Goal: Task Accomplishment & Management: Manage account settings

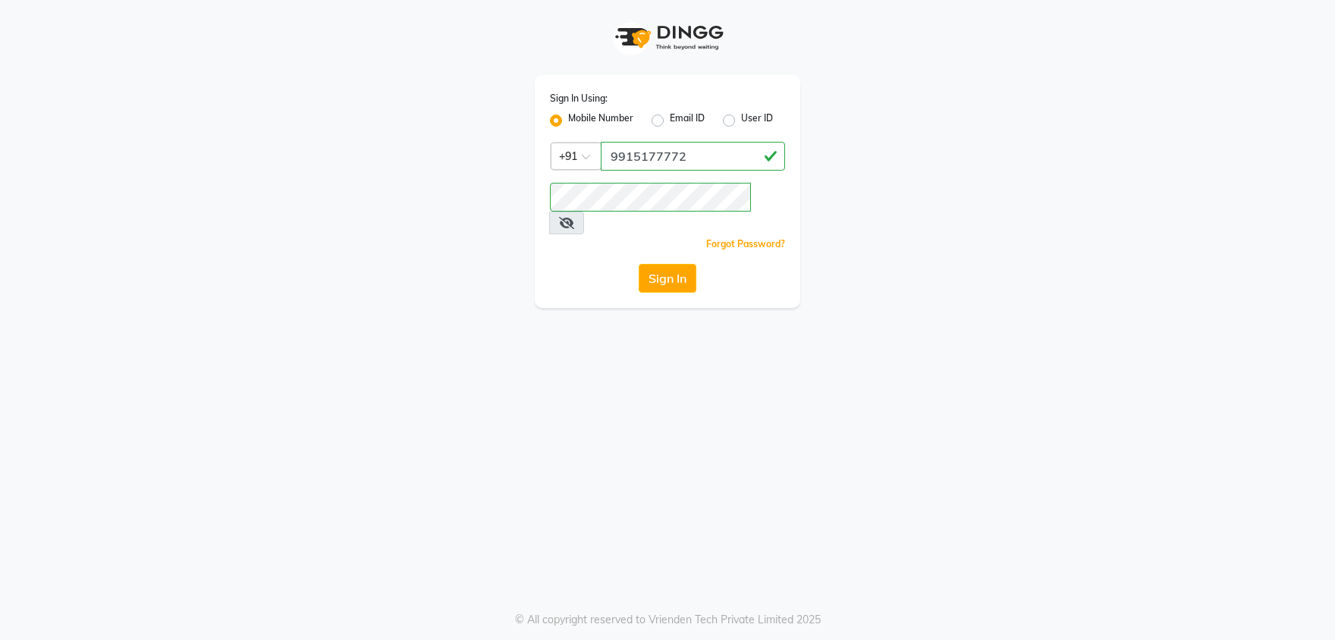
click at [648, 264] on button "Sign In" at bounding box center [668, 278] width 58 height 29
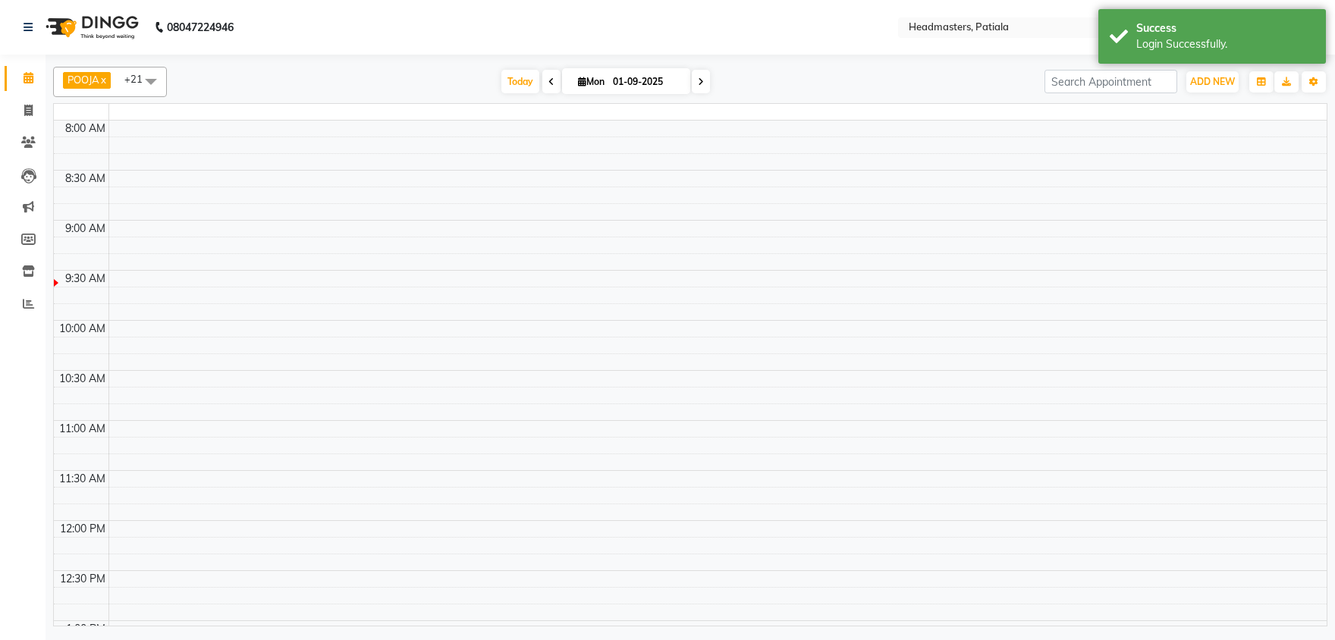
select select "en"
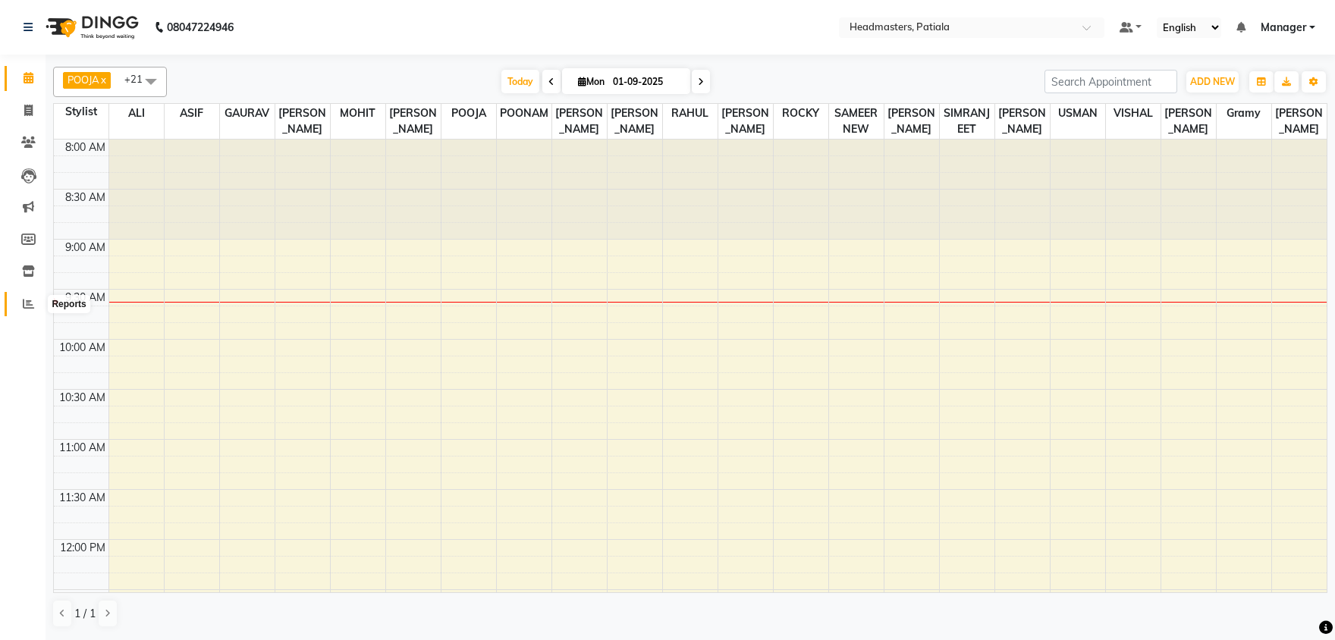
click at [22, 306] on span at bounding box center [28, 304] width 27 height 17
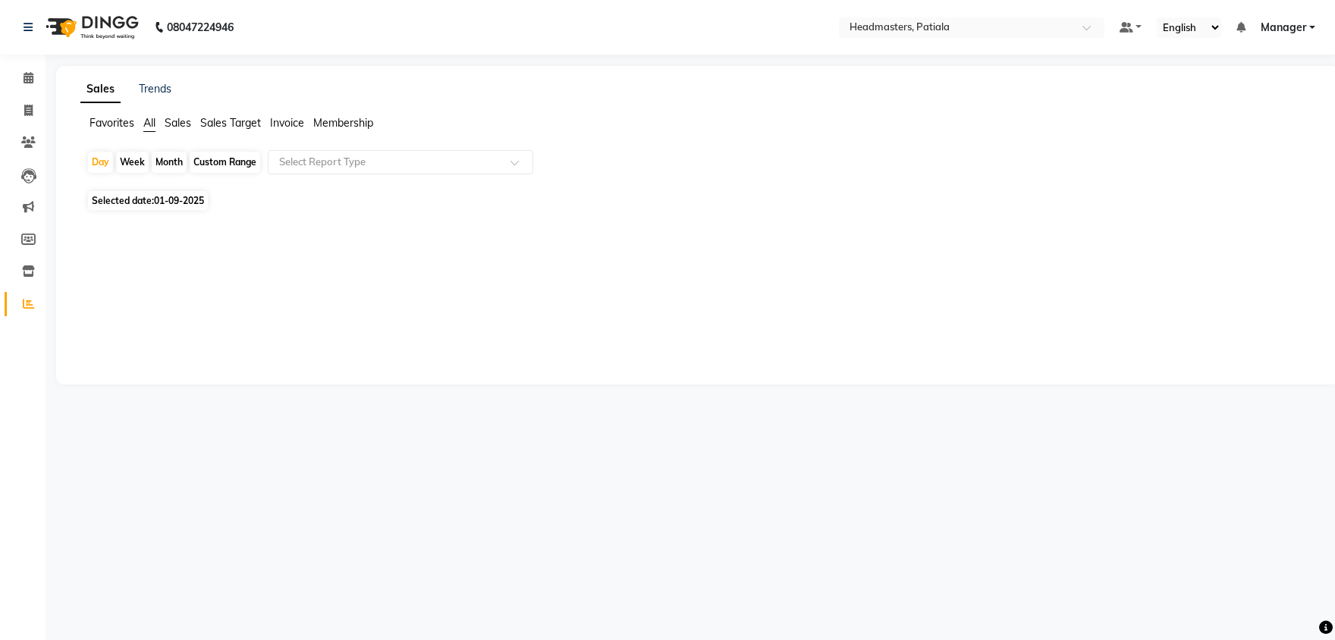
click at [159, 199] on span "01-09-2025" at bounding box center [179, 200] width 50 height 11
select select "9"
select select "2025"
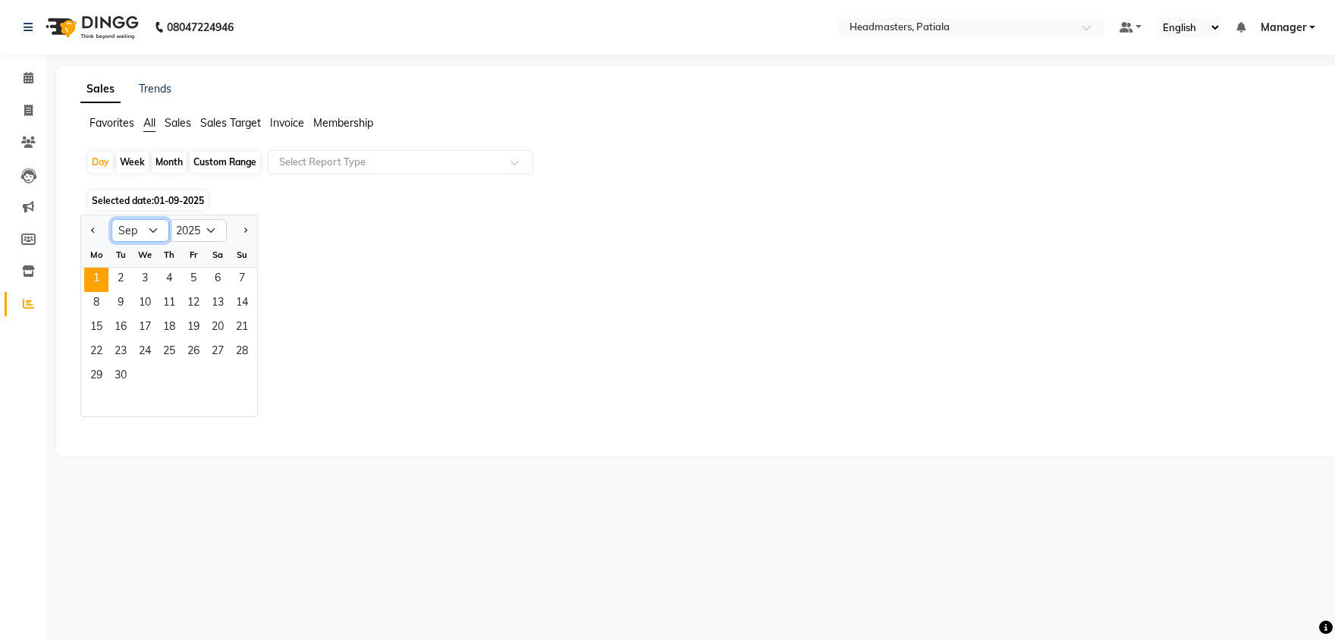
click at [112, 219] on select "Jan Feb Mar Apr May Jun Jul Aug Sep Oct Nov Dec" at bounding box center [141, 230] width 58 height 23
select select "8"
click option "Aug" at bounding box center [0, 0] width 0 height 0
click at [233, 385] on span "31" at bounding box center [242, 377] width 24 height 24
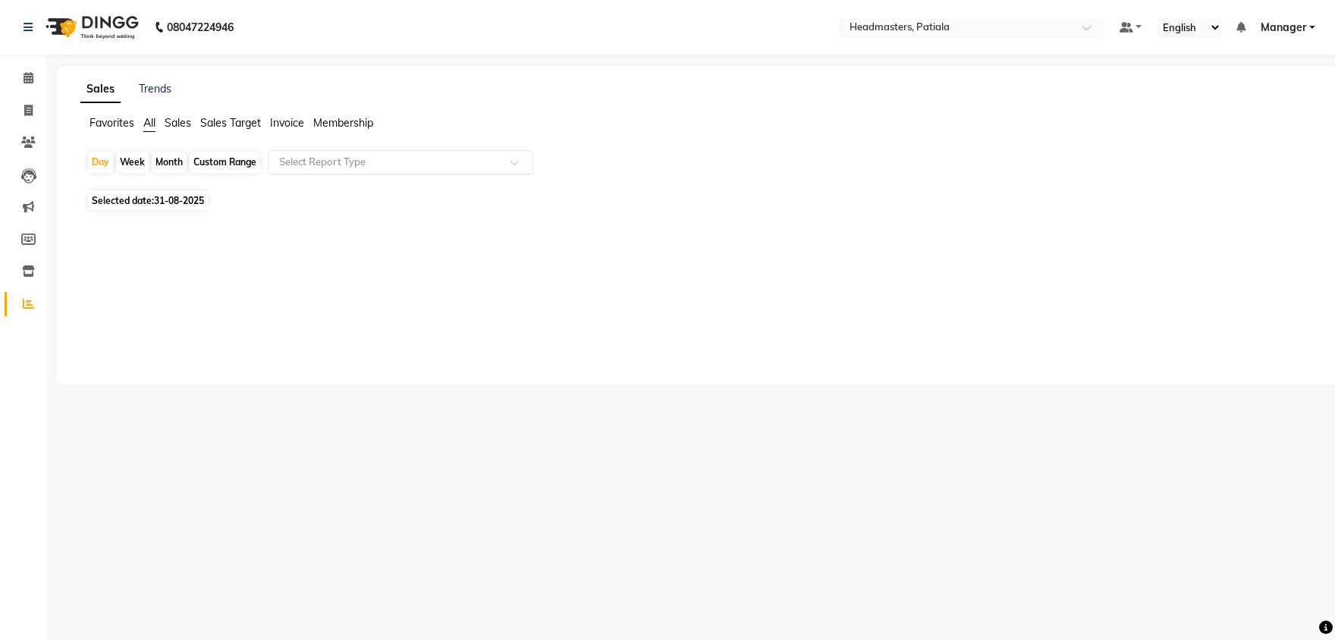
click at [335, 159] on input "text" at bounding box center [385, 162] width 218 height 15
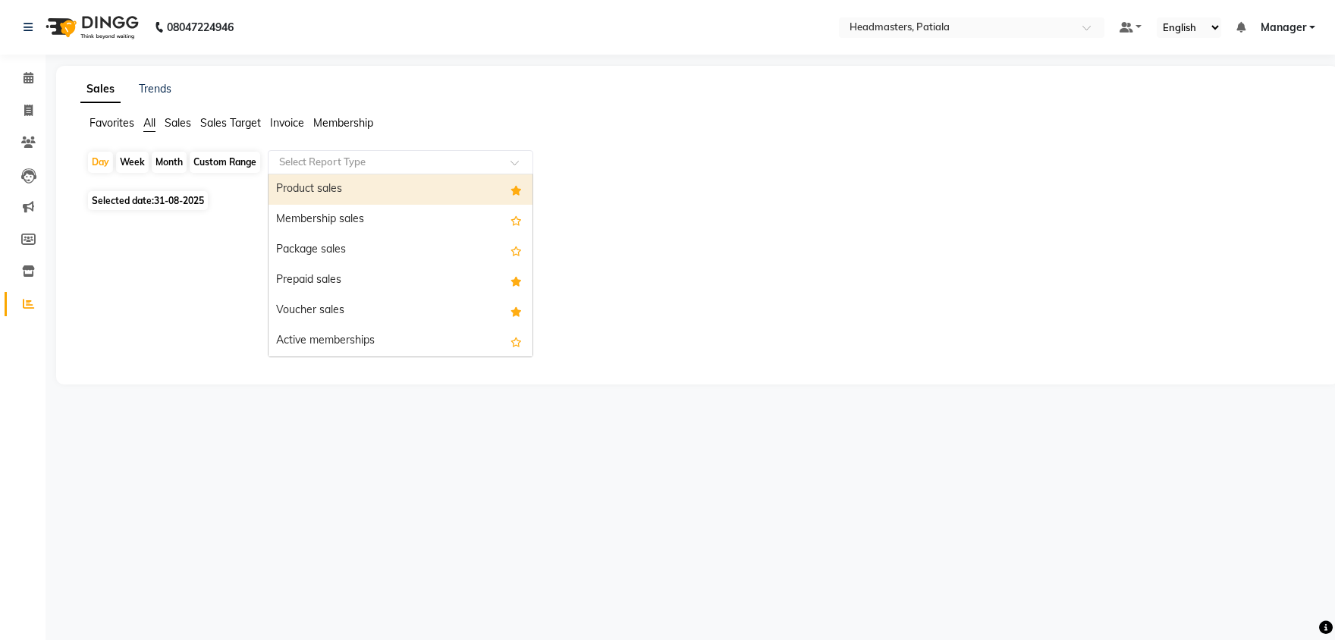
click at [333, 187] on div "Product sales" at bounding box center [401, 189] width 264 height 30
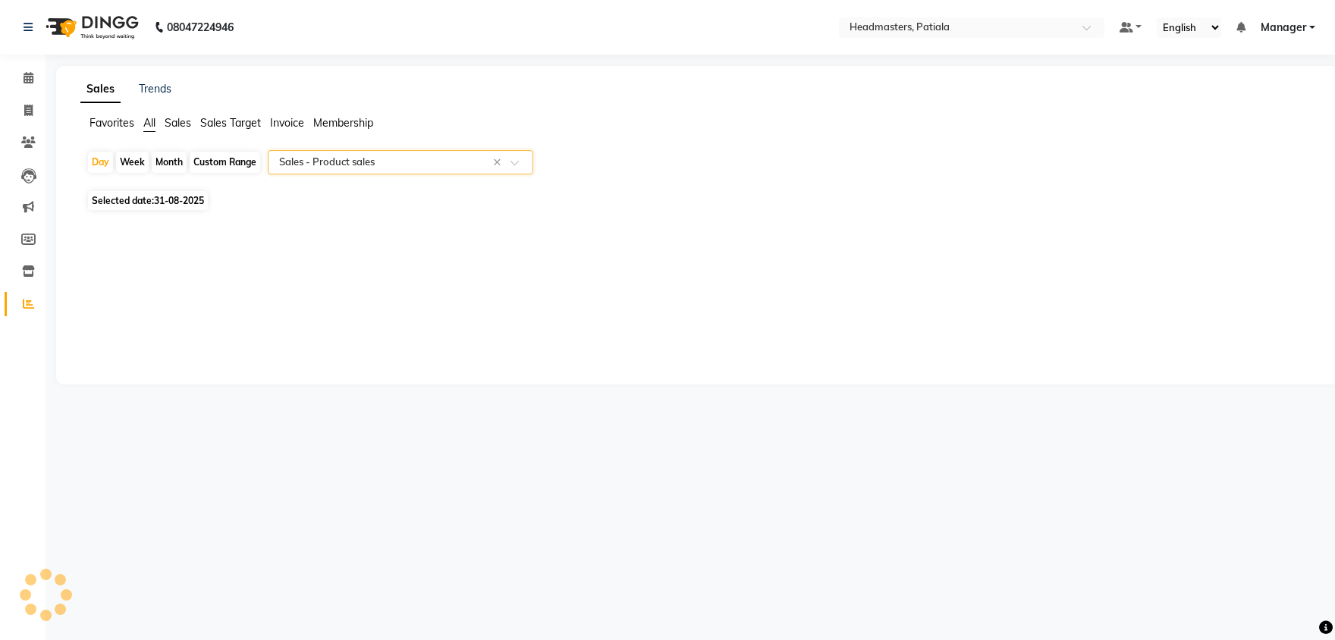
select select "csv"
click at [35, 90] on link "Calendar" at bounding box center [23, 78] width 36 height 25
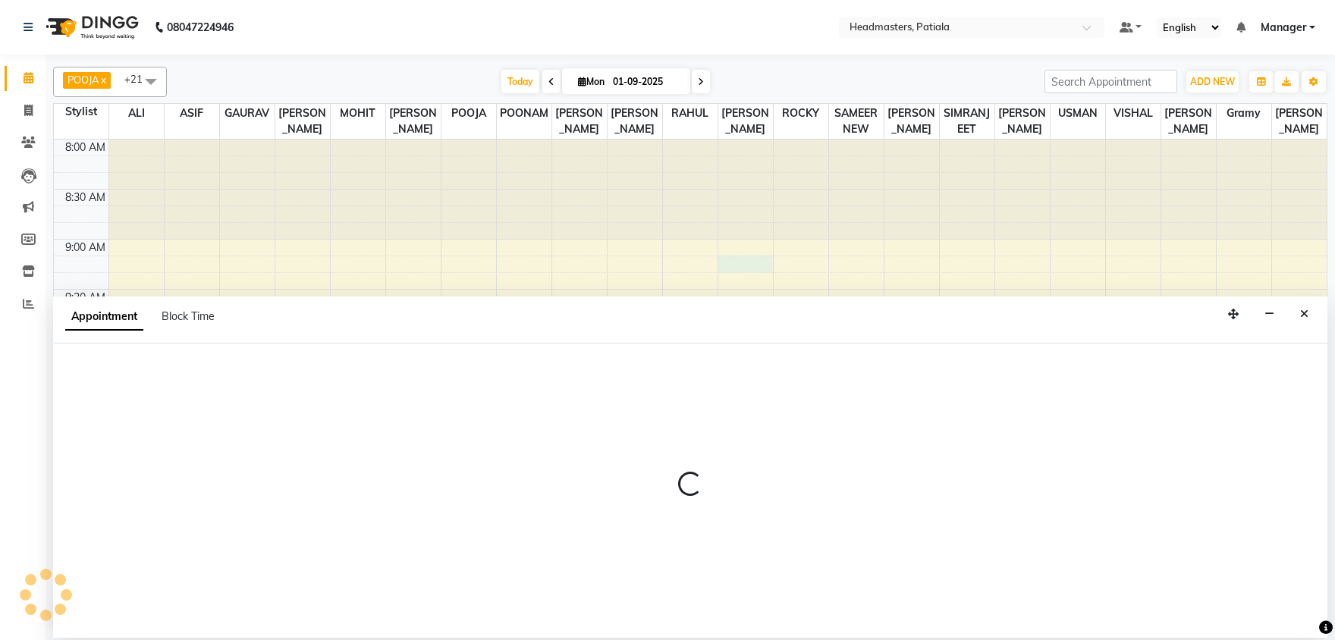
select select "62112"
select select "tentative"
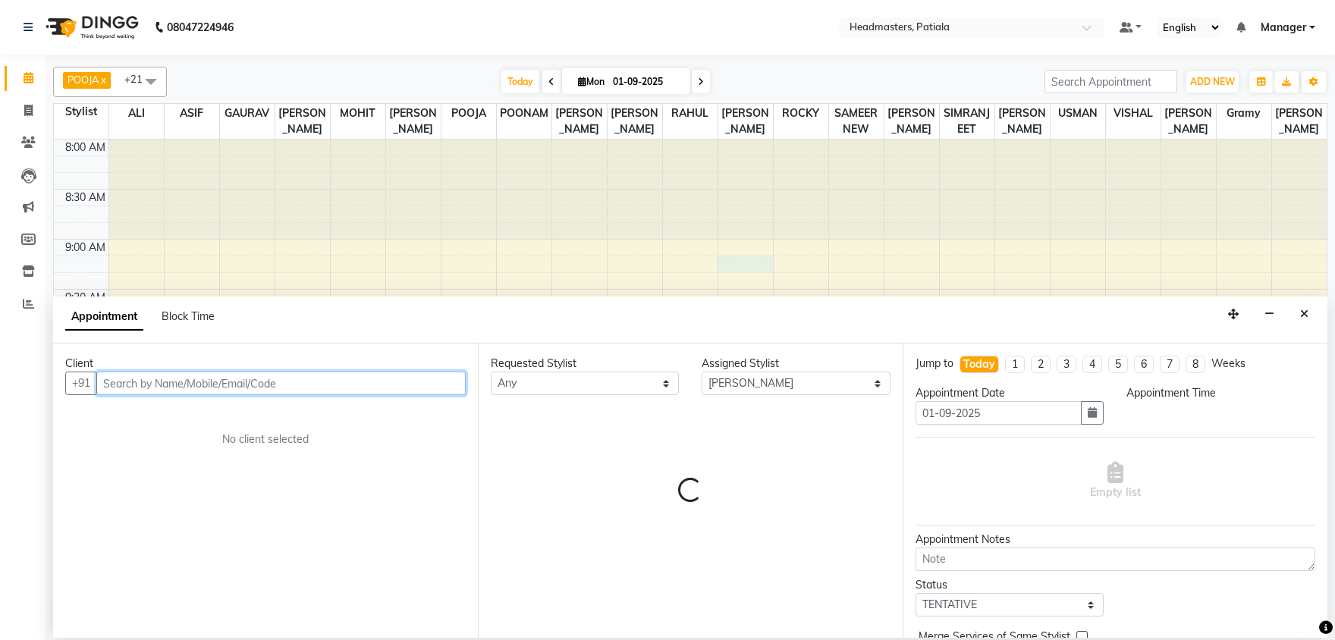
select select "555"
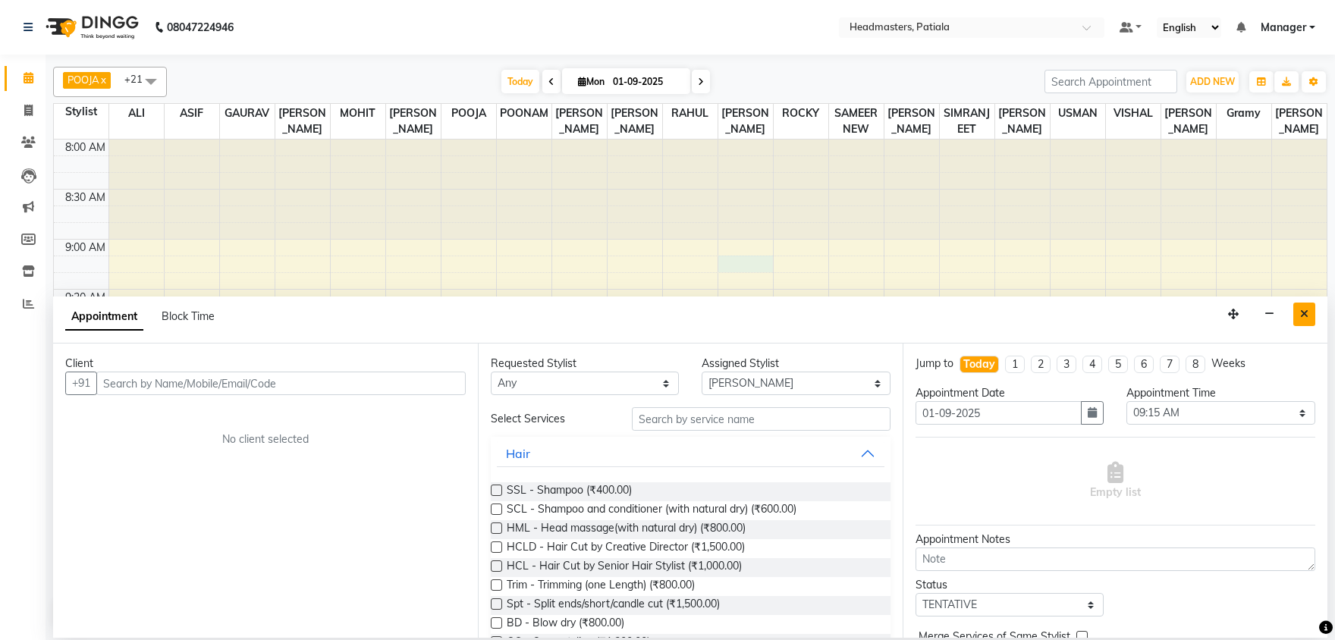
click at [1299, 313] on button "Close" at bounding box center [1304, 315] width 22 height 24
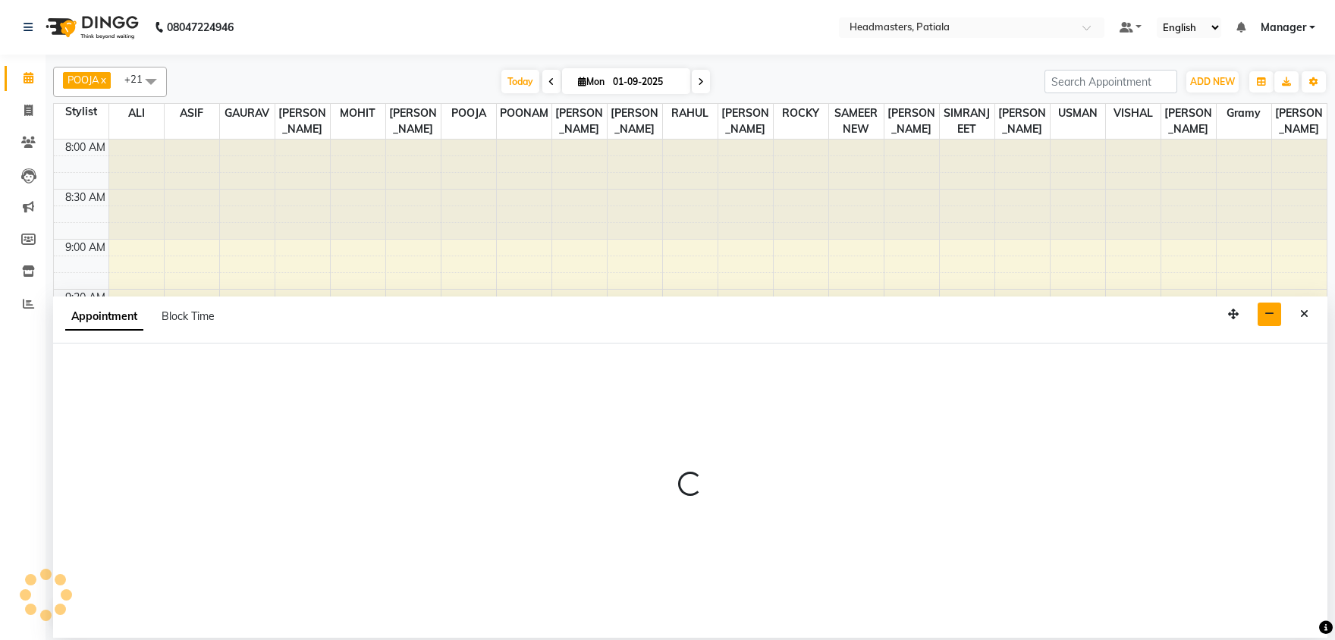
select select "51087"
select select "tentative"
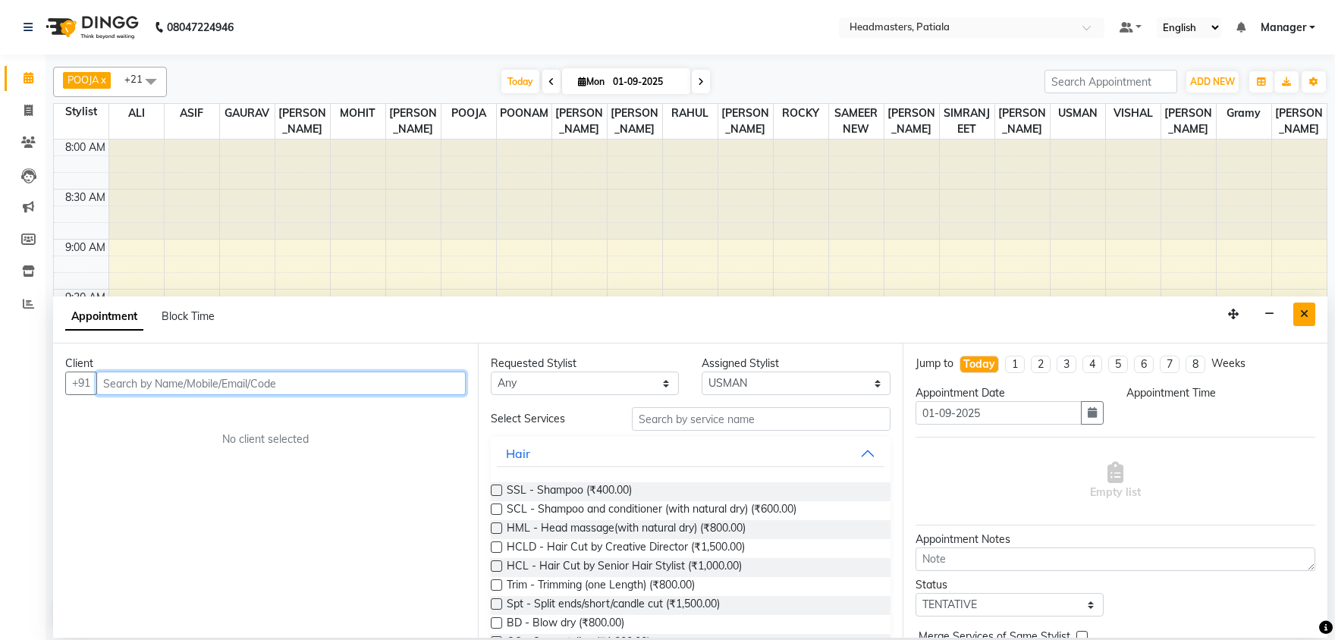
select select "615"
click at [1304, 317] on icon "Close" at bounding box center [1304, 314] width 8 height 11
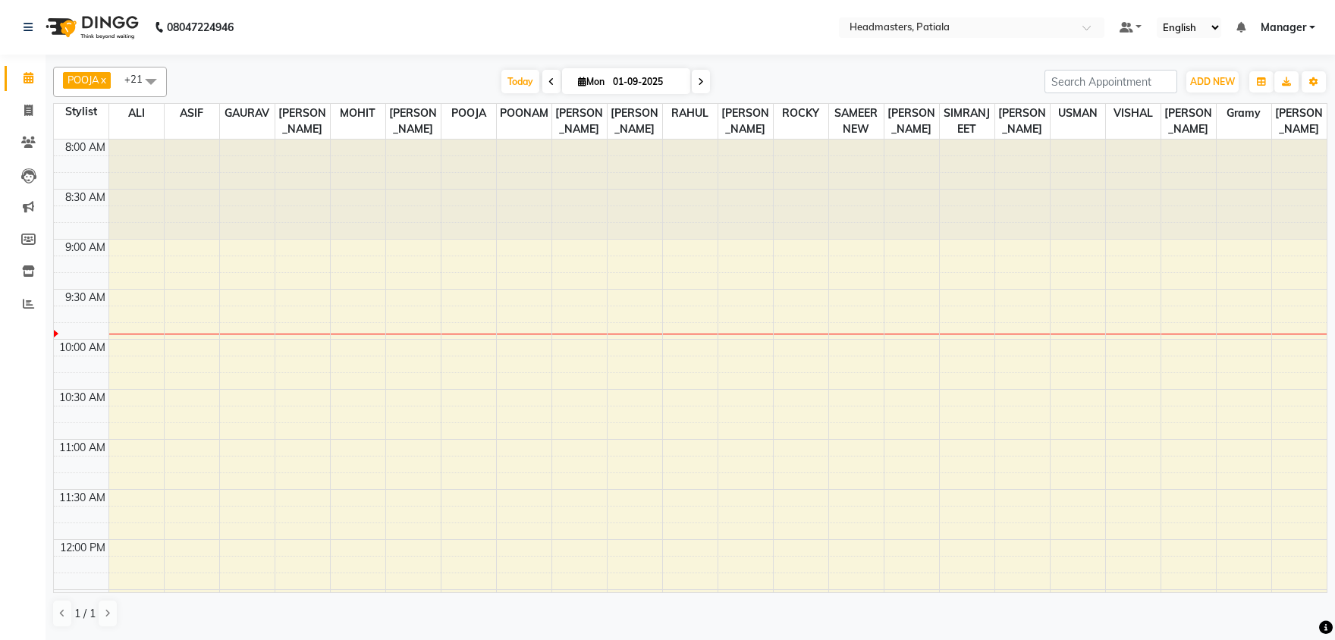
drag, startPoint x: 1280, startPoint y: 303, endPoint x: 1262, endPoint y: 302, distance: 18.3
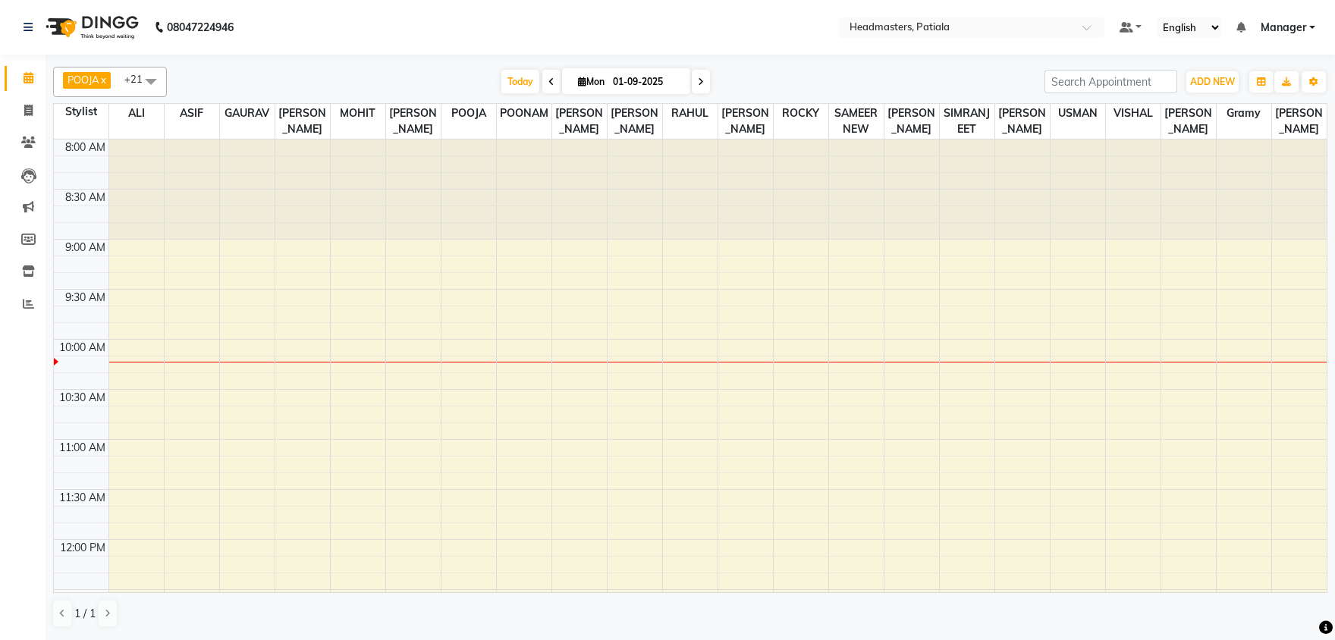
drag, startPoint x: 333, startPoint y: 221, endPoint x: 478, endPoint y: 236, distance: 145.6
drag, startPoint x: 448, startPoint y: 233, endPoint x: 493, endPoint y: 272, distance: 59.2
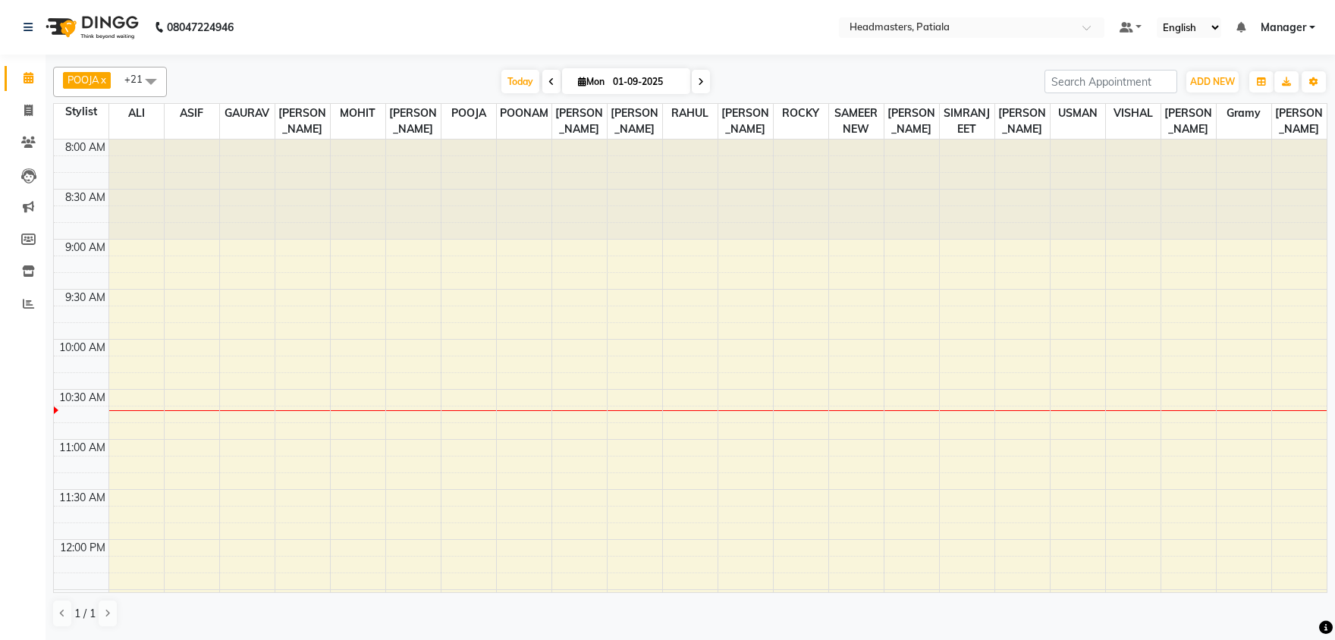
click at [542, 86] on span at bounding box center [551, 82] width 18 height 24
type input "31-08-2025"
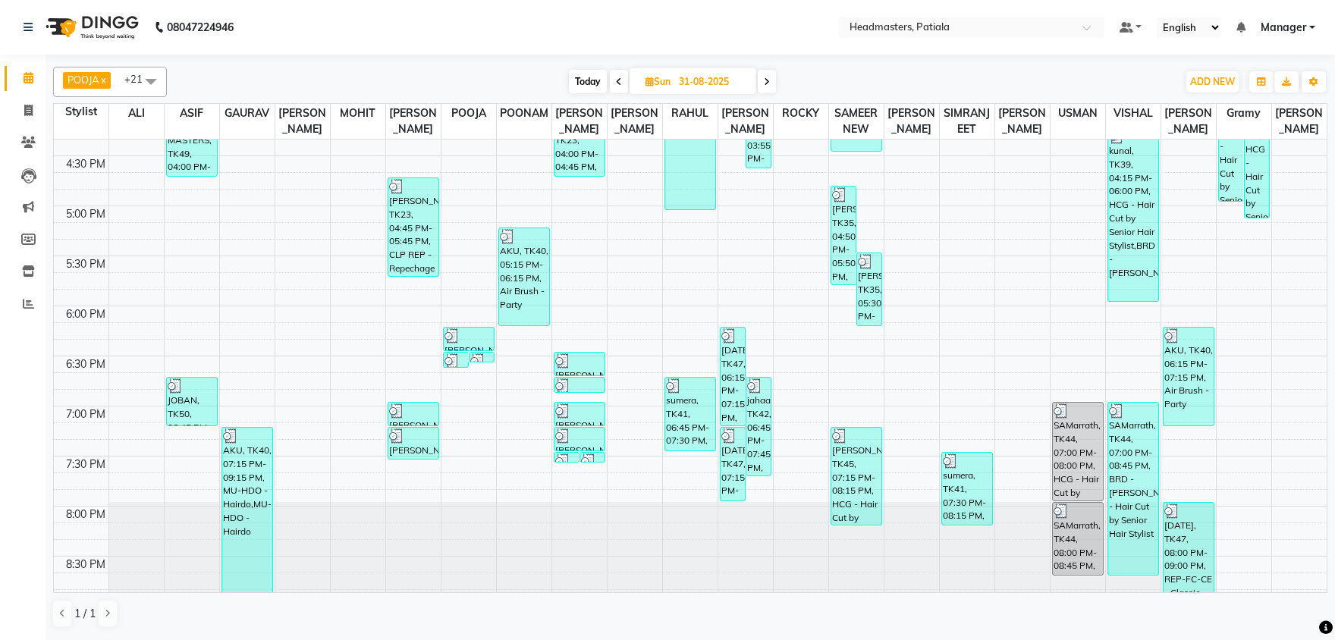
scroll to position [942, 0]
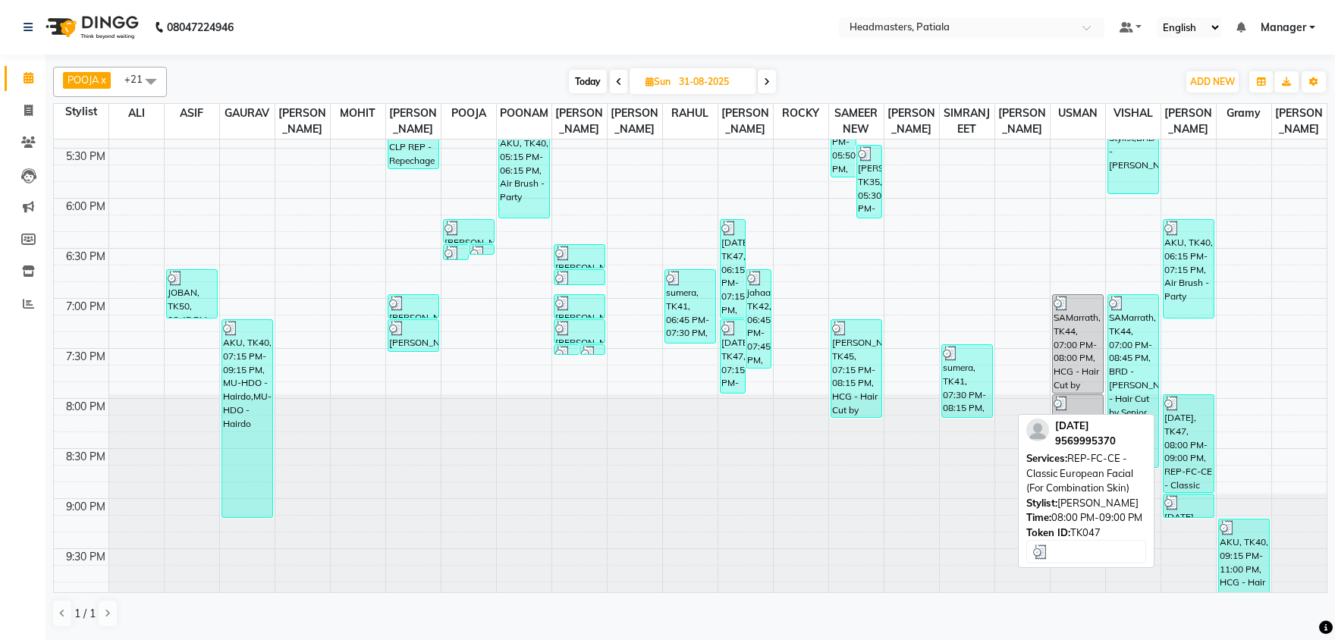
click at [1180, 429] on div "kartik, TK47, 08:00 PM-09:00 PM, REP-FC-CE - Classic European Facial (For Combi…" at bounding box center [1189, 443] width 50 height 97
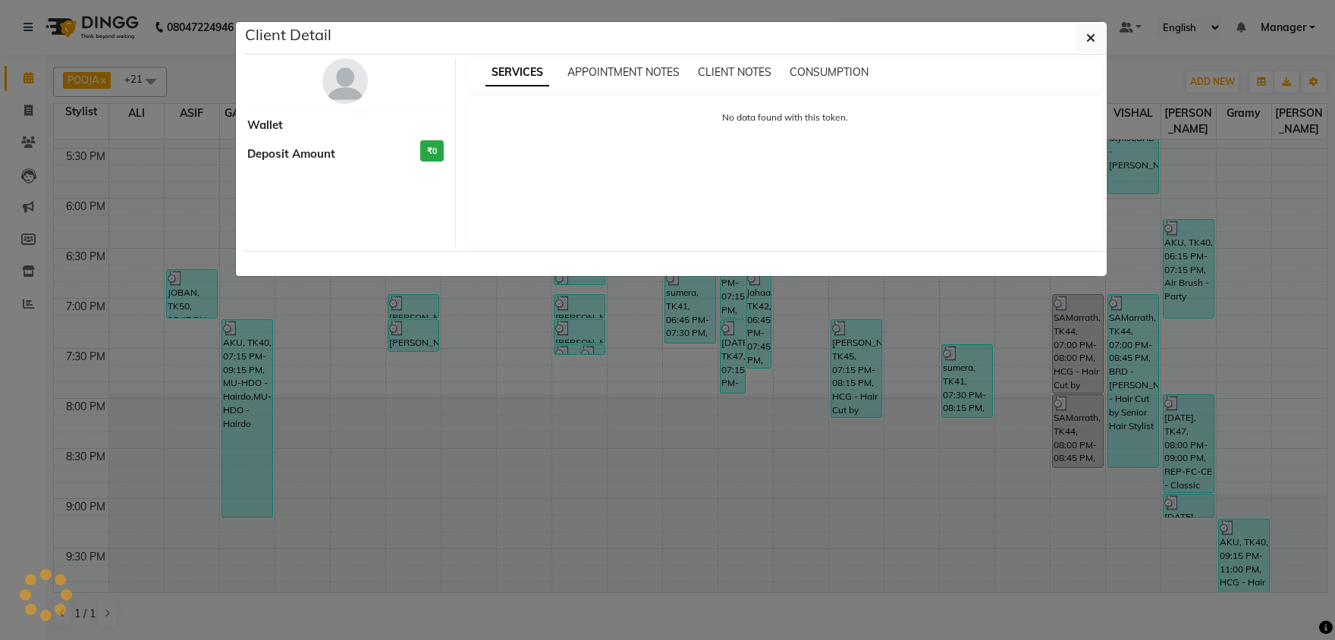
select select "3"
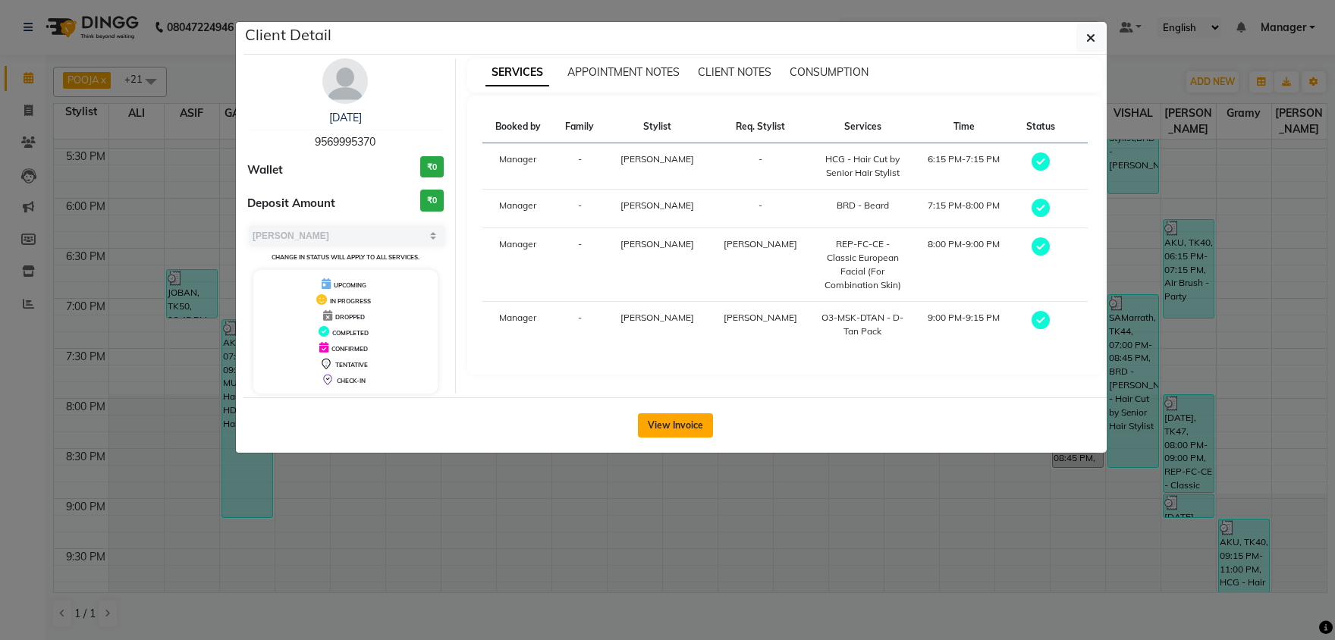
click at [712, 428] on button "View Invoice" at bounding box center [675, 425] width 75 height 24
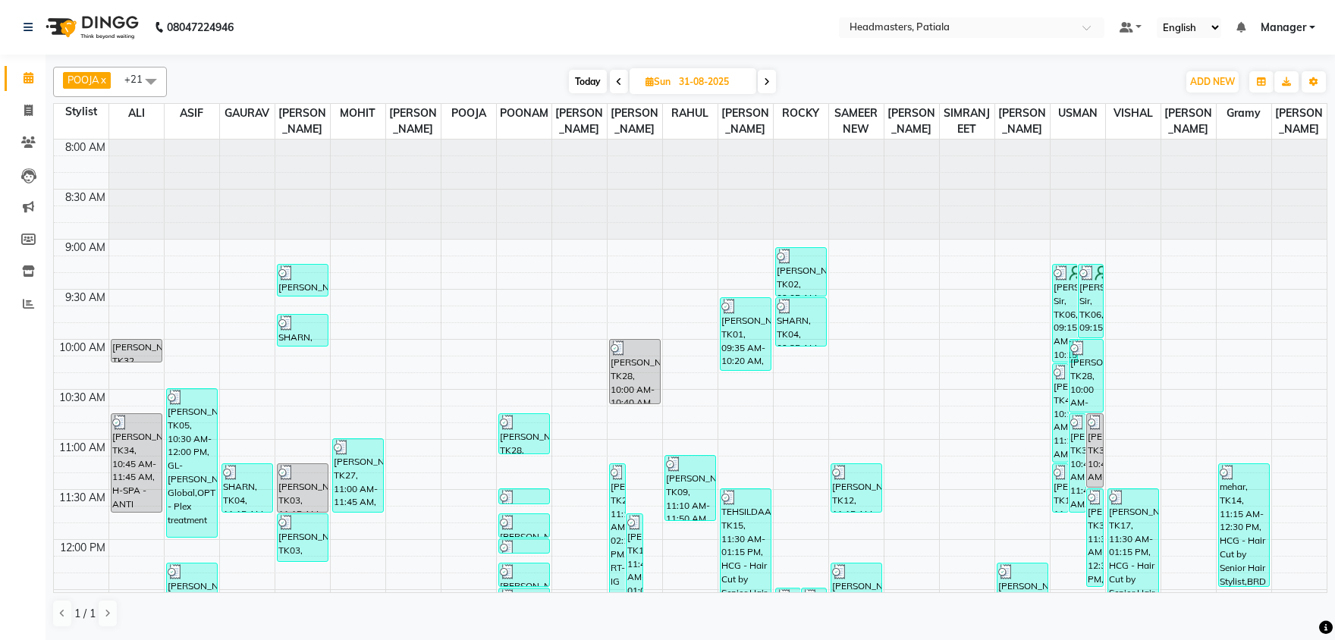
click at [772, 76] on span at bounding box center [767, 82] width 18 height 24
type input "01-09-2025"
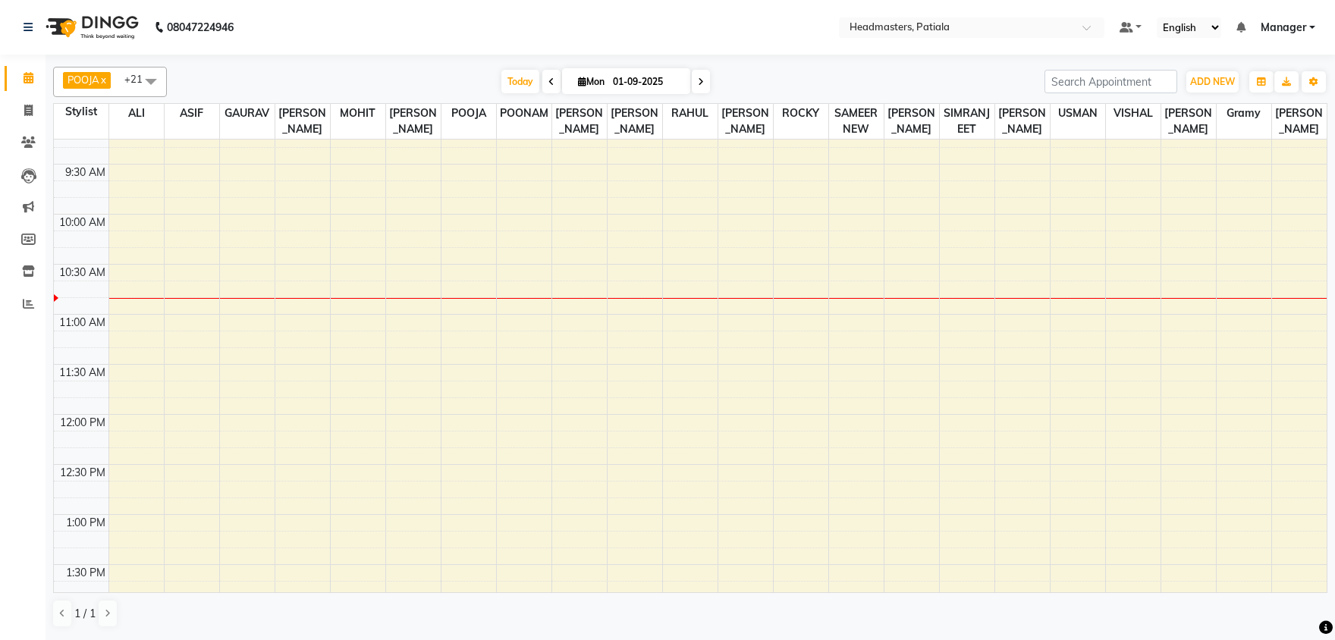
scroll to position [121, 0]
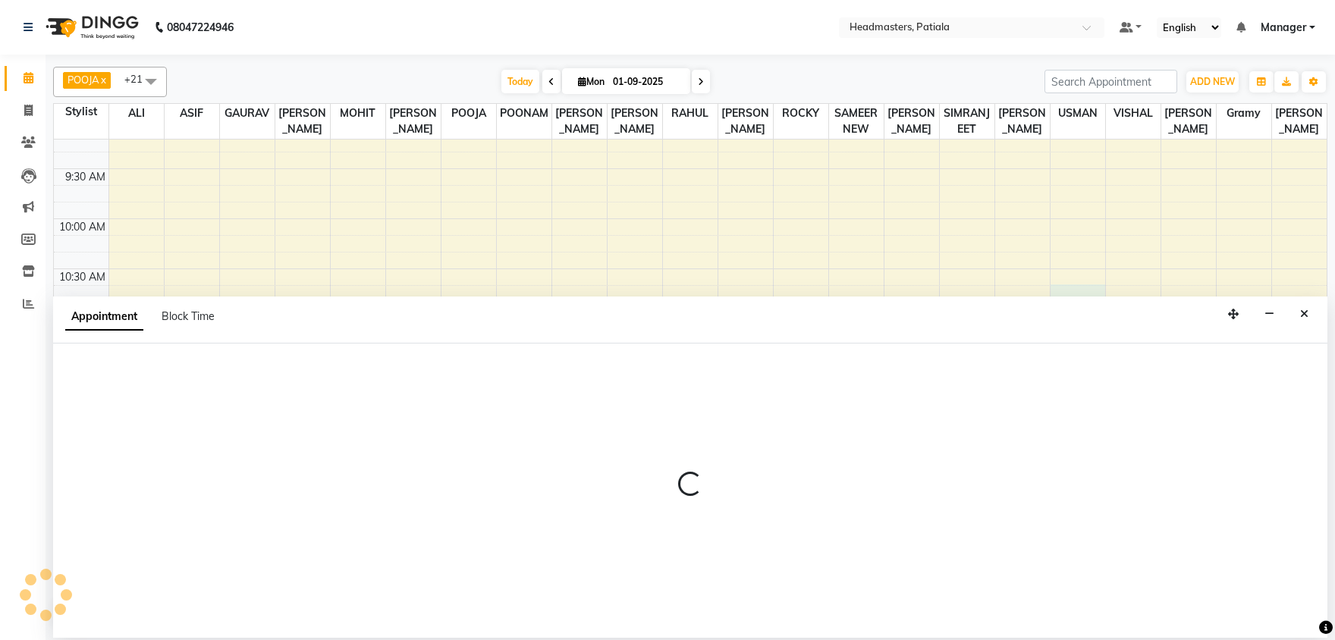
select select "51087"
select select "tentative"
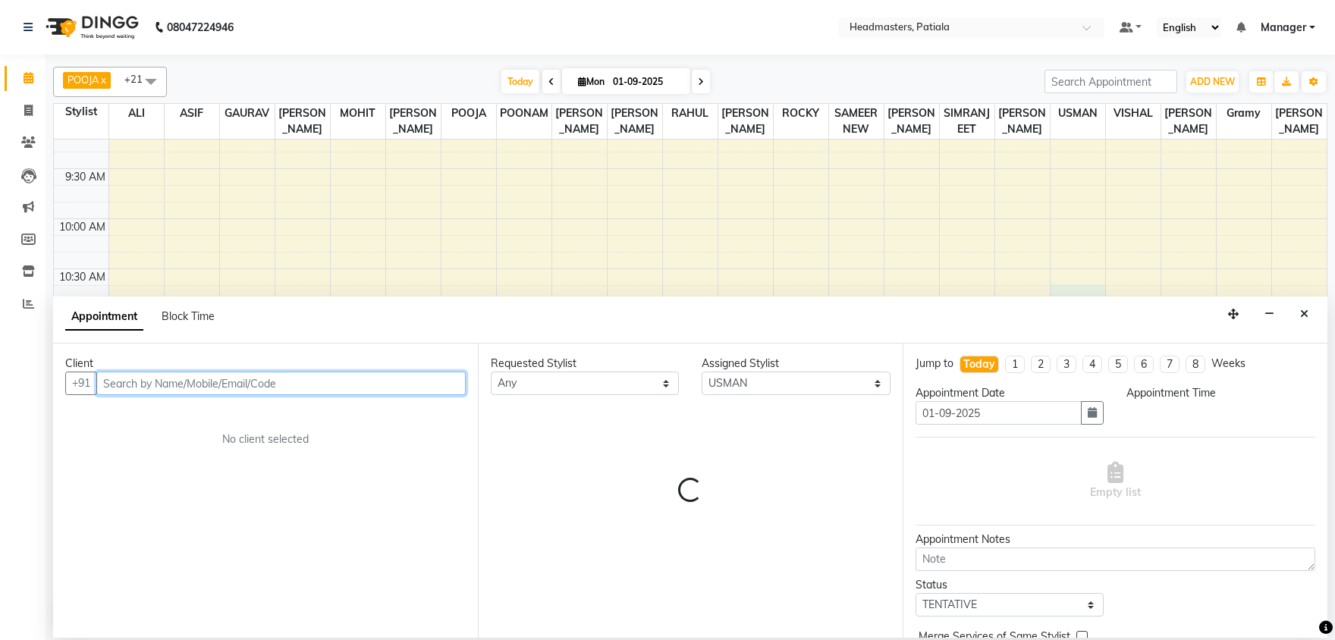
select select "645"
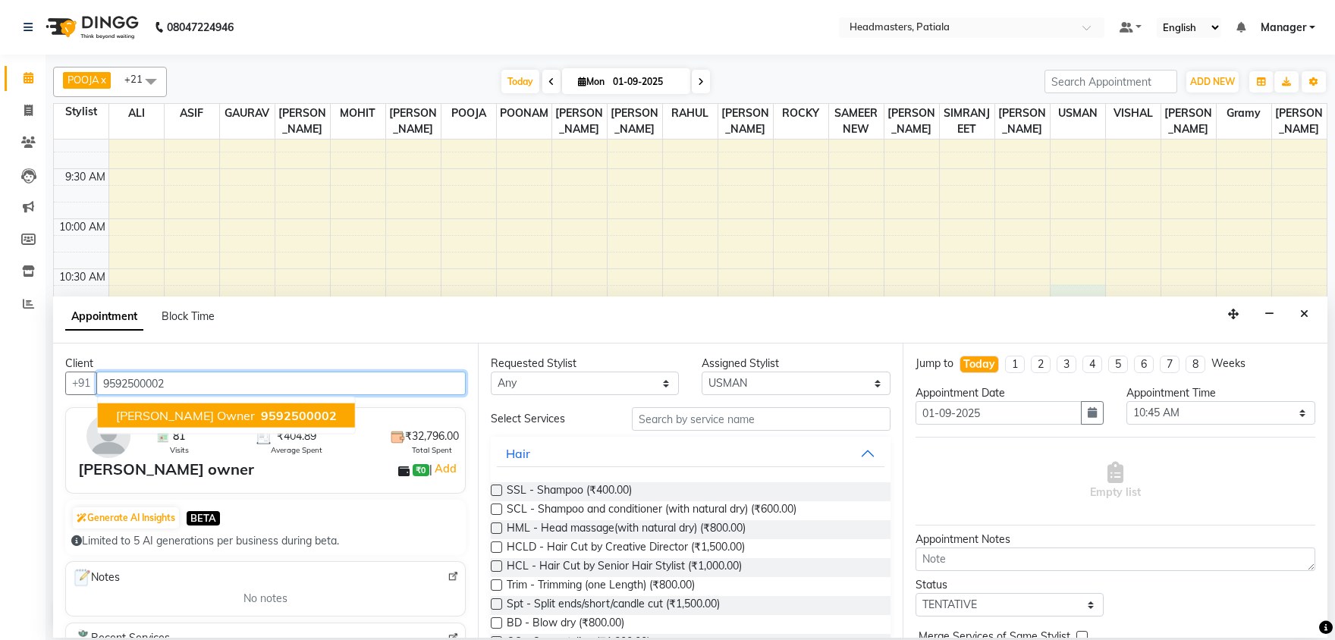
type input "9592500002"
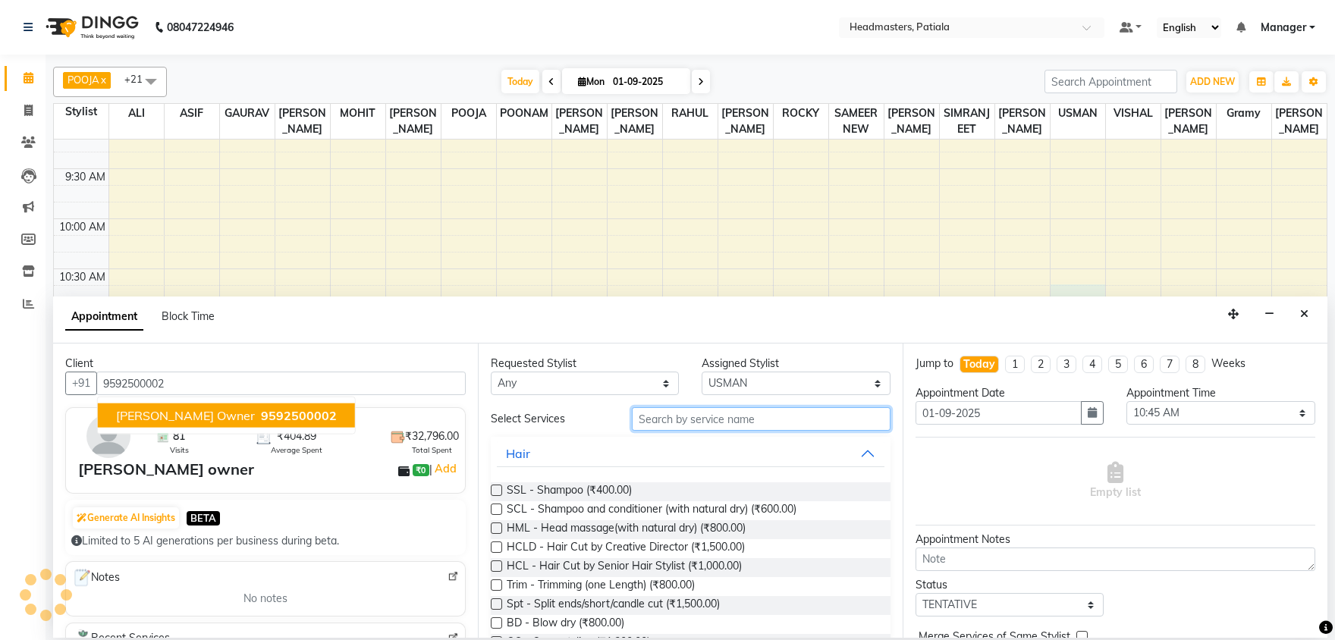
click at [818, 415] on input "text" at bounding box center [761, 419] width 259 height 24
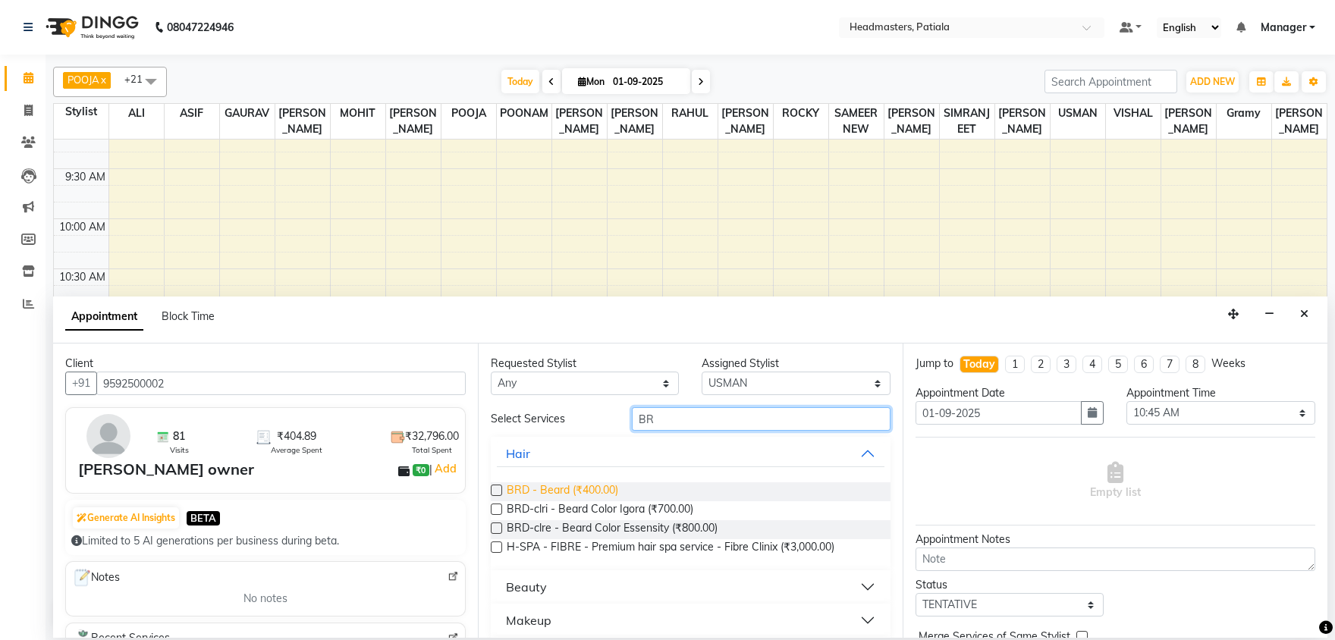
type input "BR"
click at [598, 484] on span "BRD - Beard (₹400.00)" at bounding box center [563, 491] width 112 height 19
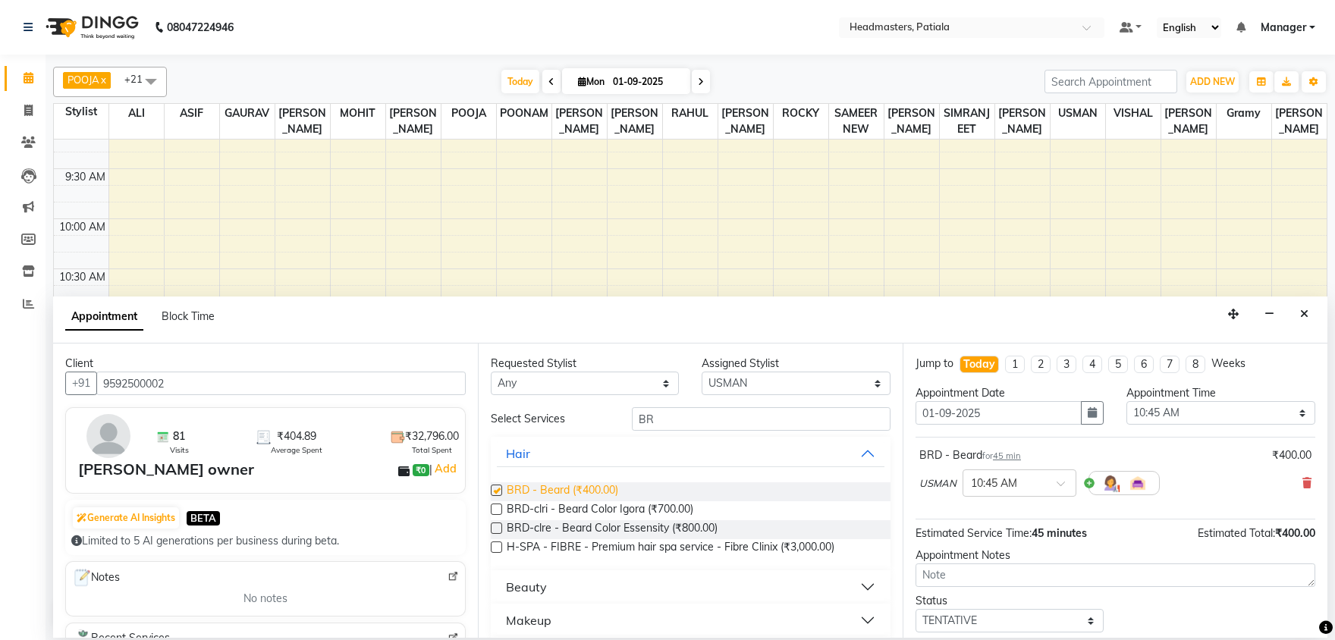
checkbox input "false"
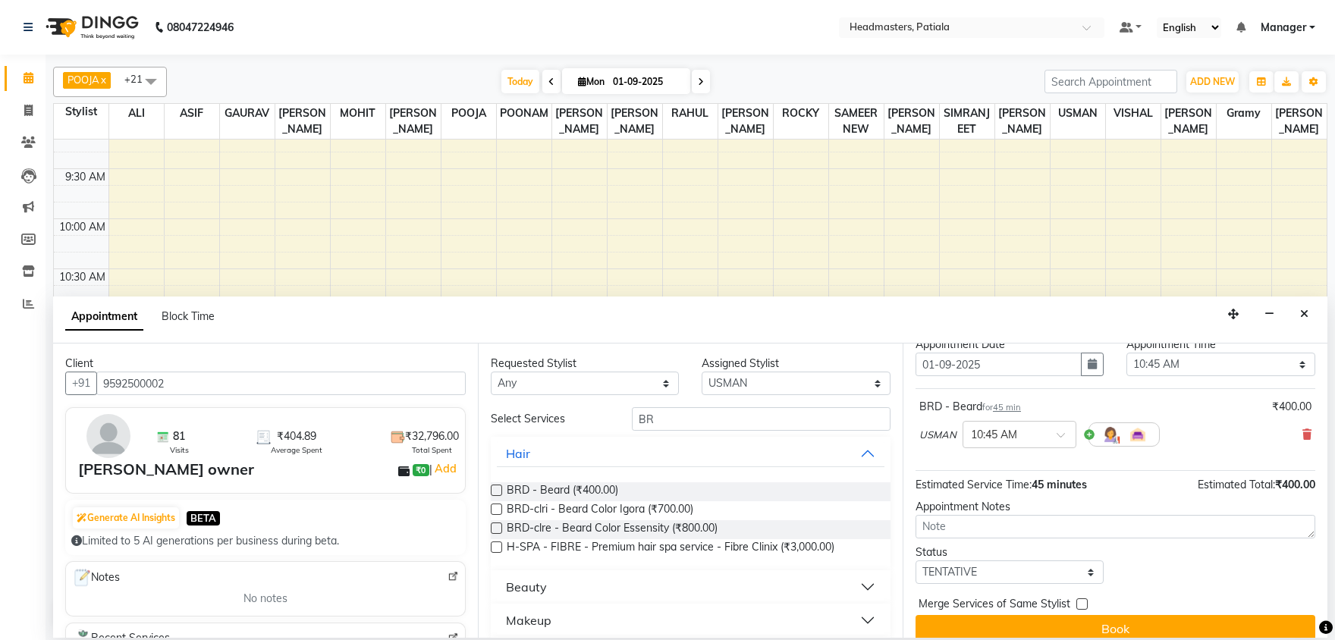
scroll to position [65, 0]
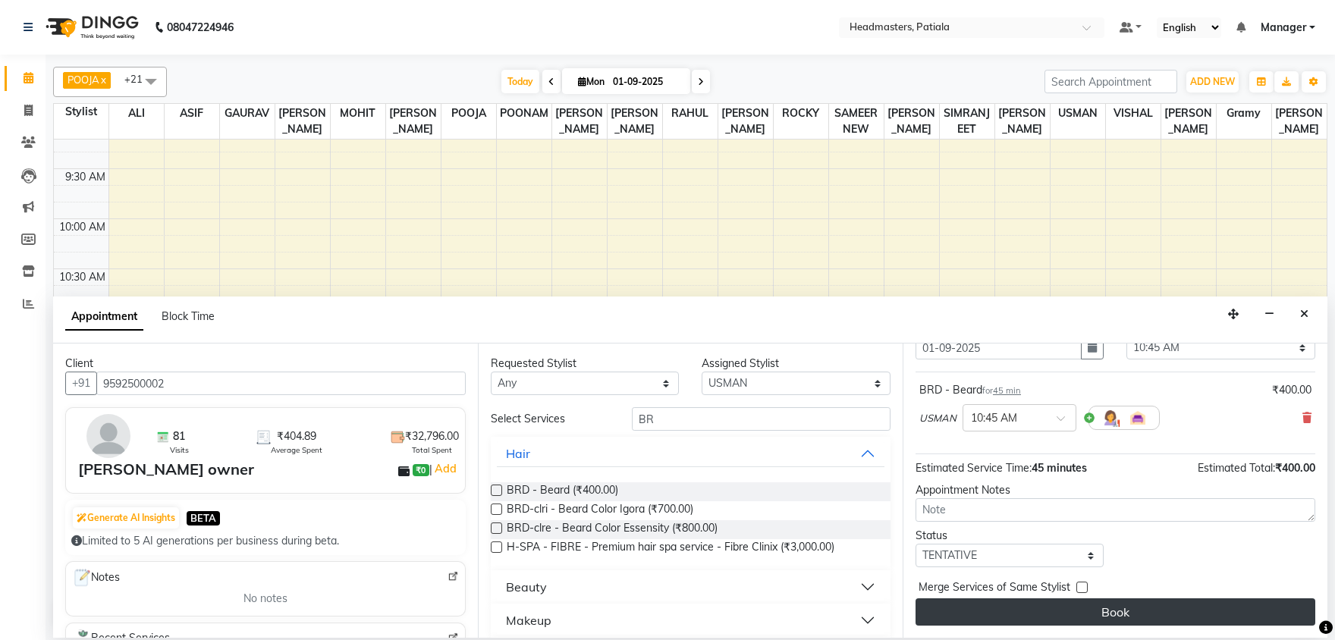
click at [1069, 604] on button "Book" at bounding box center [1116, 611] width 400 height 27
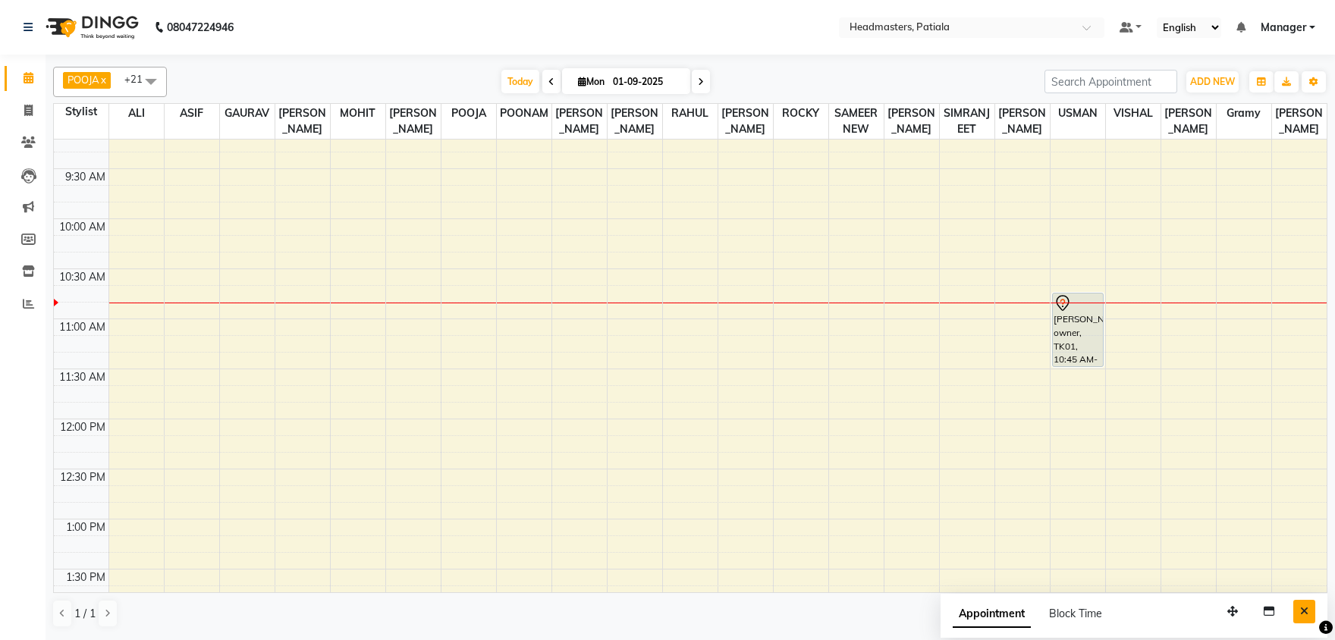
click at [1310, 610] on button "Close" at bounding box center [1304, 612] width 22 height 24
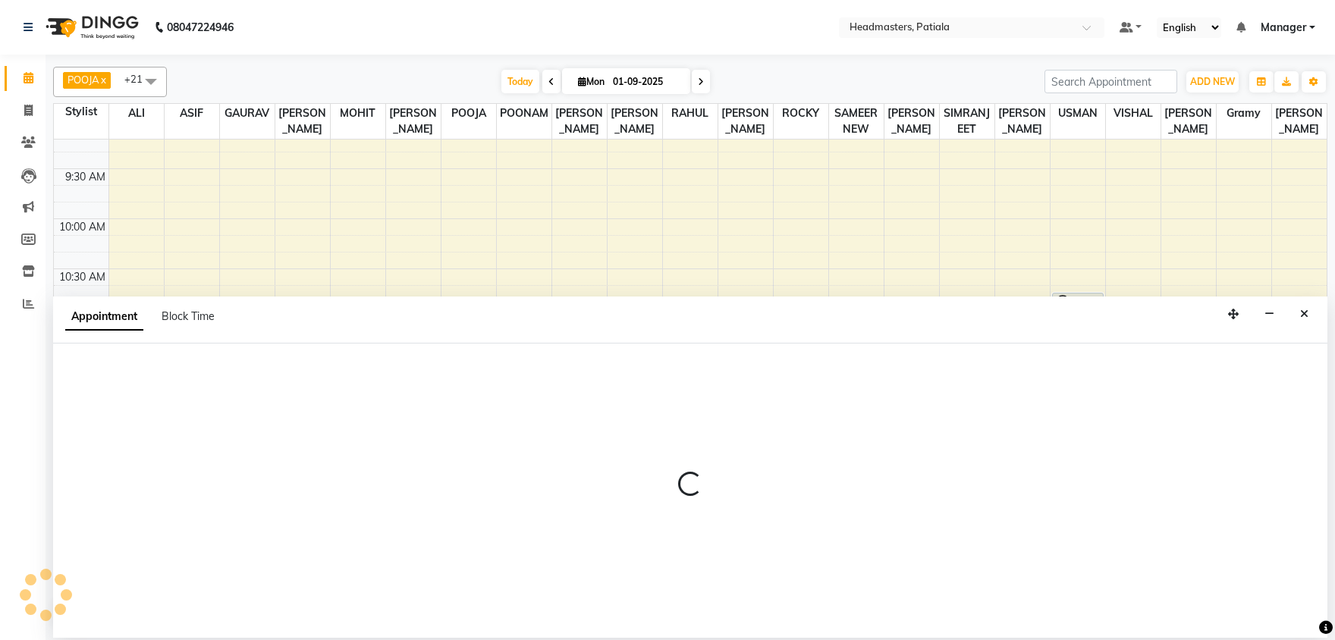
select select "51077"
select select "675"
select select "tentative"
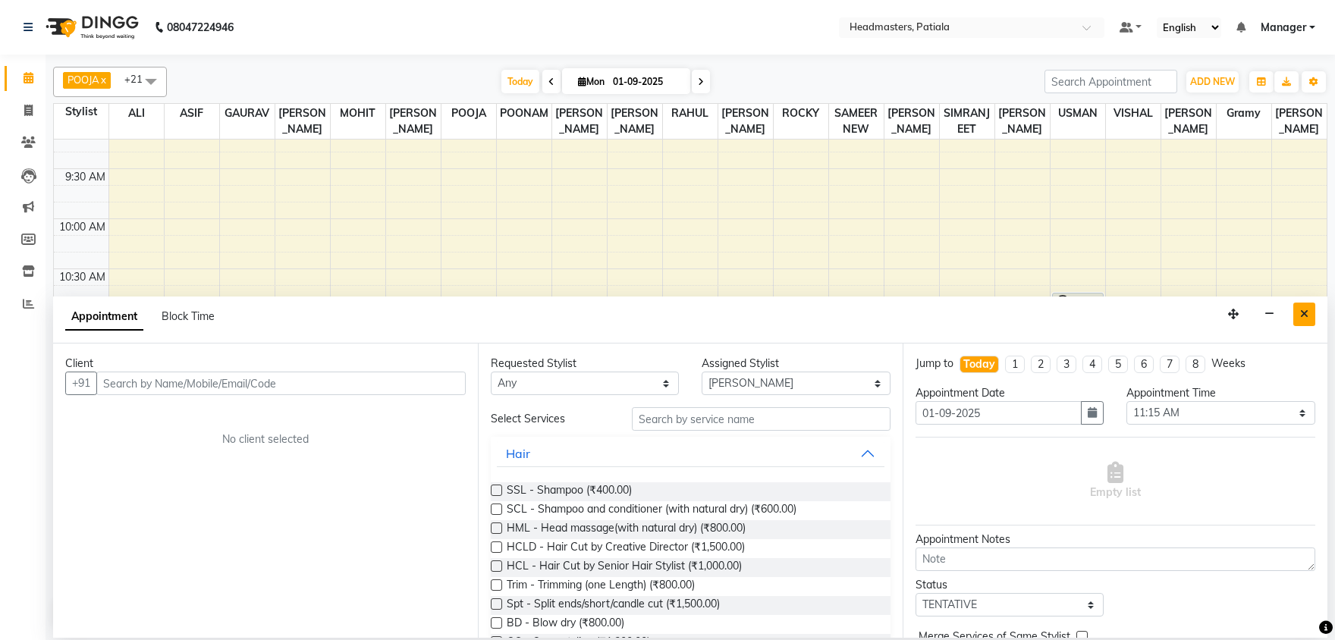
click at [1299, 316] on button "Close" at bounding box center [1304, 315] width 22 height 24
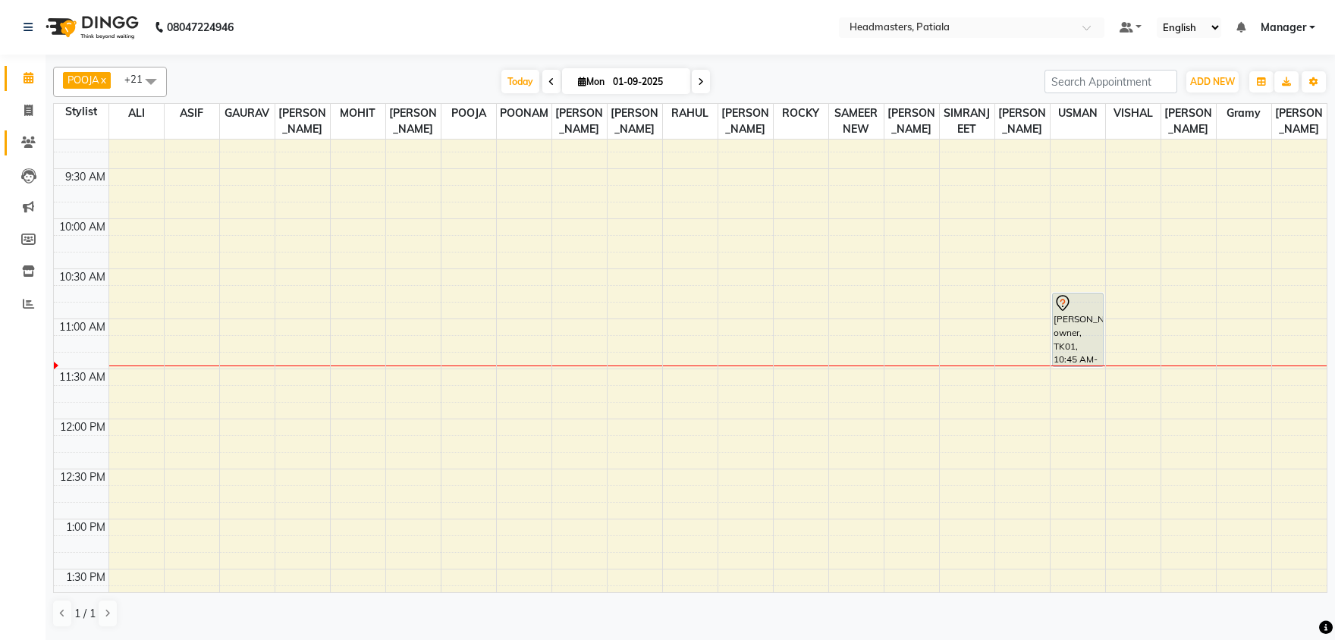
click at [29, 149] on span at bounding box center [28, 142] width 27 height 17
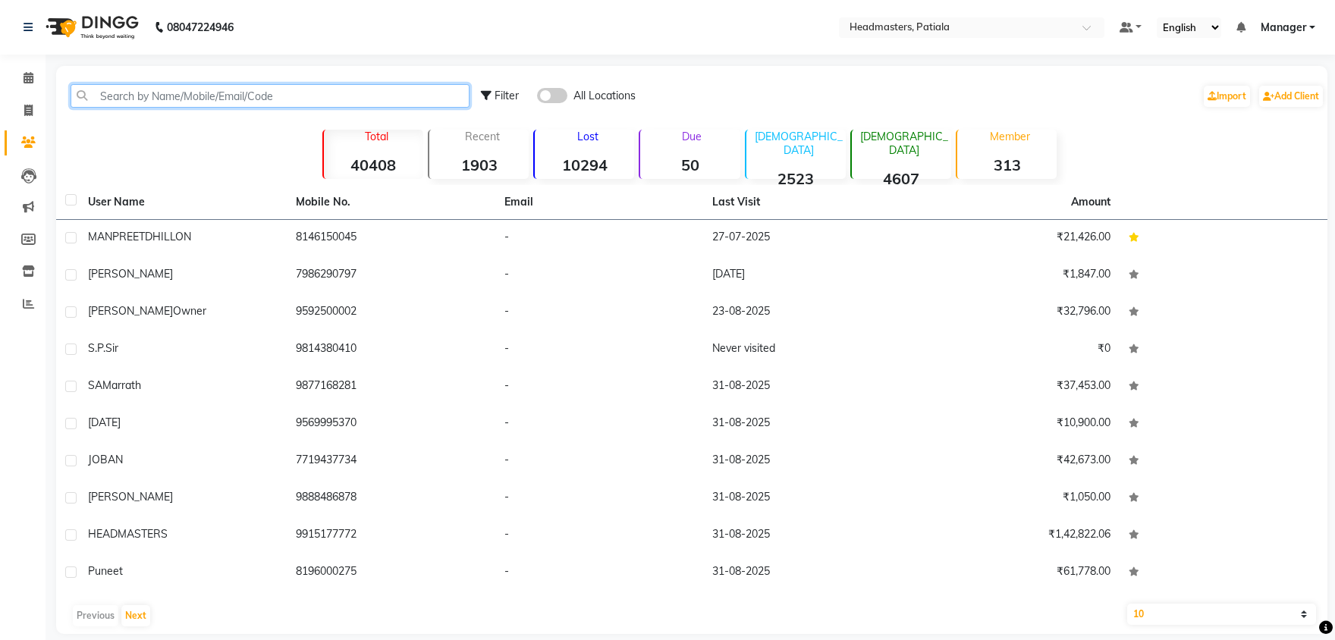
click at [99, 93] on input "text" at bounding box center [270, 96] width 399 height 24
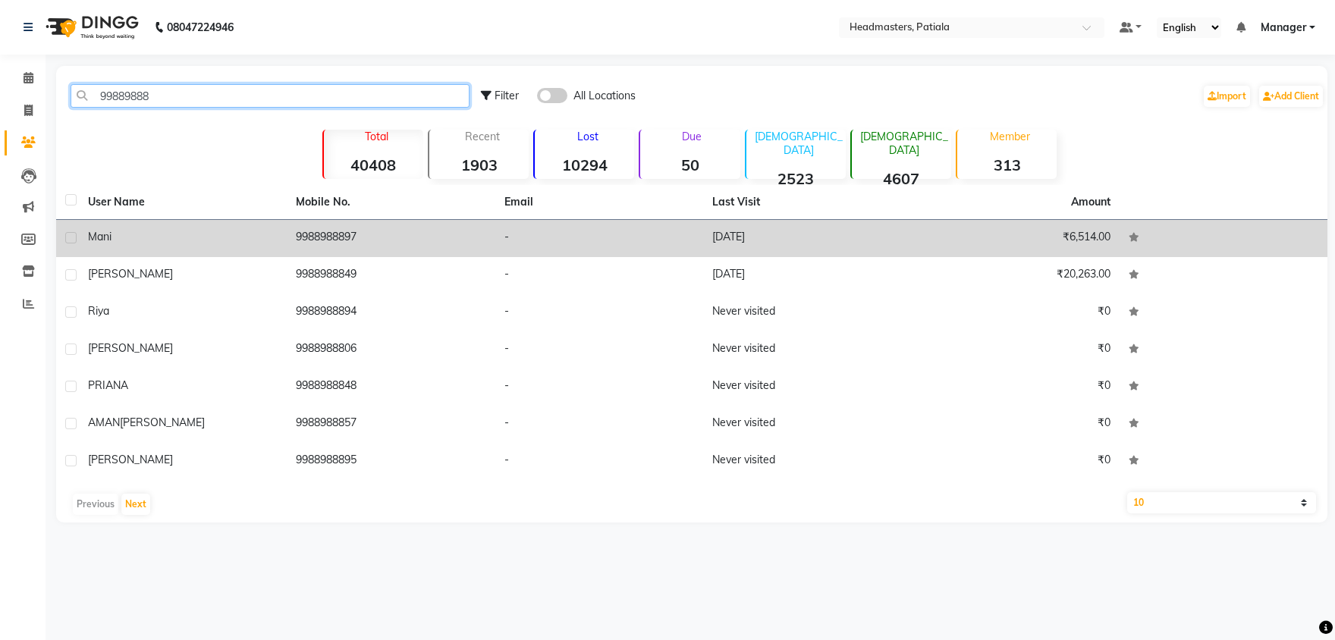
type input "99889888"
click at [98, 238] on span "mani" at bounding box center [100, 237] width 24 height 14
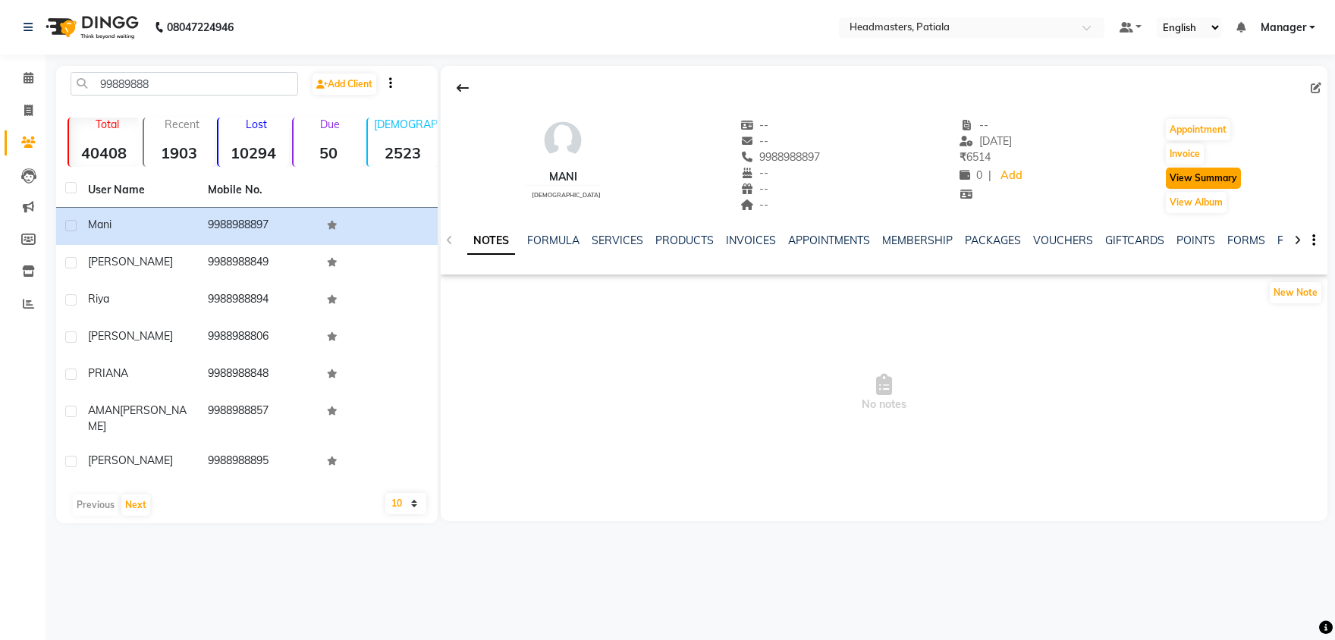
click at [1189, 180] on button "View Summary" at bounding box center [1203, 178] width 75 height 21
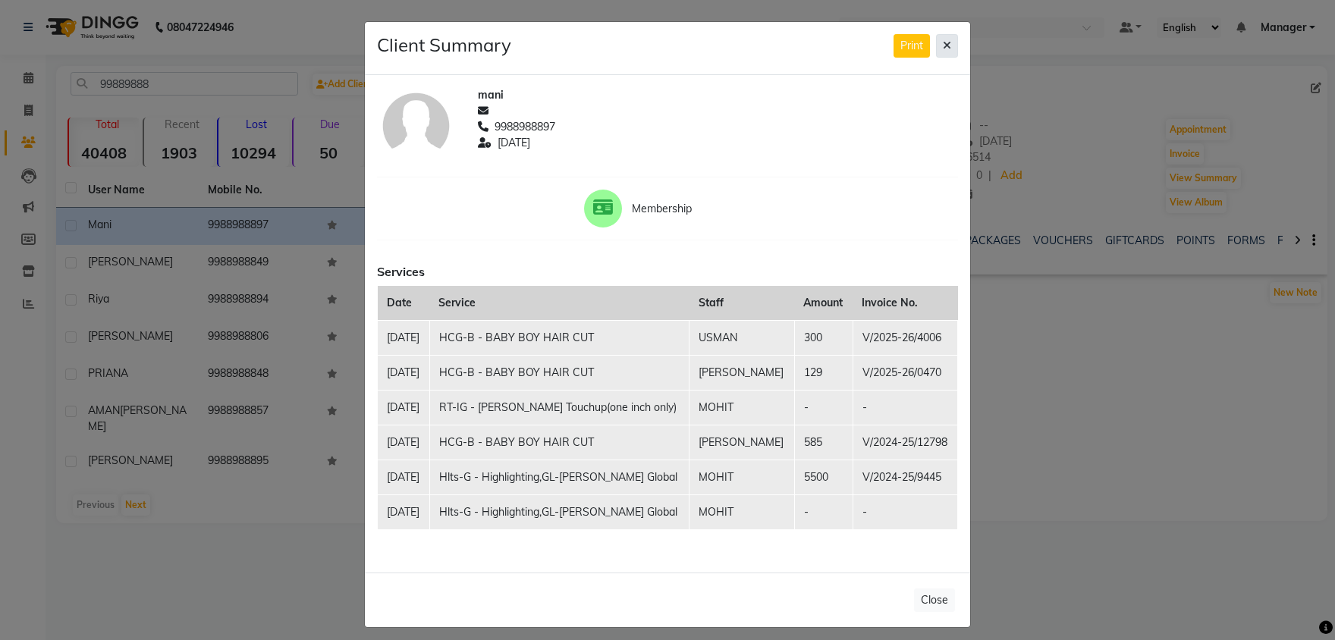
click at [944, 53] on button at bounding box center [947, 46] width 22 height 24
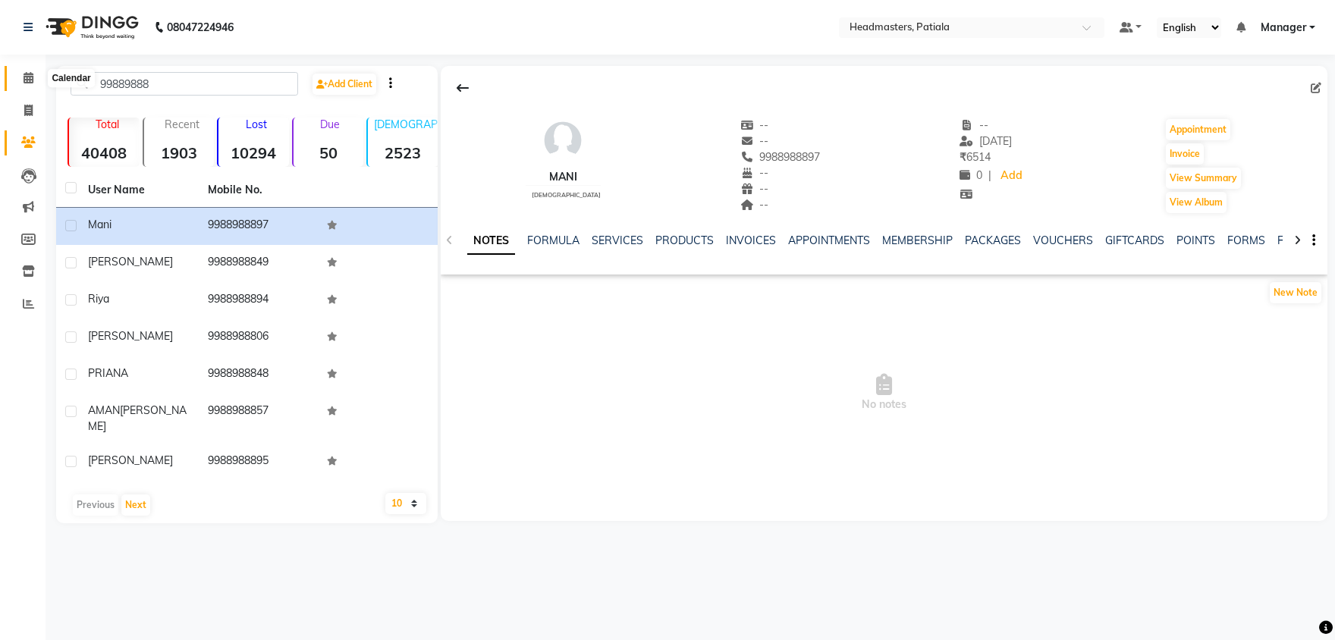
click at [36, 76] on span at bounding box center [28, 78] width 27 height 17
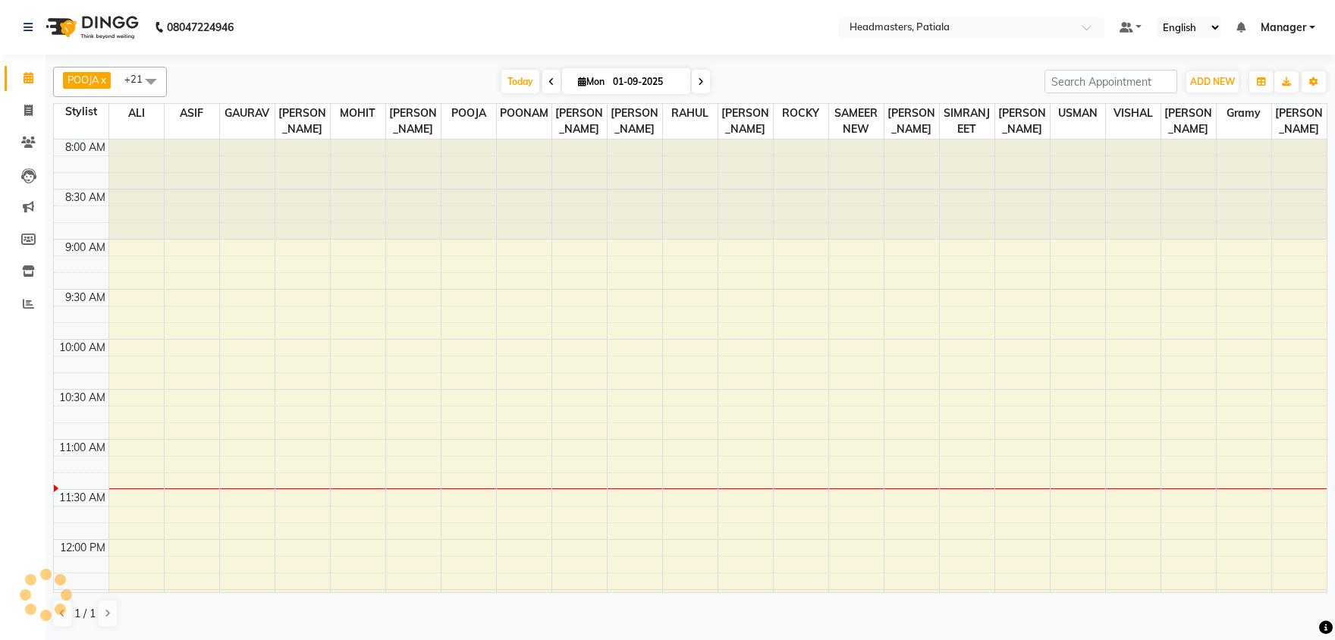
scroll to position [300, 0]
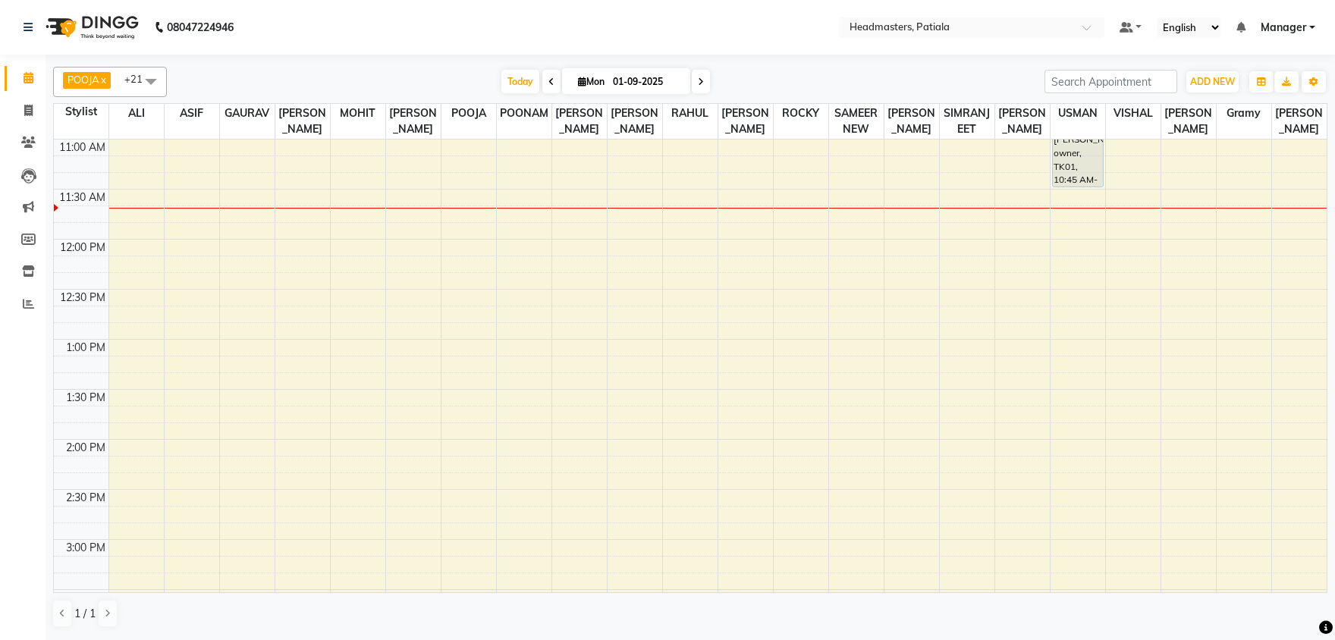
click at [5, 66] on link "Calendar" at bounding box center [23, 78] width 36 height 25
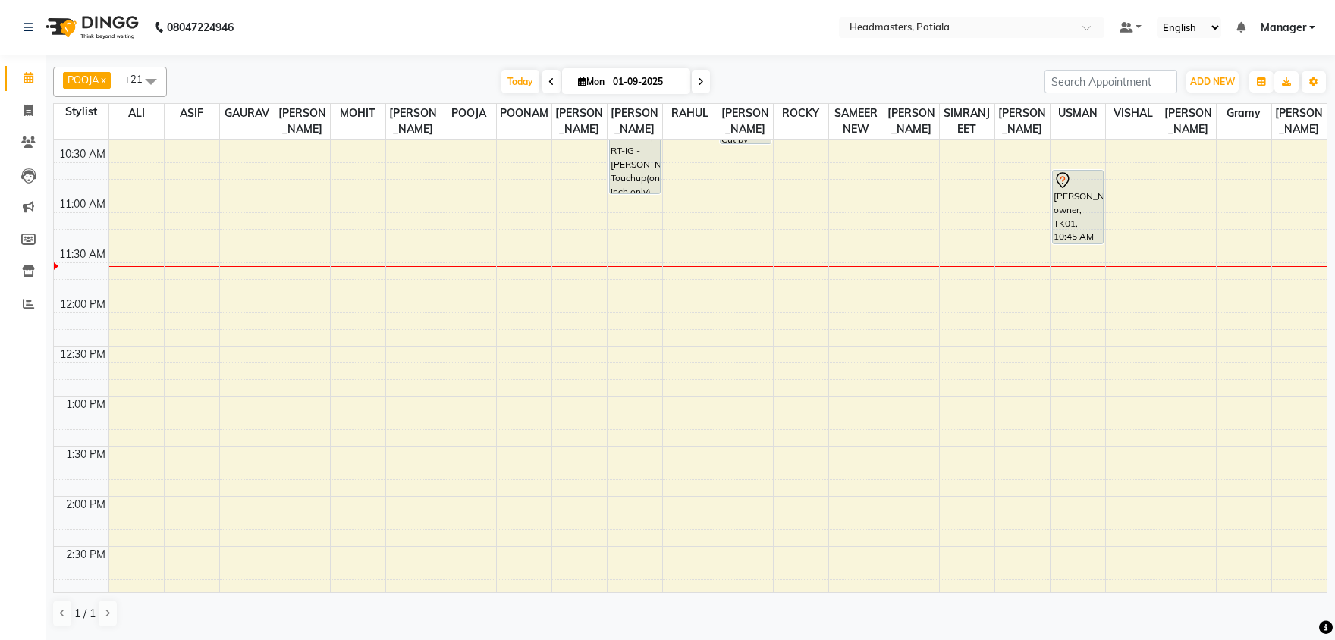
scroll to position [221, 0]
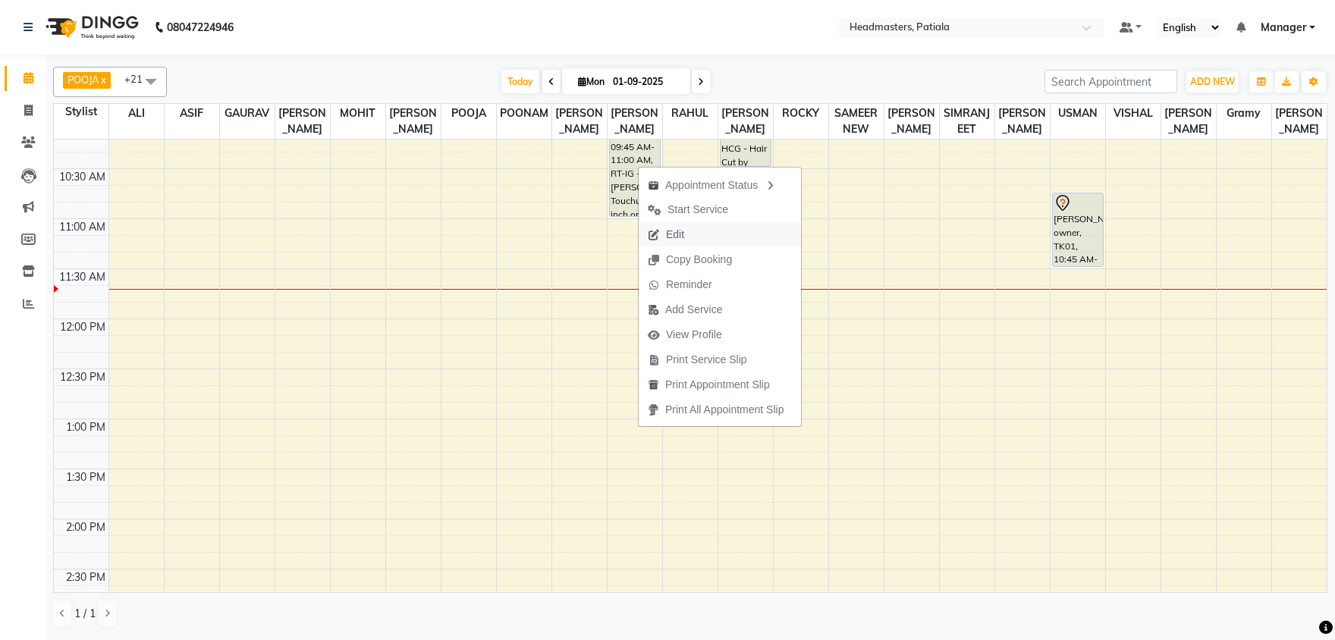
click at [661, 230] on span "Edit" at bounding box center [666, 234] width 55 height 25
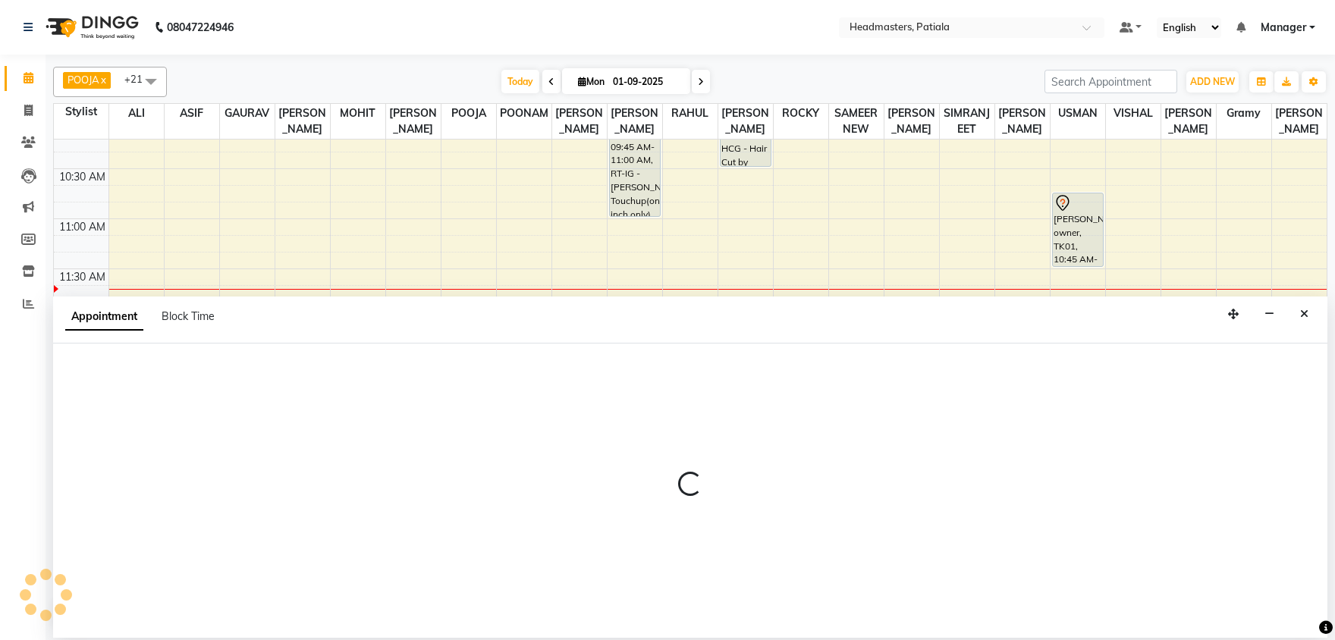
select select "tentative"
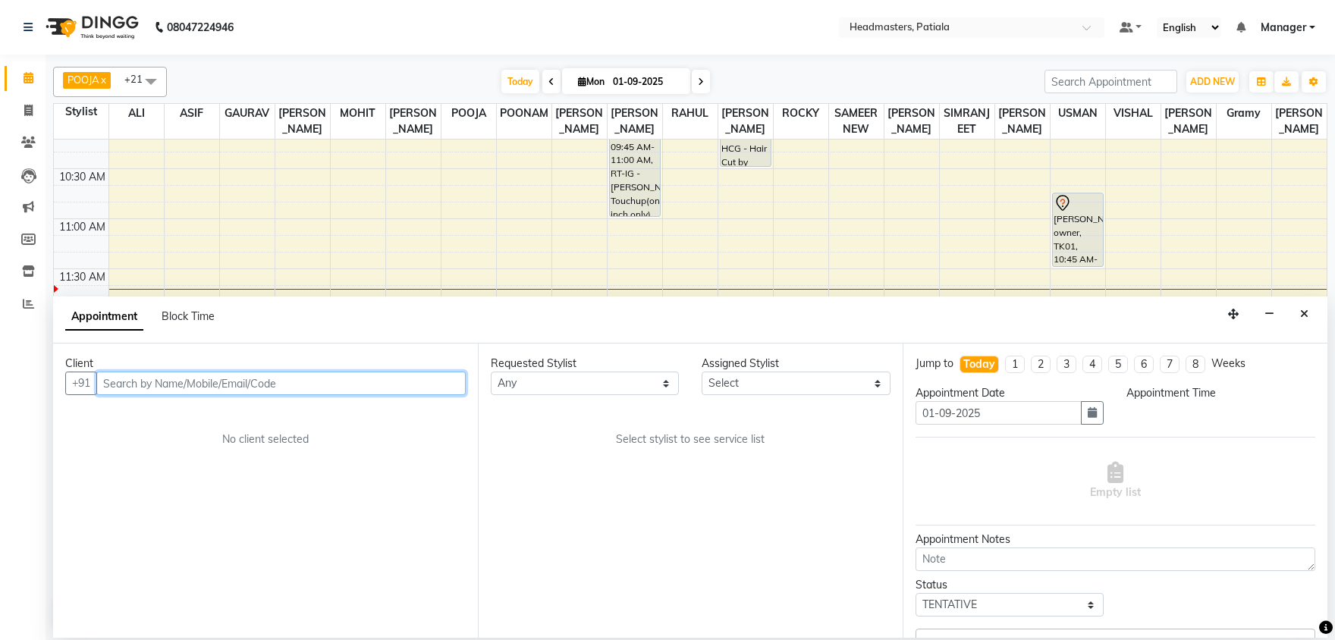
select select "51077"
select select "585"
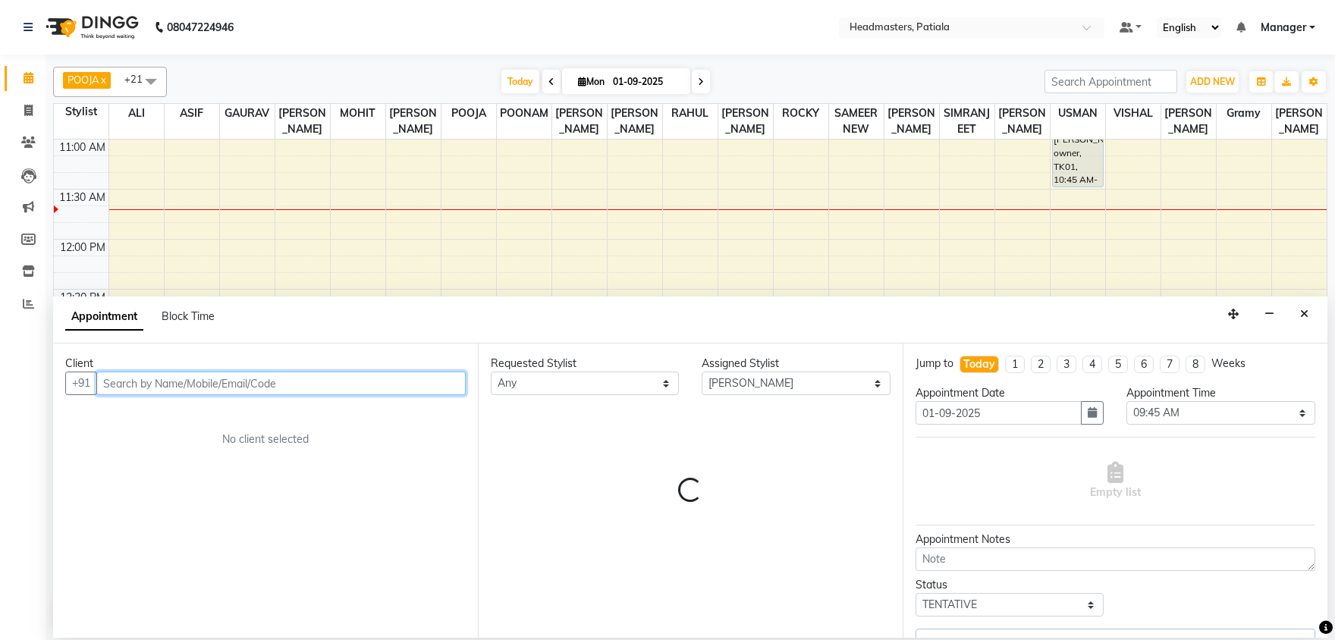
select select "3290"
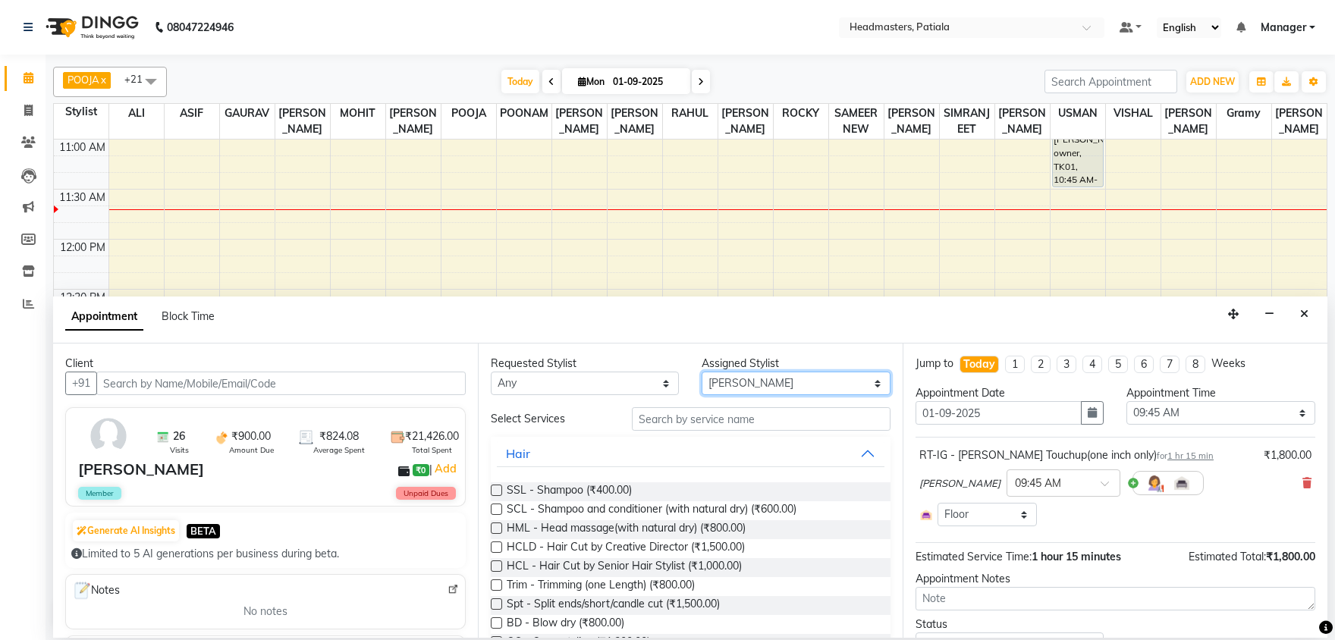
select select "51097"
click option "YOGITA" at bounding box center [0, 0] width 0 height 0
click at [733, 413] on input "text" at bounding box center [761, 419] width 259 height 24
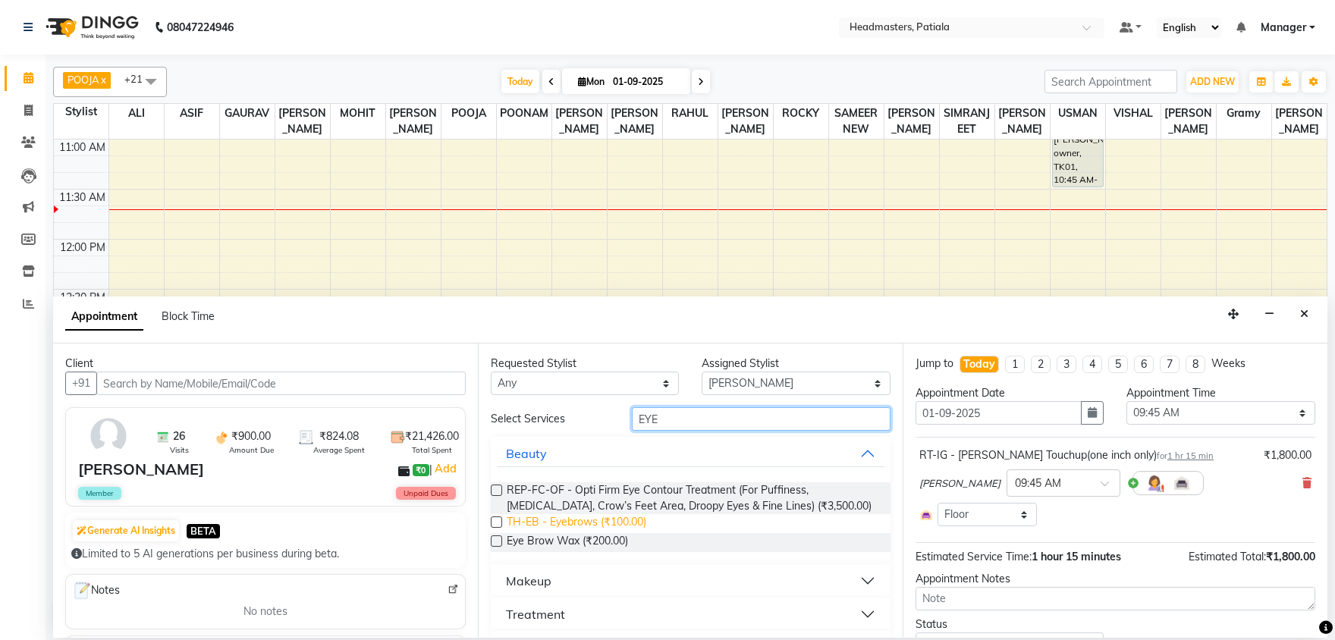
type input "EYE"
click at [607, 520] on span "TH-EB - Eyebrows (₹100.00)" at bounding box center [577, 523] width 140 height 19
checkbox input "false"
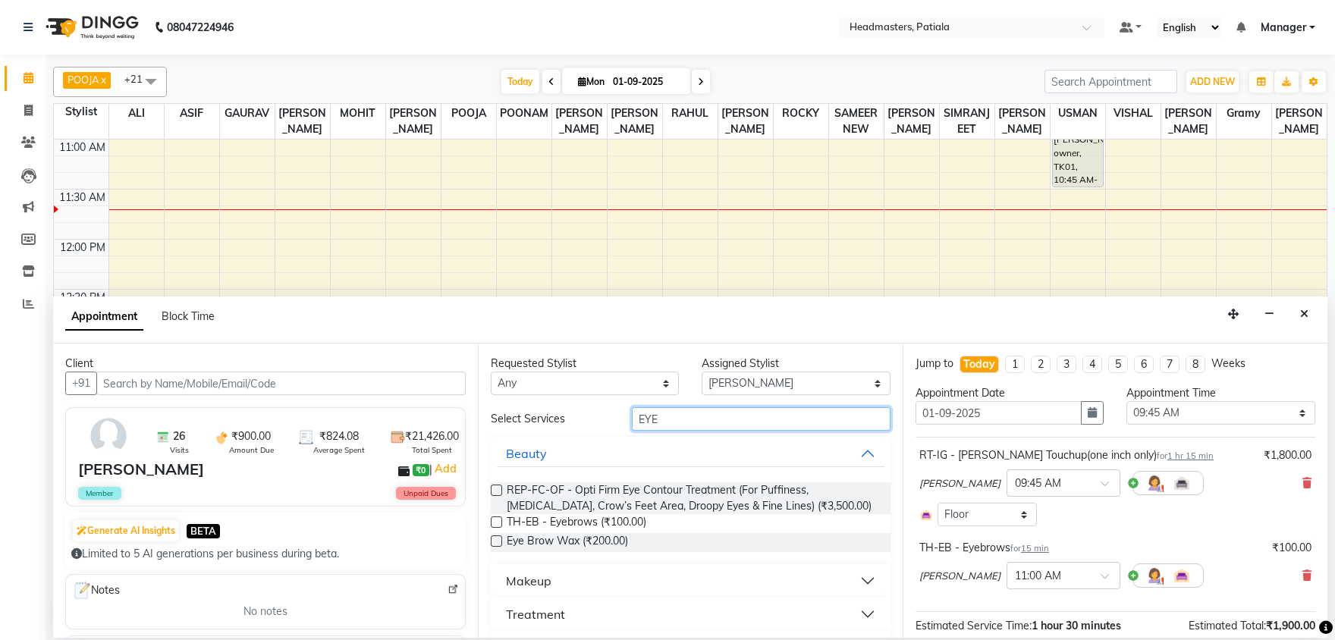
drag, startPoint x: 683, startPoint y: 426, endPoint x: 621, endPoint y: 422, distance: 61.6
click at [632, 422] on input "EYE" at bounding box center [761, 419] width 259 height 24
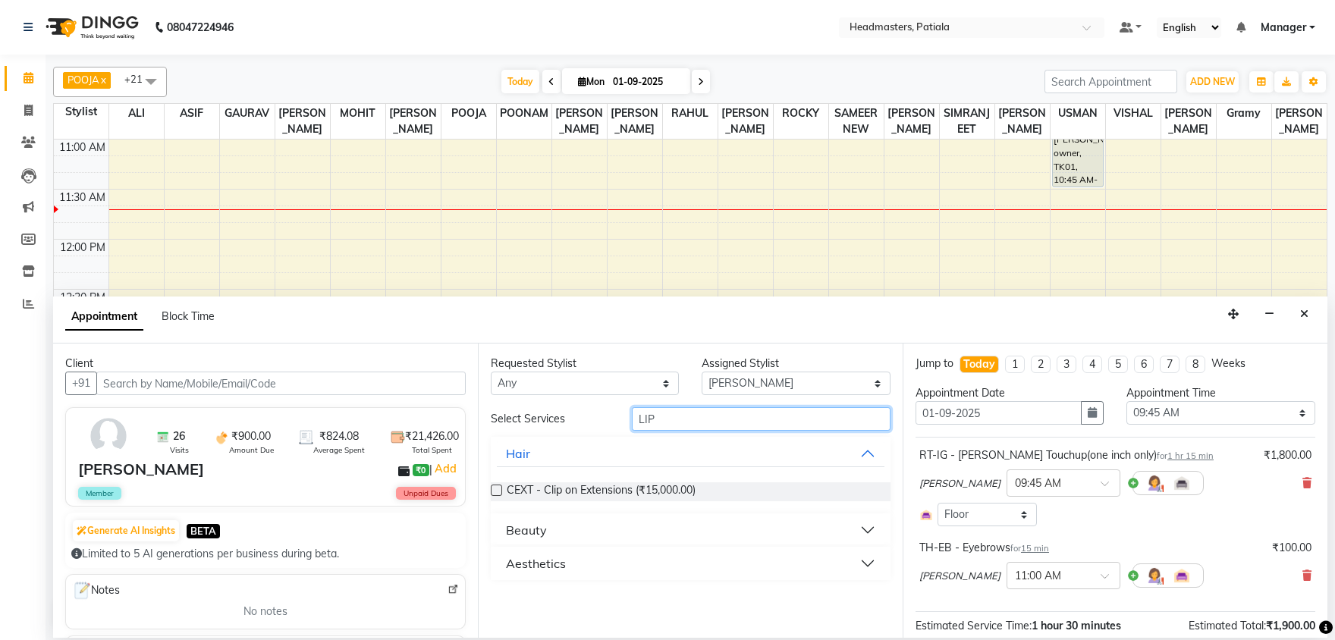
type input "LIP"
click at [552, 520] on button "Beauty" at bounding box center [691, 530] width 388 height 27
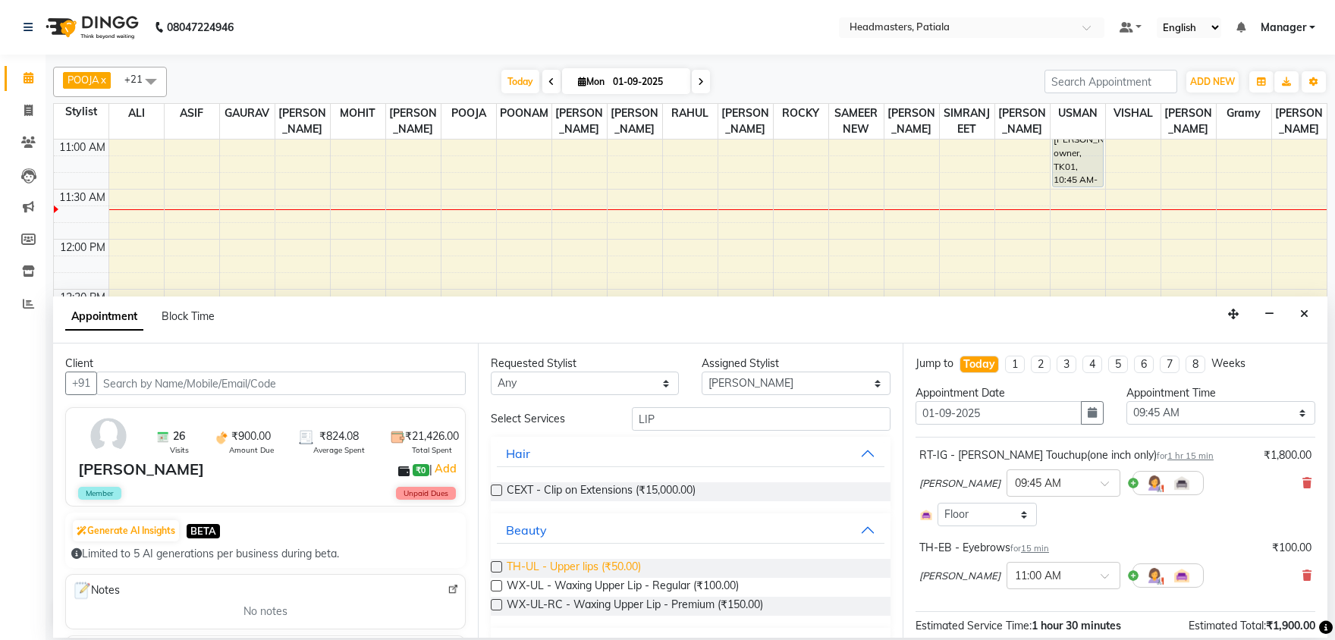
click at [574, 567] on span "TH-UL - Upper lips (₹50.00)" at bounding box center [574, 568] width 134 height 19
checkbox input "false"
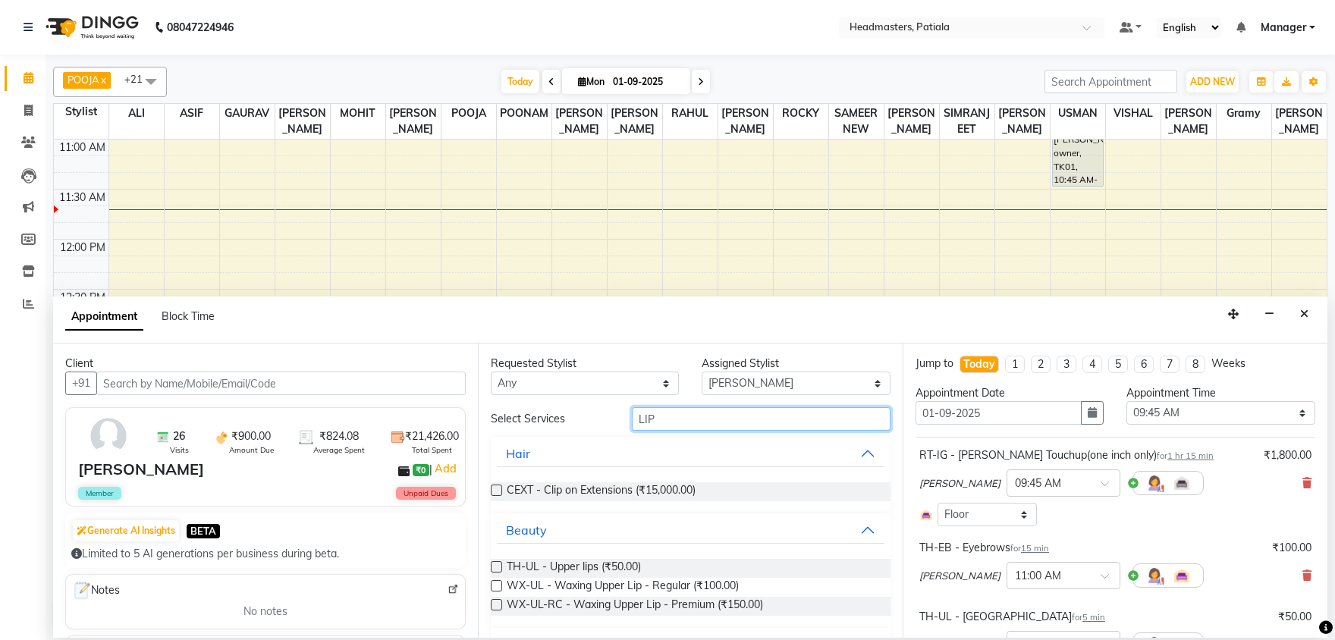
drag, startPoint x: 673, startPoint y: 410, endPoint x: 632, endPoint y: 413, distance: 41.1
click at [632, 413] on input "LIP" at bounding box center [761, 419] width 259 height 24
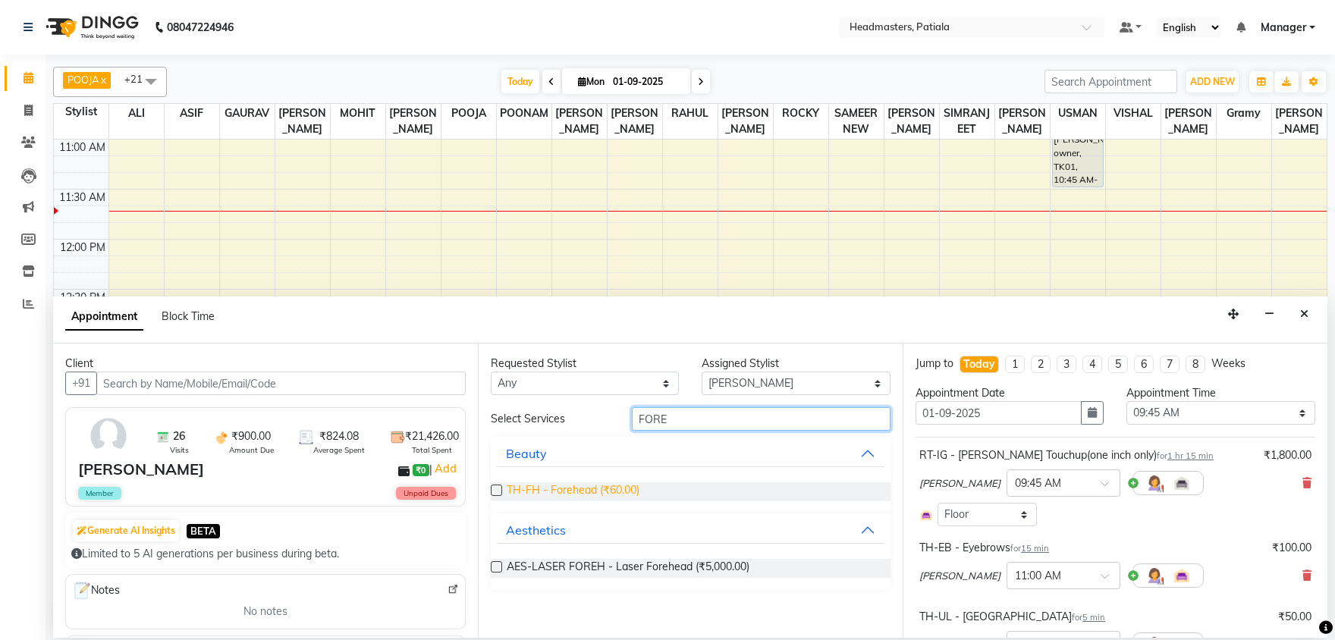
type input "FORE"
click at [572, 490] on span "TH-FH - Forehead (₹60.00)" at bounding box center [573, 491] width 133 height 19
checkbox input "false"
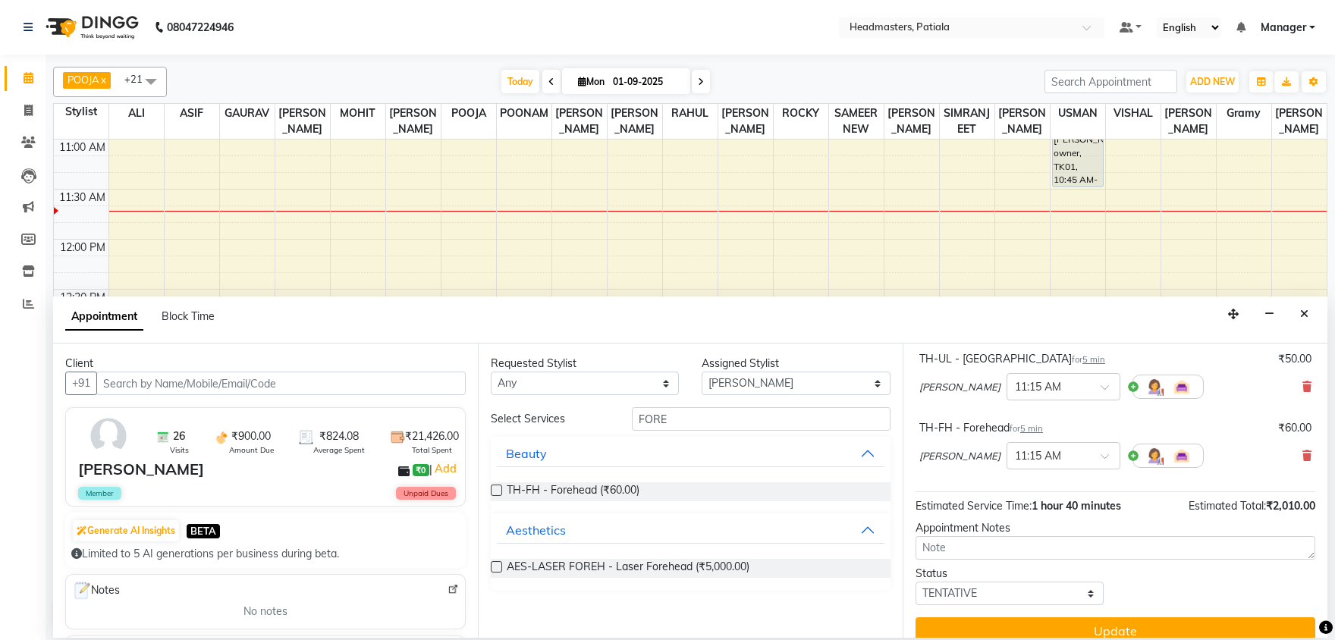
scroll to position [292, 0]
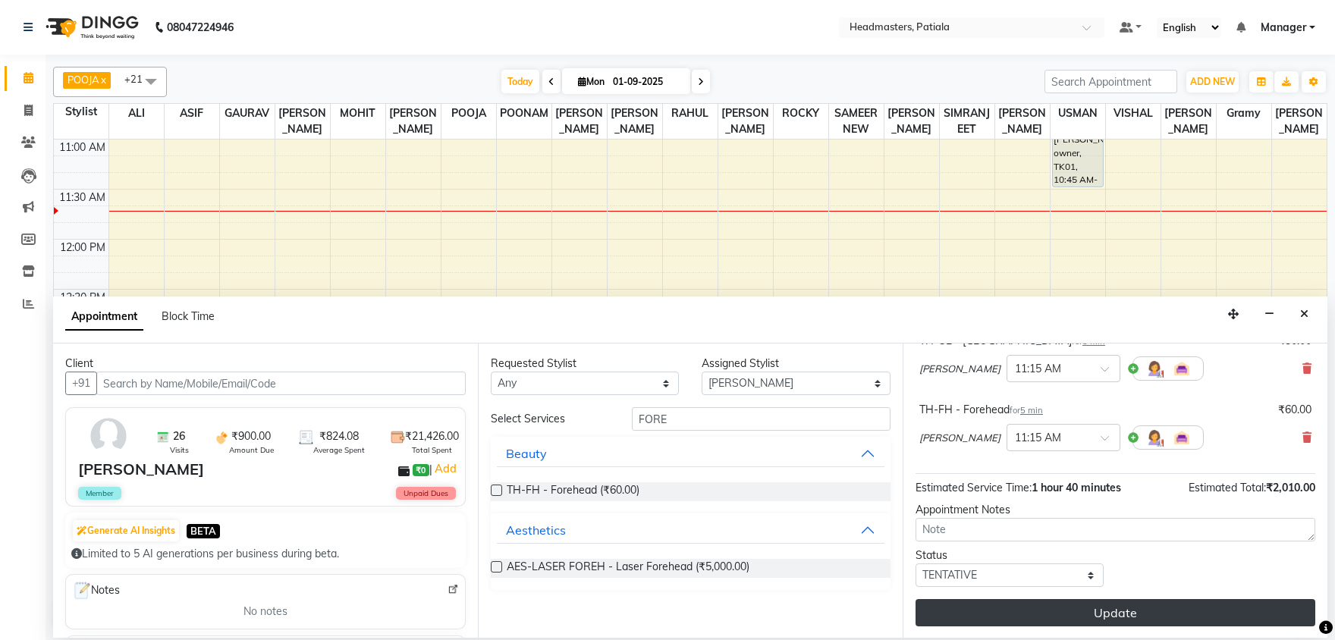
click at [1082, 611] on button "Update" at bounding box center [1116, 612] width 400 height 27
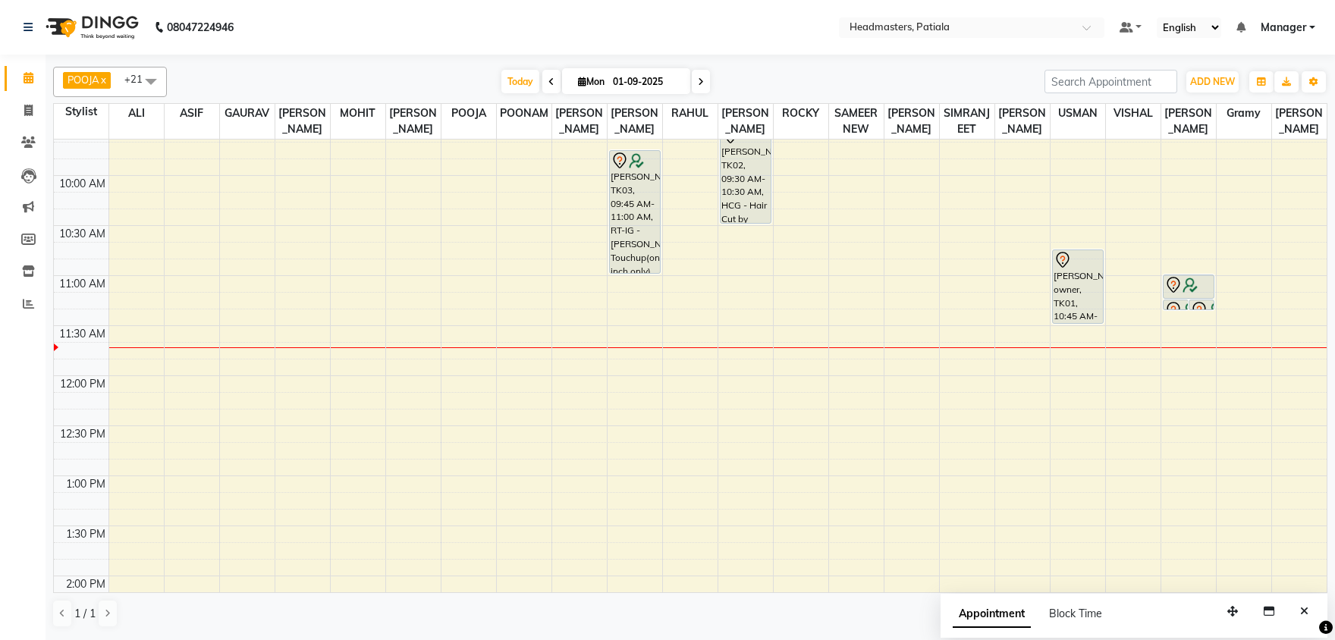
scroll to position [62, 0]
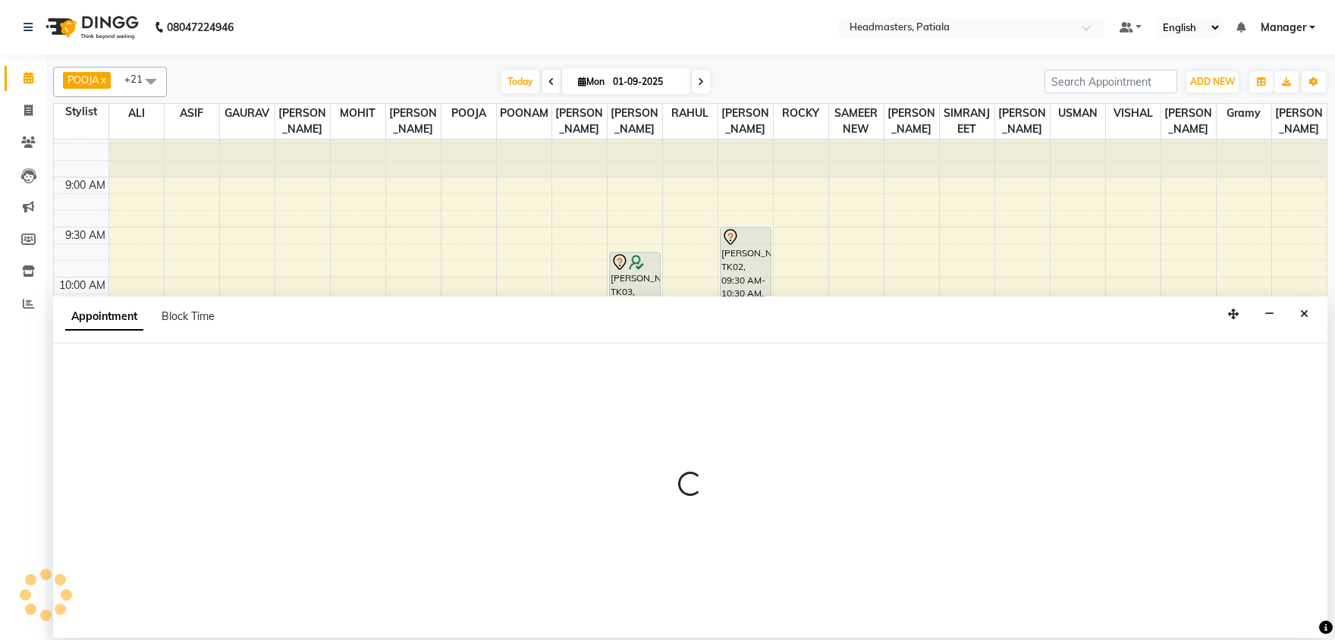
select select "51100"
select select "tentative"
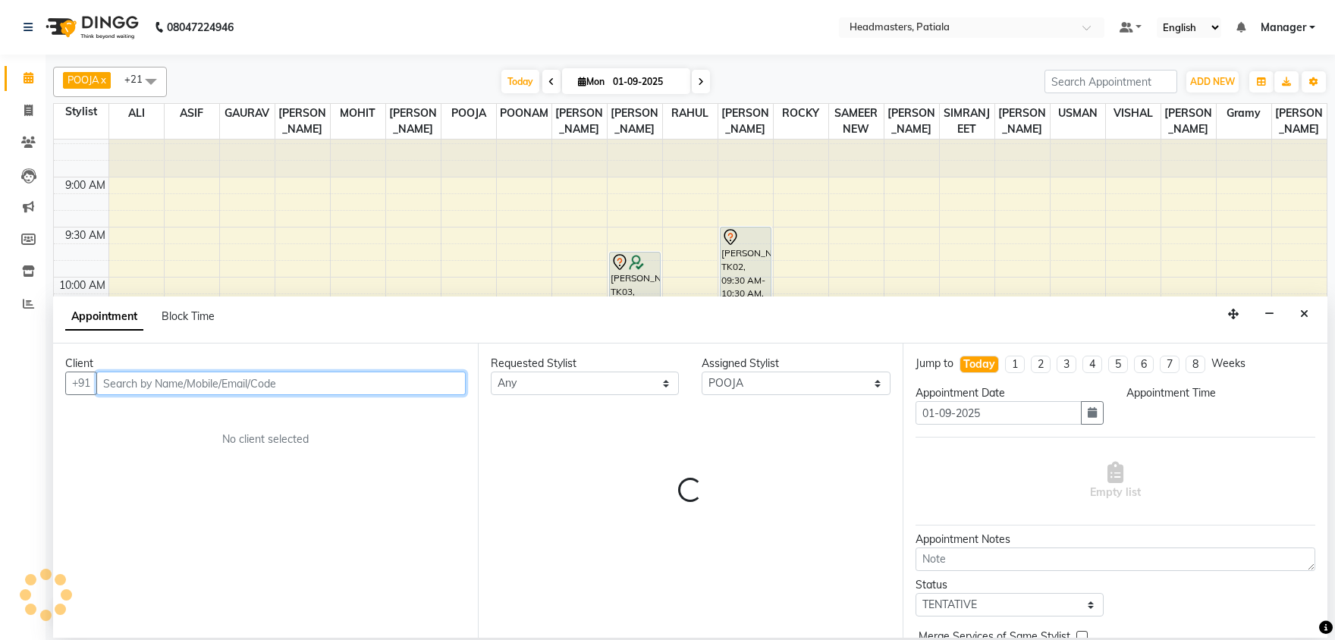
select select "705"
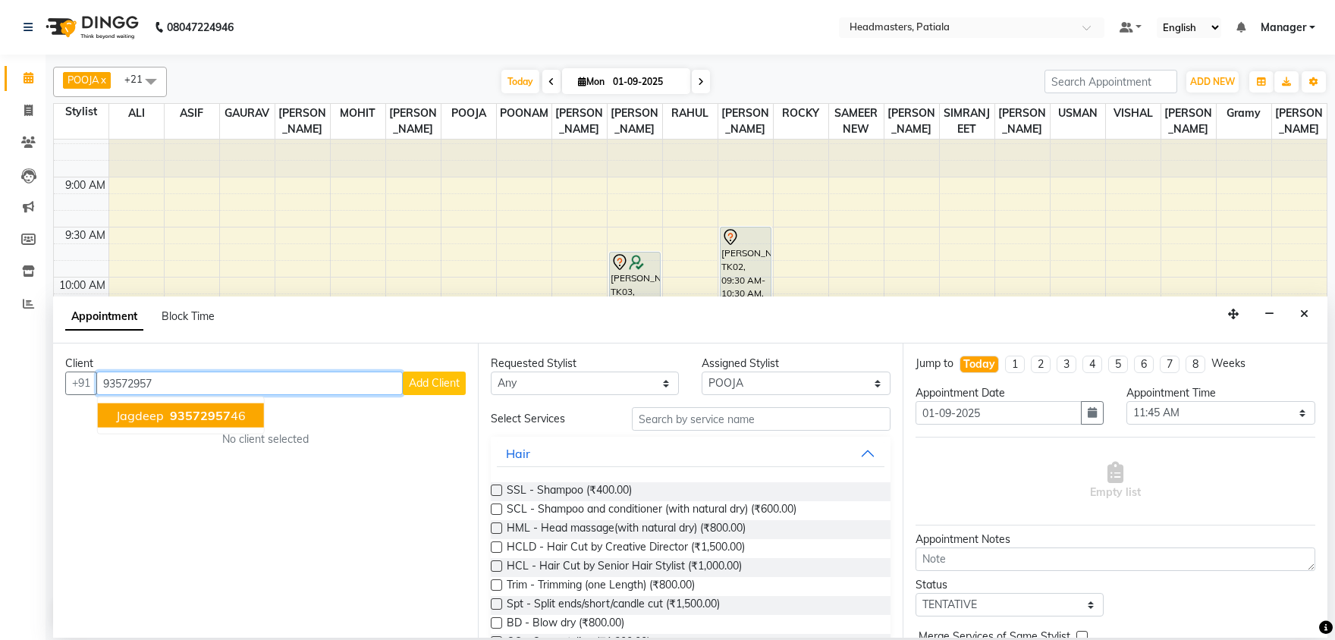
click at [244, 412] on button "Jagdeep 93572957 46" at bounding box center [181, 416] width 166 height 24
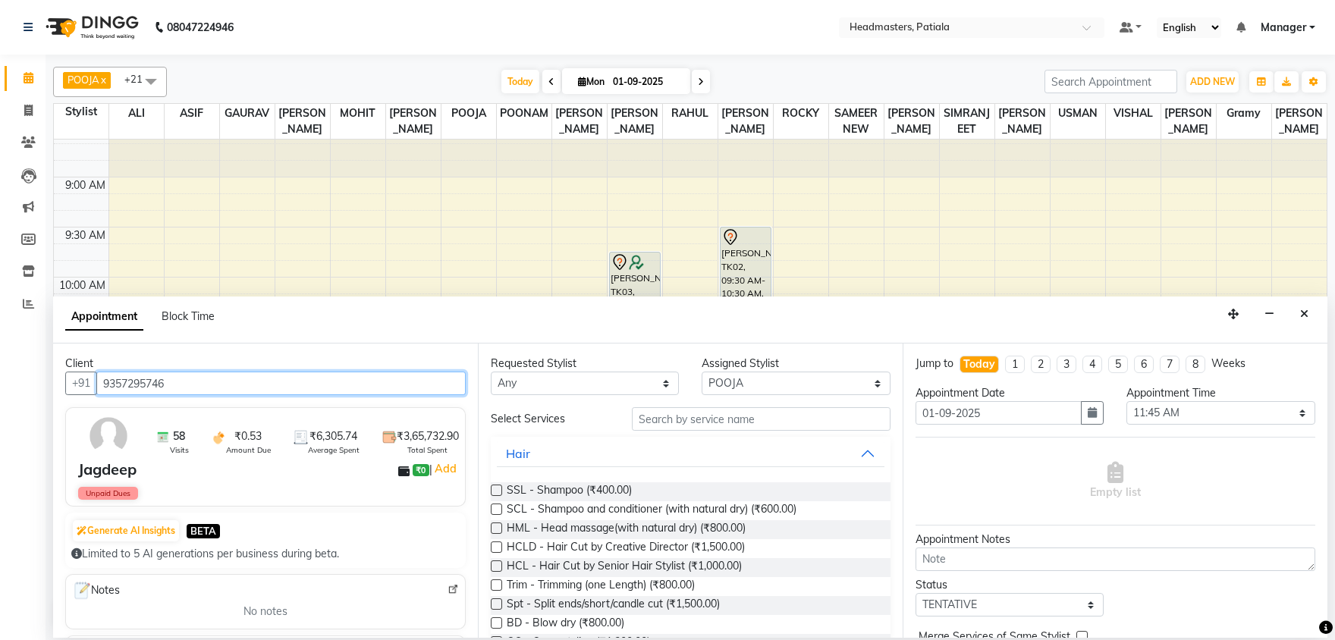
type input "9357295746"
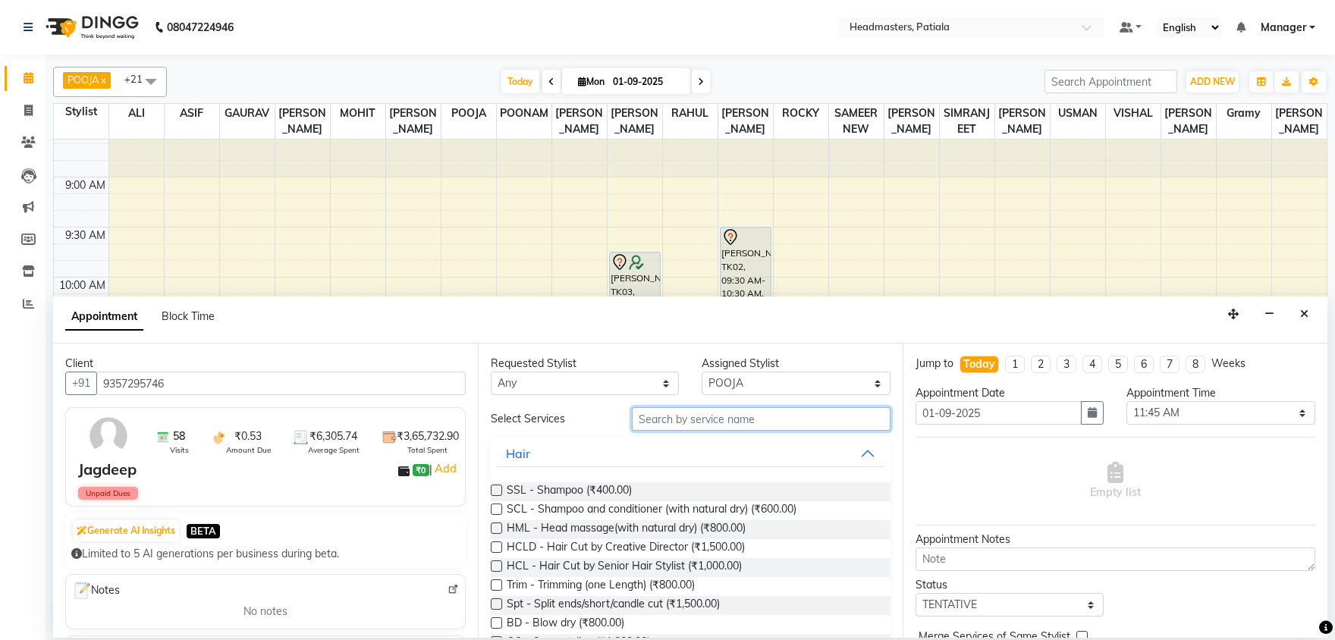
click at [657, 419] on input "text" at bounding box center [761, 419] width 259 height 24
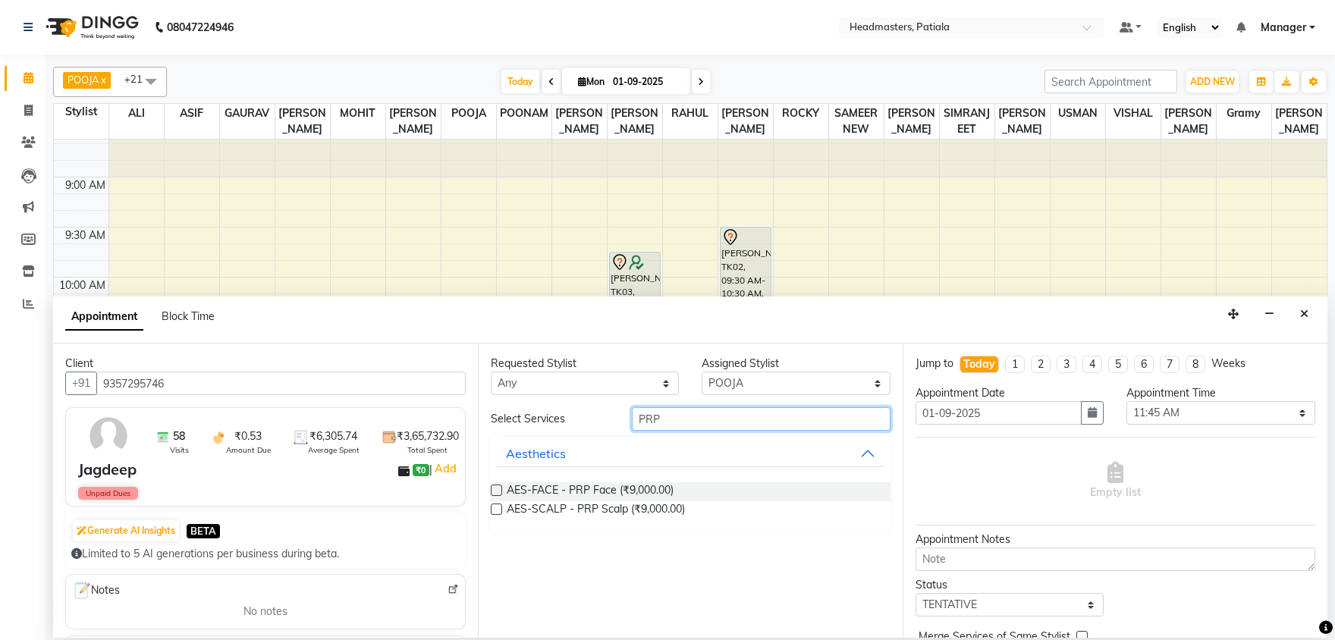
type input "PRP"
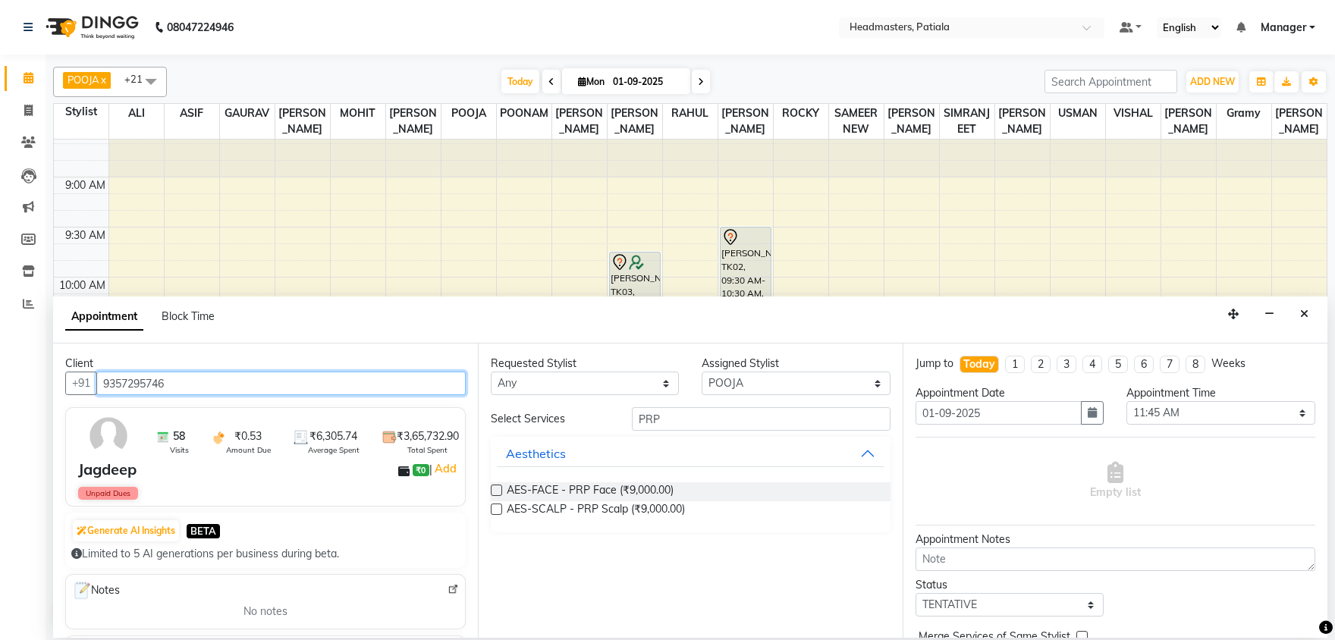
drag, startPoint x: 177, startPoint y: 380, endPoint x: 99, endPoint y: 378, distance: 77.4
click at [99, 378] on input "9357295746" at bounding box center [280, 384] width 369 height 24
click at [1305, 309] on icon "Close" at bounding box center [1304, 314] width 8 height 11
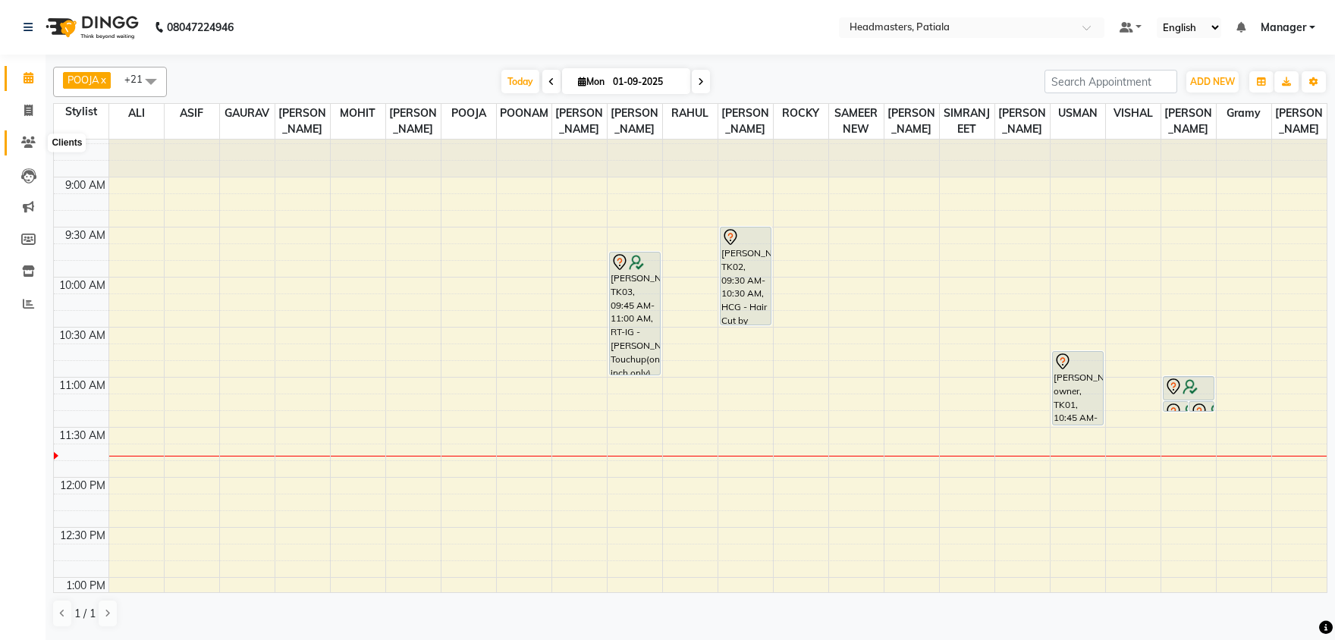
click at [27, 138] on icon at bounding box center [28, 142] width 14 height 11
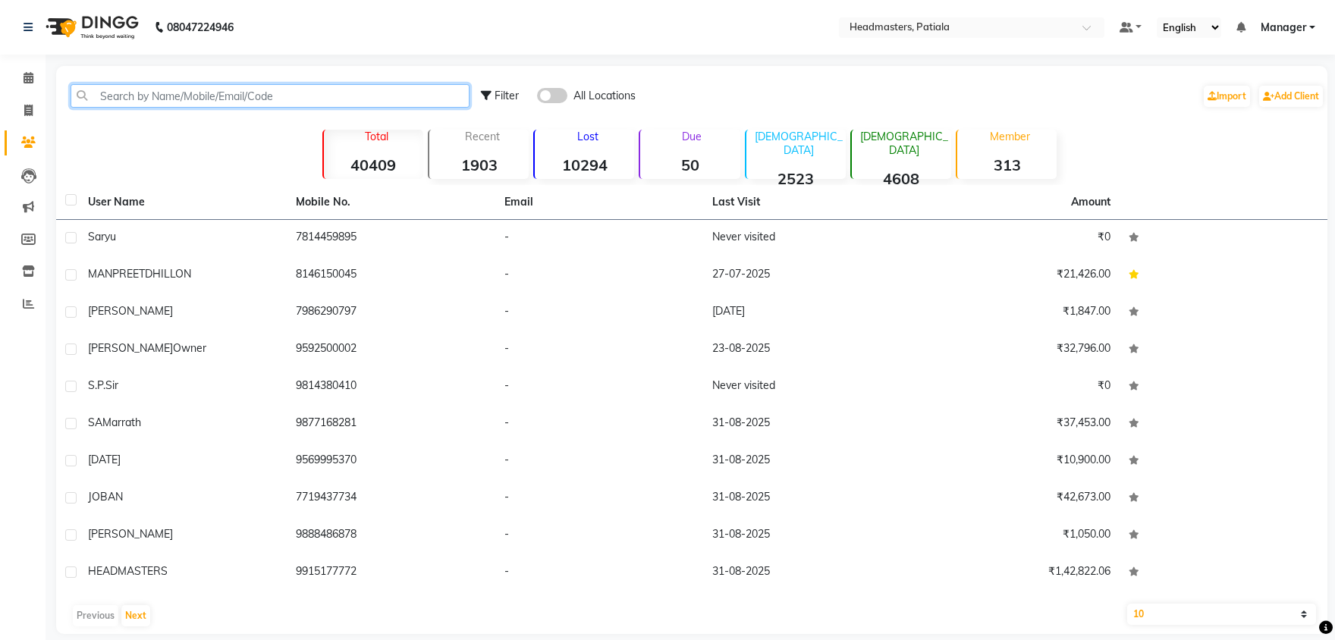
click at [136, 105] on input "text" at bounding box center [270, 96] width 399 height 24
paste input "9357295746"
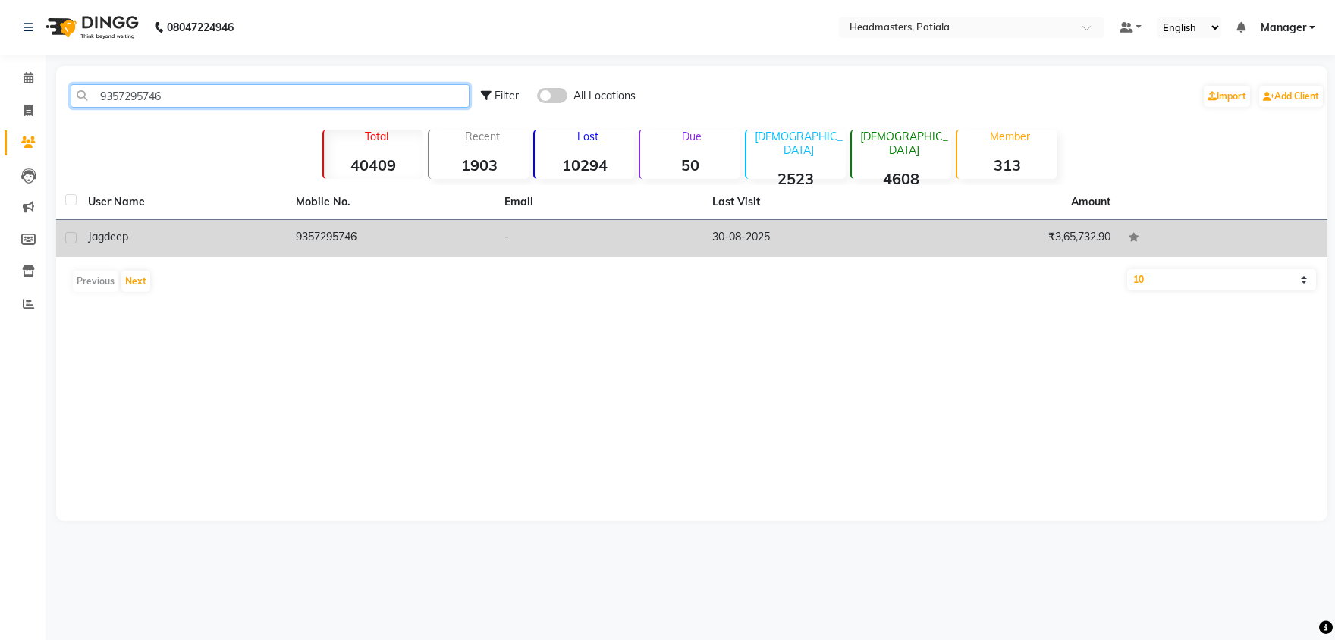
type input "9357295746"
click at [149, 234] on div "Jagdeep" at bounding box center [183, 237] width 190 height 16
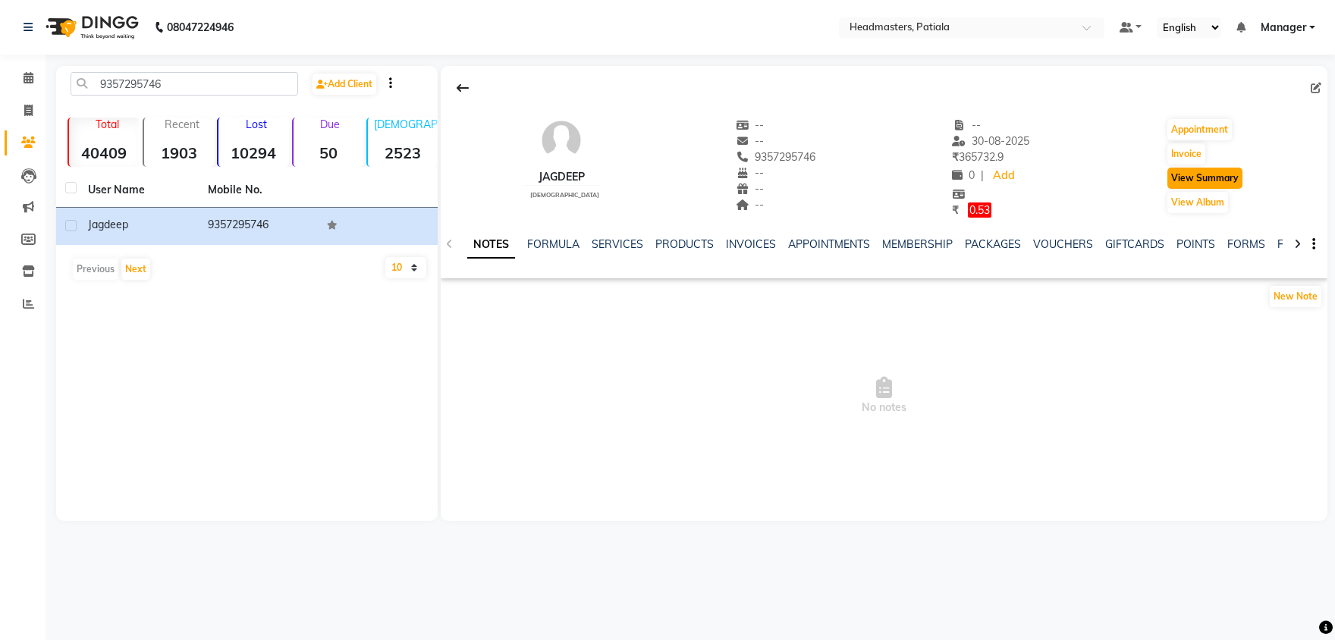
click at [1193, 185] on button "View Summary" at bounding box center [1204, 178] width 75 height 21
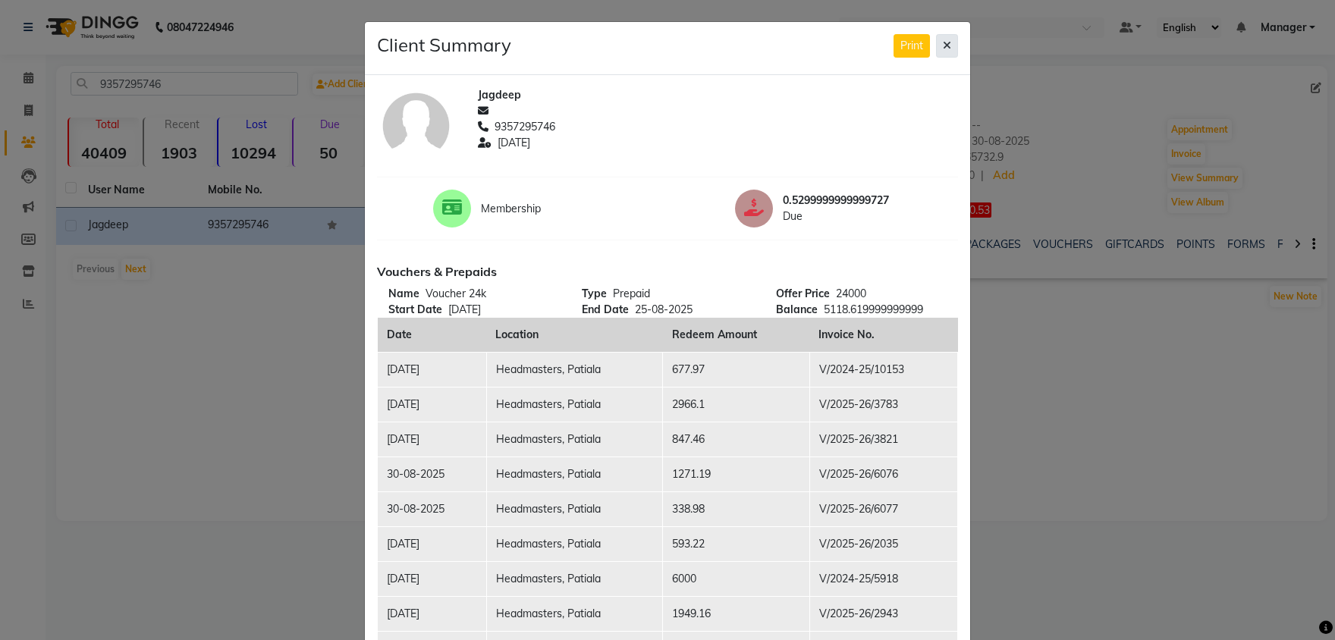
click at [940, 45] on button at bounding box center [947, 46] width 22 height 24
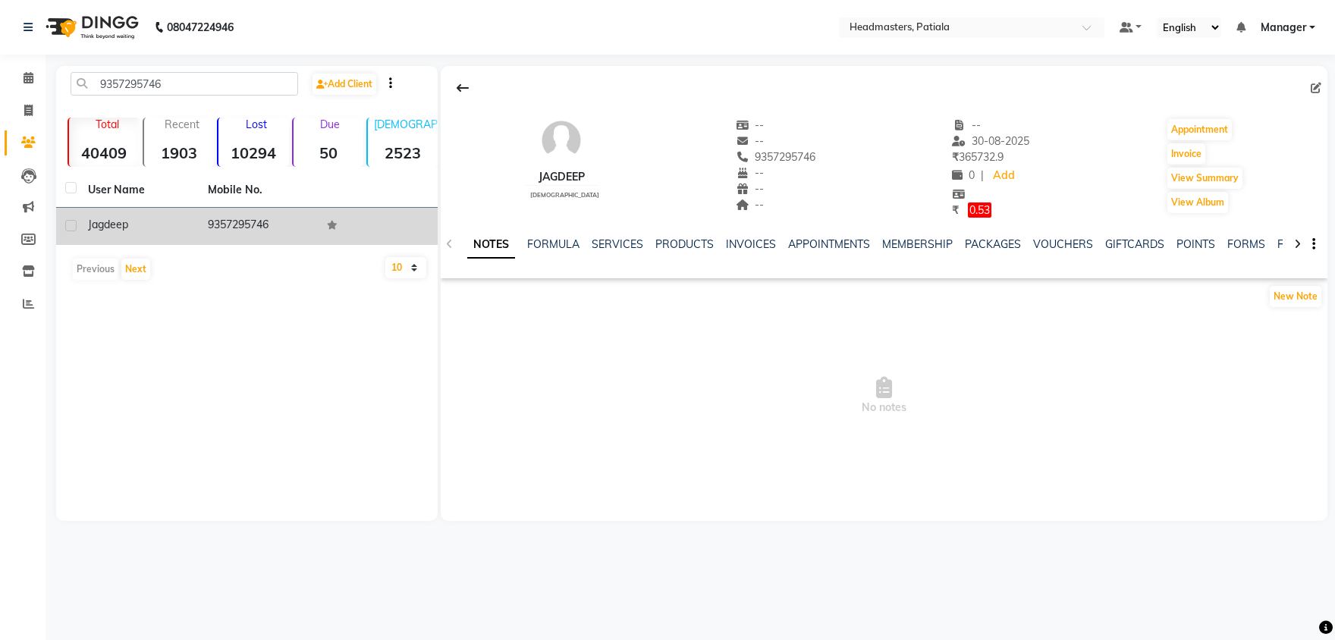
click at [119, 224] on span "Jagdeep" at bounding box center [108, 225] width 40 height 14
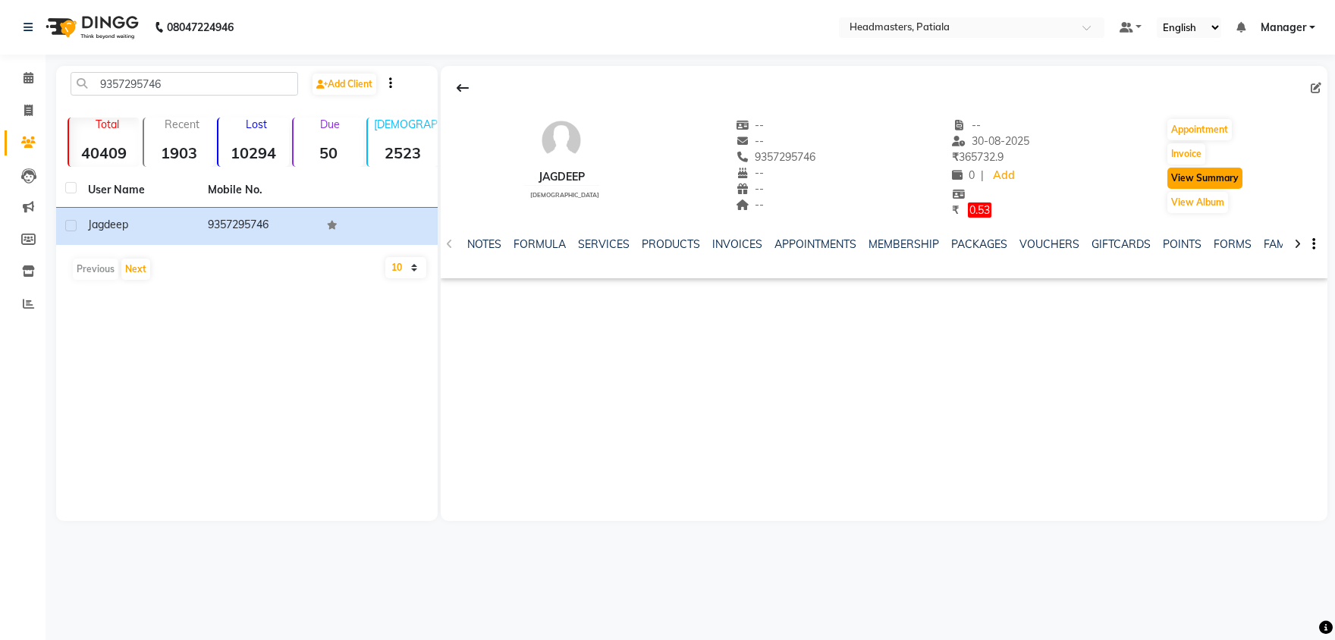
click at [1227, 175] on button "View Summary" at bounding box center [1204, 178] width 75 height 21
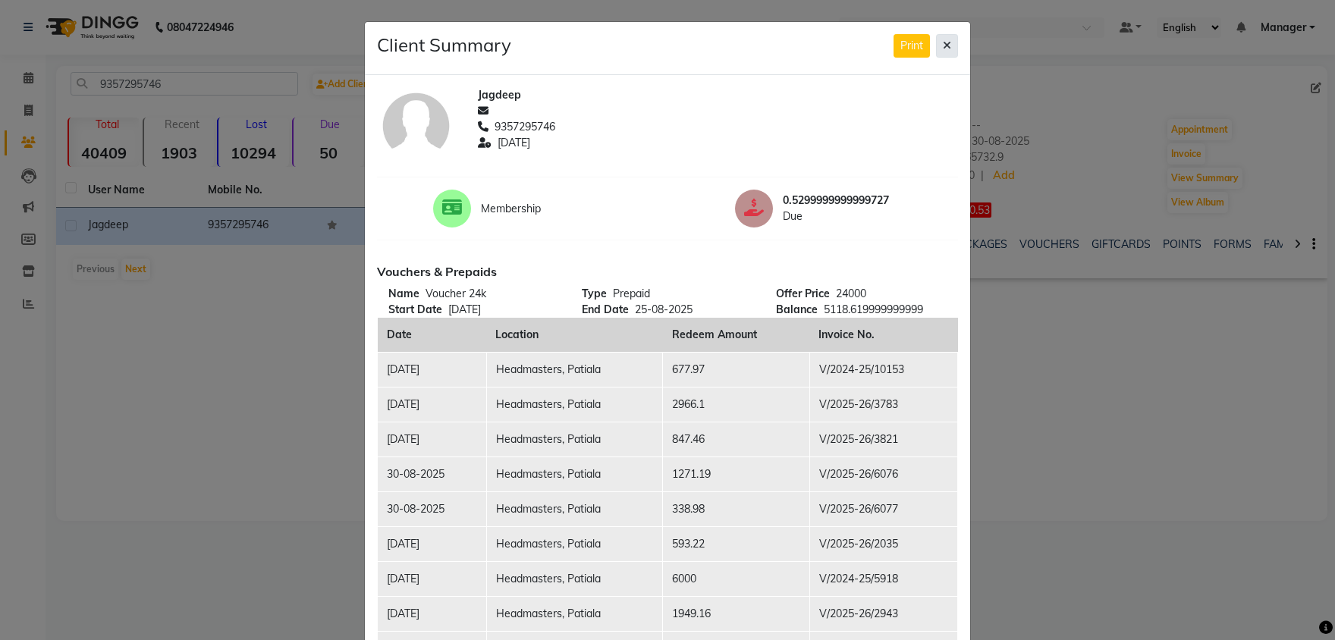
click at [944, 49] on icon at bounding box center [947, 45] width 8 height 11
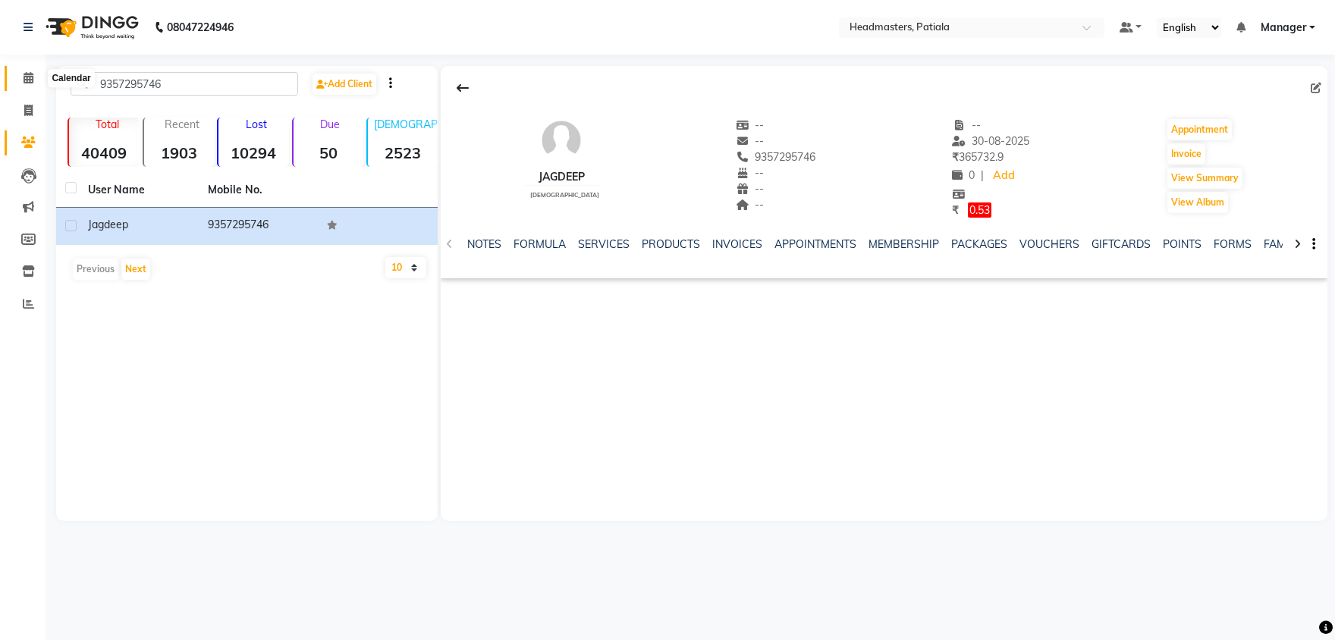
click at [27, 83] on icon at bounding box center [29, 77] width 10 height 11
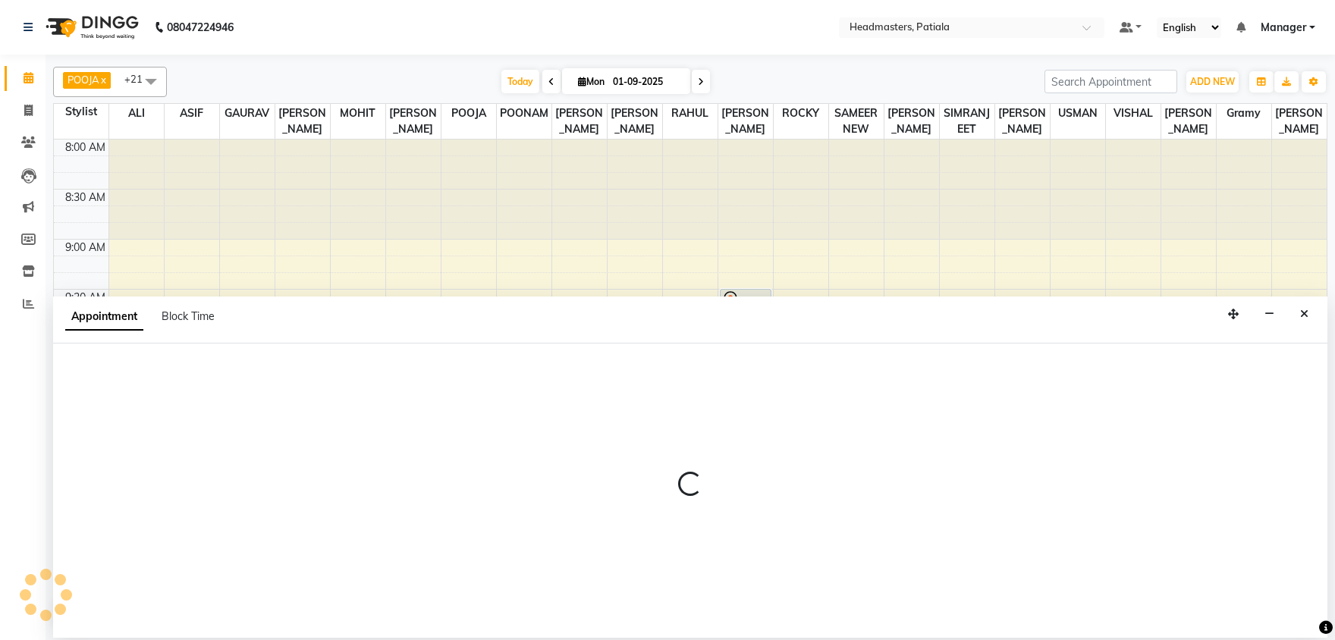
select select "51100"
select select "705"
select select "tentative"
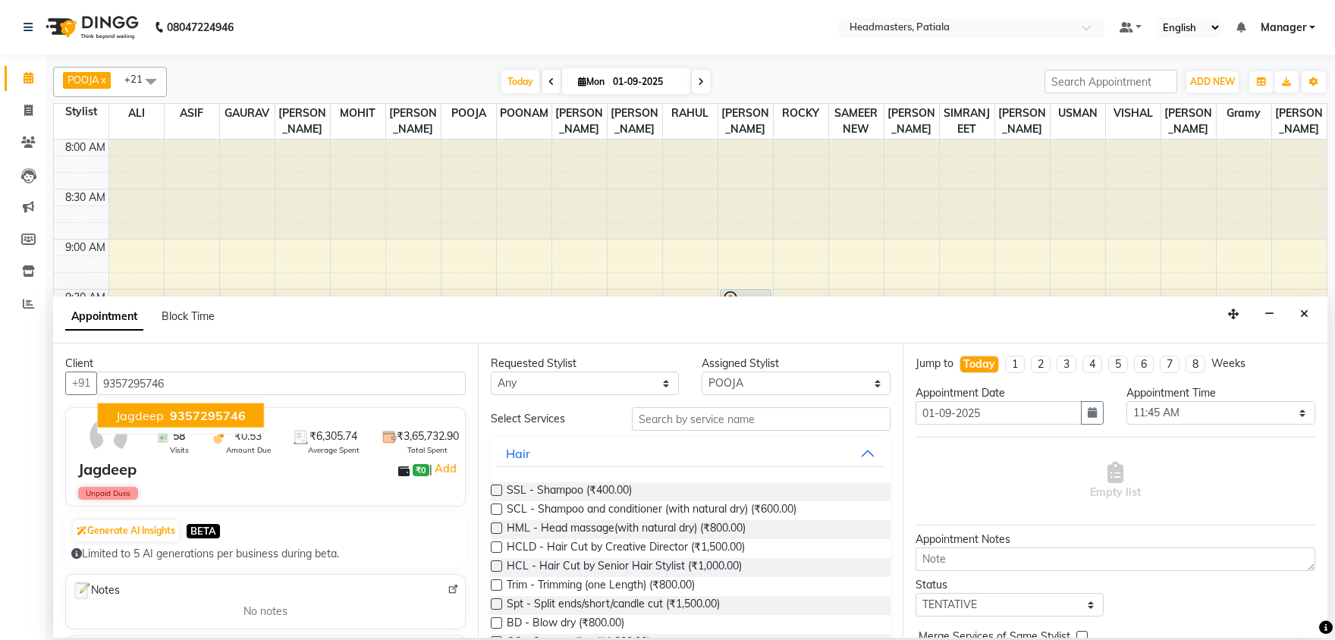
type input "9357295746"
click at [705, 419] on input "text" at bounding box center [761, 419] width 259 height 24
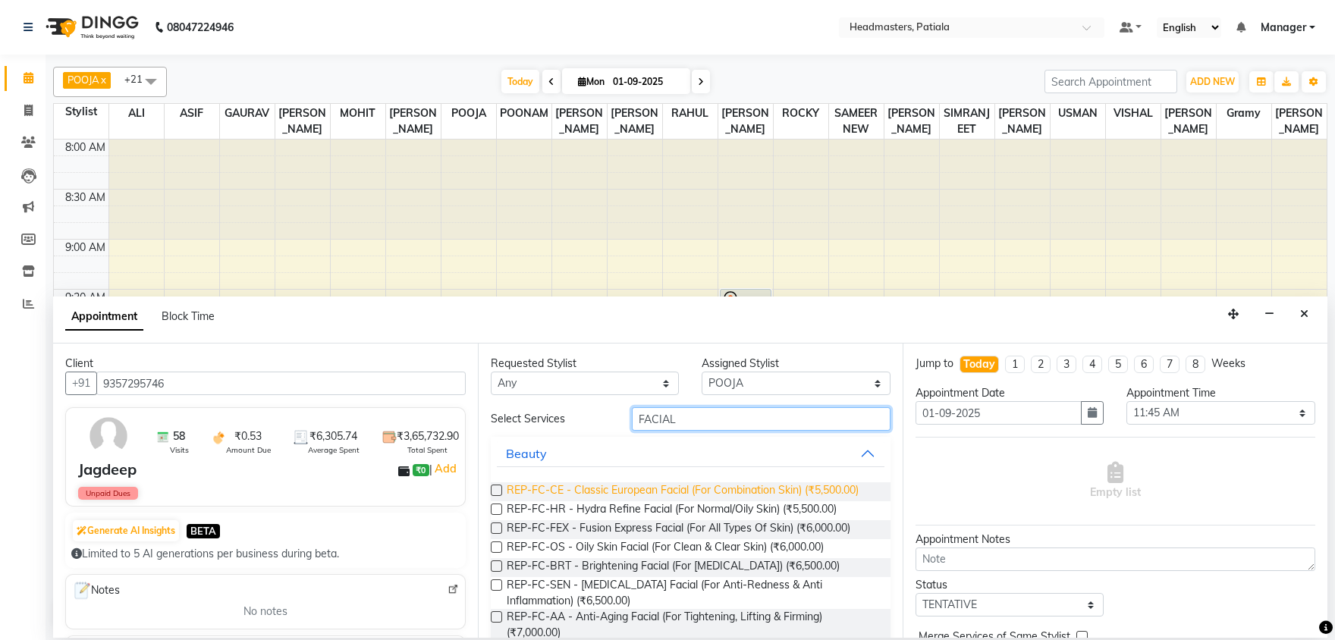
type input "FACIAL"
click at [697, 498] on span "REP-FC-CE - Classic European Facial (For Combination Skin) (₹5,500.00)" at bounding box center [683, 491] width 352 height 19
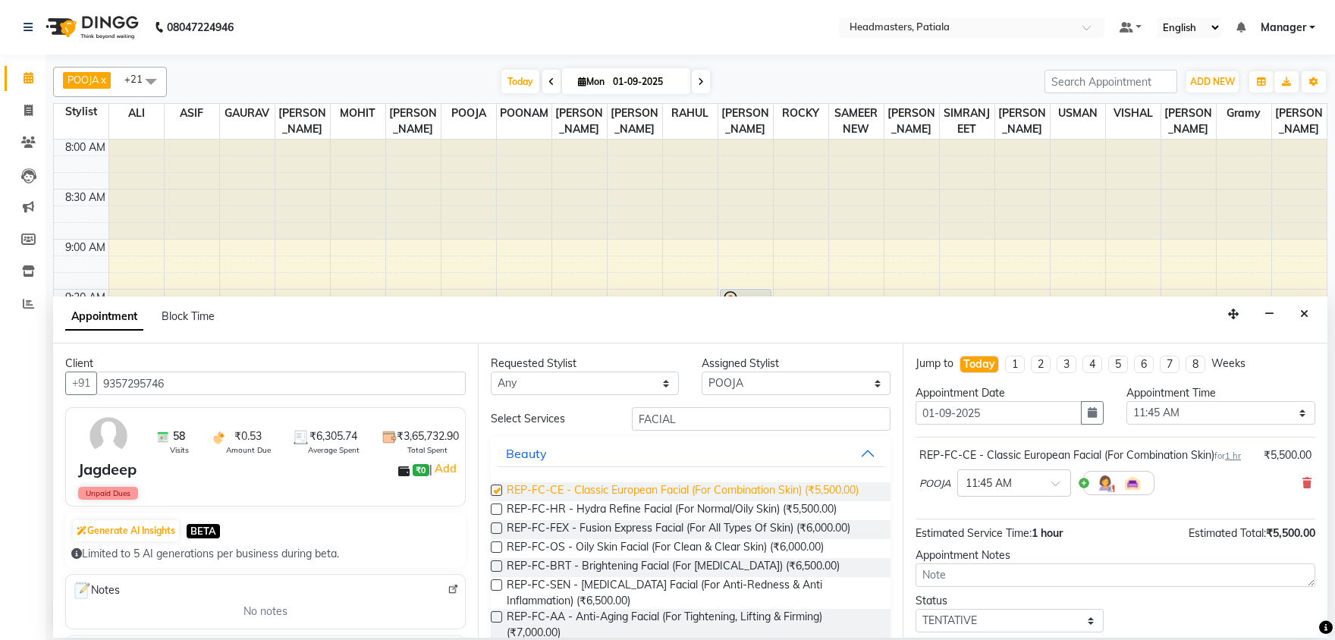
checkbox input "false"
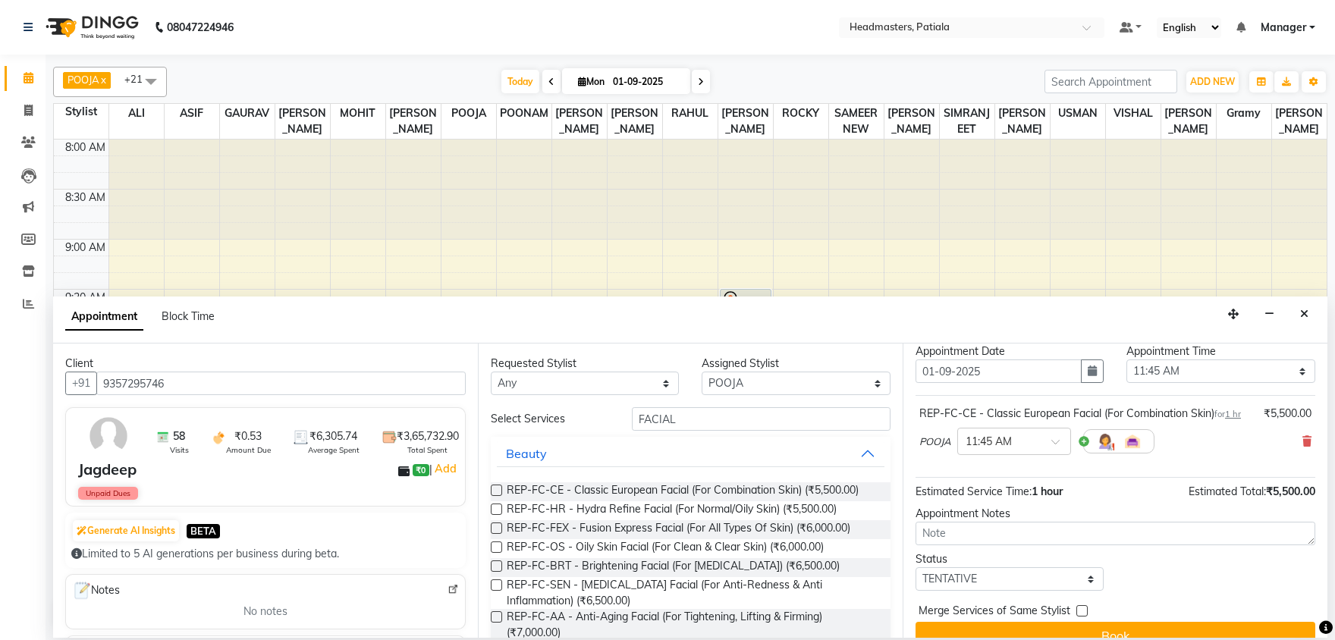
scroll to position [65, 0]
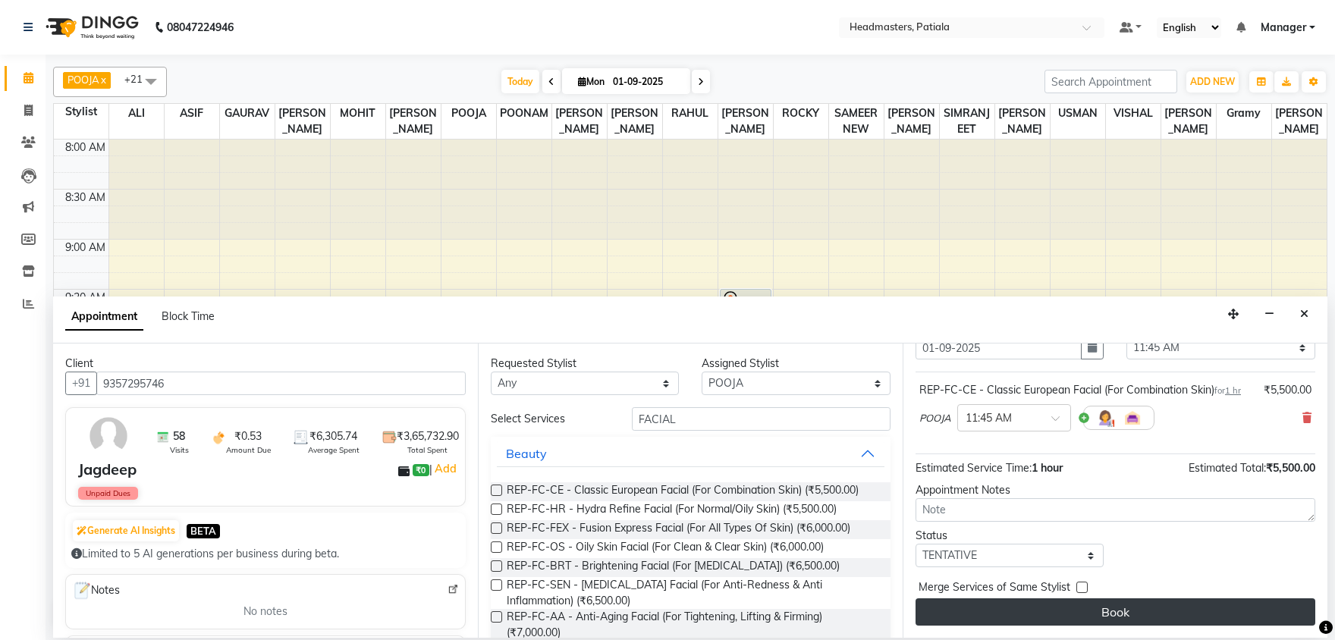
click at [1088, 612] on button "Book" at bounding box center [1116, 611] width 400 height 27
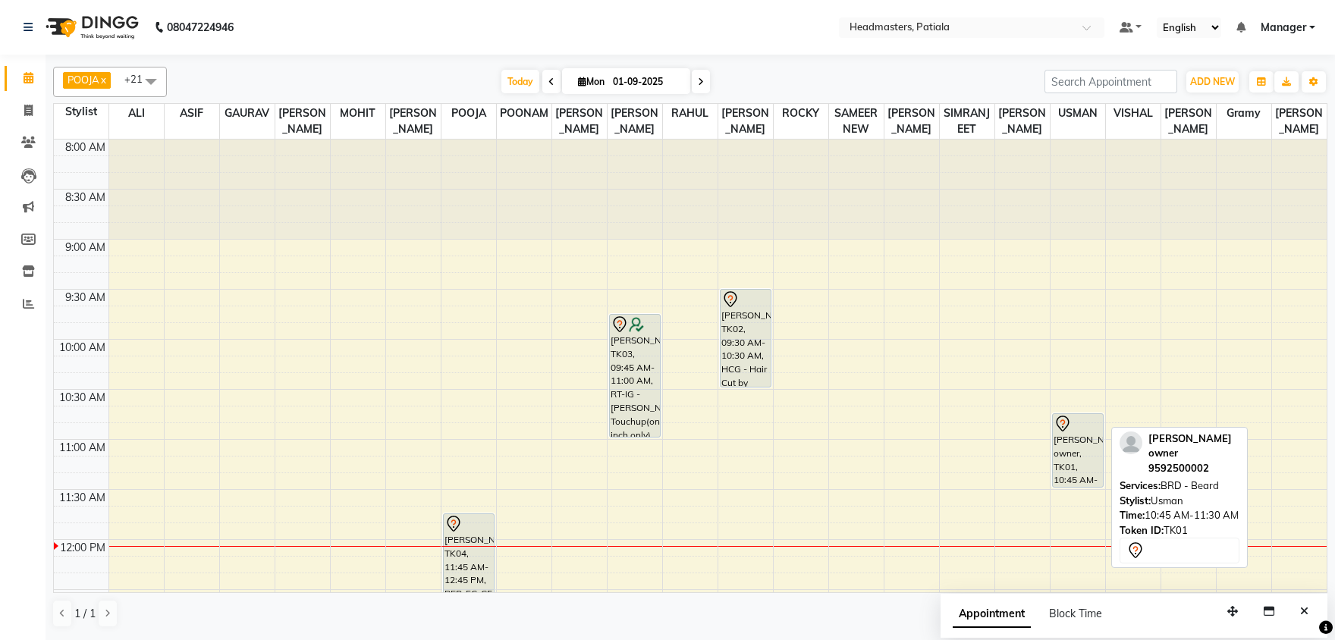
click at [1067, 444] on div "[PERSON_NAME] owner, TK01, 10:45 AM-11:30 AM, BRD - [PERSON_NAME]" at bounding box center [1078, 450] width 50 height 73
select select "7"
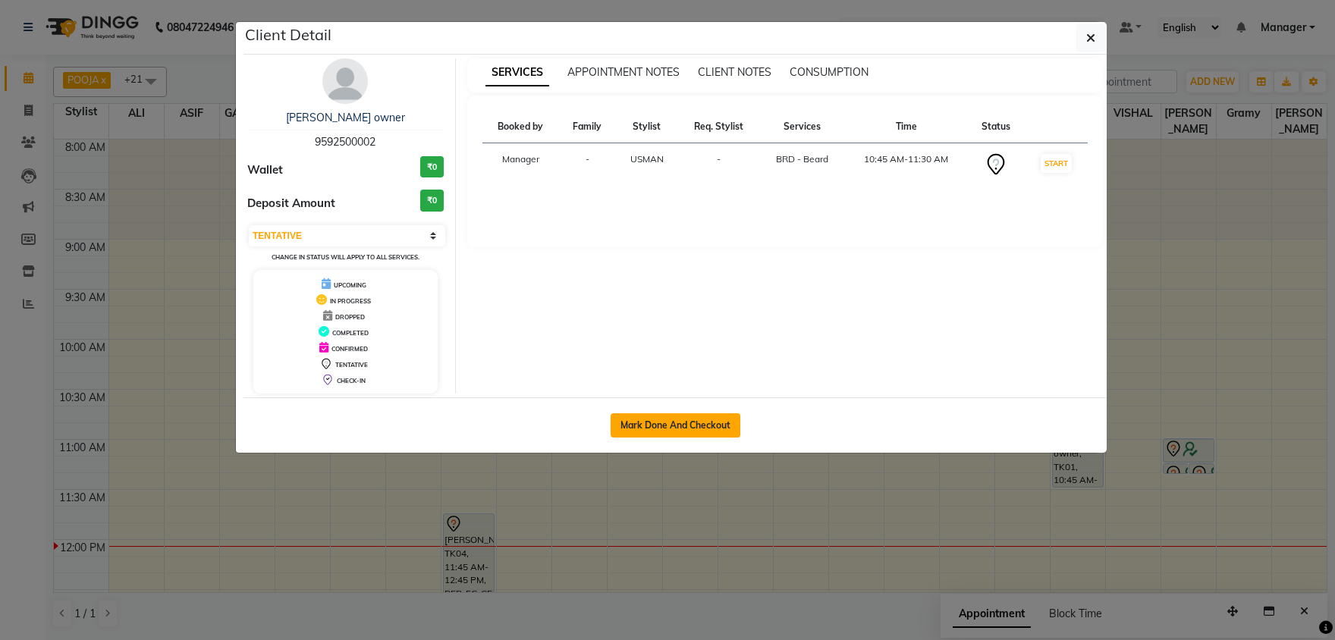
click at [692, 428] on button "Mark Done And Checkout" at bounding box center [676, 425] width 130 height 24
select select "service"
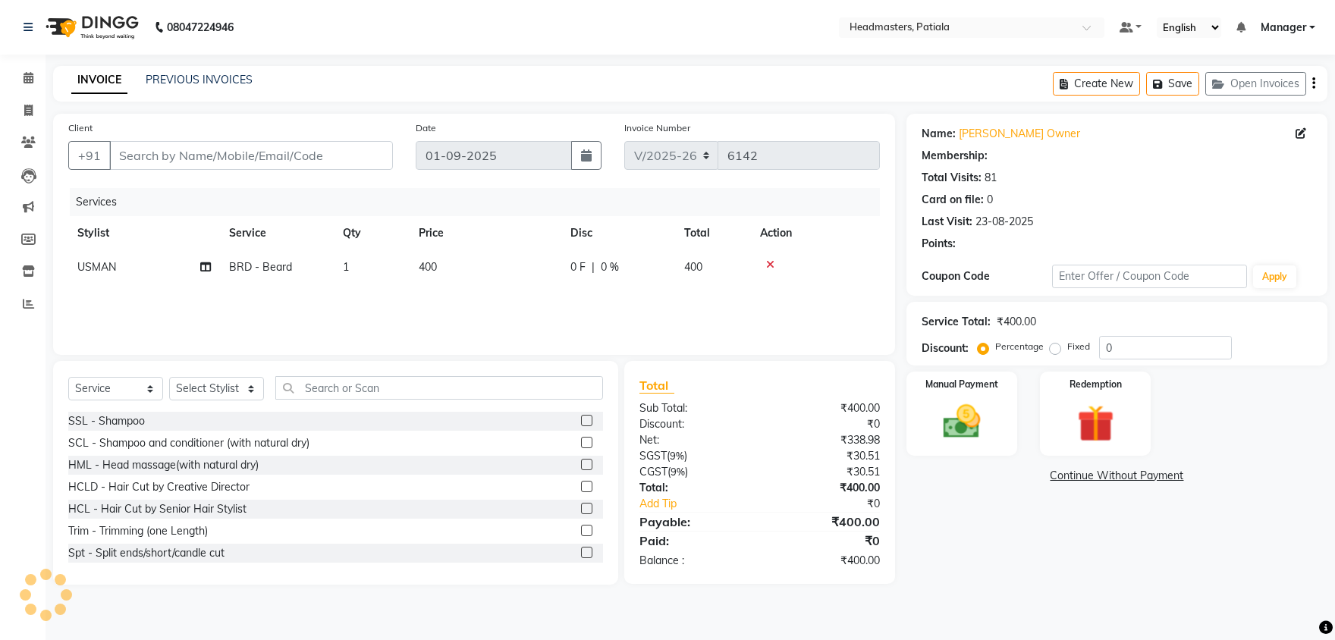
type input "9592500002"
select select "51087"
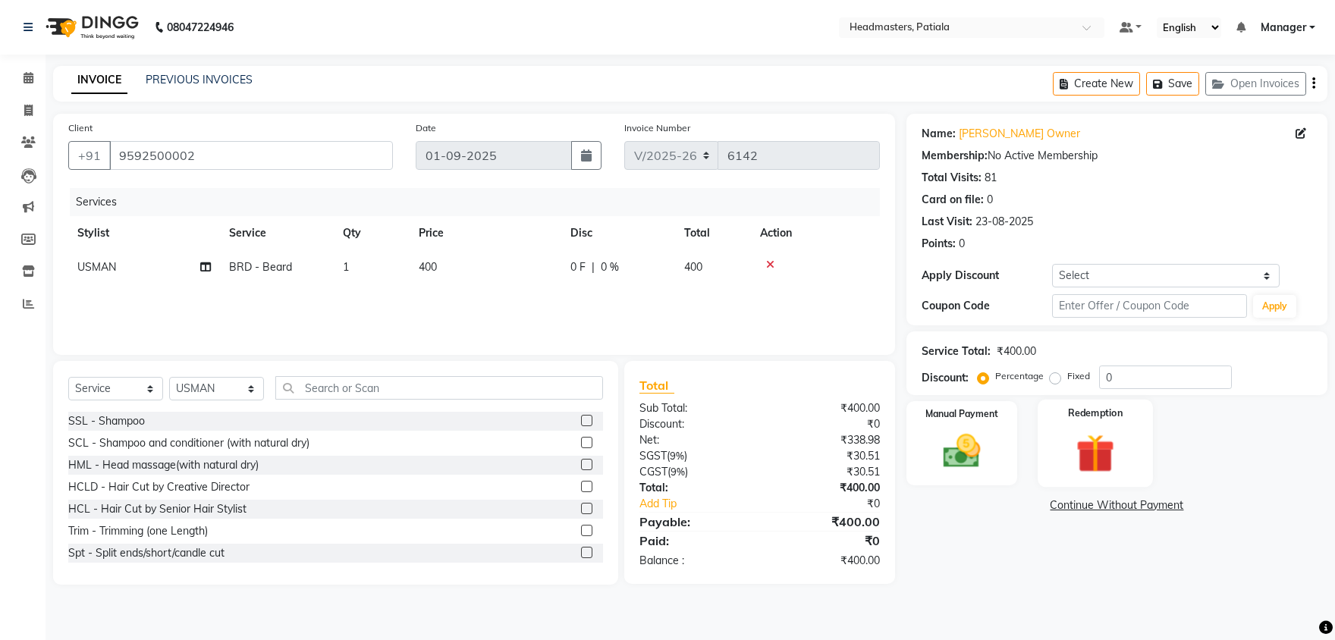
click at [1085, 455] on img at bounding box center [1095, 453] width 63 height 48
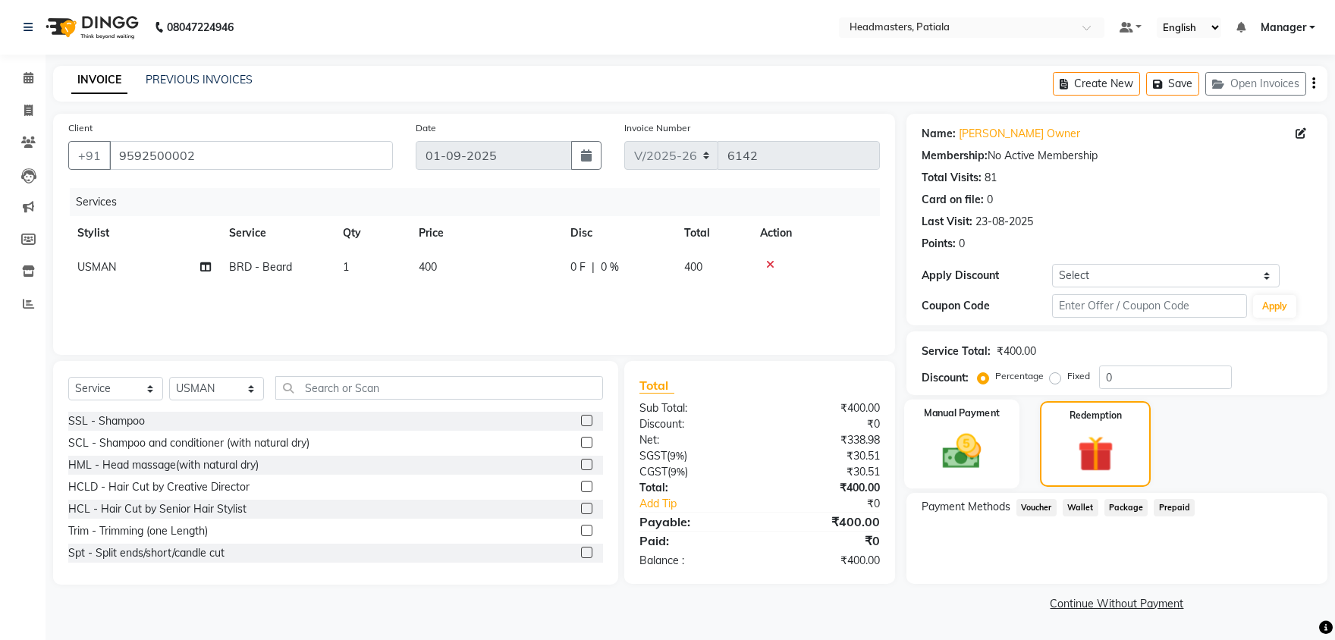
click at [997, 449] on div "Manual Payment" at bounding box center [961, 444] width 115 height 89
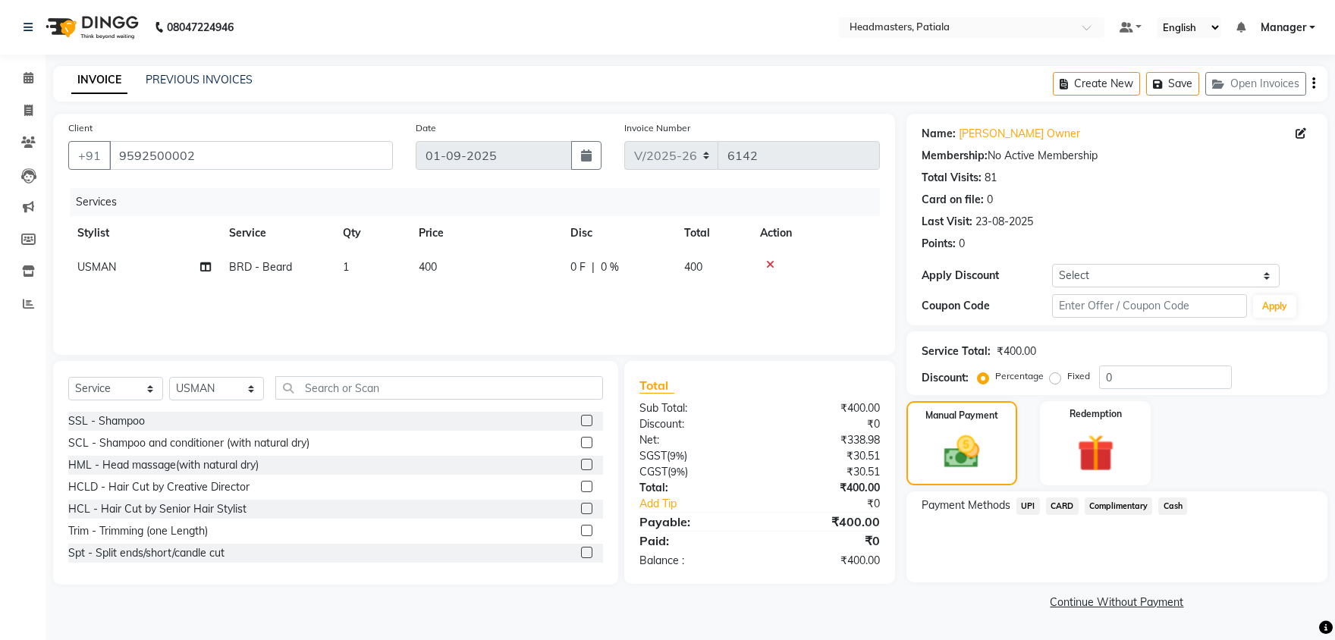
click at [1028, 501] on span "UPI" at bounding box center [1028, 506] width 24 height 17
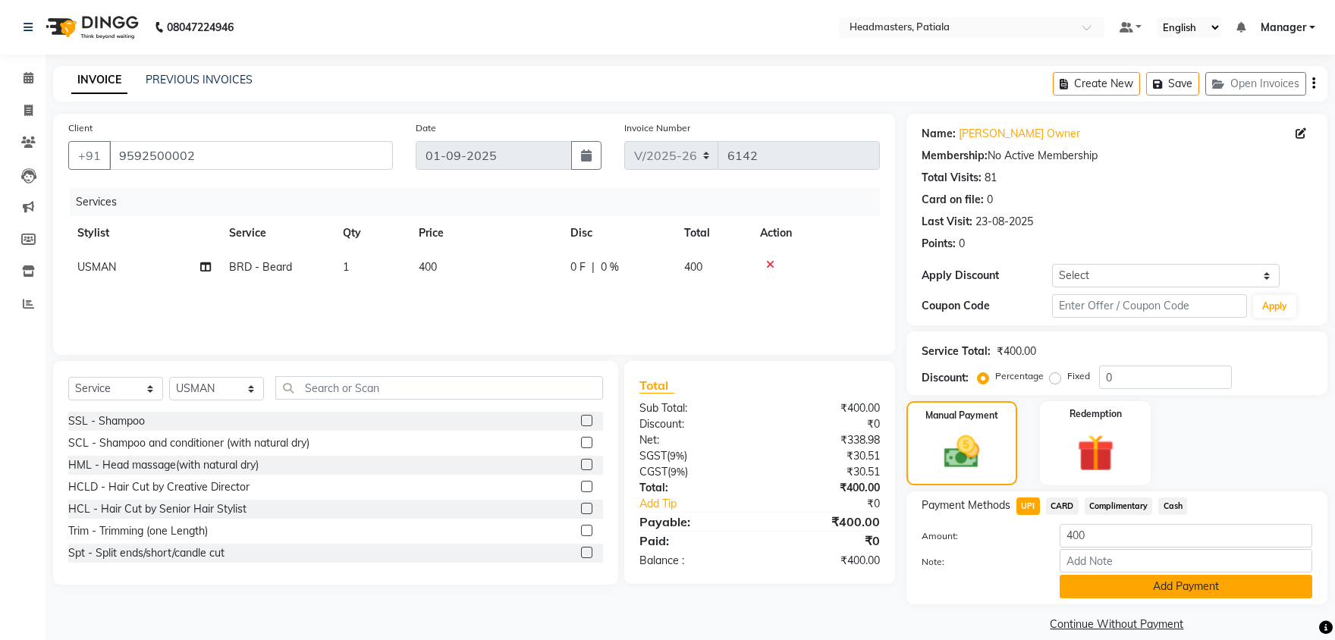
click at [1085, 577] on button "Add Payment" at bounding box center [1186, 587] width 253 height 24
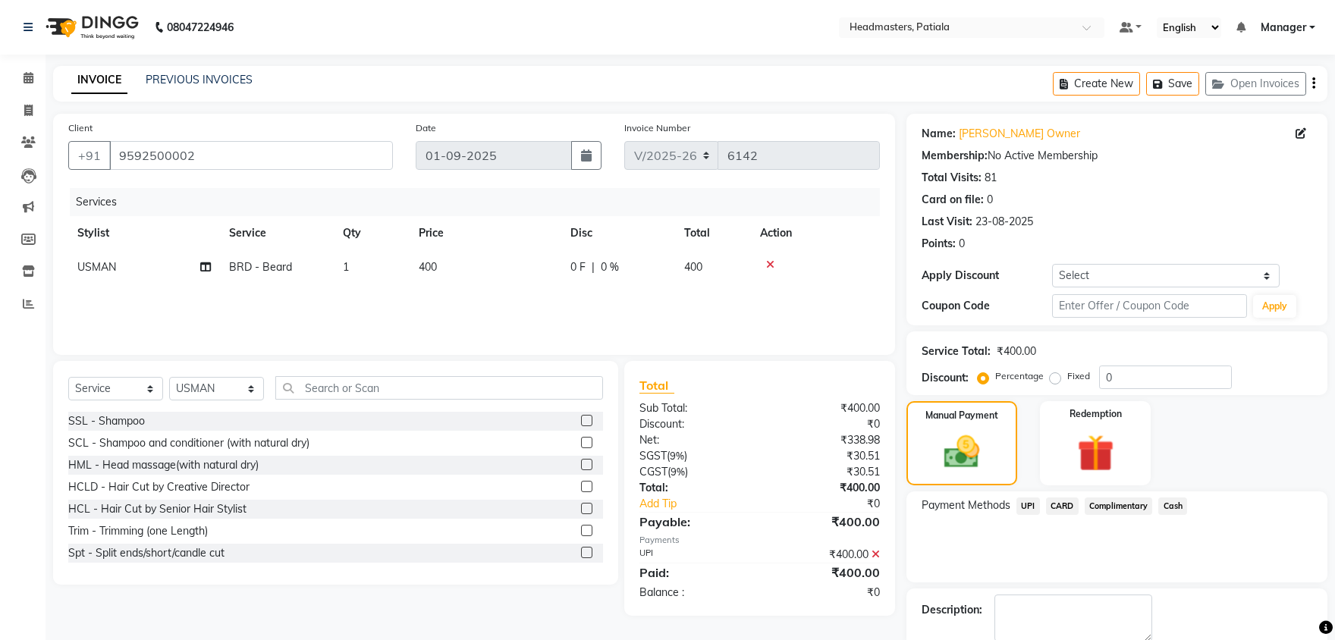
scroll to position [58, 0]
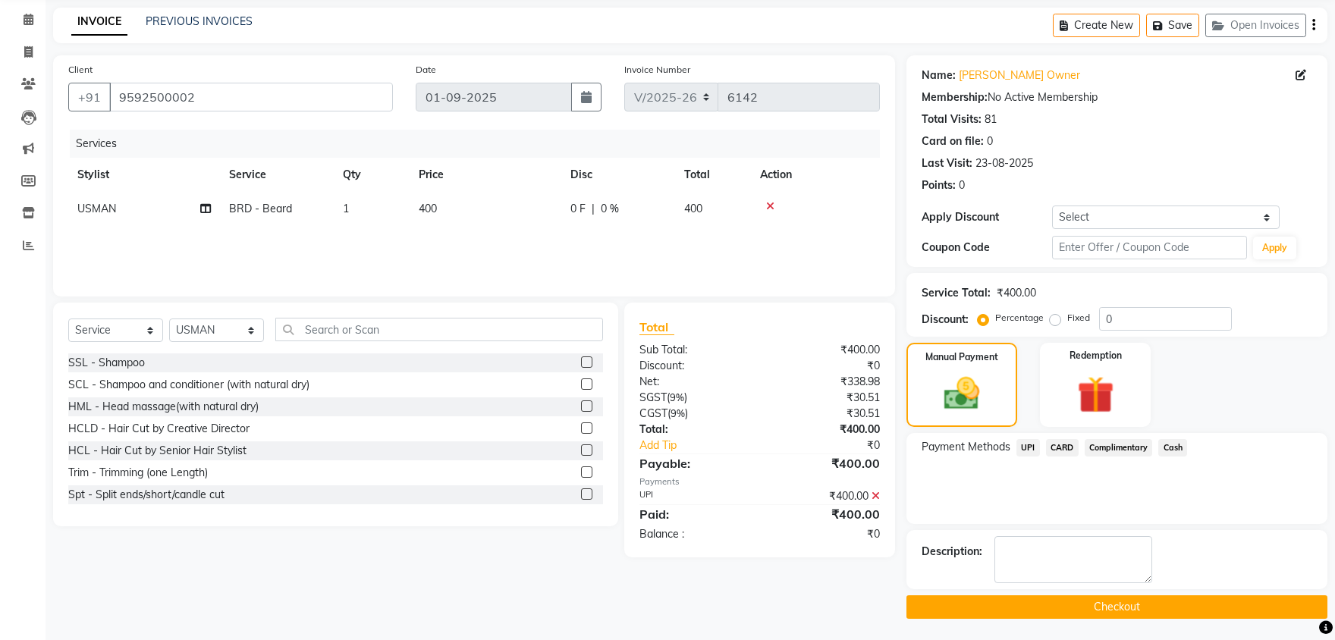
click at [1031, 451] on span "UPI" at bounding box center [1028, 447] width 24 height 17
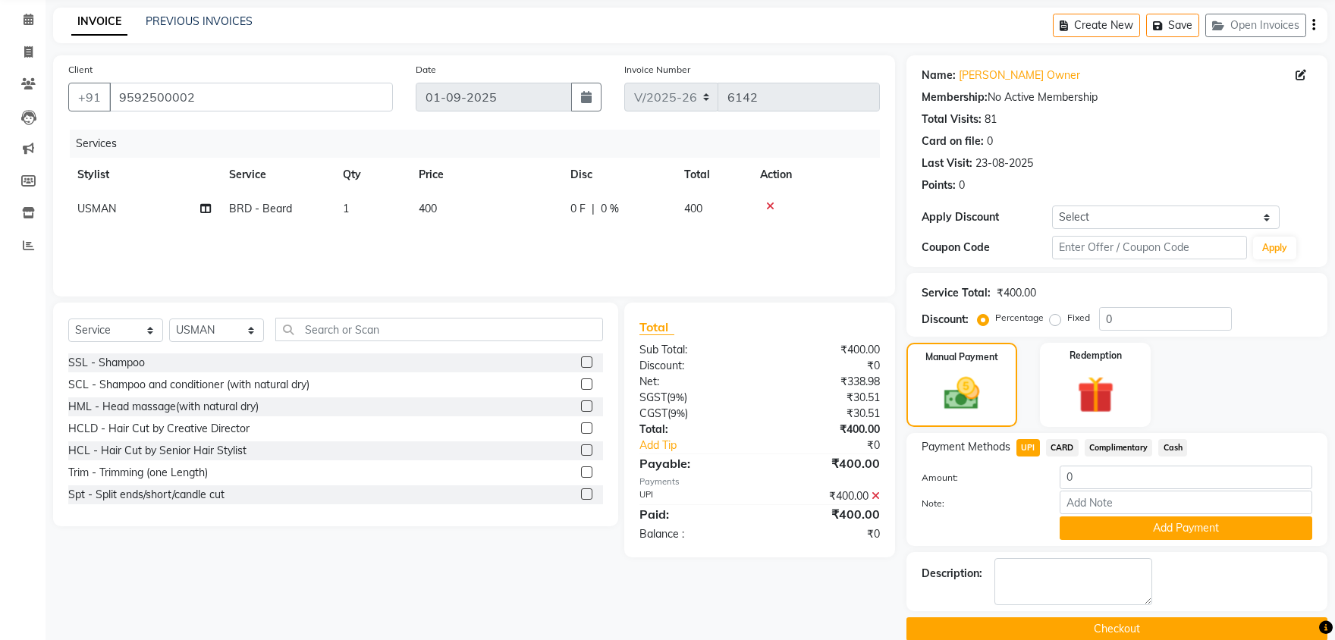
click at [1083, 628] on button "Checkout" at bounding box center [1116, 629] width 421 height 24
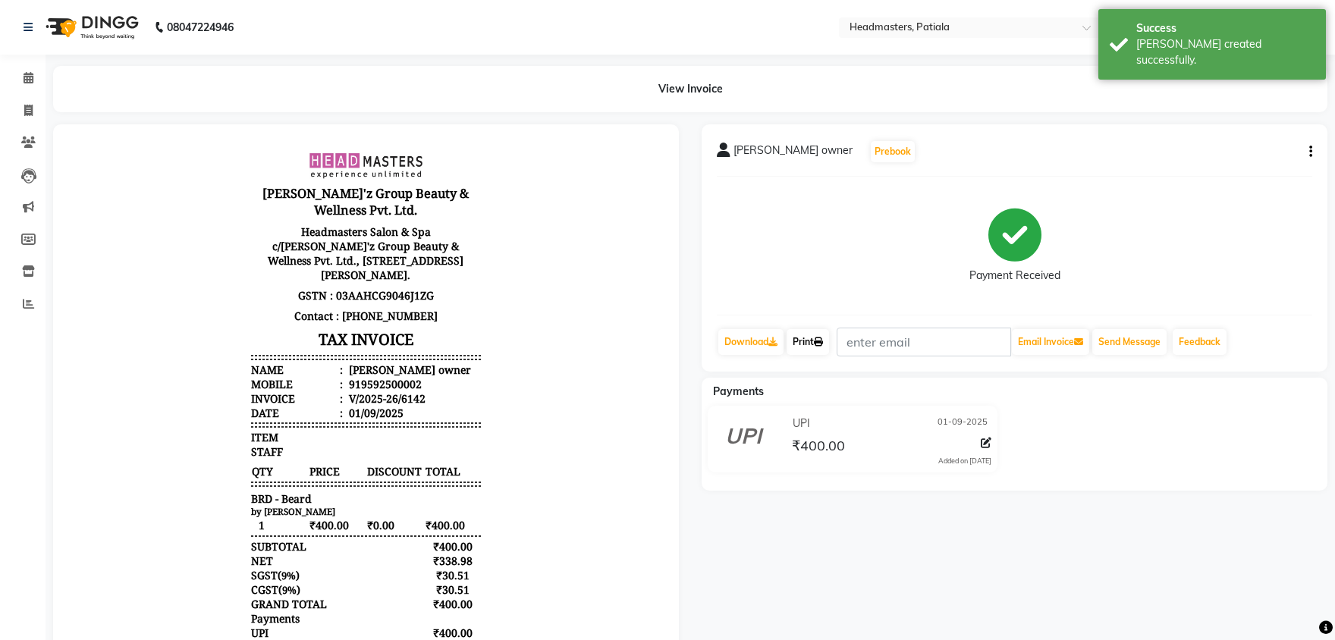
click at [818, 352] on link "Print" at bounding box center [808, 342] width 42 height 26
click at [818, 340] on link "Print" at bounding box center [808, 342] width 42 height 26
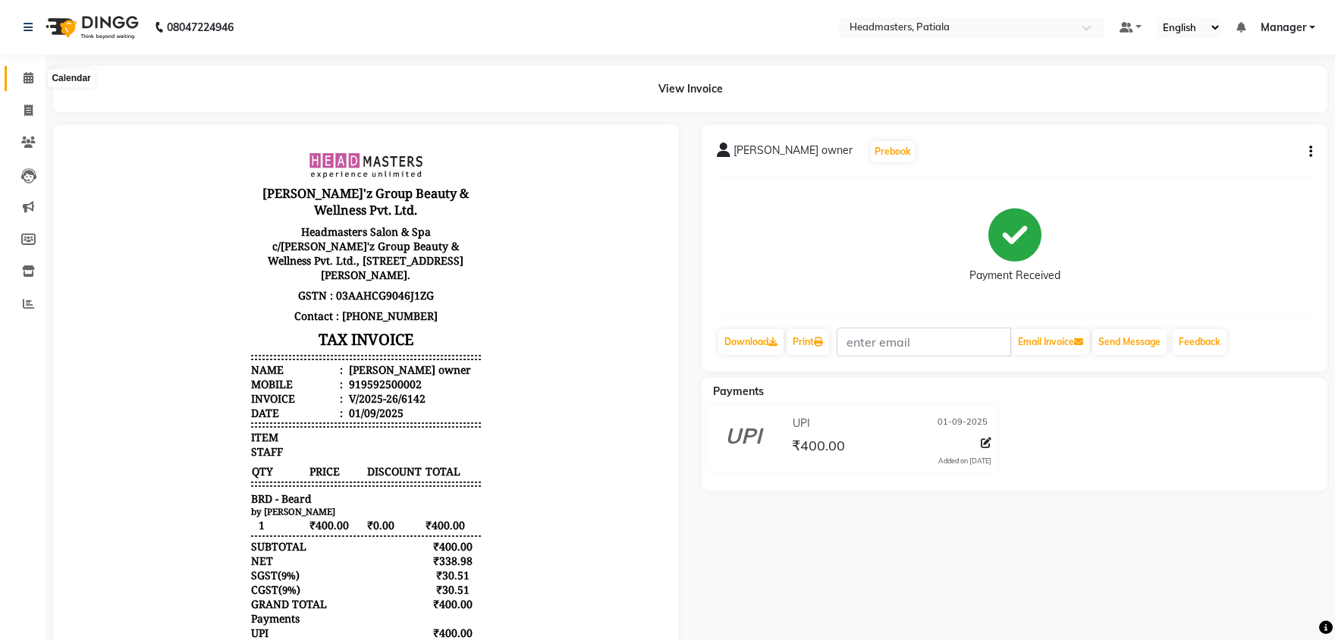
click at [34, 80] on span at bounding box center [28, 78] width 27 height 17
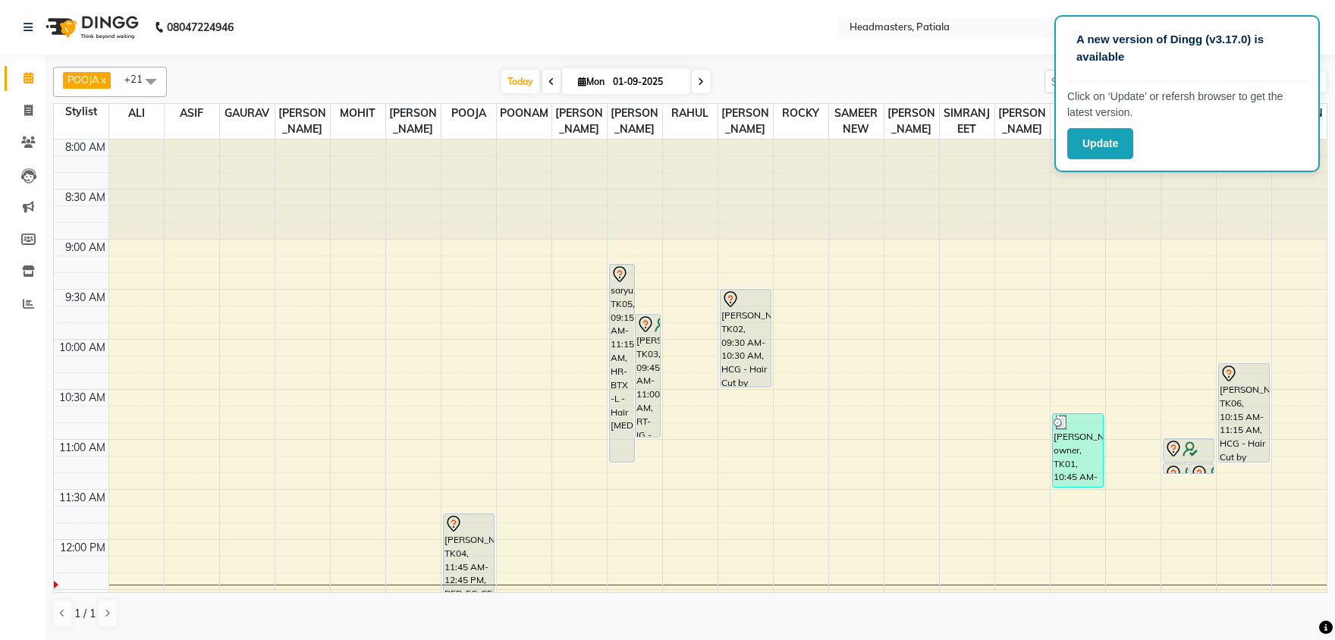
click at [847, 53] on nav "08047224946 Select Location × Headmasters, Patiala Default Panel My Panel Engli…" at bounding box center [667, 27] width 1335 height 55
click at [847, 64] on div "POOJA x VISHAL x RAHUL x JYOTI SHARMA x ROBIN x SUKHJINDER x NEELAM SHARMA x PR…" at bounding box center [690, 347] width 1274 height 573
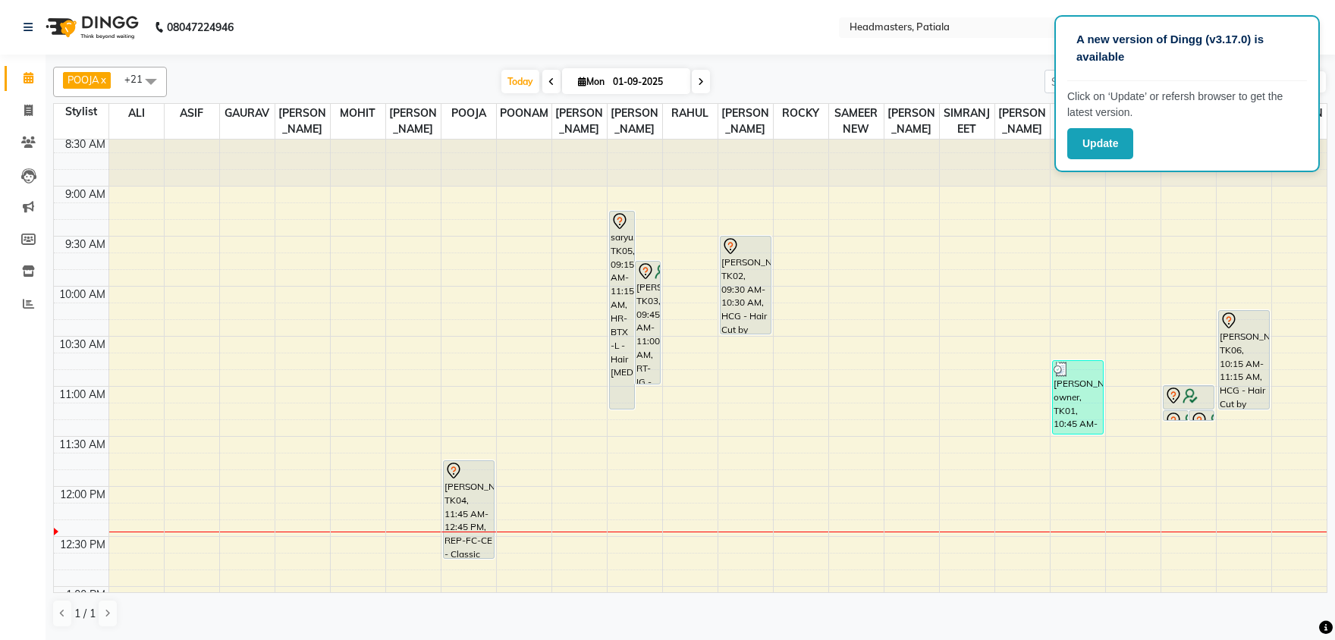
scroll to position [79, 0]
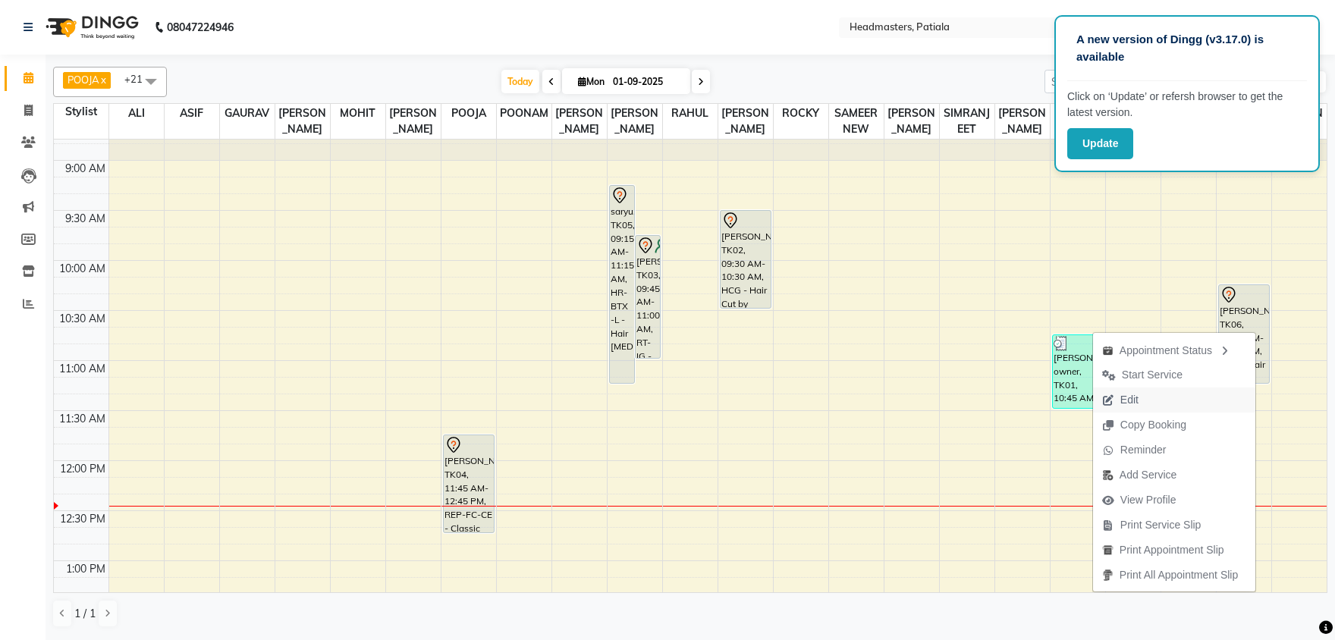
click at [1166, 396] on button "Edit" at bounding box center [1174, 400] width 162 height 25
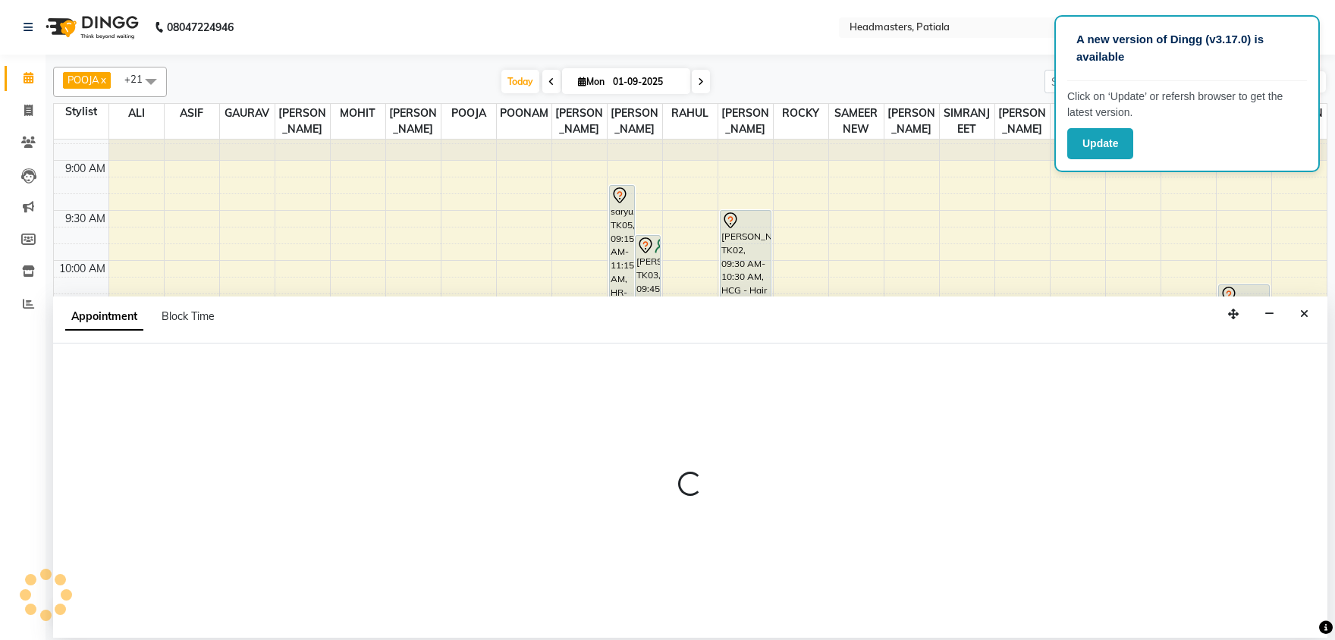
select select "tentative"
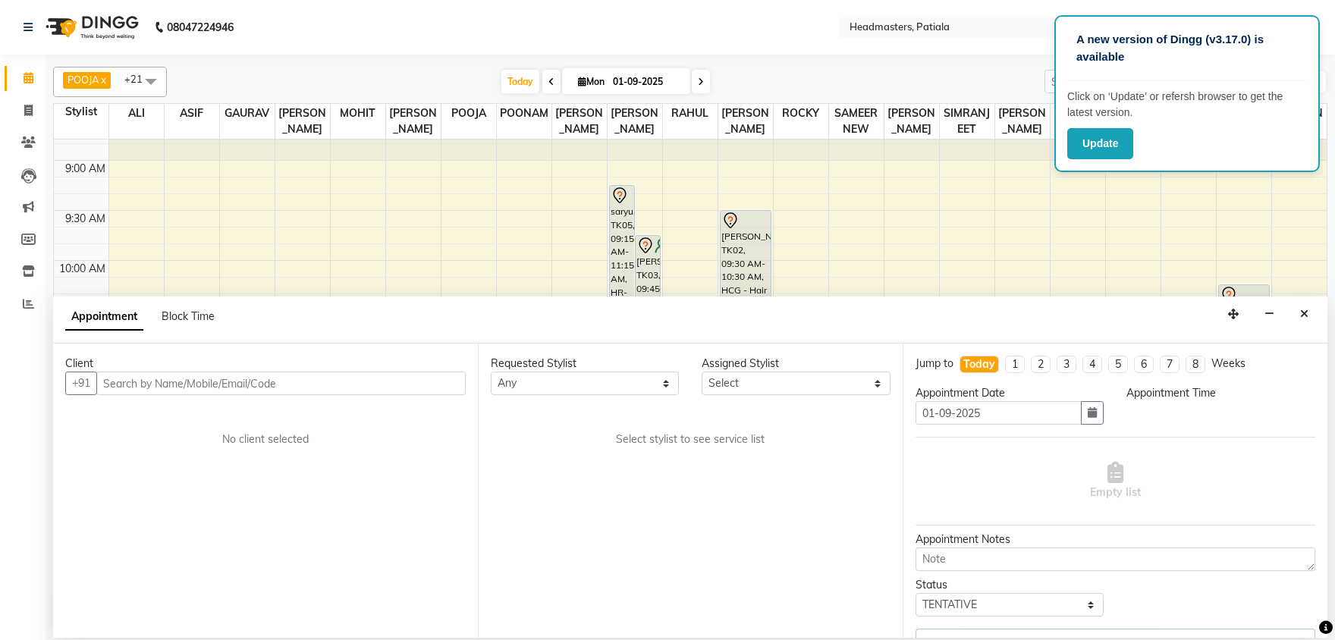
scroll to position [0, 0]
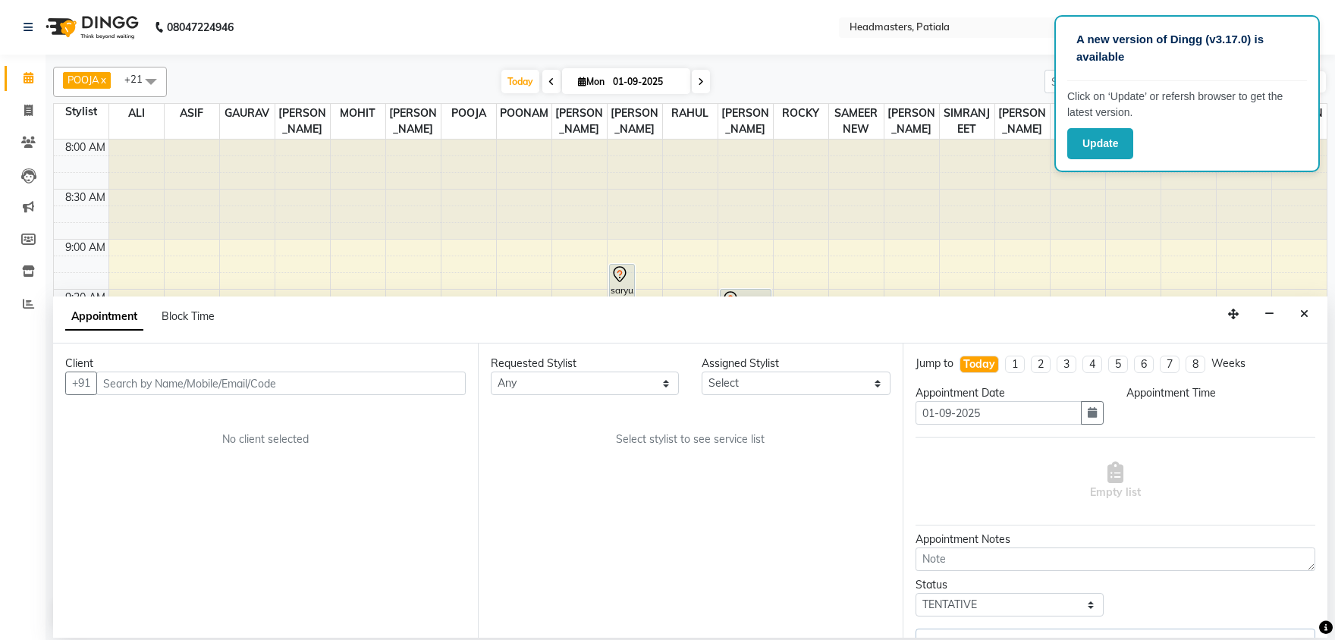
select select "615"
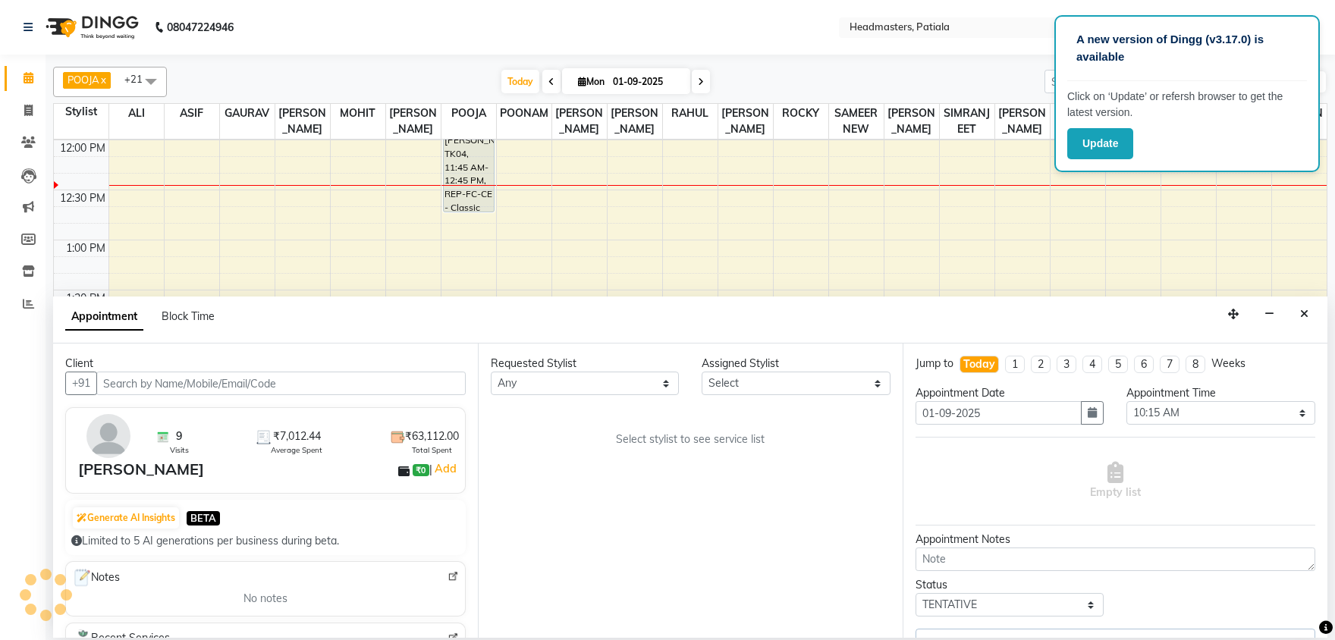
select select "87940"
select select "3290"
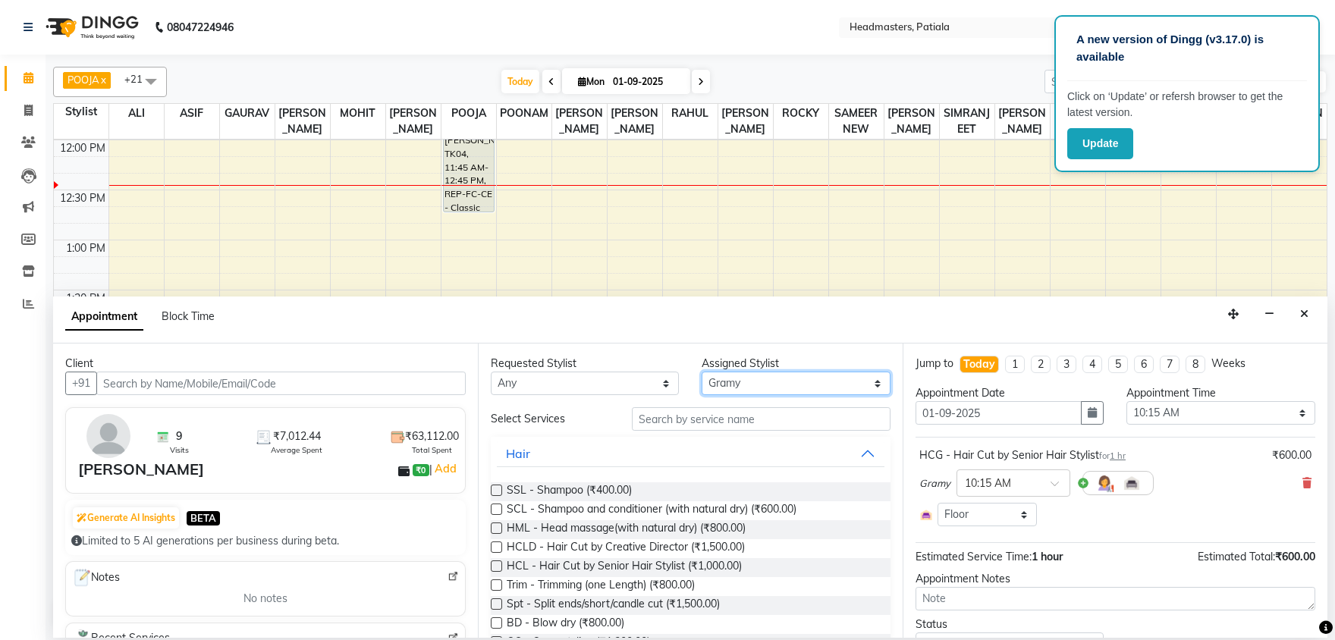
click at [702, 372] on select "Select ABHISHEK [PERSON_NAME] AKSHAY [PERSON_NAME] [PERSON_NAME] [PERSON_NAME] …" at bounding box center [796, 384] width 188 height 24
select select "51086"
click option "SAMEER NEW" at bounding box center [0, 0] width 0 height 0
click at [693, 421] on input "text" at bounding box center [761, 419] width 259 height 24
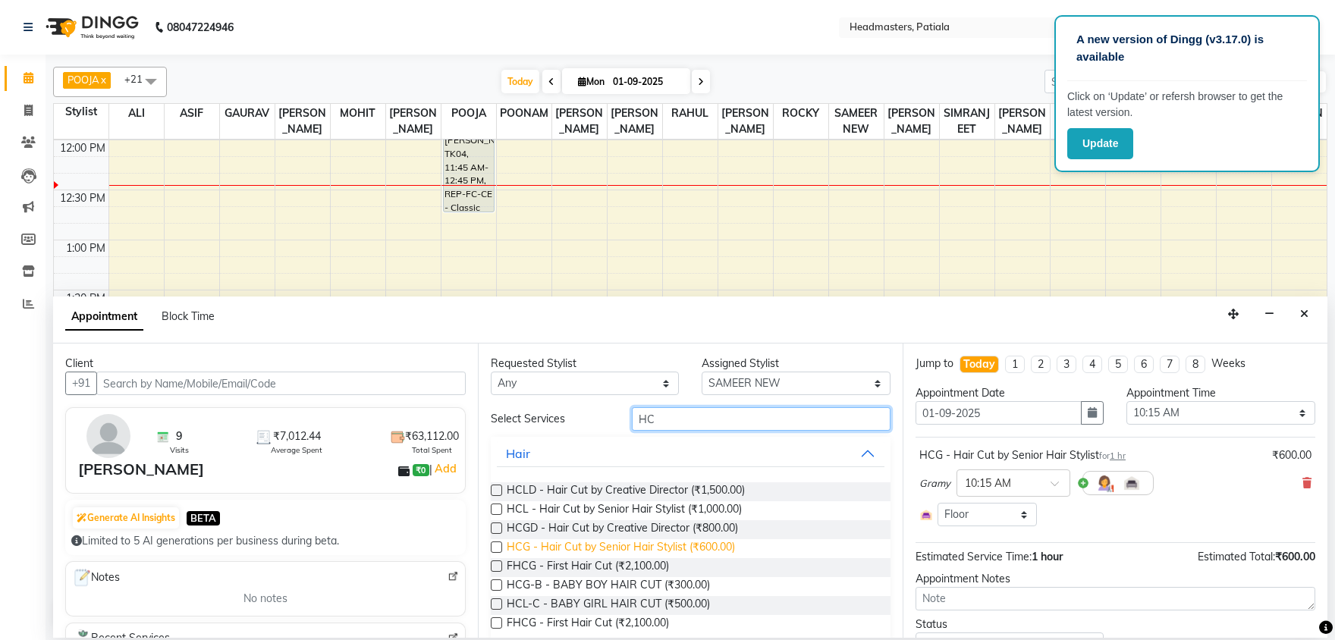
type input "HC"
click at [644, 545] on span "HCG - Hair Cut by Senior Hair Stylist (₹600.00)" at bounding box center [621, 548] width 228 height 19
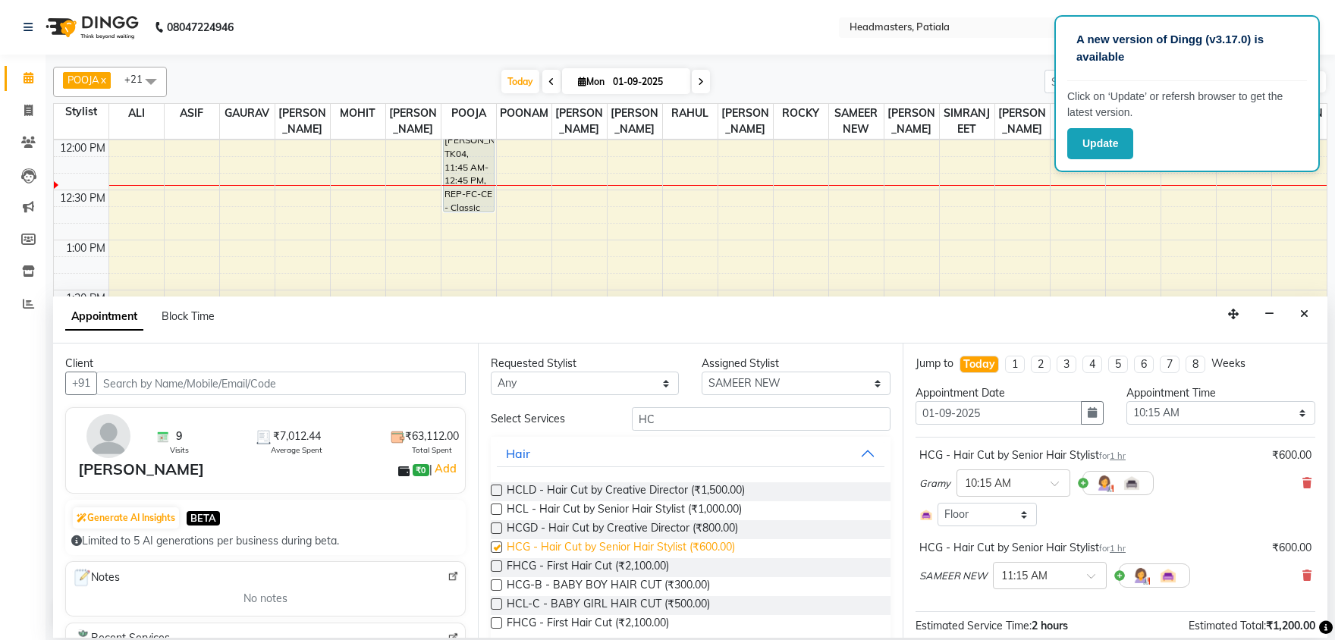
checkbox input "false"
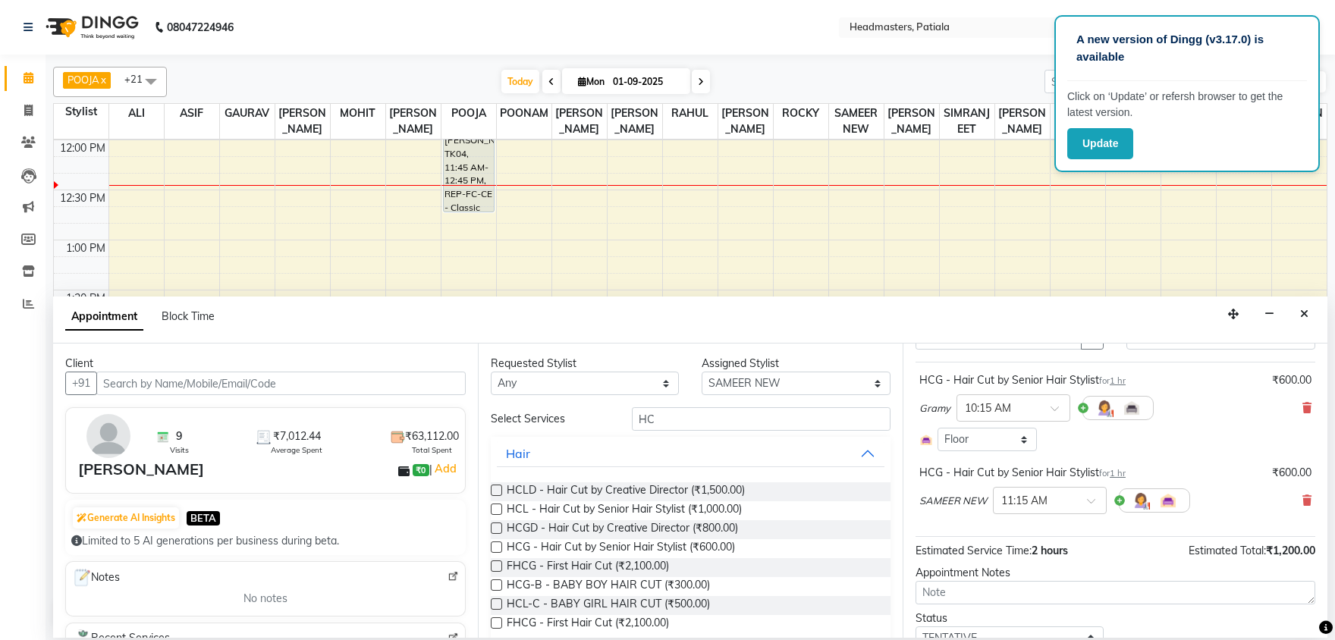
scroll to position [139, 0]
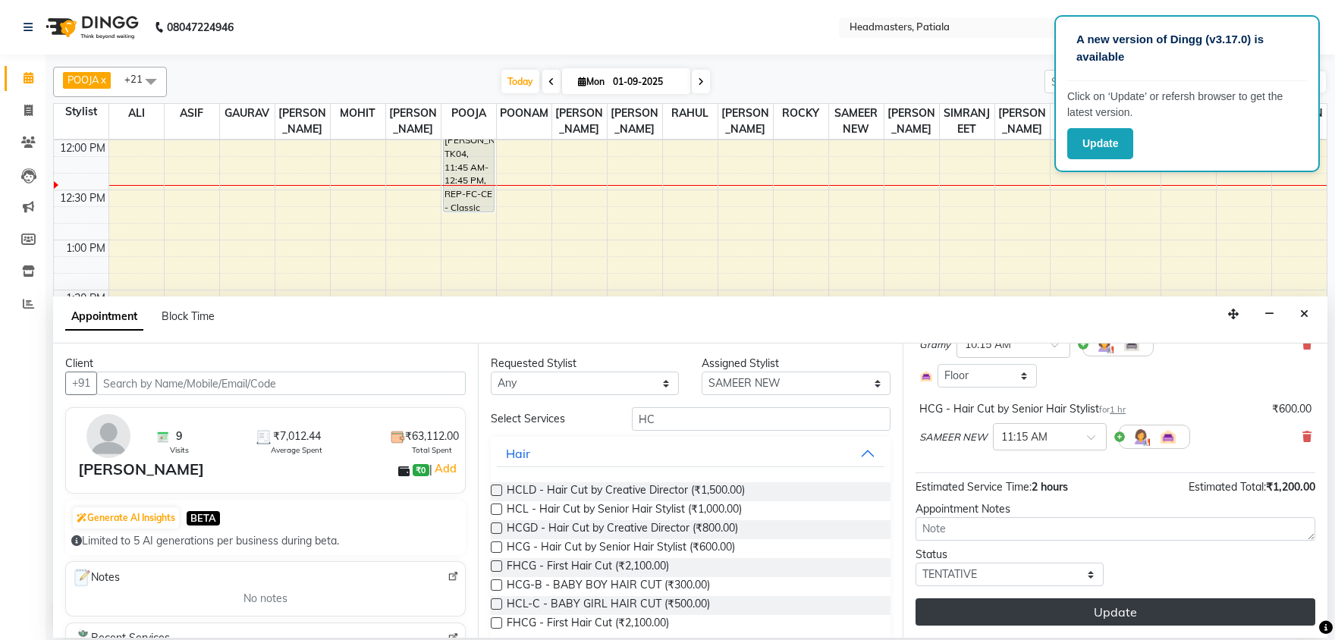
click at [1014, 614] on button "Update" at bounding box center [1116, 611] width 400 height 27
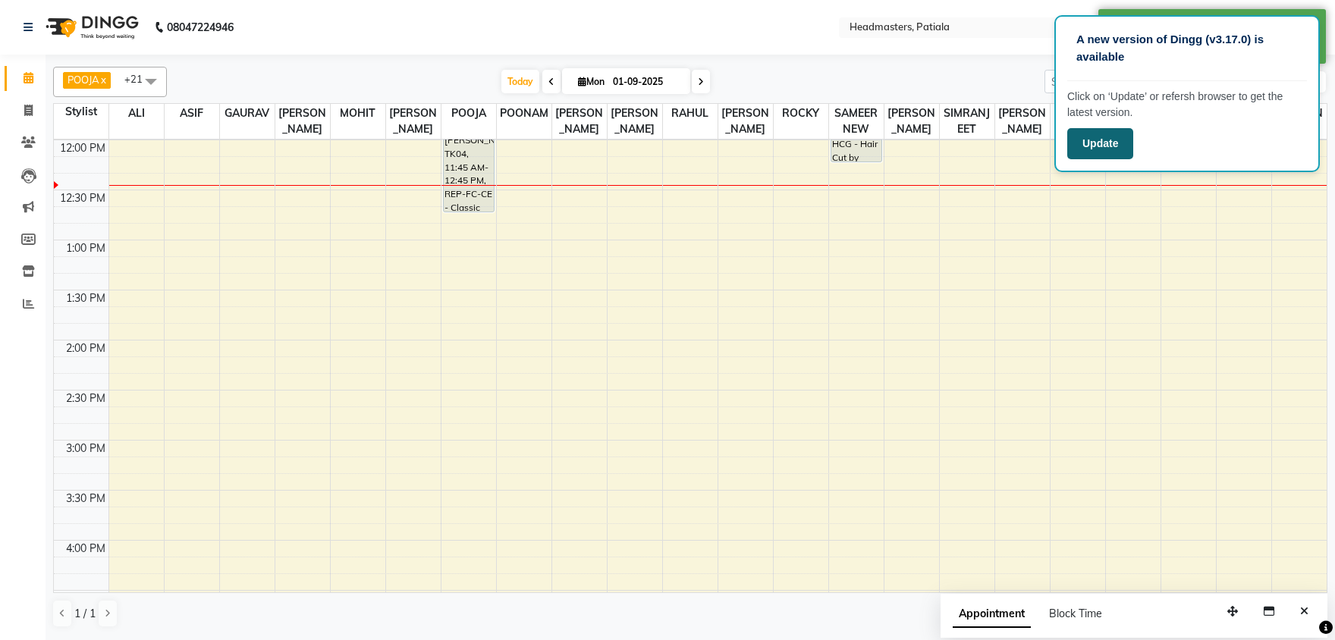
click at [1086, 152] on button "Update" at bounding box center [1100, 143] width 66 height 31
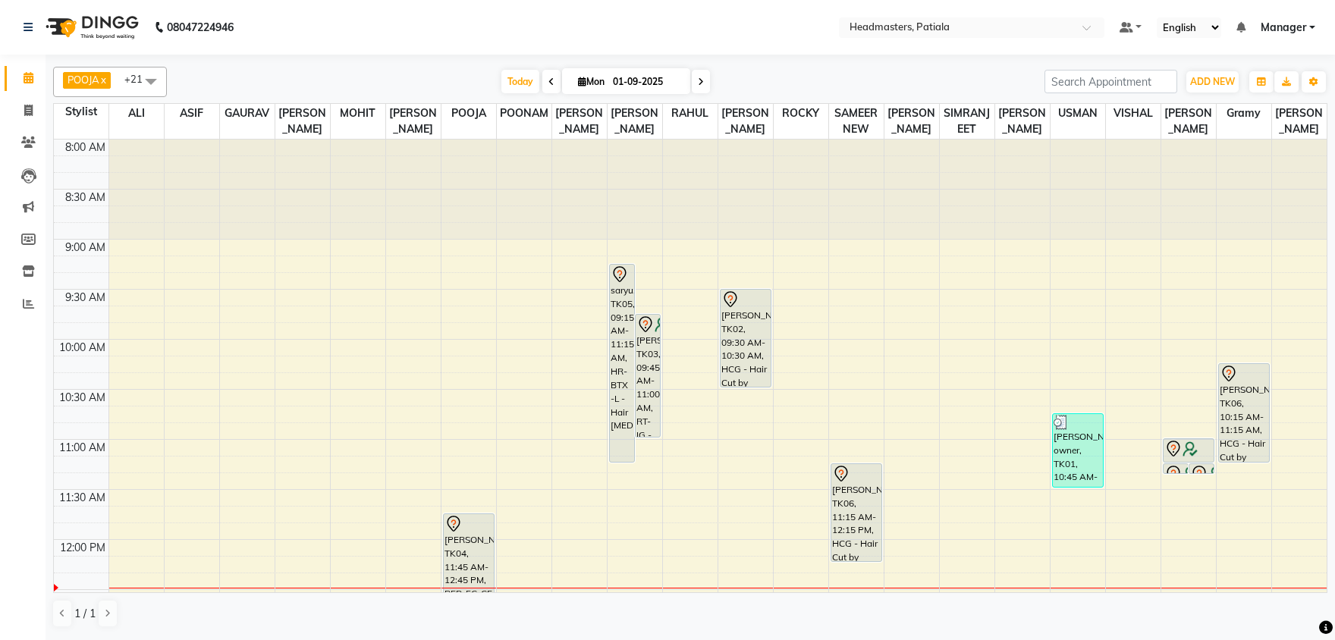
scroll to position [79, 0]
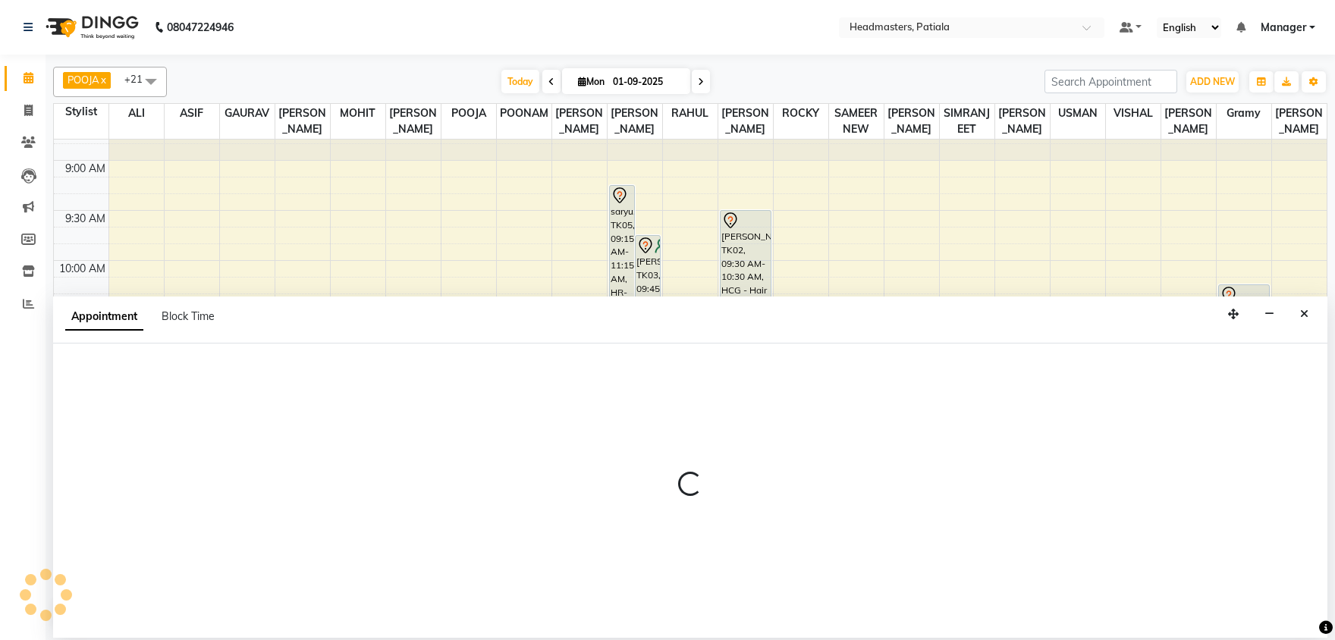
select select "51083"
select select "735"
select select "tentative"
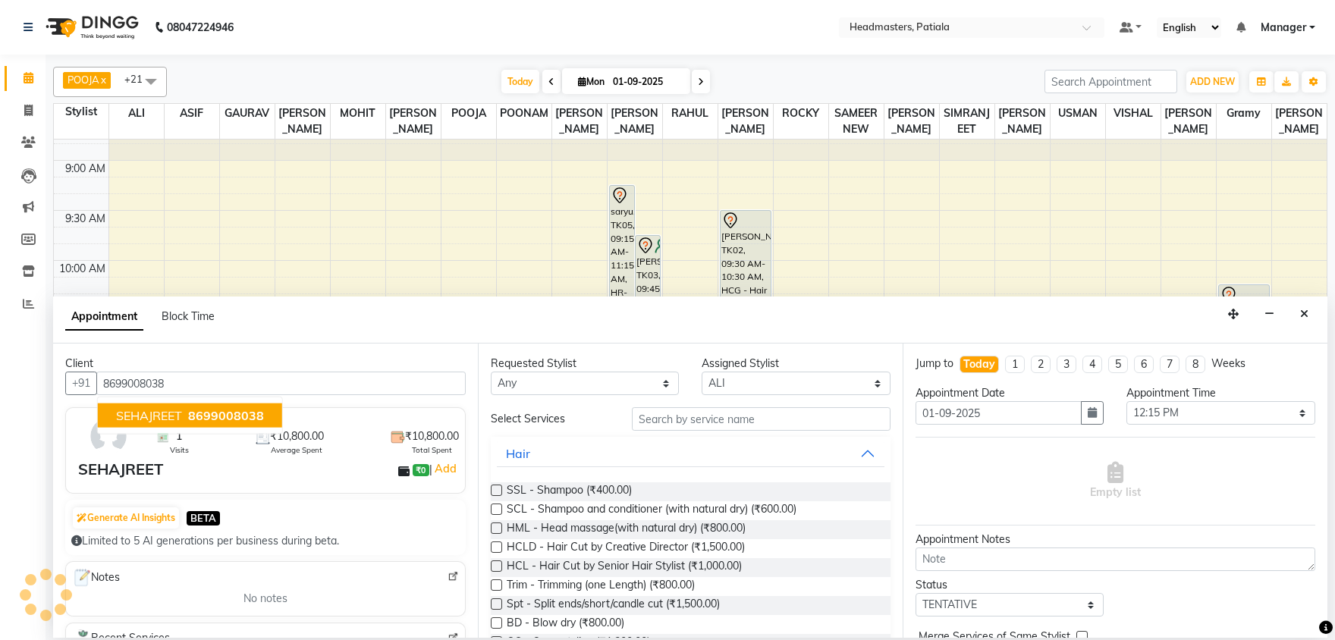
click at [209, 419] on span "8699008038" at bounding box center [226, 415] width 76 height 15
type input "8699008038"
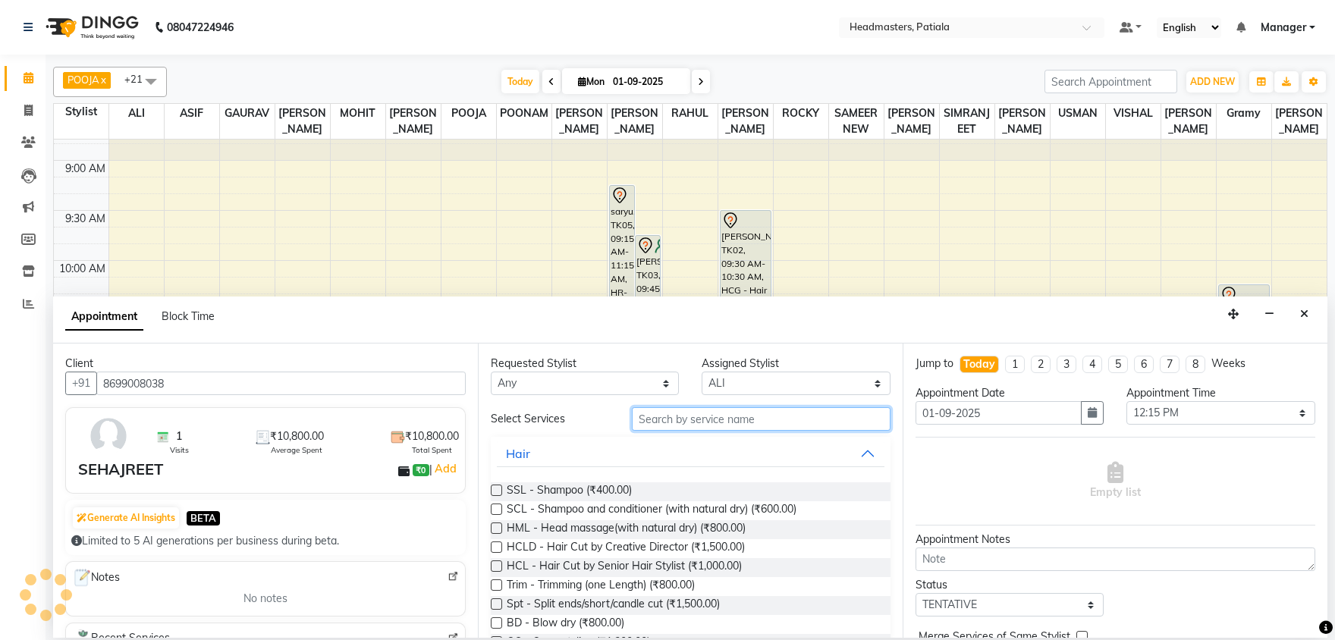
click at [655, 419] on input "text" at bounding box center [761, 419] width 259 height 24
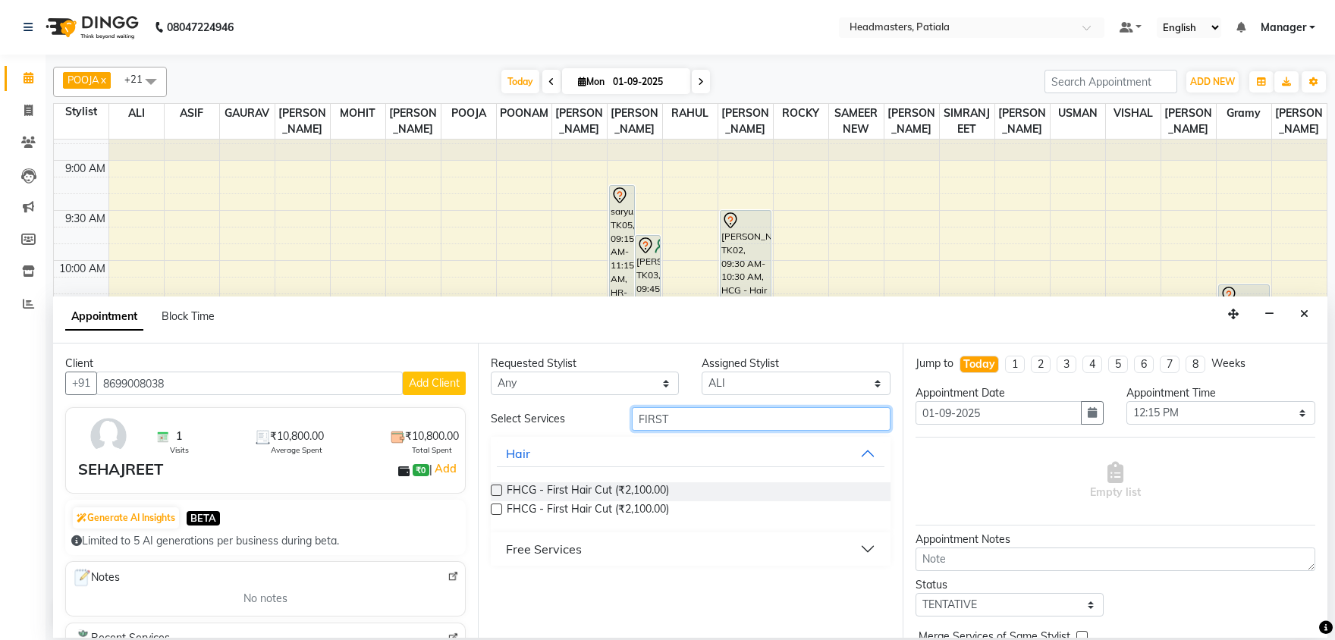
type input "FIRST"
click at [623, 557] on button "Free Services" at bounding box center [691, 549] width 388 height 27
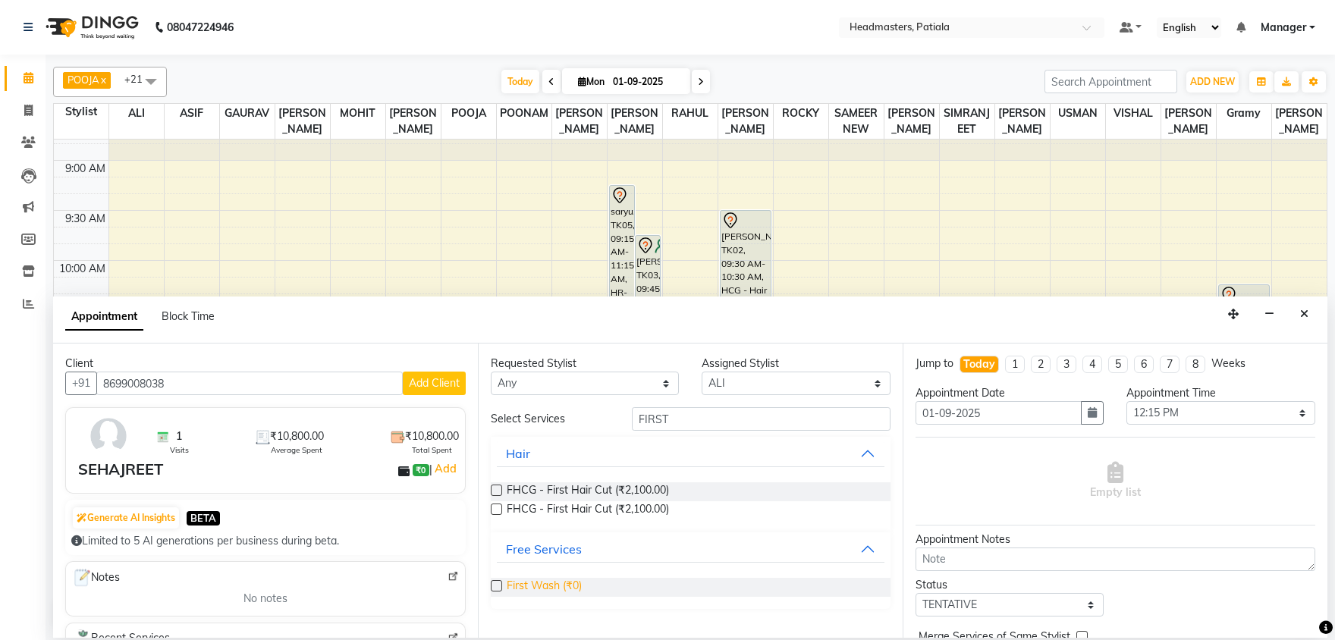
click at [571, 590] on span "First Wash (₹0)" at bounding box center [544, 587] width 75 height 19
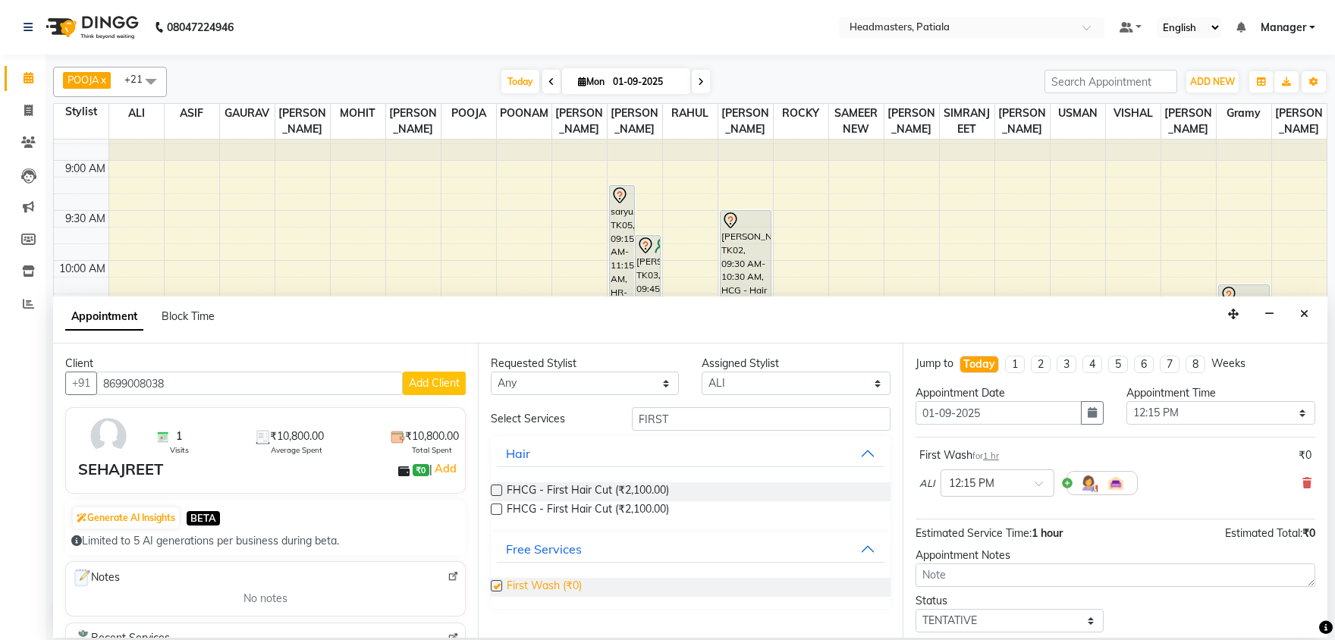
checkbox input "false"
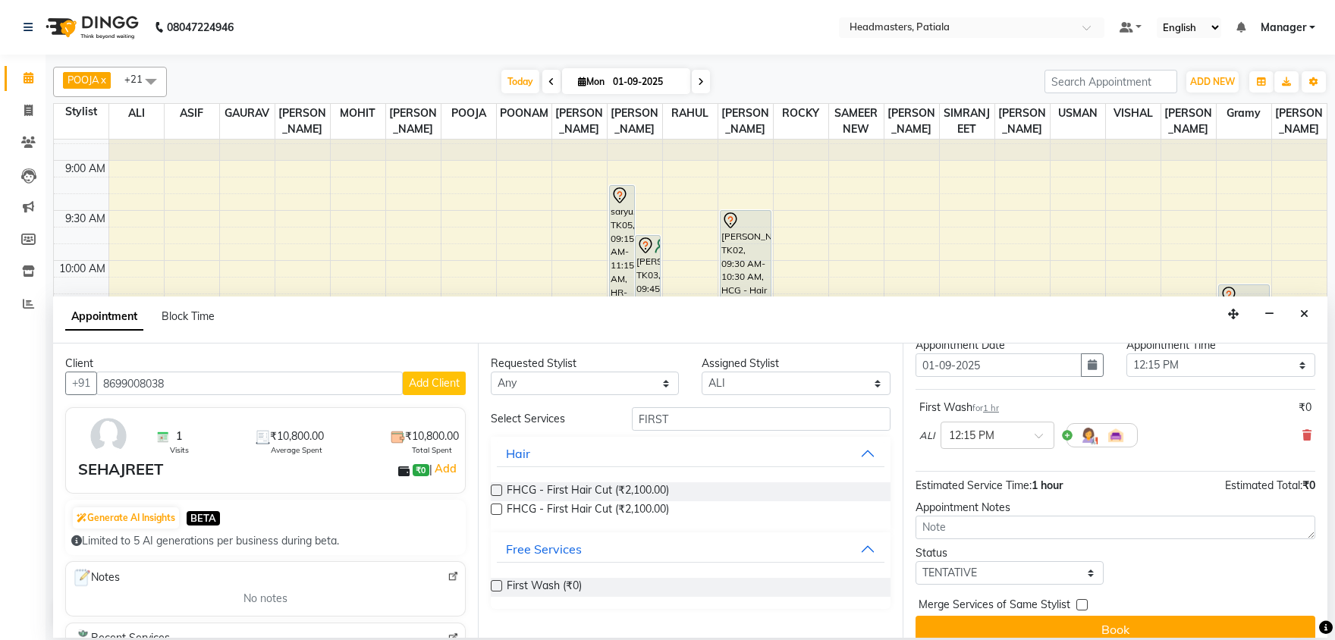
scroll to position [65, 0]
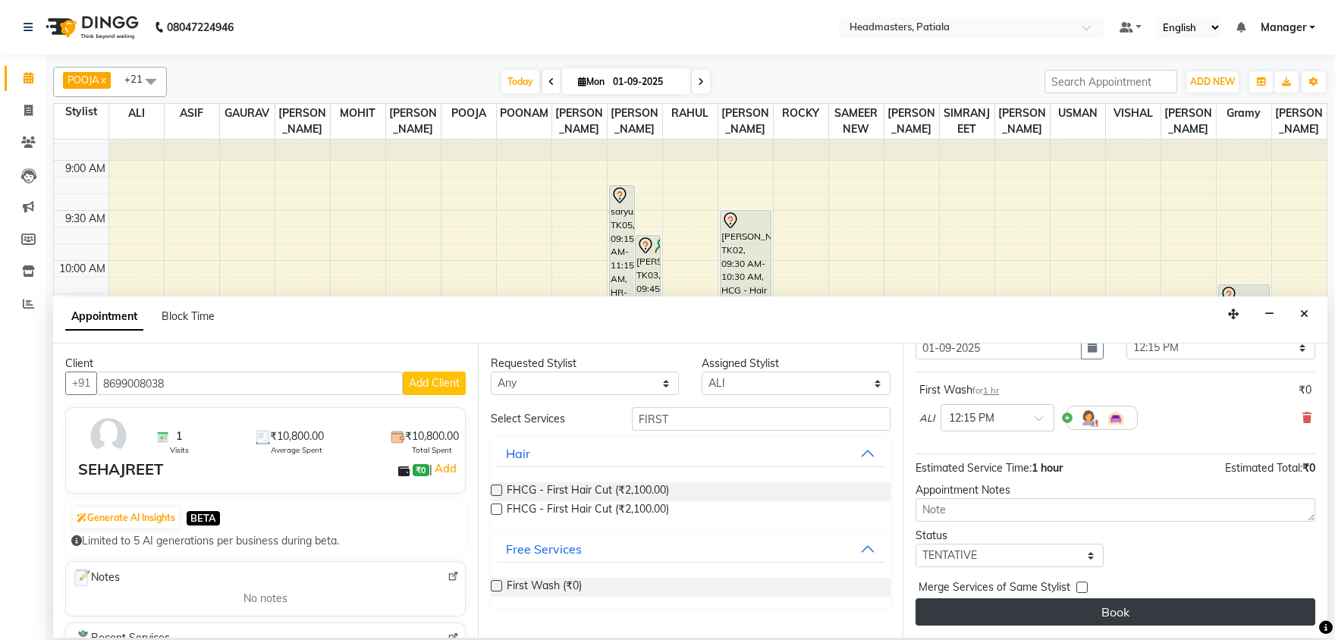
click at [1013, 617] on button "Book" at bounding box center [1116, 611] width 400 height 27
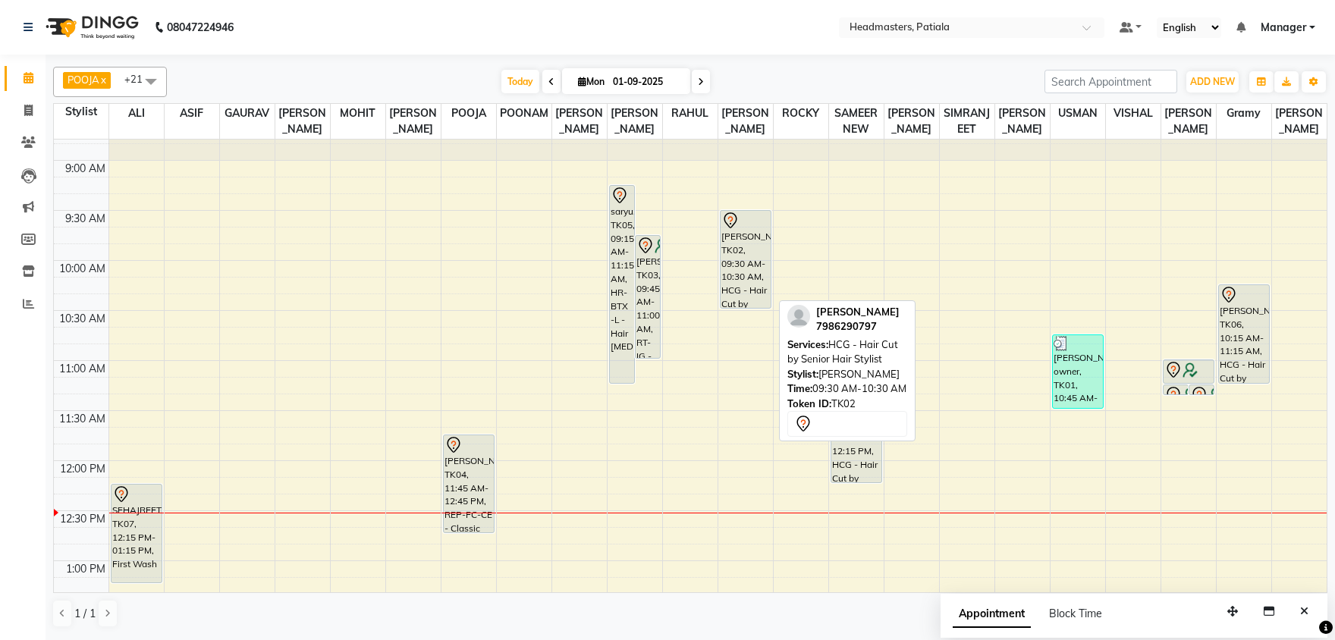
click at [741, 244] on div "vikrant, TK02, 09:30 AM-10:30 AM, HCG - Hair Cut by Senior Hair Stylist" at bounding box center [746, 259] width 50 height 97
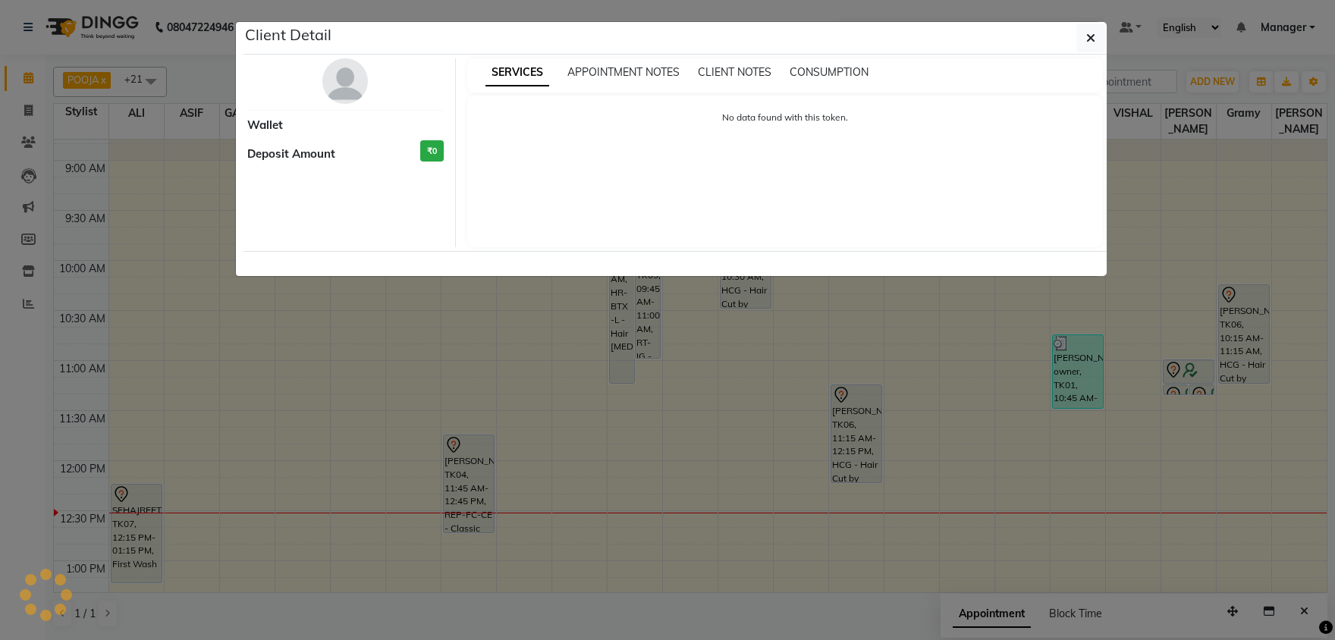
select select "7"
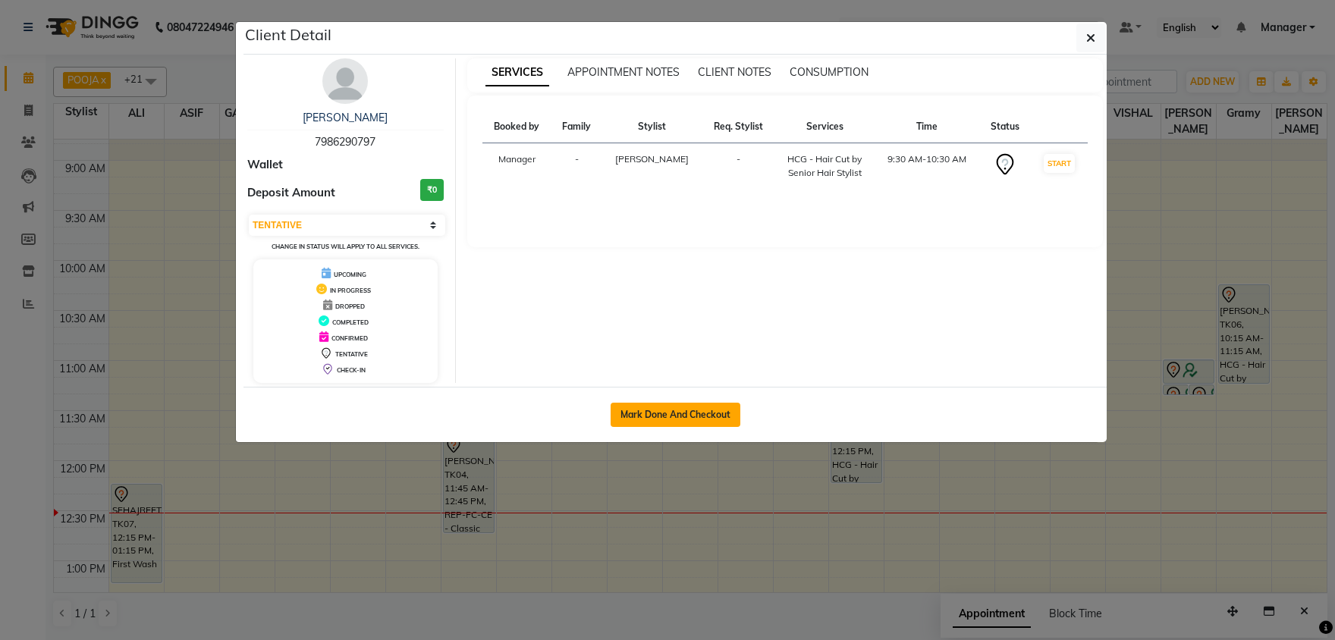
click at [681, 413] on button "Mark Done And Checkout" at bounding box center [676, 415] width 130 height 24
select select "service"
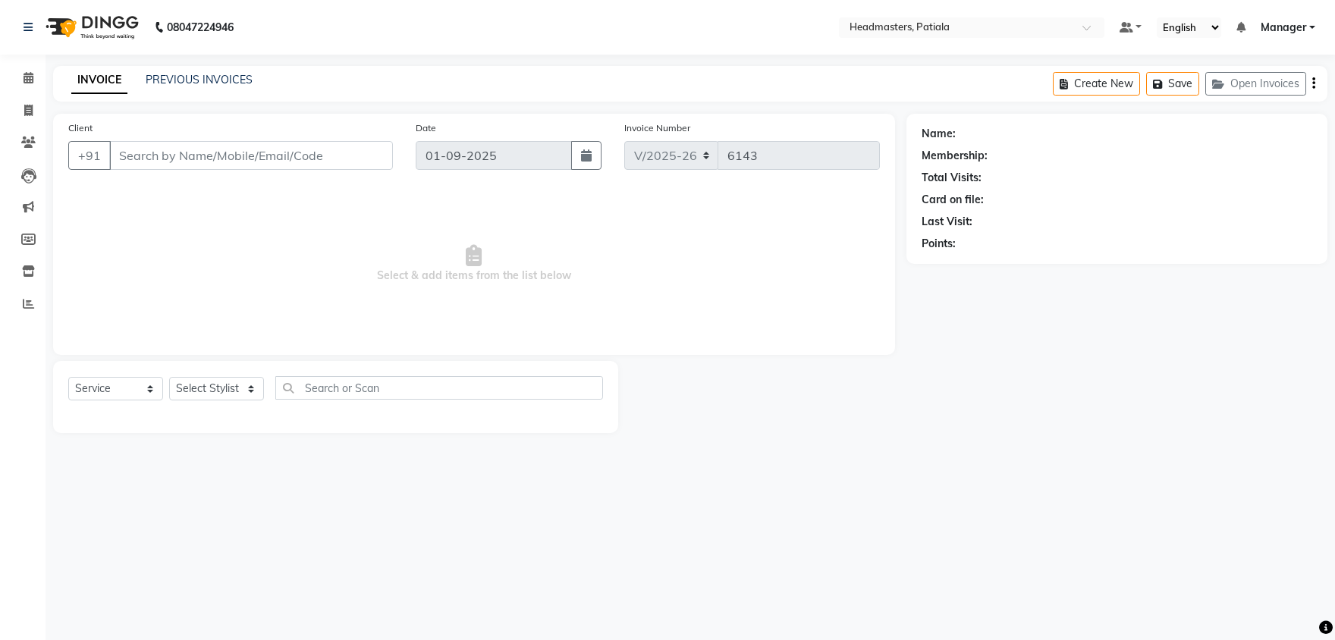
type input "7986290797"
select select "62112"
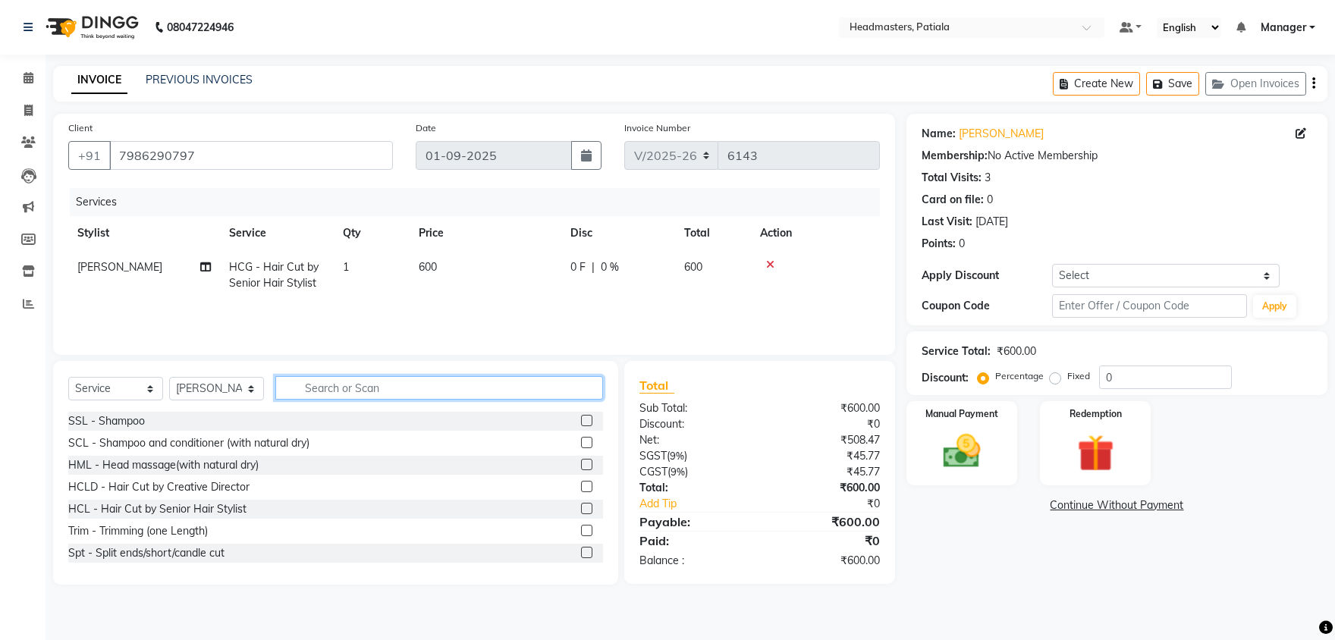
click at [387, 394] on input "text" at bounding box center [439, 388] width 328 height 24
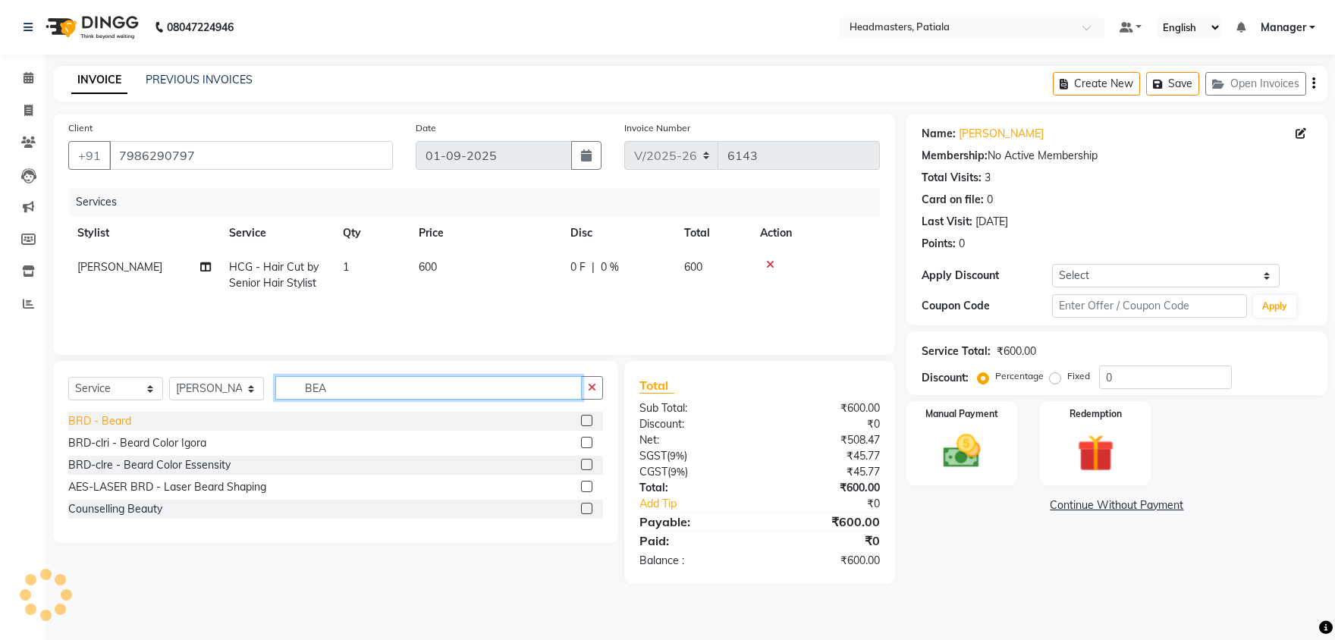
type input "BEA"
click at [115, 422] on div "BRD - Beard" at bounding box center [99, 421] width 63 height 16
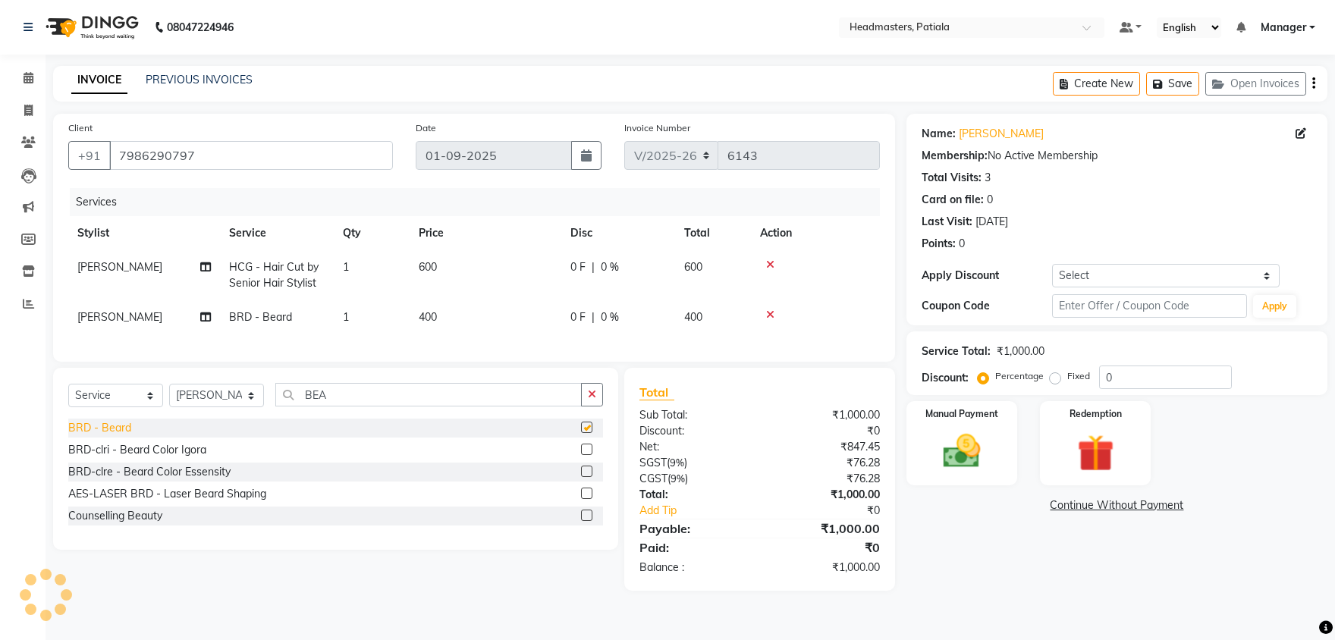
checkbox input "false"
click at [492, 591] on main "INVOICE PREVIOUS INVOICES Create New Save Open Invoices Client +91 7986290797 D…" at bounding box center [690, 340] width 1289 height 548
click at [580, 264] on span "0 F" at bounding box center [577, 267] width 15 height 16
select select "62112"
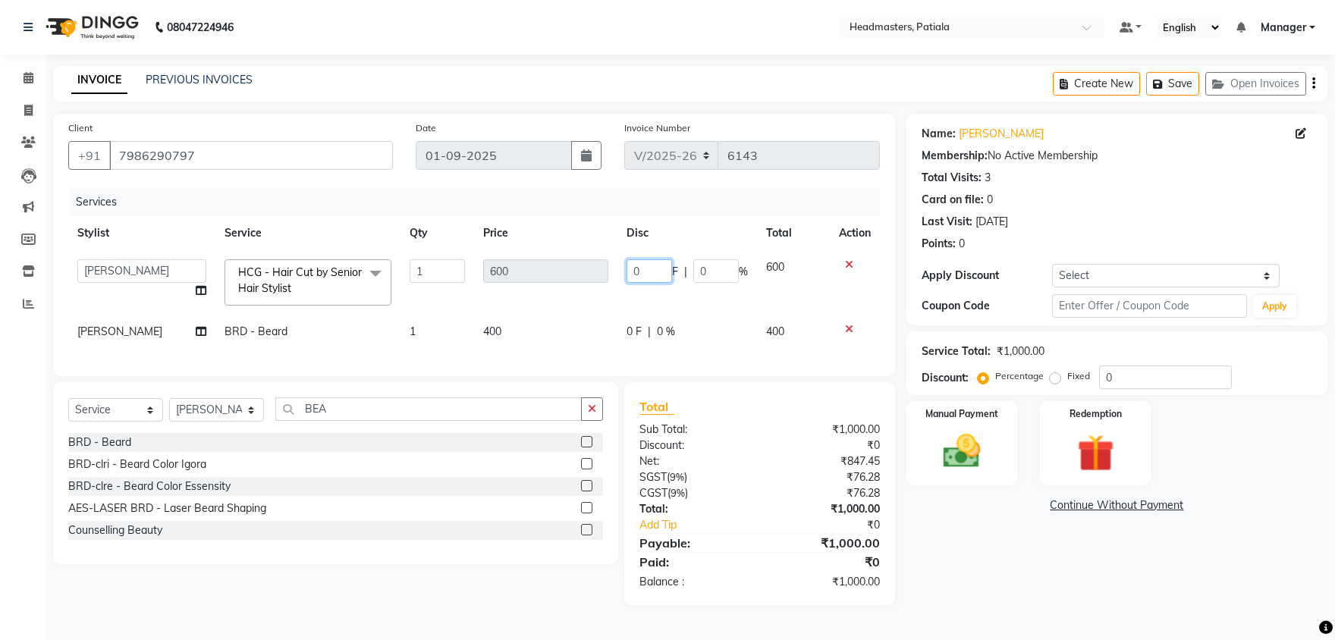
drag, startPoint x: 647, startPoint y: 269, endPoint x: 621, endPoint y: 268, distance: 25.8
click at [627, 268] on input "0" at bounding box center [650, 271] width 46 height 24
type input "100"
click at [615, 319] on tr "ROBIN BRD - Beard 1 400 0 F | 0 % 400" at bounding box center [474, 332] width 812 height 34
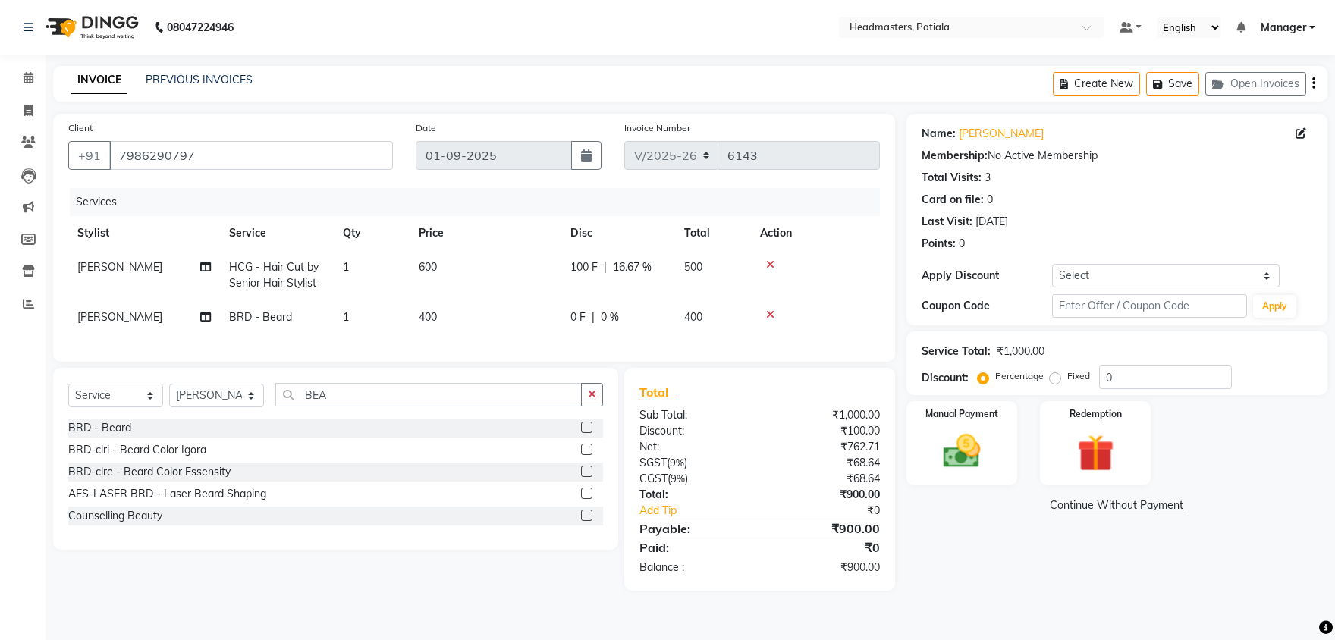
click at [585, 311] on span "0 F" at bounding box center [577, 317] width 15 height 16
select select "62112"
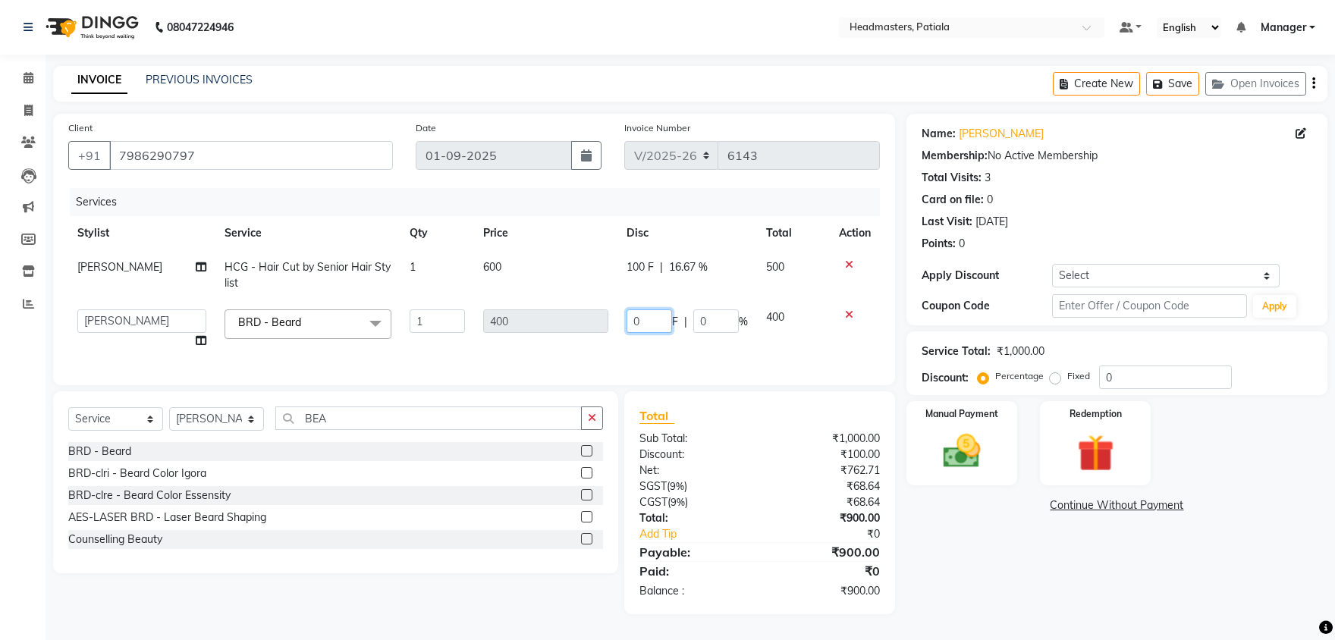
drag, startPoint x: 634, startPoint y: 319, endPoint x: 622, endPoint y: 317, distance: 12.3
click at [627, 317] on input "0" at bounding box center [650, 321] width 46 height 24
drag, startPoint x: 639, startPoint y: 320, endPoint x: 623, endPoint y: 315, distance: 16.8
click at [627, 315] on input "0" at bounding box center [650, 321] width 46 height 24
type input "100"
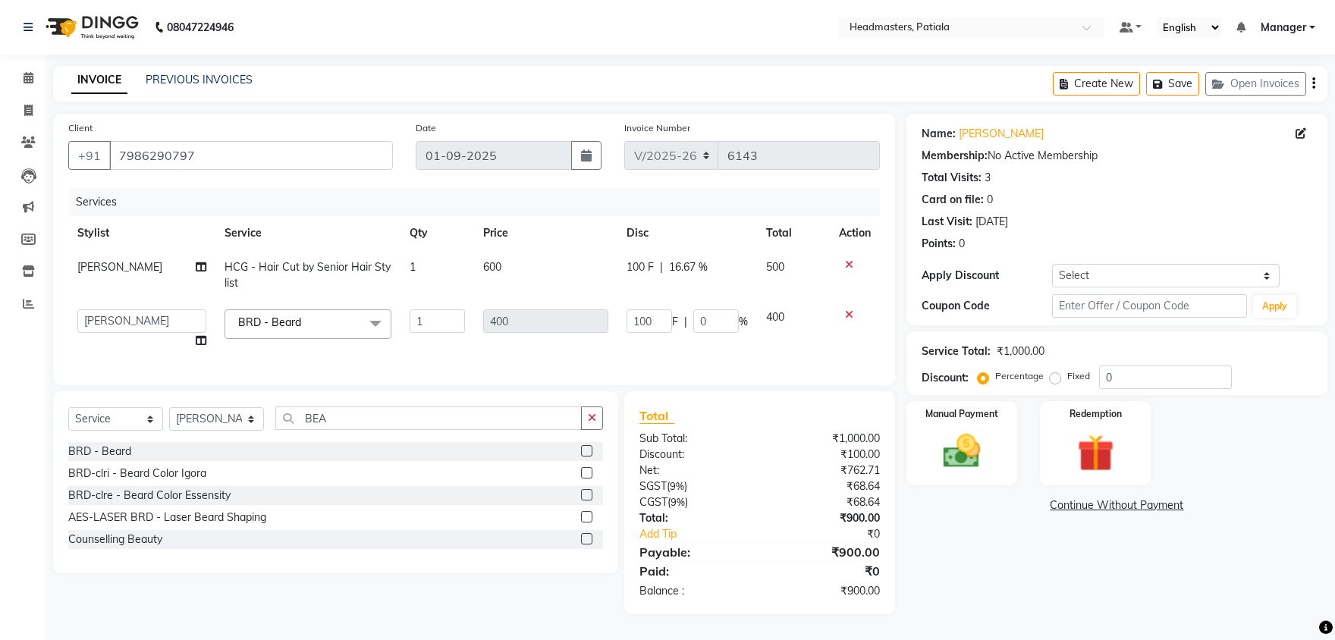
click at [985, 501] on div "Continue Without Payment" at bounding box center [1116, 506] width 415 height 16
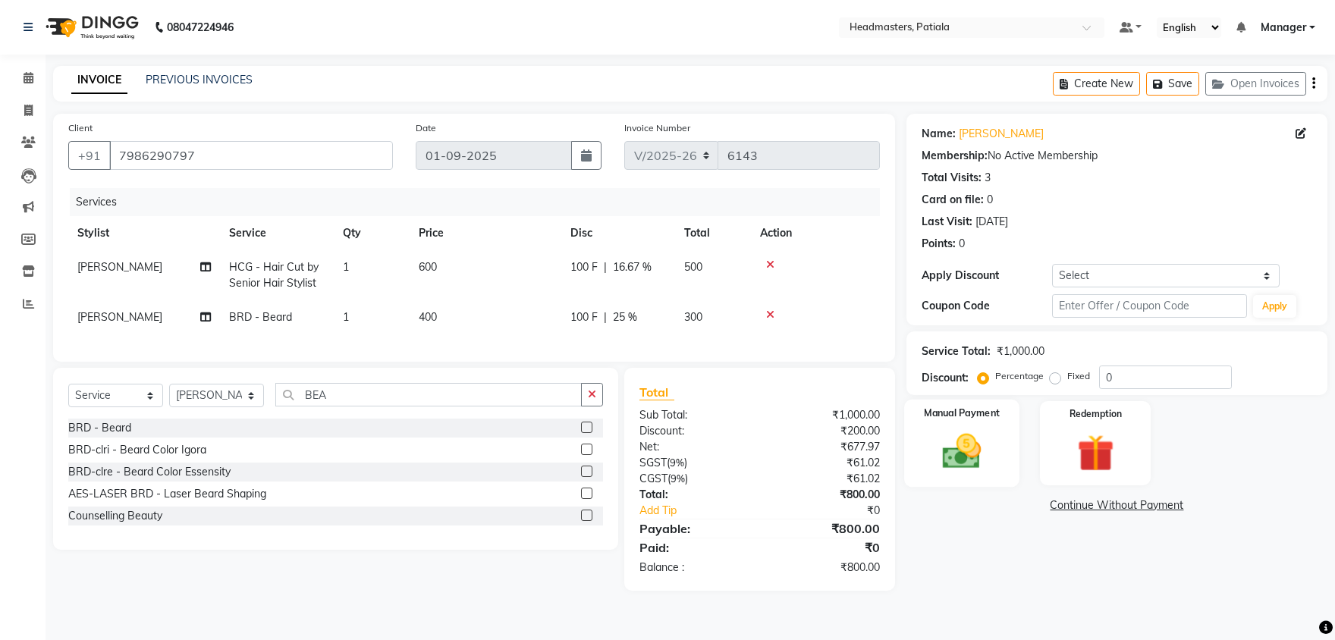
click at [982, 467] on img at bounding box center [962, 451] width 63 height 45
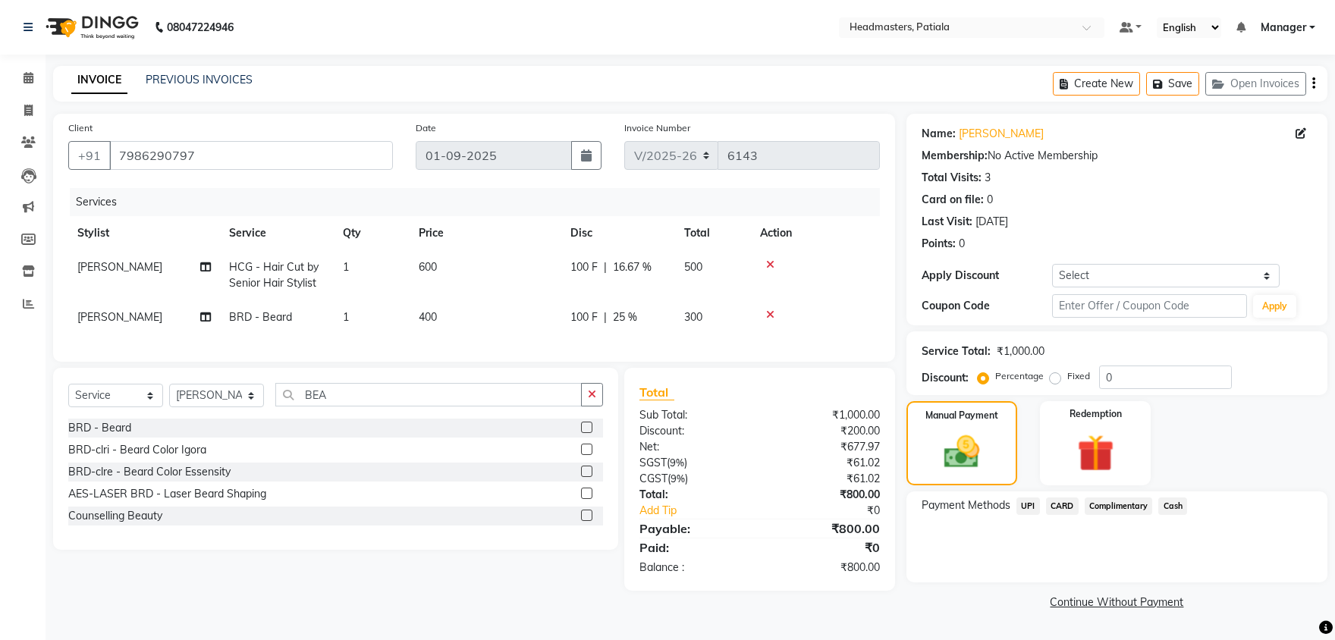
click at [1029, 507] on span "UPI" at bounding box center [1028, 506] width 24 height 17
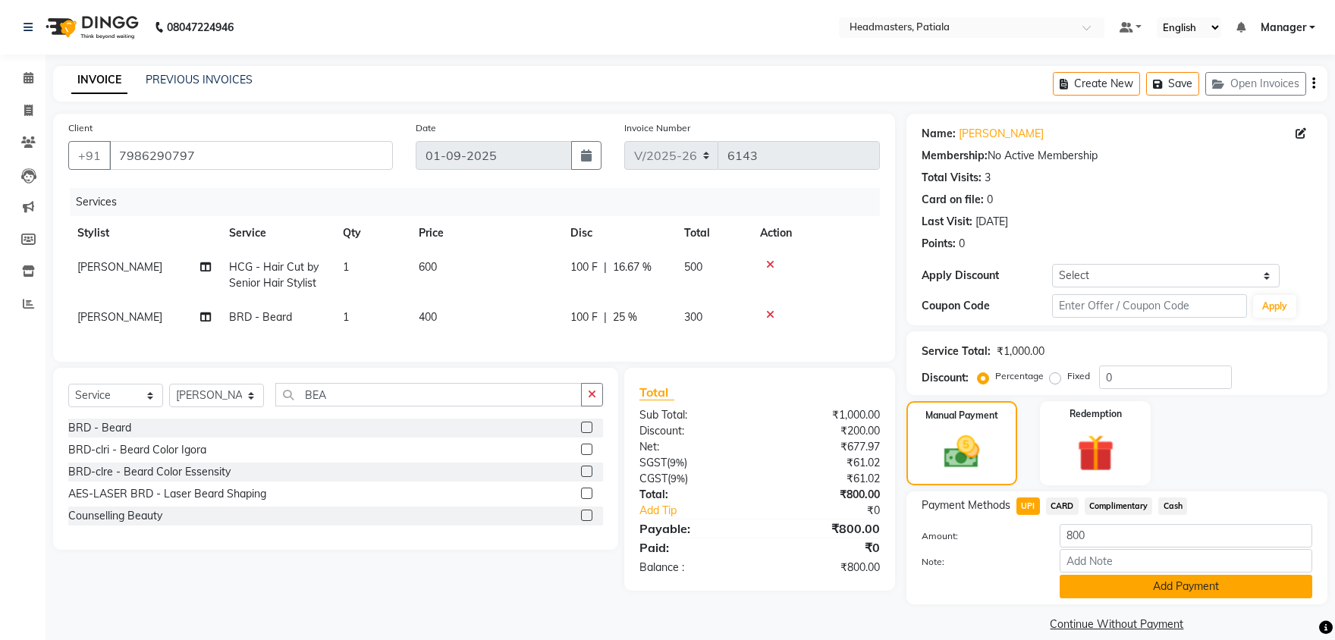
click at [1139, 584] on button "Add Payment" at bounding box center [1186, 587] width 253 height 24
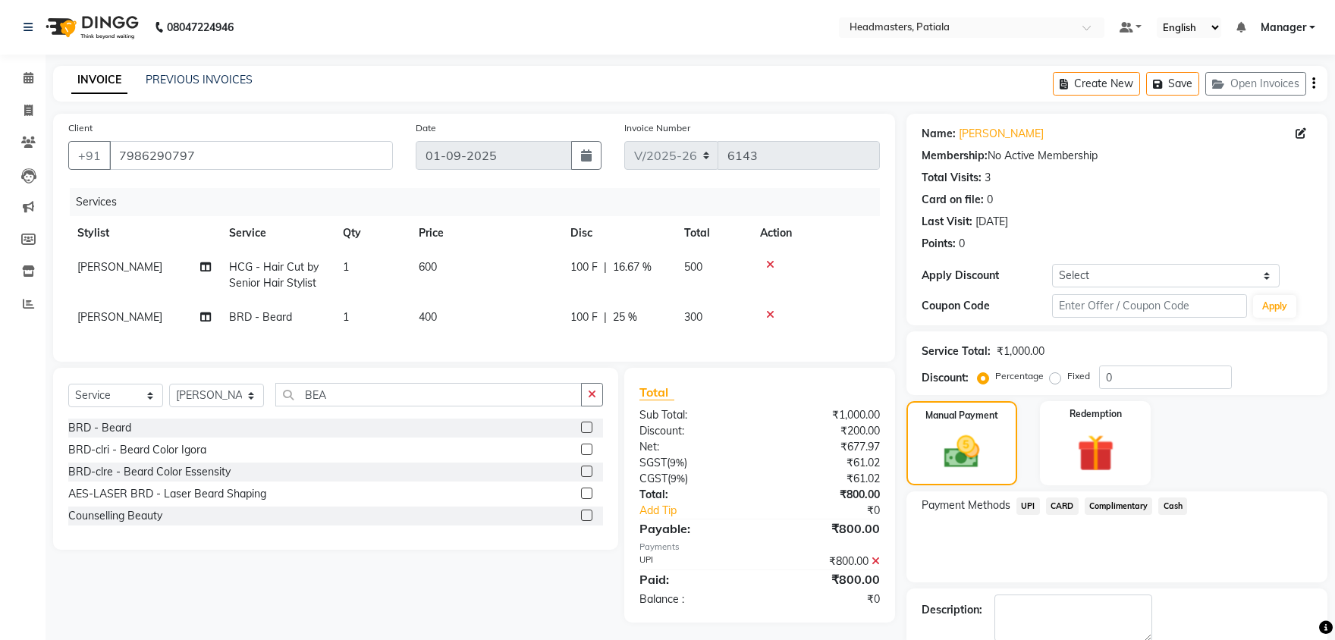
scroll to position [58, 0]
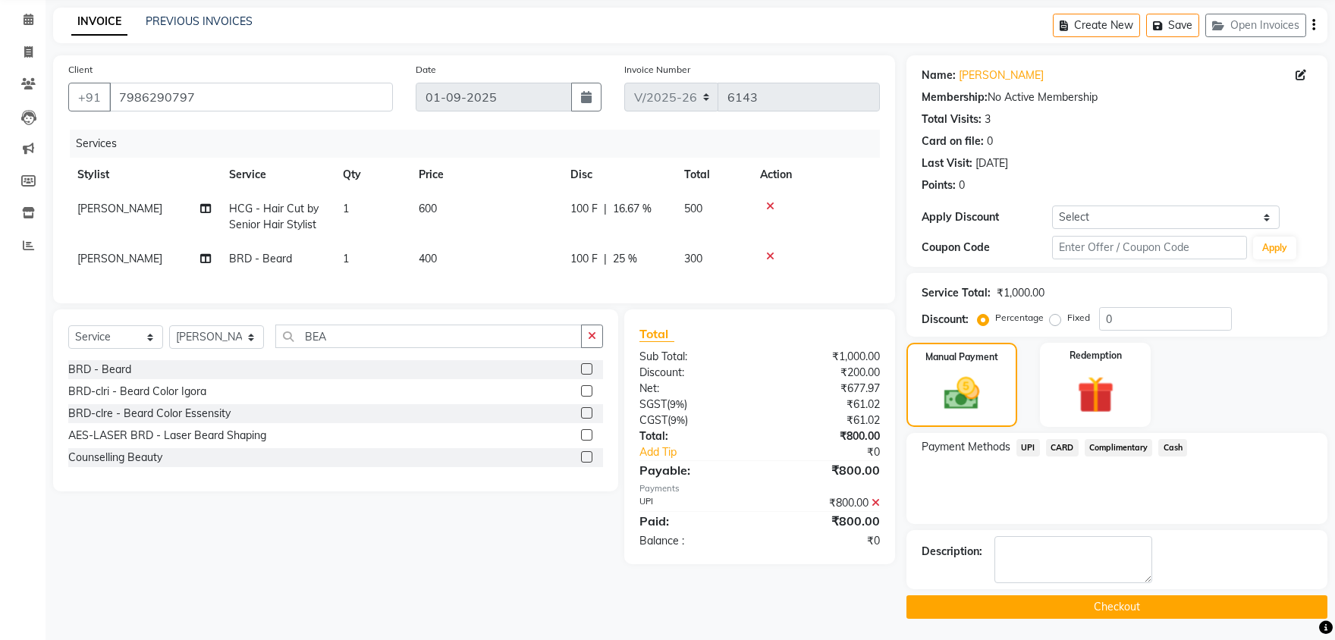
click at [1115, 597] on button "Checkout" at bounding box center [1116, 607] width 421 height 24
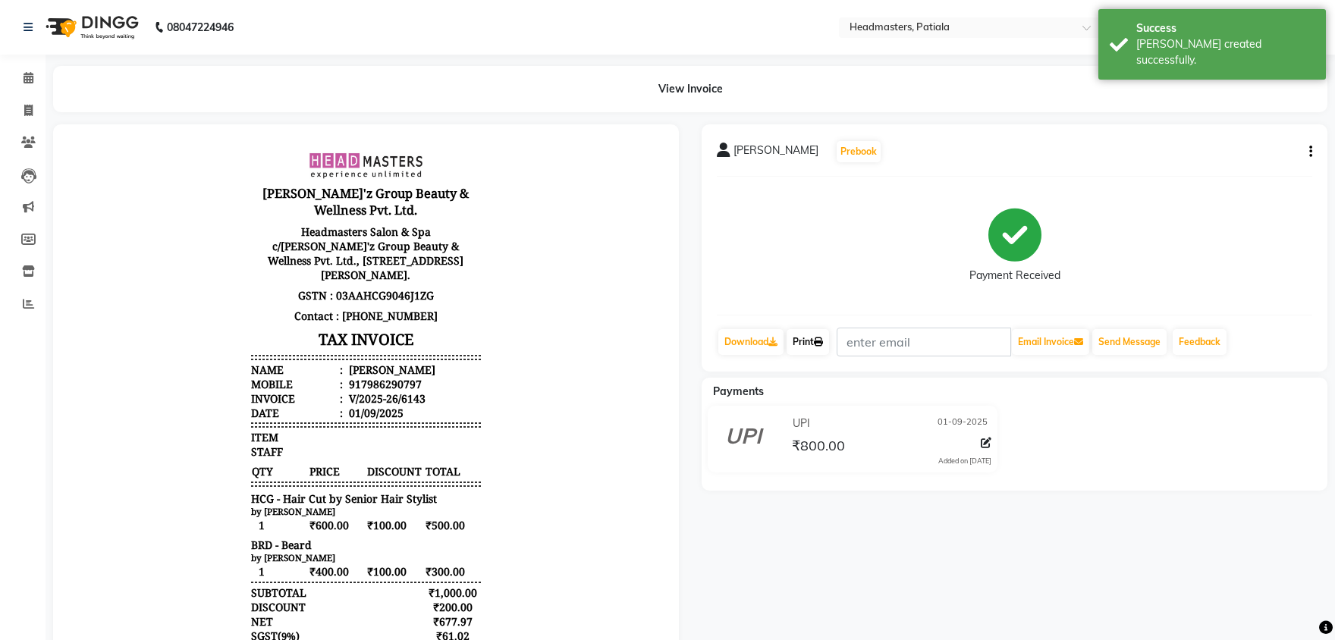
click at [812, 341] on link "Print" at bounding box center [808, 342] width 42 height 26
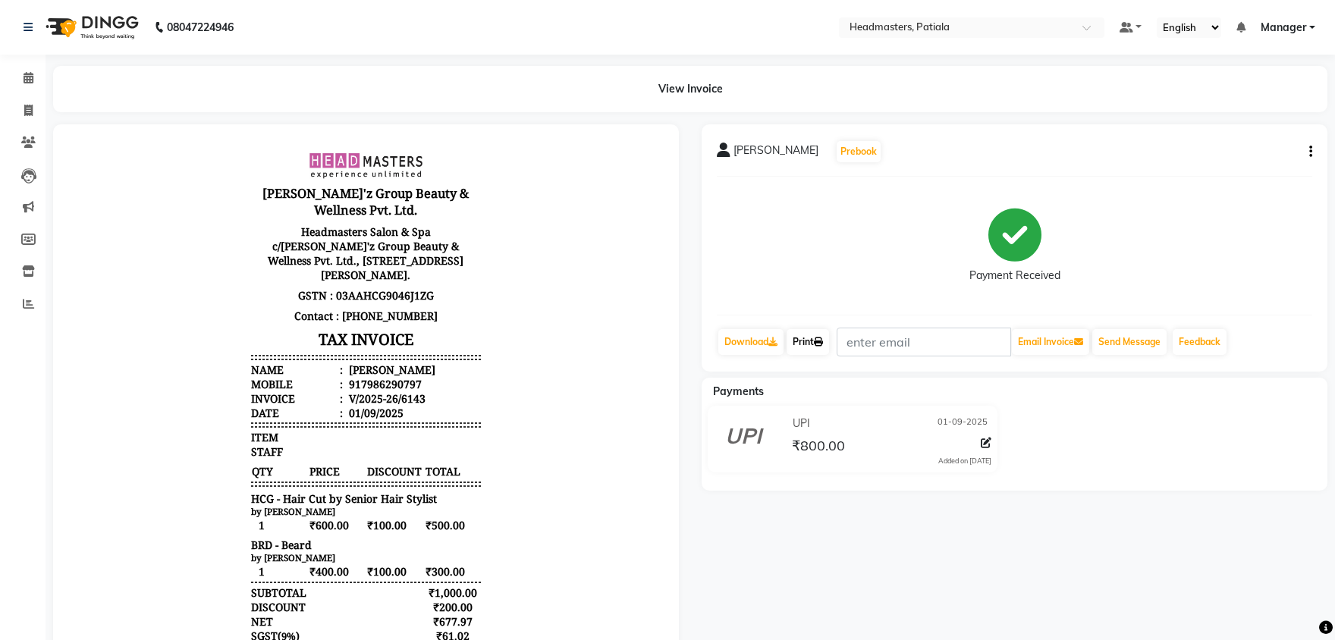
click at [818, 342] on link "Print" at bounding box center [808, 342] width 42 height 26
click at [14, 78] on link "Calendar" at bounding box center [23, 78] width 36 height 25
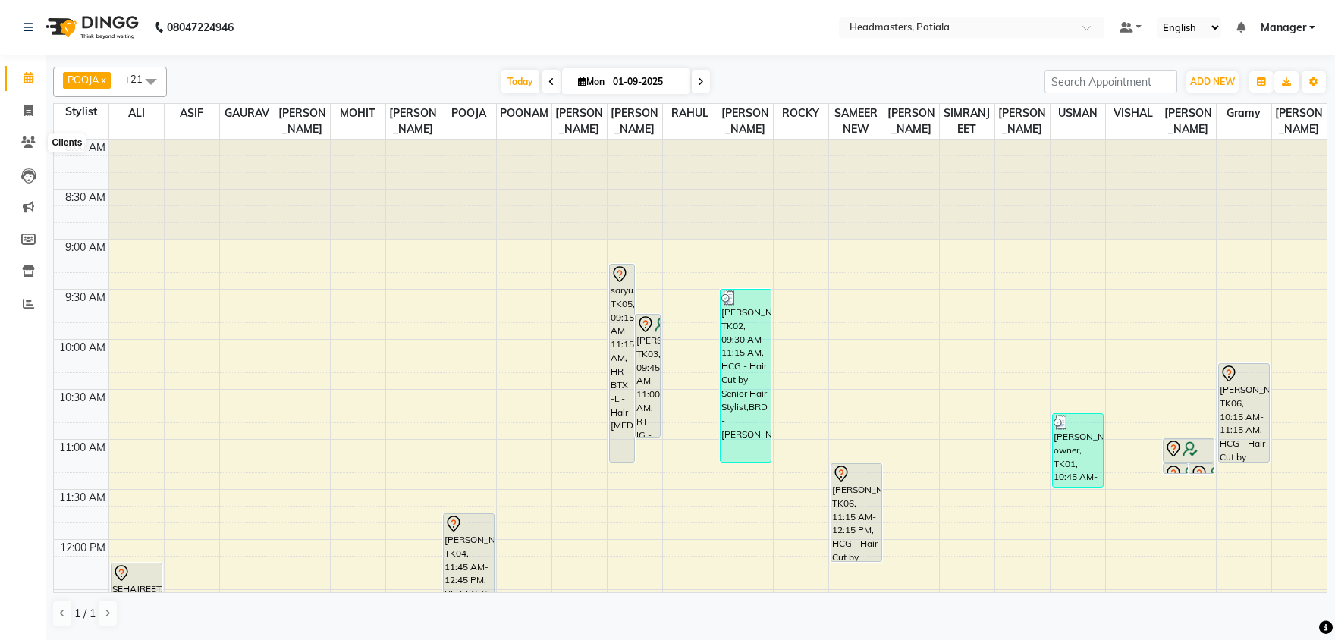
click at [38, 128] on li "Clients" at bounding box center [23, 143] width 46 height 33
click at [27, 142] on icon at bounding box center [28, 142] width 14 height 11
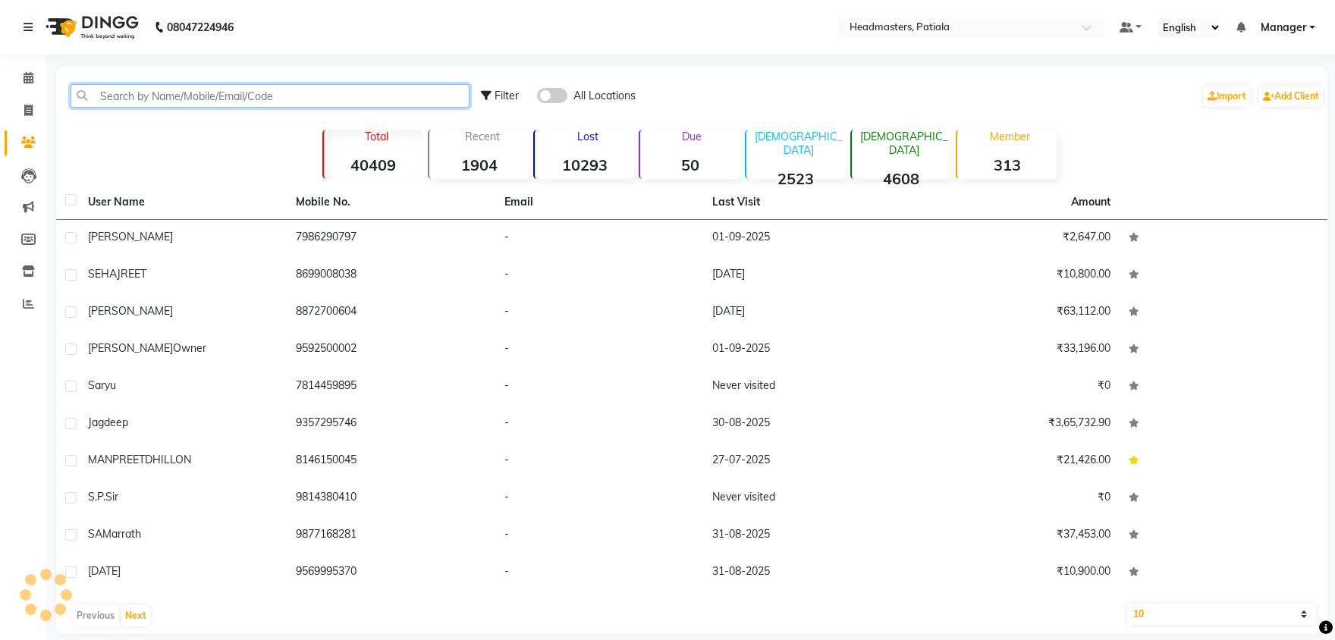
click at [152, 100] on input "text" at bounding box center [270, 96] width 399 height 24
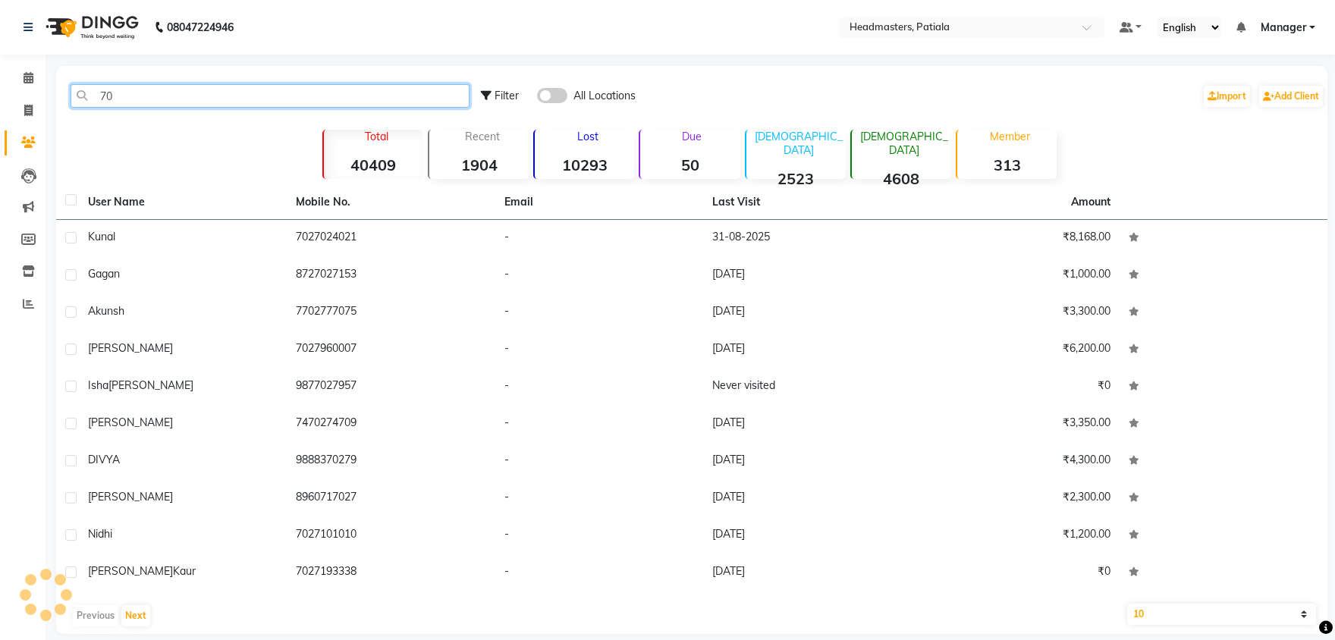
type input "7"
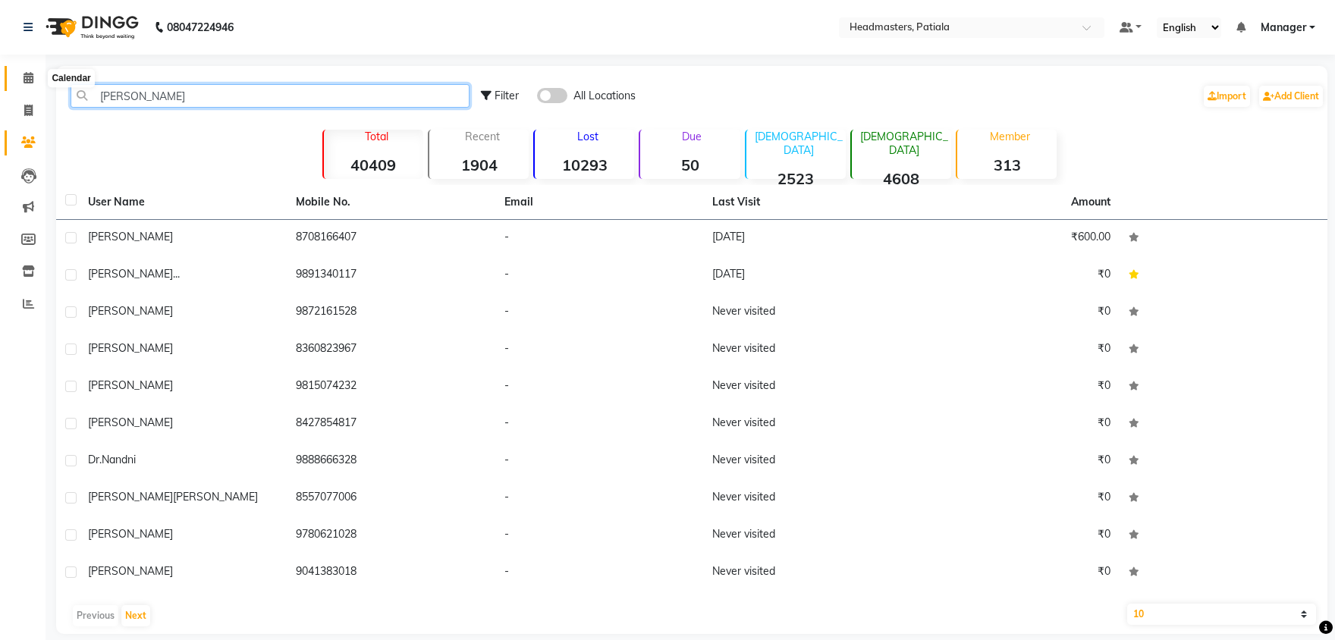
type input "NANDNI"
click at [16, 84] on span at bounding box center [28, 78] width 27 height 17
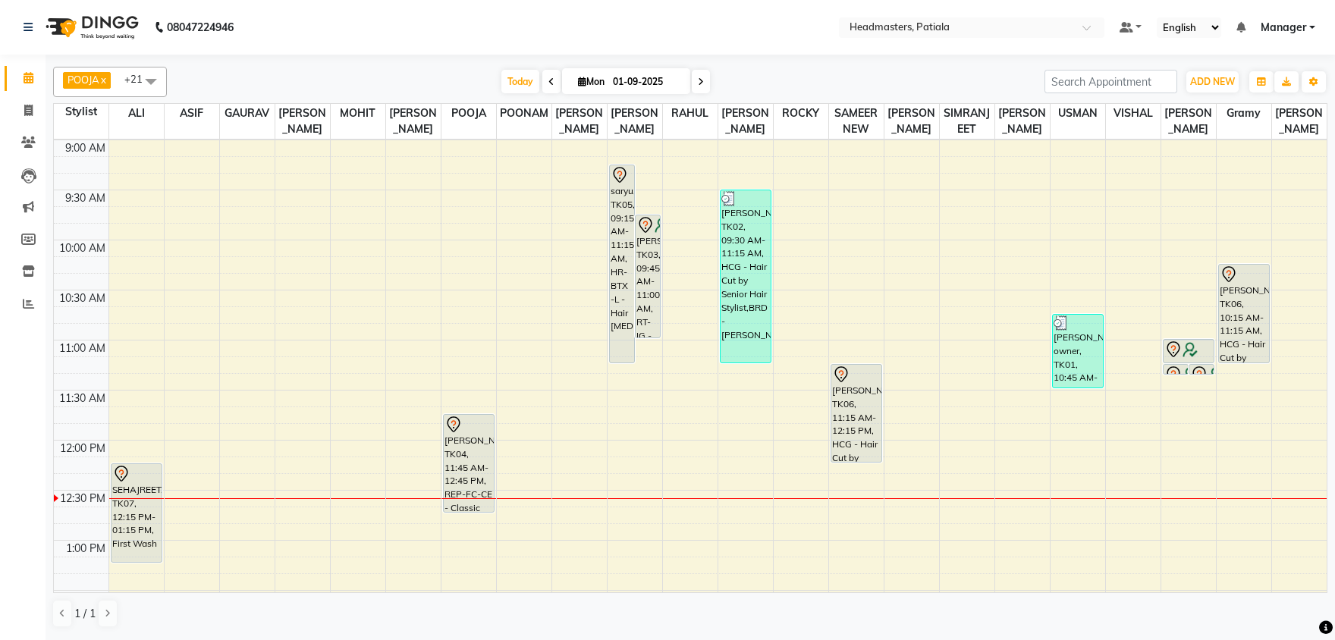
scroll to position [159, 0]
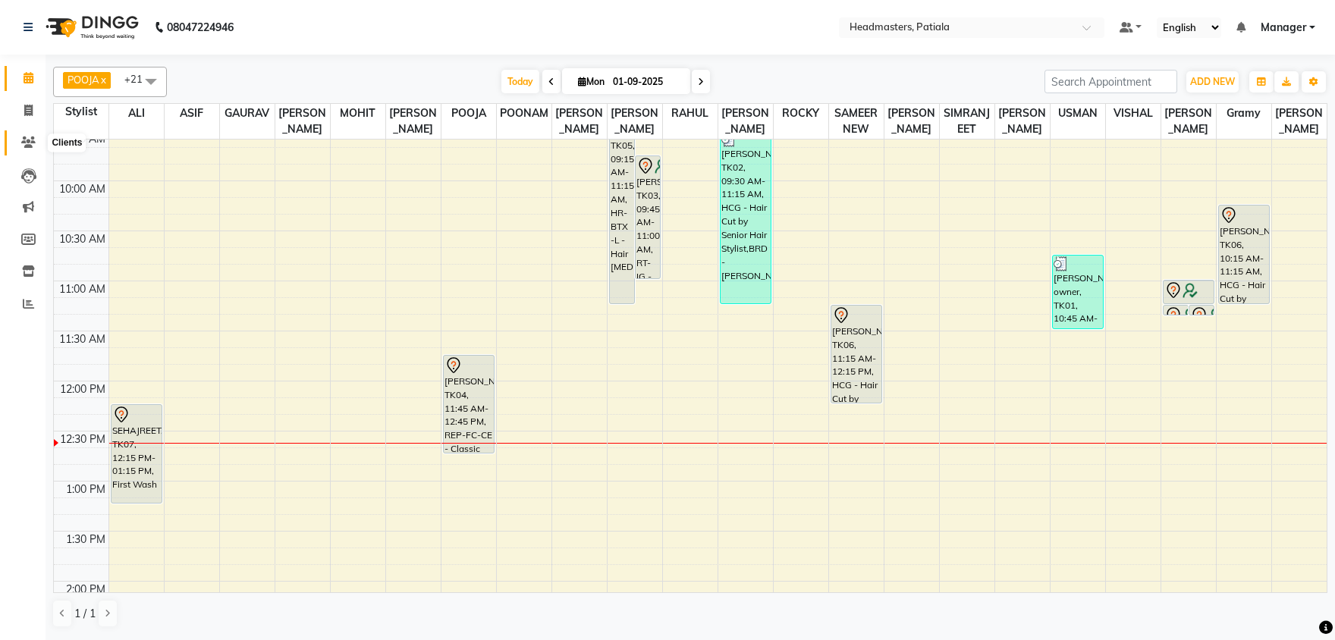
click at [35, 140] on icon at bounding box center [28, 142] width 14 height 11
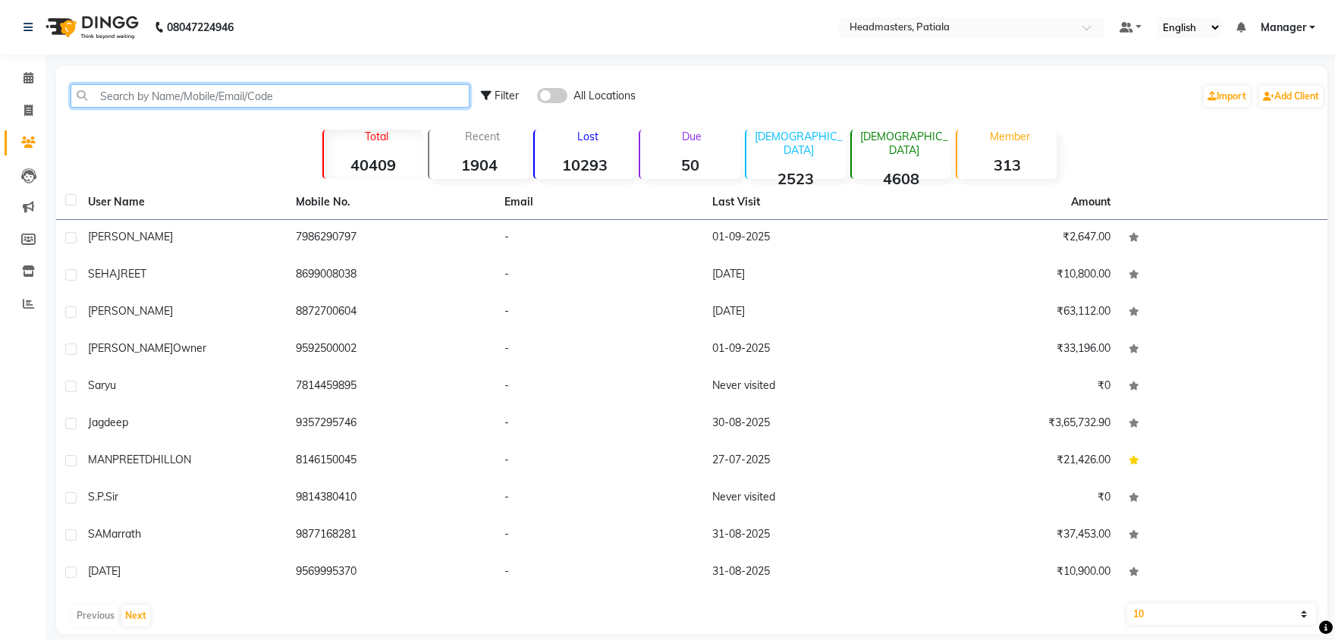
click at [152, 104] on input "text" at bounding box center [270, 96] width 399 height 24
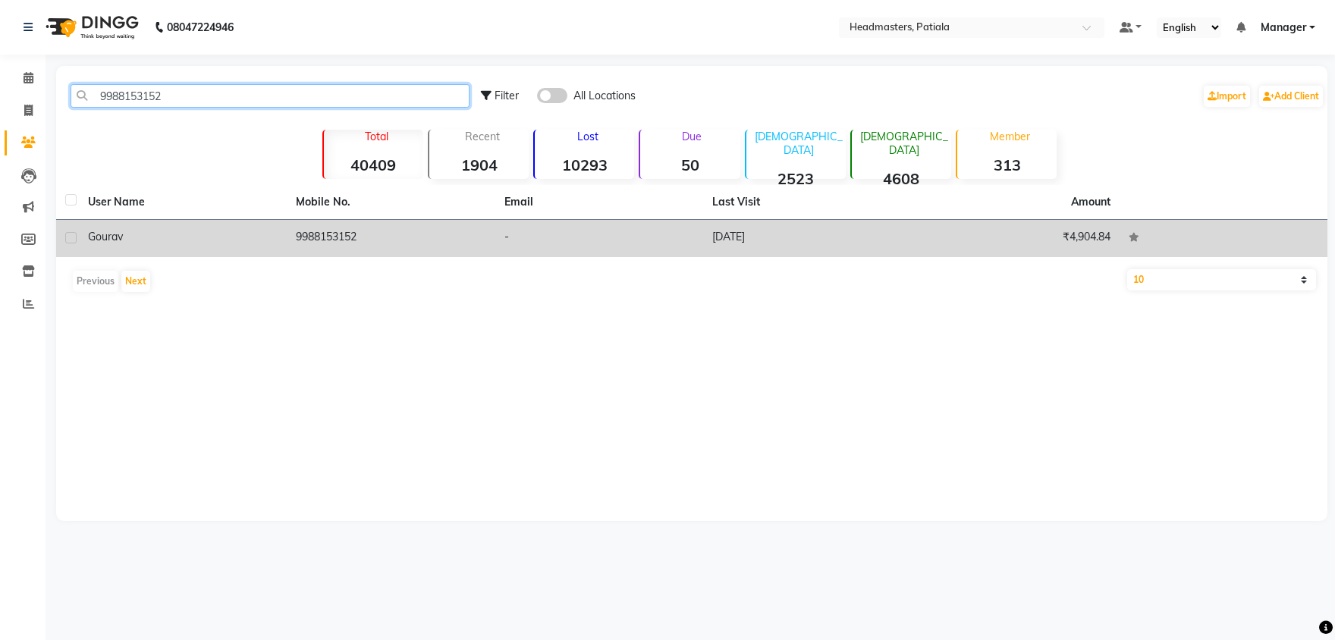
type input "9988153152"
click at [88, 238] on span "gourav" at bounding box center [105, 237] width 35 height 14
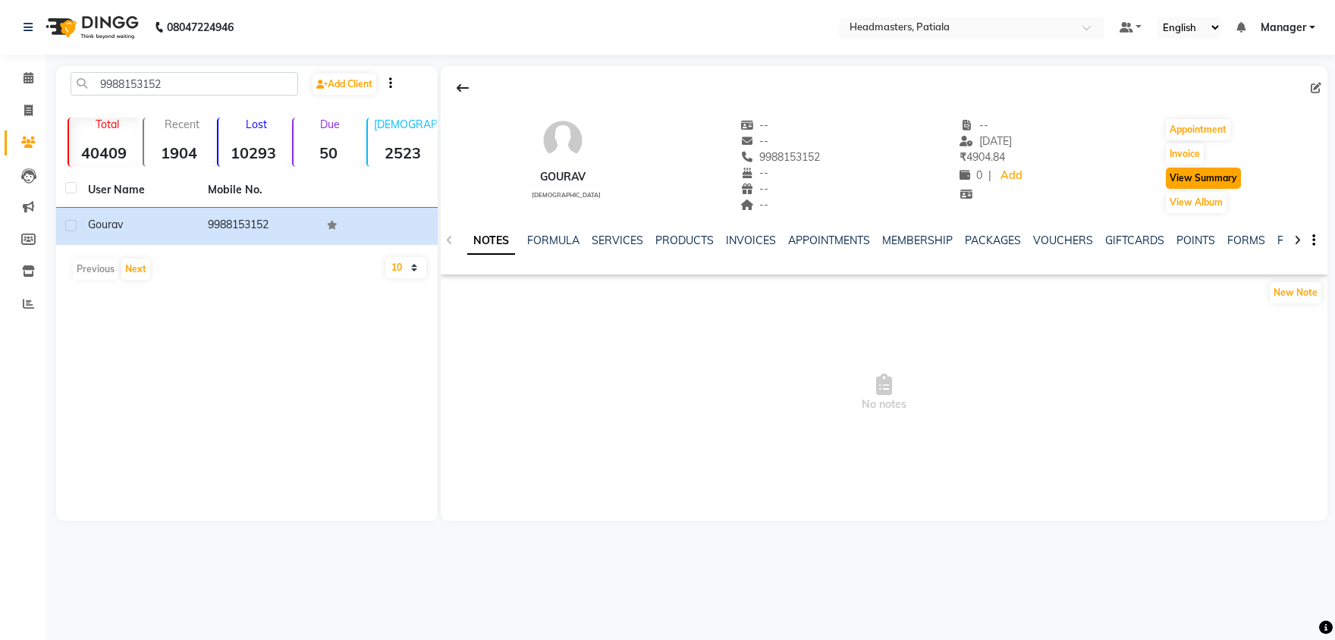
click at [1170, 181] on button "View Summary" at bounding box center [1203, 178] width 75 height 21
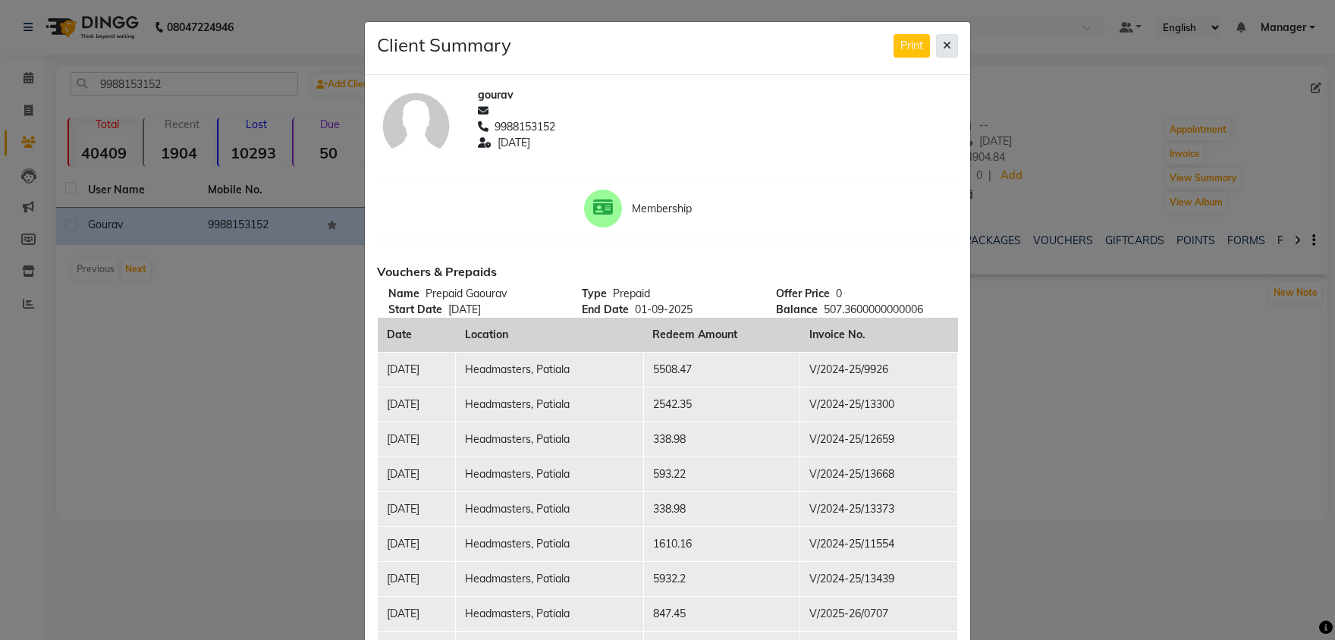
click at [951, 49] on icon at bounding box center [947, 45] width 8 height 11
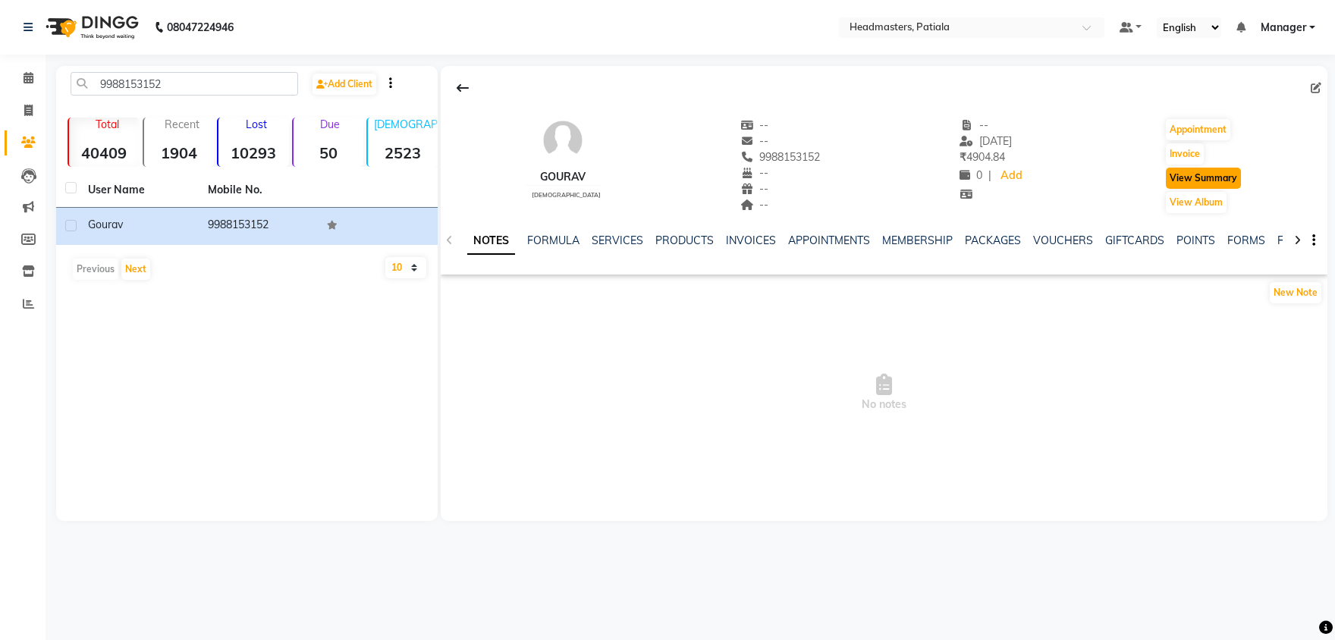
click at [1205, 187] on button "View Summary" at bounding box center [1203, 178] width 75 height 21
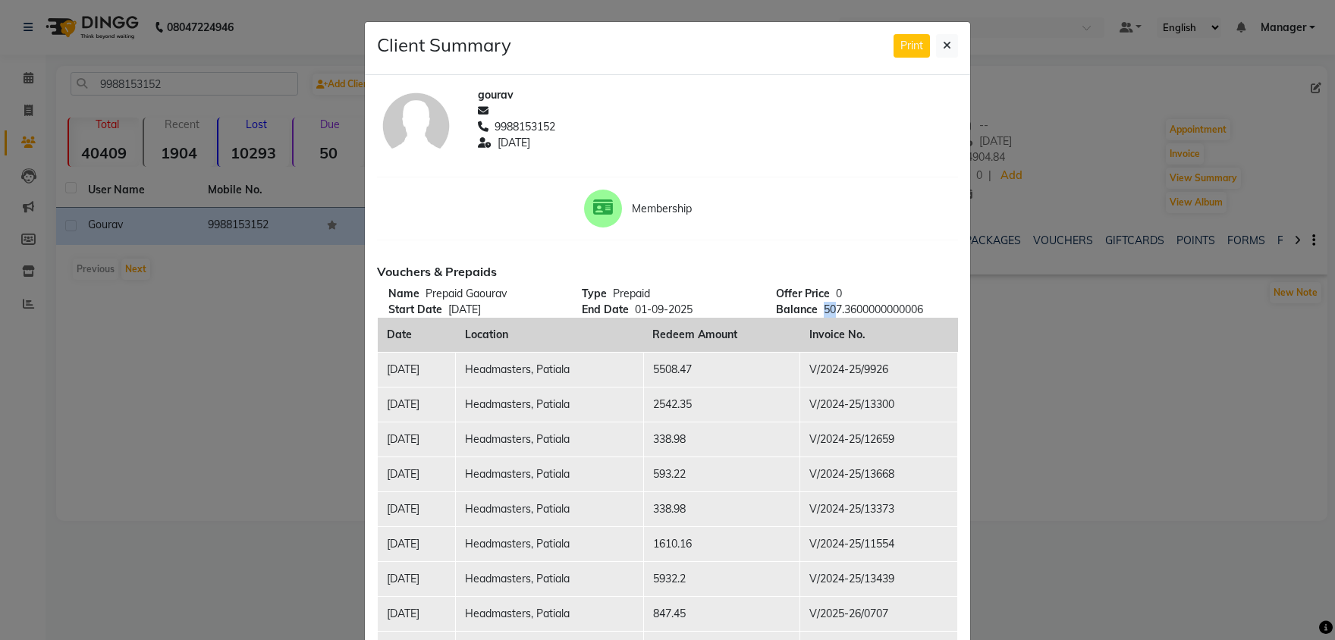
drag, startPoint x: 825, startPoint y: 313, endPoint x: 836, endPoint y: 313, distance: 10.6
click at [836, 313] on div "Balance 507.3600000000006" at bounding box center [861, 310] width 171 height 16
click at [948, 48] on icon at bounding box center [947, 45] width 8 height 11
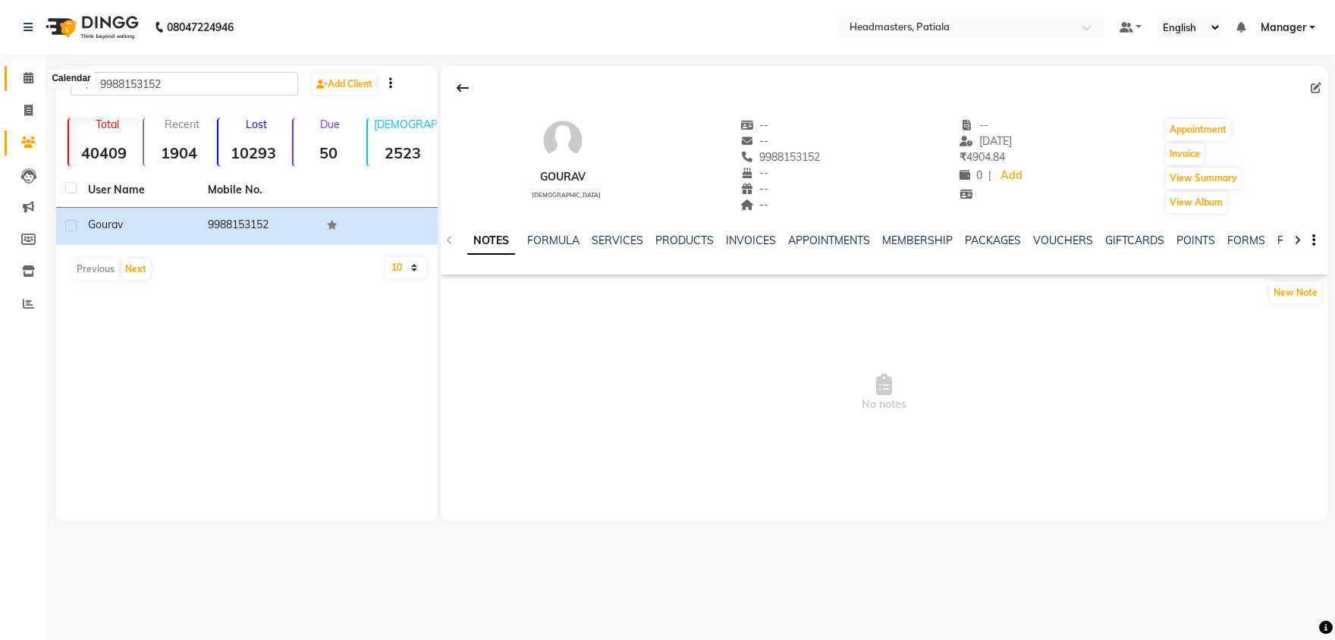
click at [27, 71] on span at bounding box center [28, 78] width 27 height 17
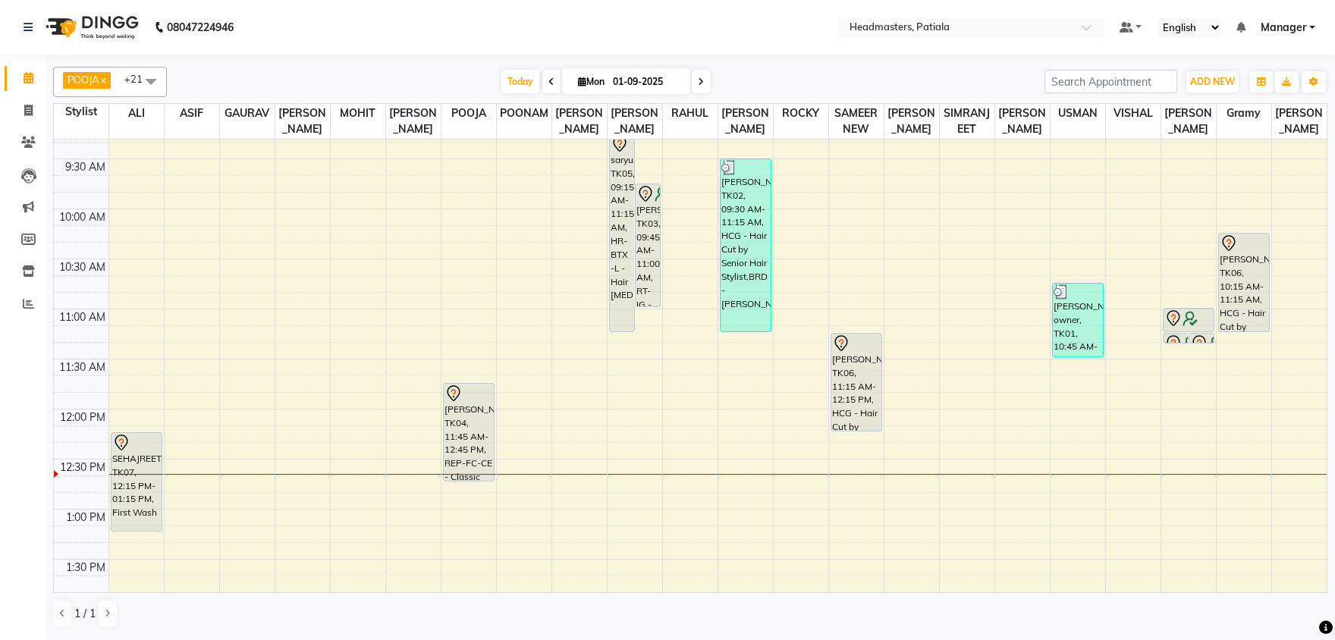
scroll to position [159, 0]
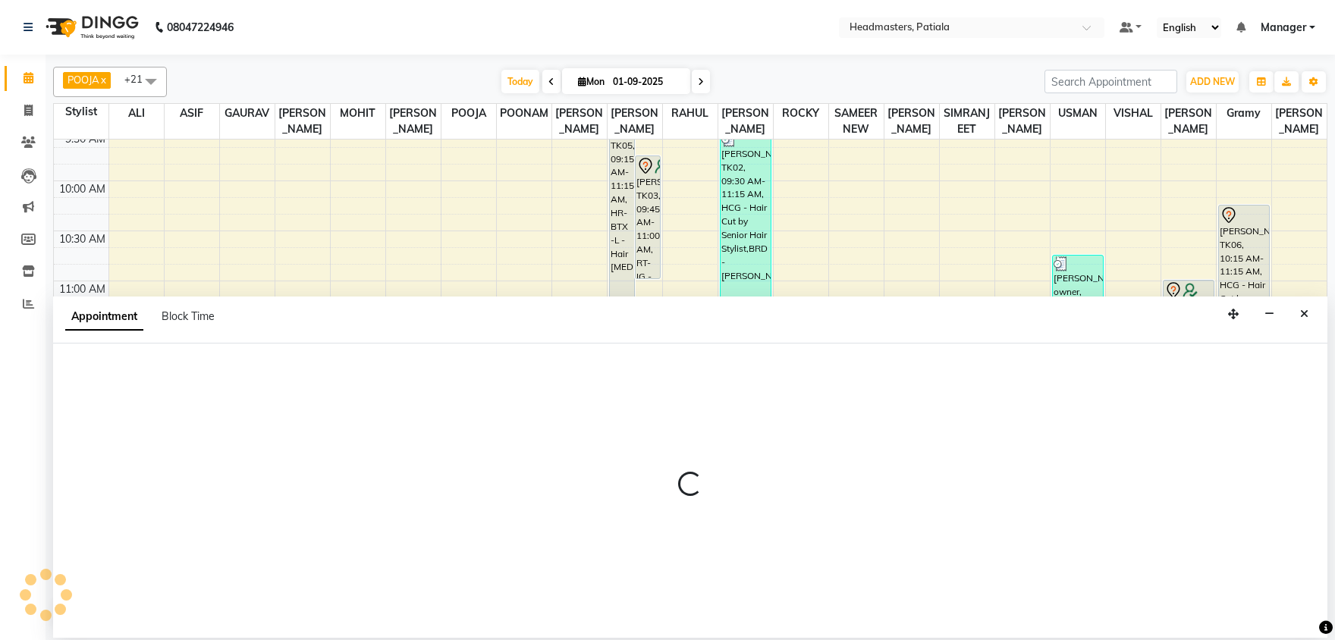
select select "51083"
select select "795"
select select "tentative"
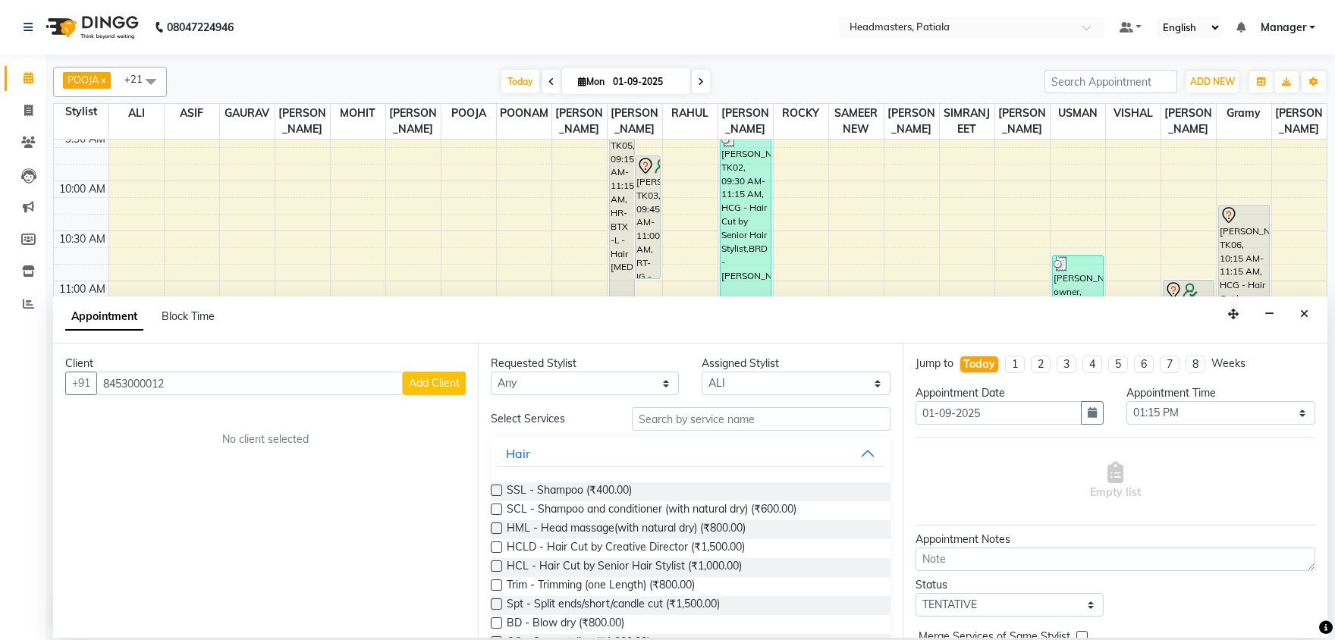
type input "8453000012"
click at [428, 379] on span "Add Client" at bounding box center [434, 383] width 51 height 14
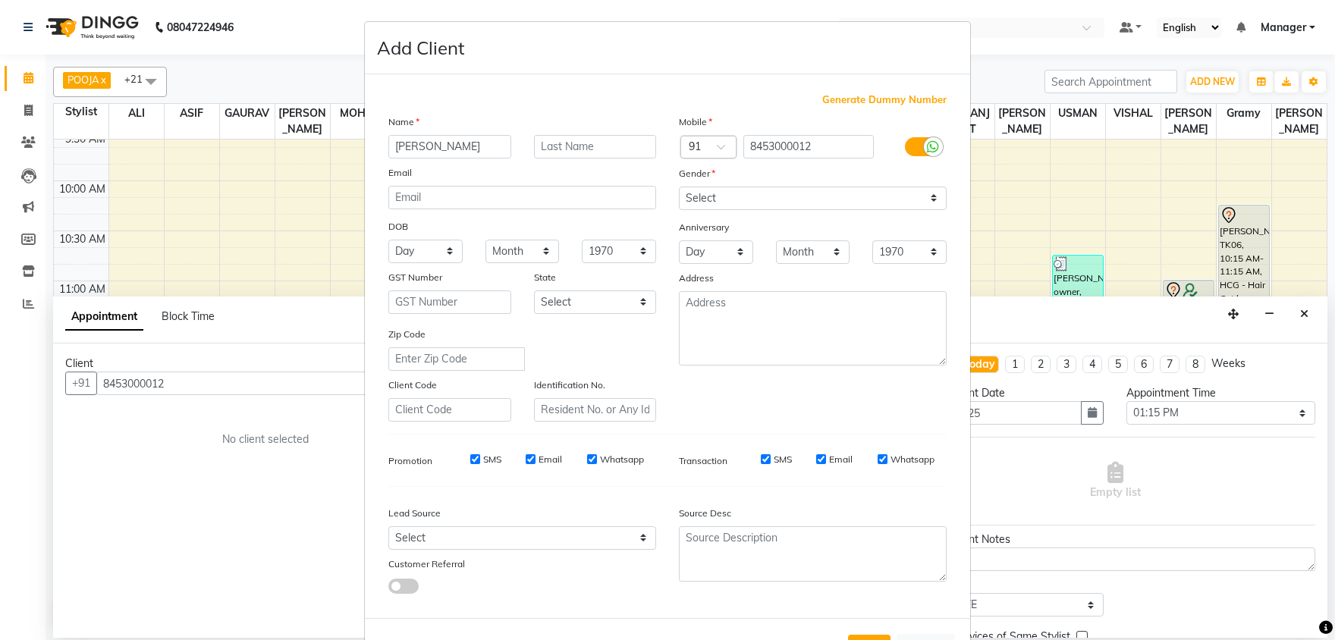
type input "[PERSON_NAME]"
click at [679, 187] on select "Select [DEMOGRAPHIC_DATA] [DEMOGRAPHIC_DATA] Other Prefer Not To Say" at bounding box center [813, 199] width 268 height 24
select select "female"
click option "[DEMOGRAPHIC_DATA]" at bounding box center [0, 0] width 0 height 0
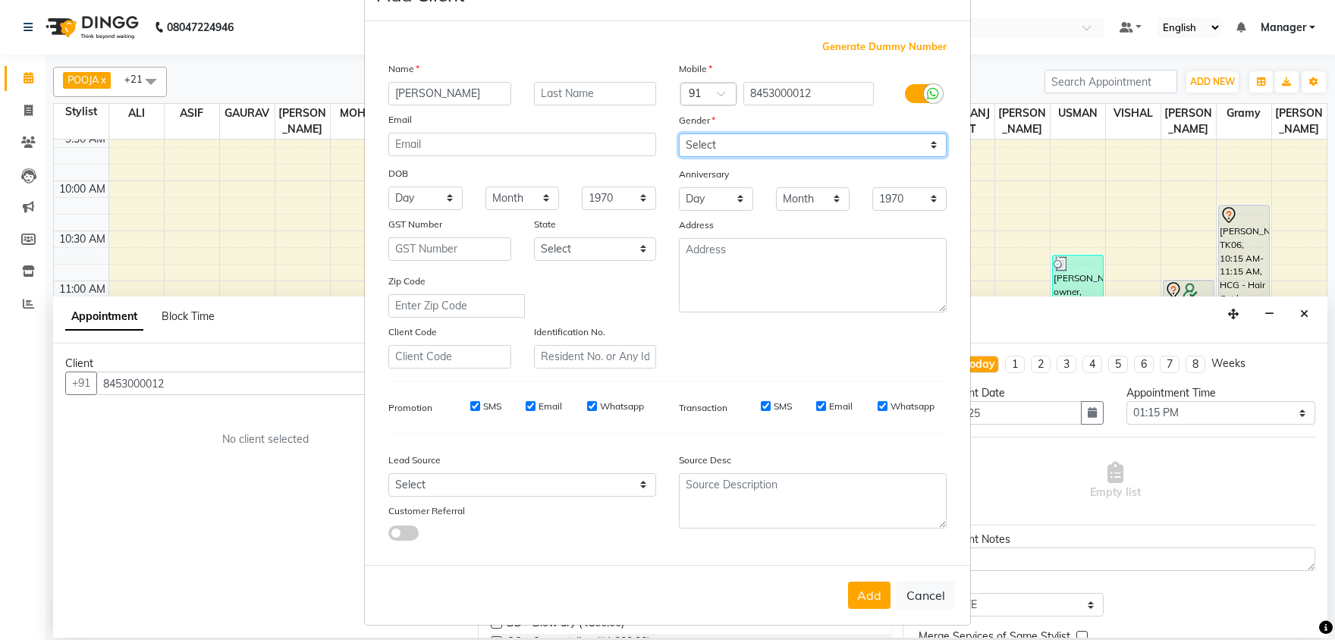
scroll to position [58, 0]
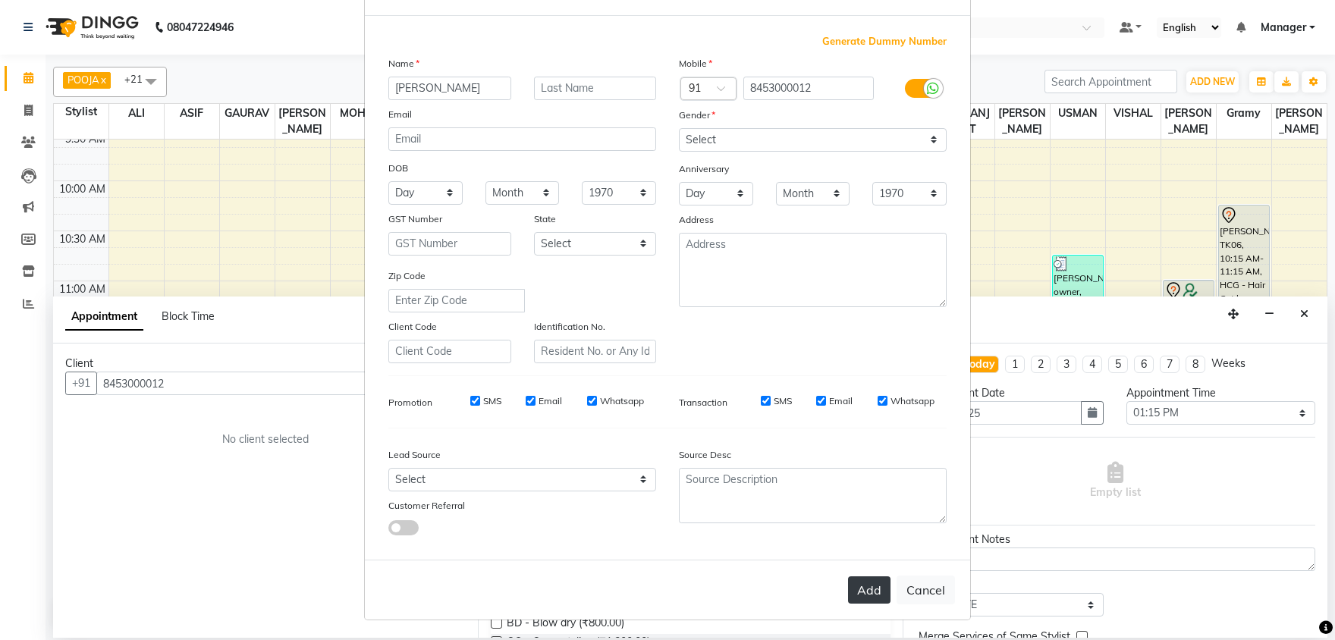
click at [872, 579] on button "Add" at bounding box center [869, 589] width 42 height 27
select select
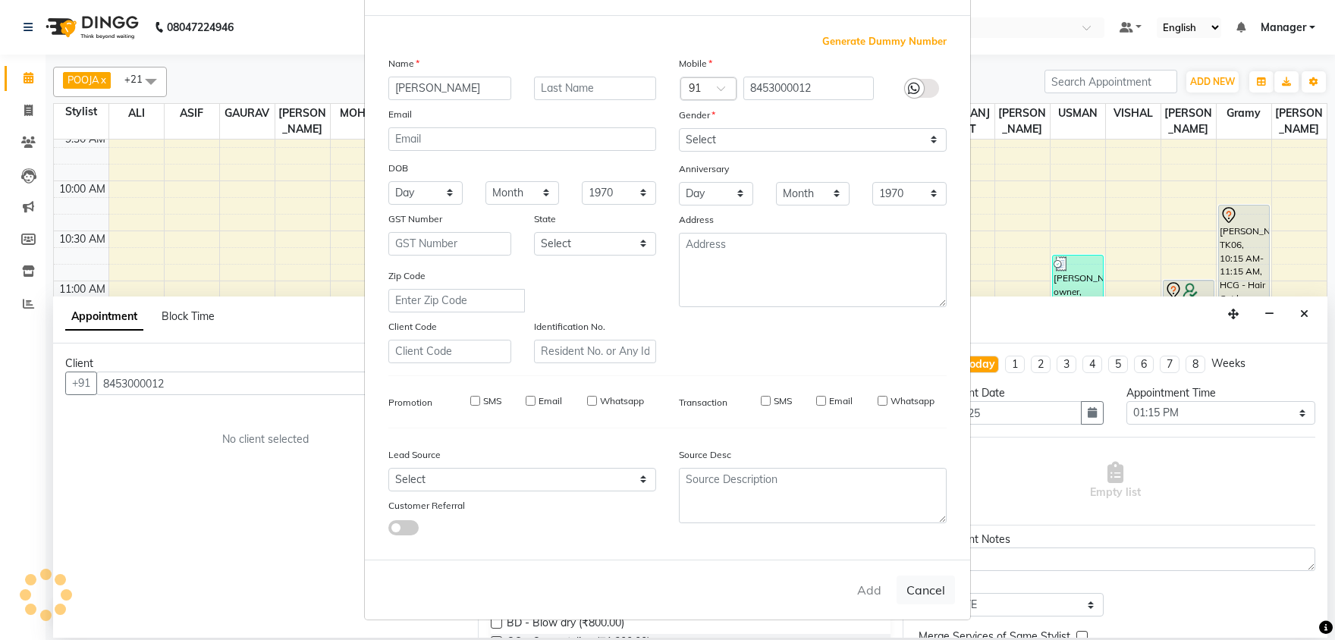
select select
checkbox input "false"
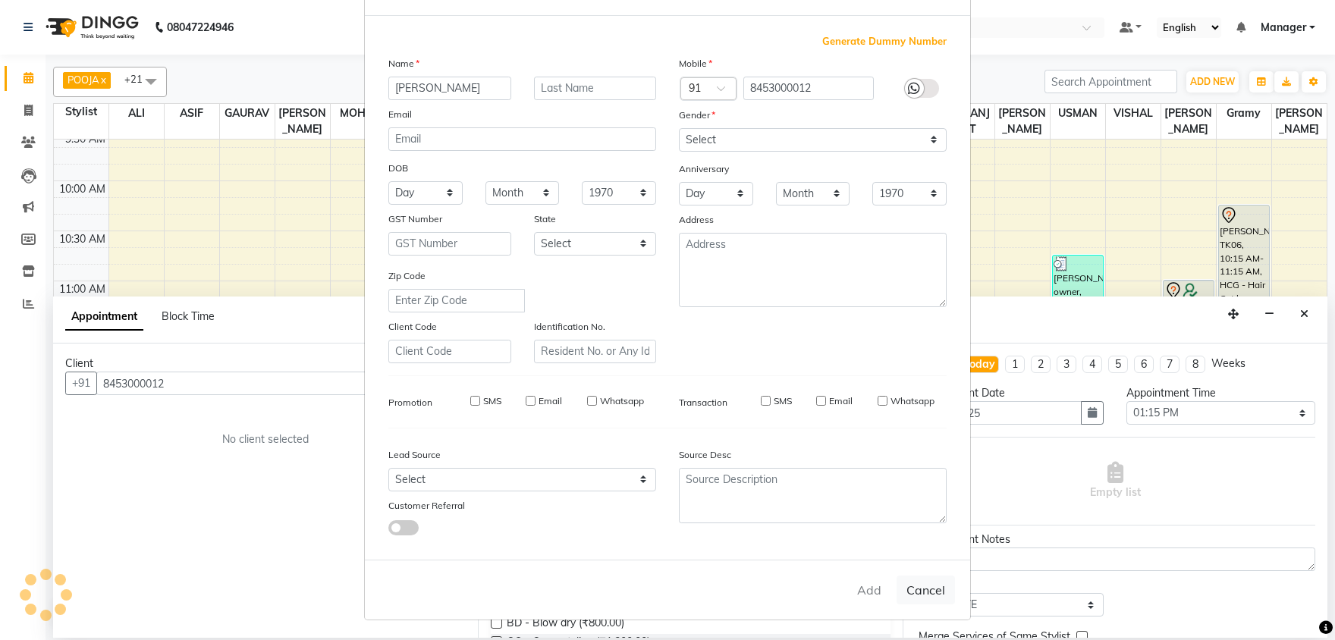
checkbox input "false"
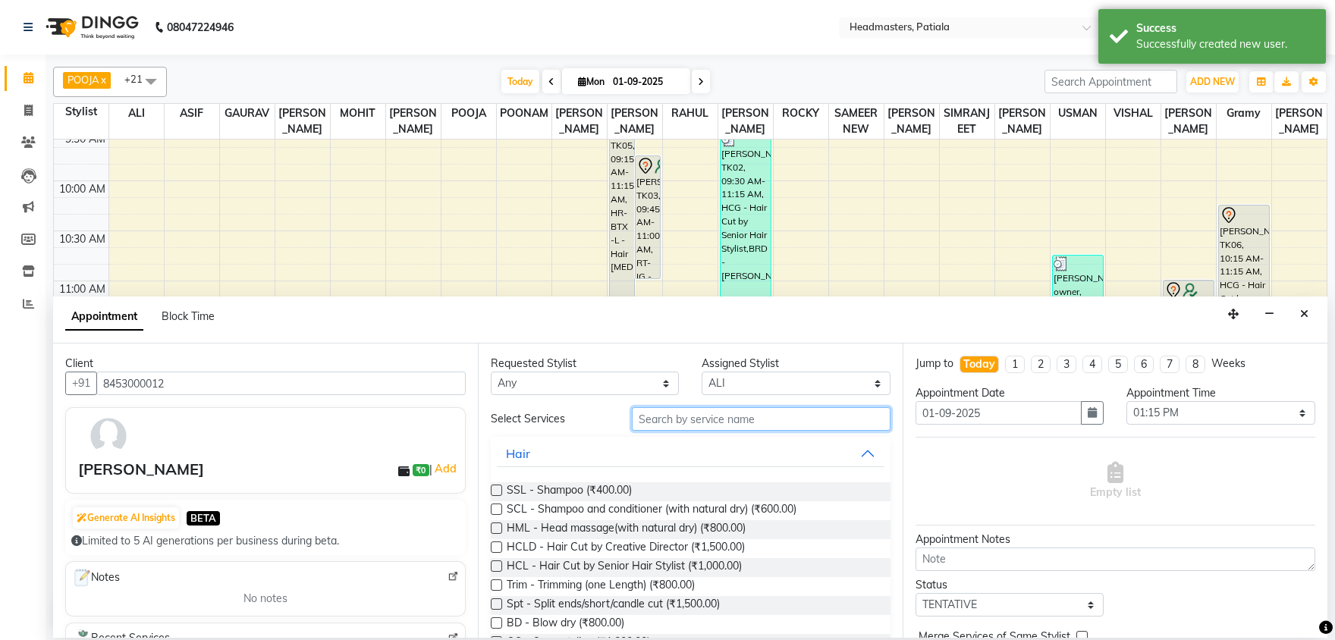
click at [779, 414] on input "text" at bounding box center [761, 419] width 259 height 24
type input "C"
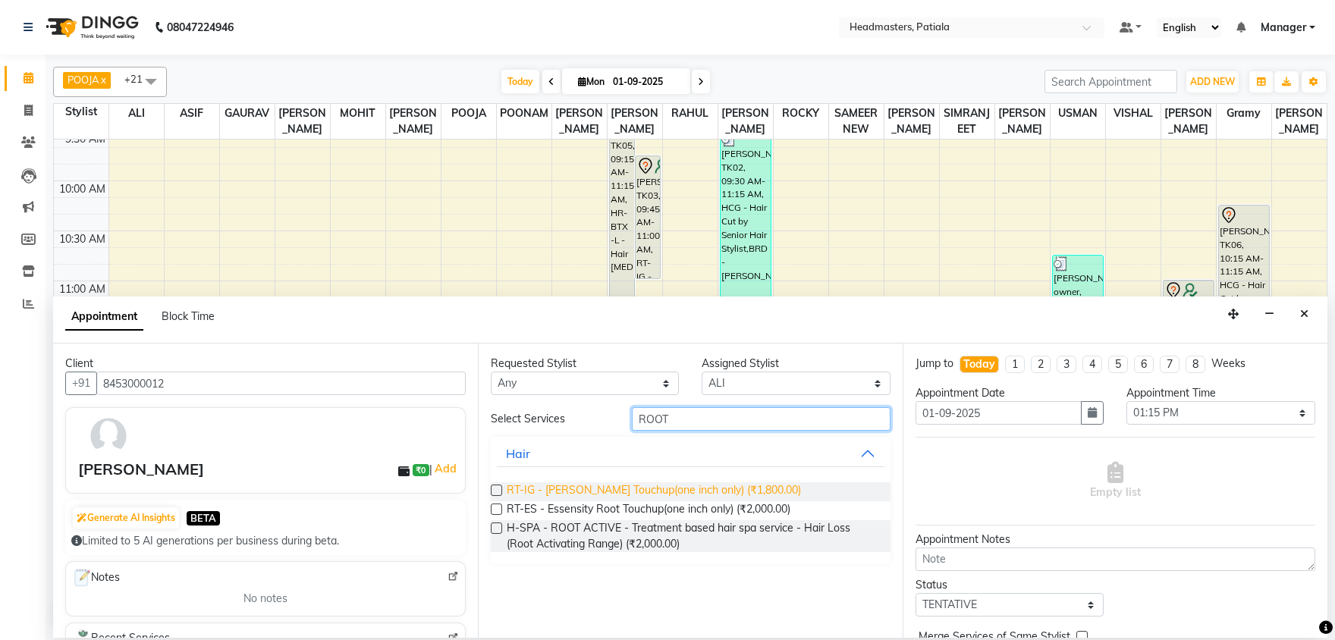
type input "ROOT"
click at [713, 492] on span "RT-IG - [PERSON_NAME] Touchup(one inch only) (₹1,800.00)" at bounding box center [654, 491] width 294 height 19
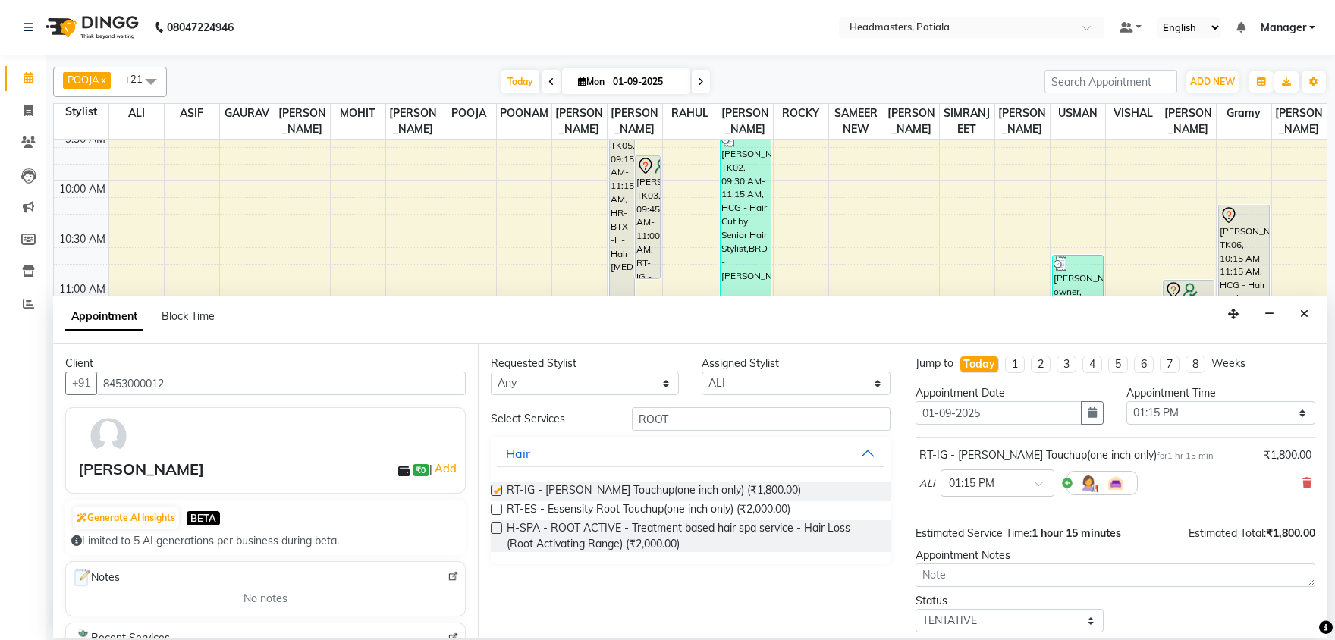
checkbox input "false"
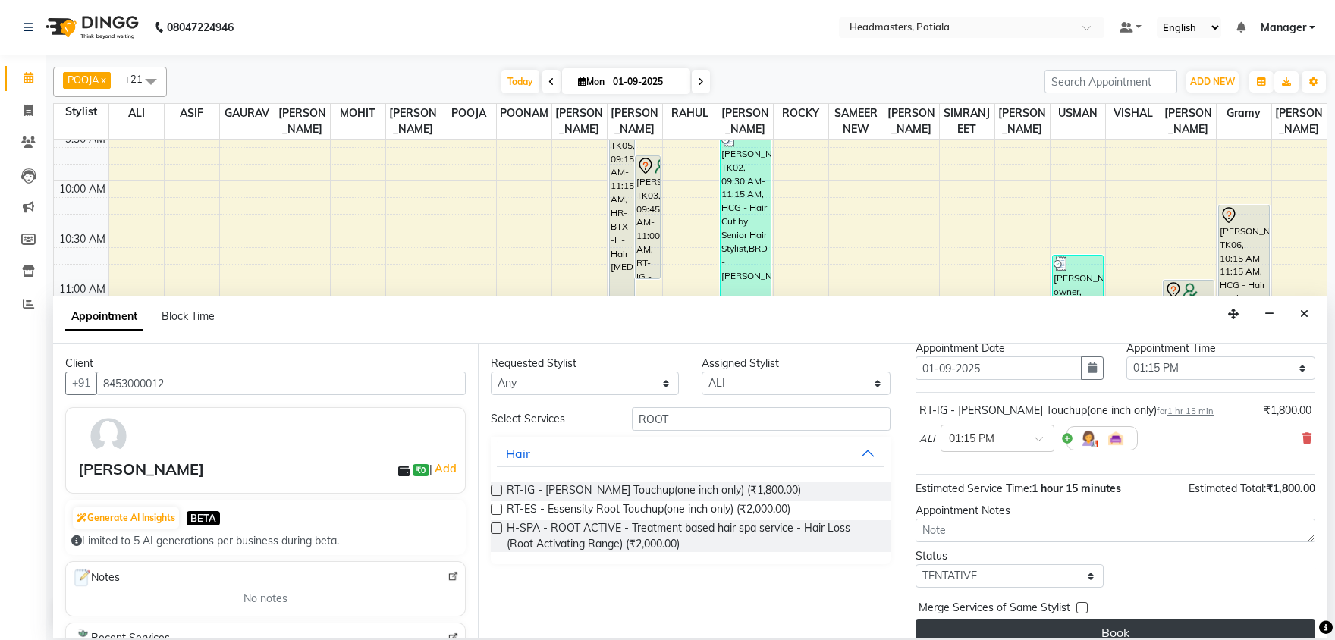
scroll to position [65, 0]
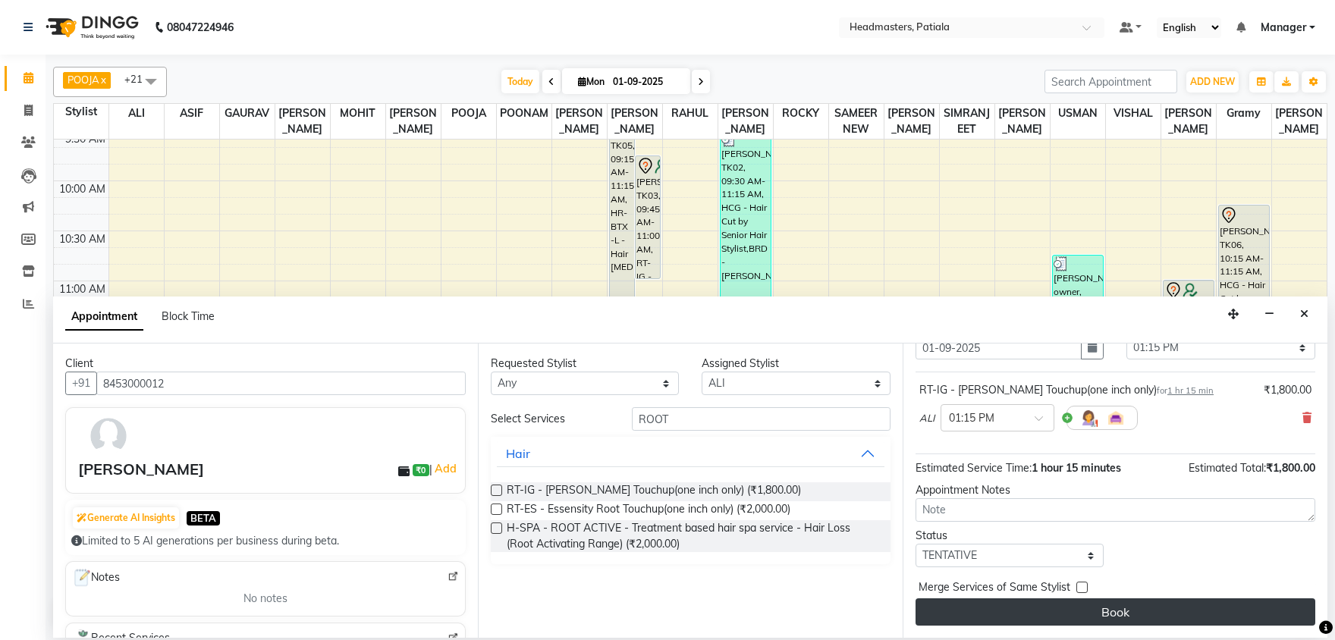
click at [1009, 610] on button "Book" at bounding box center [1116, 611] width 400 height 27
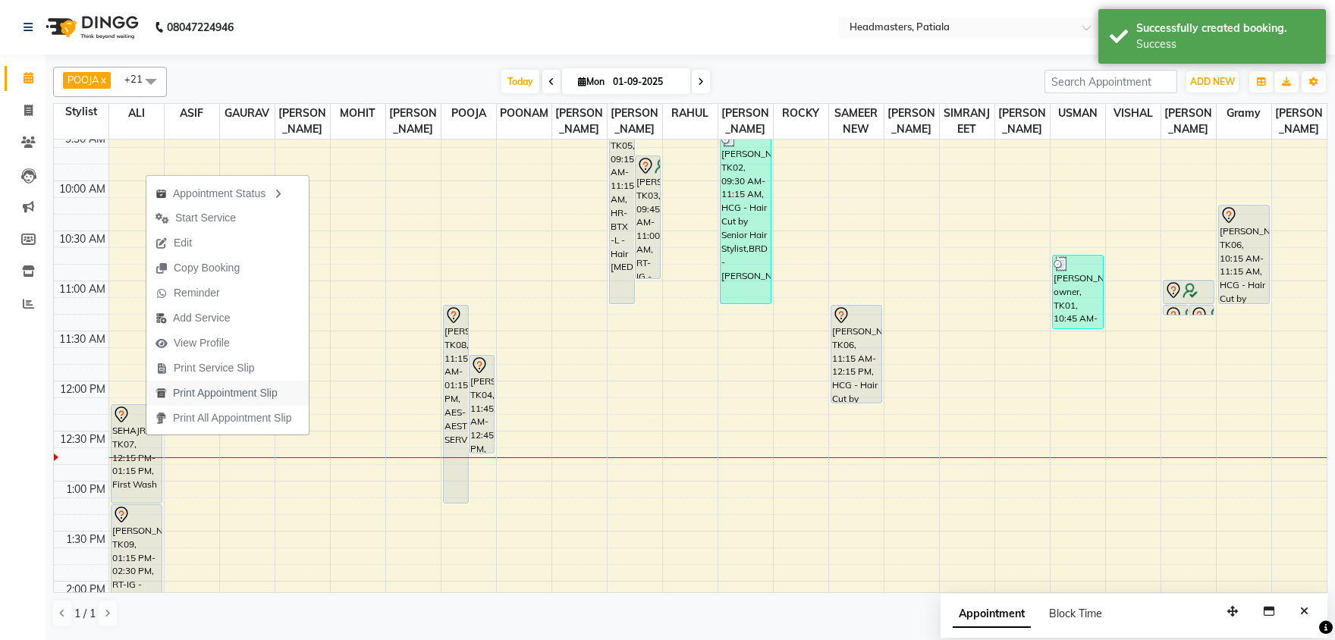
click at [193, 399] on span "Print Appointment Slip" at bounding box center [225, 393] width 105 height 16
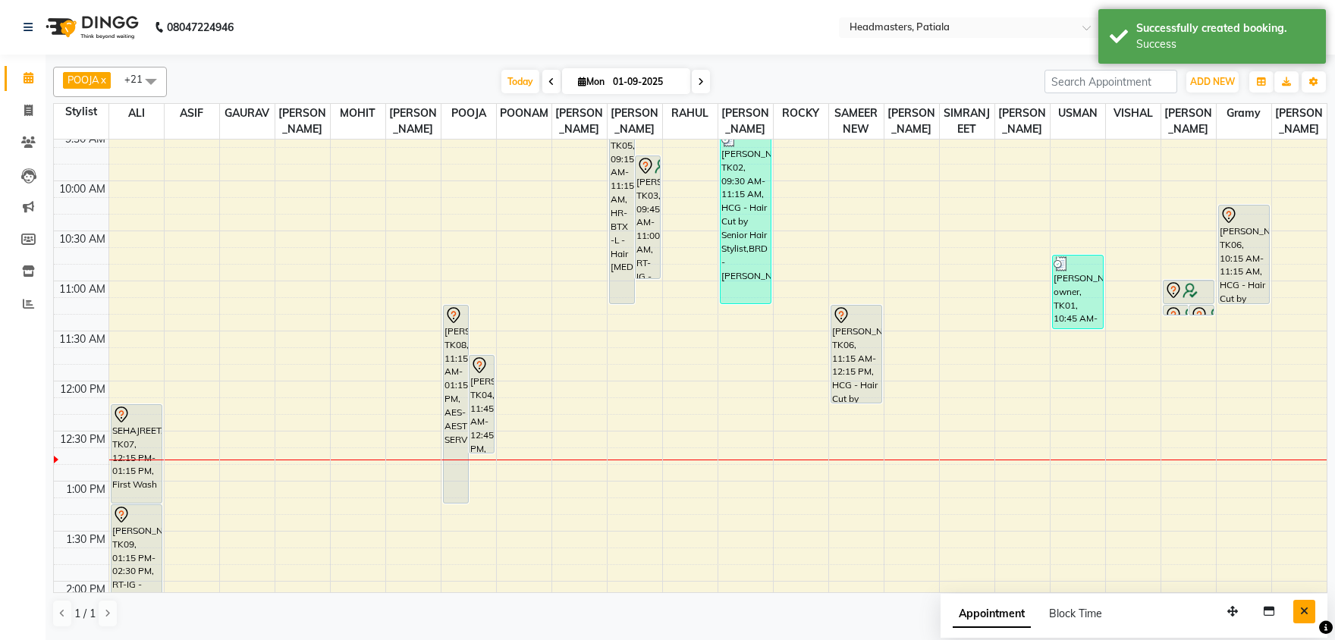
click at [1300, 619] on button "Close" at bounding box center [1304, 612] width 22 height 24
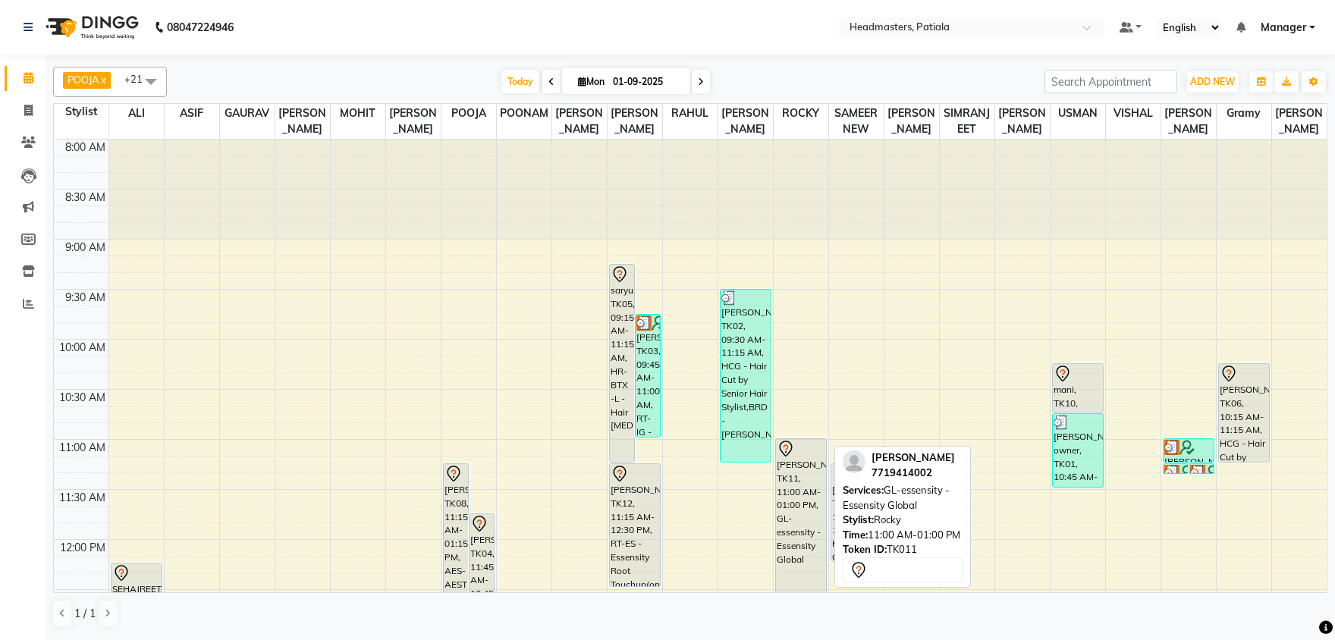
scroll to position [183, 0]
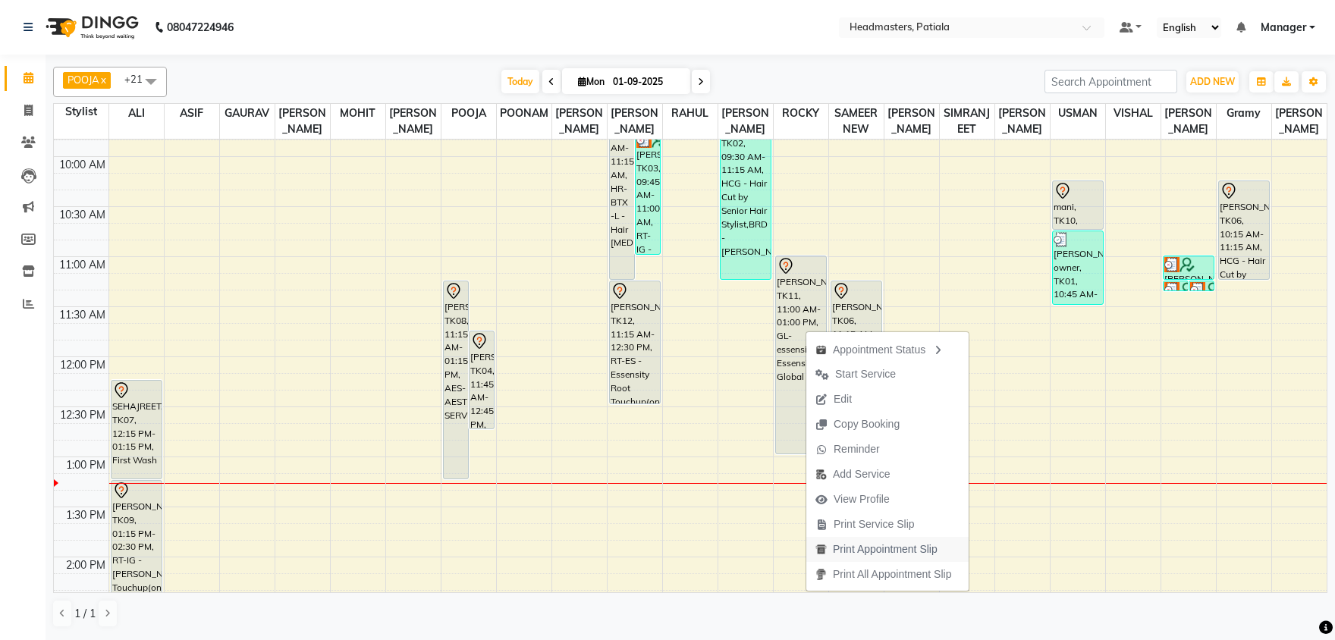
click at [868, 556] on span "Print Appointment Slip" at bounding box center [885, 550] width 105 height 16
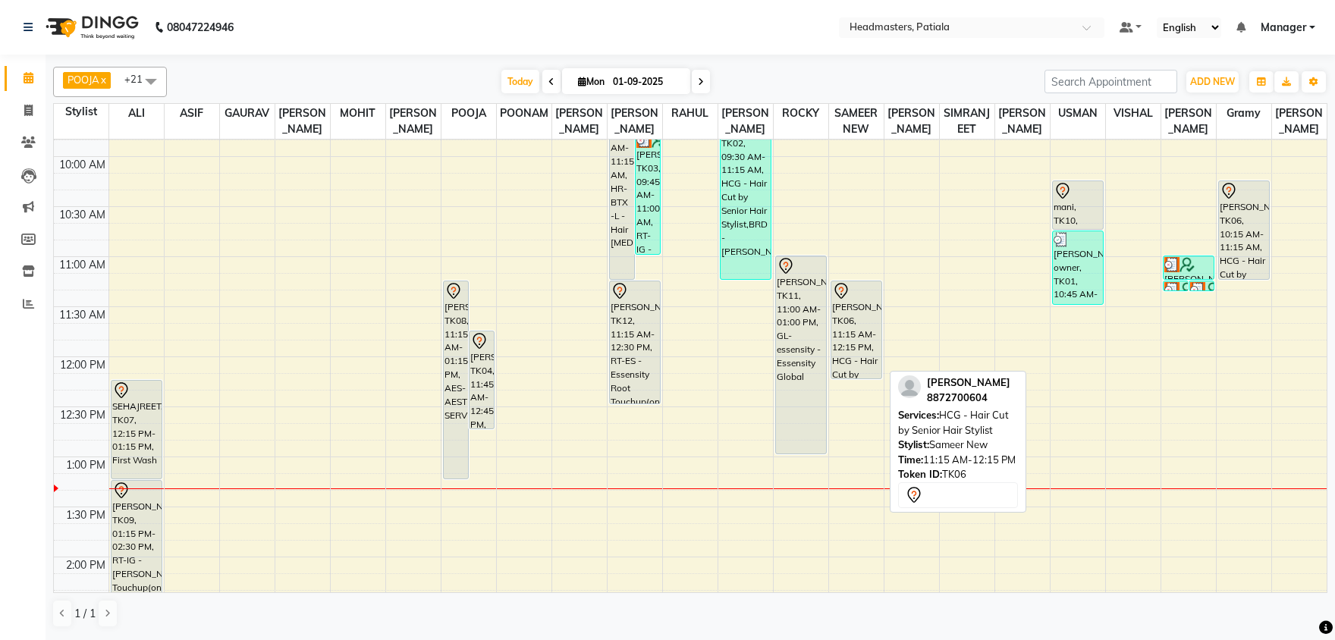
click at [853, 299] on div at bounding box center [856, 291] width 49 height 18
select select "7"
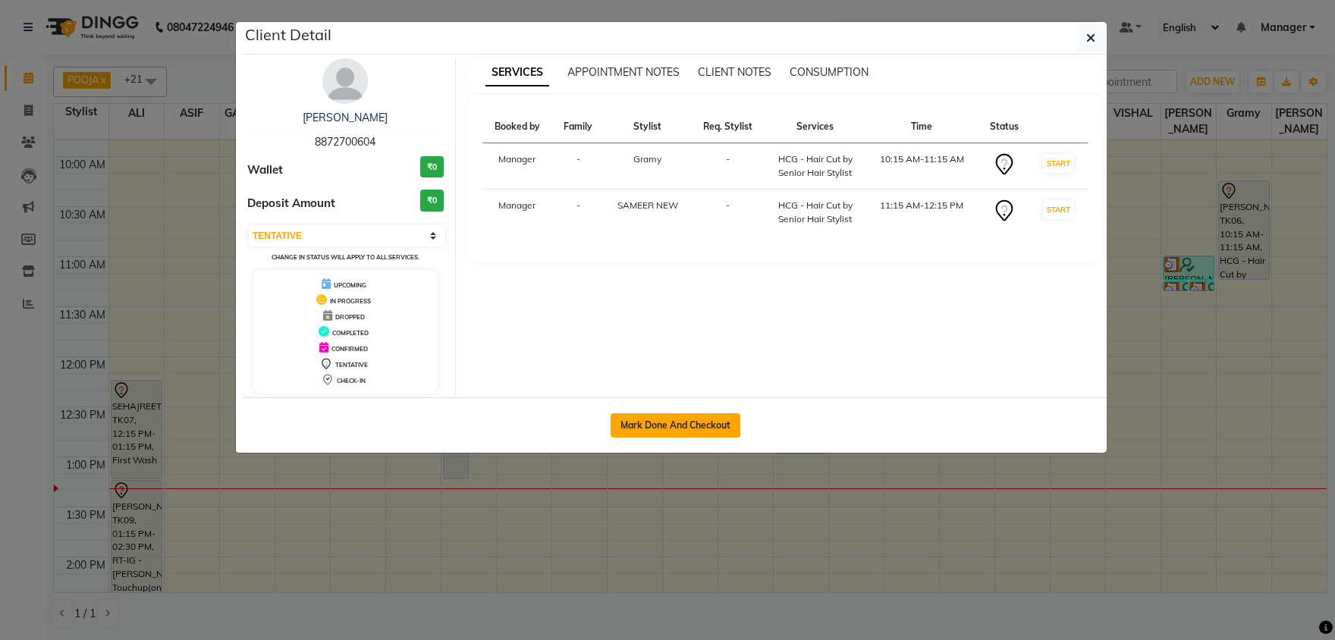
click at [690, 419] on button "Mark Done And Checkout" at bounding box center [676, 425] width 130 height 24
select select "service"
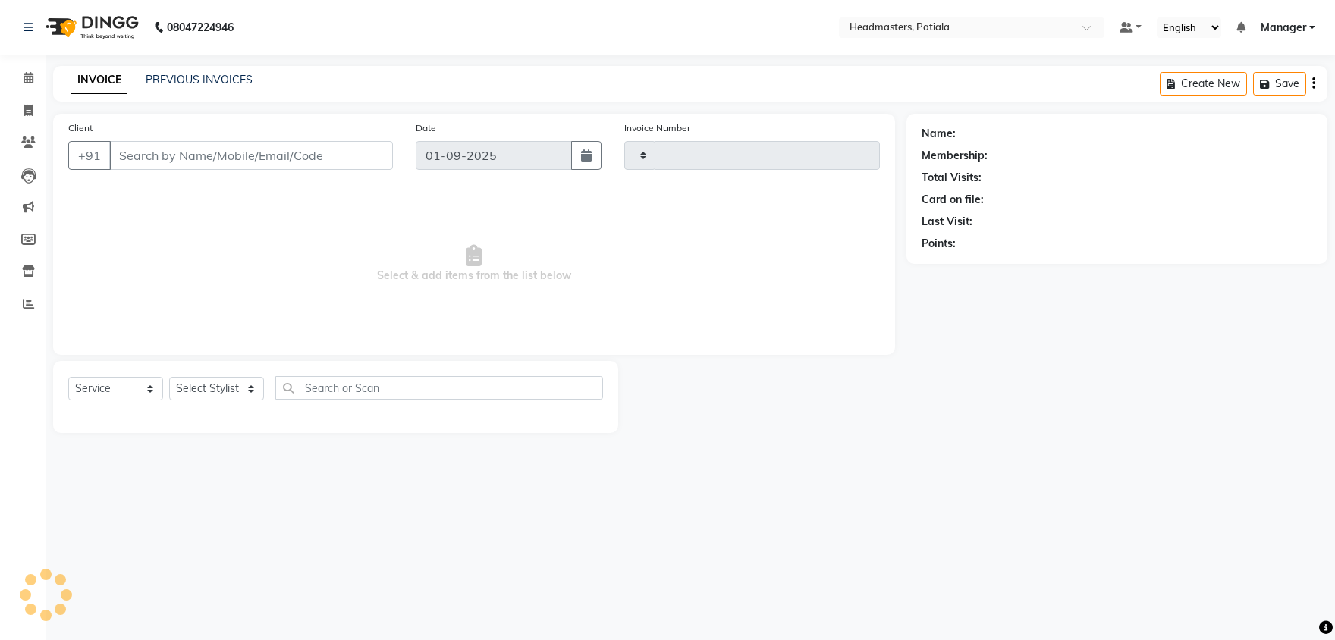
type input "6145"
select select "6602"
type input "8872700604"
select select "51086"
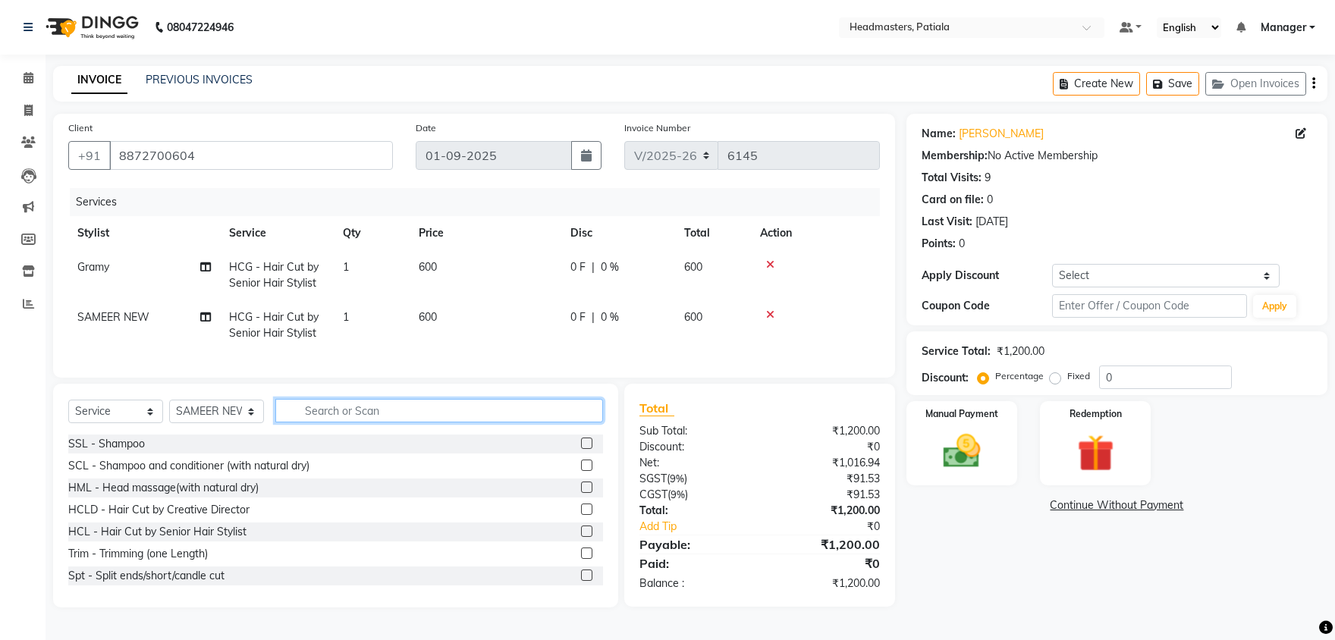
click at [382, 405] on input "text" at bounding box center [439, 411] width 328 height 24
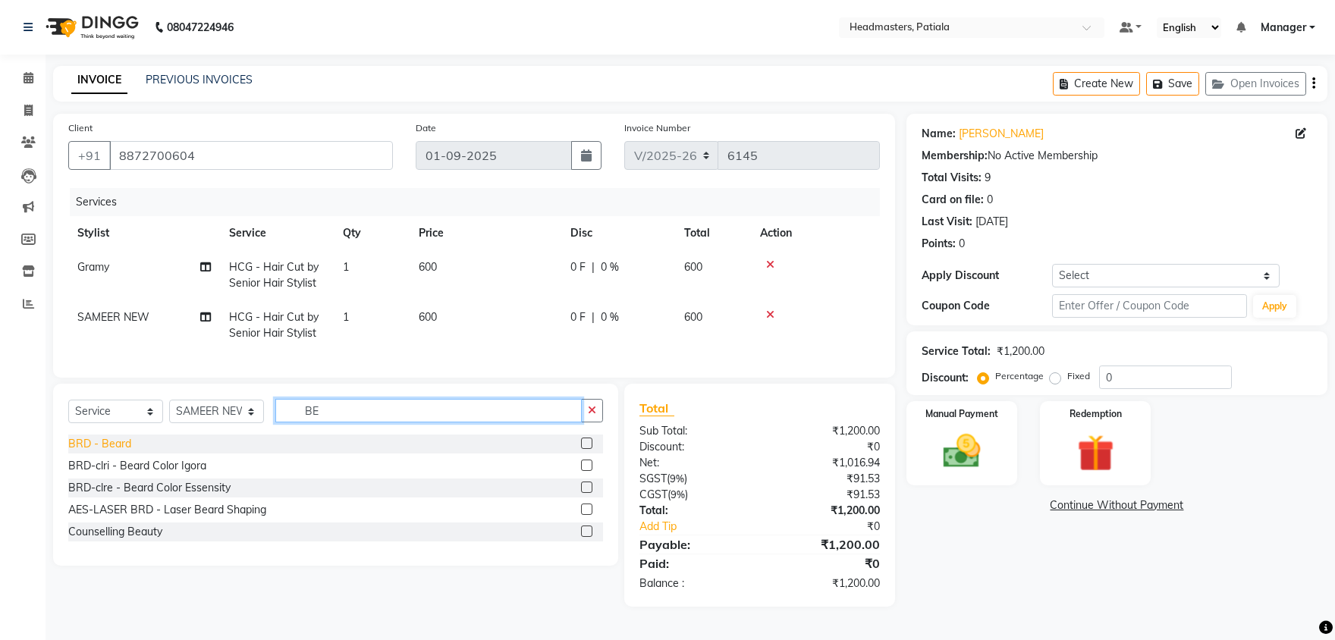
type input "BE"
click at [111, 441] on div "BRD - Beard" at bounding box center [99, 444] width 63 height 16
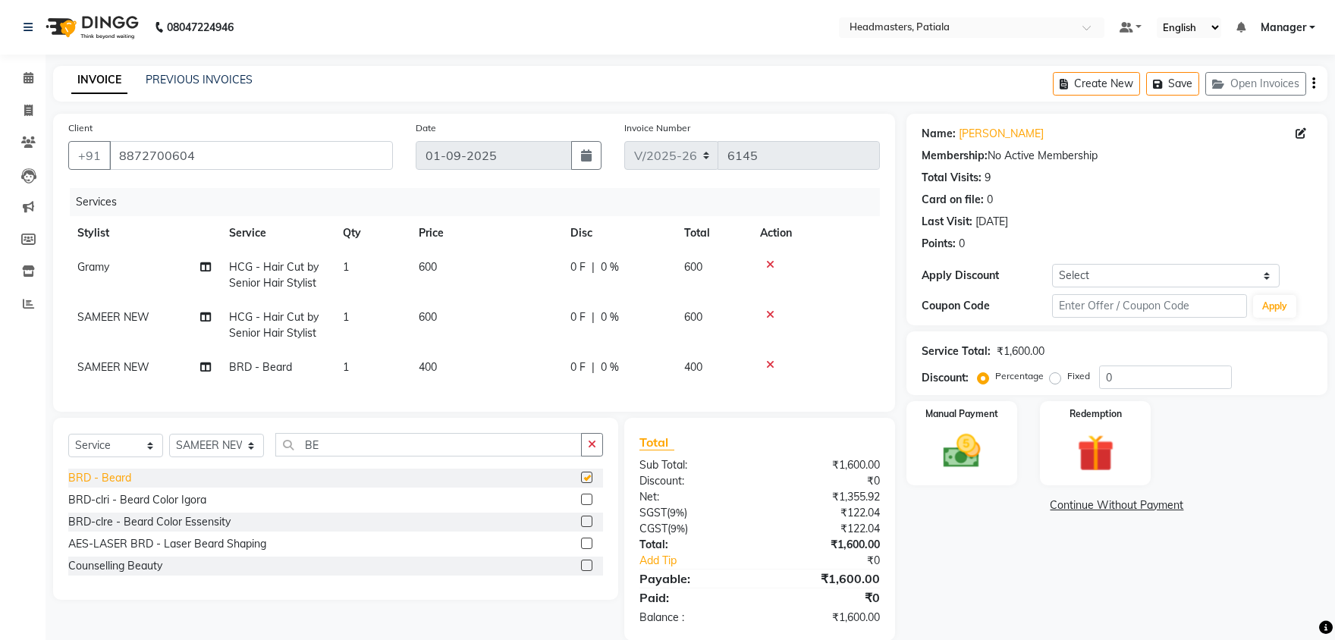
checkbox input "false"
click at [169, 434] on select "Select Stylist ABHISHEK AJAY KUMAR AKSHAY ALI ARSH ARUN ASIF AZEEZUR REHMAAN Ch…" at bounding box center [216, 446] width 95 height 24
select select "51105"
click option "GAGY" at bounding box center [0, 0] width 0 height 0
click at [997, 547] on div "Name: Anisha Membership: No Active Membership Total Visits: 9 Card on file: 0 L…" at bounding box center [1122, 377] width 432 height 527
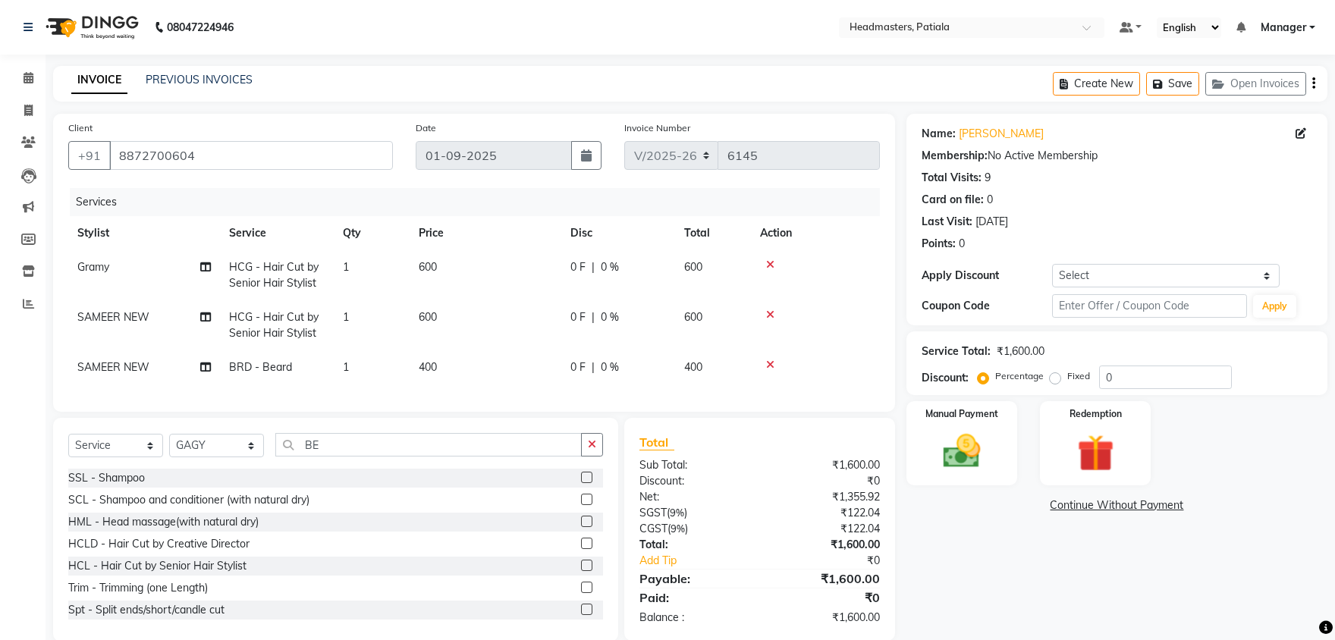
click at [576, 265] on span "0 F" at bounding box center [577, 267] width 15 height 16
select select "87940"
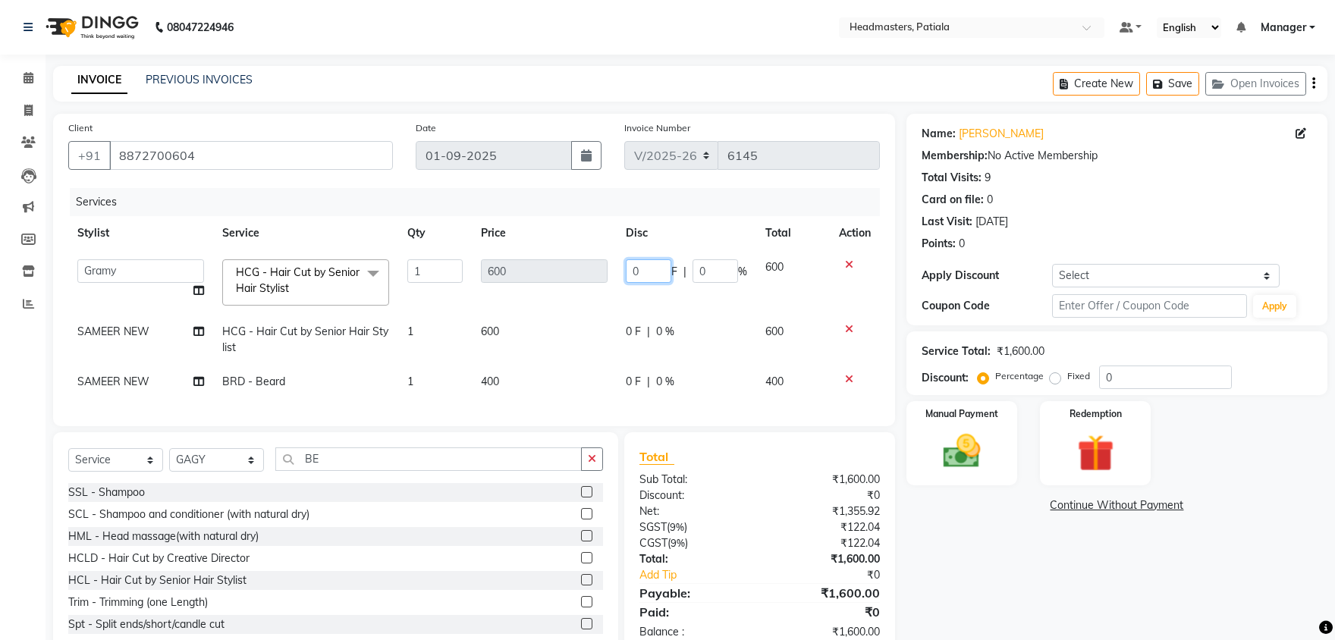
drag, startPoint x: 645, startPoint y: 268, endPoint x: 630, endPoint y: 260, distance: 17.0
click at [630, 260] on input "0" at bounding box center [649, 271] width 46 height 24
type input "100"
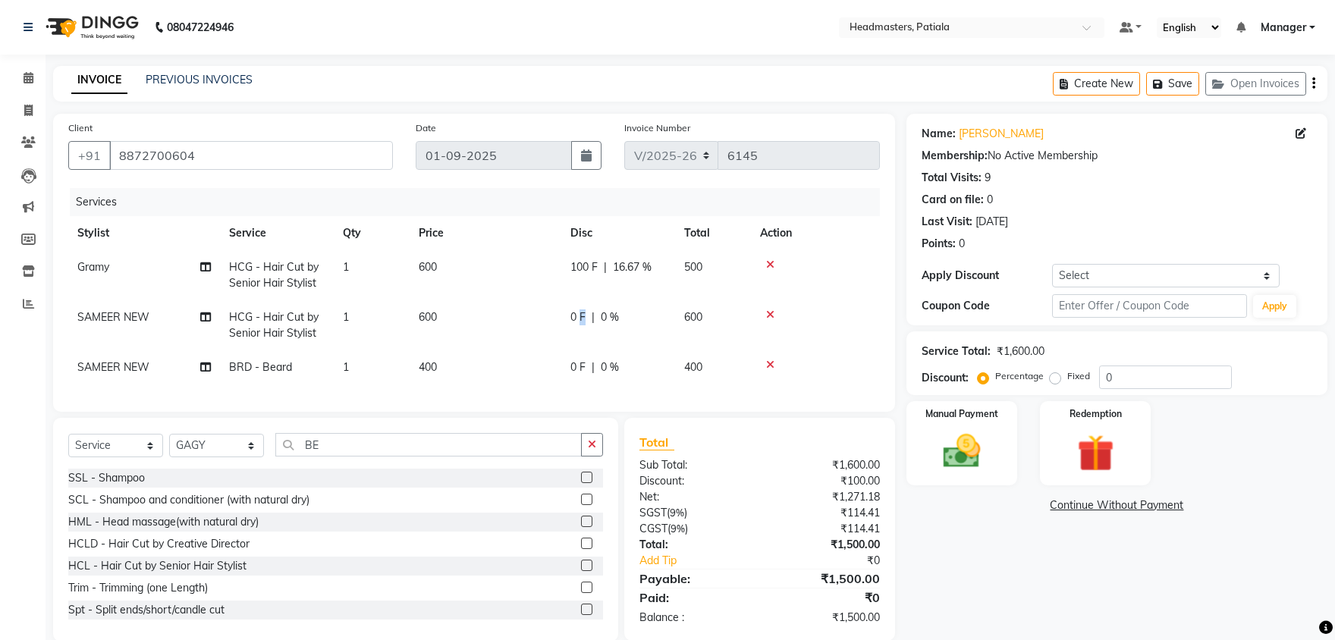
click at [581, 316] on span "0 F" at bounding box center [577, 317] width 15 height 16
select select "51086"
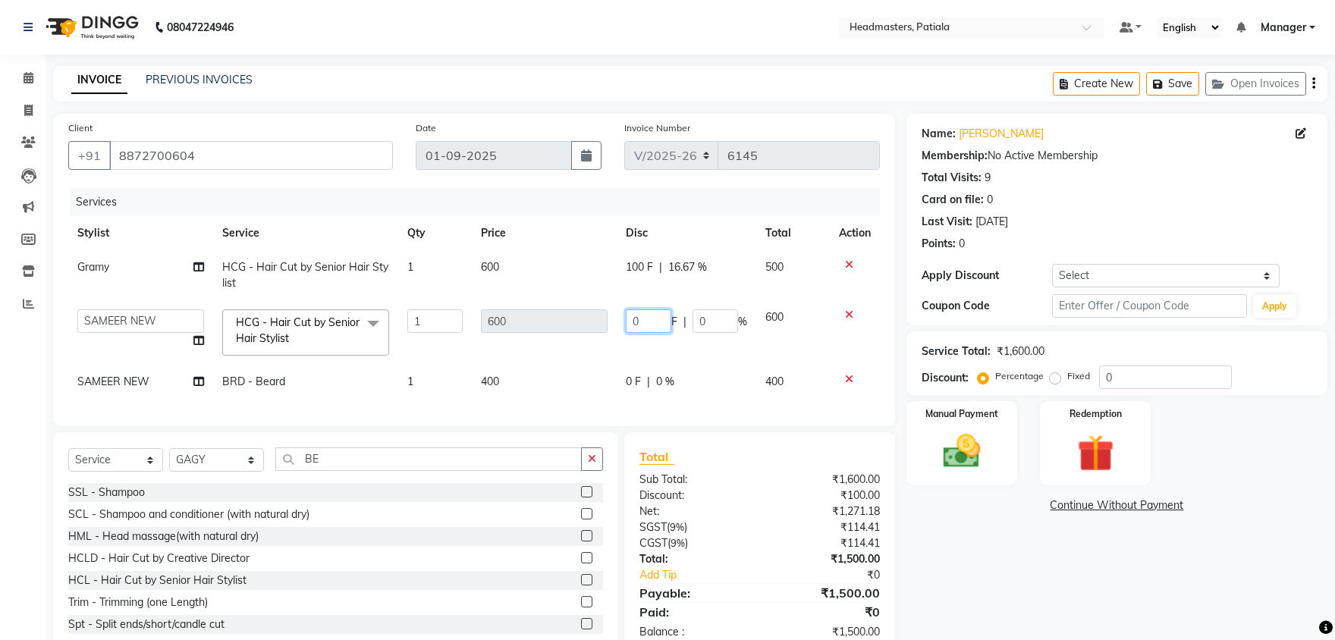
drag, startPoint x: 641, startPoint y: 322, endPoint x: 628, endPoint y: 313, distance: 15.4
click at [628, 313] on input "0" at bounding box center [649, 321] width 46 height 24
type input "100"
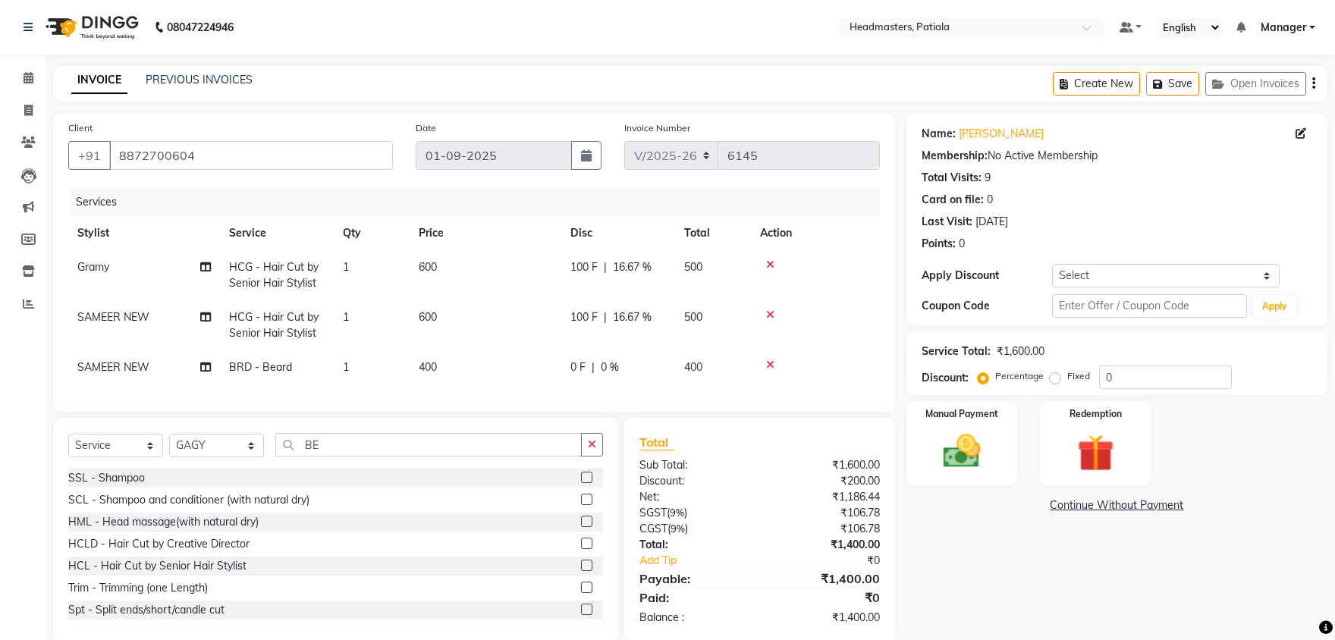
click at [1017, 607] on div "Name: Anisha Membership: No Active Membership Total Visits: 9 Card on file: 0 L…" at bounding box center [1122, 378] width 432 height 528
click at [579, 313] on span "100 F" at bounding box center [583, 317] width 27 height 16
select select "51086"
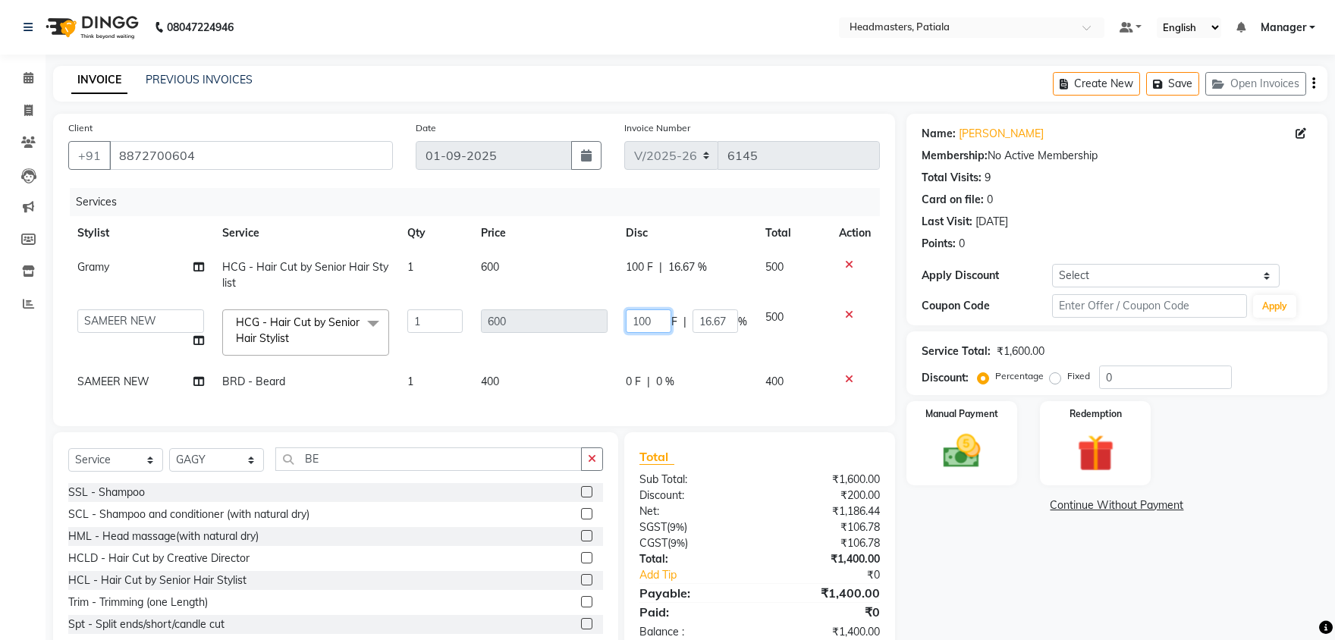
drag, startPoint x: 636, startPoint y: 318, endPoint x: 619, endPoint y: 314, distance: 17.9
click at [626, 314] on input "100" at bounding box center [649, 321] width 46 height 24
type input "200"
click at [931, 509] on div "Continue Without Payment" at bounding box center [1116, 506] width 415 height 16
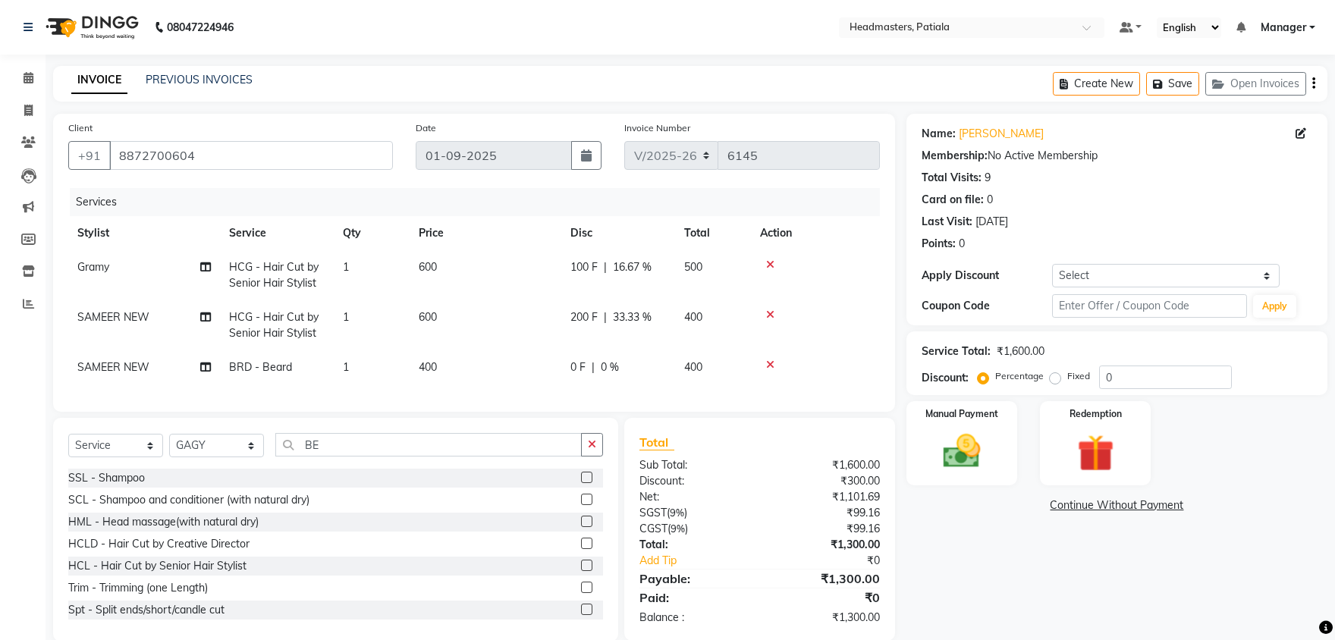
click at [580, 367] on span "0 F" at bounding box center [577, 368] width 15 height 16
select select "51086"
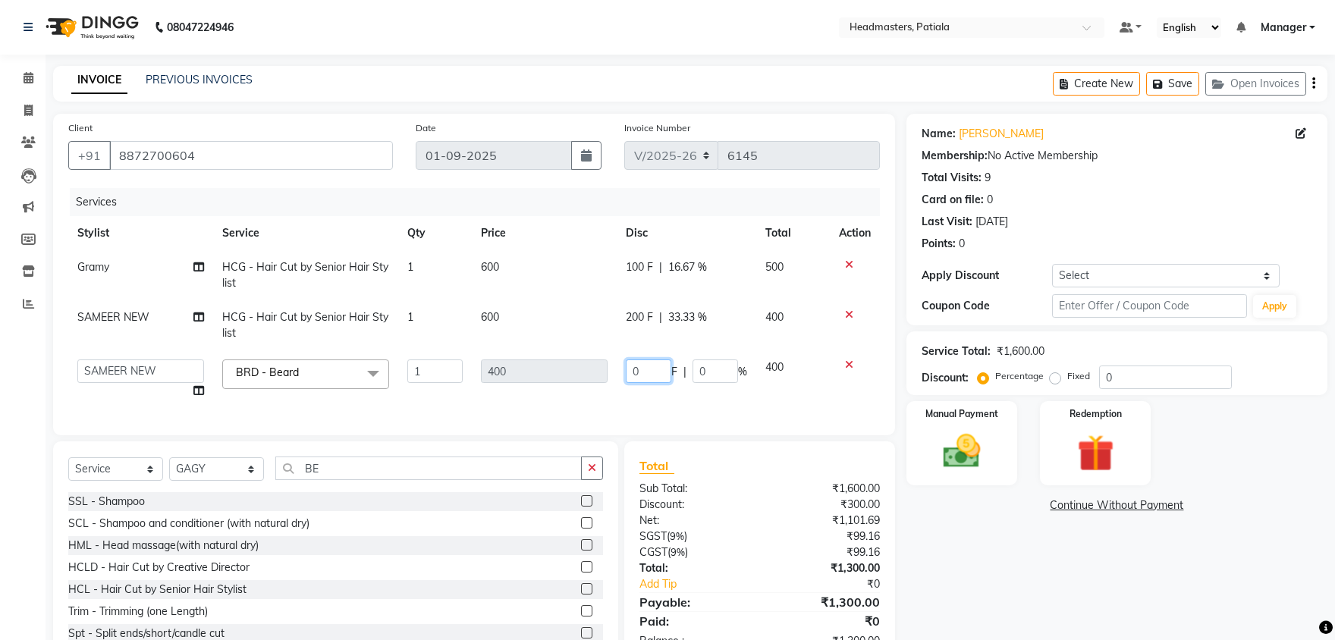
drag, startPoint x: 639, startPoint y: 371, endPoint x: 611, endPoint y: 367, distance: 28.3
click at [626, 367] on input "0" at bounding box center [649, 372] width 46 height 24
type input "100"
click at [1054, 561] on div "Name: Anisha Membership: No Active Membership Total Visits: 9 Card on file: 0 L…" at bounding box center [1122, 389] width 432 height 551
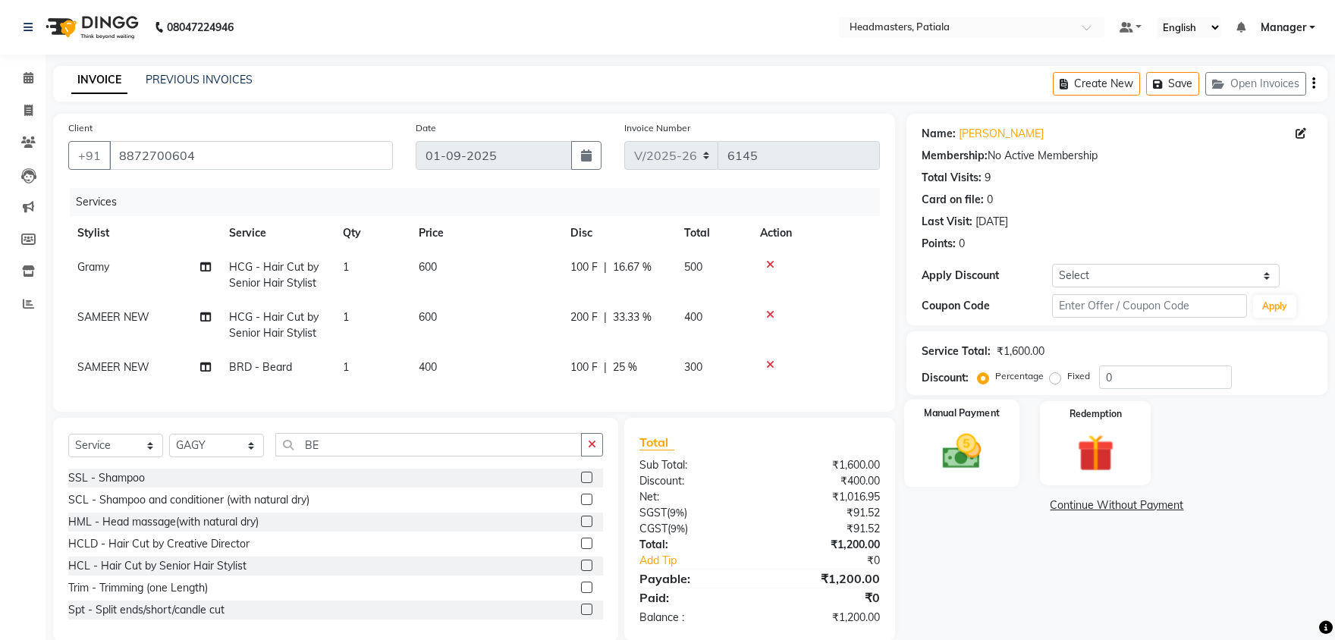
click at [985, 460] on img at bounding box center [962, 451] width 63 height 45
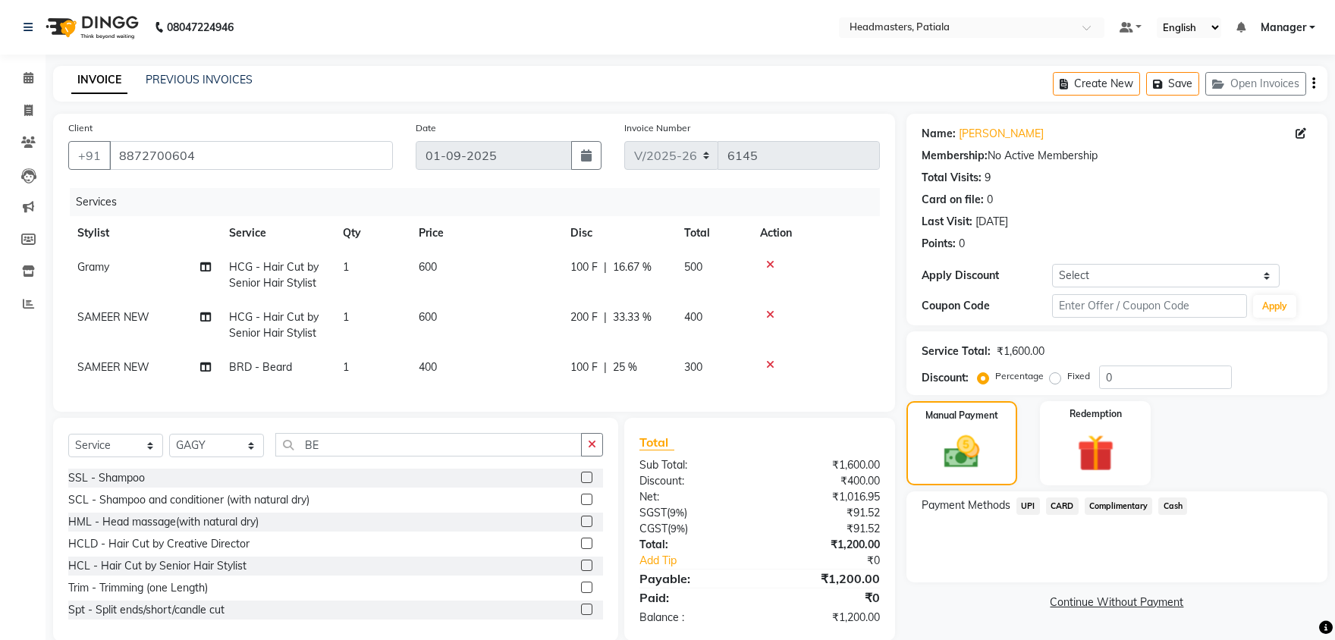
click at [1172, 507] on span "Cash" at bounding box center [1172, 506] width 29 height 17
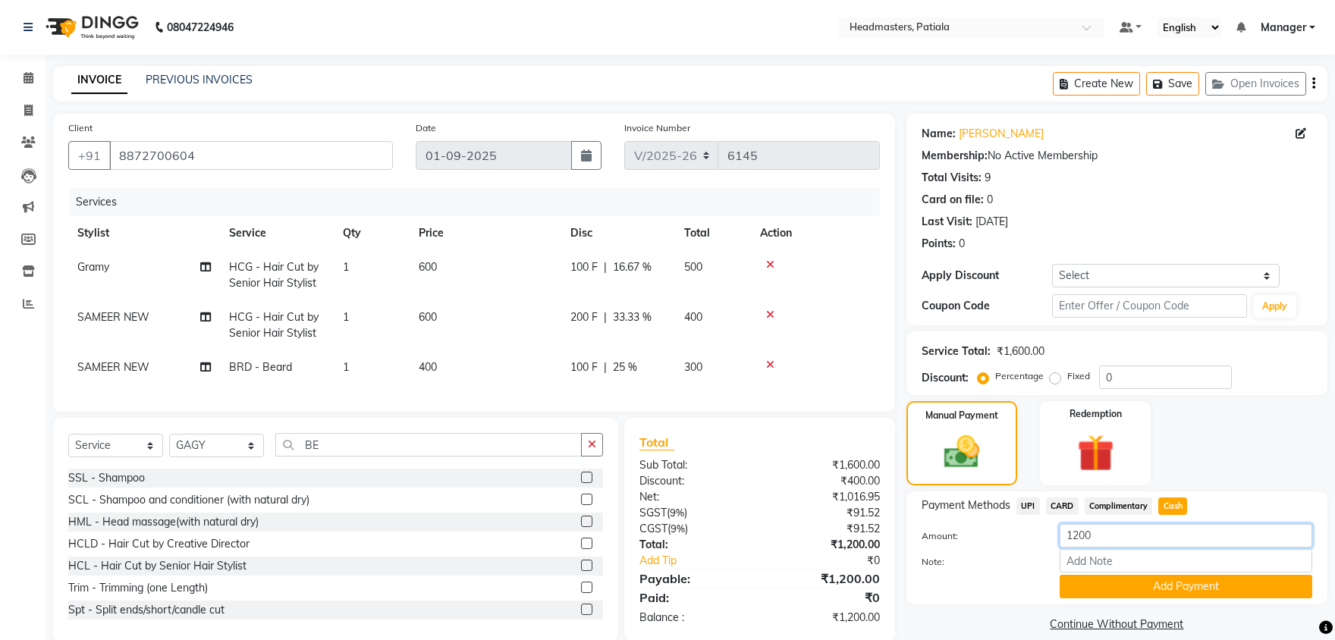
click at [1131, 542] on input "1200" at bounding box center [1186, 536] width 253 height 24
type input "1000"
click at [1147, 580] on button "Add Payment" at bounding box center [1186, 587] width 253 height 24
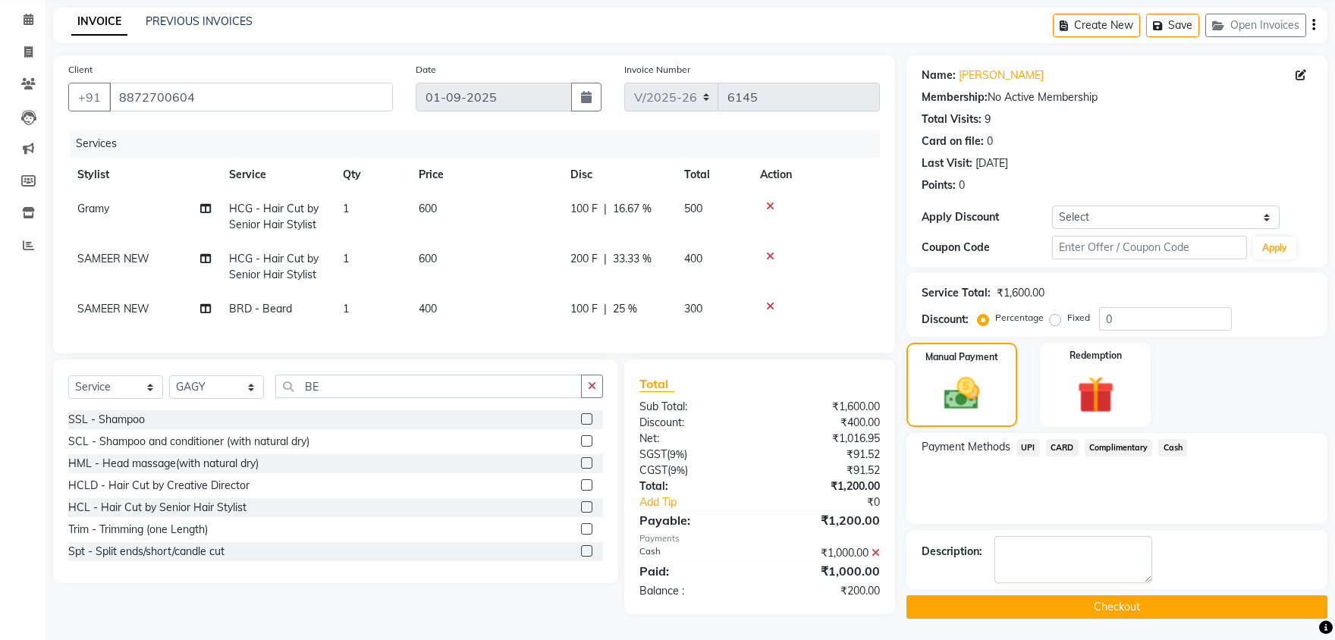
scroll to position [58, 0]
click at [1036, 453] on span "UPI" at bounding box center [1028, 447] width 24 height 17
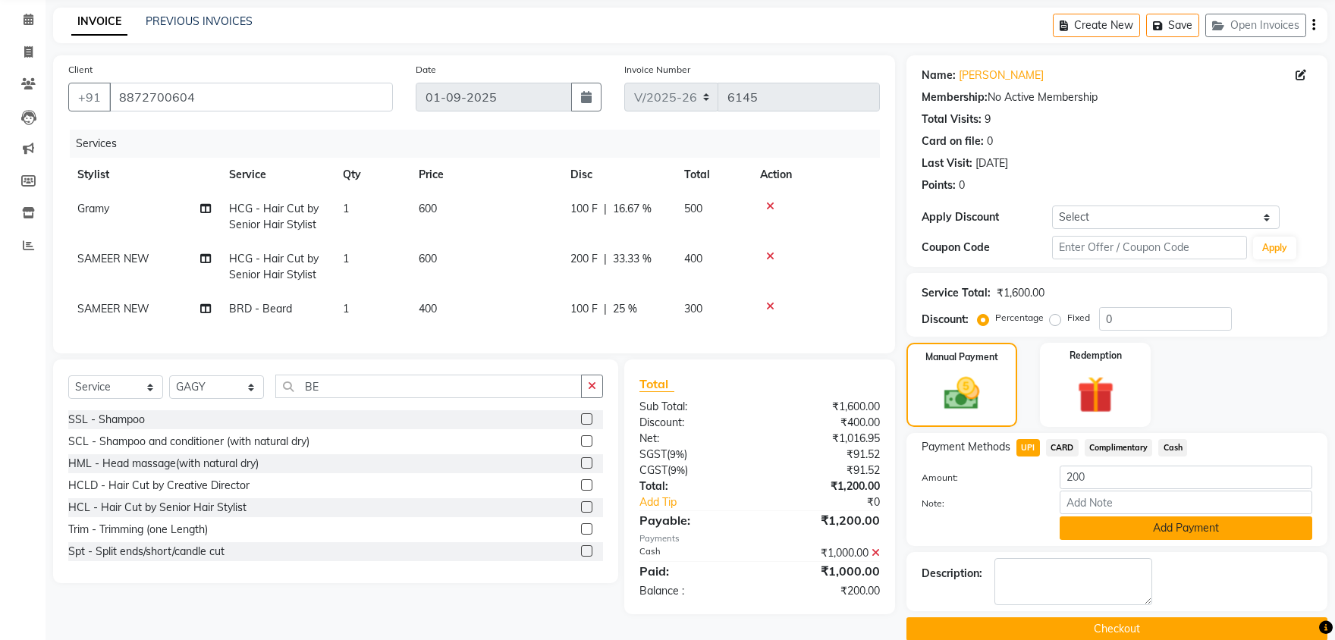
click at [1123, 523] on button "Add Payment" at bounding box center [1186, 529] width 253 height 24
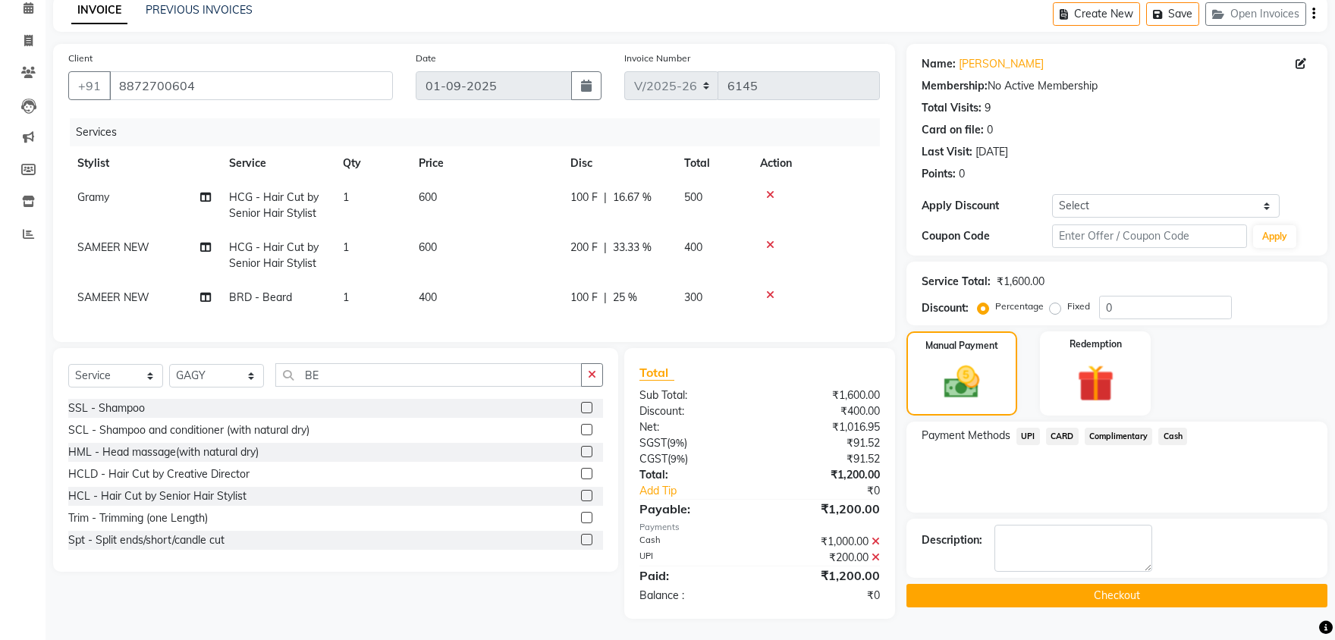
scroll to position [71, 0]
click at [1089, 589] on button "Checkout" at bounding box center [1116, 595] width 421 height 24
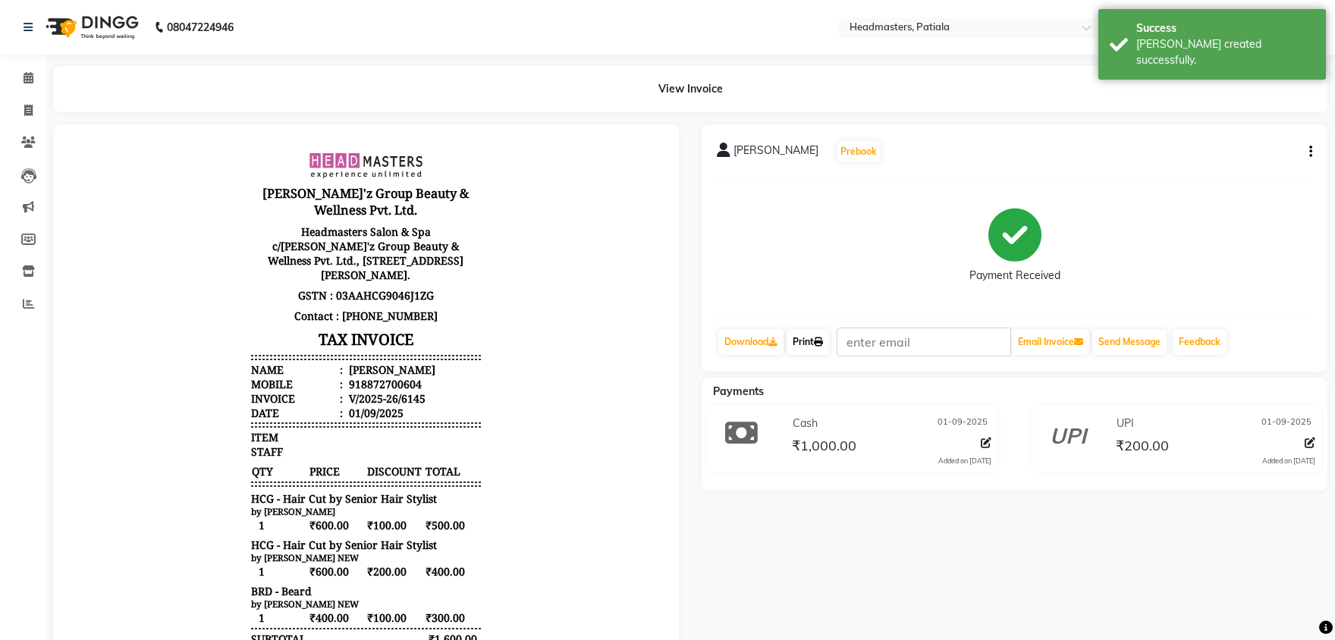
click at [796, 353] on link "Print" at bounding box center [808, 342] width 42 height 26
click at [806, 344] on link "Print" at bounding box center [808, 342] width 42 height 26
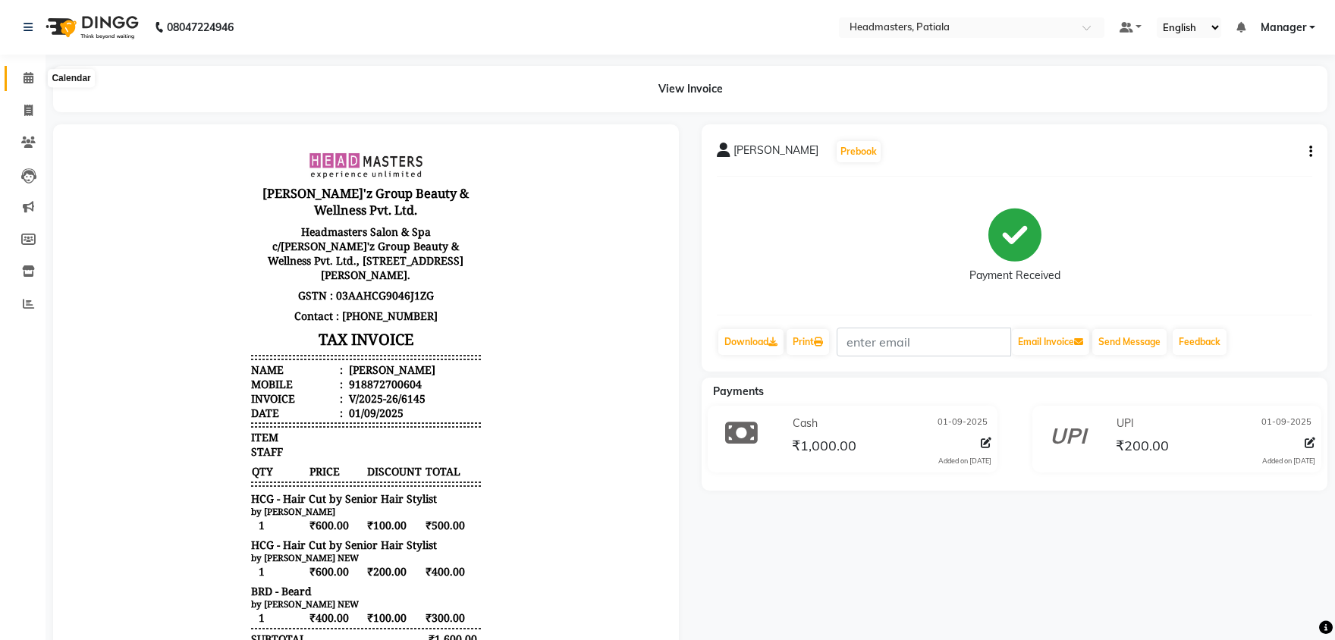
click at [29, 83] on icon at bounding box center [29, 77] width 10 height 11
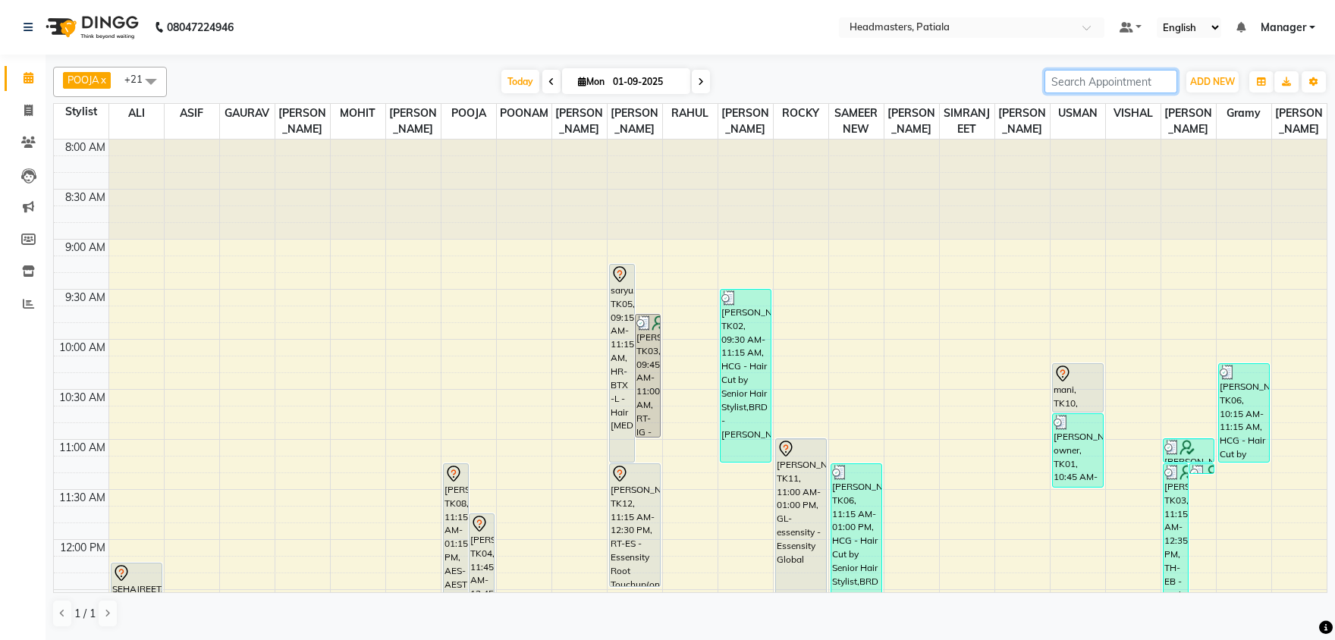
click at [1080, 83] on input "search" at bounding box center [1110, 82] width 133 height 24
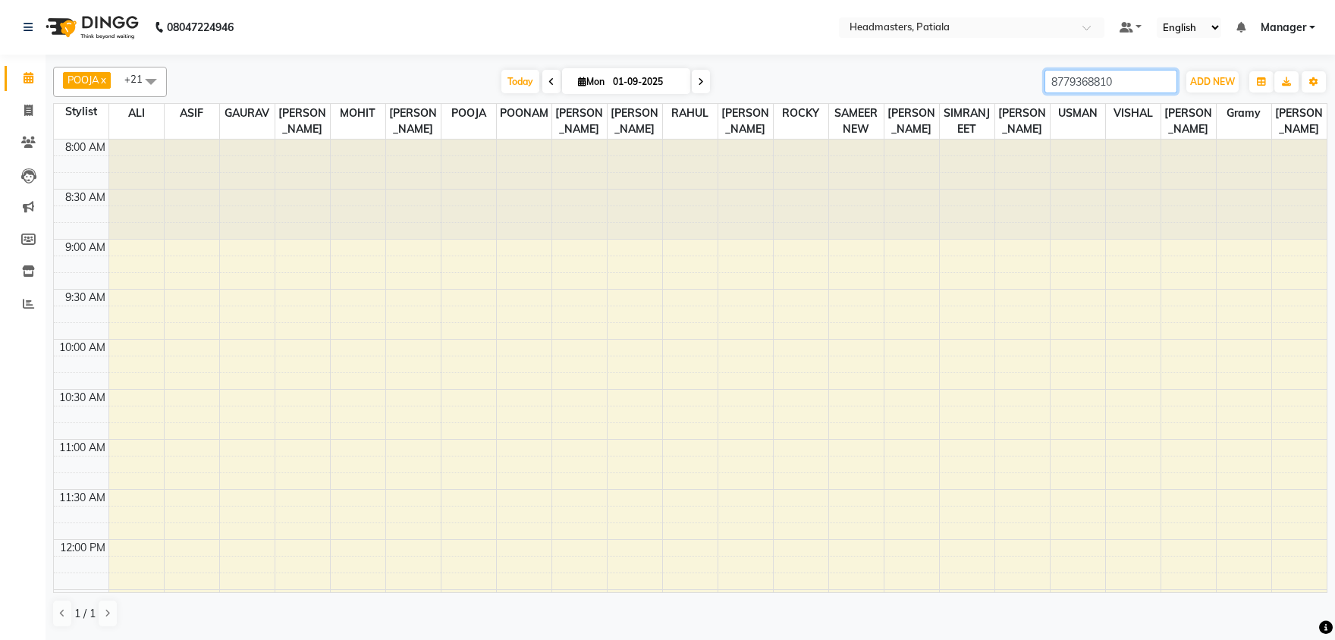
drag, startPoint x: 1101, startPoint y: 86, endPoint x: 1024, endPoint y: 84, distance: 76.6
click at [1044, 83] on input "8779368810" at bounding box center [1110, 82] width 133 height 24
type input "8779368810"
click at [18, 146] on span at bounding box center [28, 142] width 27 height 17
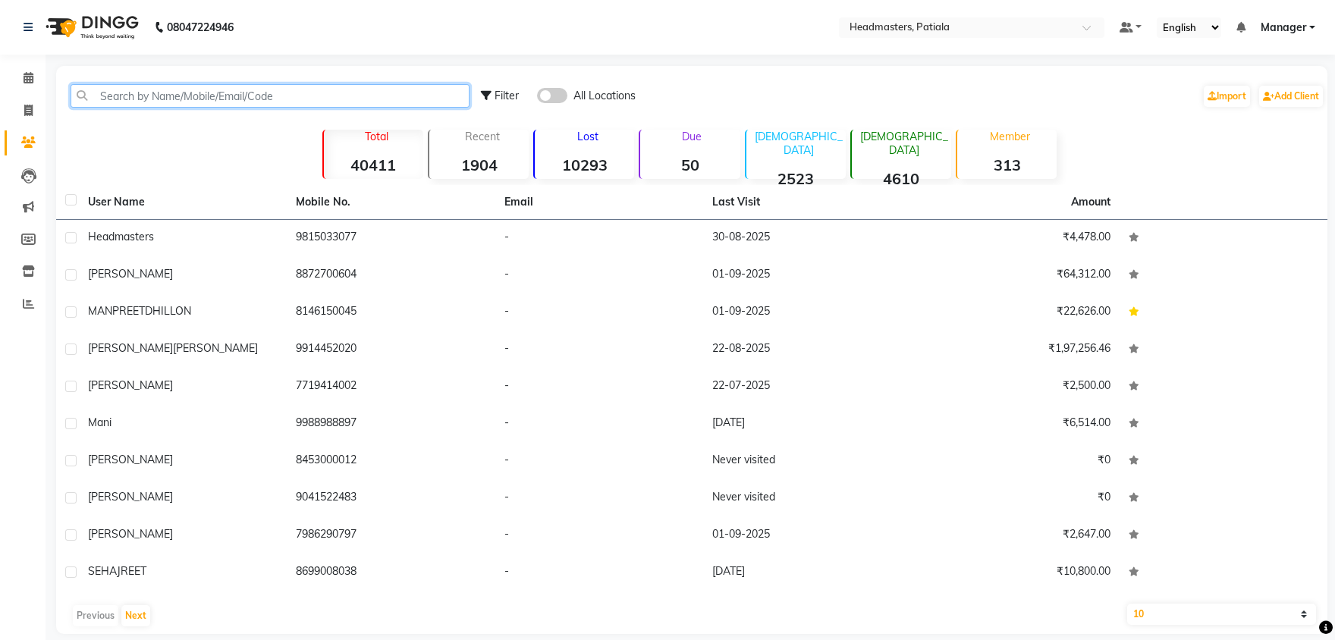
click at [143, 96] on input "text" at bounding box center [270, 96] width 399 height 24
paste input "8779368810"
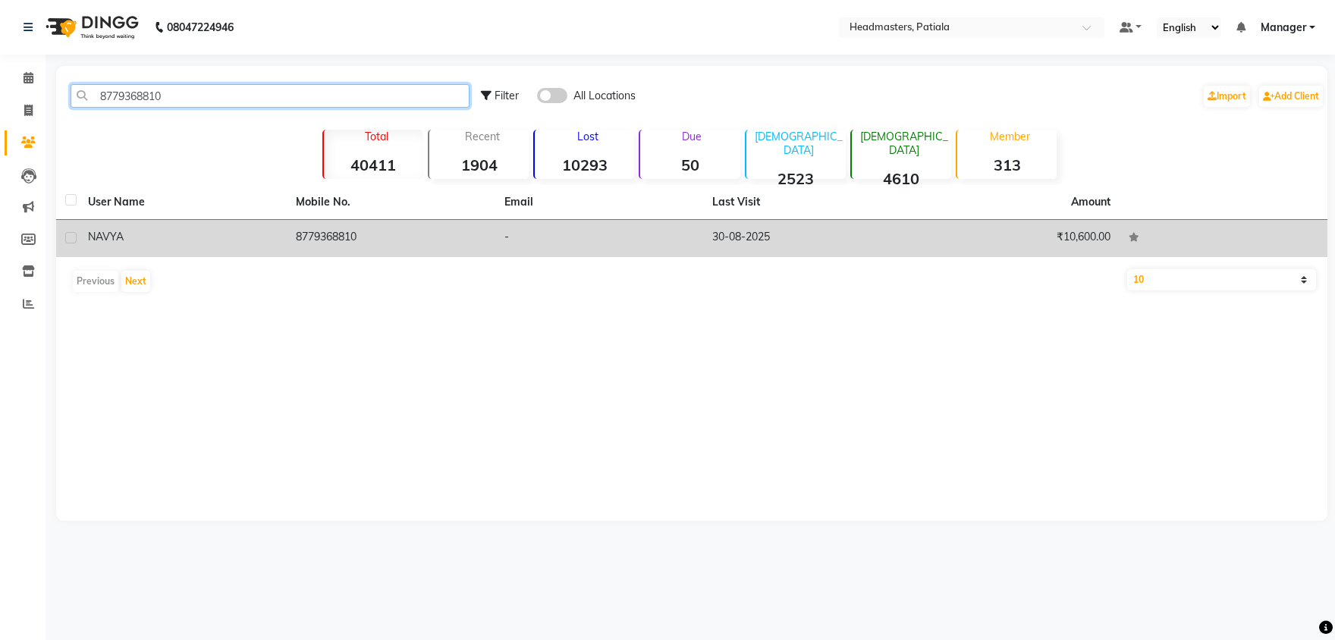
type input "8779368810"
click at [113, 234] on span "NAVYA" at bounding box center [106, 237] width 36 height 14
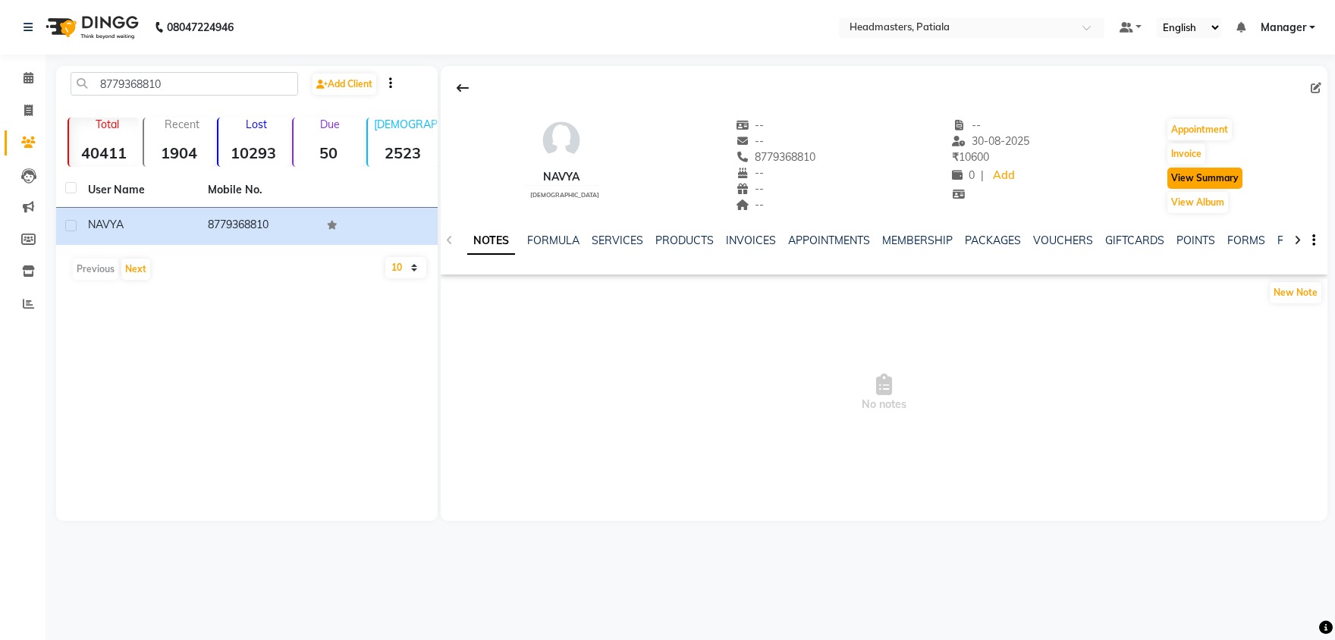
click at [1238, 180] on button "View Summary" at bounding box center [1204, 178] width 75 height 21
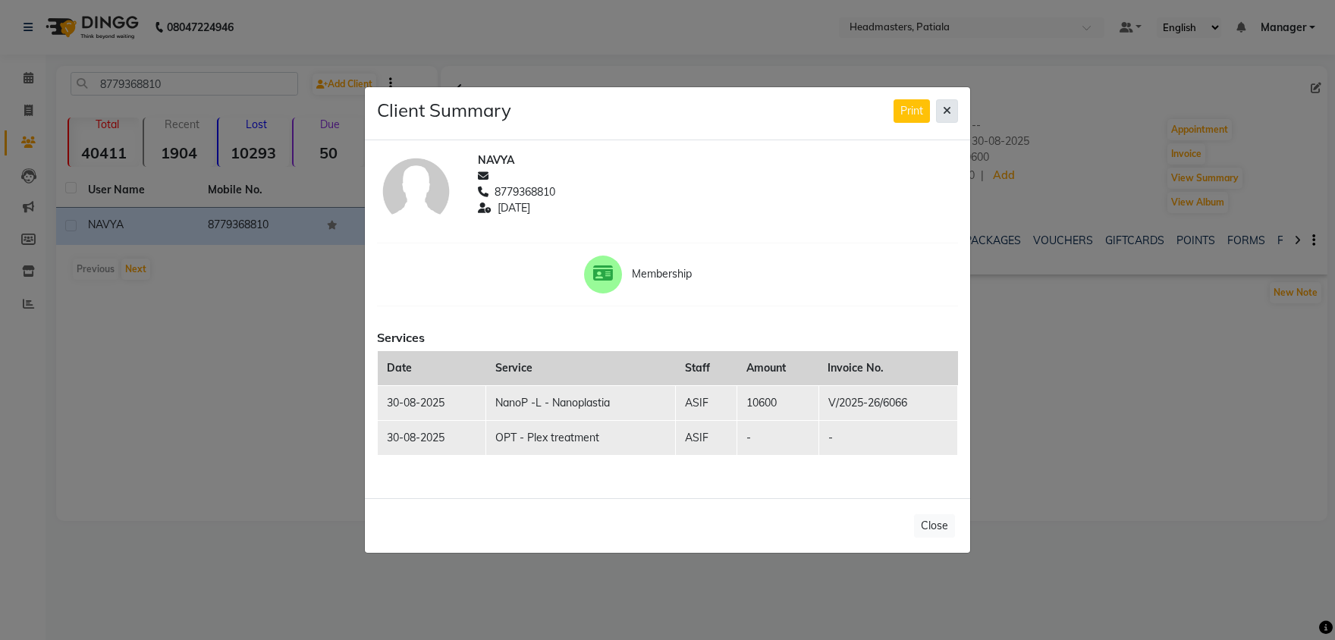
click at [953, 104] on button at bounding box center [947, 111] width 22 height 24
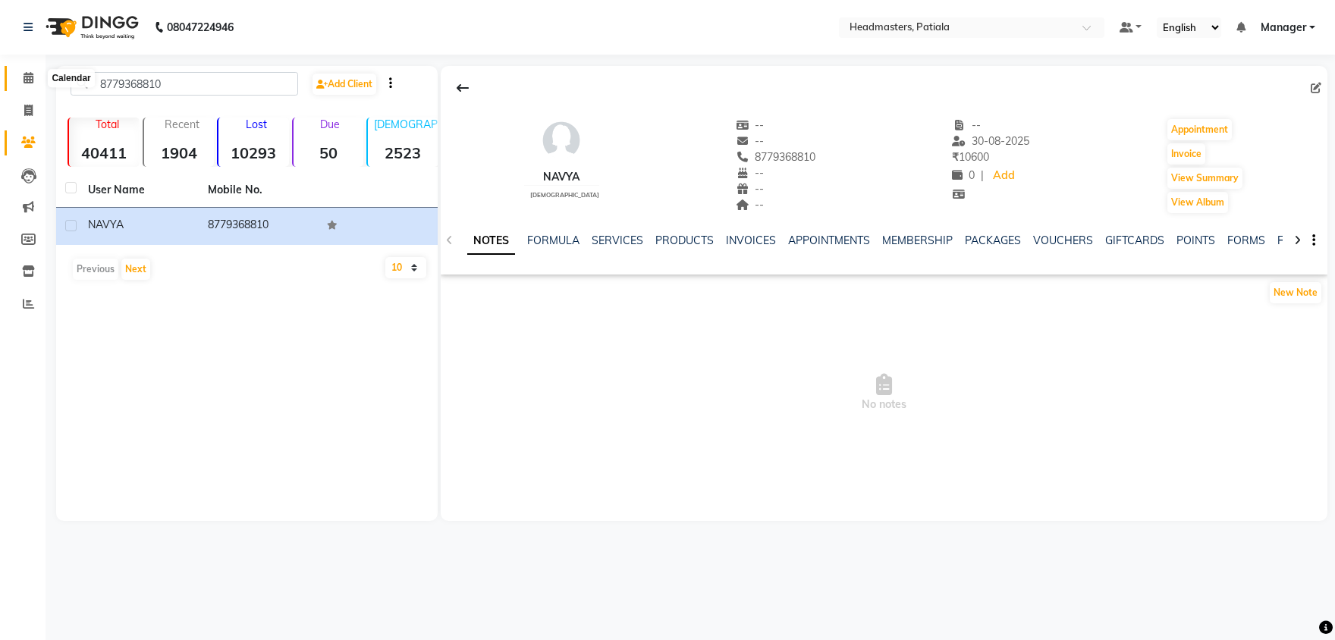
click at [29, 74] on icon at bounding box center [29, 77] width 10 height 11
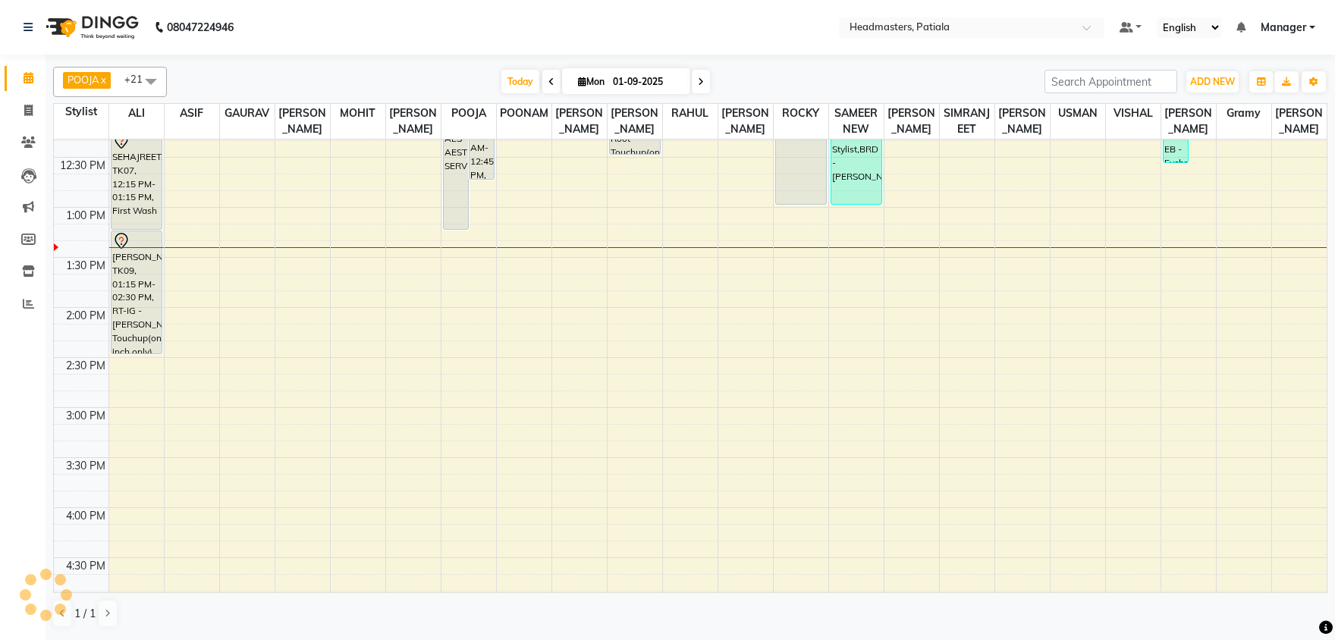
scroll to position [476, 0]
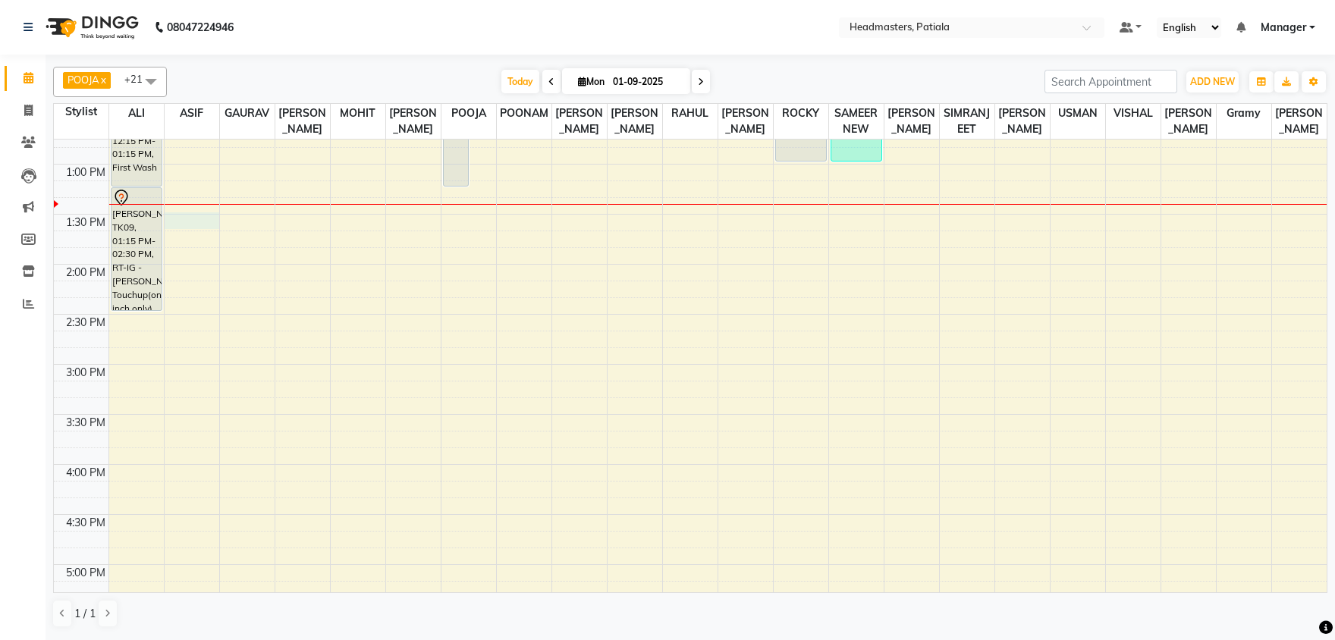
click at [205, 215] on div "8:00 AM 8:30 AM 9:00 AM 9:30 AM 10:00 AM 10:30 AM 11:00 AM 11:30 AM 12:00 PM 12…" at bounding box center [690, 364] width 1273 height 1401
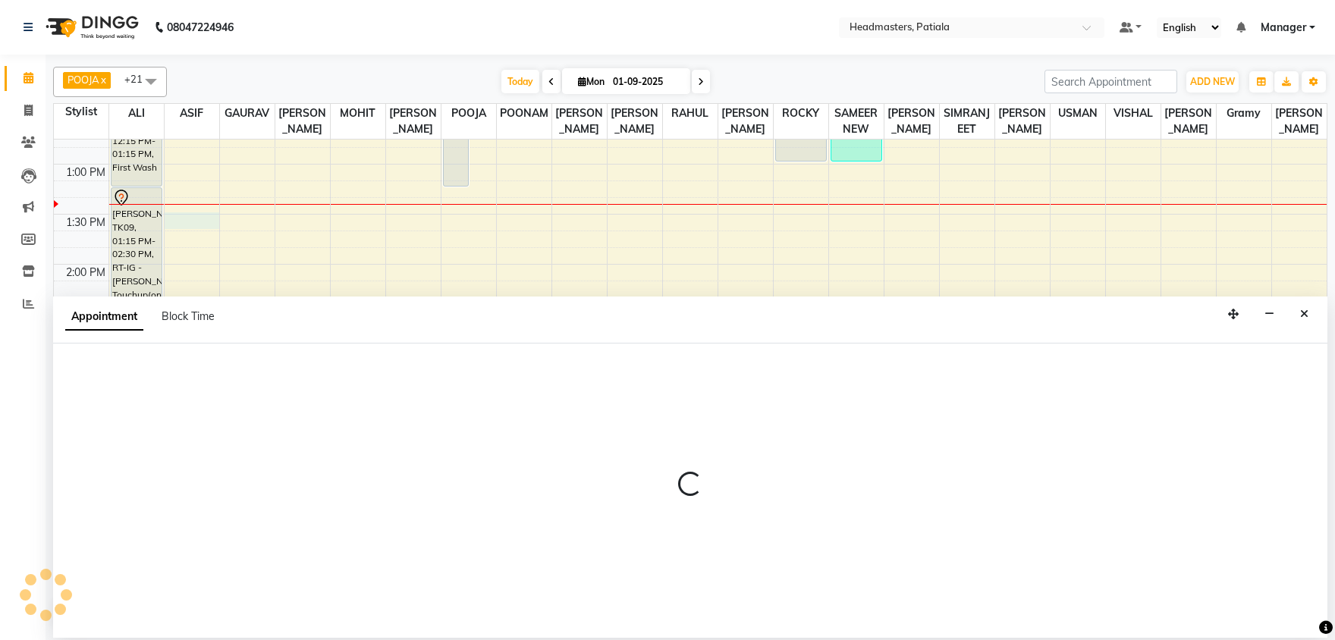
select select "51080"
select select "810"
select select "tentative"
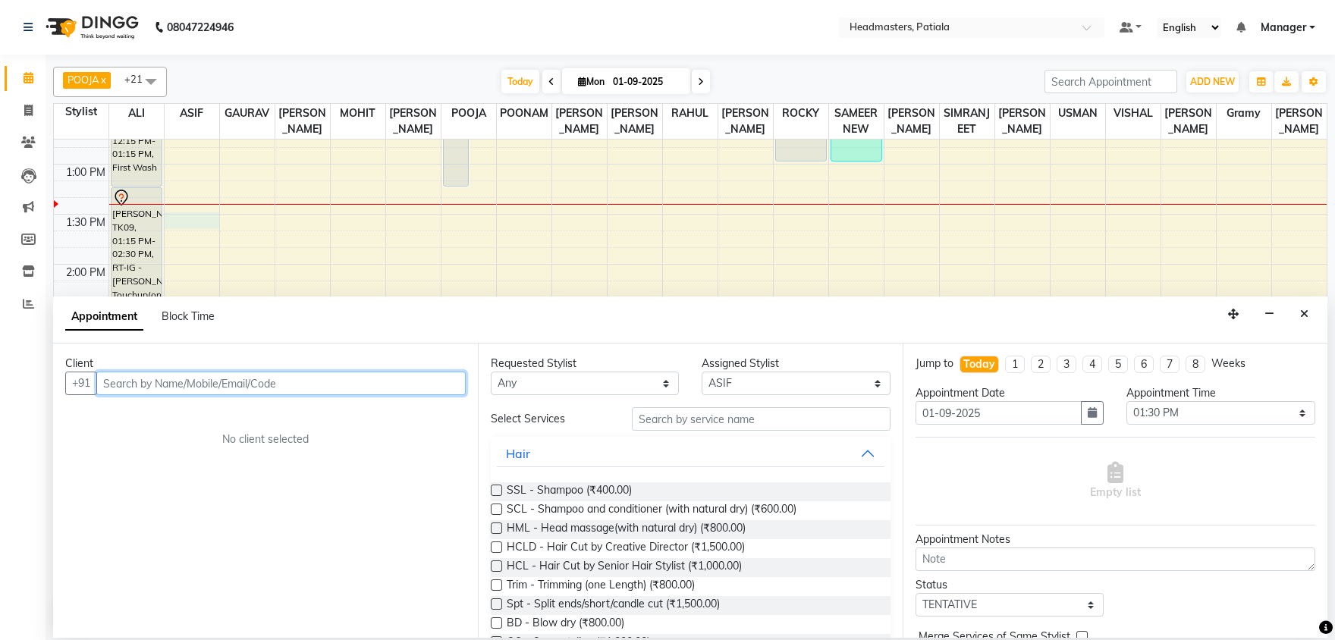
paste input "8779368810"
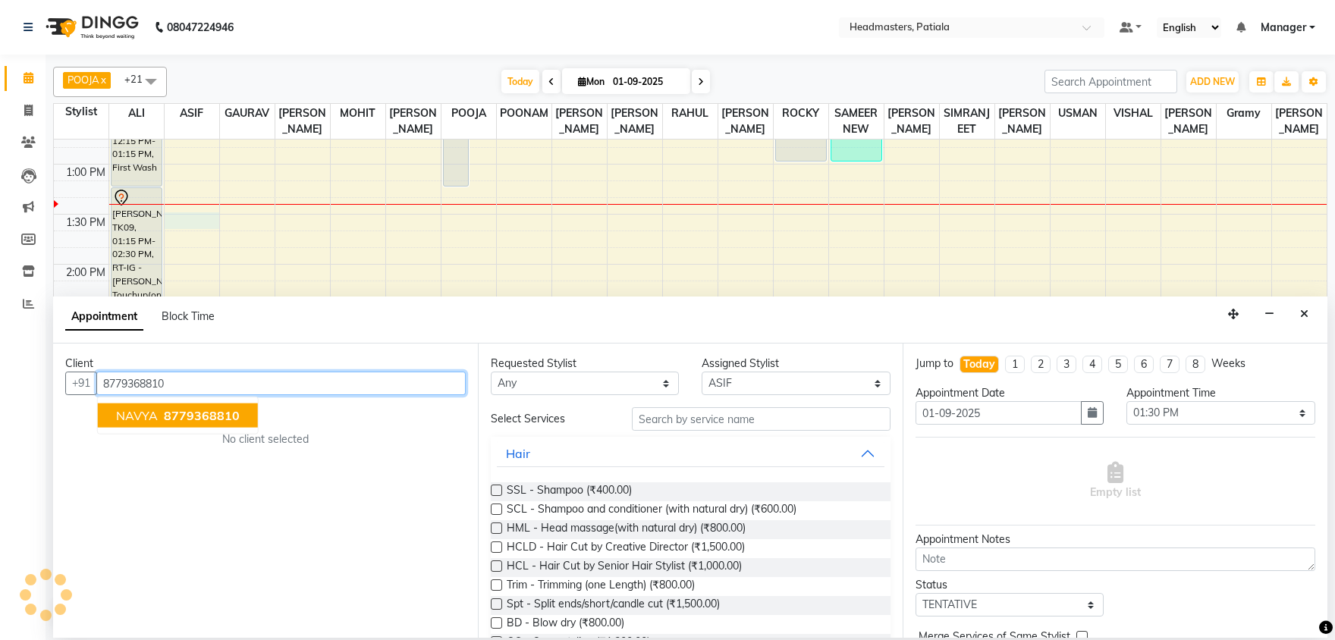
type input "8779368810"
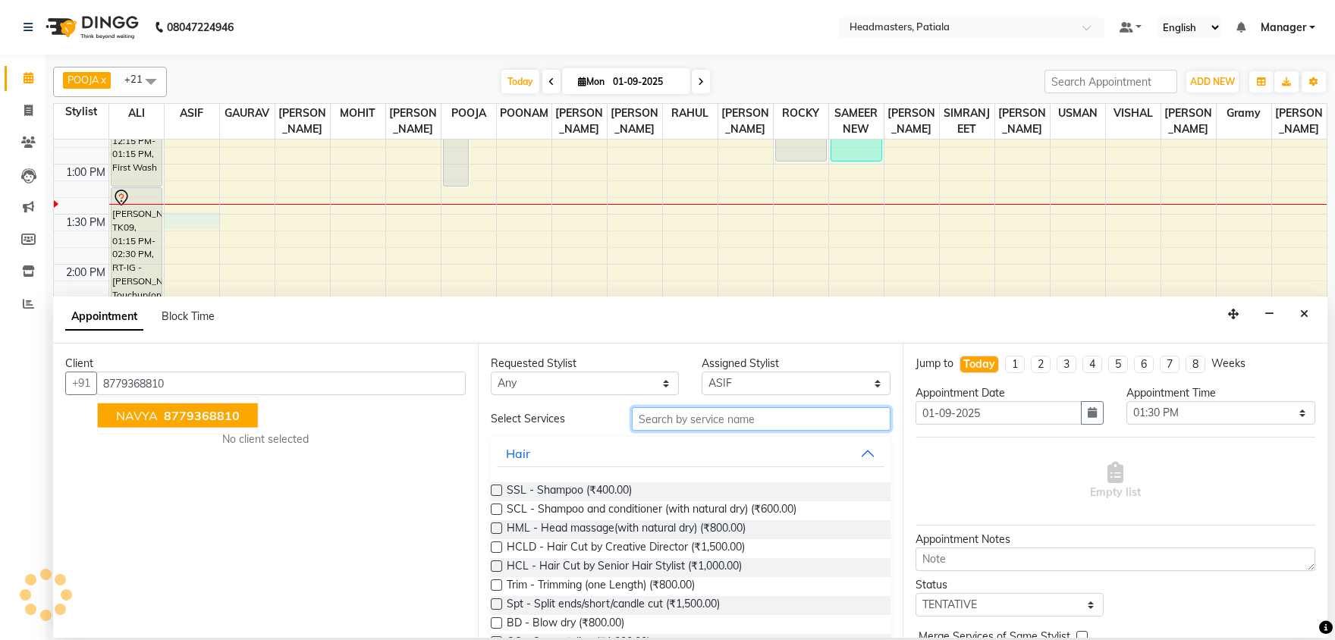
click at [781, 419] on input "text" at bounding box center [761, 419] width 259 height 24
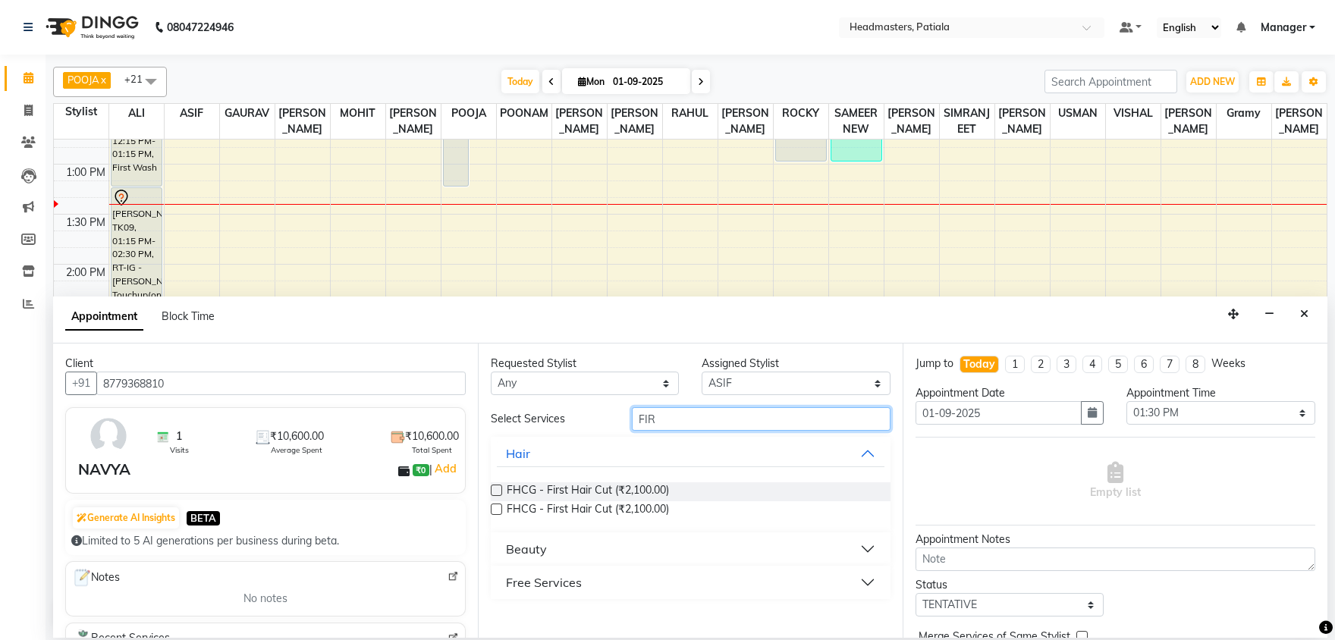
type input "FIR"
click at [537, 554] on div "Beauty" at bounding box center [526, 549] width 41 height 18
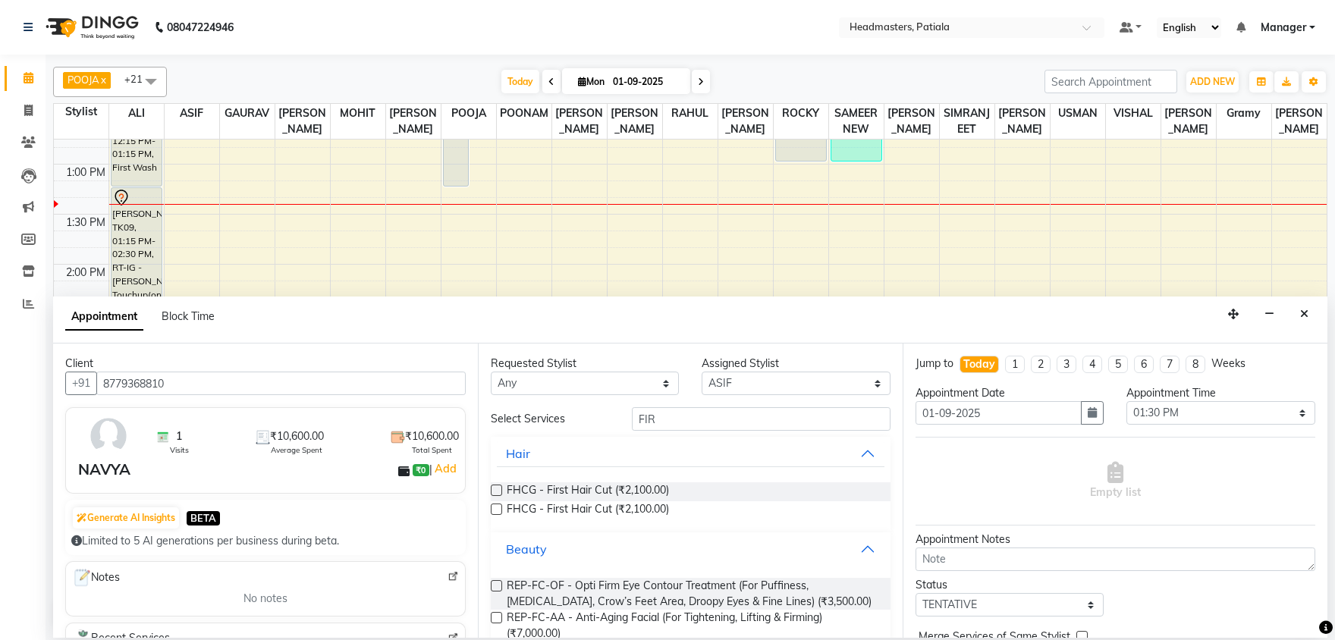
click at [556, 554] on button "Beauty" at bounding box center [691, 549] width 388 height 27
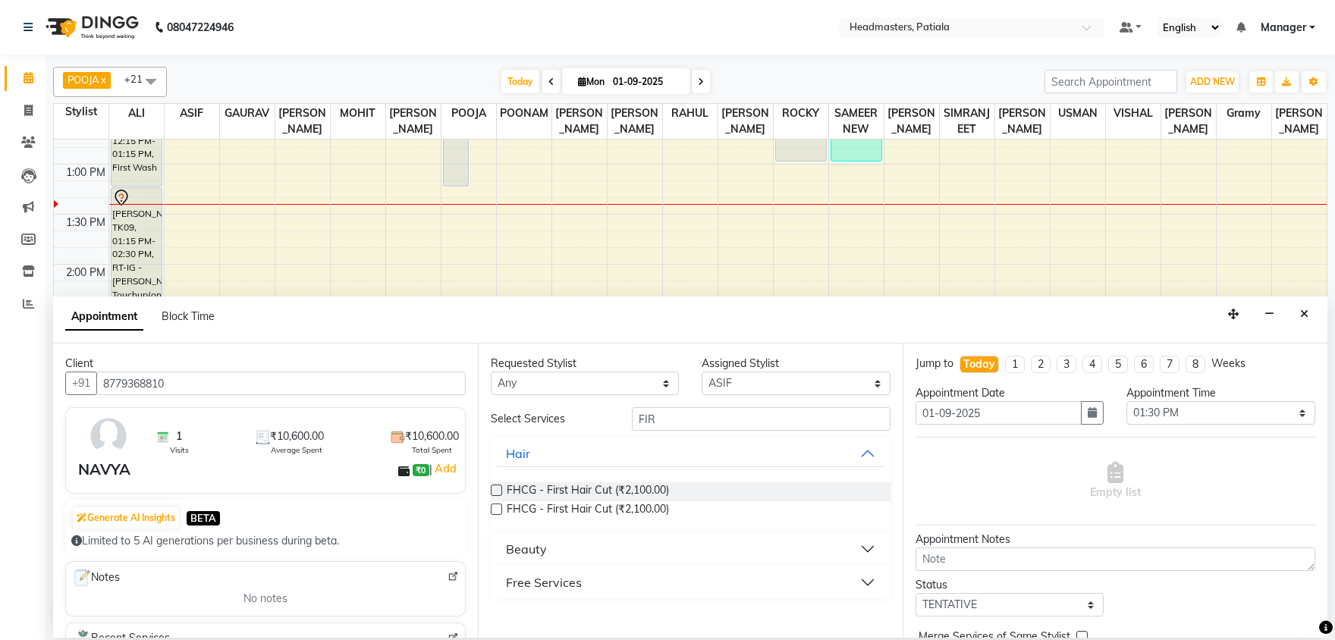
click at [555, 588] on div "Free Services" at bounding box center [544, 582] width 76 height 18
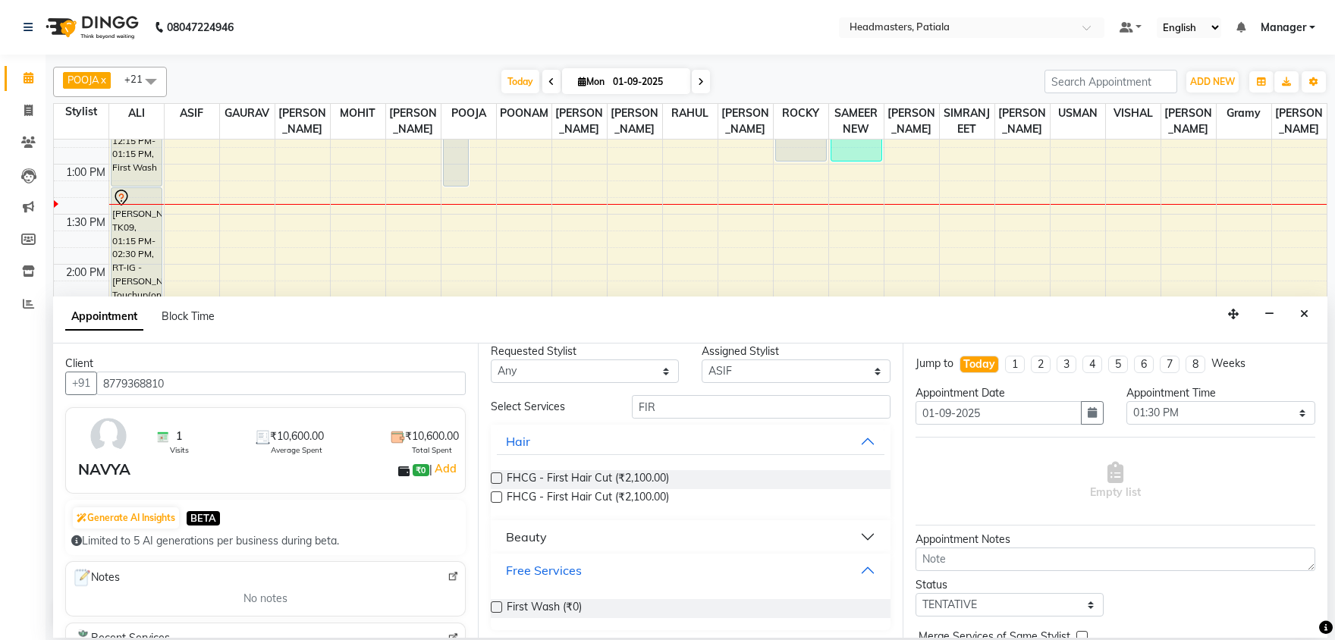
scroll to position [17, 0]
click at [549, 598] on span "First Wash (₹0)" at bounding box center [544, 604] width 75 height 19
checkbox input "false"
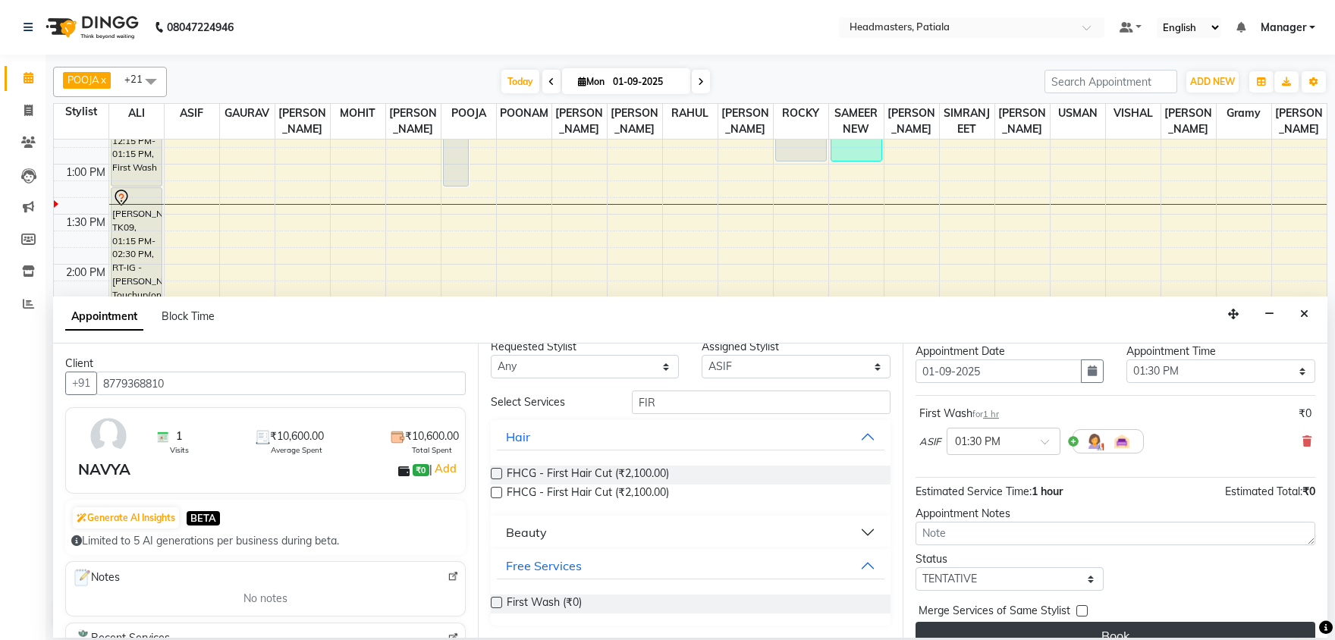
scroll to position [65, 0]
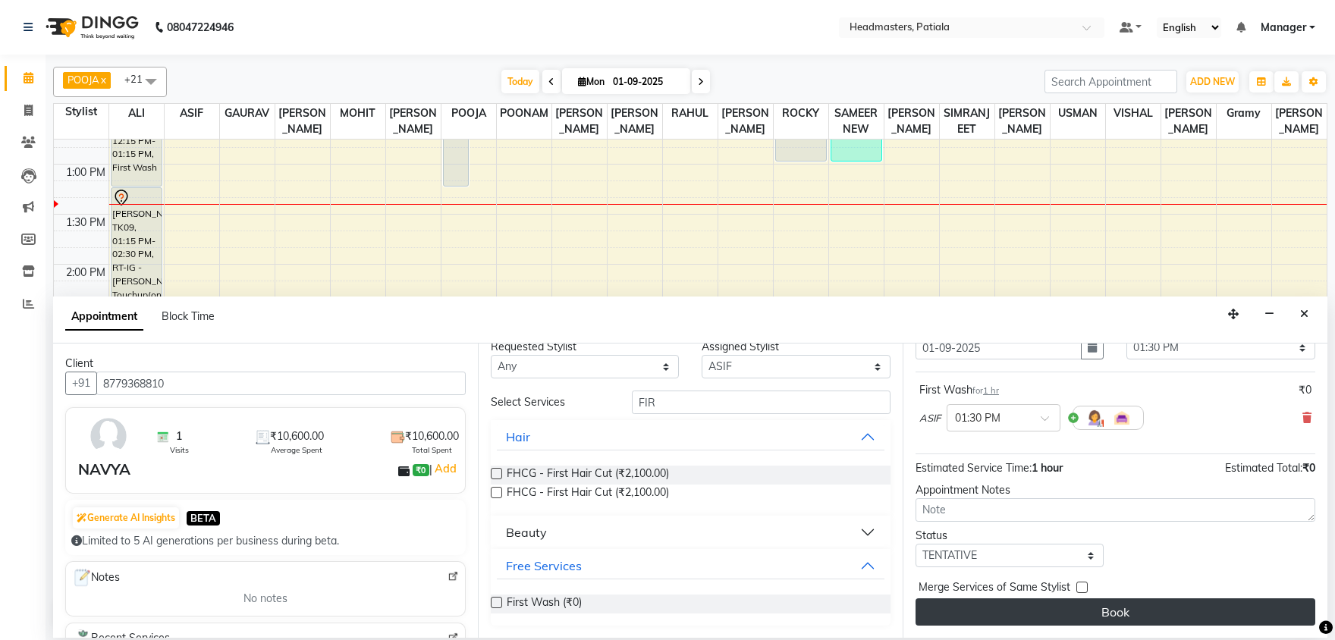
click at [999, 605] on button "Book" at bounding box center [1116, 611] width 400 height 27
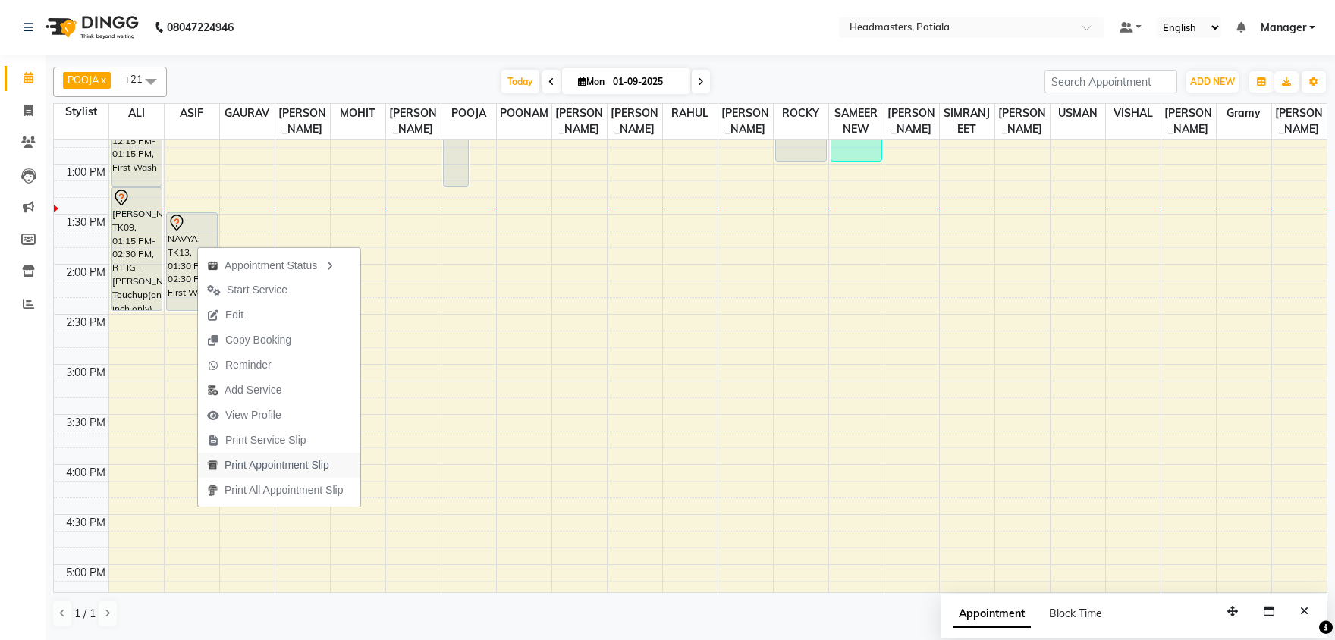
click at [242, 472] on span "Print Appointment Slip" at bounding box center [277, 465] width 105 height 16
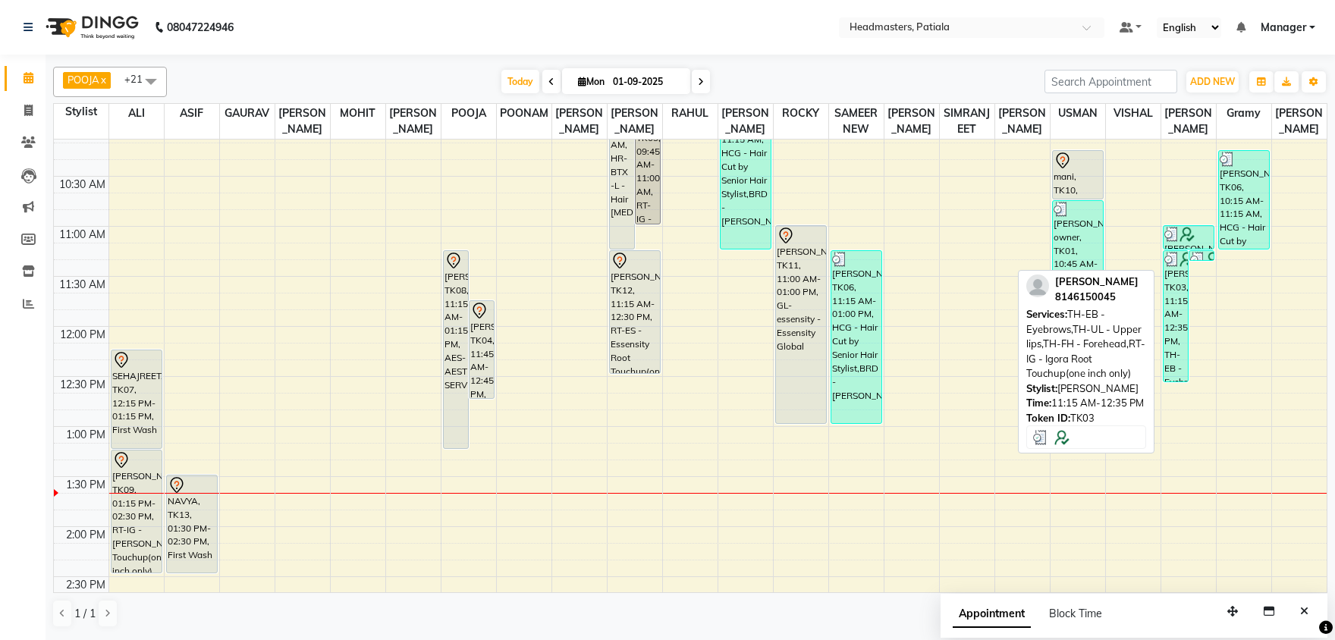
scroll to position [159, 0]
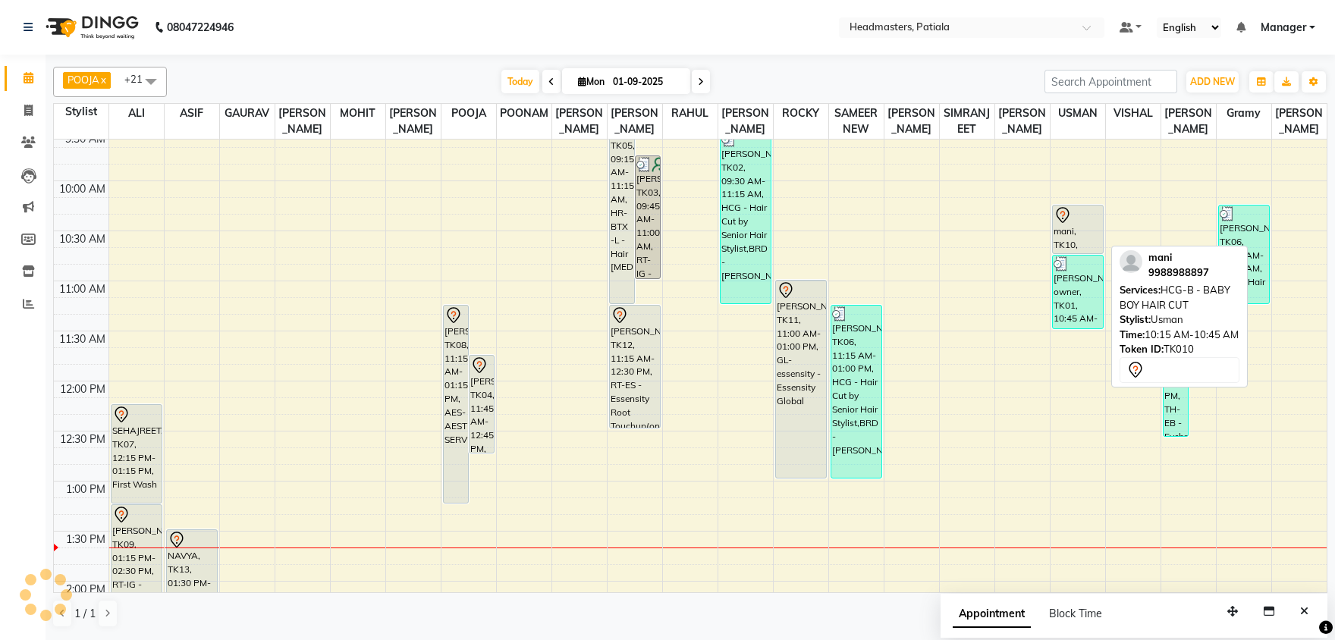
click at [1061, 233] on div "mani, TK10, 10:15 AM-10:45 AM, HCG-B - BABY BOY HAIR CUT" at bounding box center [1078, 230] width 50 height 48
select select "7"
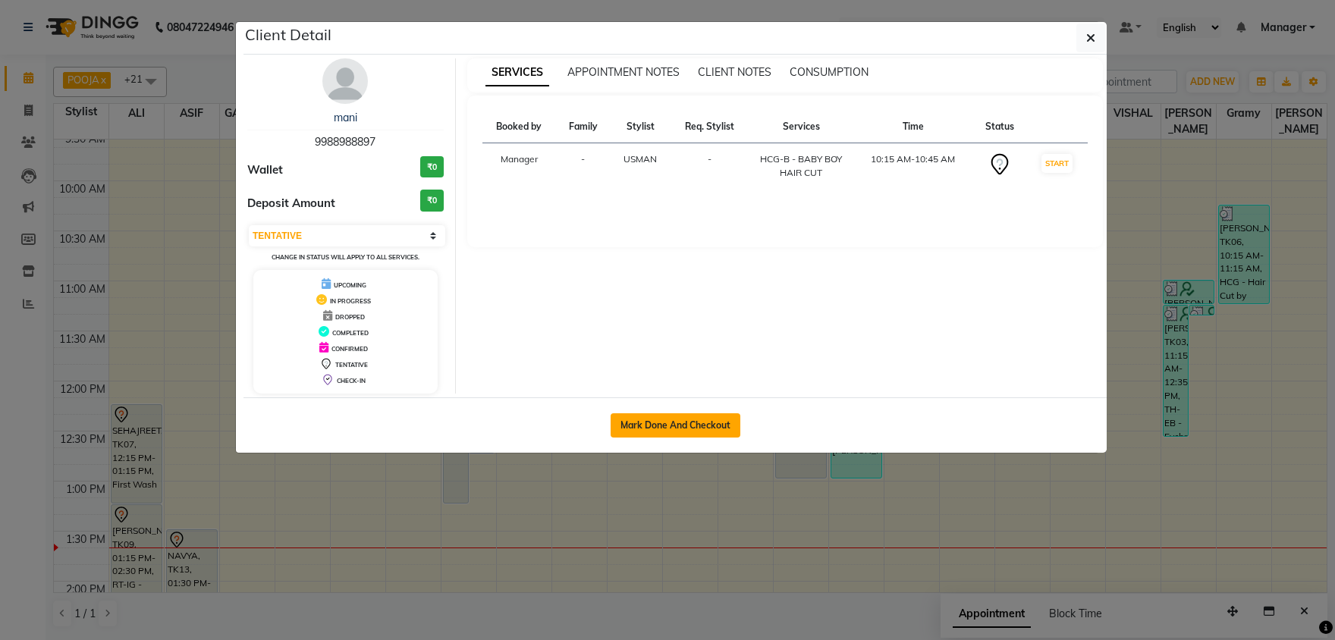
click at [696, 427] on button "Mark Done And Checkout" at bounding box center [676, 425] width 130 height 24
select select "service"
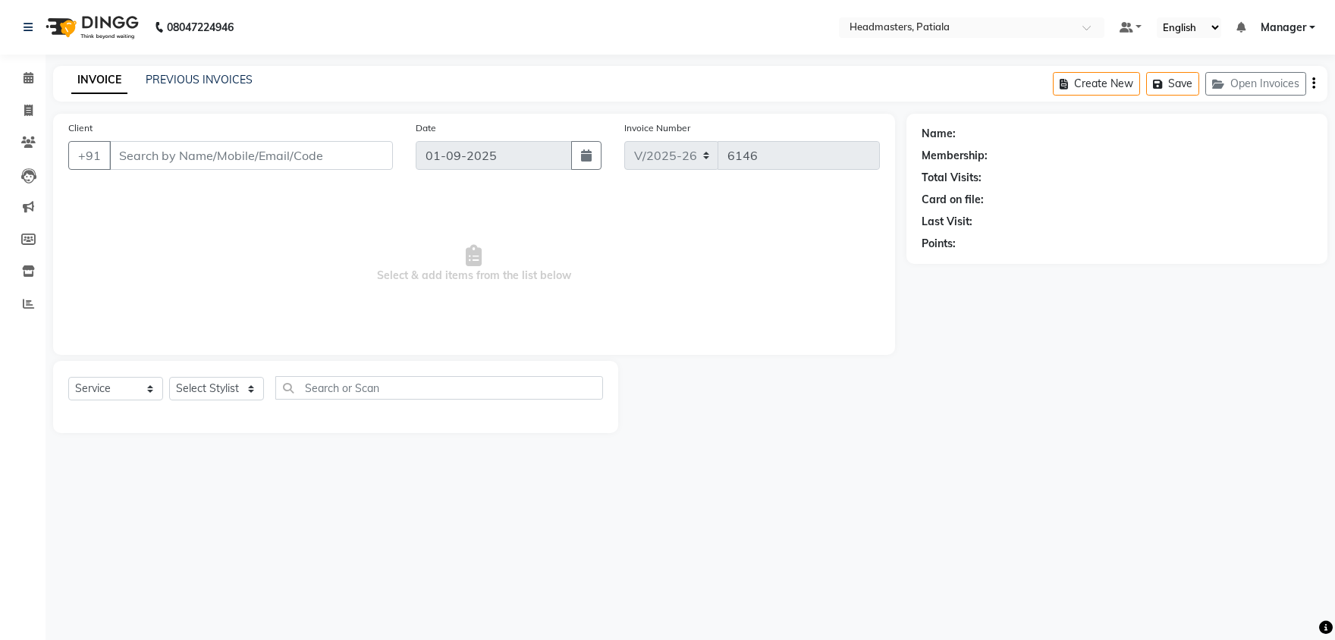
type input "9988988897"
select select "51087"
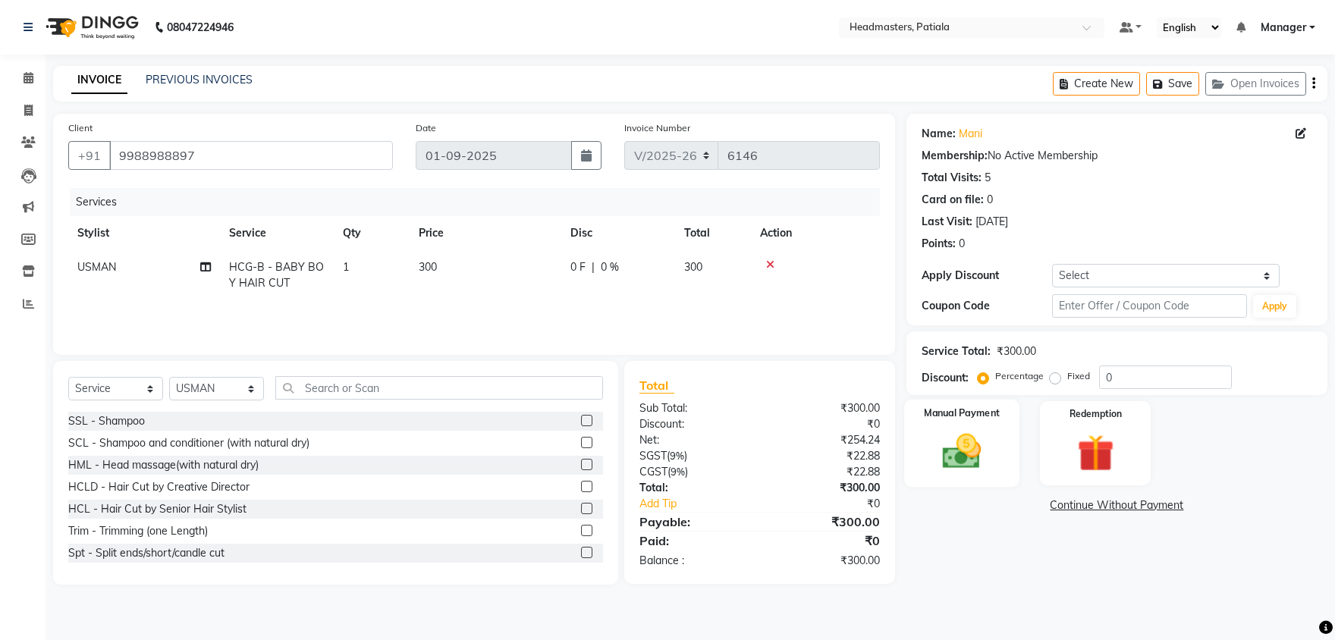
click at [962, 442] on img at bounding box center [962, 451] width 63 height 45
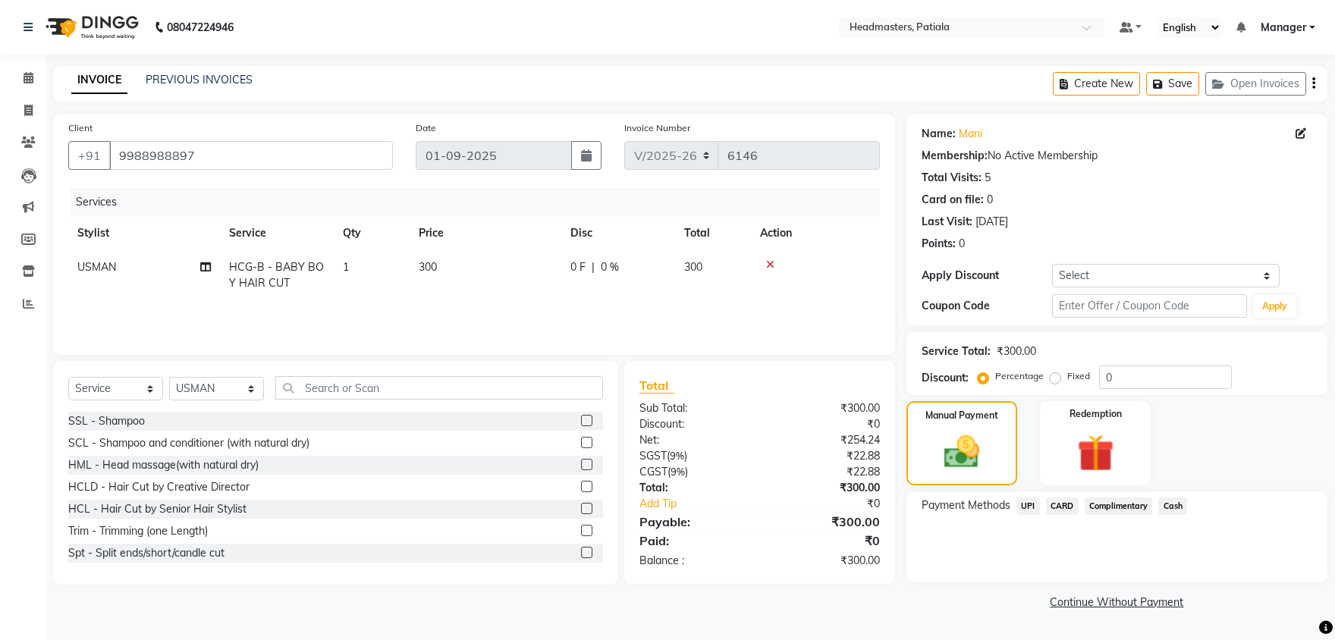
click at [1021, 505] on span "UPI" at bounding box center [1028, 506] width 24 height 17
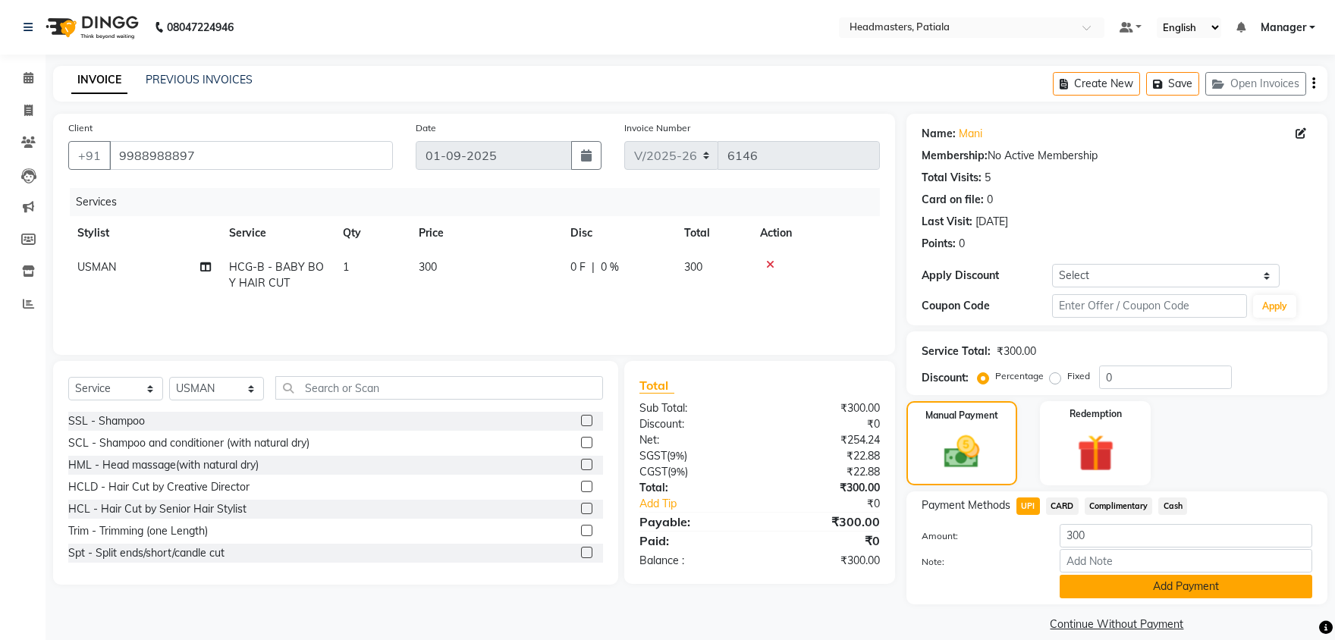
click at [1230, 588] on button "Add Payment" at bounding box center [1186, 587] width 253 height 24
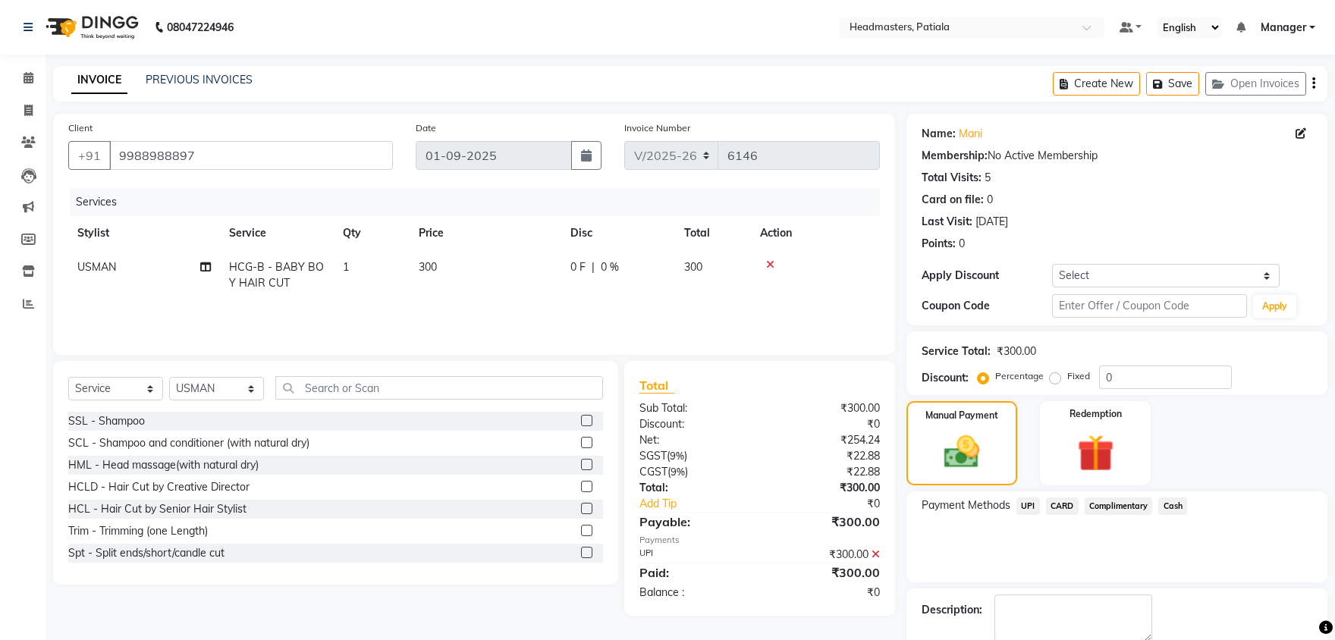
scroll to position [58, 0]
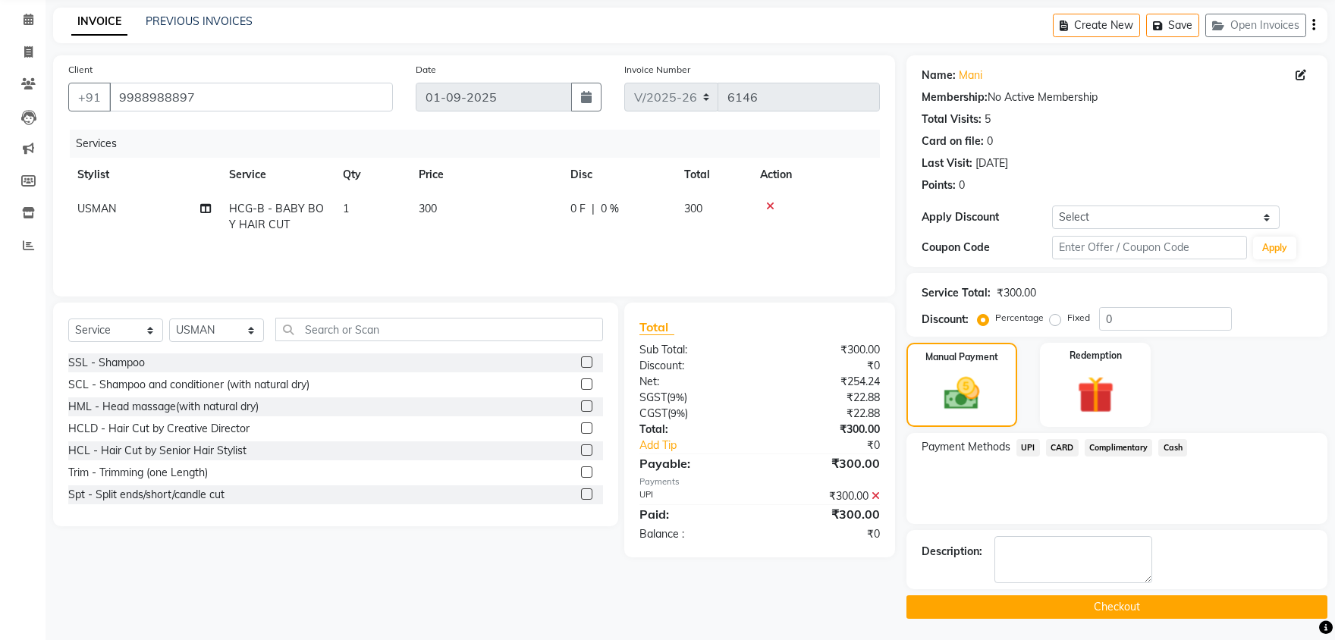
click at [1120, 606] on button "Checkout" at bounding box center [1116, 607] width 421 height 24
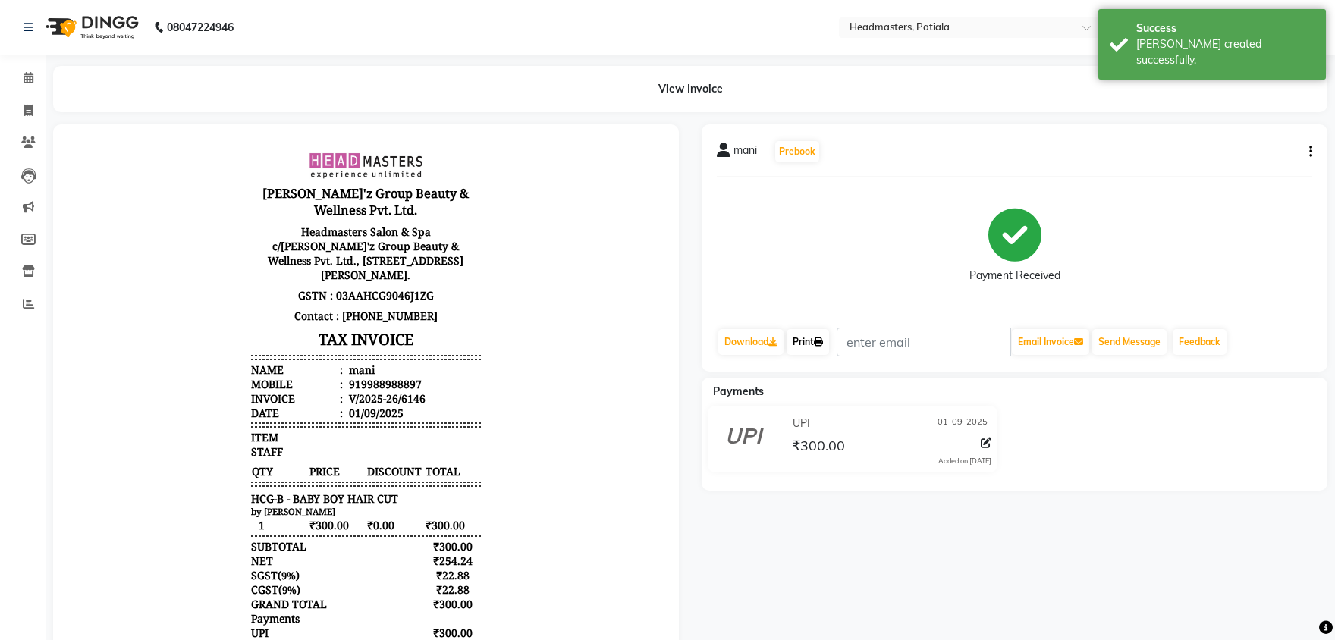
click at [823, 343] on icon at bounding box center [818, 342] width 9 height 9
click at [793, 334] on link "Print" at bounding box center [808, 342] width 42 height 26
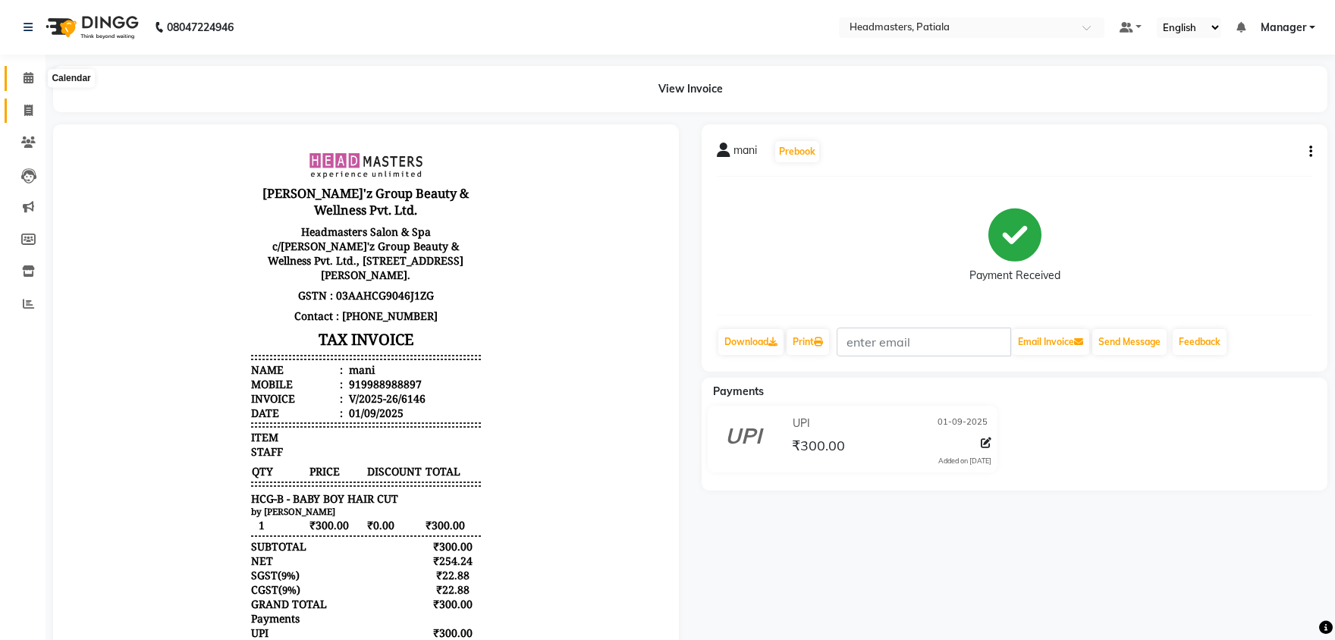
click at [24, 78] on icon at bounding box center [29, 77] width 10 height 11
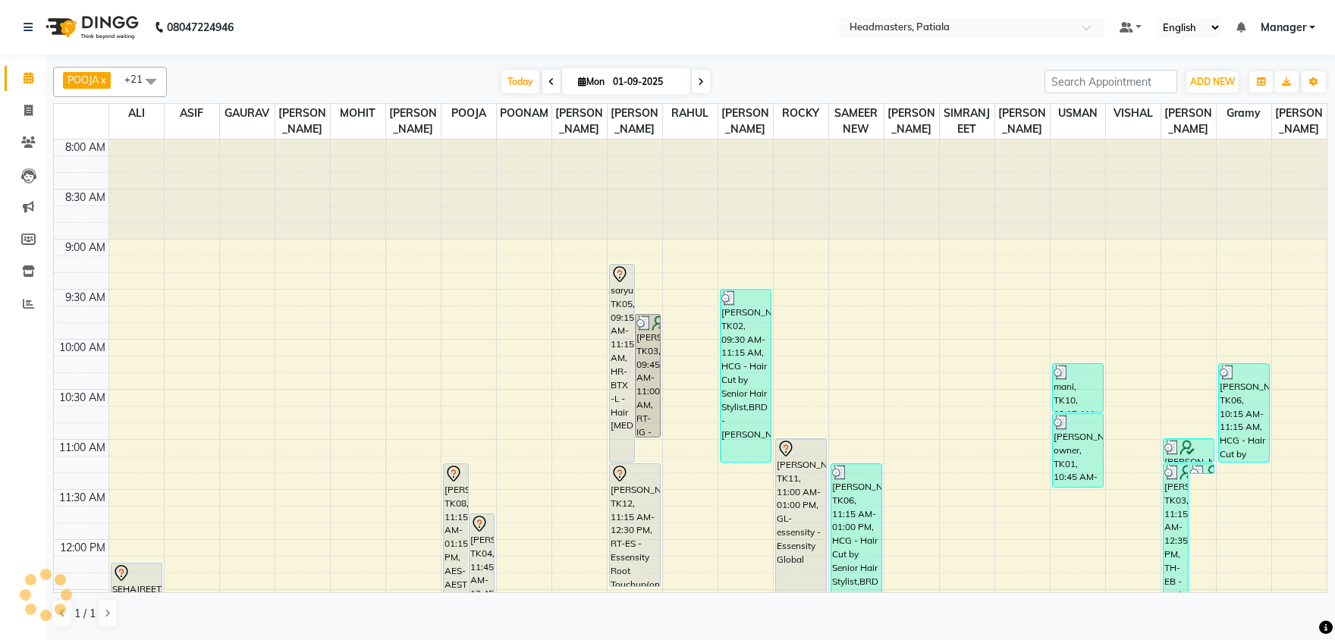
scroll to position [237, 0]
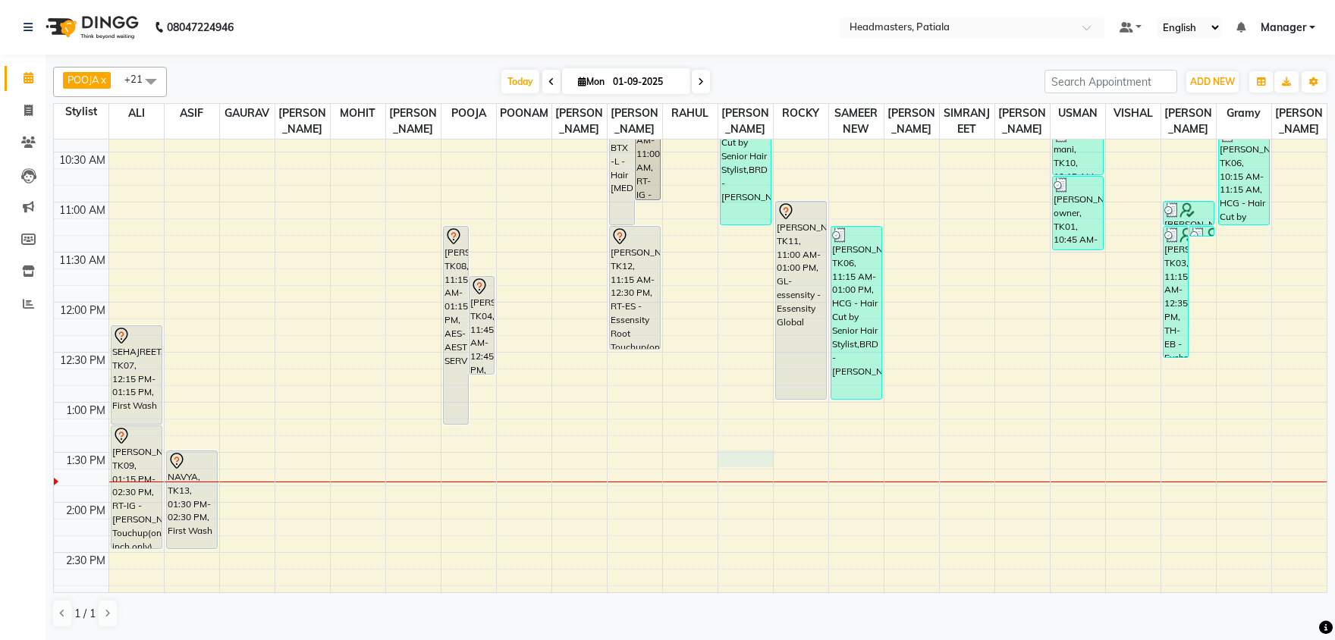
click at [755, 457] on div "8:00 AM 8:30 AM 9:00 AM 9:30 AM 10:00 AM 10:30 AM 11:00 AM 11:30 AM 12:00 PM 12…" at bounding box center [690, 602] width 1273 height 1401
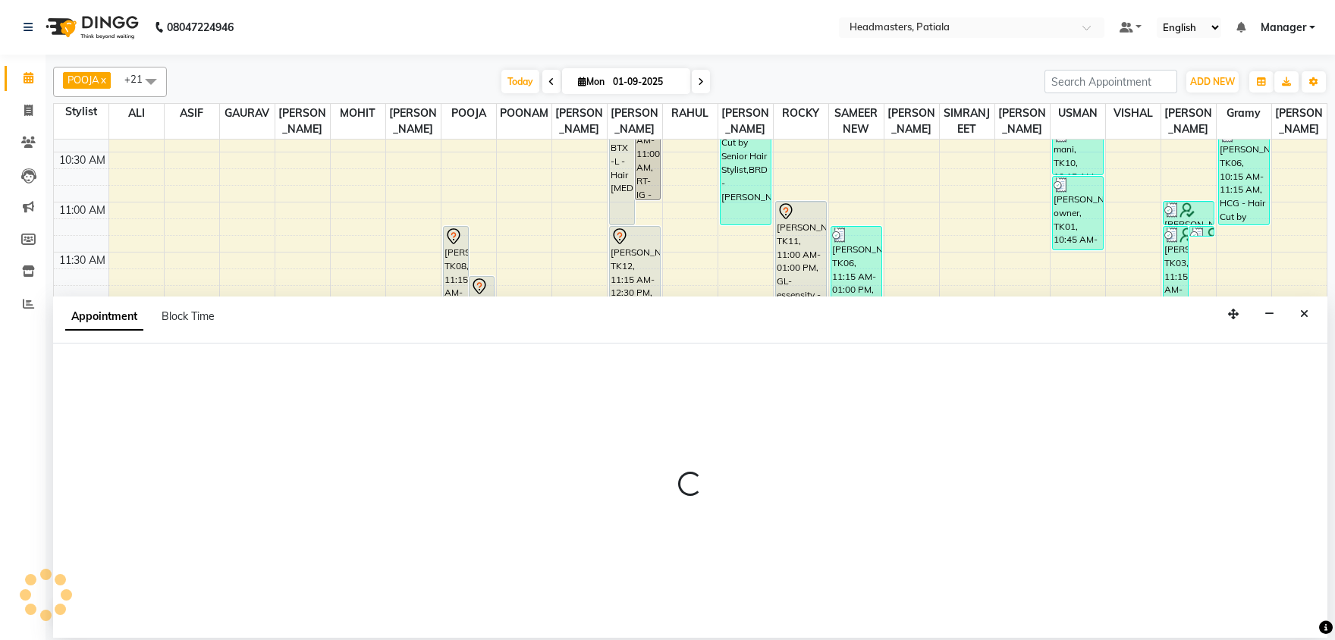
select select "62112"
select select "810"
select select "tentative"
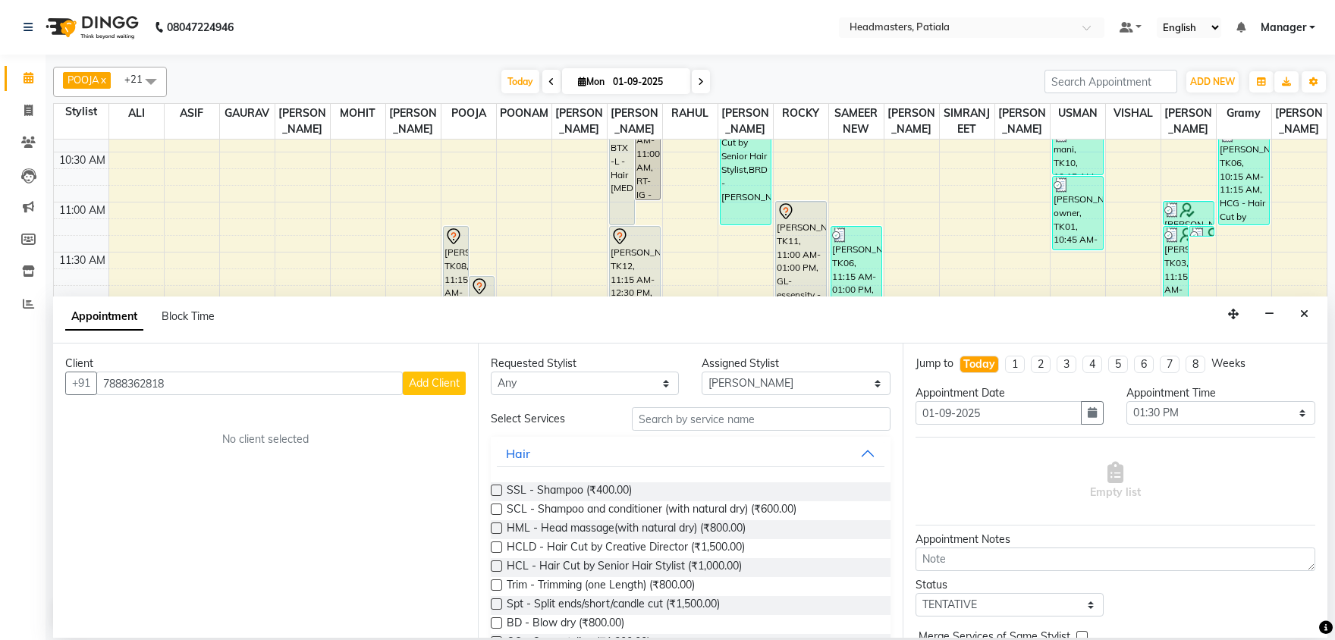
type input "7888362818"
click at [422, 388] on span "Add Client" at bounding box center [434, 383] width 51 height 14
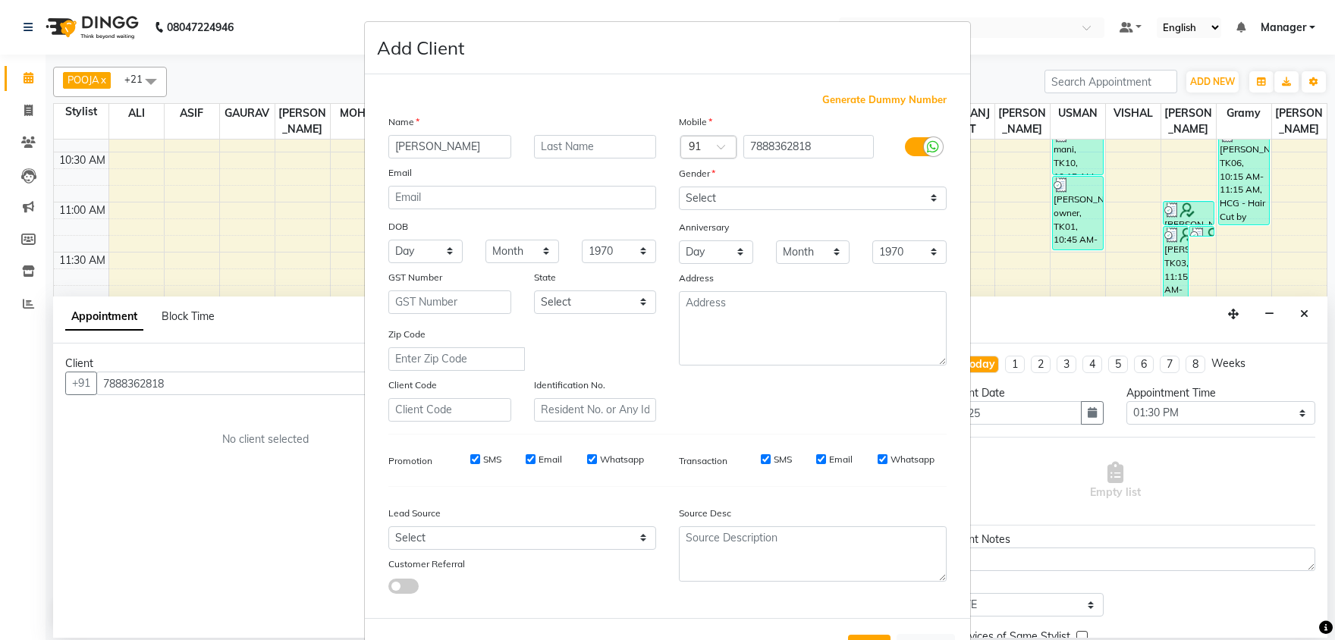
type input "[PERSON_NAME]"
click at [679, 187] on select "Select [DEMOGRAPHIC_DATA] [DEMOGRAPHIC_DATA] Other Prefer Not To Say" at bounding box center [813, 199] width 268 height 24
select select "male"
click option "[DEMOGRAPHIC_DATA]" at bounding box center [0, 0] width 0 height 0
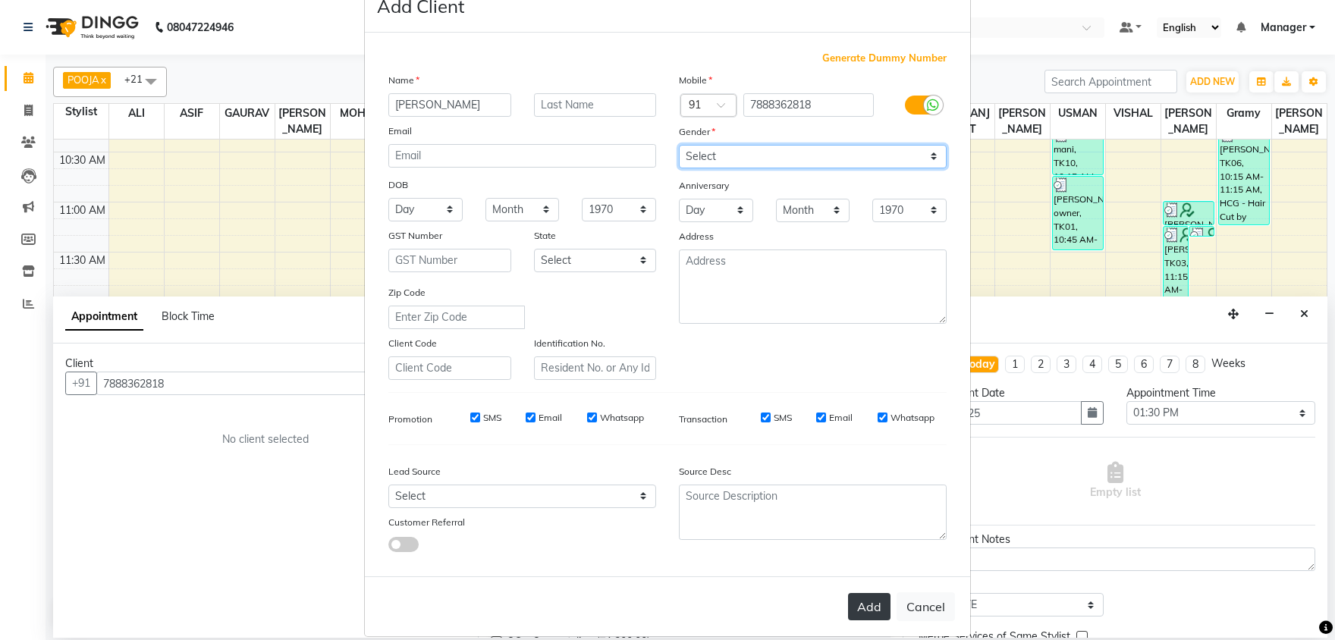
scroll to position [58, 0]
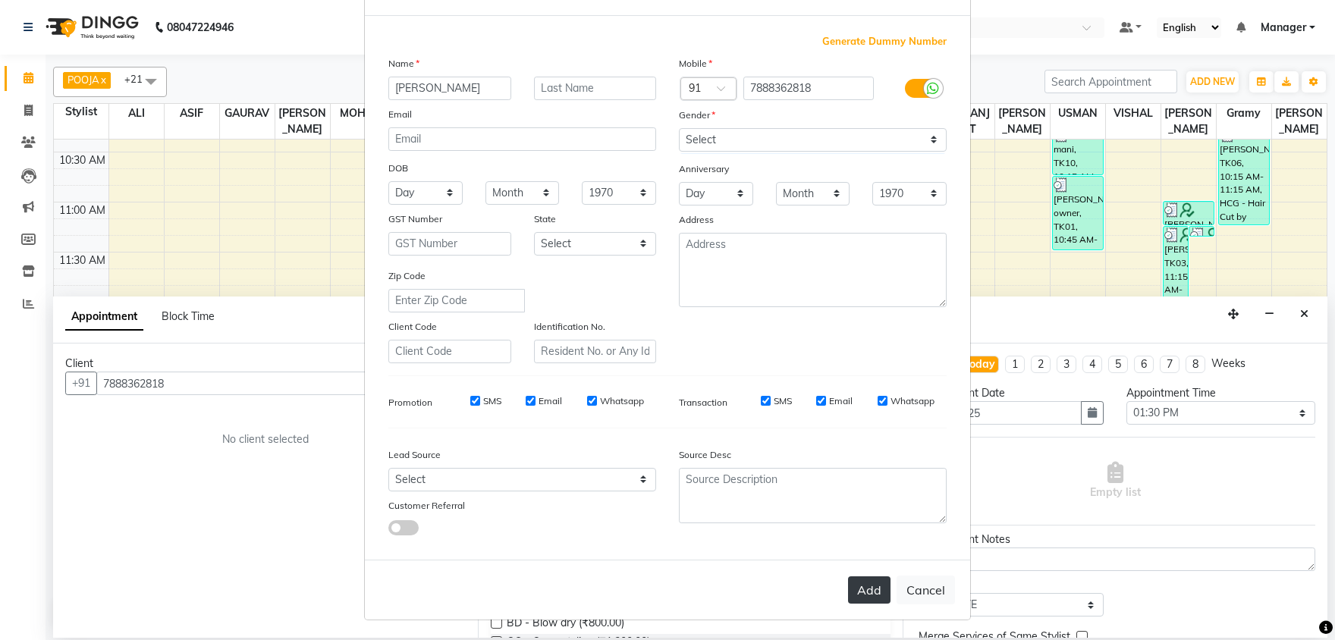
click at [856, 589] on button "Add" at bounding box center [869, 589] width 42 height 27
select select
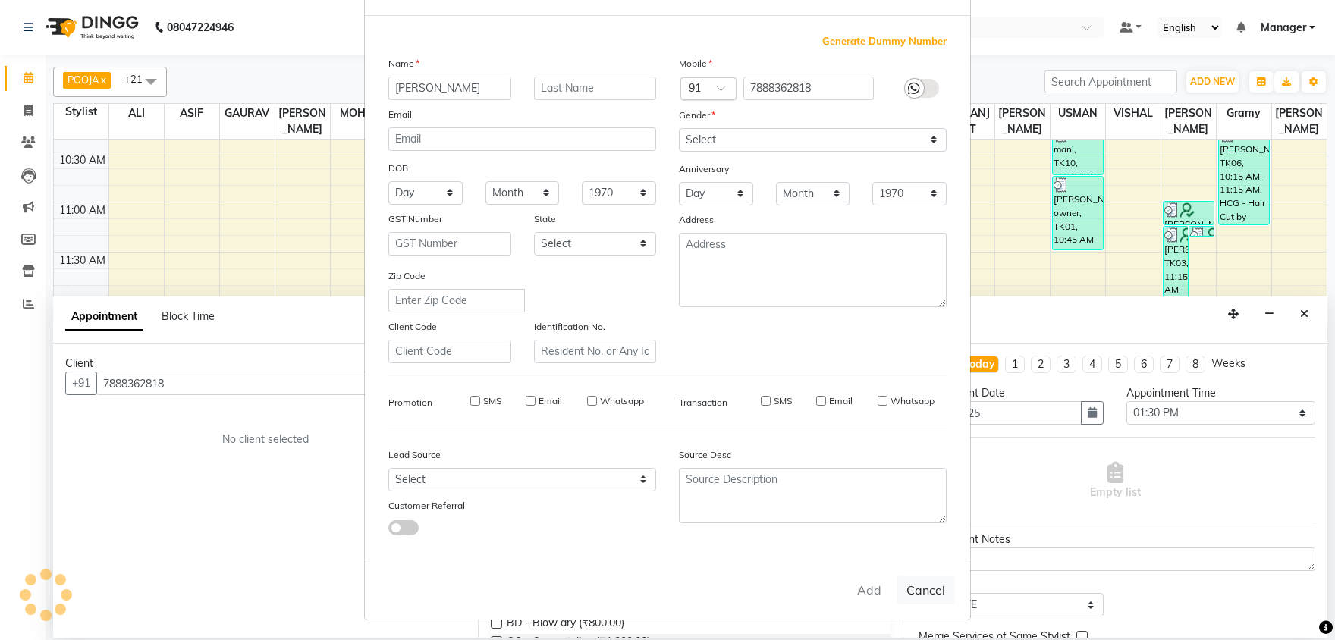
select select
checkbox input "false"
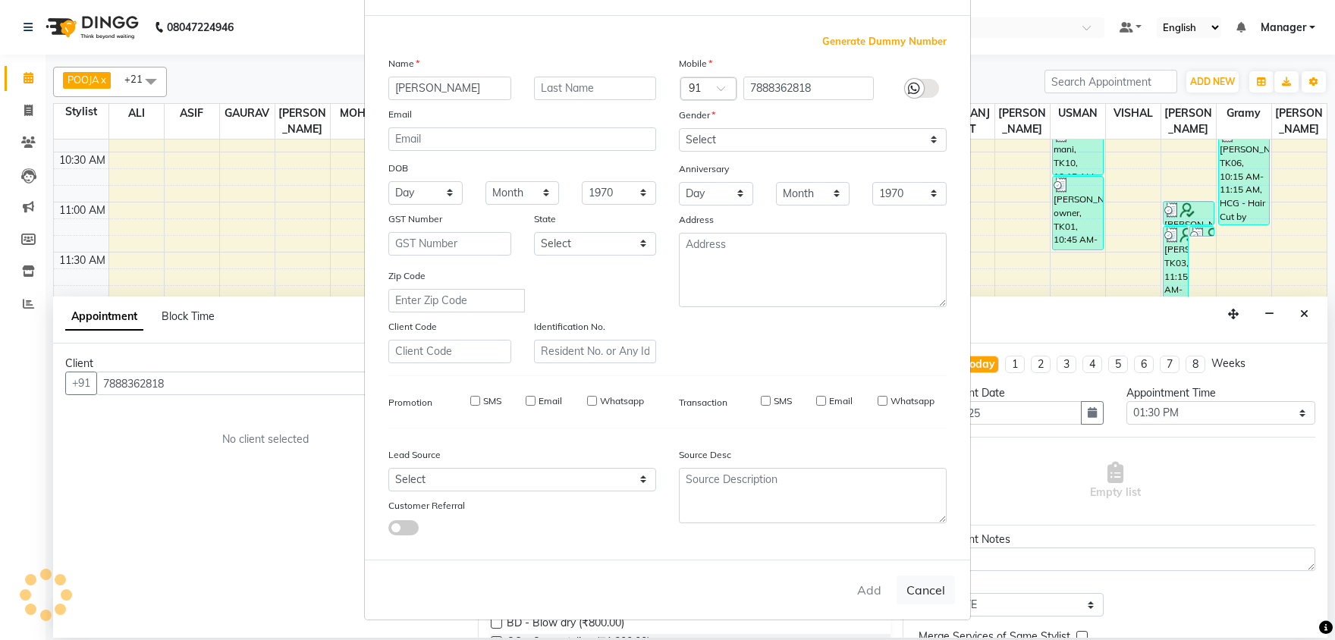
checkbox input "false"
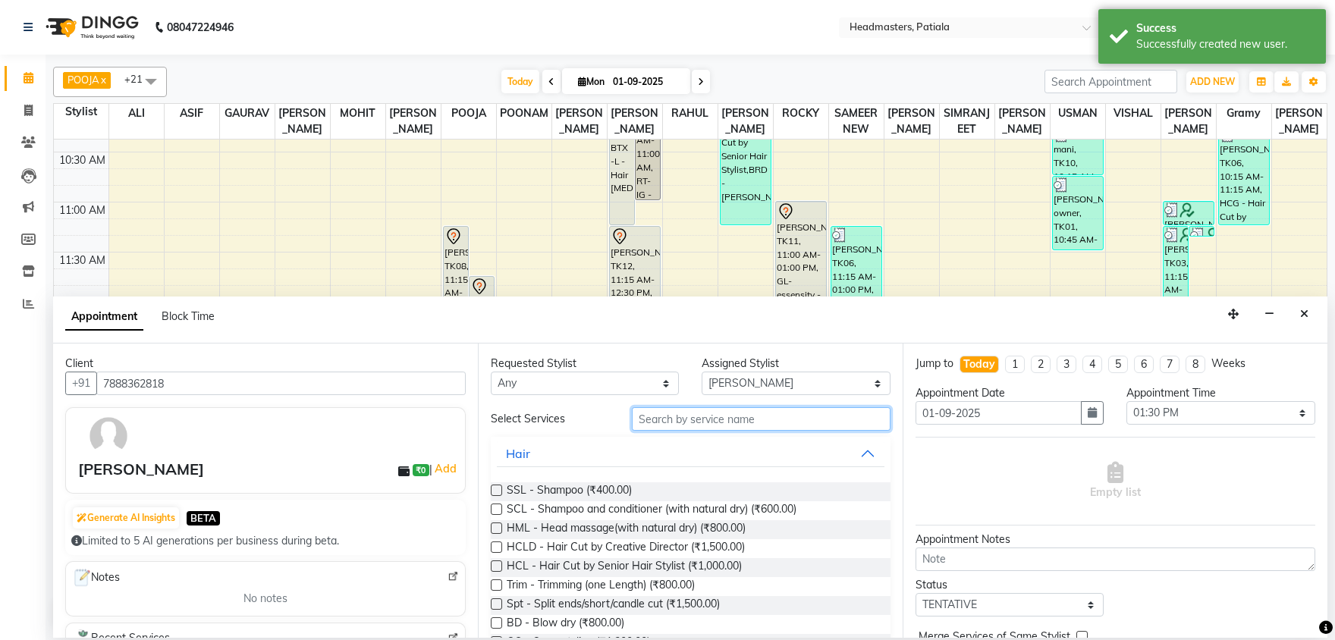
click at [715, 418] on input "text" at bounding box center [761, 419] width 259 height 24
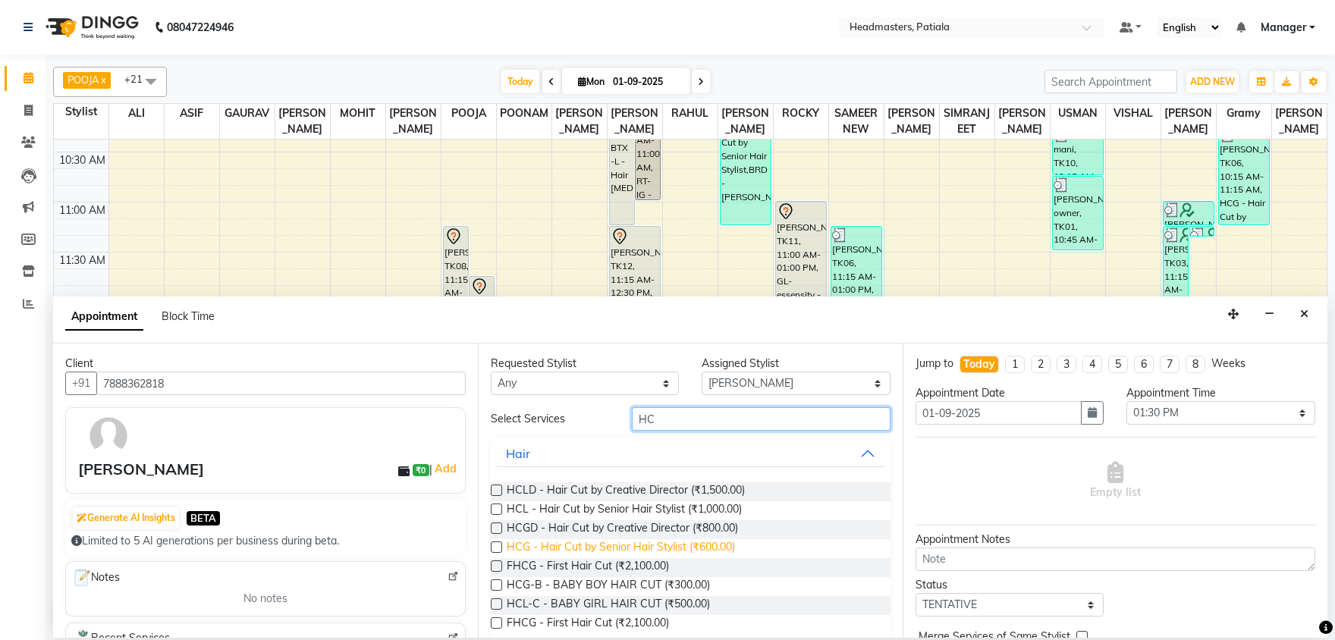
type input "HC"
click at [636, 548] on span "HCG - Hair Cut by Senior Hair Stylist (₹600.00)" at bounding box center [621, 548] width 228 height 19
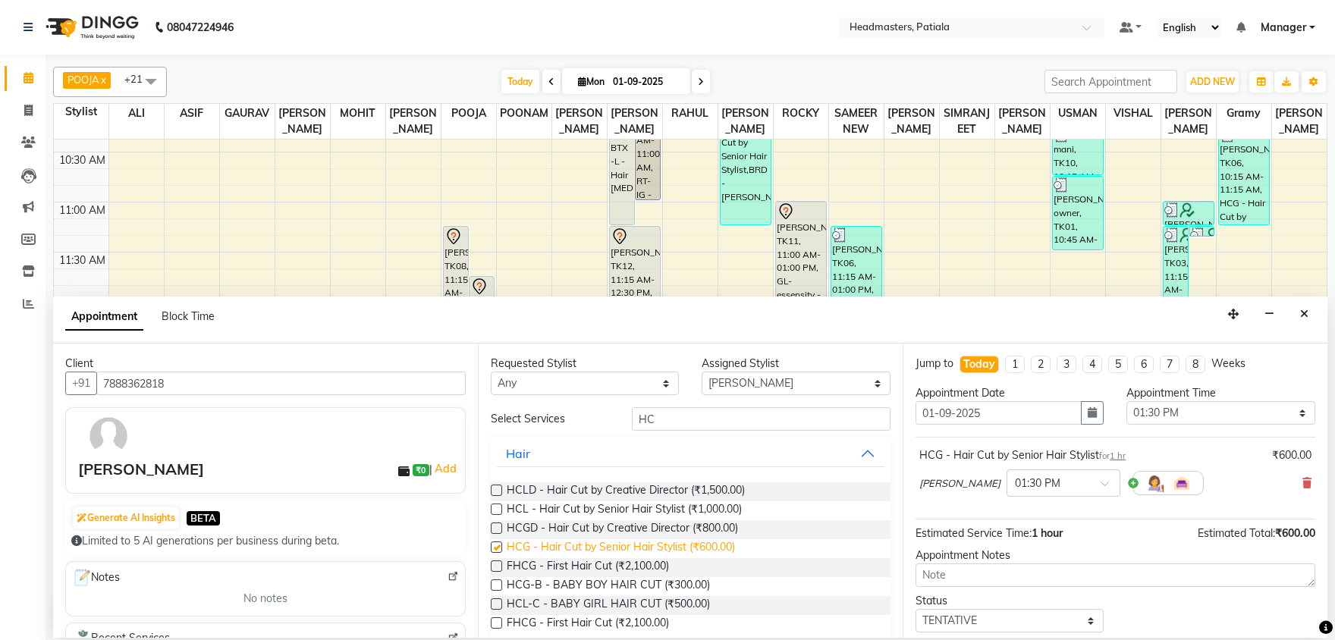
checkbox input "false"
click at [702, 372] on select "Select ABHISHEK [PERSON_NAME] AKSHAY [PERSON_NAME] [PERSON_NAME] [PERSON_NAME] …" at bounding box center [796, 384] width 188 height 24
select select "51086"
click option "SAMEER NEW" at bounding box center [0, 0] width 0 height 0
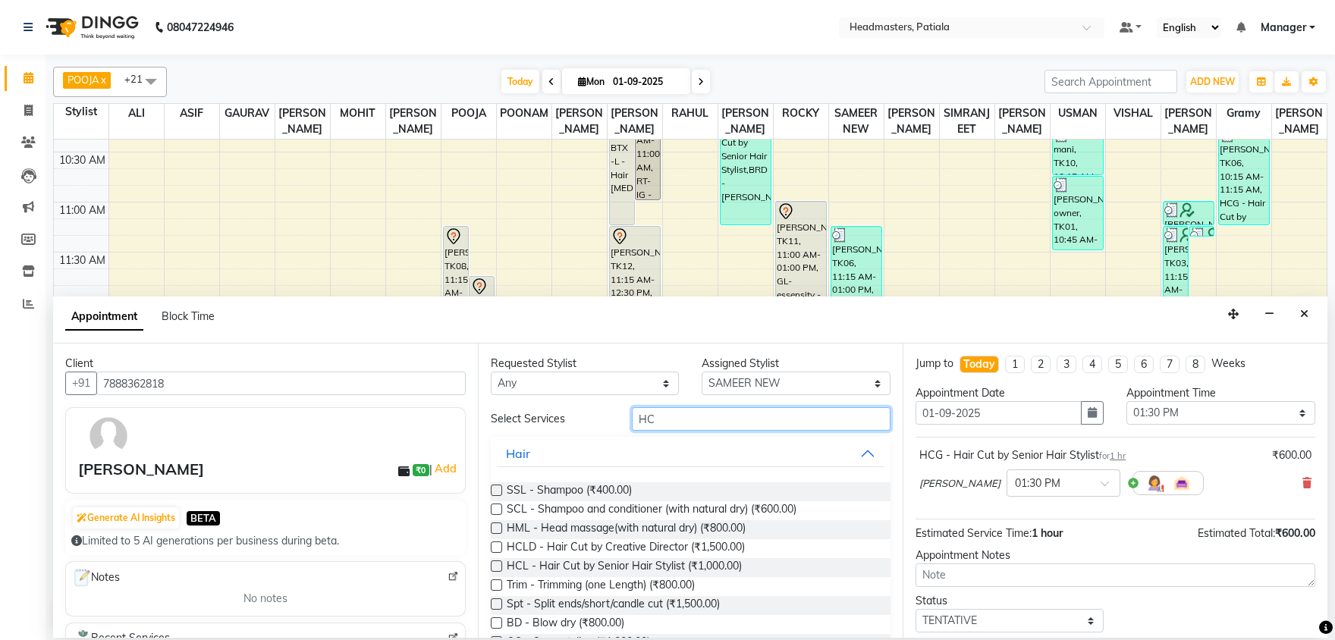
click at [706, 419] on input "HC" at bounding box center [761, 419] width 259 height 24
type input "HC"
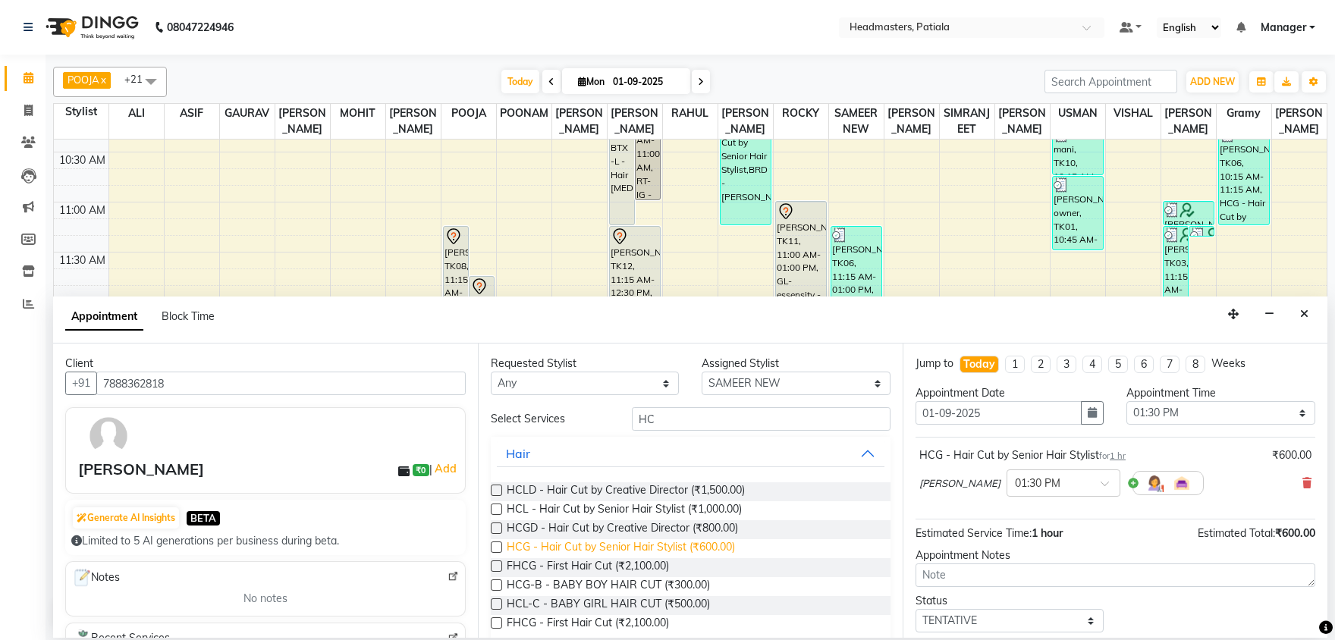
click at [681, 548] on span "HCG - Hair Cut by Senior Hair Stylist (₹600.00)" at bounding box center [621, 548] width 228 height 19
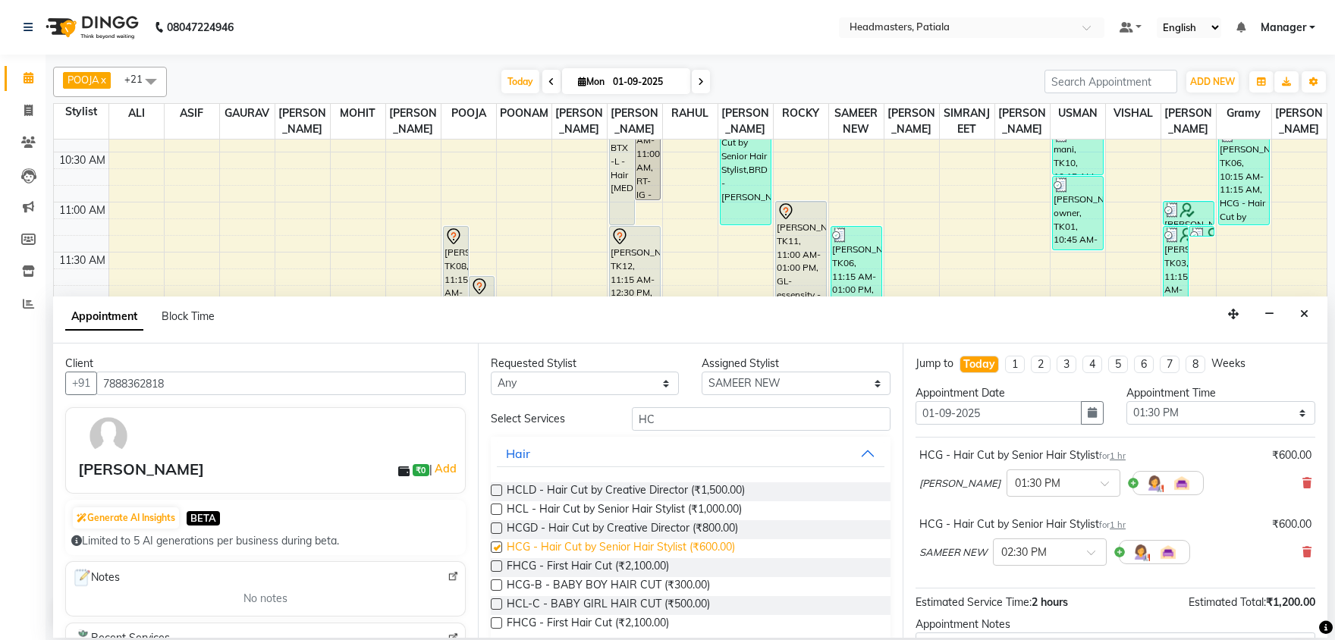
checkbox input "false"
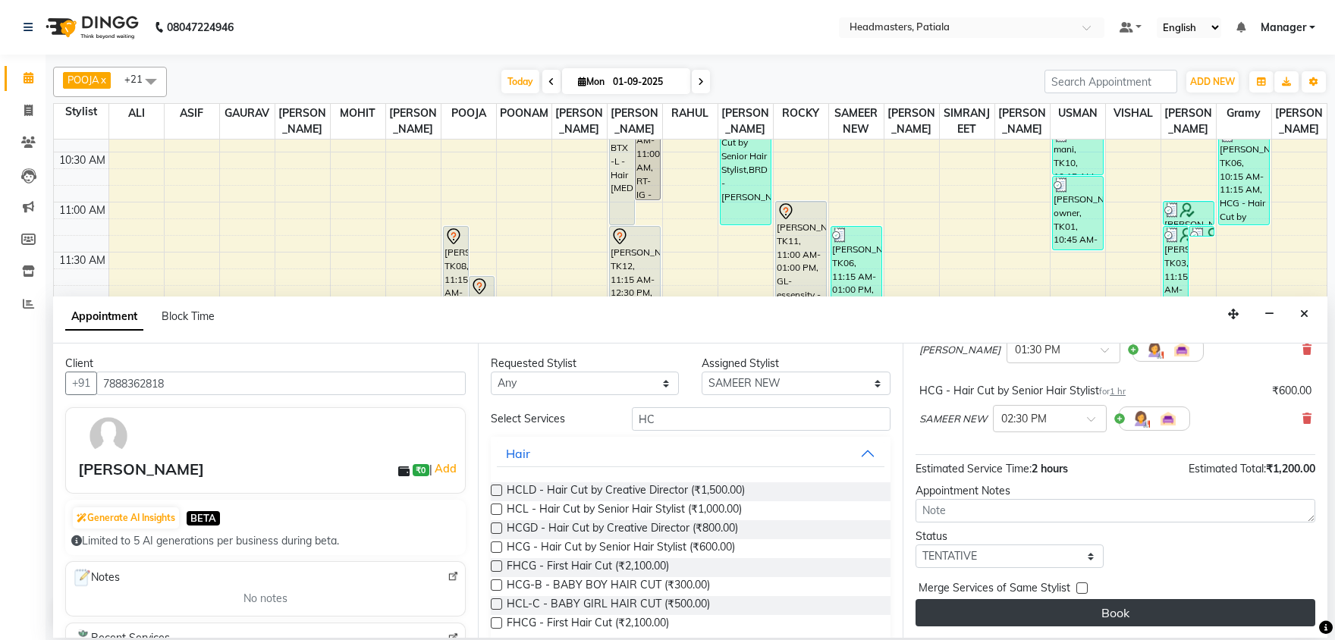
click at [1019, 614] on button "Book" at bounding box center [1116, 612] width 400 height 27
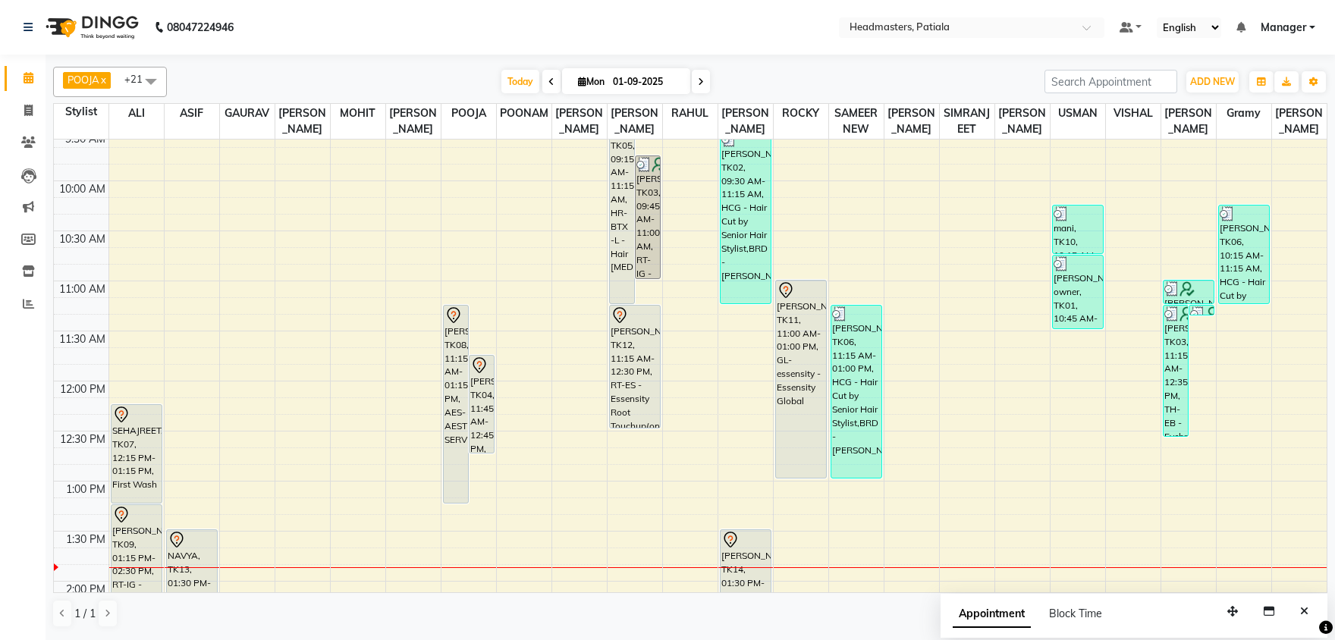
scroll to position [237, 0]
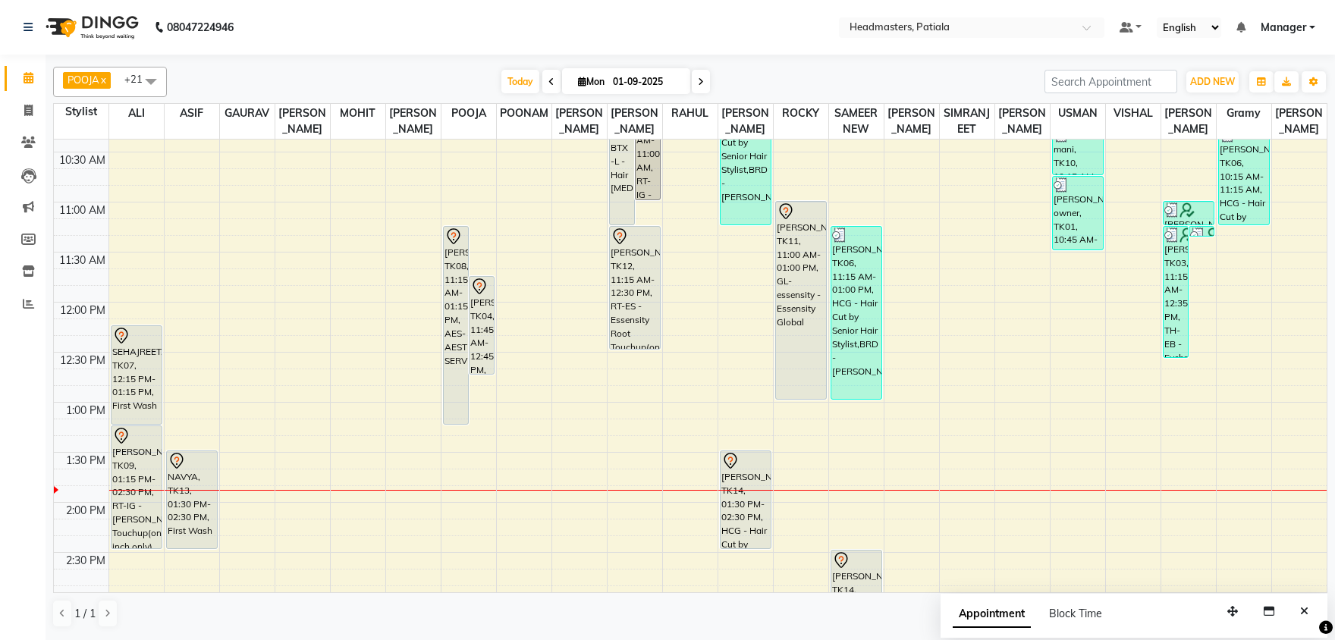
click at [148, 305] on div "8:00 AM 8:30 AM 9:00 AM 9:30 AM 10:00 AM 10:30 AM 11:00 AM 11:30 AM 12:00 PM 12…" at bounding box center [690, 602] width 1273 height 1401
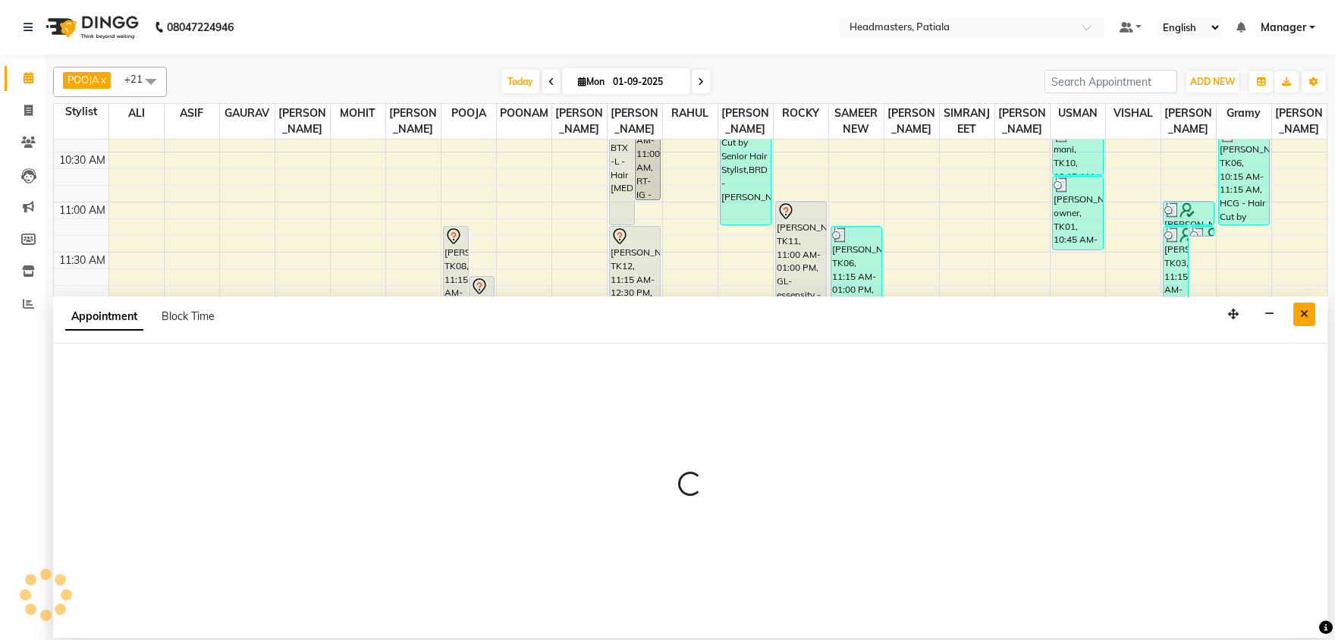
click at [1307, 309] on icon "Close" at bounding box center [1304, 314] width 8 height 11
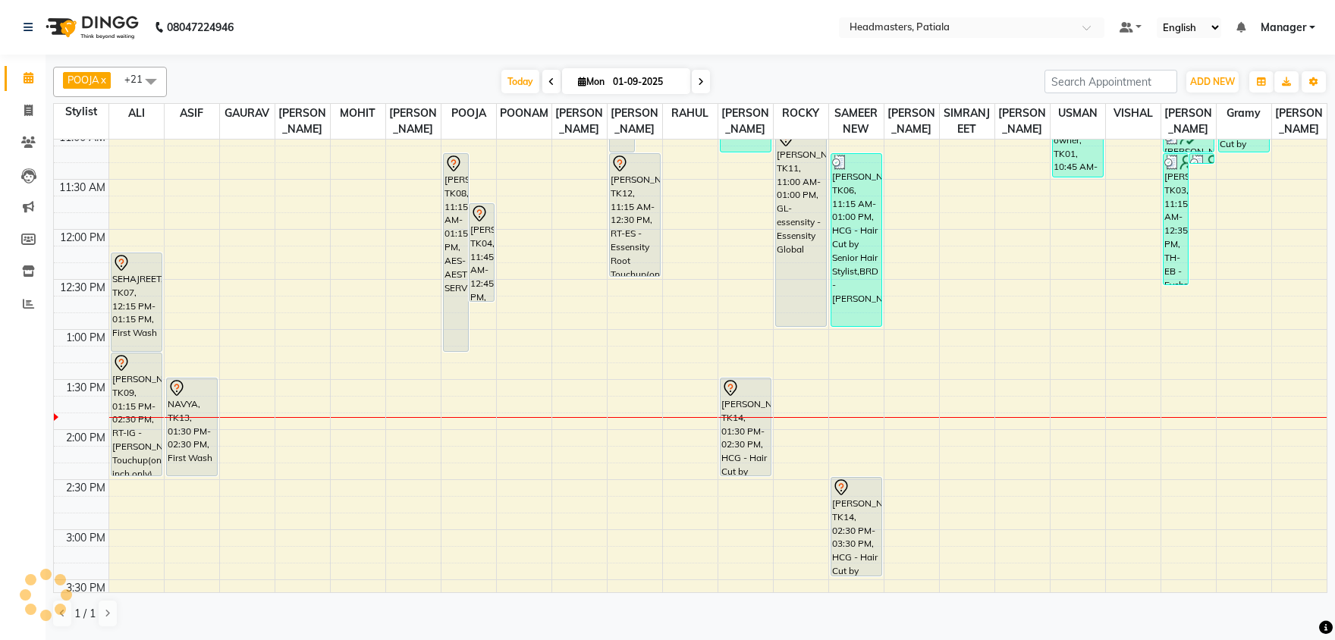
scroll to position [317, 0]
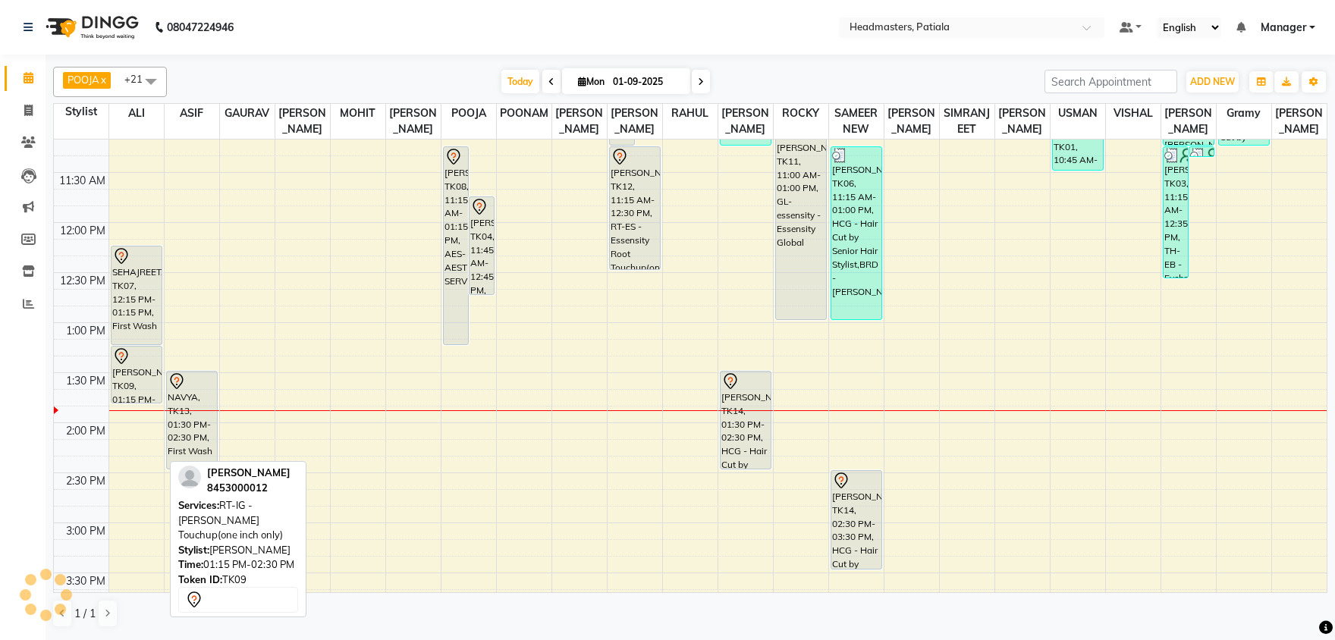
drag, startPoint x: 128, startPoint y: 469, endPoint x: 143, endPoint y: 391, distance: 78.7
click at [143, 391] on div "SEHAJREET, TK07, 12:15 PM-01:15 PM, First Wash KARAN, TK09, 01:15 PM-02:30 PM, …" at bounding box center [136, 523] width 55 height 1401
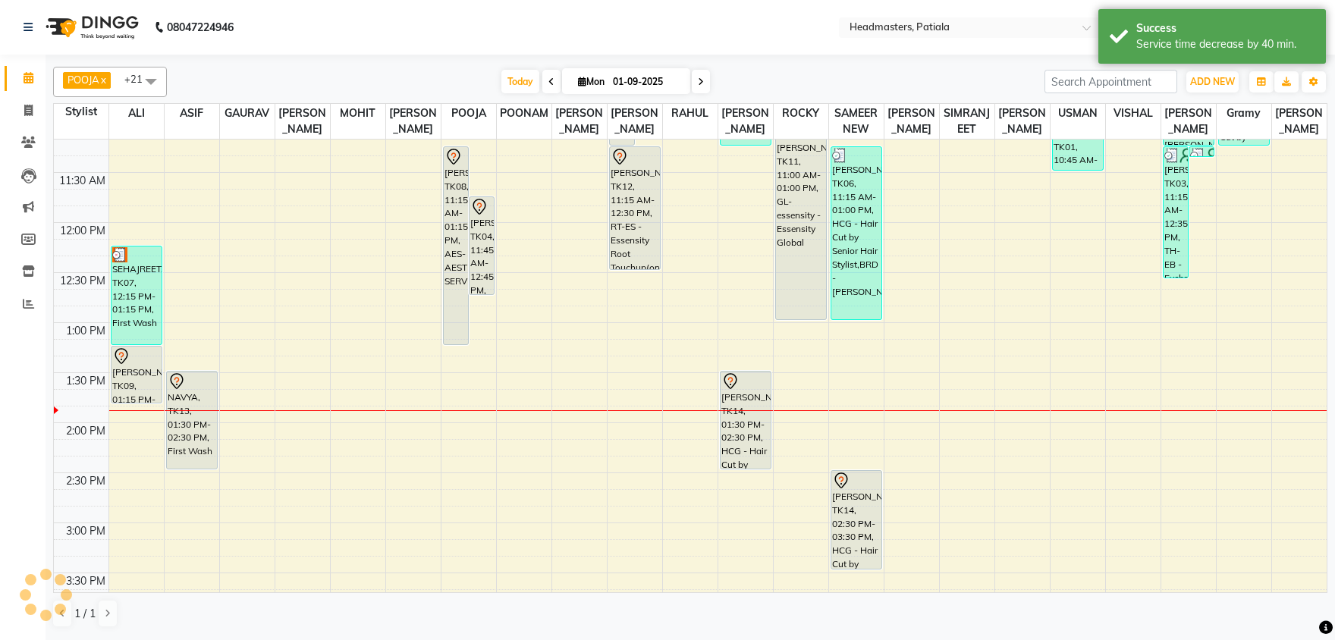
click at [134, 421] on div "8:00 AM 8:30 AM 9:00 AM 9:30 AM 10:00 AM 10:30 AM 11:00 AM 11:30 AM 12:00 PM 12…" at bounding box center [690, 523] width 1273 height 1401
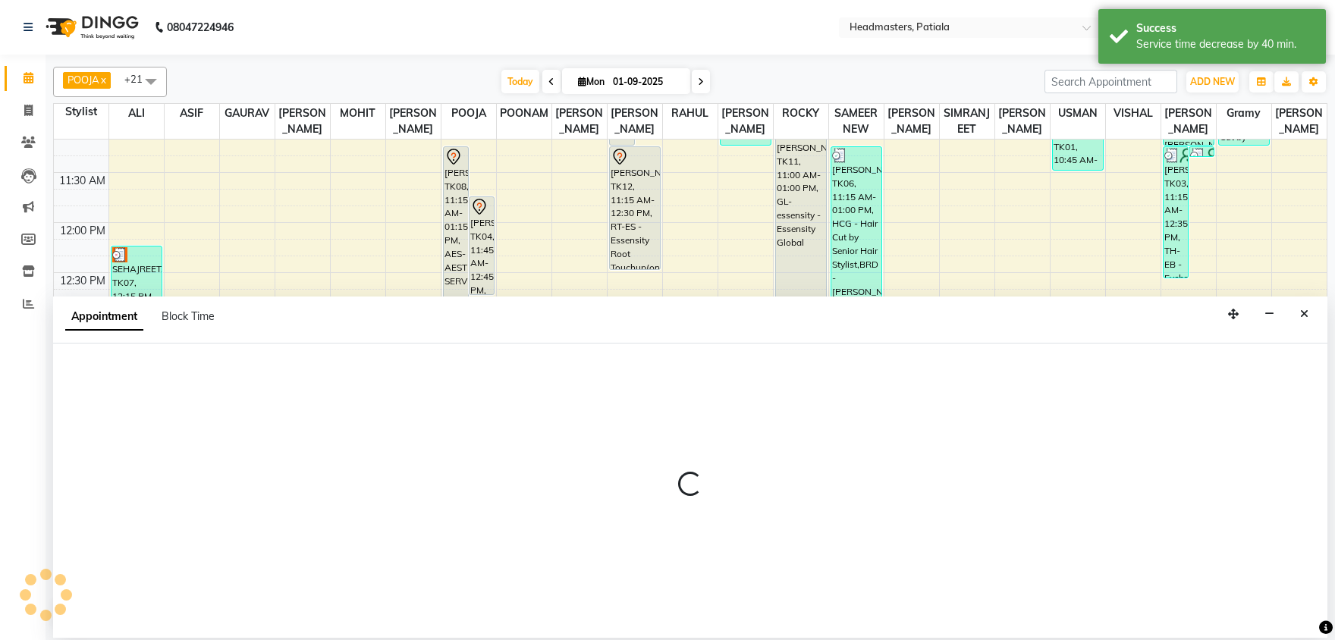
select select "51083"
select select "tentative"
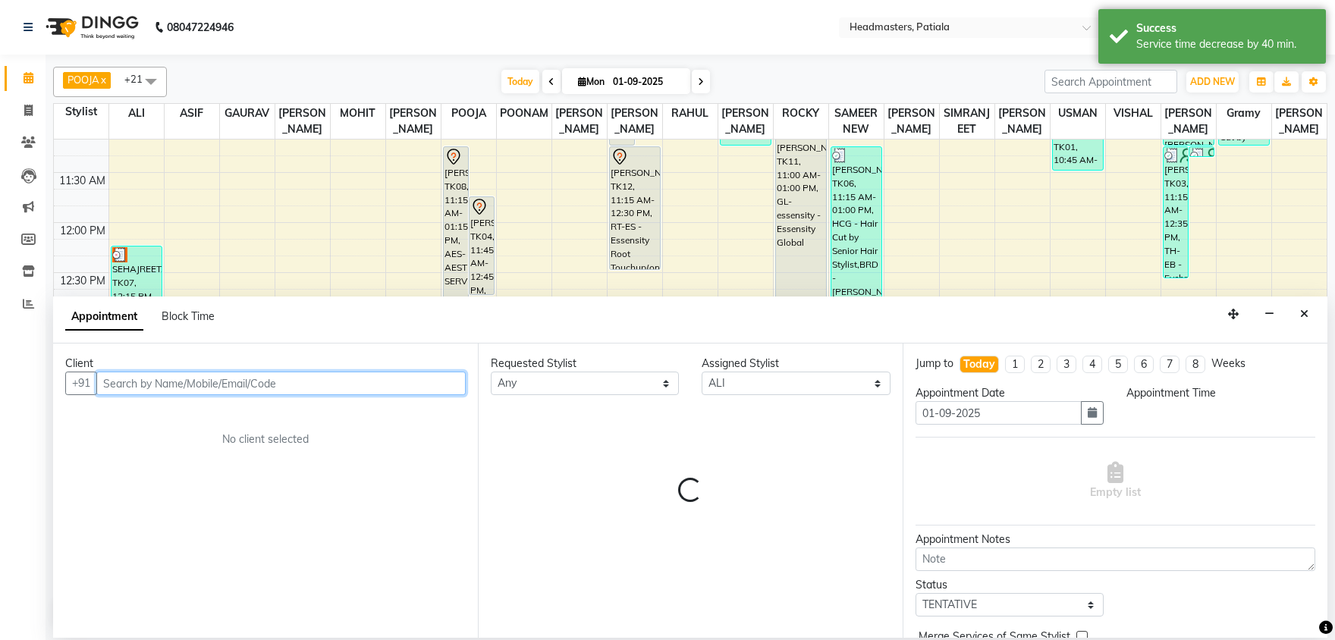
select select "840"
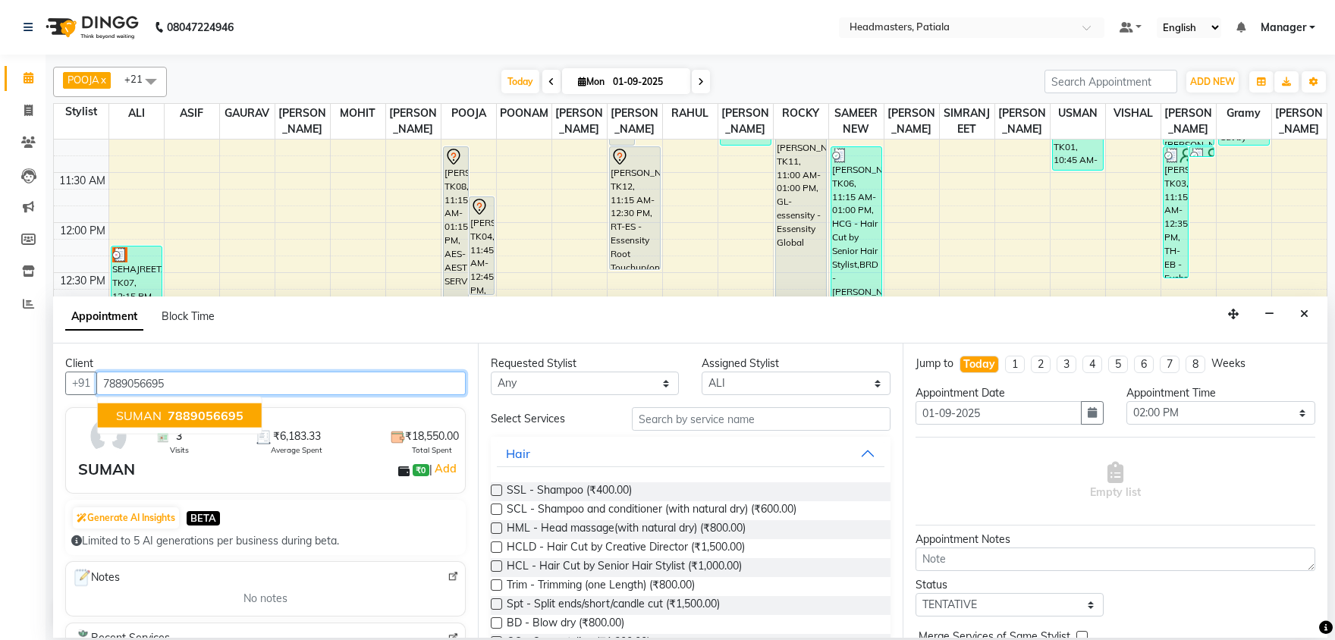
click at [209, 407] on button "SUMAN 7889056695" at bounding box center [180, 416] width 164 height 24
type input "7889056695"
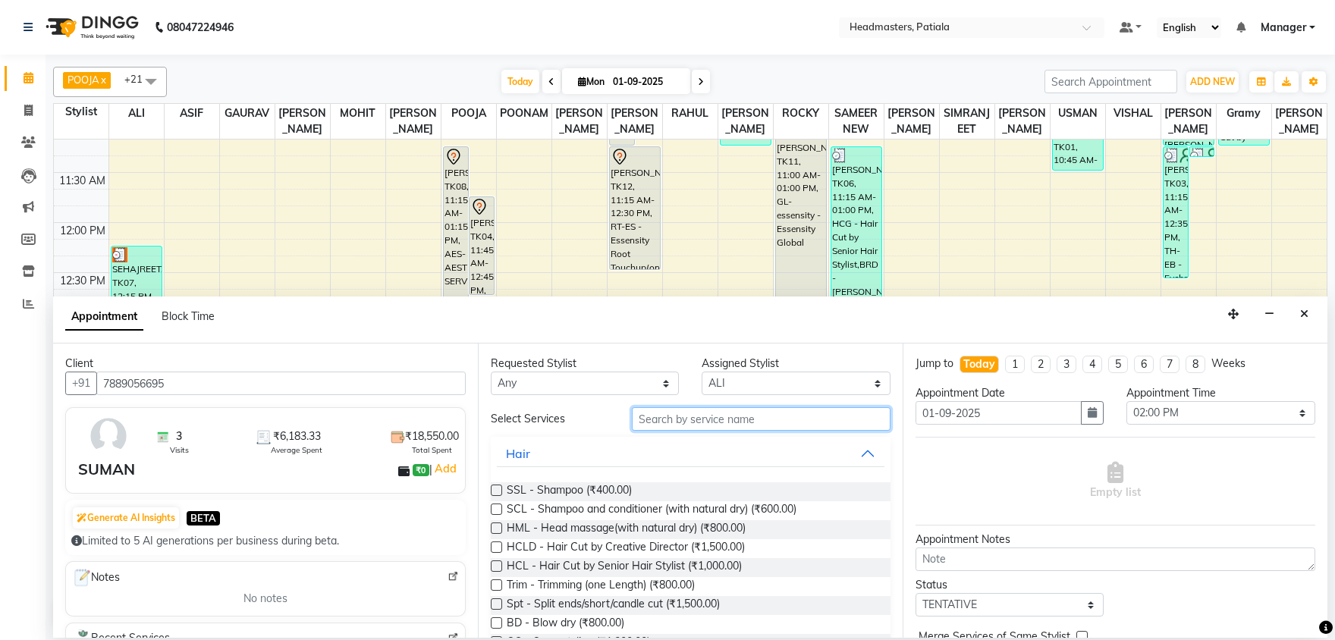
click at [721, 425] on input "text" at bounding box center [761, 419] width 259 height 24
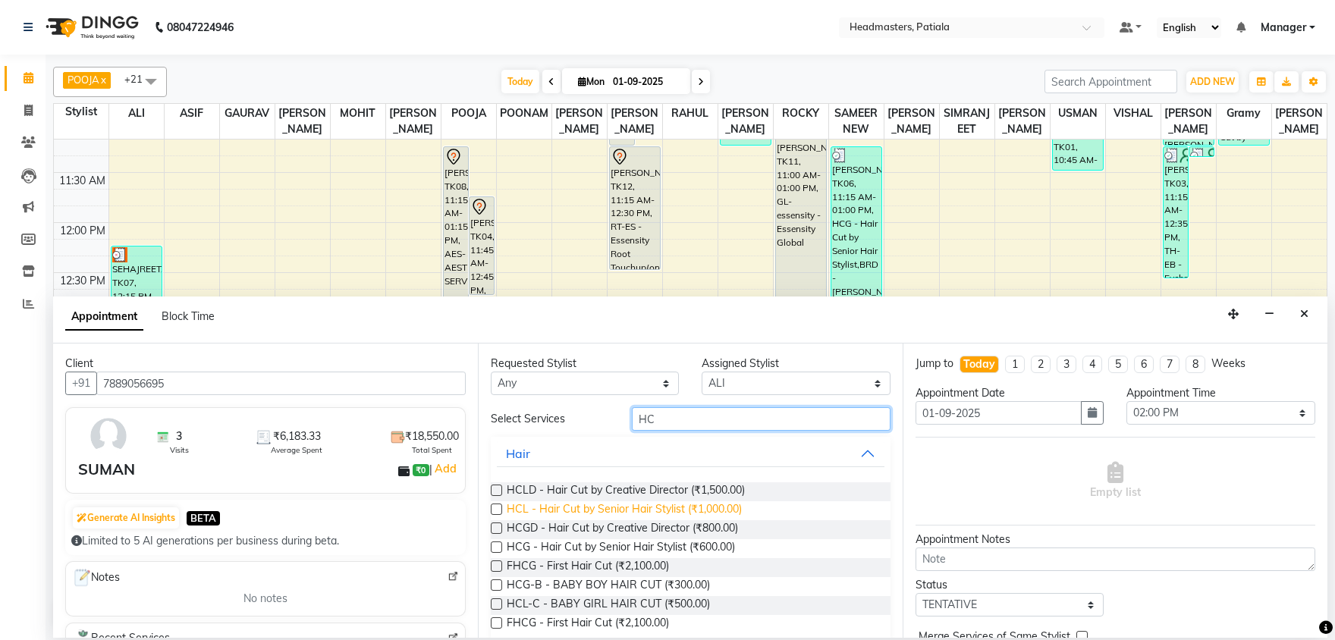
type input "HC"
click at [609, 511] on span "HCL - Hair Cut by Senior Hair Stylist (₹1,000.00)" at bounding box center [624, 510] width 235 height 19
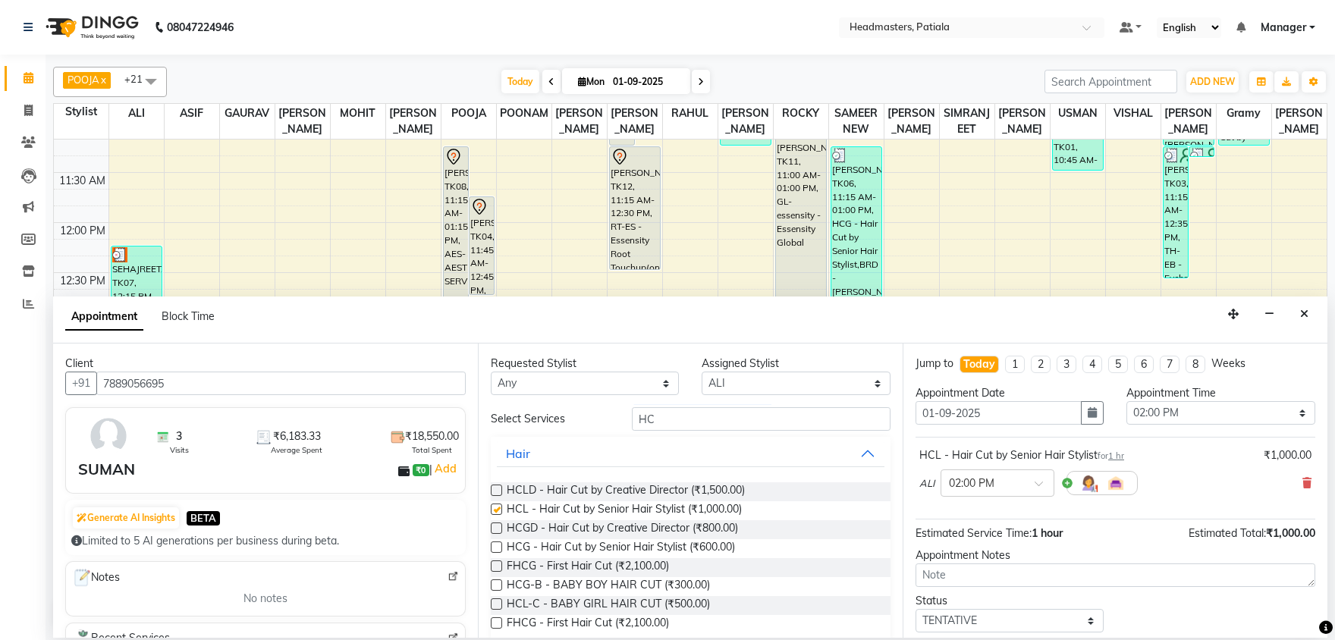
checkbox input "false"
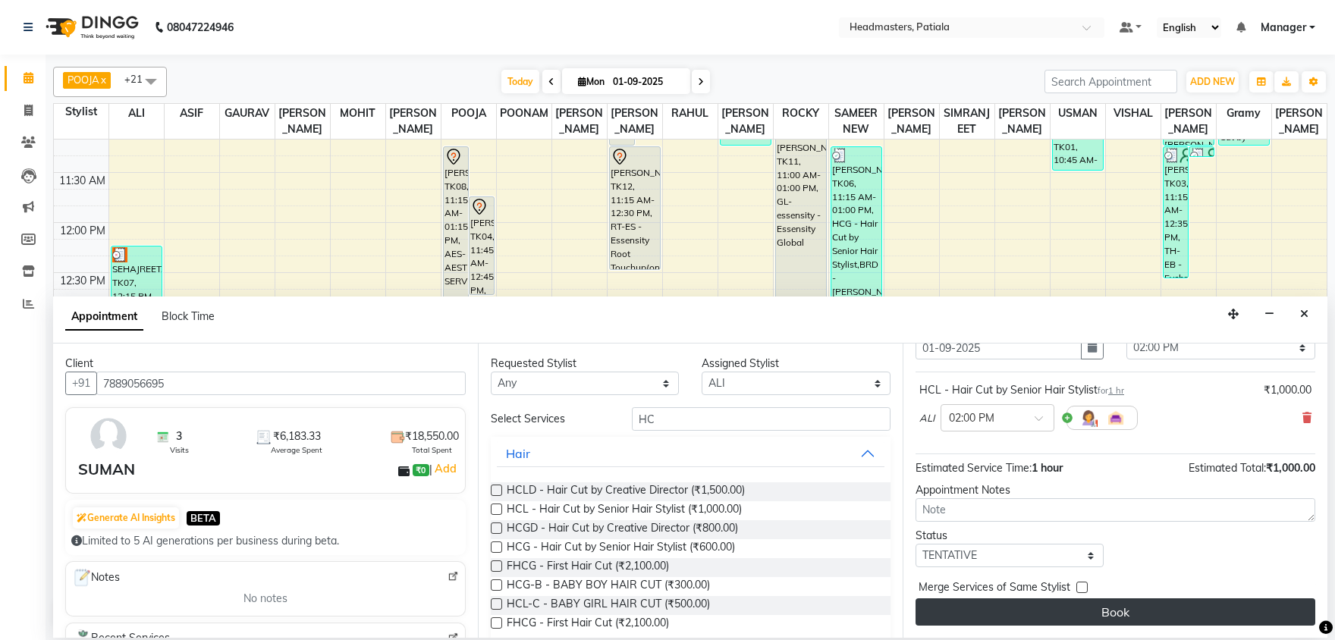
click at [1089, 602] on button "Book" at bounding box center [1116, 611] width 400 height 27
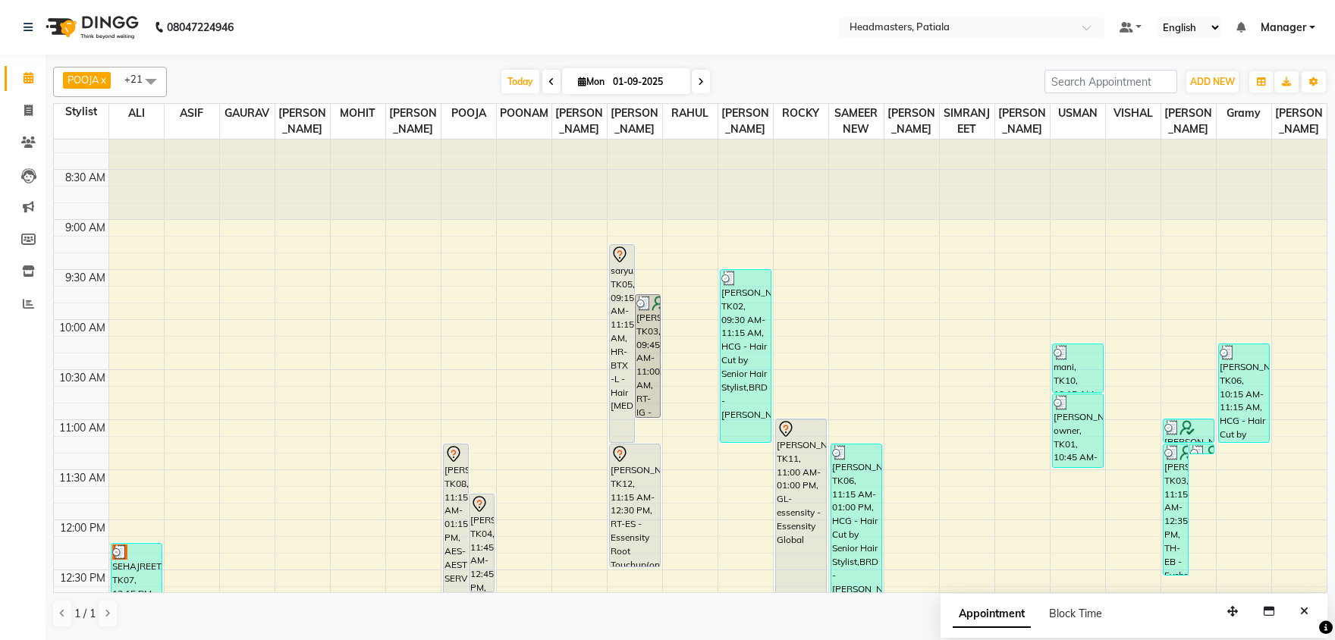
scroll to position [0, 0]
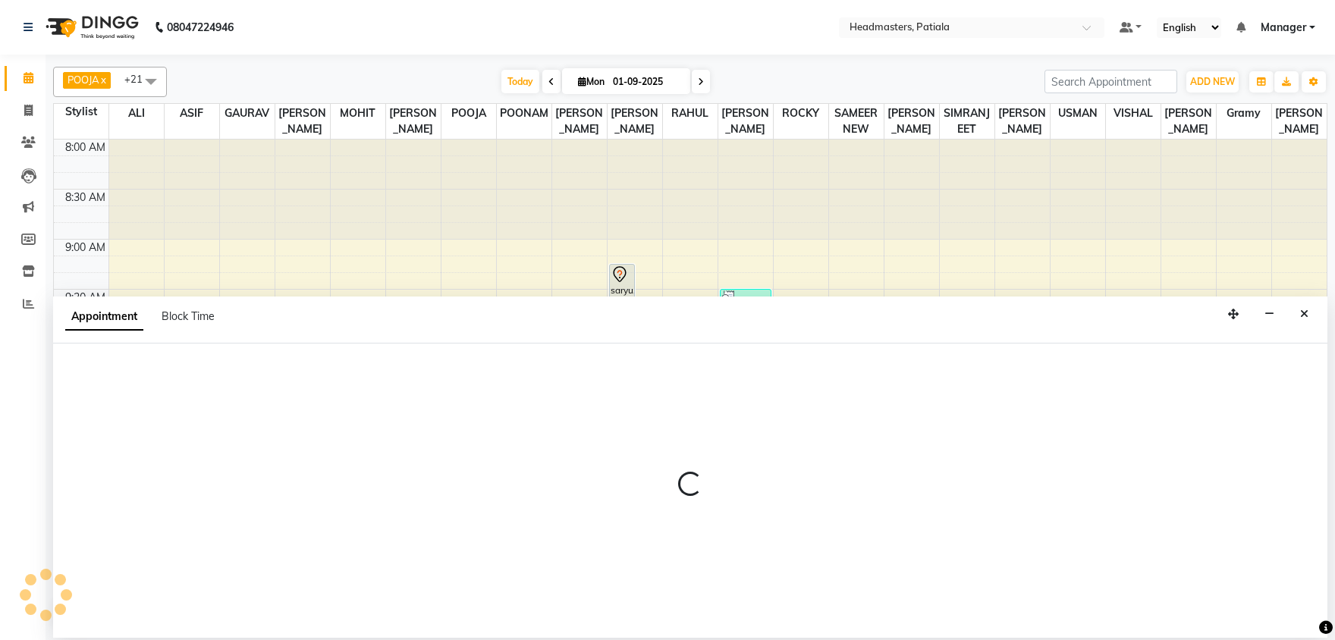
select select "51080"
select select "tentative"
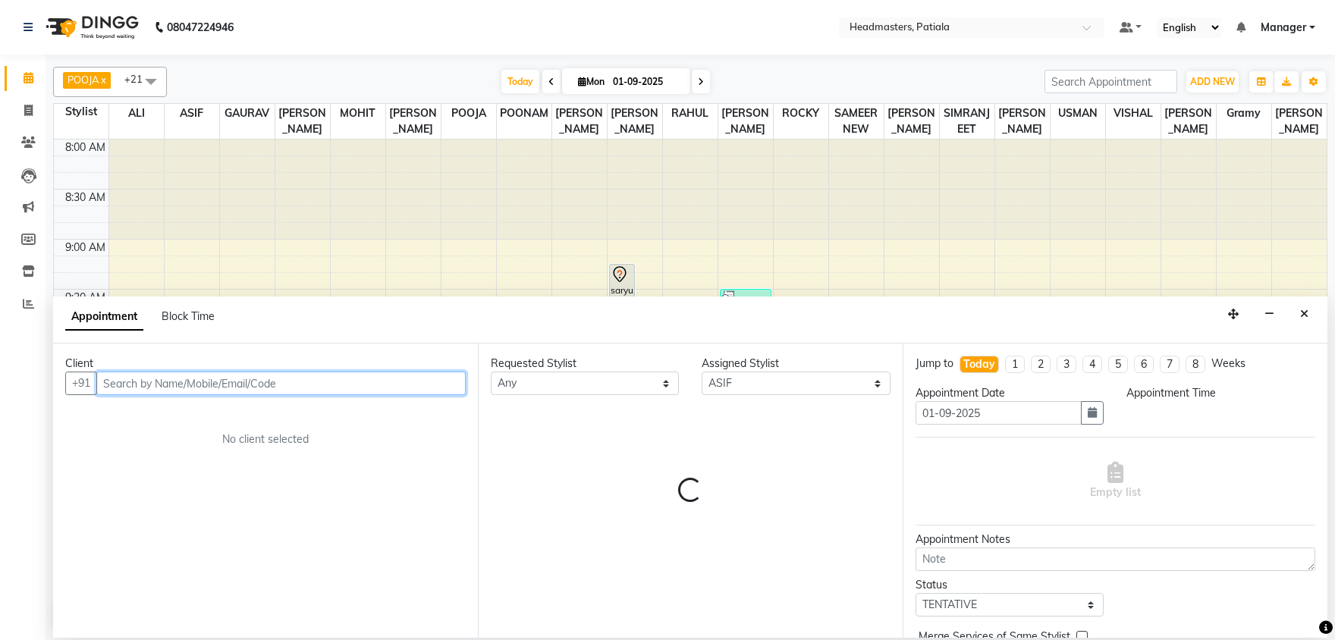
select select "645"
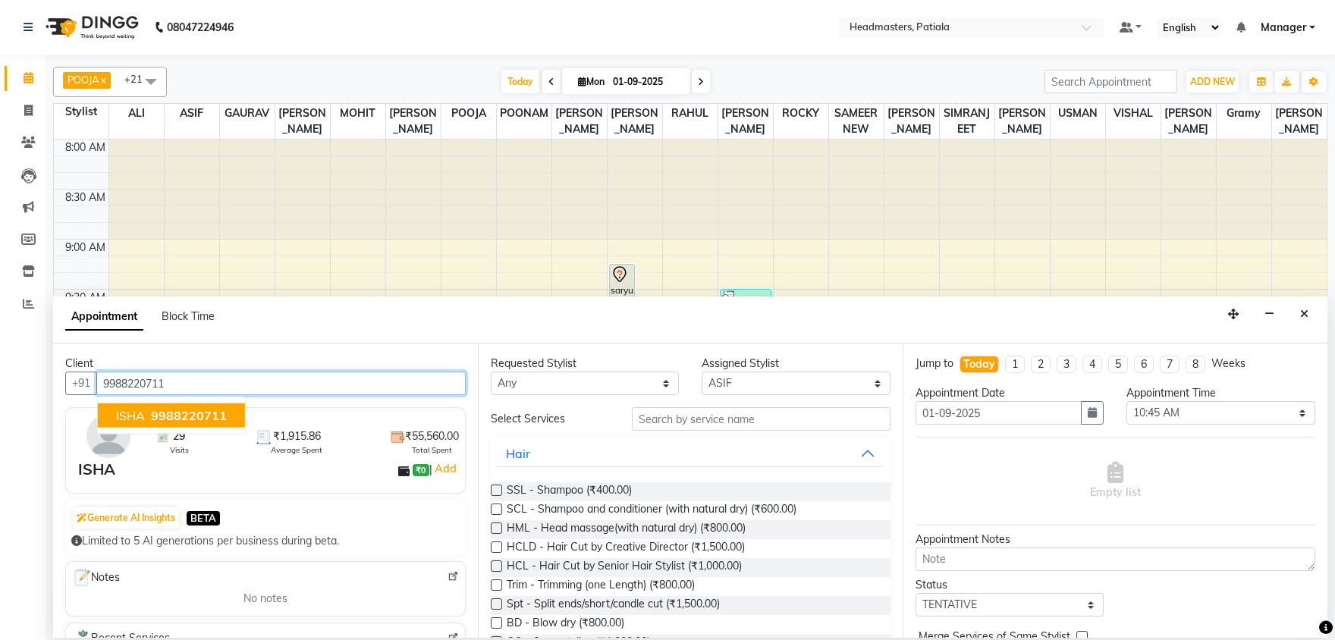
click at [235, 410] on button "ISHA 9988220711" at bounding box center [171, 416] width 147 height 24
type input "9988220711"
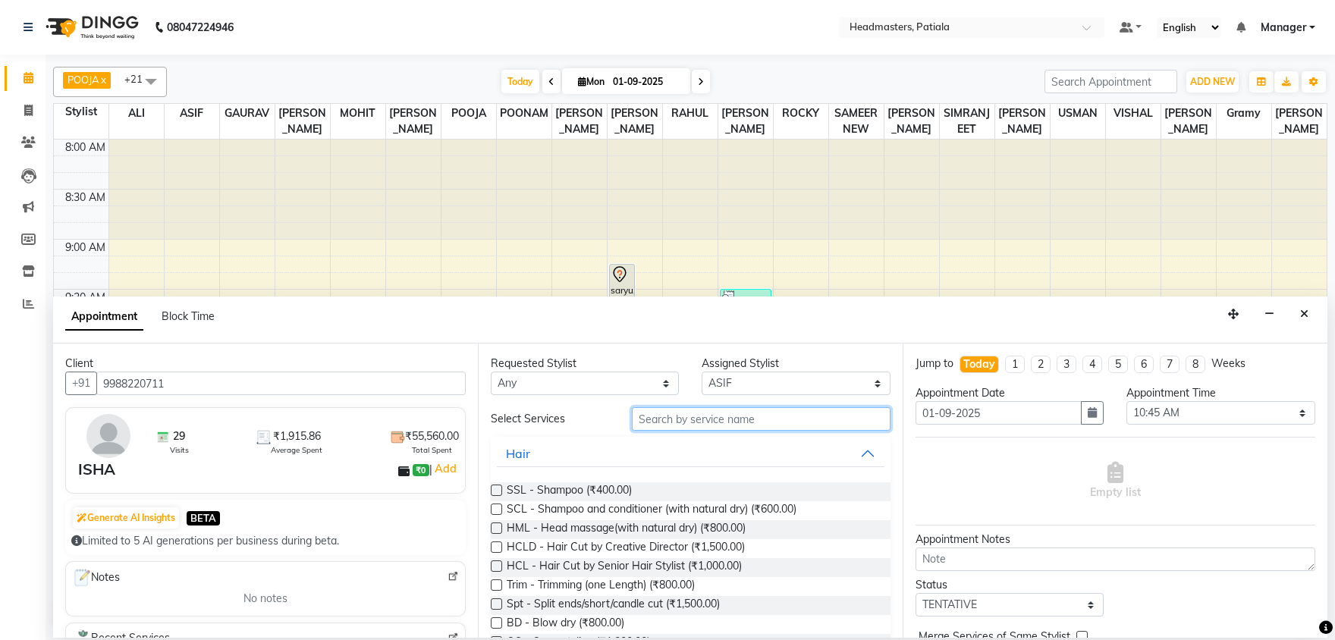
click at [658, 415] on input "text" at bounding box center [761, 419] width 259 height 24
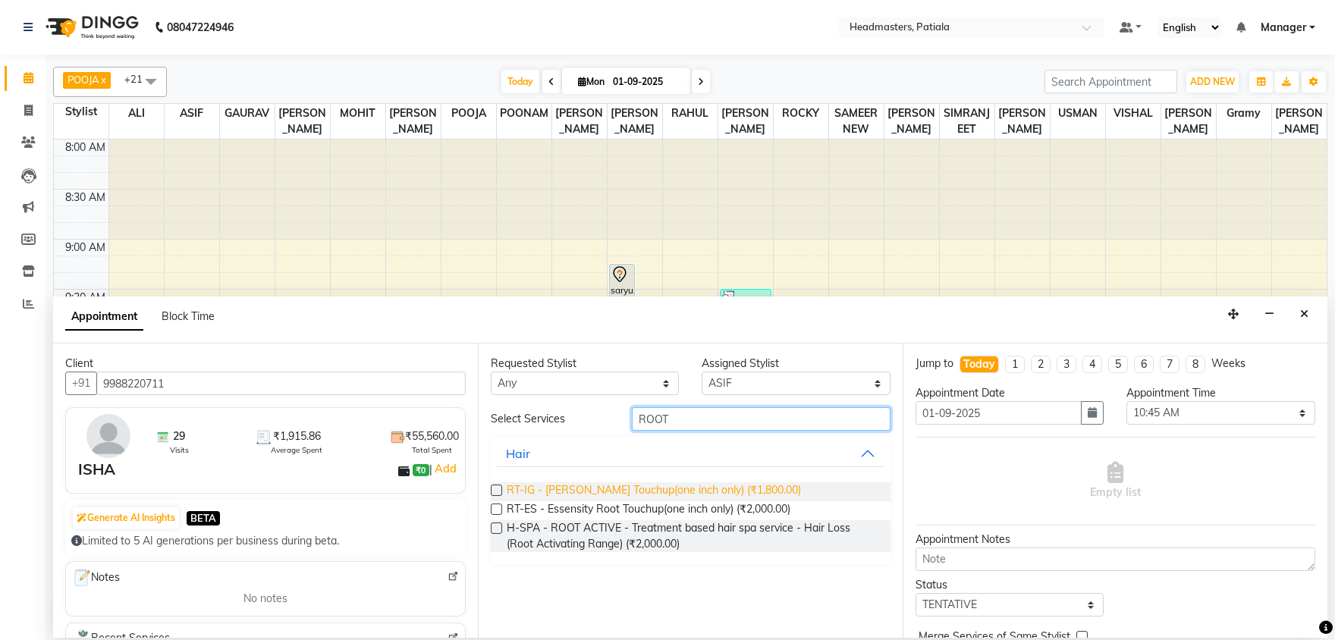
type input "ROOT"
click at [654, 492] on span "RT-IG - [PERSON_NAME] Touchup(one inch only) (₹1,800.00)" at bounding box center [654, 491] width 294 height 19
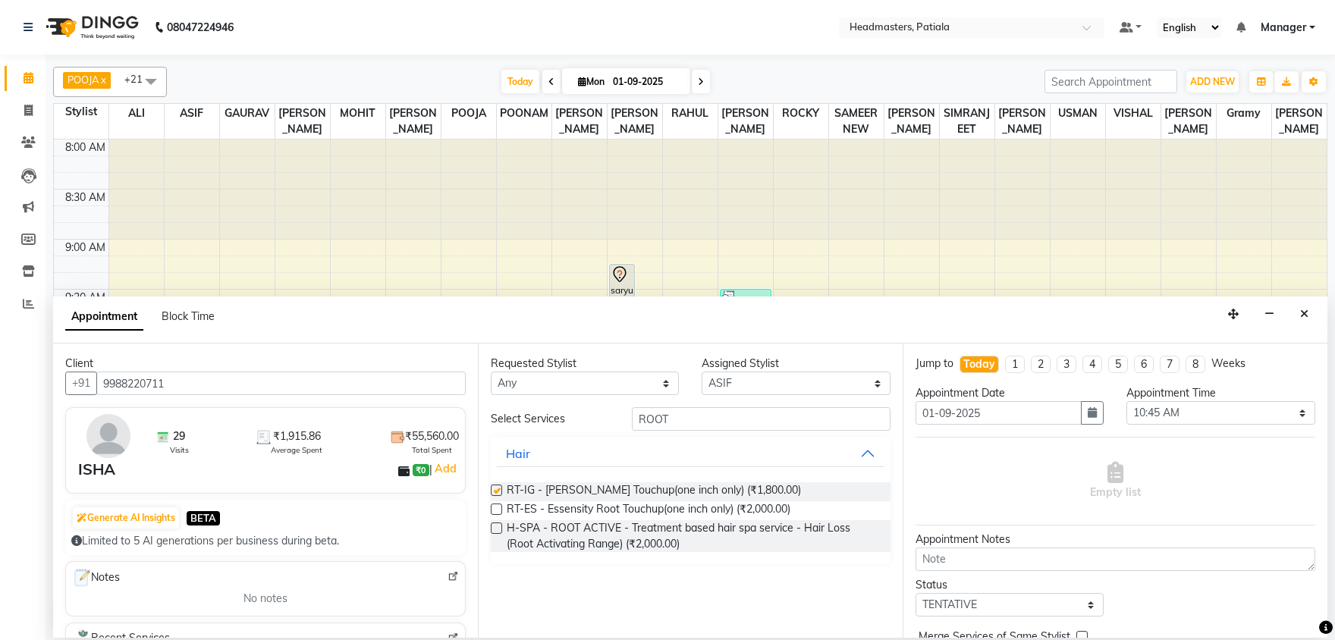
checkbox input "false"
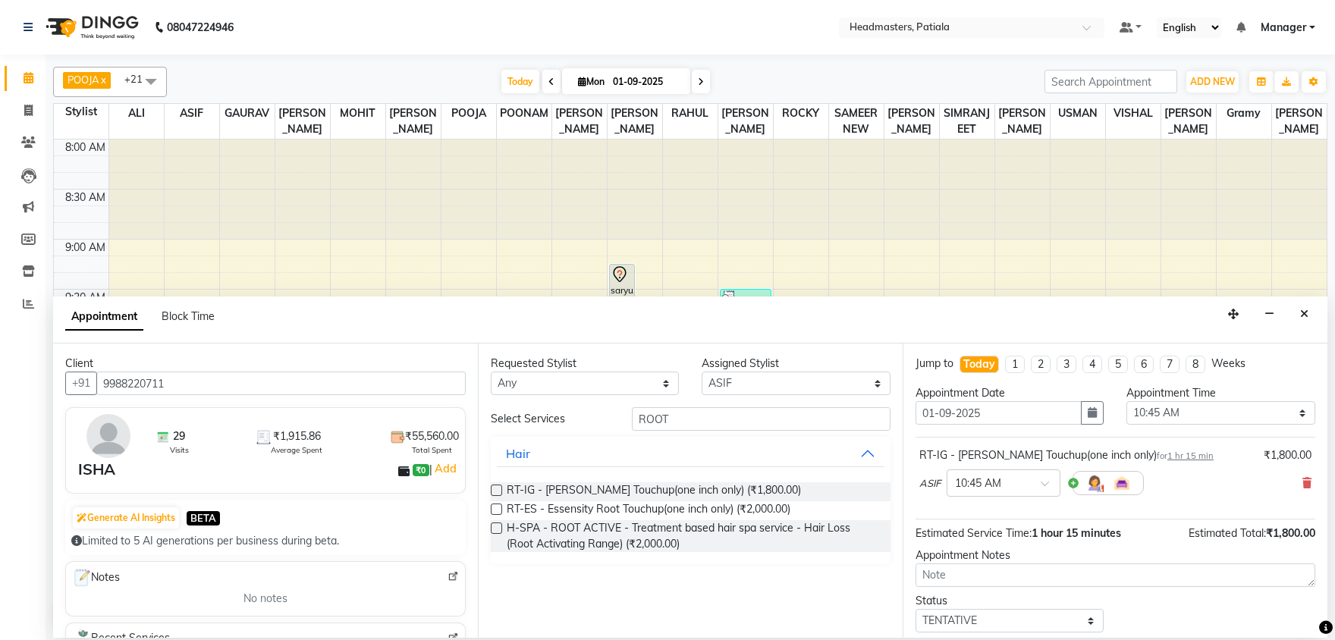
scroll to position [65, 0]
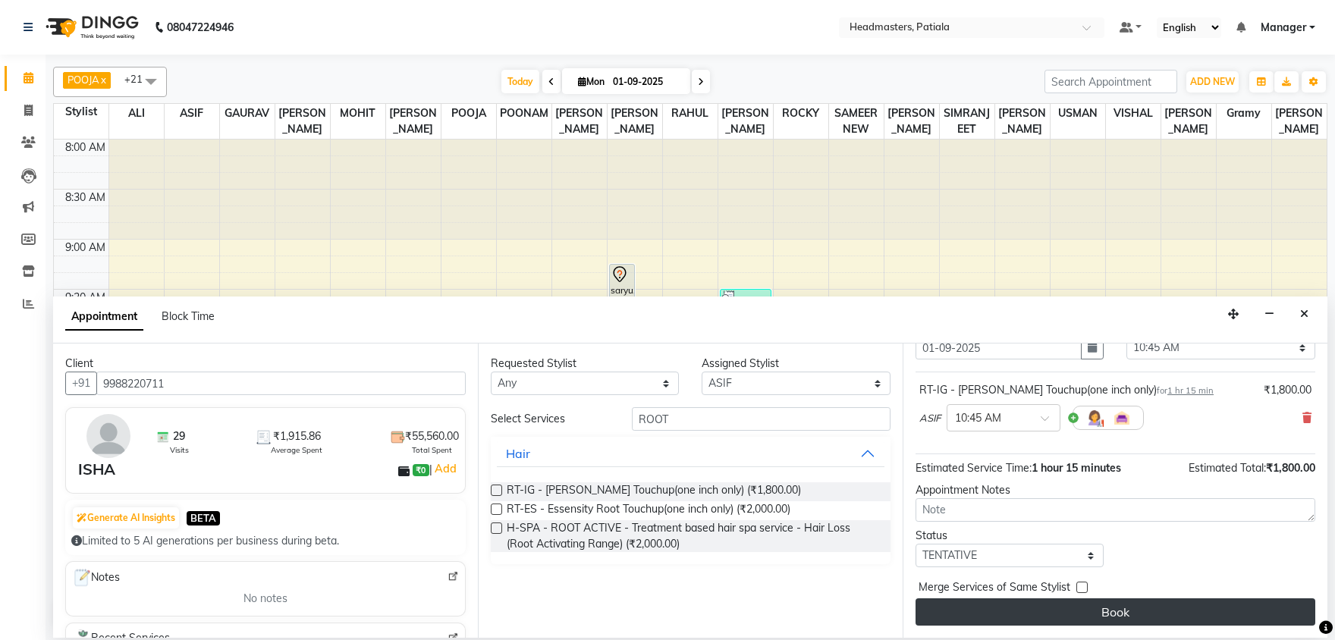
click at [1137, 621] on button "Book" at bounding box center [1116, 611] width 400 height 27
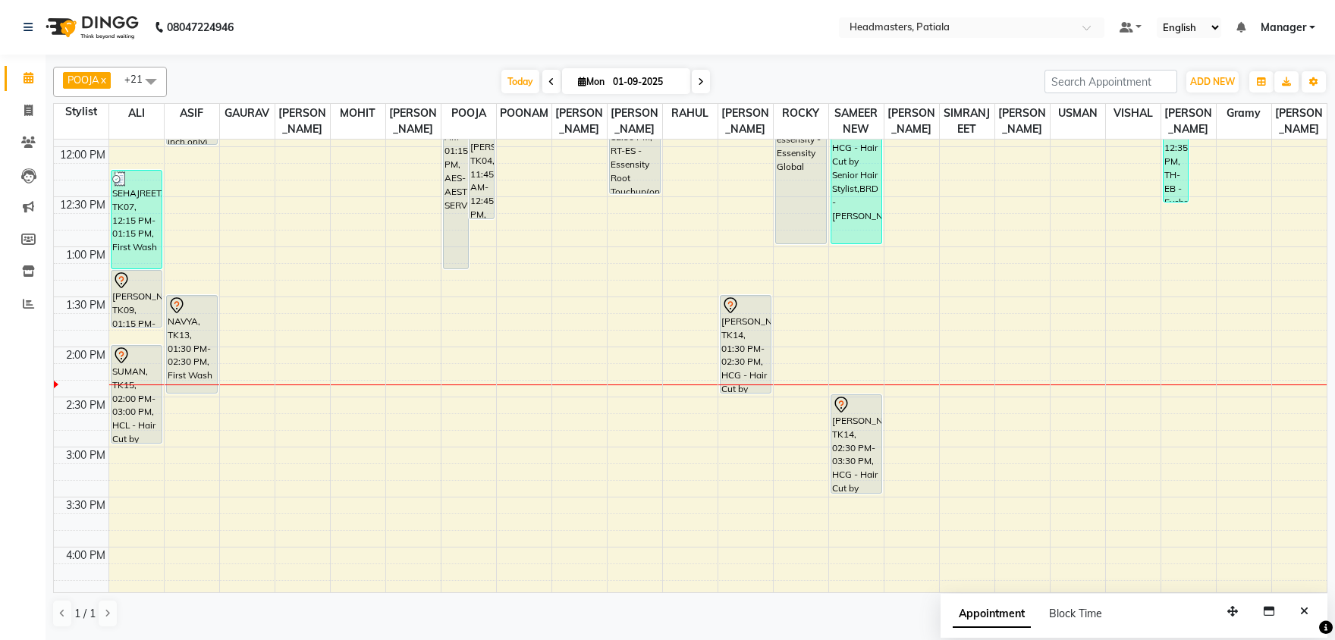
scroll to position [476, 0]
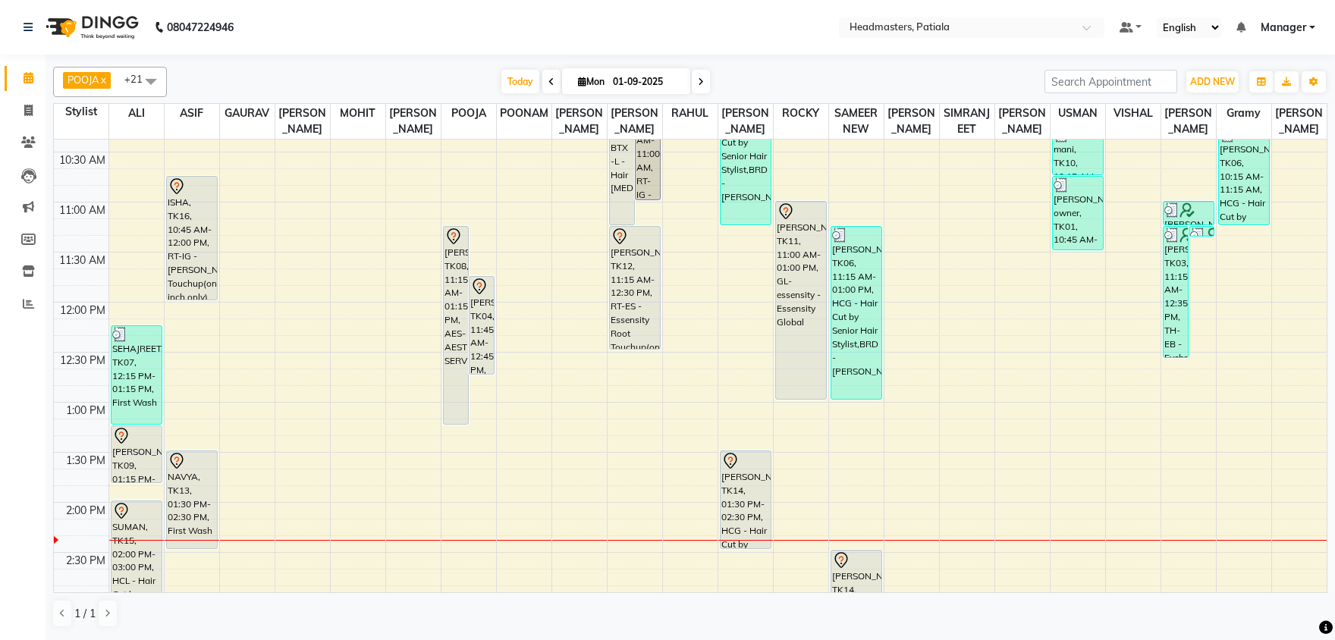
scroll to position [396, 0]
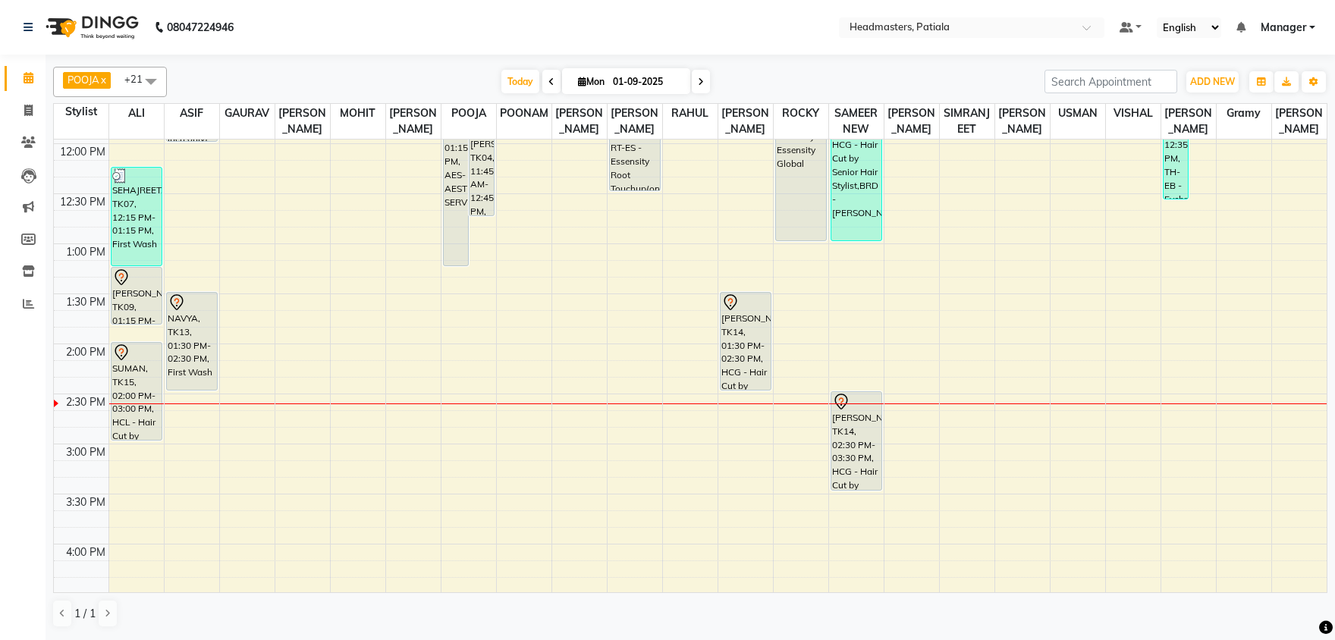
drag, startPoint x: 517, startPoint y: 73, endPoint x: 524, endPoint y: 117, distance: 44.6
click at [523, 116] on div "POOJA x VISHAL x RAHUL x [PERSON_NAME] x [PERSON_NAME] x [PERSON_NAME] x [PERSO…" at bounding box center [690, 347] width 1274 height 573
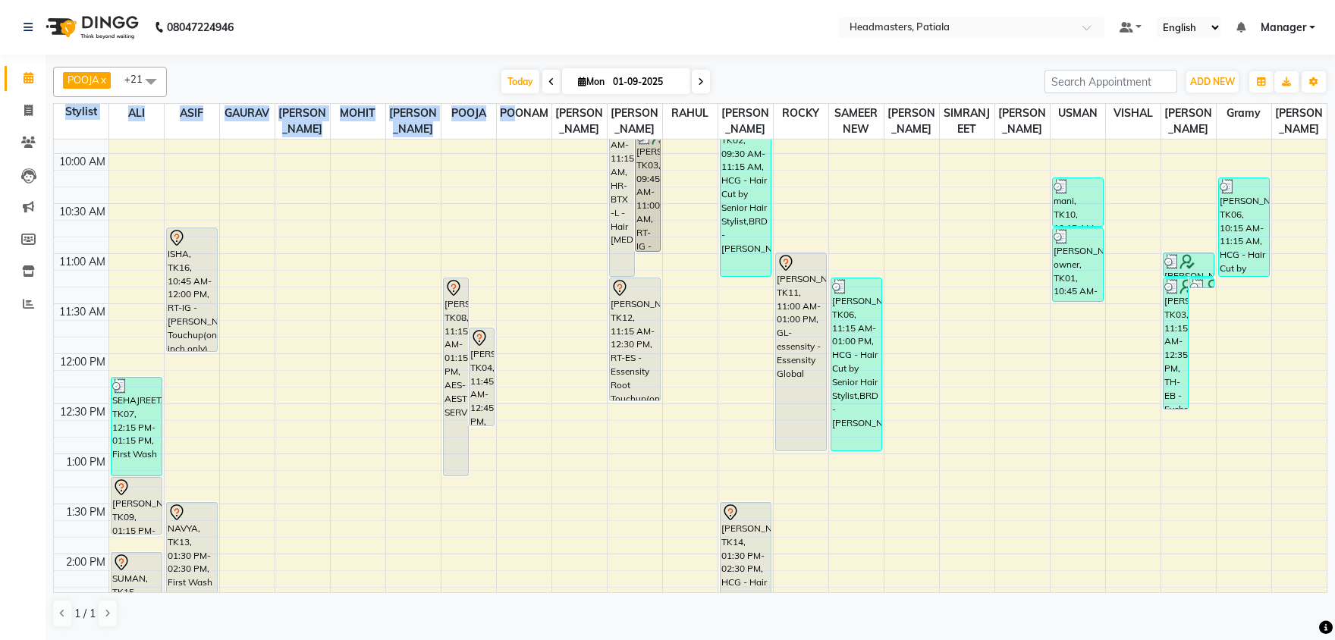
scroll to position [159, 0]
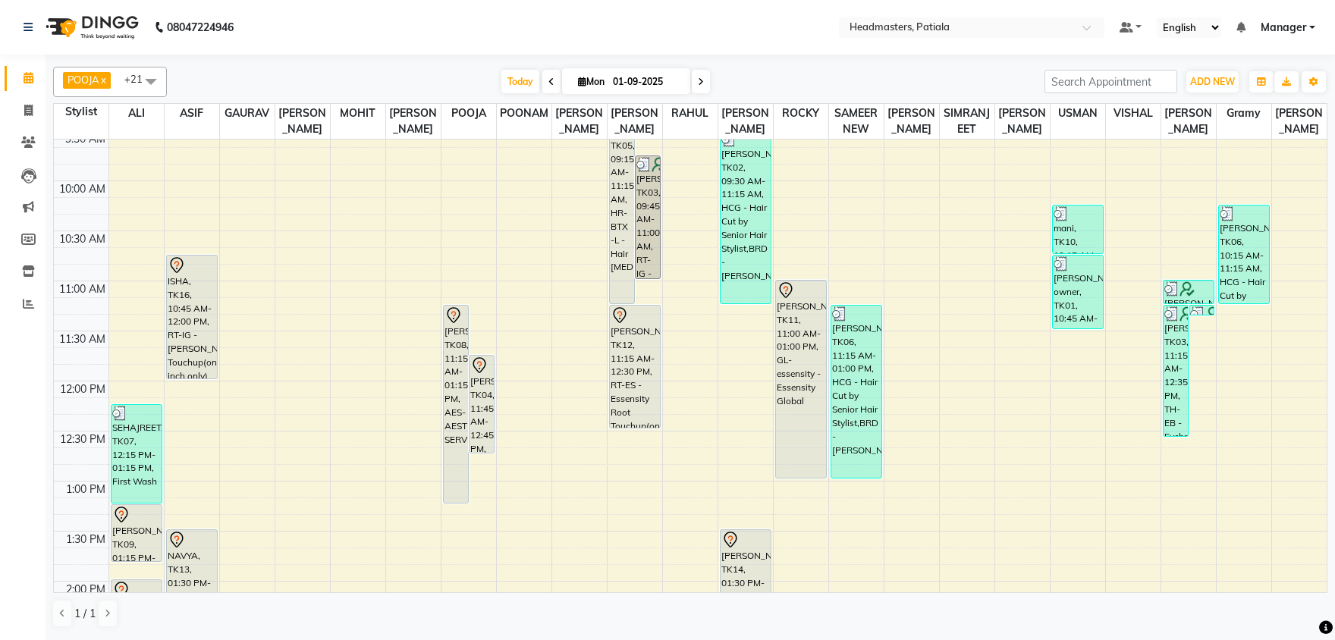
click at [733, 55] on div at bounding box center [690, 58] width 1274 height 6
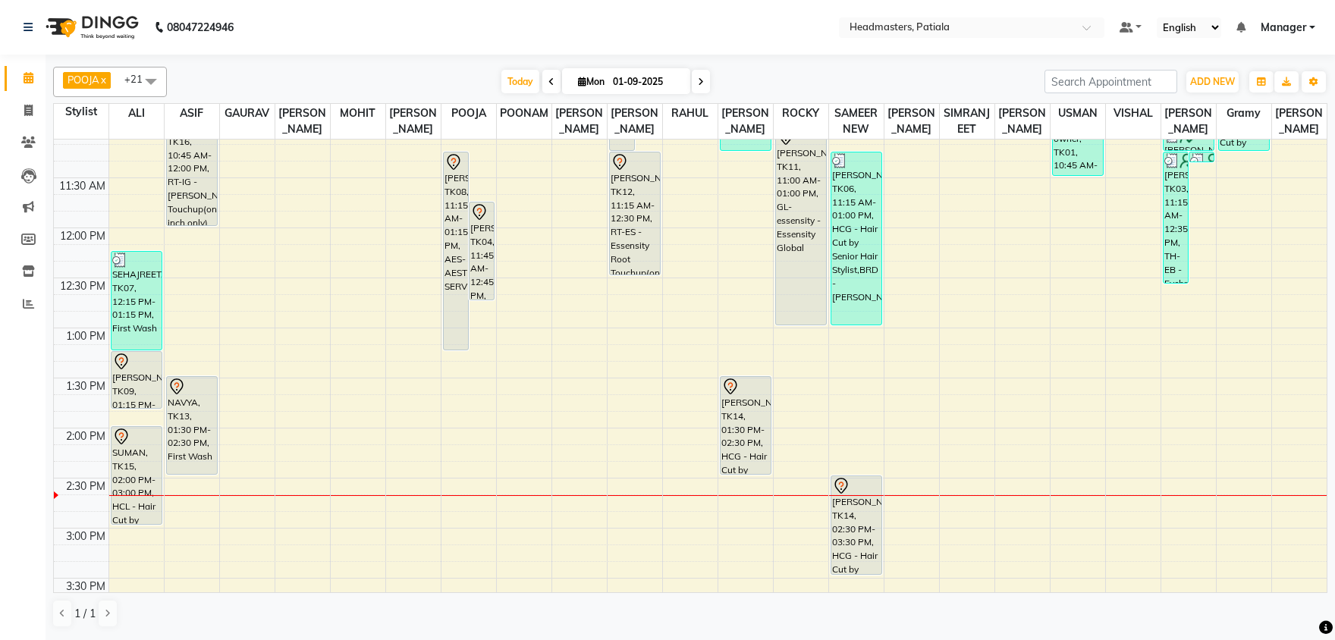
scroll to position [317, 0]
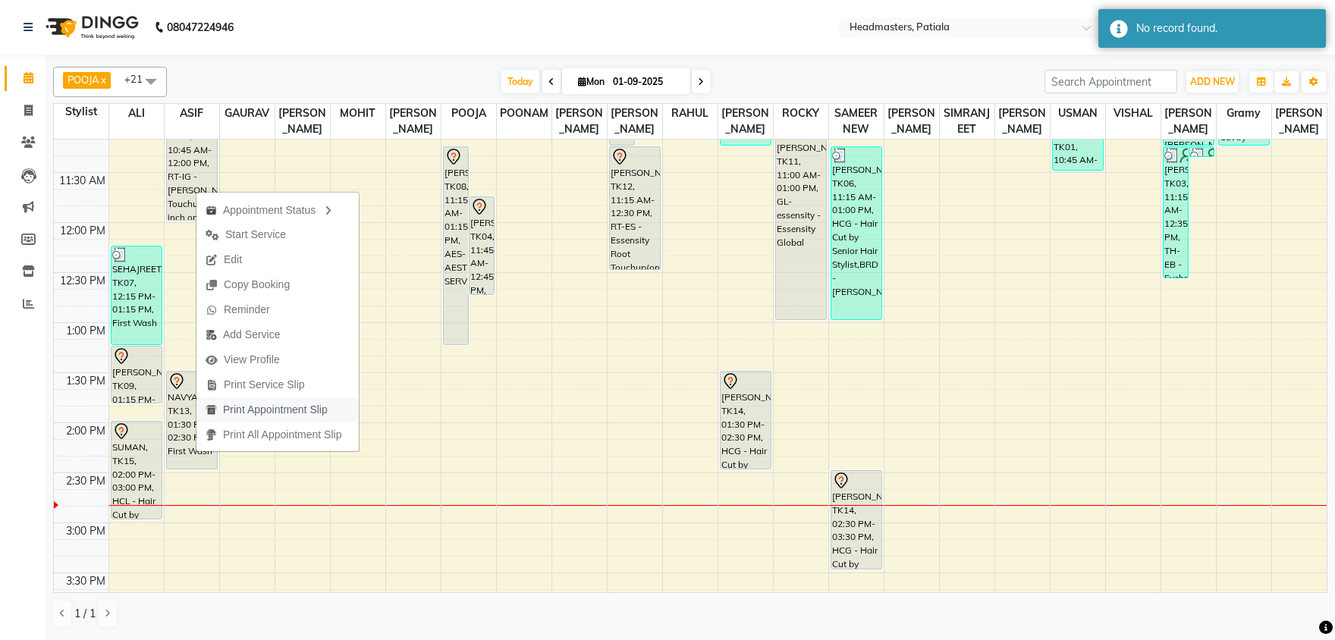
click at [250, 404] on span "Print Appointment Slip" at bounding box center [275, 410] width 105 height 16
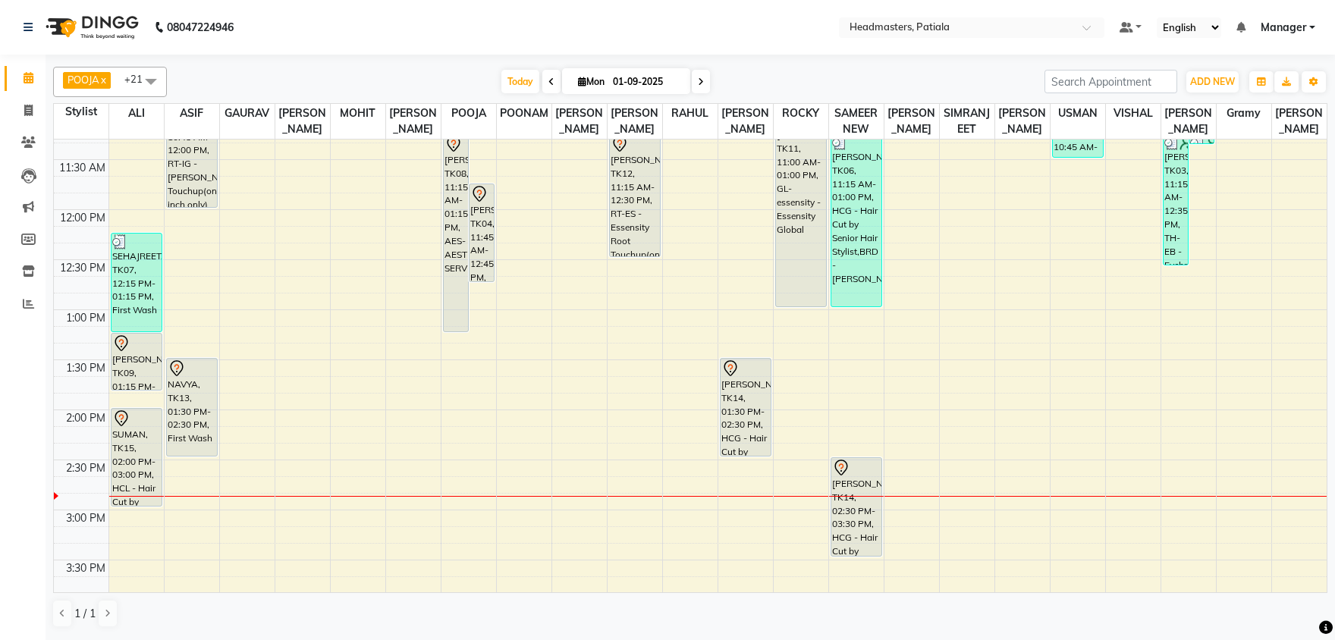
scroll to position [317, 0]
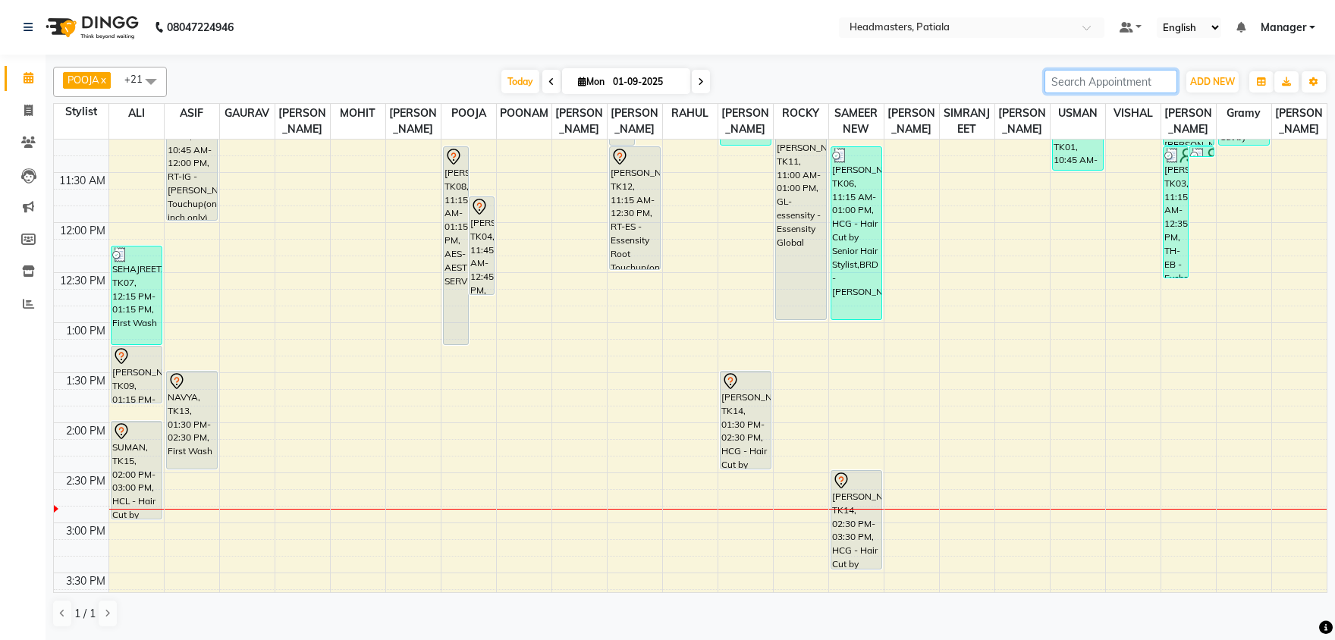
click at [1125, 86] on input "search" at bounding box center [1110, 82] width 133 height 24
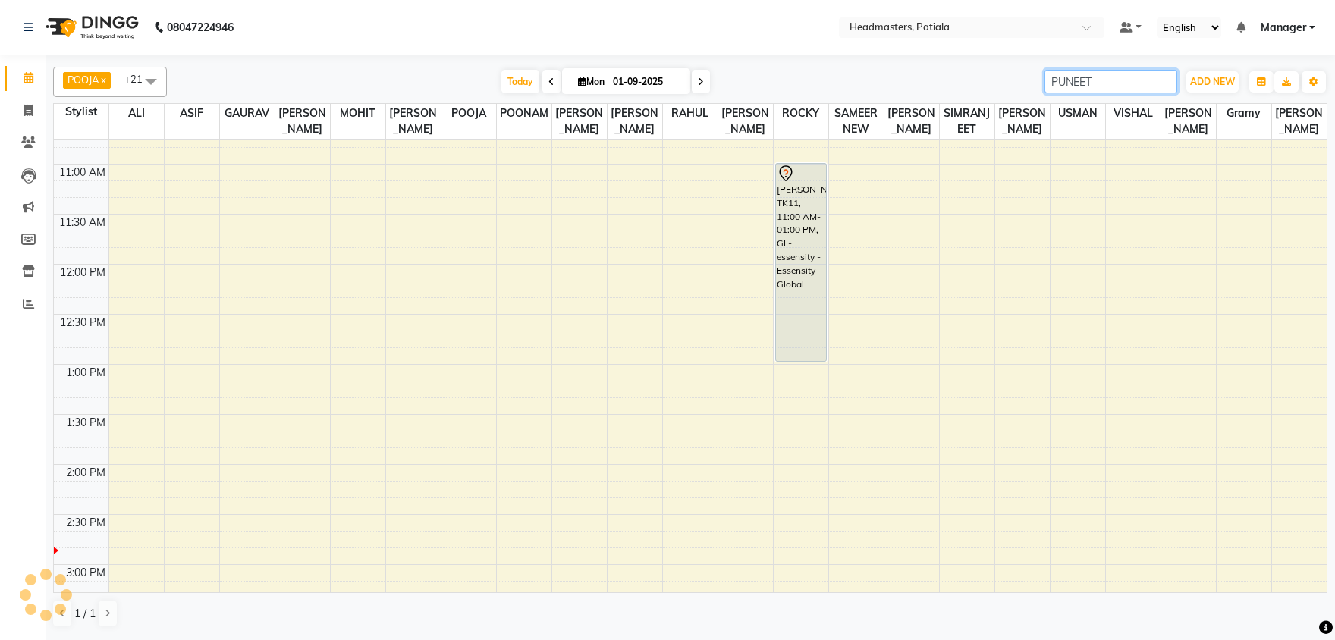
scroll to position [237, 0]
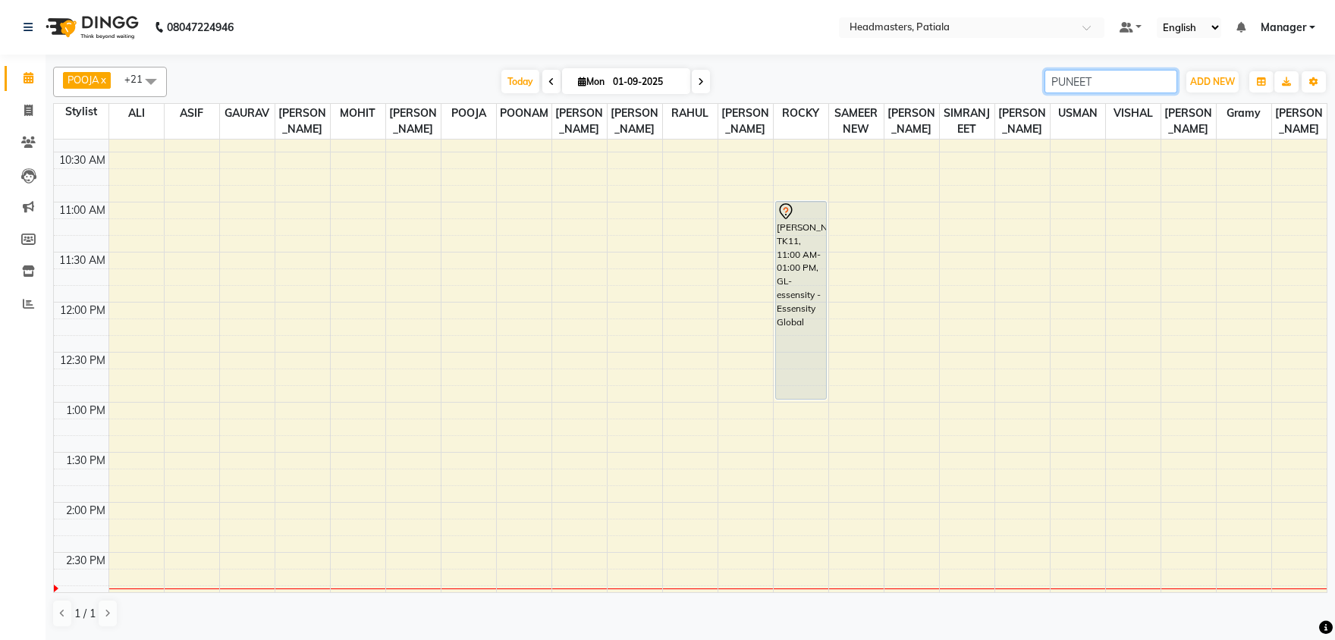
type input "PUNEET"
click at [818, 82] on div "[DATE] [DATE]" at bounding box center [605, 82] width 862 height 23
drag, startPoint x: 1064, startPoint y: 82, endPoint x: 1002, endPoint y: 80, distance: 62.2
click at [1044, 80] on input "PUNEET" at bounding box center [1110, 82] width 133 height 24
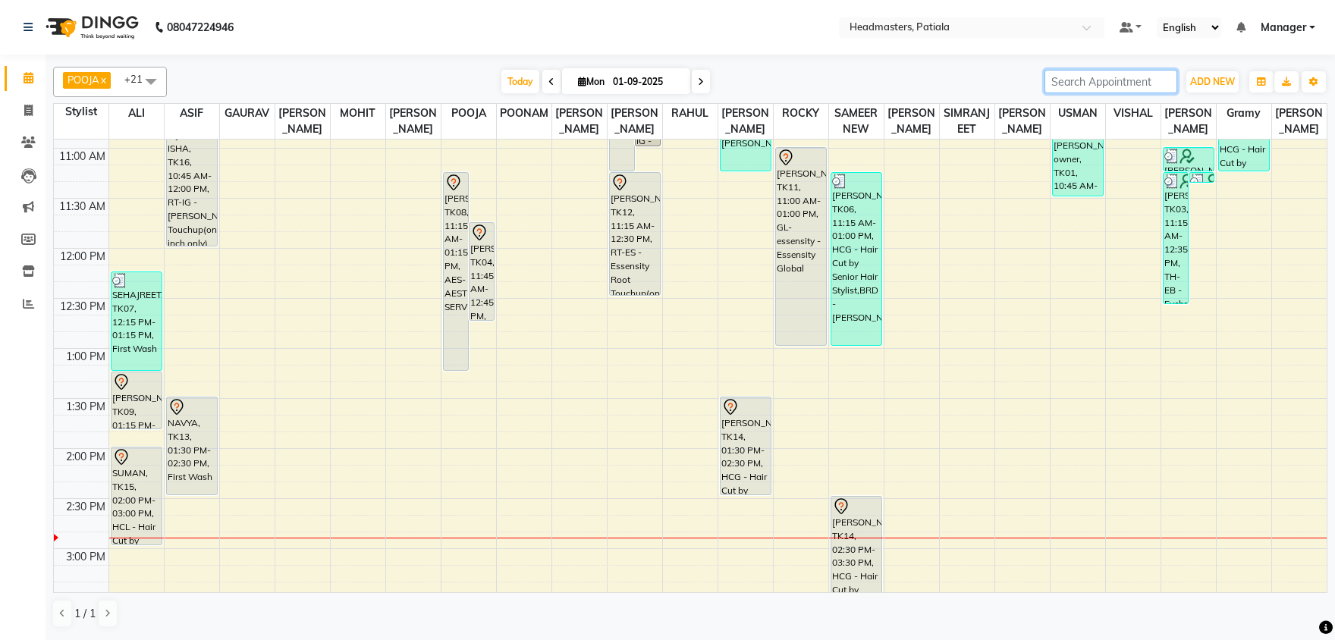
scroll to position [317, 0]
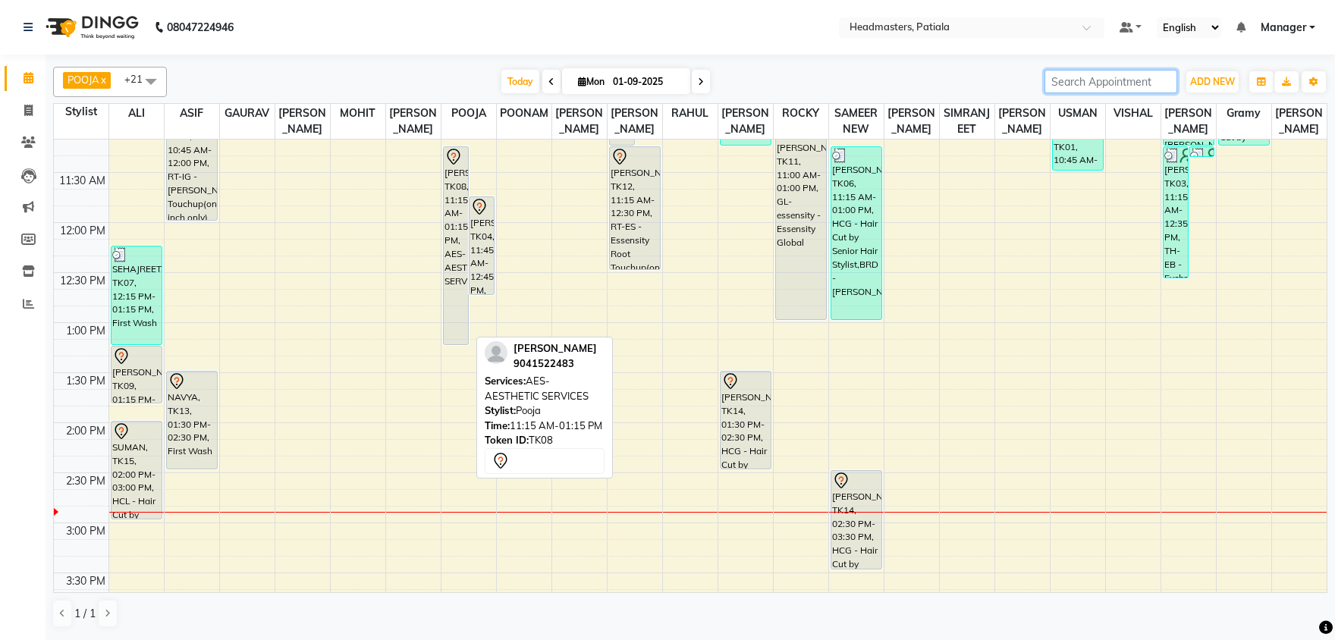
click at [450, 225] on div "[PERSON_NAME], TK08, 11:15 AM-01:15 PM, AES- AESTHETIC SERVICES" at bounding box center [456, 245] width 24 height 197
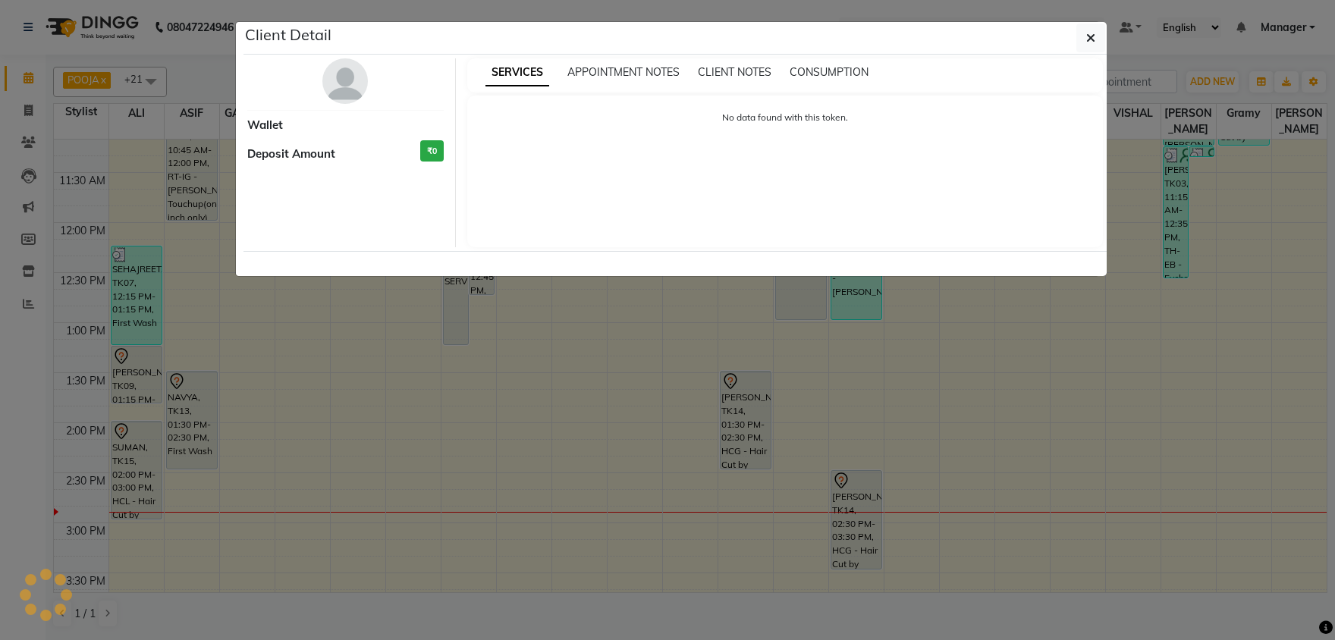
select select "7"
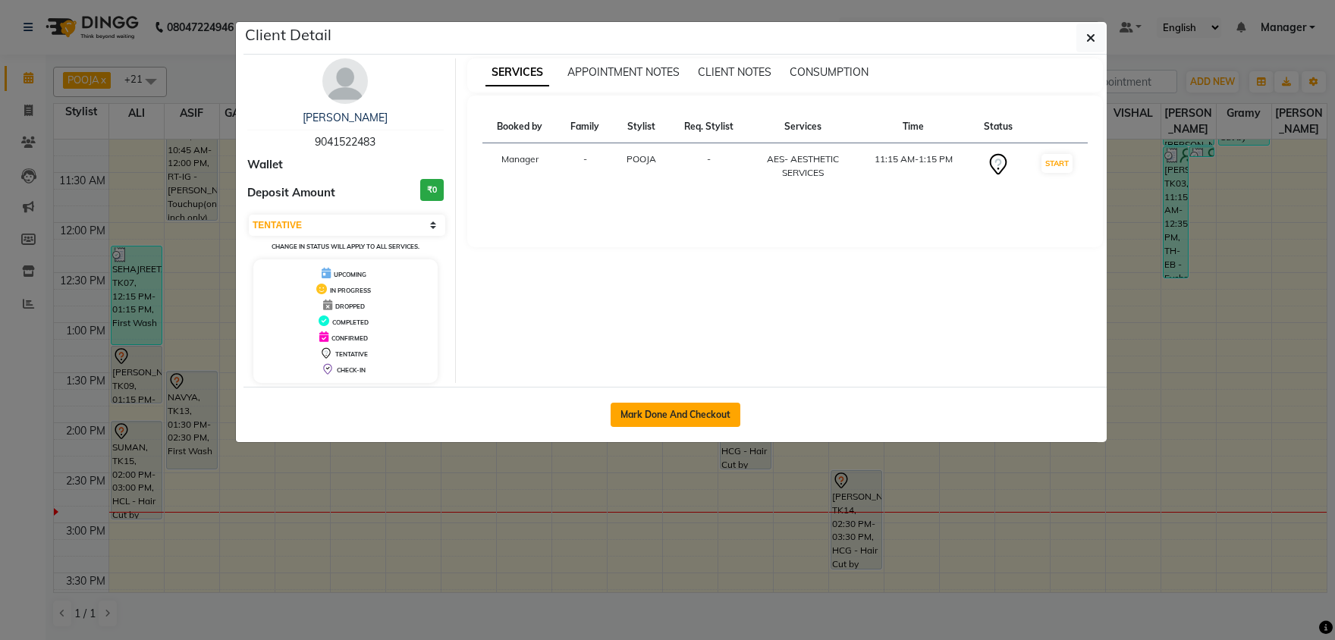
click at [652, 415] on button "Mark Done And Checkout" at bounding box center [676, 415] width 130 height 24
select select "service"
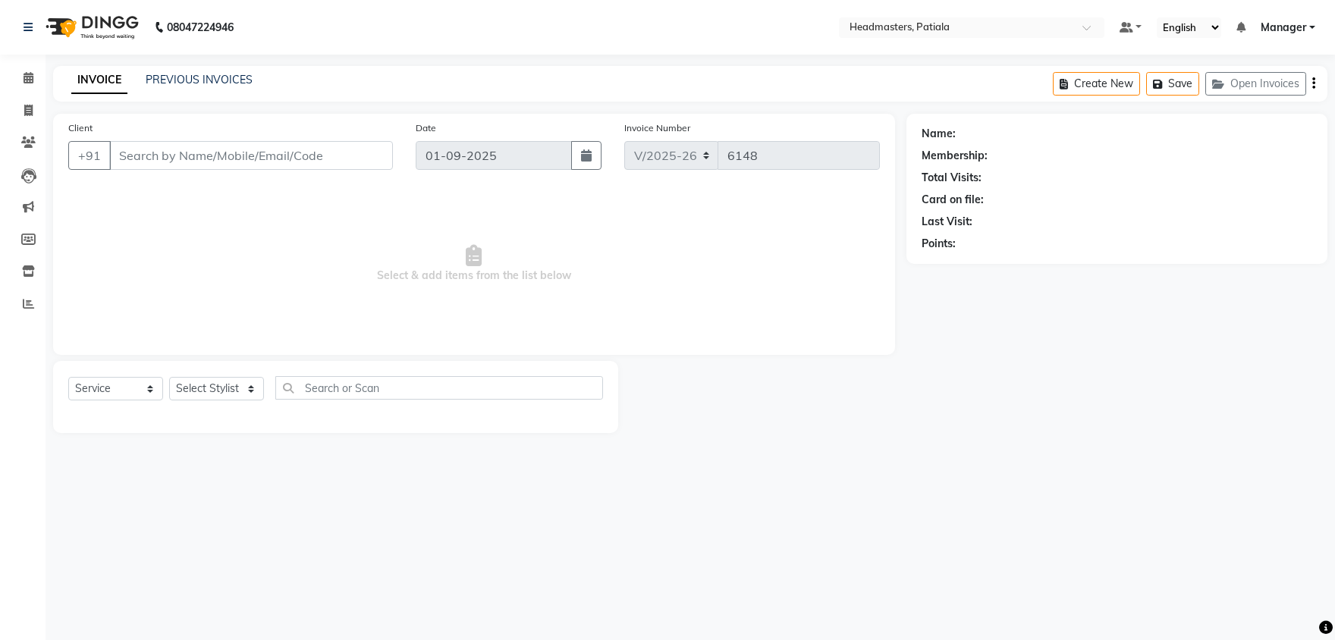
type input "9041522483"
select select "51100"
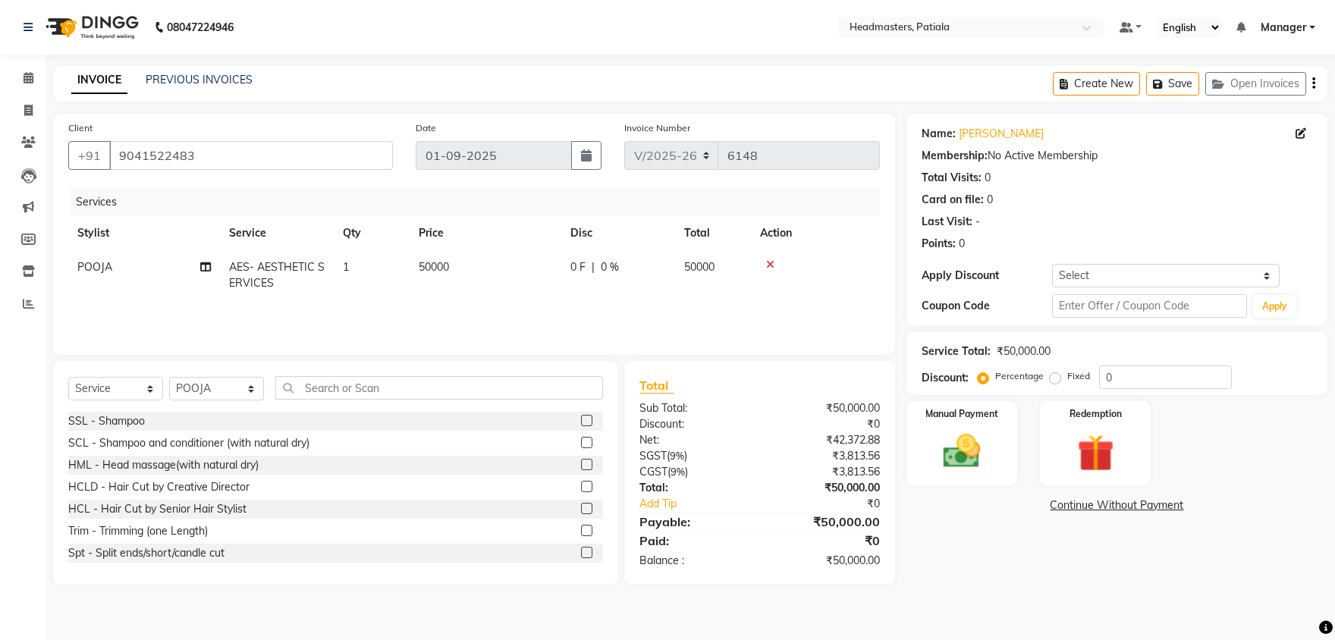
click at [430, 402] on div "Select Service Product Membership Package Voucher Prepaid Gift Card Select Styl…" at bounding box center [335, 394] width 535 height 36
click at [428, 391] on input "text" at bounding box center [439, 388] width 328 height 24
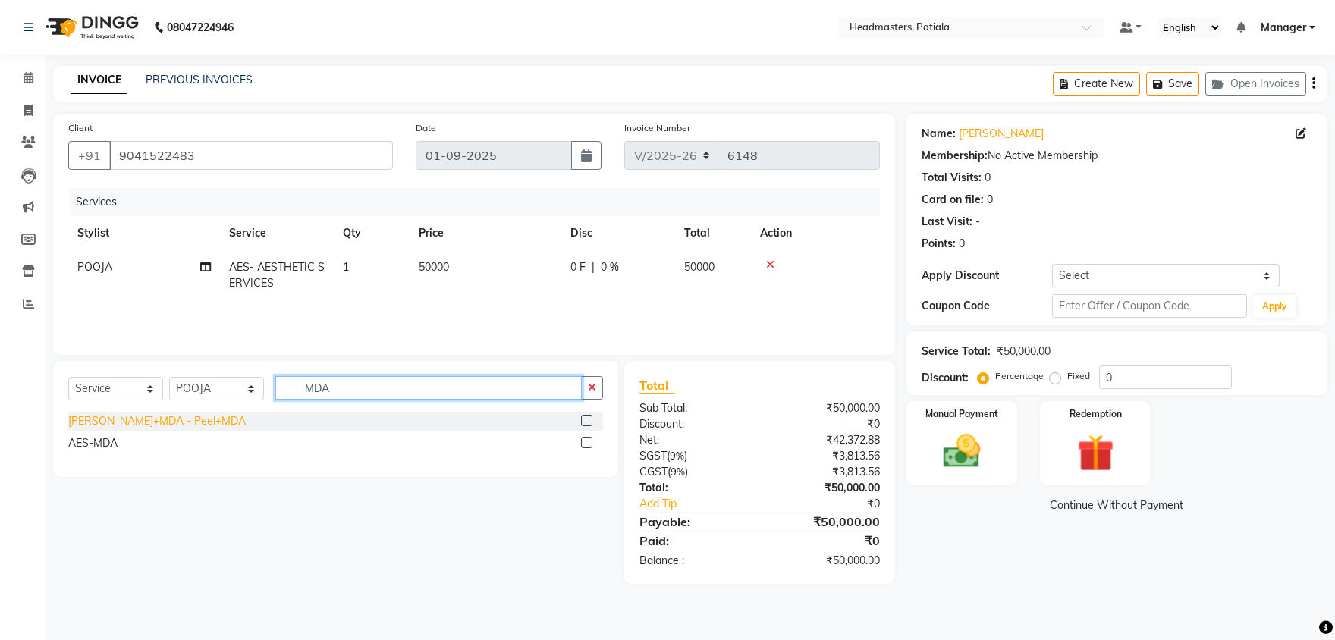
type input "MDA"
click at [154, 427] on div "[PERSON_NAME]+MDA - Peel+MDA" at bounding box center [156, 421] width 177 height 16
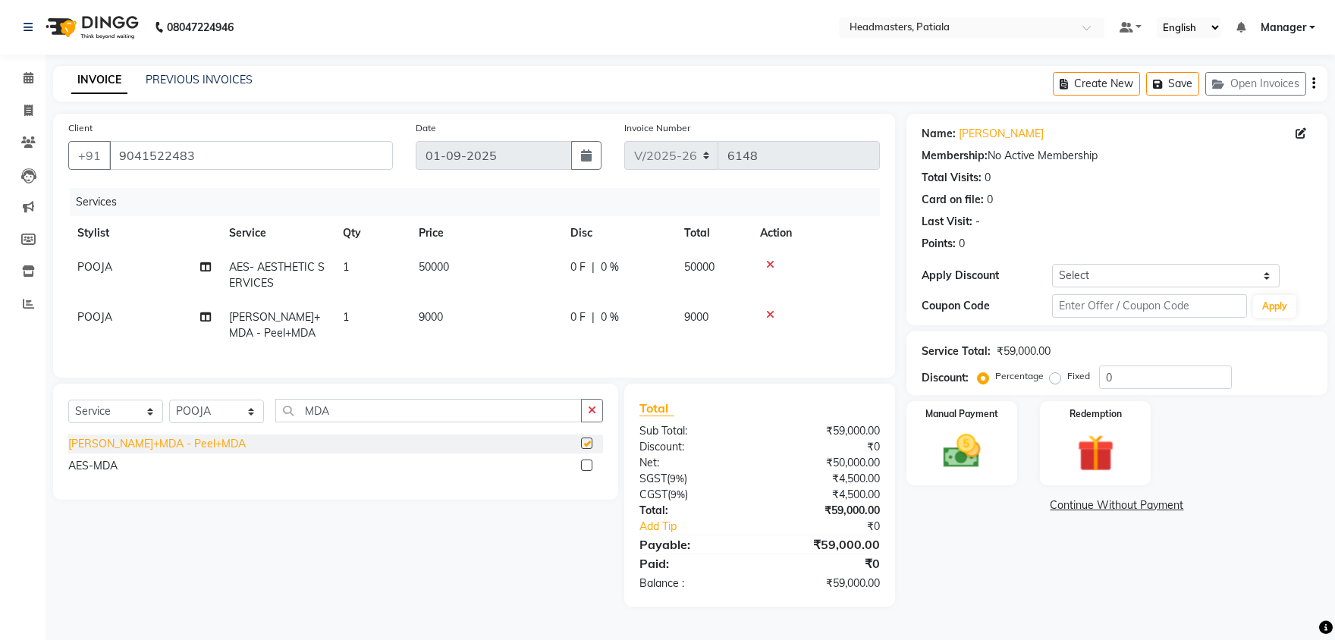
checkbox input "false"
click at [104, 463] on div "AES-MDA" at bounding box center [92, 466] width 49 height 16
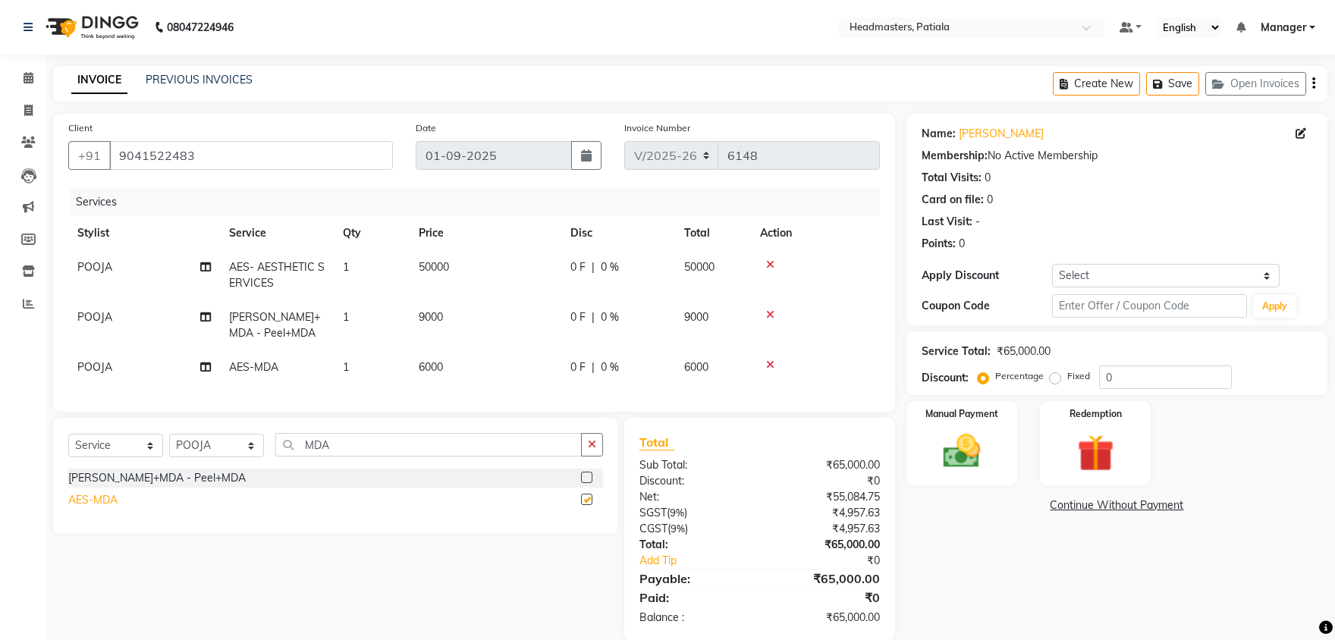
checkbox input "false"
click at [772, 319] on icon at bounding box center [770, 314] width 8 height 11
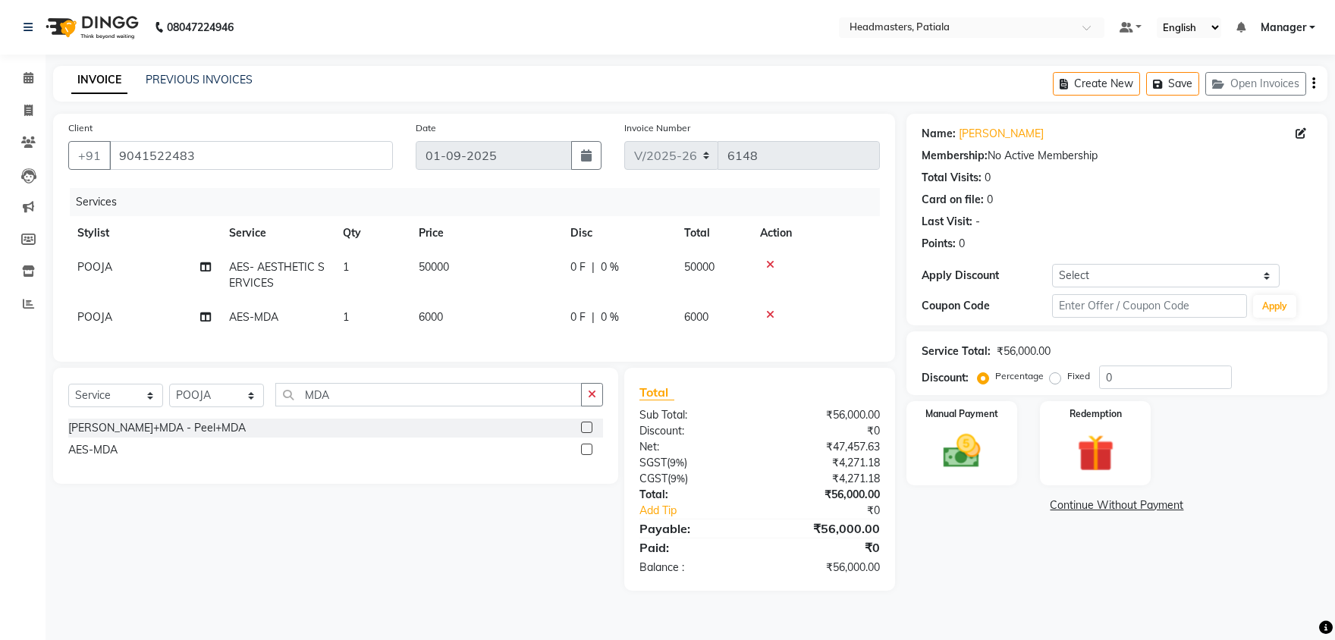
click at [769, 260] on icon at bounding box center [770, 264] width 8 height 11
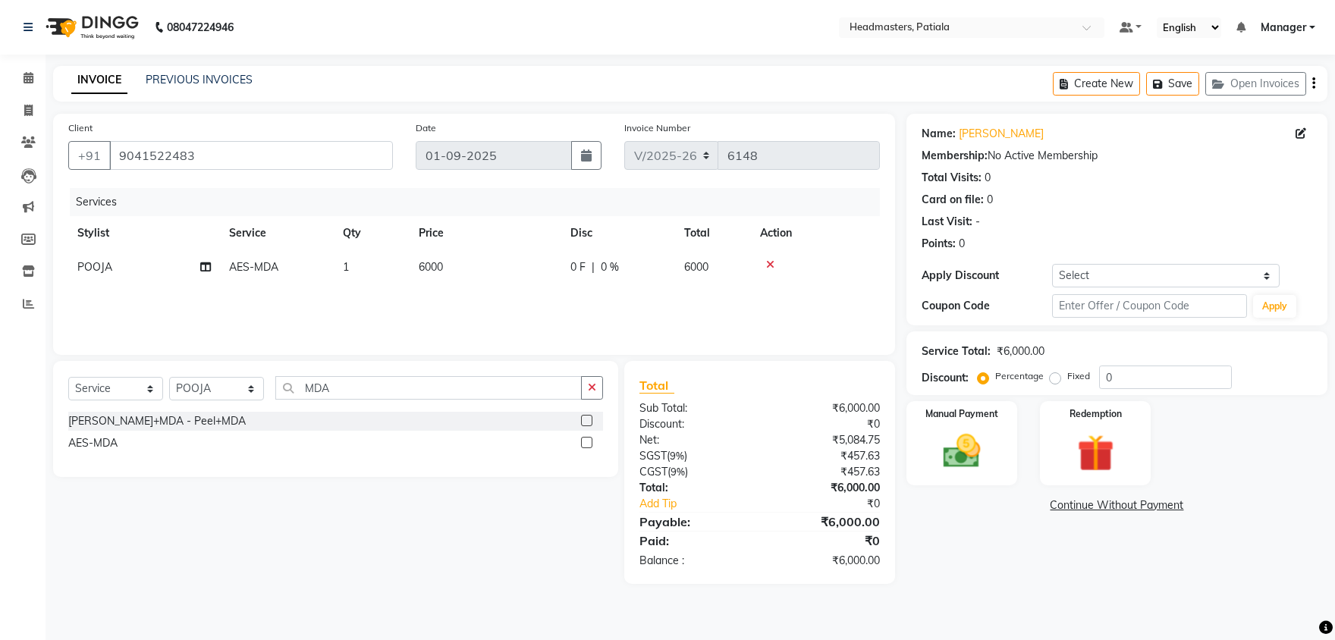
click at [774, 263] on icon at bounding box center [770, 264] width 8 height 11
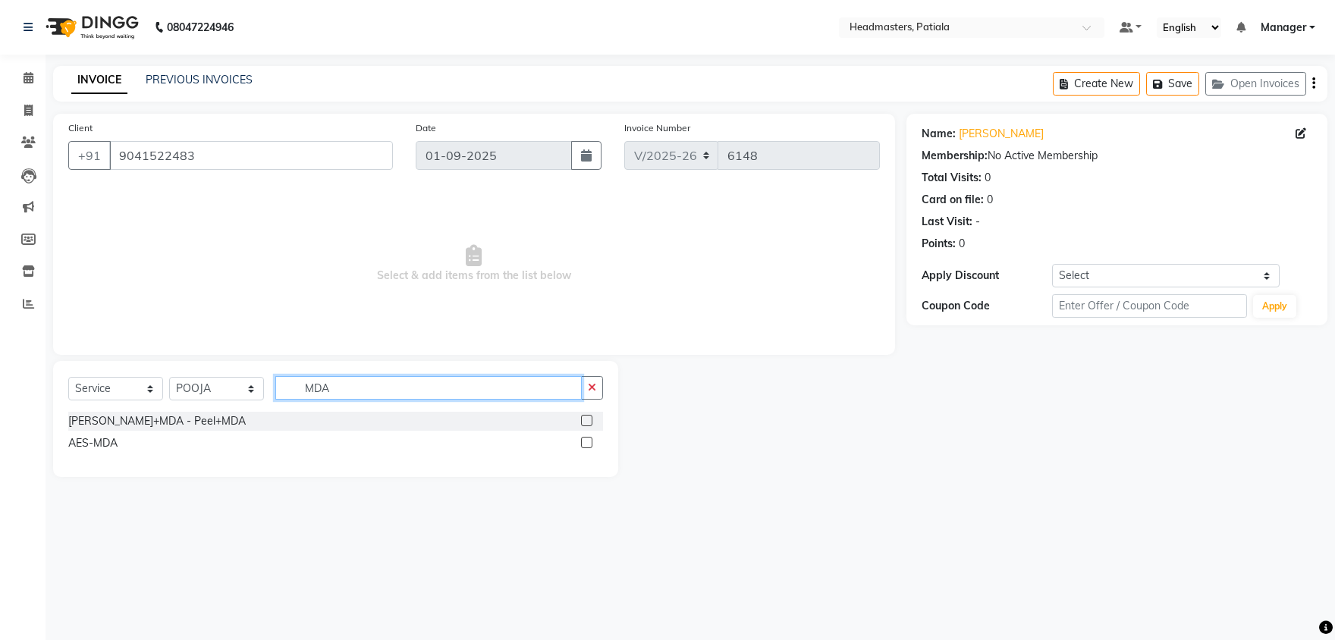
drag, startPoint x: 354, startPoint y: 381, endPoint x: 281, endPoint y: 374, distance: 73.1
click at [281, 376] on input "MDA" at bounding box center [428, 388] width 306 height 24
type input "AESTH"
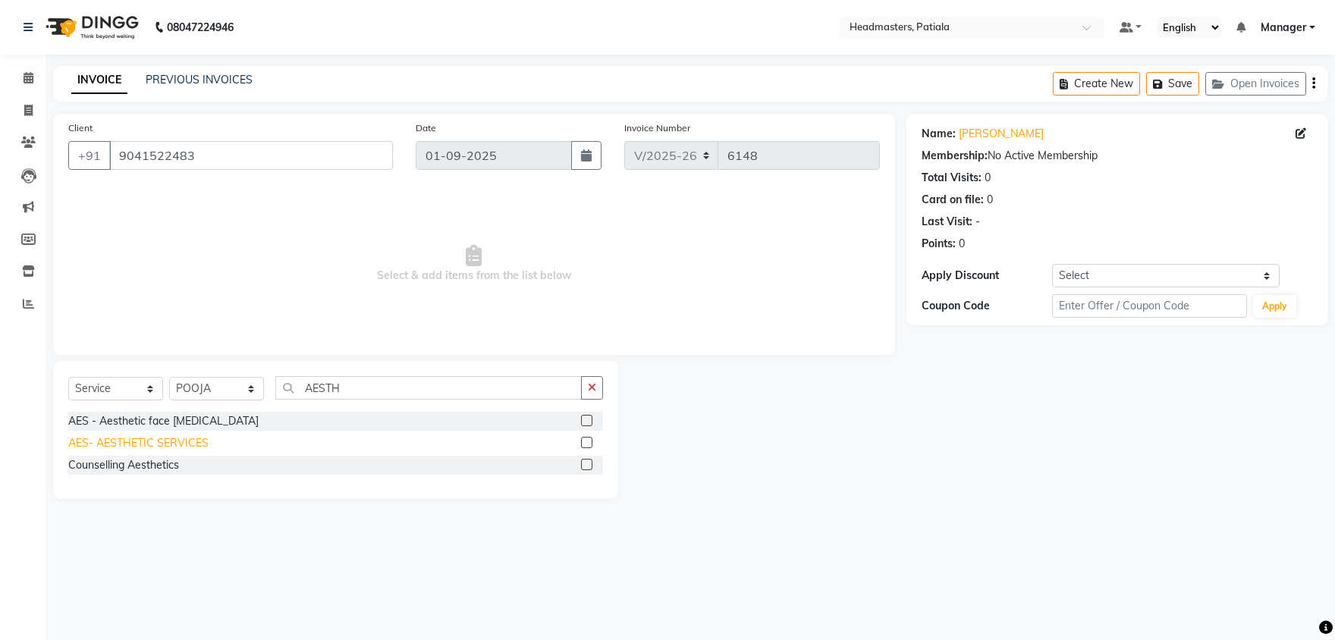
click at [111, 436] on div "AES- AESTHETIC SERVICES" at bounding box center [138, 443] width 140 height 16
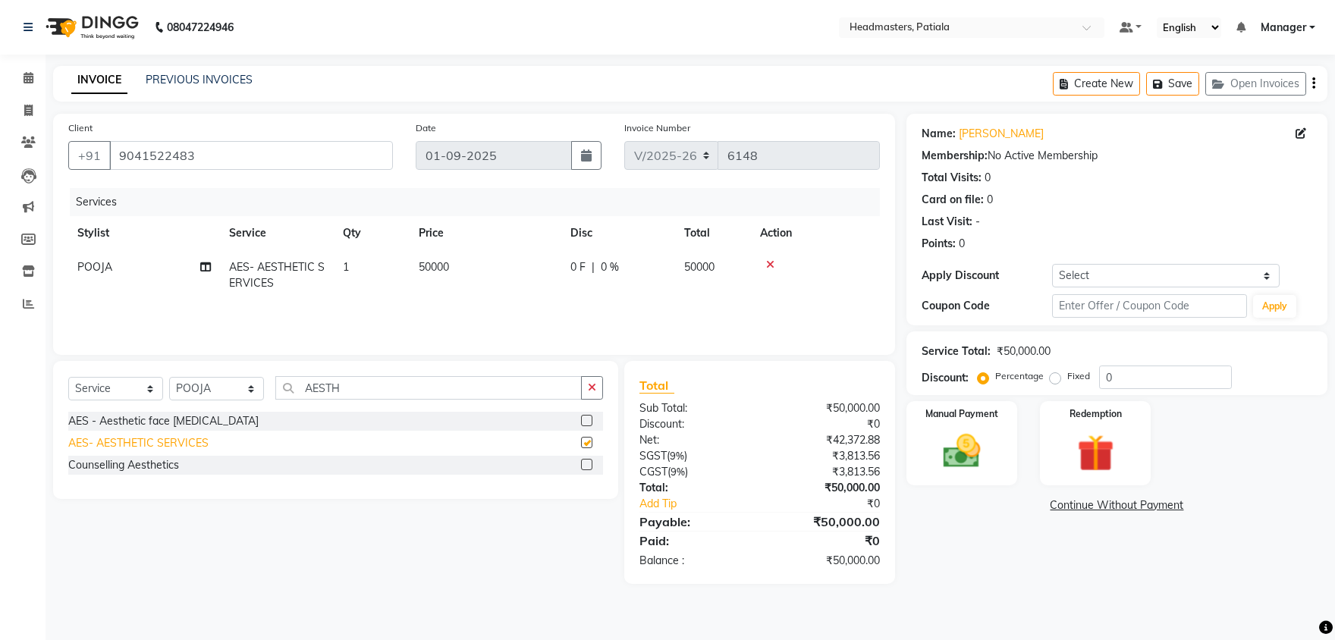
checkbox input "false"
click at [488, 586] on main "INVOICE PREVIOUS INVOICES Create New Save Open Invoices Client [PHONE_NUMBER] D…" at bounding box center [690, 336] width 1289 height 541
click at [580, 271] on span "0 F" at bounding box center [577, 267] width 15 height 16
select select "51100"
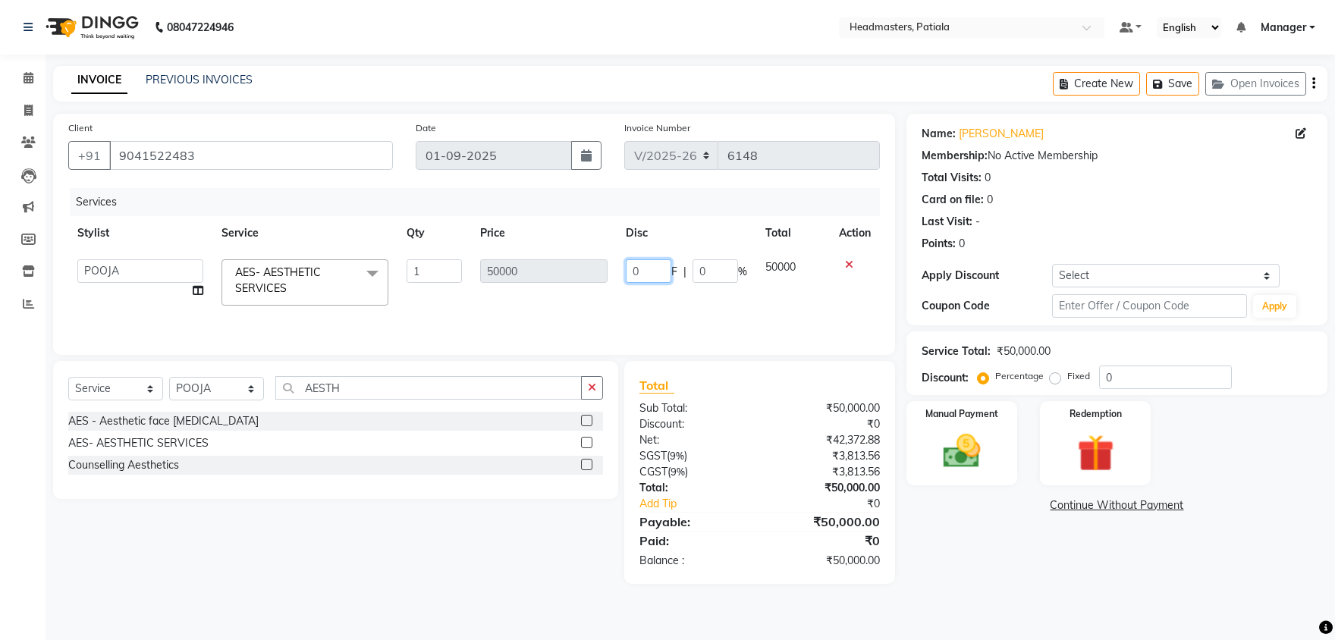
drag, startPoint x: 643, startPoint y: 269, endPoint x: 624, endPoint y: 268, distance: 19.0
click at [626, 268] on input "0" at bounding box center [649, 271] width 46 height 24
type input "4"
type input "38000"
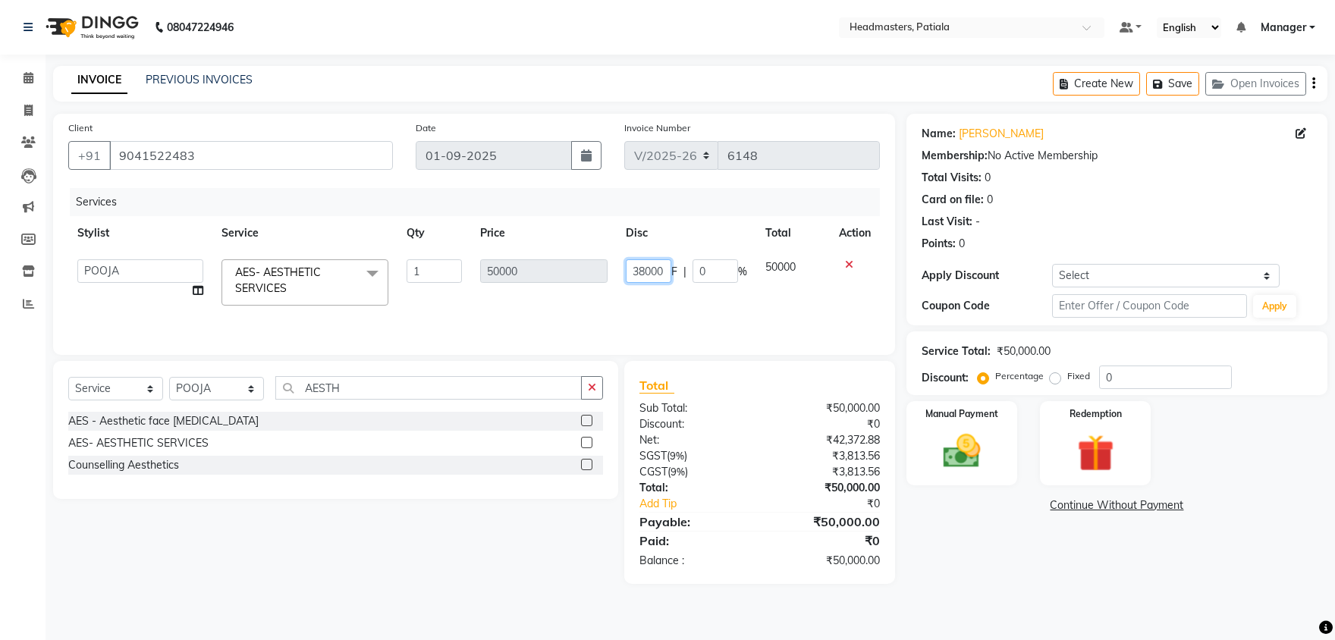
scroll to position [0, 13]
click at [928, 530] on div "Name: [PERSON_NAME] Membership: No Active Membership Total Visits: 0 Card on fi…" at bounding box center [1122, 349] width 432 height 470
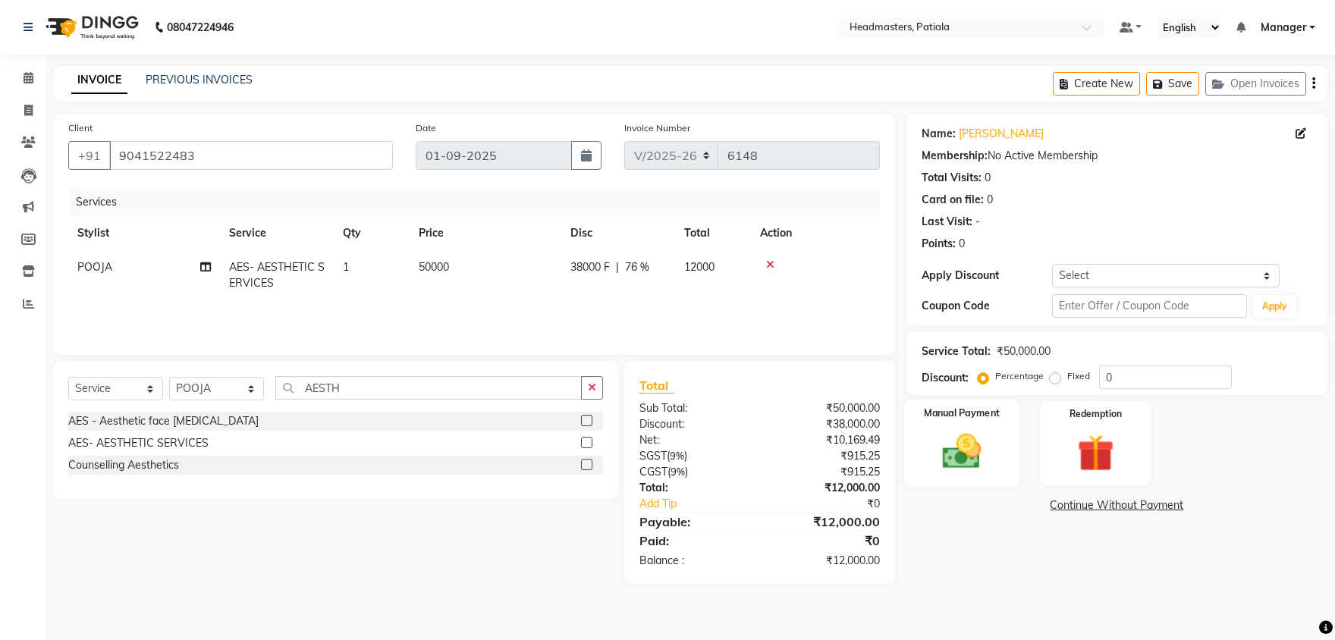
click at [956, 429] on div "Manual Payment" at bounding box center [961, 443] width 115 height 87
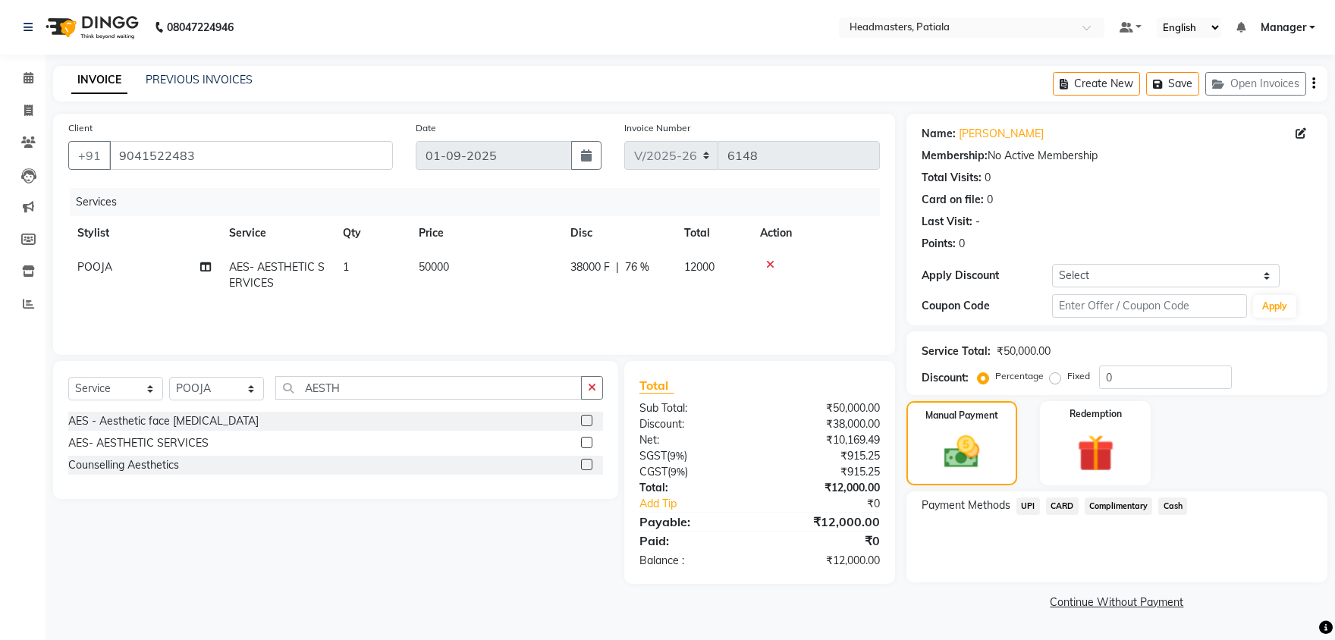
click at [1168, 510] on span "Cash" at bounding box center [1172, 506] width 29 height 17
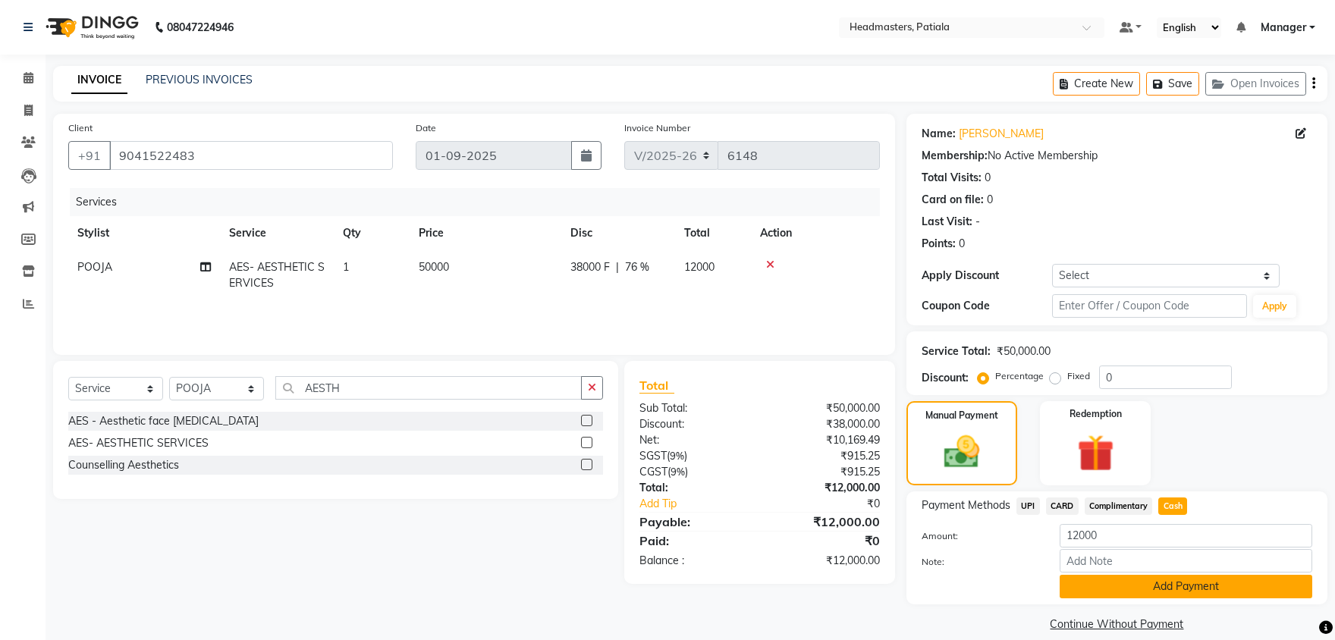
click at [1147, 585] on button "Add Payment" at bounding box center [1186, 587] width 253 height 24
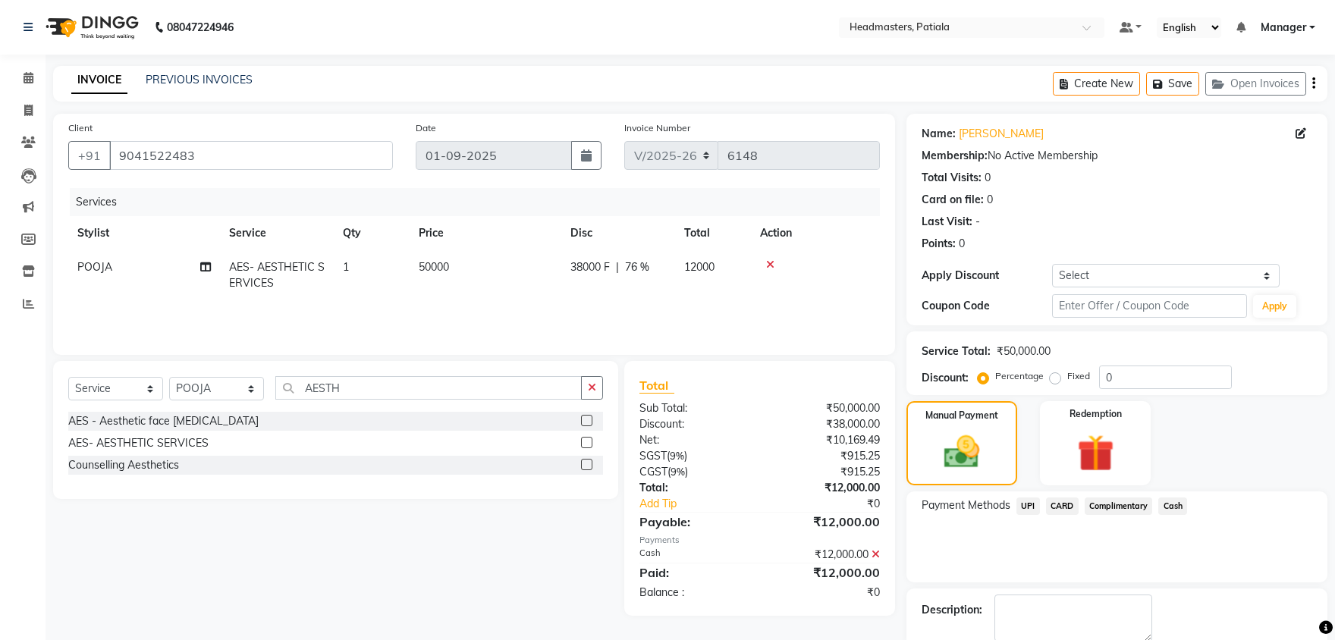
scroll to position [58, 0]
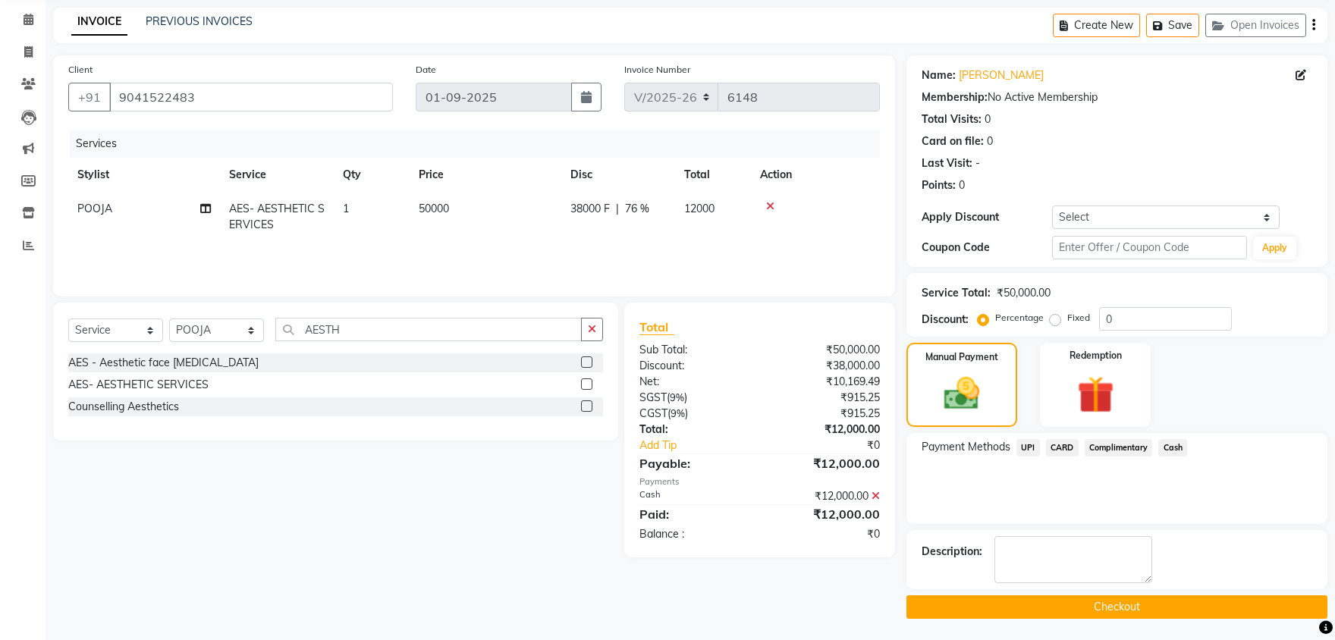
click at [1113, 607] on button "Checkout" at bounding box center [1116, 607] width 421 height 24
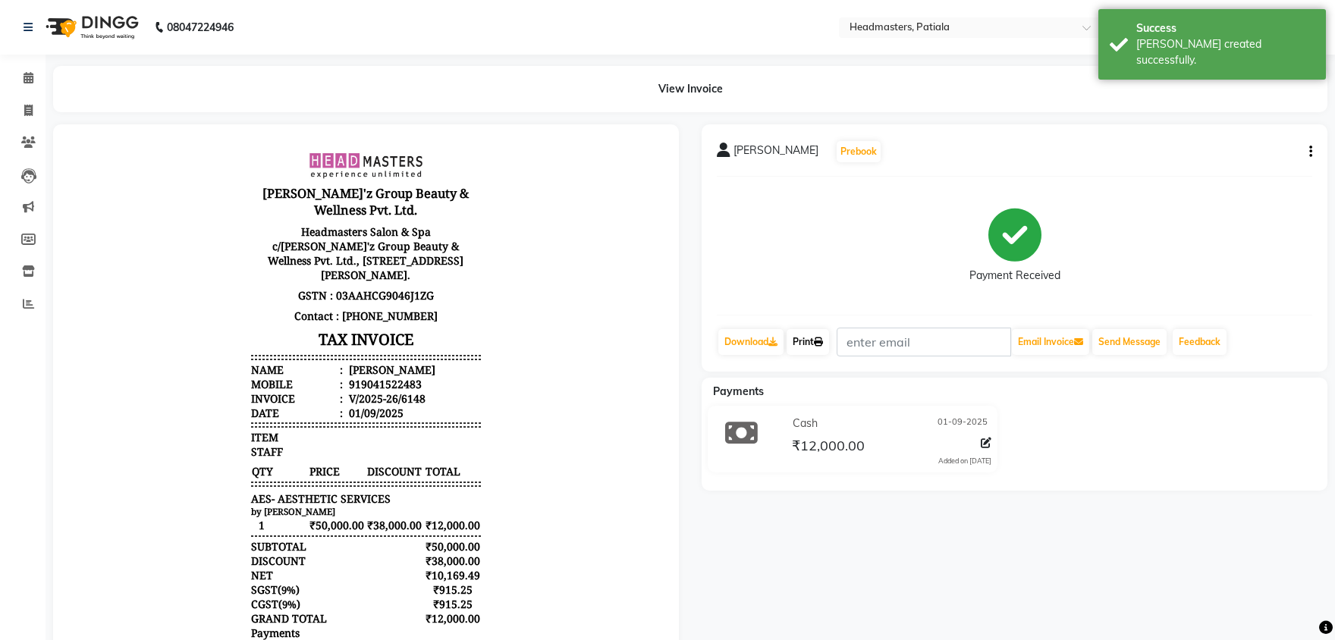
click at [809, 344] on link "Print" at bounding box center [808, 342] width 42 height 26
click at [821, 340] on icon at bounding box center [818, 342] width 9 height 9
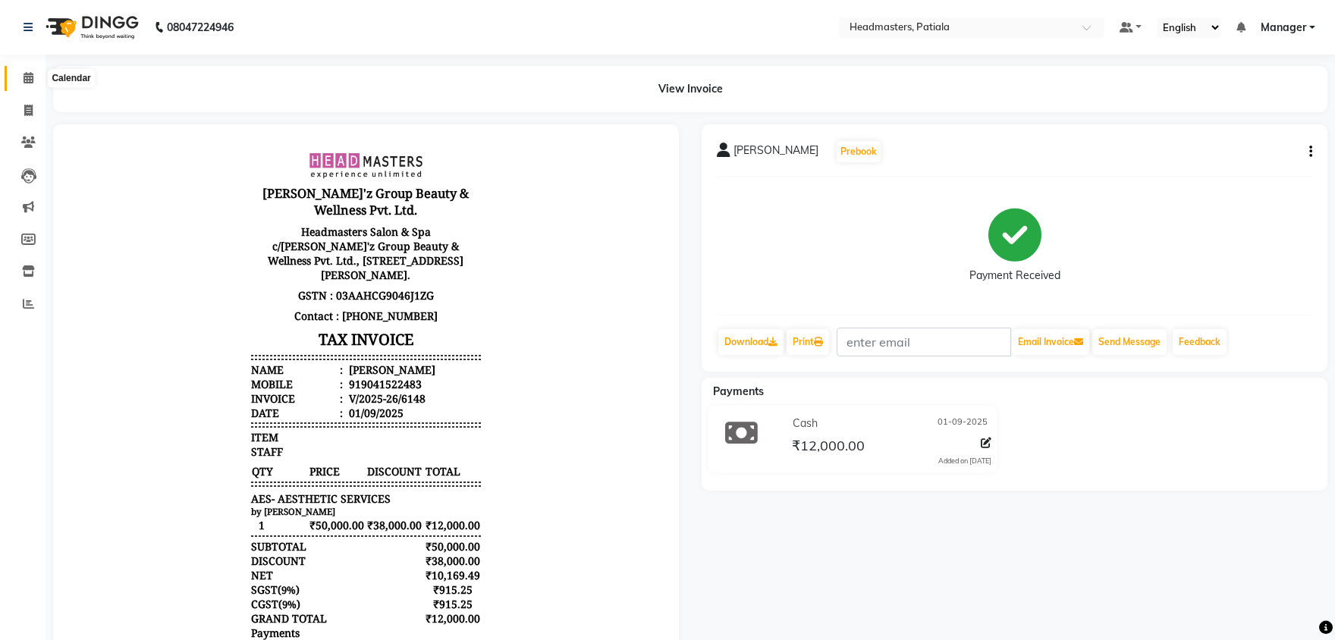
click at [25, 83] on icon at bounding box center [29, 77] width 10 height 11
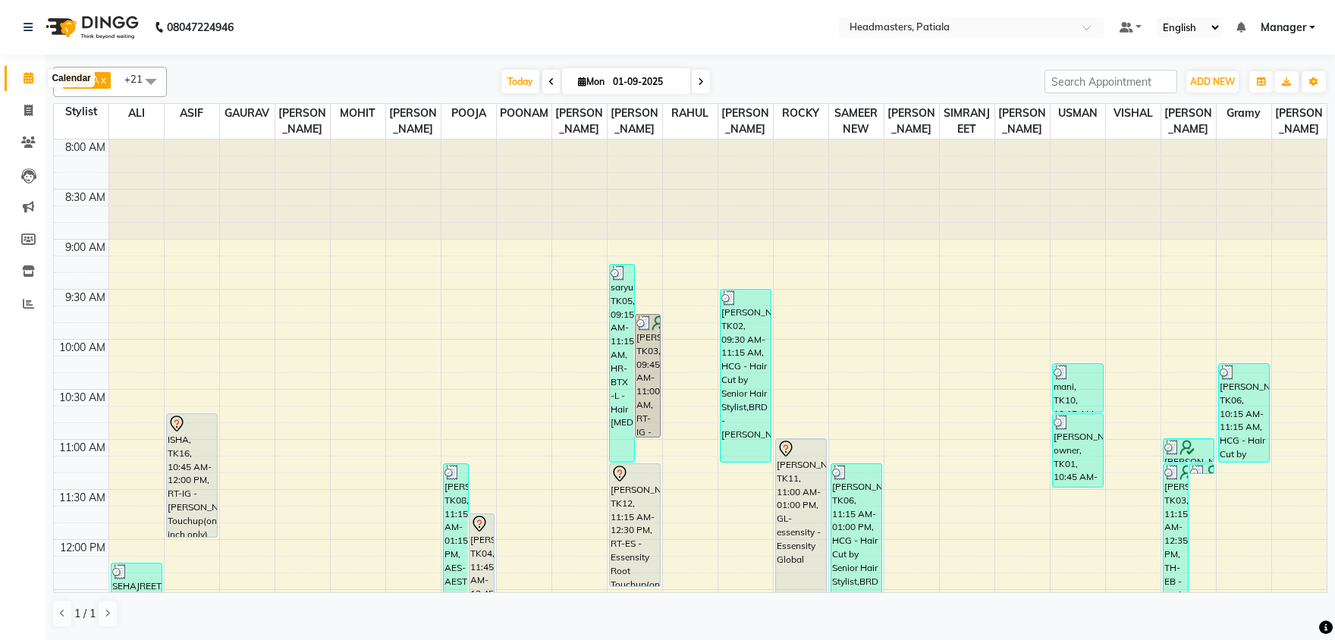
click at [33, 80] on span at bounding box center [28, 78] width 27 height 17
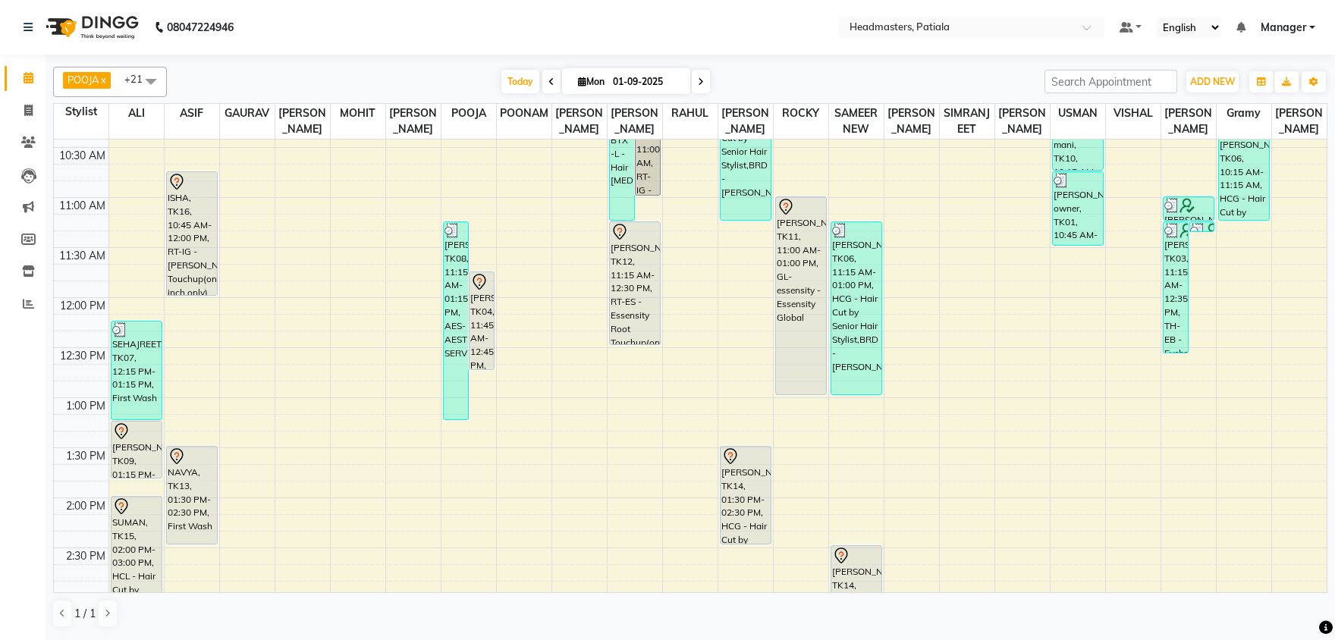
scroll to position [237, 0]
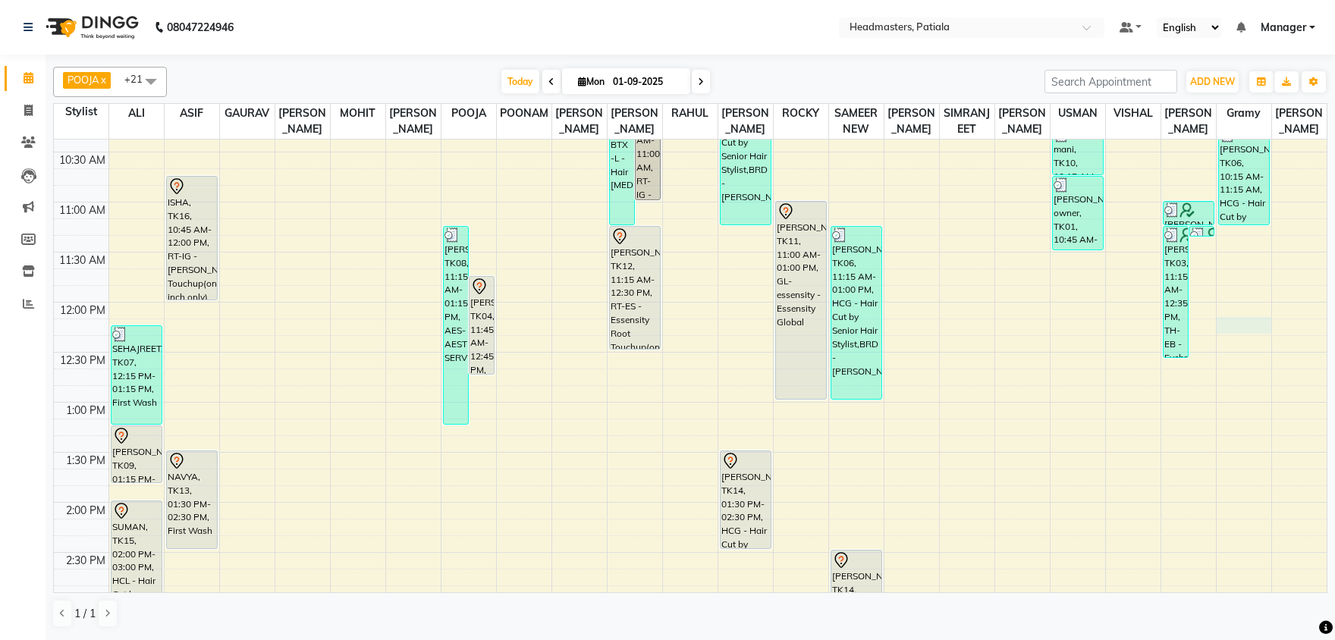
click at [1245, 330] on div "8:00 AM 8:30 AM 9:00 AM 9:30 AM 10:00 AM 10:30 AM 11:00 AM 11:30 AM 12:00 PM 12…" at bounding box center [690, 602] width 1273 height 1401
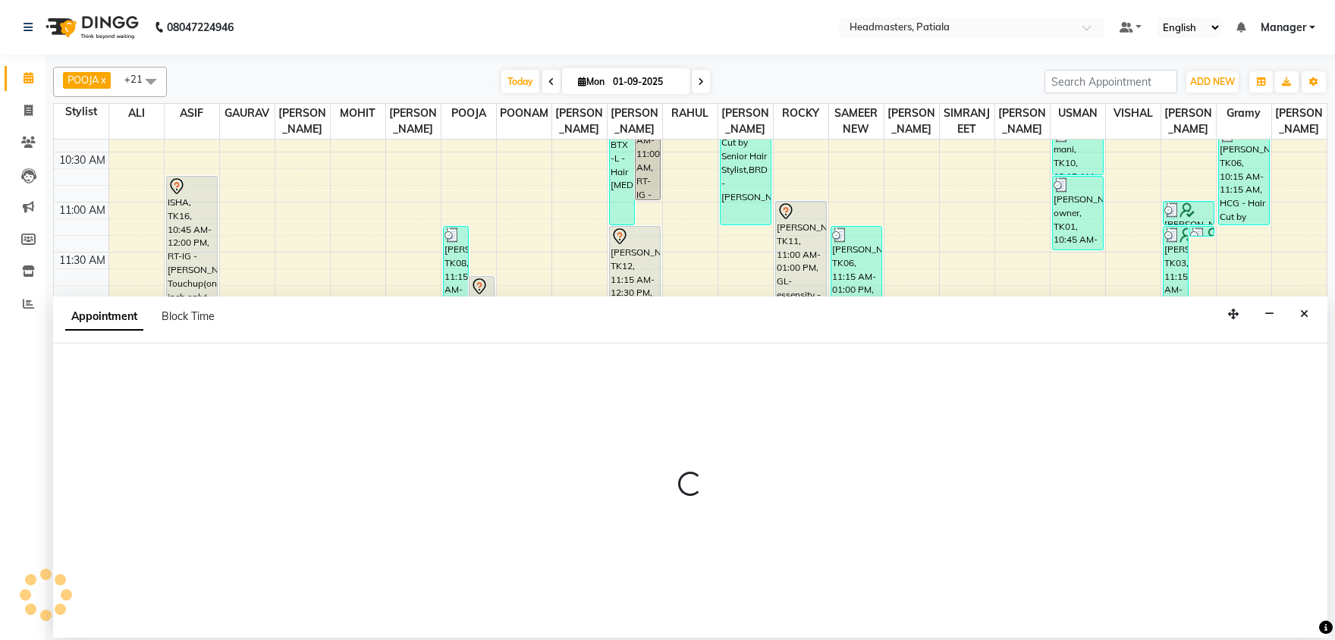
select select "87940"
select select "tentative"
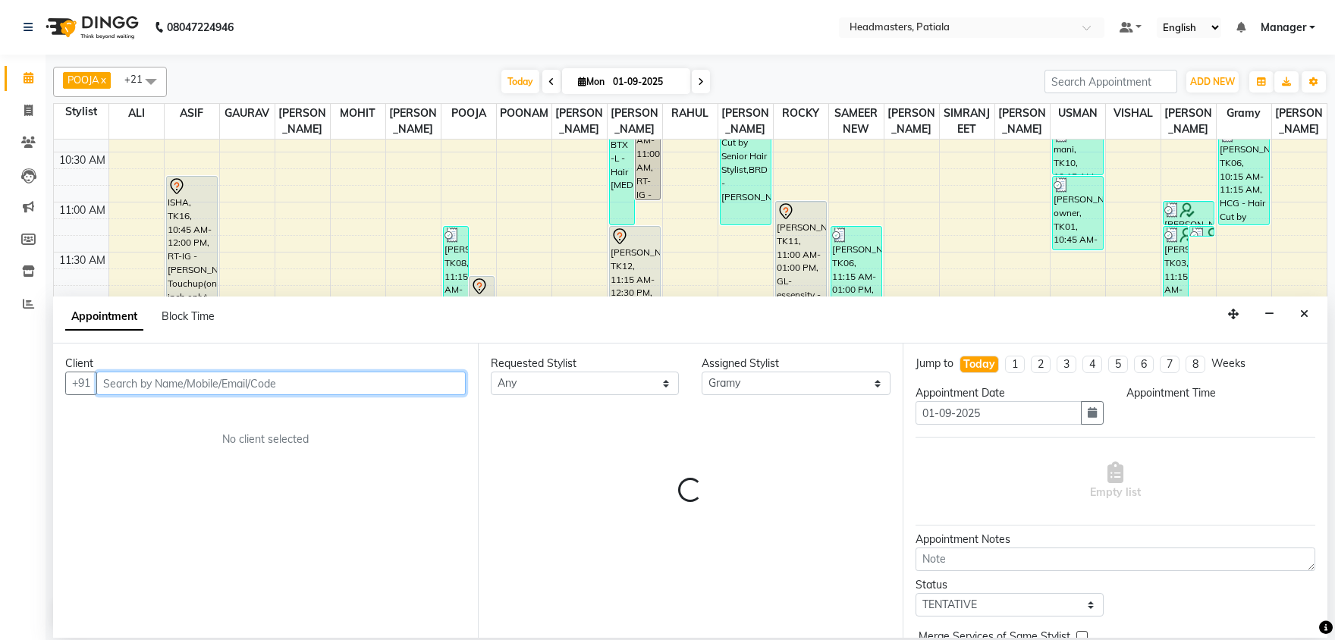
select select "735"
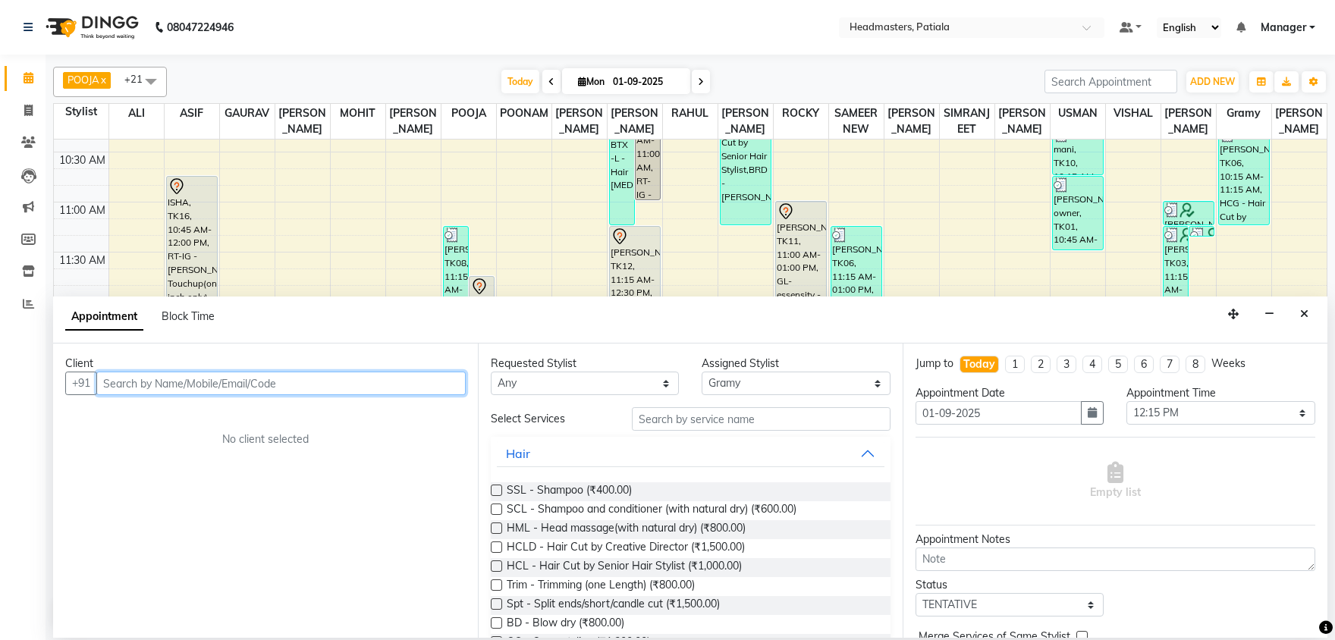
click at [200, 386] on input "text" at bounding box center [280, 384] width 369 height 24
type input "8284044770"
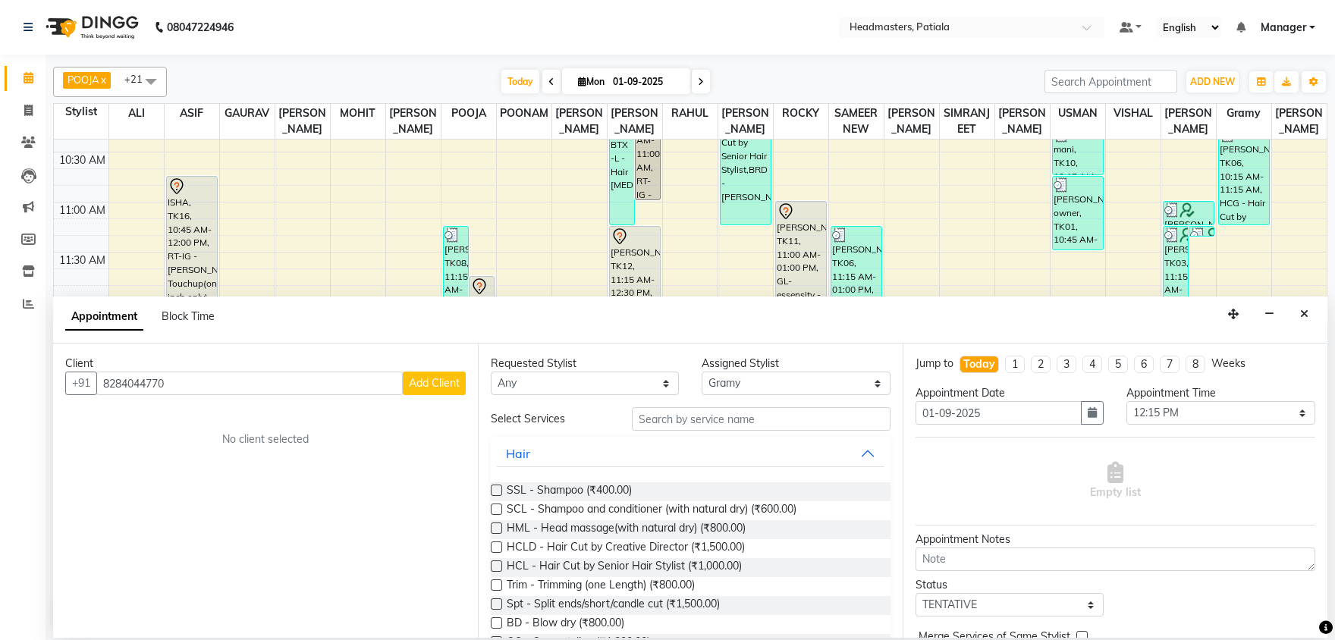
click at [430, 379] on span "Add Client" at bounding box center [434, 383] width 51 height 14
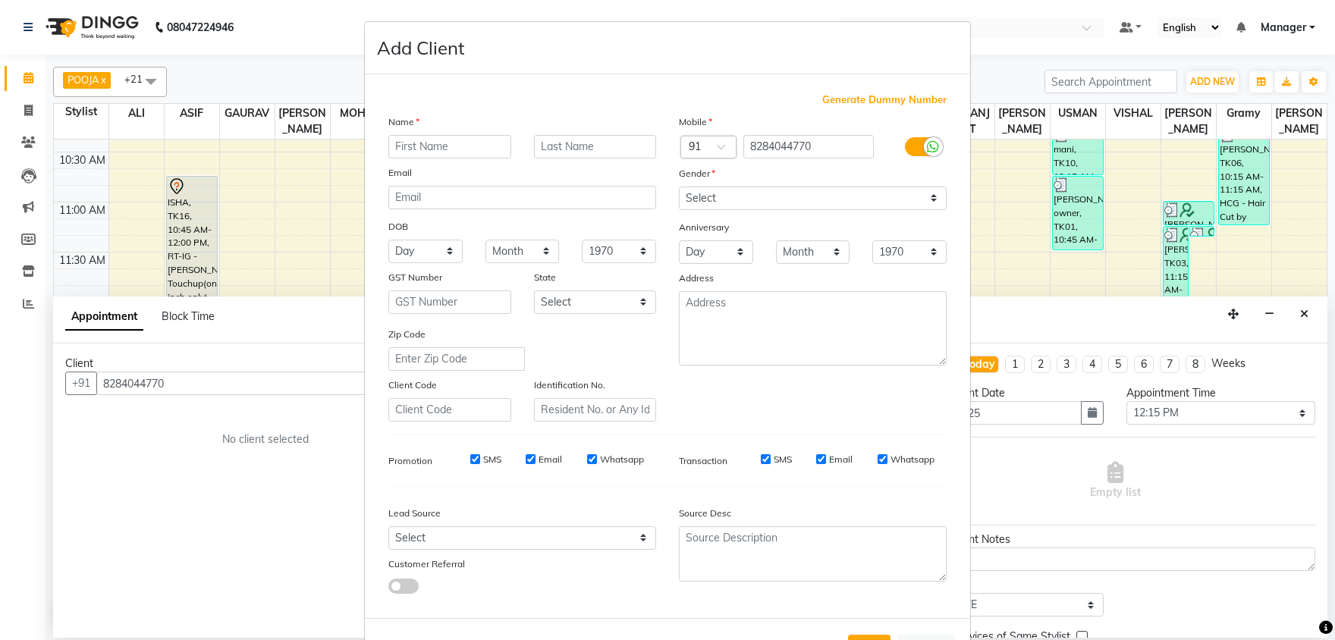
click at [430, 145] on input "text" at bounding box center [449, 147] width 123 height 24
type input "RAHUL"
click at [679, 187] on select "Select [DEMOGRAPHIC_DATA] [DEMOGRAPHIC_DATA] Other Prefer Not To Say" at bounding box center [813, 199] width 268 height 24
select select "[DEMOGRAPHIC_DATA]"
click option "[DEMOGRAPHIC_DATA]" at bounding box center [0, 0] width 0 height 0
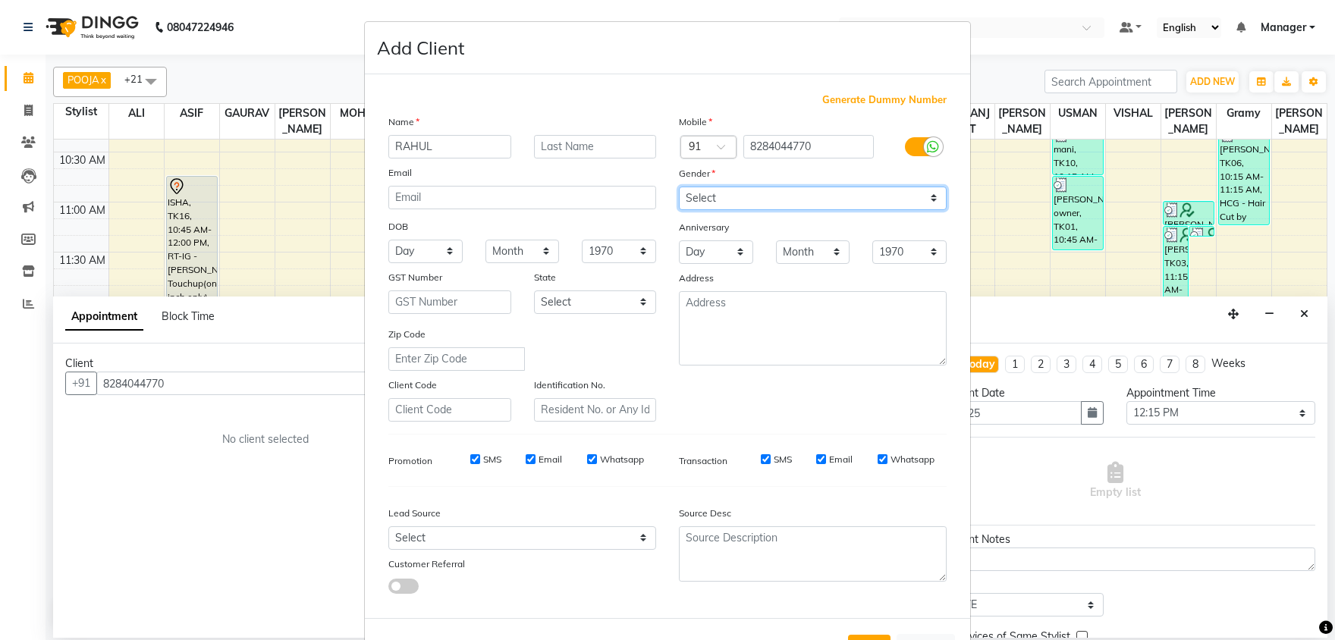
scroll to position [58, 0]
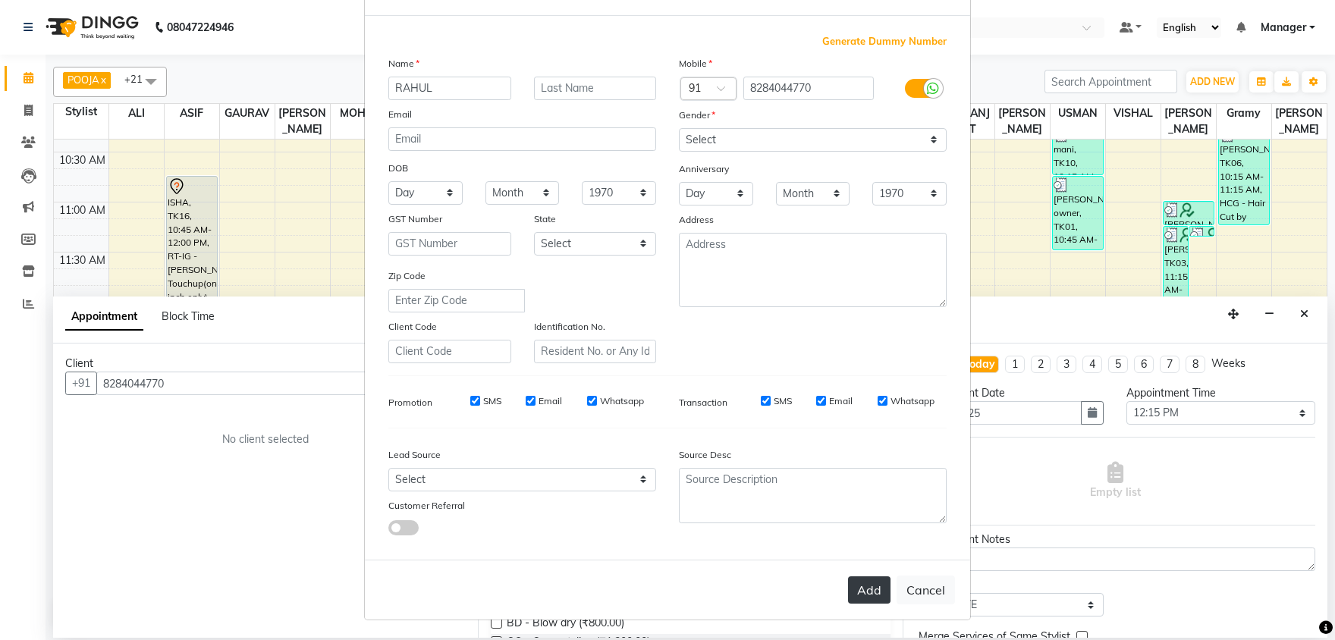
click at [872, 586] on button "Add" at bounding box center [869, 589] width 42 height 27
select select
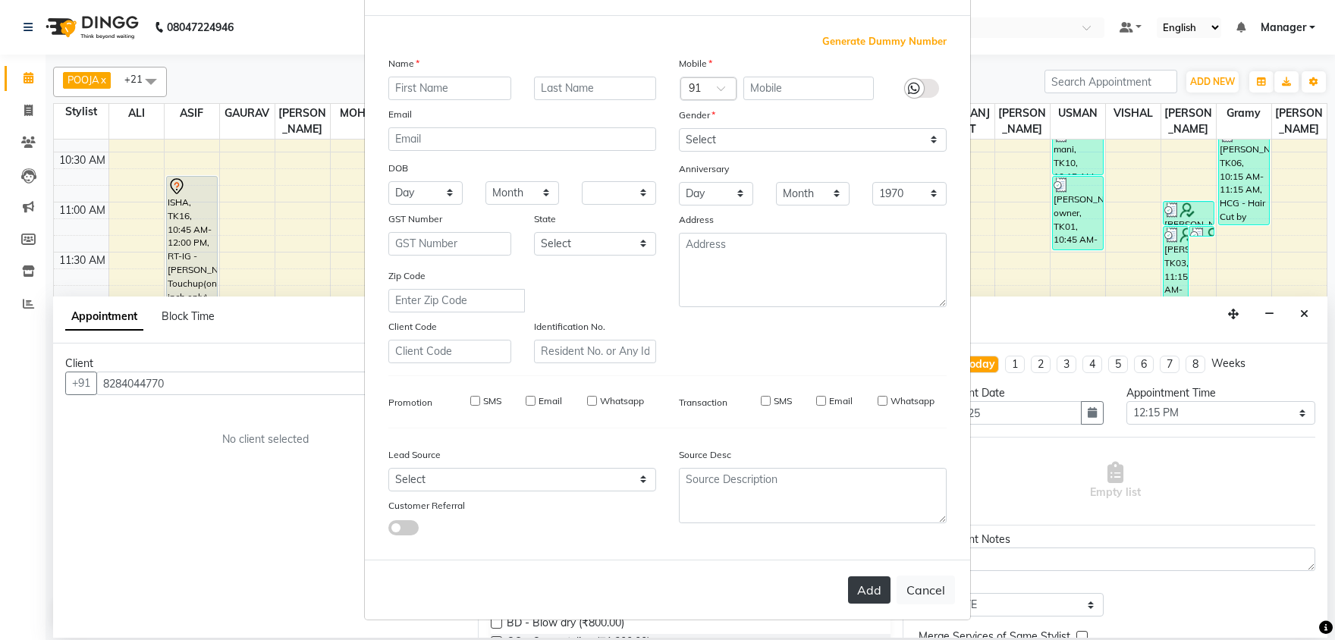
select select
checkbox input "false"
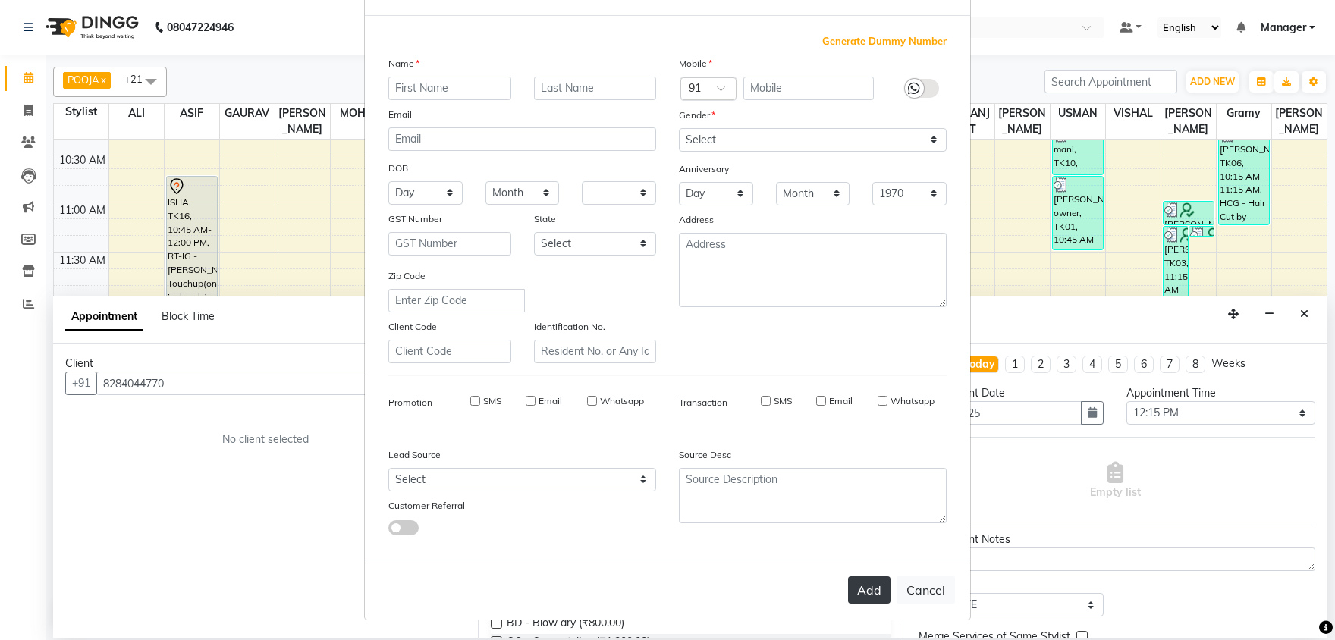
checkbox input "false"
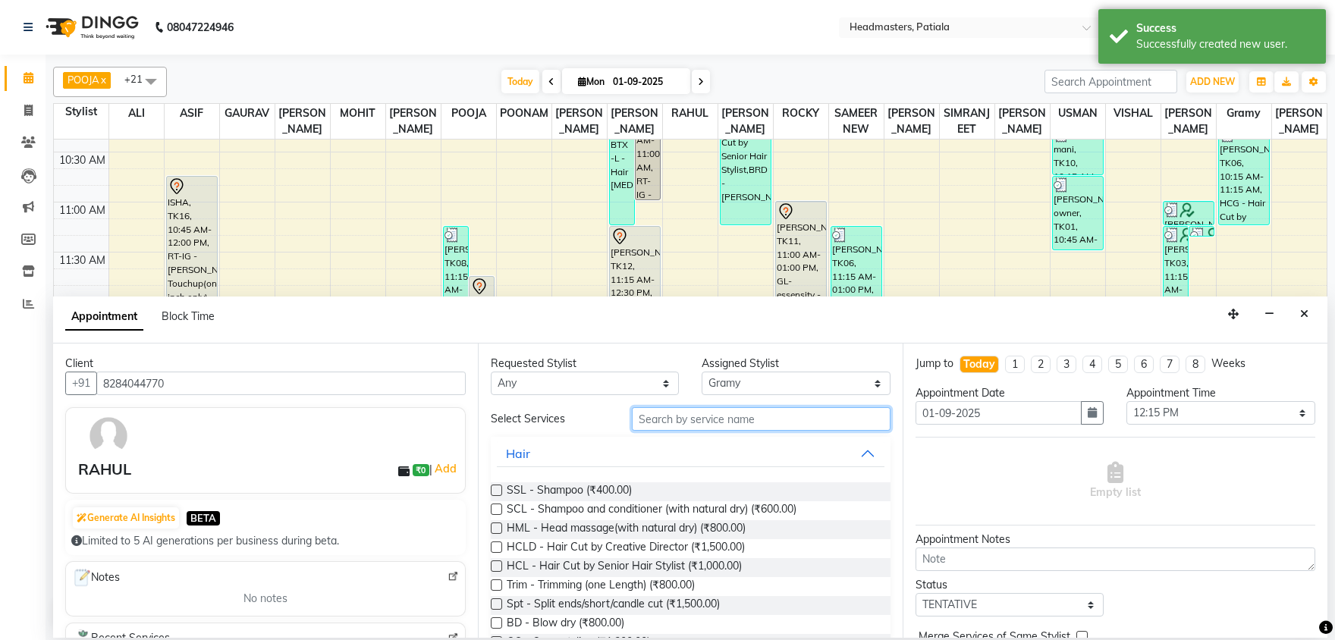
click at [675, 422] on input "text" at bounding box center [761, 419] width 259 height 24
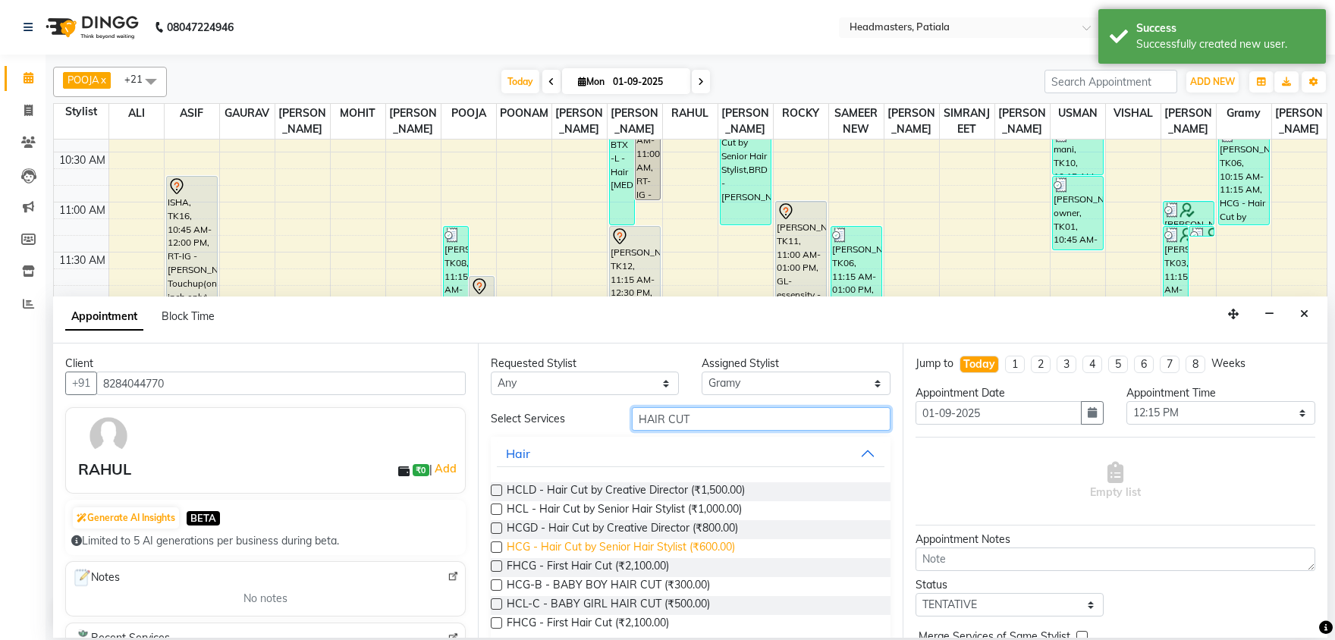
type input "HAIR CUT"
click at [677, 541] on span "HCG - Hair Cut by Senior Hair Stylist (₹600.00)" at bounding box center [621, 548] width 228 height 19
checkbox input "false"
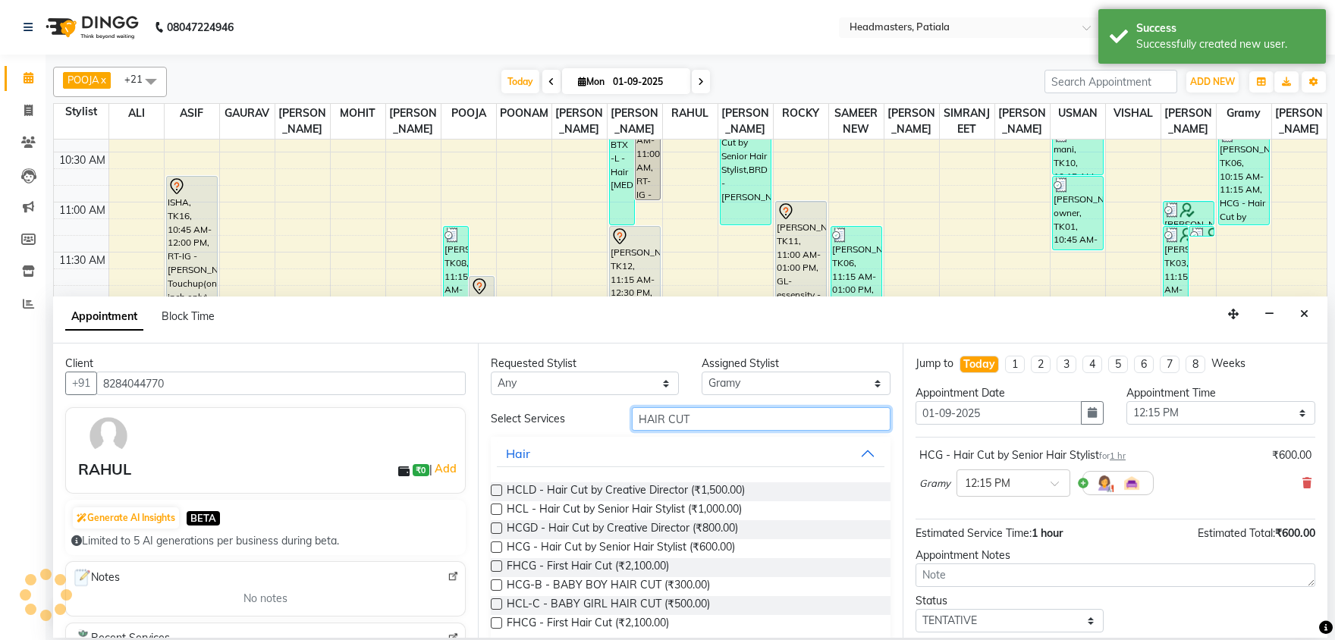
click at [731, 420] on input "HAIR CUT" at bounding box center [761, 419] width 259 height 24
type input "H"
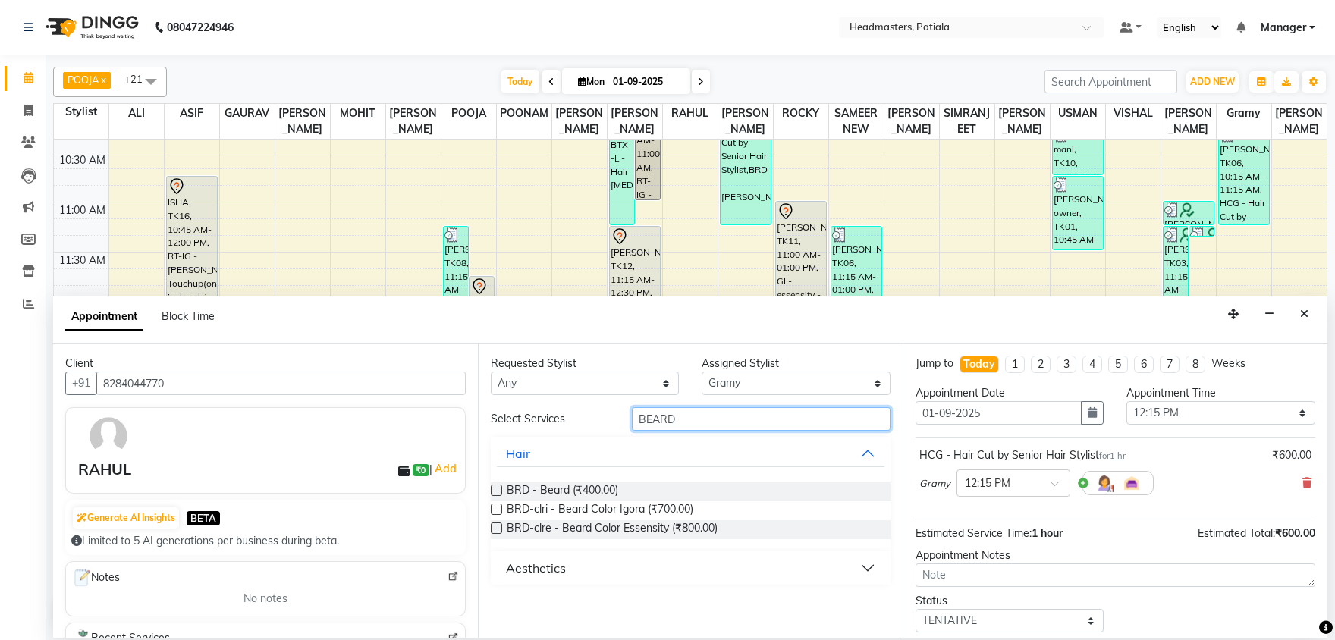
type input "BEARD"
click at [499, 489] on label at bounding box center [496, 490] width 11 height 11
click at [499, 489] on input "checkbox" at bounding box center [496, 492] width 10 height 10
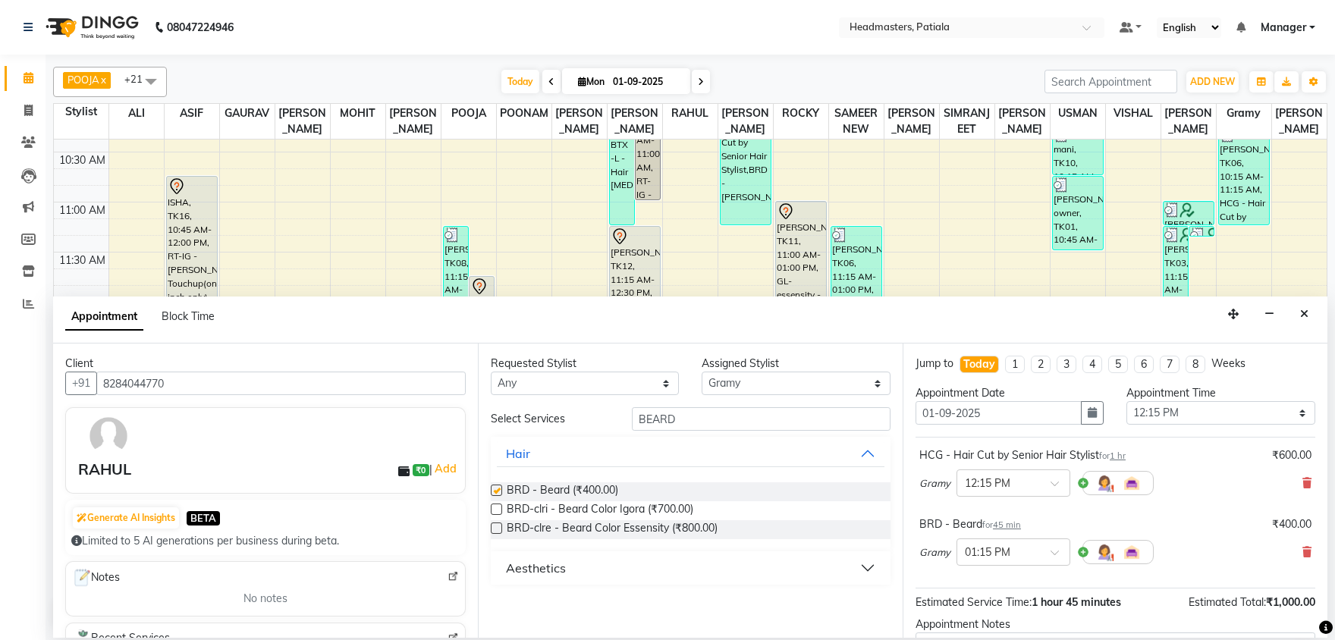
checkbox input "false"
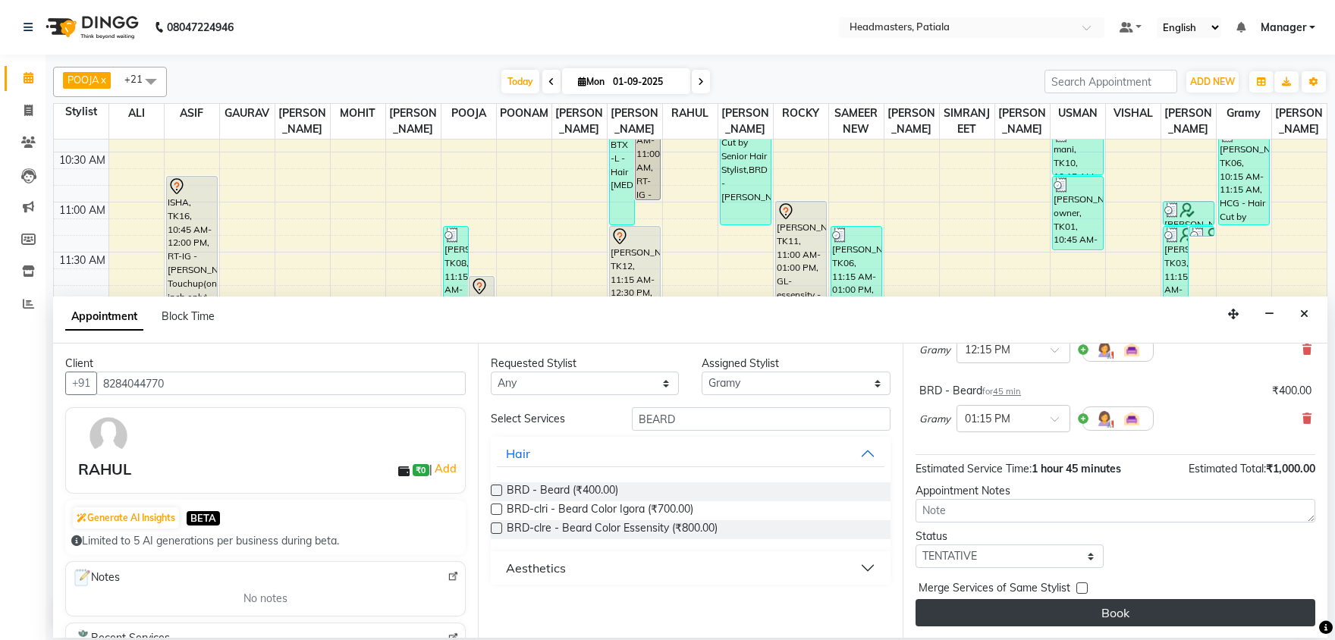
click at [1161, 605] on button "Book" at bounding box center [1116, 612] width 400 height 27
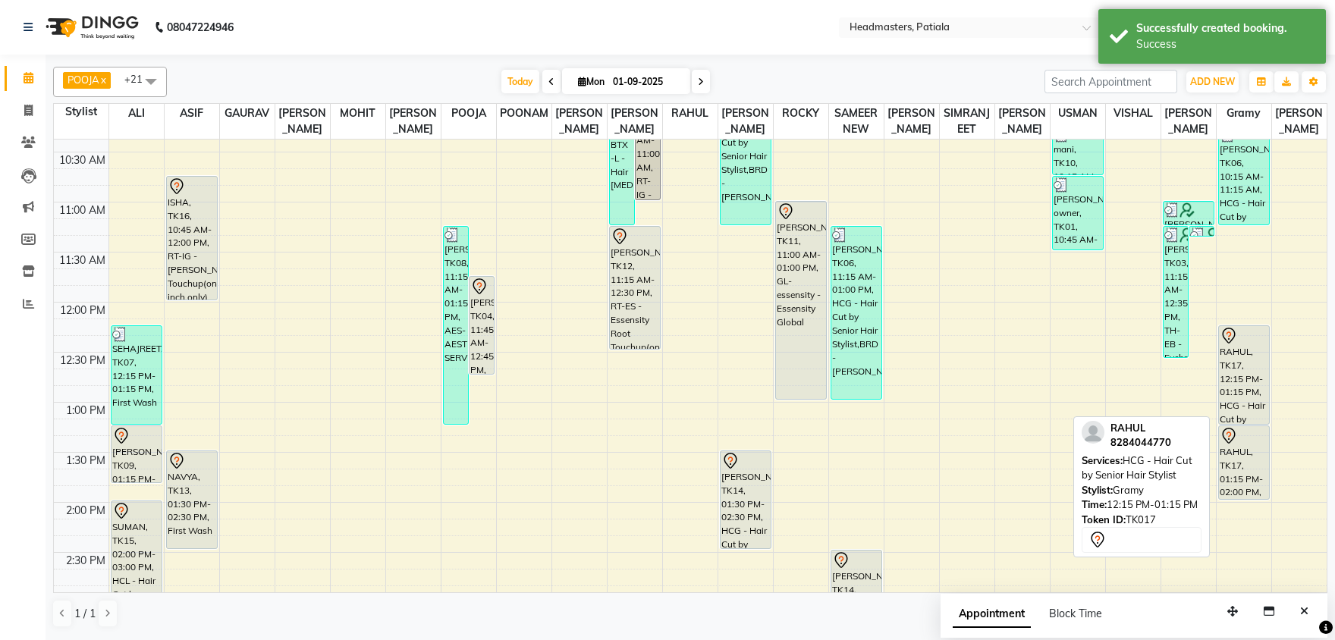
click at [1254, 414] on div "RAHUL, TK17, 12:15 PM-01:15 PM, HCG - Hair Cut by Senior Hair Stylist" at bounding box center [1244, 375] width 50 height 98
select select "7"
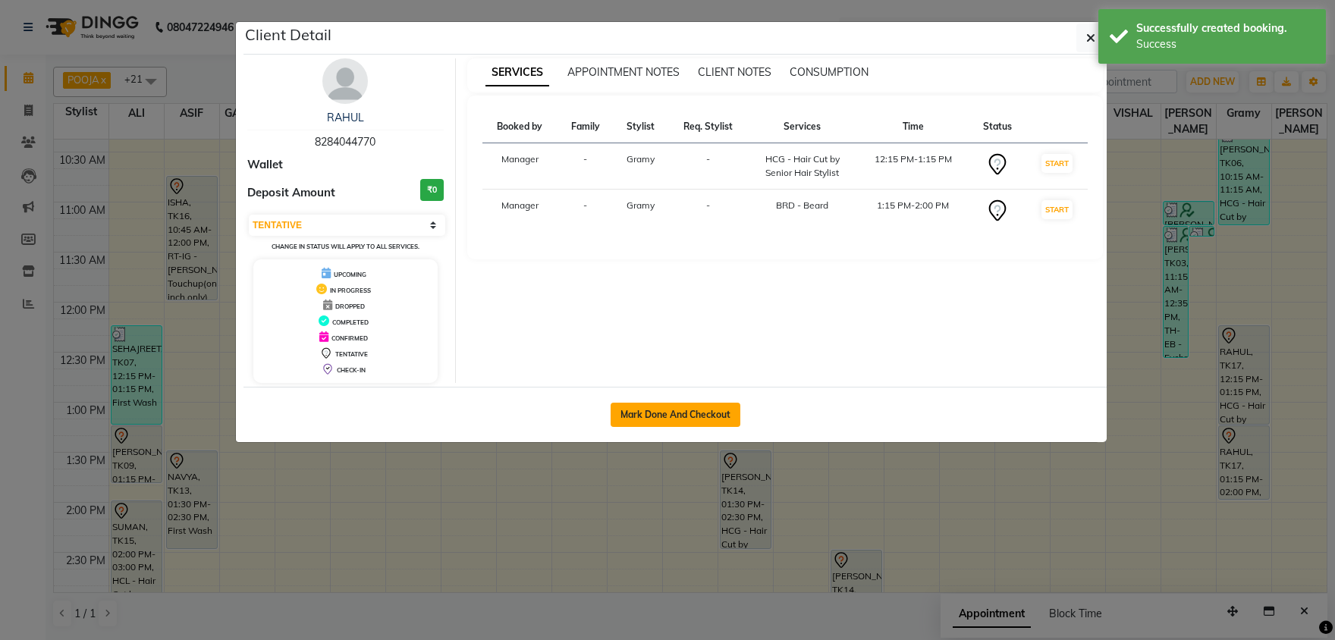
click at [655, 422] on button "Mark Done And Checkout" at bounding box center [676, 415] width 130 height 24
select select "service"
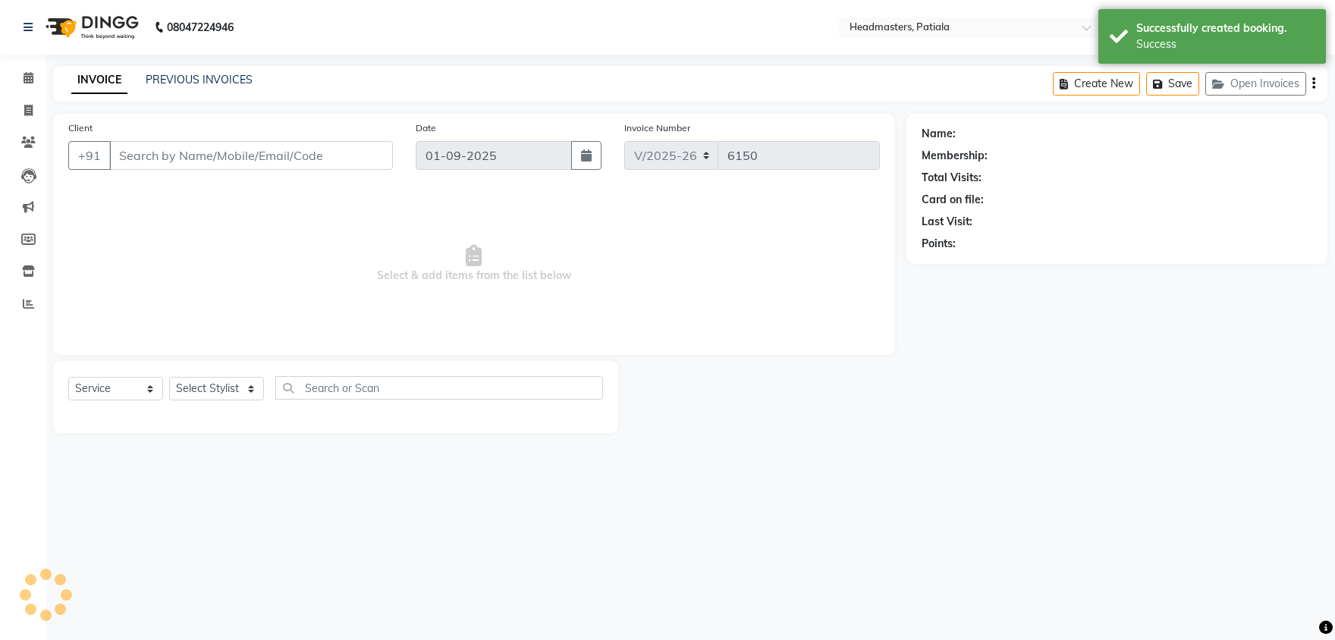
type input "8284044770"
select select "87940"
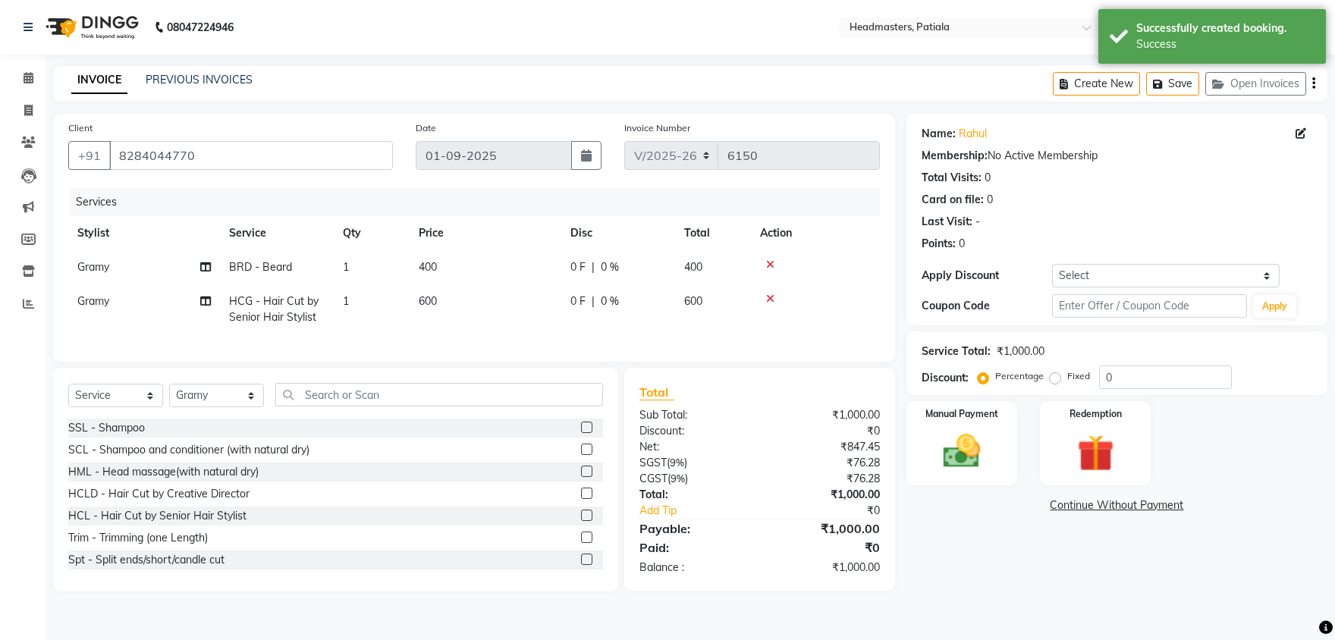
click at [1067, 378] on label "Fixed" at bounding box center [1078, 376] width 23 height 14
click at [1053, 378] on input "Fixed" at bounding box center [1058, 376] width 11 height 11
radio input "true"
click at [1114, 375] on input "0" at bounding box center [1165, 378] width 133 height 24
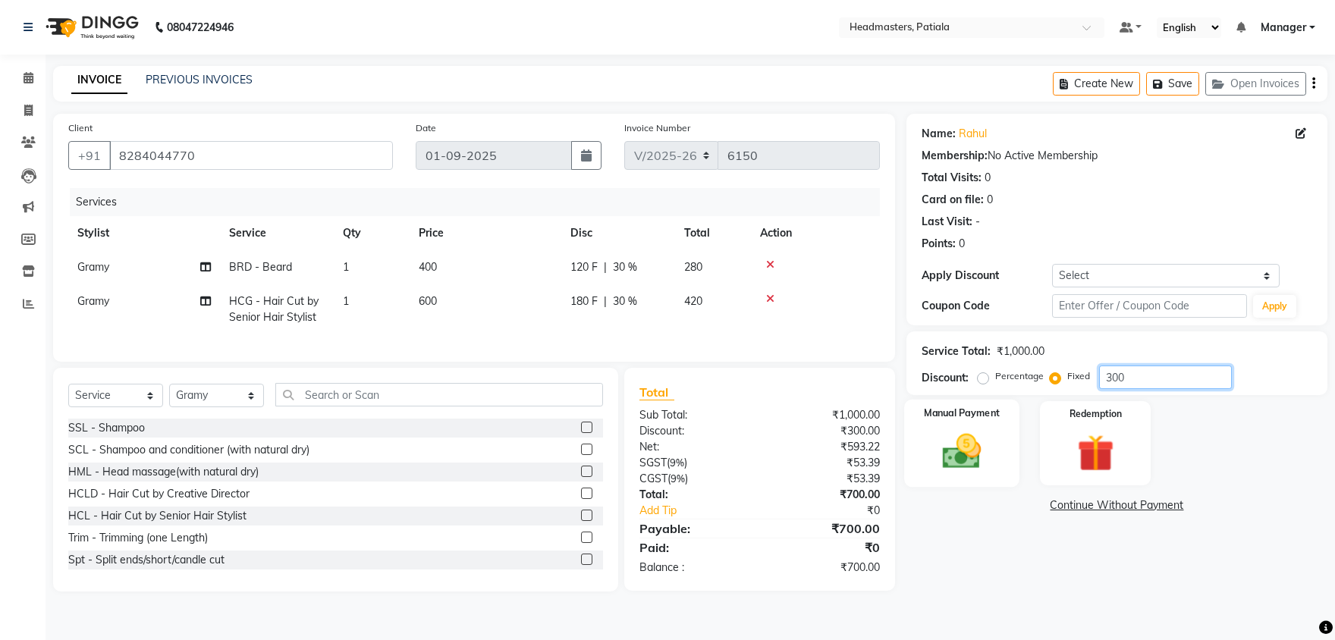
type input "300"
click at [969, 447] on img at bounding box center [962, 451] width 63 height 45
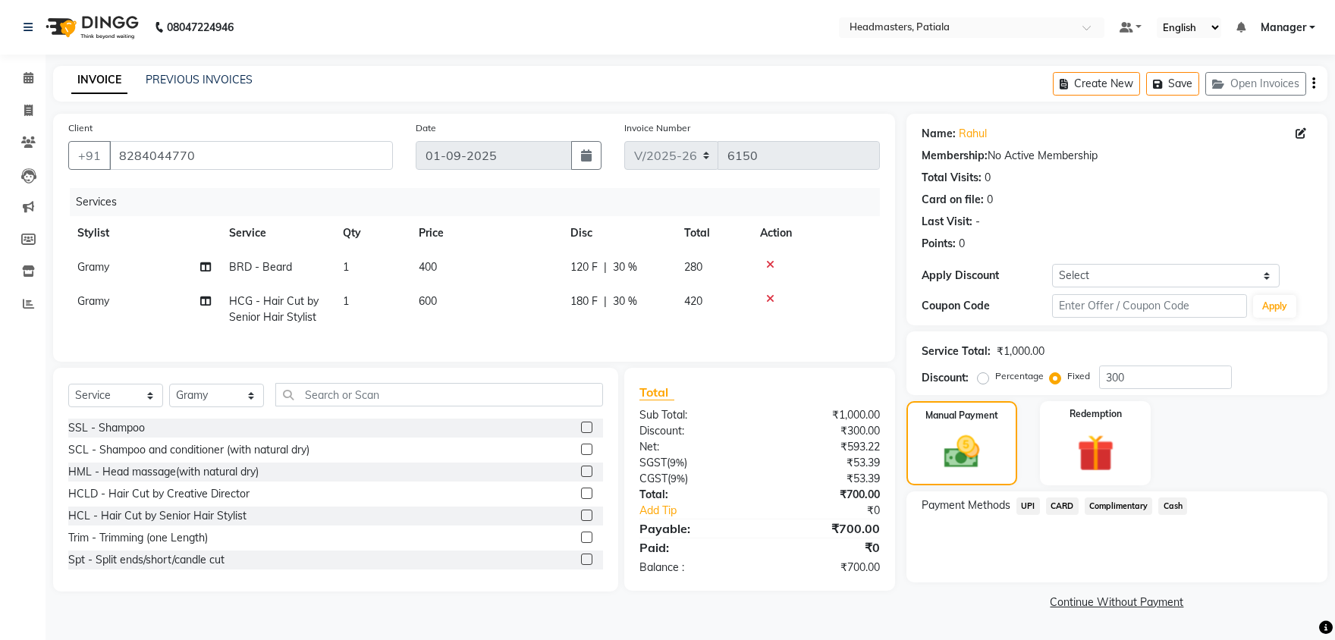
click at [1032, 514] on span "UPI" at bounding box center [1028, 506] width 24 height 17
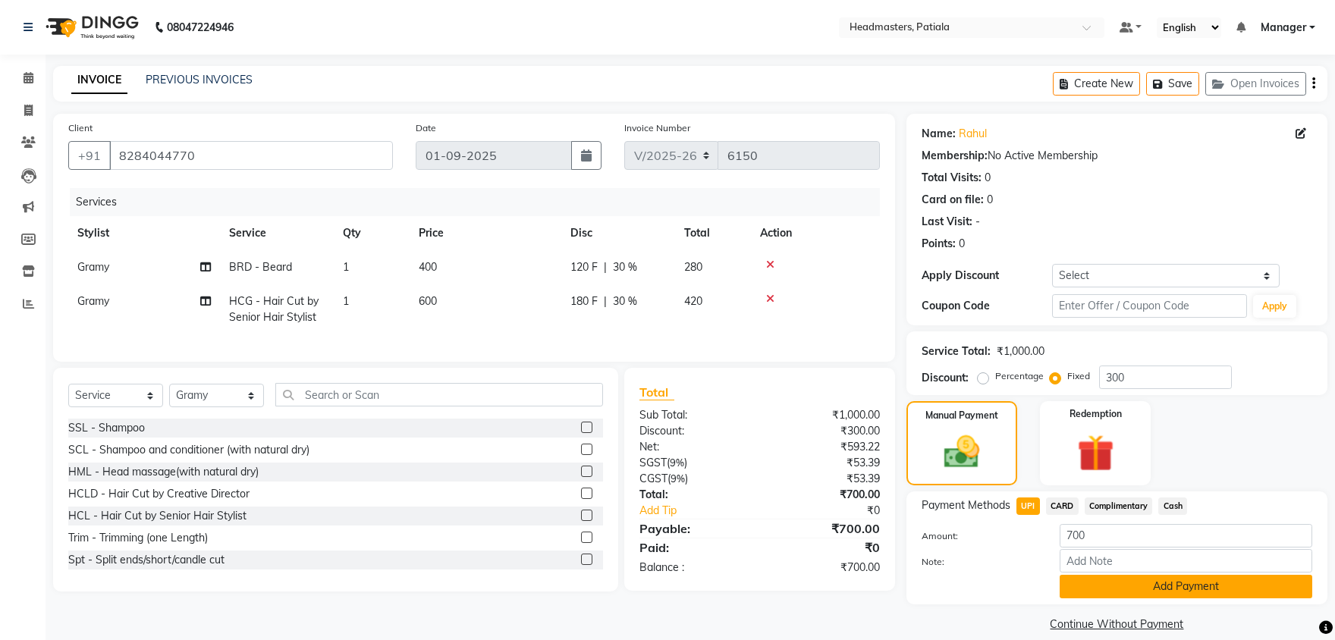
click at [1152, 590] on button "Add Payment" at bounding box center [1186, 587] width 253 height 24
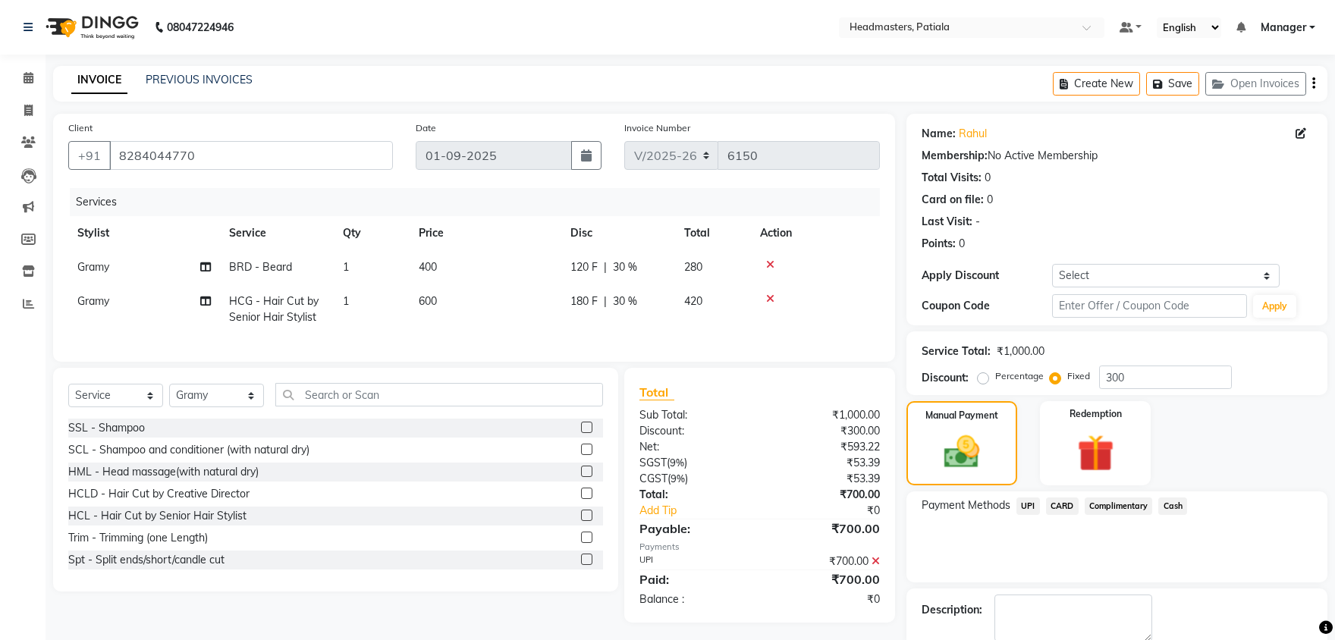
scroll to position [58, 0]
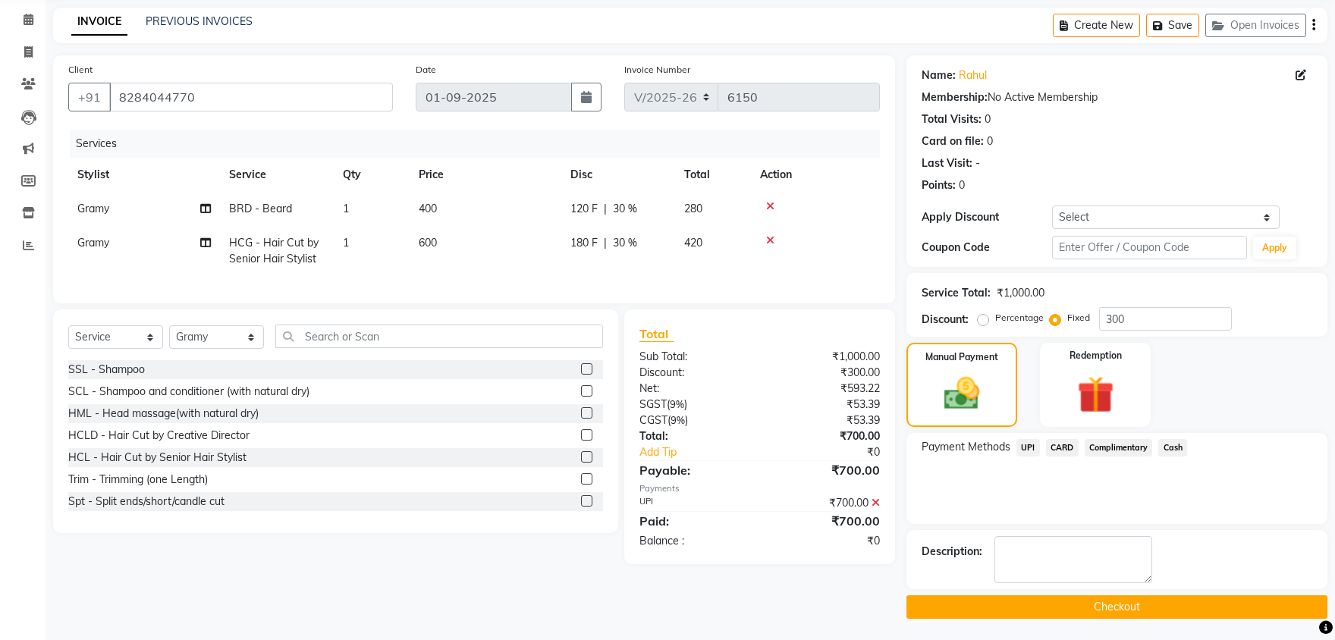
click at [1095, 611] on button "Checkout" at bounding box center [1116, 607] width 421 height 24
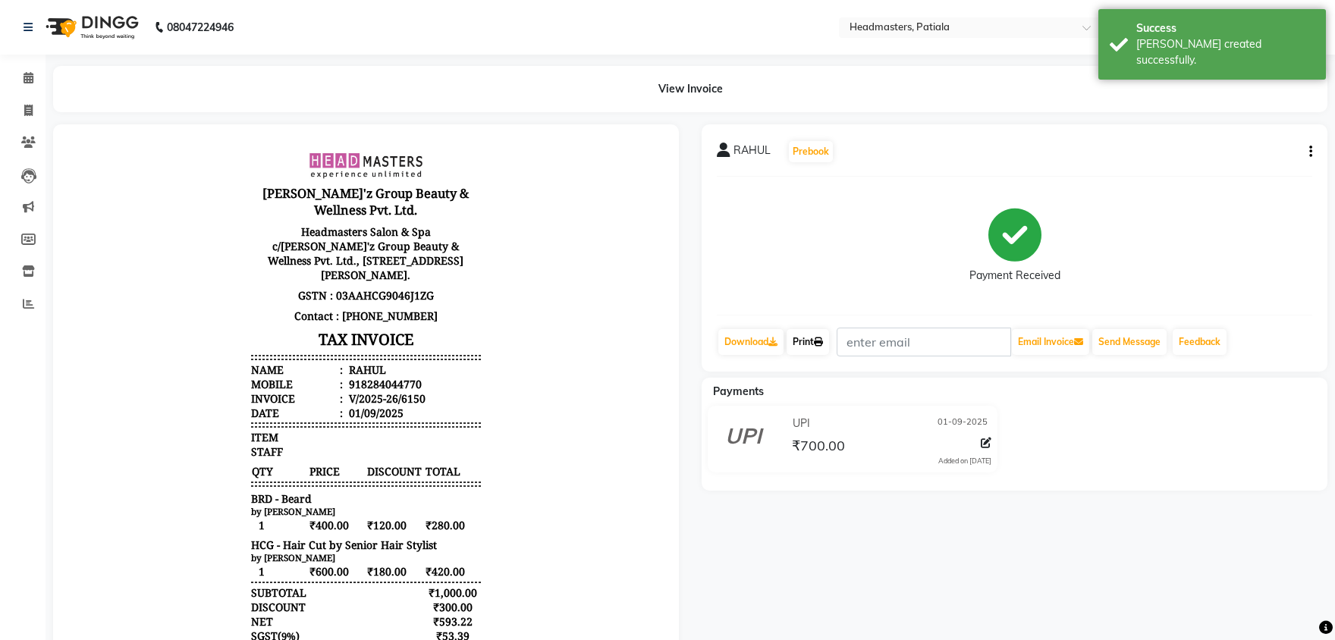
click at [805, 347] on link "Print" at bounding box center [808, 342] width 42 height 26
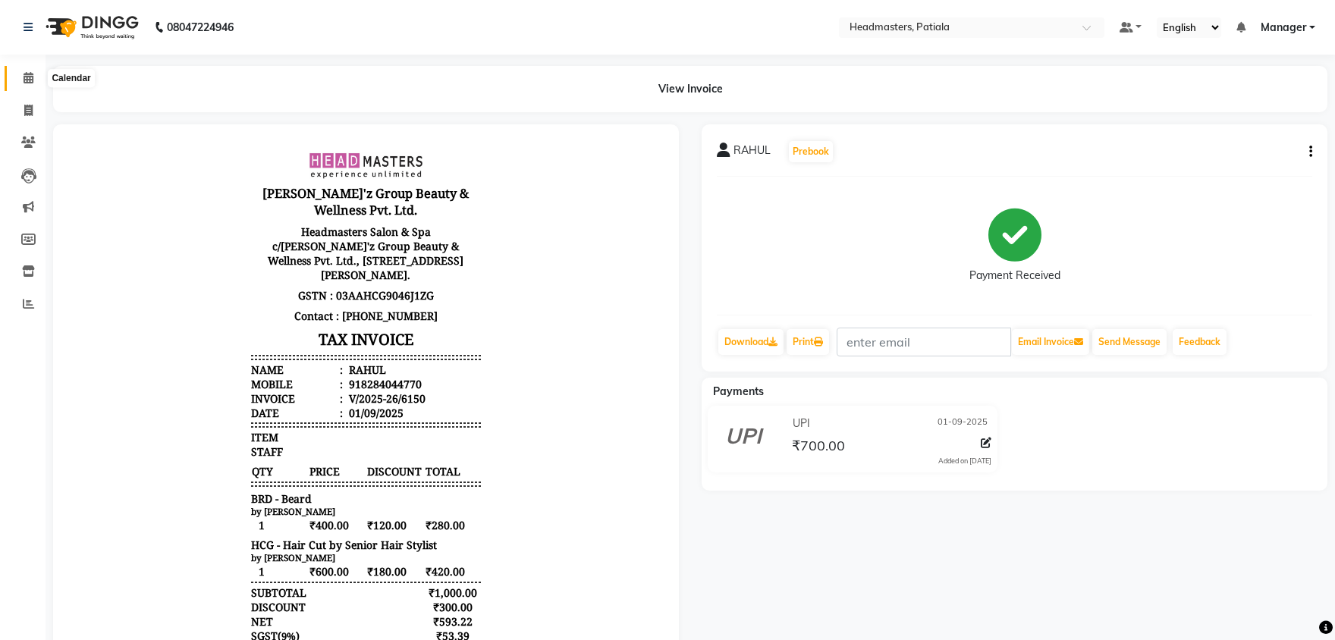
click at [32, 78] on icon at bounding box center [29, 77] width 10 height 11
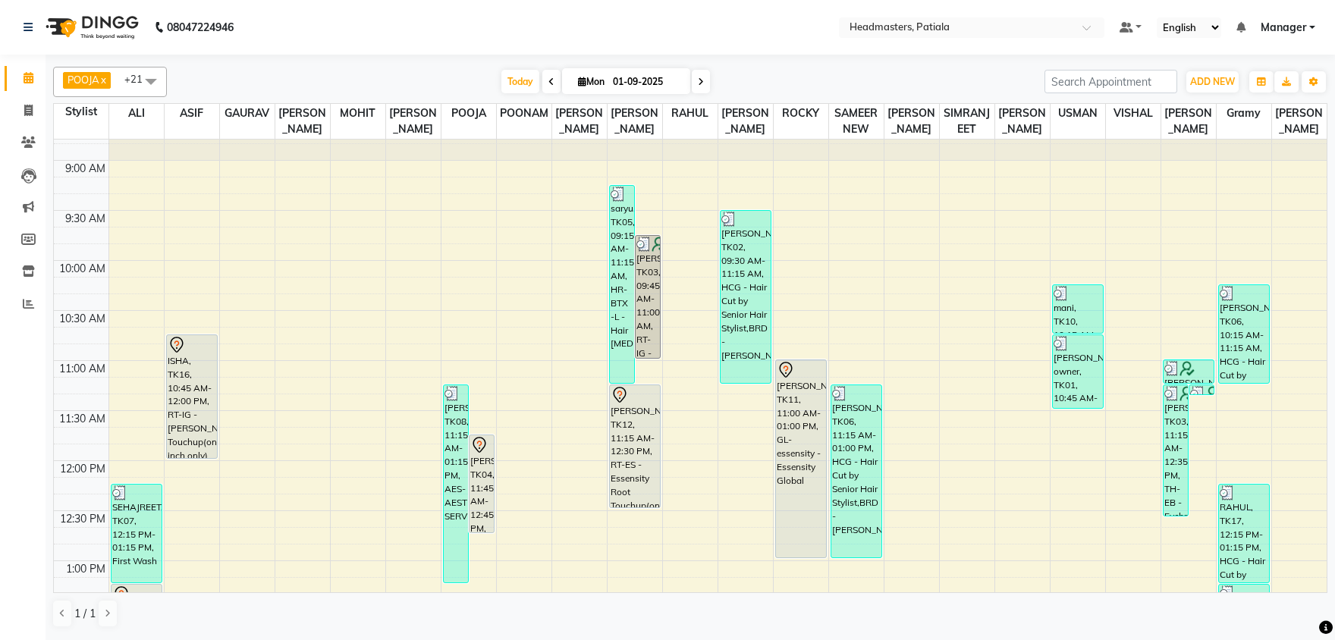
scroll to position [317, 0]
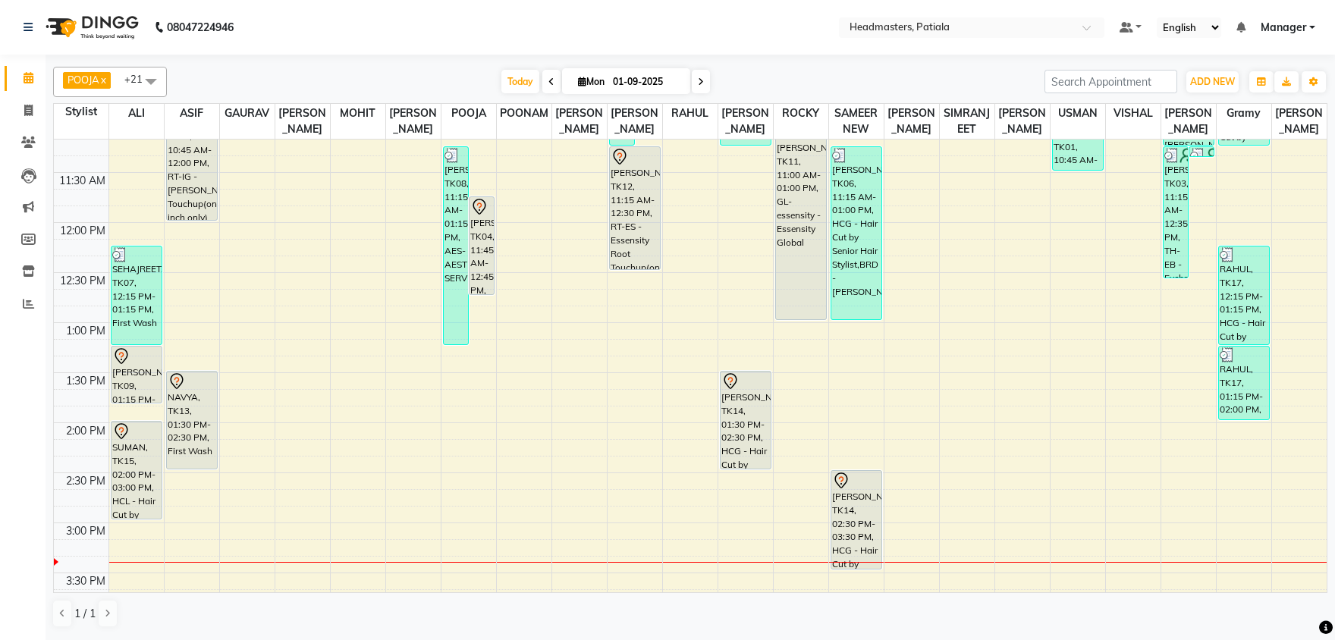
click at [369, 554] on div "8:00 AM 8:30 AM 9:00 AM 9:30 AM 10:00 AM 10:30 AM 11:00 AM 11:30 AM 12:00 PM 12…" at bounding box center [690, 523] width 1273 height 1401
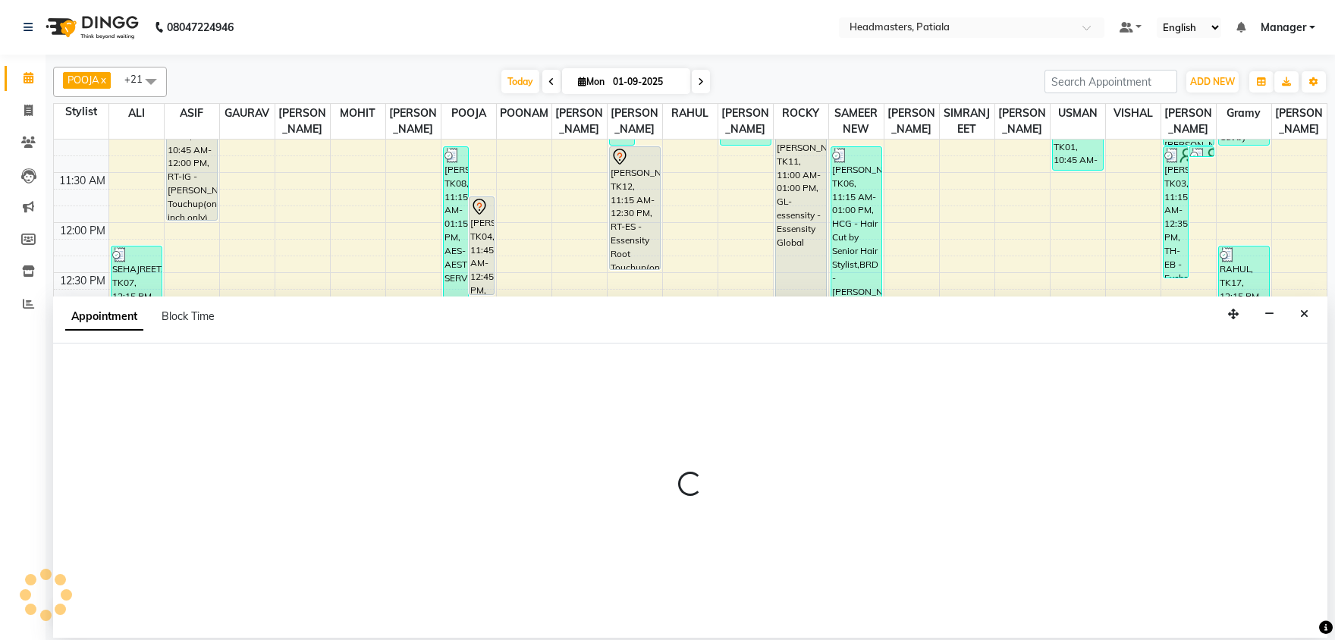
select select "51078"
select select "tentative"
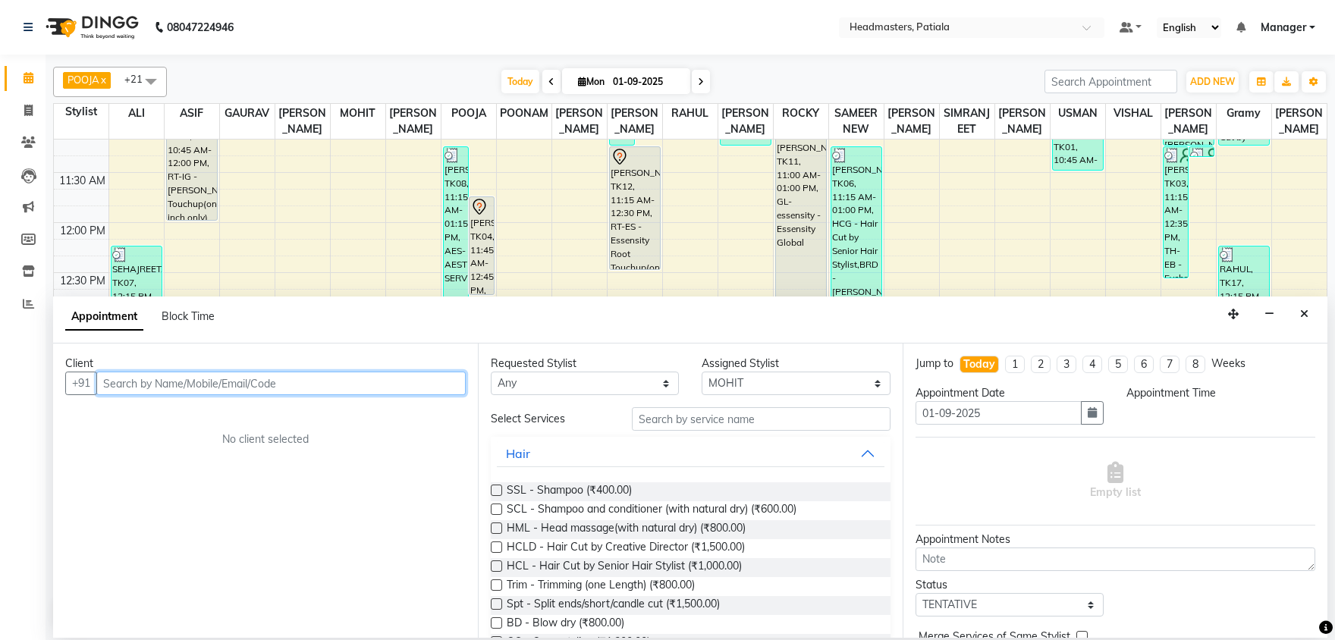
type input "7"
select select "915"
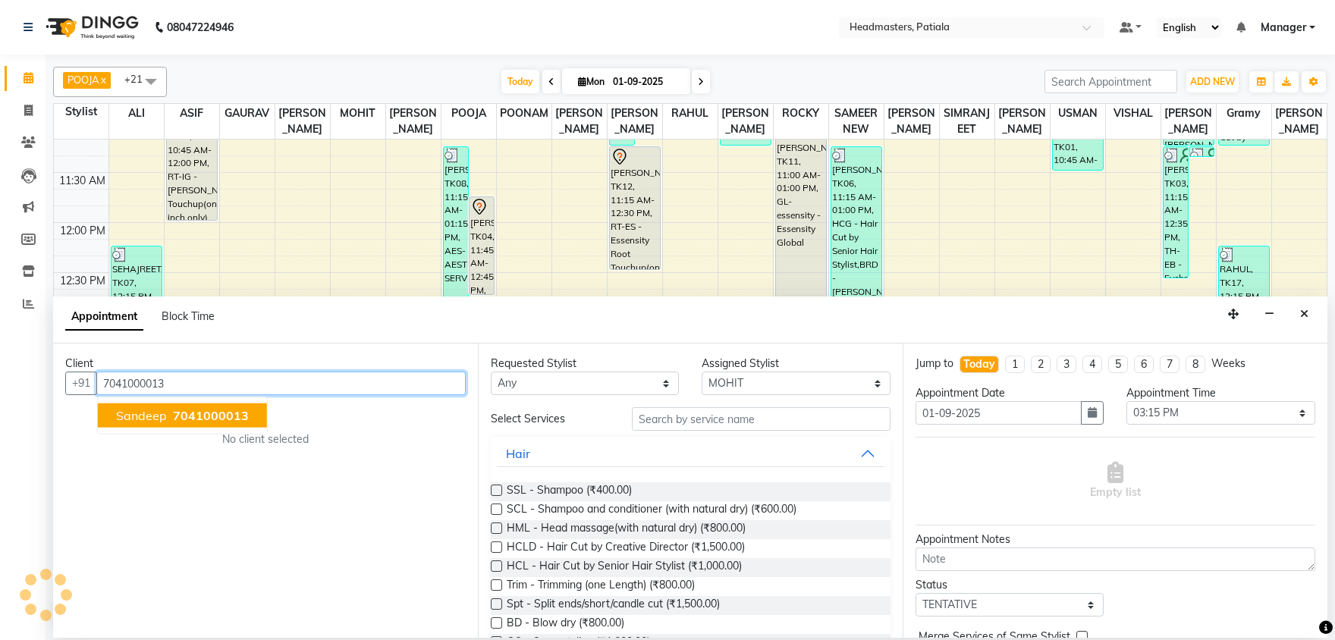
click at [233, 430] on ngb-typeahead-window "sandeep 7041000013" at bounding box center [182, 416] width 171 height 38
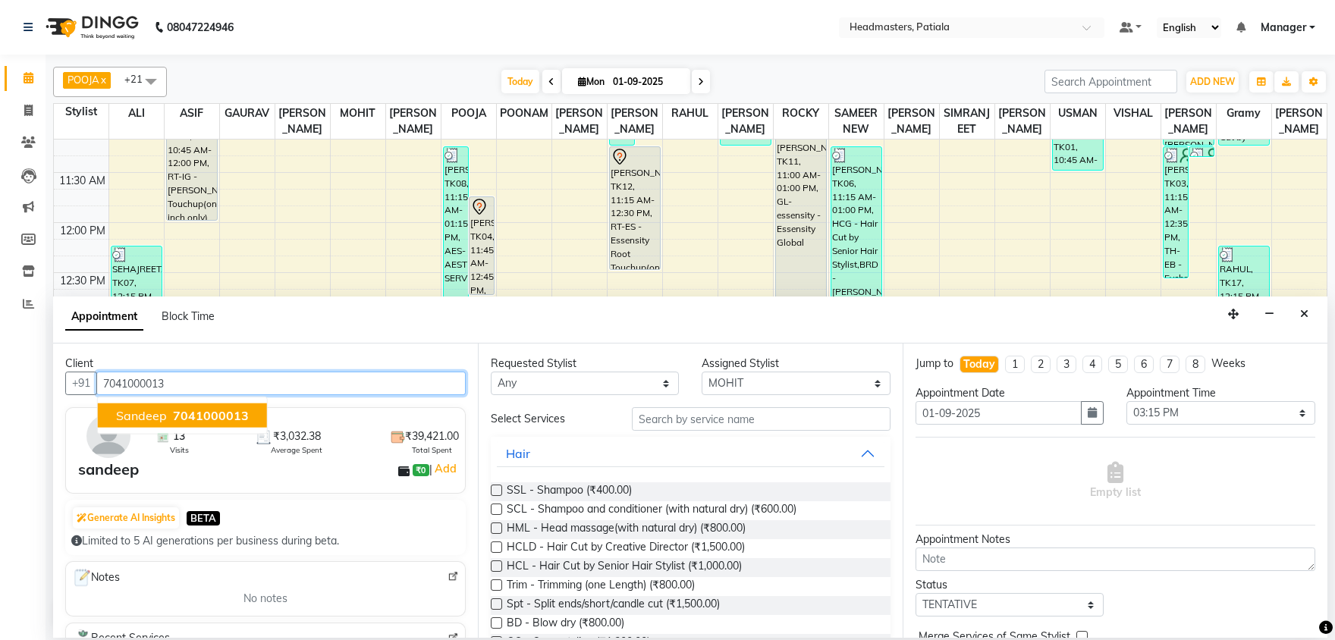
click at [234, 413] on span "7041000013" at bounding box center [211, 415] width 76 height 15
type input "7041000013"
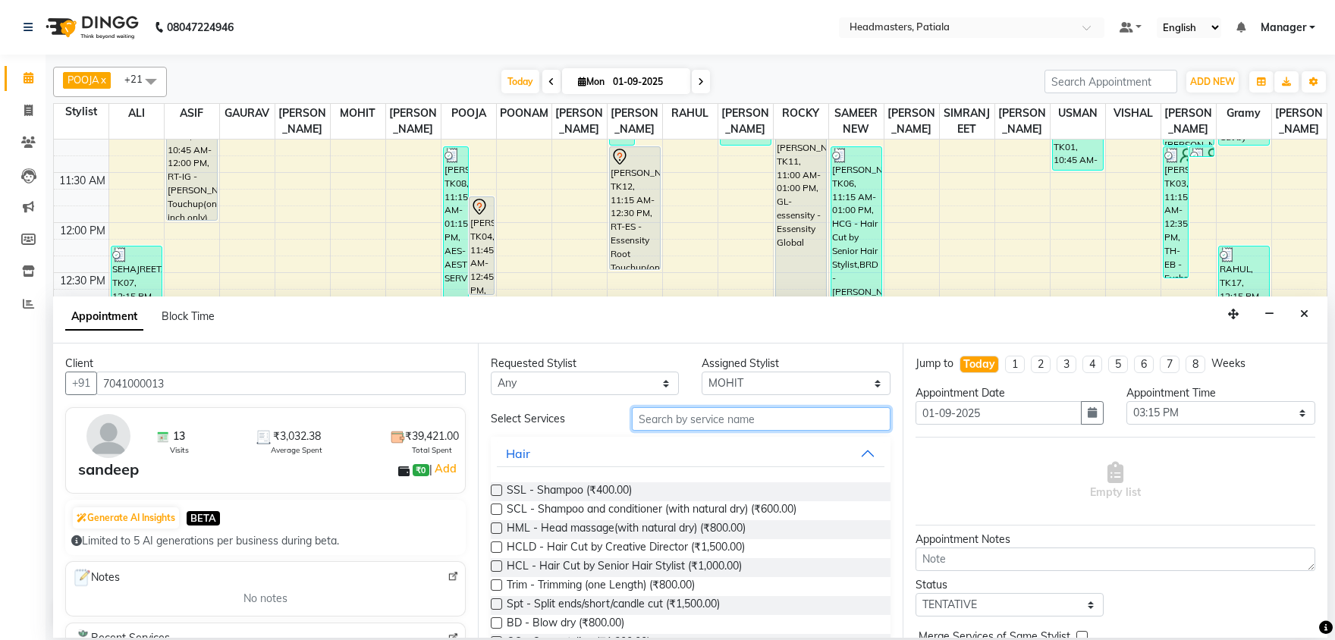
click at [649, 413] on input "text" at bounding box center [761, 419] width 259 height 24
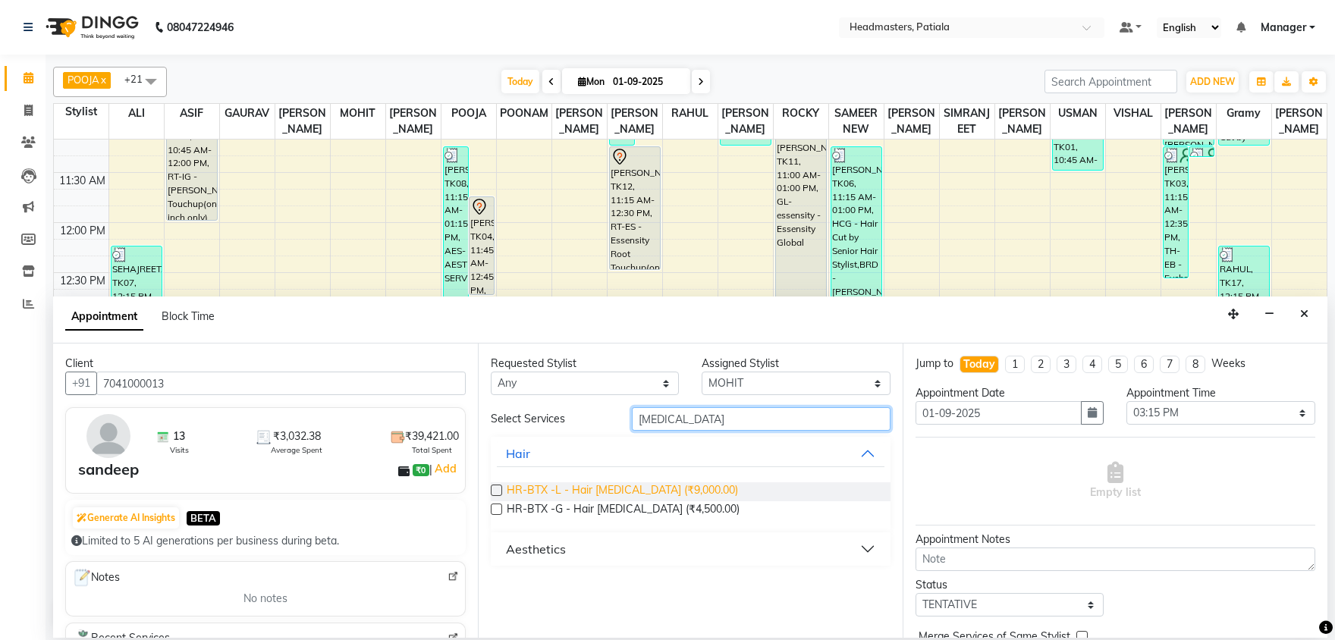
type input "BOTOX"
click at [594, 495] on span "HR-BTX -L - Hair [MEDICAL_DATA] (₹9,000.00)" at bounding box center [622, 491] width 231 height 19
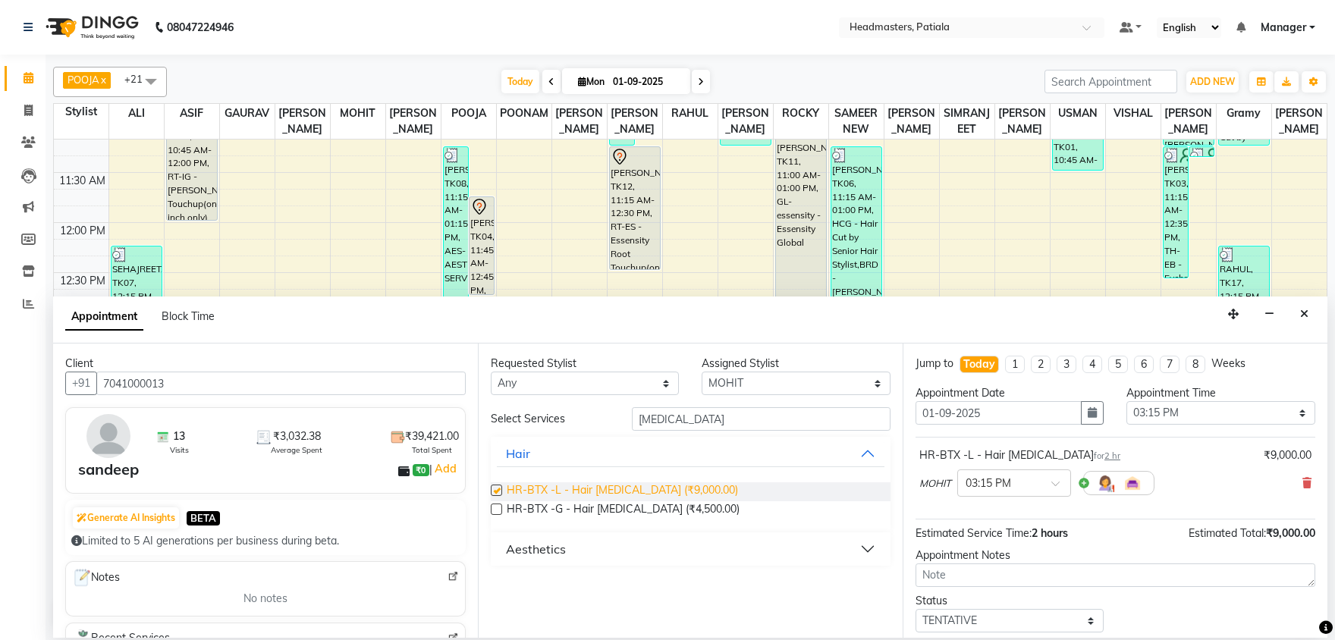
checkbox input "false"
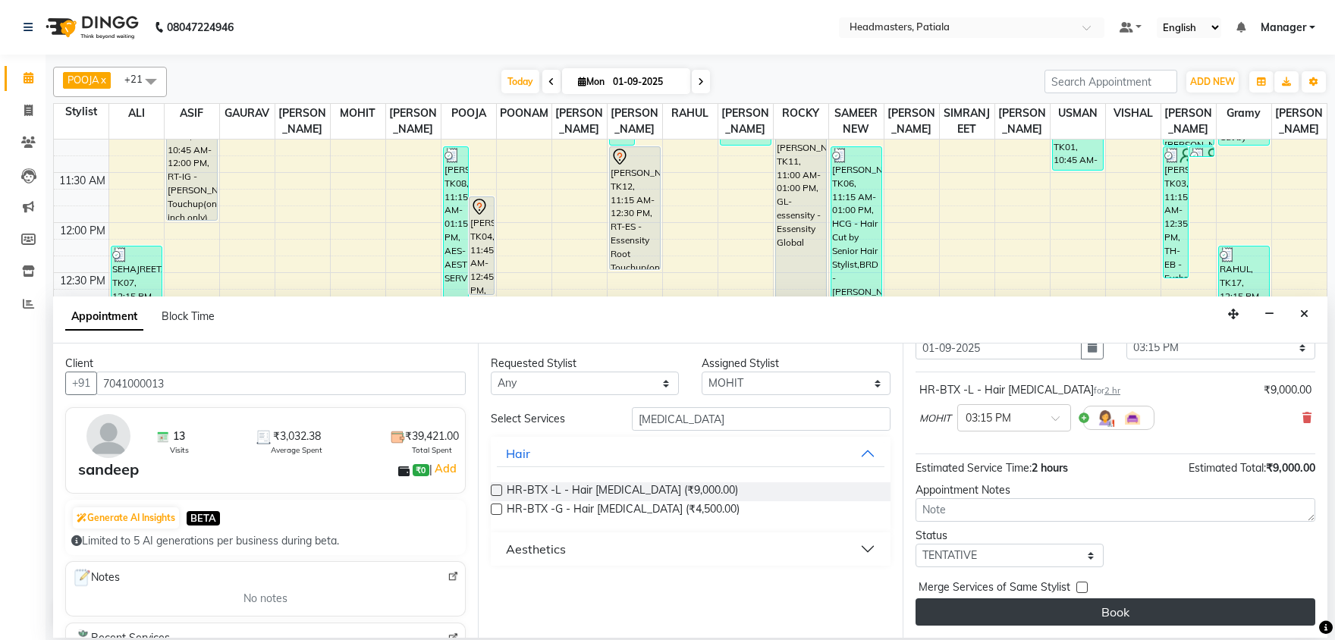
click at [991, 612] on button "Book" at bounding box center [1116, 611] width 400 height 27
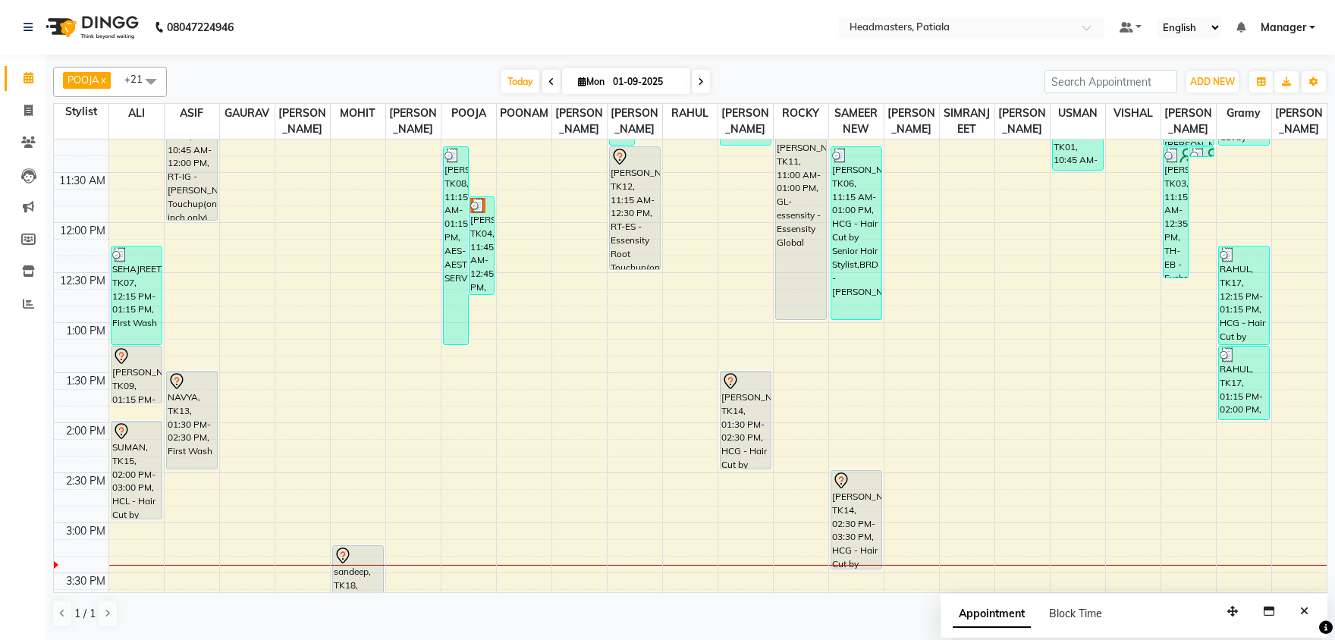
click at [733, 544] on div "8:00 AM 8:30 AM 9:00 AM 9:30 AM 10:00 AM 10:30 AM 11:00 AM 11:30 AM 12:00 PM 12…" at bounding box center [690, 523] width 1273 height 1401
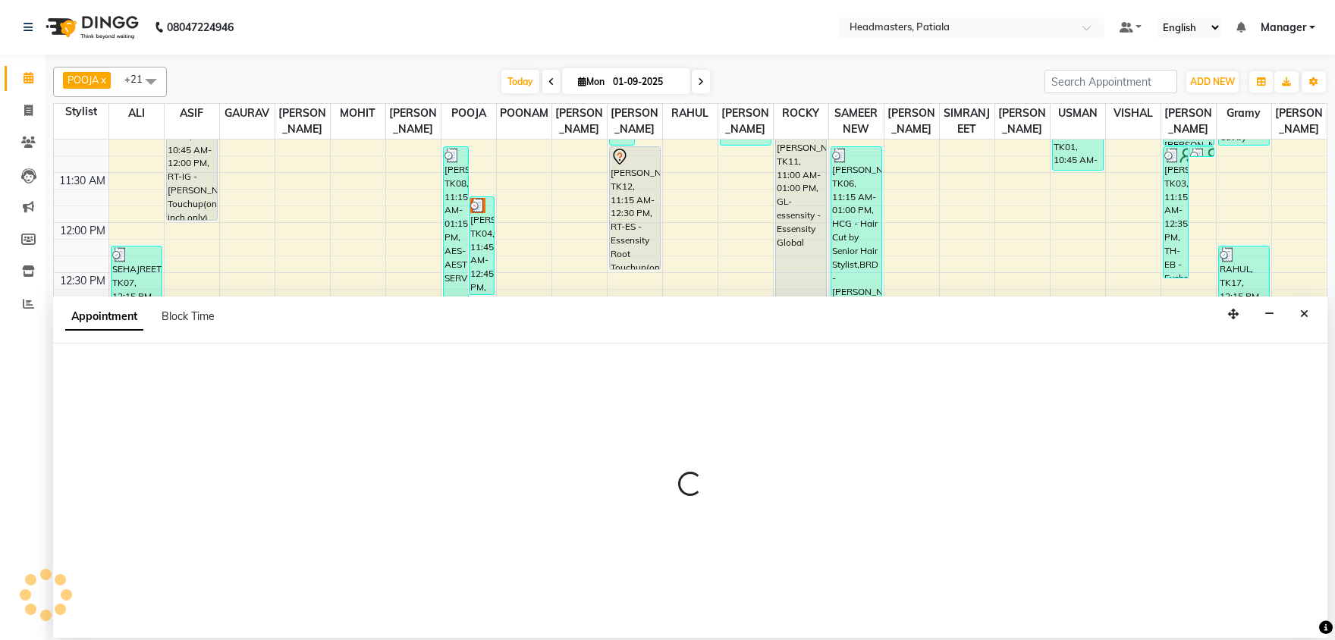
select select "62112"
select select "915"
select select "tentative"
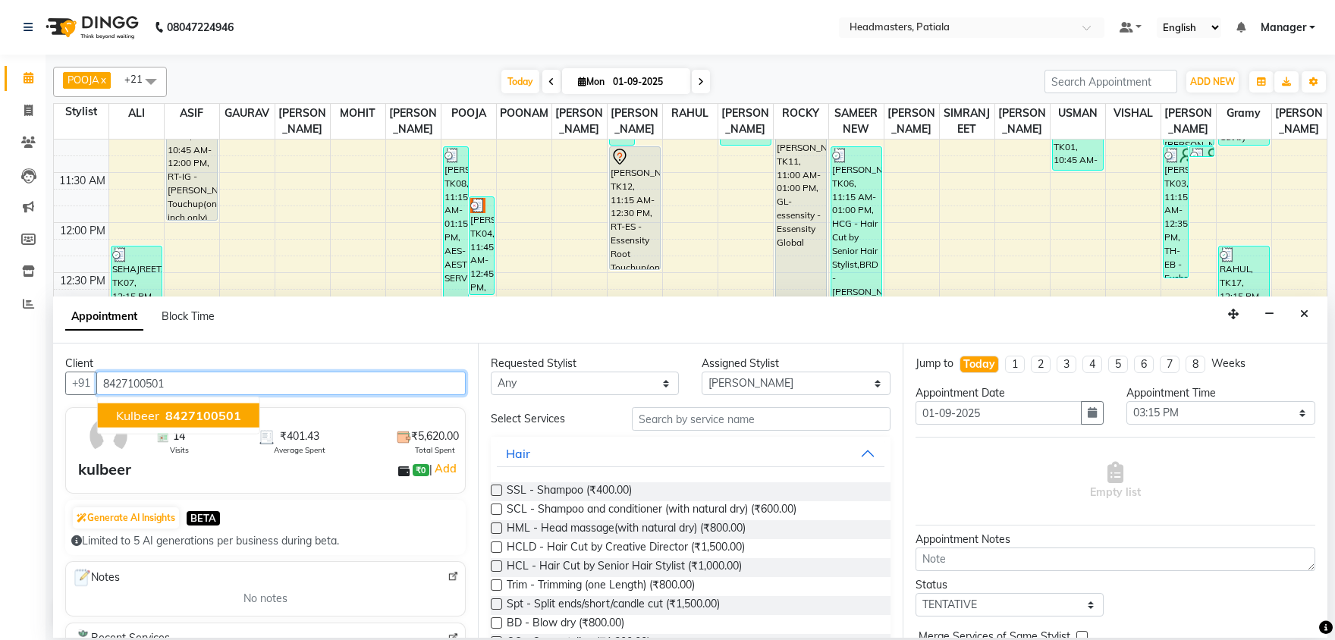
type input "8427100501"
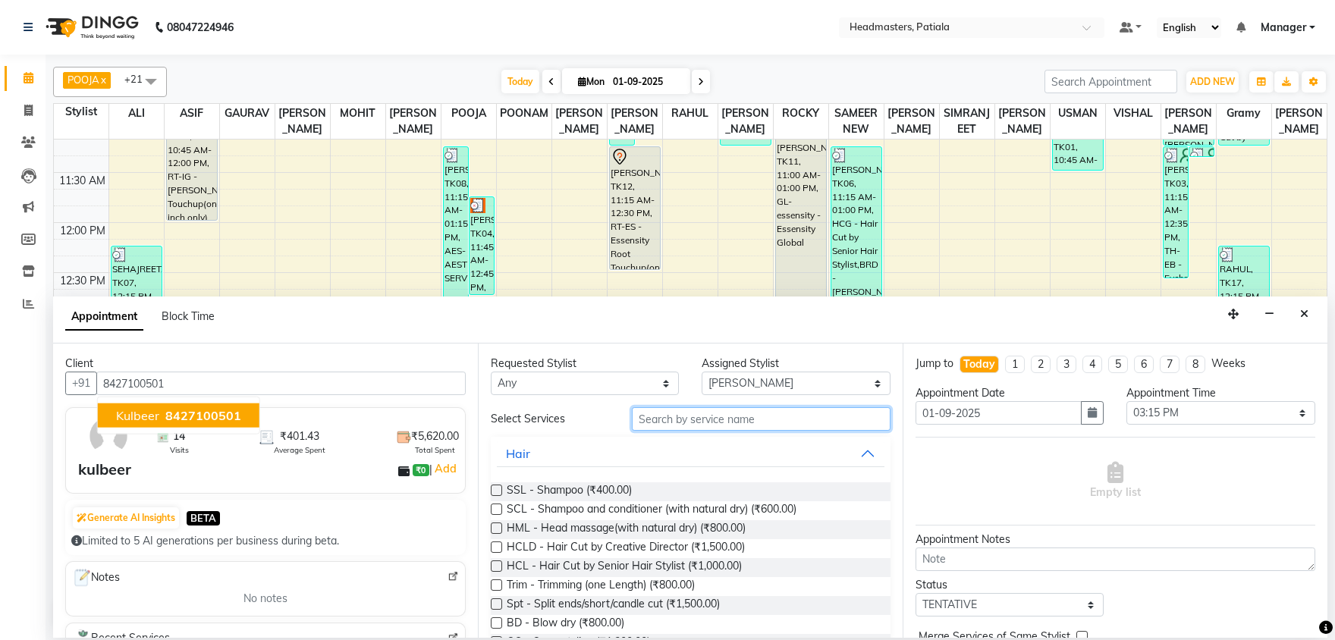
click at [664, 410] on input "text" at bounding box center [761, 419] width 259 height 24
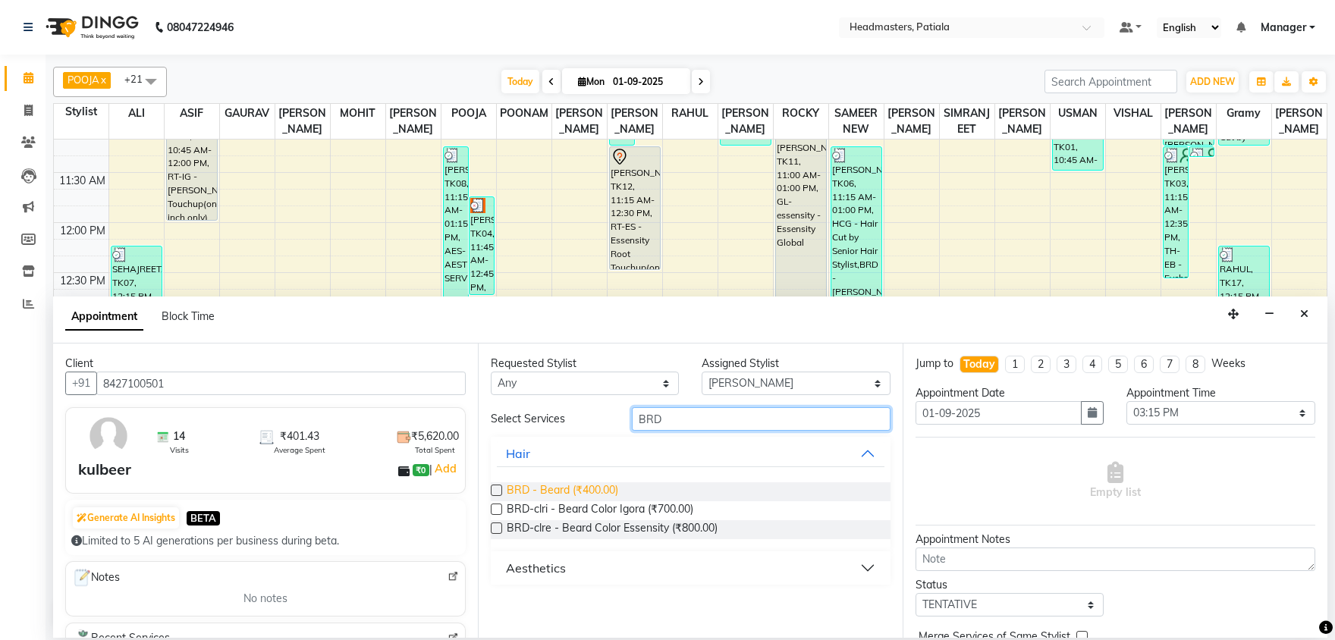
type input "BRD"
click at [603, 488] on span "BRD - Beard (₹400.00)" at bounding box center [563, 491] width 112 height 19
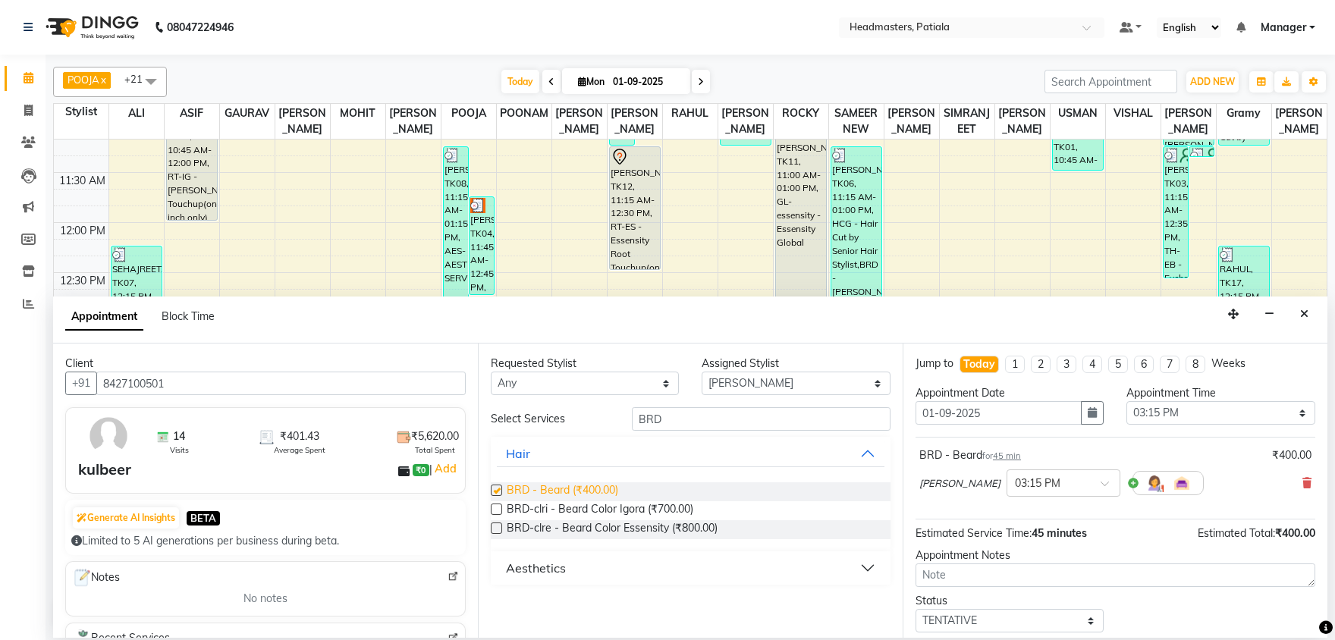
checkbox input "false"
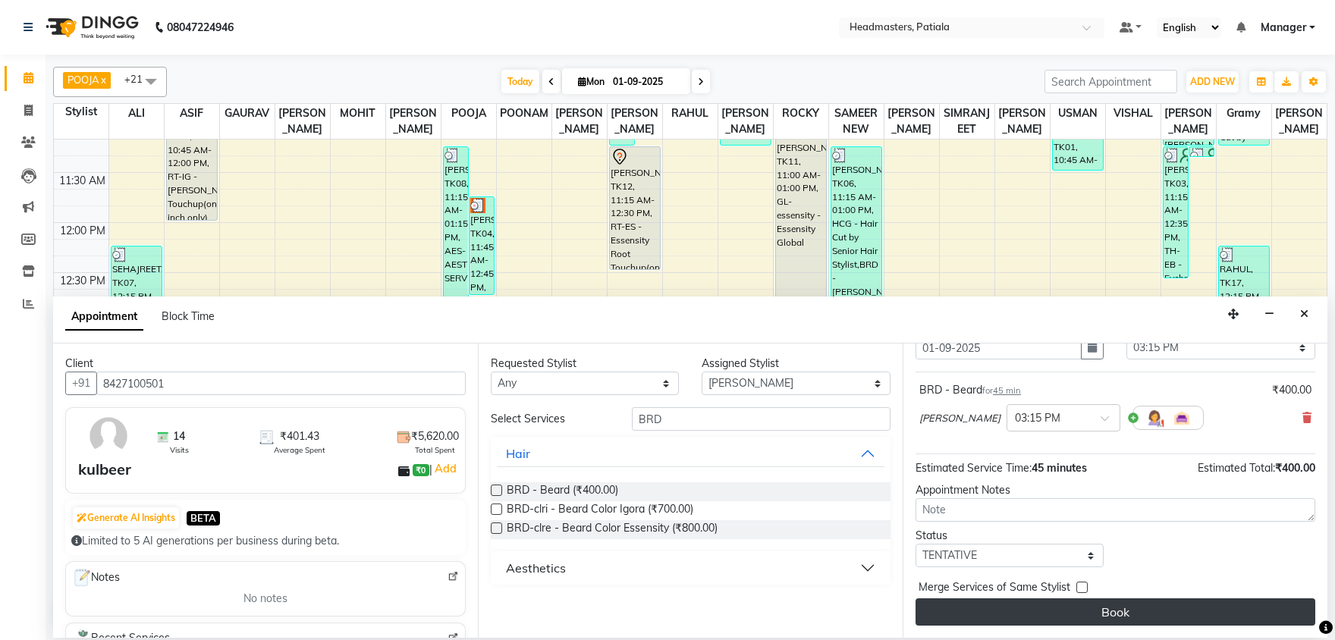
click at [1056, 600] on button "Book" at bounding box center [1116, 611] width 400 height 27
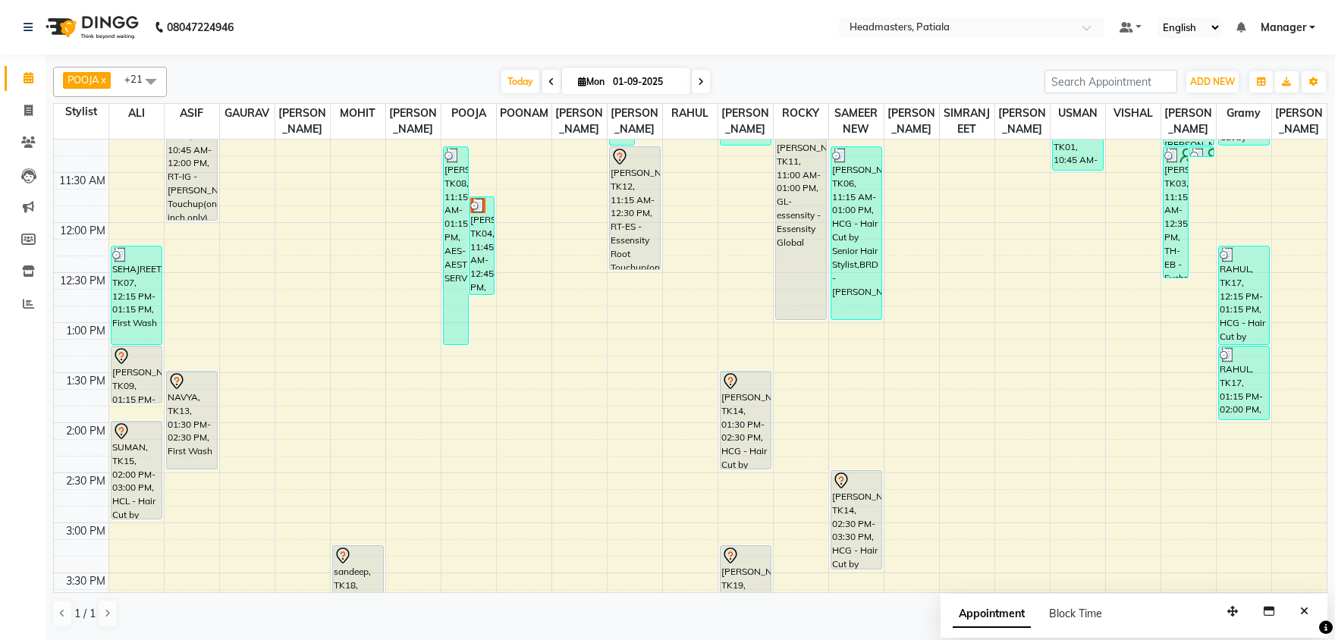
click at [781, 74] on div "Today Mon 01-09-2025" at bounding box center [605, 82] width 862 height 23
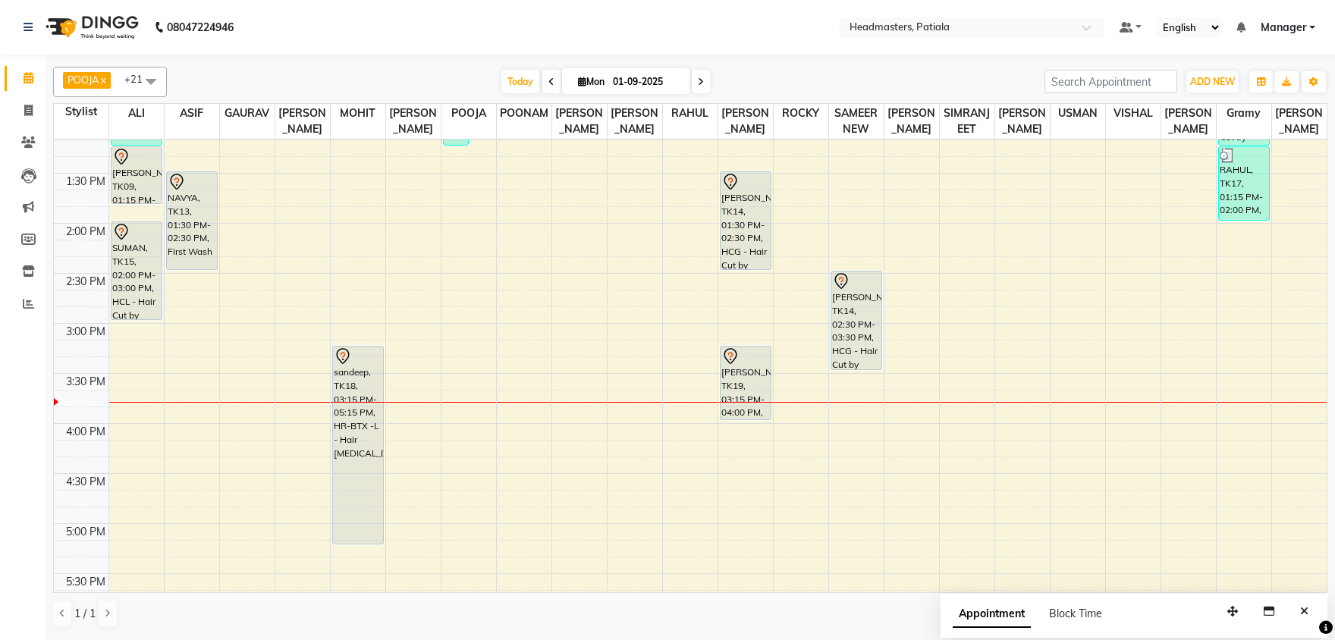
scroll to position [554, 0]
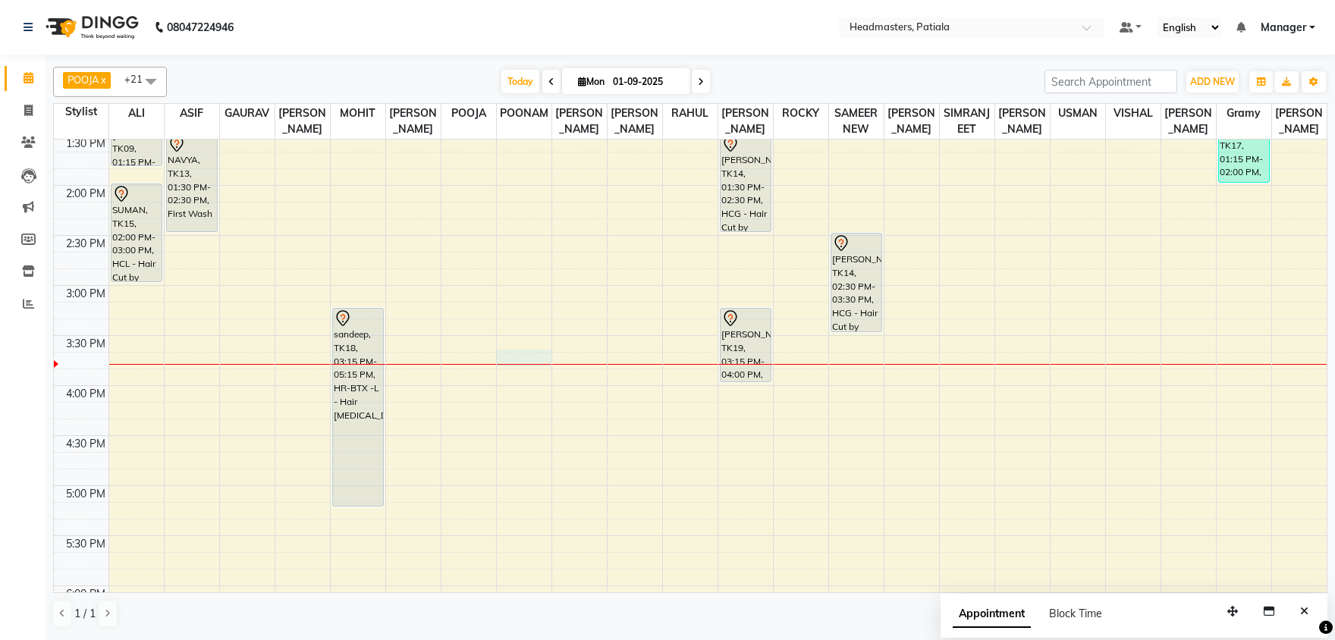
click at [527, 360] on div "8:00 AM 8:30 AM 9:00 AM 9:30 AM 10:00 AM 10:30 AM 11:00 AM 11:30 AM 12:00 PM 12…" at bounding box center [690, 285] width 1273 height 1401
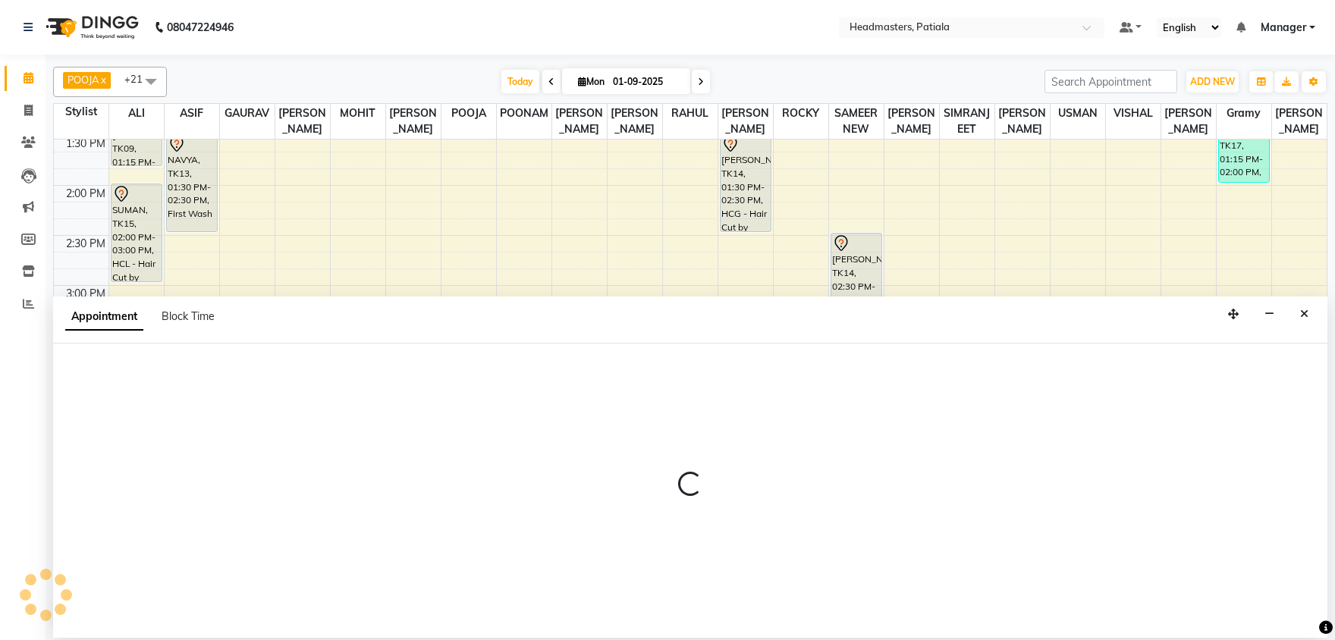
select select "51098"
select select "945"
select select "tentative"
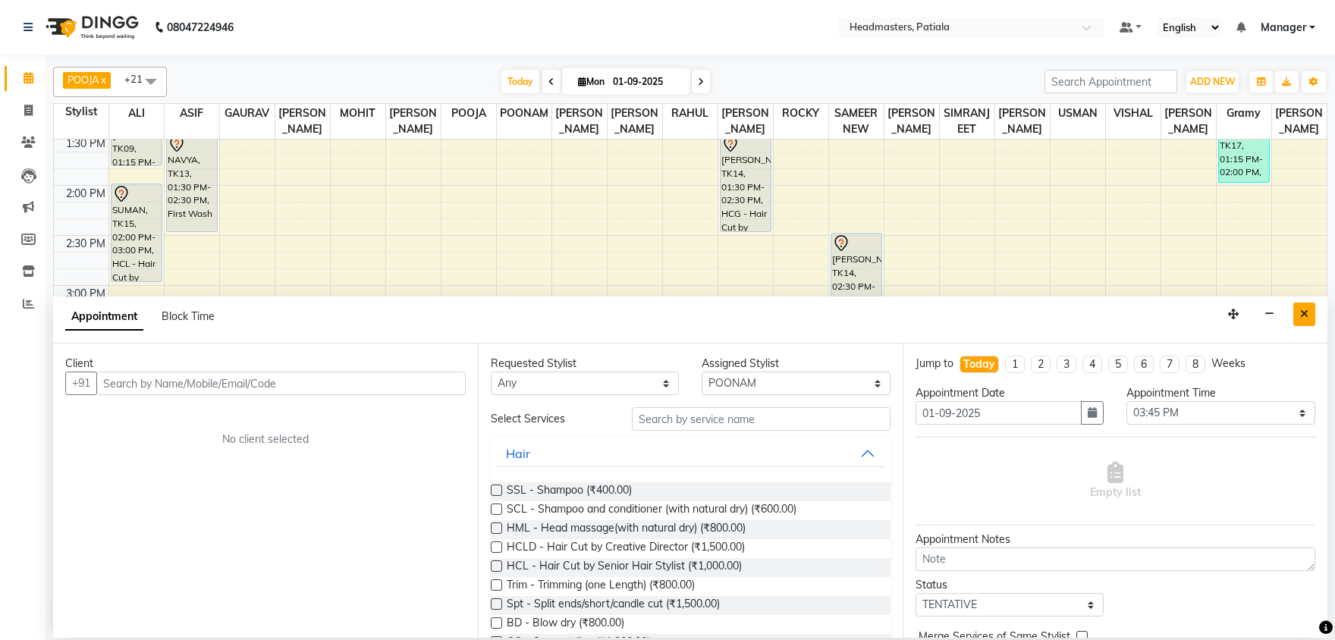
click at [1304, 314] on icon "Close" at bounding box center [1304, 314] width 8 height 11
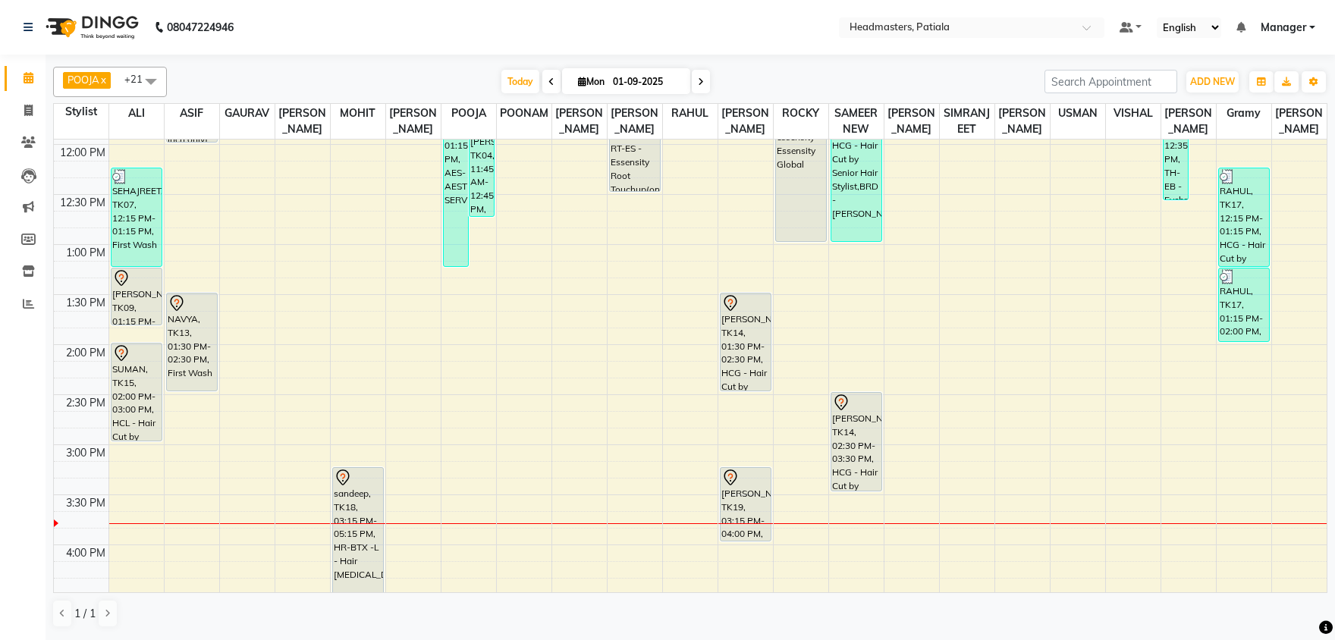
scroll to position [317, 0]
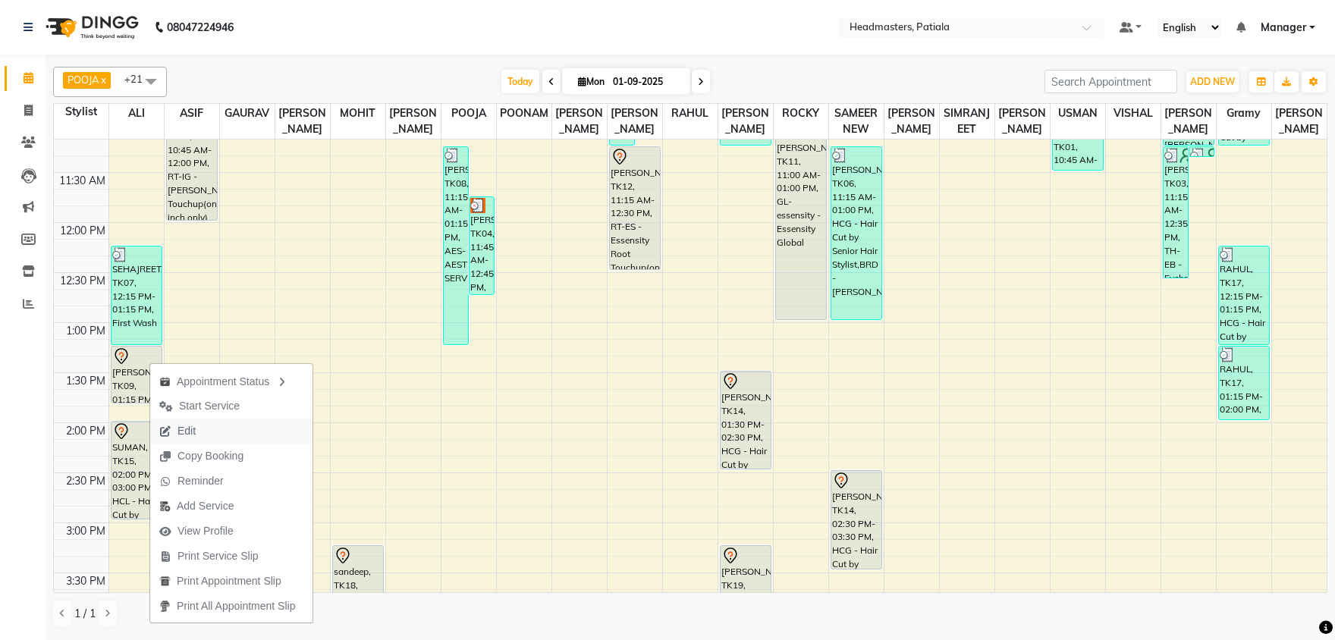
click at [208, 428] on button "Edit" at bounding box center [231, 431] width 162 height 25
select select "tentative"
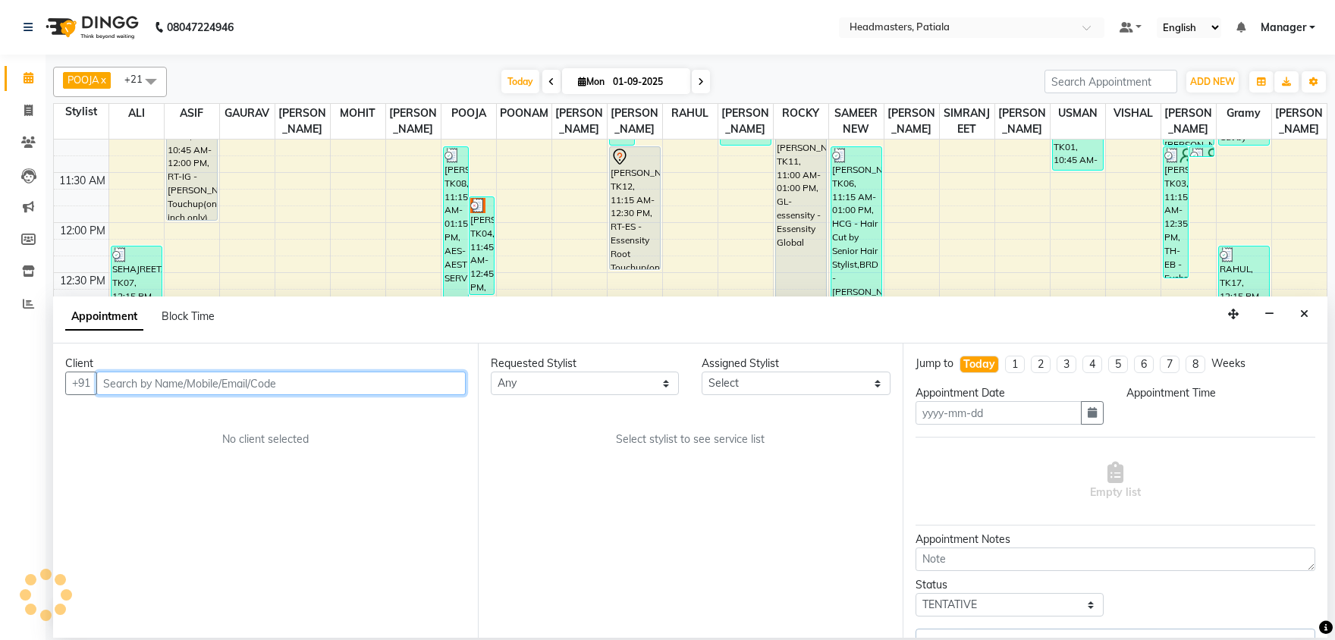
type input "01-09-2025"
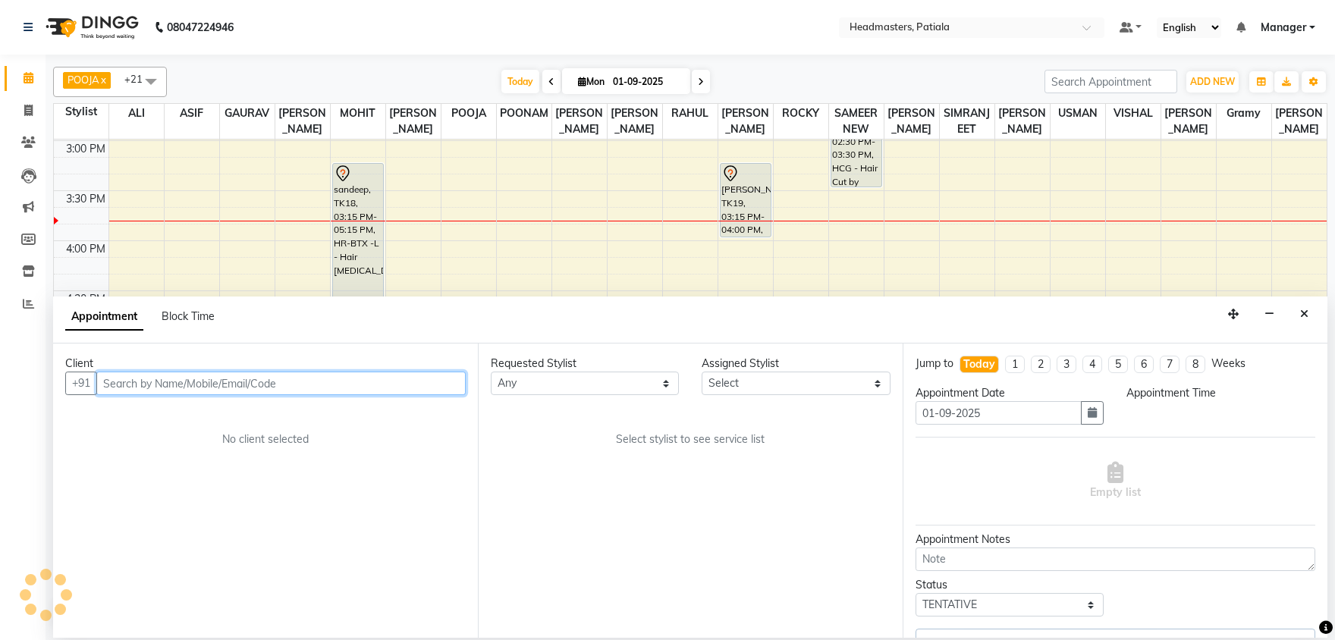
select select "795"
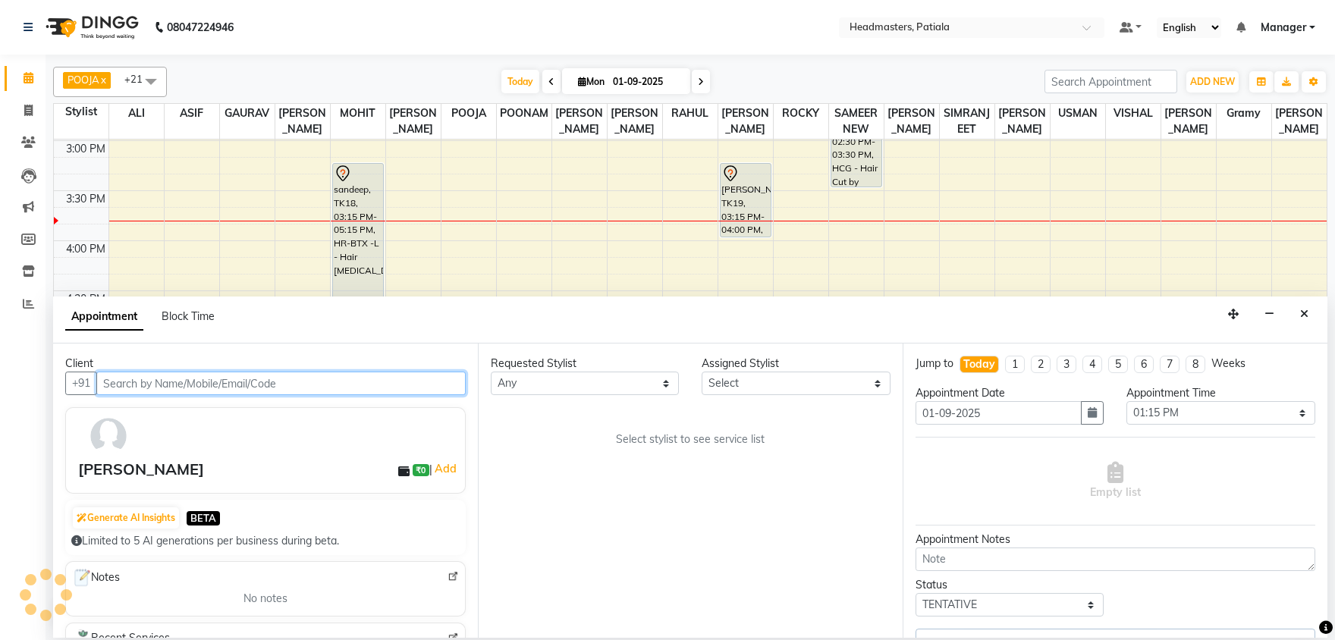
select select "51083"
select select "3290"
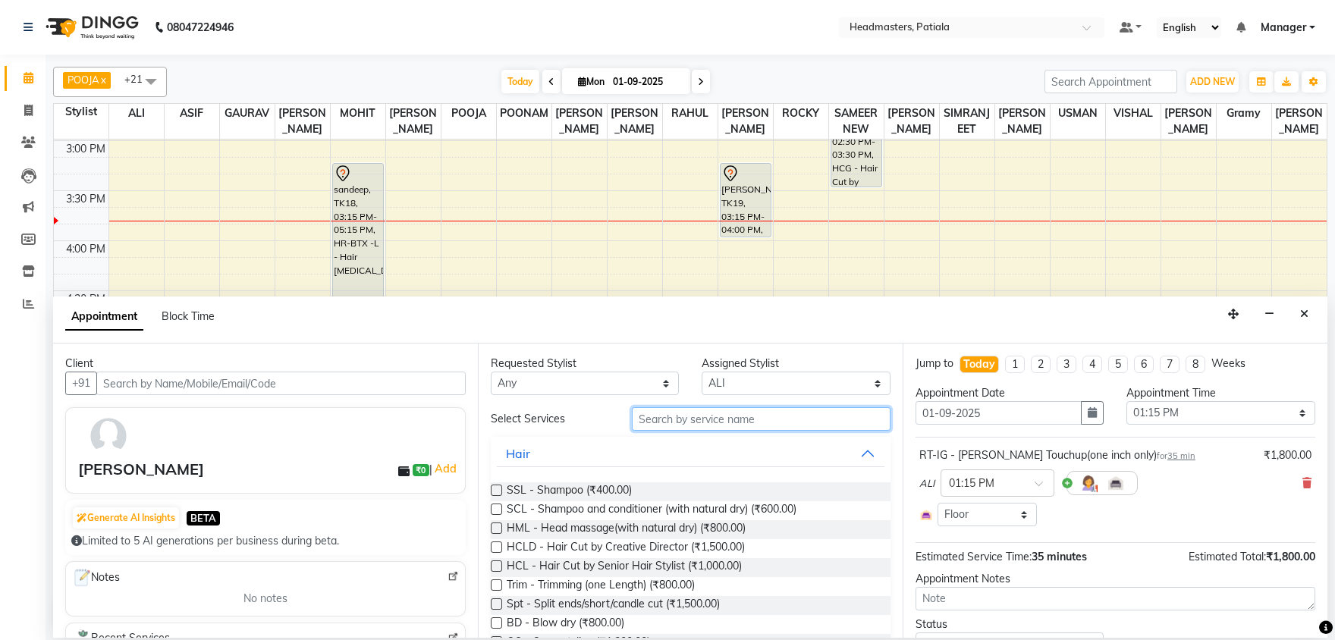
click at [705, 420] on input "text" at bounding box center [761, 419] width 259 height 24
select select "51098"
click option "POONAM" at bounding box center [0, 0] width 0 height 0
click at [703, 416] on input "text" at bounding box center [761, 419] width 259 height 24
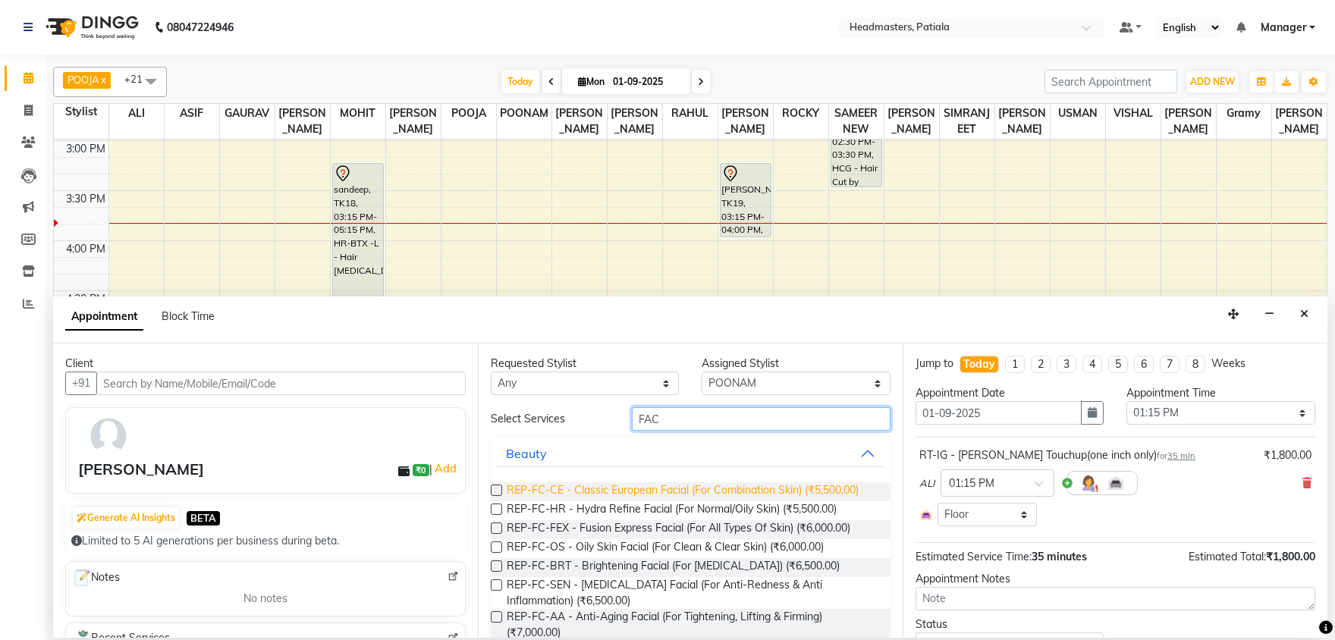
type input "FAC"
click at [740, 492] on span "REP-FC-CE - Classic European Facial (For Combination Skin) (₹5,500.00)" at bounding box center [683, 491] width 352 height 19
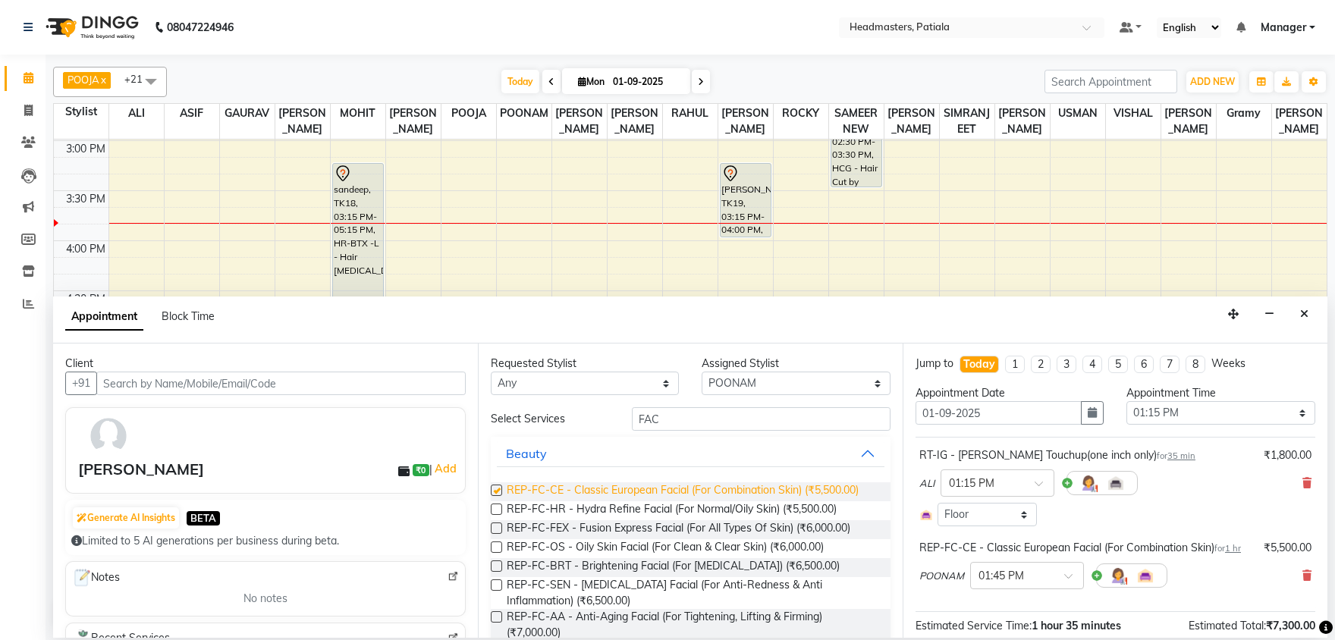
checkbox input "false"
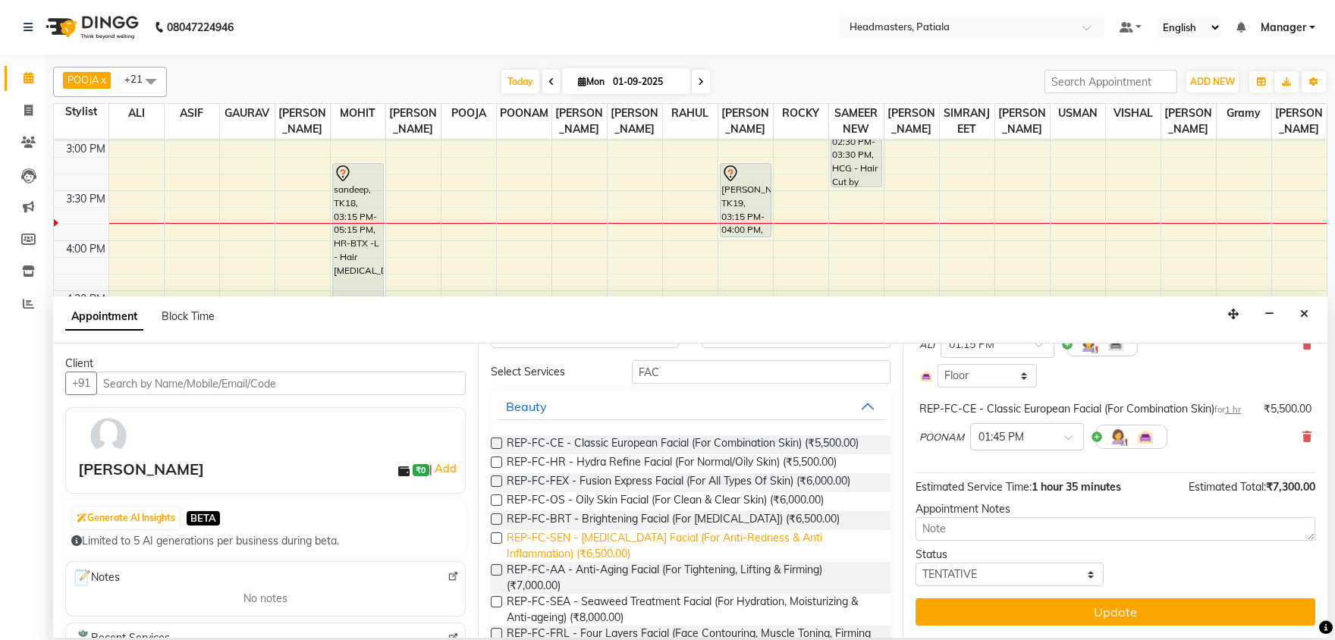
scroll to position [79, 0]
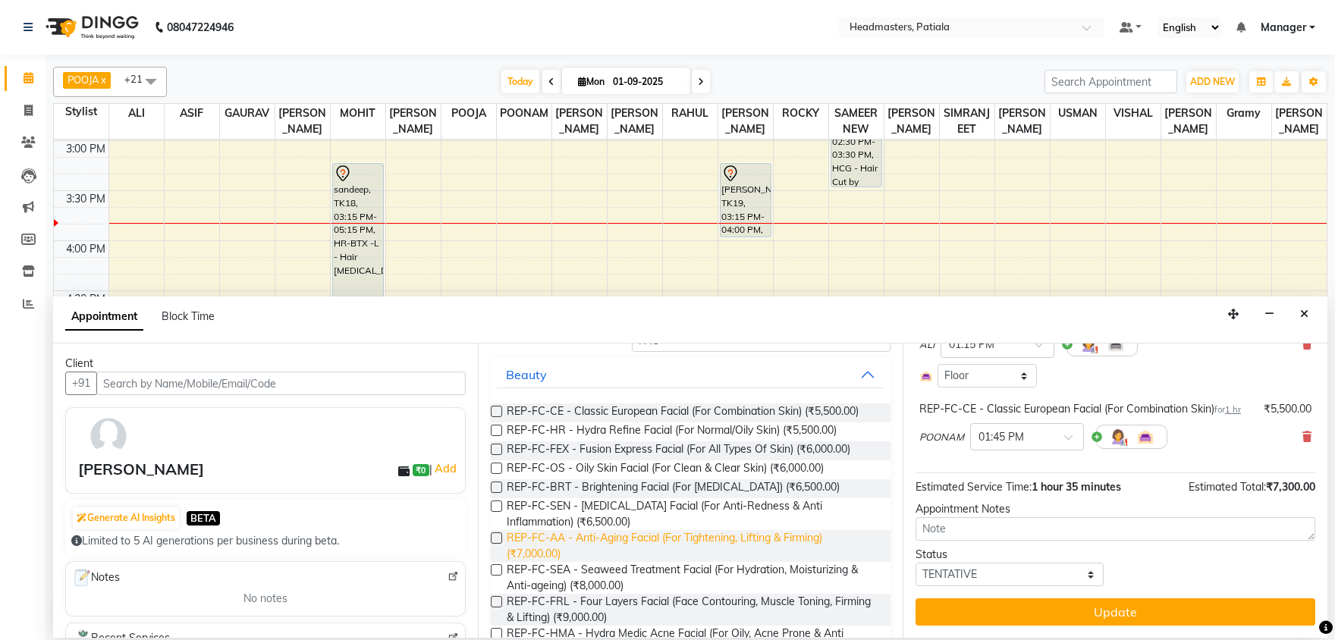
click at [598, 544] on span "REP-FC-AA - Anti-Aging Facial (For Tightening, Lifting & Firming) (₹7,000.00)" at bounding box center [693, 546] width 372 height 32
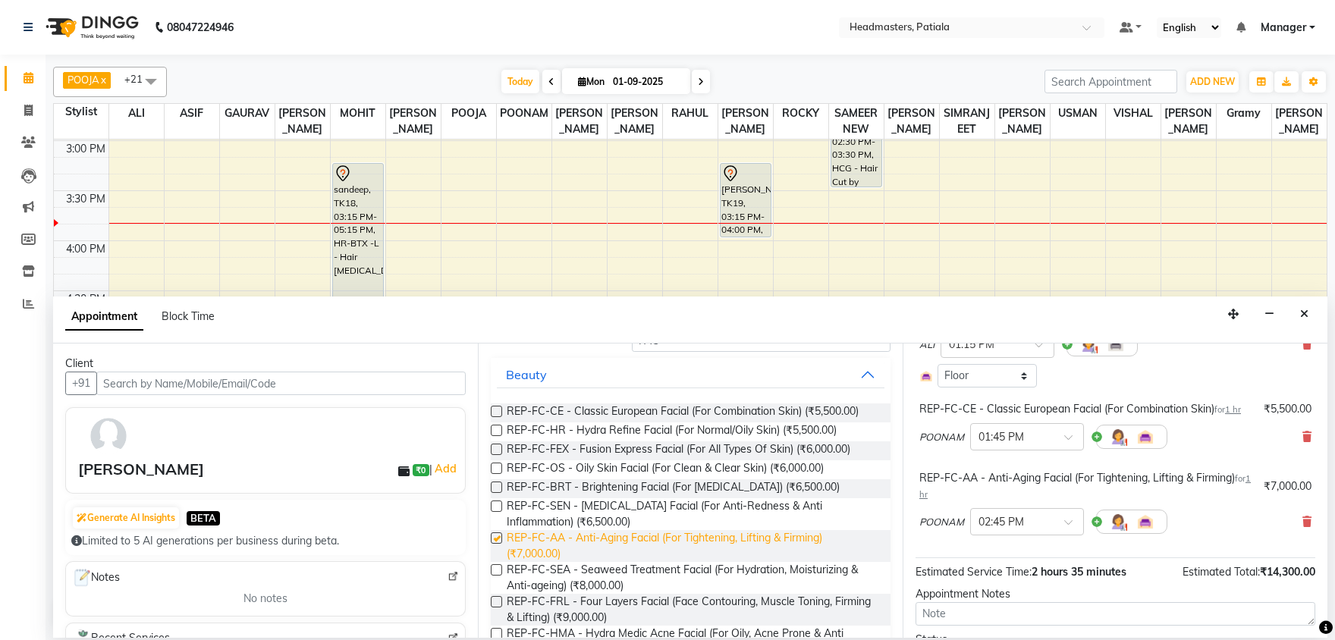
checkbox input "false"
click at [1306, 436] on icon at bounding box center [1306, 437] width 9 height 11
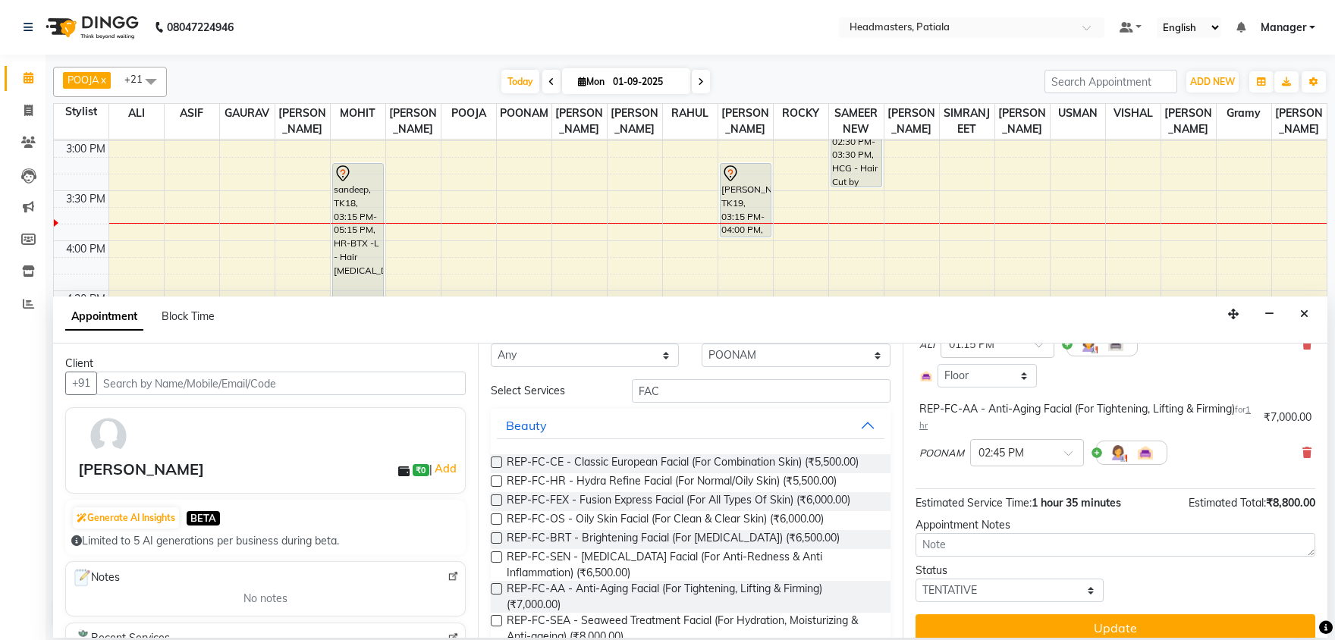
scroll to position [0, 0]
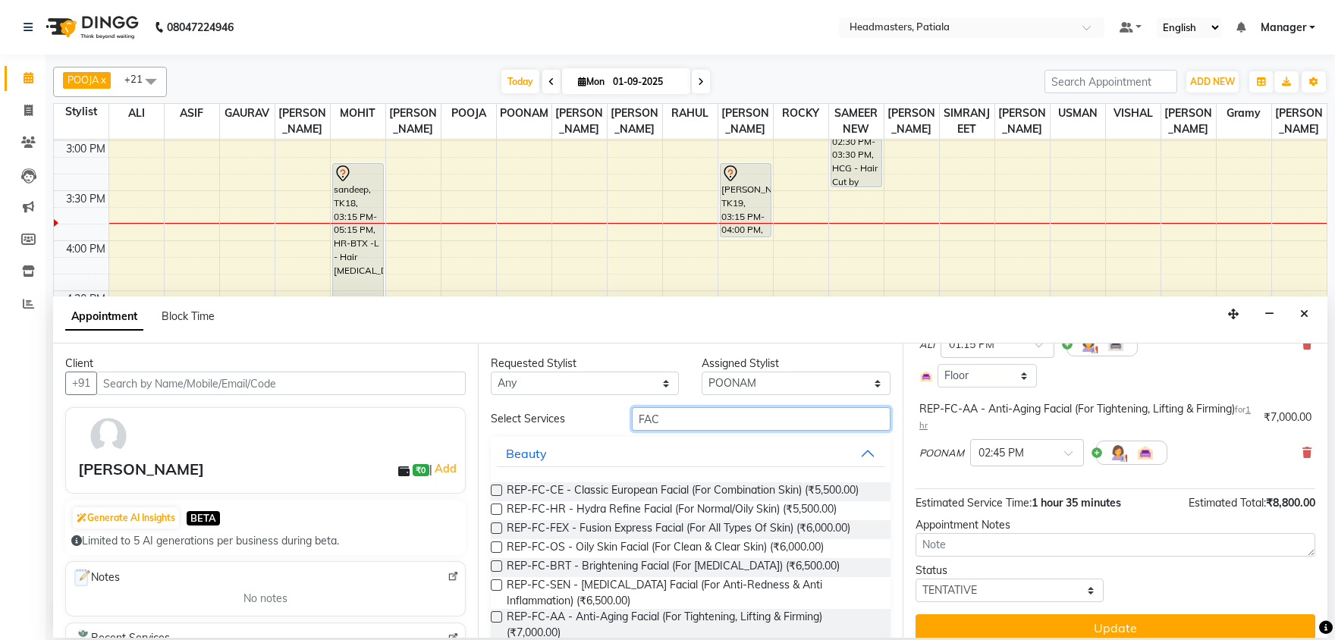
drag, startPoint x: 660, startPoint y: 411, endPoint x: 625, endPoint y: 404, distance: 35.6
click at [632, 407] on input "FAC" at bounding box center [761, 419] width 259 height 24
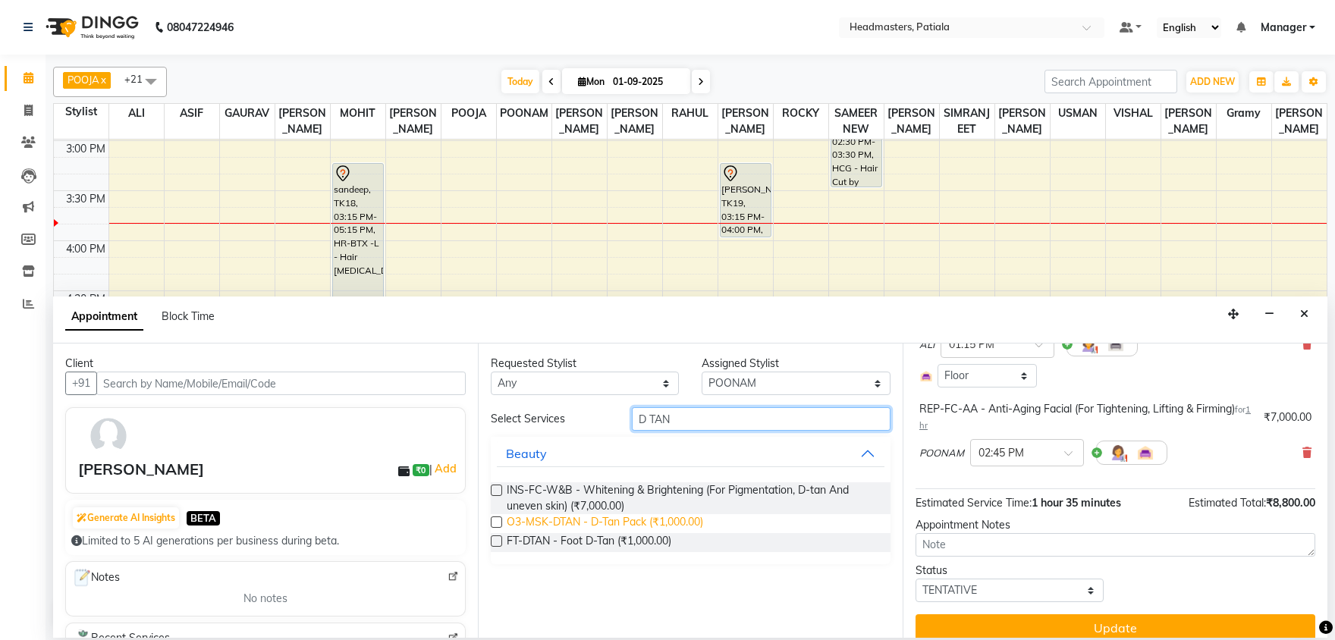
type input "D TAN"
click at [622, 529] on span "O3-MSK-DTAN - D-Tan Pack (₹1,000.00)" at bounding box center [605, 523] width 196 height 19
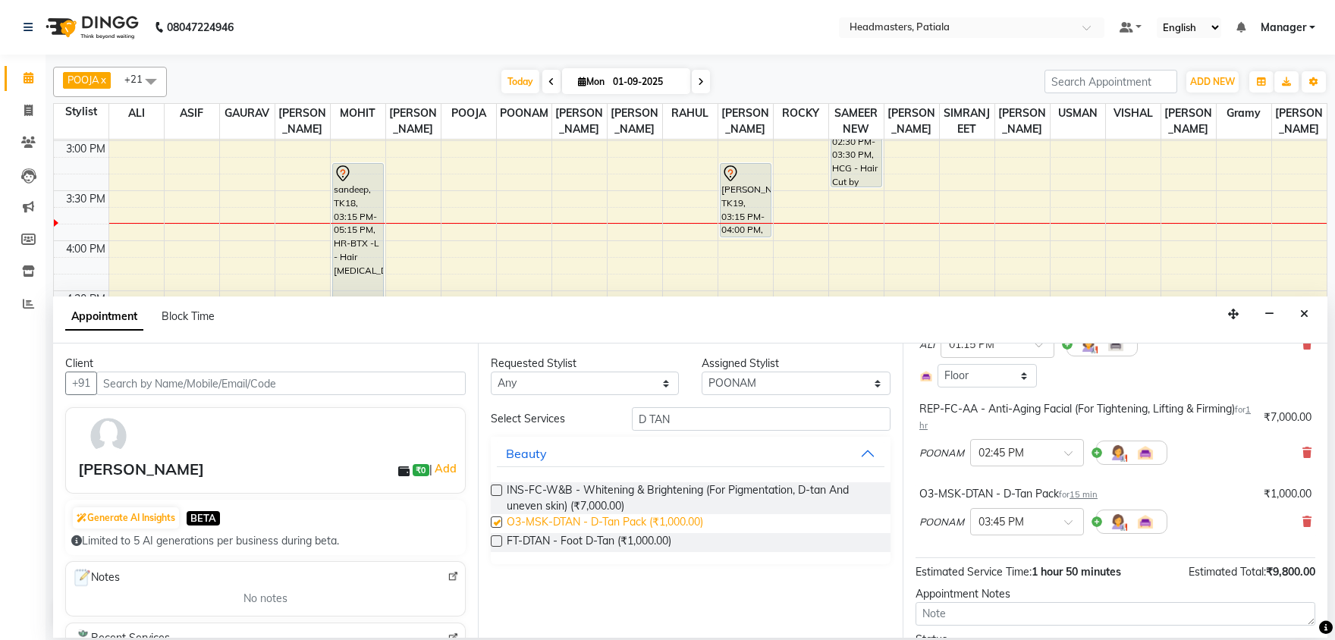
checkbox input "false"
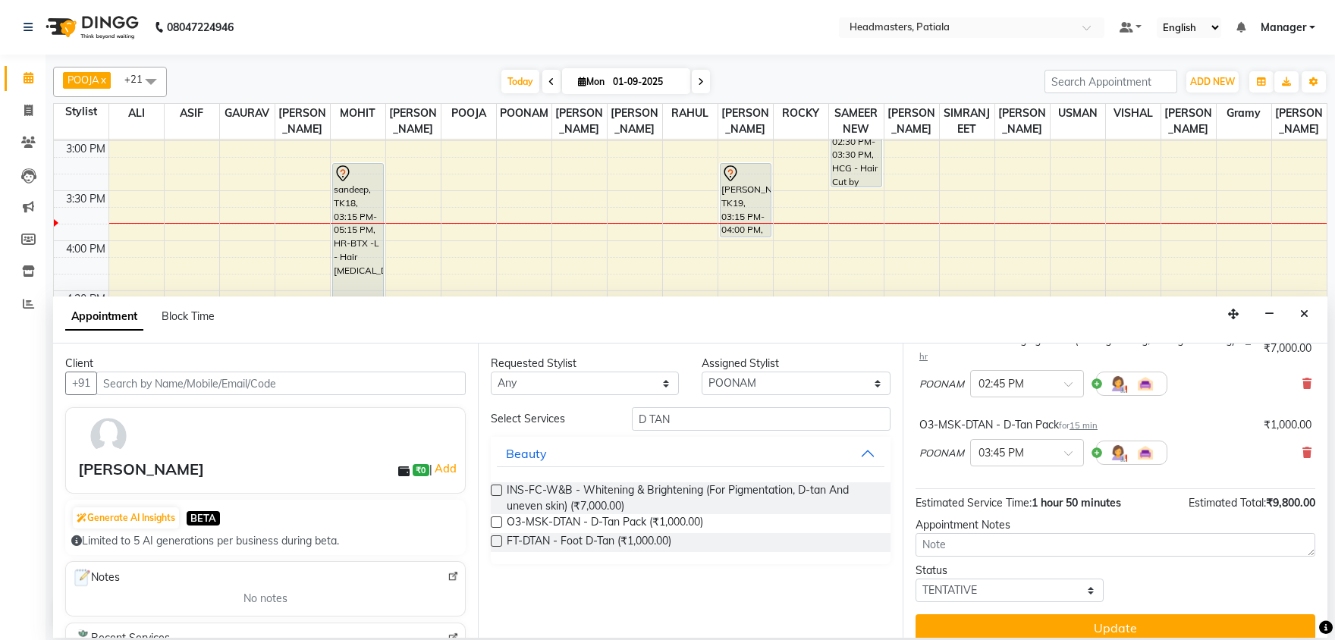
scroll to position [224, 0]
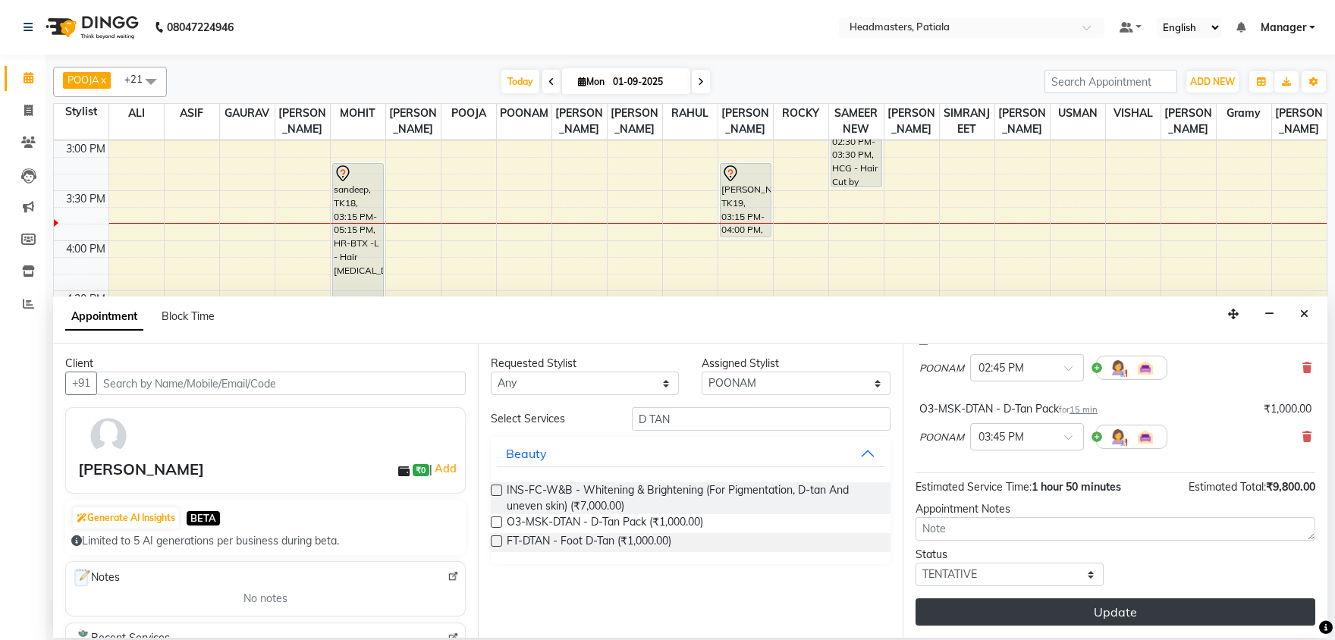
click at [1010, 614] on button "Update" at bounding box center [1116, 611] width 400 height 27
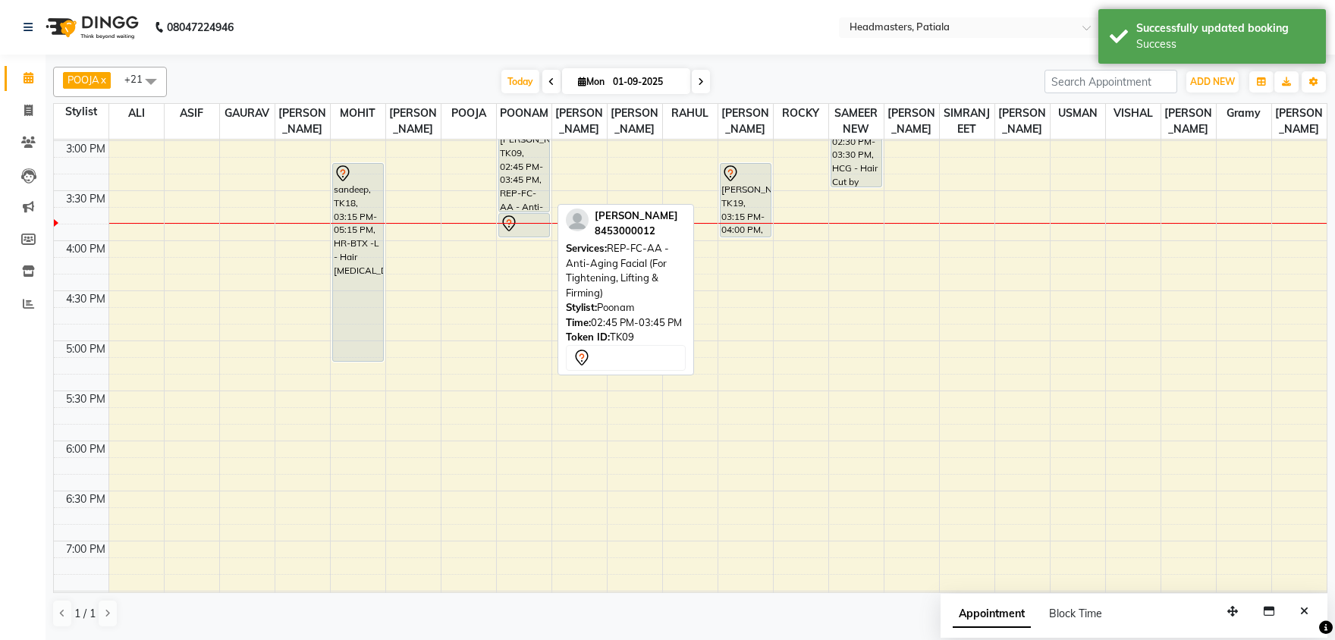
click at [538, 209] on div at bounding box center [524, 212] width 50 height 6
select select "7"
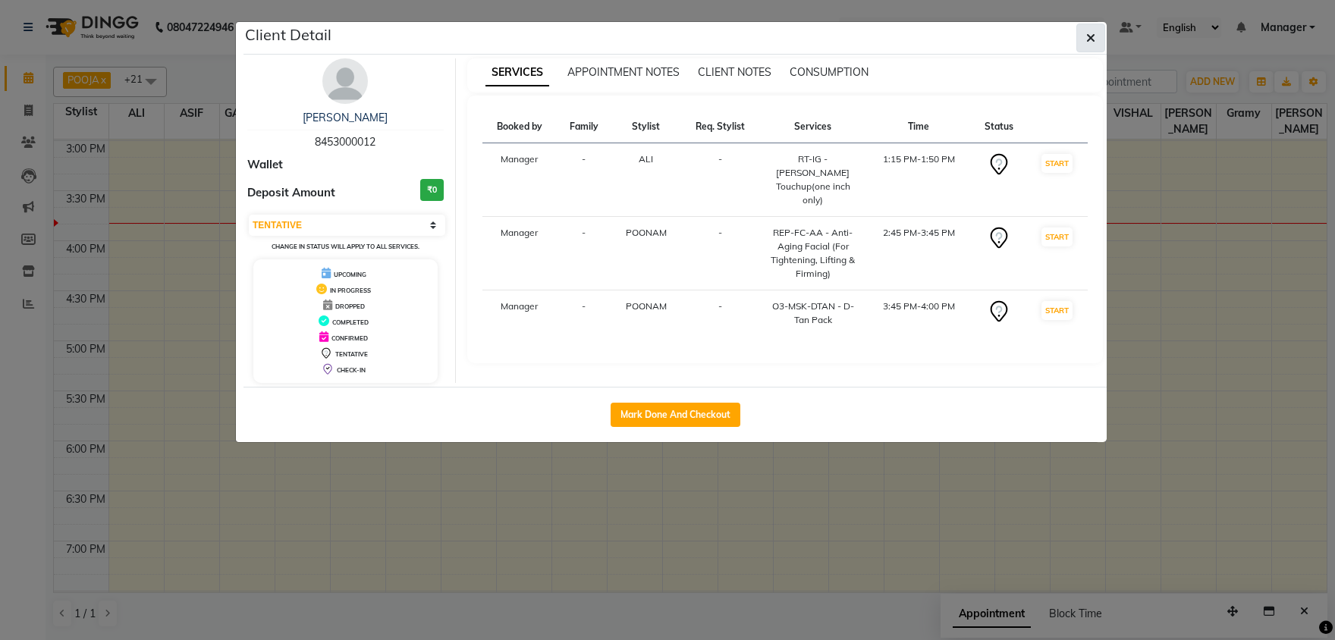
click at [1096, 36] on button "button" at bounding box center [1090, 38] width 29 height 29
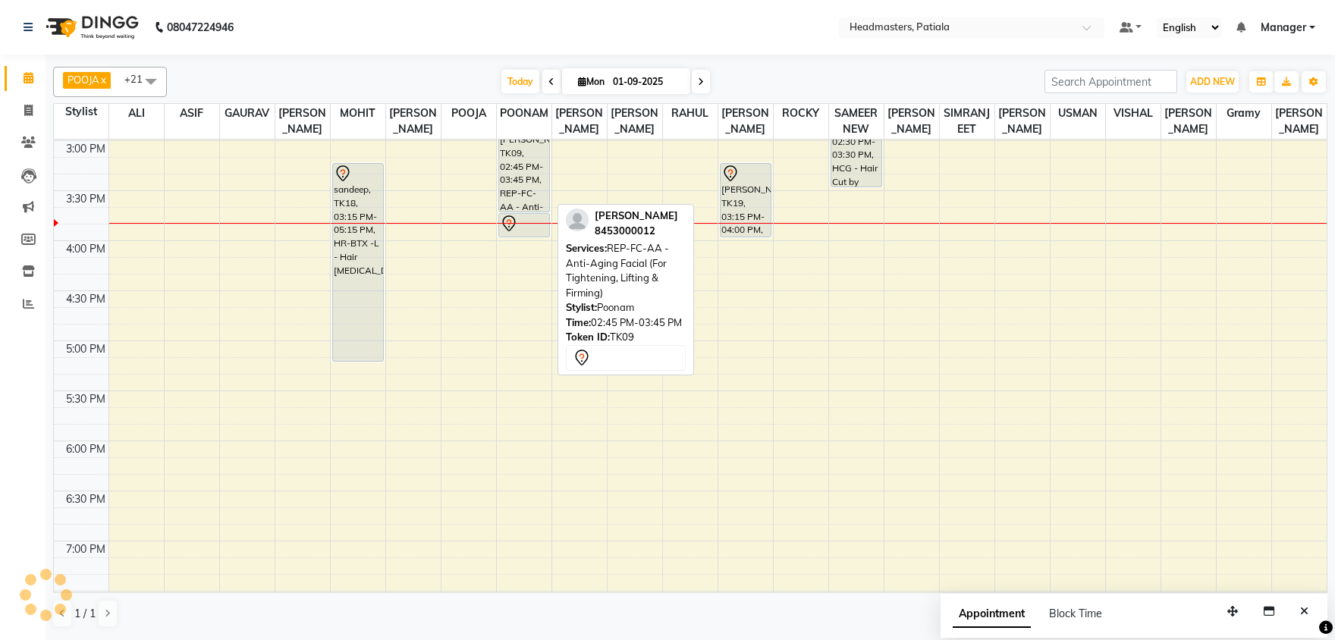
scroll to position [620, 0]
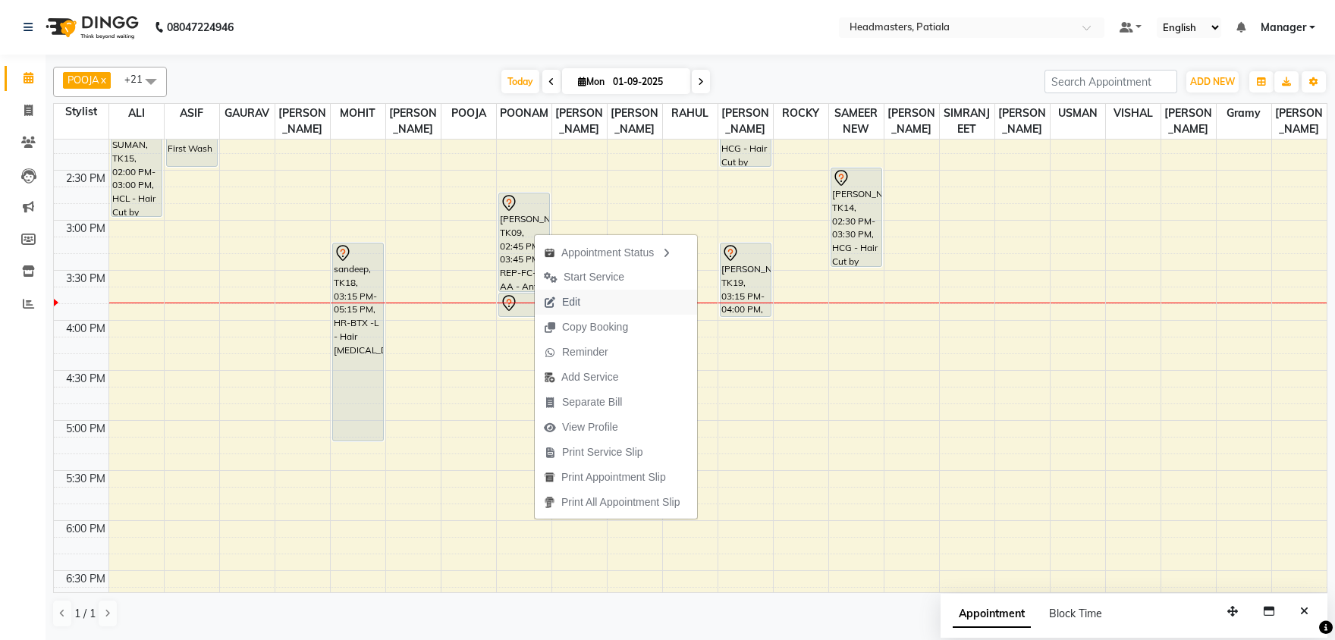
click at [589, 306] on span "Edit" at bounding box center [562, 302] width 55 height 25
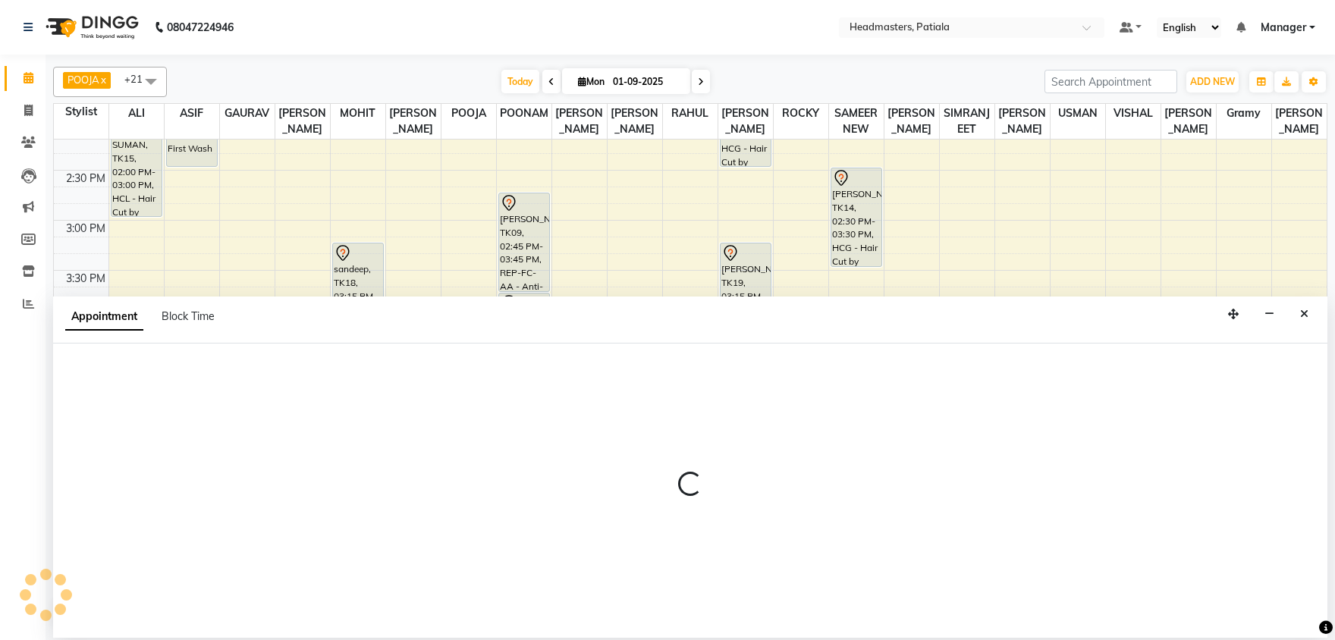
select select "tentative"
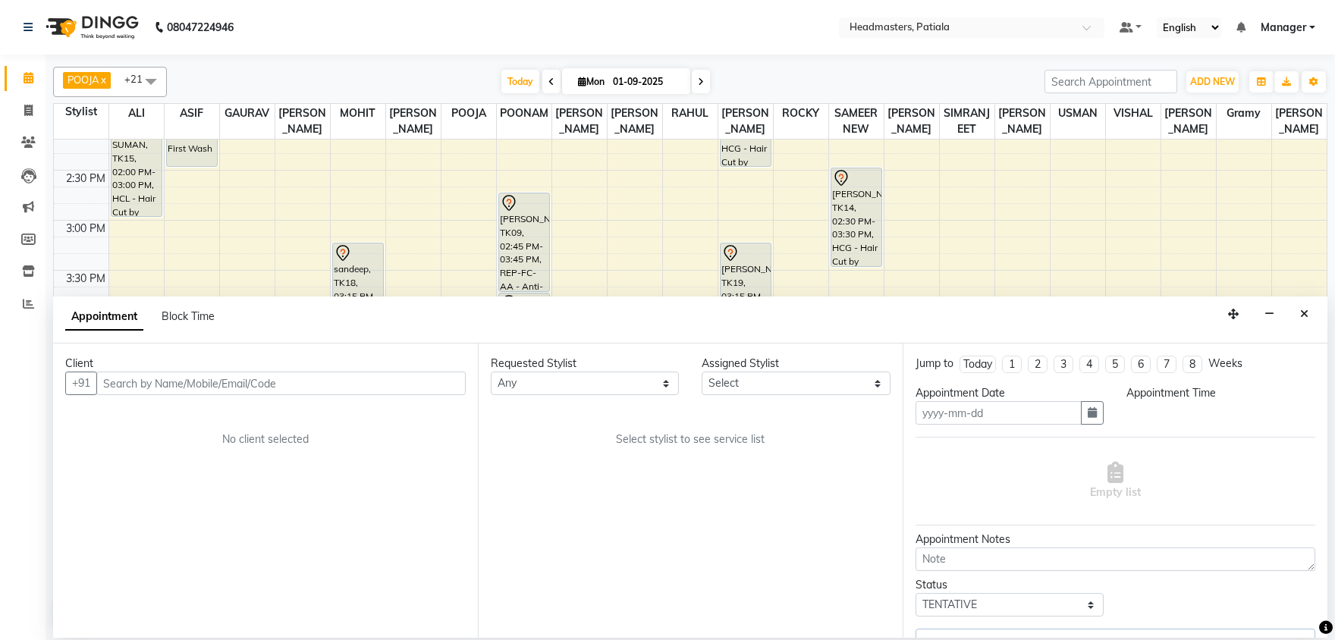
type input "01-09-2025"
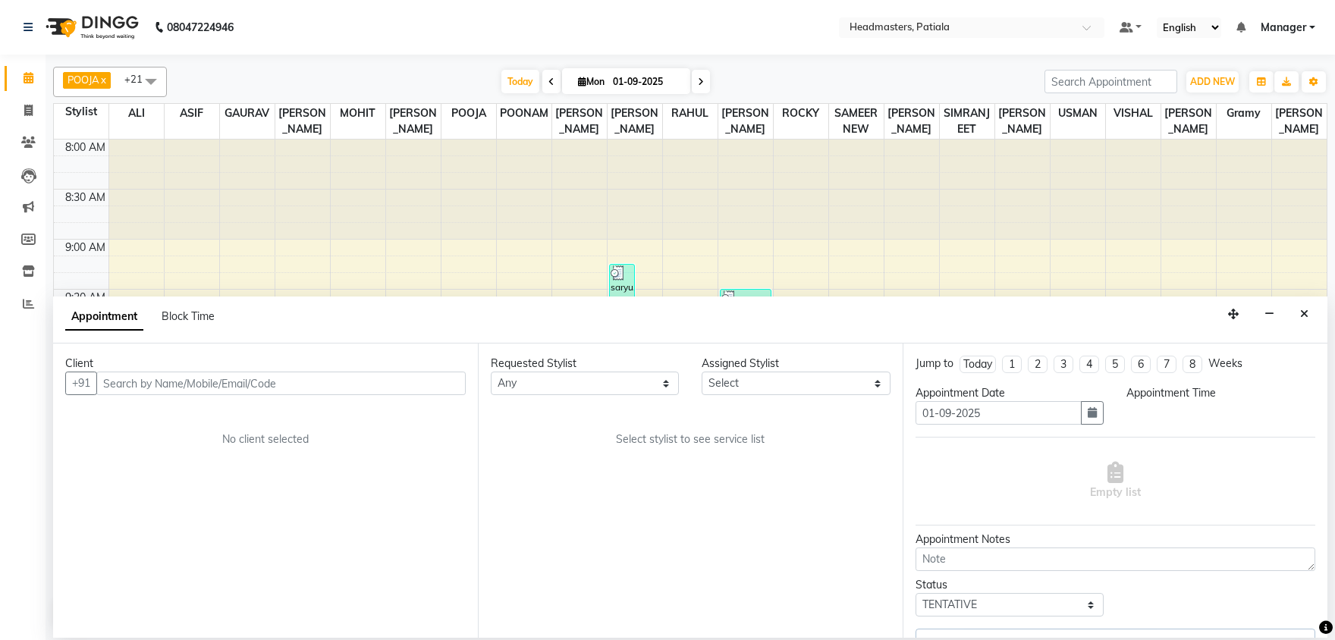
select select "795"
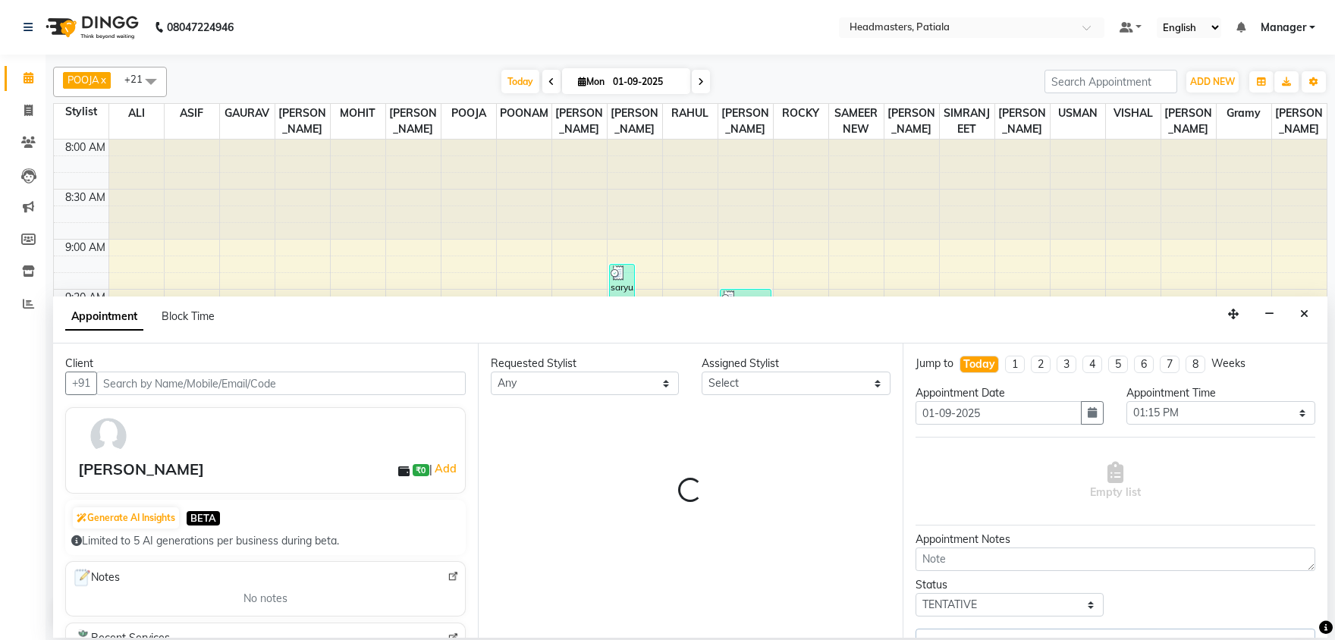
select select "51098"
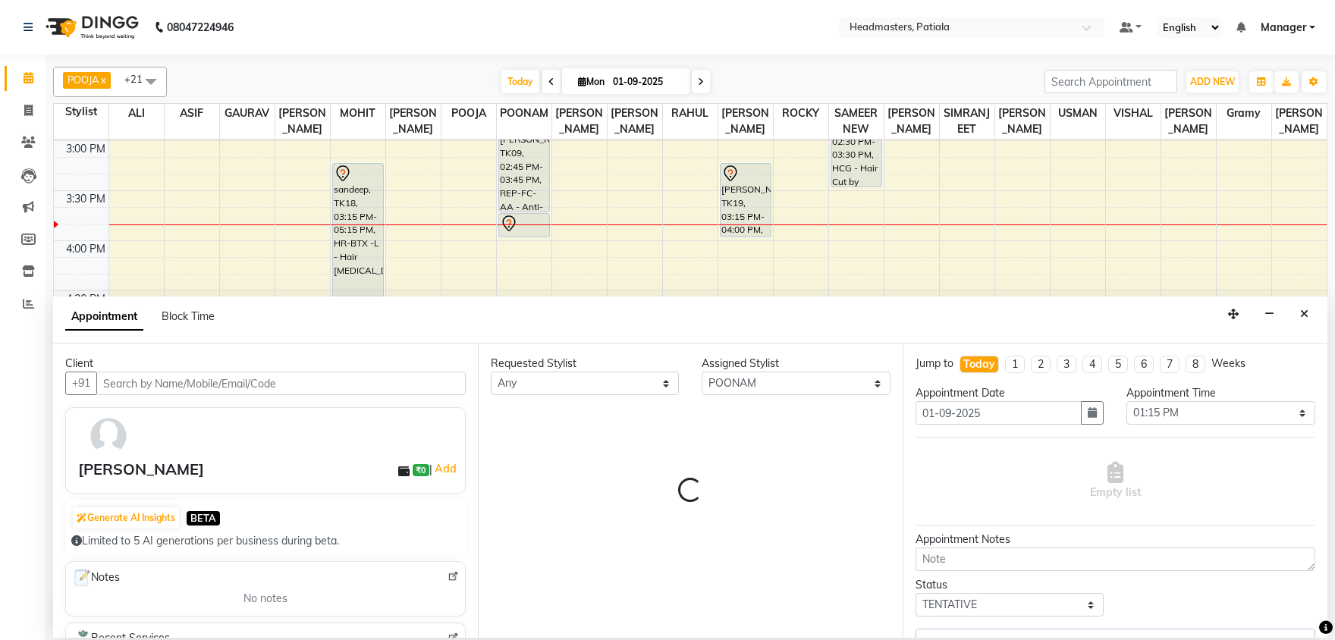
select select "3290"
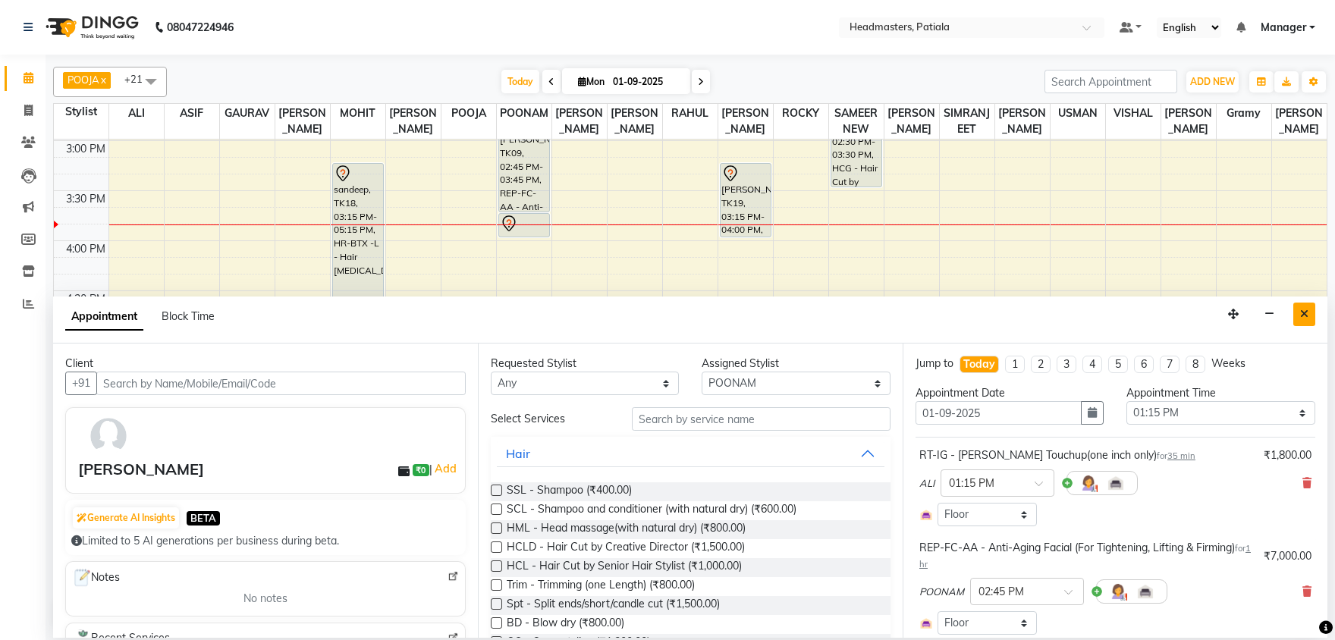
click at [1299, 306] on button "Close" at bounding box center [1304, 315] width 22 height 24
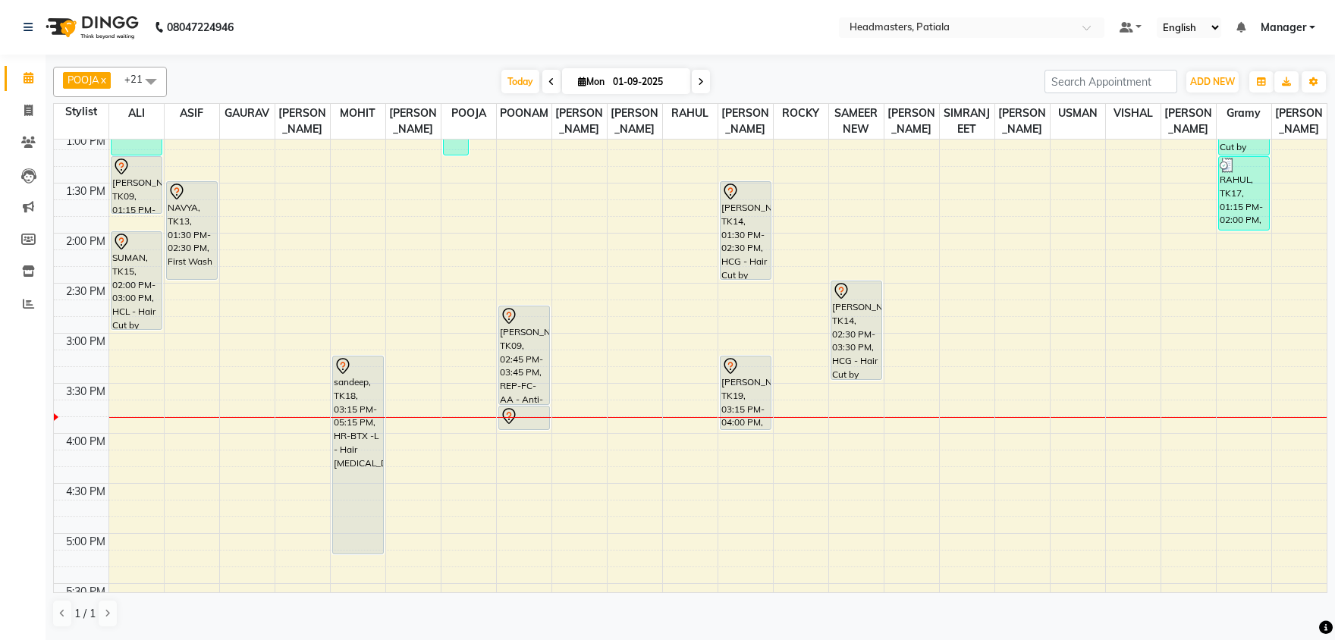
scroll to position [461, 0]
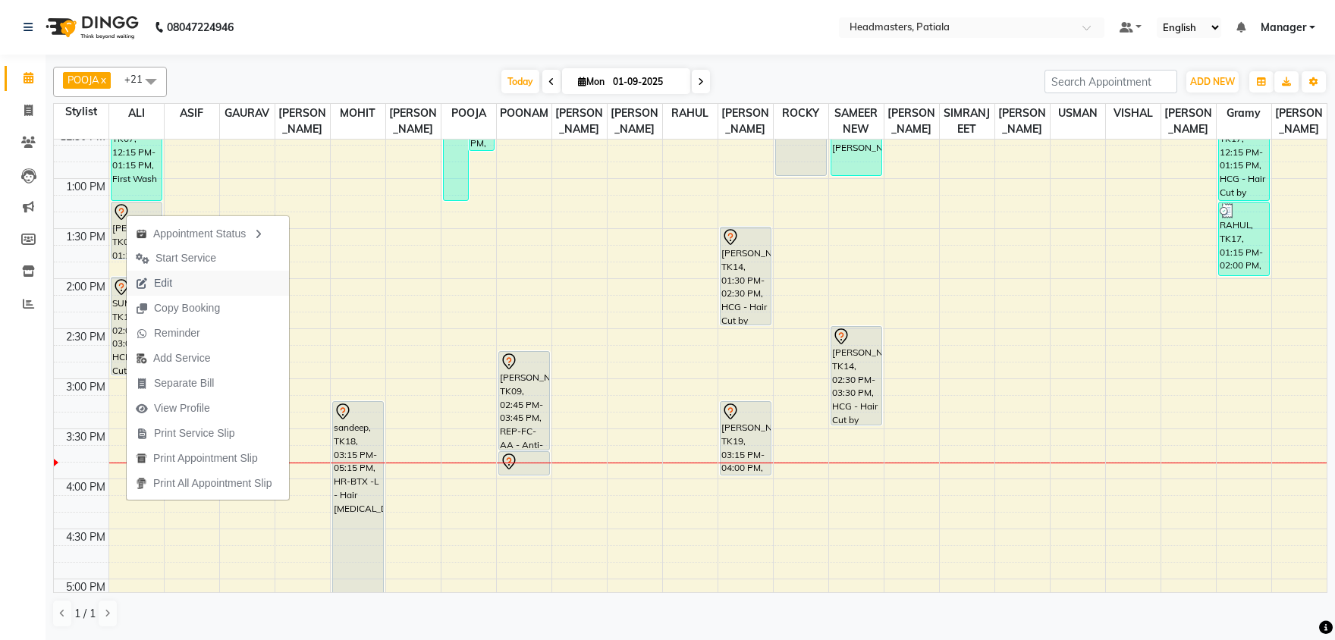
click at [171, 287] on span "Edit" at bounding box center [163, 283] width 18 height 16
select select "tentative"
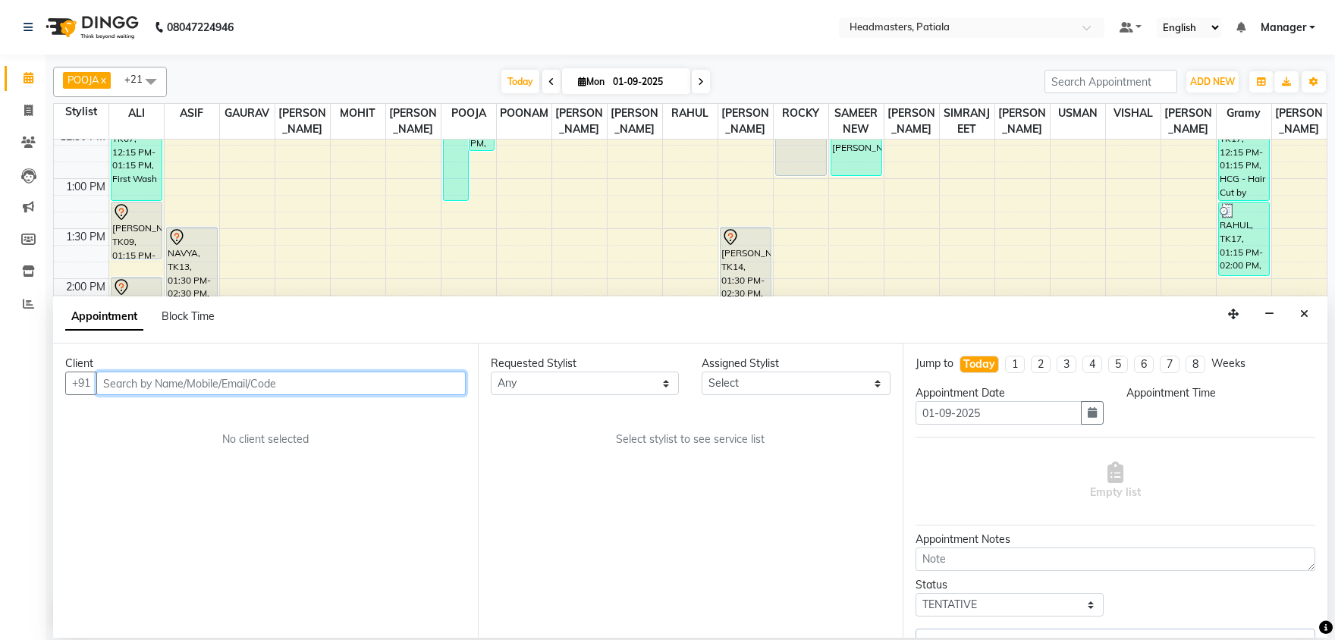
select select "51098"
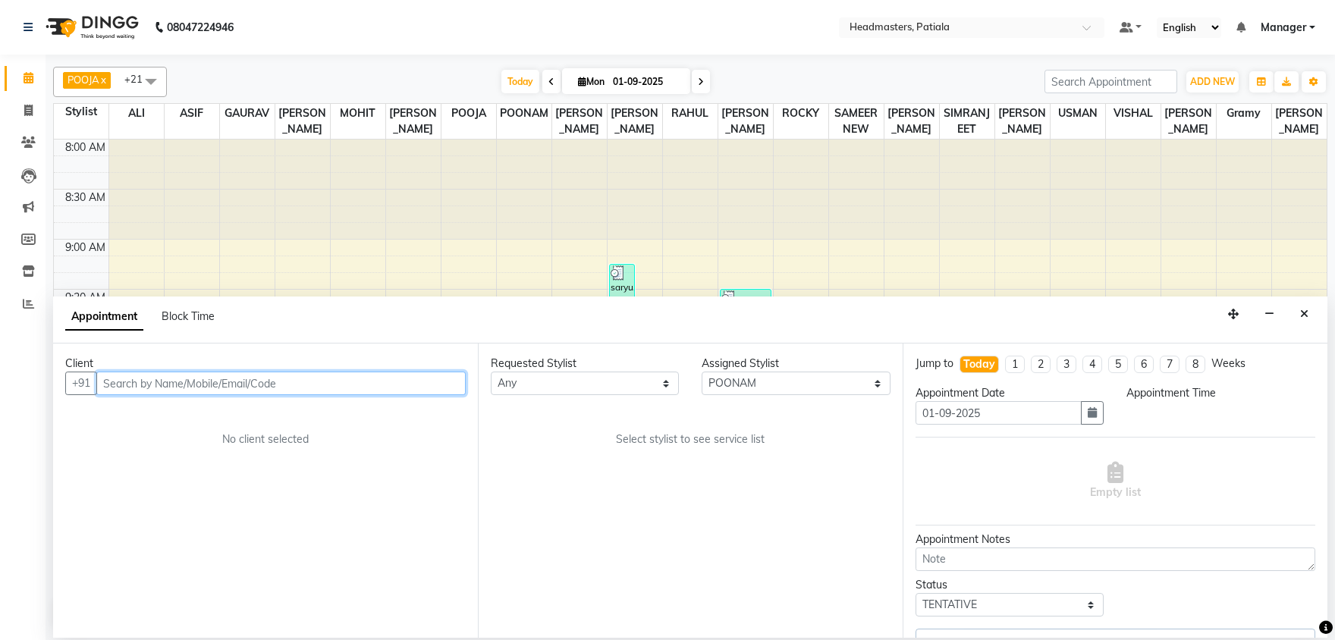
select select "795"
select select "3290"
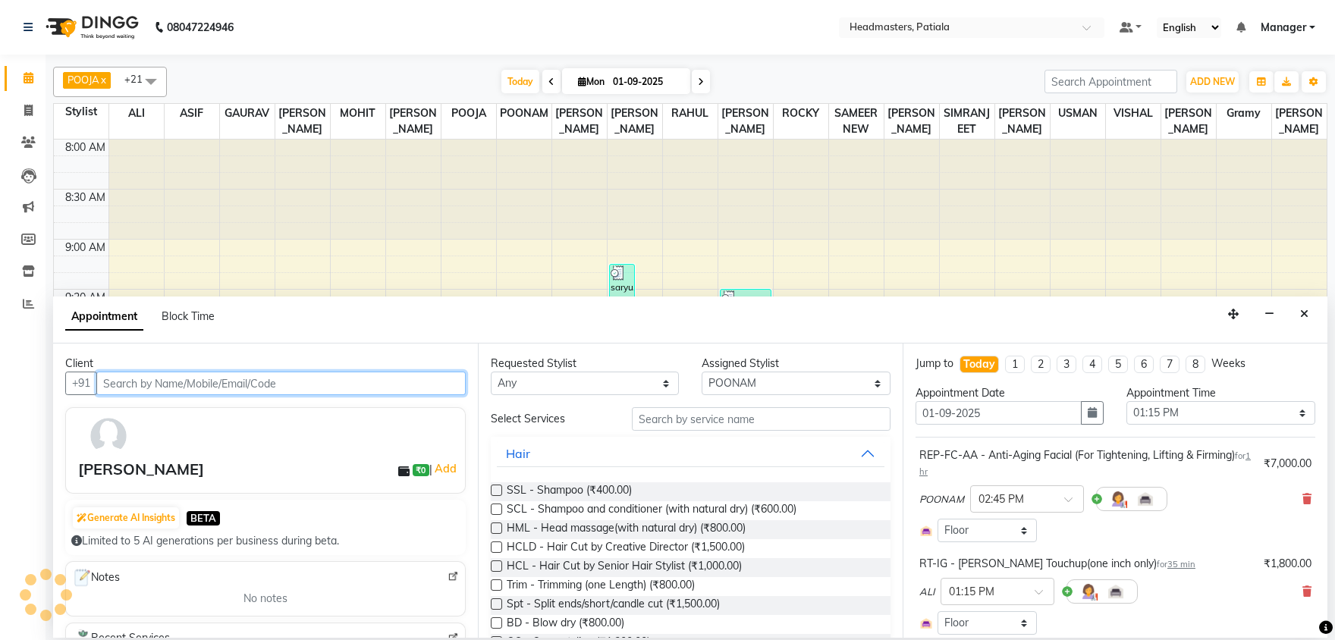
scroll to position [237, 0]
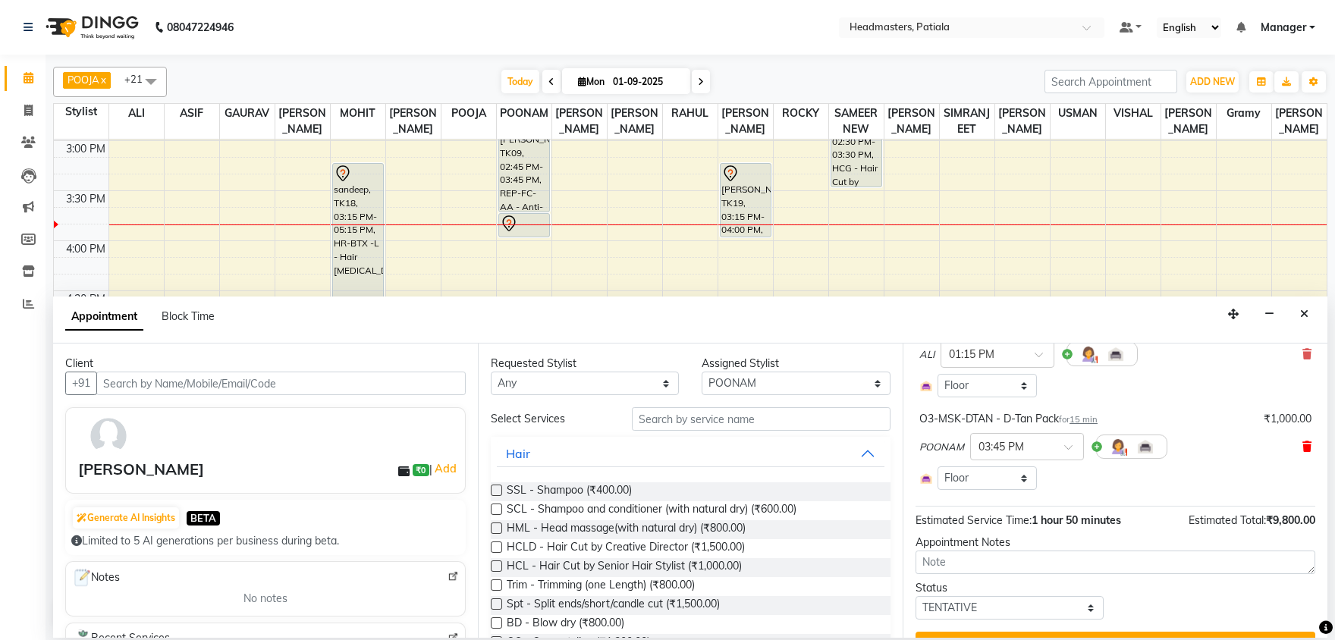
click at [1308, 447] on icon at bounding box center [1306, 446] width 9 height 11
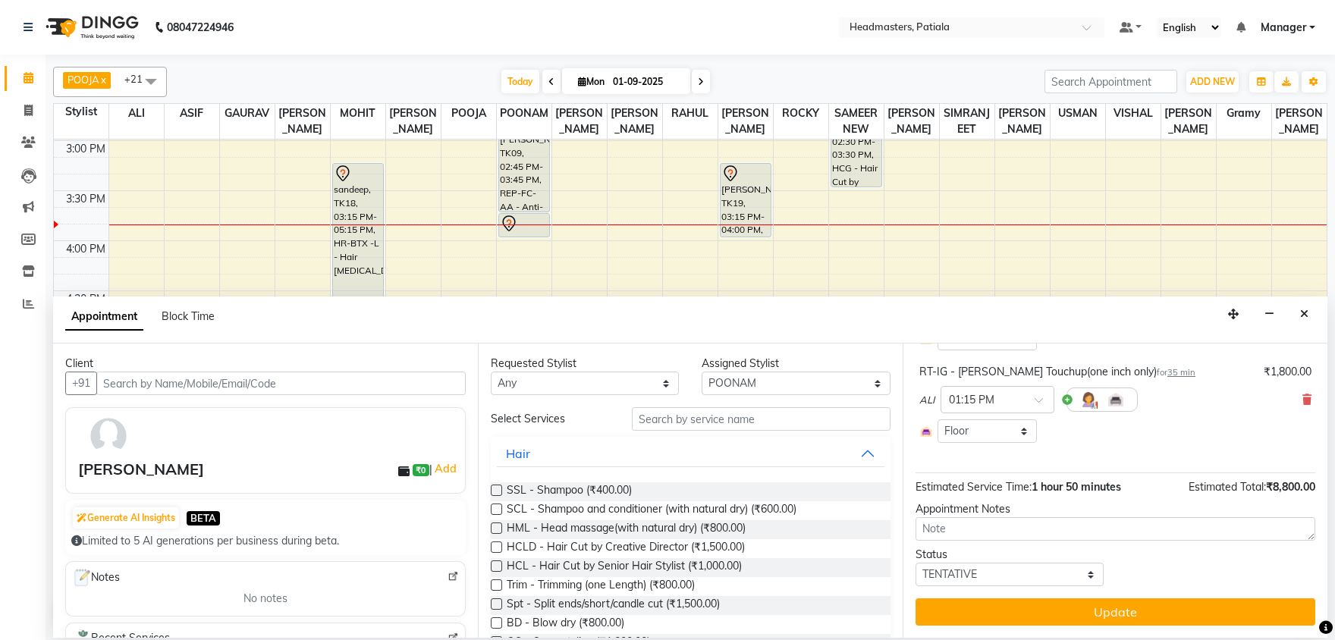
scroll to position [112, 0]
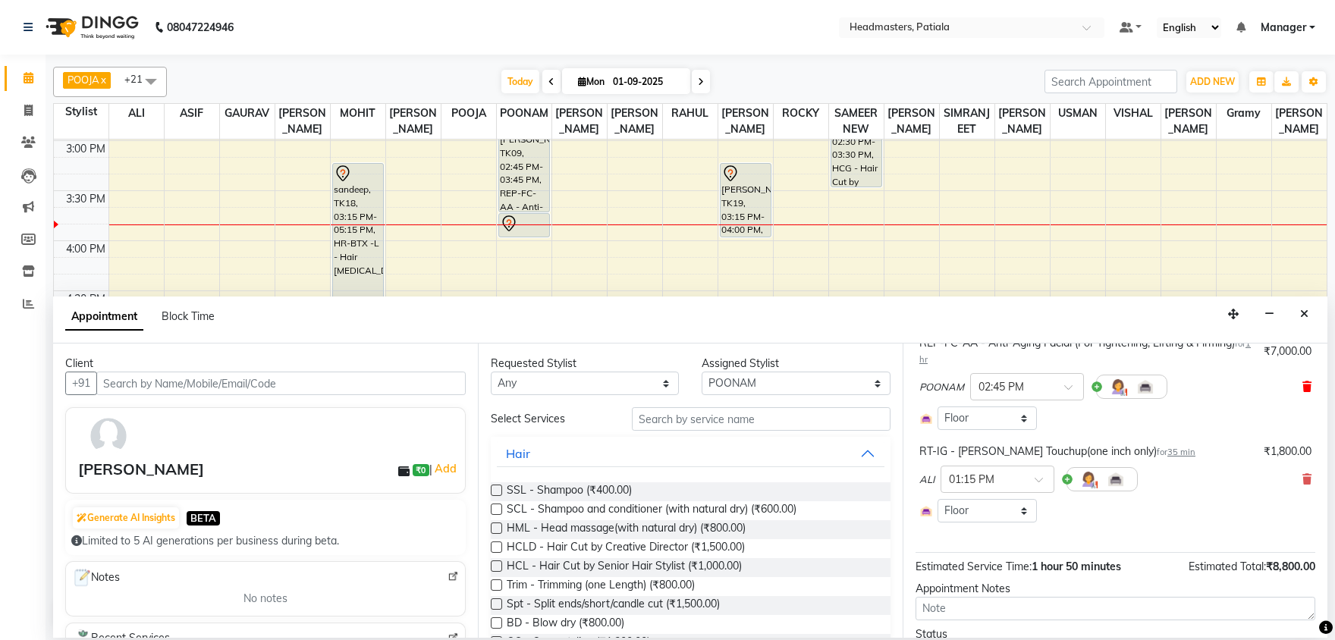
click at [1307, 388] on icon at bounding box center [1306, 387] width 9 height 11
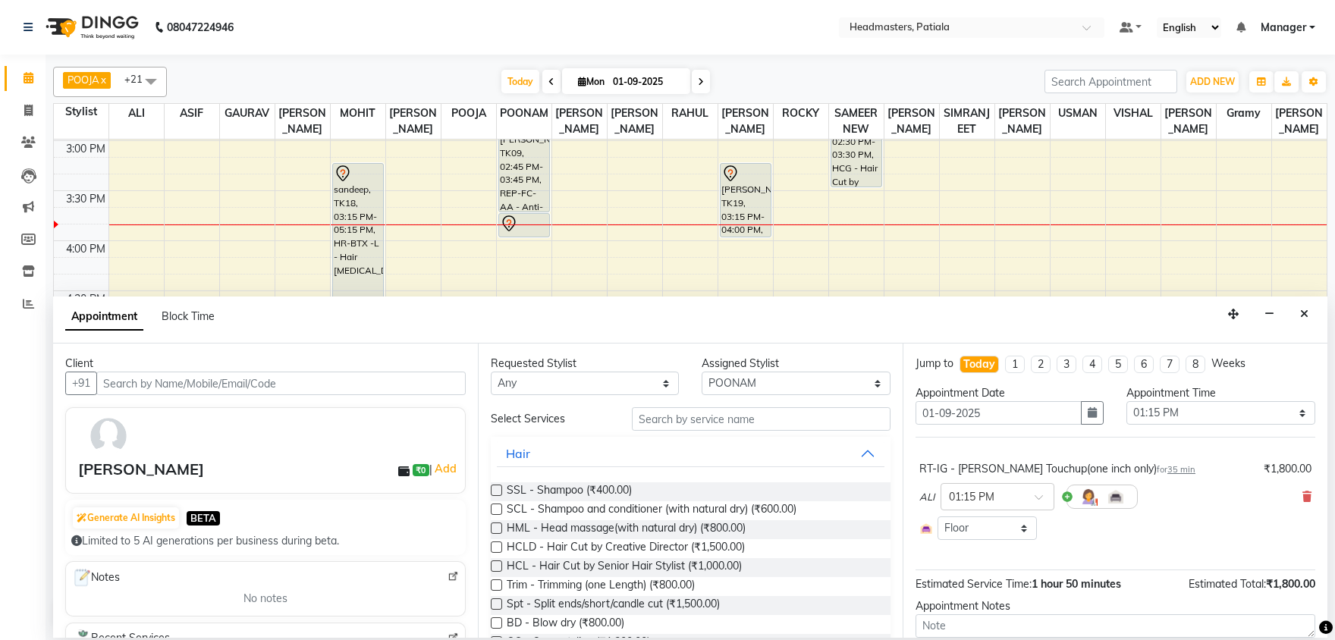
scroll to position [97, 0]
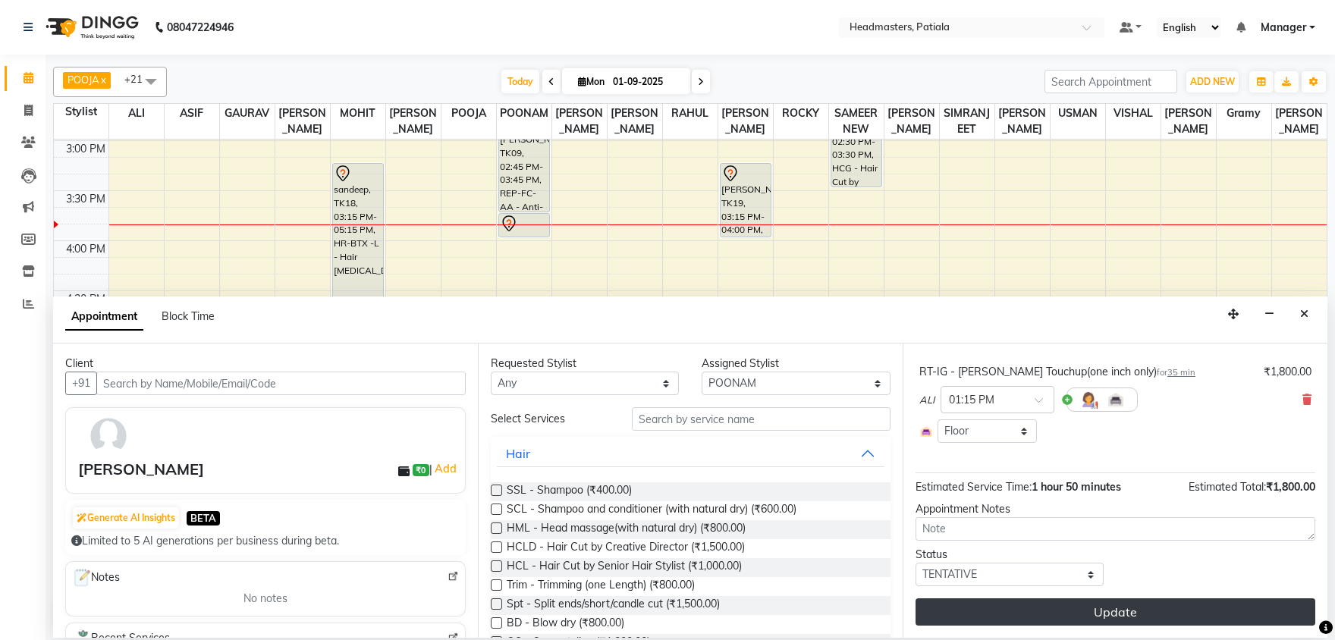
click at [1183, 617] on button "Update" at bounding box center [1116, 611] width 400 height 27
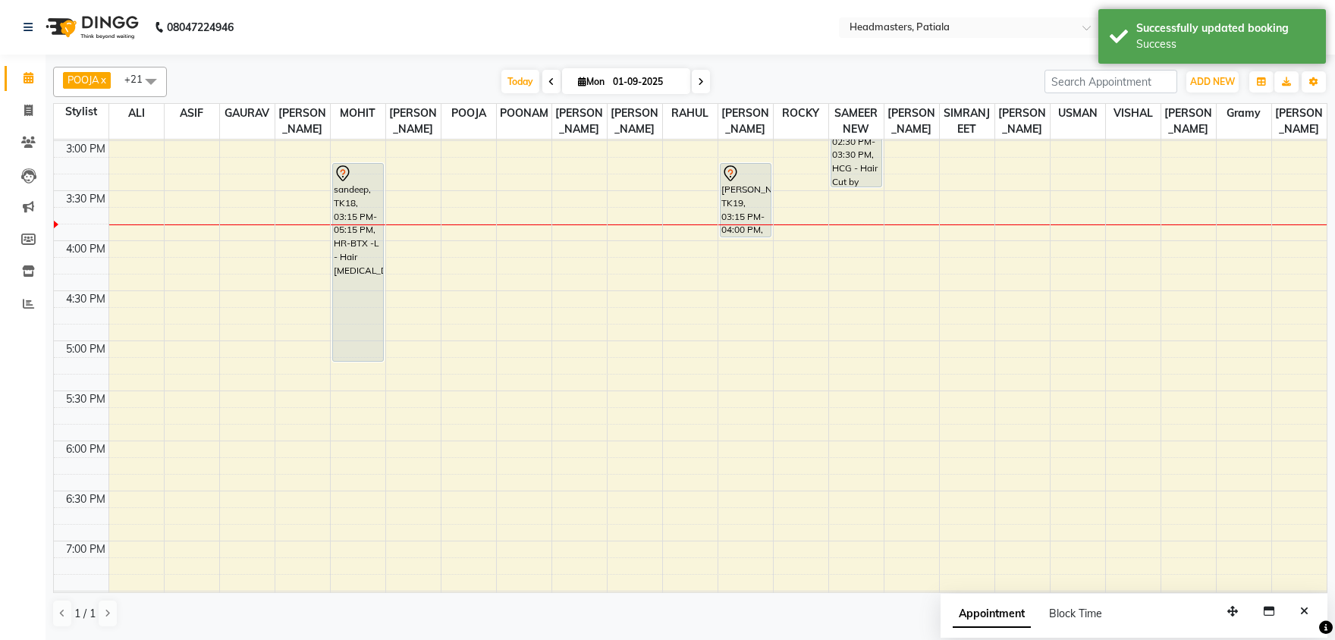
scroll to position [541, 0]
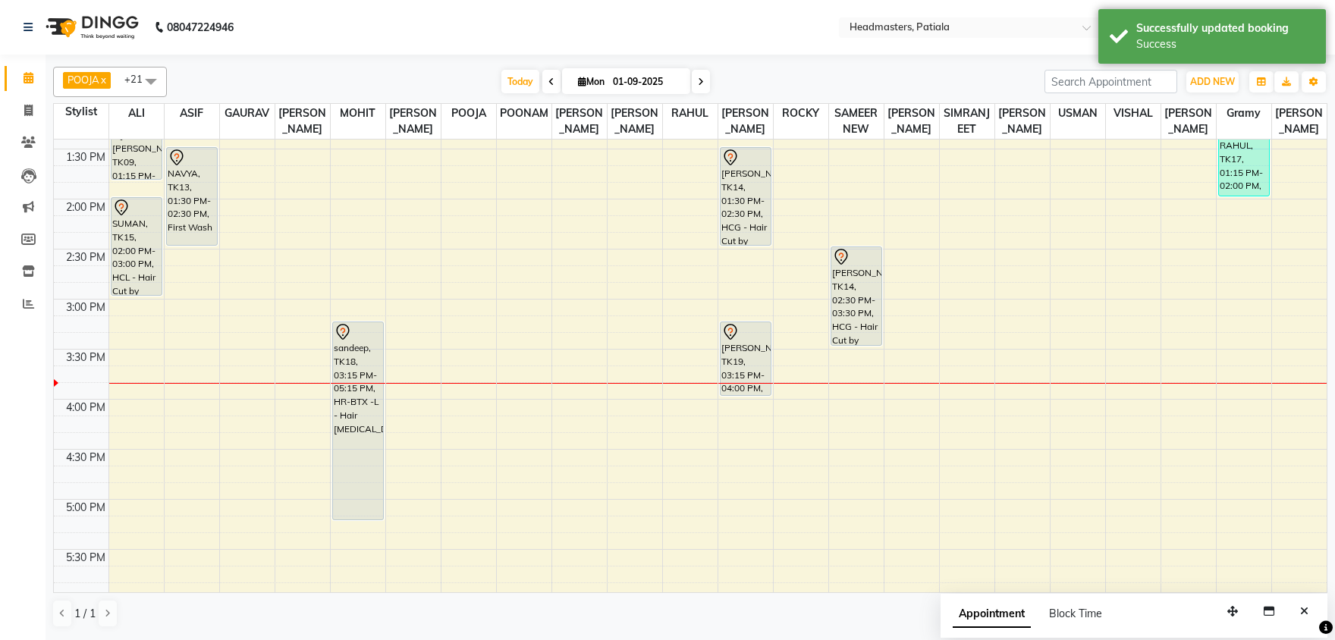
click at [756, 90] on div "Today Mon 01-09-2025" at bounding box center [605, 82] width 862 height 23
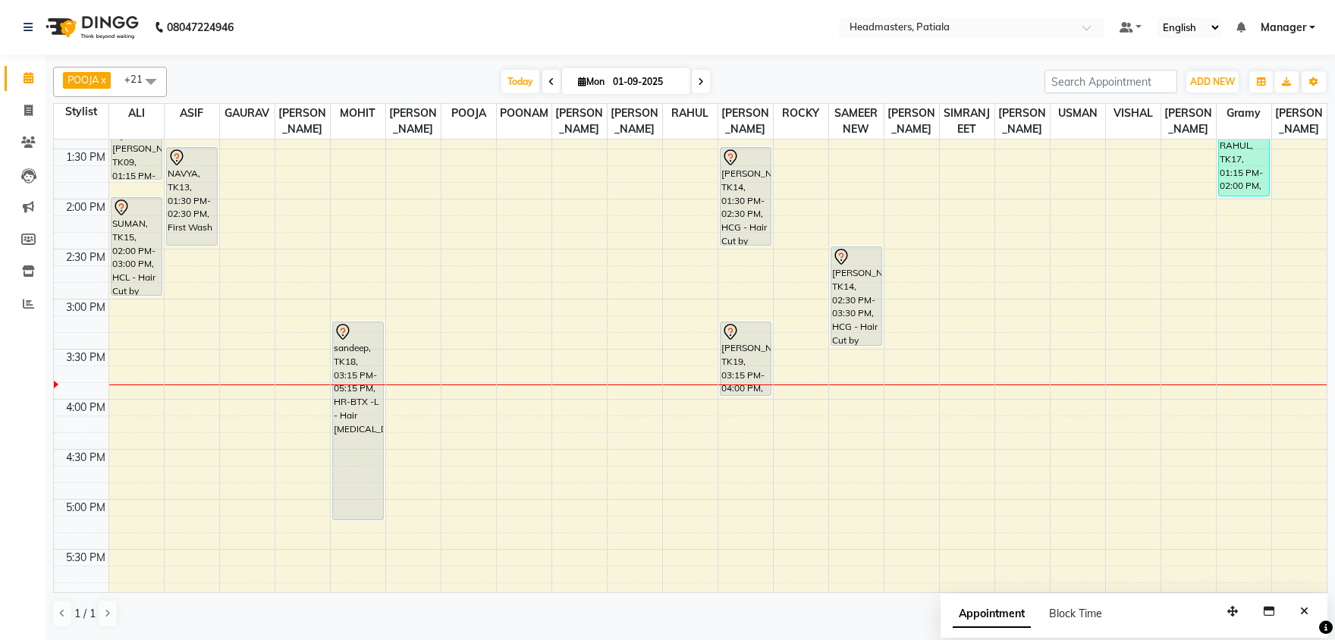
click at [154, 86] on span at bounding box center [151, 81] width 30 height 29
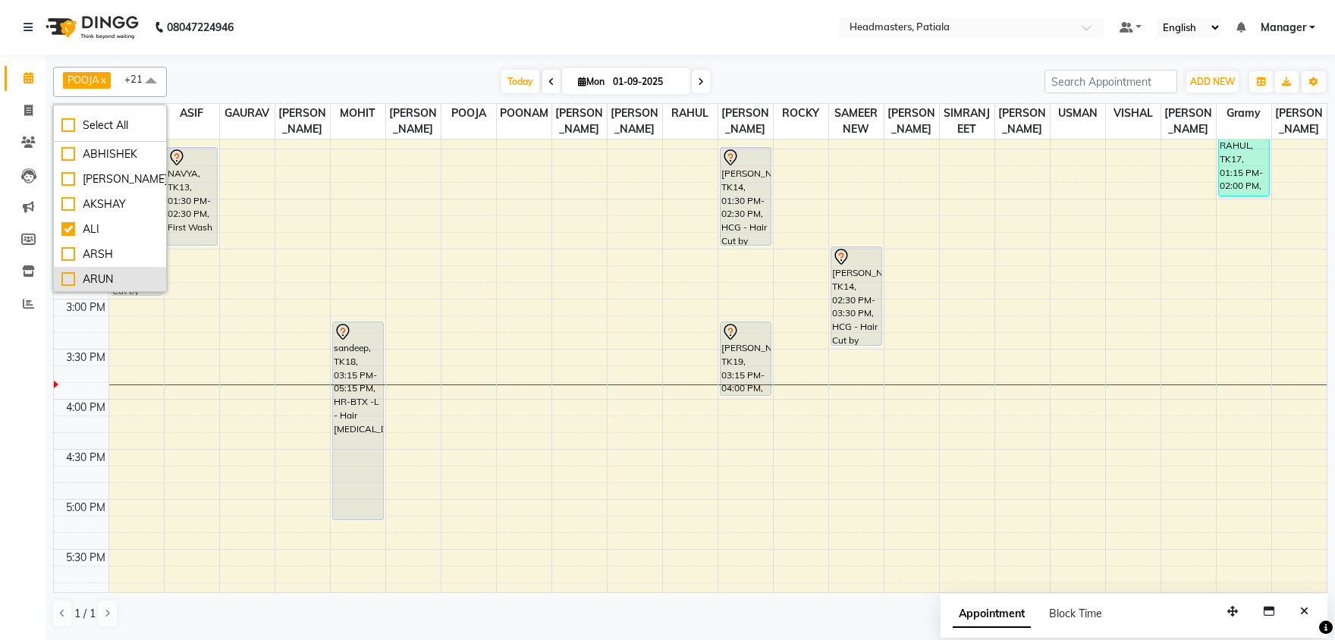
click at [72, 276] on div "ARUN" at bounding box center [109, 280] width 97 height 16
checkbox input "true"
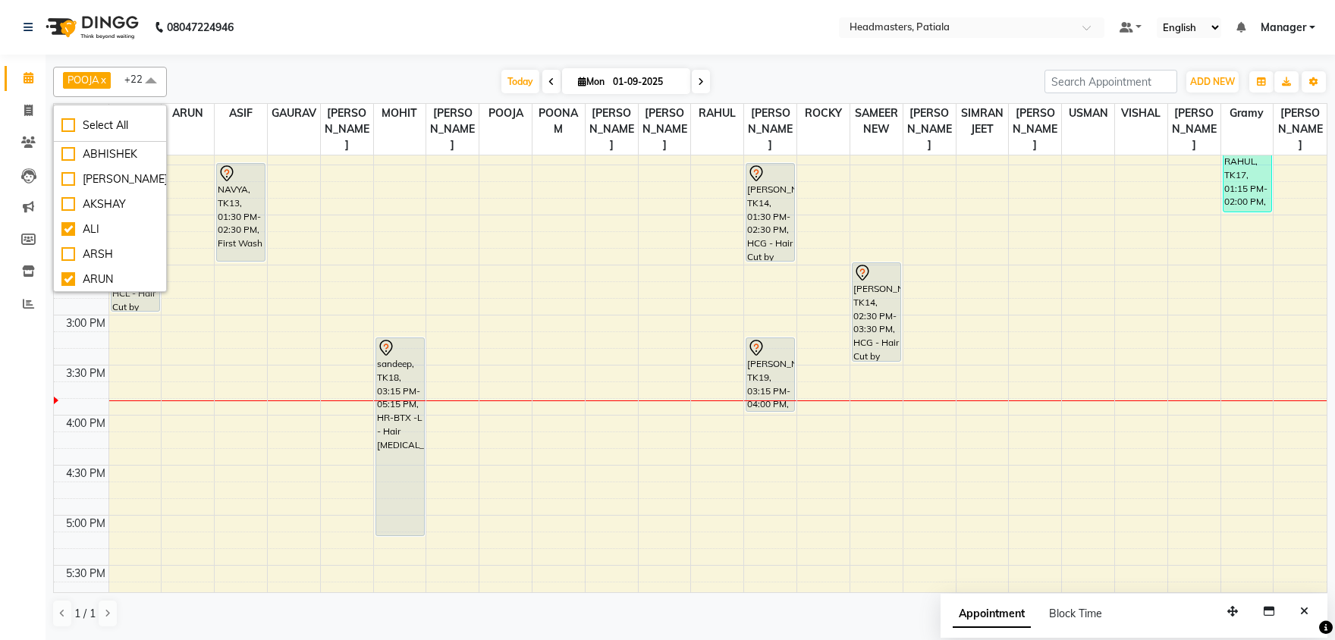
click at [260, 58] on div at bounding box center [690, 58] width 1274 height 6
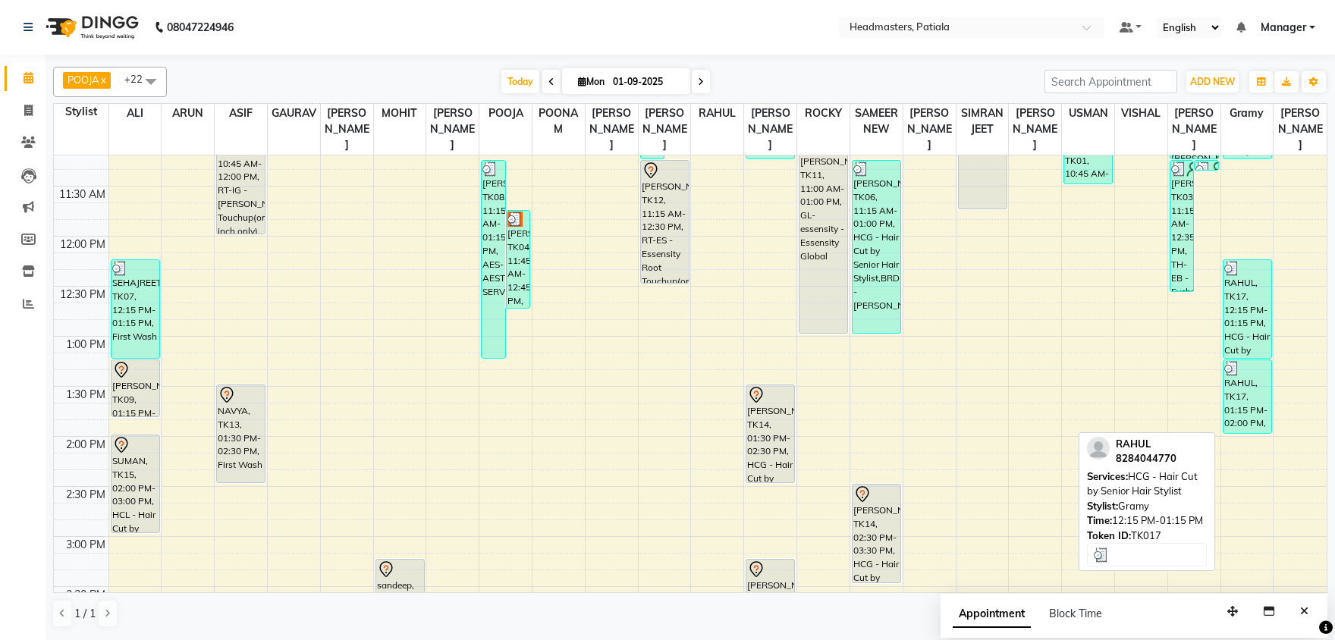
scroll to position [396, 0]
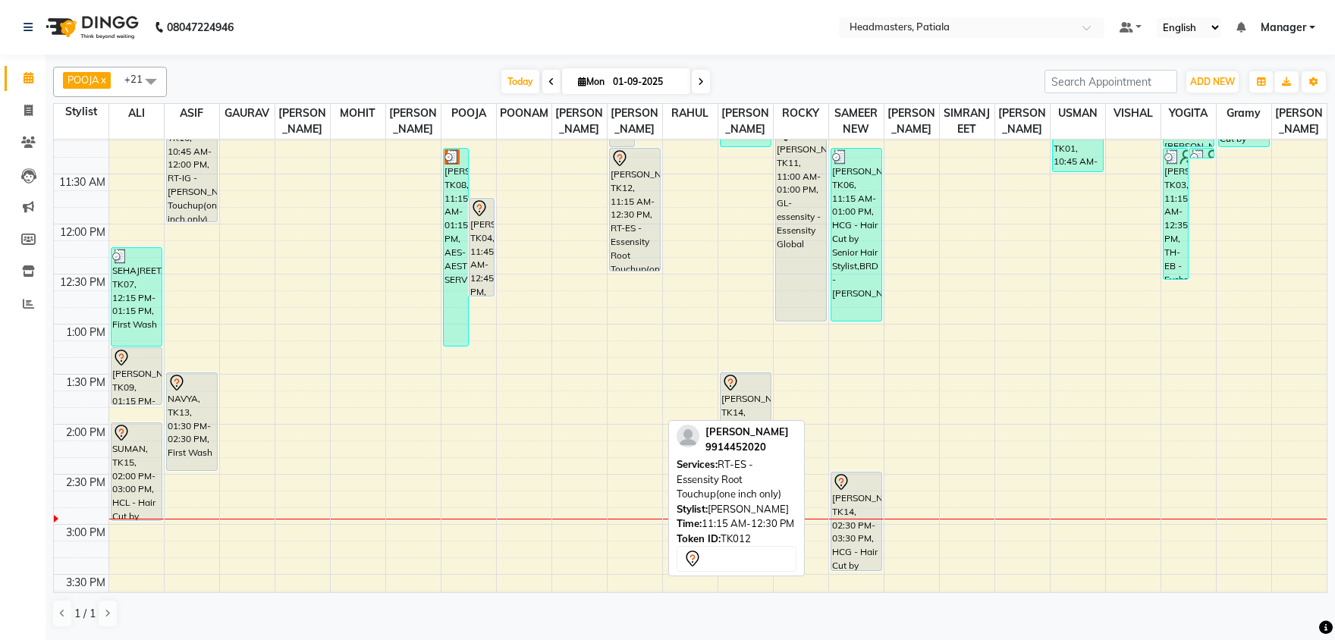
scroll to position [317, 0]
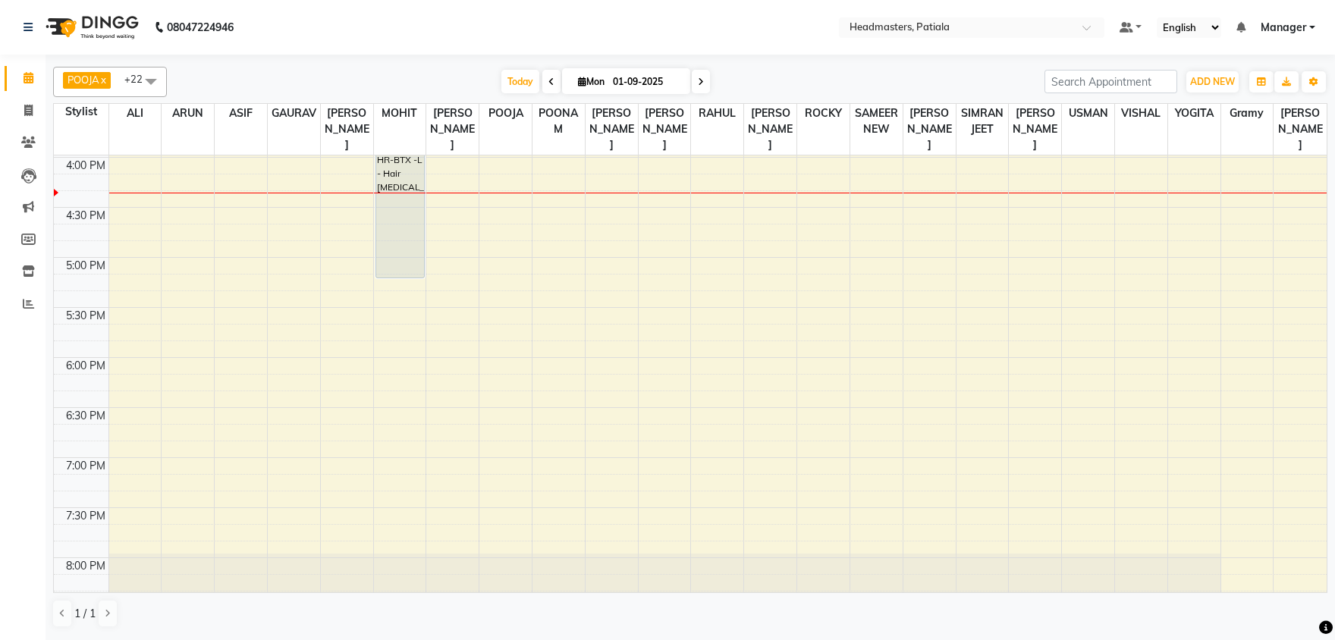
scroll to position [640, 0]
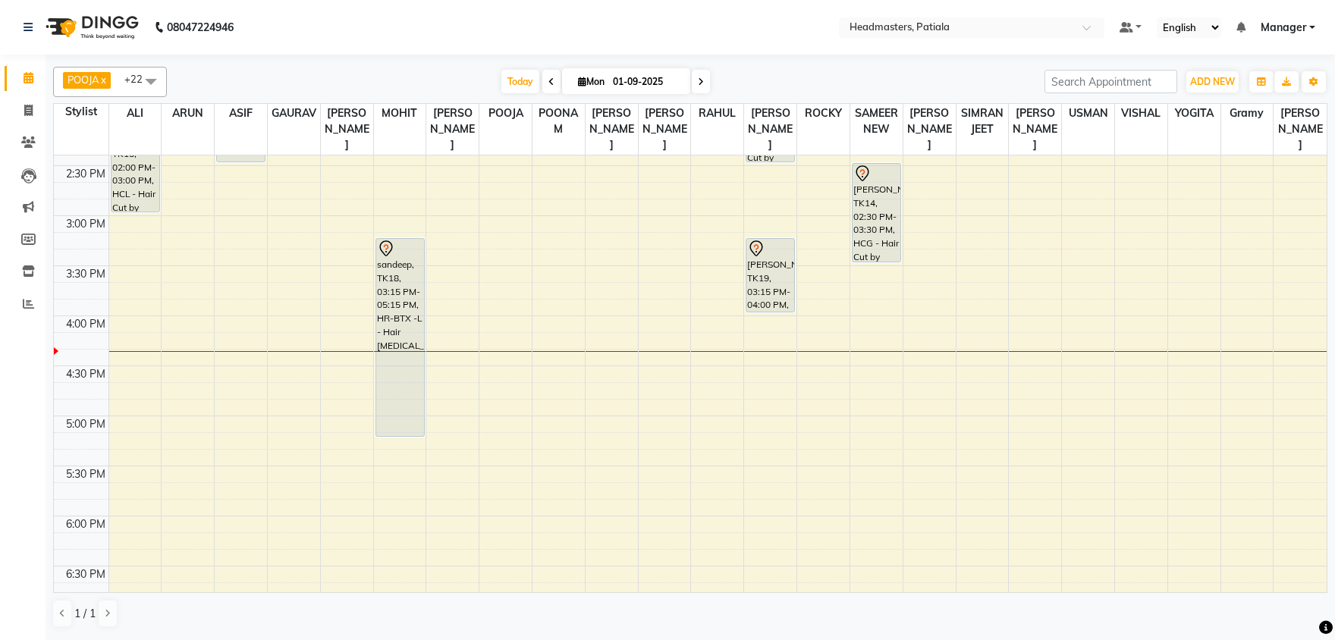
click at [1225, 345] on div "8:00 AM 8:30 AM 9:00 AM 9:30 AM 10:00 AM 10:30 AM 11:00 AM 11:30 AM 12:00 PM 12…" at bounding box center [690, 215] width 1273 height 1401
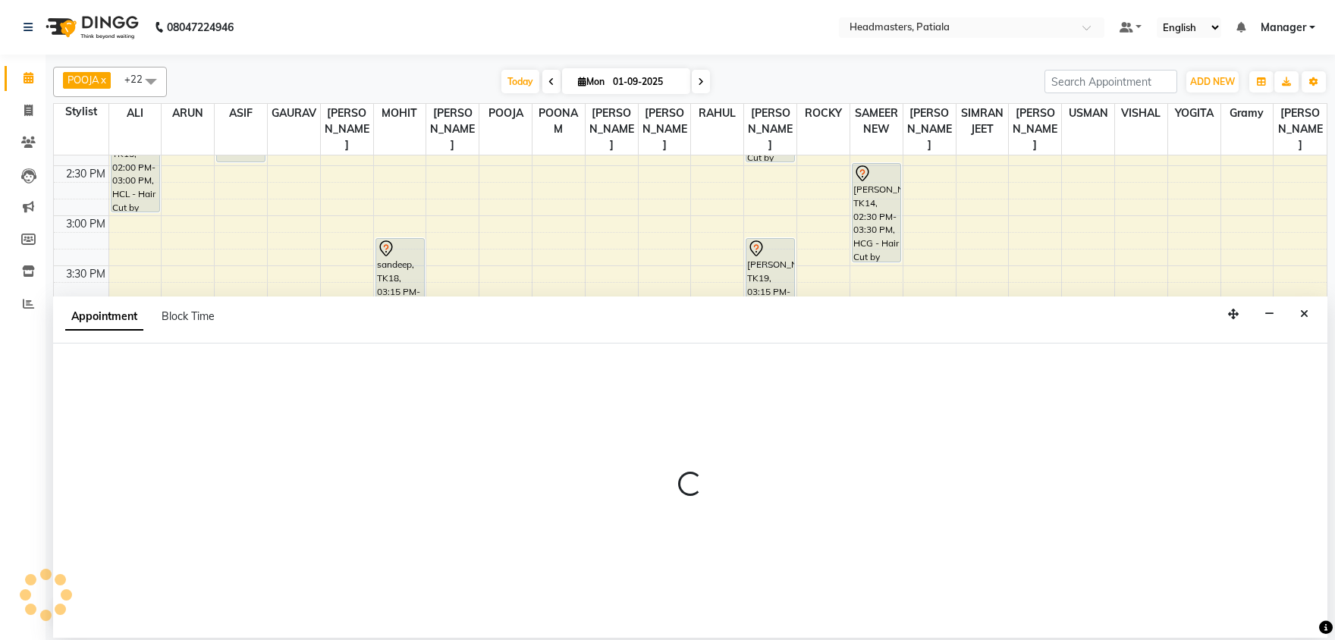
select select "87940"
select select "tentative"
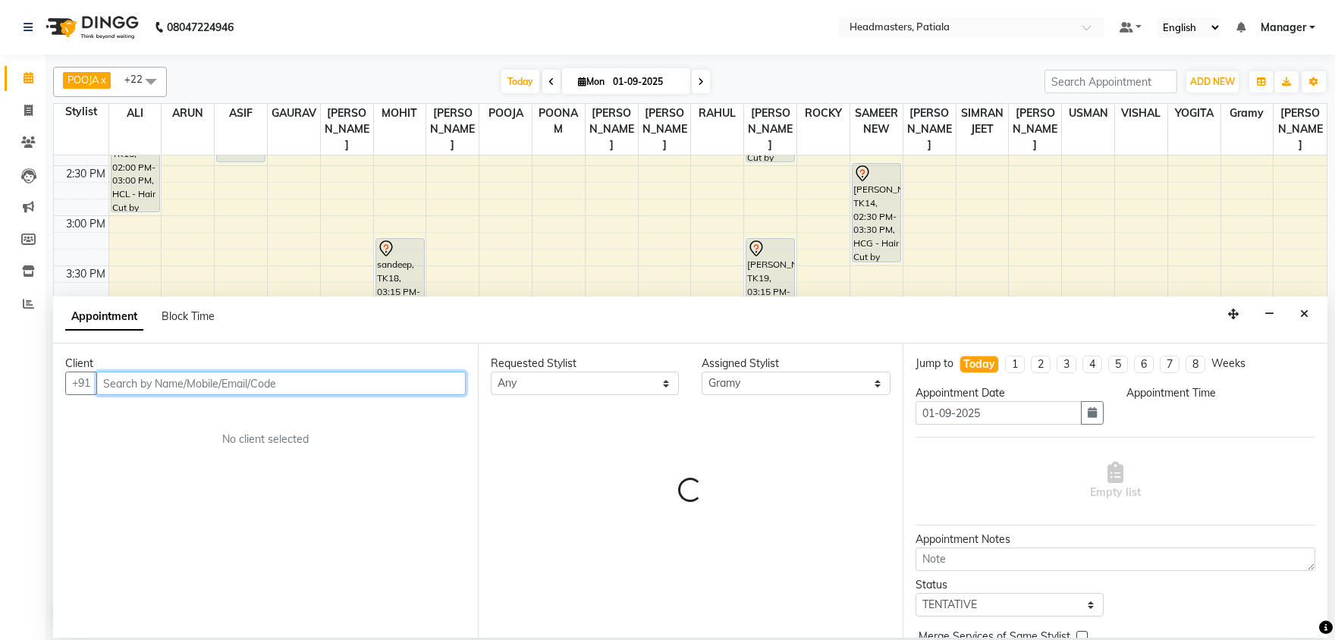
select select "975"
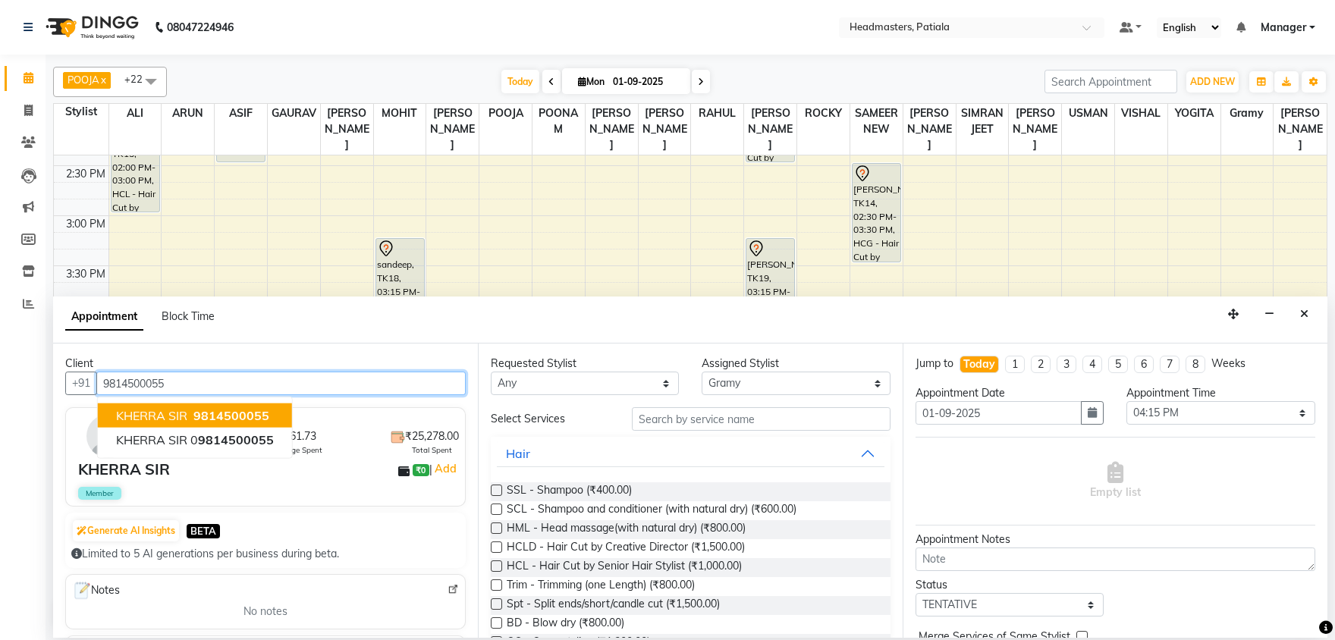
click at [250, 412] on span "9814500055" at bounding box center [231, 415] width 76 height 15
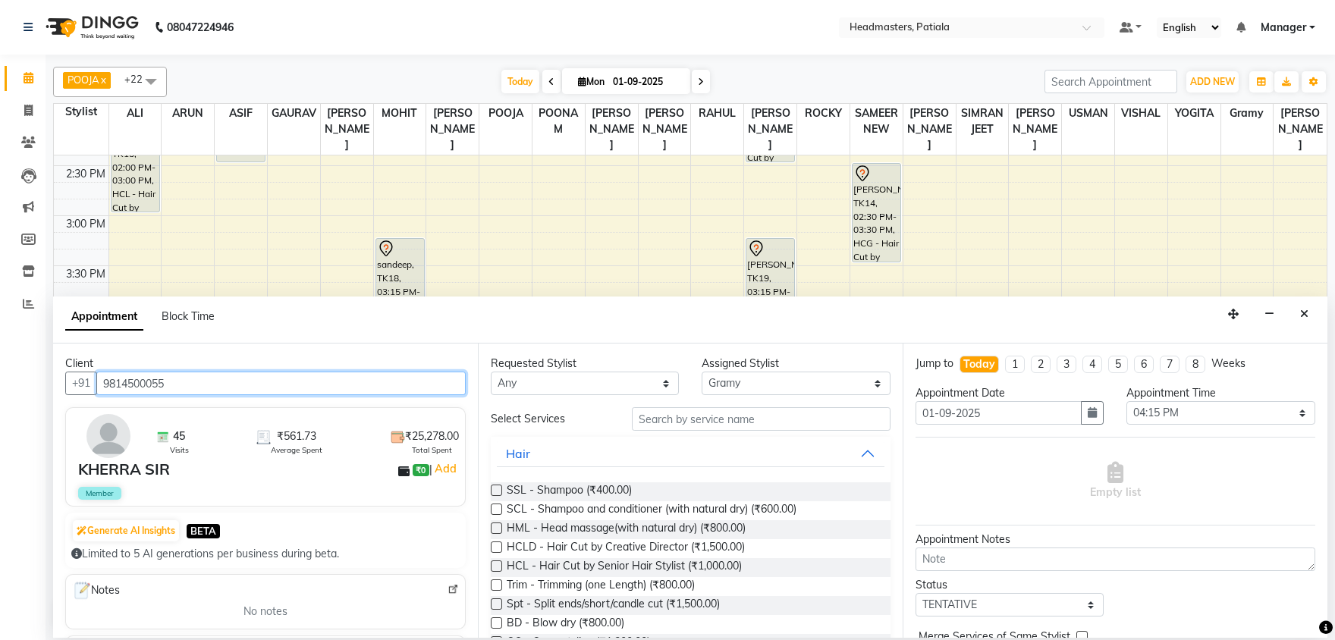
type input "9814500055"
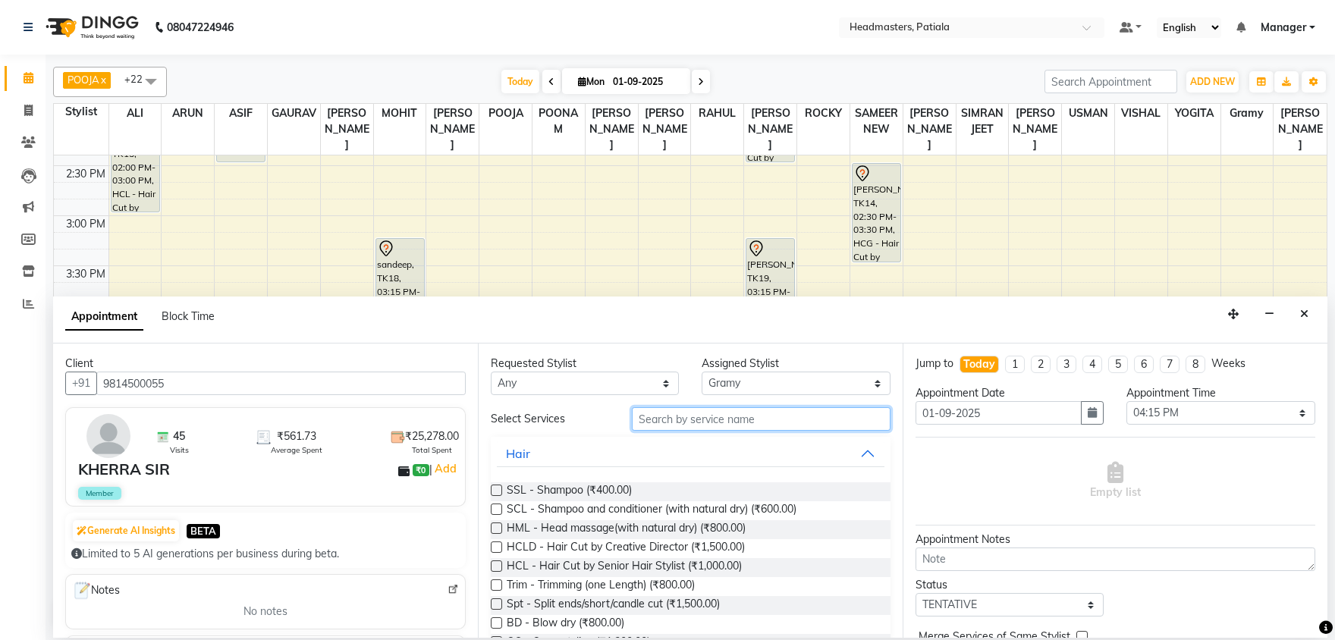
click at [689, 413] on input "text" at bounding box center [761, 419] width 259 height 24
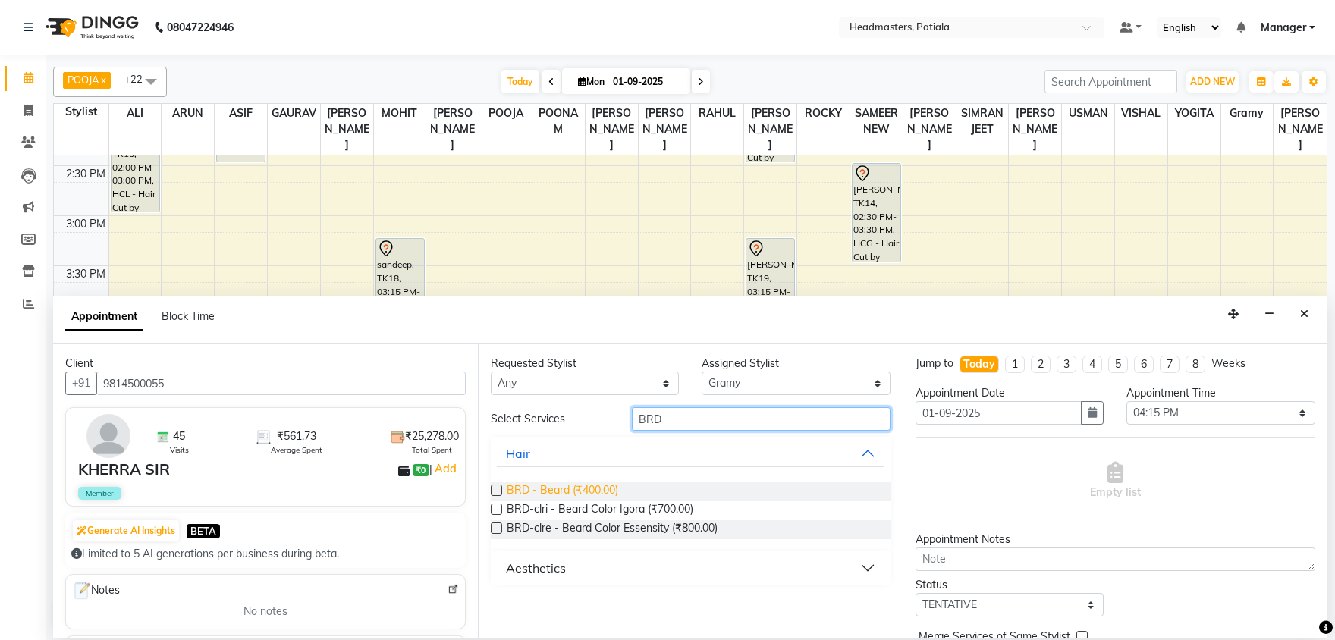
type input "BRD"
click at [592, 488] on span "BRD - Beard (₹400.00)" at bounding box center [563, 491] width 112 height 19
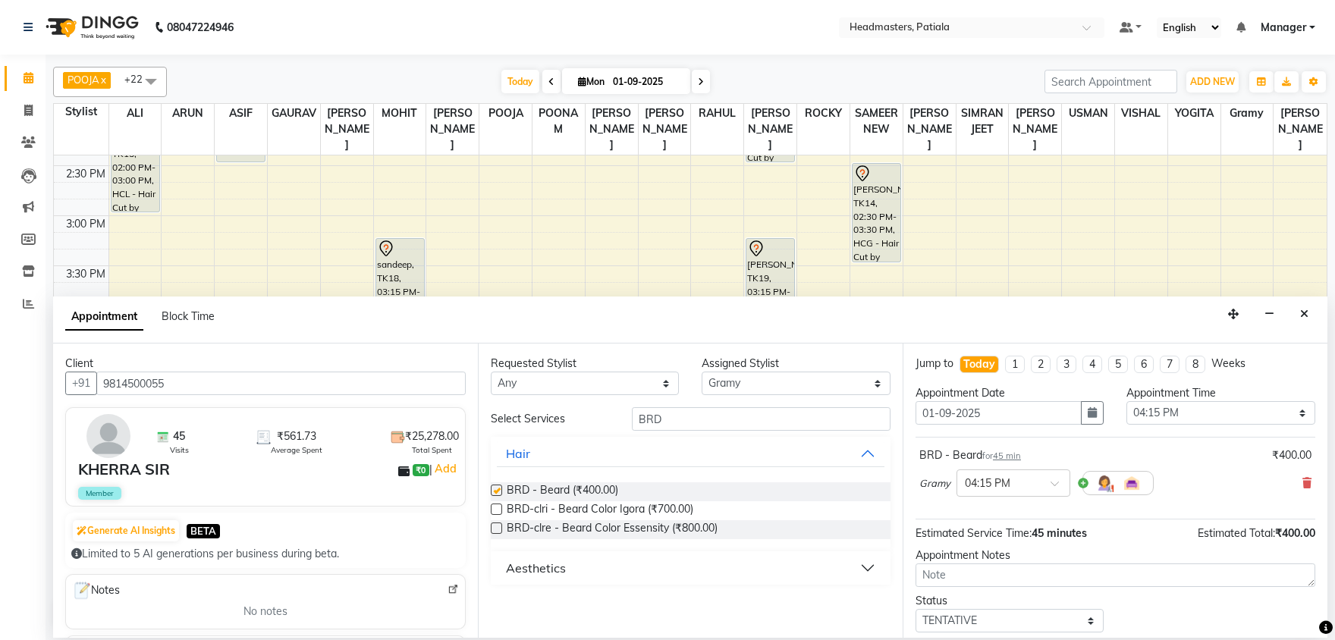
checkbox input "false"
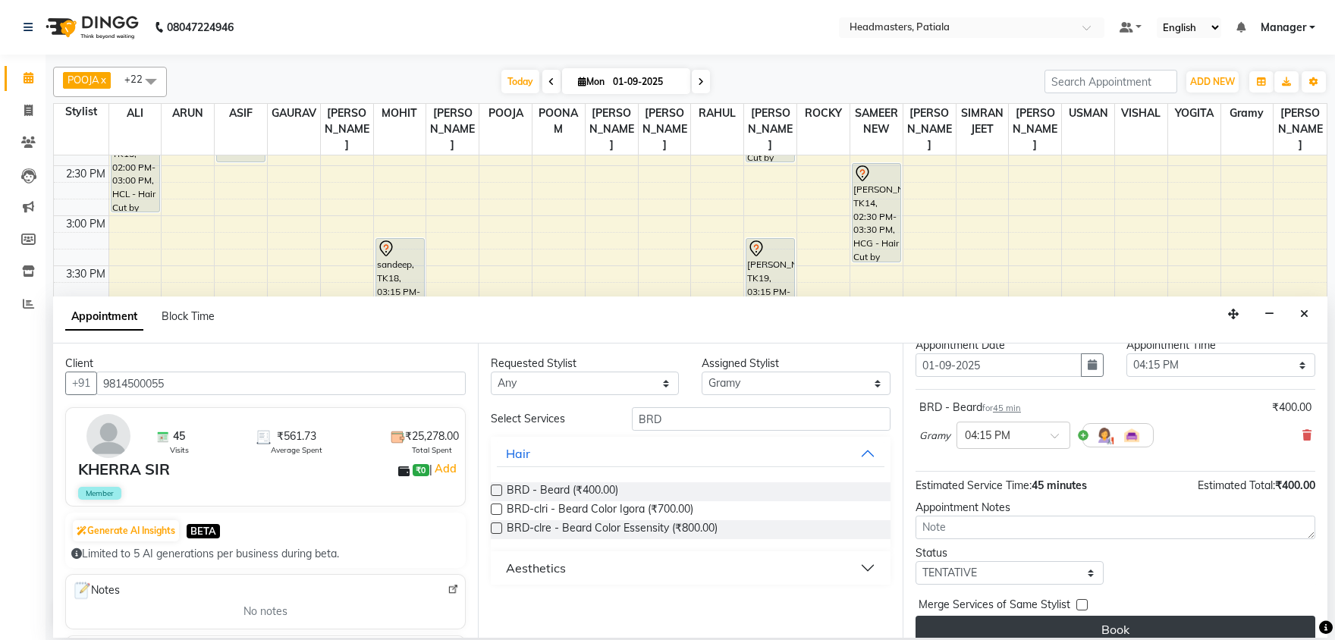
scroll to position [65, 0]
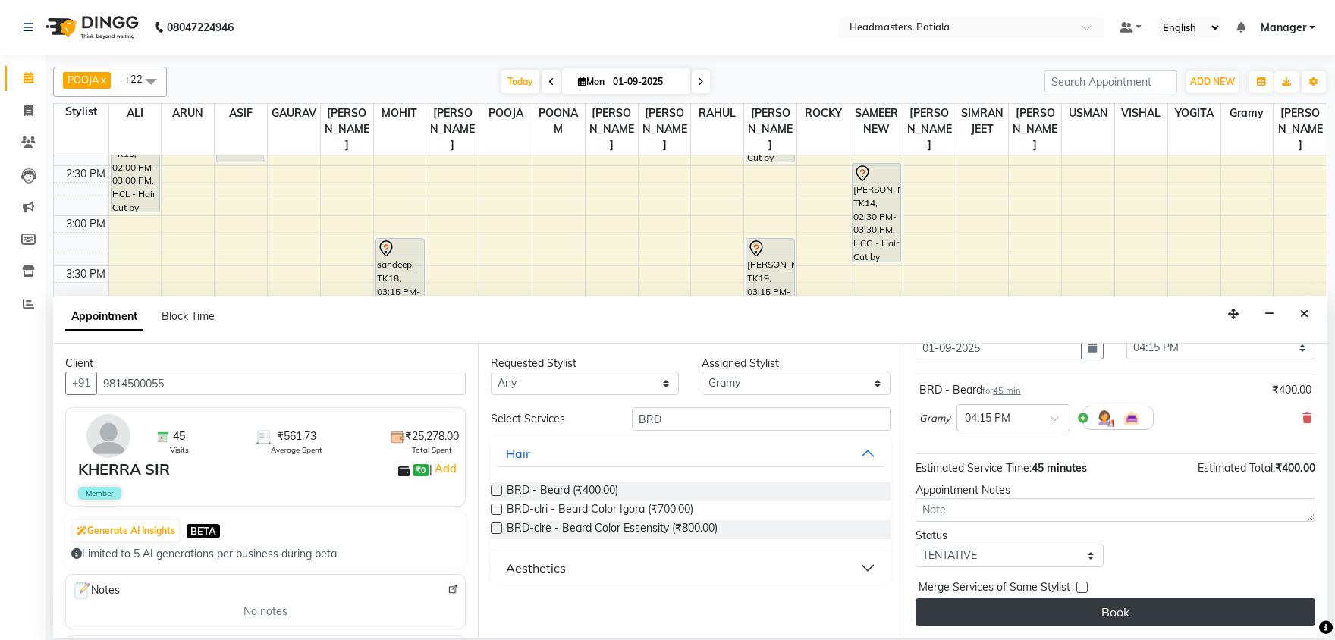
click at [1004, 614] on button "Book" at bounding box center [1116, 611] width 400 height 27
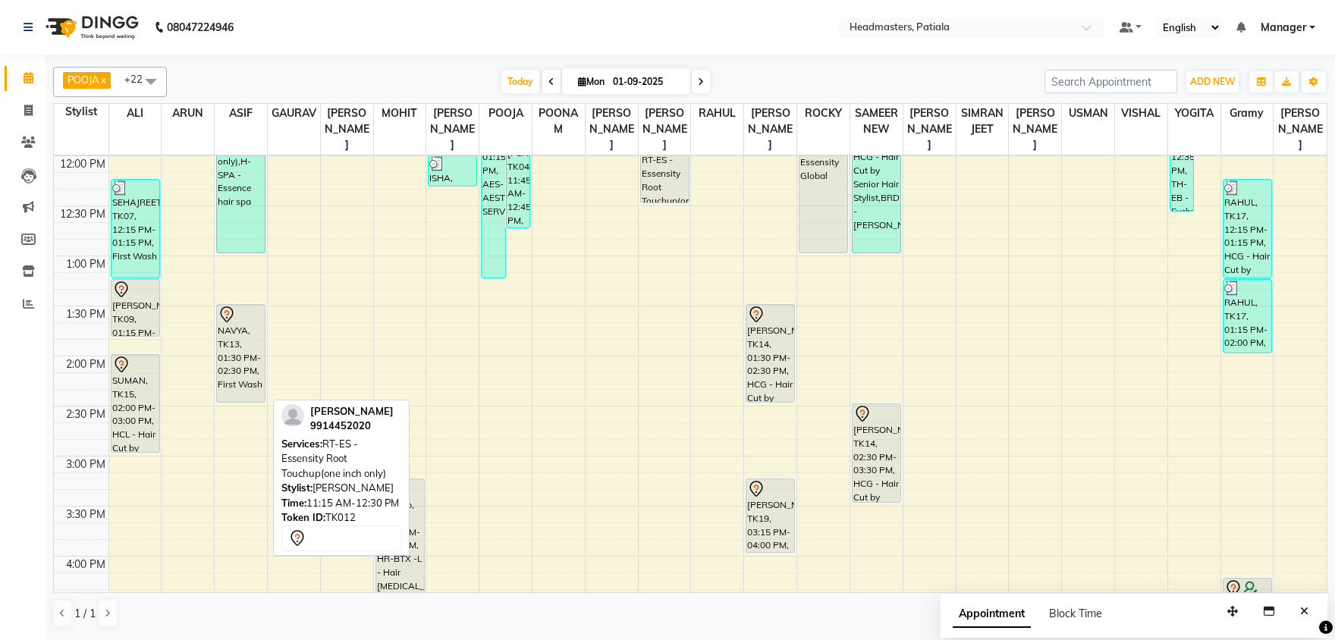
scroll to position [243, 0]
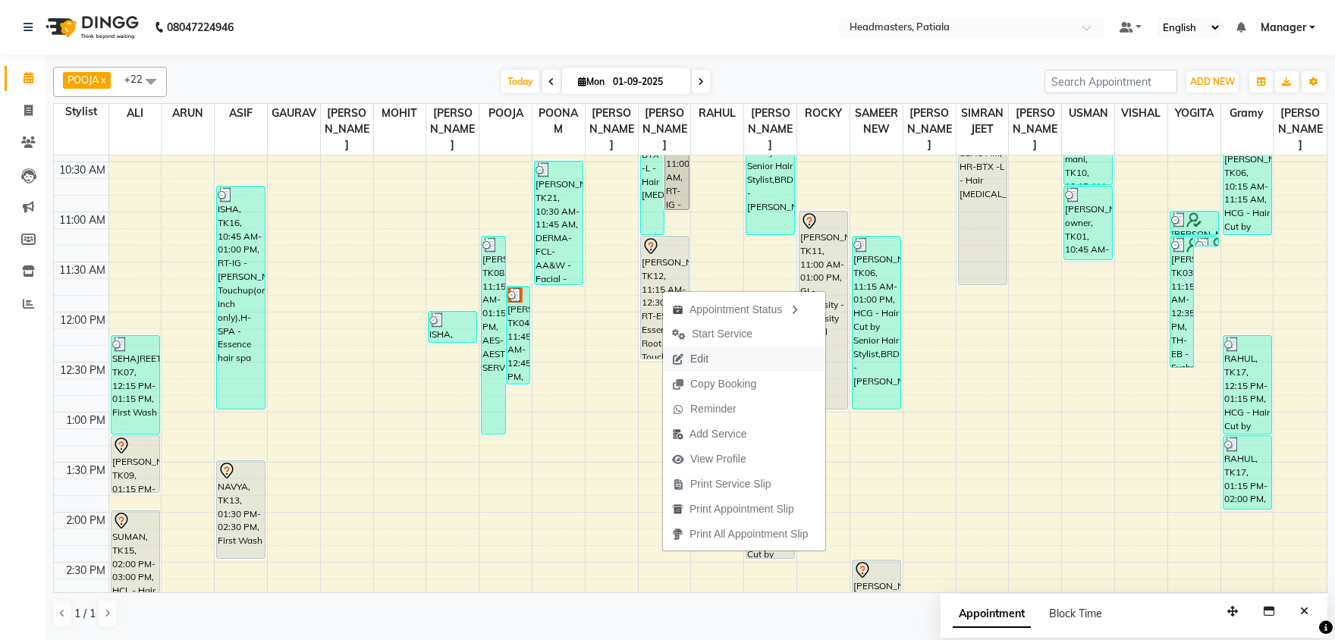
click at [712, 353] on span "Edit" at bounding box center [690, 359] width 55 height 25
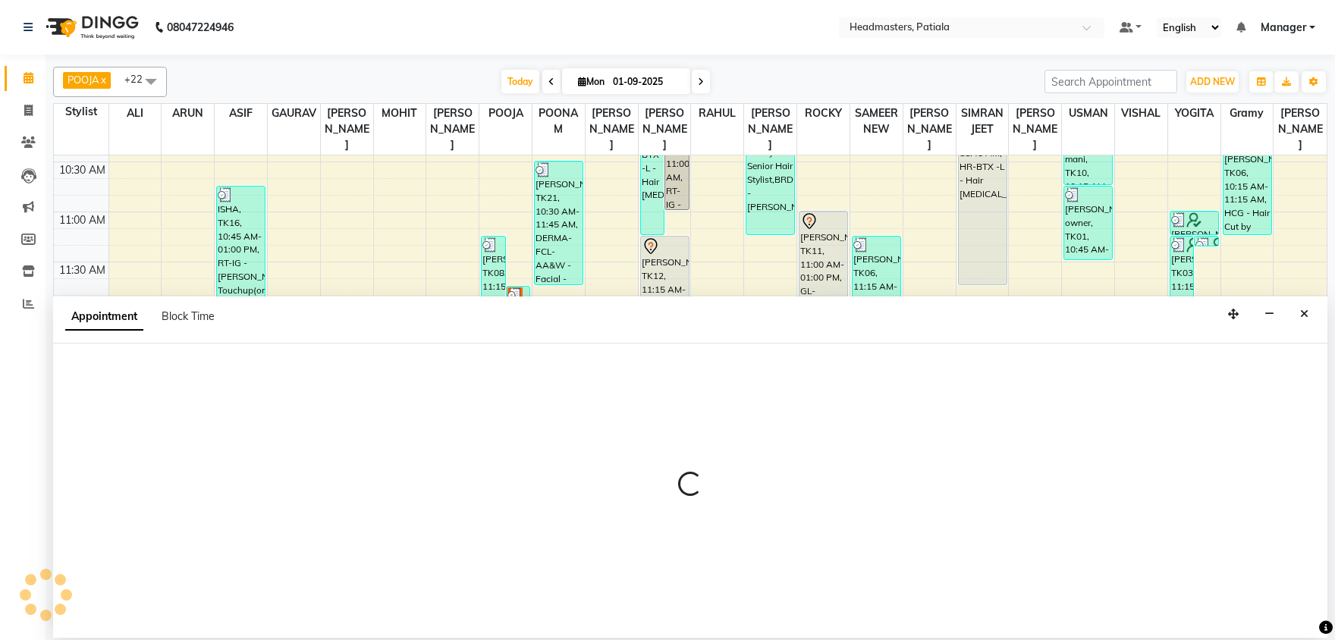
select select "tentative"
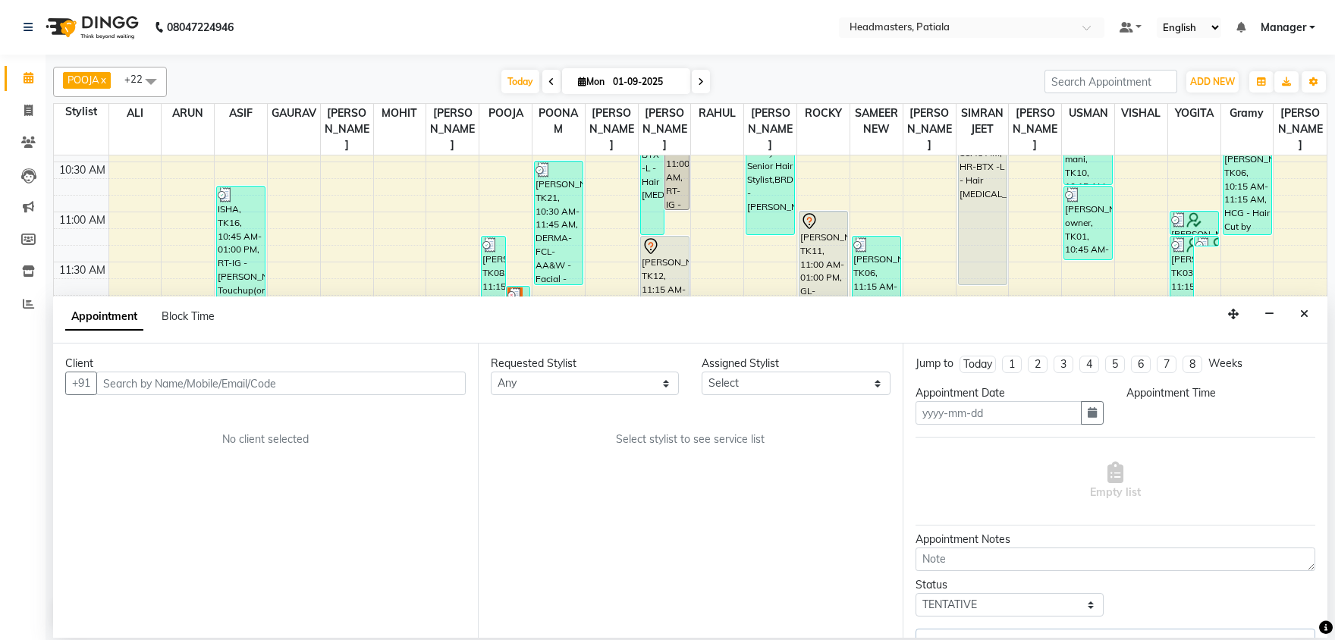
type input "01-09-2025"
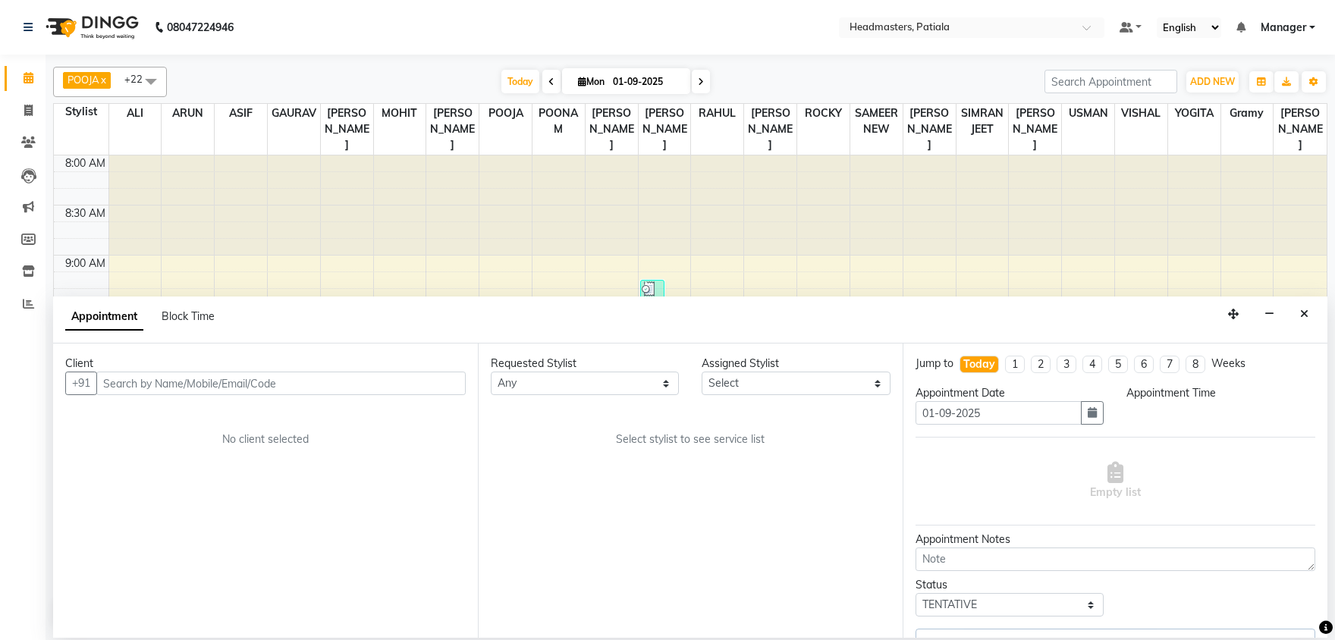
select select "675"
click at [768, 385] on select "Select ABHISHEK [PERSON_NAME] AKSHAY [PERSON_NAME] [PERSON_NAME] [PERSON_NAME] …" at bounding box center [796, 384] width 188 height 24
select select "51077"
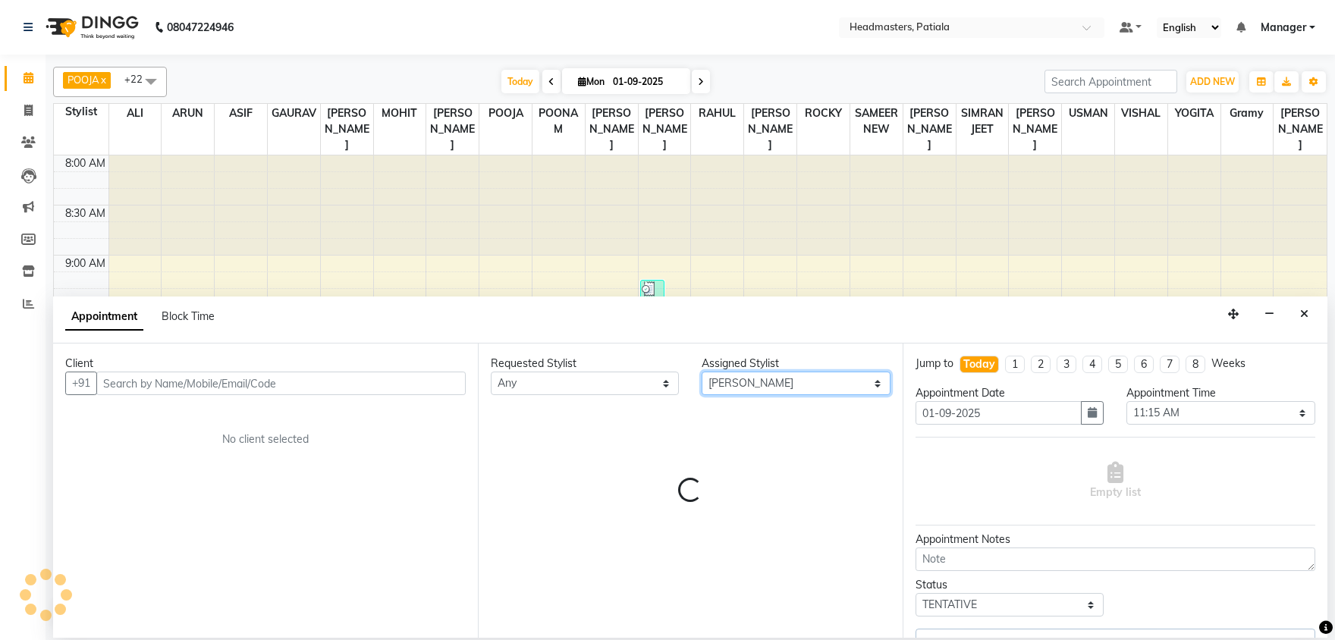
select select "3290"
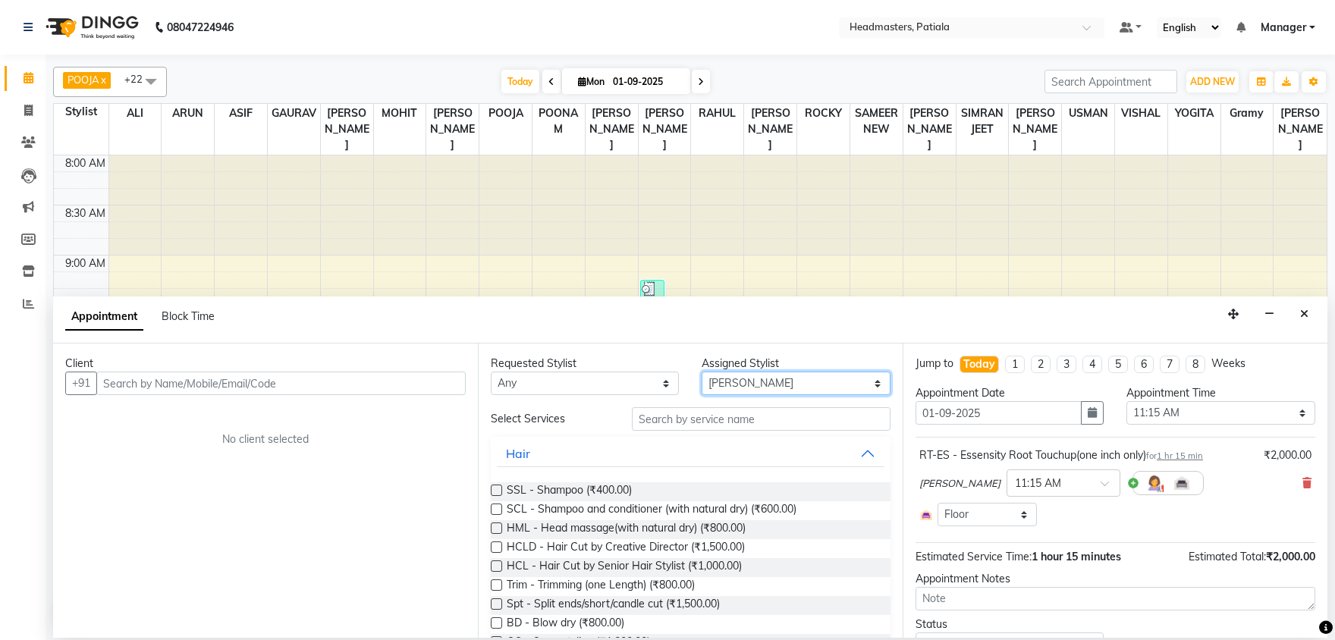
click at [702, 372] on select "Select ABHISHEK [PERSON_NAME] AKSHAY [PERSON_NAME] [PERSON_NAME] [PERSON_NAME] …" at bounding box center [796, 384] width 188 height 24
select select "51101"
click option "ARUN" at bounding box center [0, 0] width 0 height 0
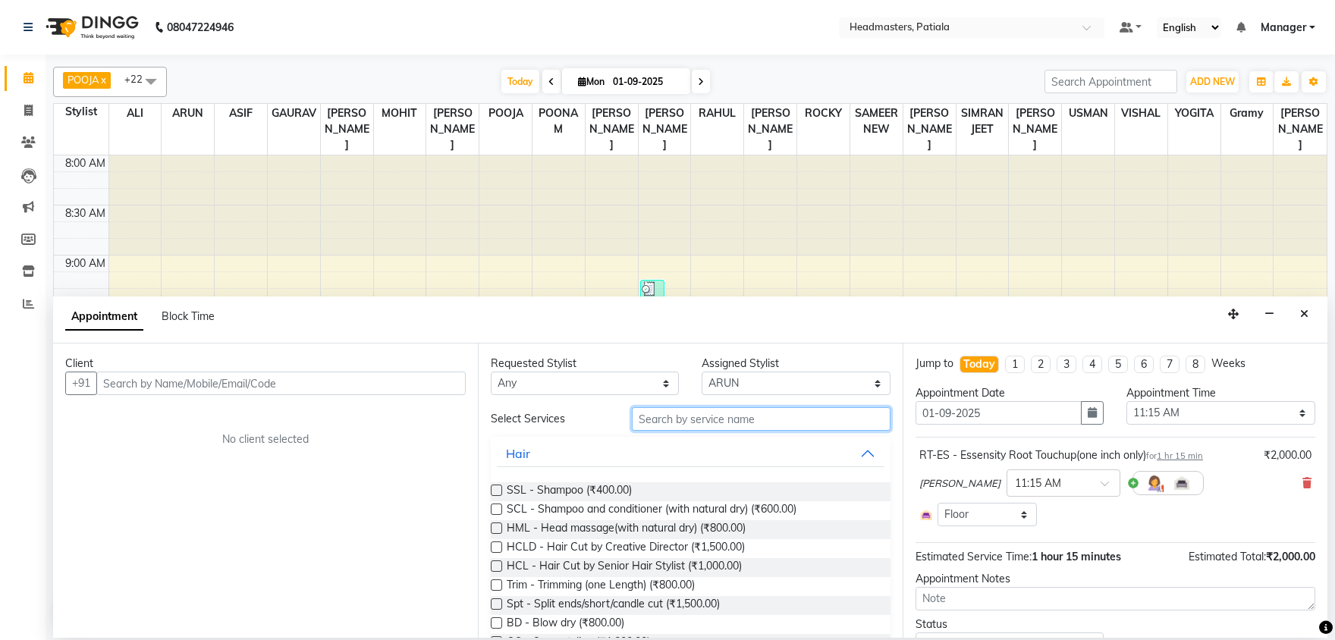
click at [732, 418] on input "text" at bounding box center [761, 419] width 259 height 24
click at [732, 417] on input "text" at bounding box center [761, 419] width 259 height 24
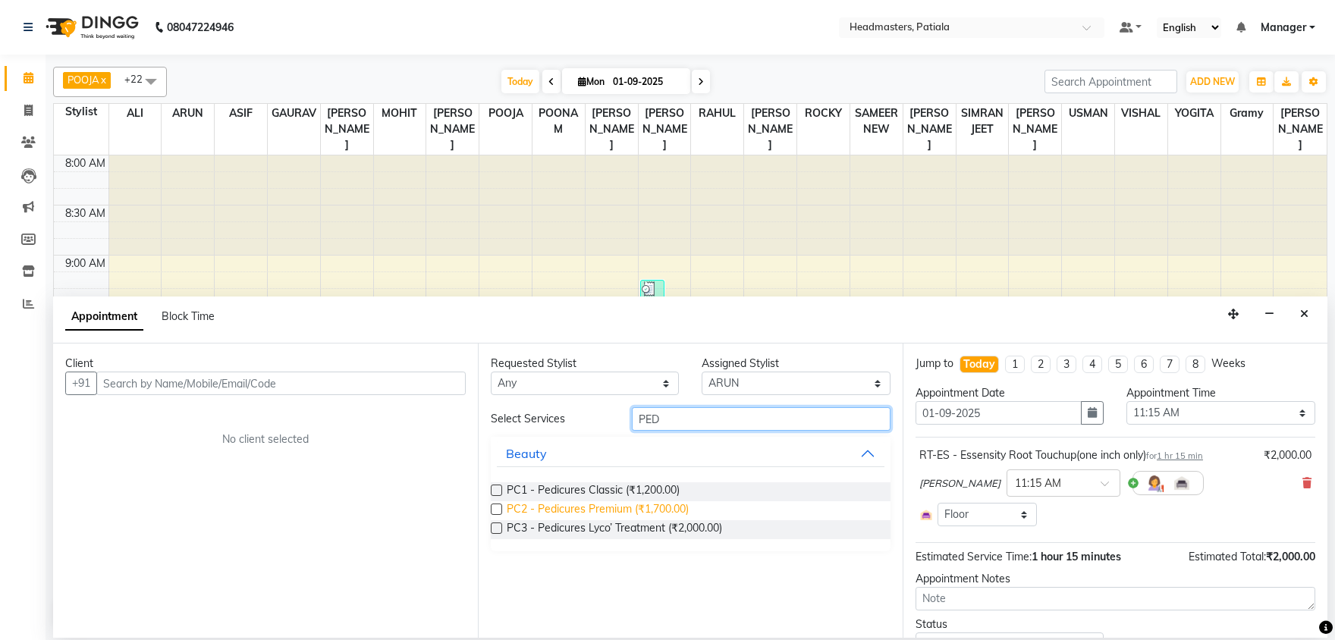
type input "PED"
click at [653, 508] on span "PC2 - Pedicures Premium (₹1,700.00)" at bounding box center [598, 510] width 182 height 19
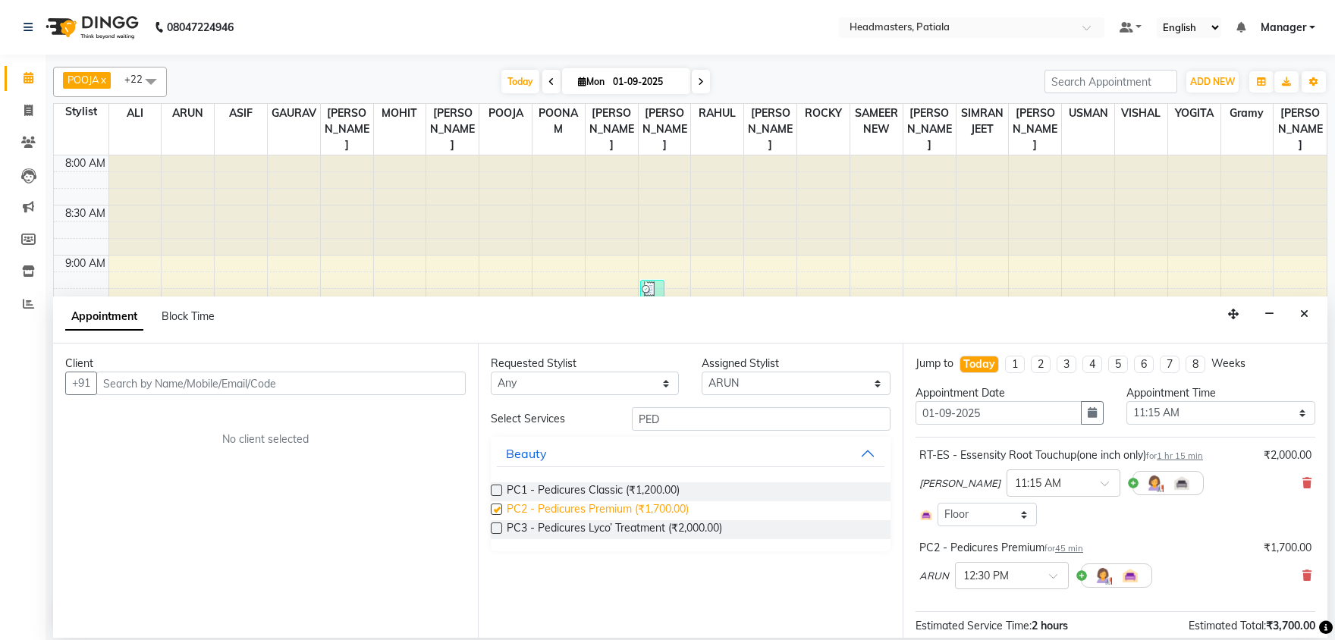
checkbox input "false"
drag, startPoint x: 665, startPoint y: 420, endPoint x: 592, endPoint y: 431, distance: 74.3
click at [632, 431] on input "PED" at bounding box center [761, 419] width 259 height 24
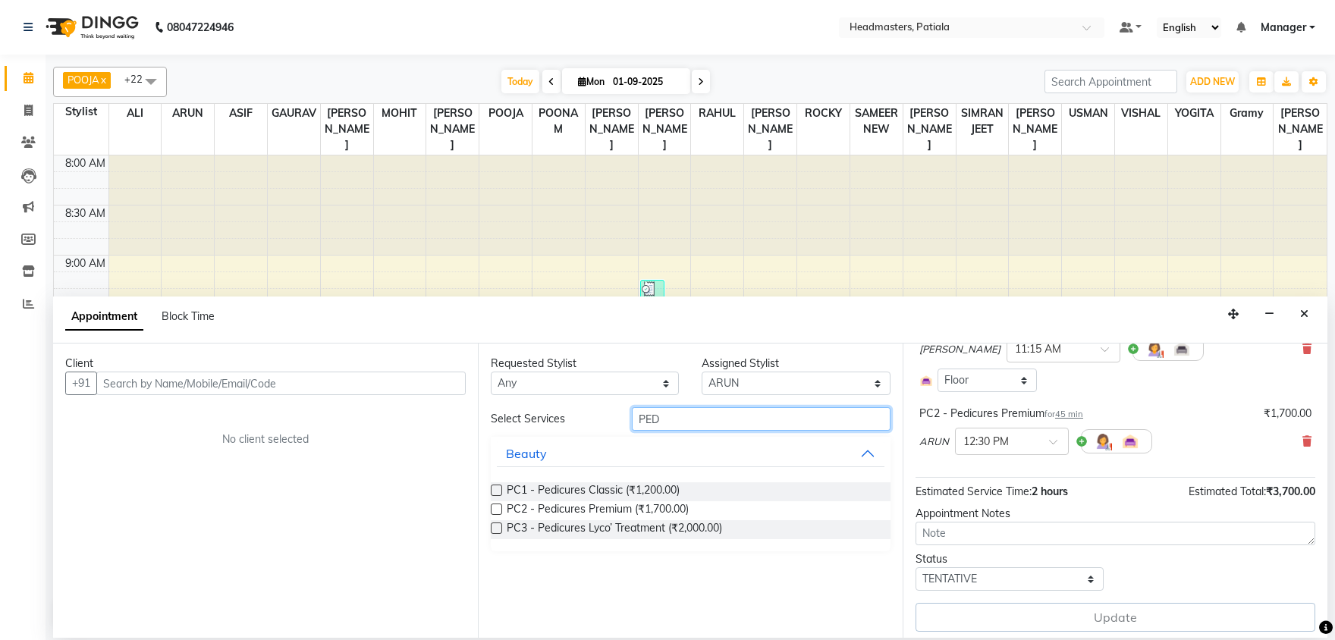
scroll to position [140, 0]
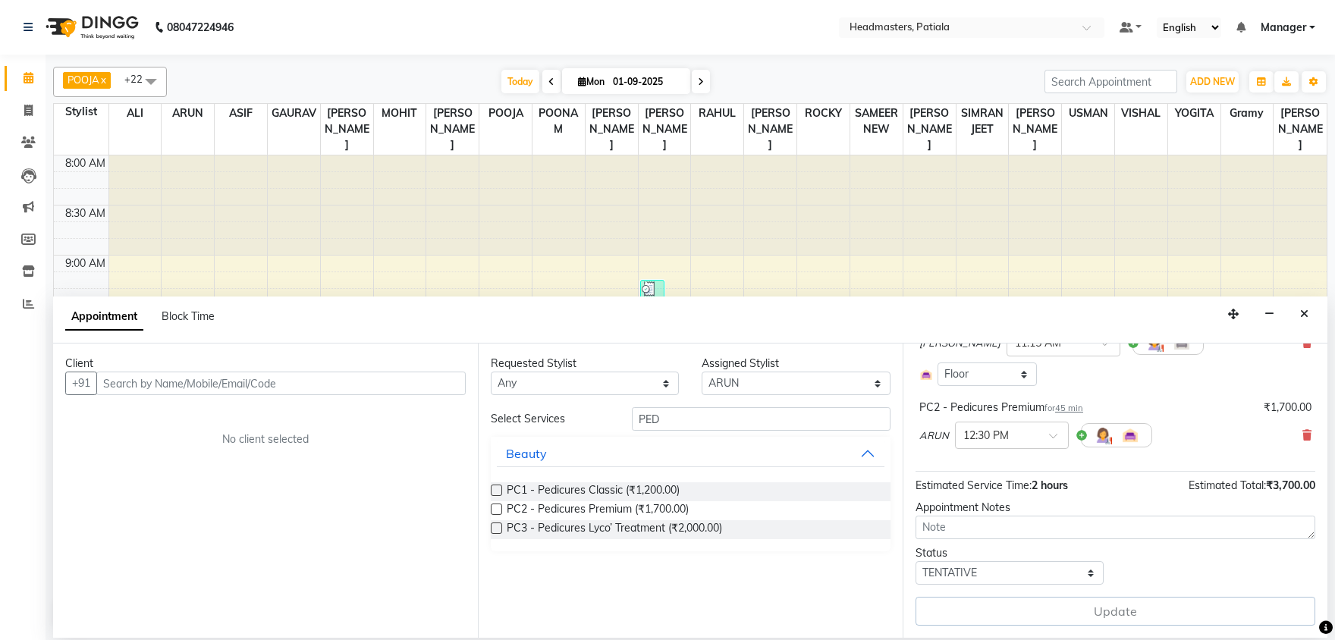
click at [880, 595] on div "Requested Stylist Any ABHISHEK AJAY KUMAR AKSHAY ALI ARSH ARUN ASIF AZEEZUR REH…" at bounding box center [690, 491] width 425 height 294
click at [1097, 611] on div "Update" at bounding box center [1116, 611] width 400 height 29
click at [1137, 614] on div "Update" at bounding box center [1116, 611] width 400 height 29
click at [1309, 313] on button "Close" at bounding box center [1304, 315] width 22 height 24
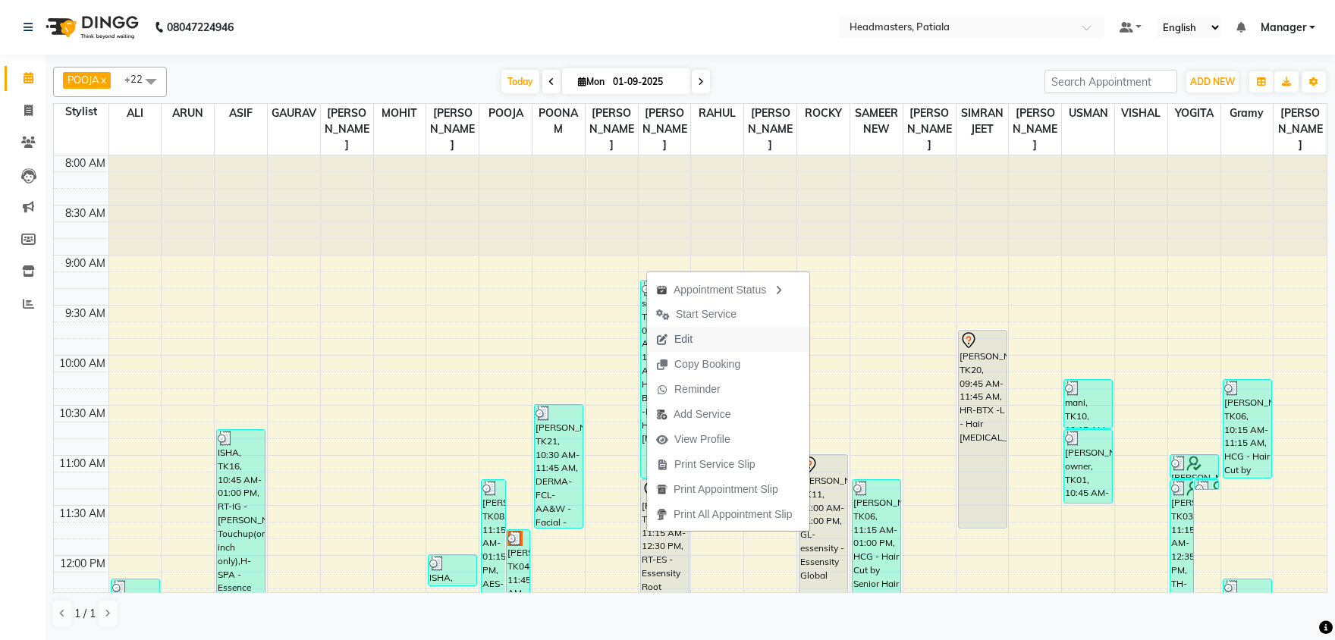
click at [714, 344] on button "Edit" at bounding box center [728, 339] width 162 height 25
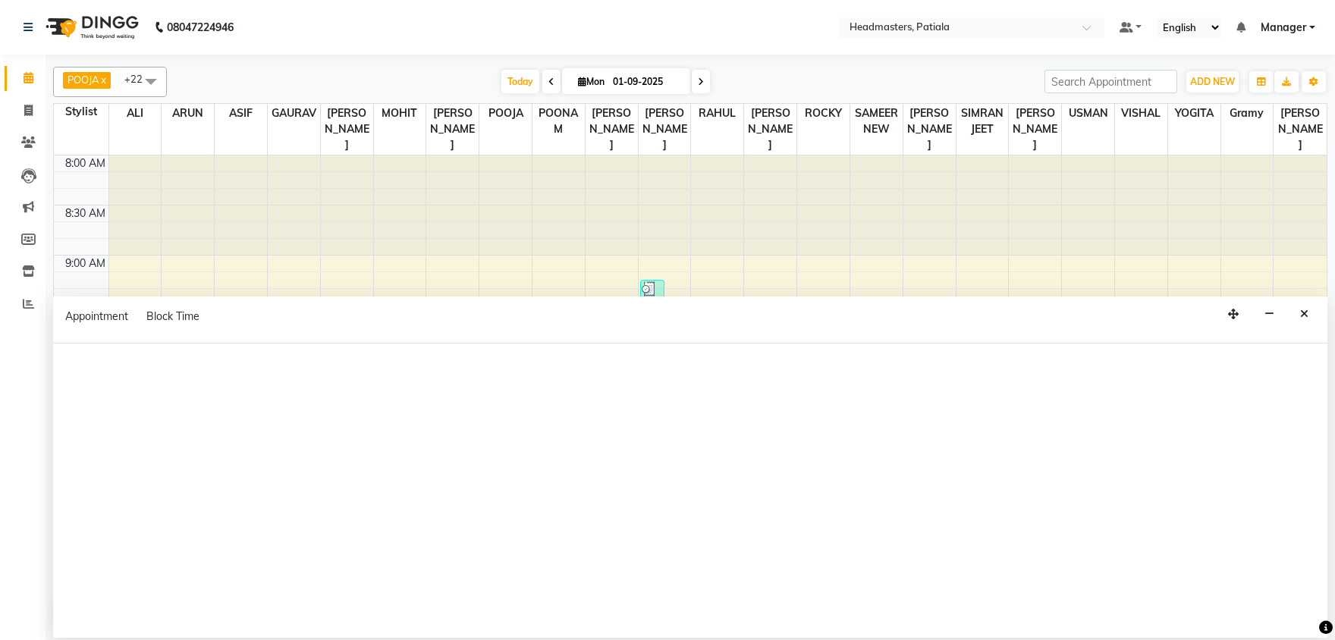
click at [714, 344] on div "Appointment Block Time" at bounding box center [690, 320] width 1274 height 47
select select "tentative"
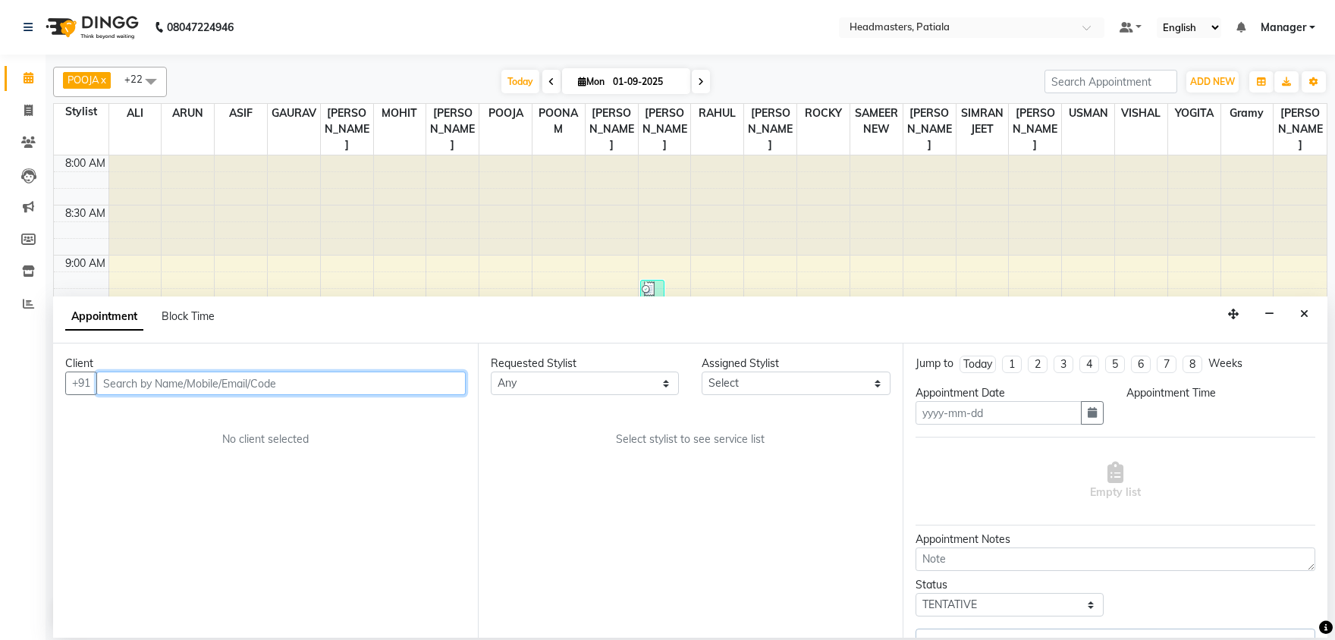
type input "01-09-2025"
select select "675"
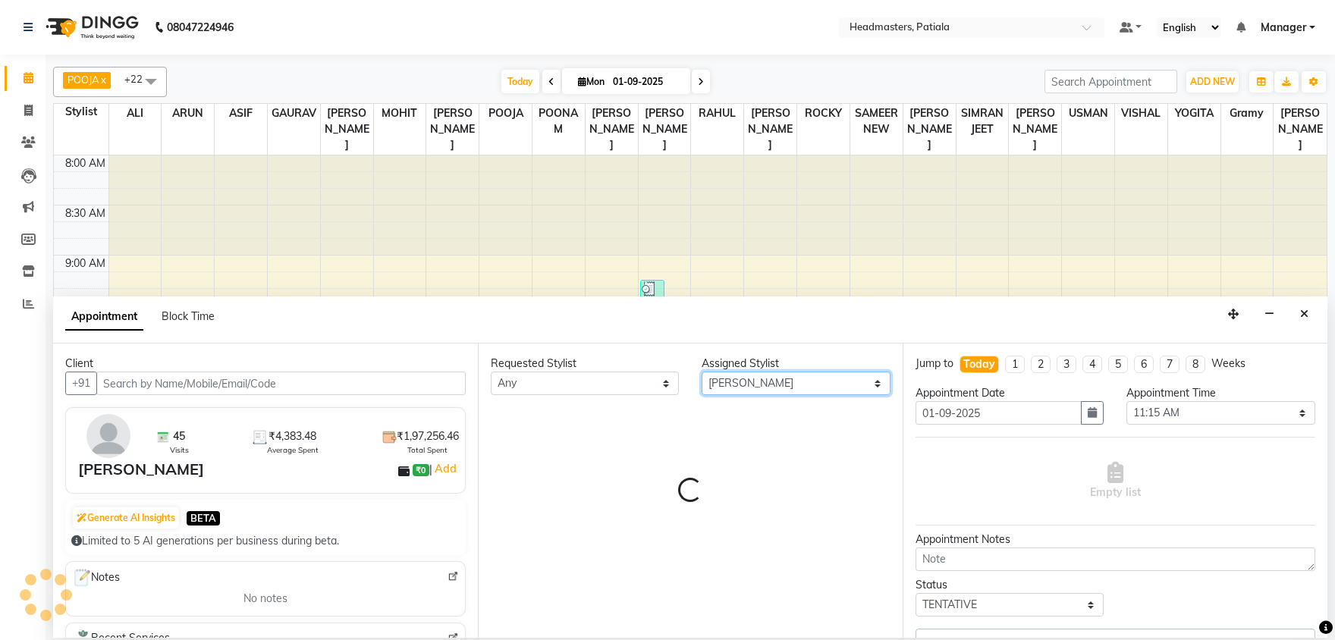
click at [702, 372] on select "Select ABHISHEK [PERSON_NAME] AKSHAY [PERSON_NAME] [PERSON_NAME] [PERSON_NAME] …" at bounding box center [796, 384] width 188 height 24
select select "51101"
click option "ARUN" at bounding box center [0, 0] width 0 height 0
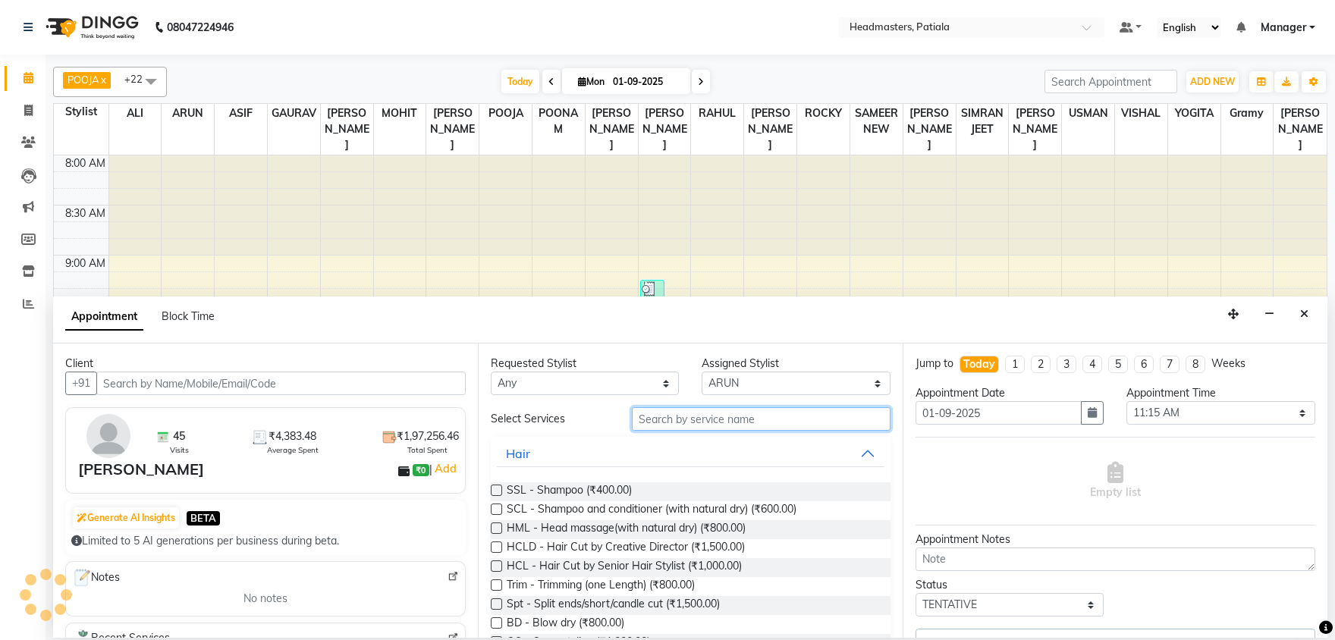
click at [664, 416] on input "text" at bounding box center [761, 419] width 259 height 24
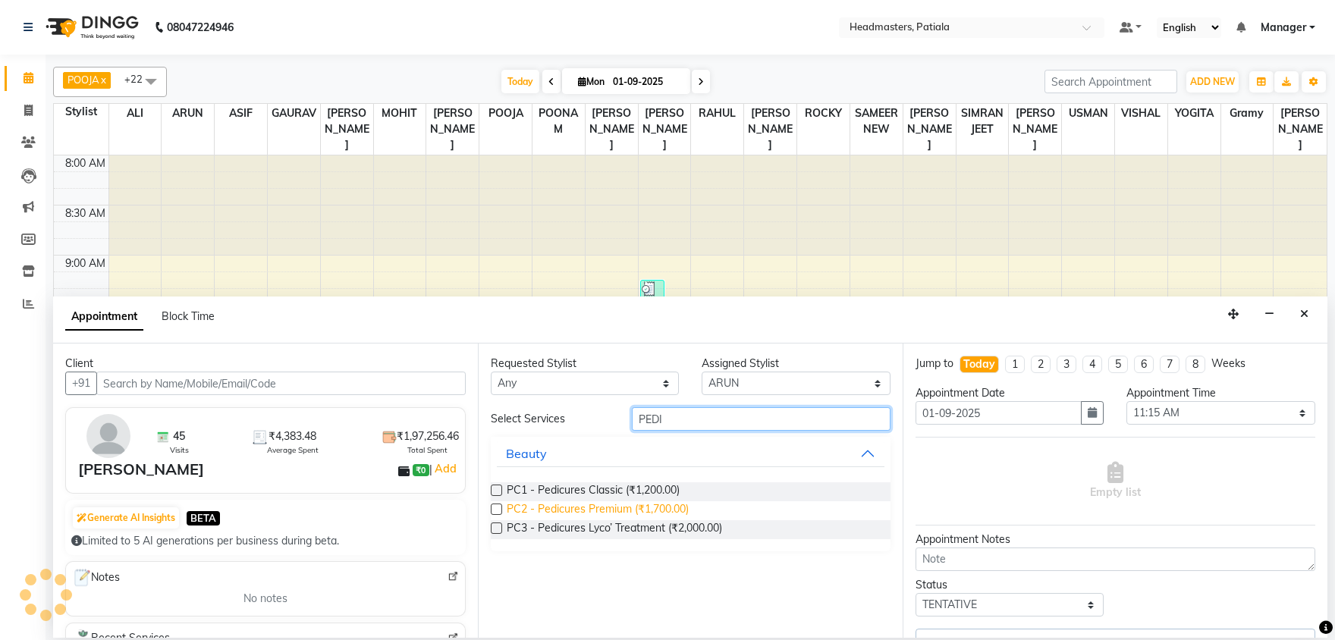
type input "PEDI"
click at [615, 505] on span "PC2 - Pedicures Premium (₹1,700.00)" at bounding box center [598, 510] width 182 height 19
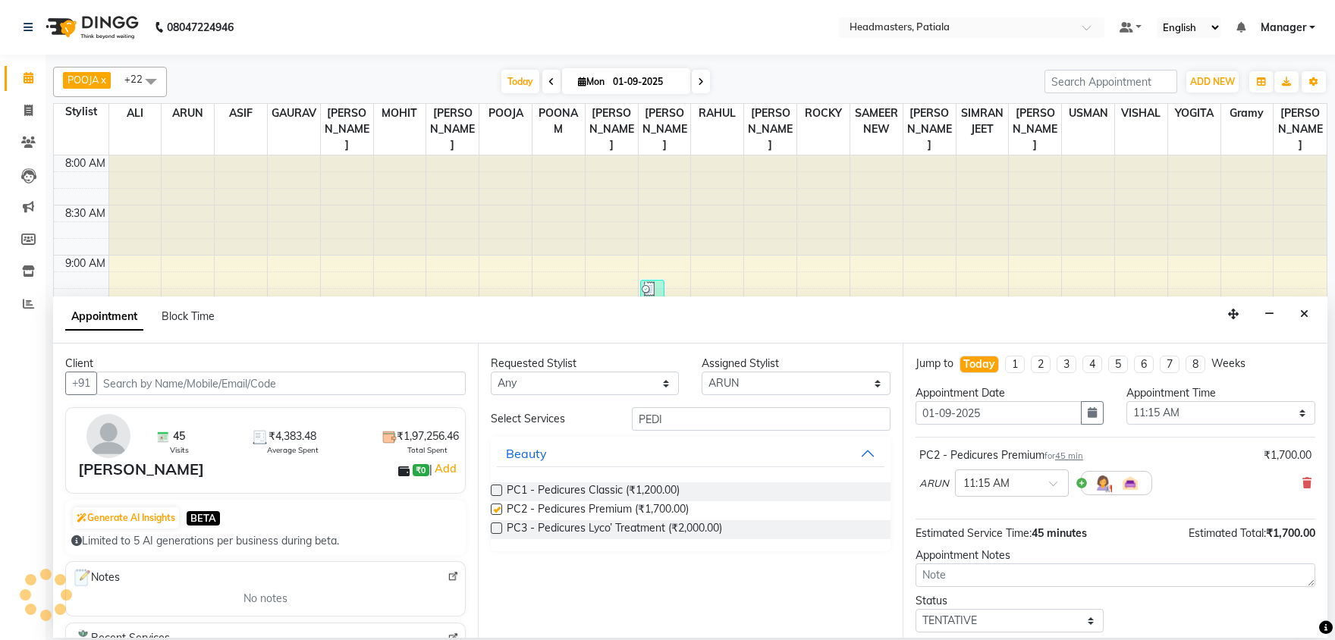
checkbox input "false"
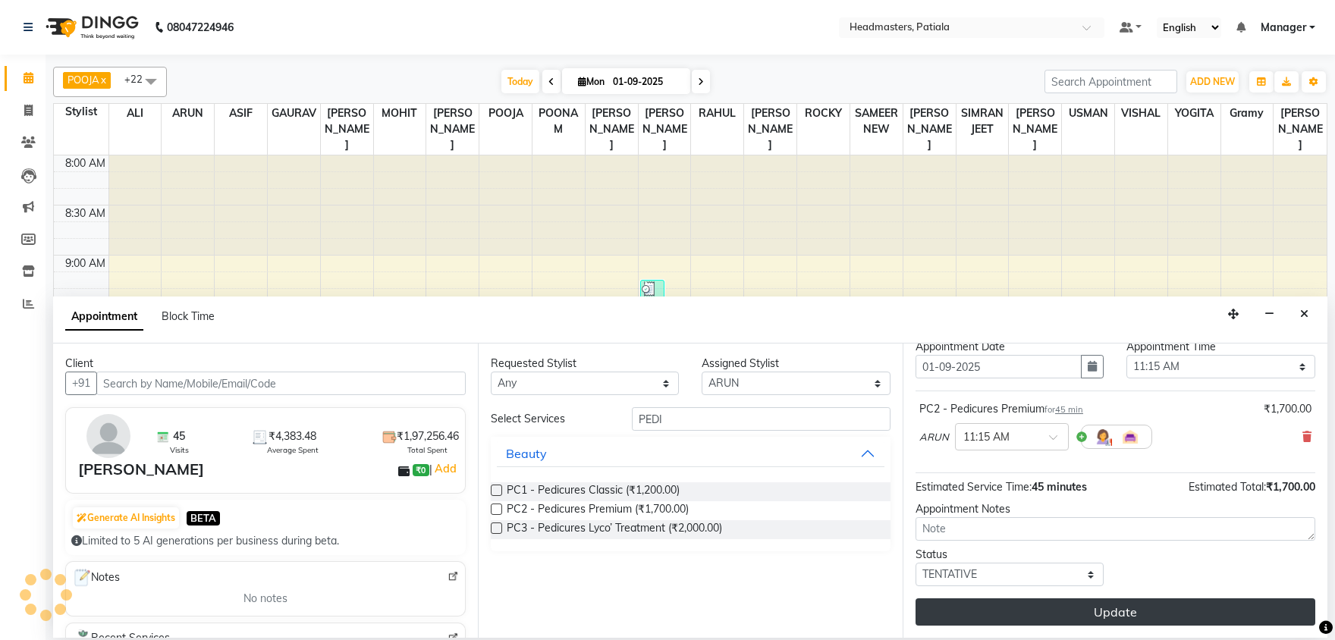
click at [1234, 615] on button "Update" at bounding box center [1116, 611] width 400 height 27
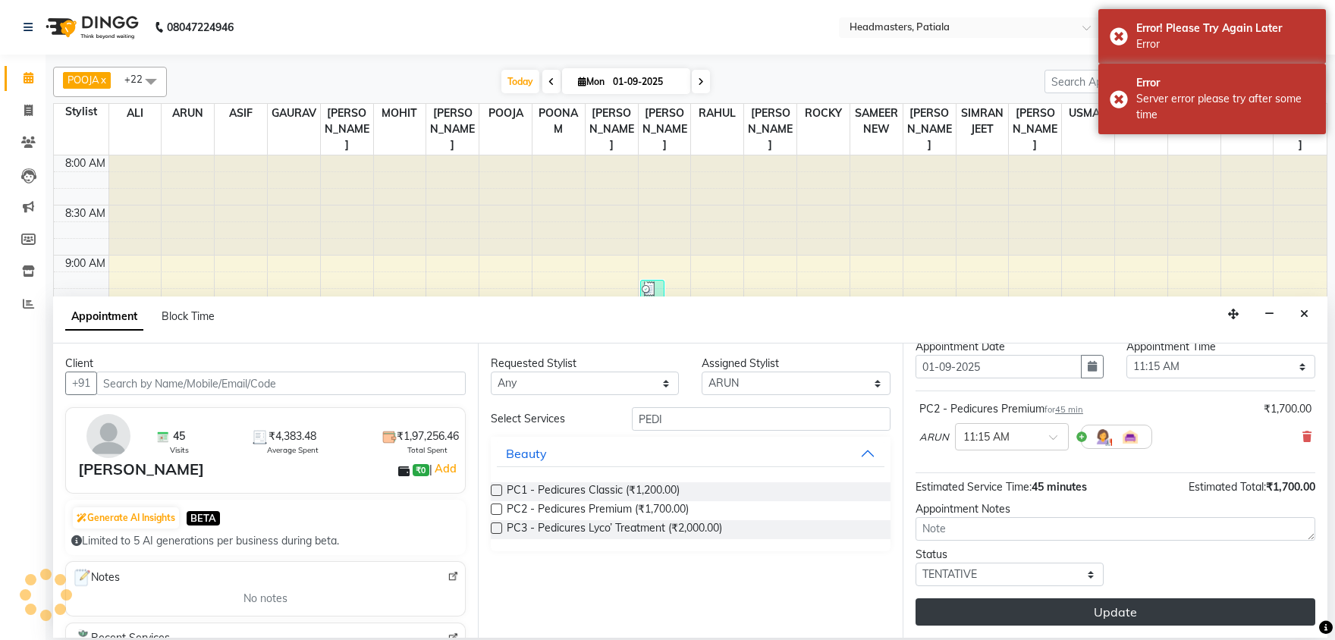
scroll to position [799, 0]
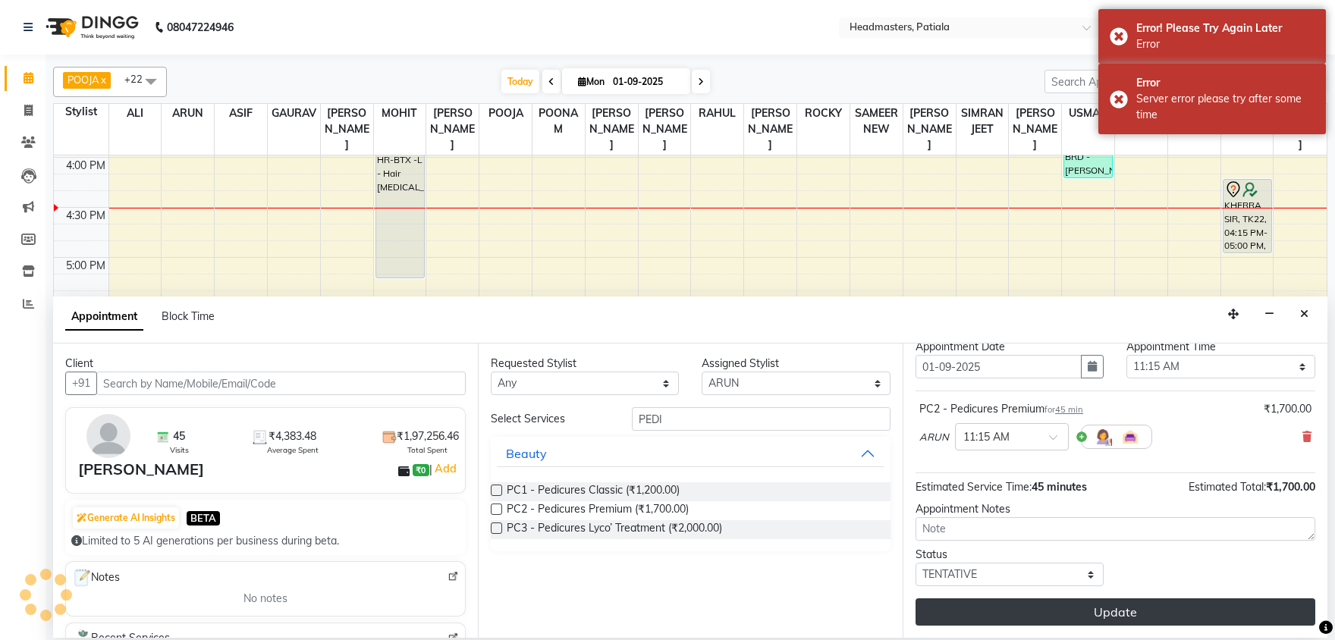
click at [1160, 615] on button "Update" at bounding box center [1116, 611] width 400 height 27
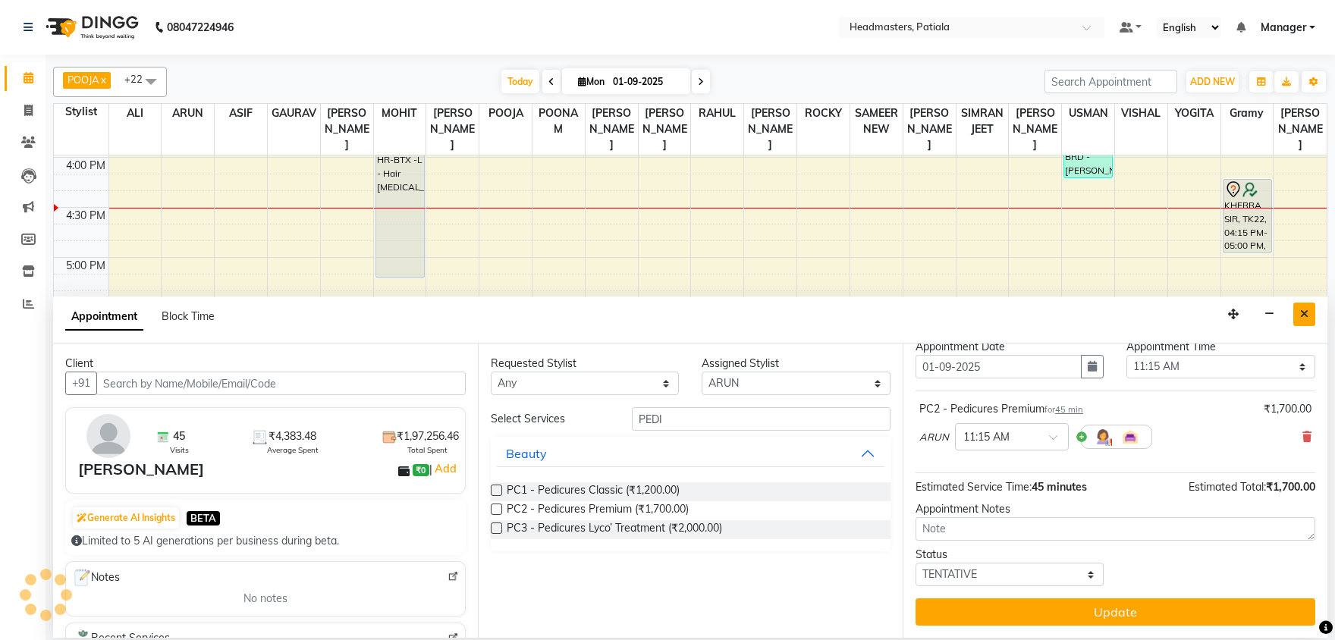
click at [1299, 317] on button "Close" at bounding box center [1304, 315] width 22 height 24
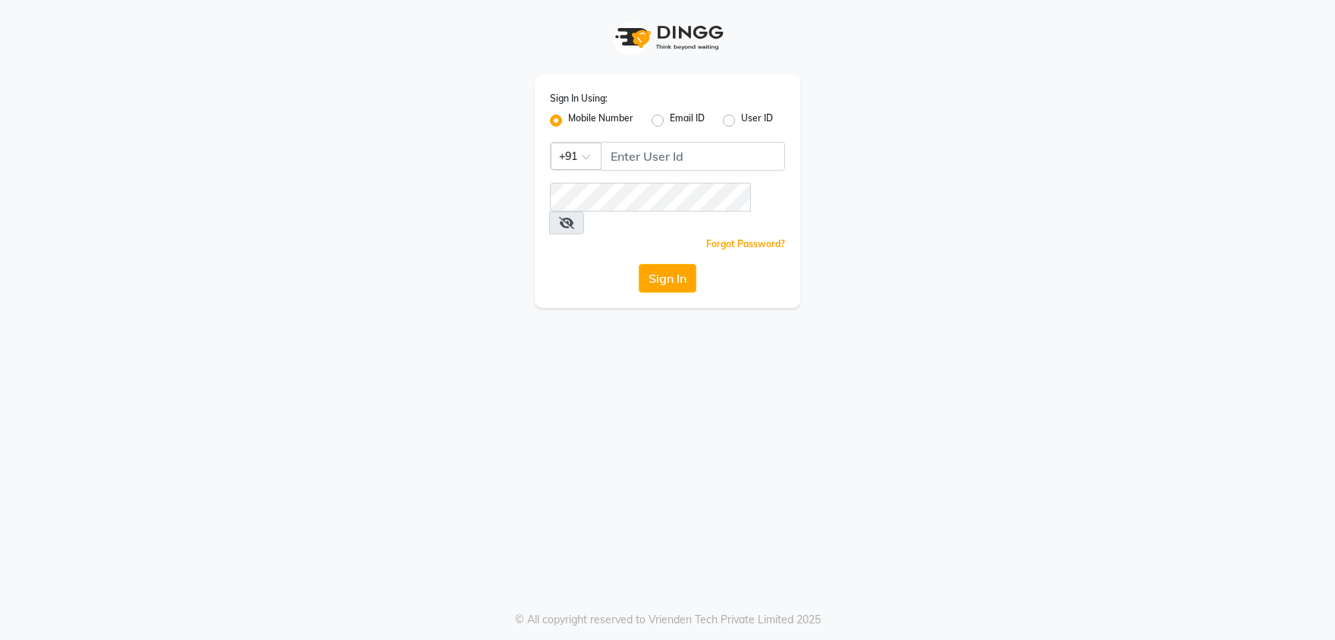
type input "9915177772"
click at [672, 264] on button "Sign In" at bounding box center [668, 278] width 58 height 29
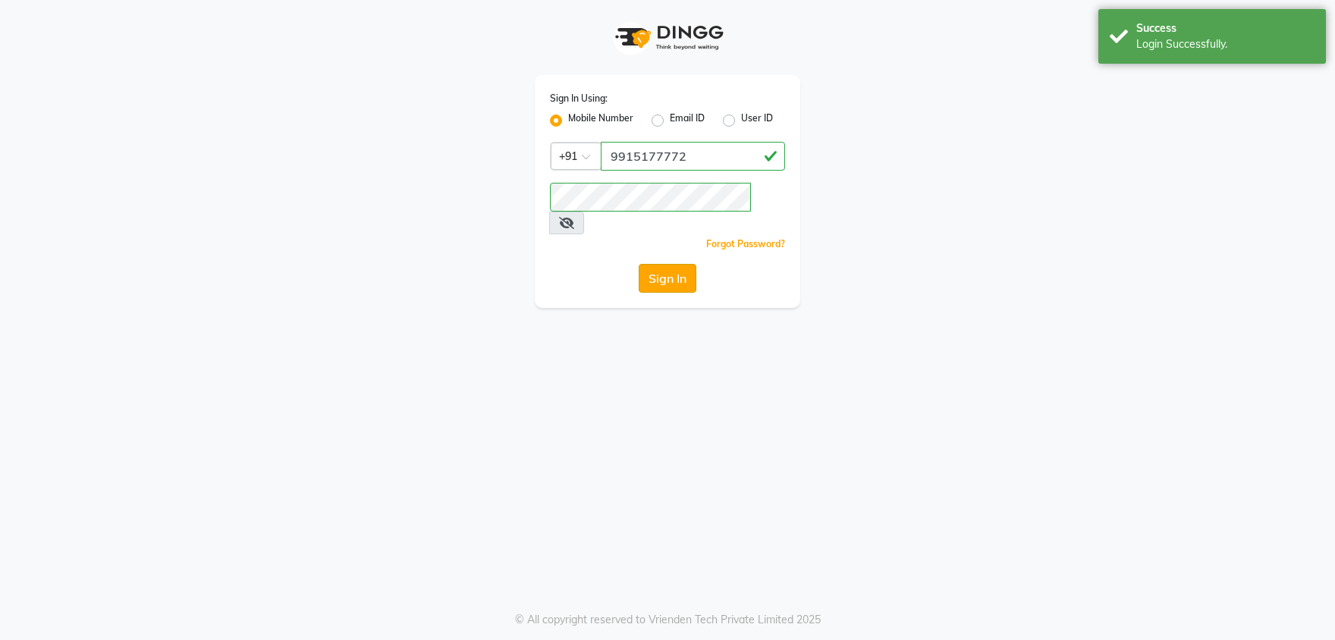
click at [671, 264] on button "Sign In" at bounding box center [668, 278] width 58 height 29
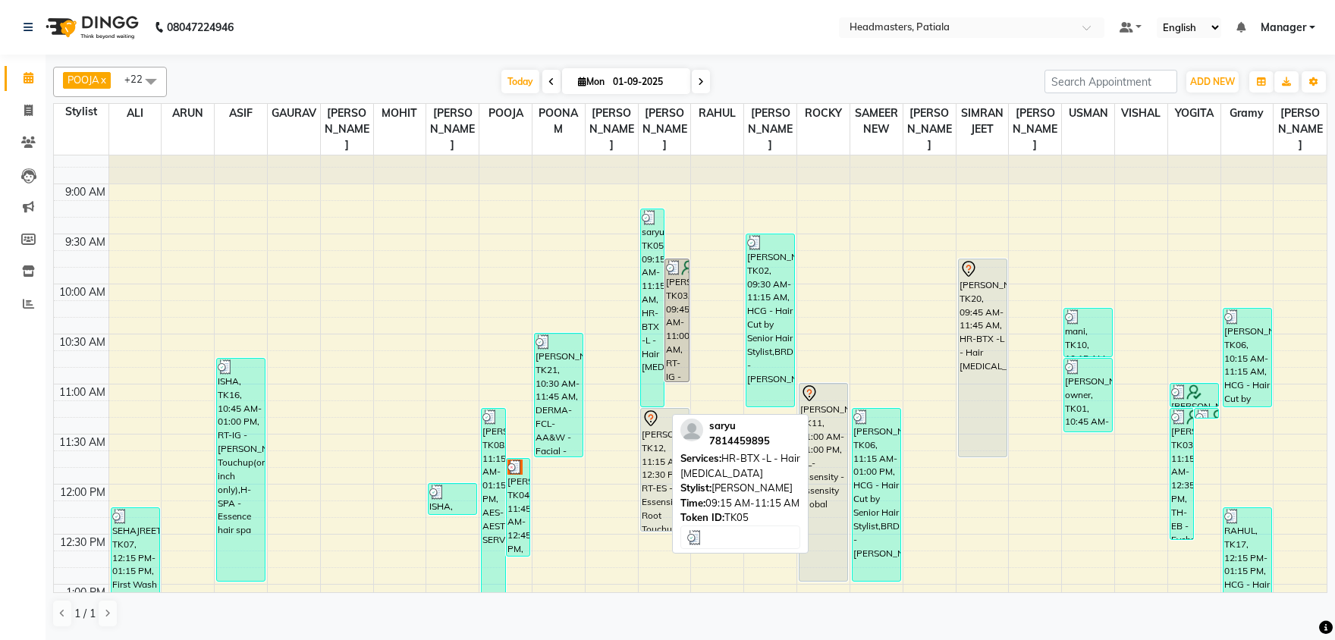
scroll to position [159, 0]
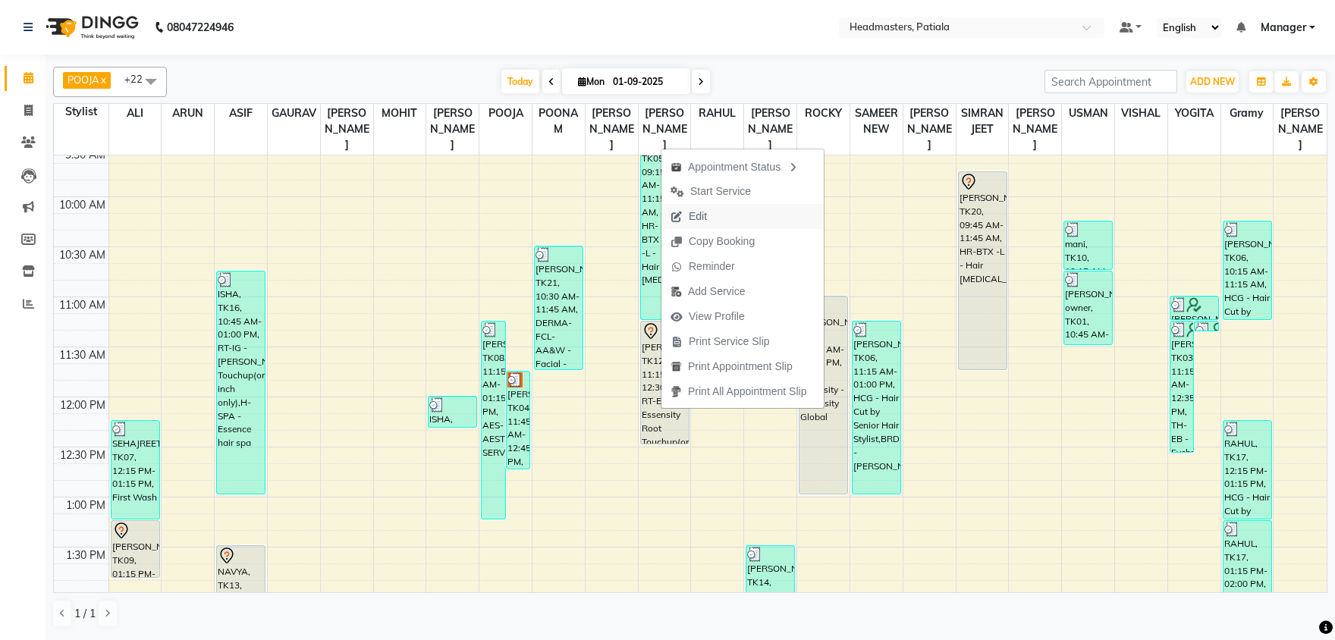
click at [722, 221] on button "Edit" at bounding box center [742, 216] width 162 height 25
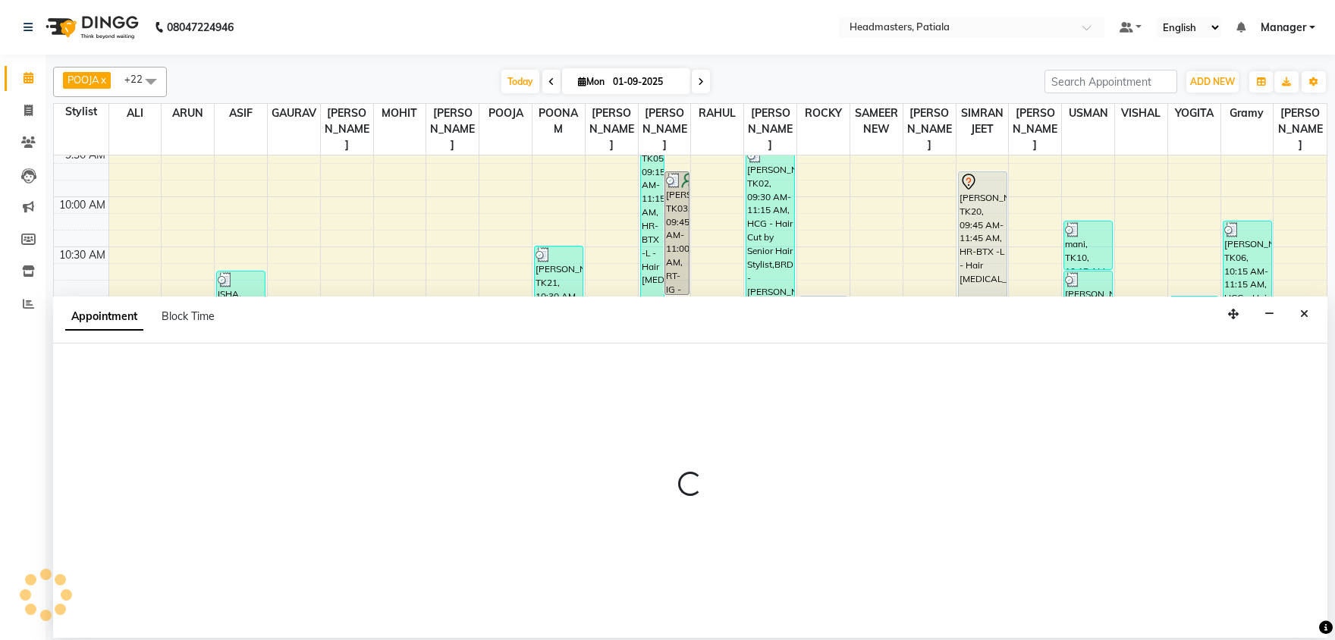
select select "tentative"
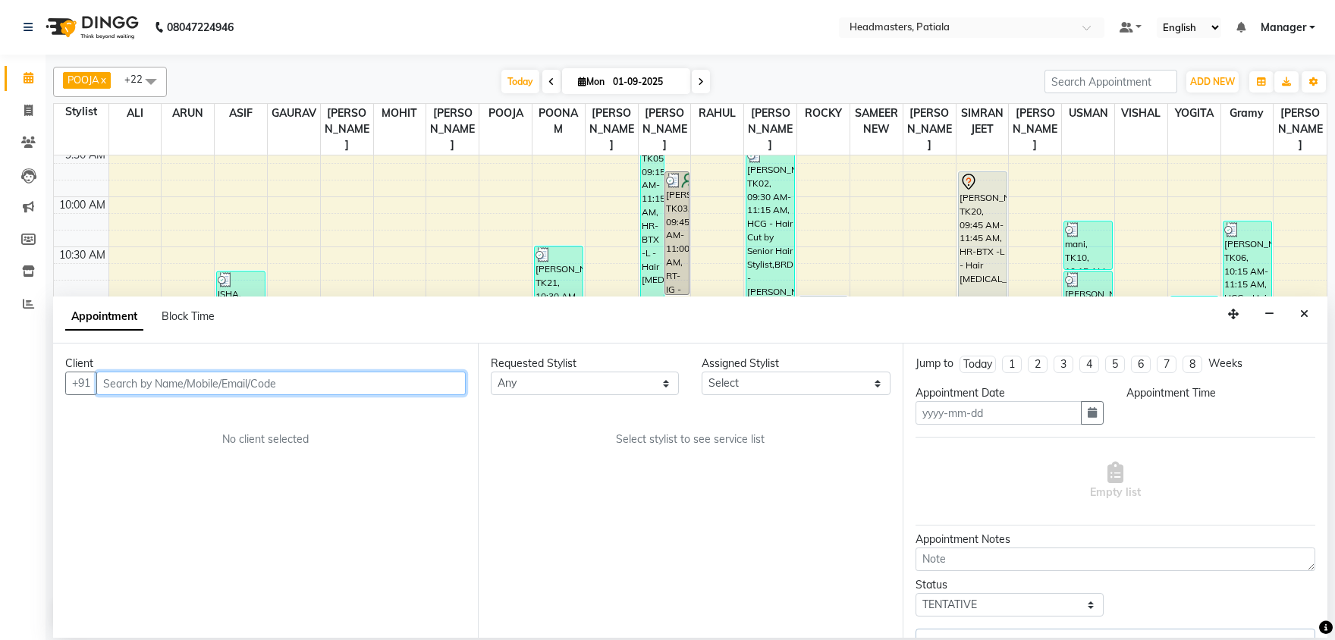
type input "01-09-2025"
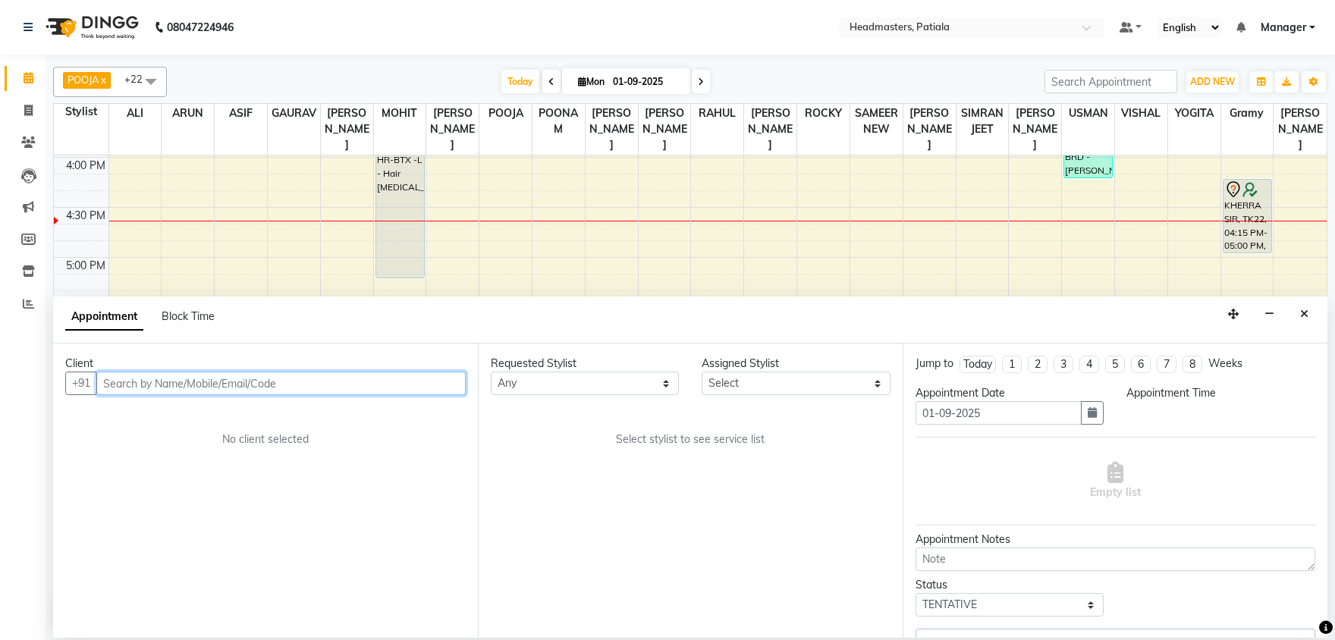
select select "675"
select select "51077"
select select "3290"
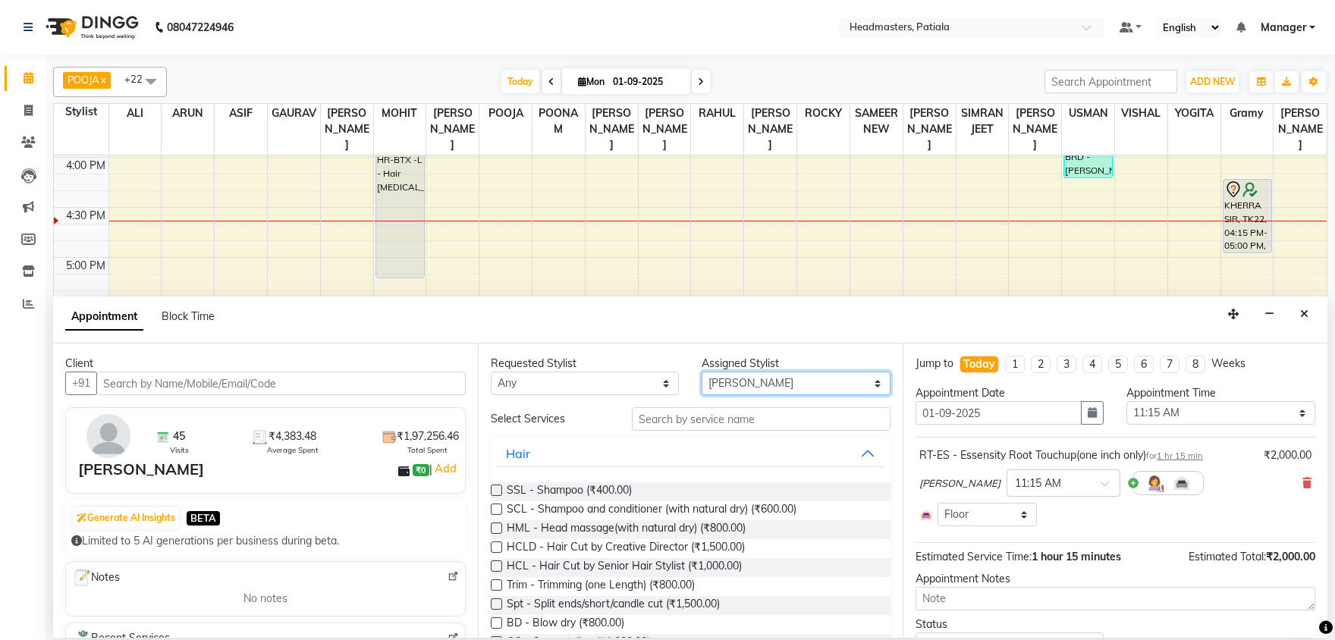
select select "51101"
click option "ARUN" at bounding box center [0, 0] width 0 height 0
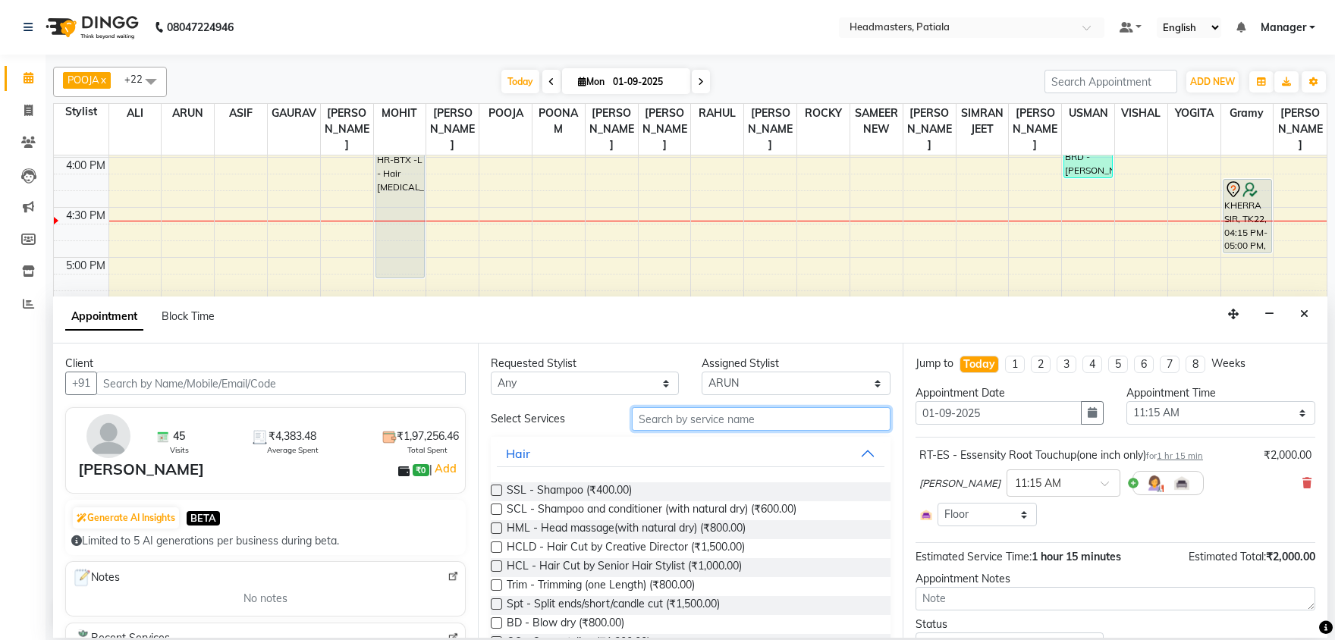
click at [743, 419] on input "text" at bounding box center [761, 419] width 259 height 24
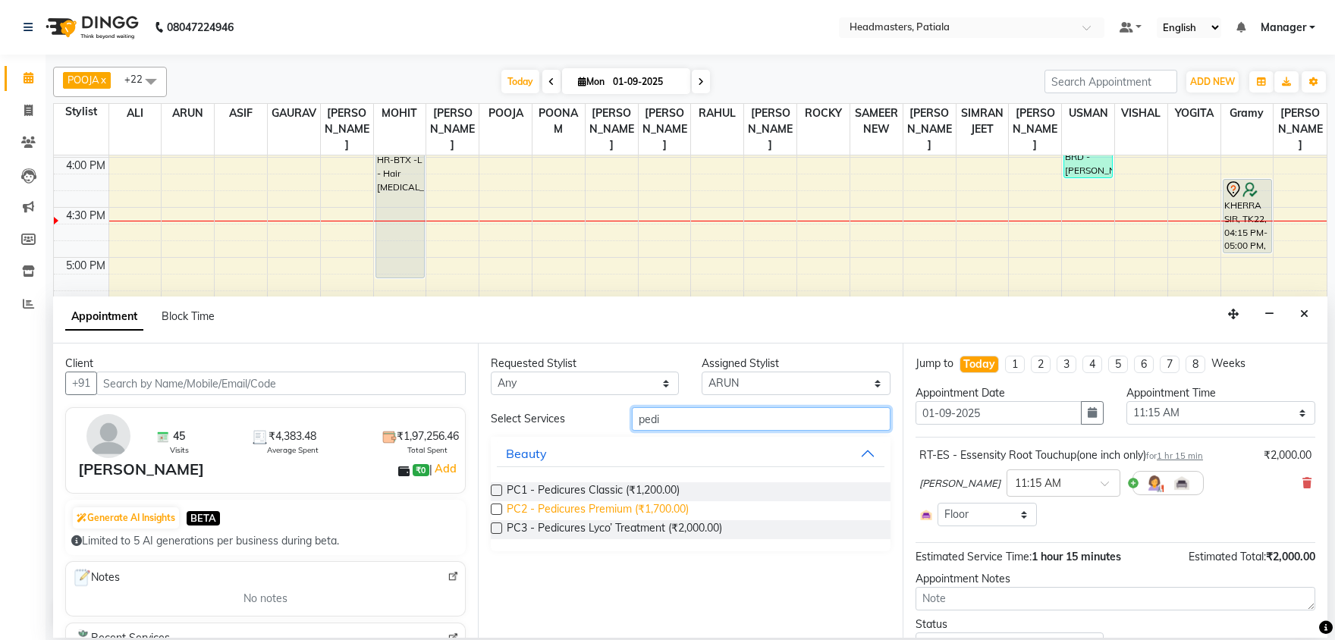
type input "pedi"
click at [653, 510] on span "PC2 - Pedicures Premium (₹1,700.00)" at bounding box center [598, 510] width 182 height 19
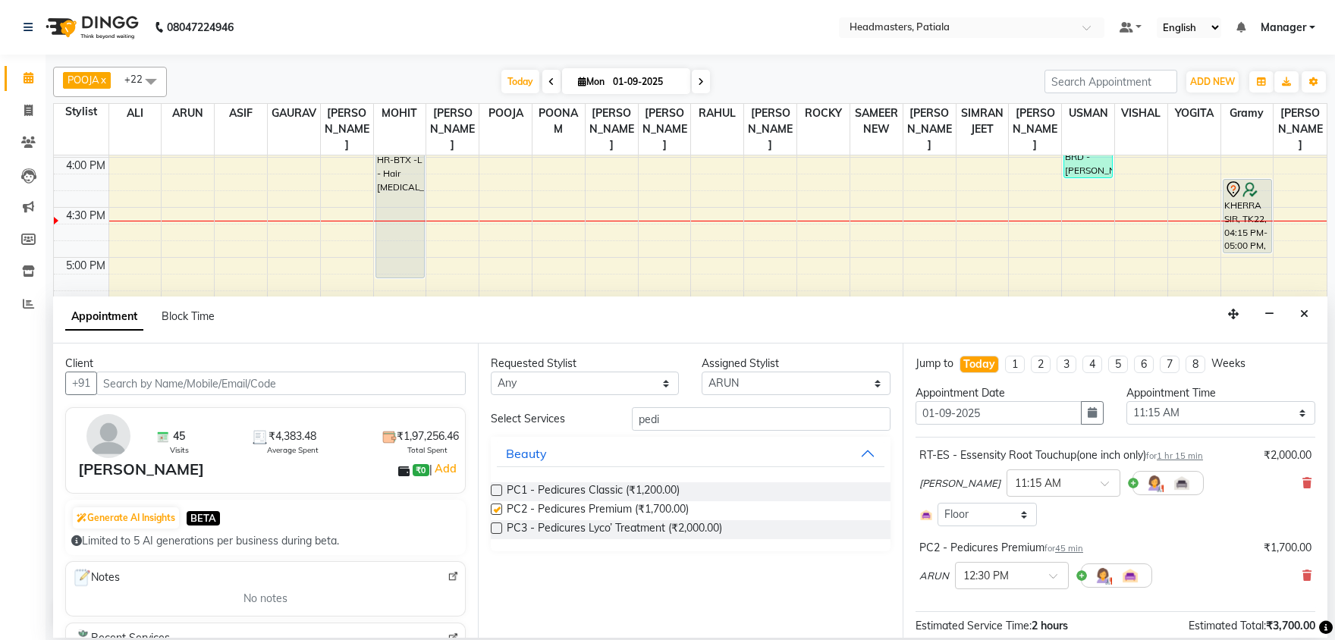
checkbox input "false"
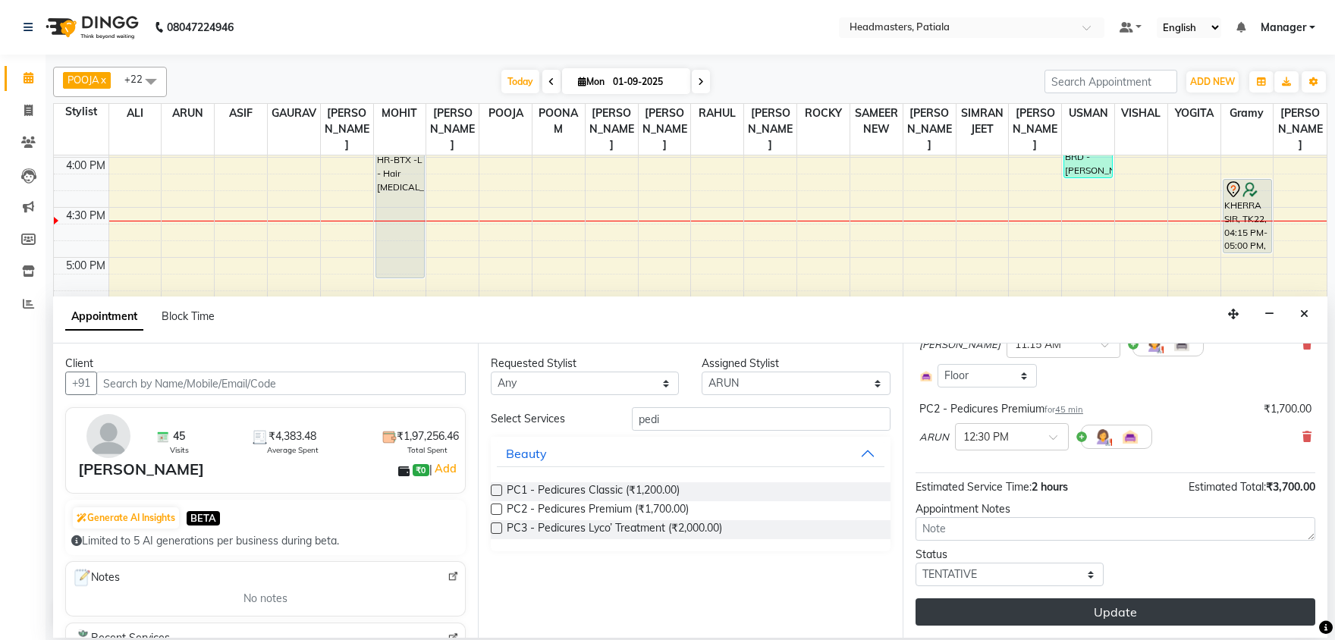
click at [1087, 605] on button "Update" at bounding box center [1116, 611] width 400 height 27
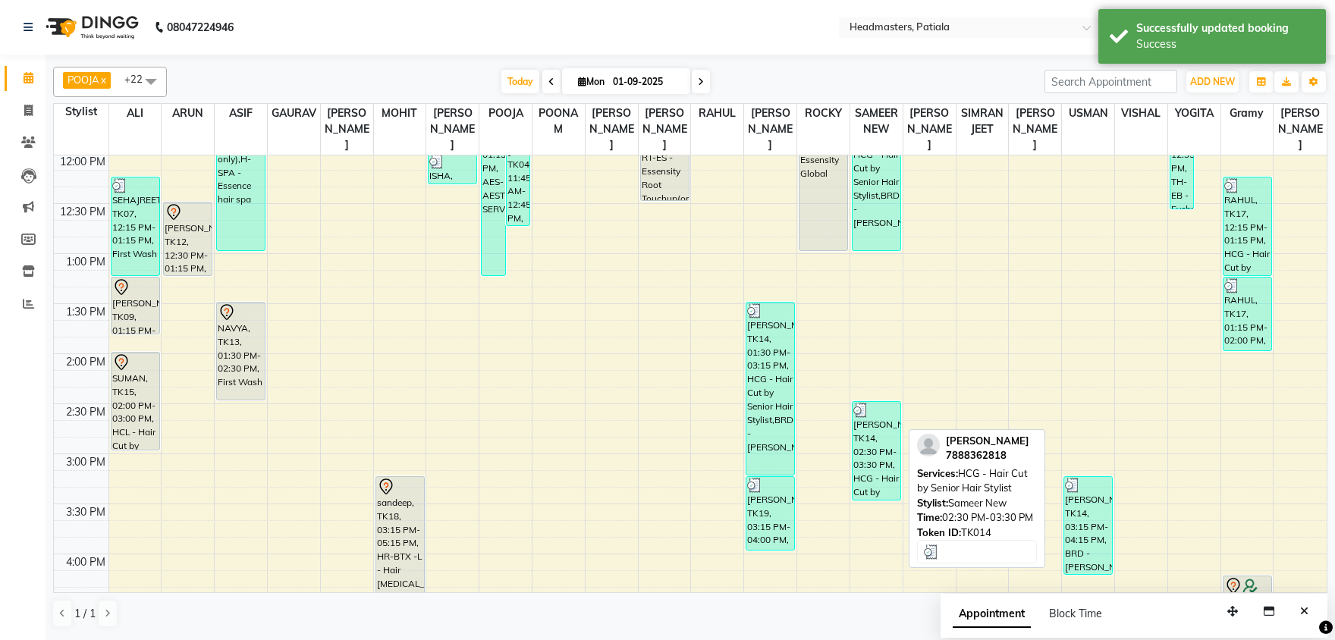
scroll to position [323, 0]
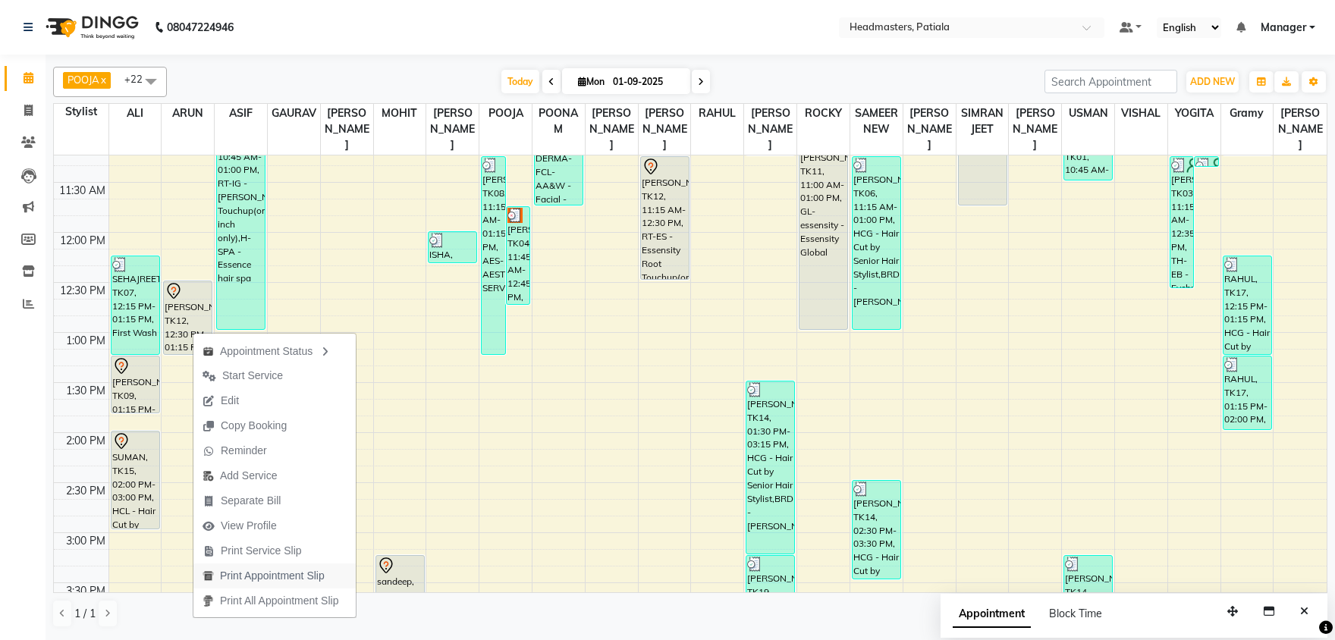
click at [280, 574] on span "Print Appointment Slip" at bounding box center [272, 576] width 105 height 16
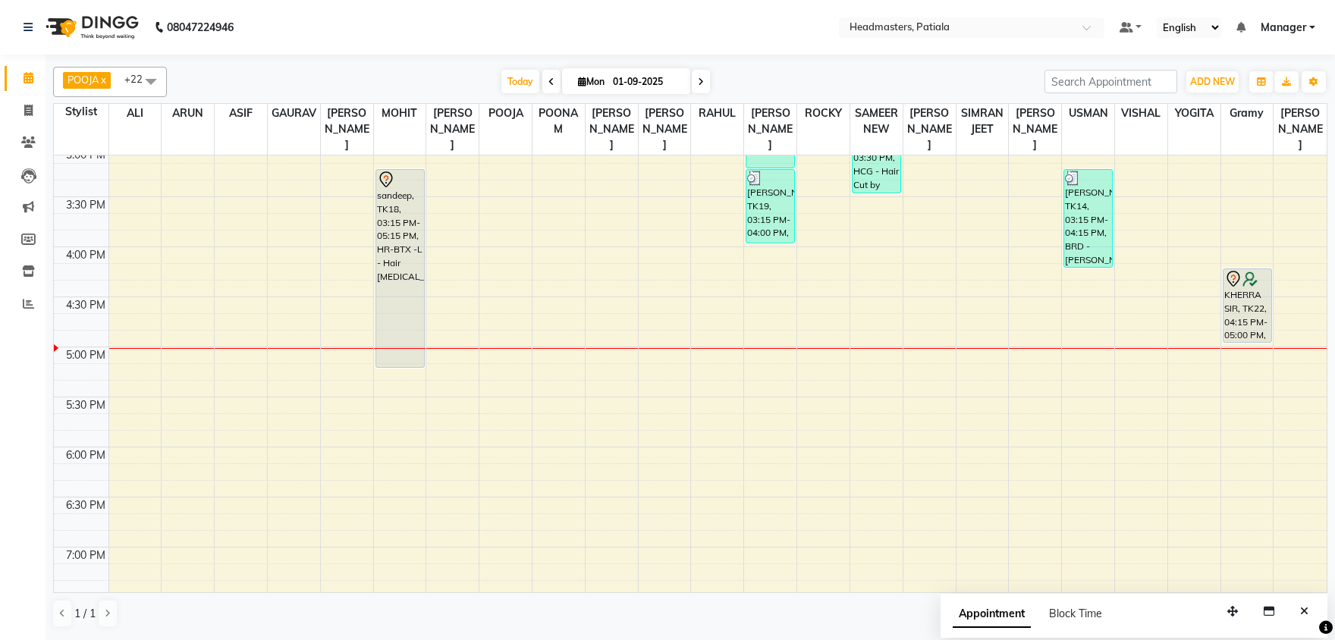
scroll to position [713, 0]
click at [199, 338] on div "8:00 AM 8:30 AM 9:00 AM 9:30 AM 10:00 AM 10:30 AM 11:00 AM 11:30 AM 12:00 PM 12…" at bounding box center [690, 142] width 1273 height 1401
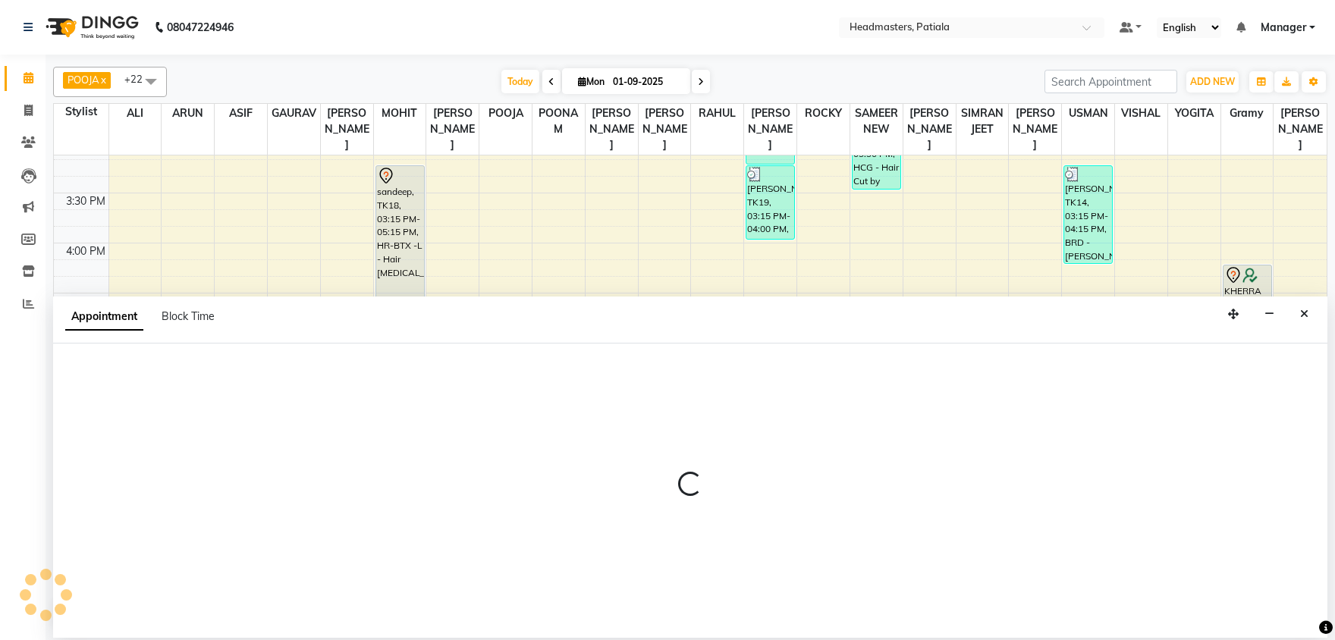
select select "51101"
select select "tentative"
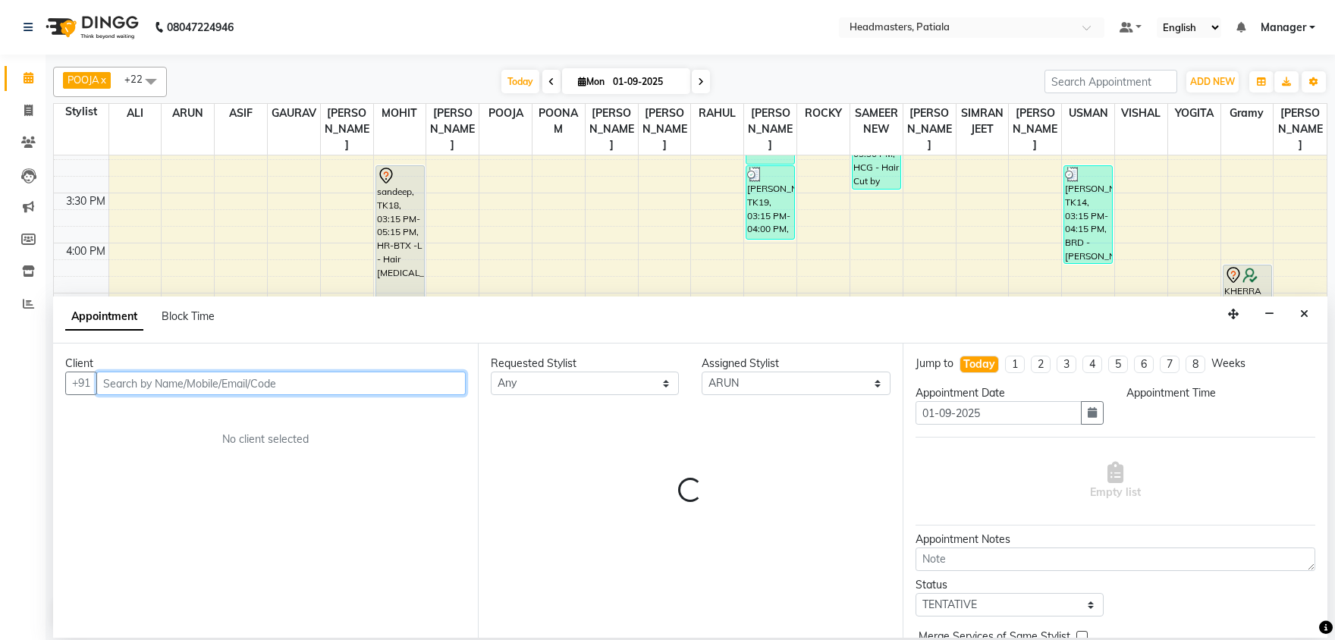
select select "1005"
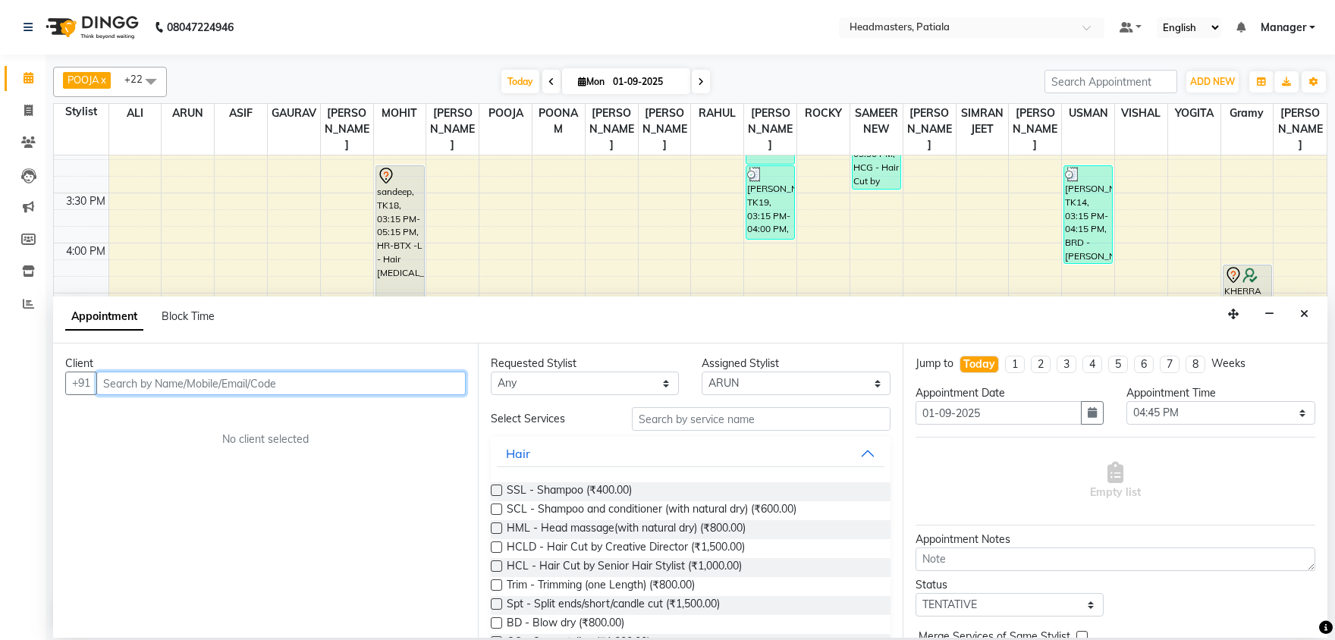
click at [243, 385] on input "text" at bounding box center [280, 384] width 369 height 24
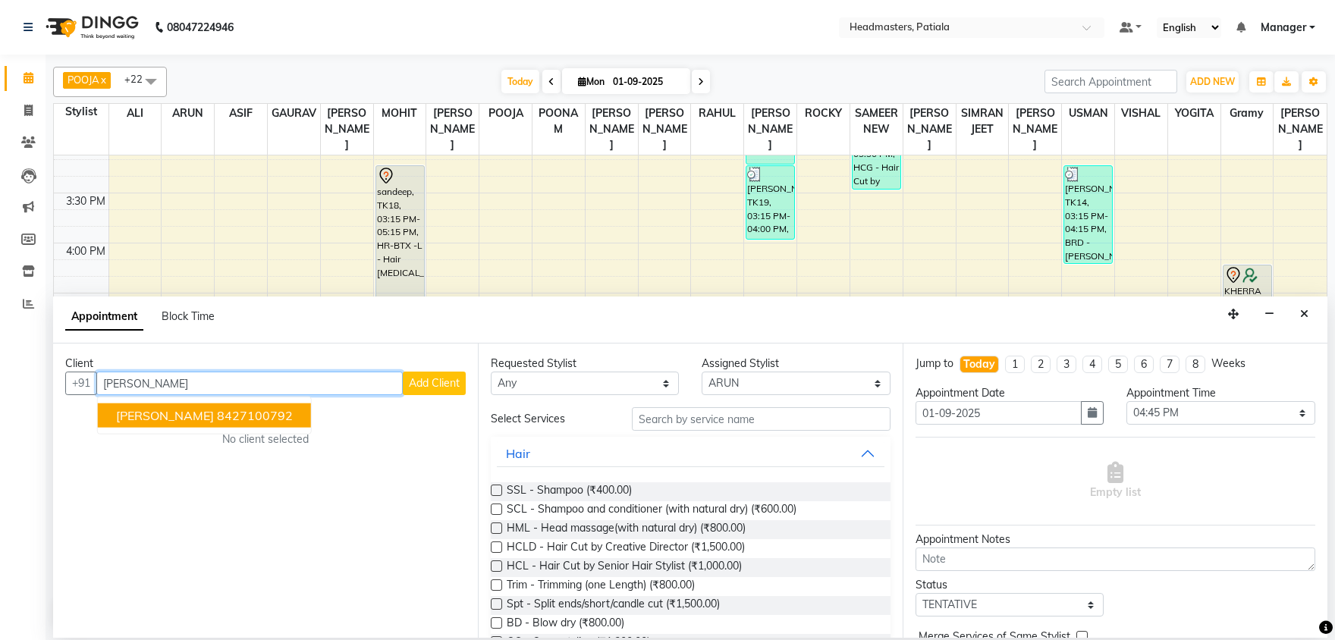
click at [227, 427] on button "[PERSON_NAME] 8427100792" at bounding box center [204, 416] width 213 height 24
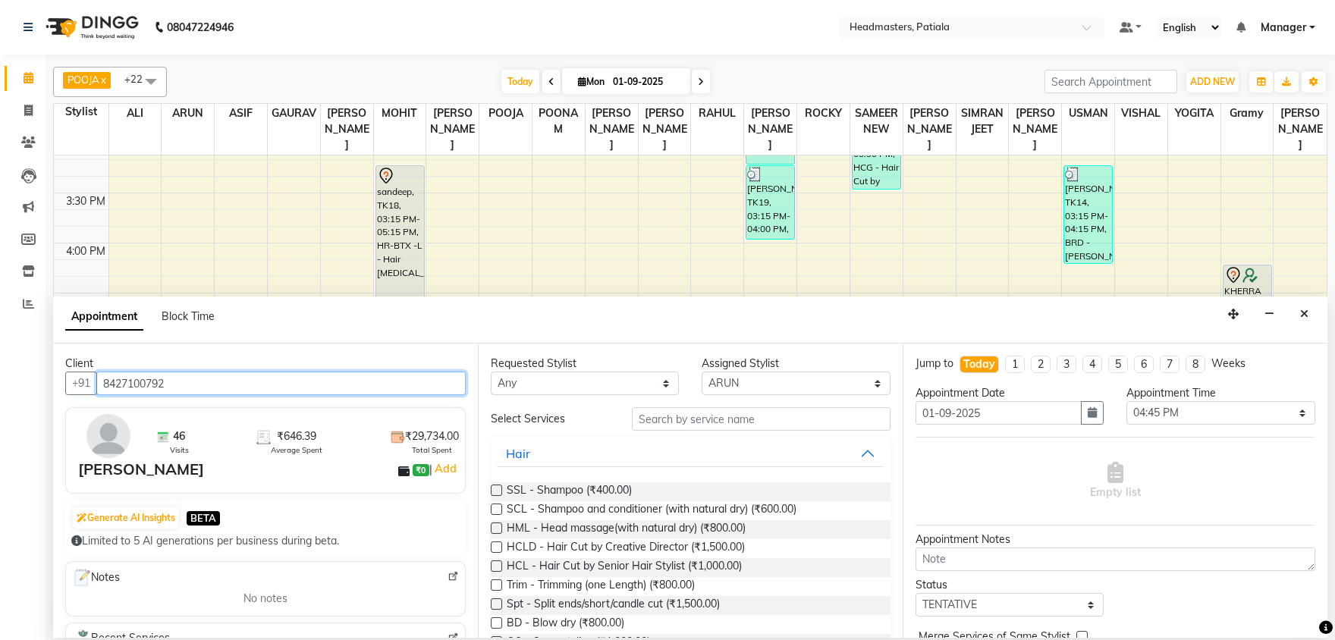
type input "8427100792"
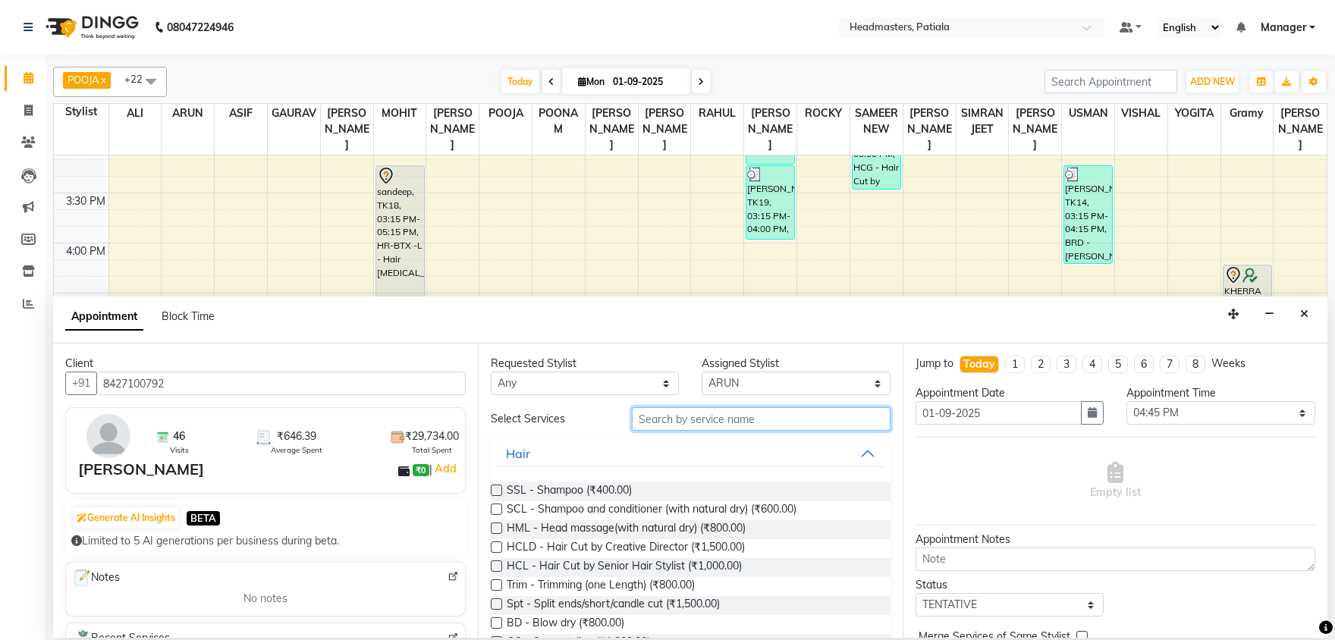
click at [760, 410] on input "text" at bounding box center [761, 419] width 259 height 24
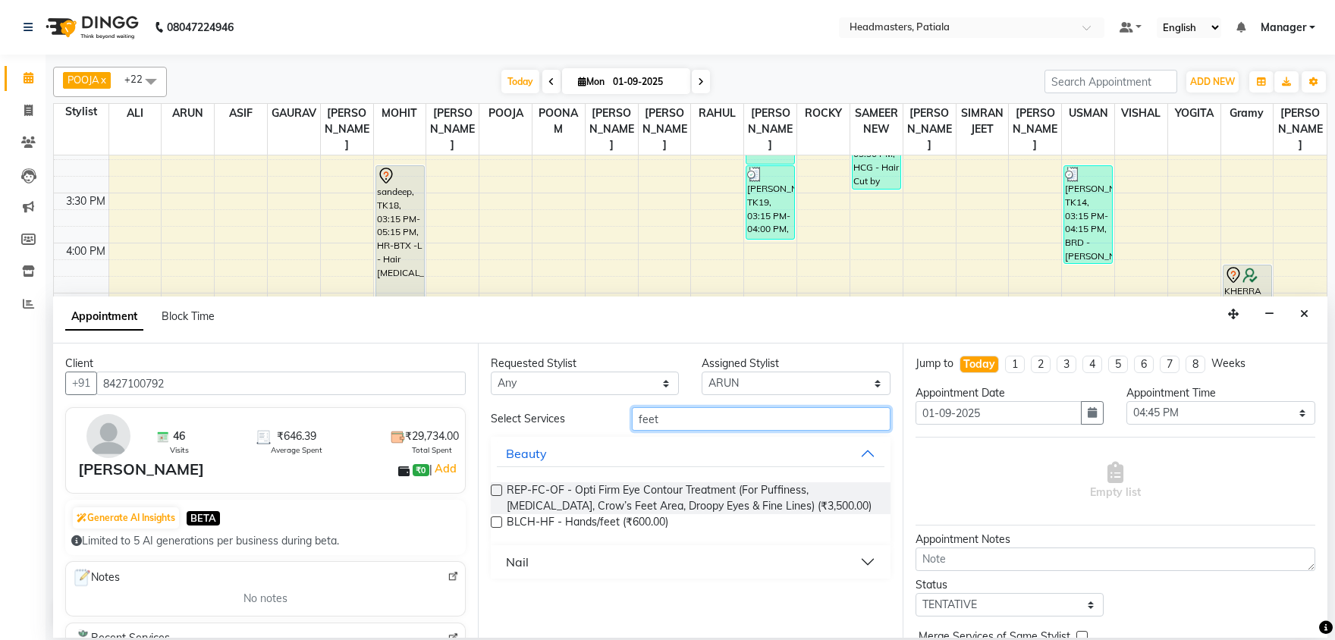
drag, startPoint x: 683, startPoint y: 422, endPoint x: 601, endPoint y: 425, distance: 82.7
click at [632, 429] on input "feet" at bounding box center [761, 419] width 259 height 24
type input "mass"
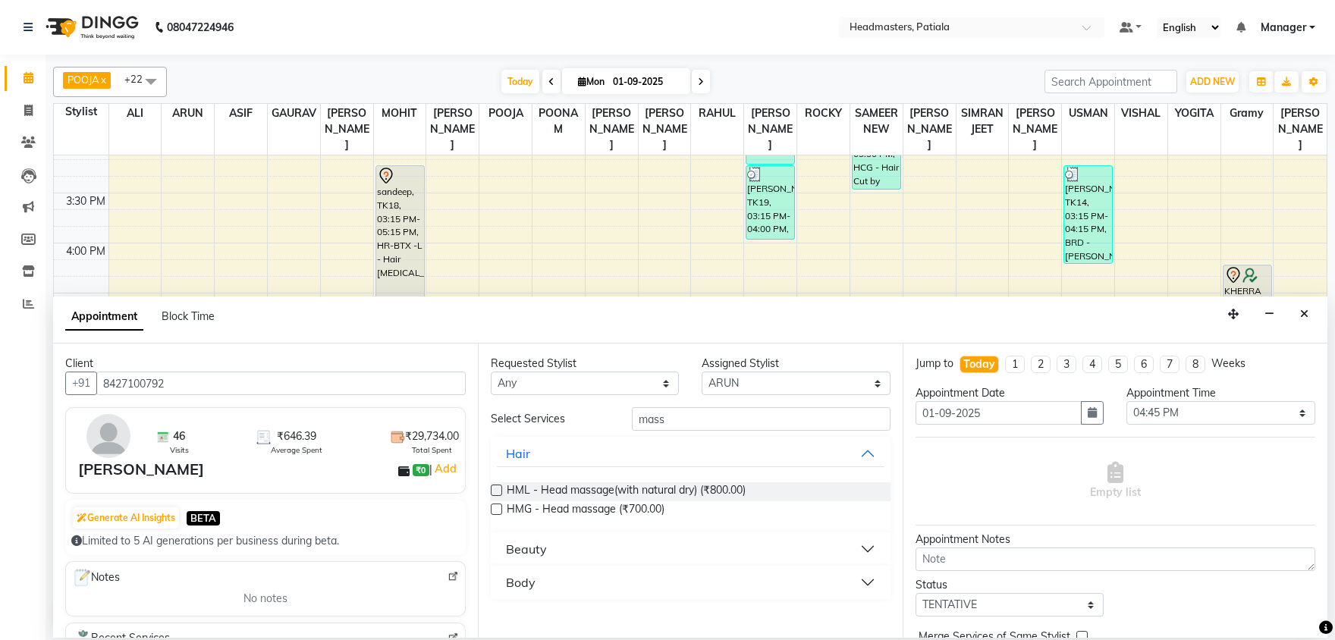
click at [567, 540] on button "Beauty" at bounding box center [691, 549] width 388 height 27
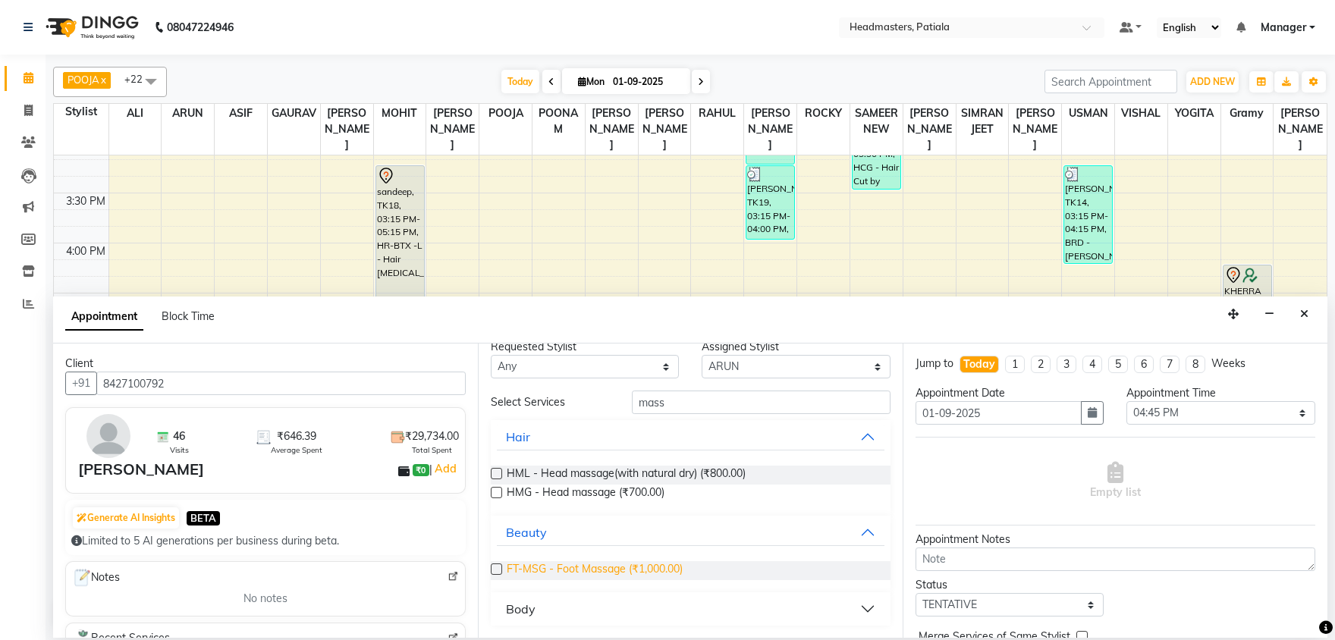
click at [599, 574] on span "FT-MSG - Foot Massage (₹1,000.00)" at bounding box center [595, 570] width 176 height 19
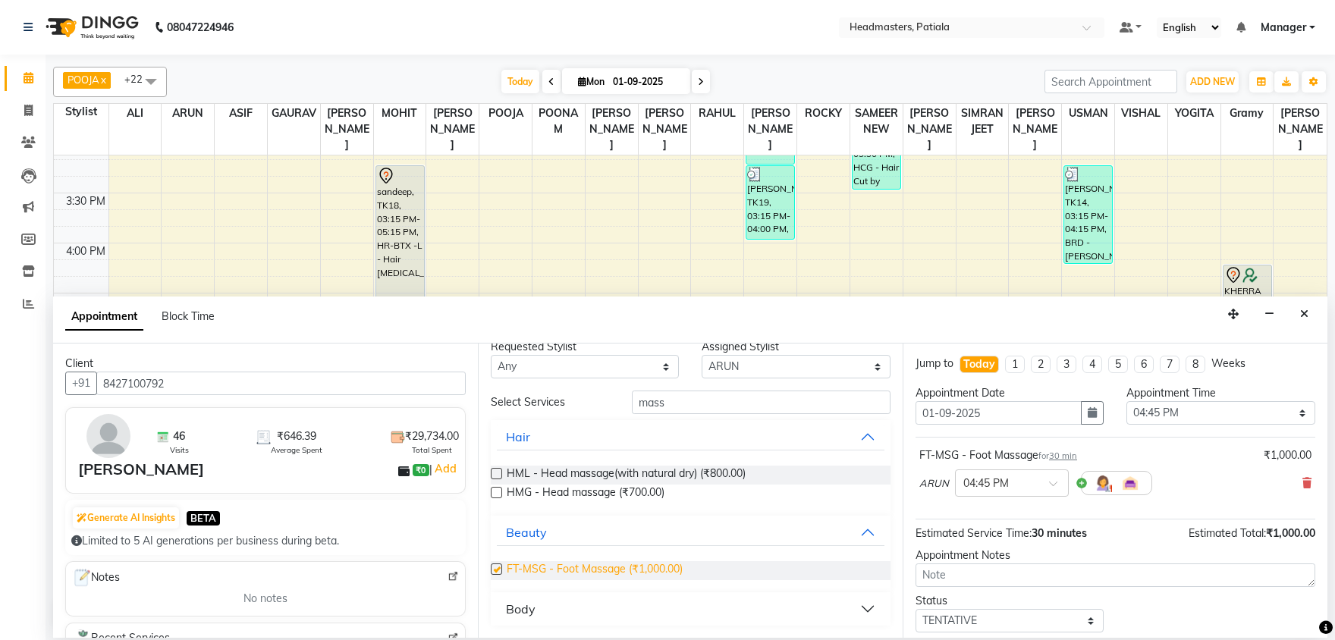
checkbox input "false"
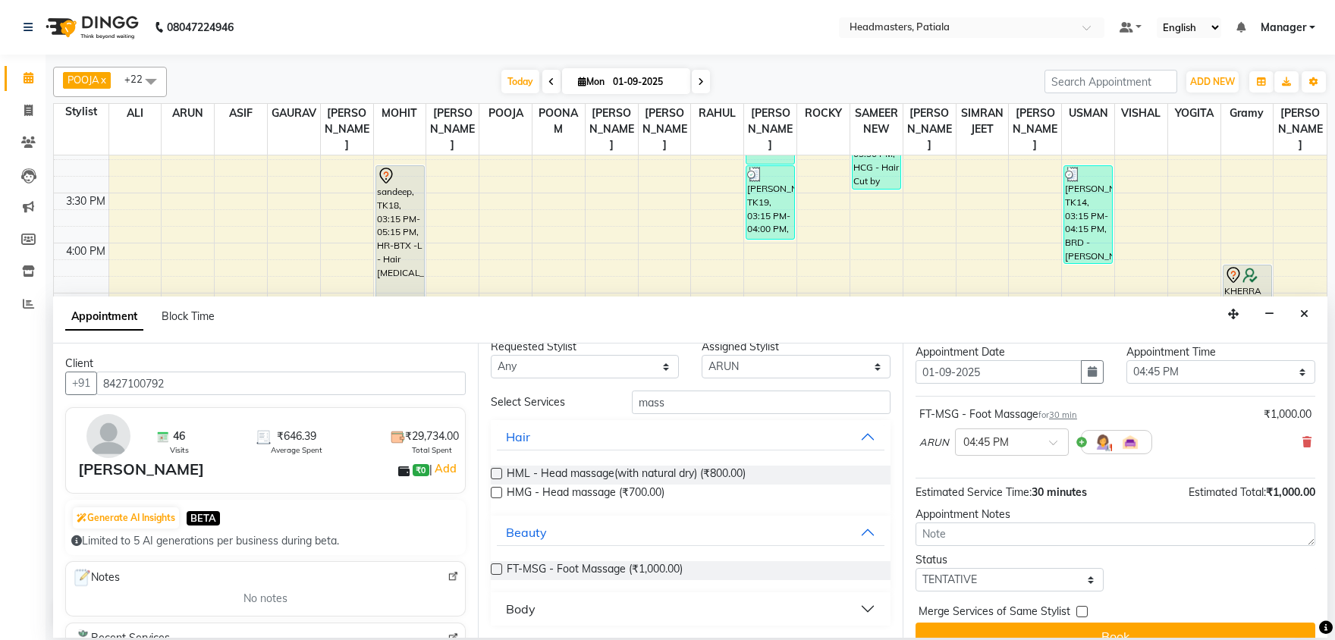
scroll to position [65, 0]
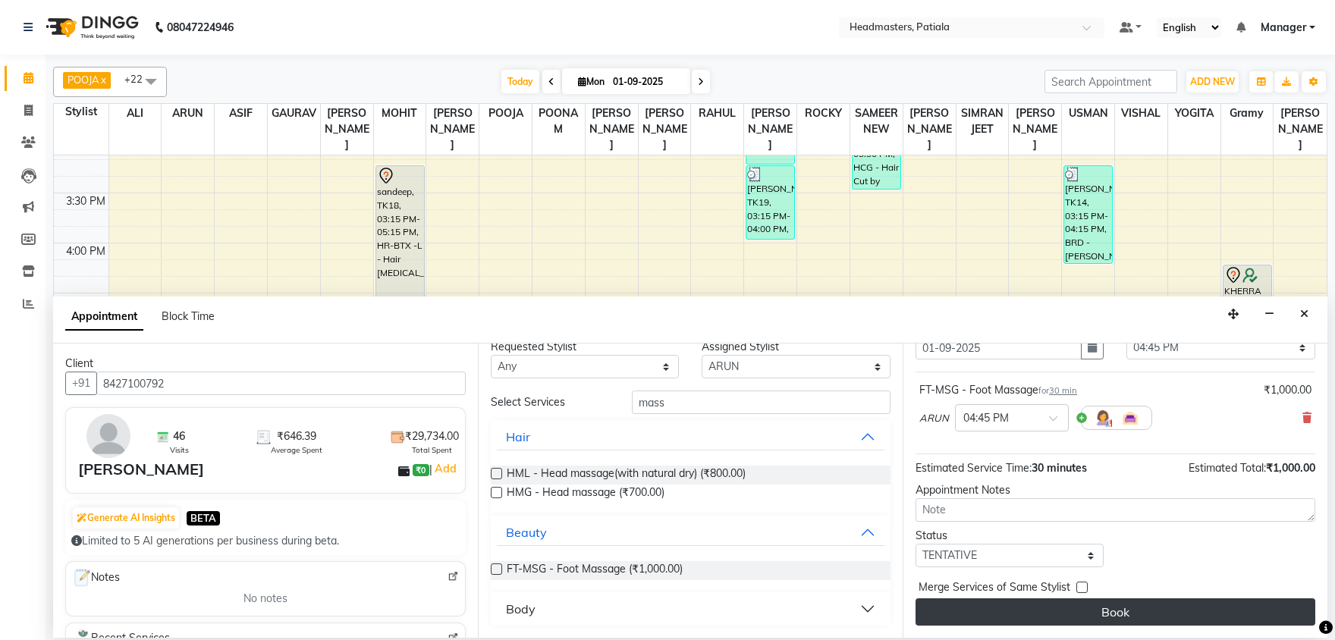
click at [1025, 615] on button "Book" at bounding box center [1116, 611] width 400 height 27
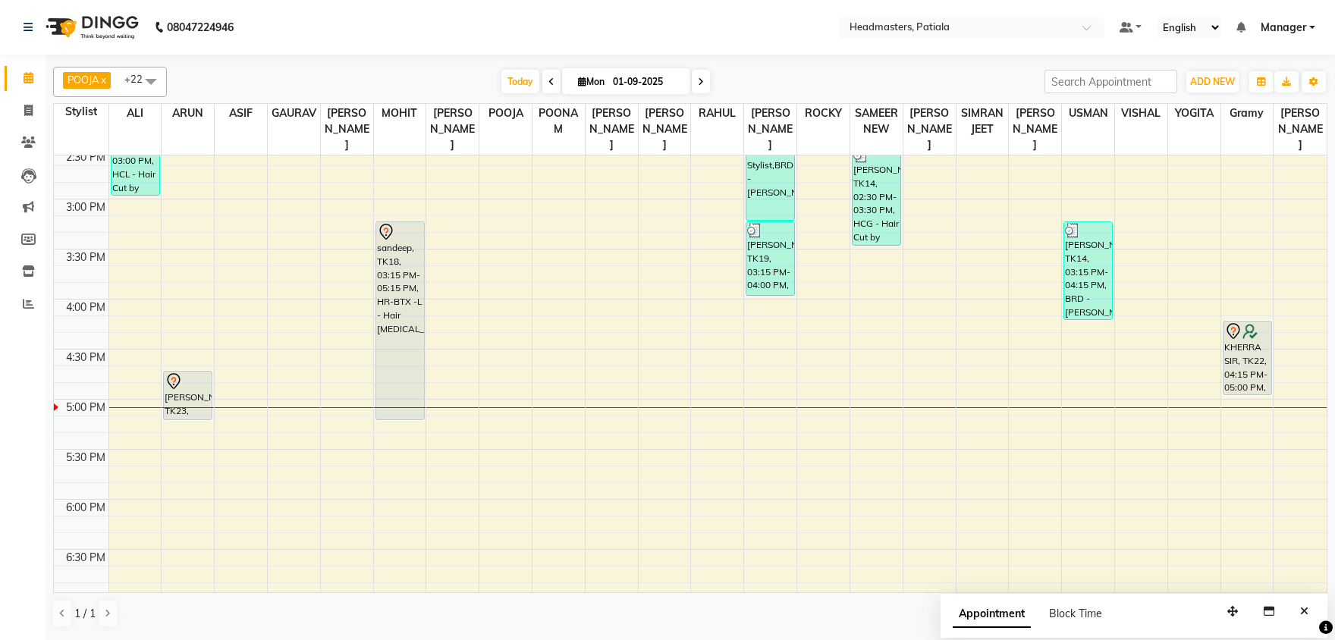
scroll to position [634, 0]
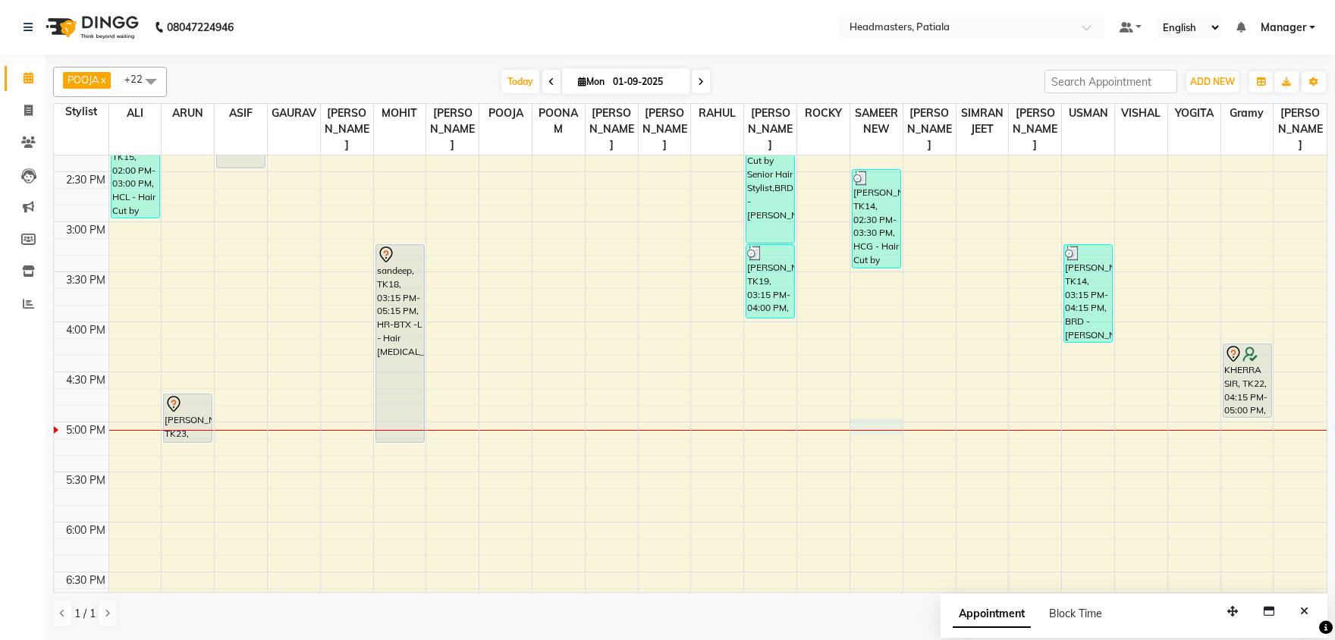
click at [881, 422] on div "8:00 AM 8:30 AM 9:00 AM 9:30 AM 10:00 AM 10:30 AM 11:00 AM 11:30 AM 12:00 PM 12…" at bounding box center [690, 221] width 1273 height 1401
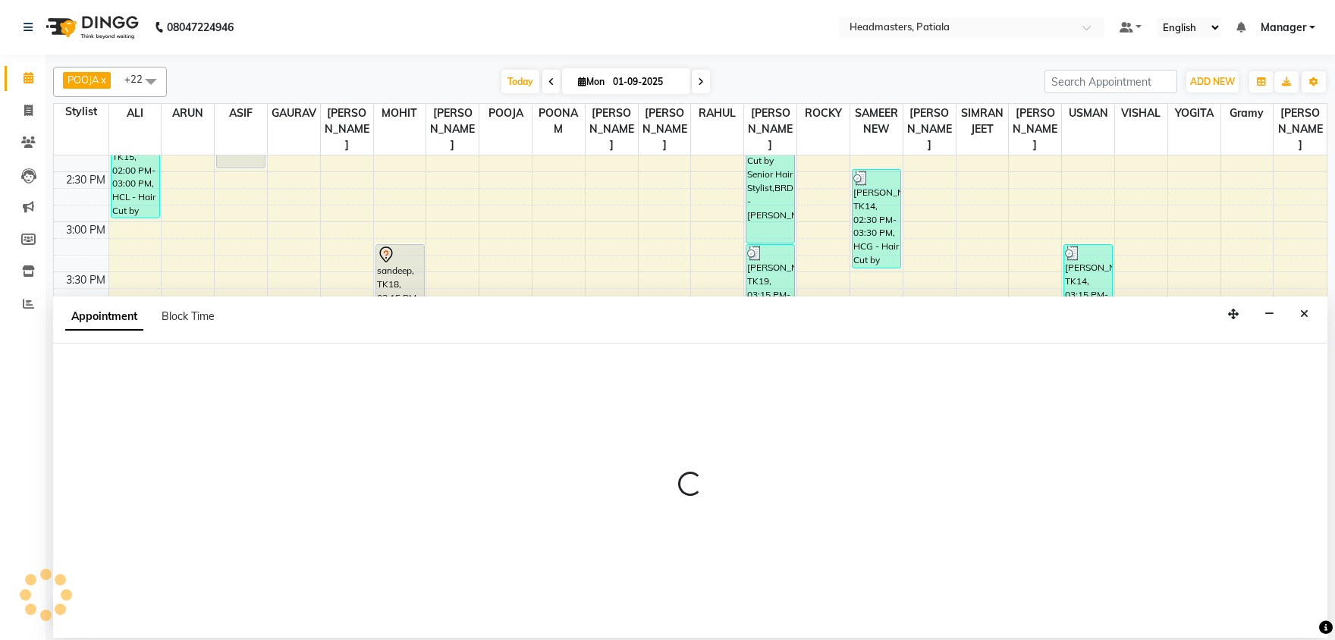
select select "51086"
select select "1020"
select select "tentative"
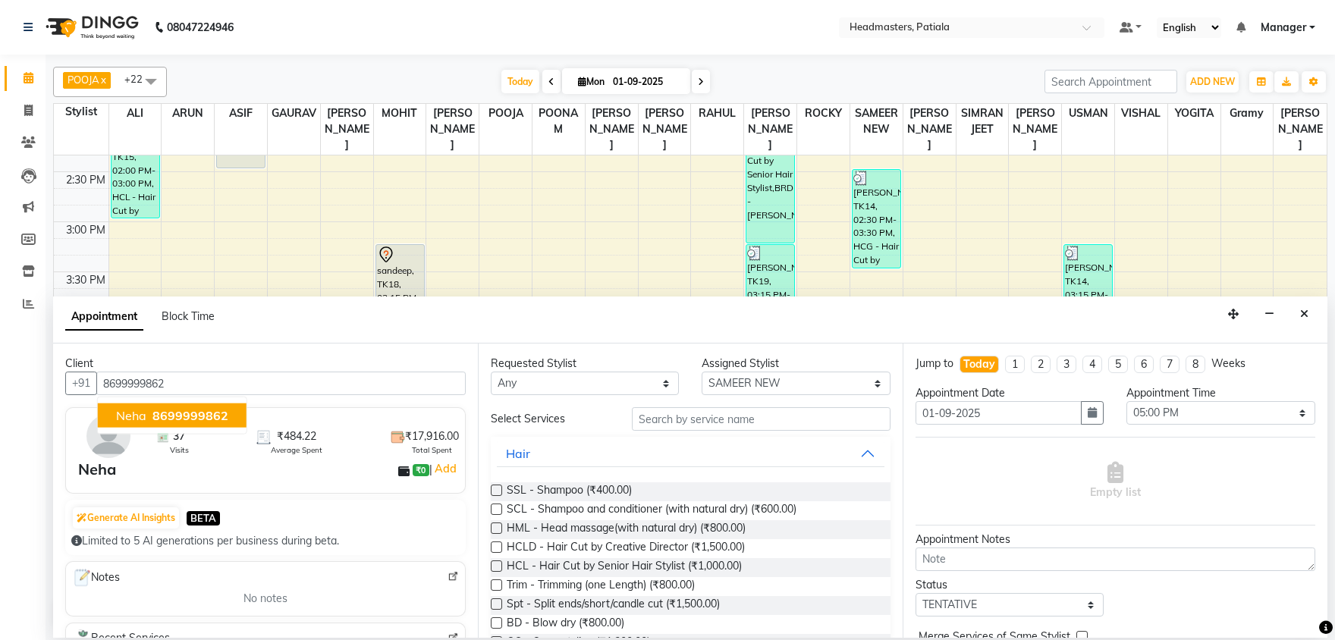
click at [136, 415] on span "Neha" at bounding box center [131, 415] width 30 height 15
type input "8699999862"
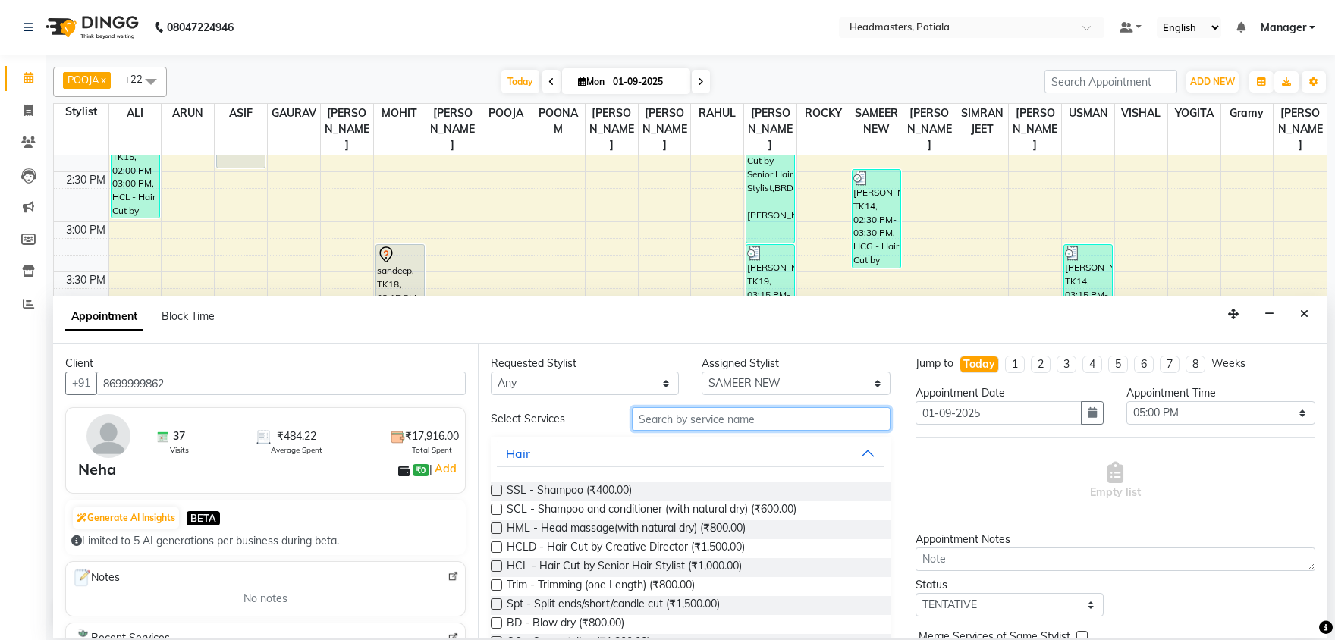
click at [689, 426] on input "text" at bounding box center [761, 419] width 259 height 24
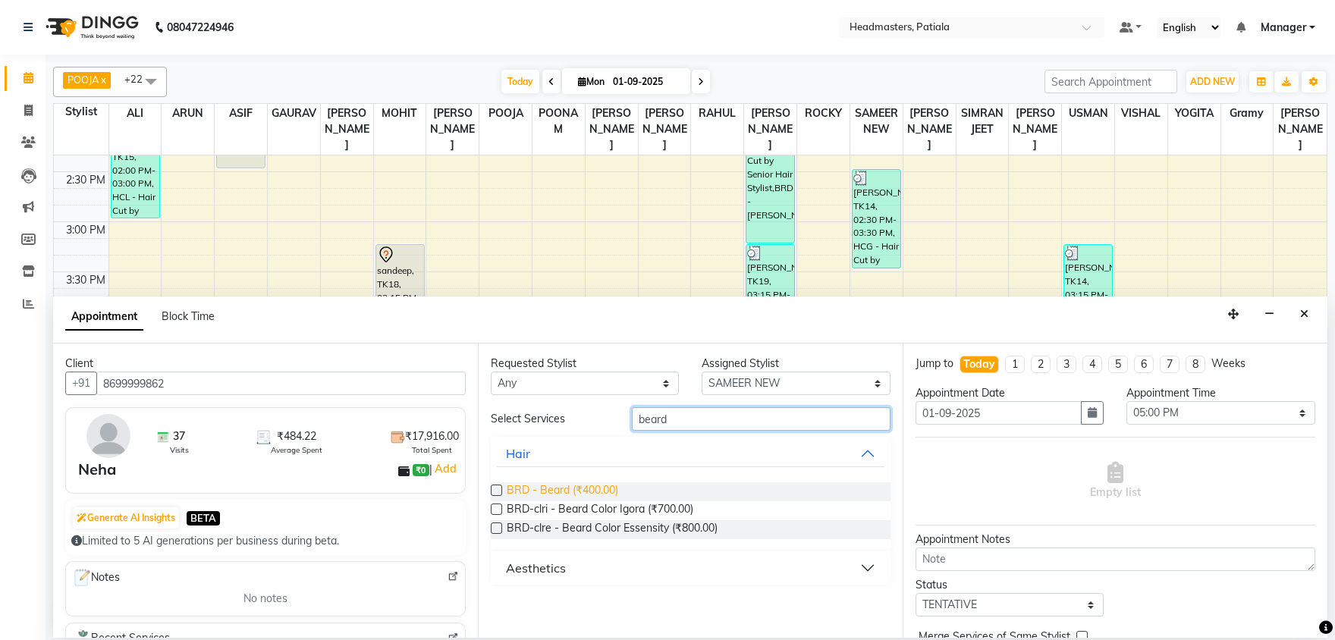
type input "beard"
click at [547, 497] on span "BRD - Beard (₹400.00)" at bounding box center [563, 491] width 112 height 19
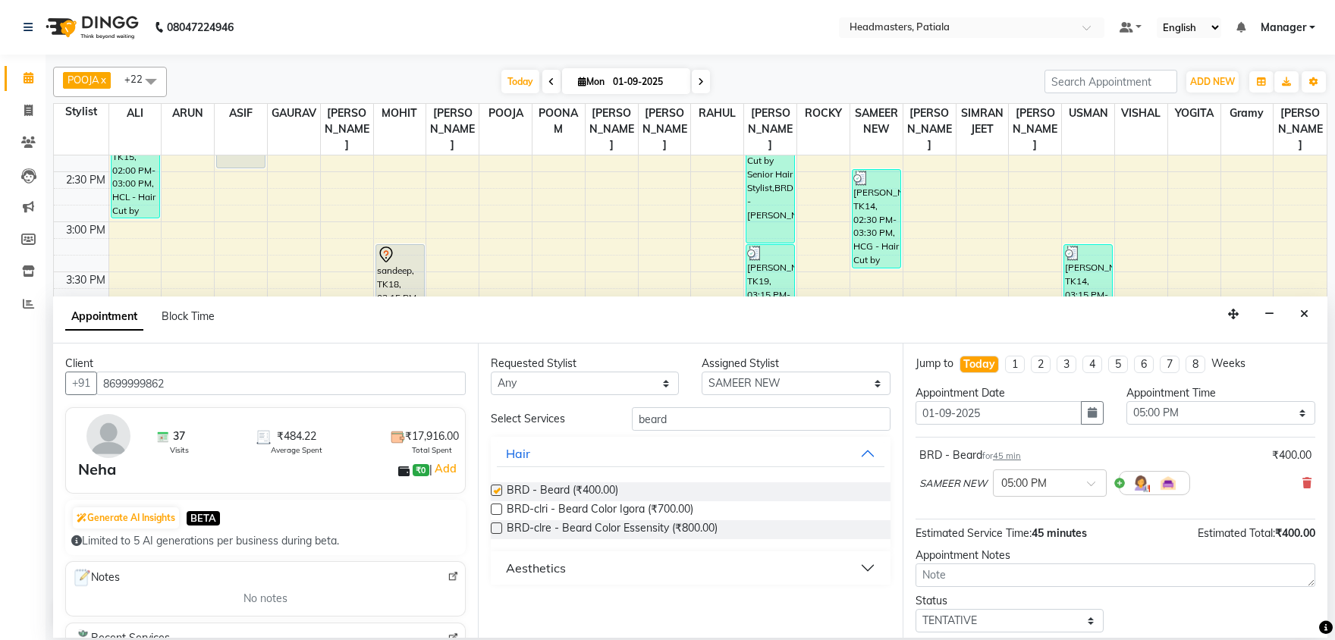
checkbox input "false"
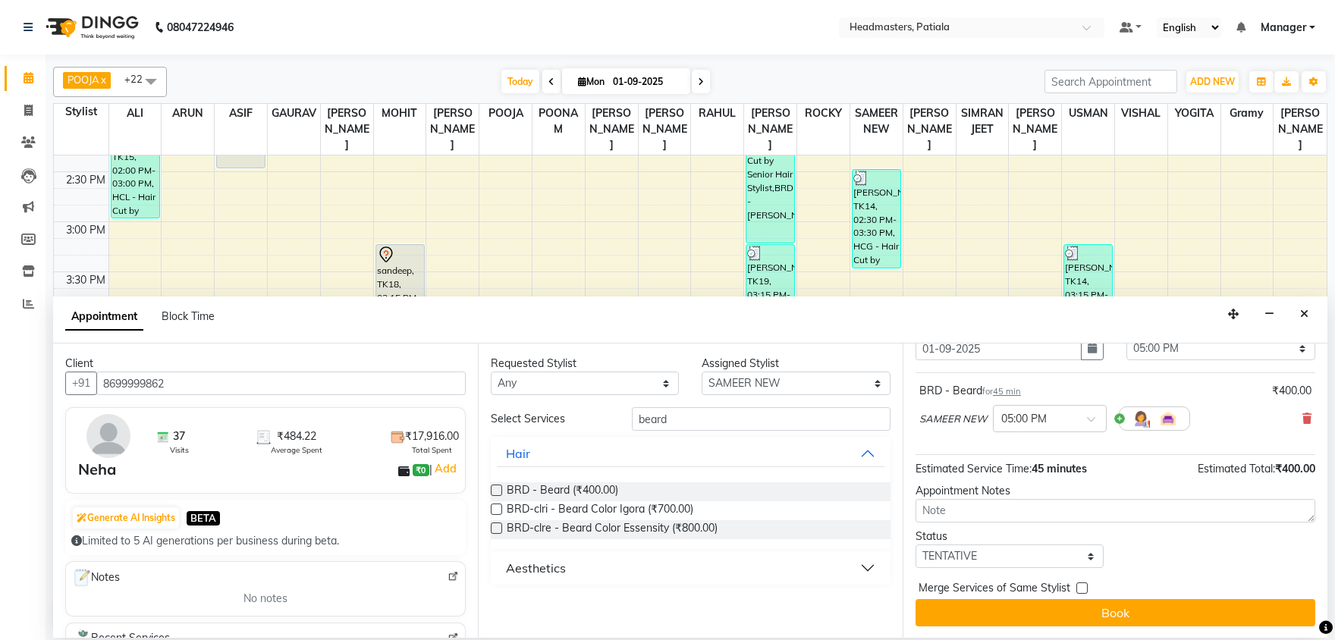
scroll to position [65, 0]
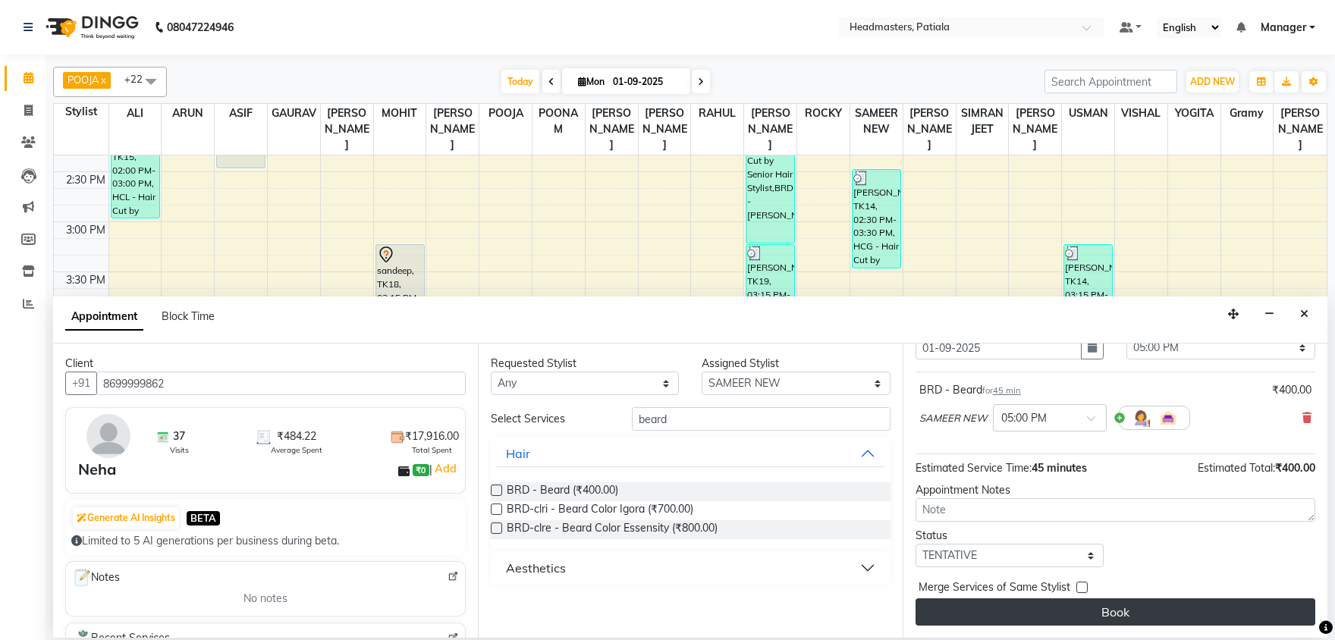
click at [1048, 607] on button "Book" at bounding box center [1116, 611] width 400 height 27
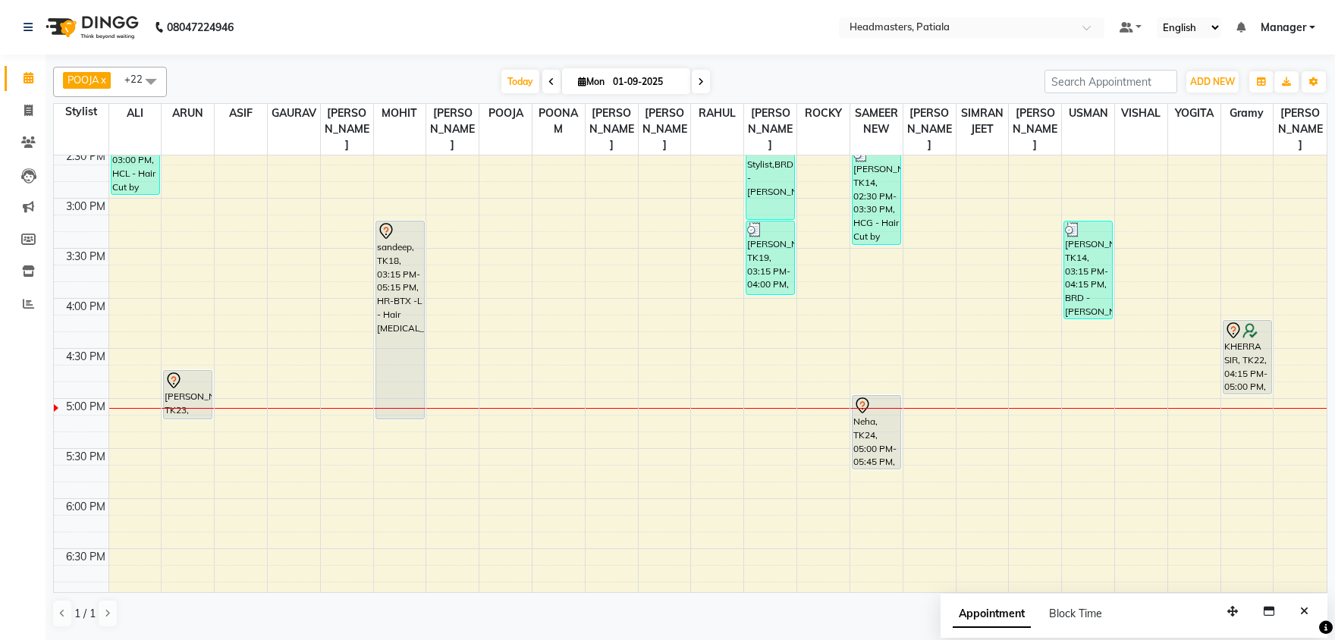
scroll to position [634, 0]
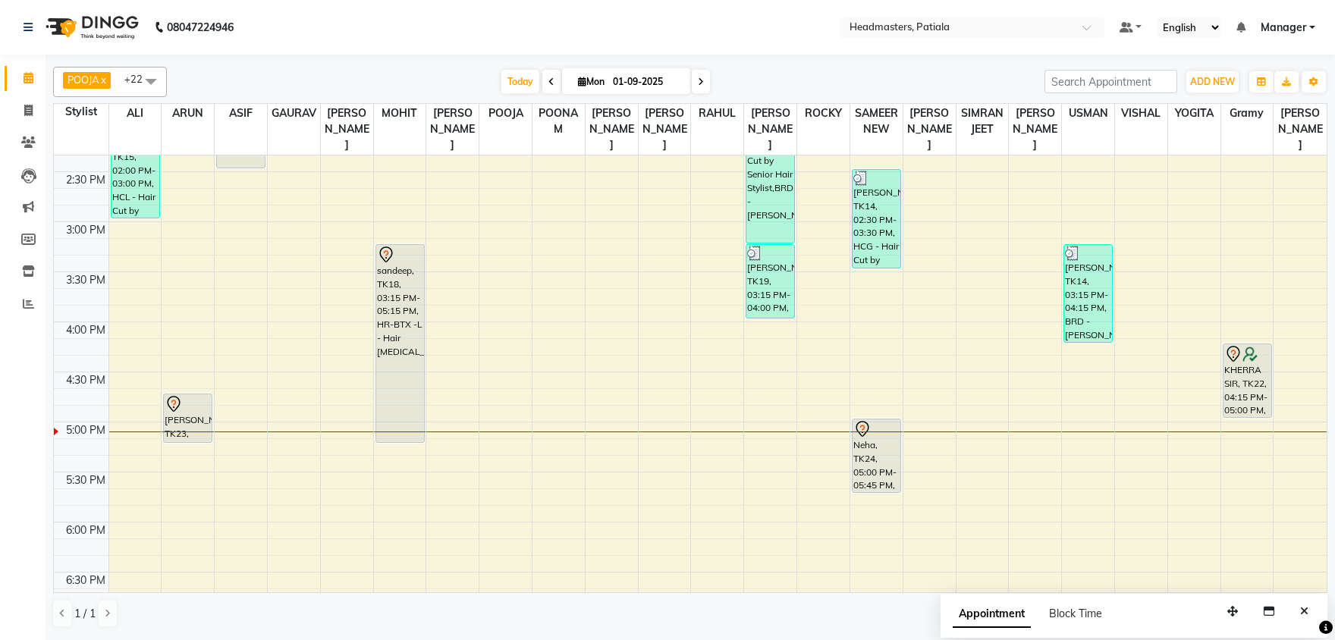
click at [1097, 426] on div "8:00 AM 8:30 AM 9:00 AM 9:30 AM 10:00 AM 10:30 AM 11:00 AM 11:30 AM 12:00 PM 12…" at bounding box center [690, 221] width 1273 height 1401
select select "51087"
select select "tentative"
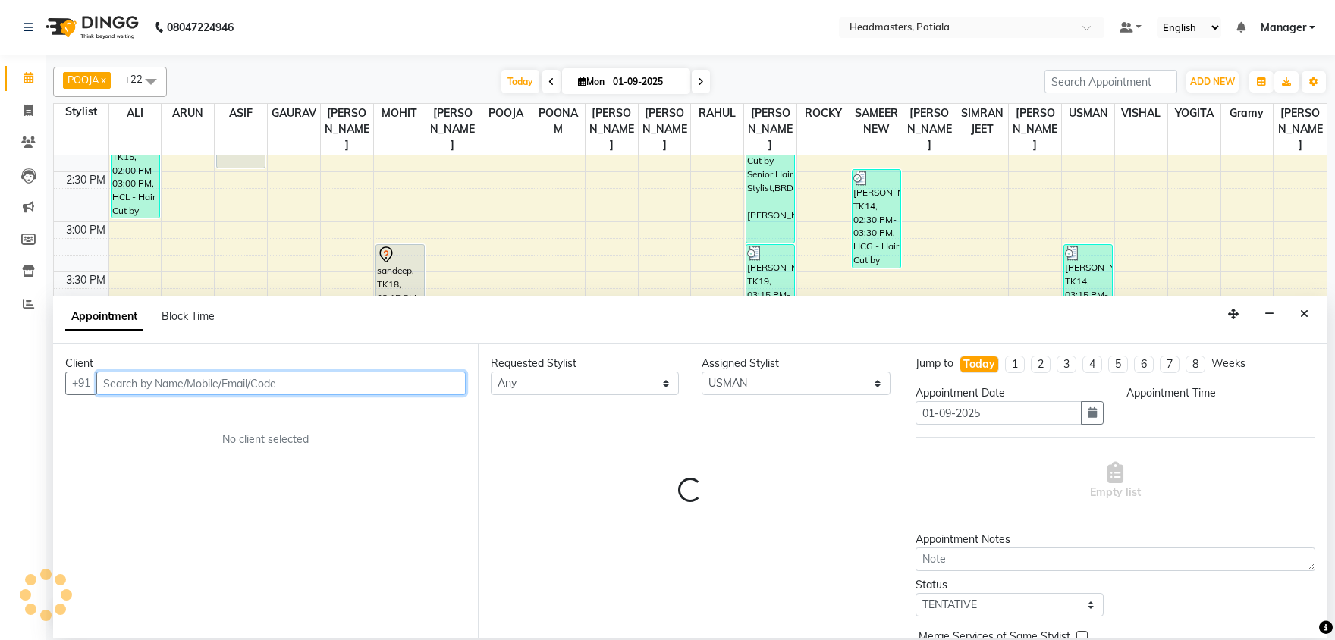
select select "1020"
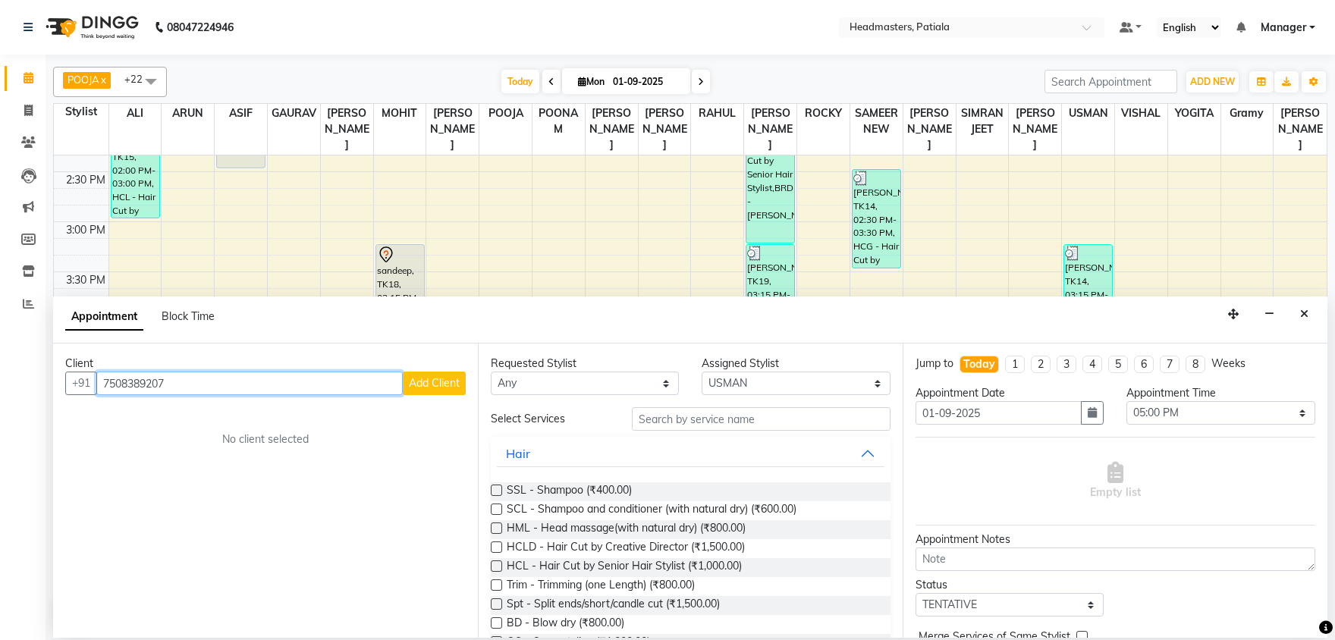
type input "7508389207"
click at [465, 385] on button "Add Client" at bounding box center [434, 384] width 63 height 24
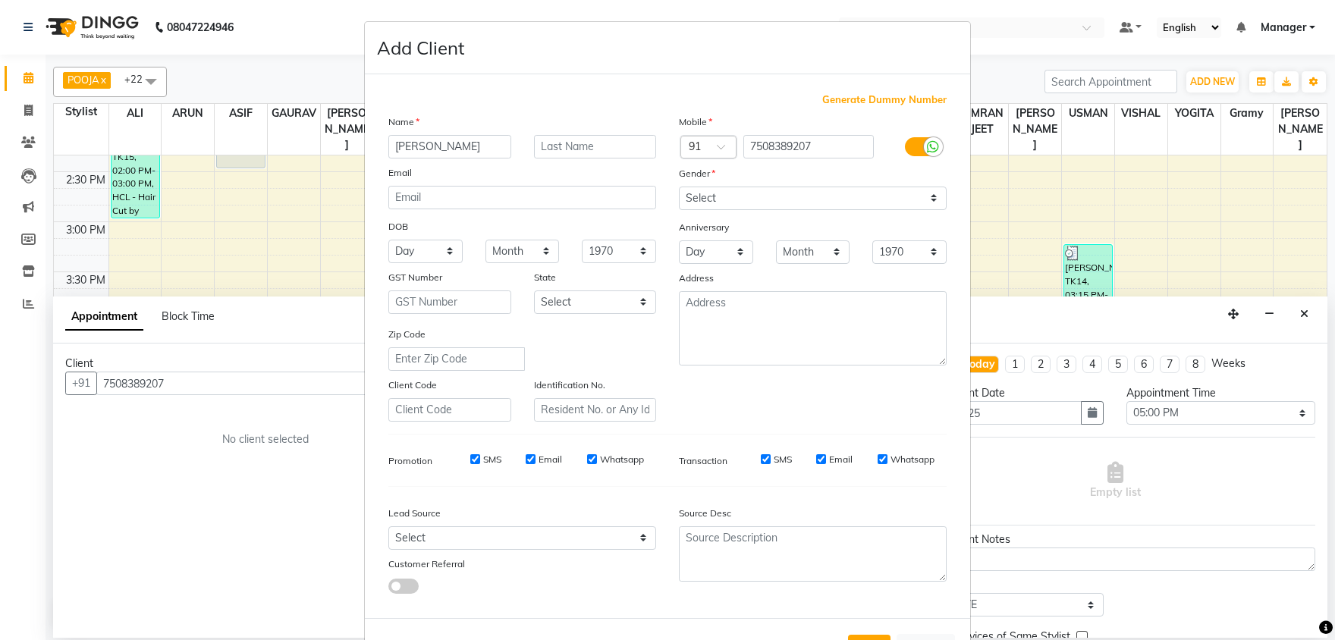
type input "divyansh"
click at [679, 187] on select "Select Male Female Other Prefer Not To Say" at bounding box center [813, 199] width 268 height 24
select select "male"
click option "[DEMOGRAPHIC_DATA]" at bounding box center [0, 0] width 0 height 0
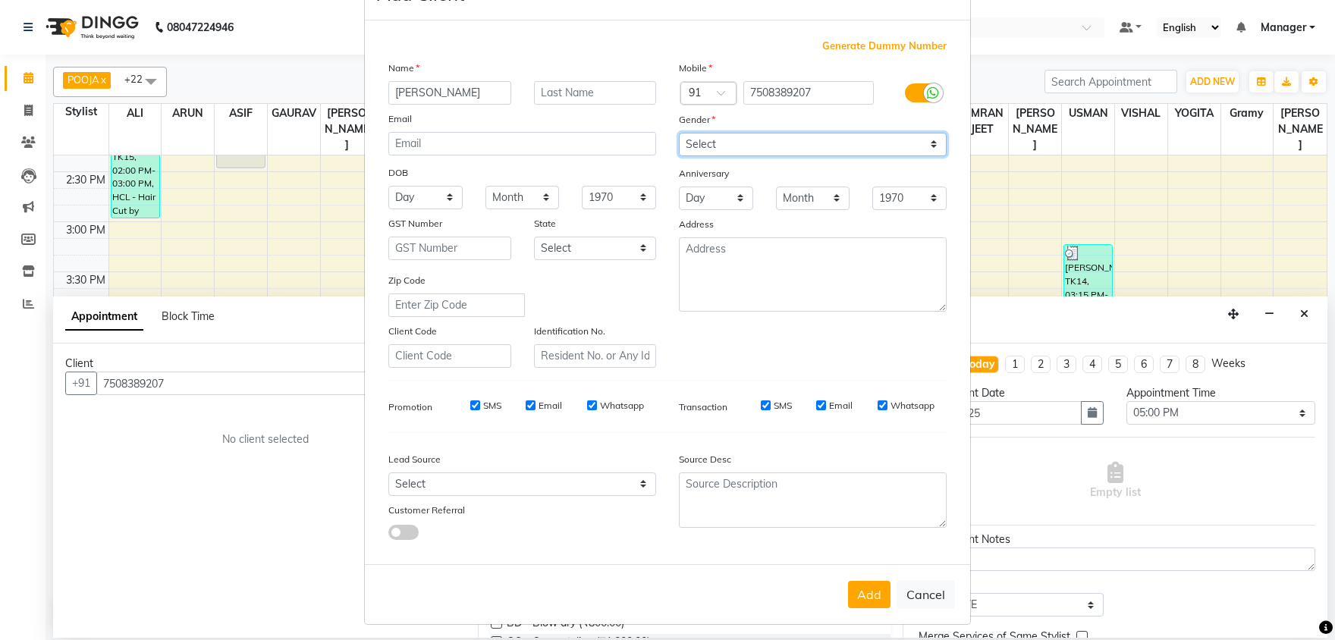
scroll to position [58, 0]
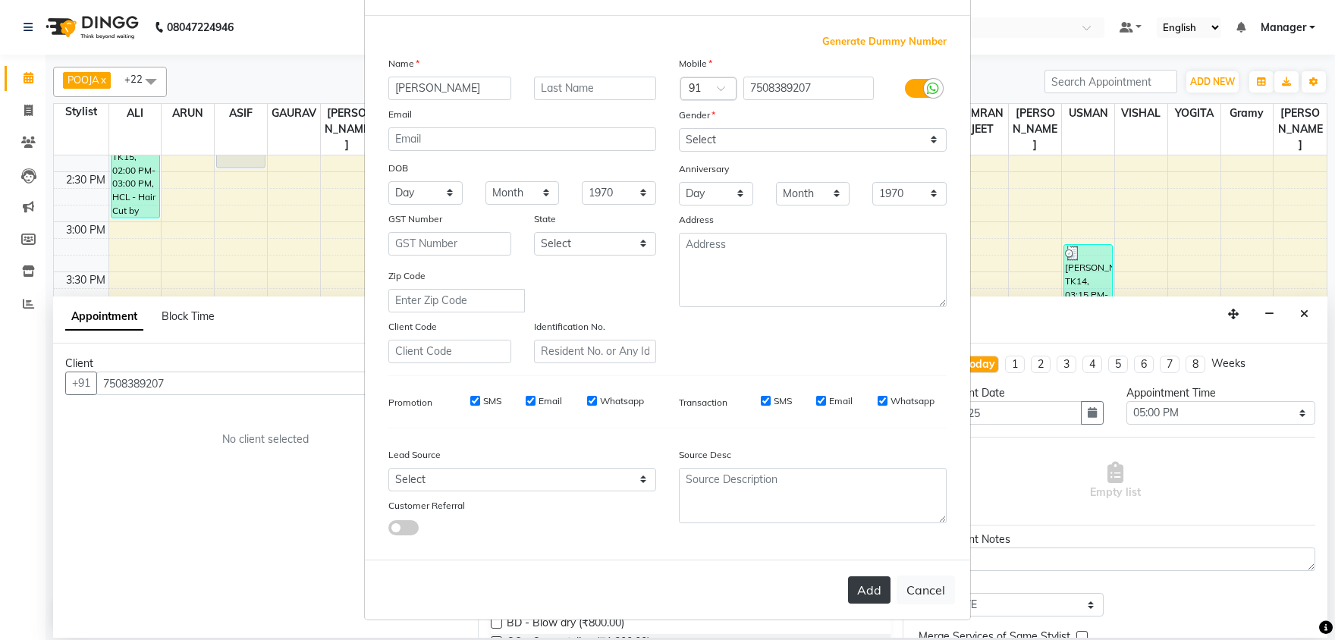
click at [869, 592] on button "Add" at bounding box center [869, 589] width 42 height 27
select select
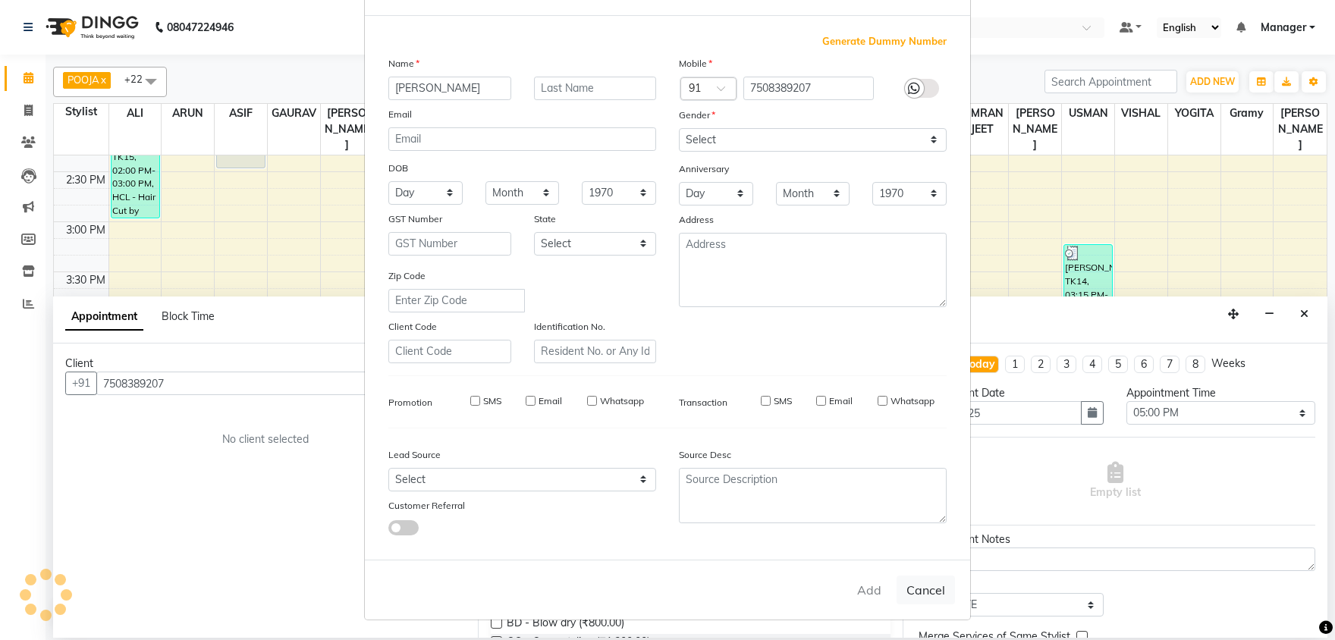
select select
checkbox input "false"
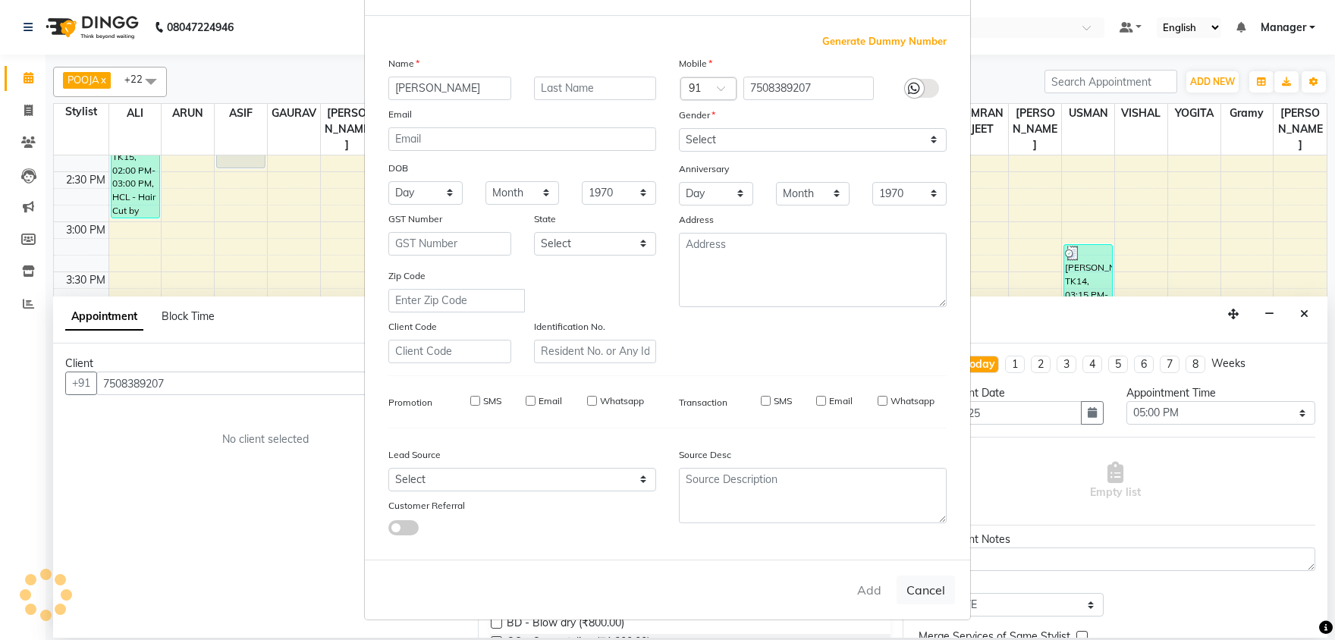
checkbox input "false"
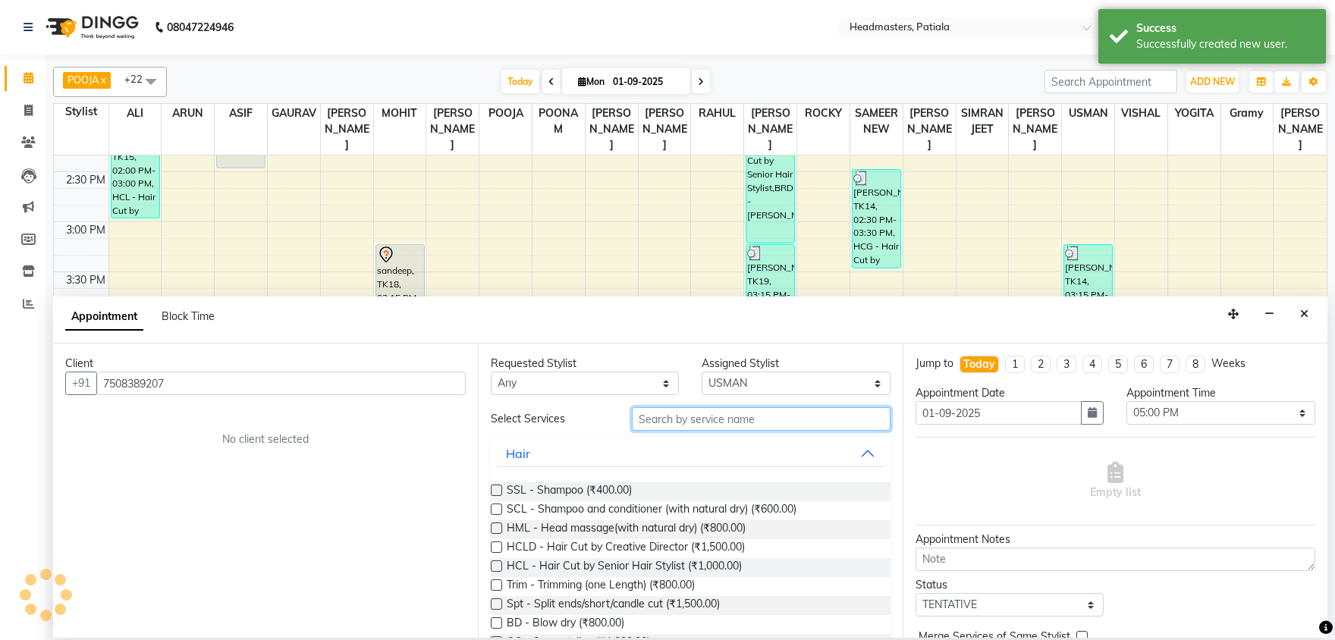
click at [779, 418] on input "text" at bounding box center [761, 419] width 259 height 24
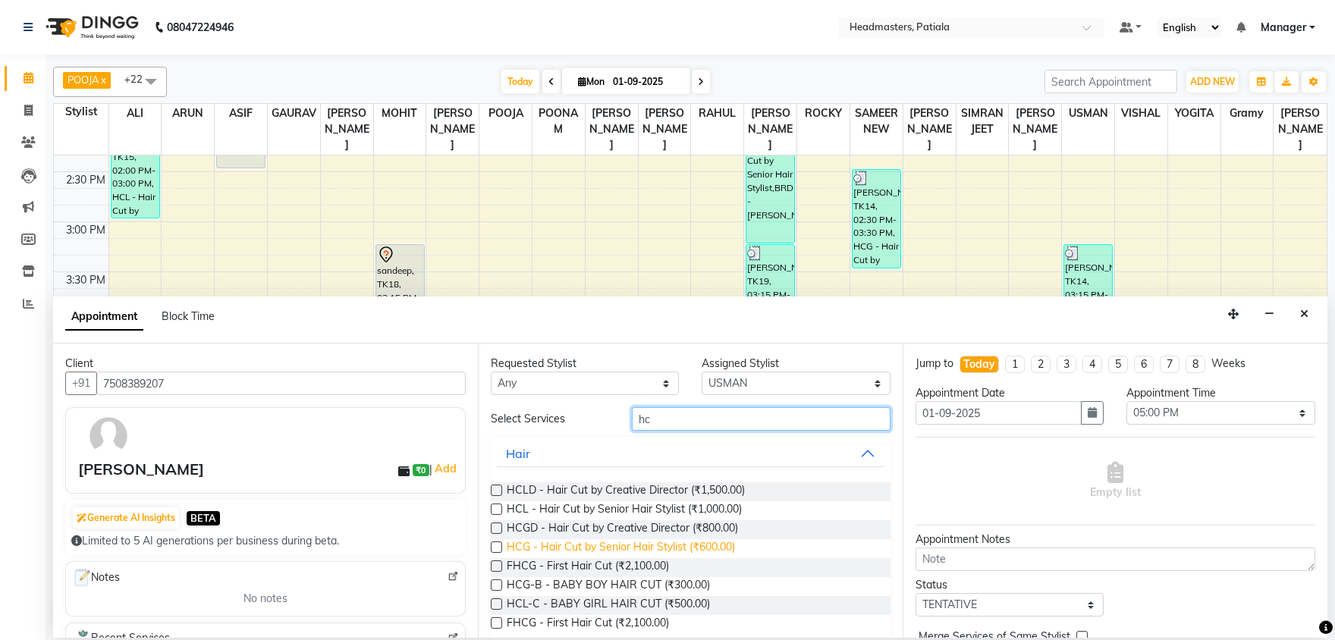
type input "hc"
click at [715, 548] on span "HCG - Hair Cut by Senior Hair Stylist (₹600.00)" at bounding box center [621, 548] width 228 height 19
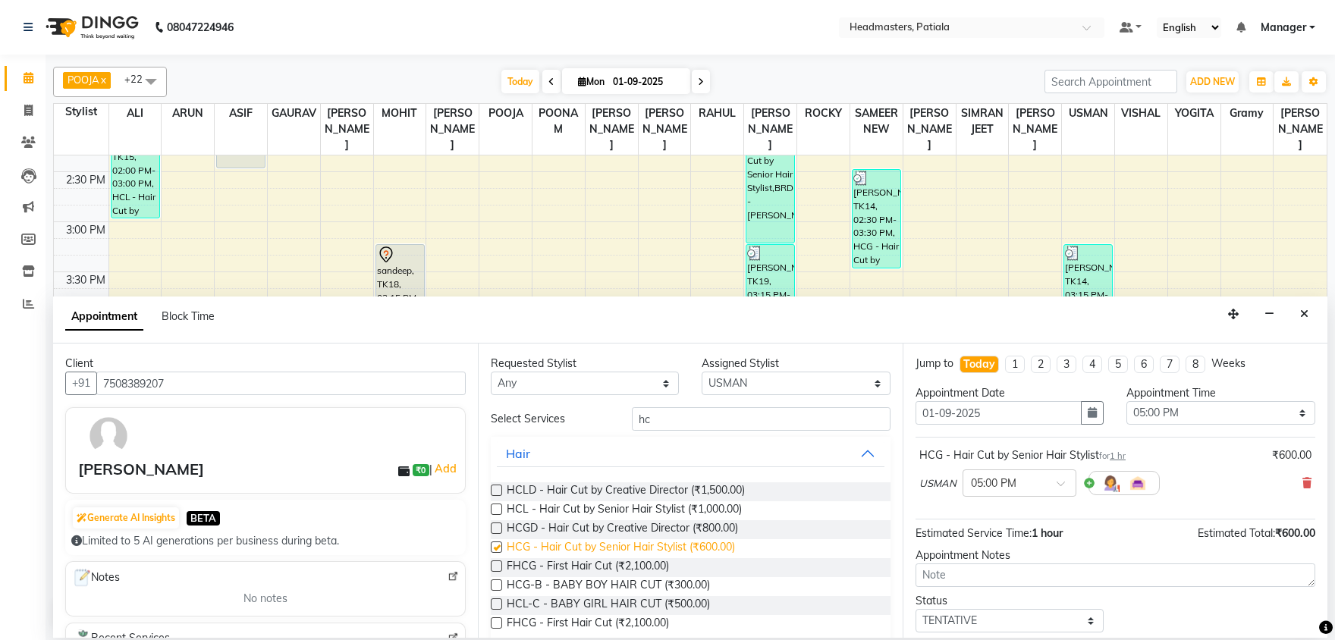
checkbox input "false"
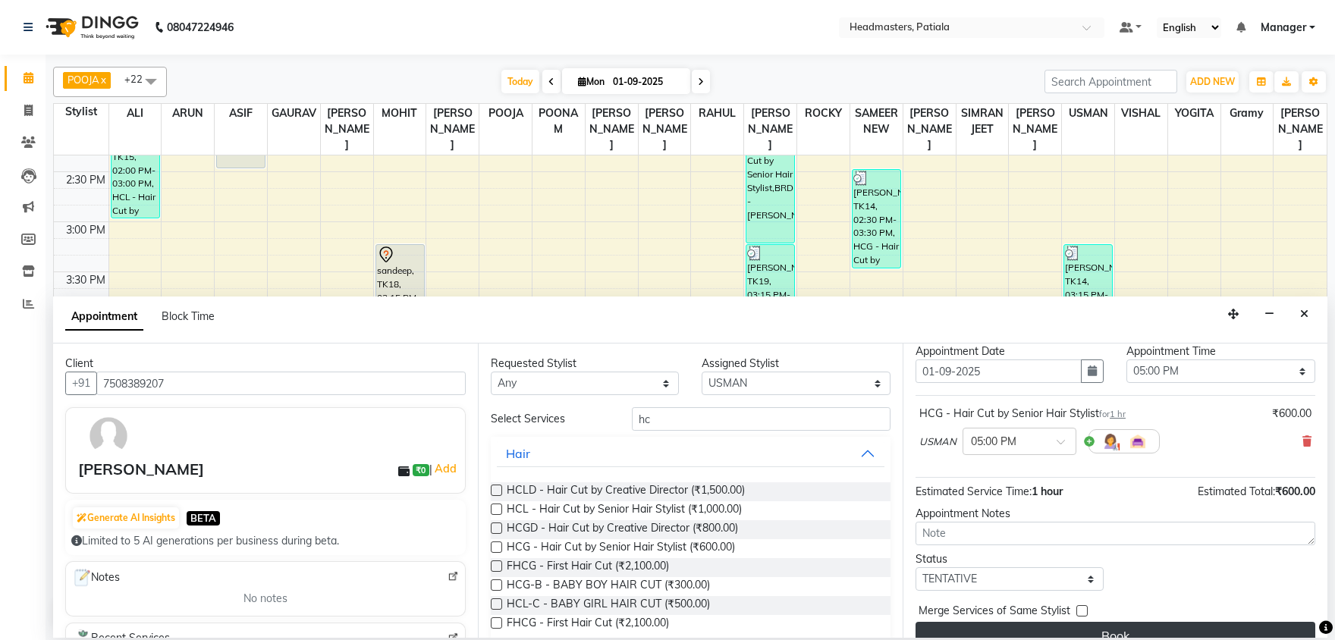
scroll to position [65, 0]
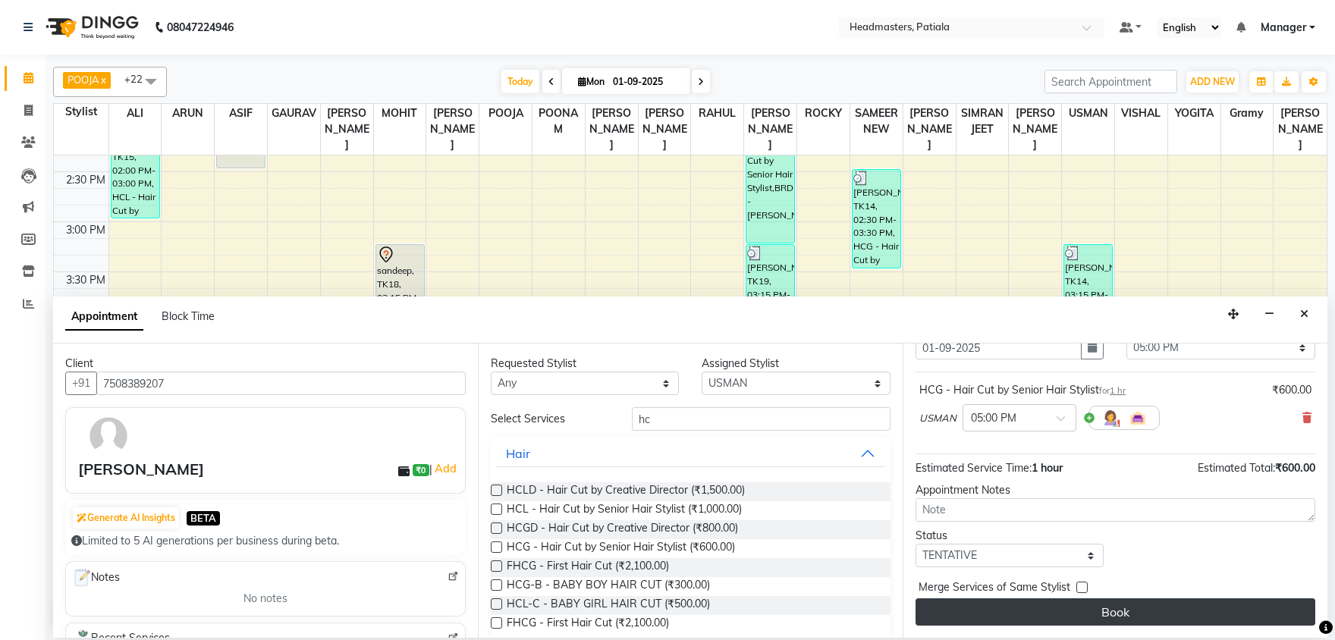
click at [1111, 620] on button "Book" at bounding box center [1116, 611] width 400 height 27
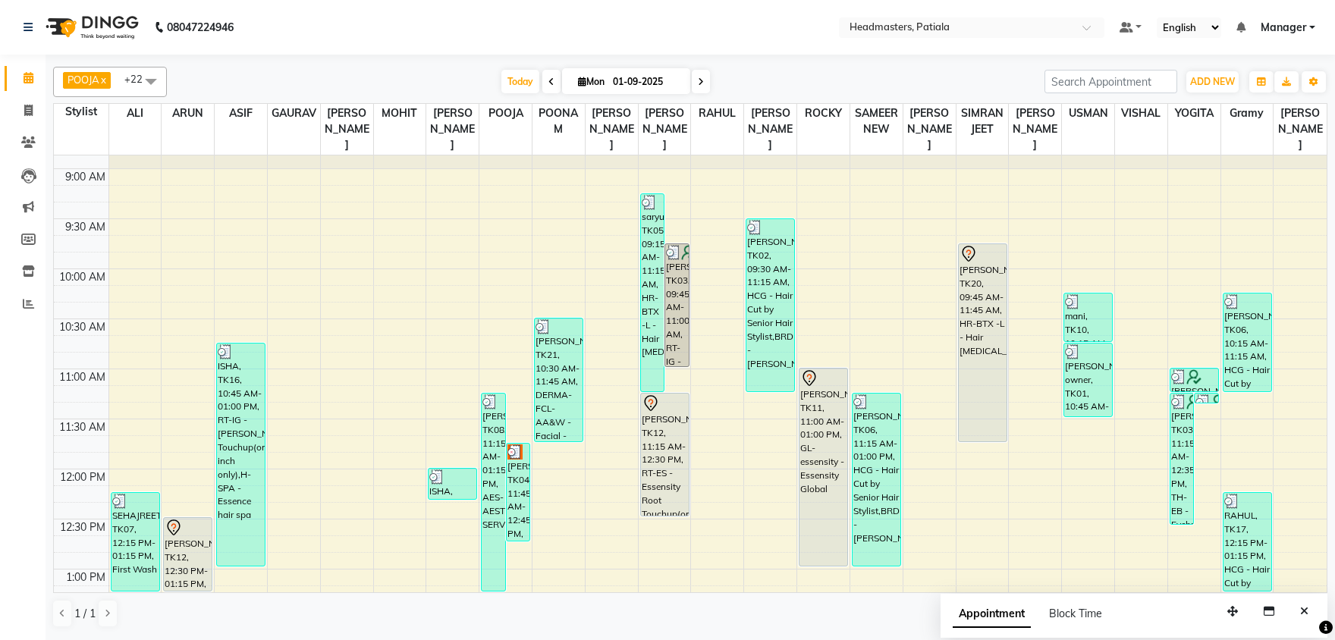
scroll to position [0, 0]
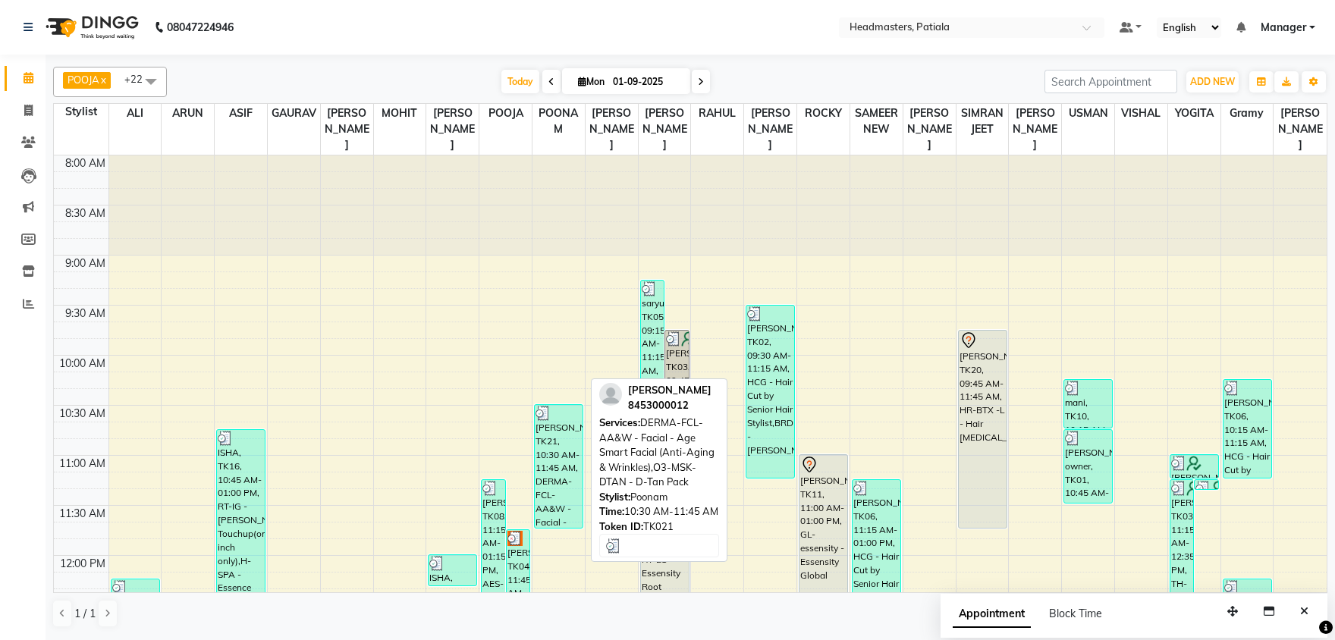
click at [563, 479] on div "[PERSON_NAME], TK21, 10:30 AM-11:45 AM, DERMA-FCL-AA&W - Facial - Age Smart Fac…" at bounding box center [559, 466] width 48 height 123
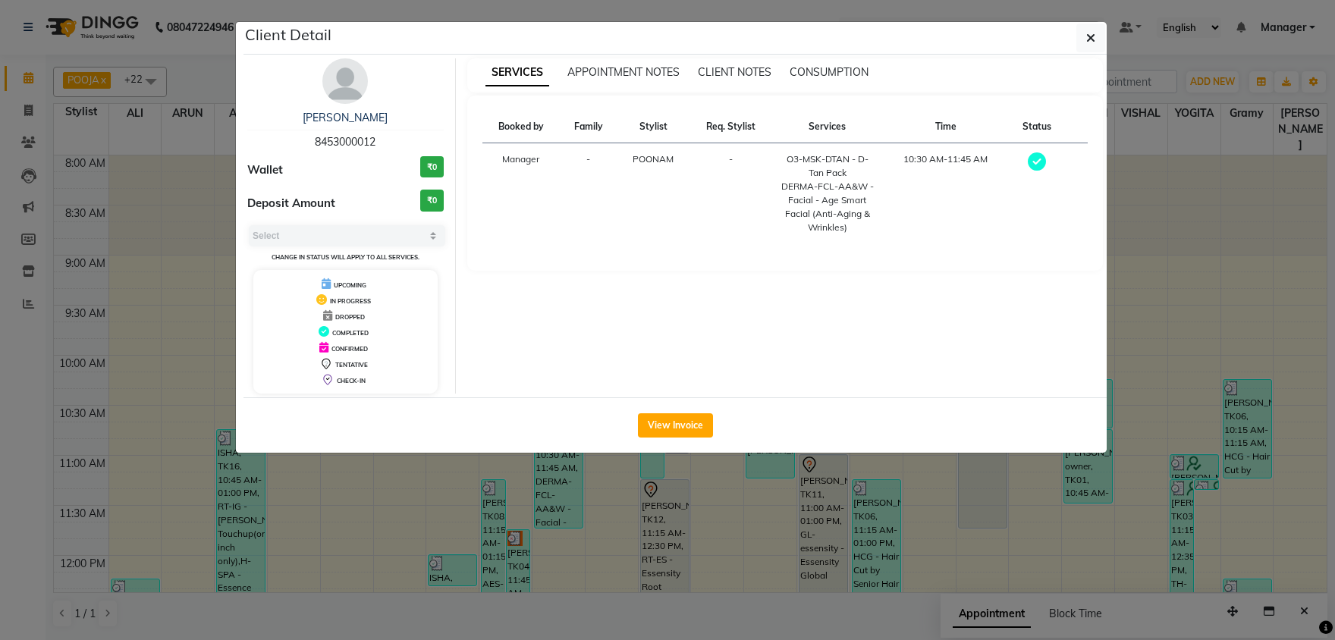
select select "3"
click at [684, 426] on button "View Invoice" at bounding box center [675, 425] width 75 height 24
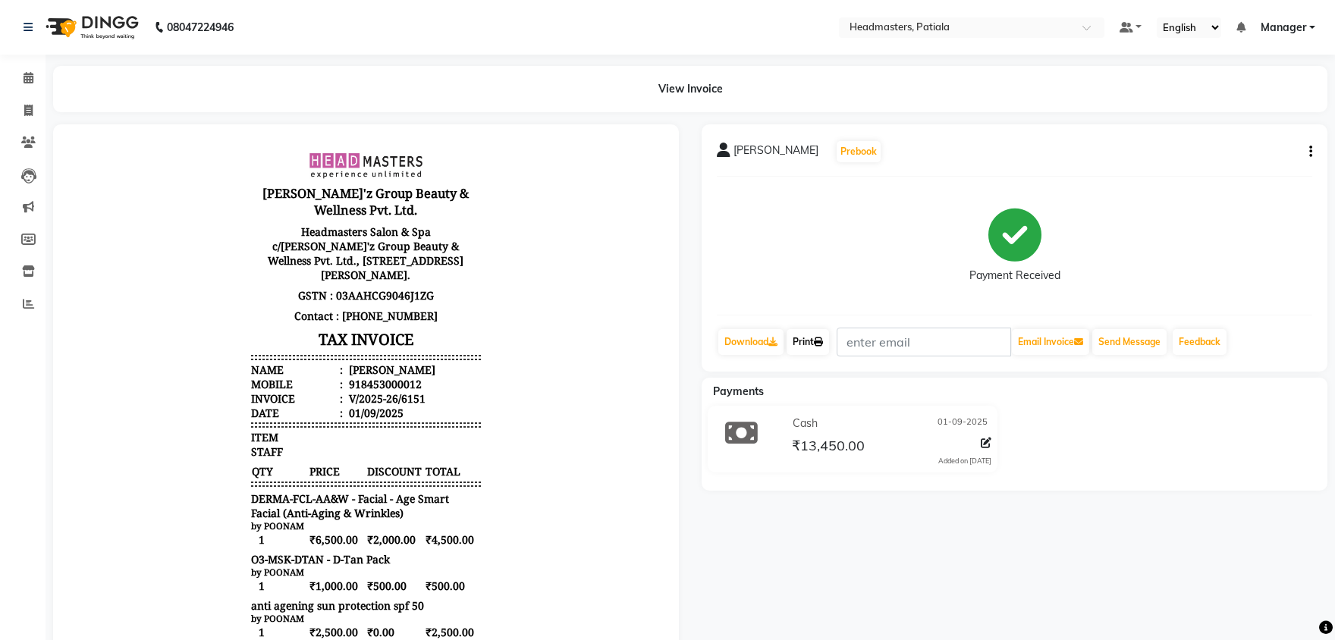
click at [809, 342] on link "Print" at bounding box center [808, 342] width 42 height 26
click at [18, 80] on span at bounding box center [28, 78] width 27 height 17
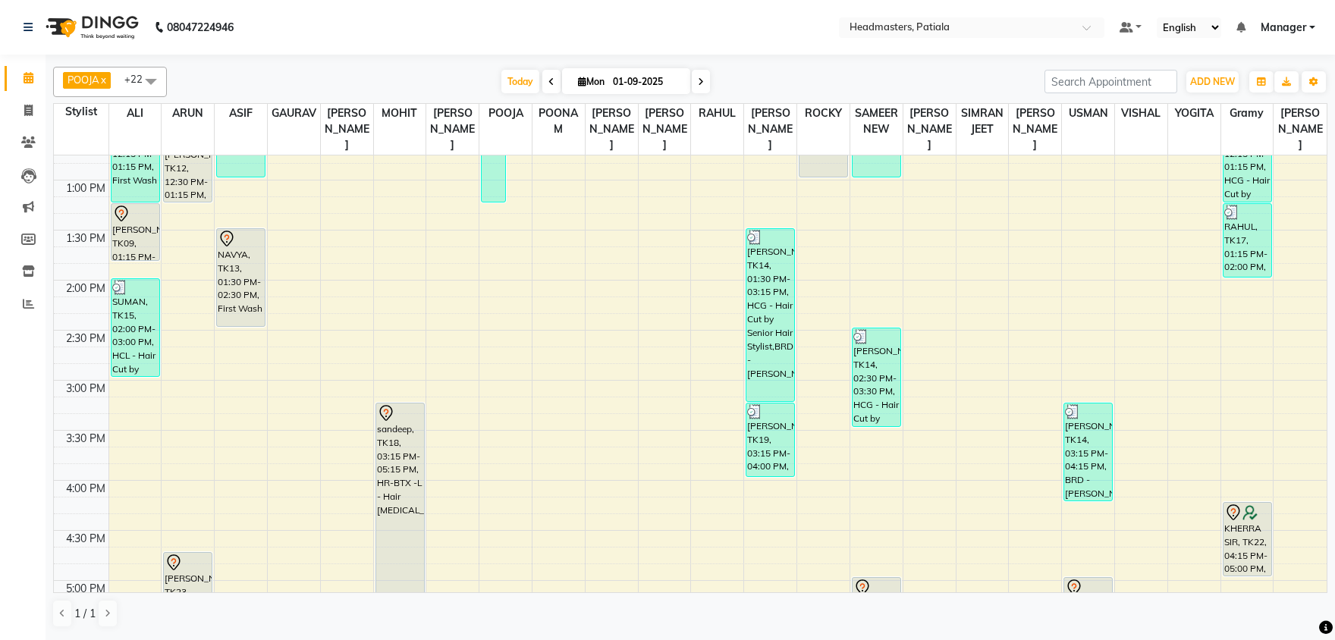
scroll to position [793, 0]
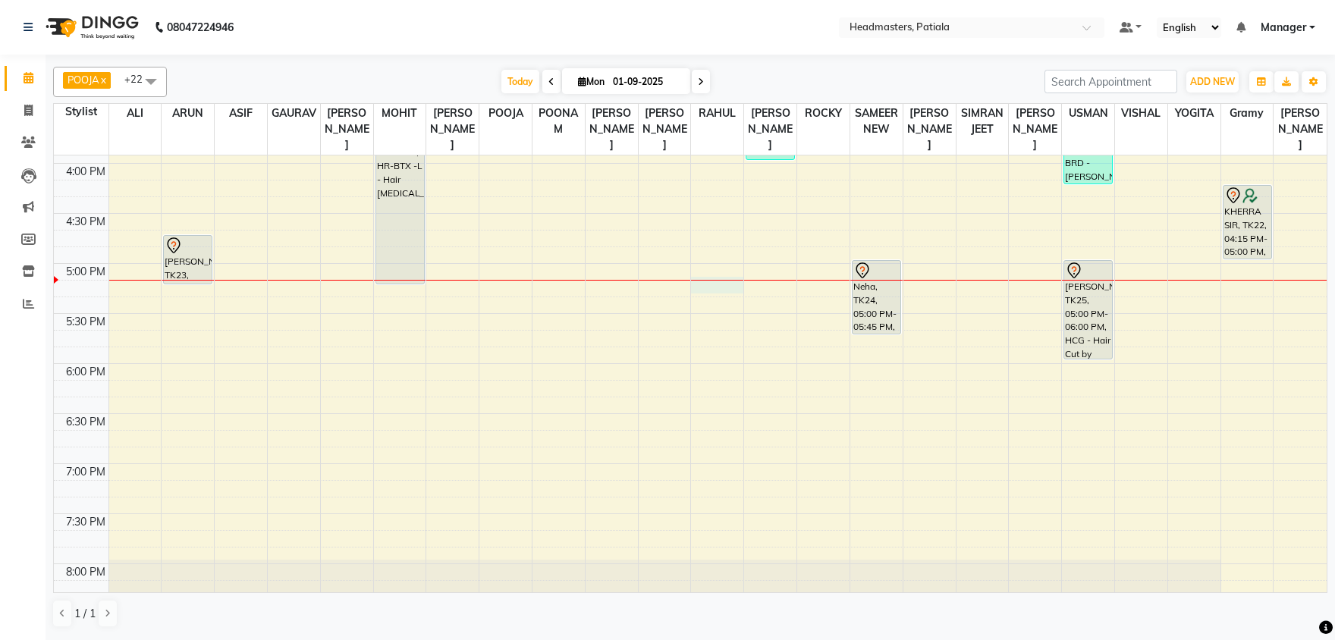
click at [725, 288] on div "8:00 AM 8:30 AM 9:00 AM 9:30 AM 10:00 AM 10:30 AM 11:00 AM 11:30 AM 12:00 PM 12…" at bounding box center [690, 63] width 1273 height 1401
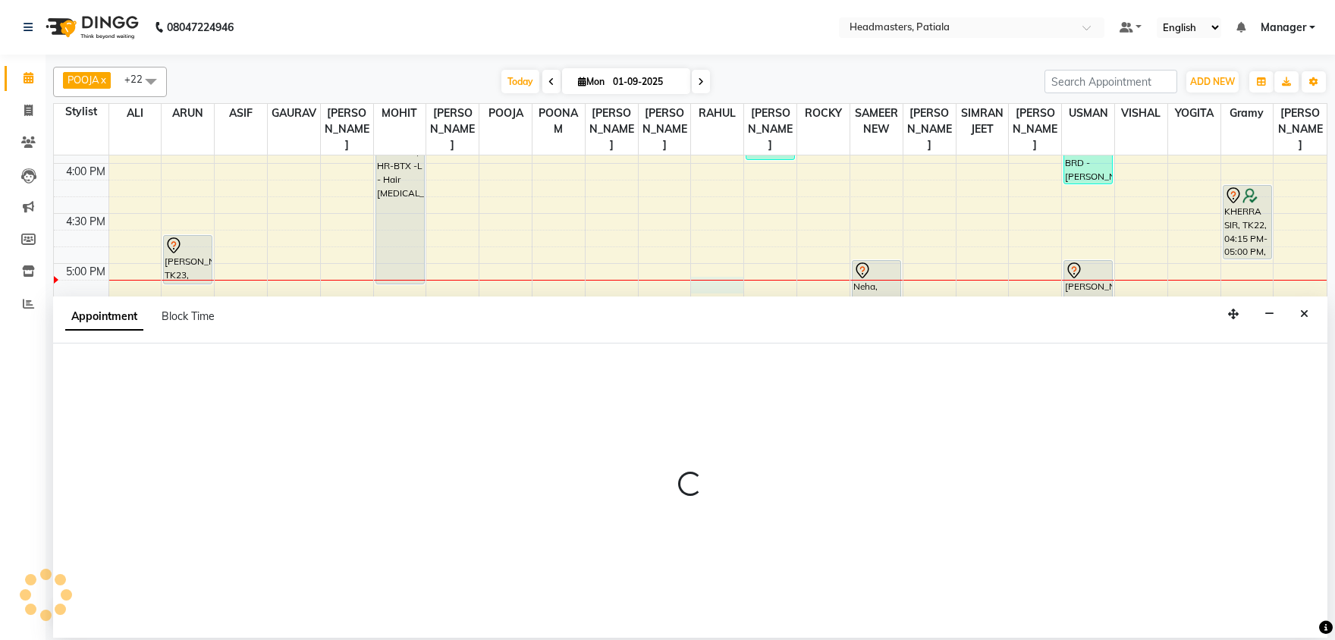
select select "51082"
select select "tentative"
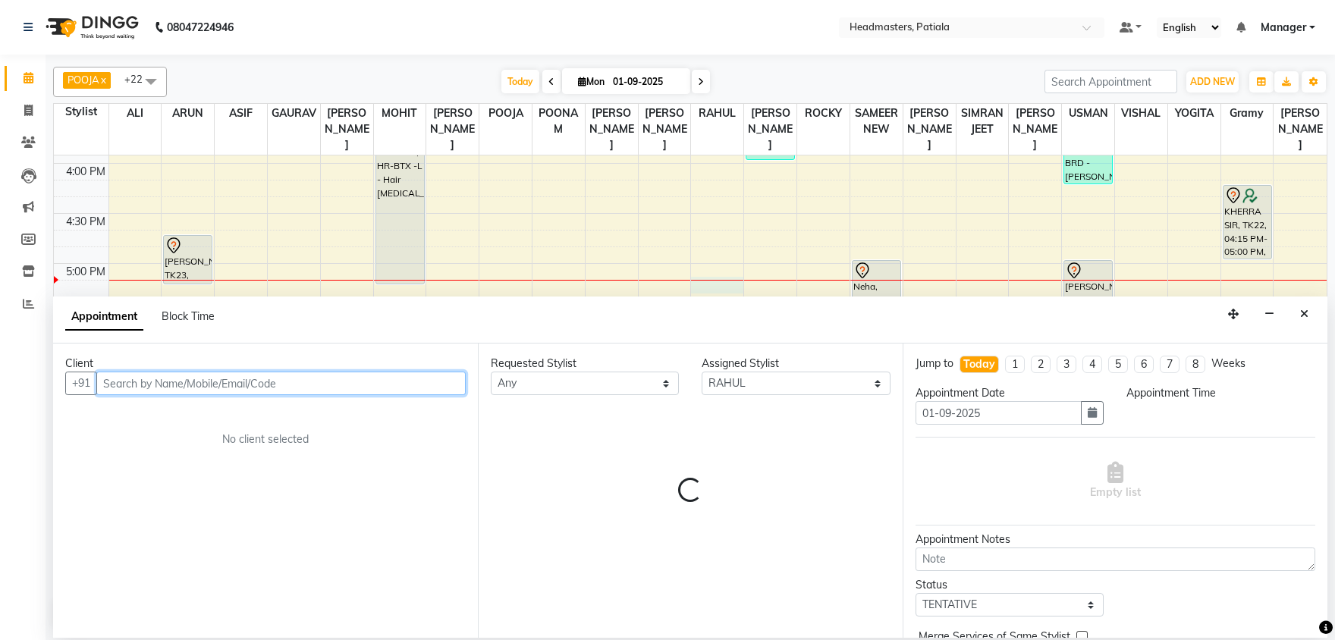
select select "1035"
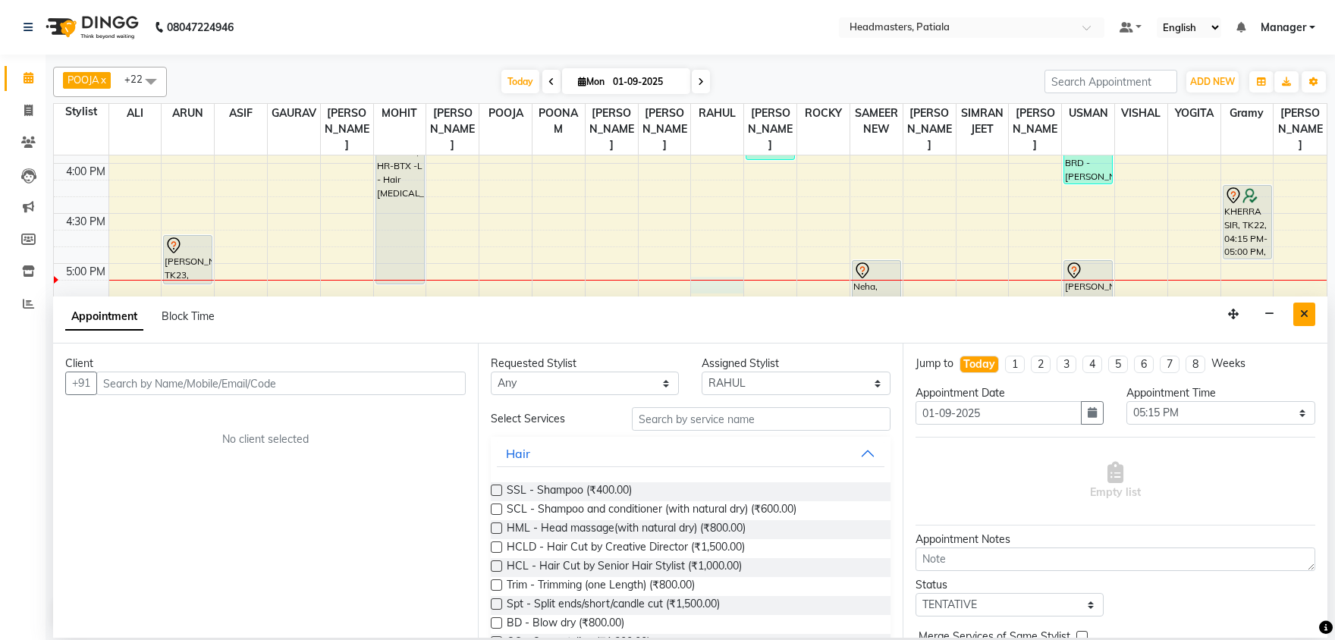
click at [1306, 310] on icon "Close" at bounding box center [1304, 314] width 8 height 11
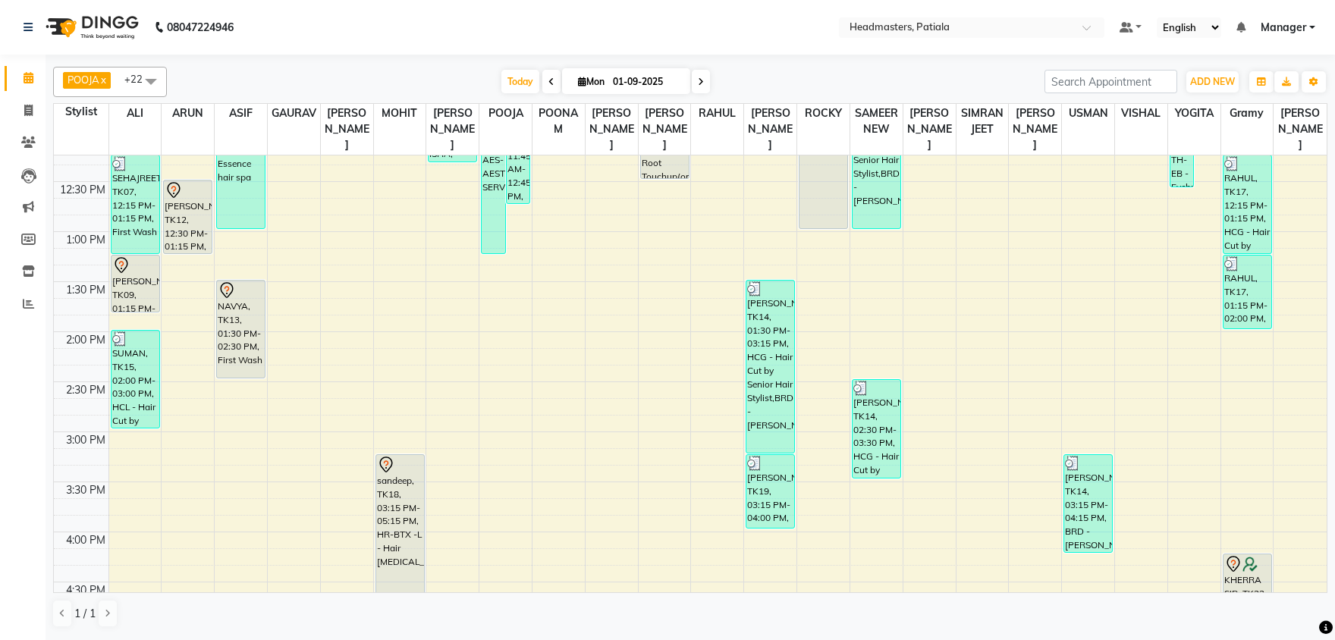
scroll to position [396, 0]
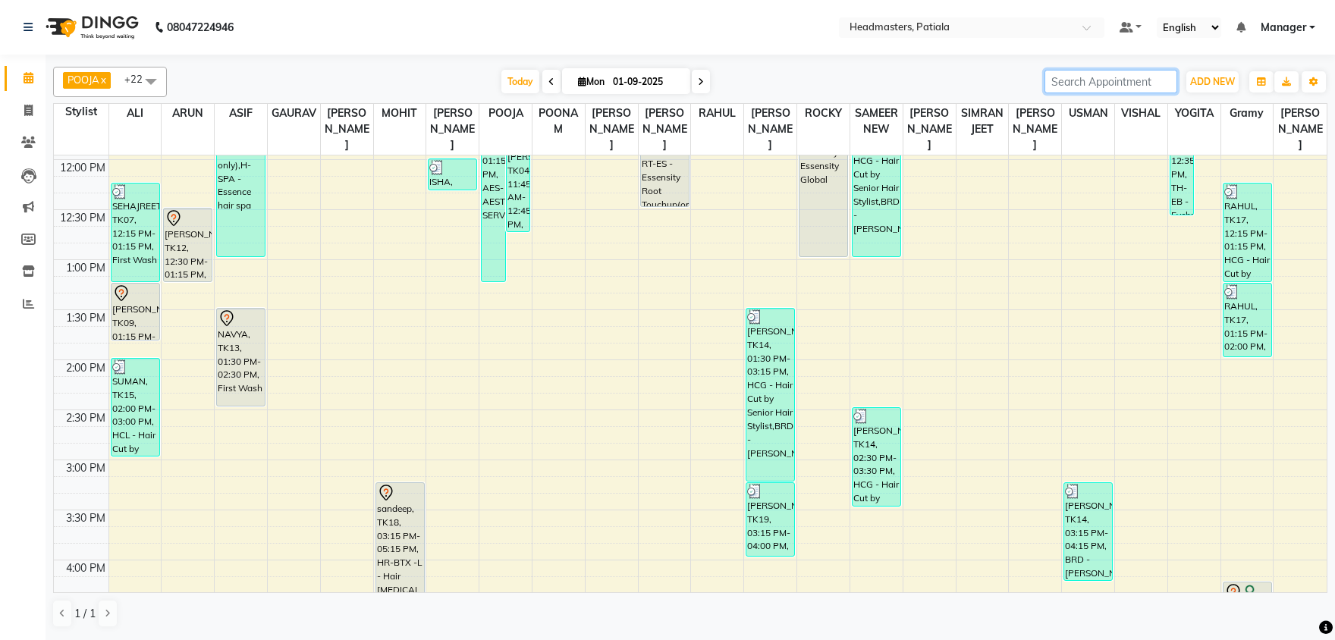
click at [1044, 89] on input "search" at bounding box center [1110, 82] width 133 height 24
click at [732, 96] on div "POOJA x VISHAL x RAHUL x JYOTI SHARMA x ROBIN x SUKHJINDER x NEELAM SHARMA x PR…" at bounding box center [690, 82] width 1274 height 30
click at [1075, 83] on input "search" at bounding box center [1110, 82] width 133 height 24
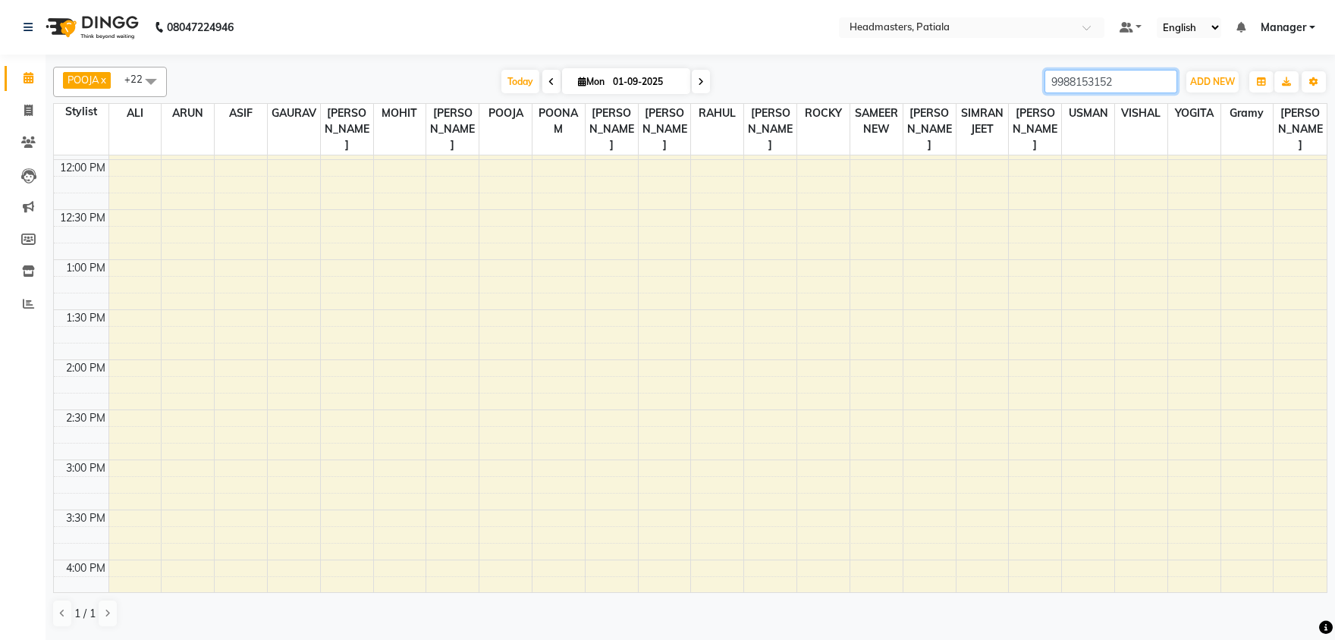
drag, startPoint x: 1110, startPoint y: 81, endPoint x: 980, endPoint y: 74, distance: 129.9
click at [1044, 74] on input "9988153152" at bounding box center [1110, 82] width 133 height 24
type input "9988153152"
click at [890, 81] on div "[DATE] [DATE]" at bounding box center [605, 82] width 862 height 23
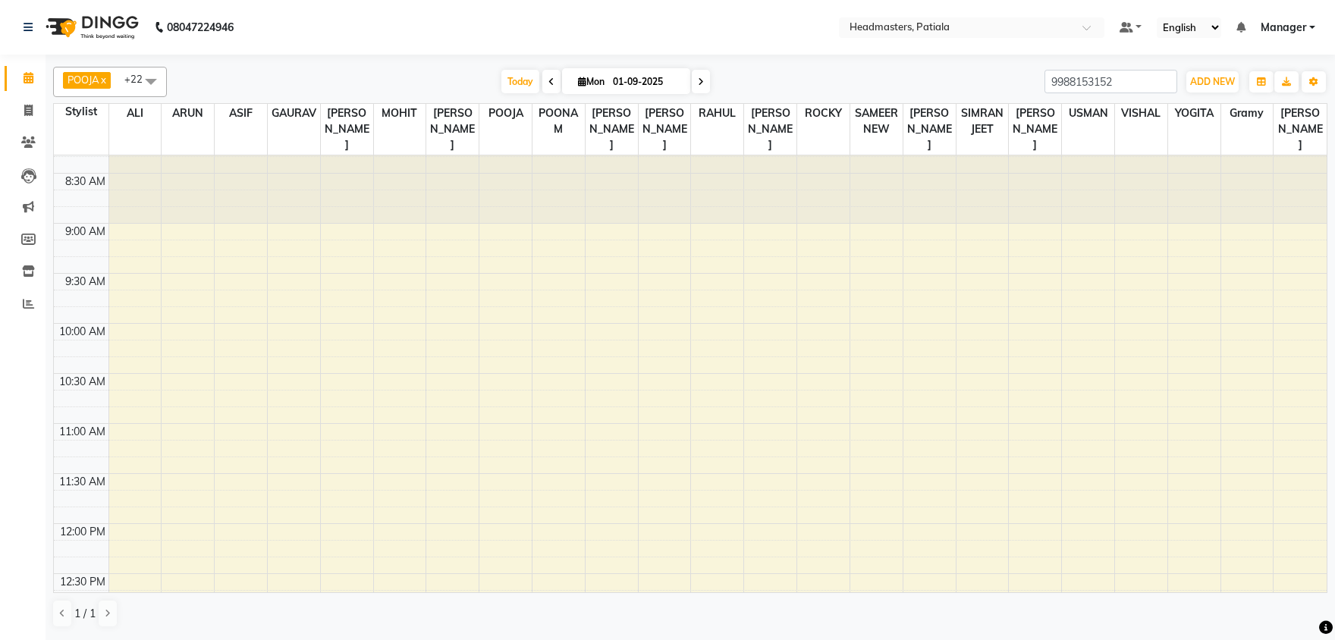
scroll to position [0, 0]
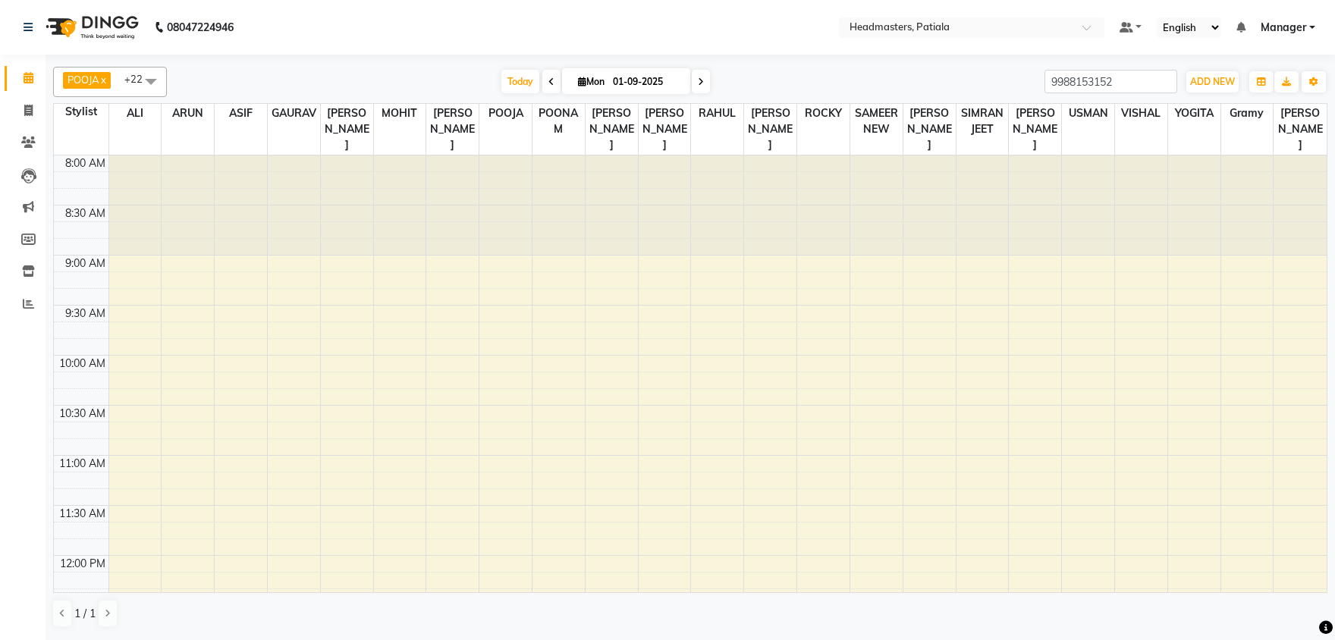
click at [416, 77] on div "[DATE] [DATE]" at bounding box center [605, 82] width 862 height 23
click at [30, 69] on link "Calendar" at bounding box center [23, 78] width 36 height 25
click at [206, 63] on div "POOJA x VISHAL x RAHUL x JYOTI SHARMA x ROBIN x SUKHJINDER x NEELAM SHARMA x PR…" at bounding box center [690, 347] width 1274 height 573
click at [396, 84] on div "[DATE] [DATE]" at bounding box center [605, 82] width 862 height 23
drag, startPoint x: 1109, startPoint y: 76, endPoint x: 1023, endPoint y: 76, distance: 85.7
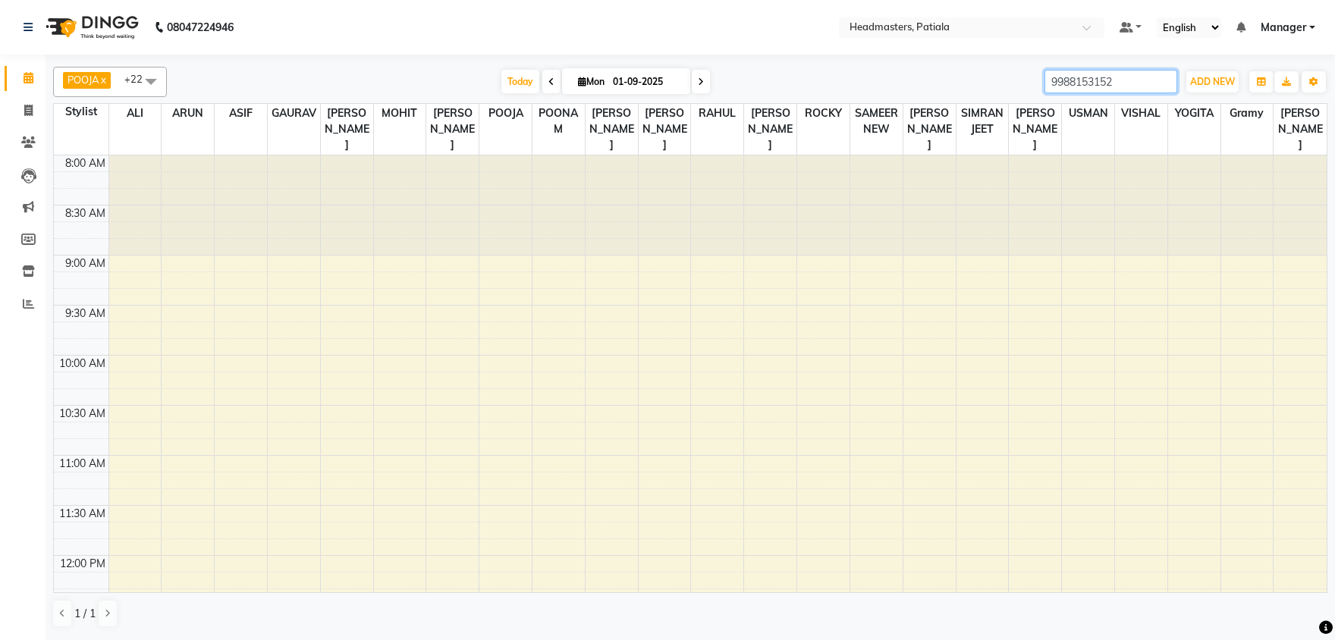
click at [1044, 76] on input "9988153152" at bounding box center [1110, 82] width 133 height 24
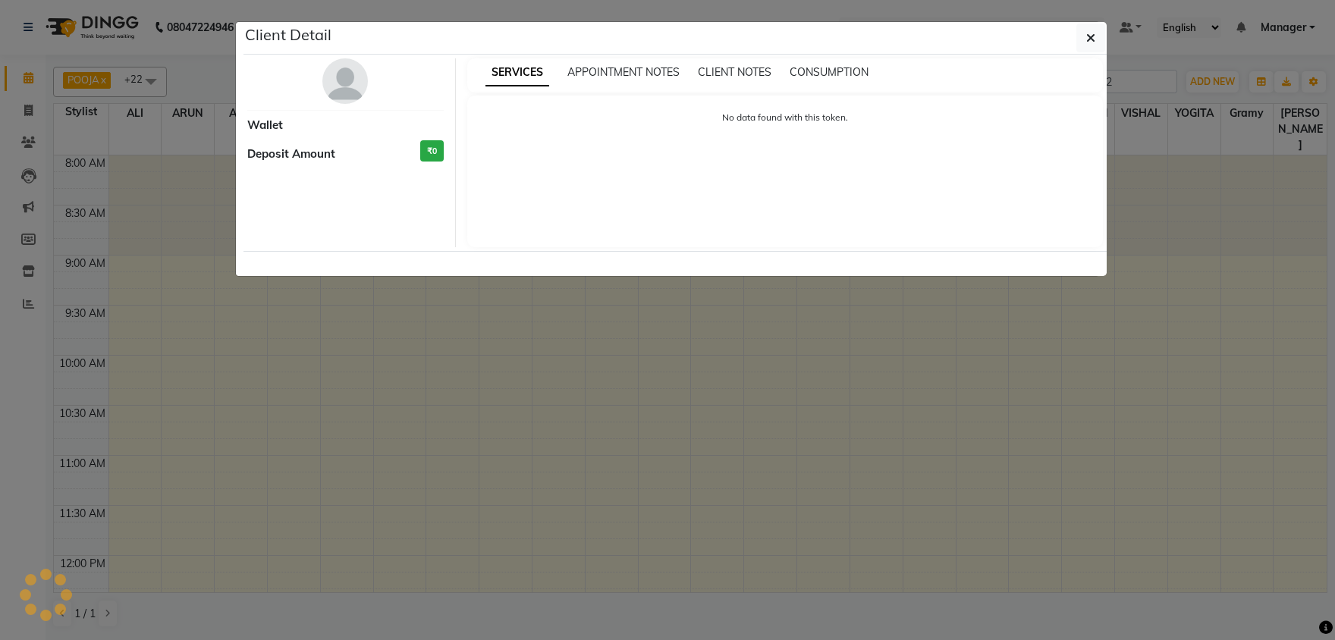
click at [1076, 24] on button "button" at bounding box center [1090, 38] width 29 height 29
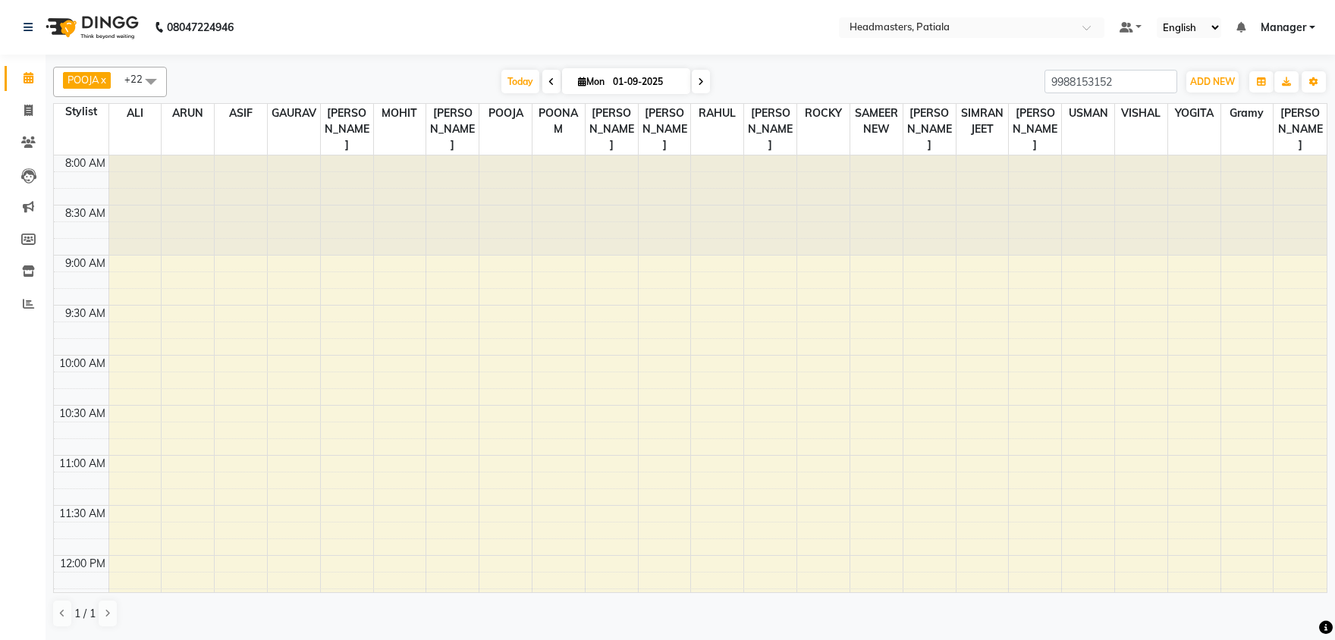
click at [786, 88] on div "[DATE] [DATE]" at bounding box center [605, 82] width 862 height 23
drag, startPoint x: 1104, startPoint y: 80, endPoint x: 953, endPoint y: 75, distance: 151.0
click at [1044, 86] on input "9988153152" at bounding box center [1110, 82] width 133 height 24
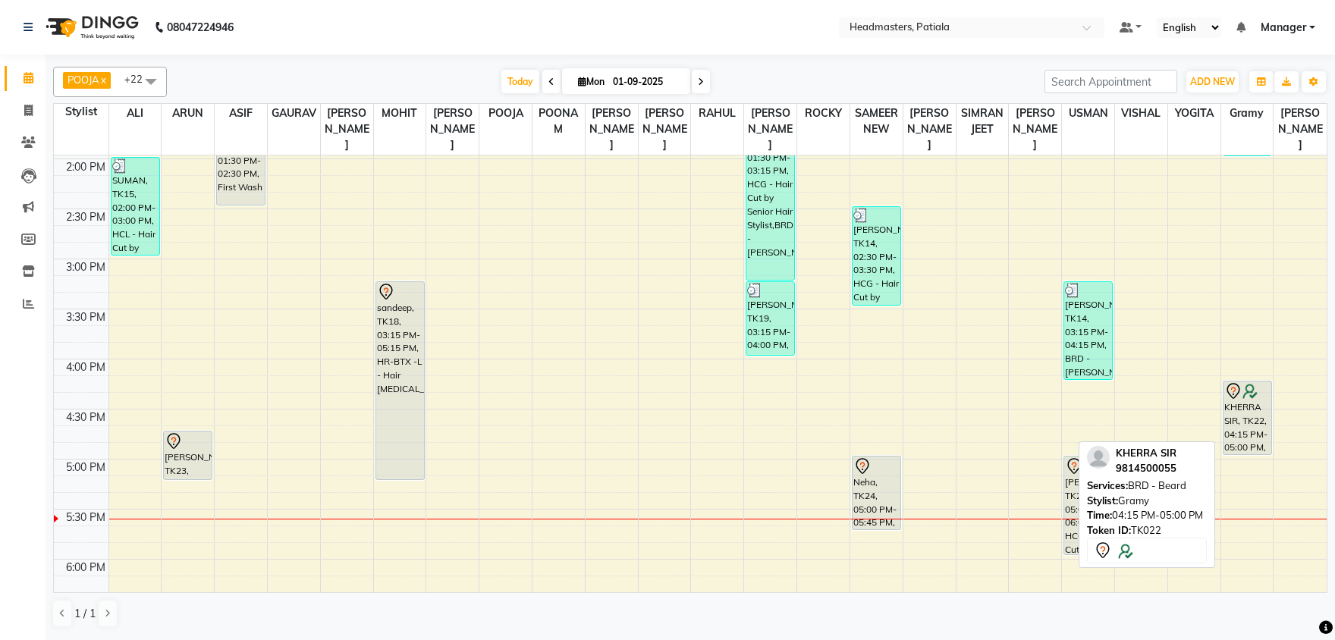
scroll to position [634, 0]
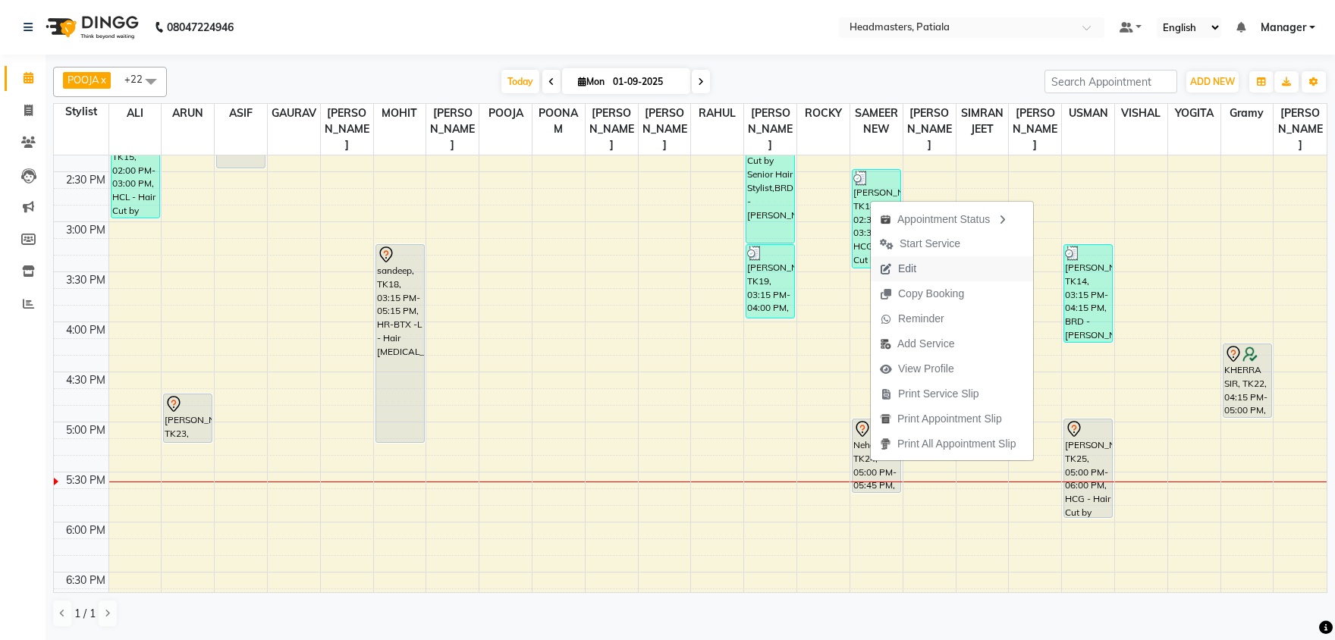
click at [913, 262] on span "Edit" at bounding box center [907, 269] width 18 height 16
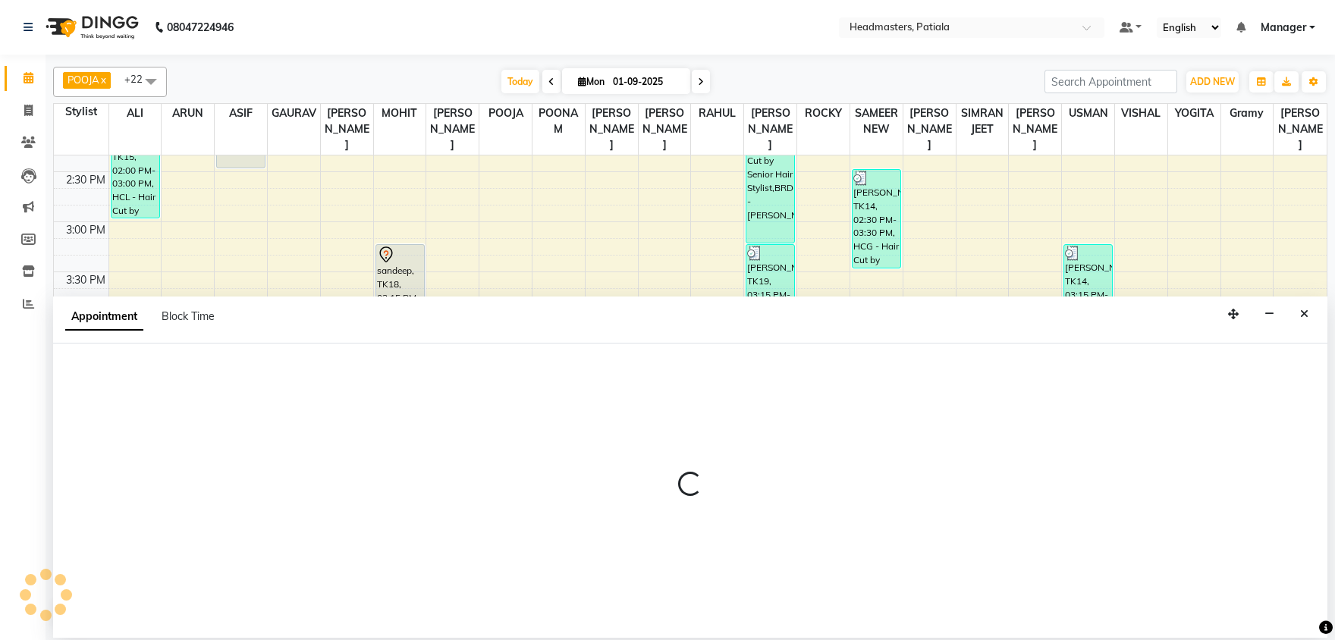
select select "tentative"
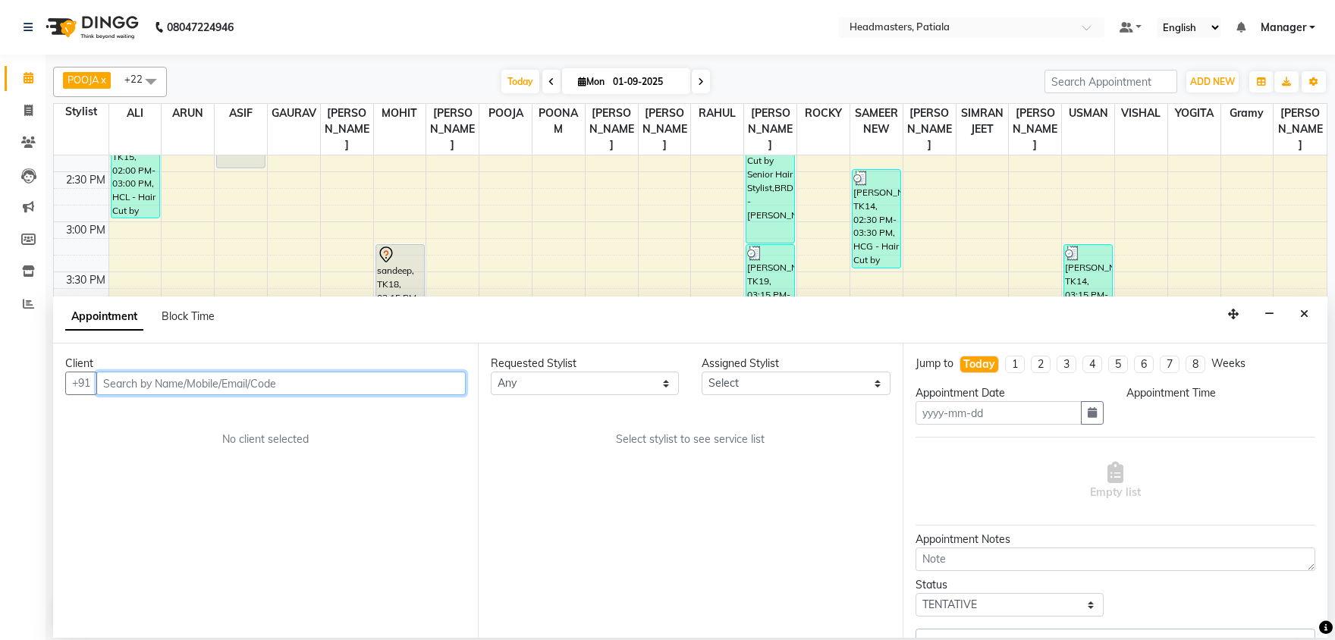
type input "01-09-2025"
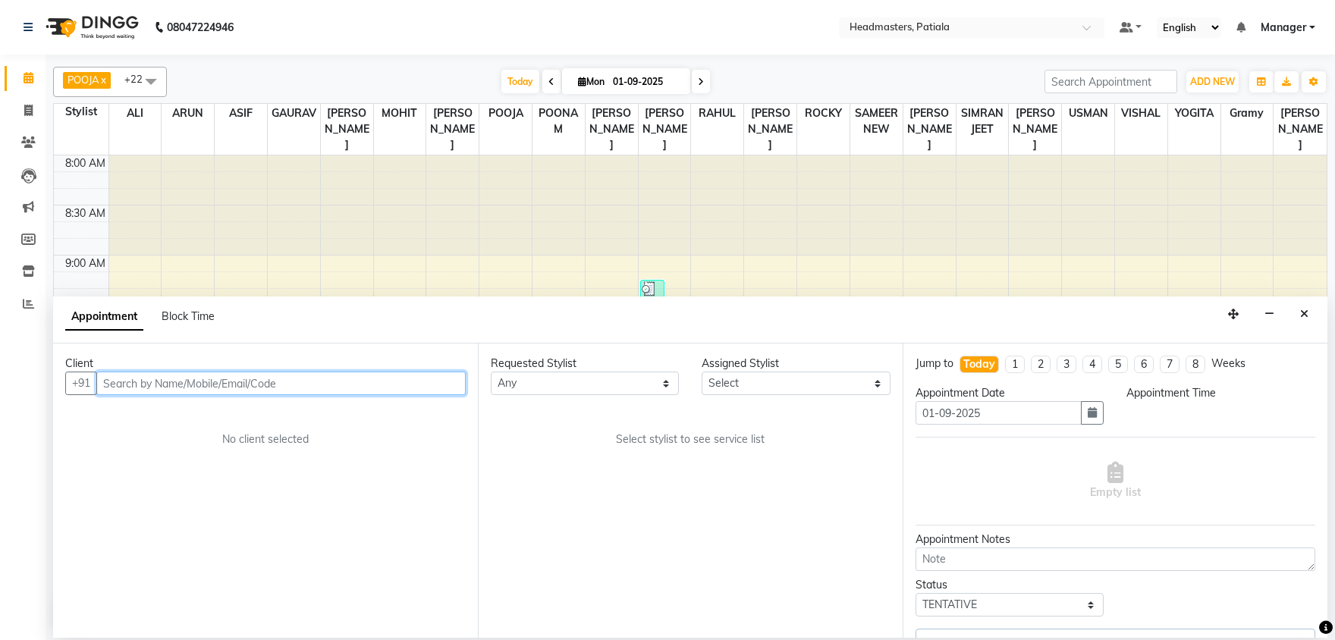
select select "51086"
select select "1020"
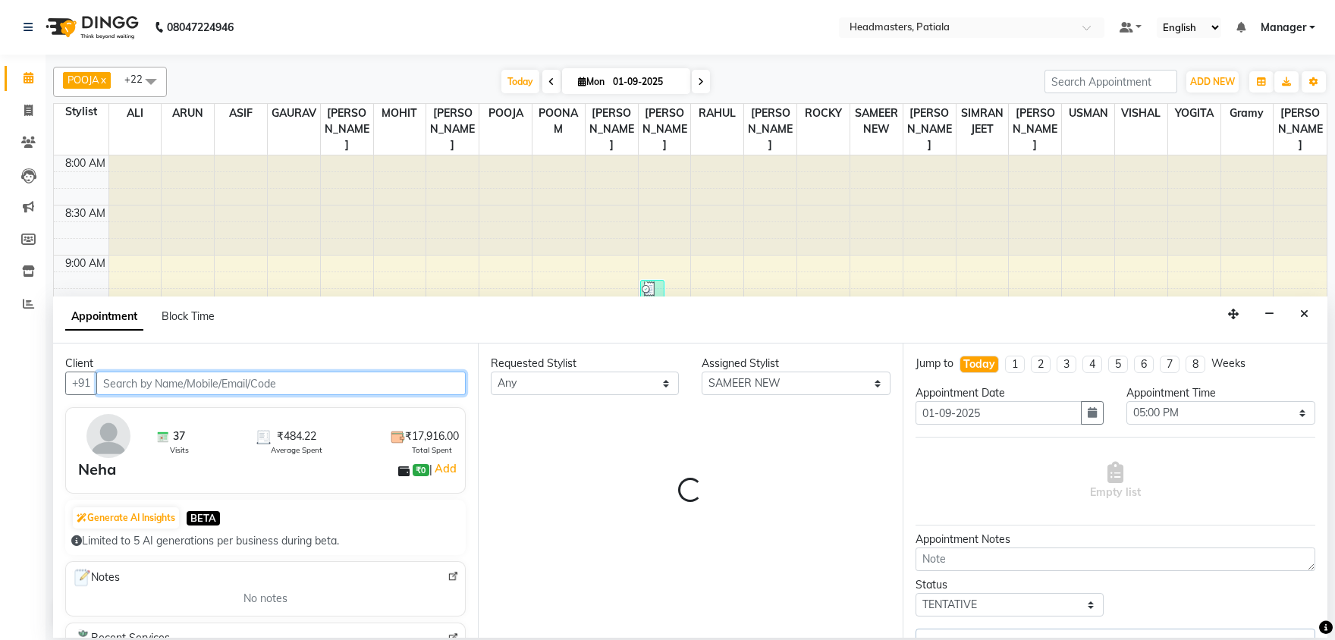
select select "3290"
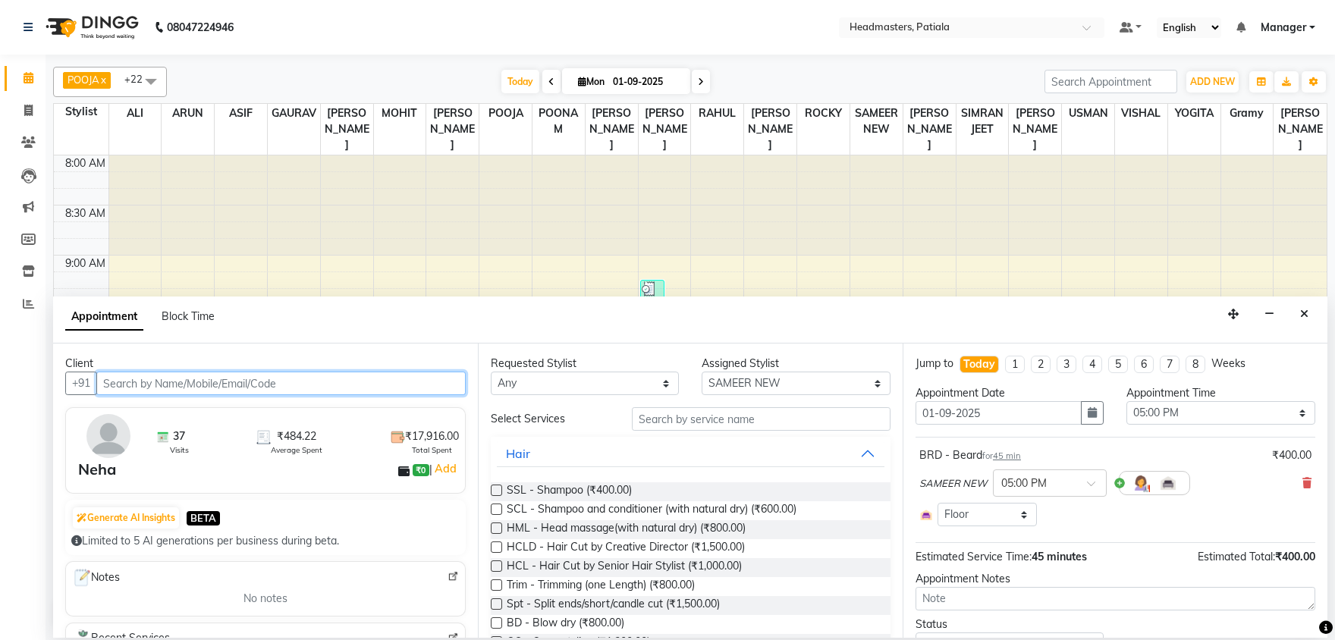
scroll to position [899, 0]
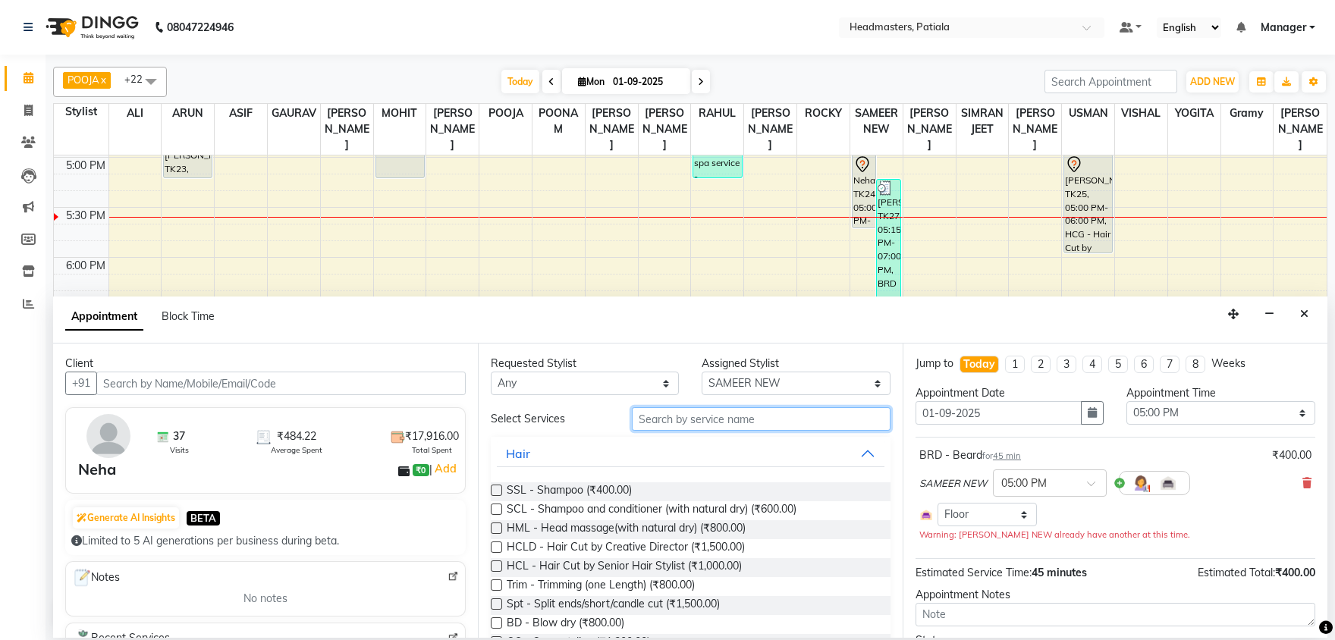
click at [706, 417] on input "text" at bounding box center [761, 419] width 259 height 24
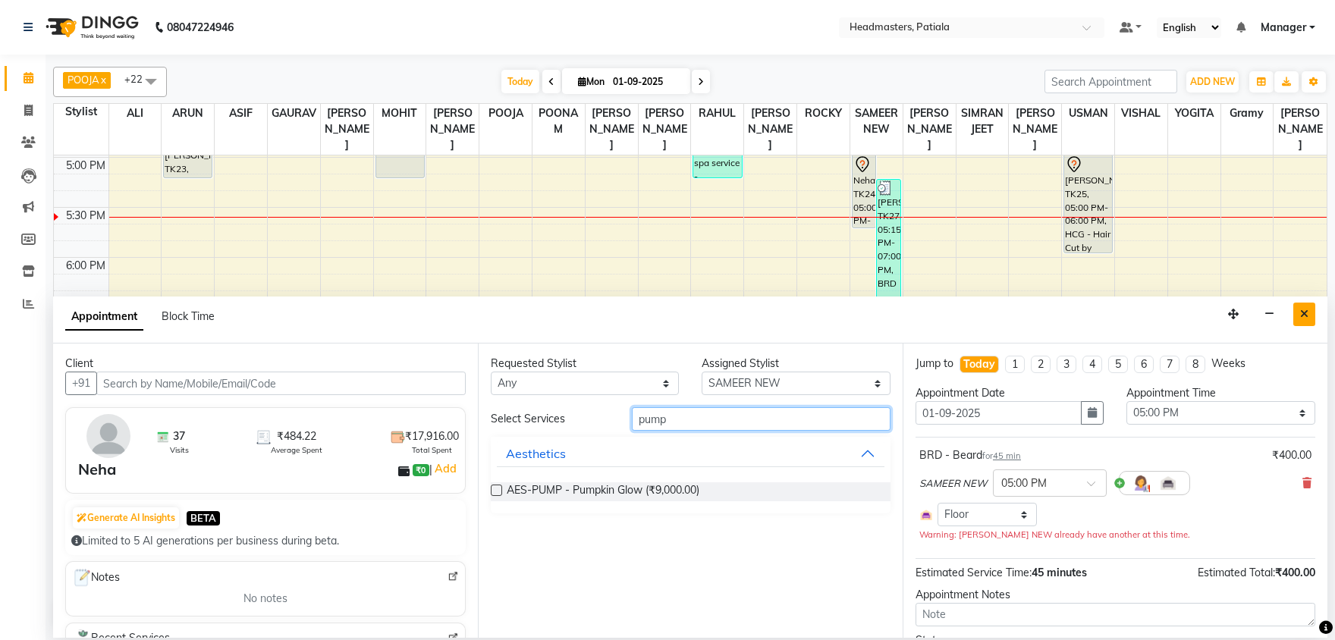
type input "pump"
click at [1308, 311] on button "Close" at bounding box center [1304, 315] width 22 height 24
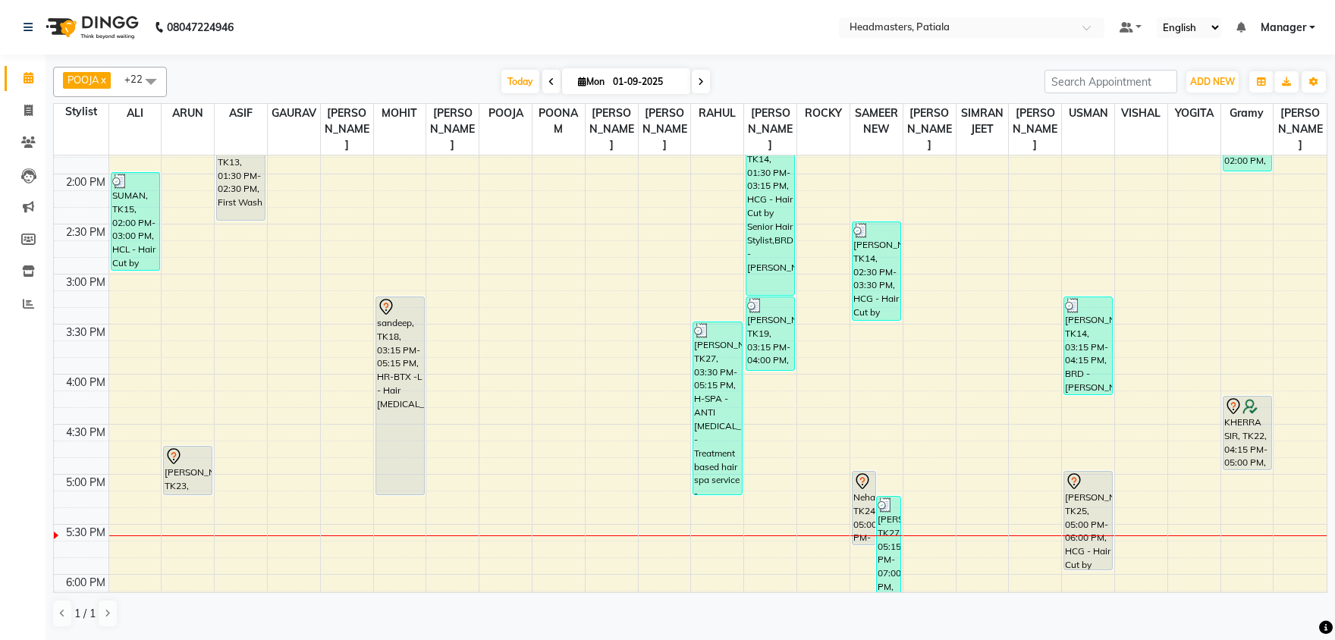
scroll to position [502, 0]
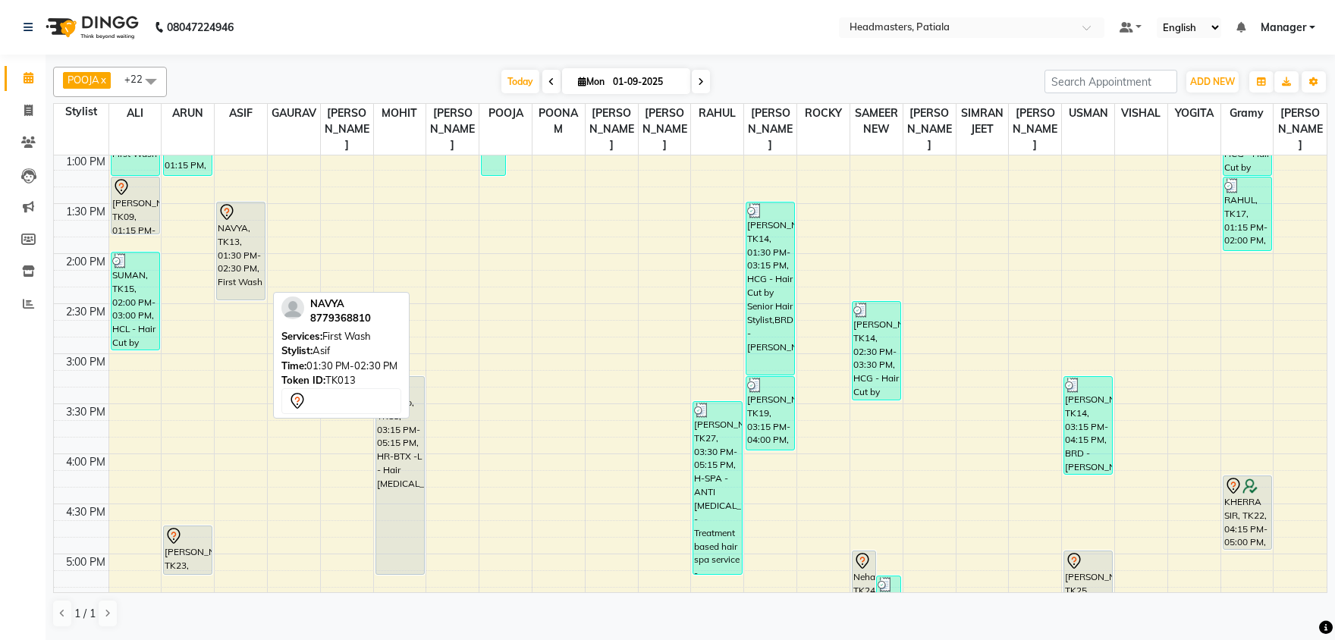
click at [245, 269] on div "NAVYA, TK13, 01:30 PM-02:30 PM, First Wash" at bounding box center [241, 251] width 48 height 97
select select "7"
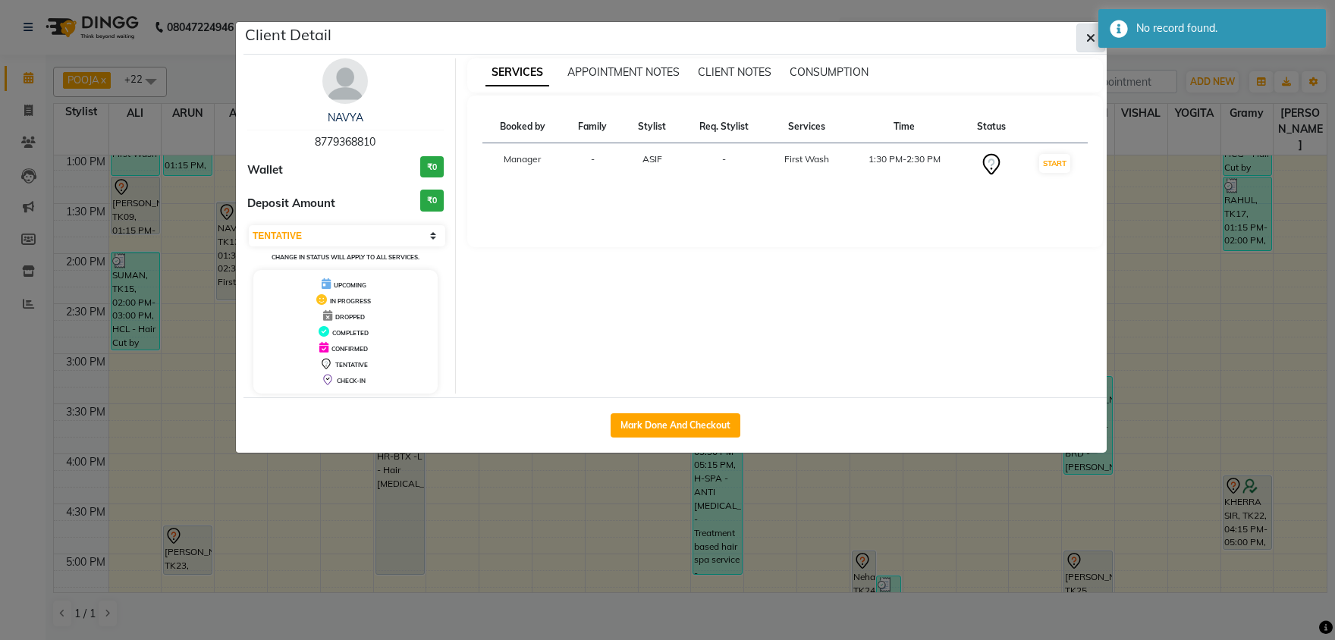
click at [1087, 39] on icon "button" at bounding box center [1090, 38] width 9 height 12
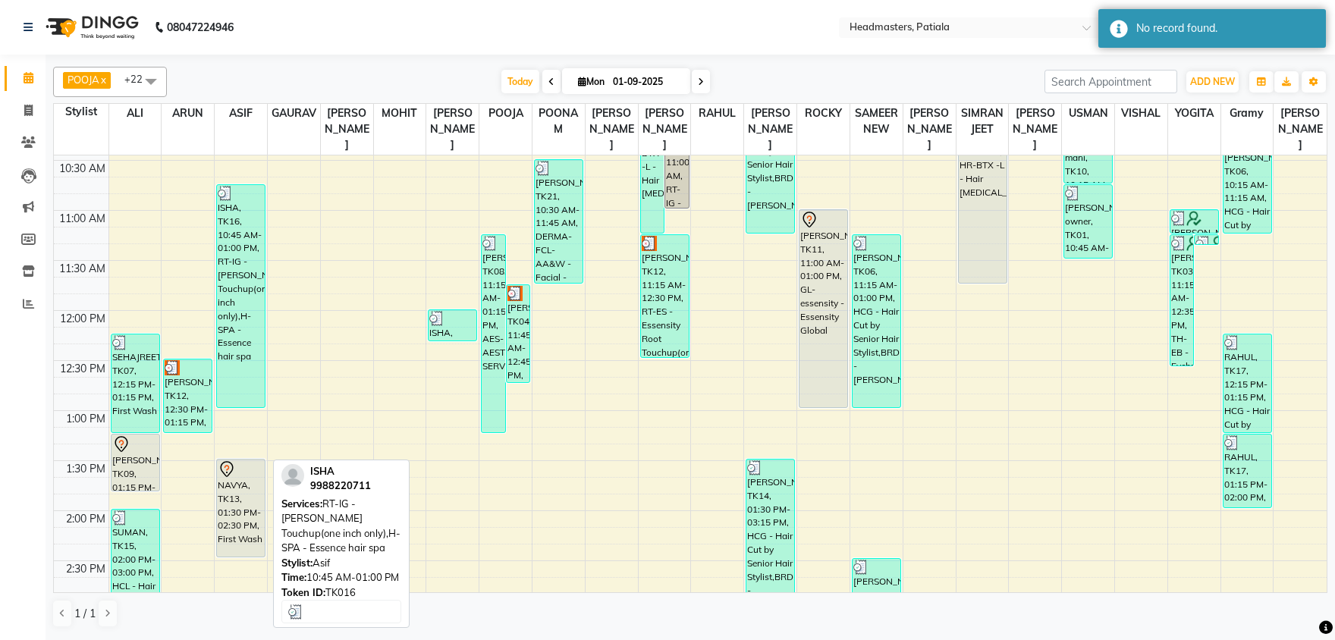
scroll to position [265, 0]
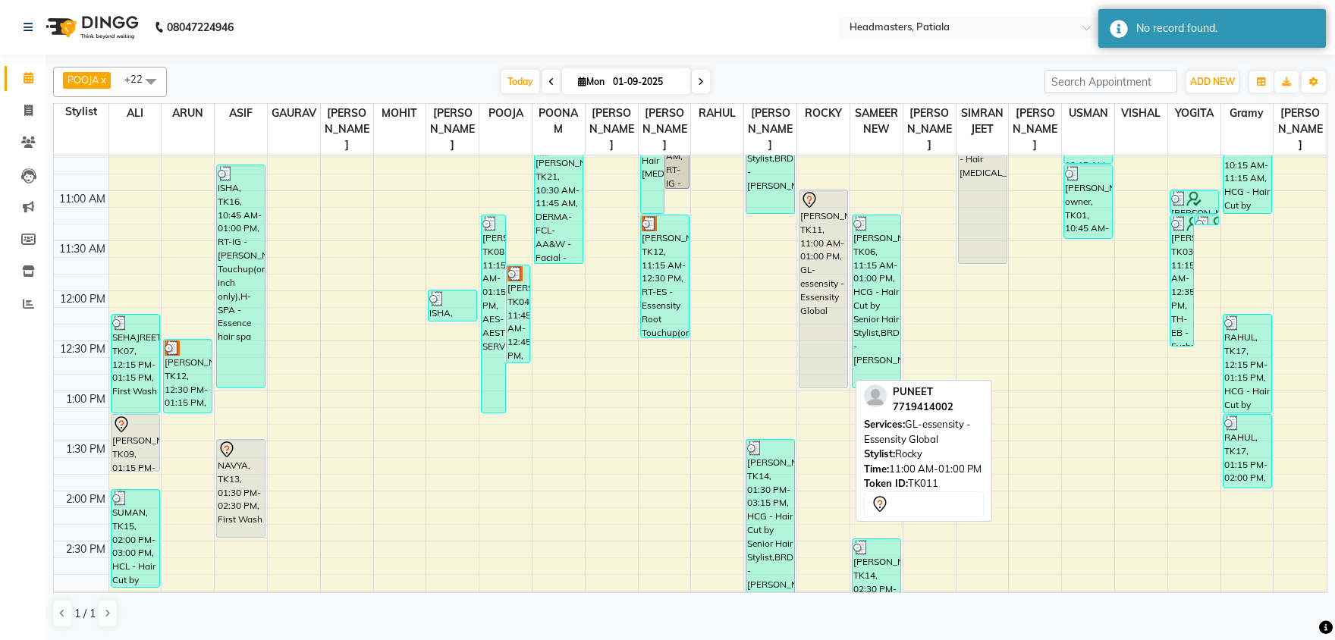
click at [815, 292] on div "PUNEET, TK11, 11:00 AM-01:00 PM, GL-essensity - Essensity Global" at bounding box center [823, 288] width 48 height 197
select select "7"
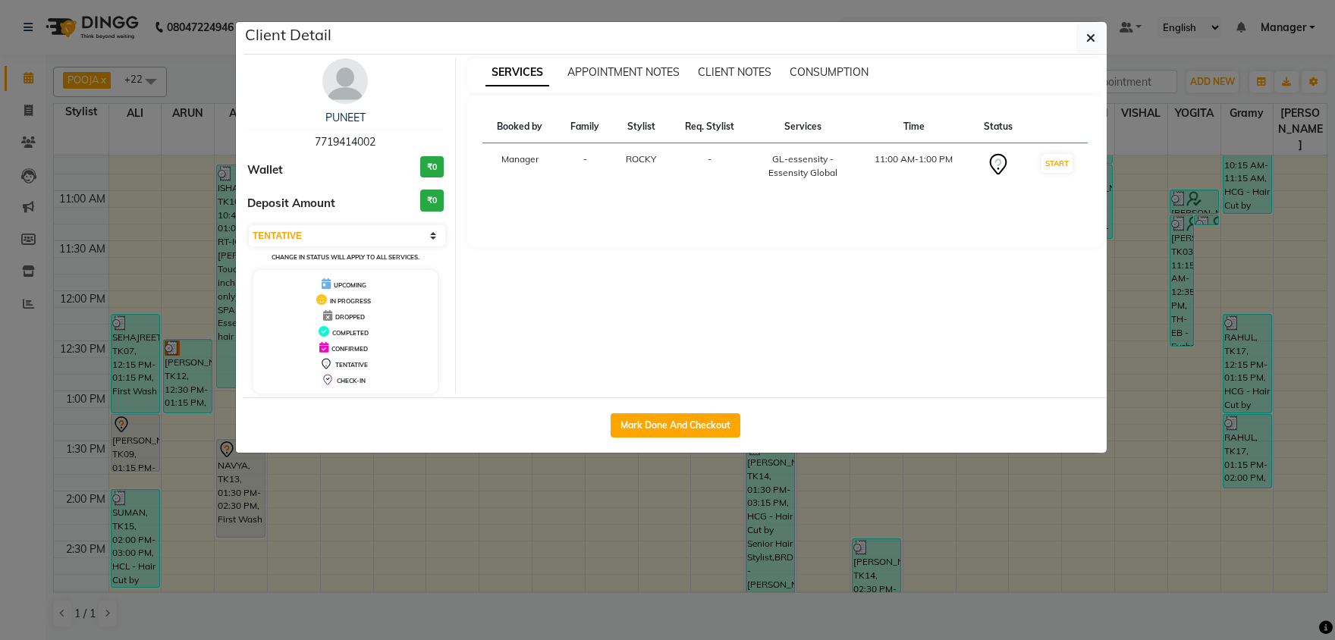
drag, startPoint x: 702, startPoint y: 419, endPoint x: 711, endPoint y: 406, distance: 16.4
click at [703, 419] on button "Mark Done And Checkout" at bounding box center [676, 425] width 130 height 24
select select "service"
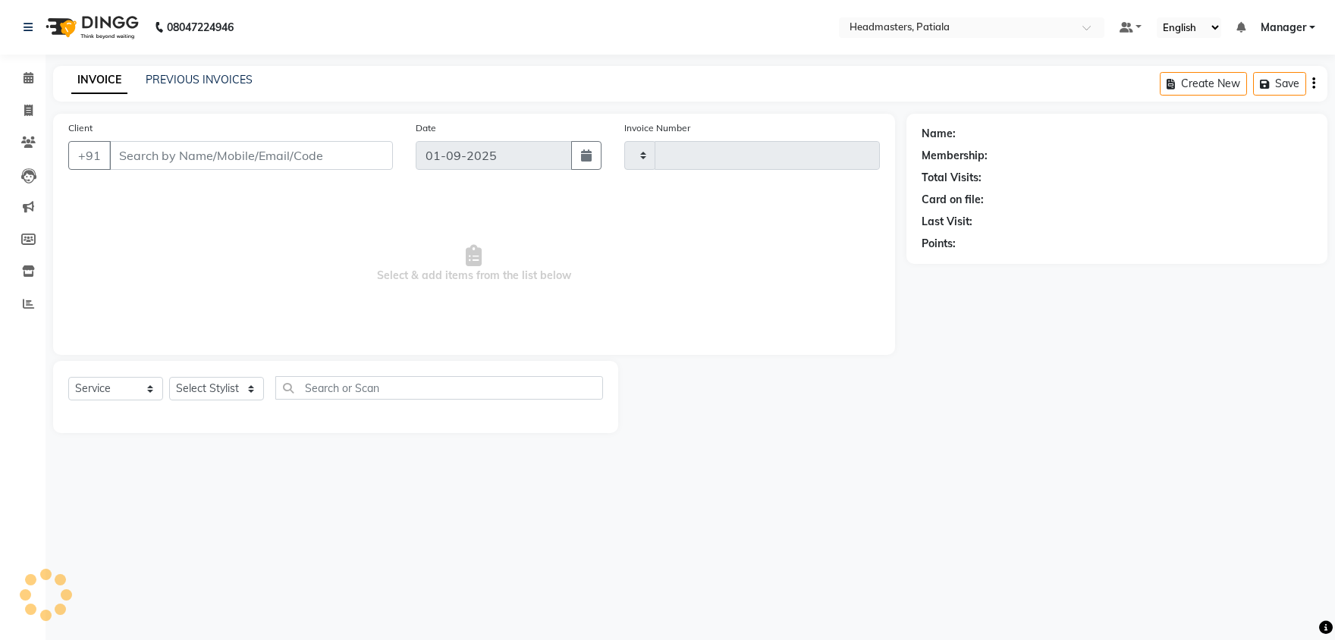
type input "6161"
select select "6602"
type input "7719414002"
select select "51102"
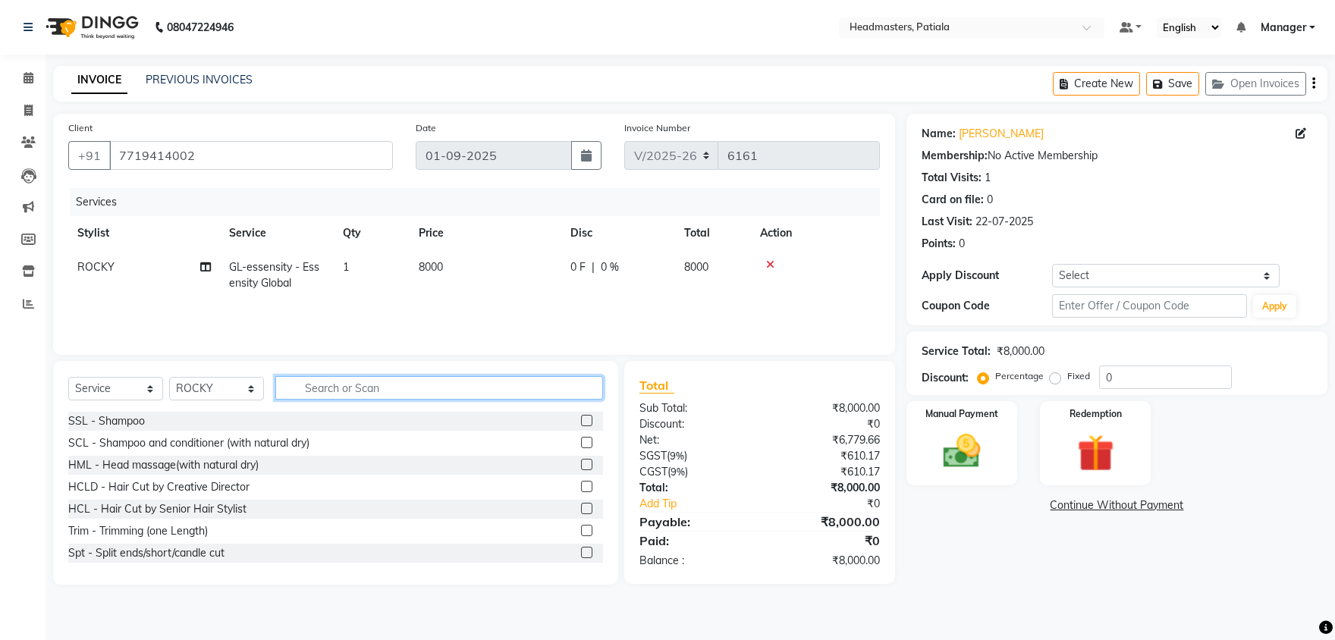
click at [448, 397] on input "text" at bounding box center [439, 388] width 328 height 24
type input "bal"
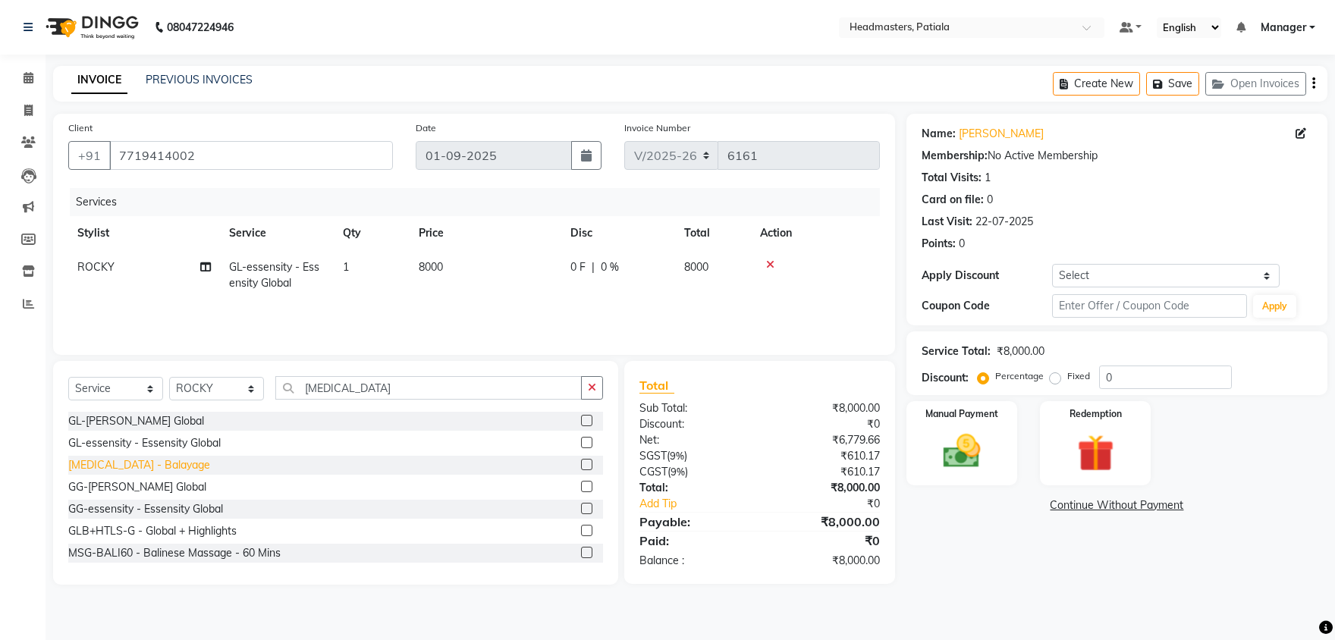
click at [129, 464] on div "[MEDICAL_DATA] - Balayage" at bounding box center [139, 465] width 142 height 16
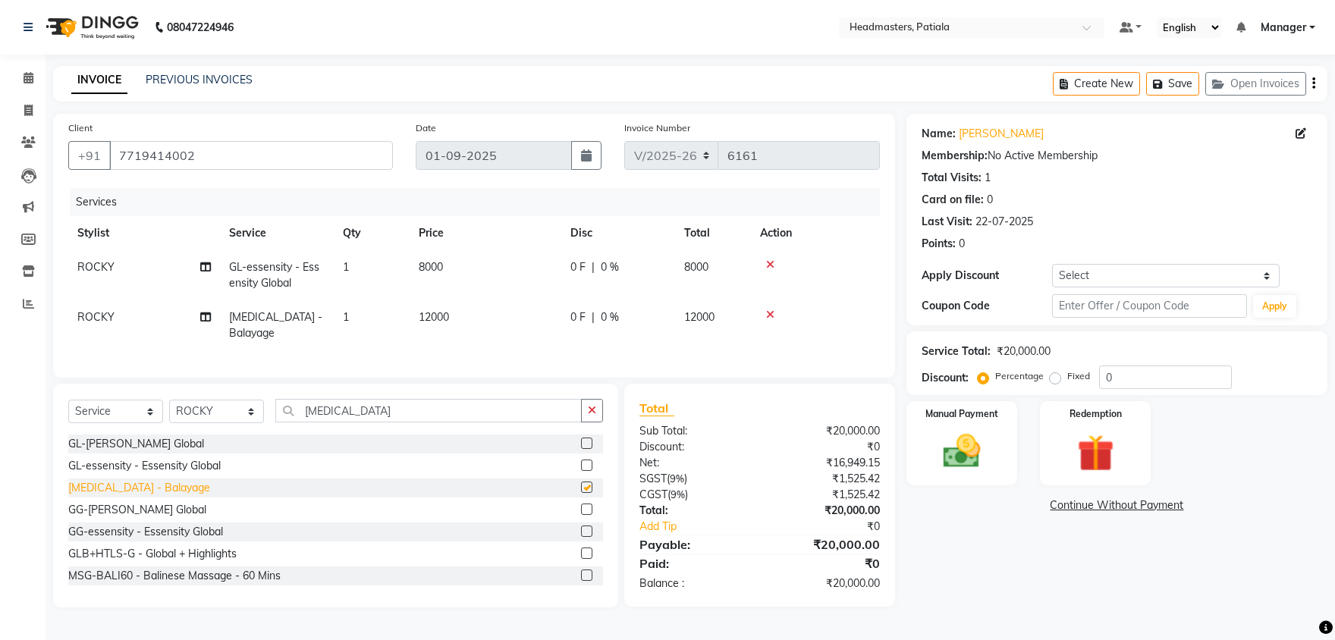
checkbox input "false"
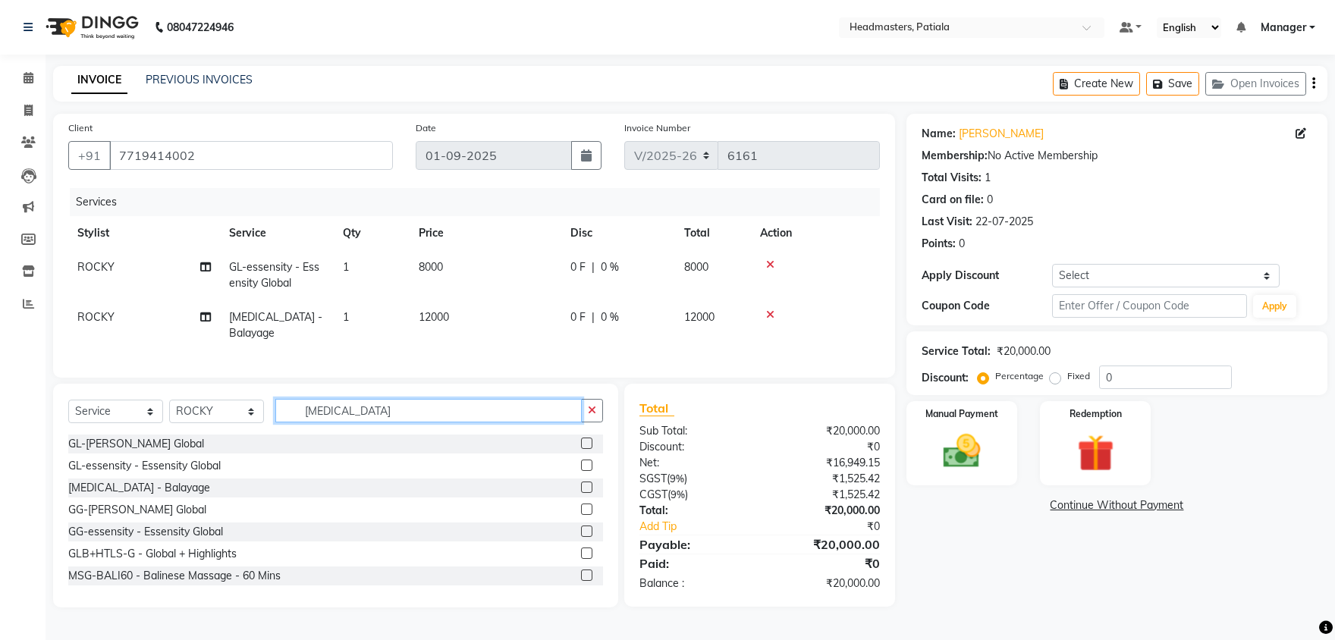
drag, startPoint x: 355, startPoint y: 396, endPoint x: 262, endPoint y: 403, distance: 93.5
click at [275, 399] on input "bal" at bounding box center [428, 411] width 306 height 24
type input "bo"
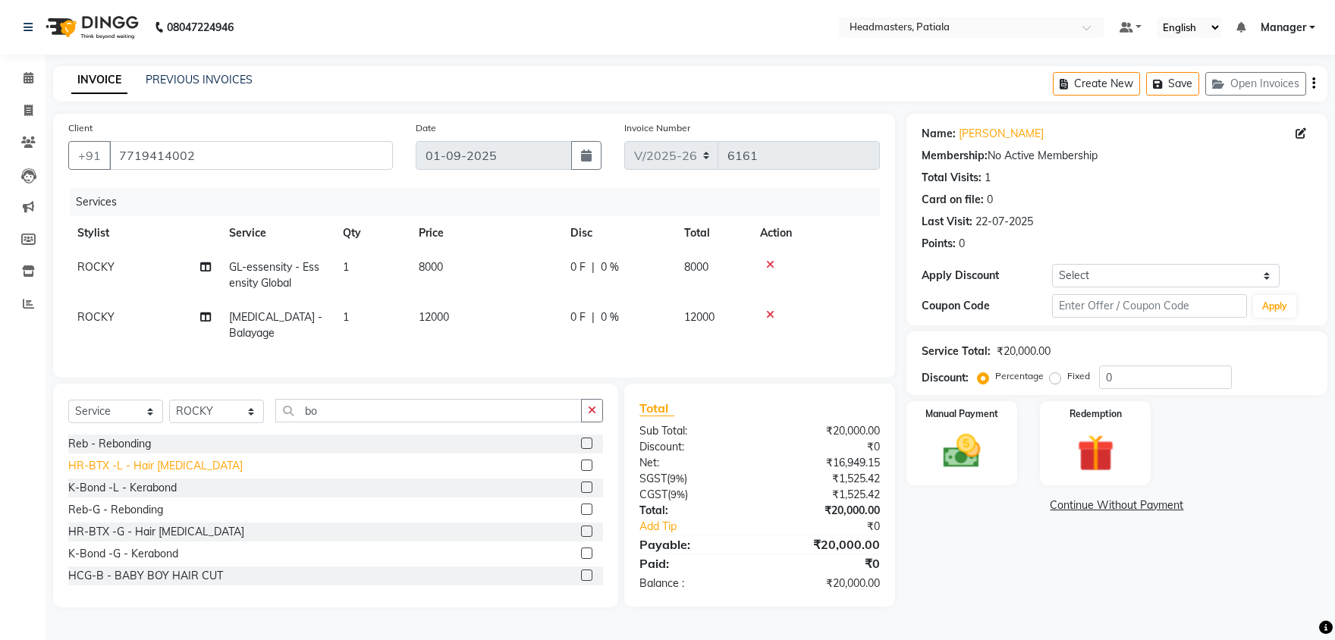
click at [163, 458] on div "HR-BTX -L - Hair [MEDICAL_DATA]" at bounding box center [155, 466] width 174 height 16
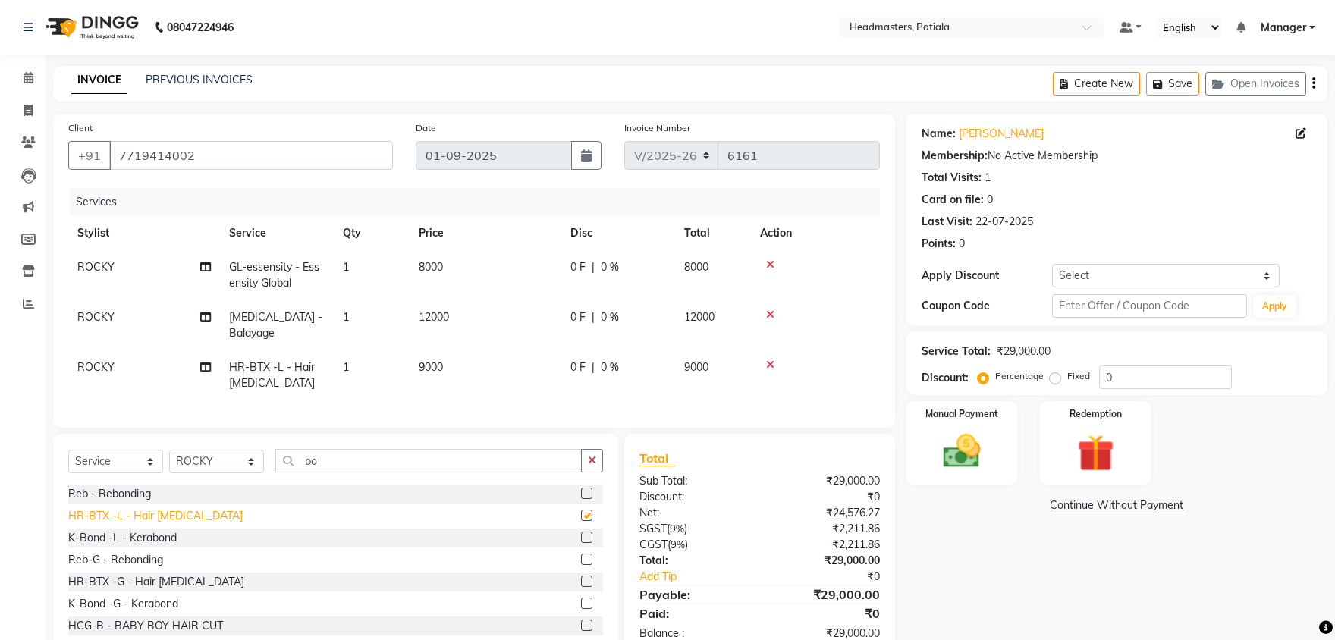
checkbox input "false"
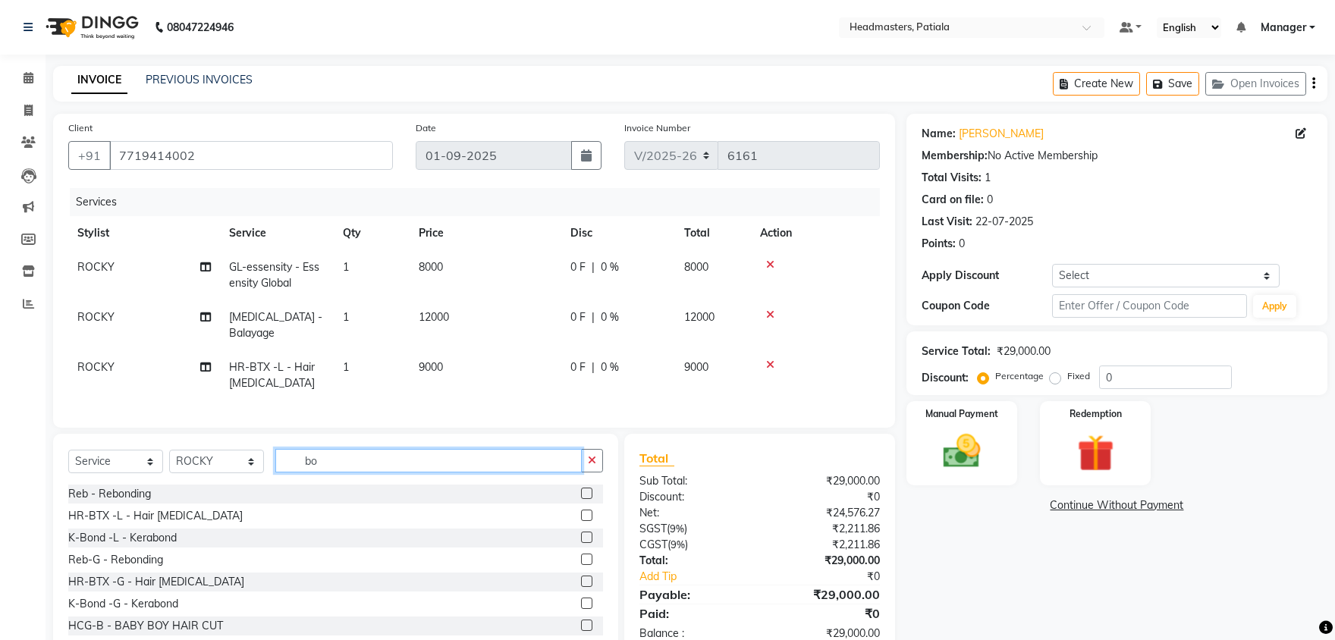
drag, startPoint x: 322, startPoint y: 444, endPoint x: 287, endPoint y: 429, distance: 37.8
click at [285, 449] on input "bo" at bounding box center [428, 461] width 306 height 24
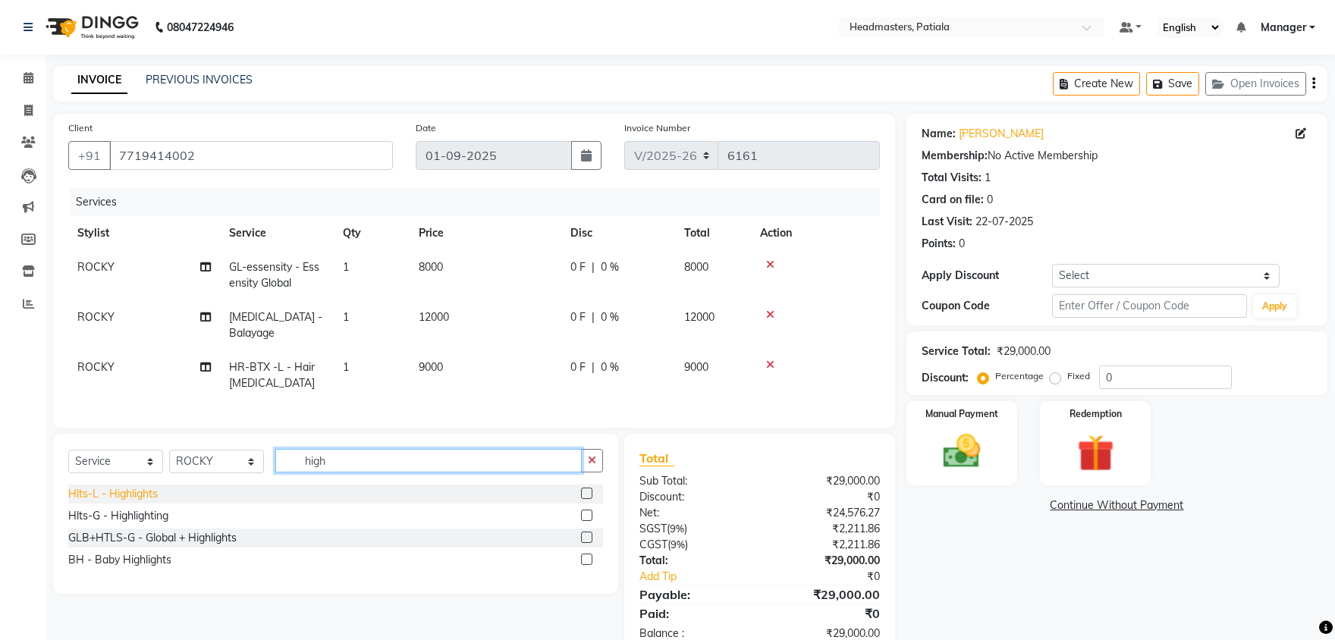
type input "high"
click at [150, 486] on div "Hlts-L - Highlights" at bounding box center [113, 494] width 90 height 16
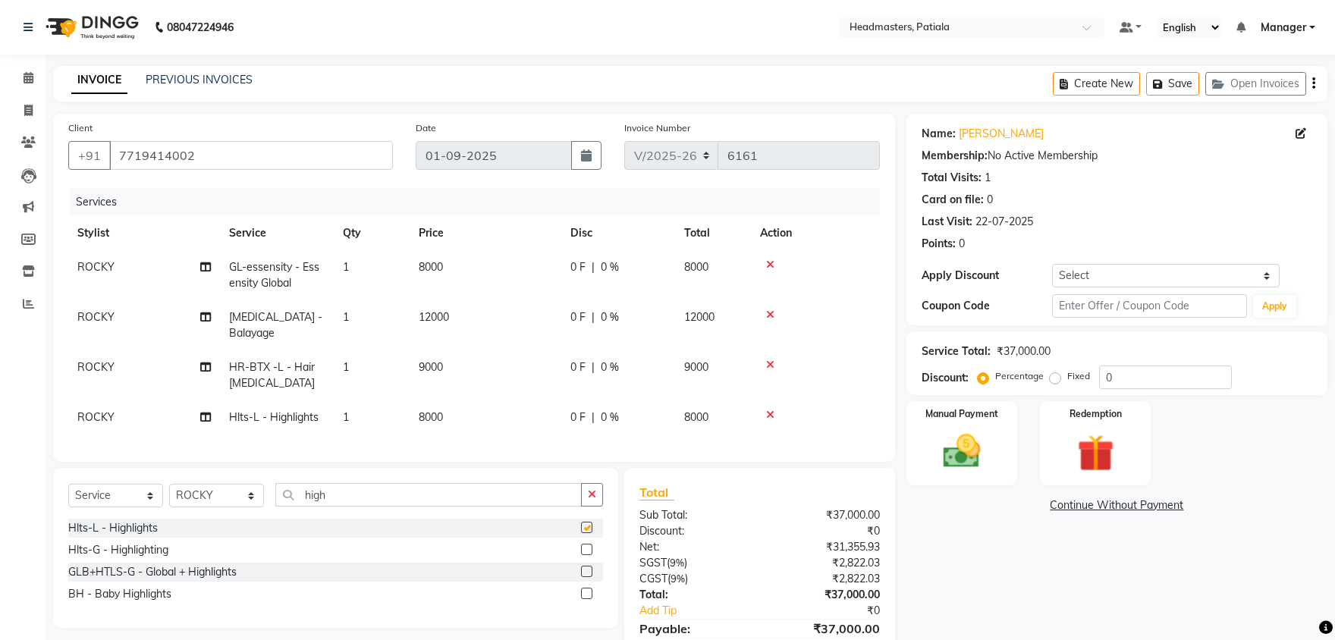
checkbox input "false"
click at [770, 263] on icon at bounding box center [770, 264] width 8 height 11
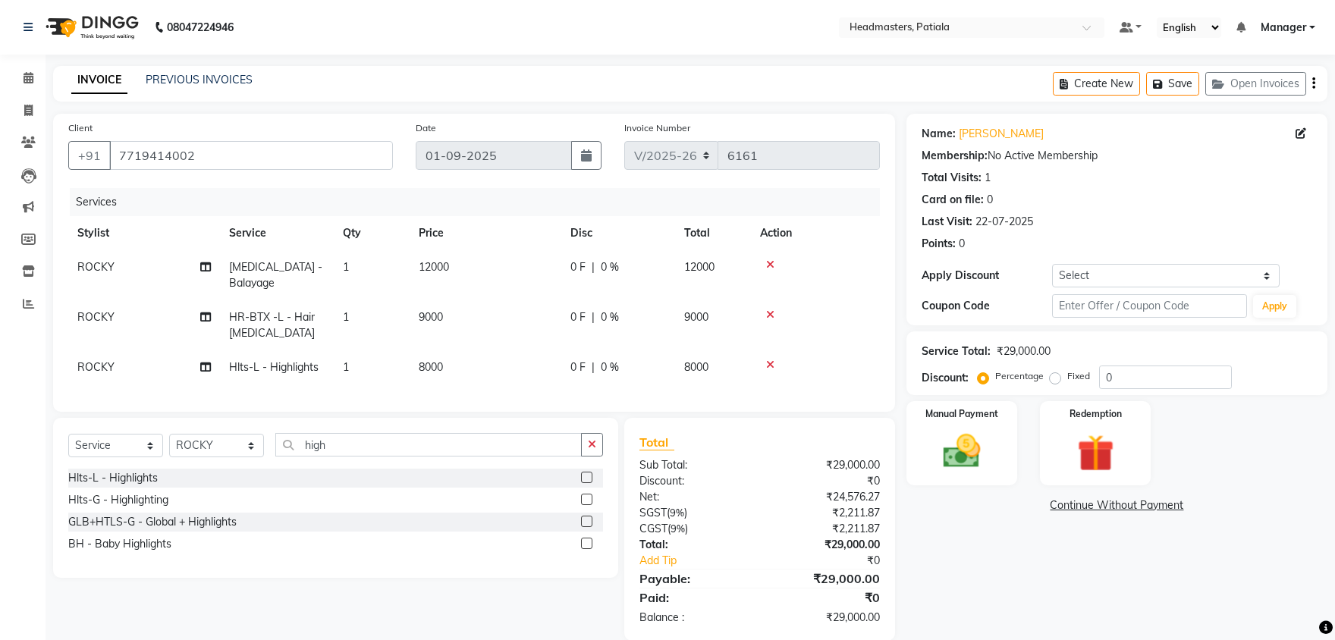
click at [578, 263] on span "0 F" at bounding box center [577, 267] width 15 height 16
select select "51102"
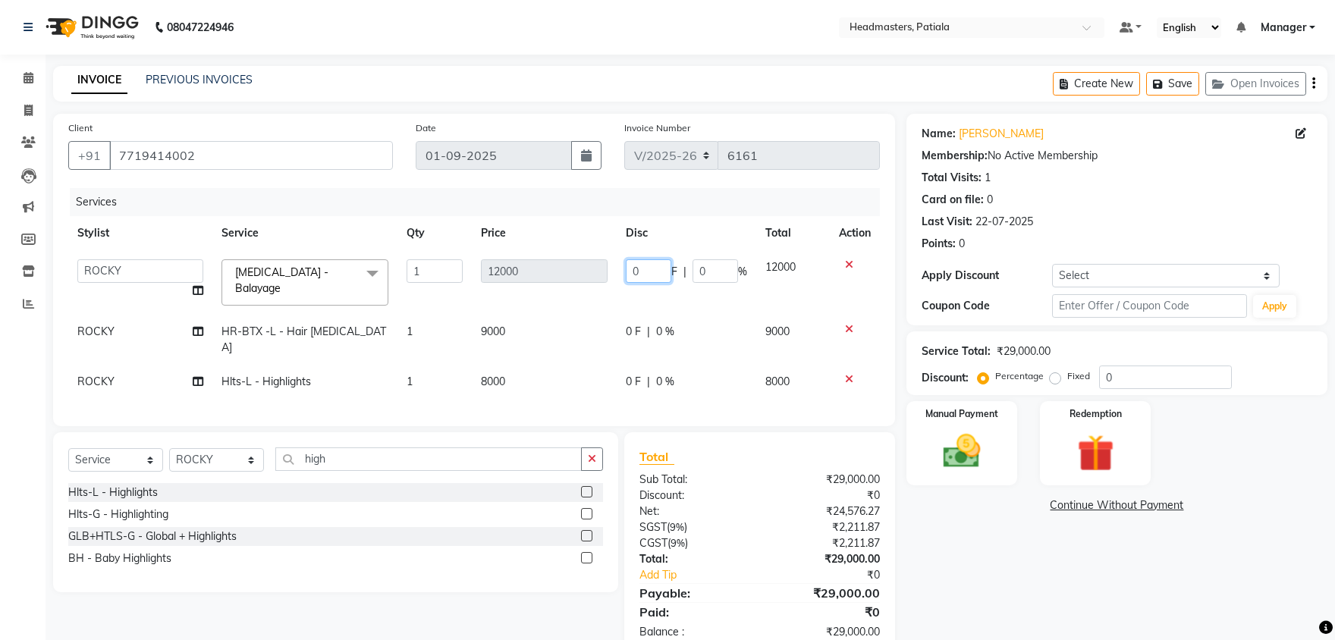
drag, startPoint x: 643, startPoint y: 268, endPoint x: 625, endPoint y: 259, distance: 20.4
click at [626, 259] on input "0" at bounding box center [649, 271] width 46 height 24
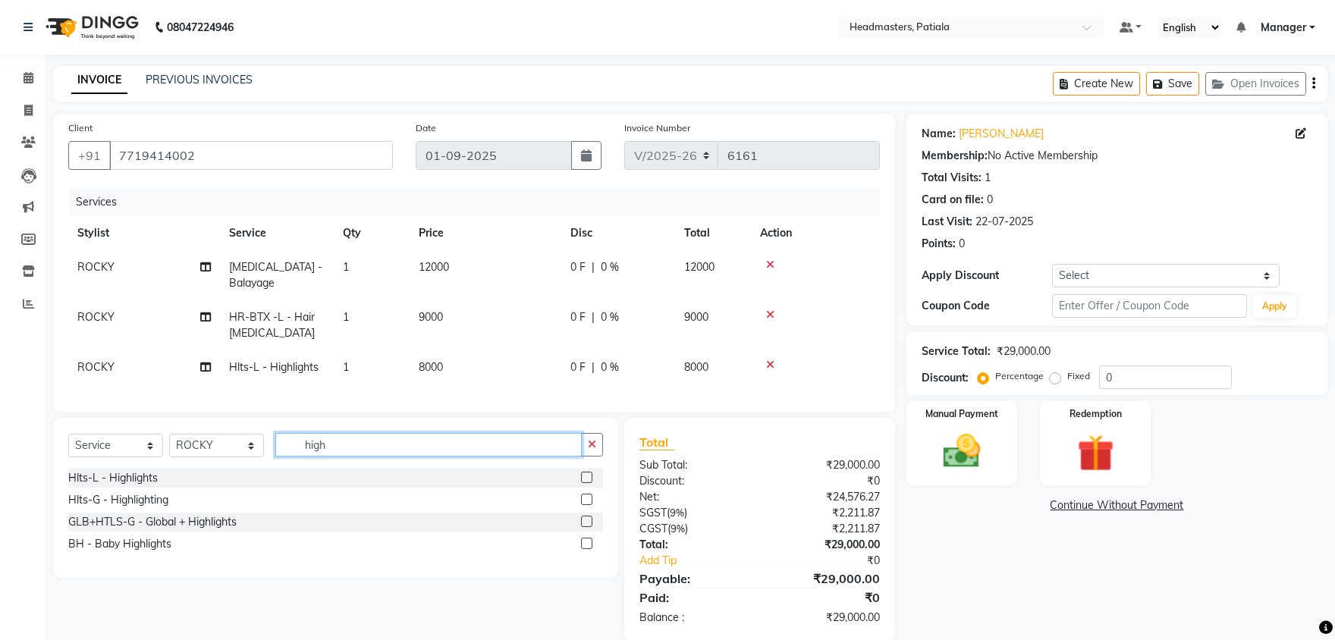
drag, startPoint x: 319, startPoint y: 425, endPoint x: 282, endPoint y: 408, distance: 40.1
click at [282, 433] on input "high" at bounding box center [428, 445] width 306 height 24
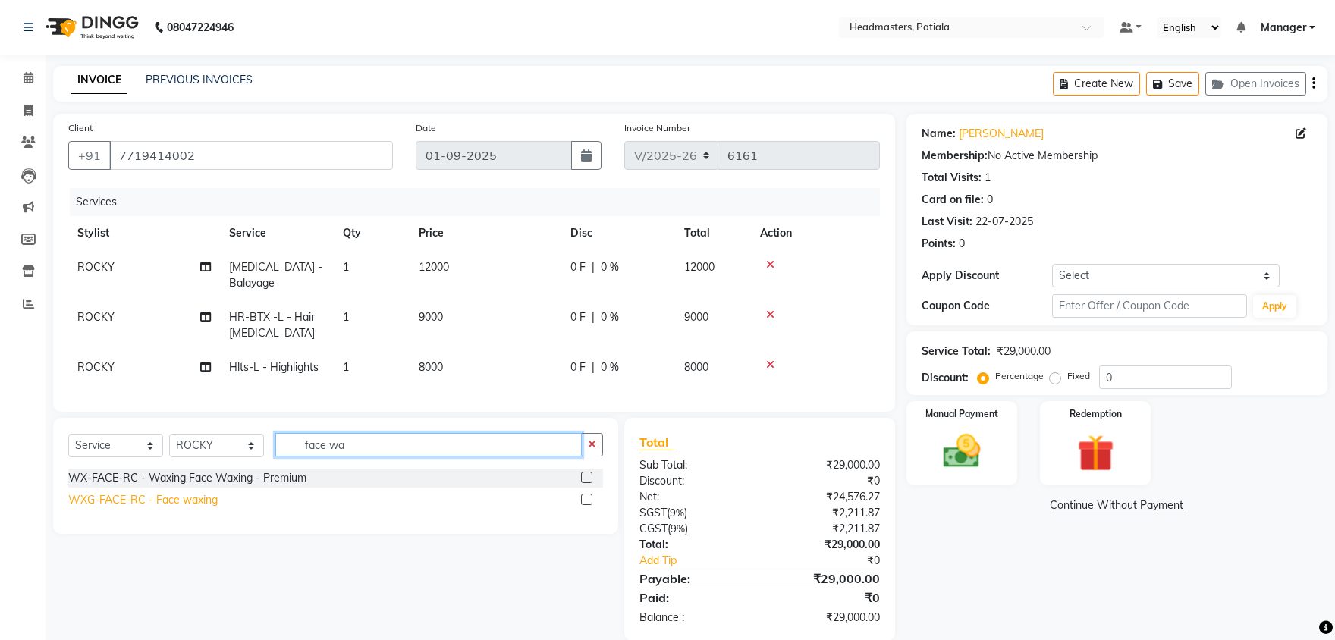
type input "face wa"
click at [147, 492] on div "WXG-FACE-RC - Face waxing" at bounding box center [142, 500] width 149 height 16
checkbox input "false"
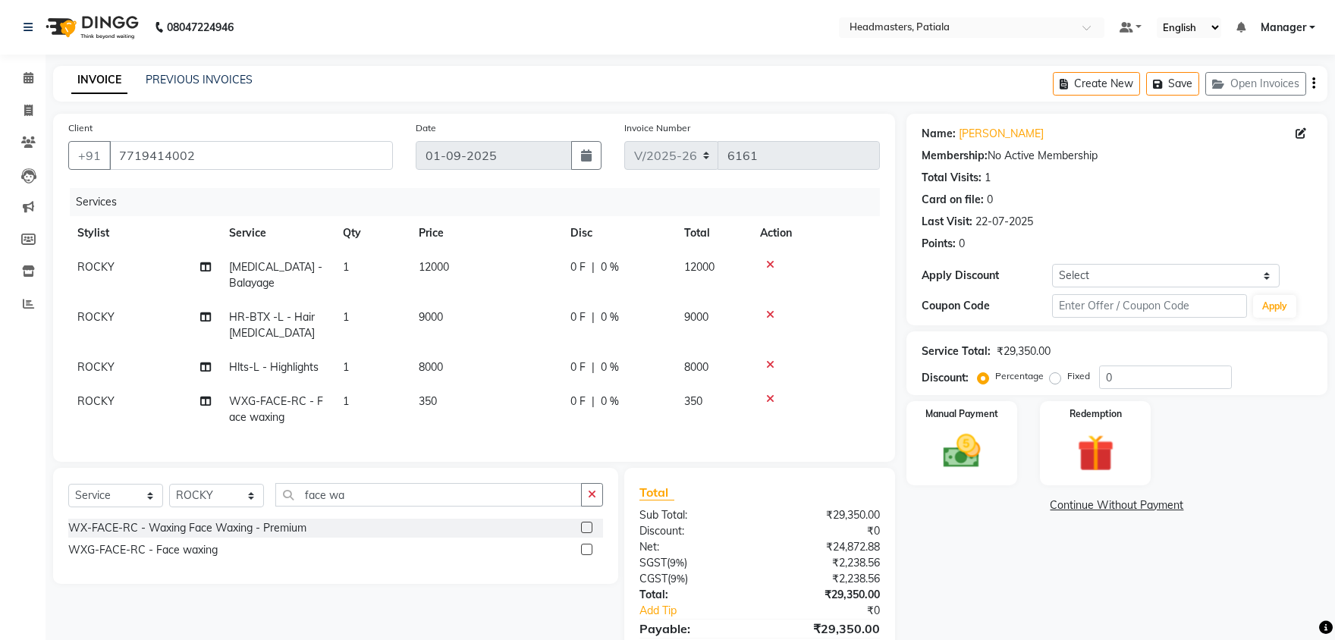
click at [772, 260] on icon at bounding box center [770, 264] width 8 height 11
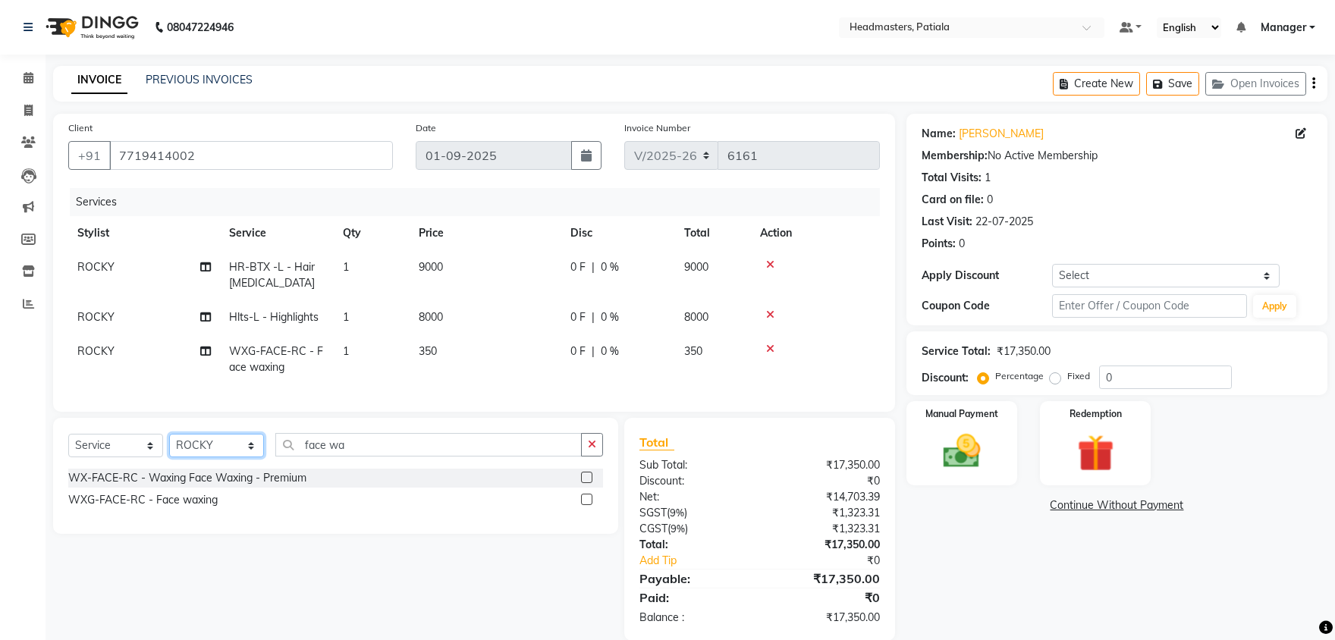
click at [169, 434] on select "Select Stylist ABHISHEK AJAY KUMAR AKSHAY ALI ARSH ARUN ASIF AZEEZUR REHMAAN Ch…" at bounding box center [216, 446] width 95 height 24
select select "51096"
click option "[PERSON_NAME]" at bounding box center [0, 0] width 0 height 0
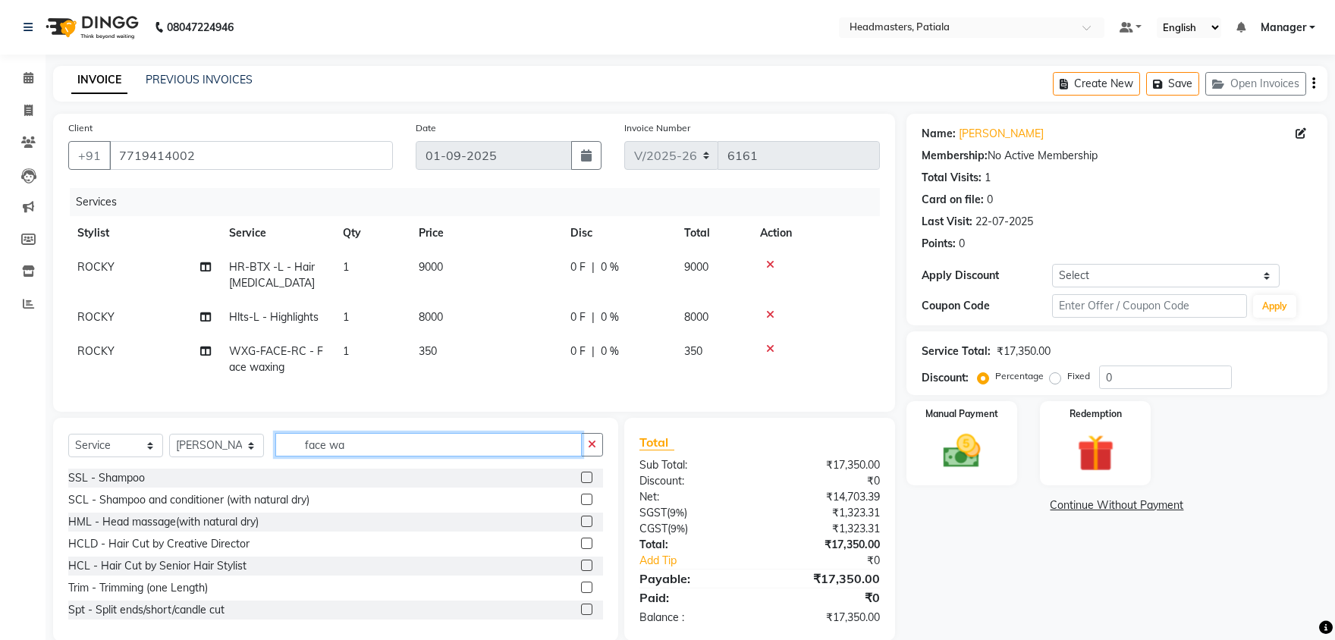
click at [369, 441] on input "face wa" at bounding box center [428, 445] width 306 height 24
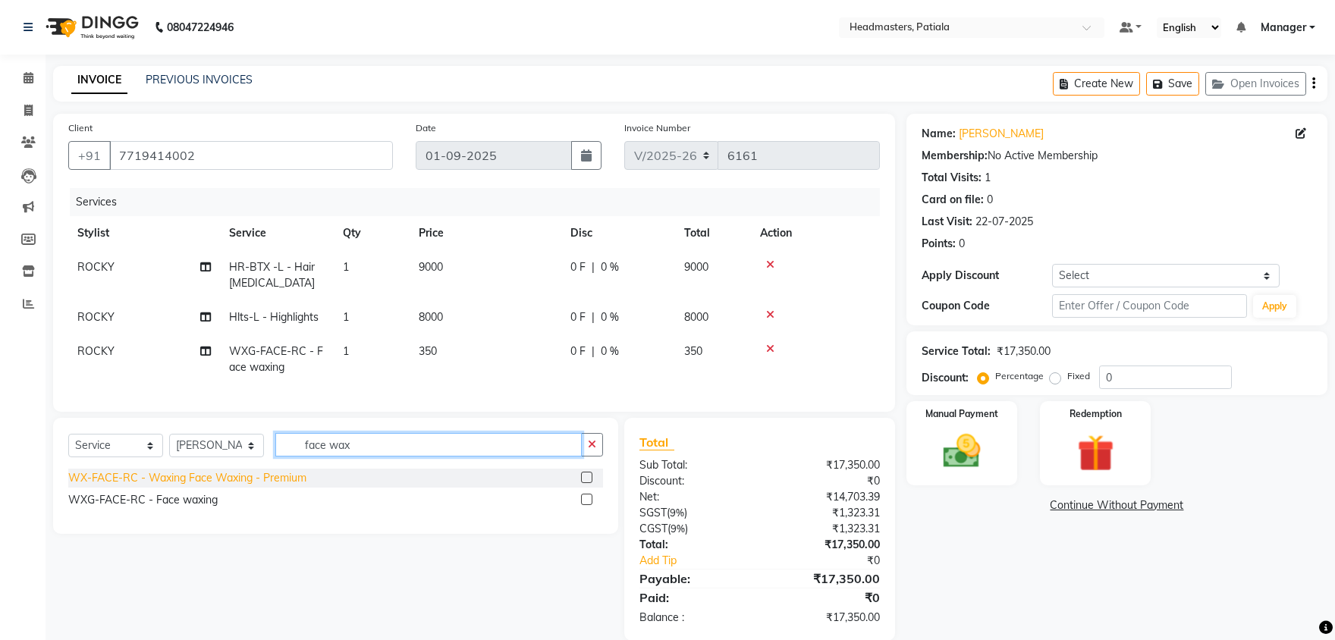
type input "face wax"
click at [221, 480] on div "WX-FACE-RC - Waxing Face Waxing - Premium" at bounding box center [187, 478] width 238 height 16
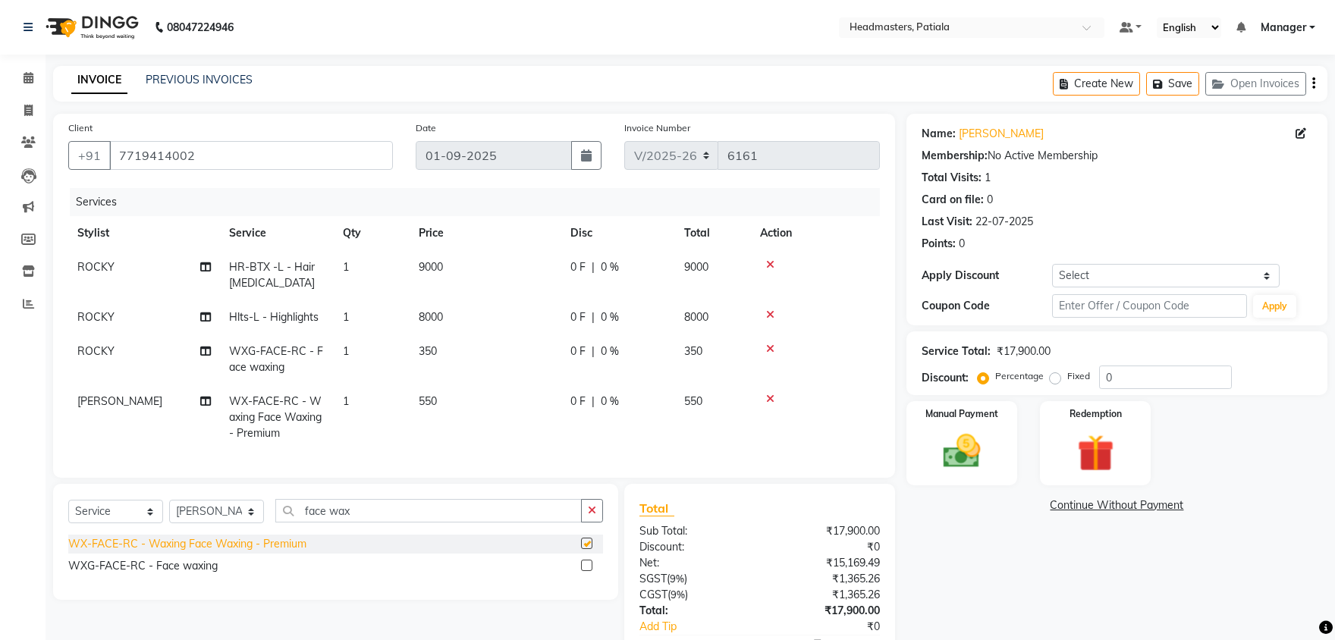
checkbox input "false"
drag, startPoint x: 567, startPoint y: 401, endPoint x: 564, endPoint y: 410, distance: 9.6
click at [568, 401] on td "0 F | 0 %" at bounding box center [618, 418] width 114 height 66
select select "51096"
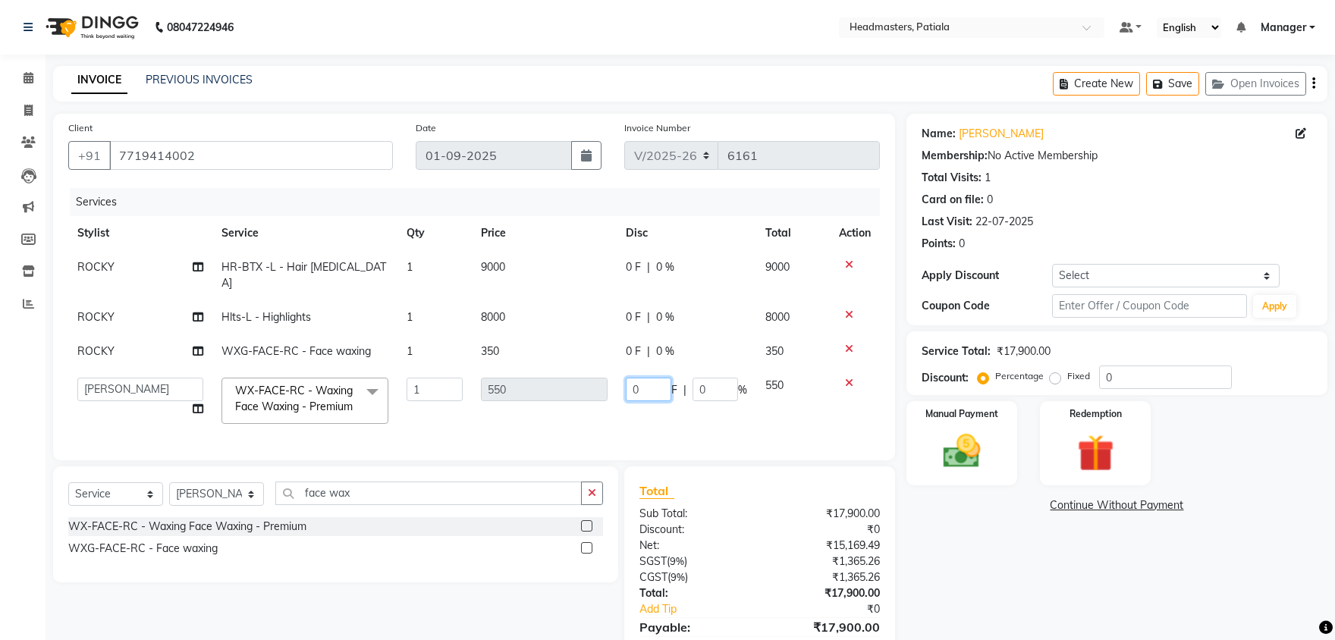
drag, startPoint x: 642, startPoint y: 367, endPoint x: 630, endPoint y: 361, distance: 12.9
click at [630, 378] on input "0" at bounding box center [649, 390] width 46 height 24
type input "50"
click at [1010, 522] on div "Name: Puneet Membership: No Active Membership Total Visits: 1 Card on file: 0 L…" at bounding box center [1122, 402] width 432 height 576
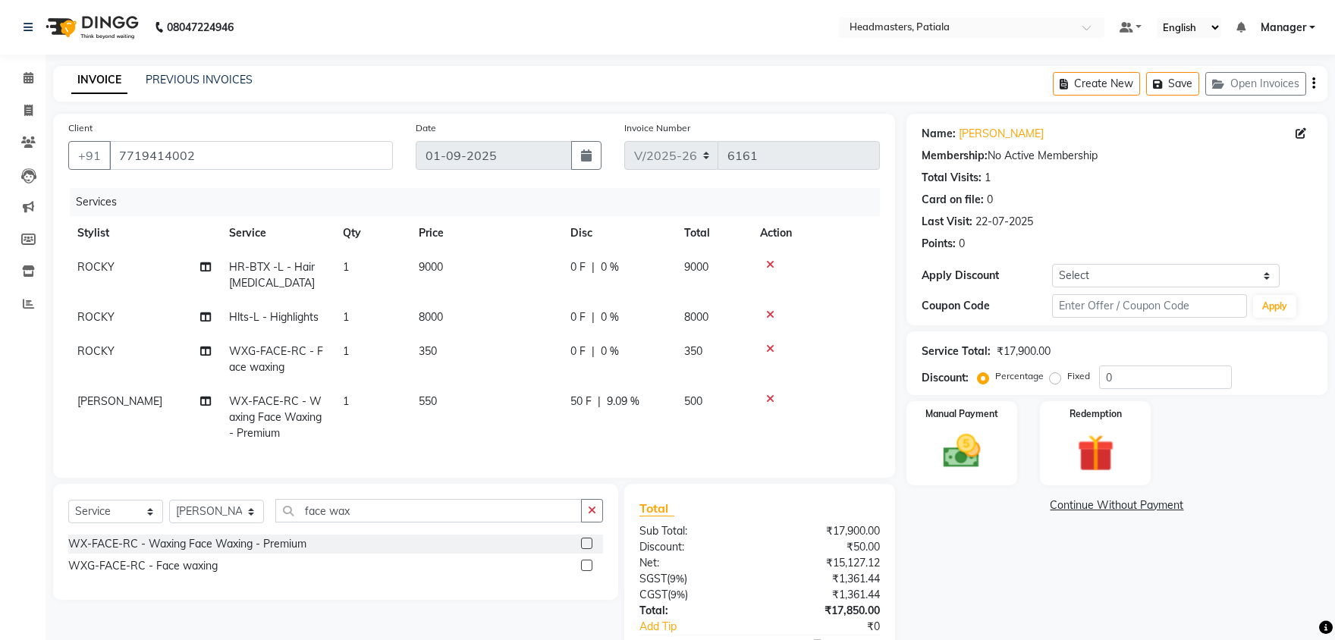
click at [768, 348] on icon at bounding box center [770, 349] width 8 height 11
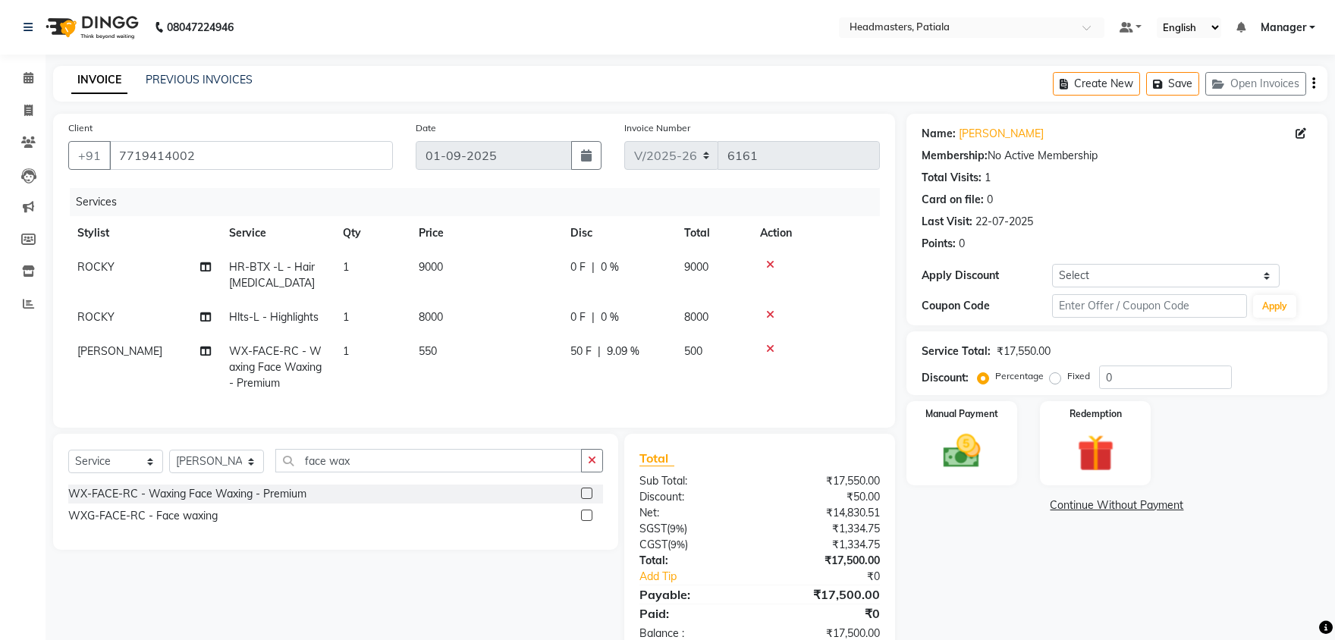
click at [575, 319] on span "0 F" at bounding box center [577, 317] width 15 height 16
select select "51102"
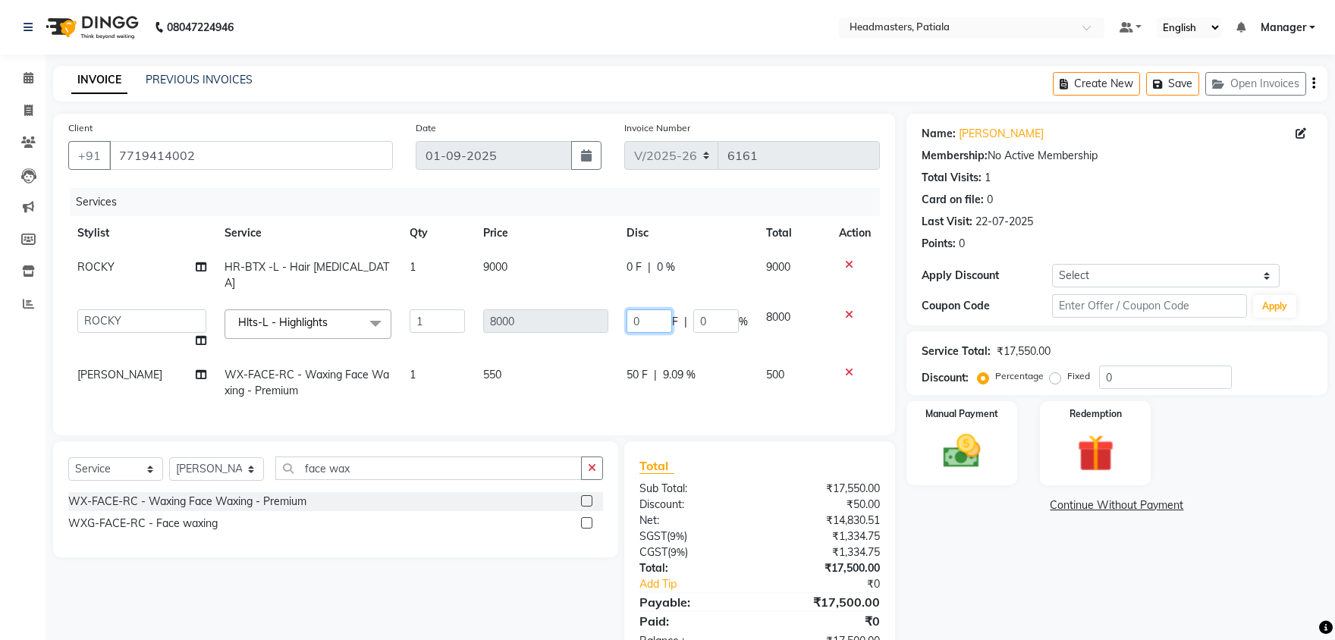
click at [636, 309] on input "0" at bounding box center [650, 321] width 46 height 24
drag, startPoint x: 639, startPoint y: 303, endPoint x: 627, endPoint y: 300, distance: 12.7
click at [627, 309] on input "0" at bounding box center [650, 321] width 46 height 24
type input "3000"
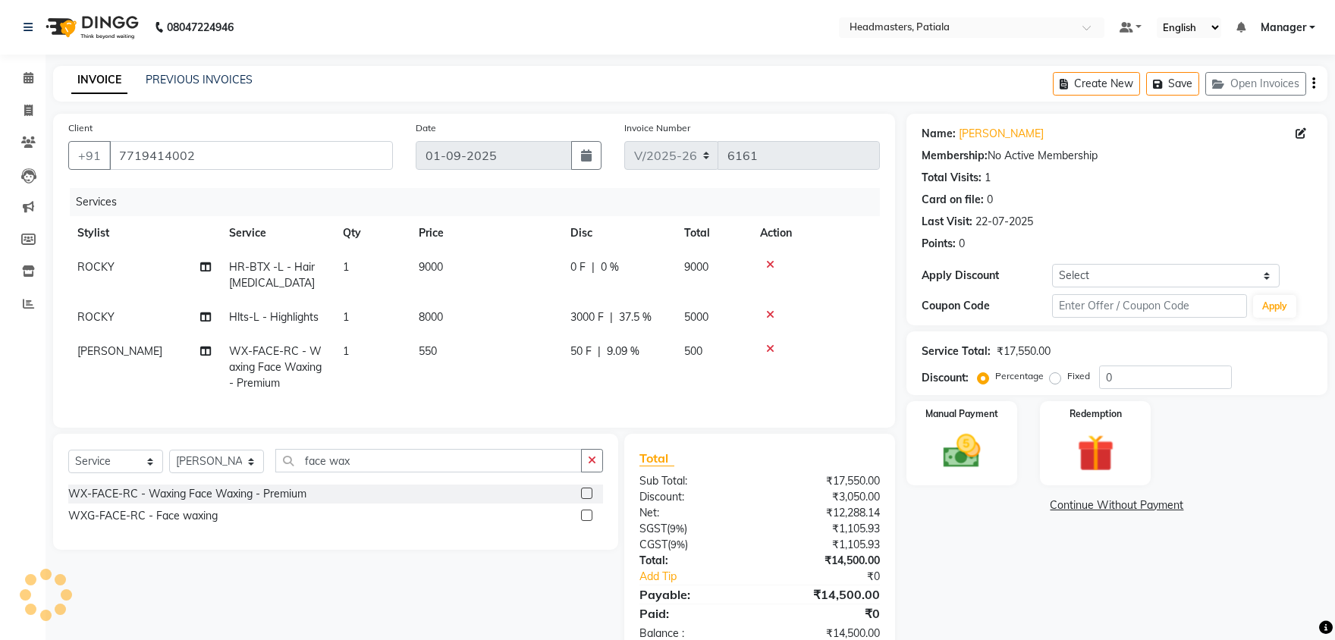
click at [630, 269] on div "0 F | 0 %" at bounding box center [618, 267] width 96 height 16
select select "51102"
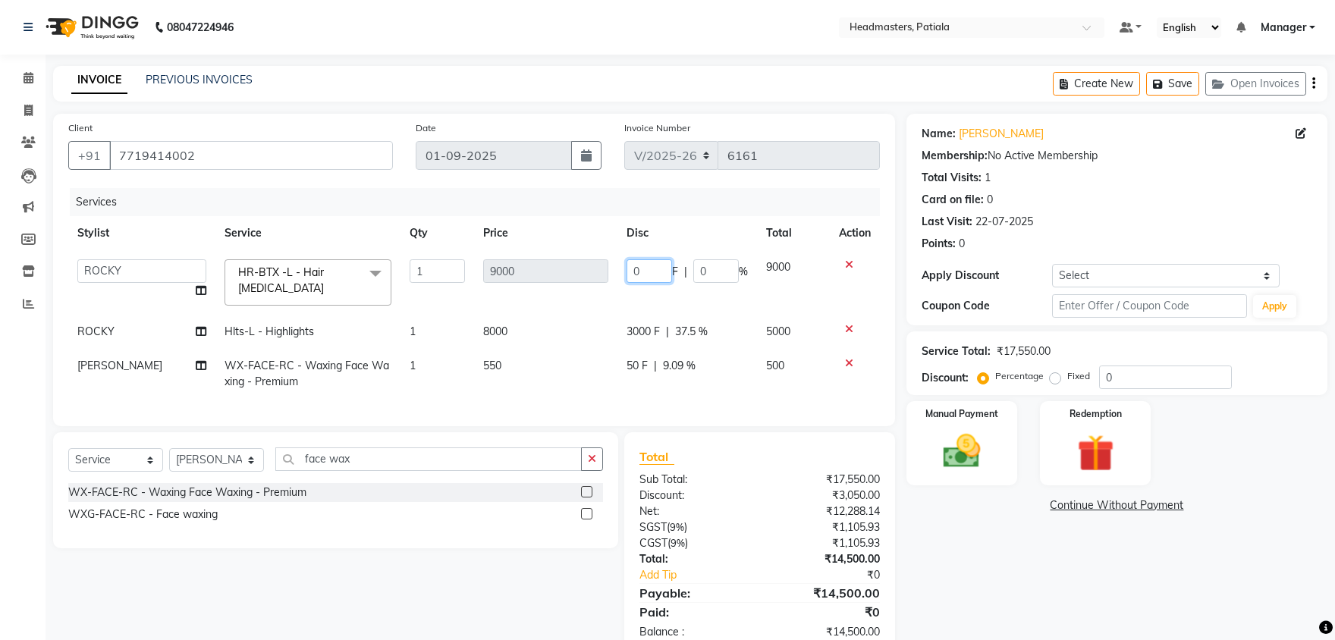
drag, startPoint x: 636, startPoint y: 270, endPoint x: 619, endPoint y: 272, distance: 17.5
click at [627, 272] on input "0" at bounding box center [650, 271] width 46 height 24
type input "4000"
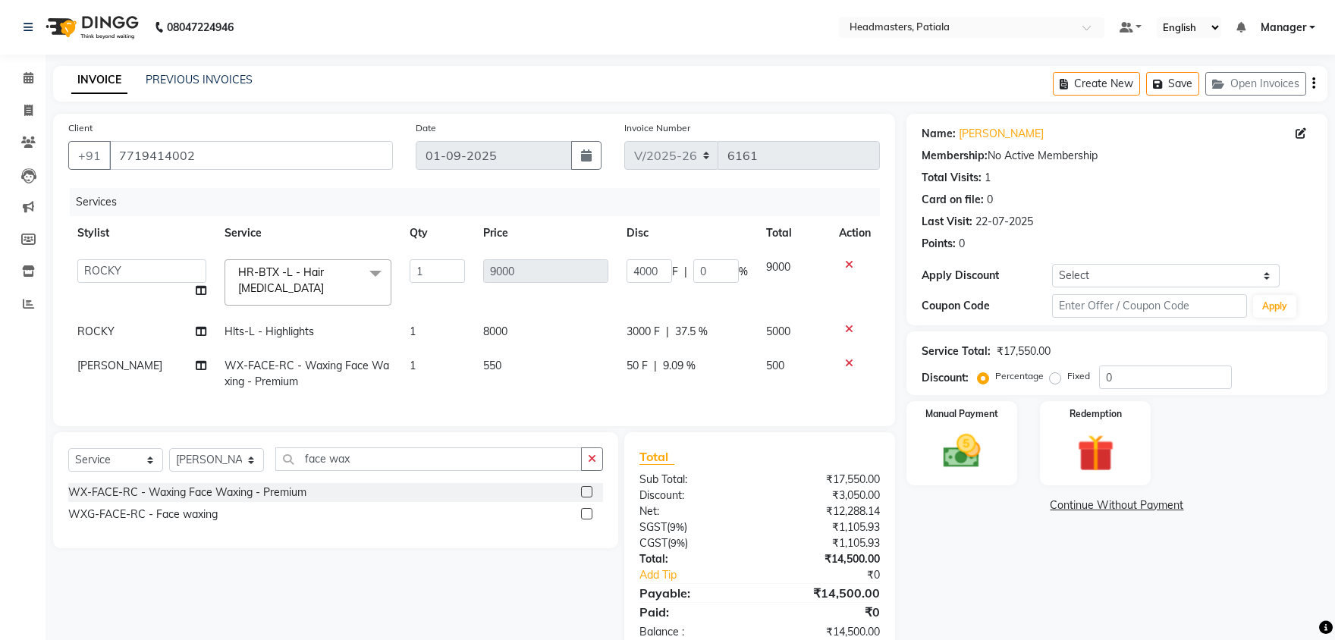
click at [919, 595] on div "Name: Puneet Membership: No Active Membership Total Visits: 1 Card on file: 0 L…" at bounding box center [1122, 385] width 432 height 542
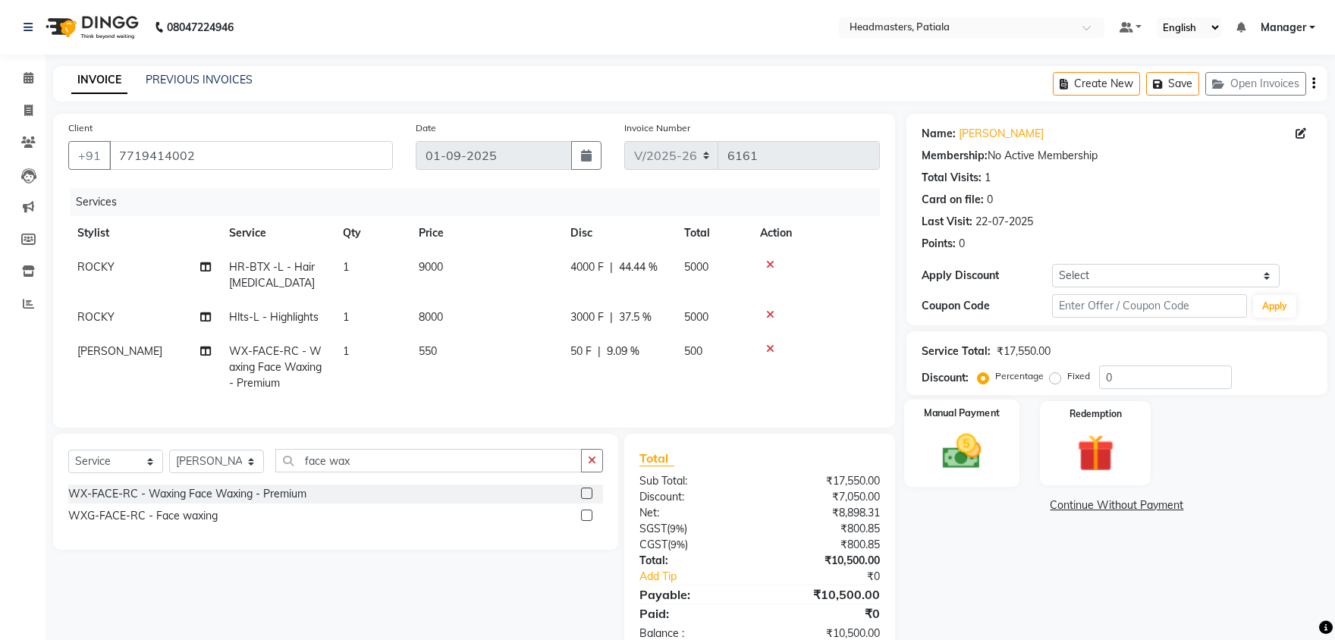
click at [949, 476] on div "Manual Payment" at bounding box center [961, 443] width 115 height 87
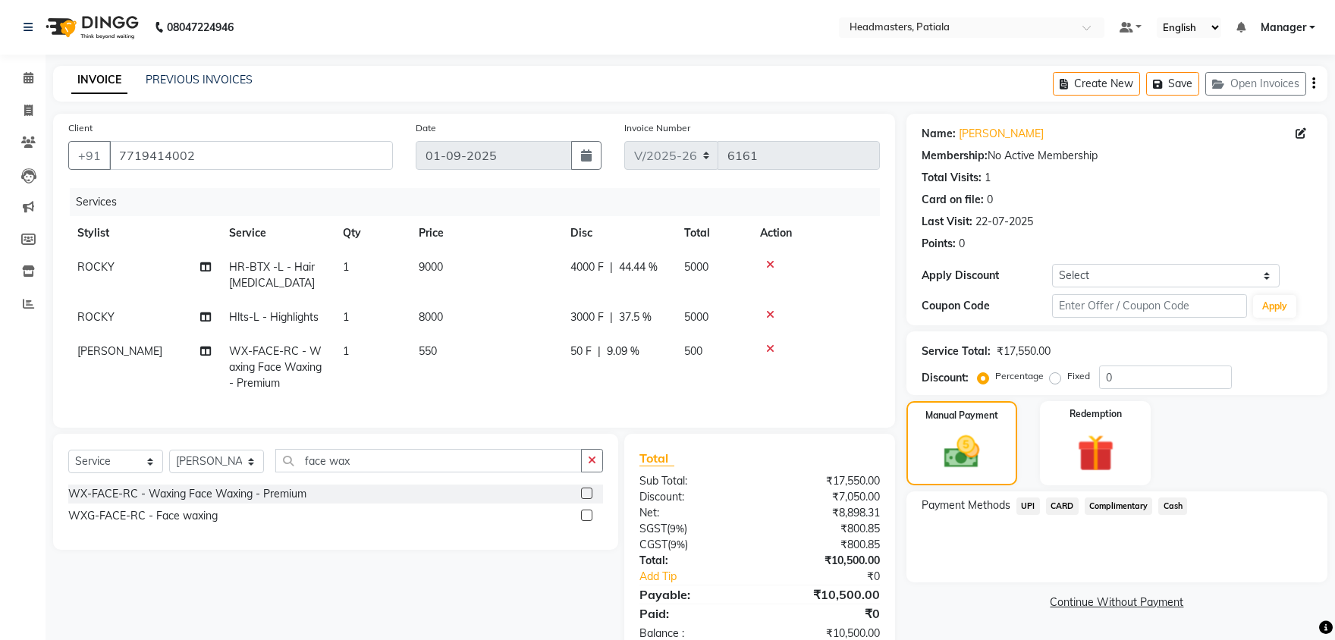
click at [1170, 507] on span "Cash" at bounding box center [1172, 506] width 29 height 17
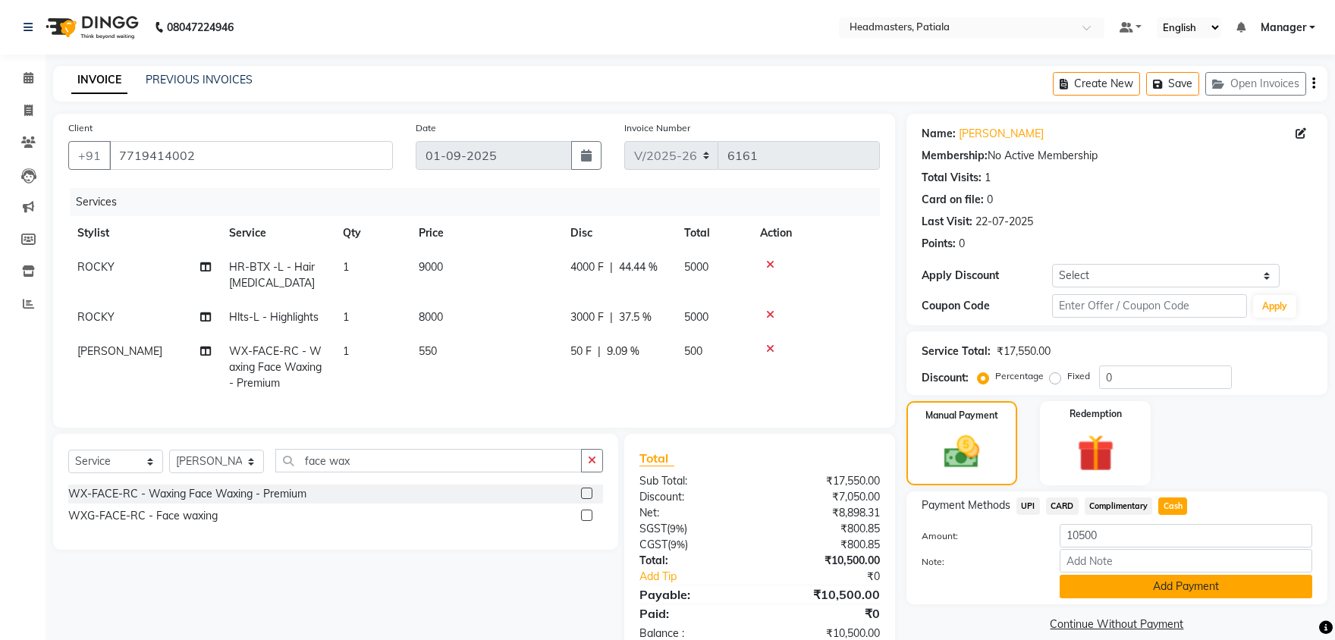
click at [1158, 585] on button "Add Payment" at bounding box center [1186, 587] width 253 height 24
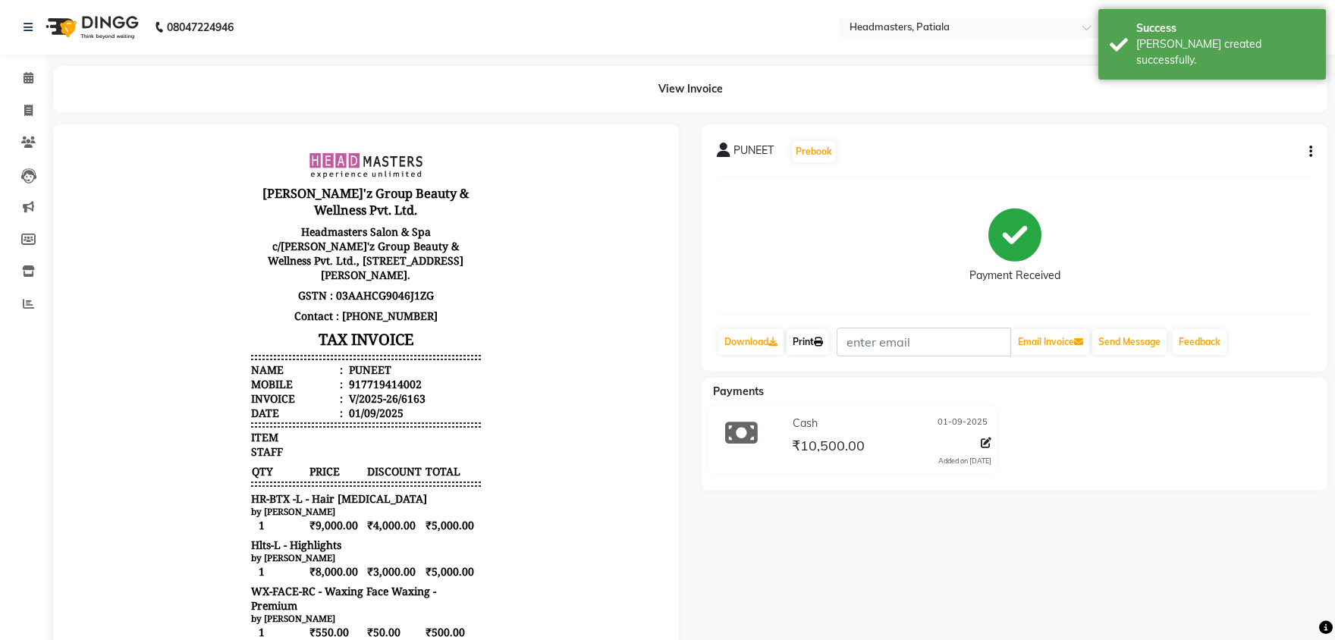
click at [796, 339] on link "Print" at bounding box center [808, 342] width 42 height 26
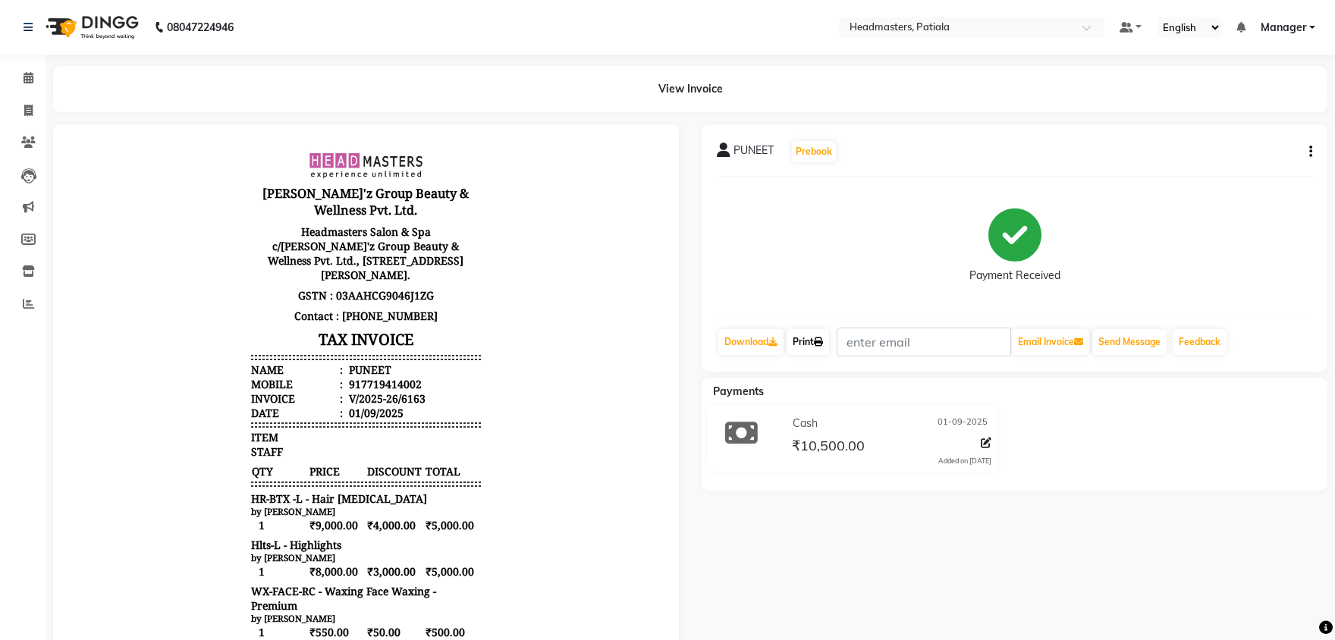
click at [813, 345] on link "Print" at bounding box center [808, 342] width 42 height 26
click at [818, 343] on link "Print" at bounding box center [808, 342] width 42 height 26
click at [30, 78] on icon at bounding box center [29, 77] width 10 height 11
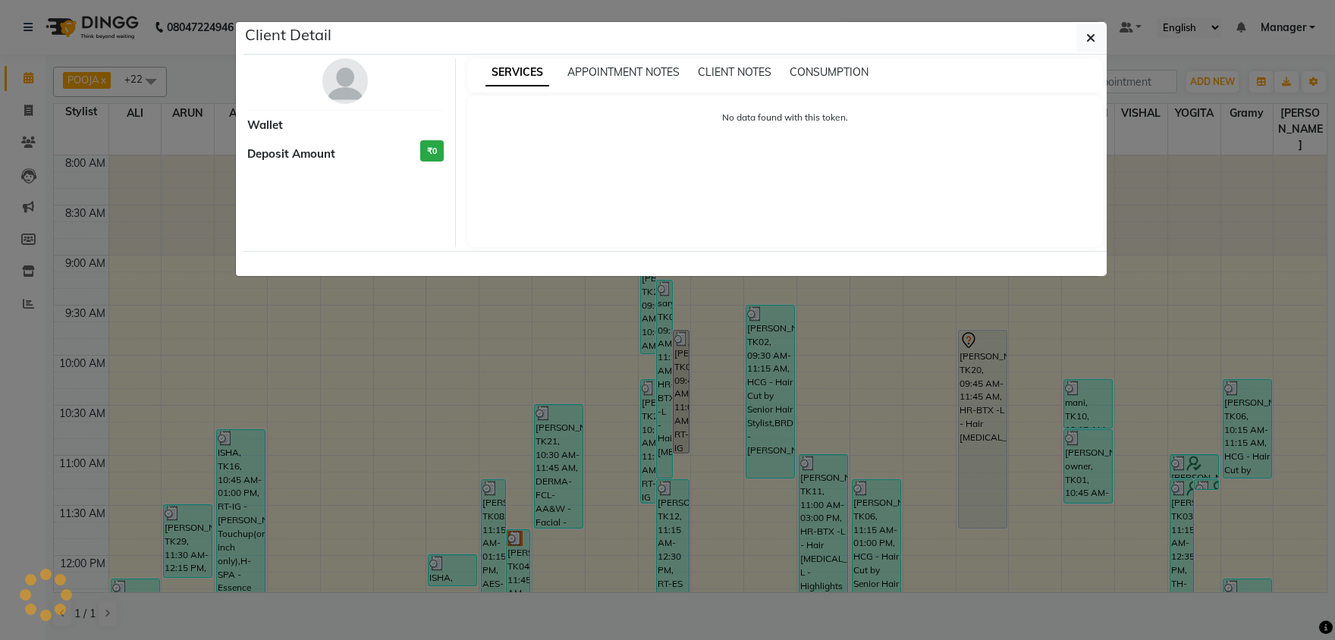
select select "3"
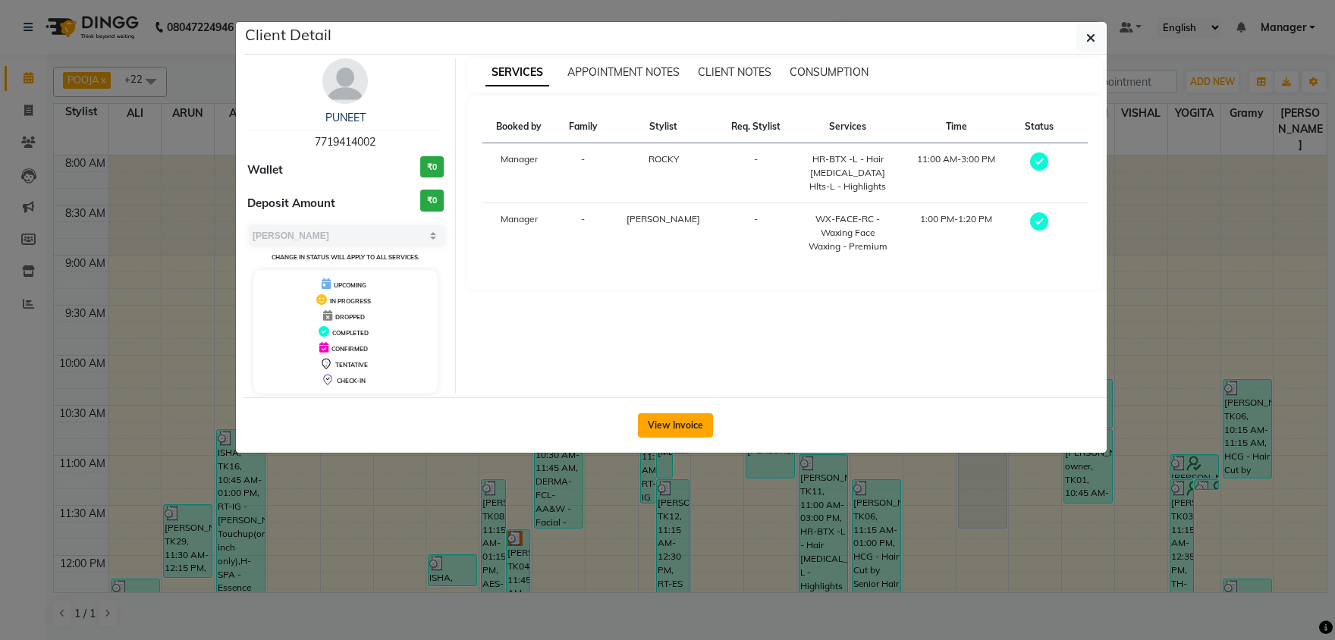
click at [686, 423] on button "View Invoice" at bounding box center [675, 425] width 75 height 24
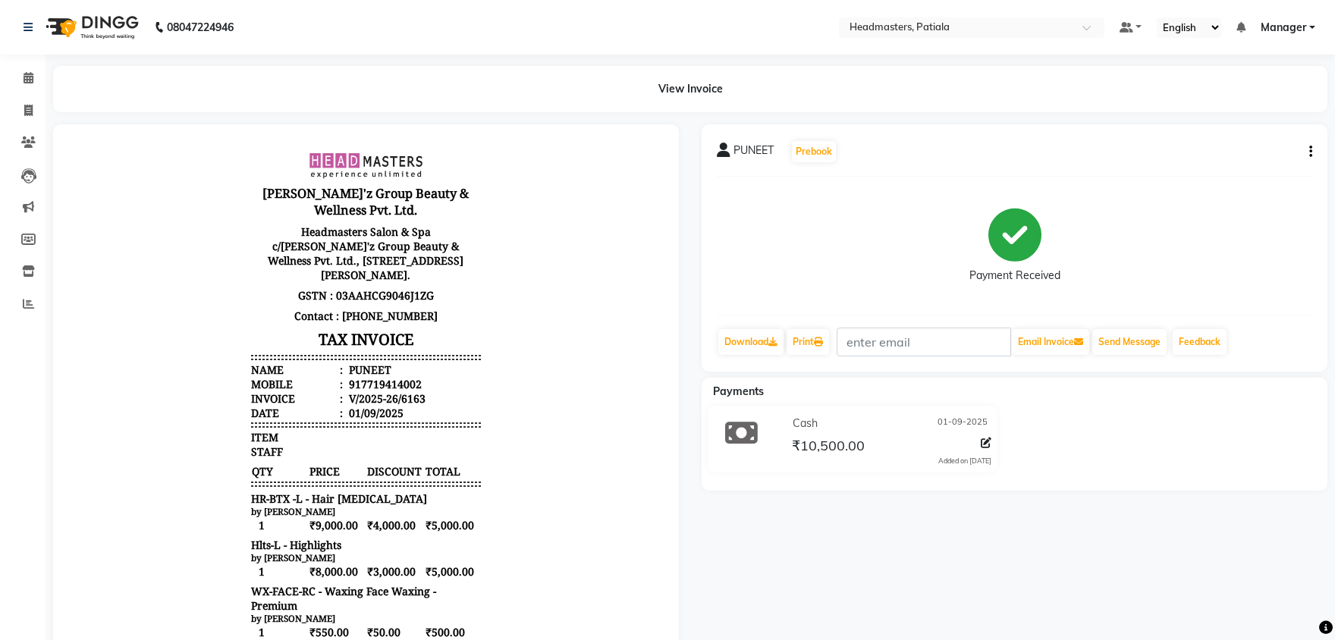
click at [1307, 153] on button "button" at bounding box center [1307, 152] width 9 height 16
click at [1249, 203] on div "Payment Received" at bounding box center [1014, 246] width 595 height 114
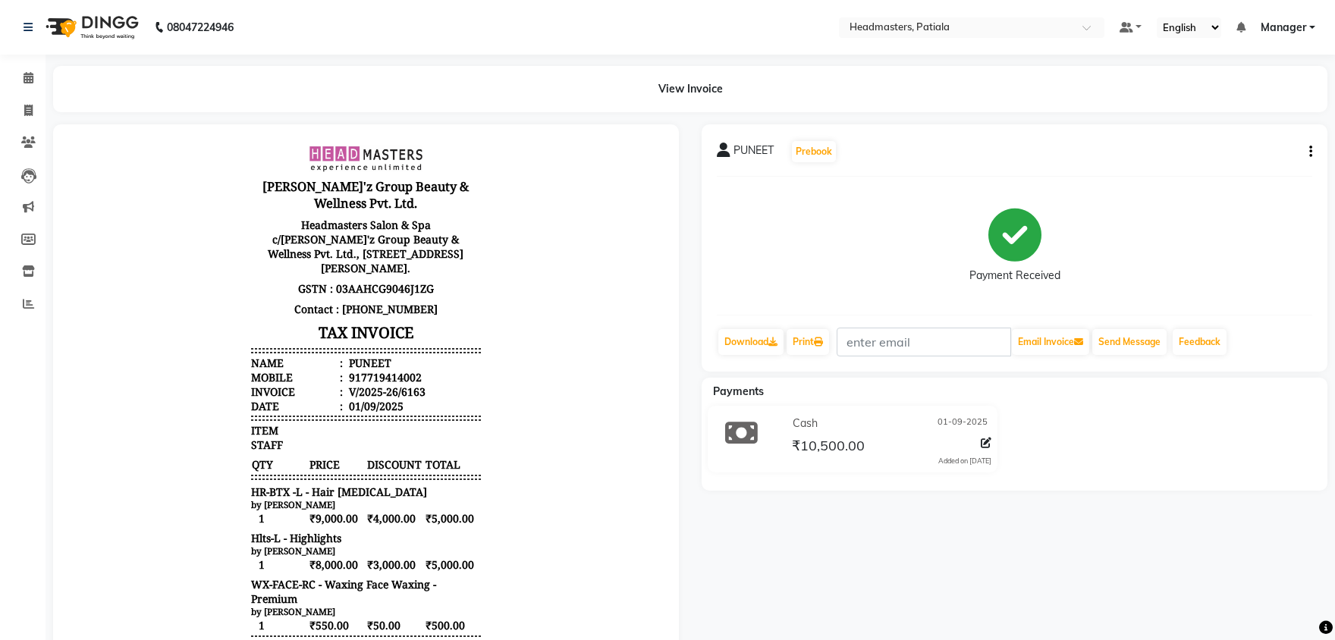
scroll to position [11, 0]
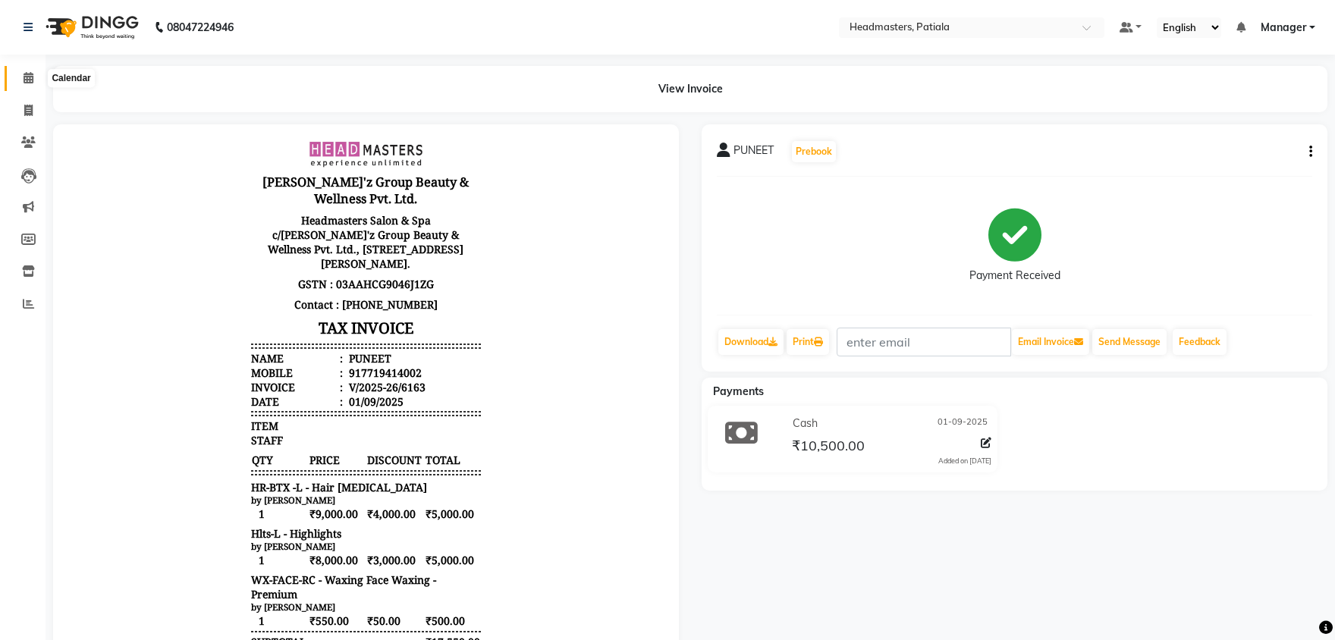
click at [30, 75] on icon at bounding box center [29, 77] width 10 height 11
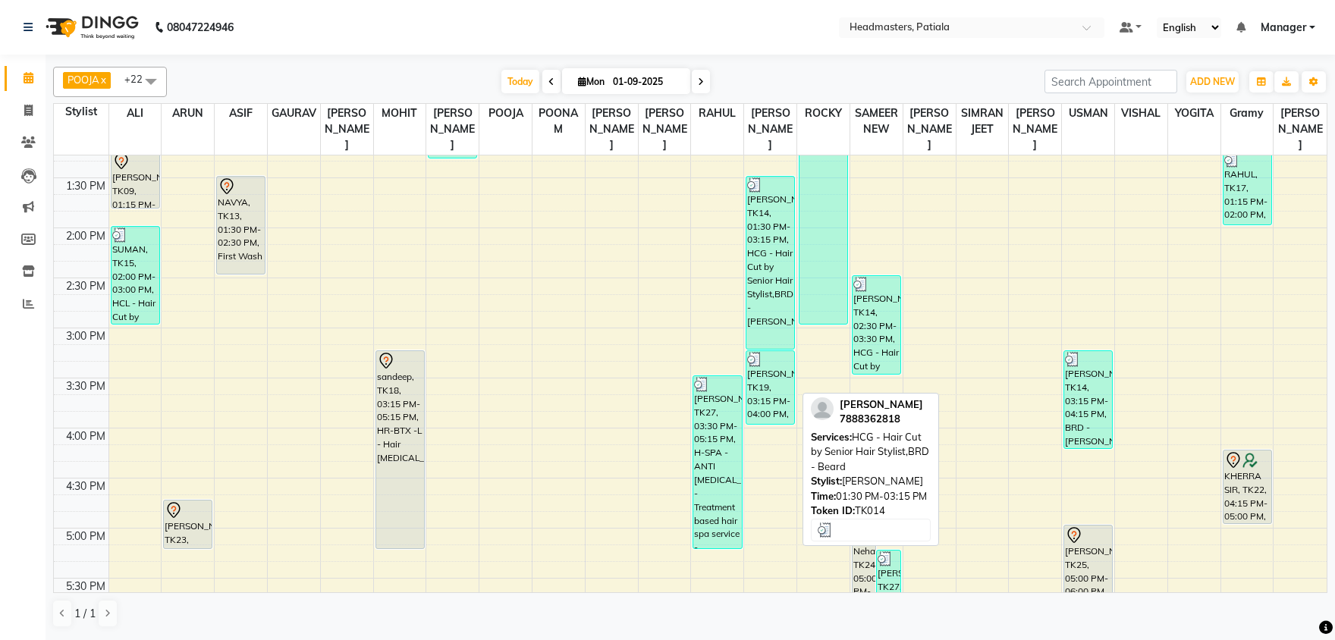
scroll to position [554, 0]
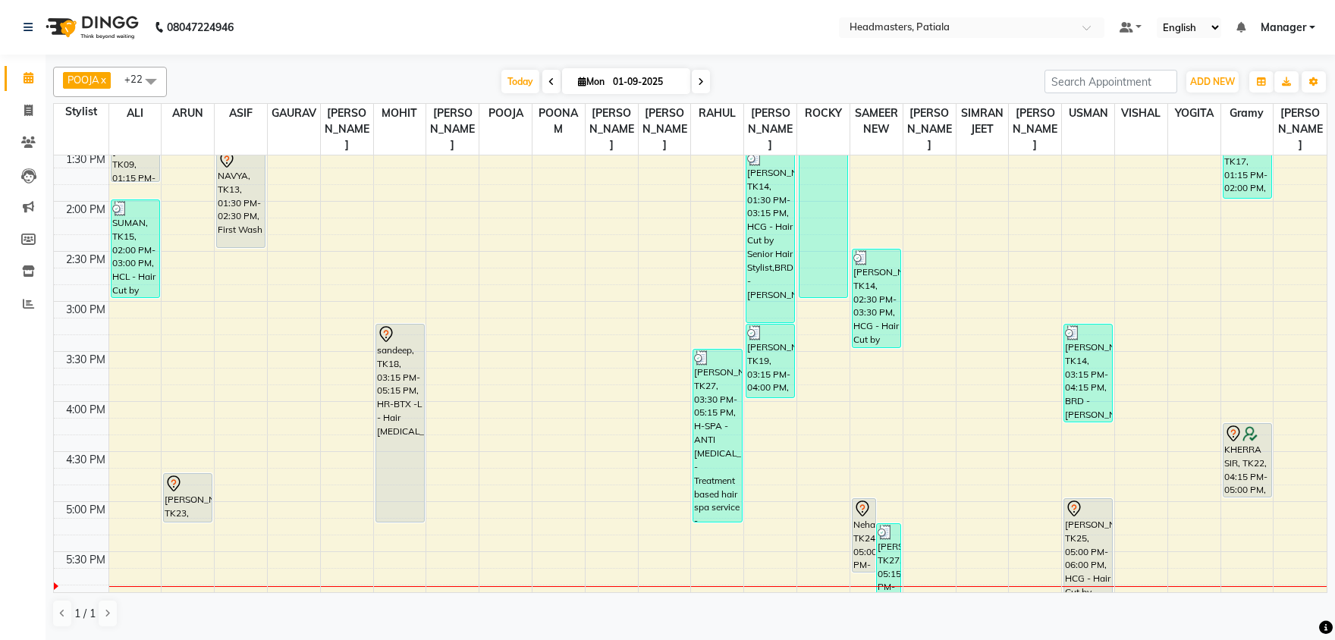
click at [149, 87] on span at bounding box center [151, 81] width 30 height 29
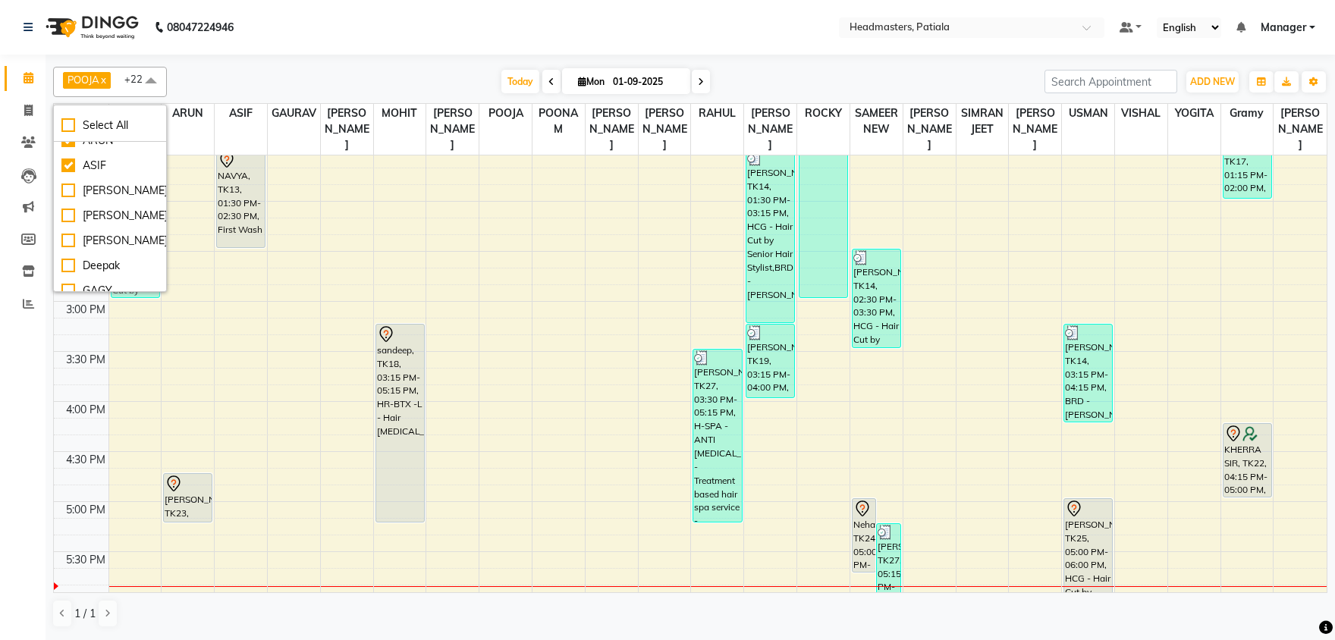
scroll to position [237, 0]
click at [753, 80] on div "Today Mon 01-09-2025" at bounding box center [605, 82] width 862 height 23
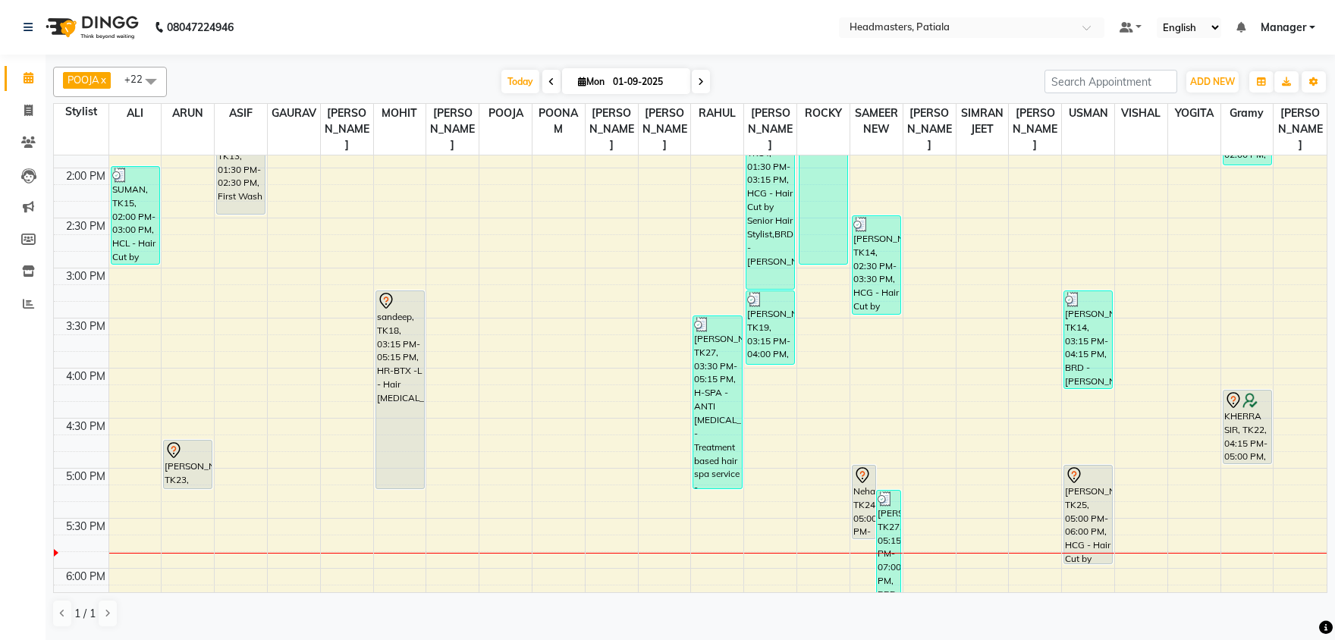
scroll to position [634, 0]
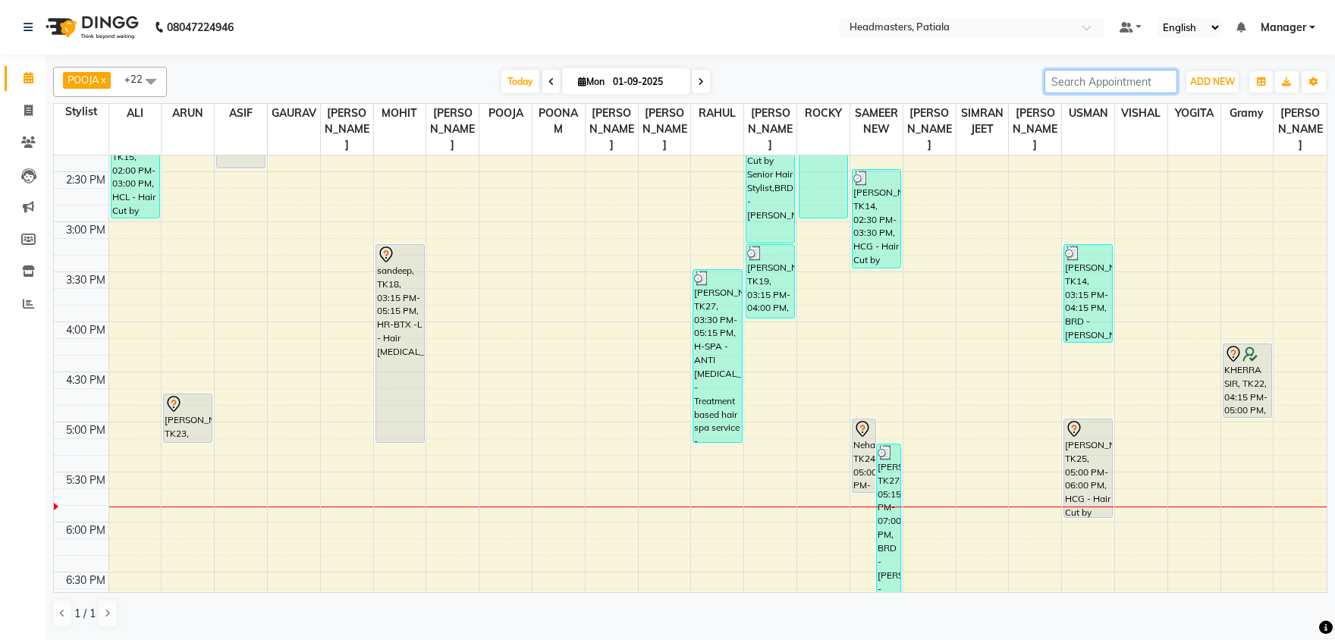
click at [1044, 80] on input "search" at bounding box center [1110, 82] width 133 height 24
click at [1070, 88] on input "search" at bounding box center [1110, 82] width 133 height 24
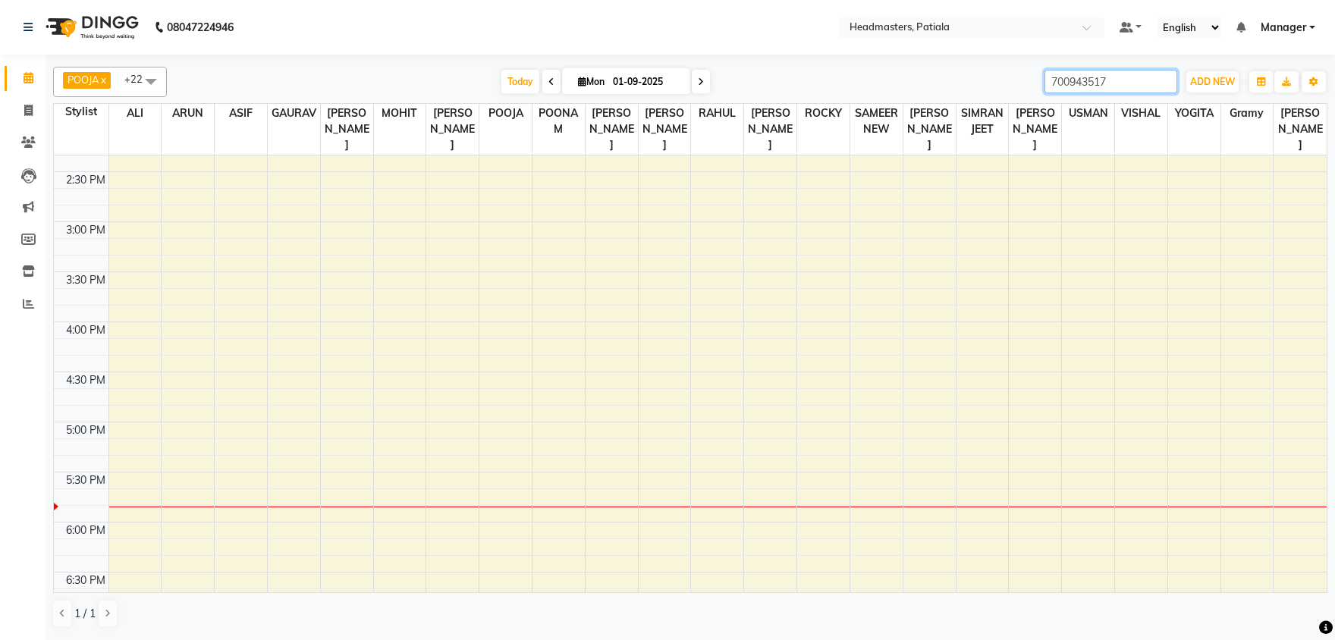
type input "7009435172"
drag, startPoint x: 1099, startPoint y: 83, endPoint x: 1015, endPoint y: 82, distance: 84.2
click at [1044, 82] on input "7009435172" at bounding box center [1110, 82] width 133 height 24
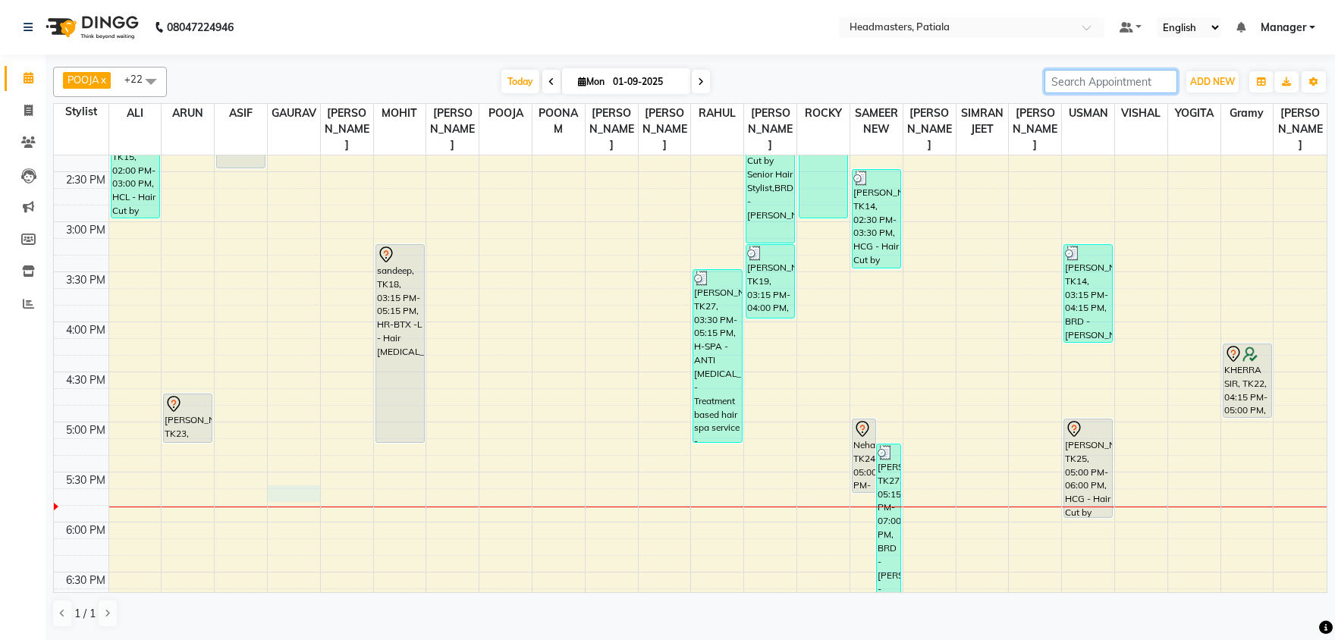
click at [306, 495] on div "8:00 AM 8:30 AM 9:00 AM 9:30 AM 10:00 AM 10:30 AM 11:00 AM 11:30 AM 12:00 PM 12…" at bounding box center [690, 221] width 1273 height 1401
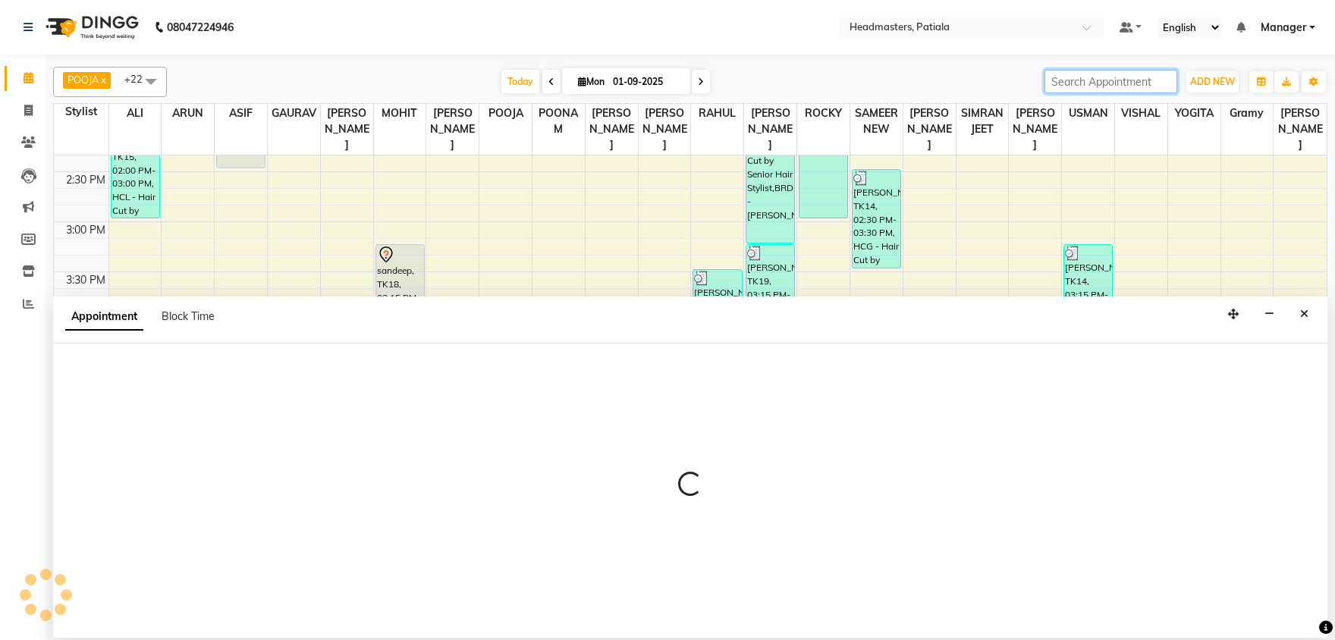
select select "51081"
select select "tentative"
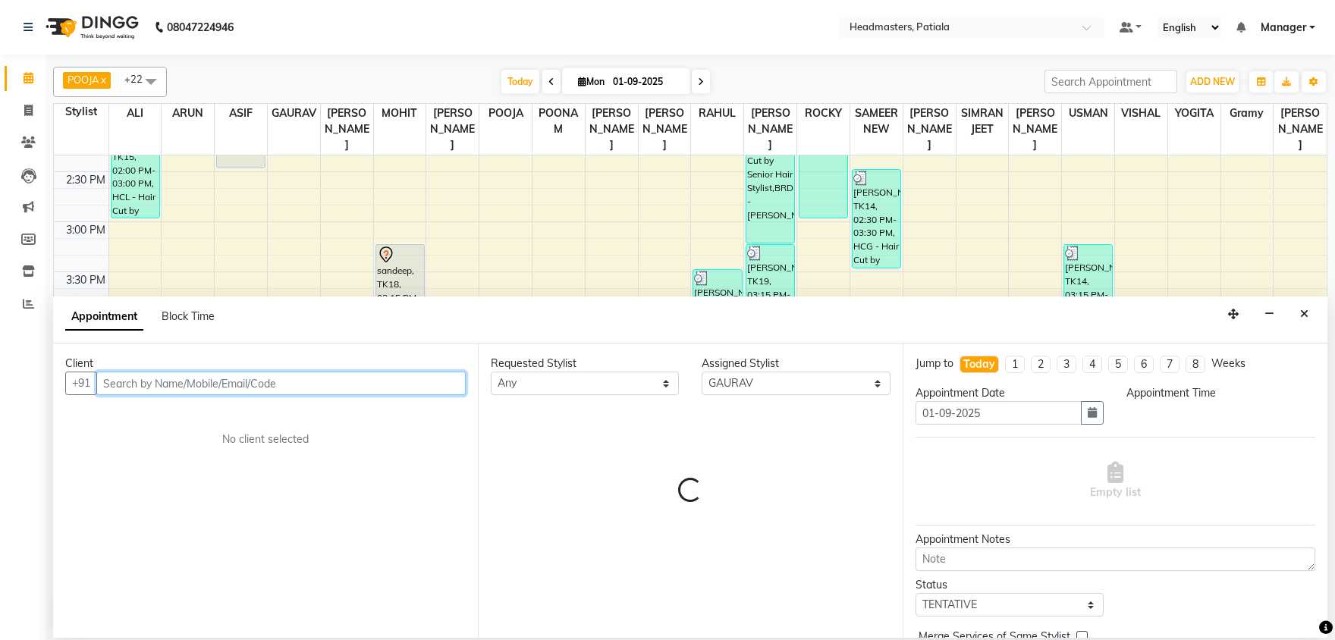
select select "1065"
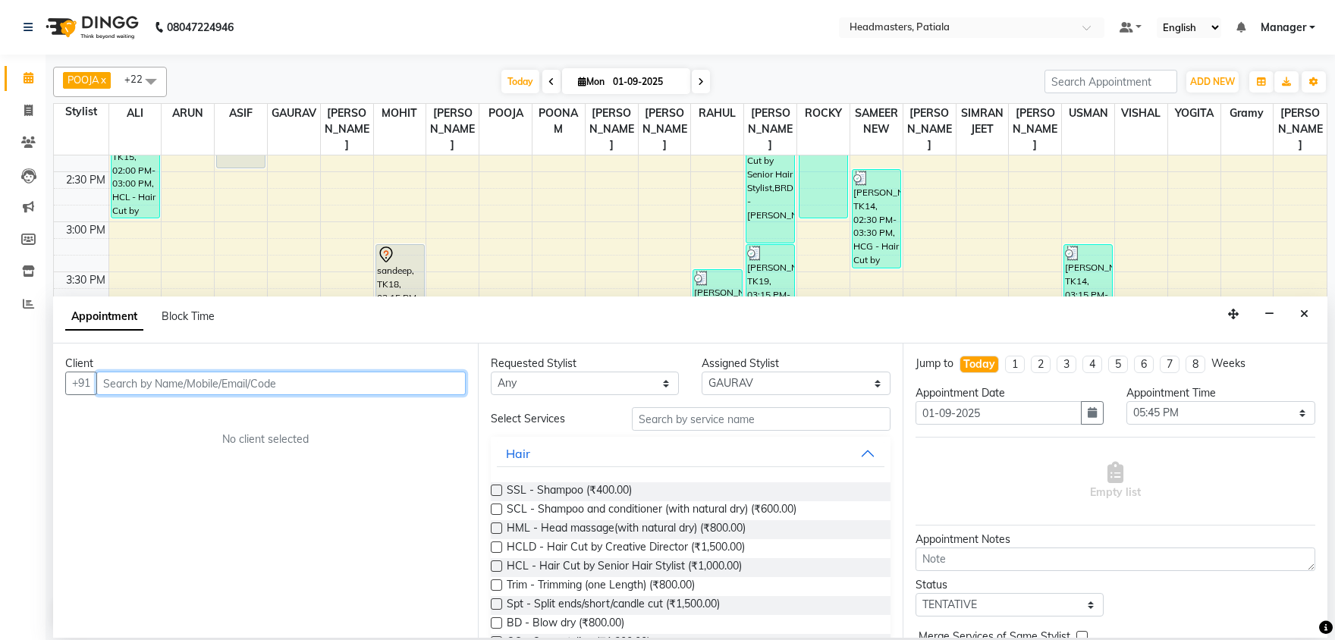
paste input "7009435172"
type input "7009435172"
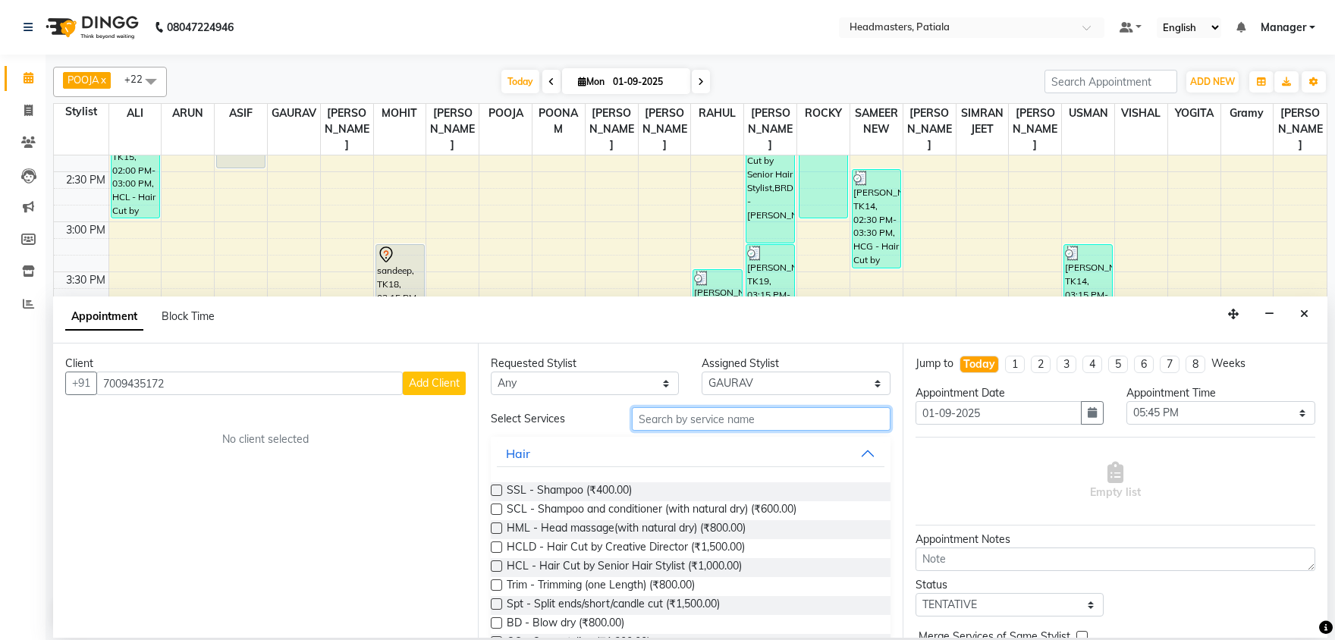
click at [697, 424] on input "text" at bounding box center [761, 419] width 259 height 24
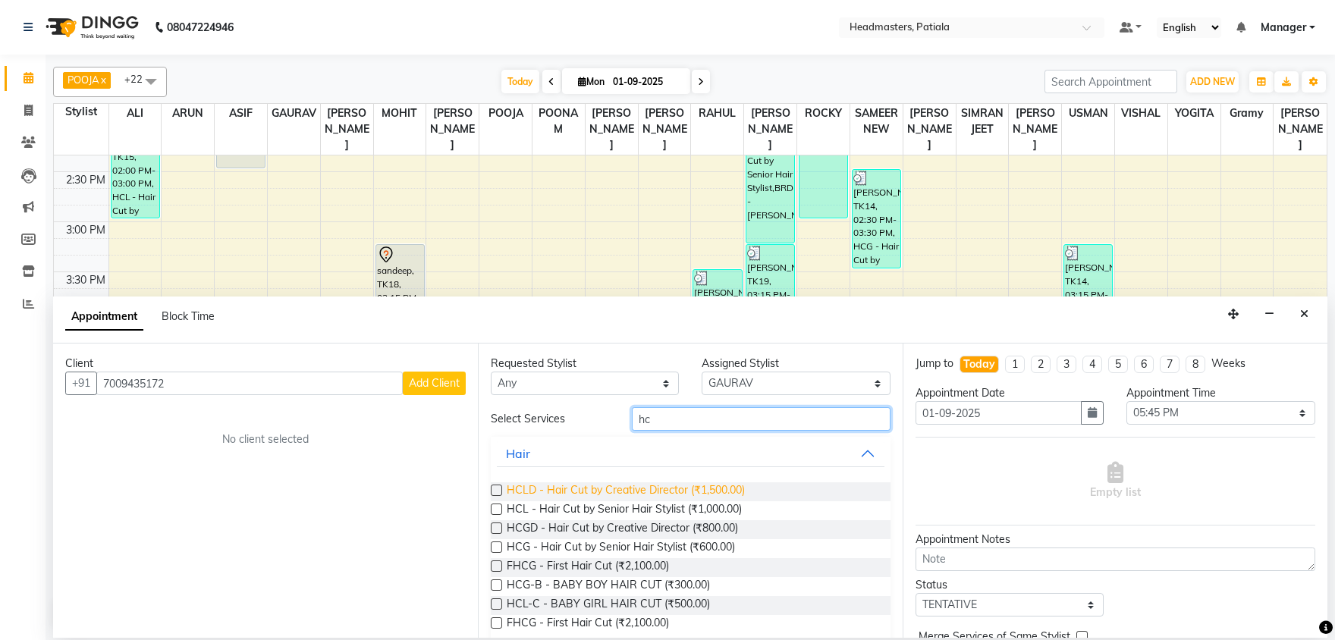
type input "hc"
click at [685, 495] on span "HCLD - Hair Cut by Creative Director (₹1,500.00)" at bounding box center [626, 491] width 238 height 19
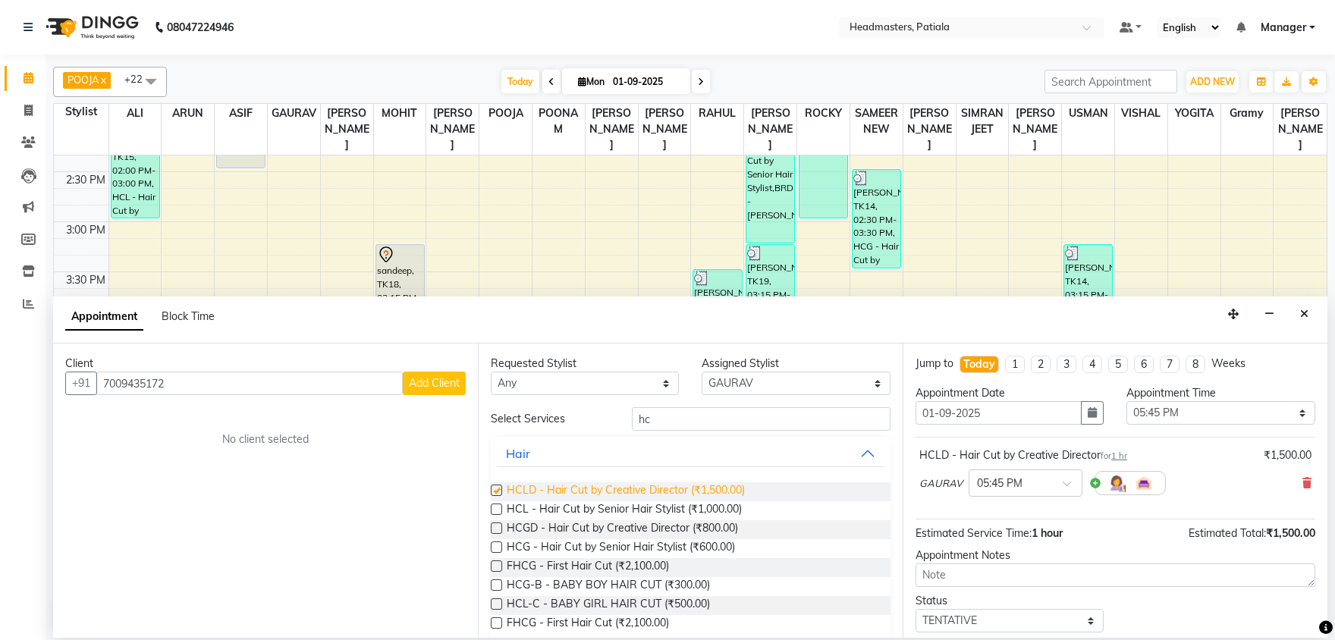
checkbox input "false"
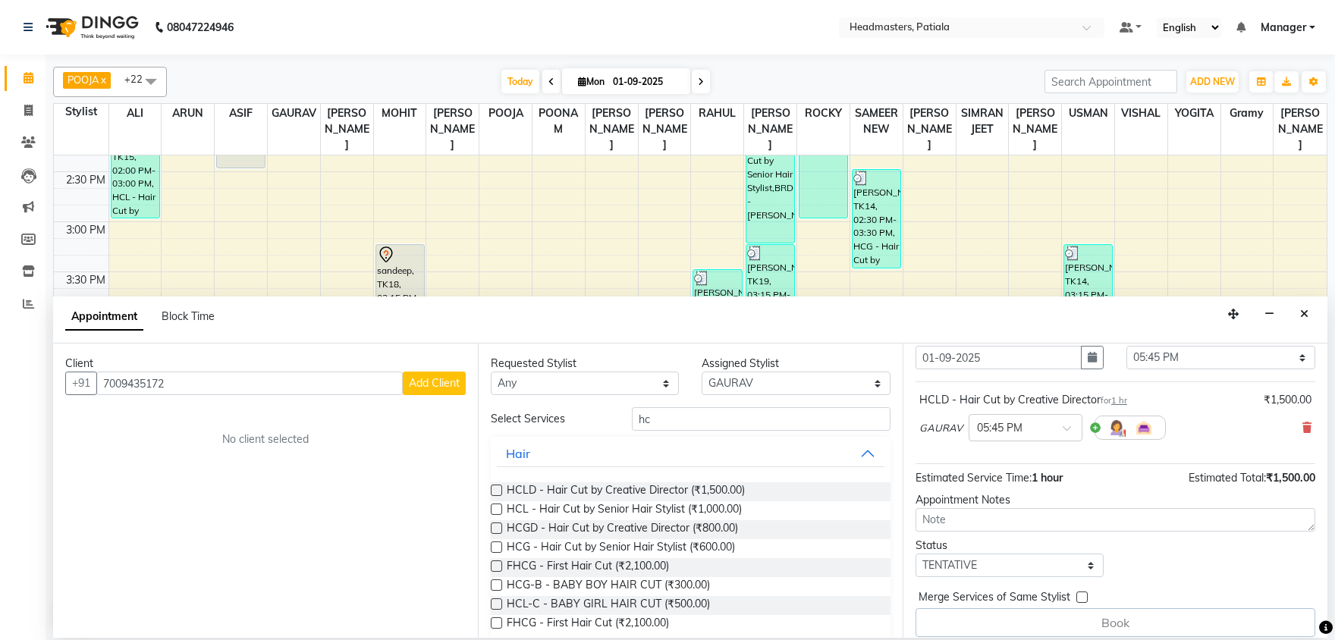
scroll to position [67, 0]
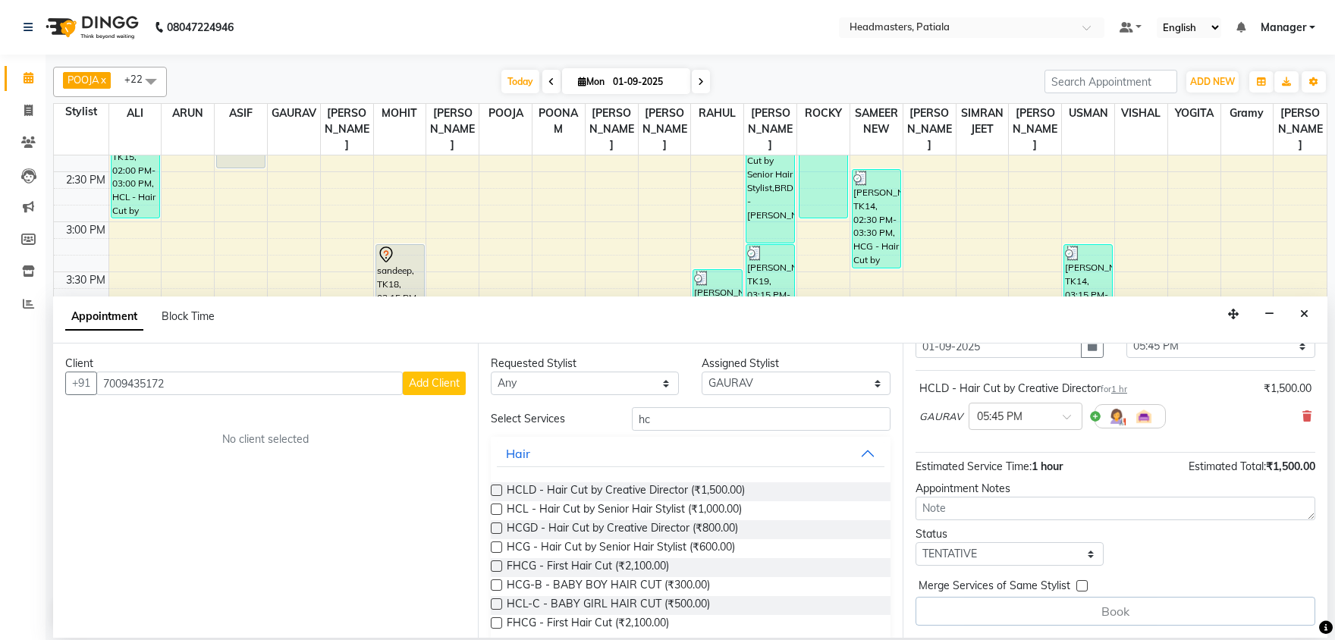
click at [450, 378] on span "Add Client" at bounding box center [434, 383] width 51 height 14
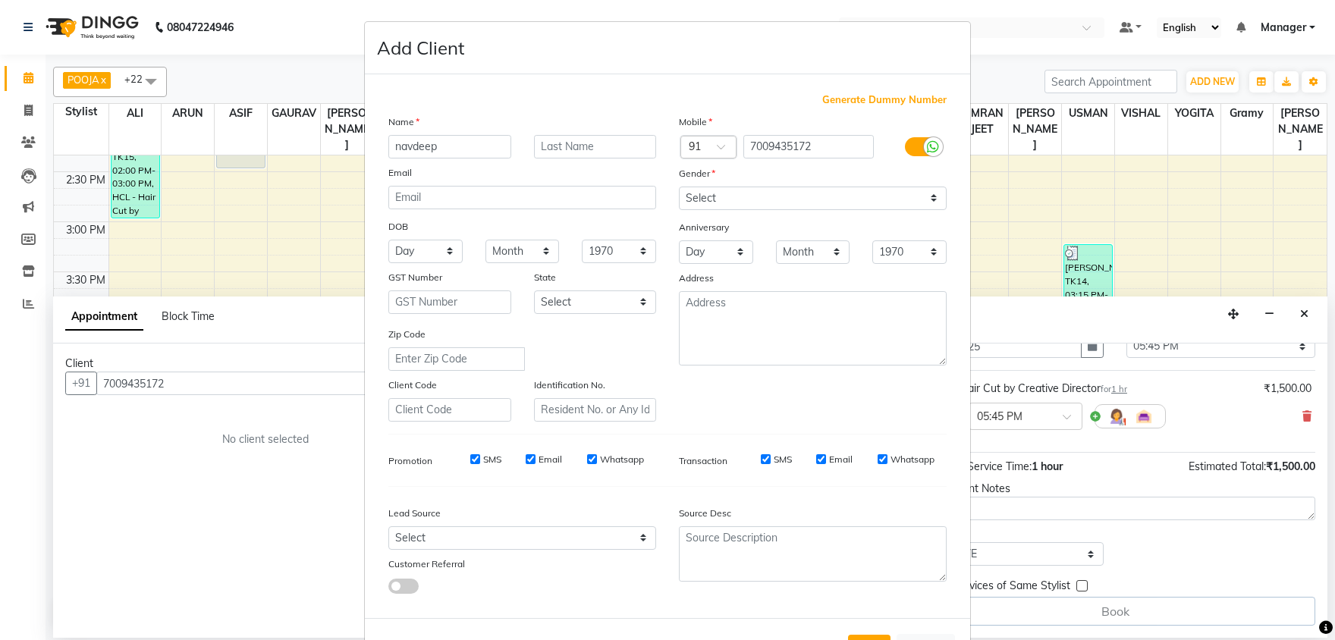
type input "navdeep"
click at [679, 187] on select "Select Male Female Other Prefer Not To Say" at bounding box center [813, 199] width 268 height 24
select select "female"
click option "Female" at bounding box center [0, 0] width 0 height 0
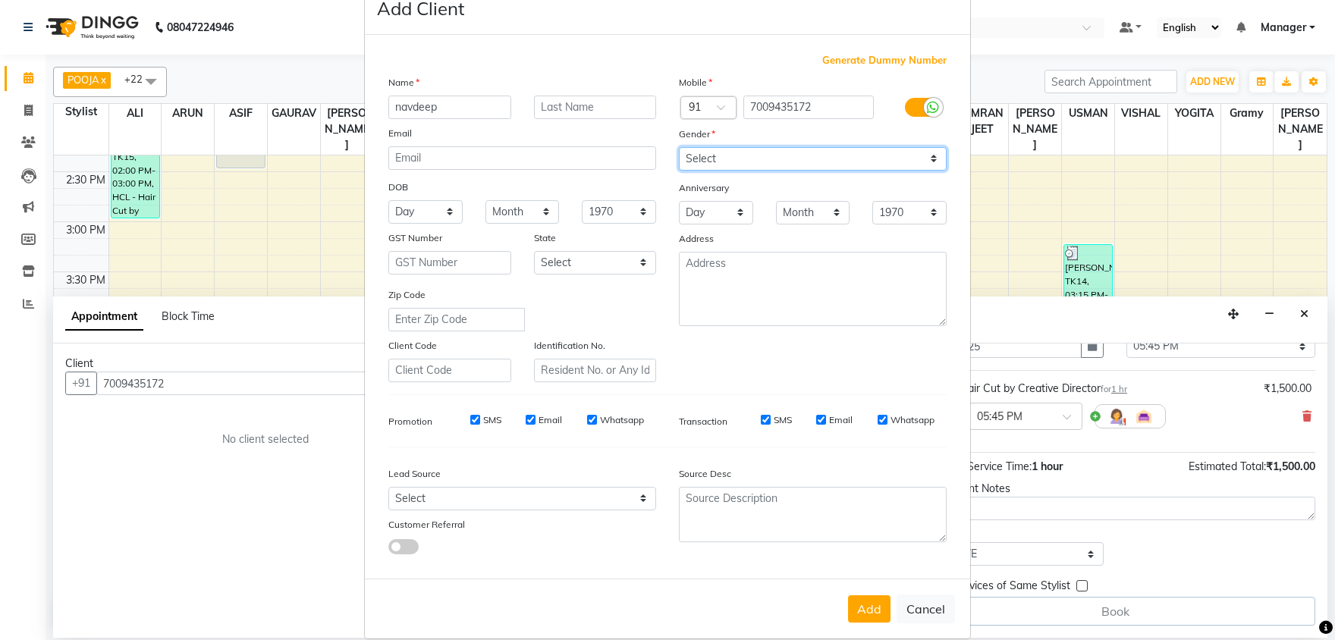
scroll to position [58, 0]
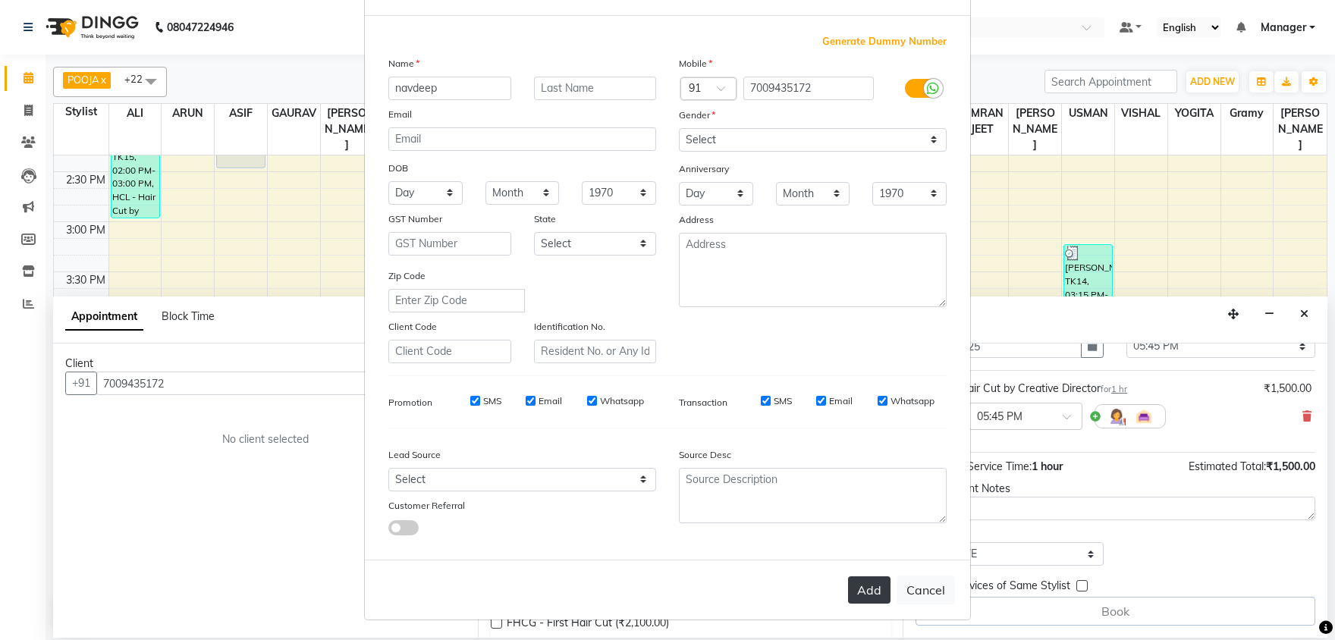
click at [878, 594] on button "Add" at bounding box center [869, 589] width 42 height 27
select select
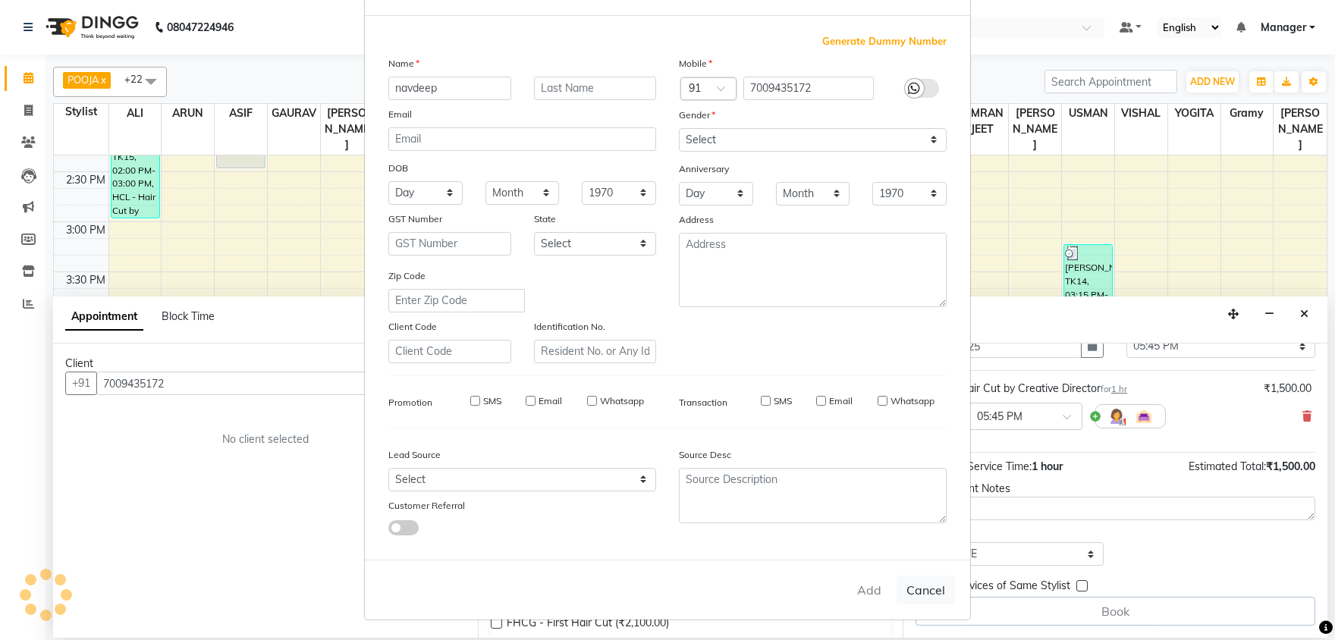
select select
checkbox input "false"
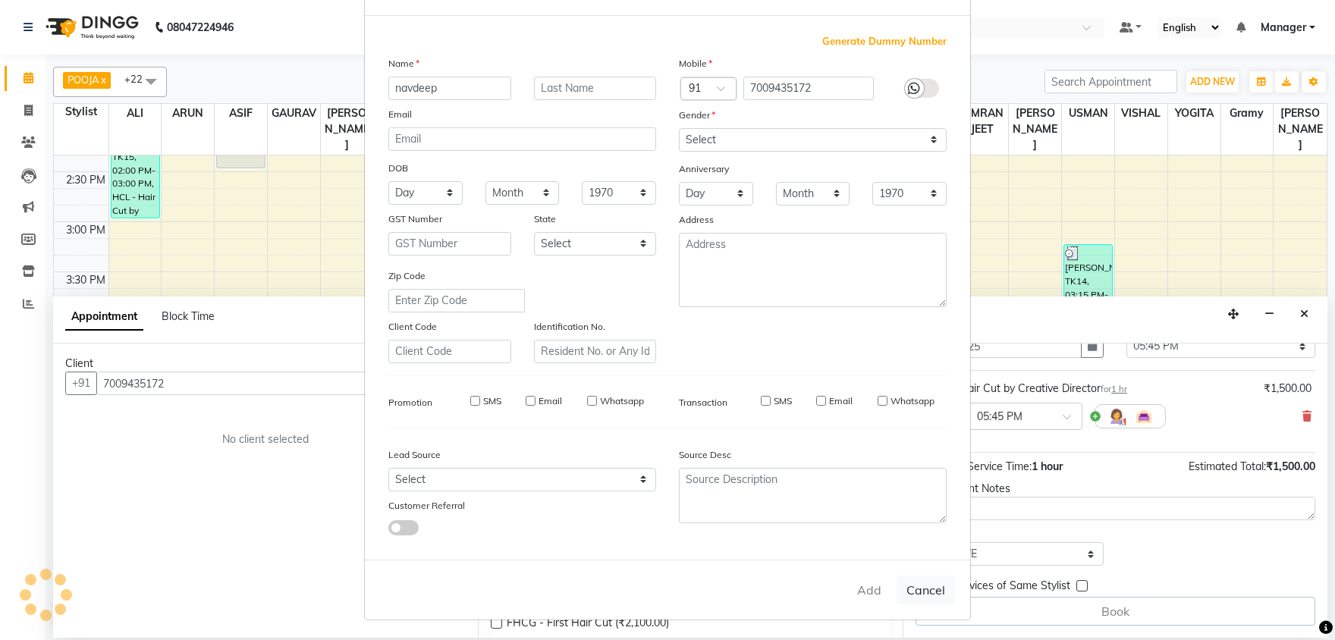
checkbox input "false"
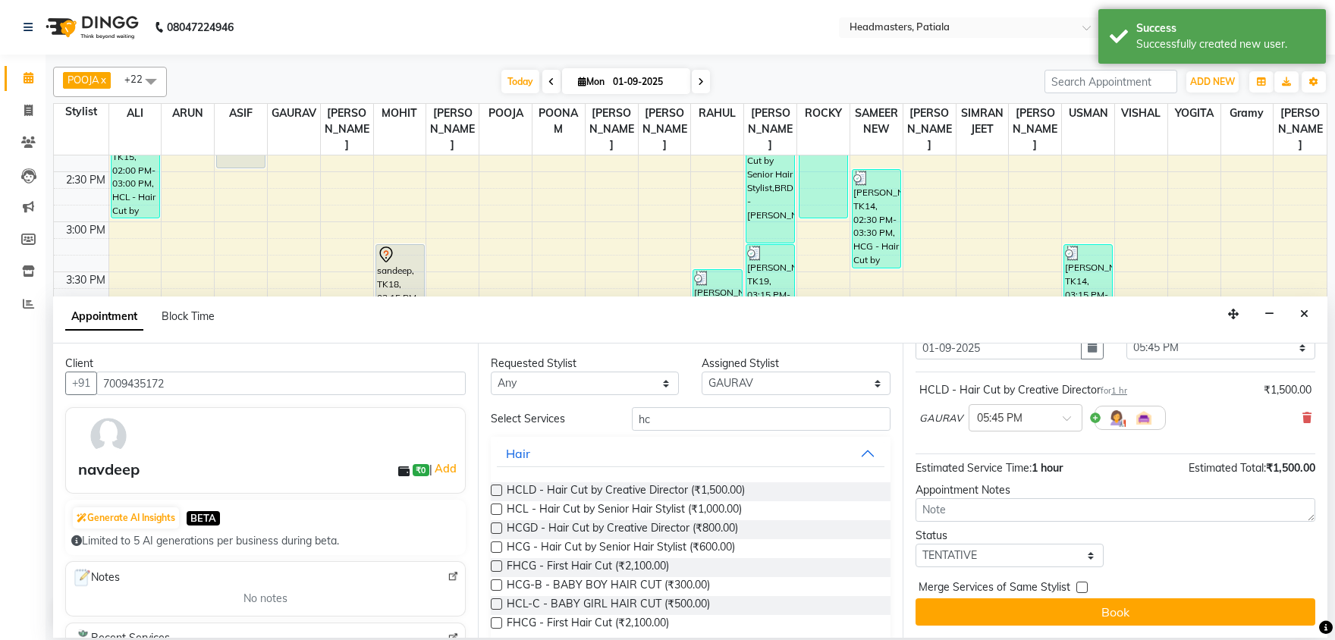
scroll to position [65, 0]
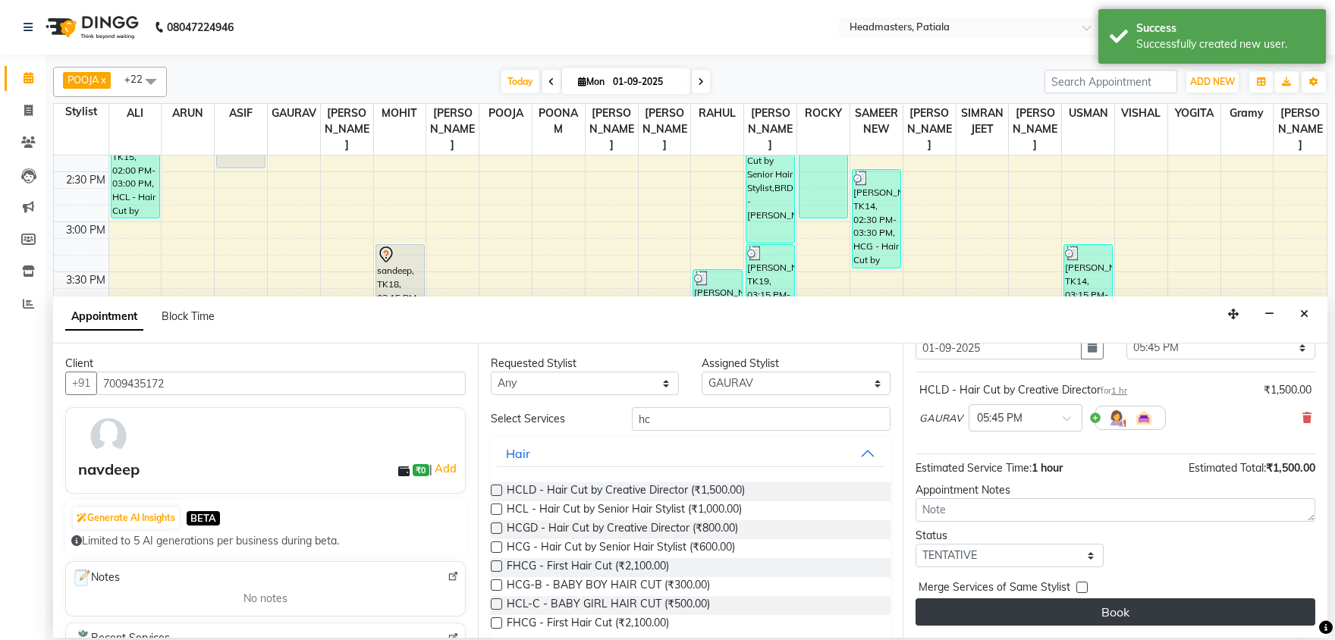
click at [1060, 608] on button "Book" at bounding box center [1116, 611] width 400 height 27
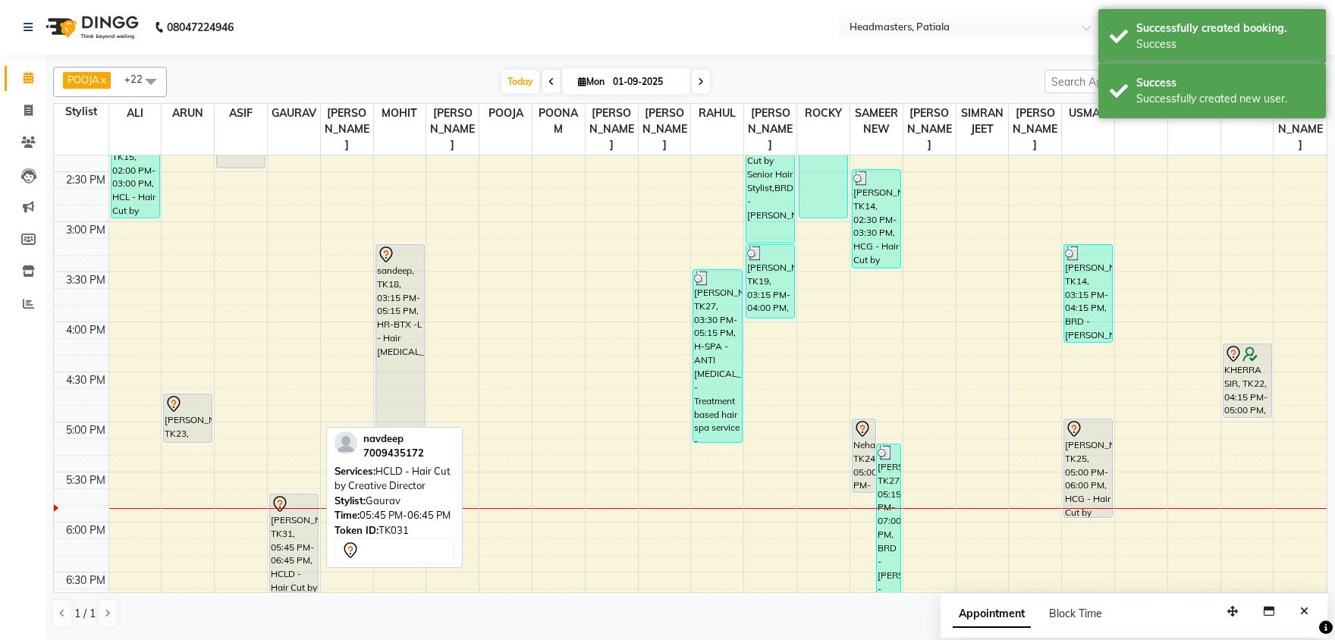
click at [297, 529] on div "[PERSON_NAME], TK31, 05:45 PM-06:45 PM, HCLD - Hair Cut by Creative Director" at bounding box center [294, 543] width 48 height 97
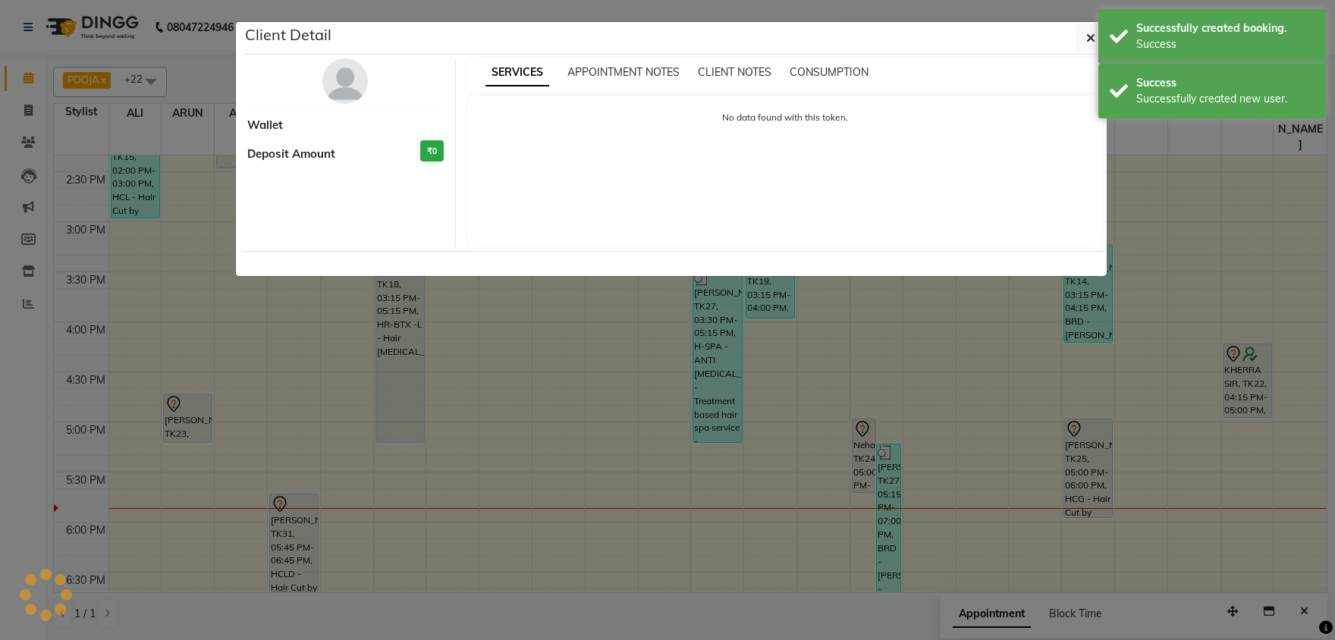
select select "7"
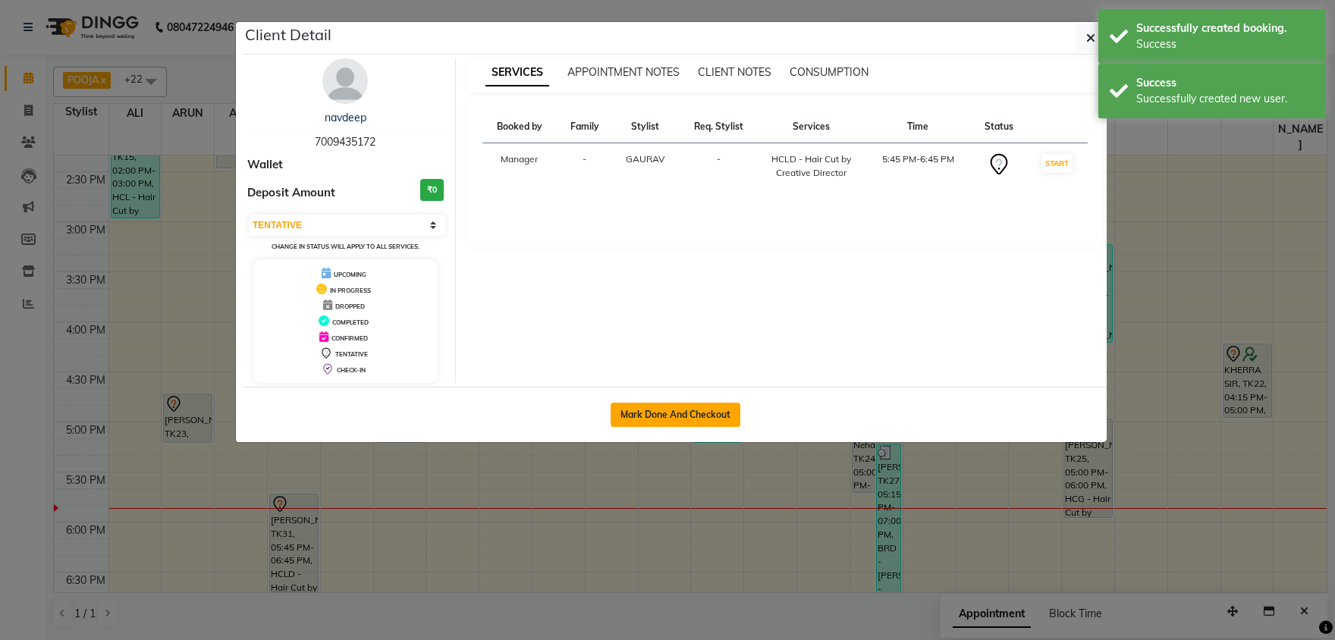
click at [645, 412] on button "Mark Done And Checkout" at bounding box center [676, 415] width 130 height 24
select select "service"
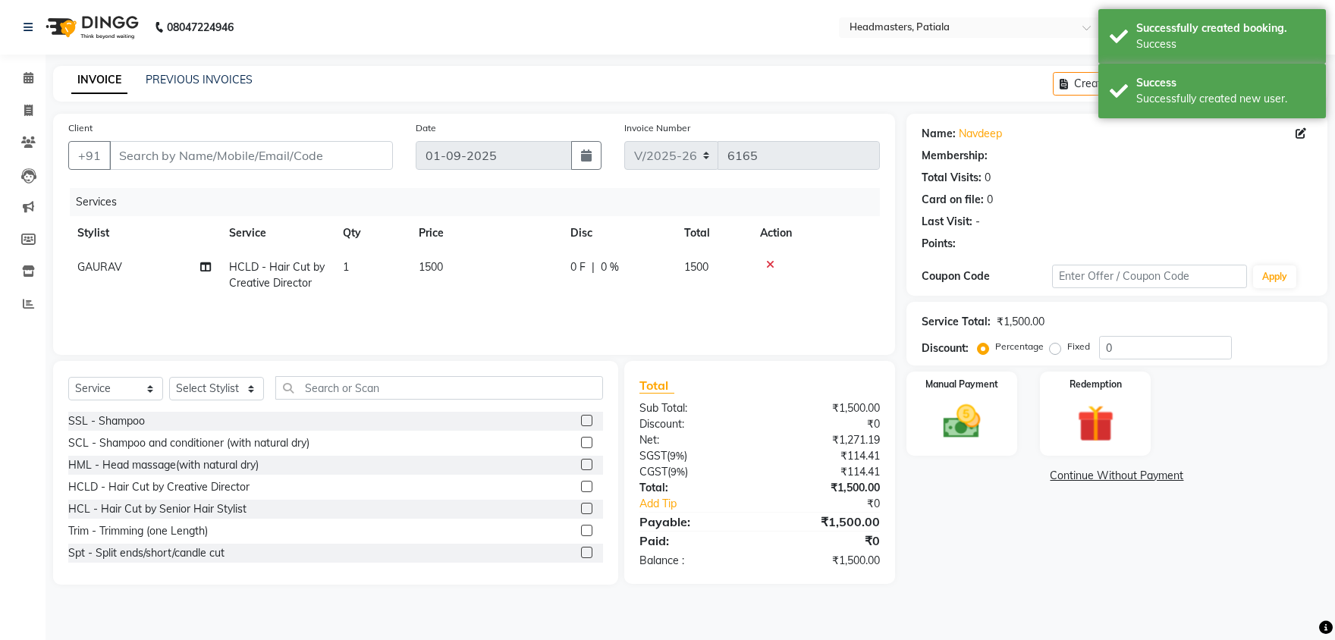
type input "7009435172"
select select "51081"
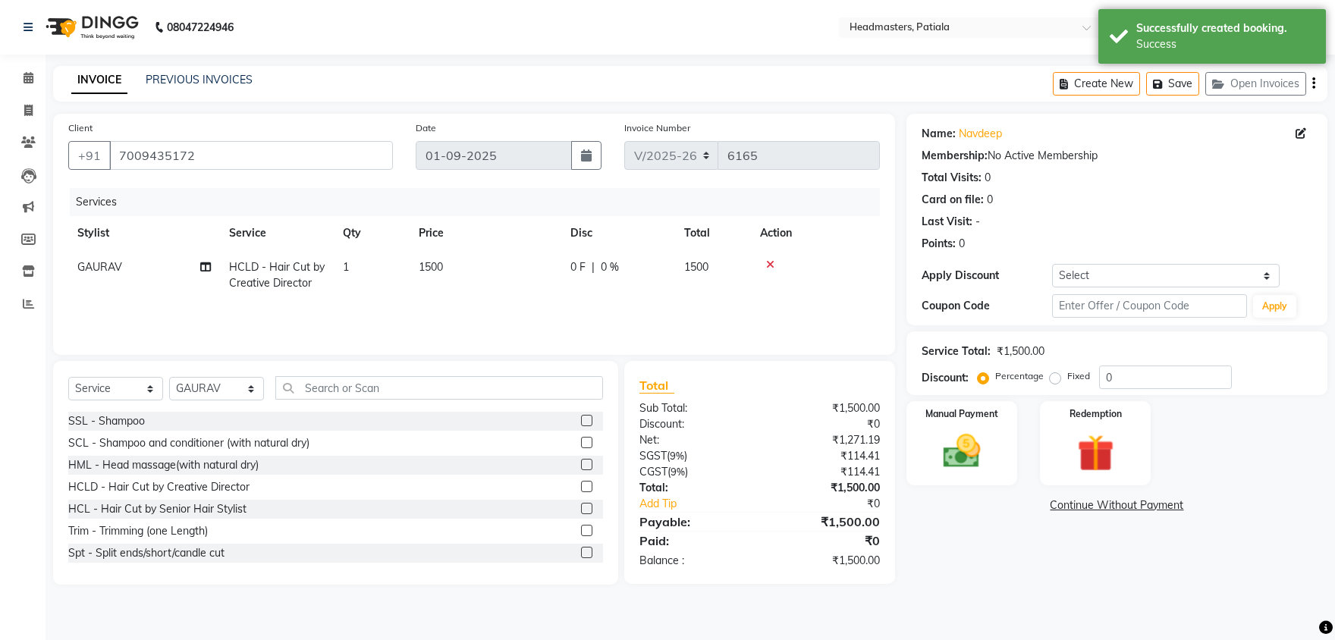
click at [572, 263] on span "0 F" at bounding box center [577, 267] width 15 height 16
select select "51081"
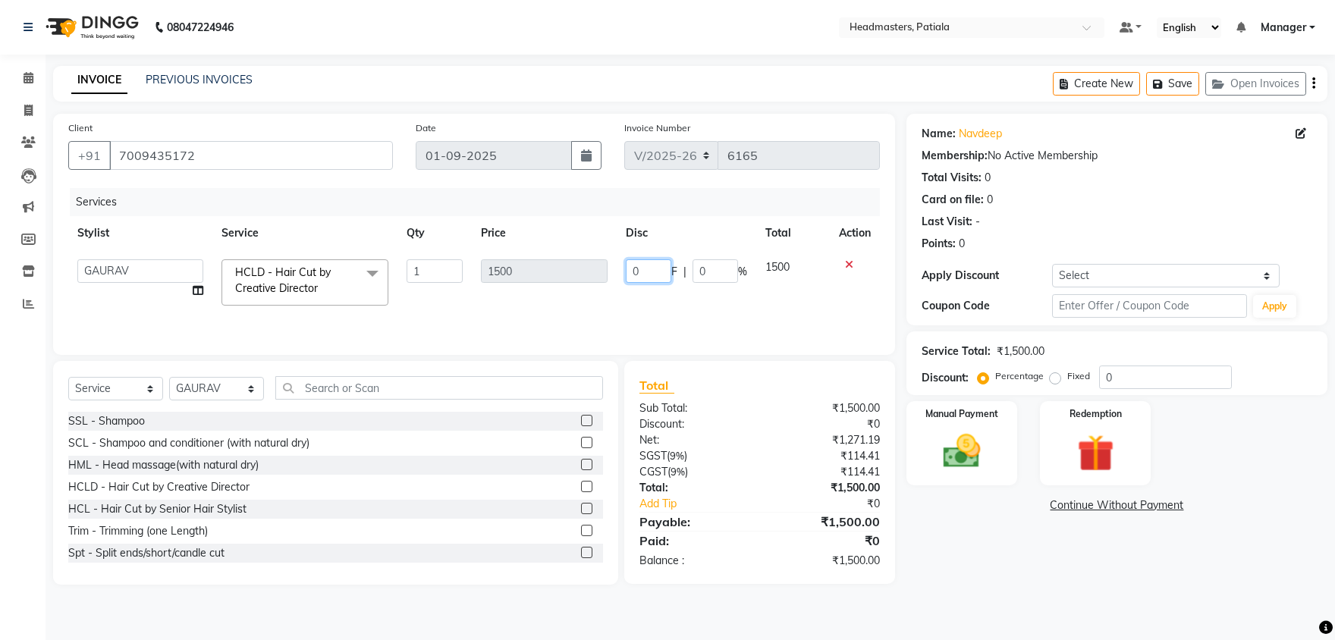
drag, startPoint x: 636, startPoint y: 267, endPoint x: 615, endPoint y: 257, distance: 23.4
click at [626, 259] on input "0" at bounding box center [649, 271] width 46 height 24
type input "500"
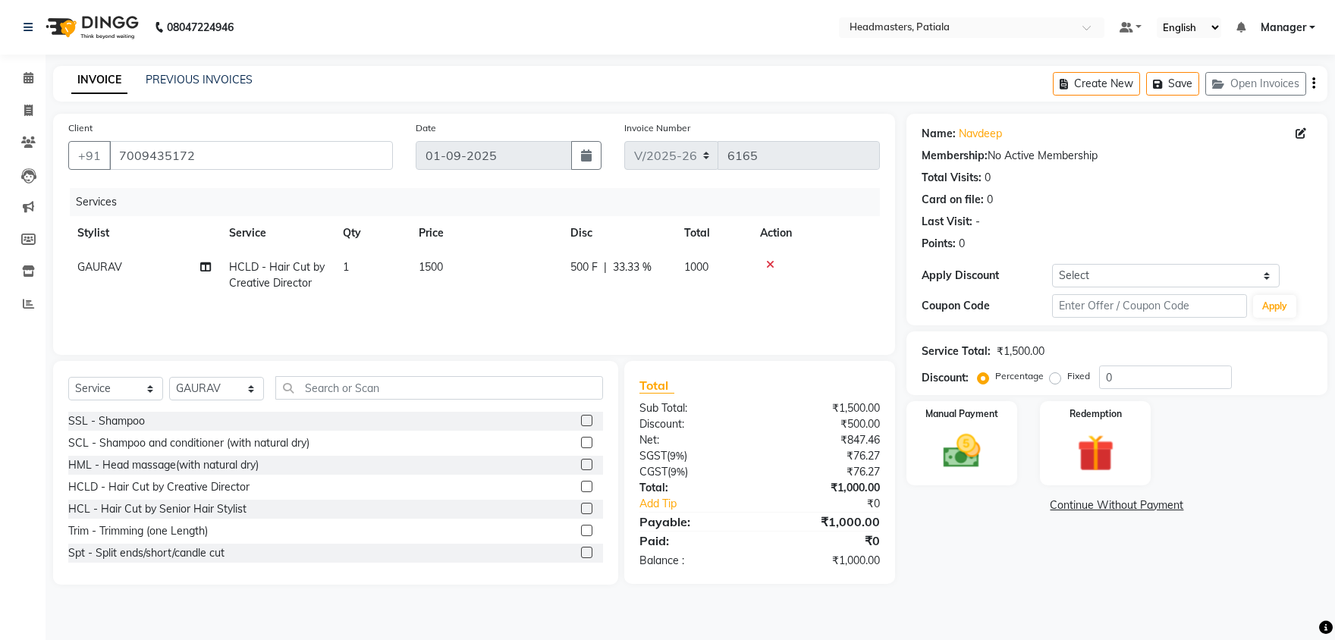
click at [924, 558] on div "Name: Navdeep Membership: No Active Membership Total Visits: 0 Card on file: 0 …" at bounding box center [1122, 349] width 432 height 471
click at [986, 461] on img at bounding box center [962, 451] width 63 height 45
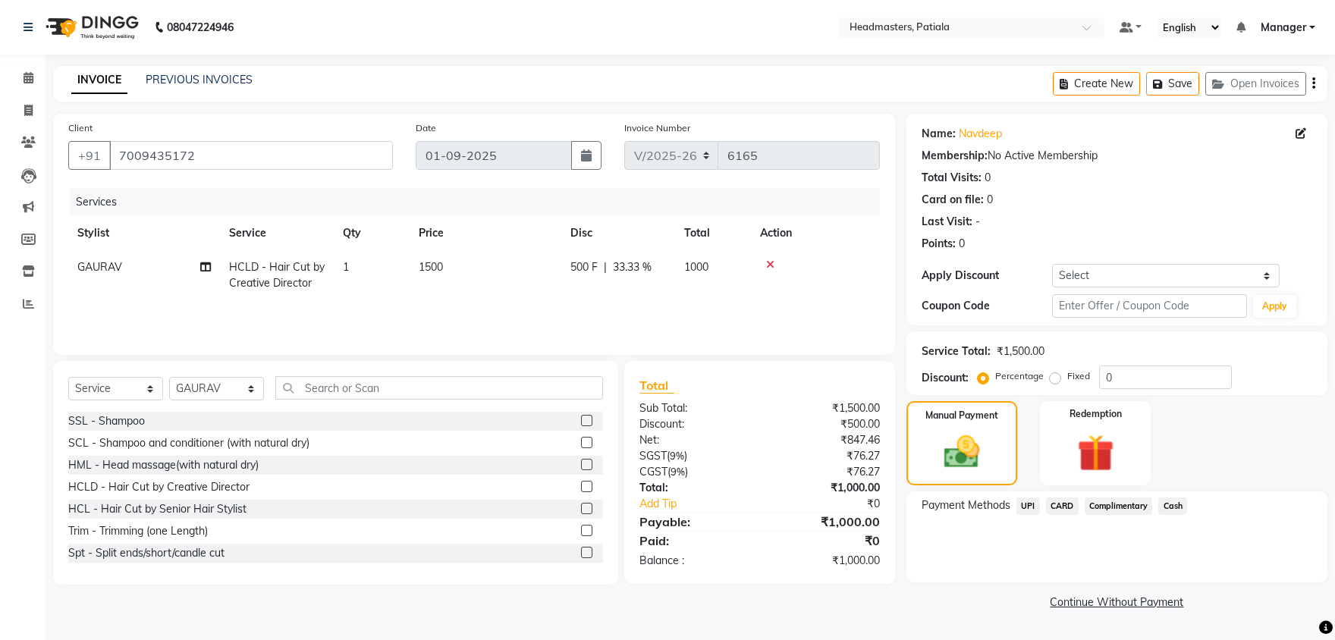
click at [1030, 512] on span "UPI" at bounding box center [1028, 506] width 24 height 17
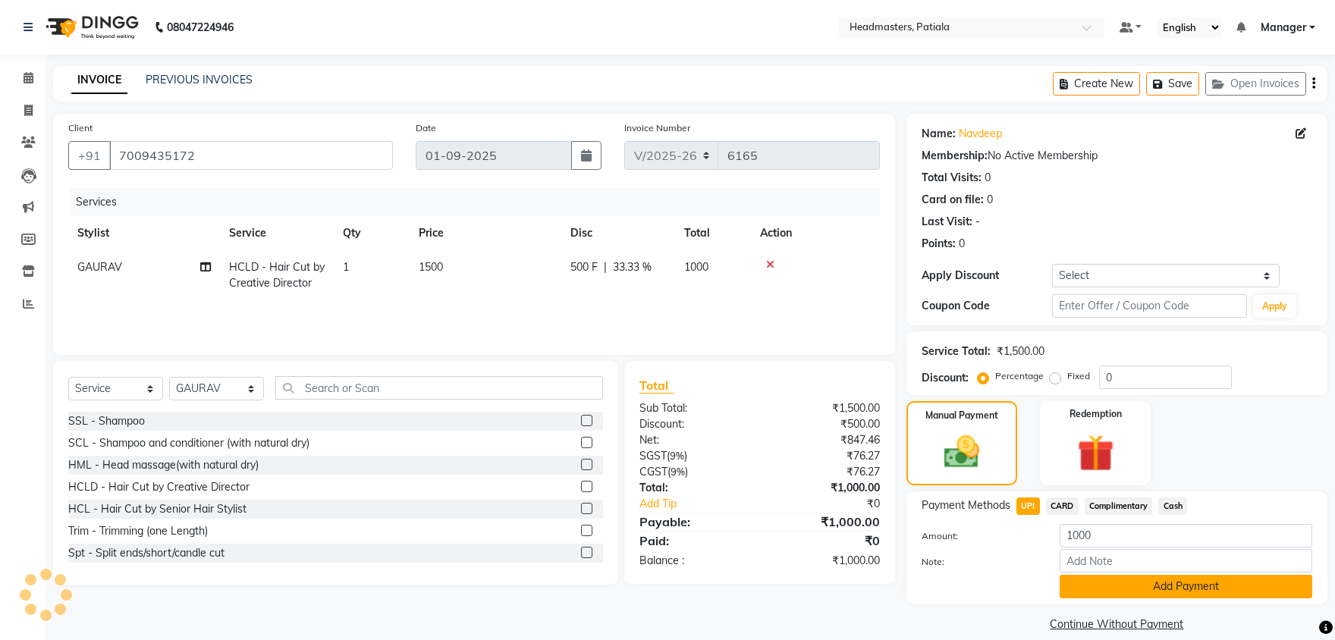
click at [1212, 589] on button "Add Payment" at bounding box center [1186, 587] width 253 height 24
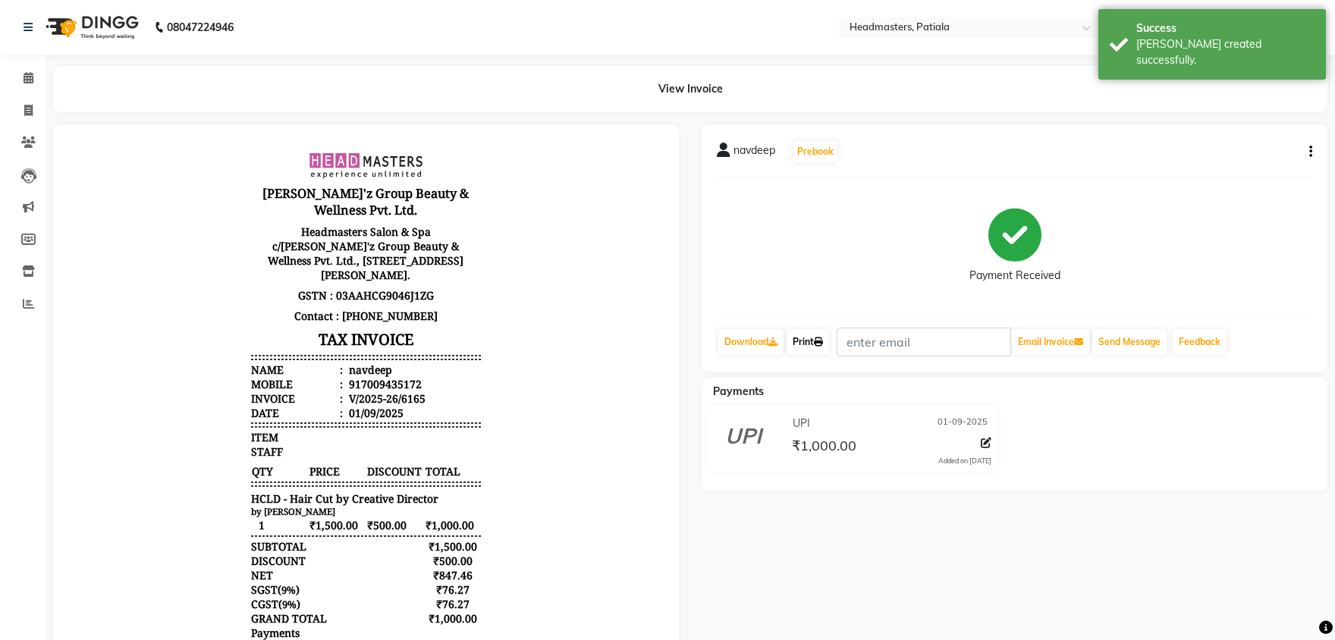
click at [818, 344] on link "Print" at bounding box center [808, 342] width 42 height 26
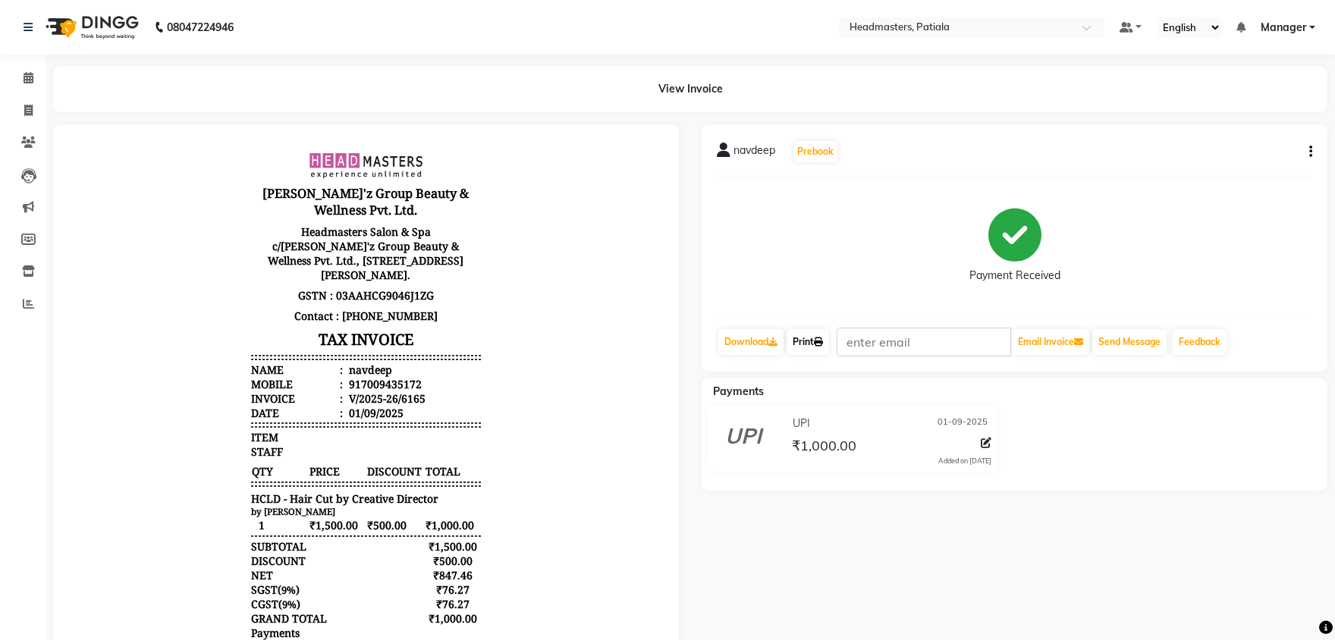
click at [815, 341] on link "Print" at bounding box center [808, 342] width 42 height 26
click at [21, 71] on span at bounding box center [28, 78] width 27 height 17
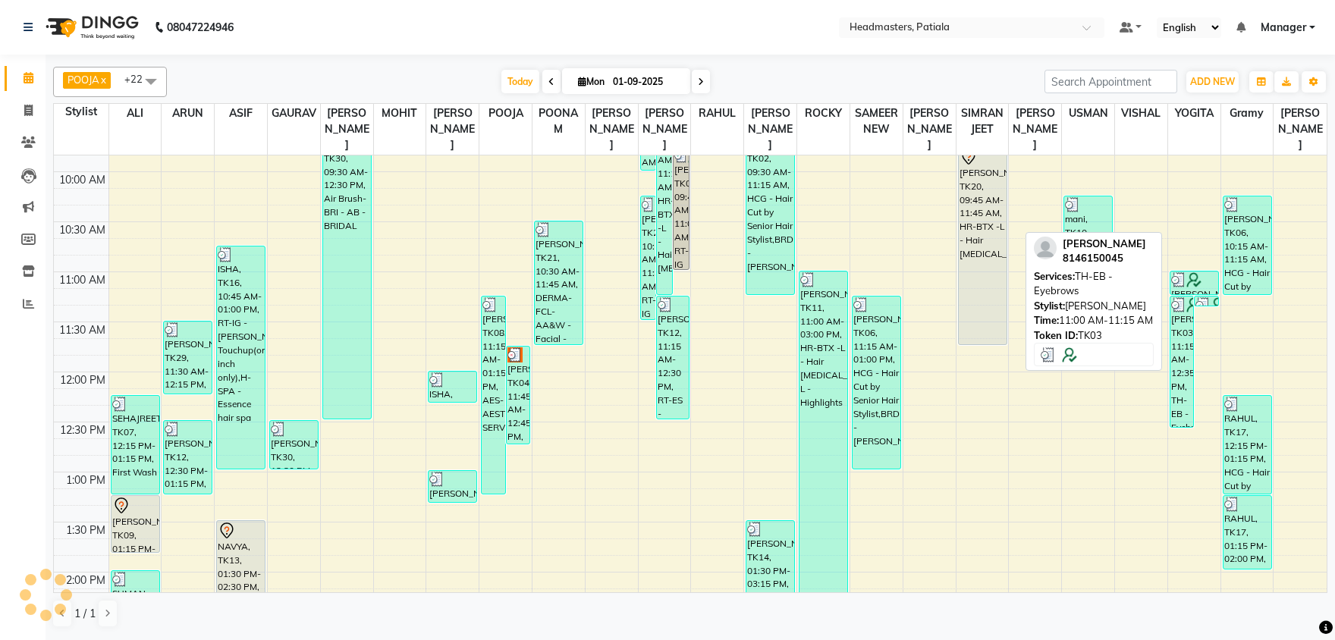
scroll to position [159, 0]
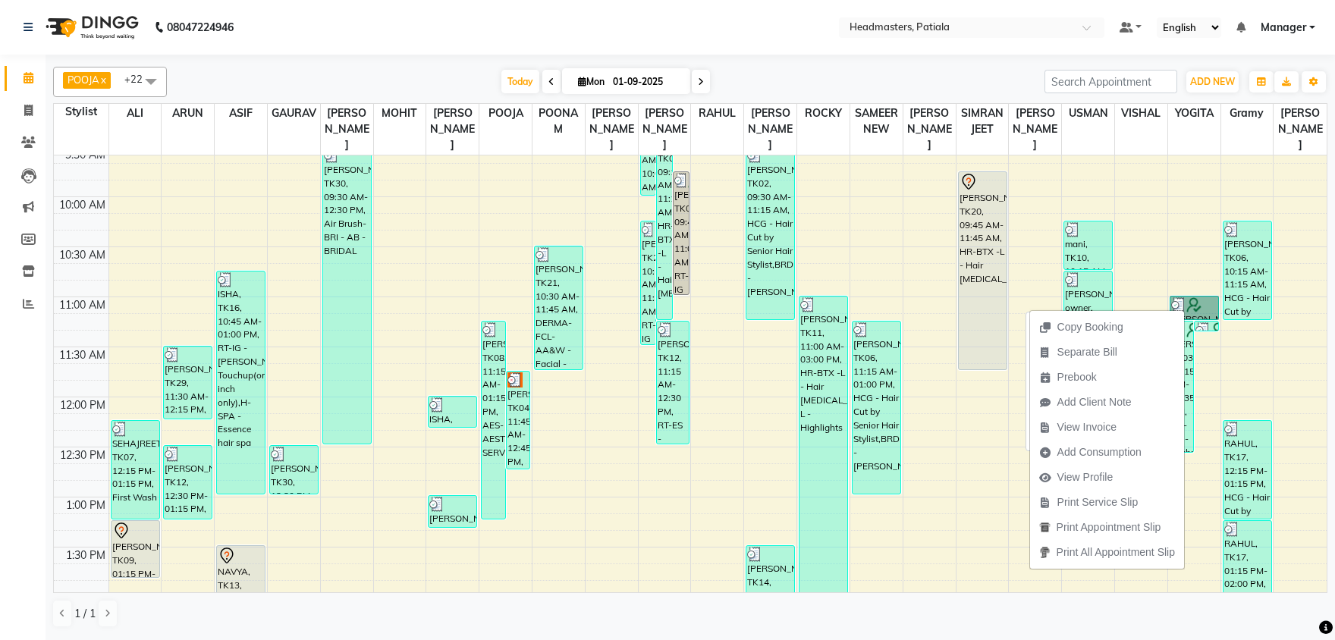
click at [1193, 307] on link "[PERSON_NAME], TK03, 11:00 AM-11:15 AM, TH-EB - Eyebrows" at bounding box center [1194, 308] width 49 height 24
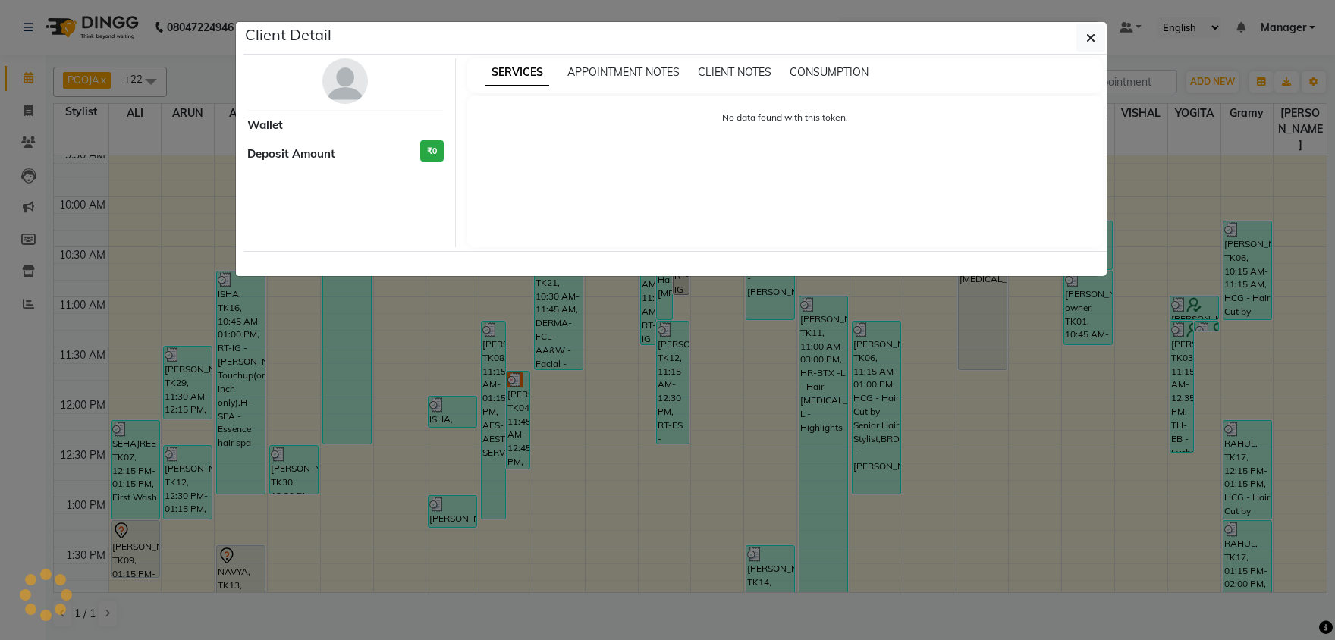
select select "3"
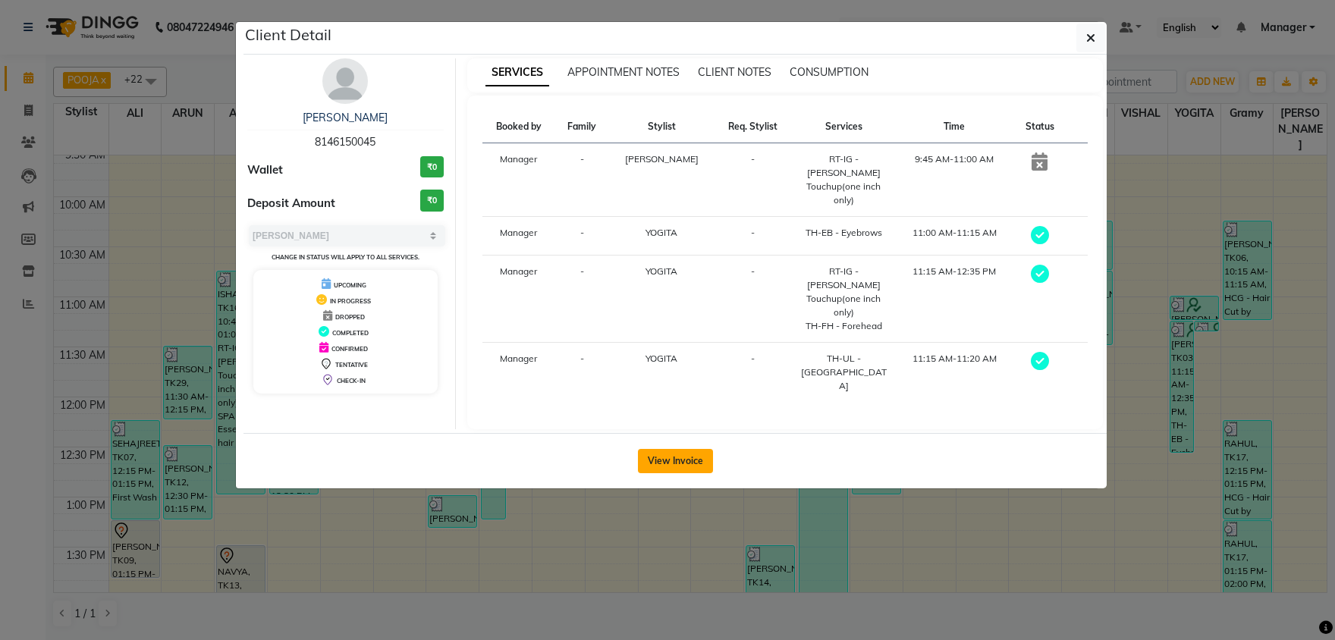
click at [697, 449] on button "View Invoice" at bounding box center [675, 461] width 75 height 24
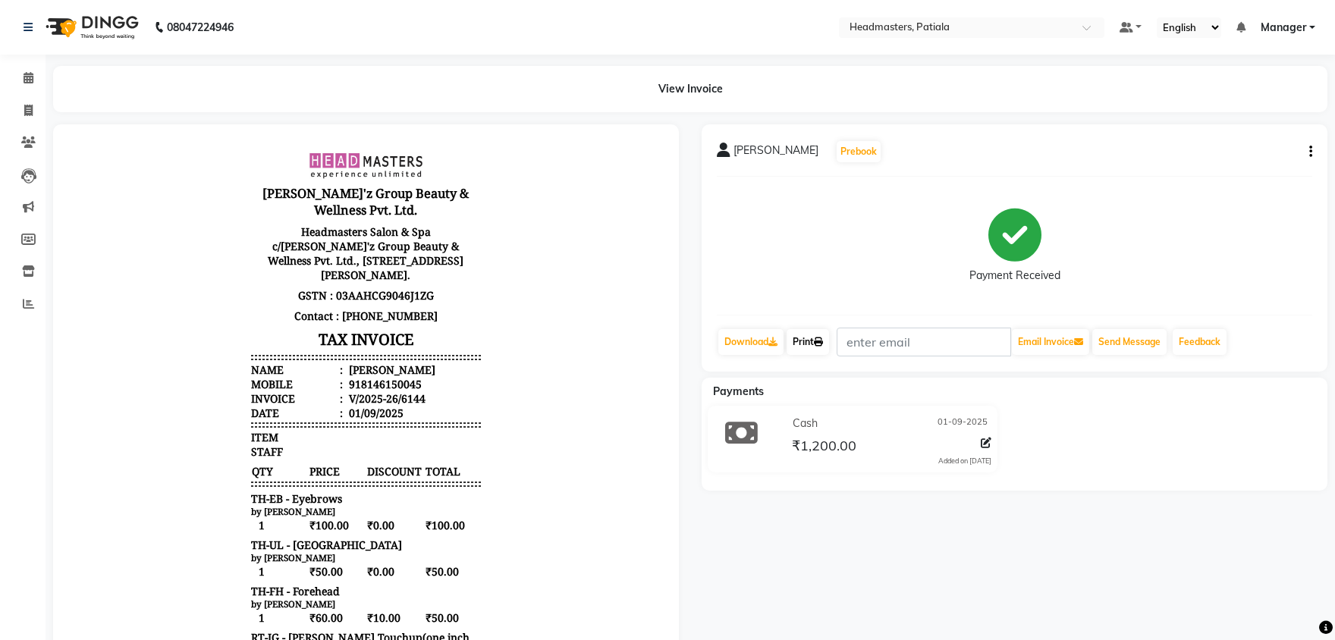
click at [823, 345] on icon at bounding box center [818, 342] width 9 height 9
click at [38, 86] on span at bounding box center [28, 78] width 27 height 17
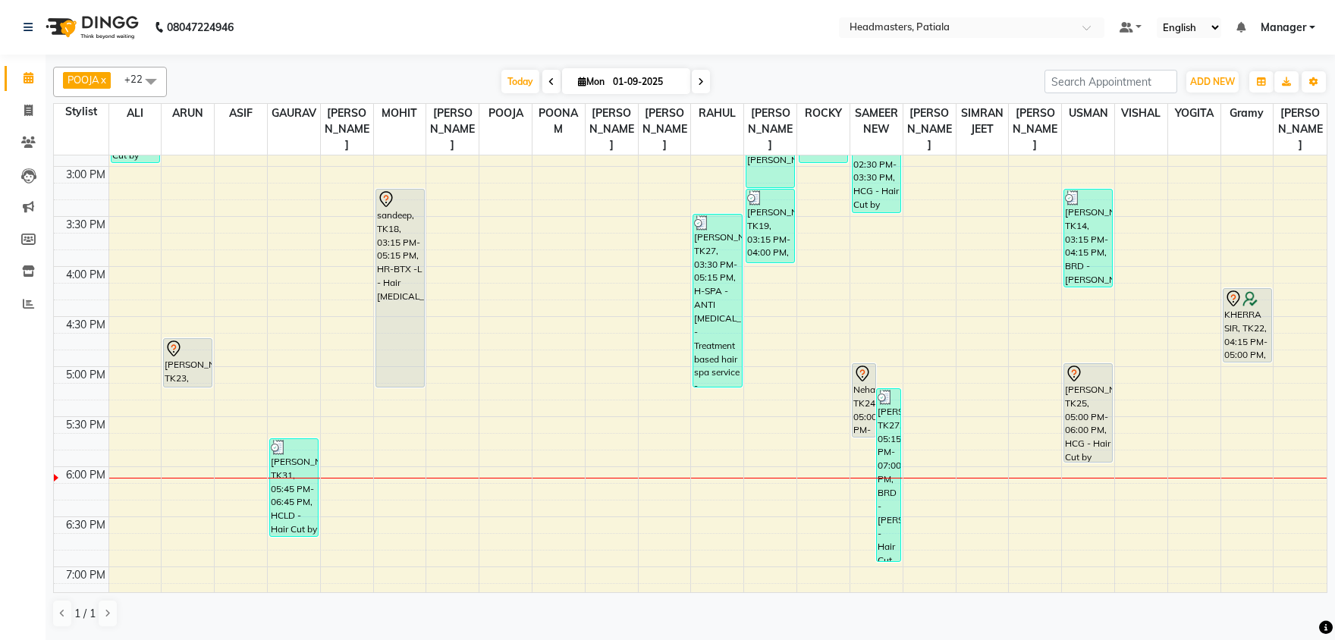
scroll to position [713, 0]
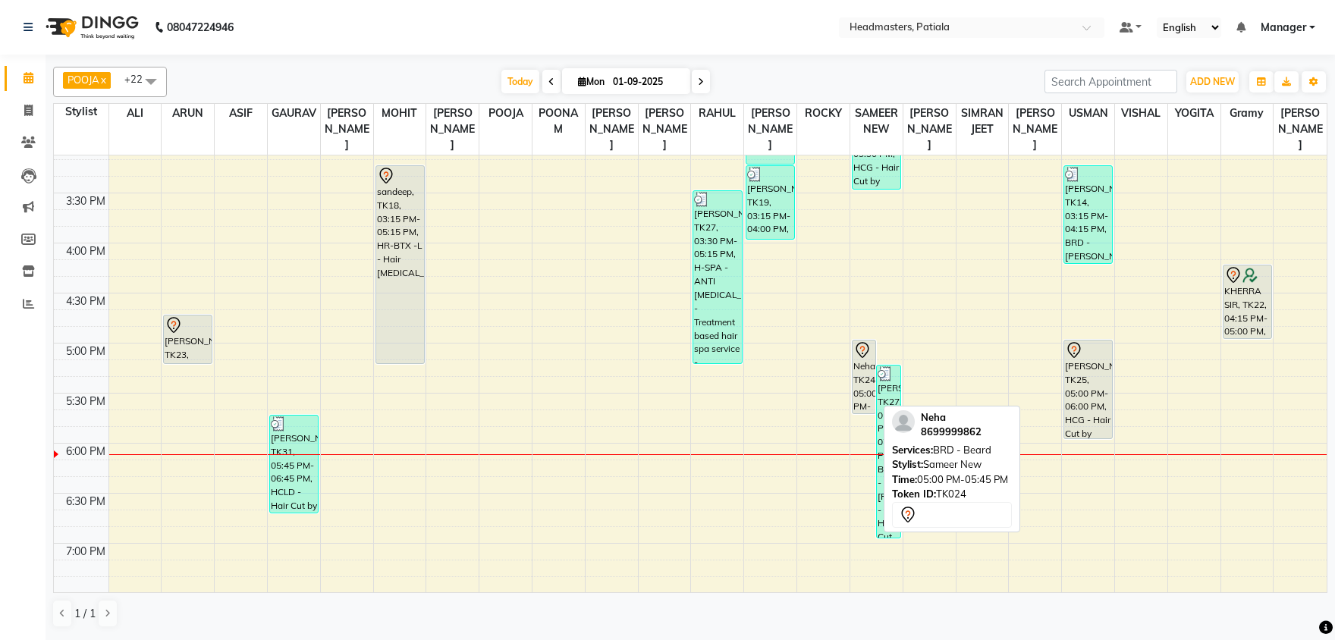
click at [864, 359] on div "Neha, TK24, 05:00 PM-05:45 PM, BRD - [PERSON_NAME]" at bounding box center [865, 377] width 24 height 73
select select "7"
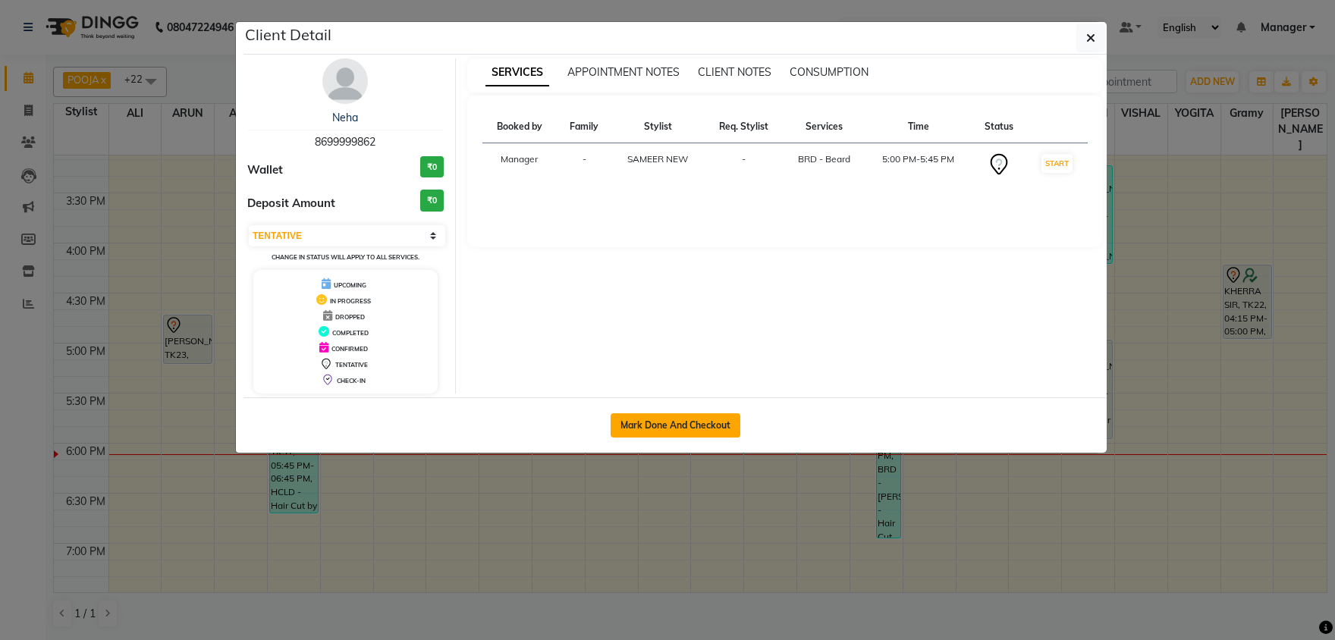
click at [652, 427] on button "Mark Done And Checkout" at bounding box center [676, 425] width 130 height 24
select select "service"
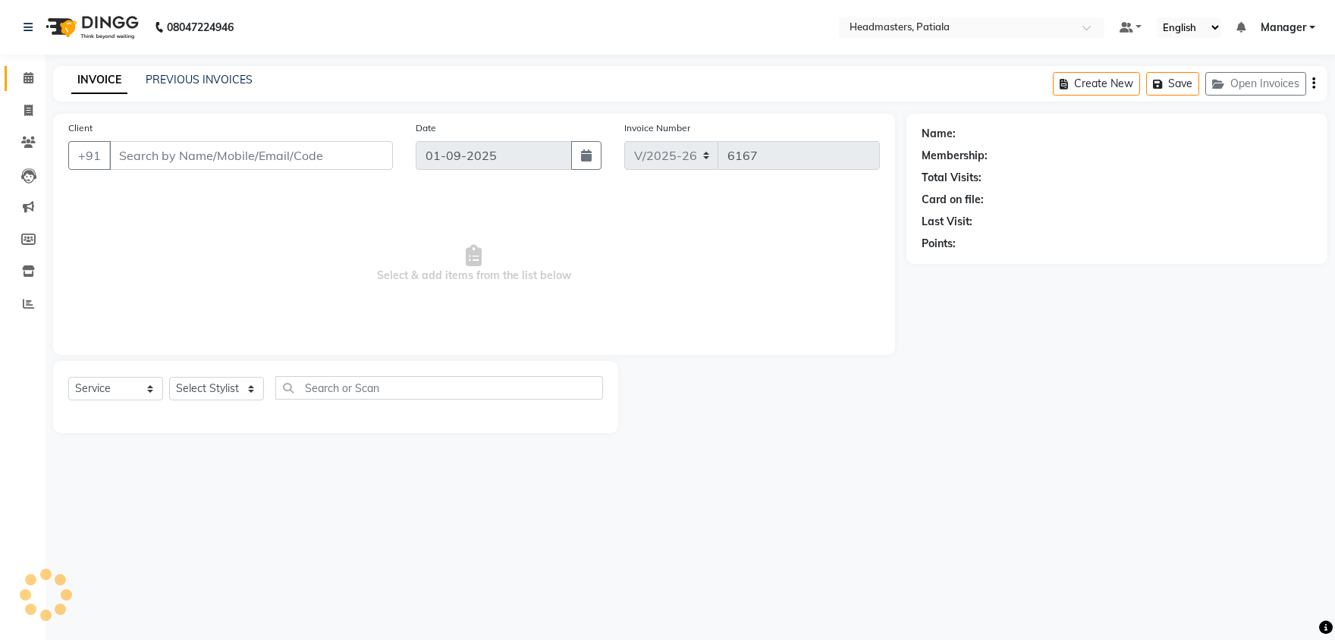
type input "8699999862"
select select "51086"
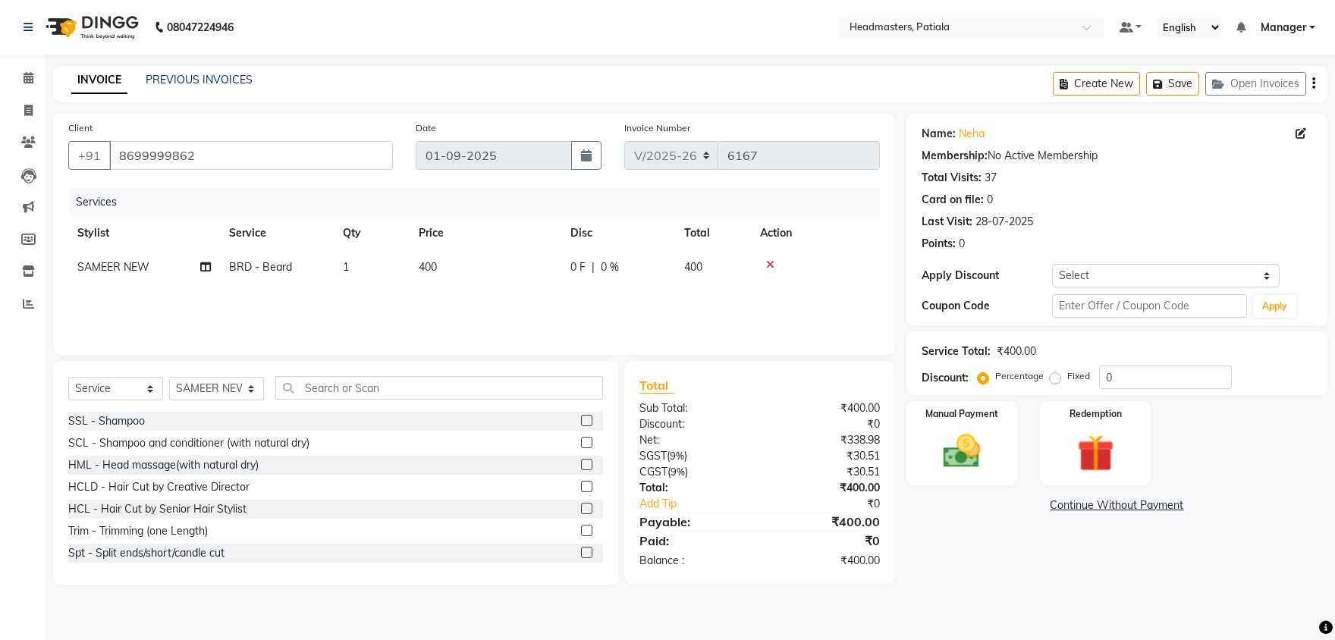
click at [571, 263] on span "0 F" at bounding box center [577, 267] width 15 height 16
select select "51086"
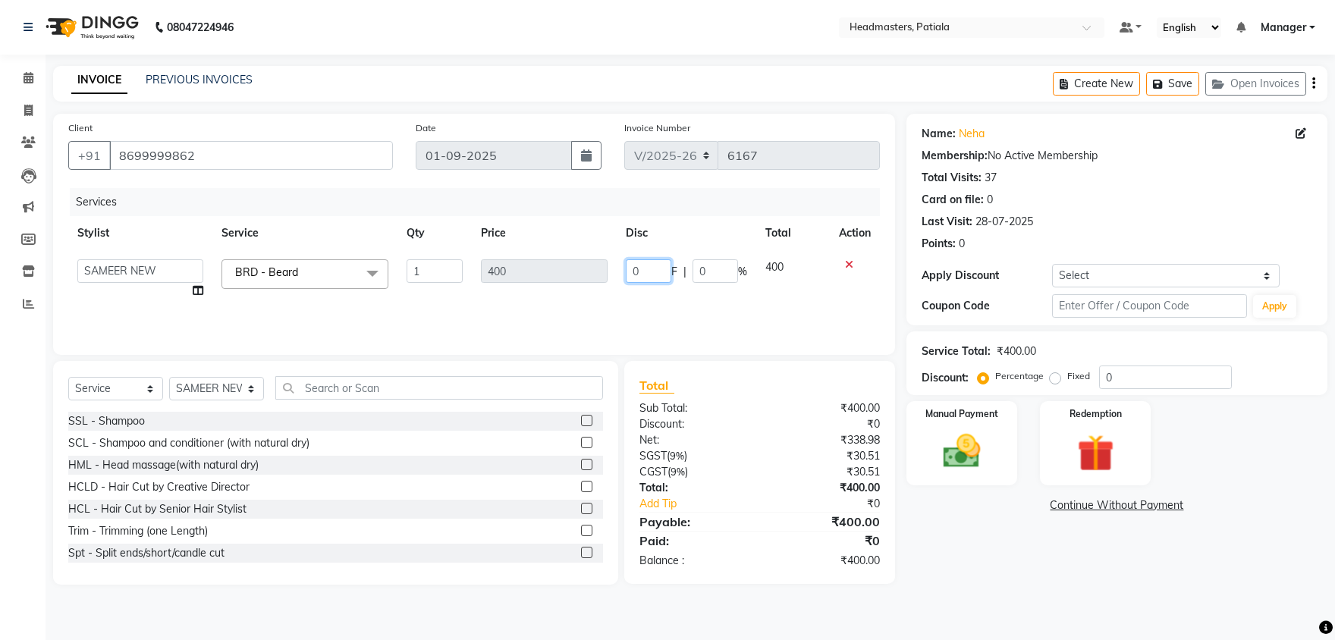
drag, startPoint x: 636, startPoint y: 270, endPoint x: 624, endPoint y: 263, distance: 13.9
click at [626, 263] on input "0" at bounding box center [649, 271] width 46 height 24
type input "100"
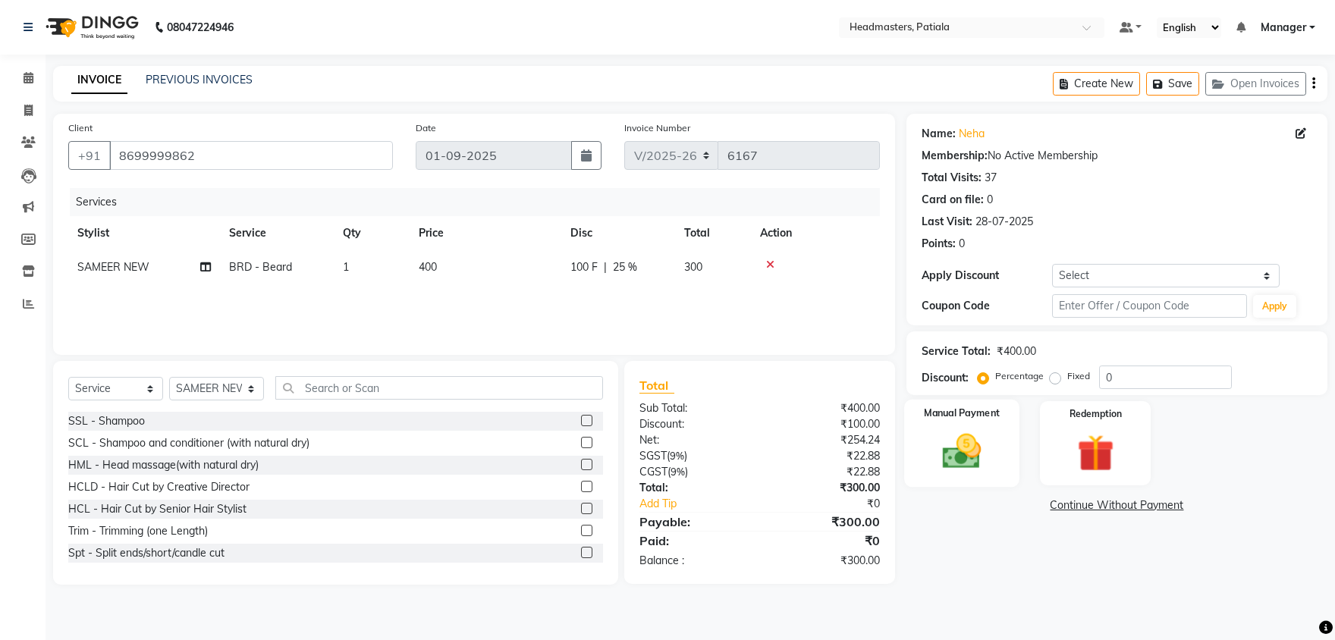
click at [975, 463] on img at bounding box center [962, 451] width 63 height 45
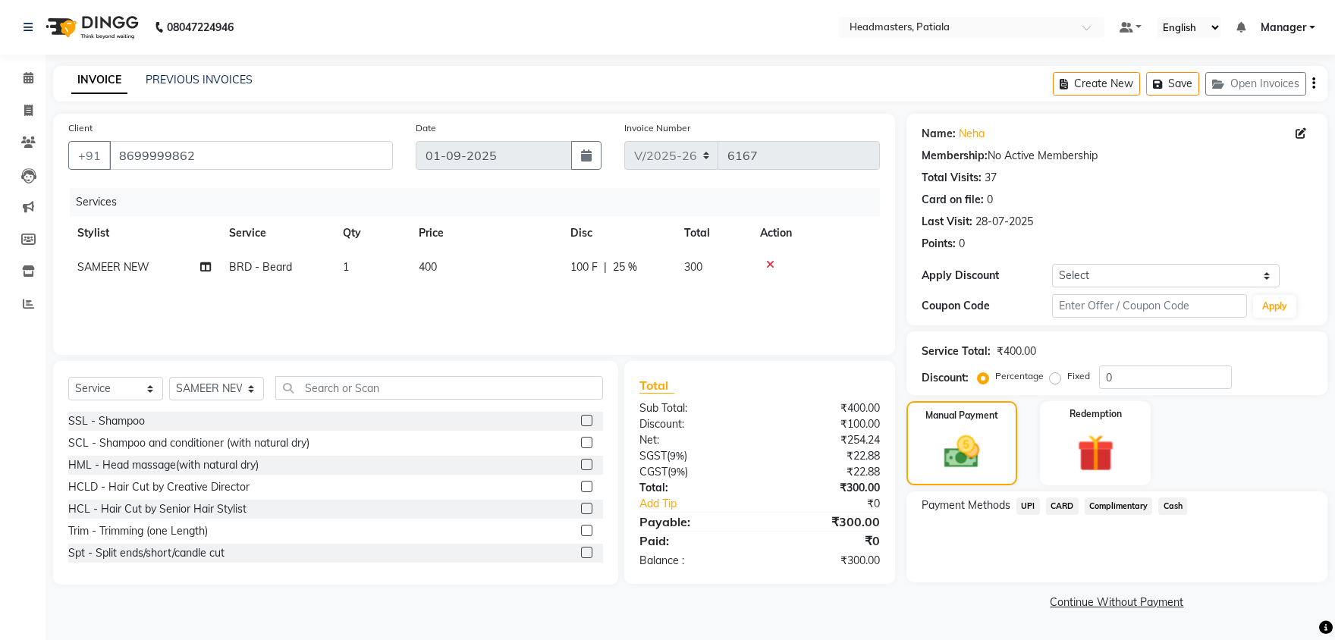
click at [1170, 508] on span "Cash" at bounding box center [1172, 506] width 29 height 17
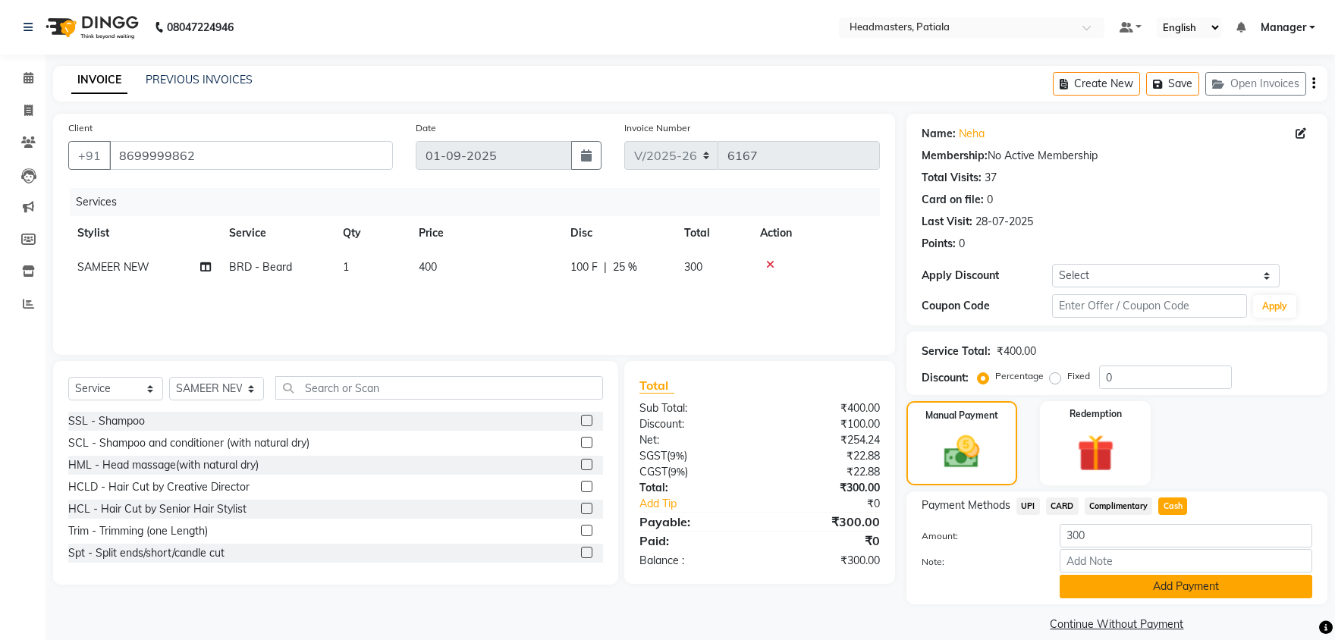
click at [1143, 585] on button "Add Payment" at bounding box center [1186, 587] width 253 height 24
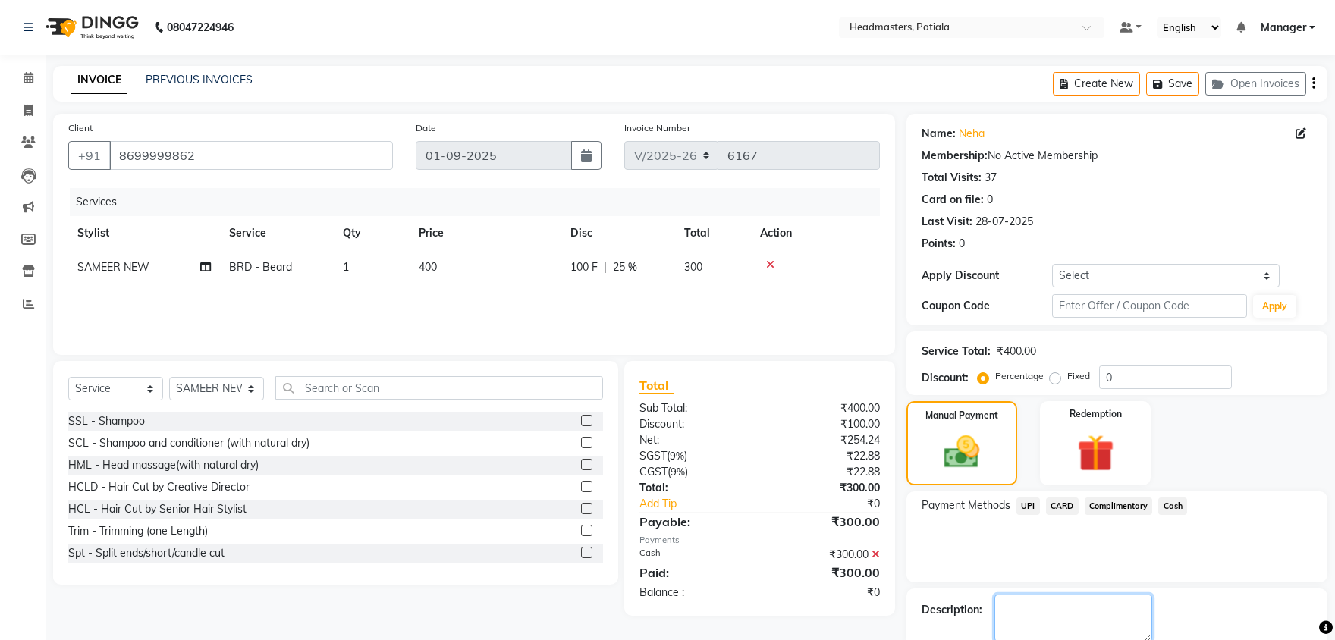
drag, startPoint x: 1133, startPoint y: 600, endPoint x: 1114, endPoint y: 583, distance: 25.8
click at [1133, 601] on textarea at bounding box center [1073, 618] width 158 height 47
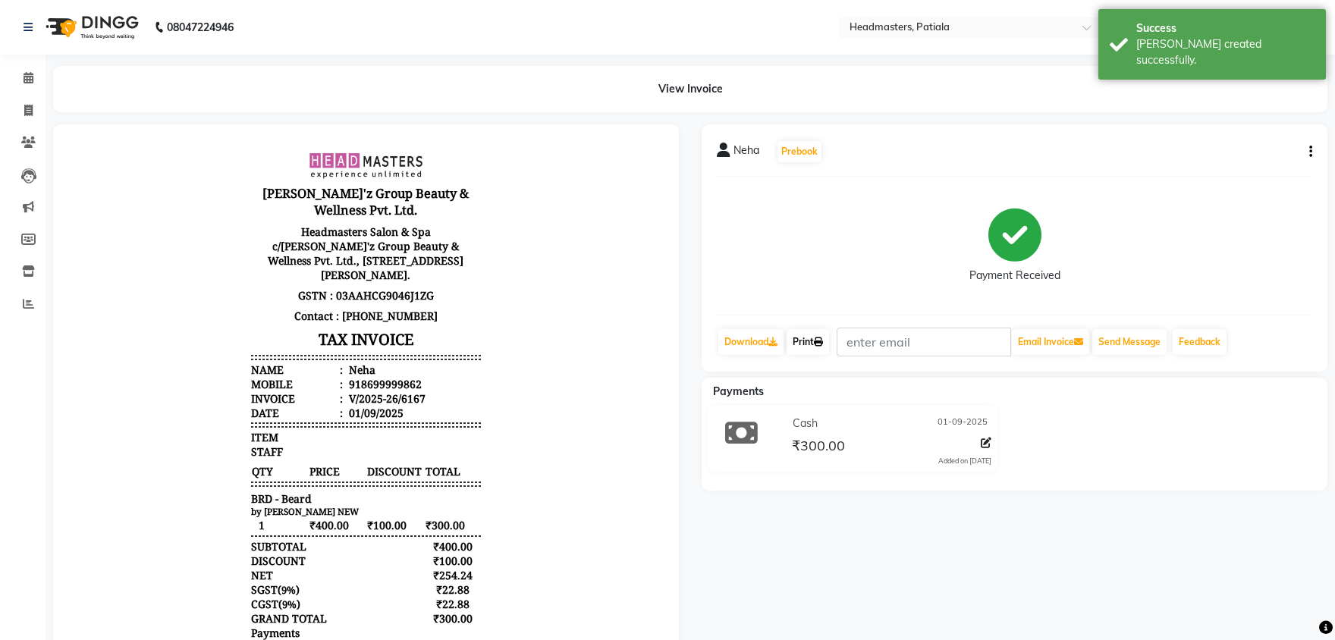
click at [802, 345] on link "Print" at bounding box center [808, 342] width 42 height 26
click at [36, 77] on span at bounding box center [28, 78] width 27 height 17
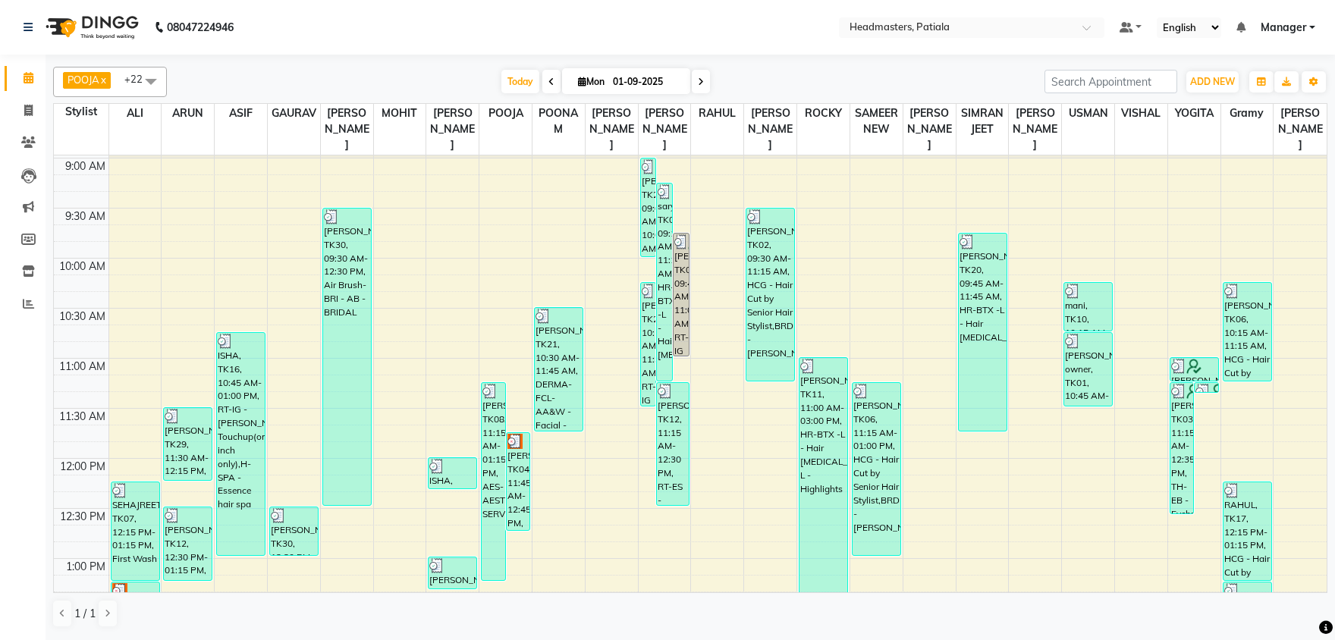
scroll to position [237, 0]
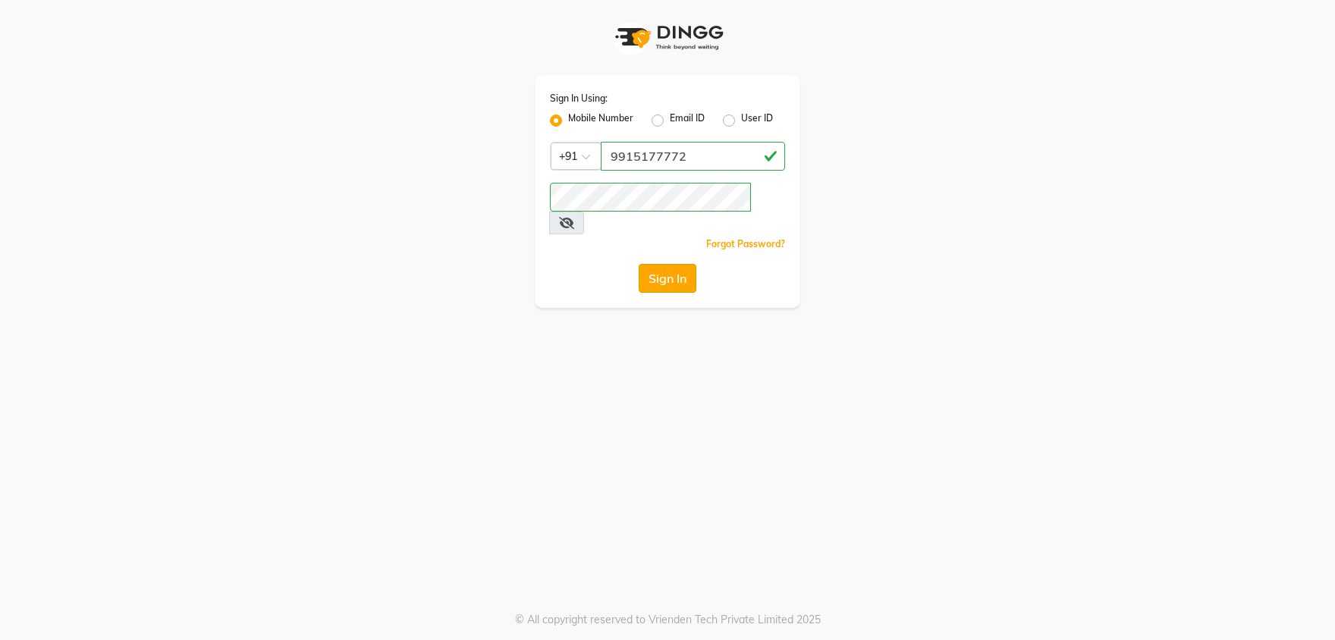
click at [652, 264] on button "Sign In" at bounding box center [668, 278] width 58 height 29
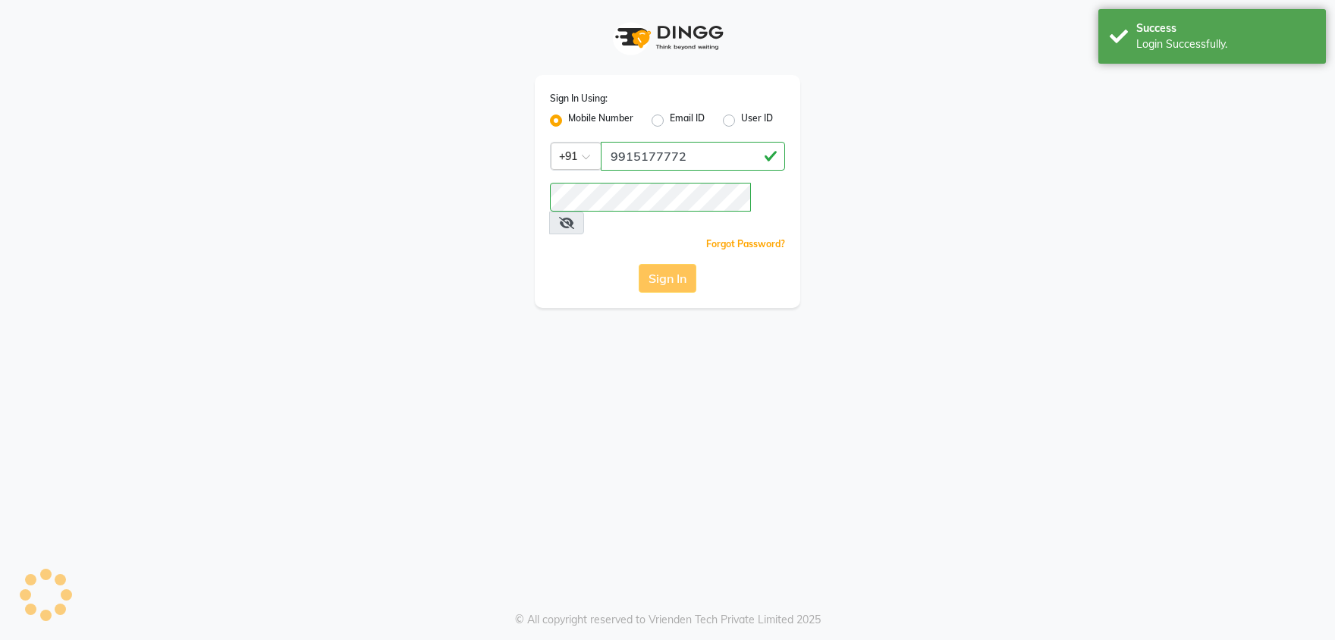
click at [656, 264] on div "Sign In" at bounding box center [667, 278] width 235 height 29
click at [677, 264] on div "Sign In" at bounding box center [667, 278] width 235 height 29
click at [968, 168] on div "Sign In Using: Mobile Number Email ID User ID Country Code × [PHONE_NUMBER] Rem…" at bounding box center [667, 154] width 865 height 308
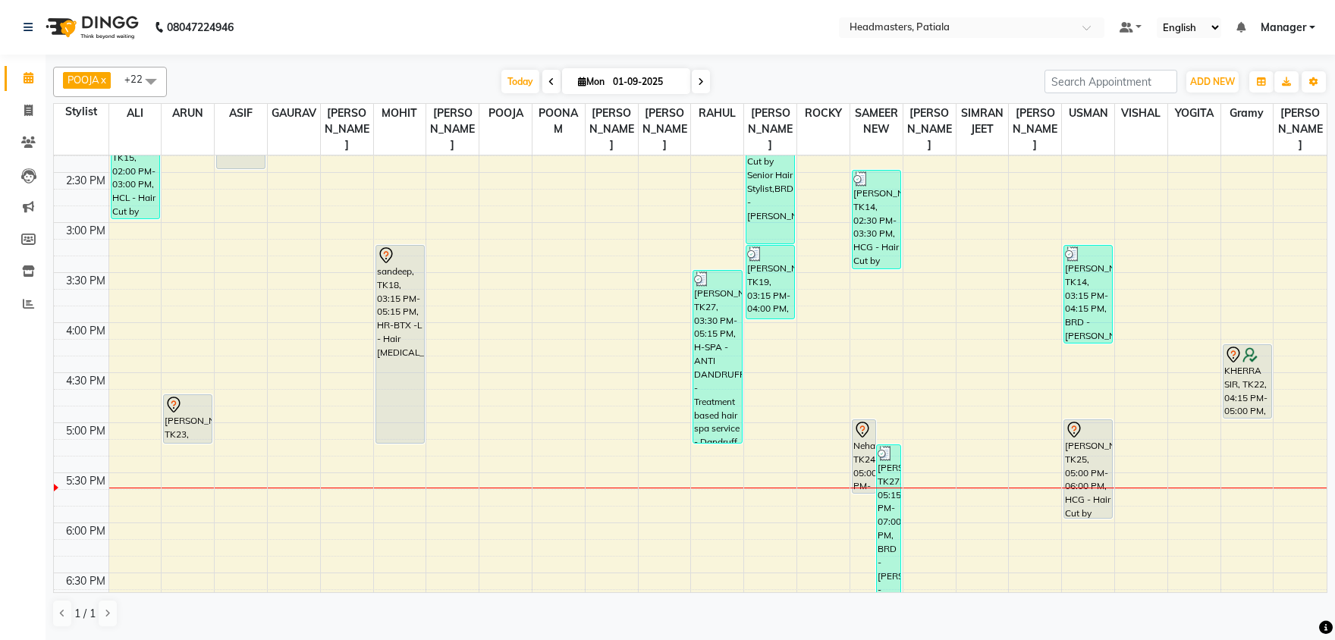
scroll to position [634, 0]
click at [29, 145] on icon at bounding box center [28, 142] width 14 height 11
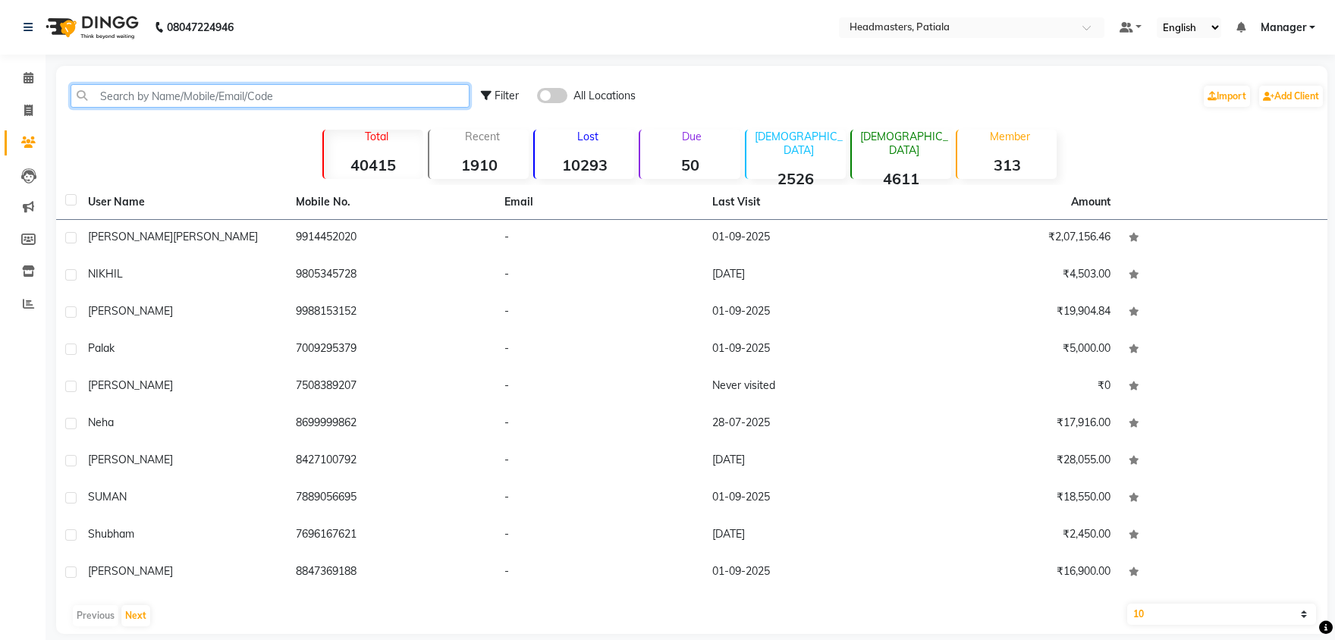
click at [208, 100] on input "text" at bounding box center [270, 96] width 399 height 24
click at [30, 75] on icon at bounding box center [29, 77] width 10 height 11
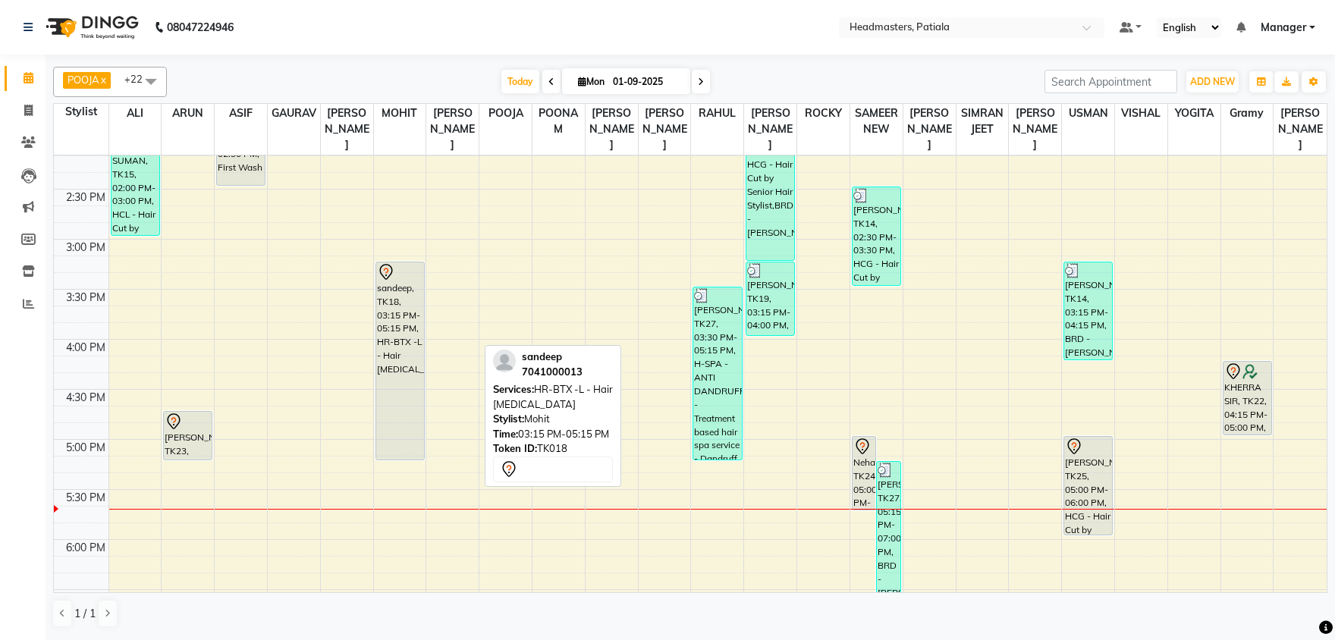
scroll to position [634, 0]
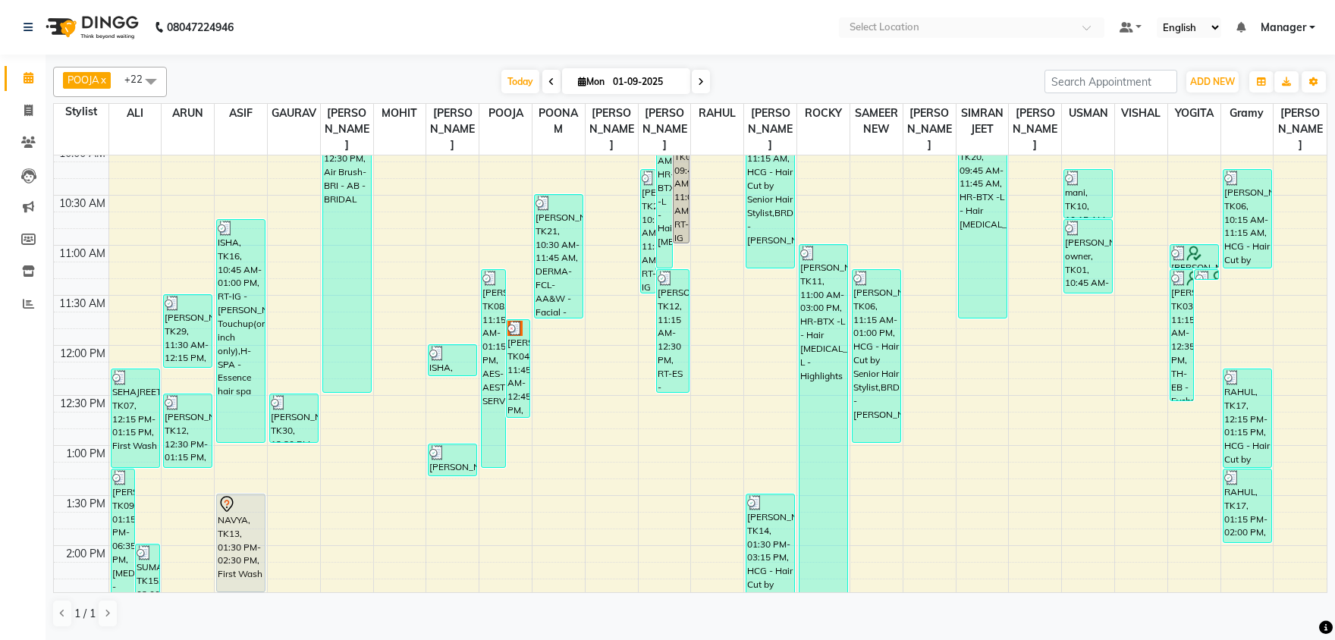
scroll to position [237, 0]
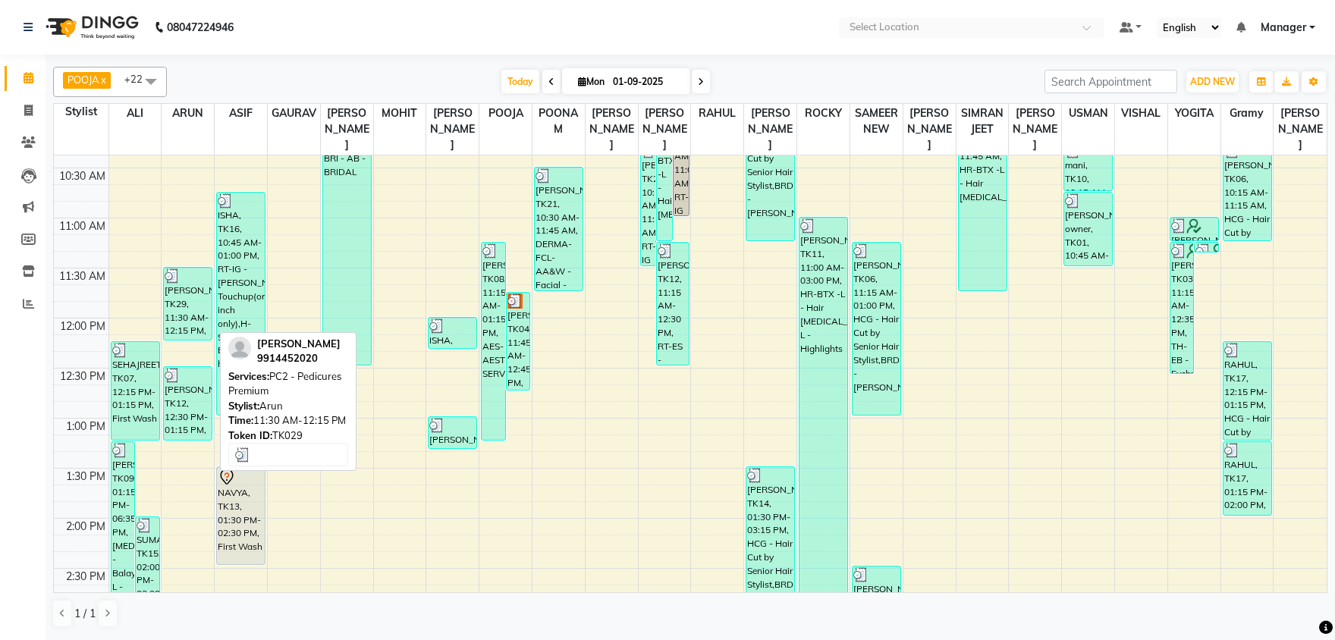
click at [205, 313] on div "[PERSON_NAME], TK29, 11:30 AM-12:15 PM, PC2 - Pedicures Premium" at bounding box center [188, 304] width 48 height 72
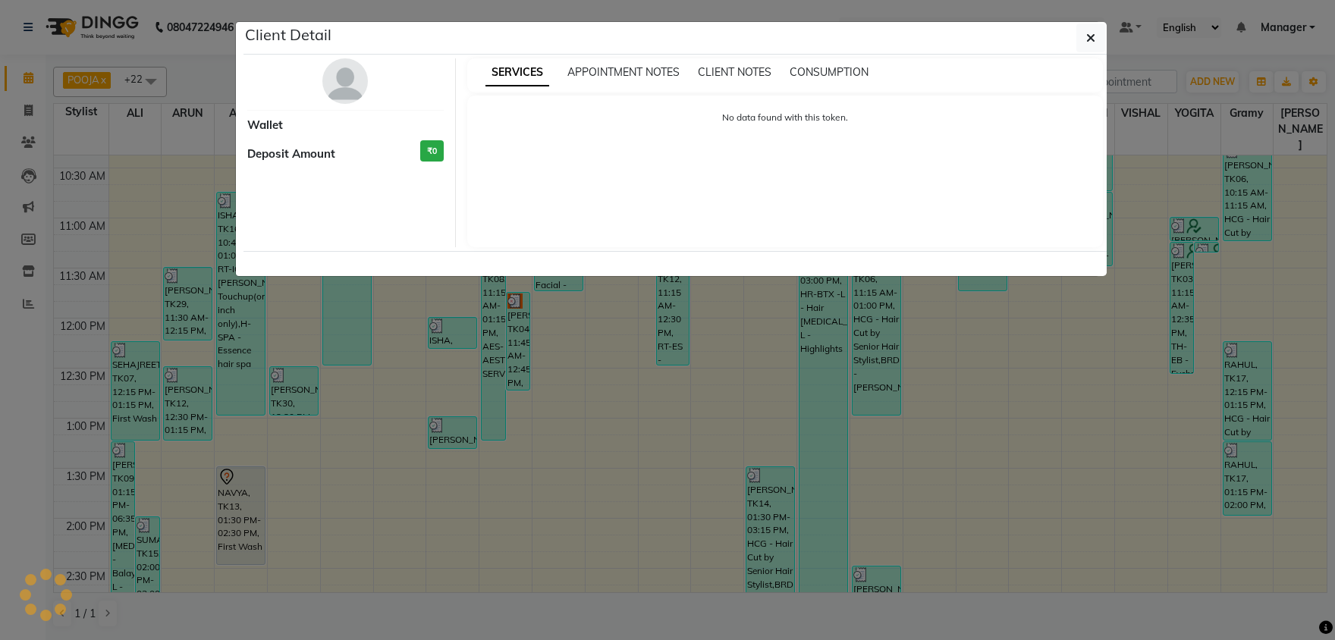
select select "3"
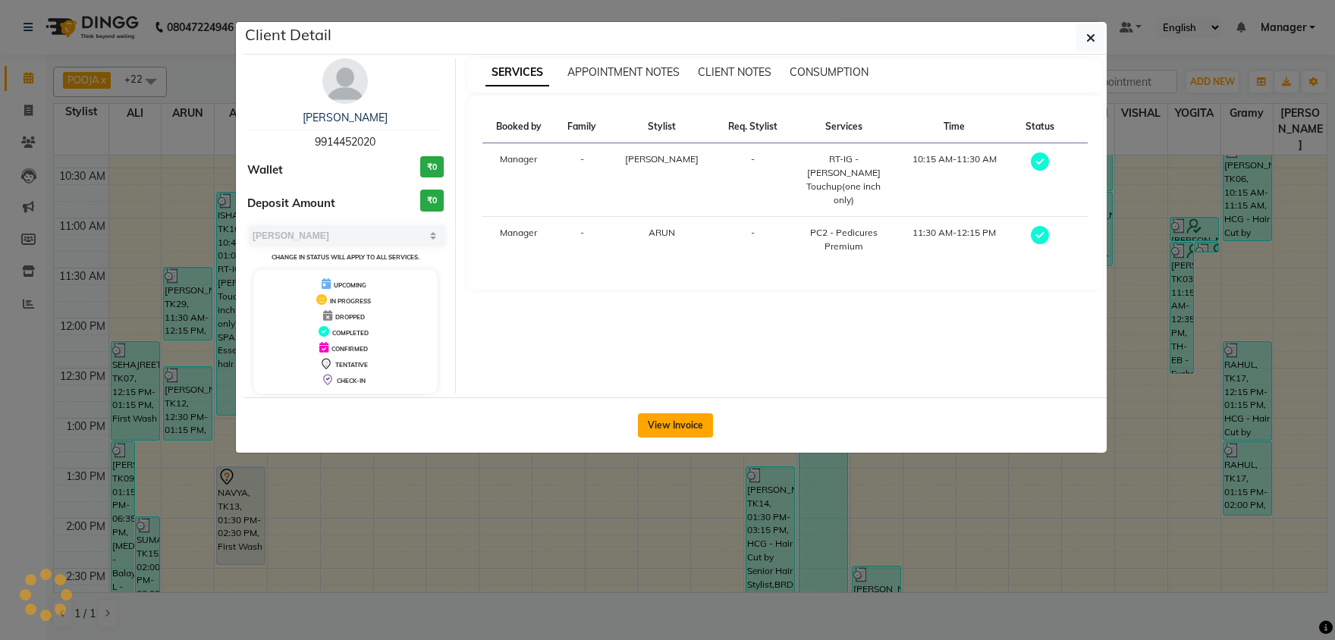
click at [668, 418] on button "View Invoice" at bounding box center [675, 425] width 75 height 24
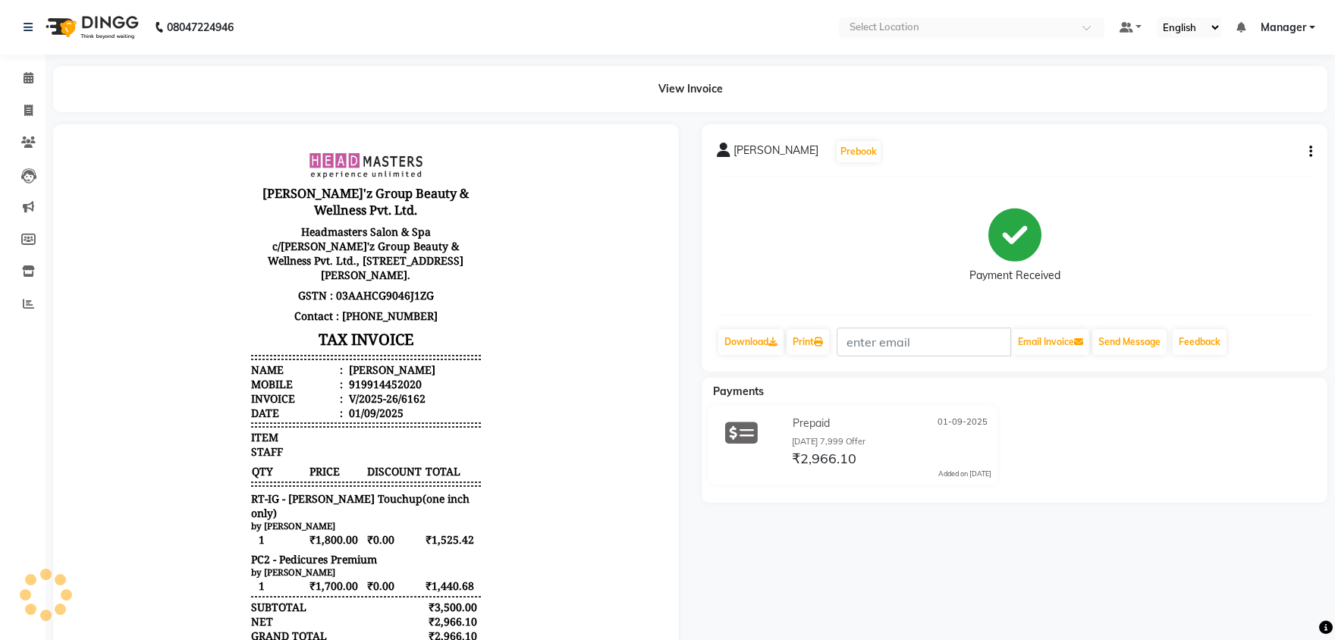
scroll to position [11, 0]
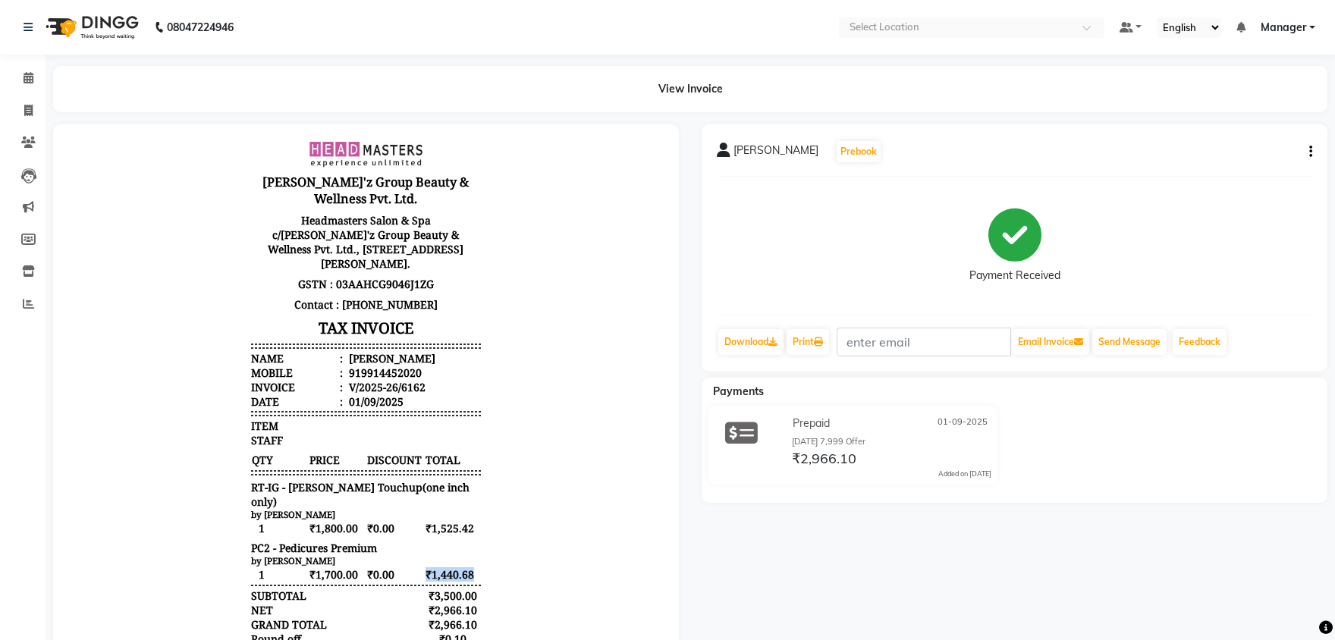
drag, startPoint x: 420, startPoint y: 552, endPoint x: 477, endPoint y: 549, distance: 57.0
click at [422, 567] on span "₹0.00" at bounding box center [394, 575] width 56 height 16
click at [546, 470] on body "[PERSON_NAME]'z Group Beauty & Wellness Pvt. Ltd. Headmasters Salon & Spa c/[PE…" at bounding box center [365, 475] width 583 height 682
click at [38, 75] on span at bounding box center [28, 78] width 27 height 17
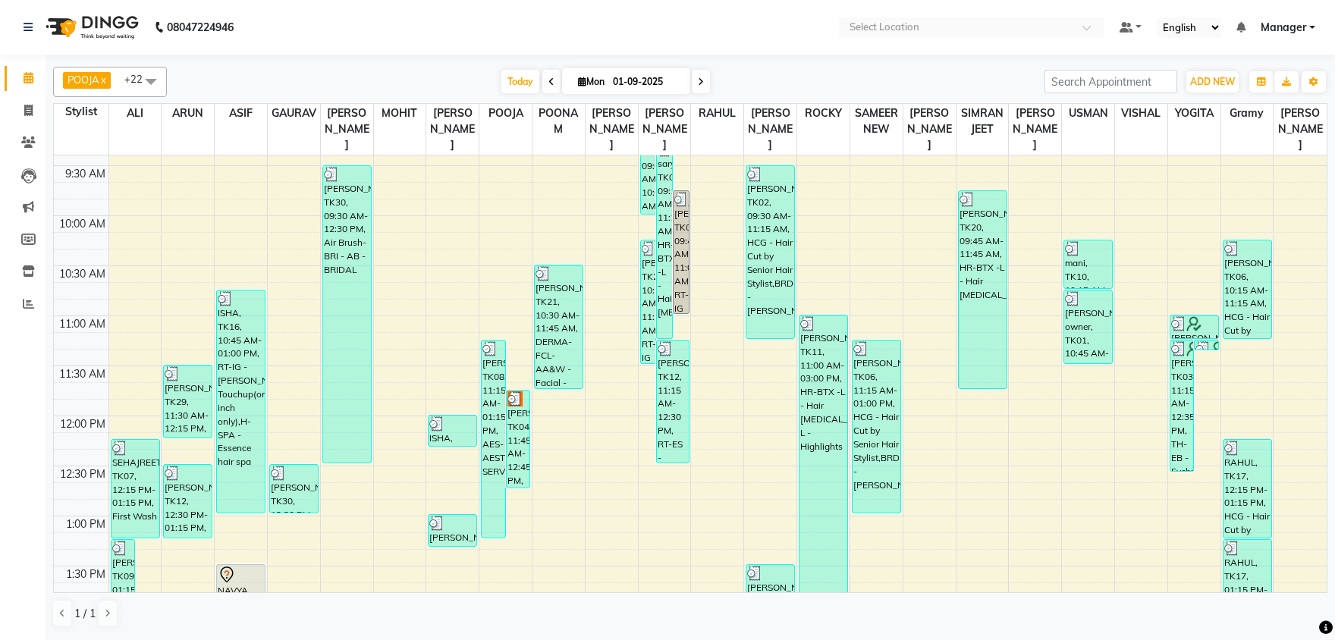
scroll to position [159, 0]
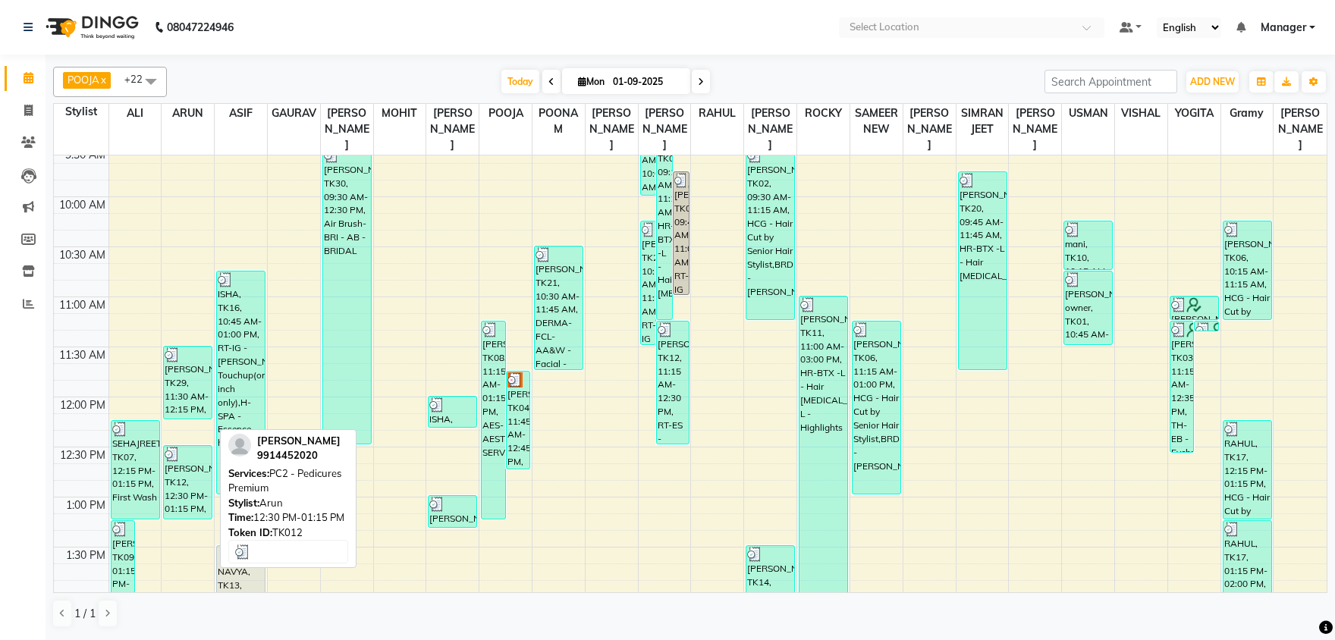
click at [203, 465] on div "[PERSON_NAME], TK12, 12:30 PM-01:15 PM, PC2 - Pedicures Premium" at bounding box center [188, 482] width 48 height 73
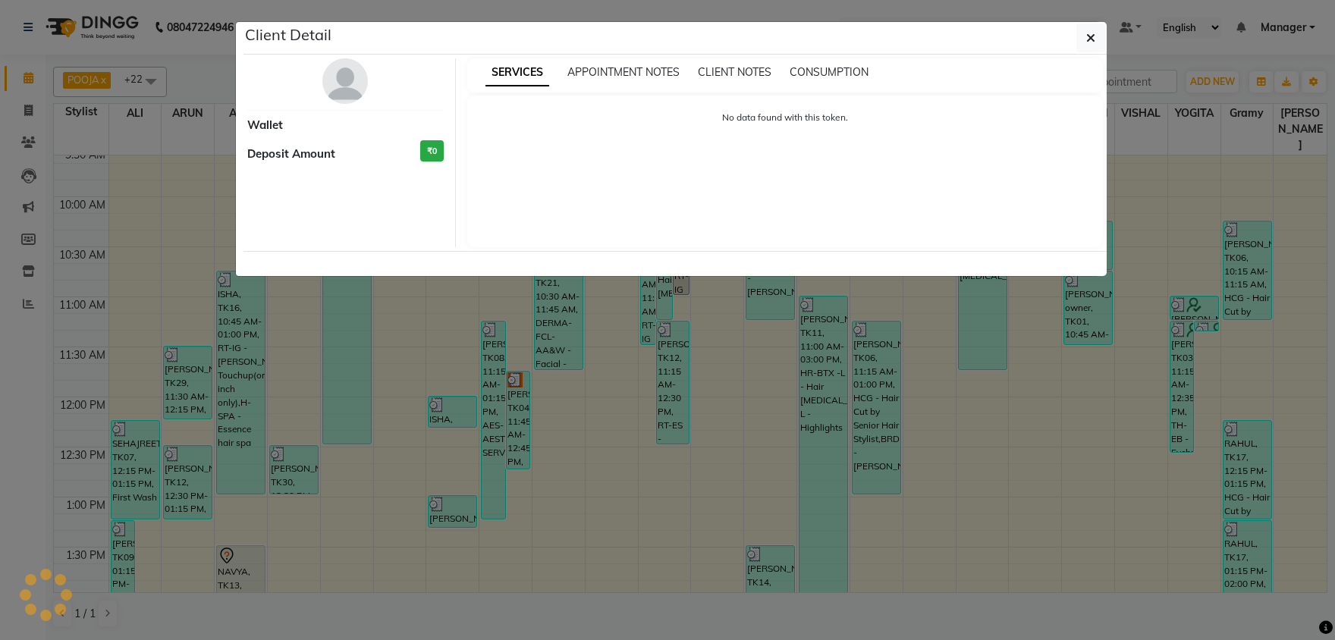
select select "3"
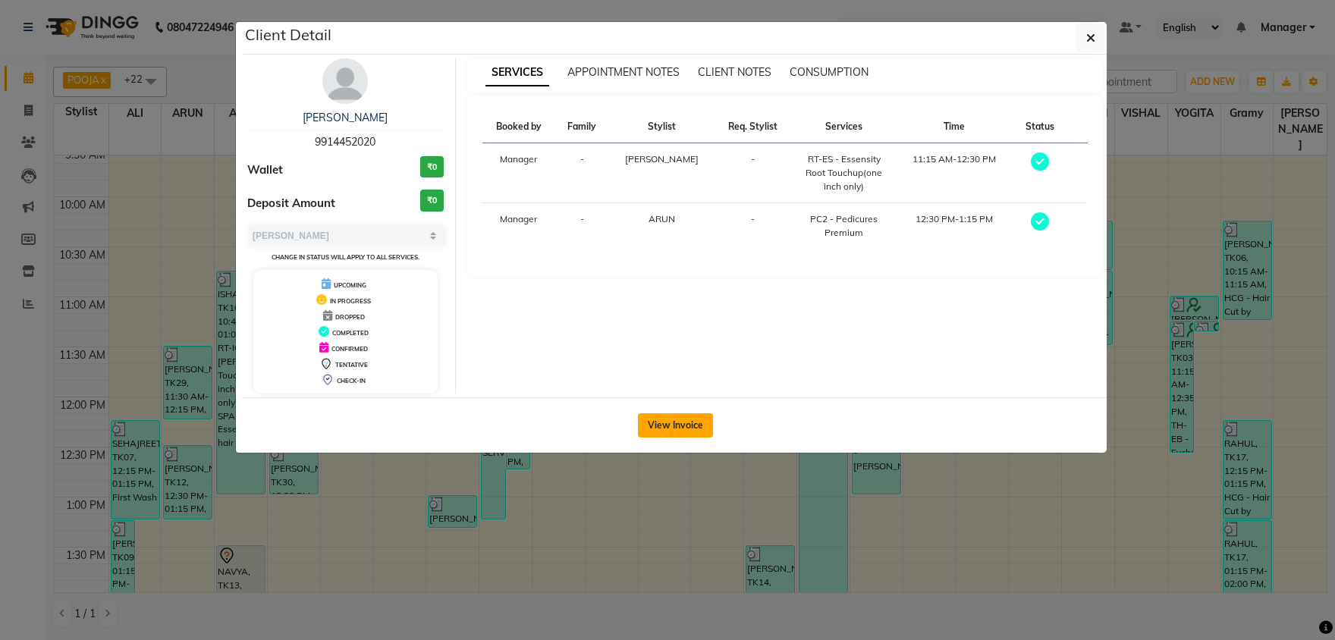
click at [662, 422] on button "View Invoice" at bounding box center [675, 425] width 75 height 24
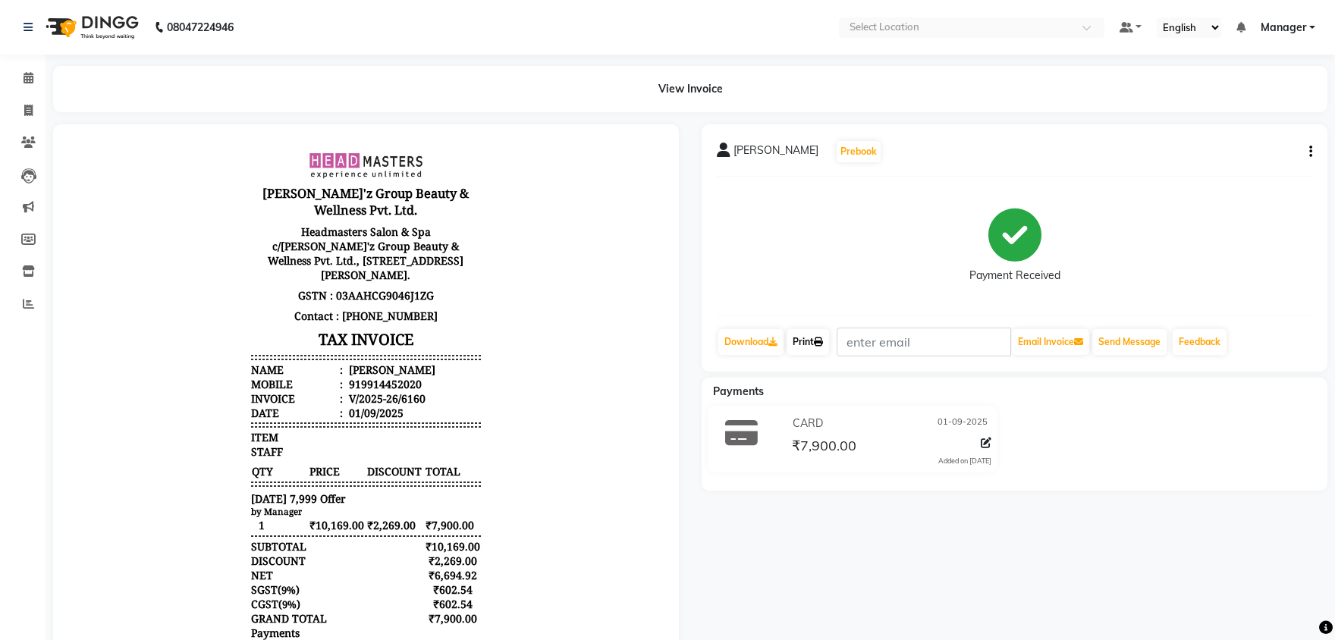
click at [818, 338] on link "Print" at bounding box center [808, 342] width 42 height 26
click at [15, 79] on span at bounding box center [28, 78] width 27 height 17
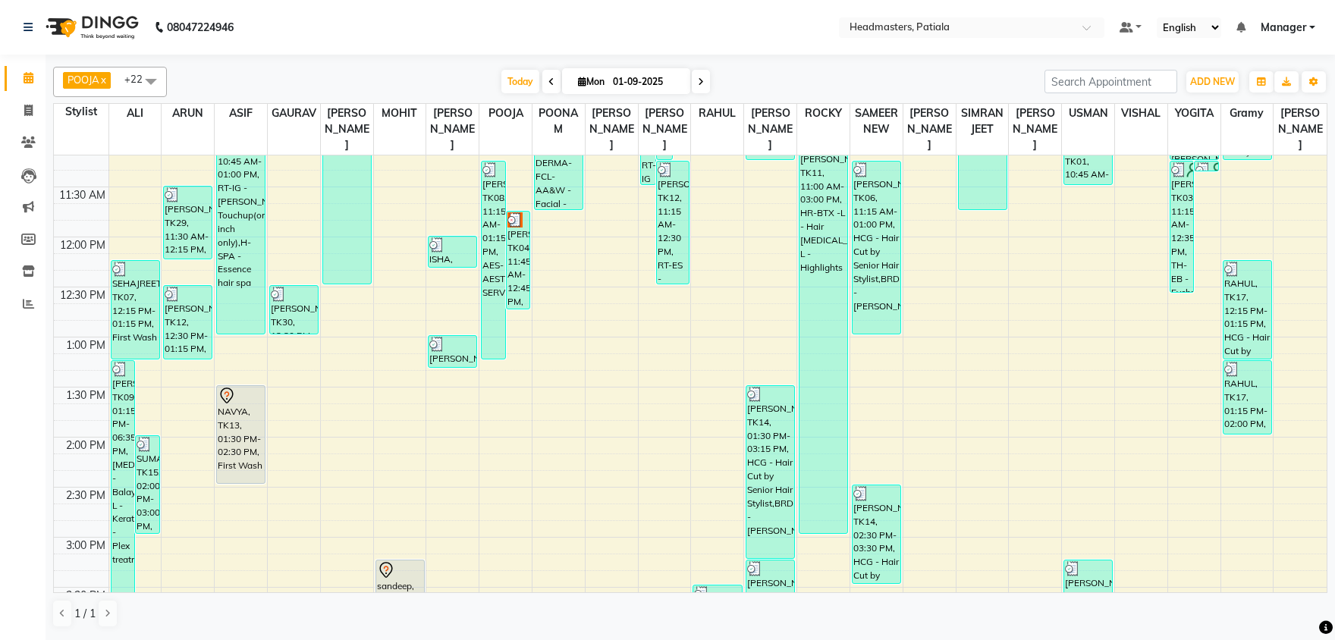
scroll to position [294, 0]
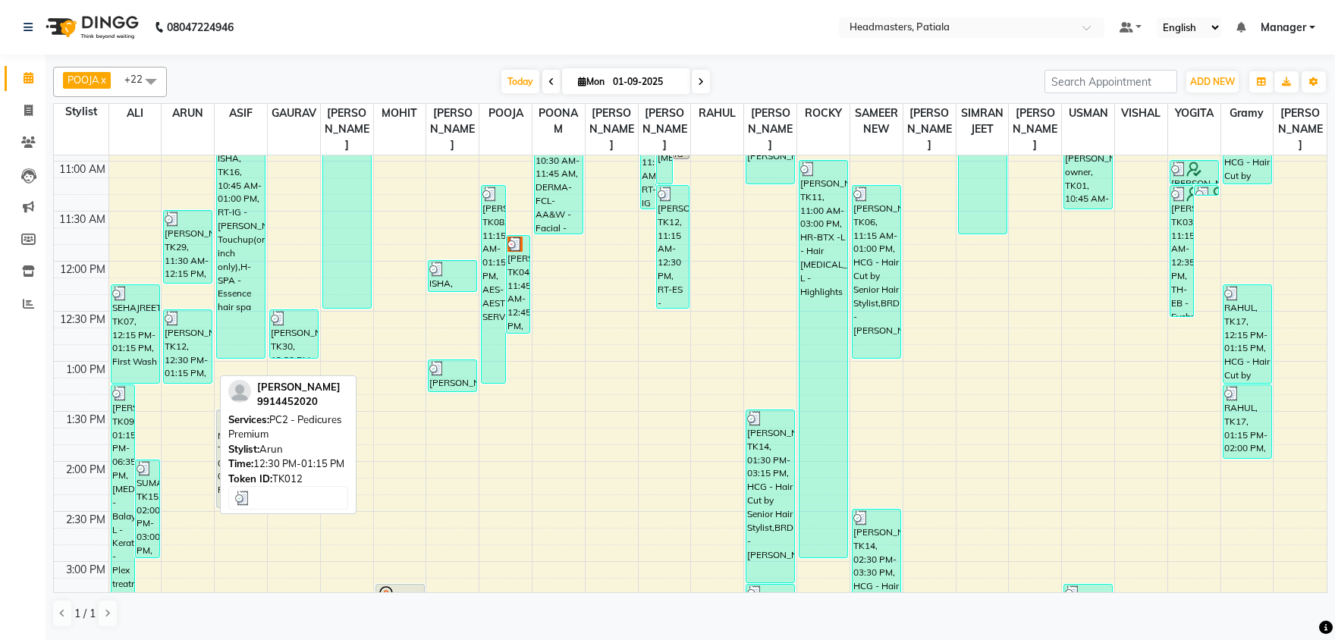
click at [189, 351] on div "[PERSON_NAME], TK12, 12:30 PM-01:15 PM, PC2 - Pedicures Premium" at bounding box center [188, 346] width 48 height 73
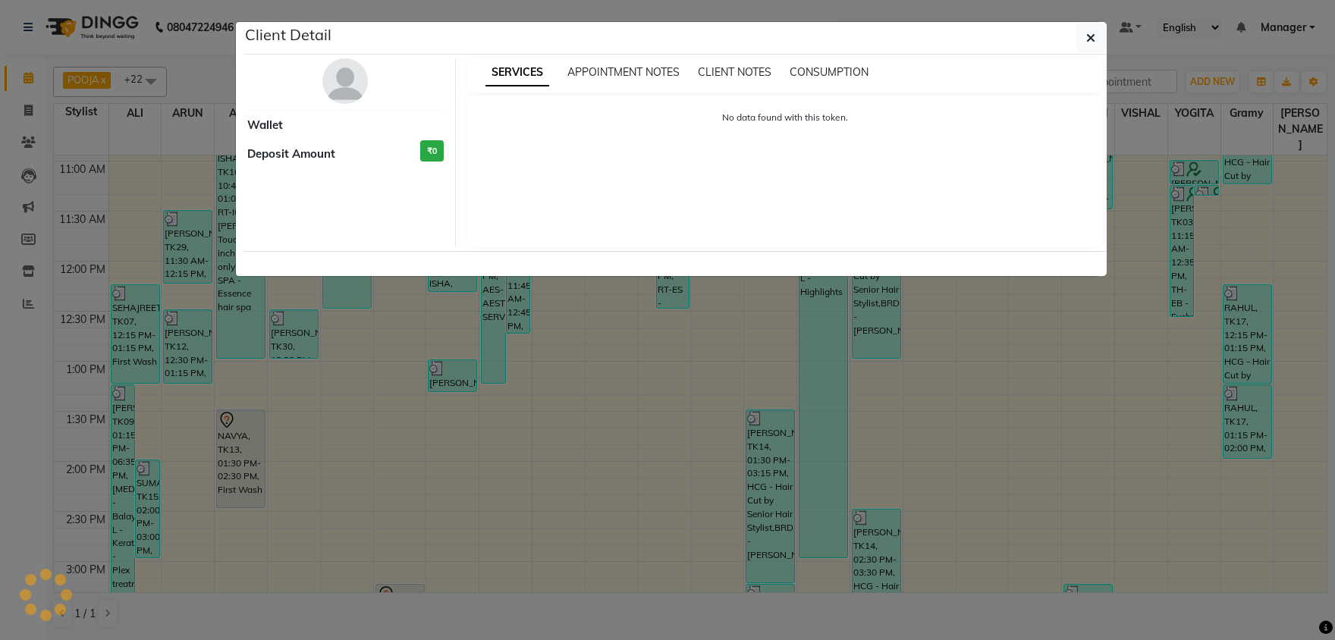
select select "3"
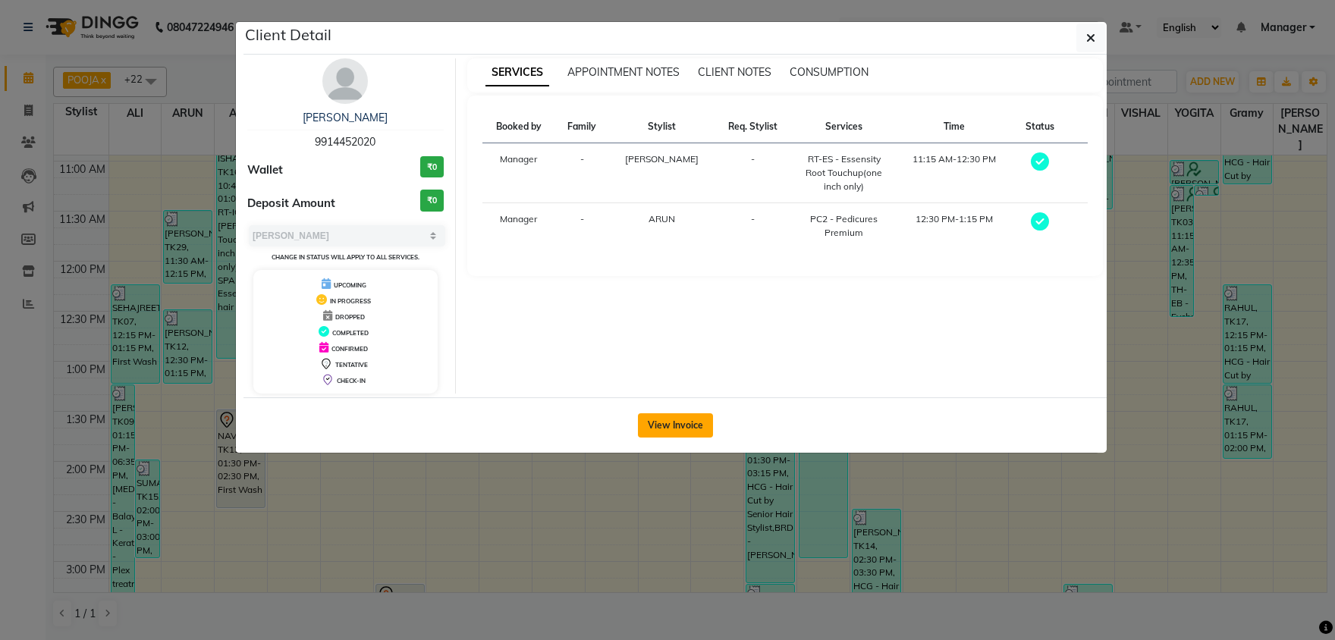
click at [691, 422] on button "View Invoice" at bounding box center [675, 425] width 75 height 24
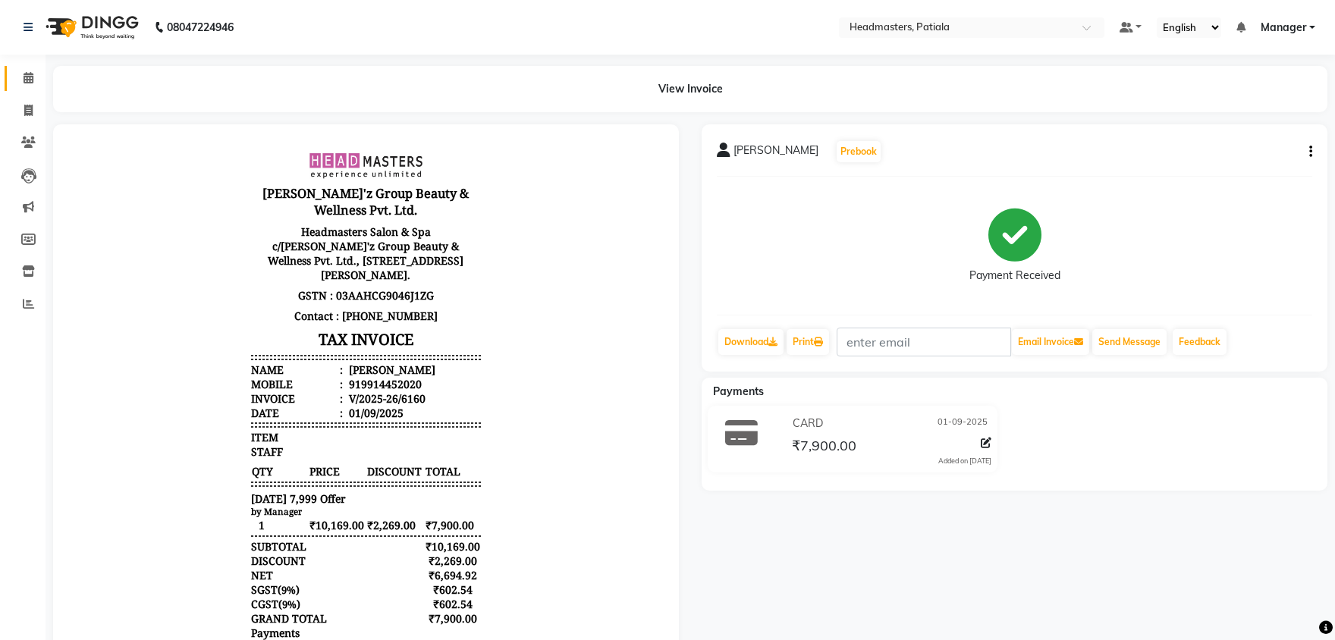
click at [34, 88] on link "Calendar" at bounding box center [23, 78] width 36 height 25
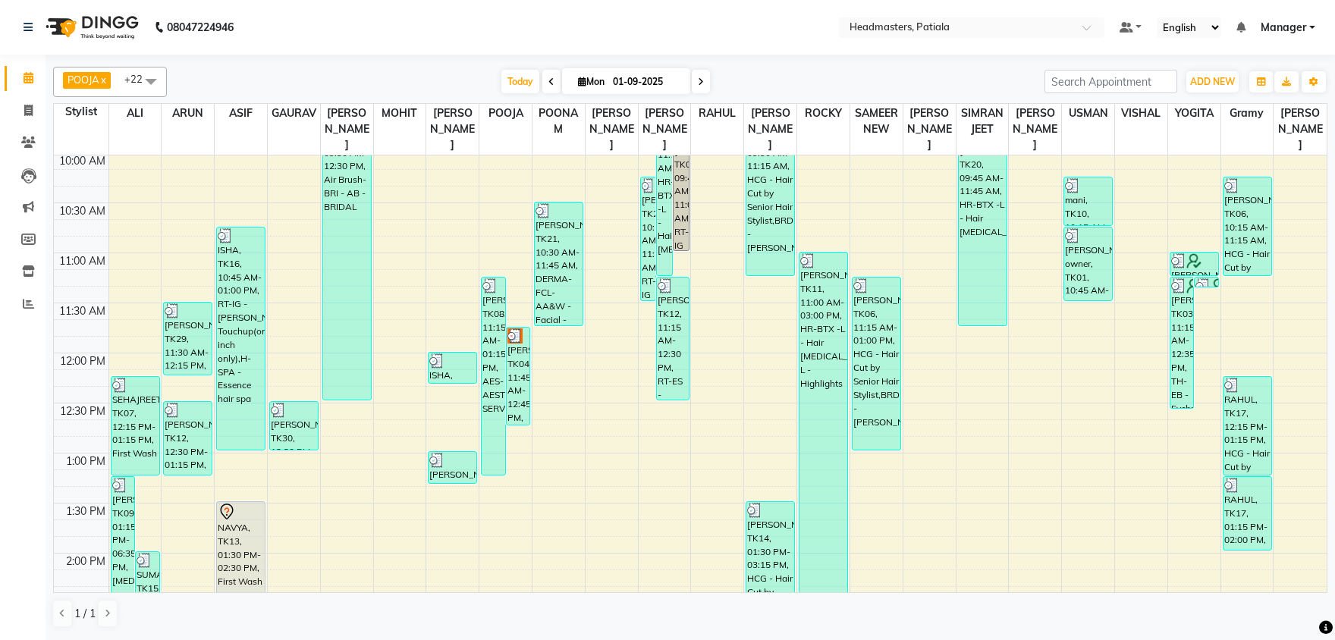
scroll to position [237, 0]
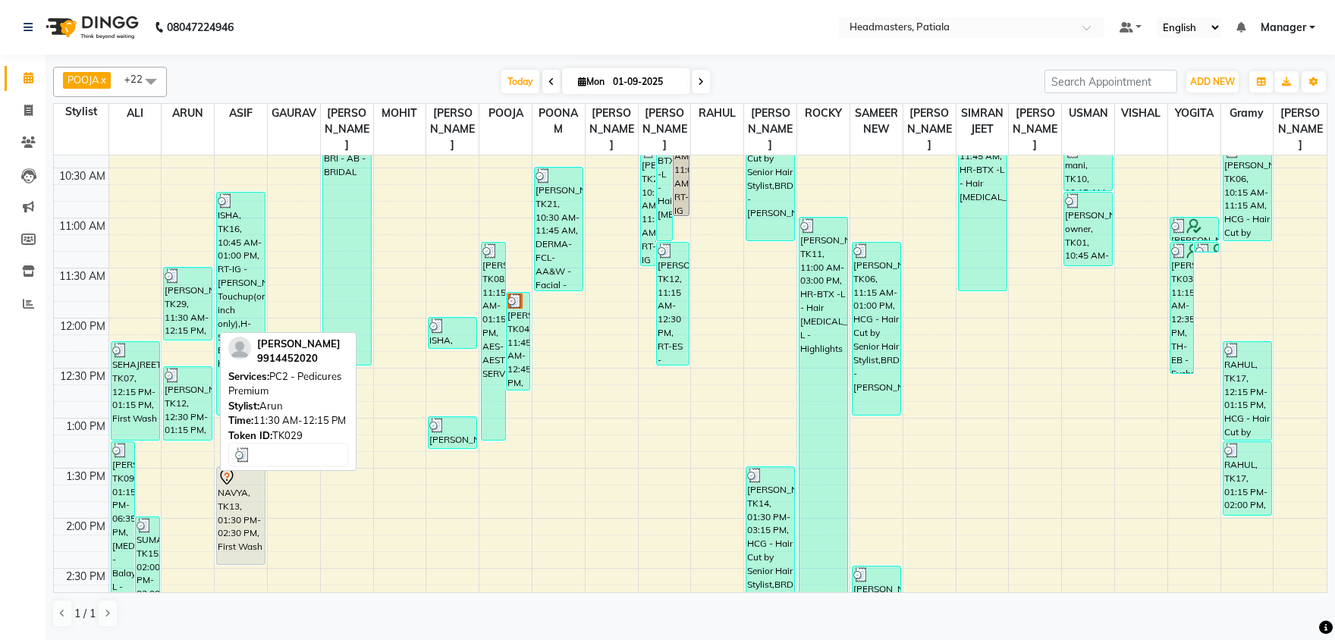
click at [196, 322] on div "[PERSON_NAME], TK29, 11:30 AM-12:15 PM, PC2 - Pedicures Premium" at bounding box center [188, 304] width 48 height 72
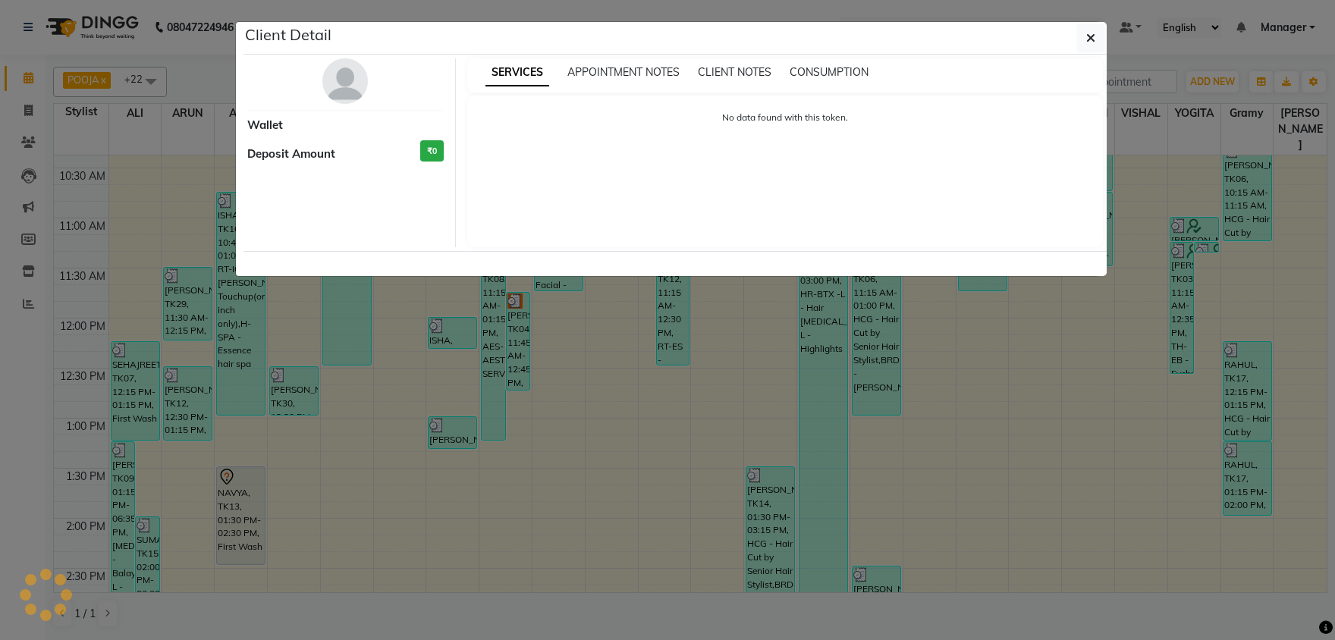
select select "3"
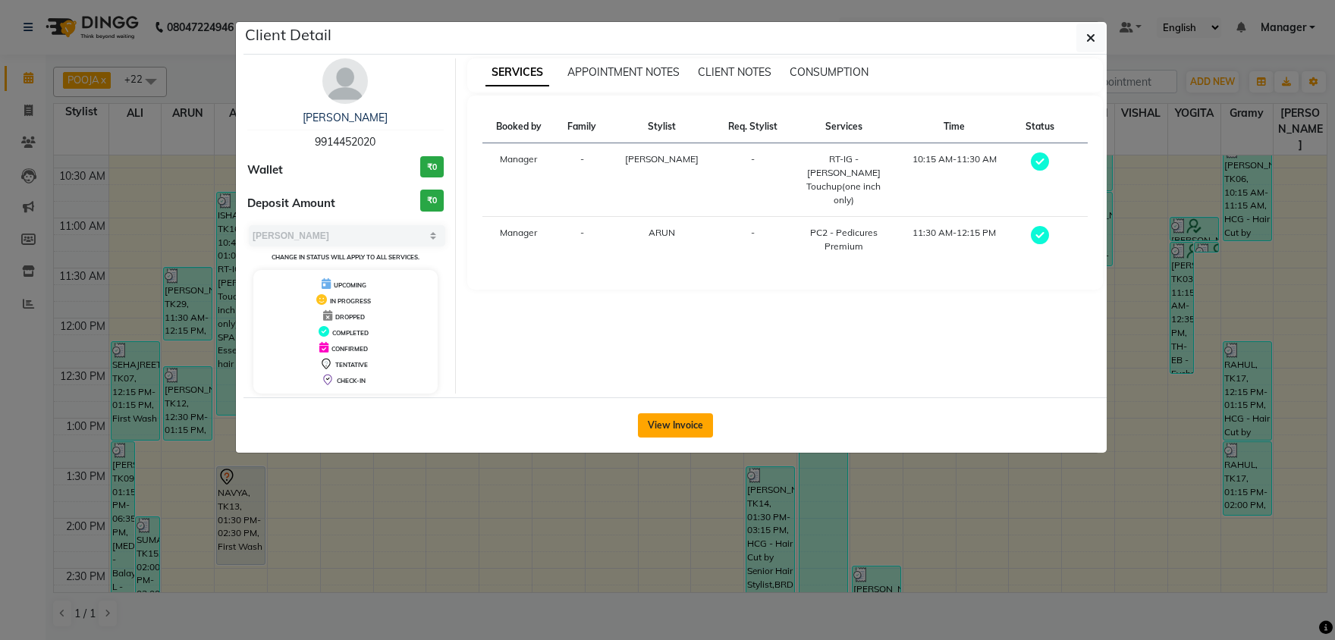
click at [672, 422] on button "View Invoice" at bounding box center [675, 425] width 75 height 24
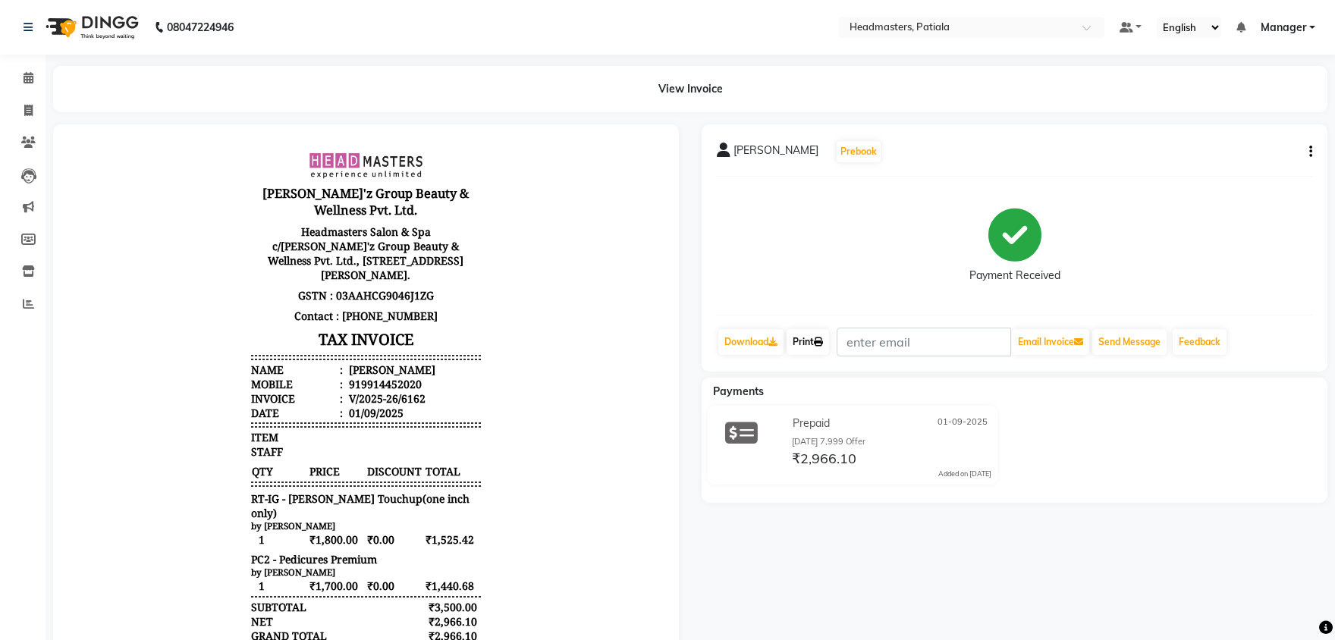
click at [820, 341] on icon at bounding box center [818, 342] width 9 height 9
click at [27, 87] on link "Calendar" at bounding box center [23, 78] width 36 height 25
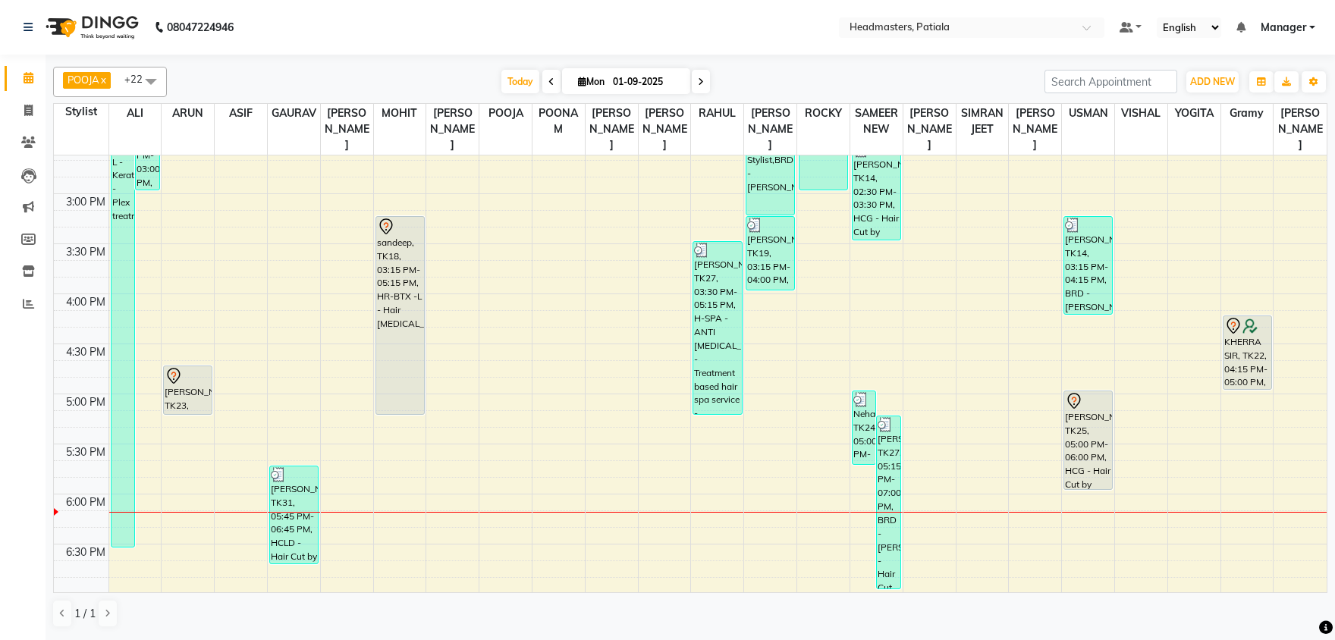
scroll to position [713, 0]
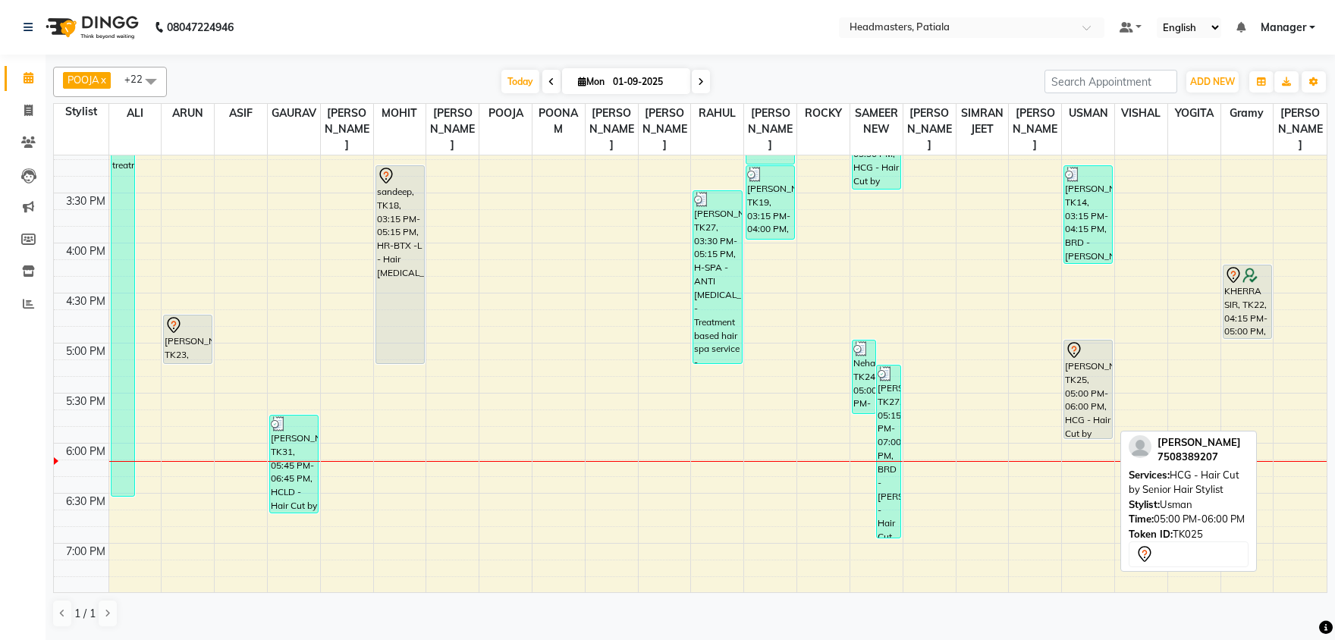
click at [1098, 380] on div "[PERSON_NAME], TK25, 05:00 PM-06:00 PM, HCG - Hair Cut by Senior Hair Stylist" at bounding box center [1088, 390] width 48 height 98
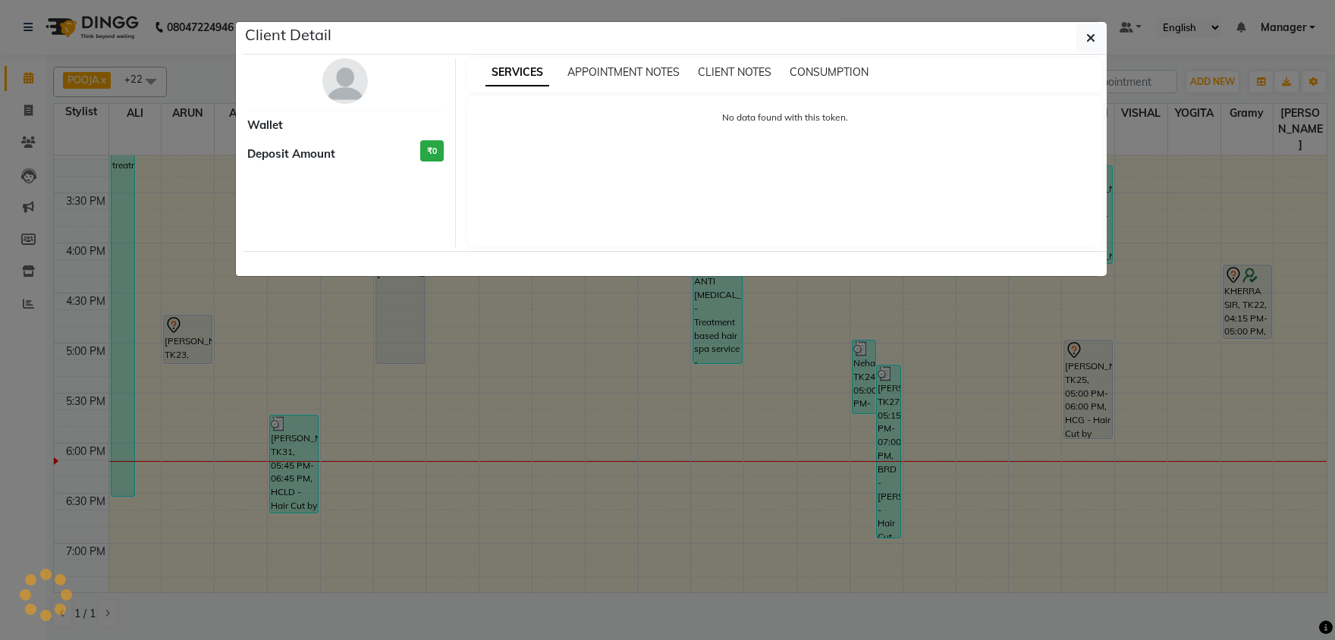
select select "7"
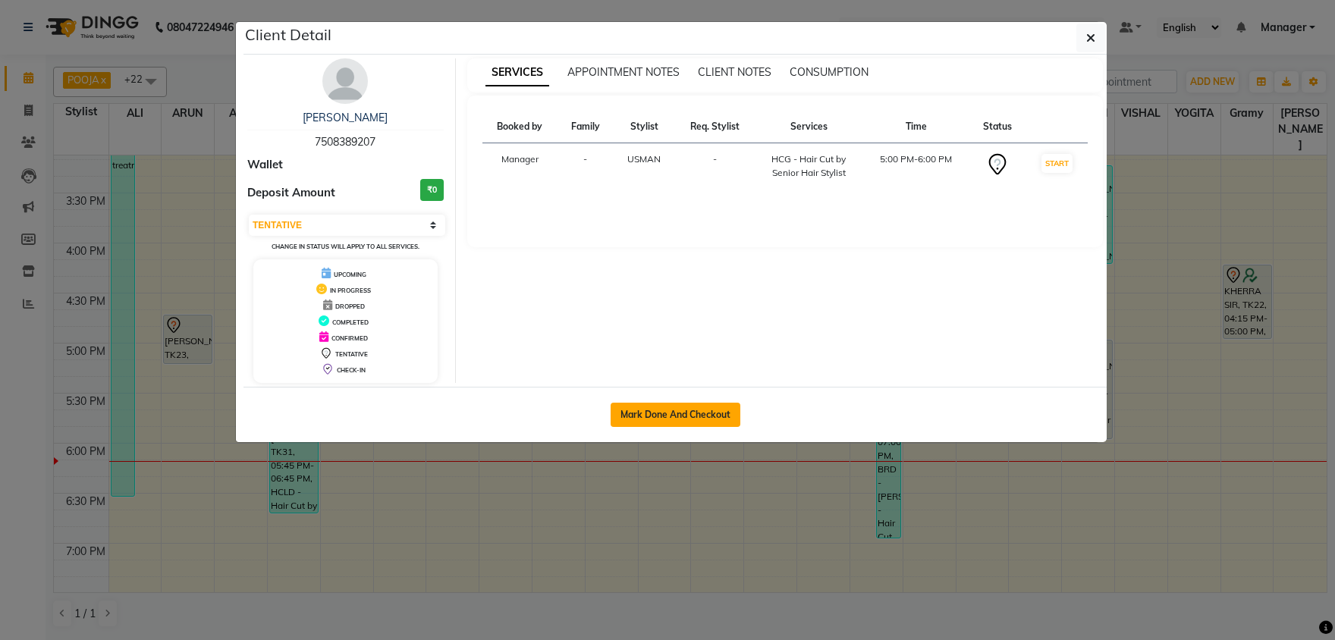
click at [709, 410] on button "Mark Done And Checkout" at bounding box center [676, 415] width 130 height 24
select select "service"
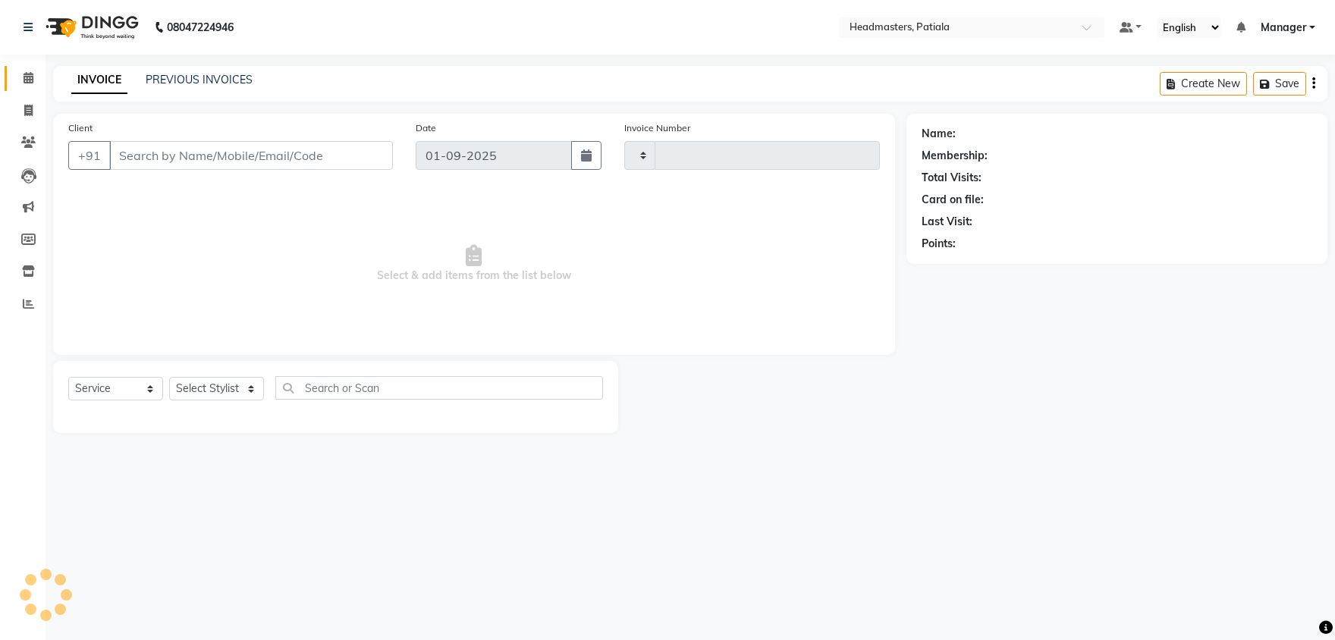
type input "6169"
select select "6602"
type input "7508389207"
select select "51087"
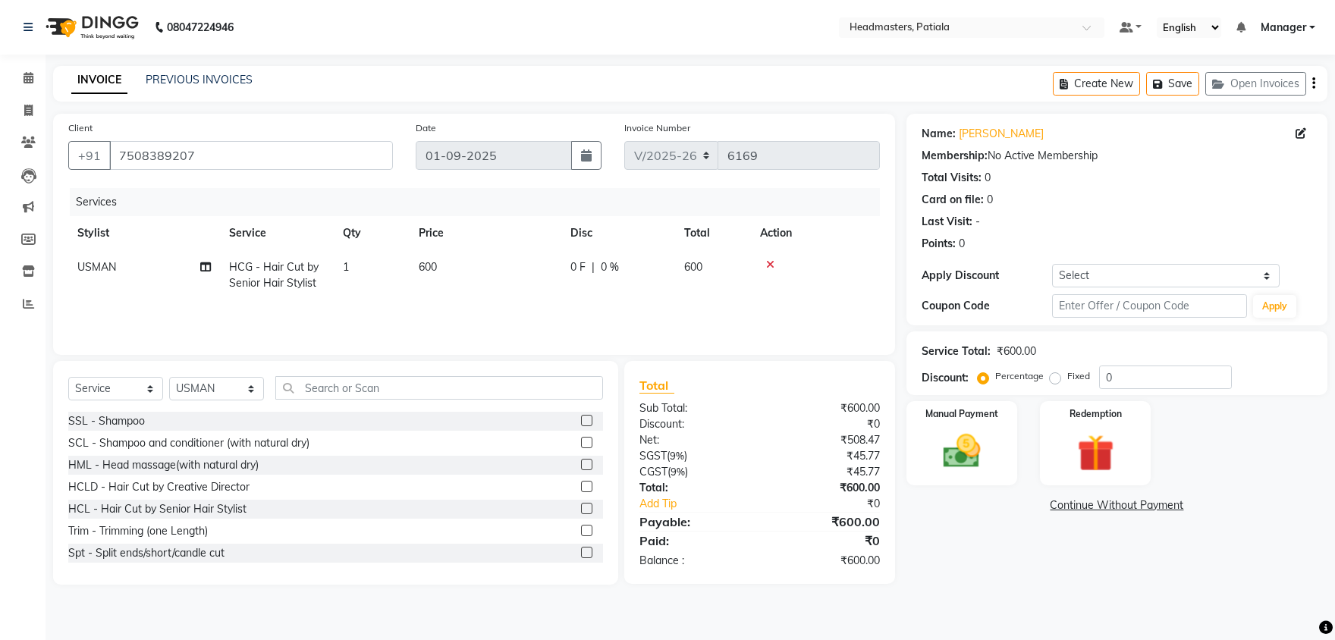
click at [567, 269] on td "0 F | 0 %" at bounding box center [618, 275] width 114 height 50
select select "51087"
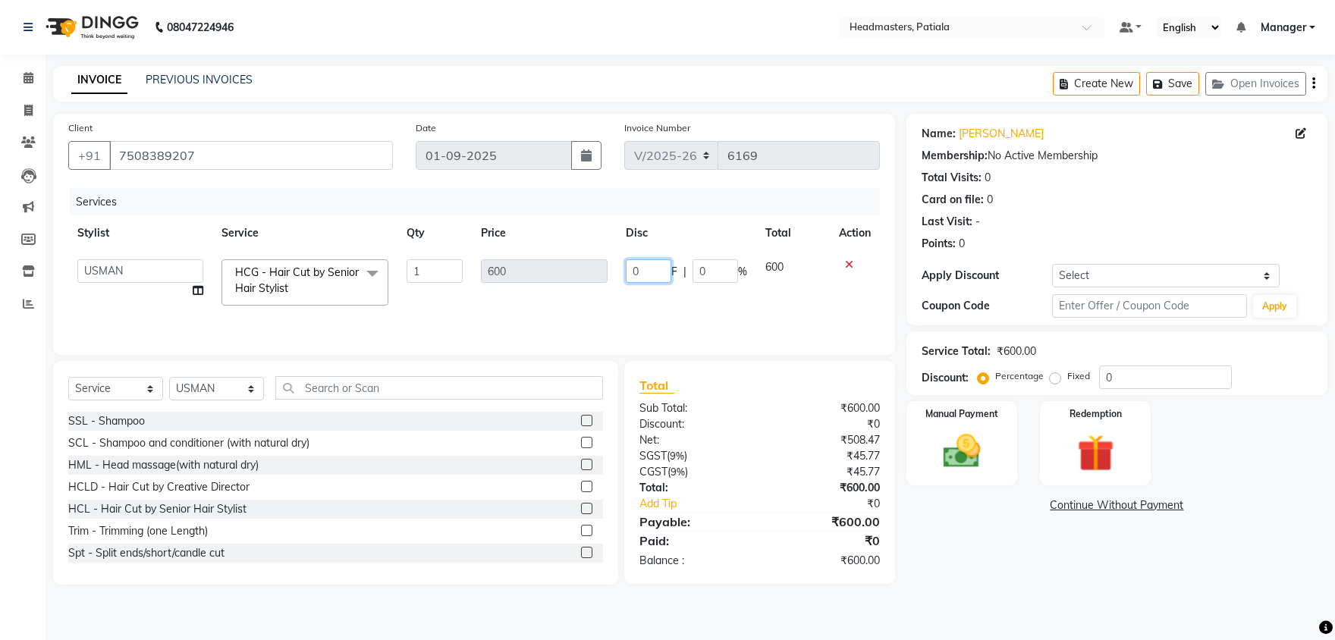
click at [634, 271] on input "0" at bounding box center [649, 271] width 46 height 24
type input "100"
click at [978, 539] on div "Name: [PERSON_NAME] Membership: No Active Membership Total Visits: 0 Card on fi…" at bounding box center [1122, 349] width 432 height 471
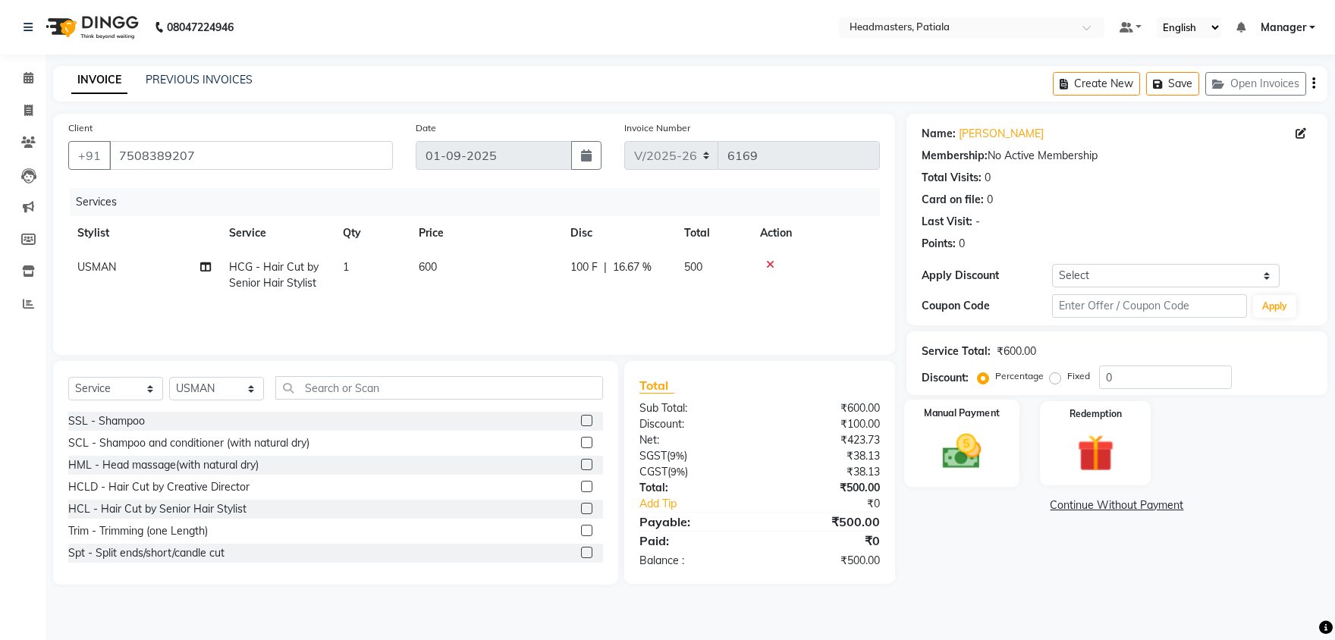
click at [983, 476] on div "Manual Payment" at bounding box center [961, 443] width 115 height 87
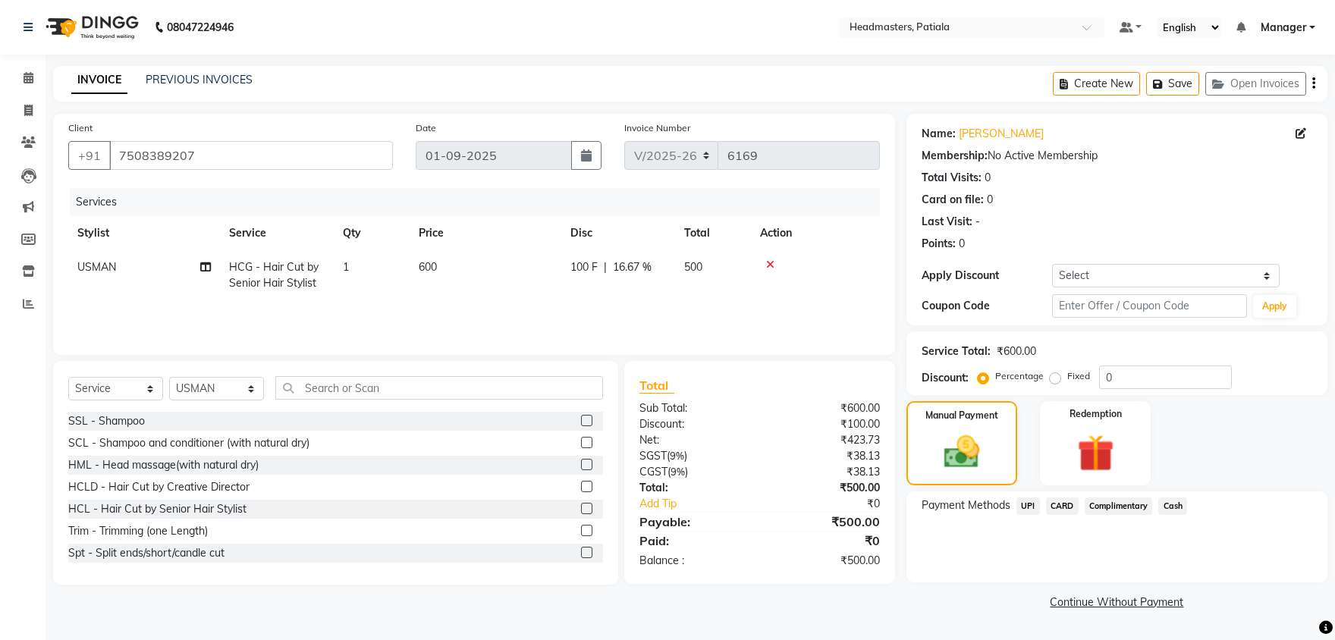
click at [1173, 505] on span "Cash" at bounding box center [1172, 506] width 29 height 17
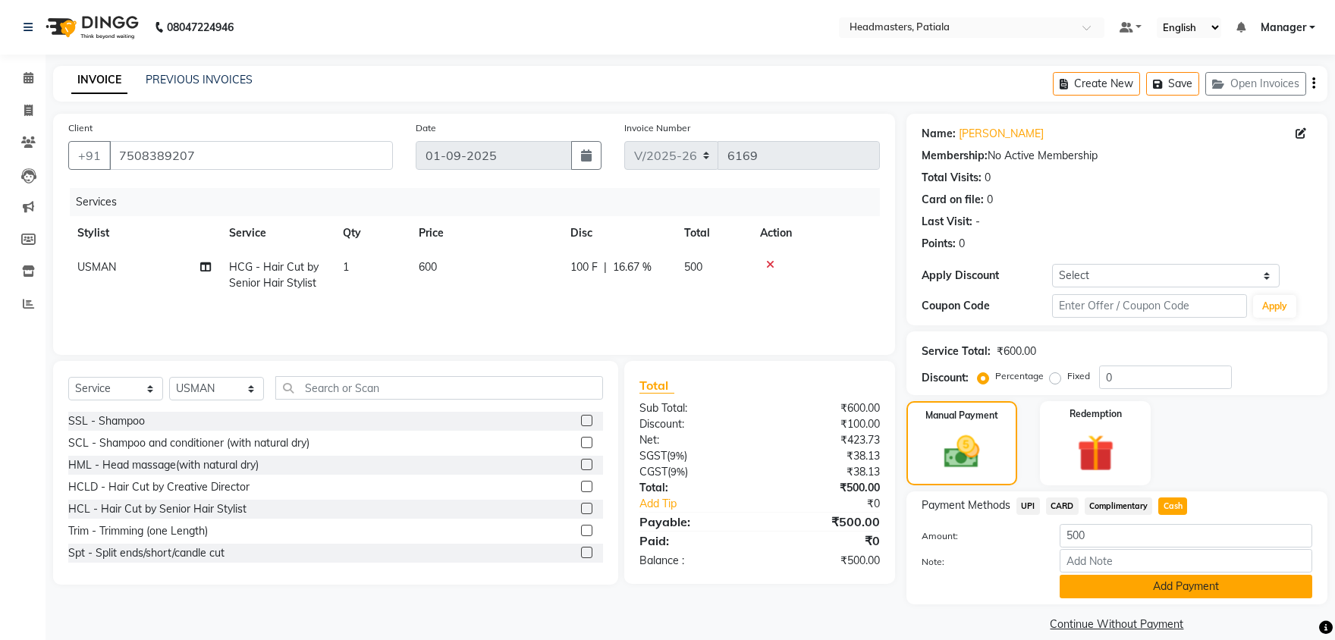
click at [1154, 589] on button "Add Payment" at bounding box center [1186, 587] width 253 height 24
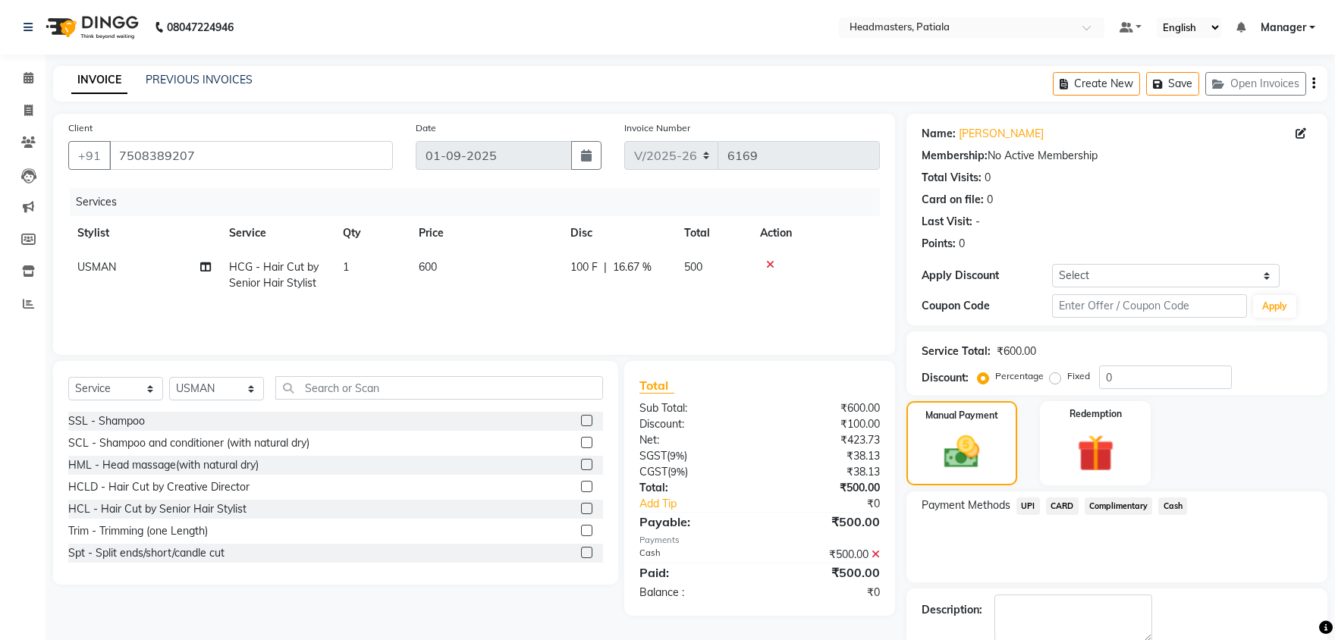
scroll to position [58, 0]
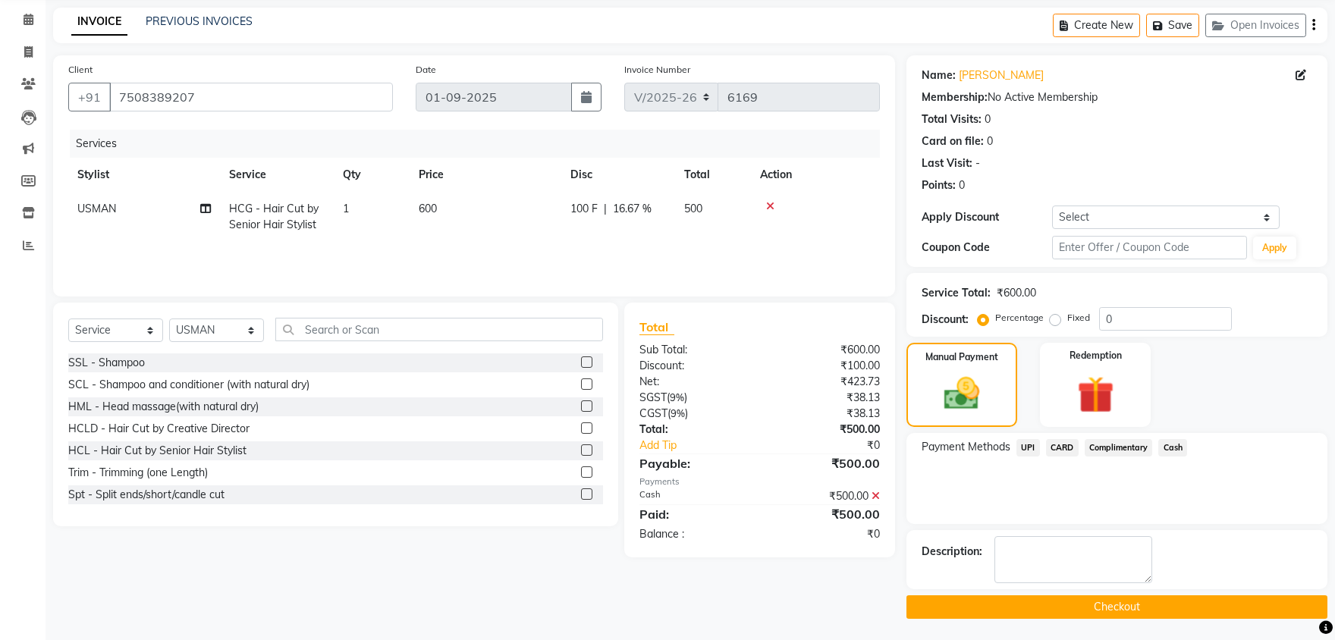
click at [1107, 601] on button "Checkout" at bounding box center [1116, 607] width 421 height 24
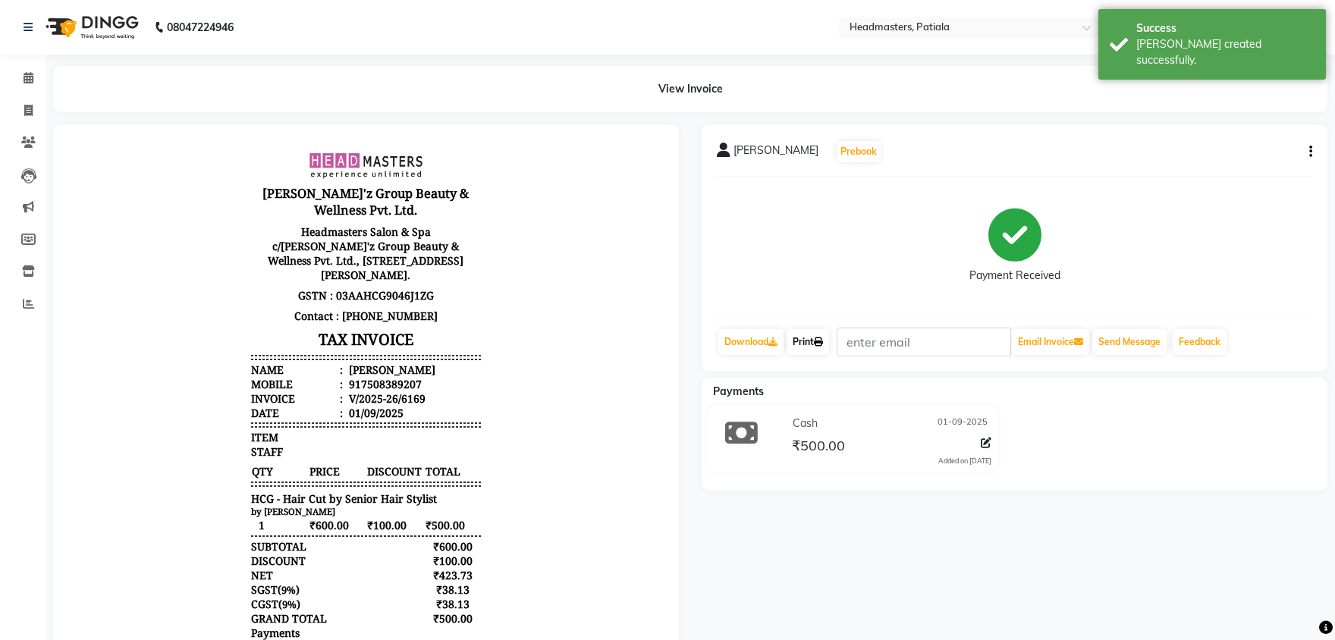
click at [828, 337] on link "Print" at bounding box center [808, 342] width 42 height 26
click at [823, 338] on icon at bounding box center [818, 342] width 9 height 9
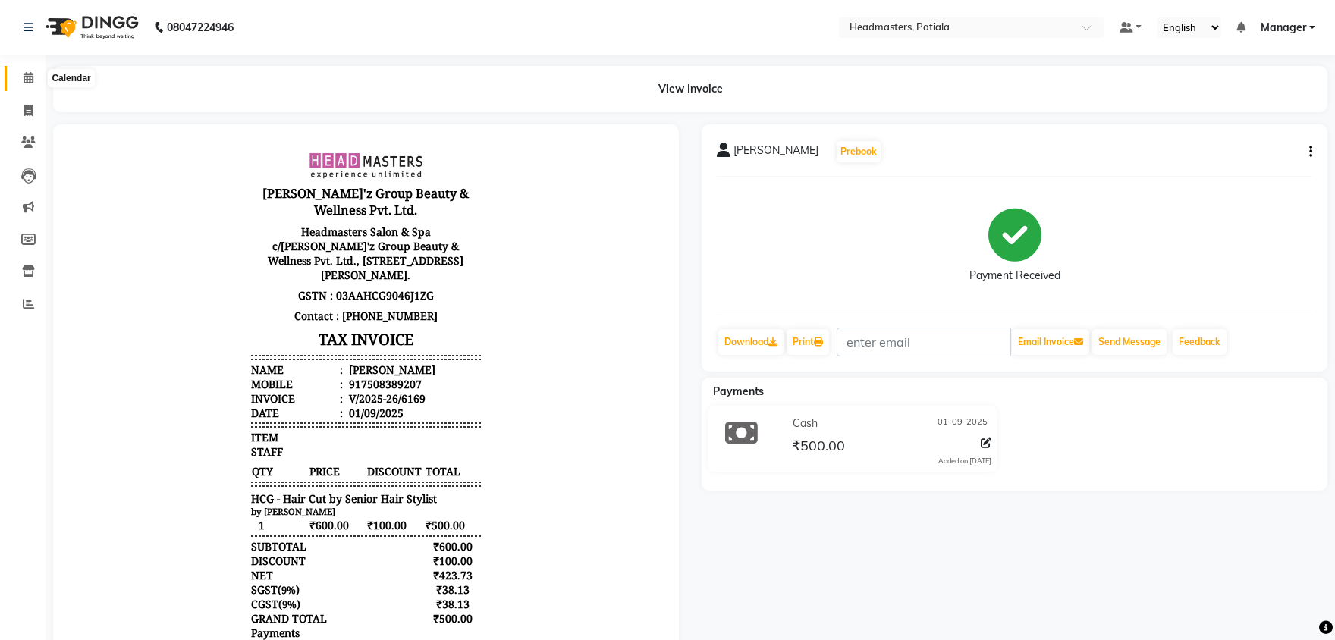
click at [16, 81] on span at bounding box center [28, 78] width 27 height 17
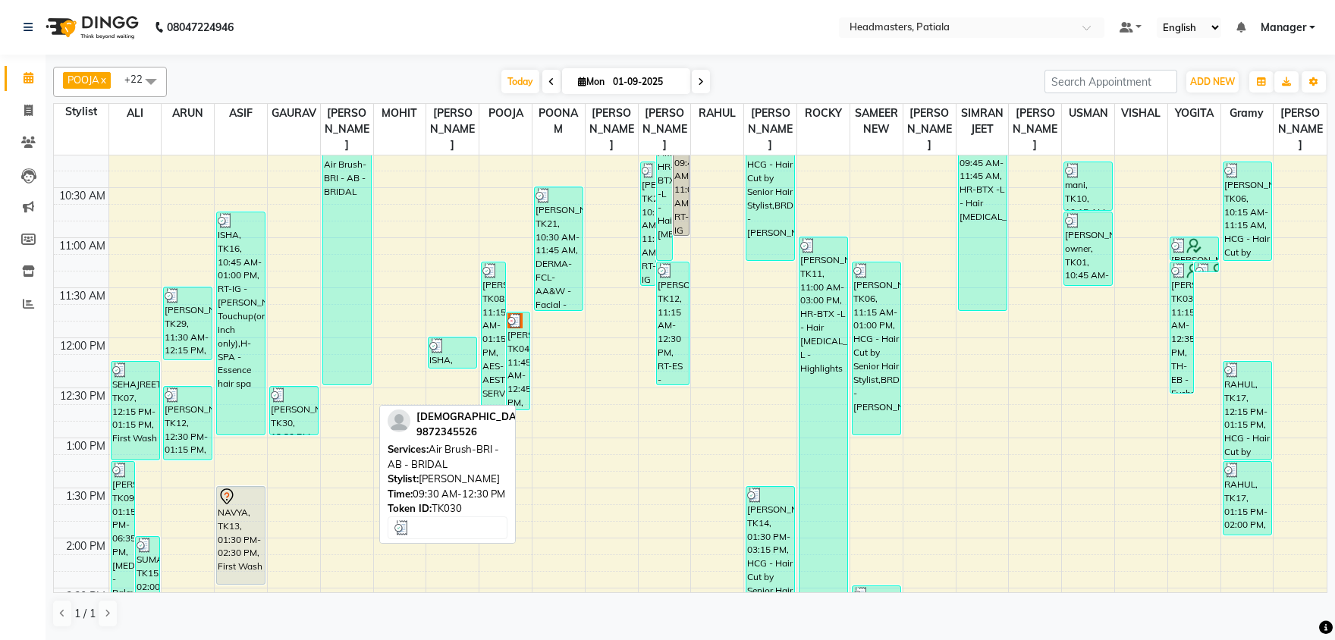
scroll to position [159, 0]
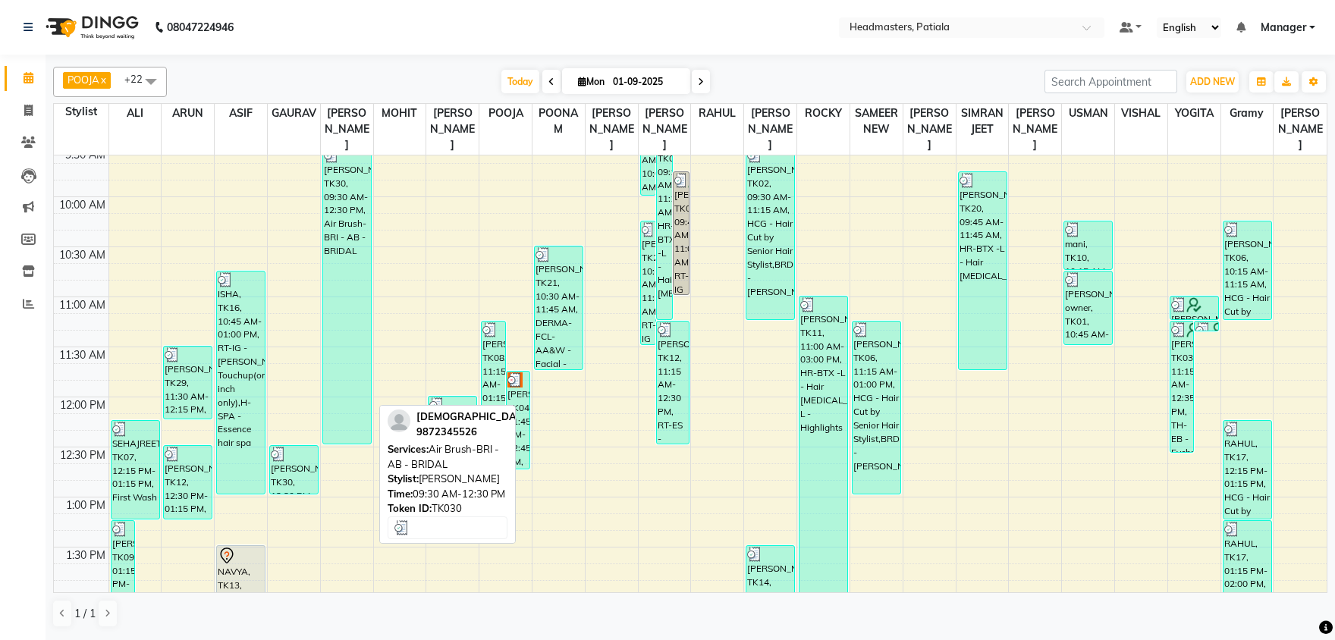
click at [350, 281] on div "[PERSON_NAME], TK30, 09:30 AM-12:30 PM, Air Brush-BRI - AB - BRIDAL" at bounding box center [347, 295] width 48 height 297
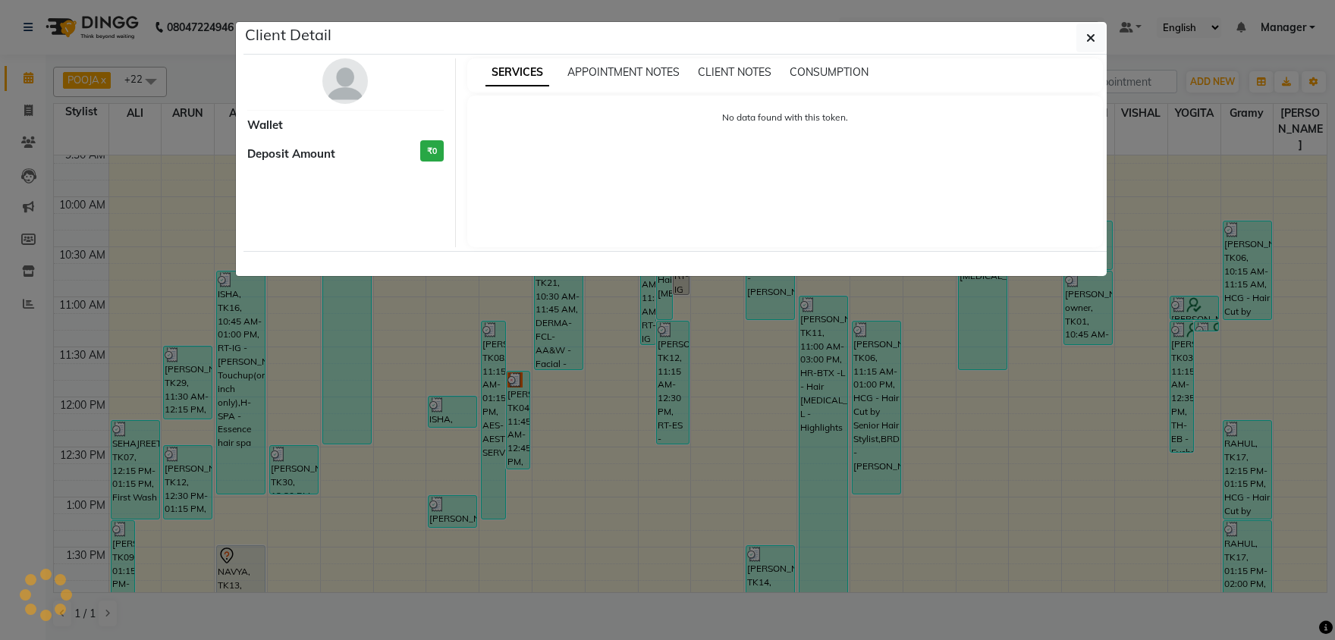
select select "3"
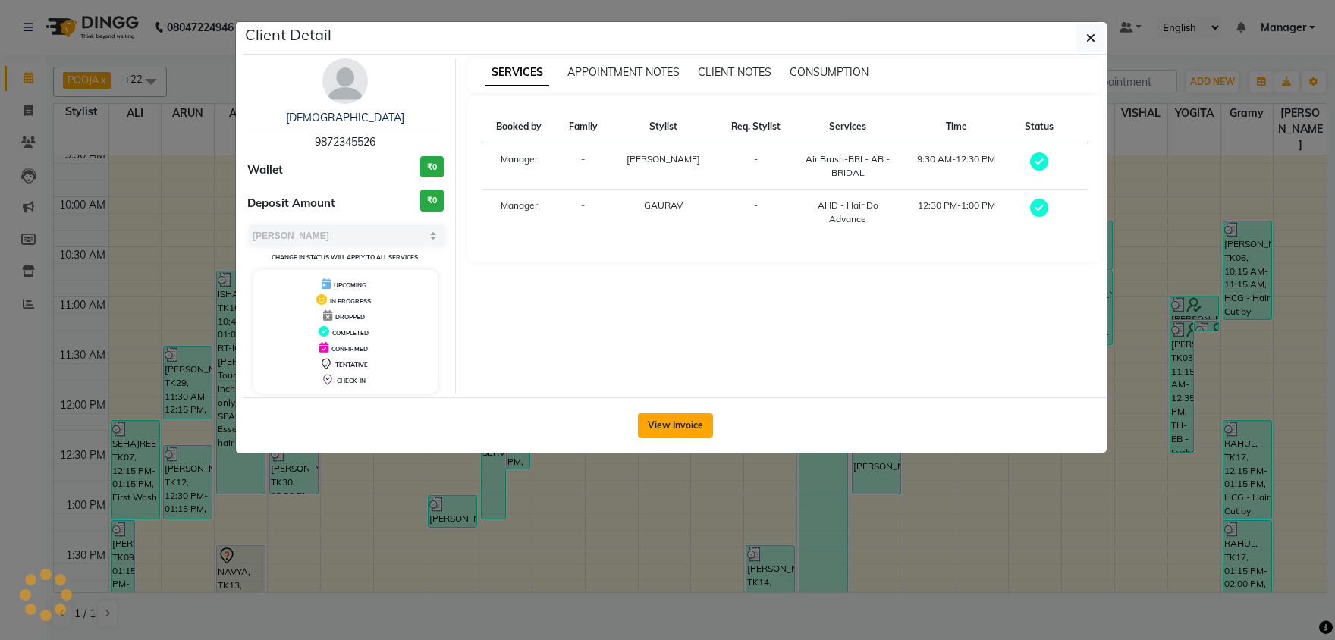
click at [681, 429] on button "View Invoice" at bounding box center [675, 425] width 75 height 24
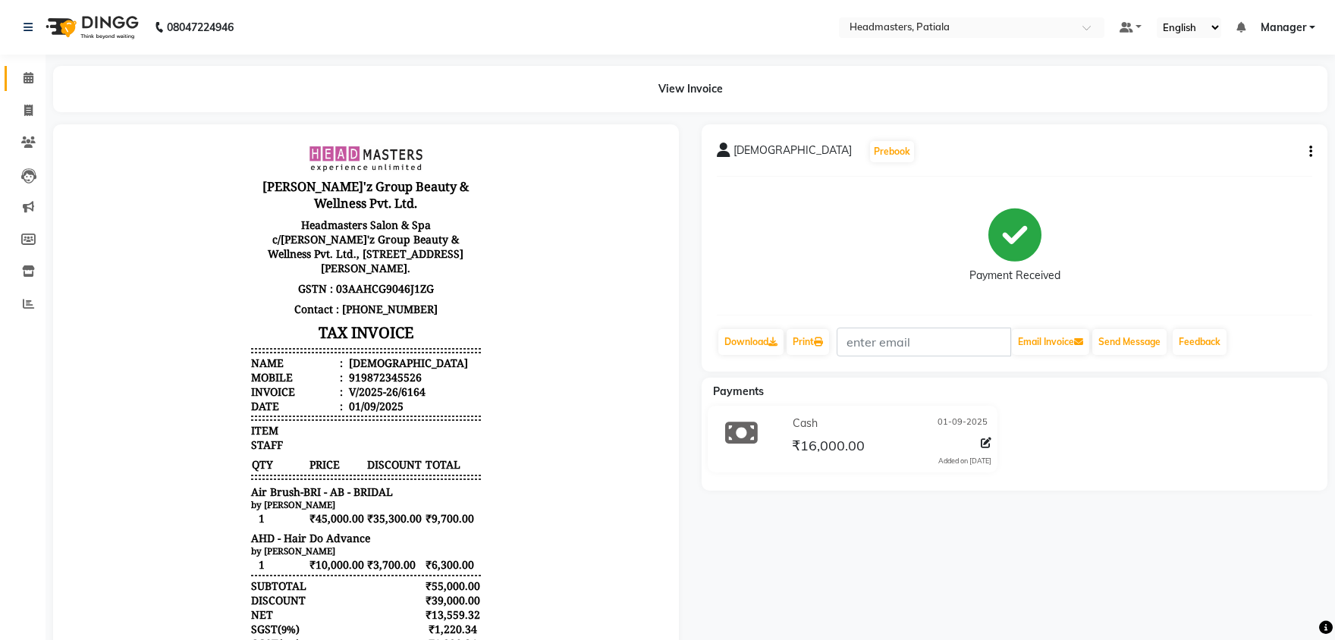
scroll to position [11, 0]
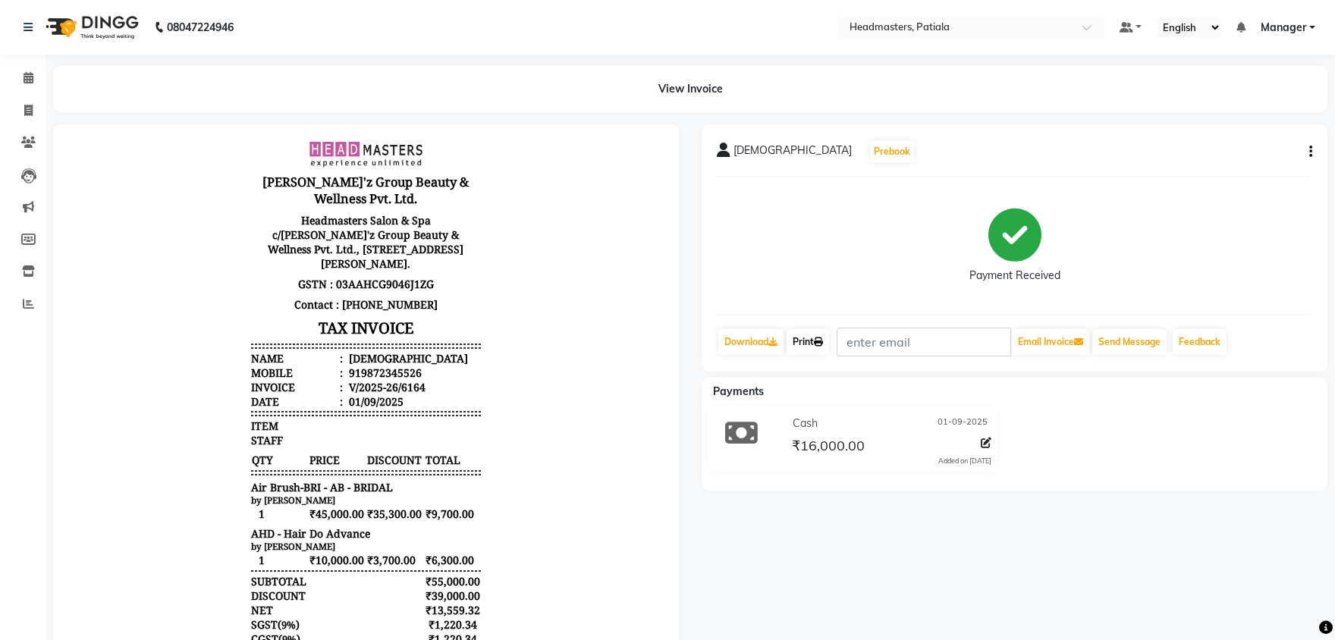
click at [795, 346] on link "Print" at bounding box center [808, 342] width 42 height 26
click at [32, 86] on span at bounding box center [28, 78] width 27 height 17
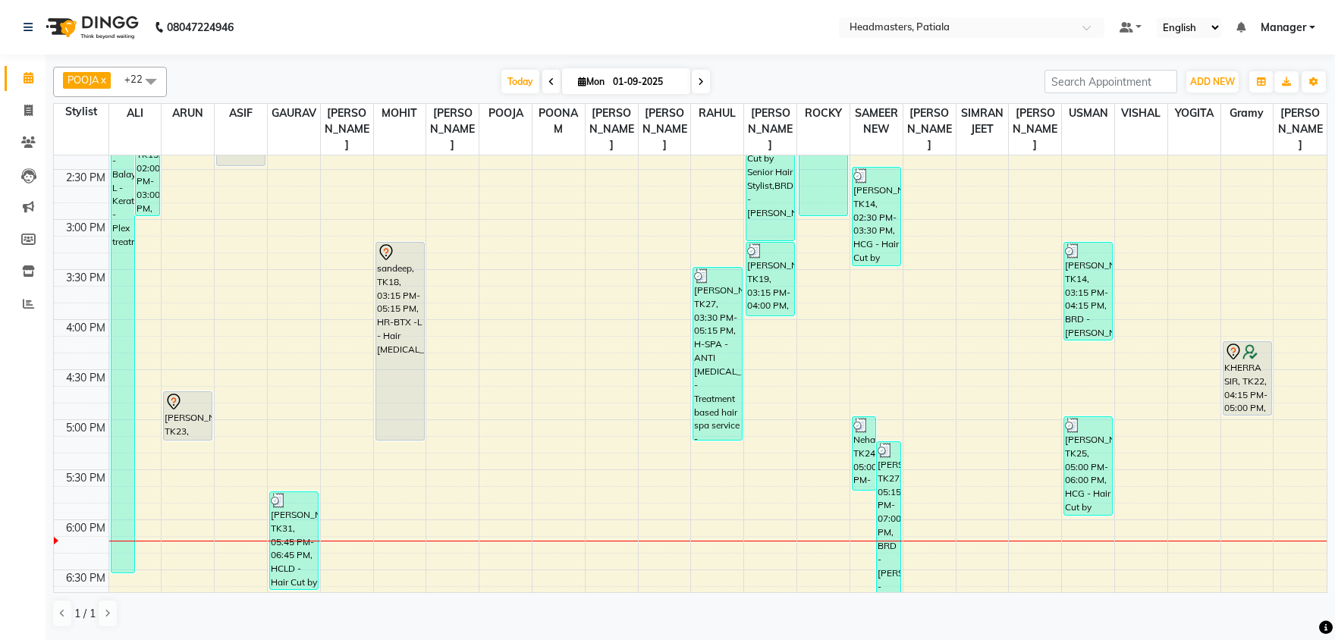
scroll to position [634, 0]
click at [1113, 536] on tbody "8:00 AM 8:30 AM 9:00 AM 9:30 AM 10:00 AM 10:30 AM 11:00 AM 11:30 AM 12:00 PM 12…" at bounding box center [690, 221] width 1273 height 1401
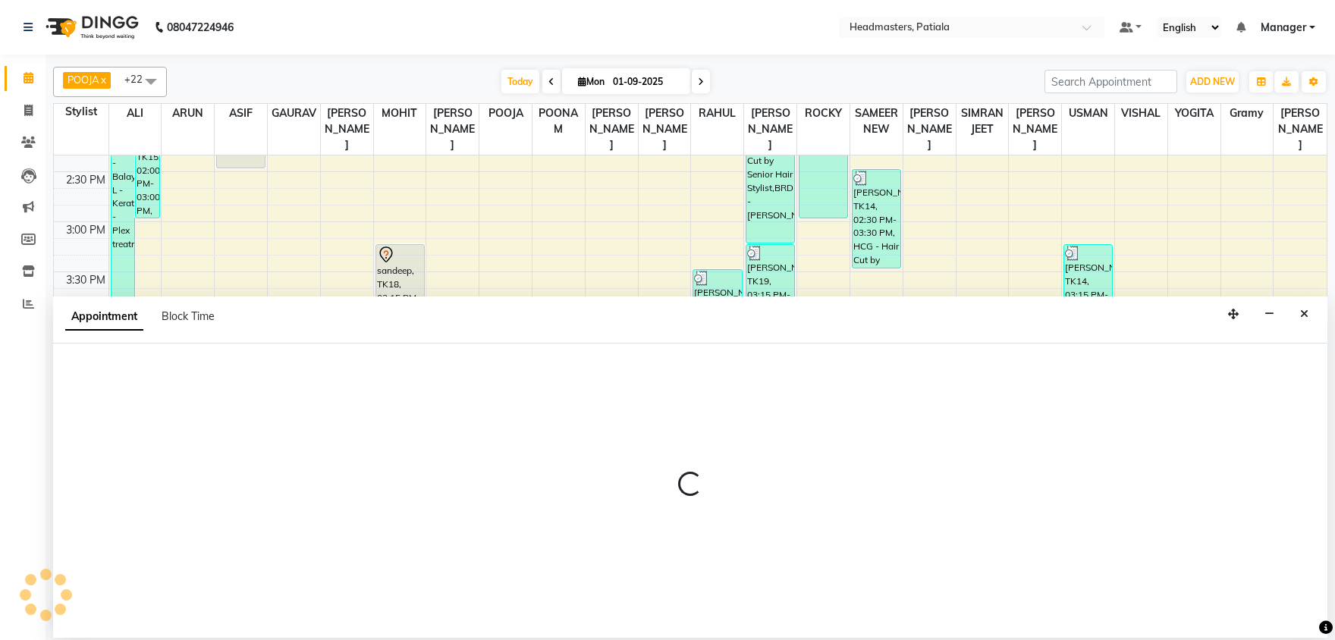
select select "51089"
select select "tentative"
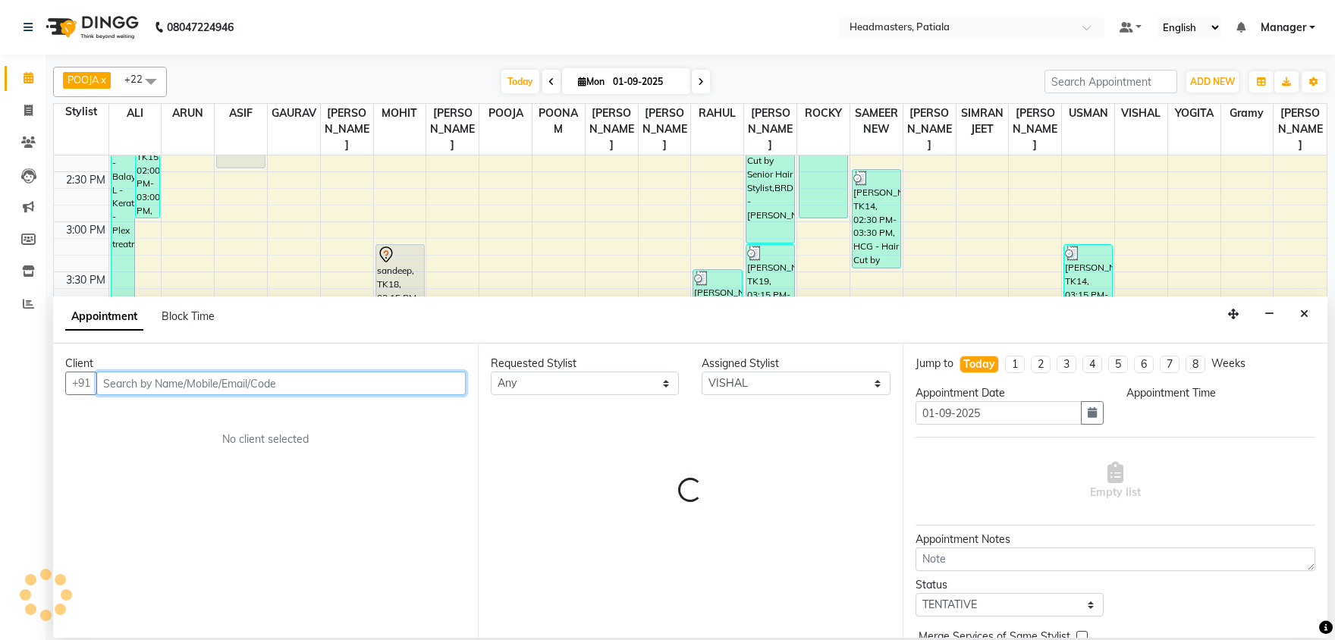
select select "1080"
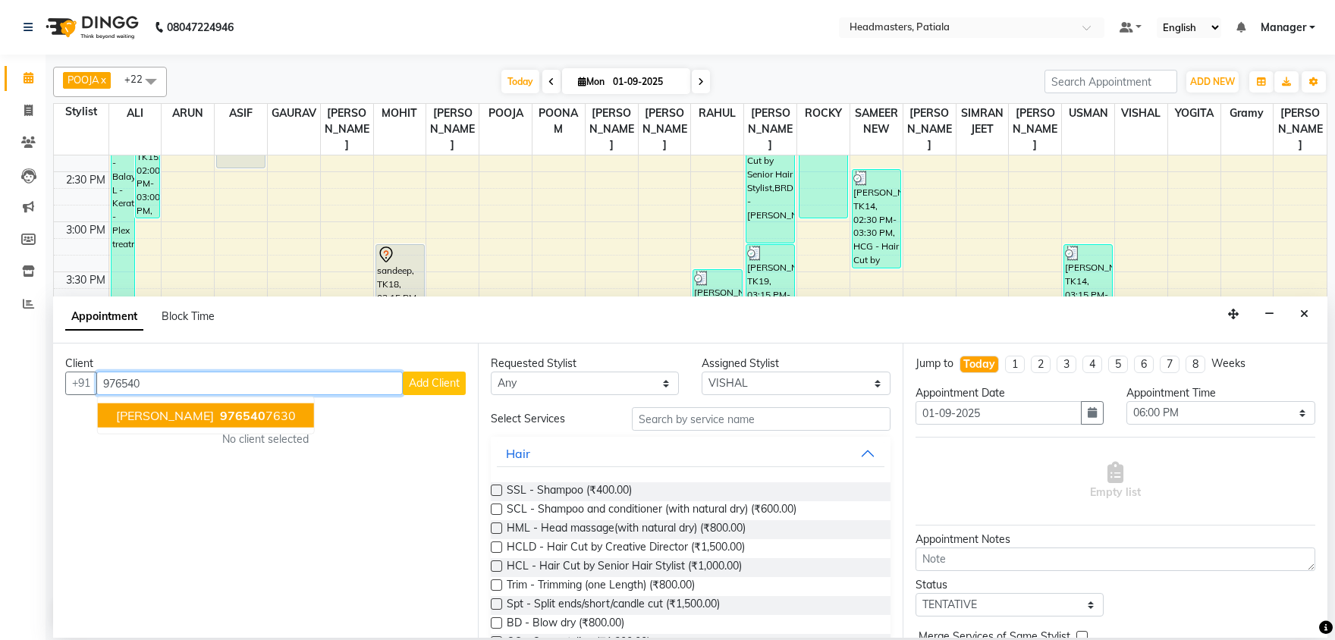
click at [284, 399] on ngb-typeahead-window "puneet thakur 976540 7630" at bounding box center [206, 416] width 218 height 38
click at [280, 413] on button "puneet thakur 976540 7630" at bounding box center [206, 416] width 216 height 24
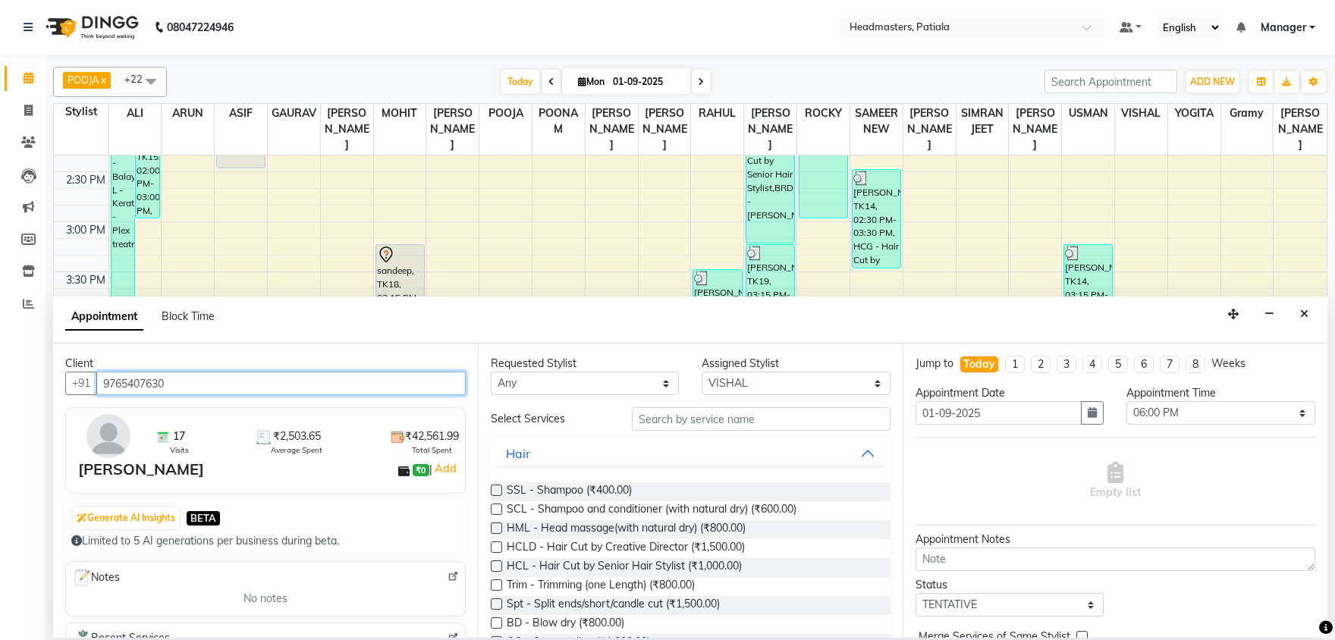
type input "9765407630"
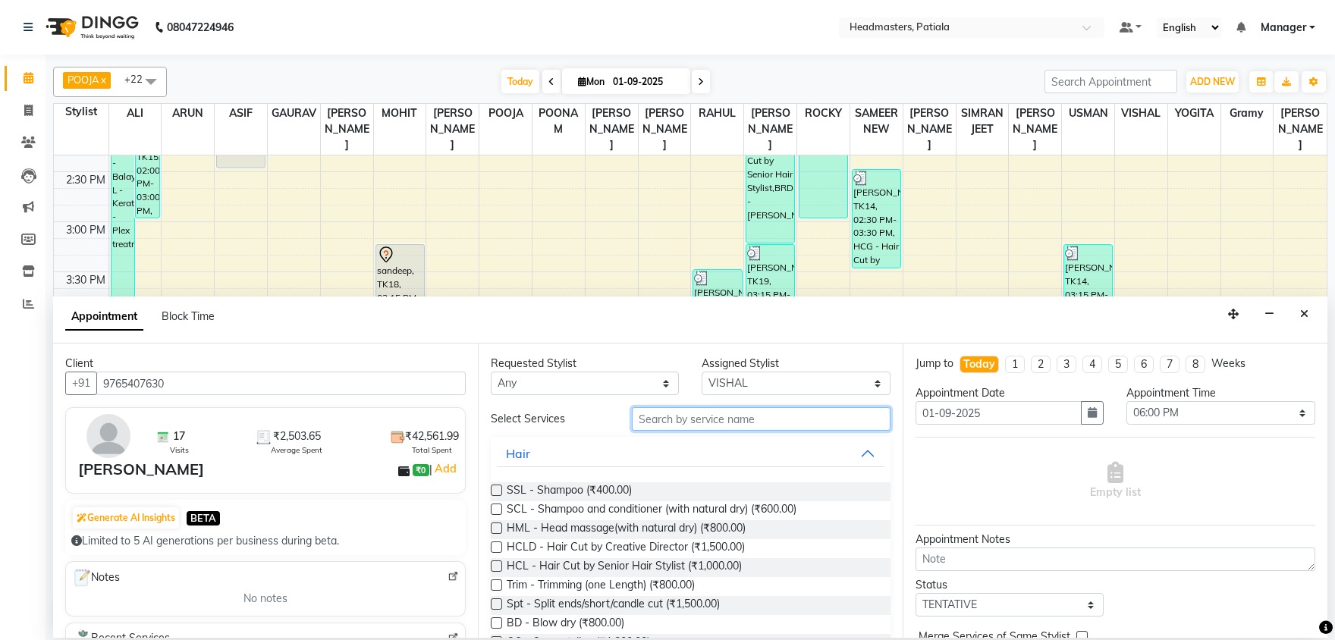
click at [736, 422] on input "text" at bounding box center [761, 419] width 259 height 24
click at [702, 372] on select "Select ABHISHEK AJAY KUMAR AKSHAY ALI ARSH ARUN ASIF AZEEZUR REHMAAN Chand Saho…" at bounding box center [796, 384] width 188 height 24
select select "62112"
click option "[PERSON_NAME]" at bounding box center [0, 0] width 0 height 0
click at [727, 424] on input "text" at bounding box center [761, 419] width 259 height 24
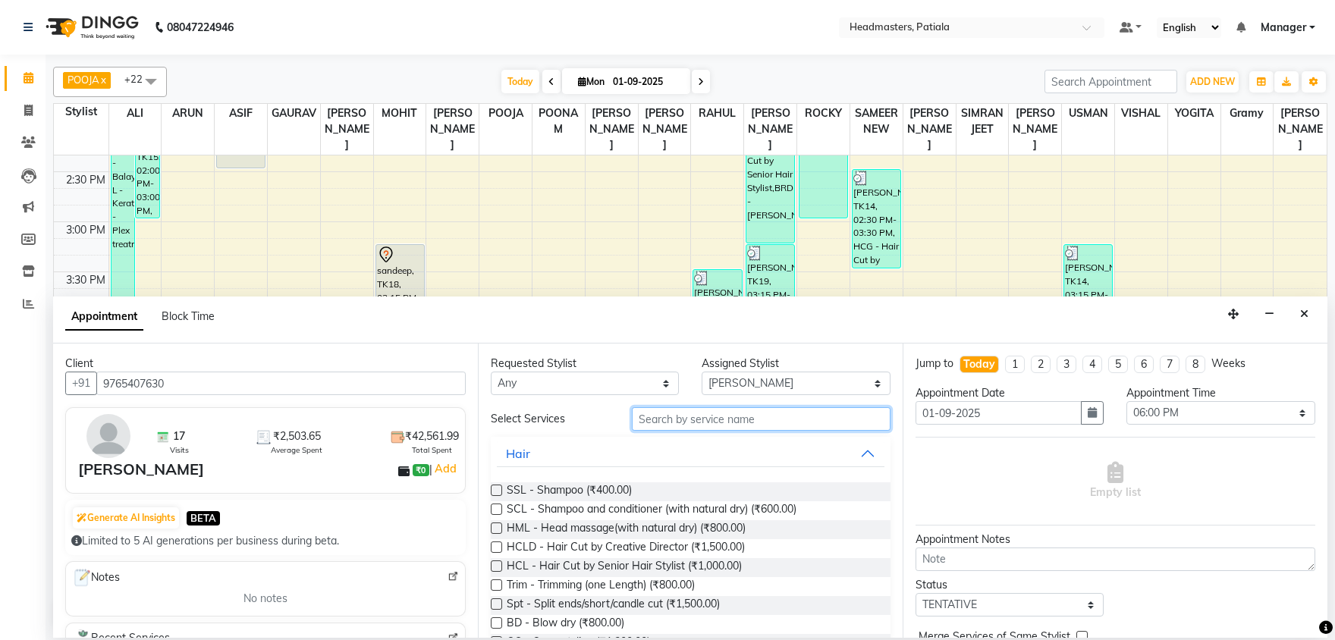
click at [684, 421] on input "text" at bounding box center [761, 419] width 259 height 24
click at [1300, 314] on button "Close" at bounding box center [1304, 315] width 22 height 24
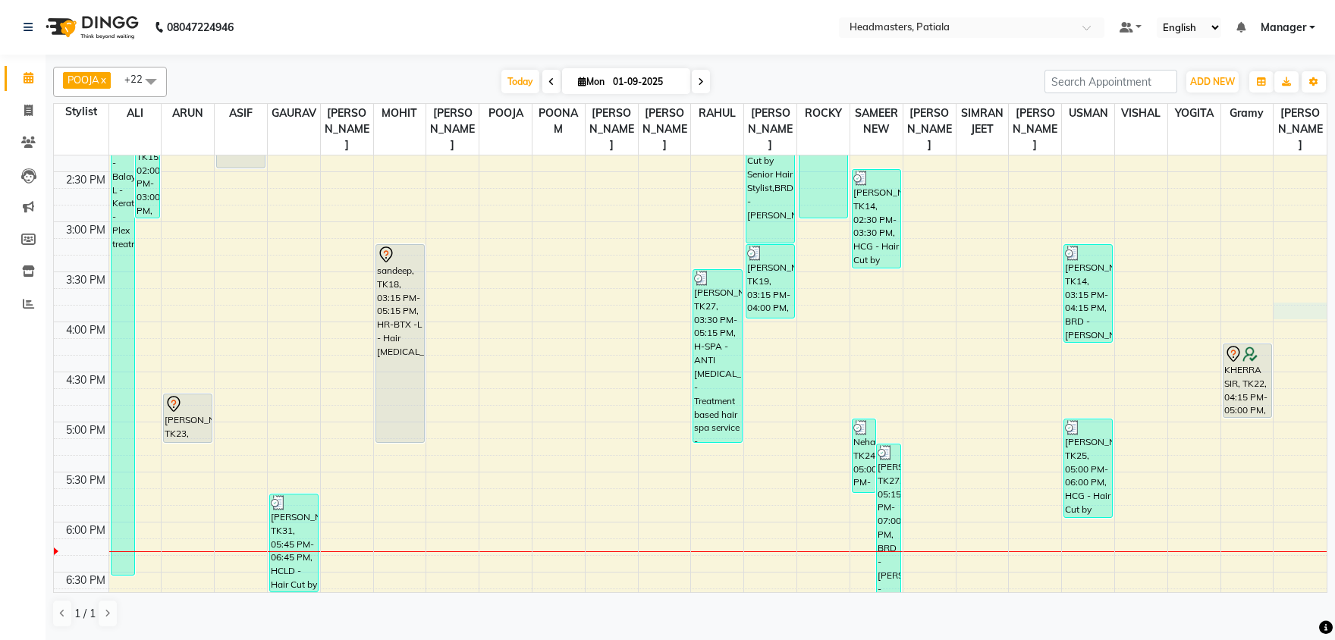
click at [1300, 314] on div "8:00 AM 8:30 AM 9:00 AM 9:30 AM 10:00 AM 10:30 AM 11:00 AM 11:30 AM 12:00 PM 12…" at bounding box center [690, 221] width 1273 height 1401
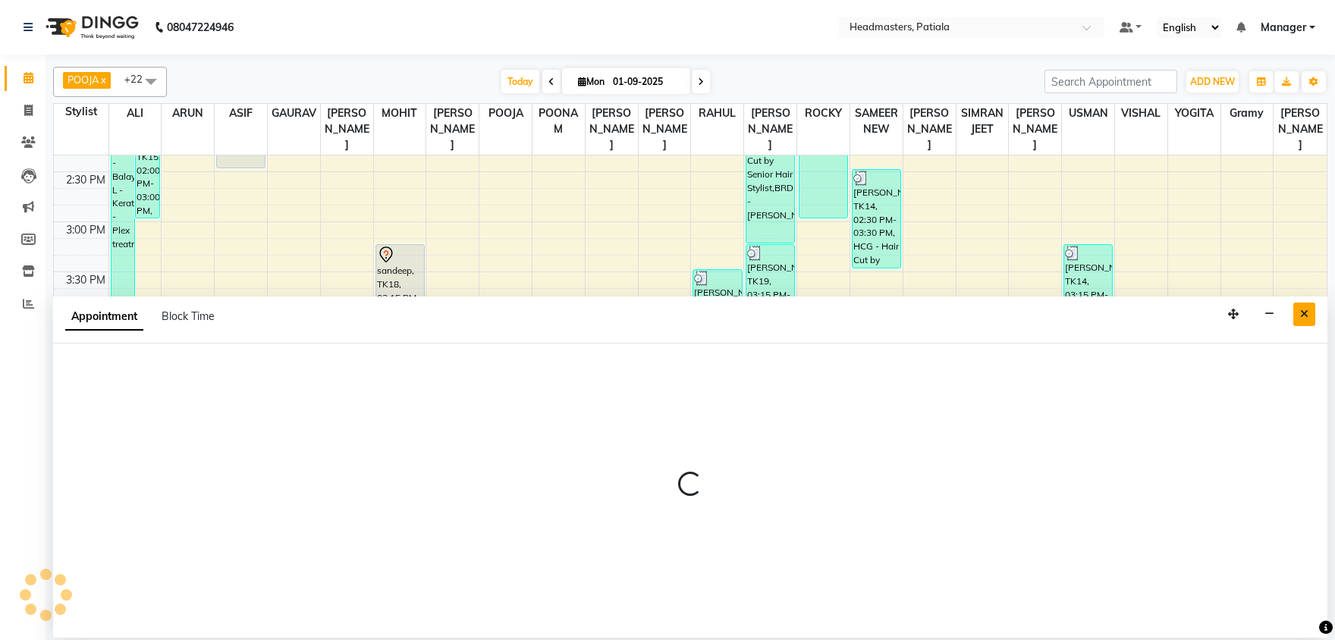
select select "87796"
select select "tentative"
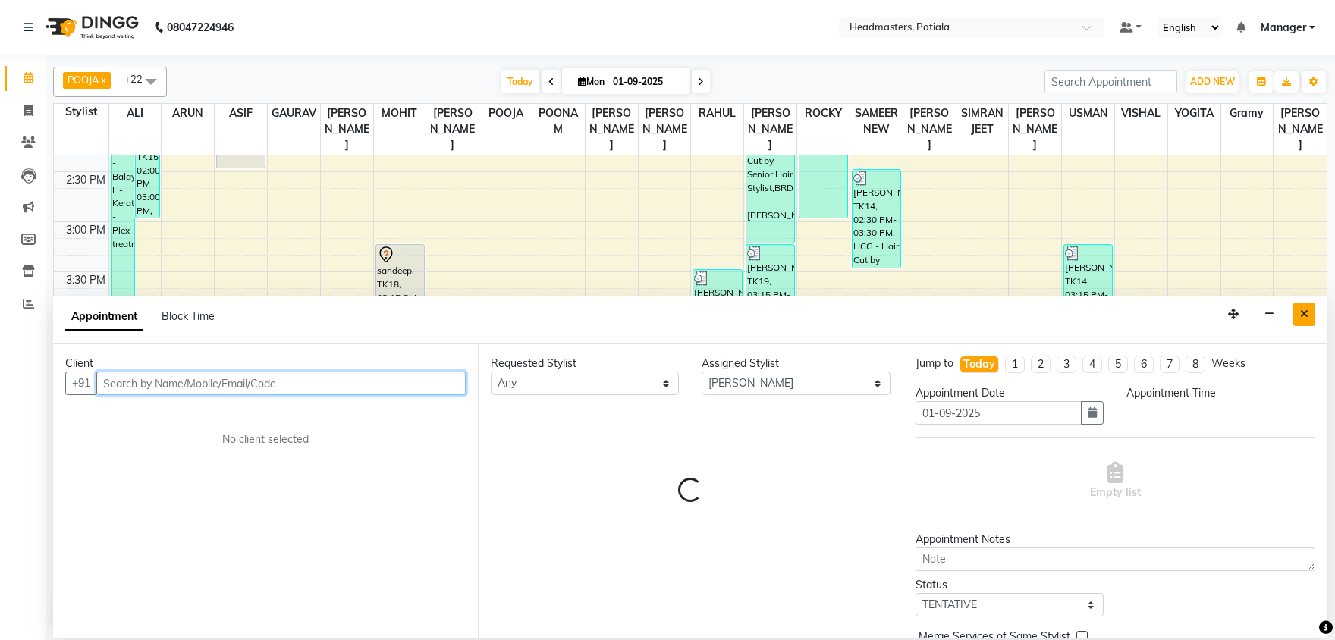
click at [1300, 312] on button "Close" at bounding box center [1304, 315] width 22 height 24
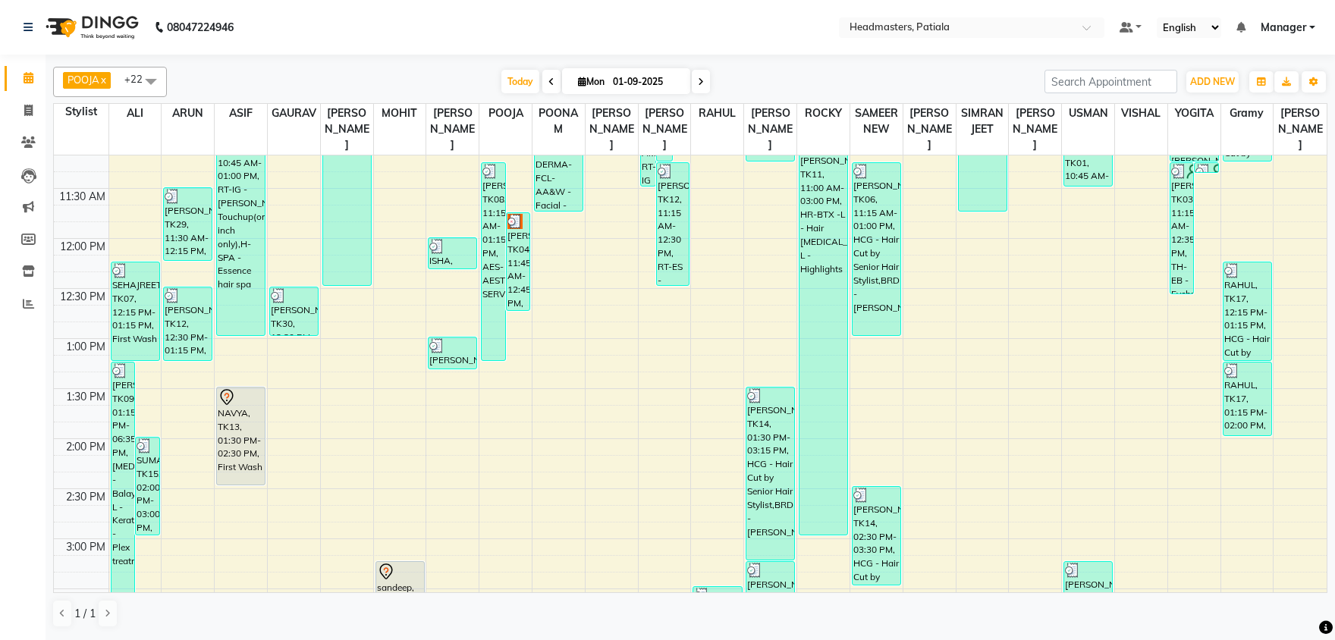
scroll to position [317, 0]
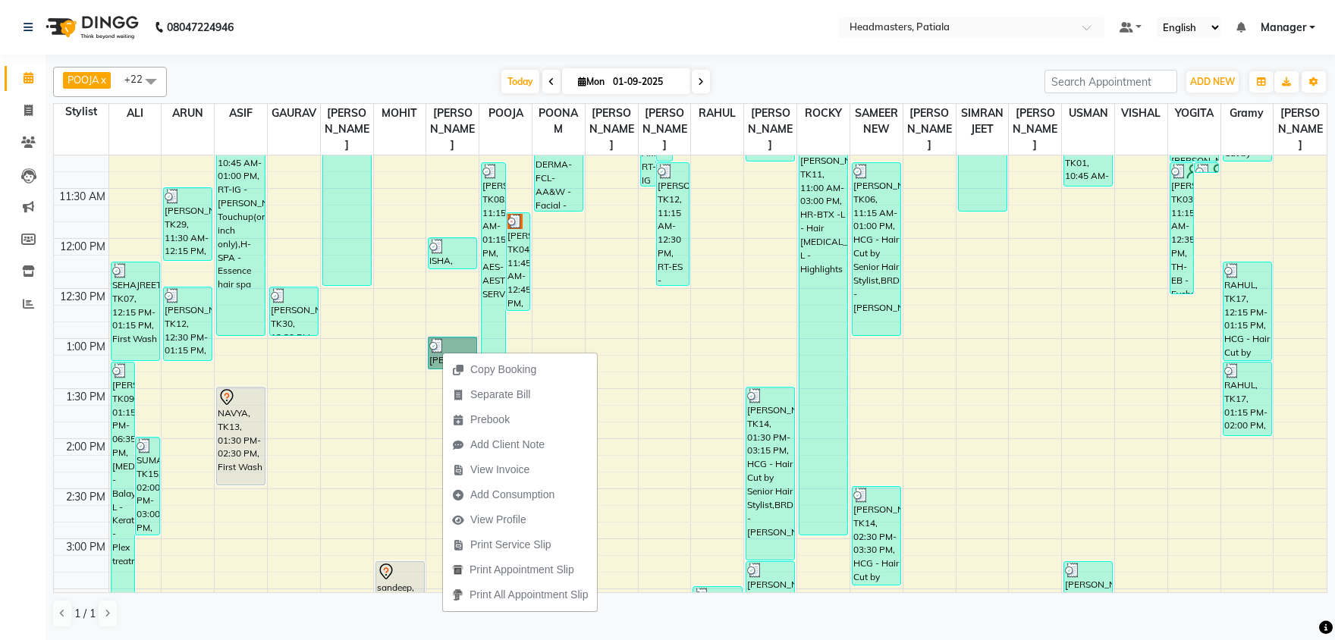
click at [424, 349] on div "8:00 AM 8:30 AM 9:00 AM 9:30 AM 10:00 AM 10:30 AM 11:00 AM 11:30 AM 12:00 PM 12…" at bounding box center [690, 538] width 1273 height 1401
select select "51078"
select select "tentative"
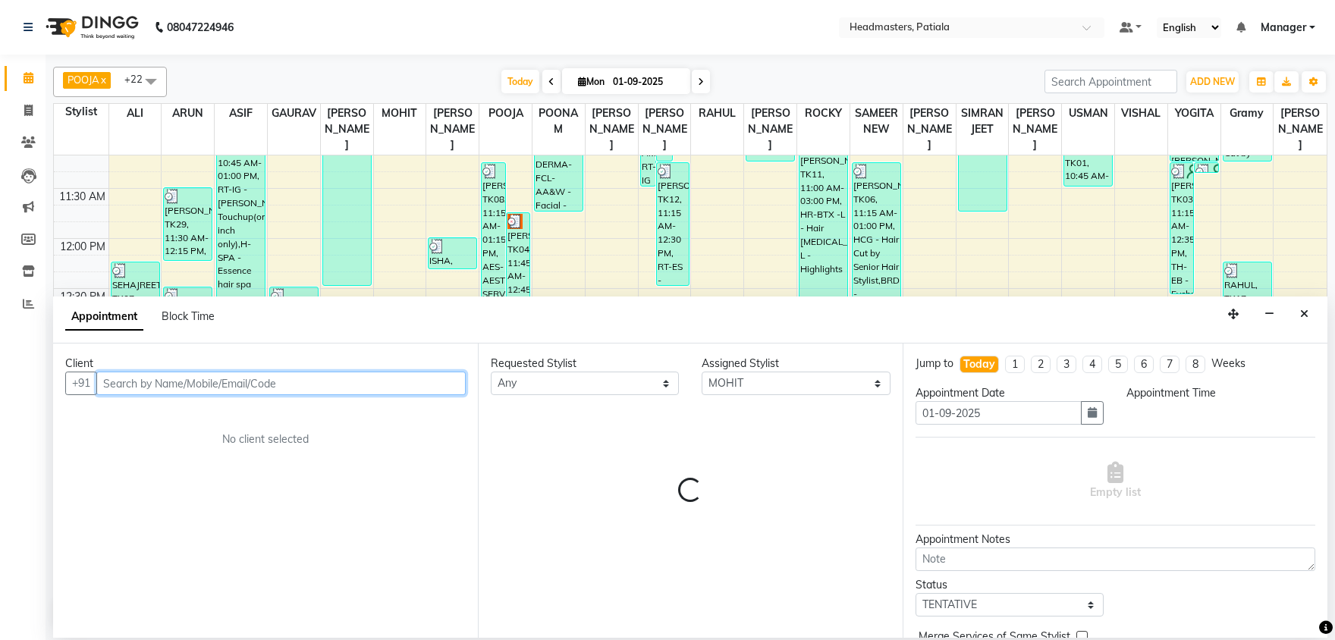
select select "780"
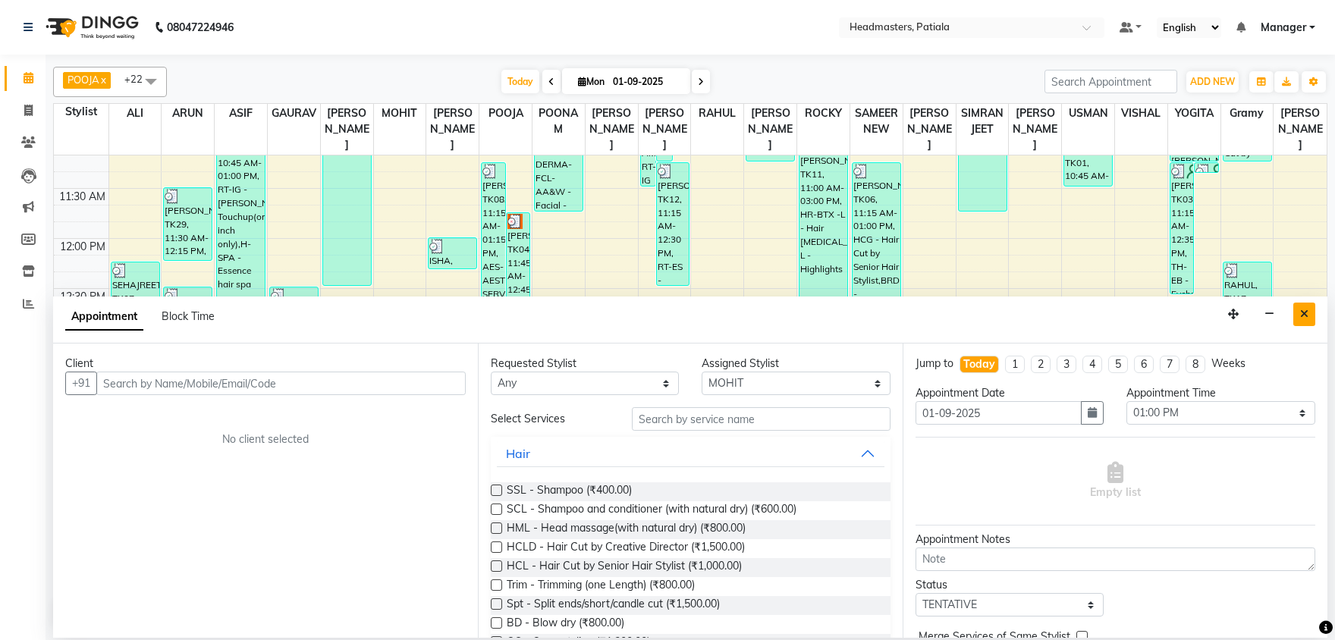
click at [1311, 316] on button "Close" at bounding box center [1304, 315] width 22 height 24
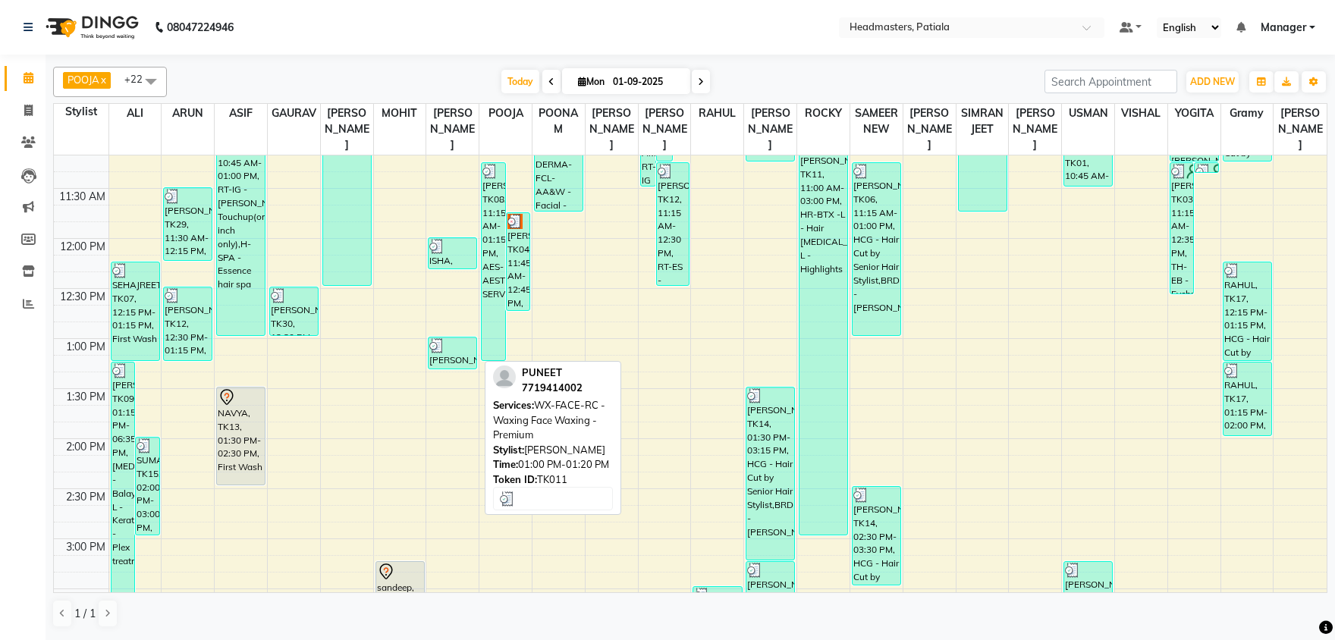
click at [470, 355] on div "[PERSON_NAME], TK11, 01:00 PM-01:20 PM, WX-FACE-RC - Waxing Face Waxing - Premi…" at bounding box center [453, 353] width 48 height 31
select select "3"
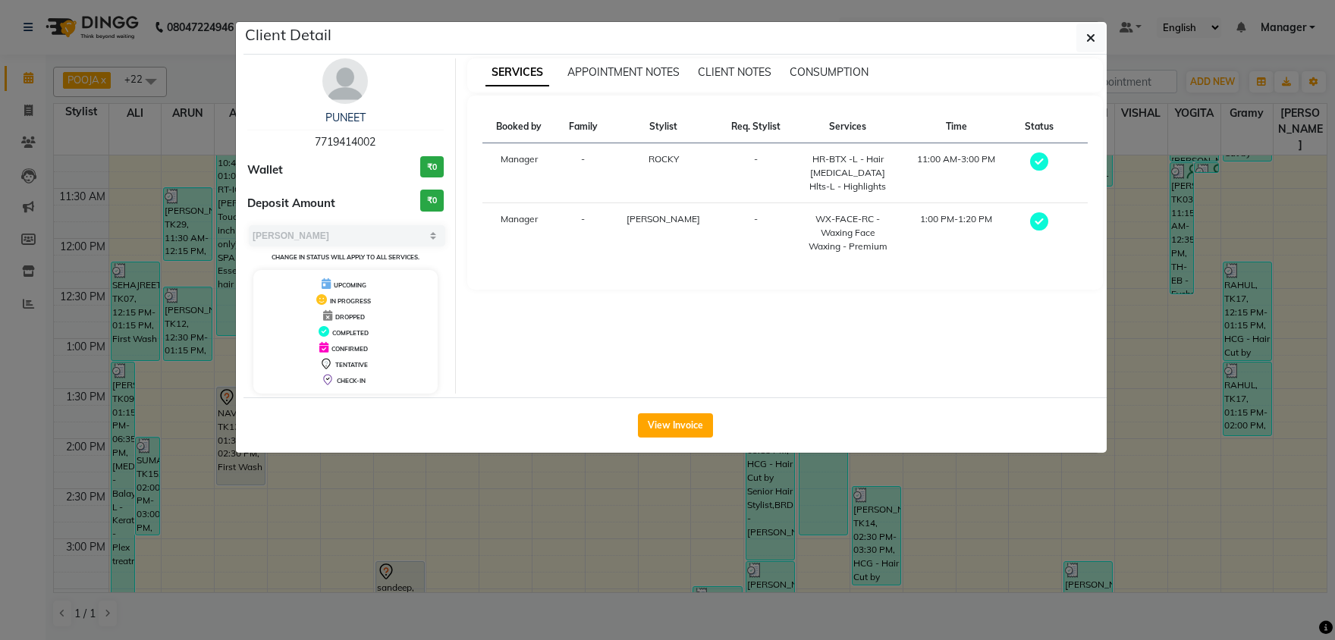
drag, startPoint x: 327, startPoint y: 142, endPoint x: 380, endPoint y: 141, distance: 53.1
click at [380, 141] on div "PUNEET 7719414002" at bounding box center [345, 130] width 196 height 40
click at [1079, 27] on button "button" at bounding box center [1090, 38] width 29 height 29
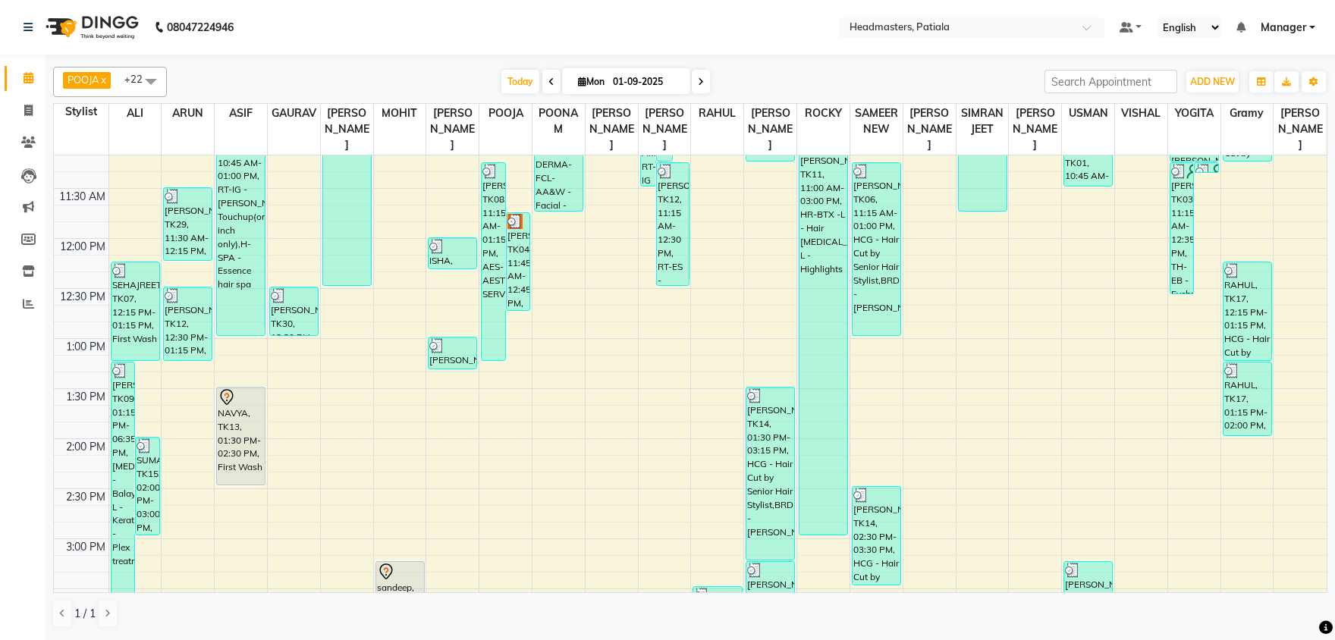
click at [448, 394] on div "8:00 AM 8:30 AM 9:00 AM 9:30 AM 10:00 AM 10:30 AM 11:00 AM 11:30 AM 12:00 PM 12…" at bounding box center [690, 538] width 1273 height 1401
select select "51096"
select select "tentative"
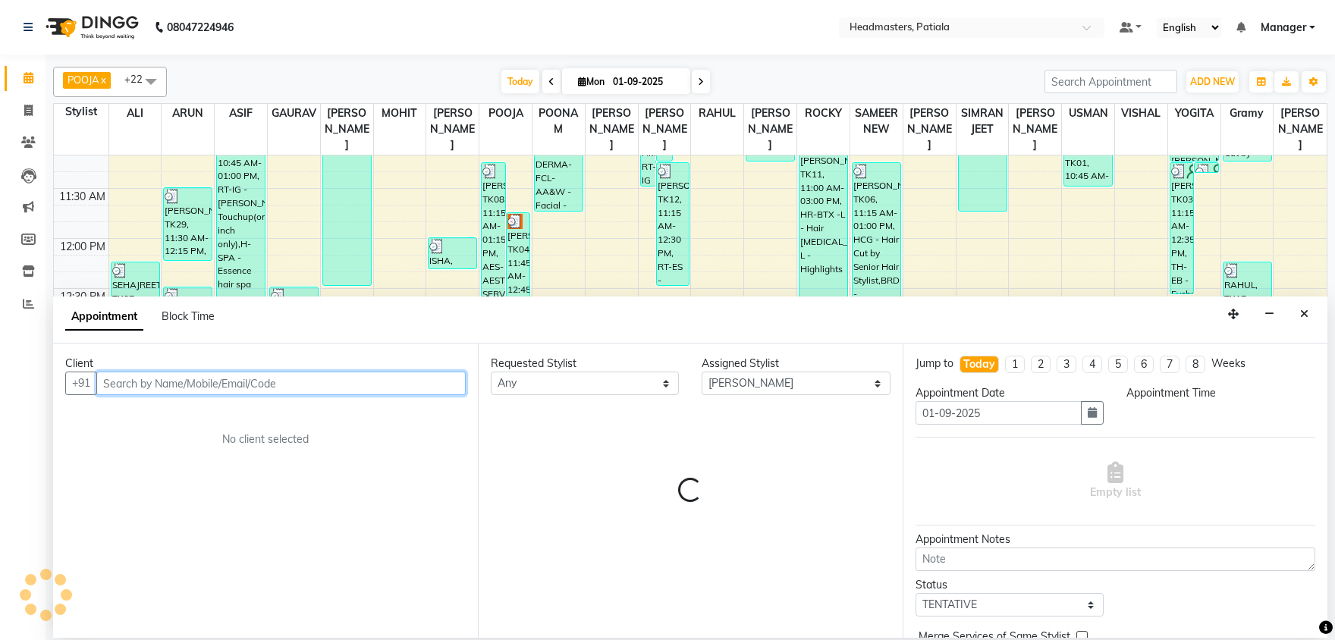
select select "810"
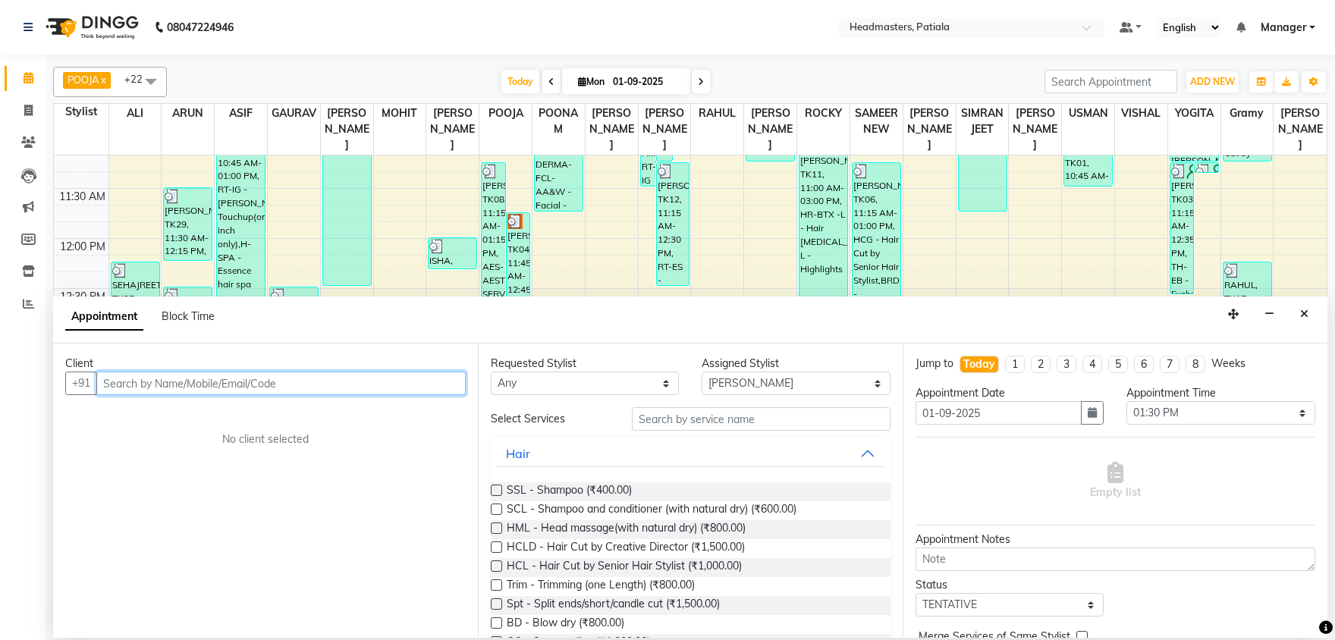
paste input "7719414002"
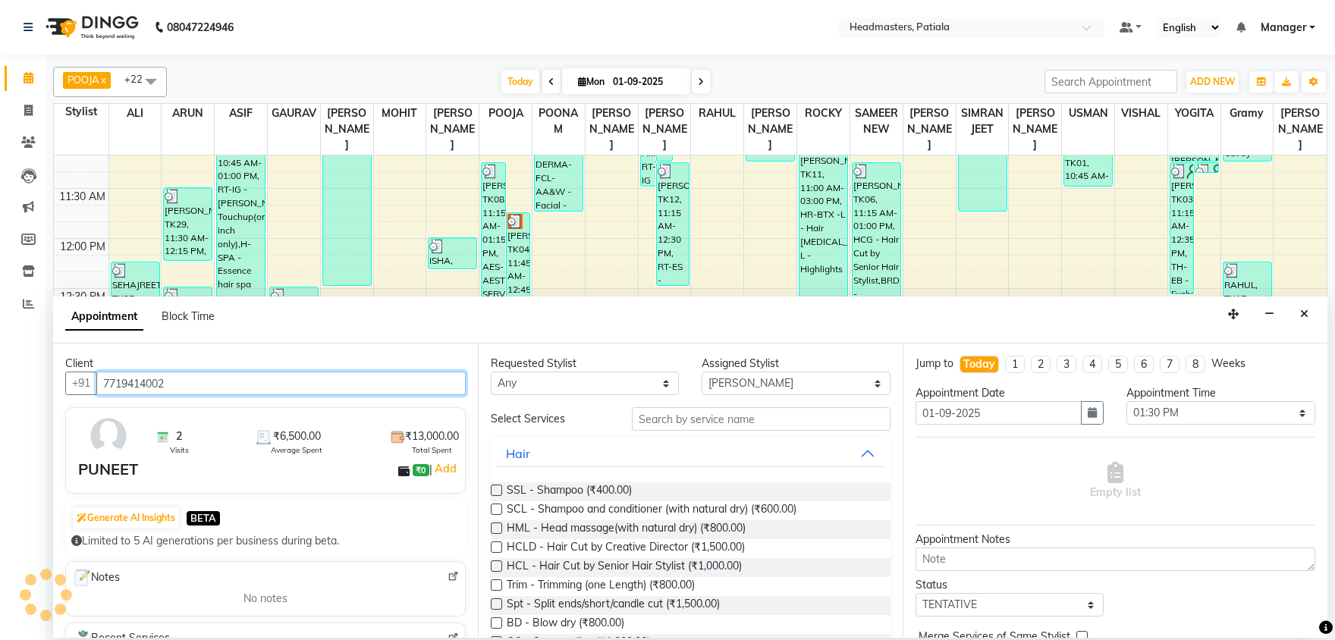
type input "7719414002"
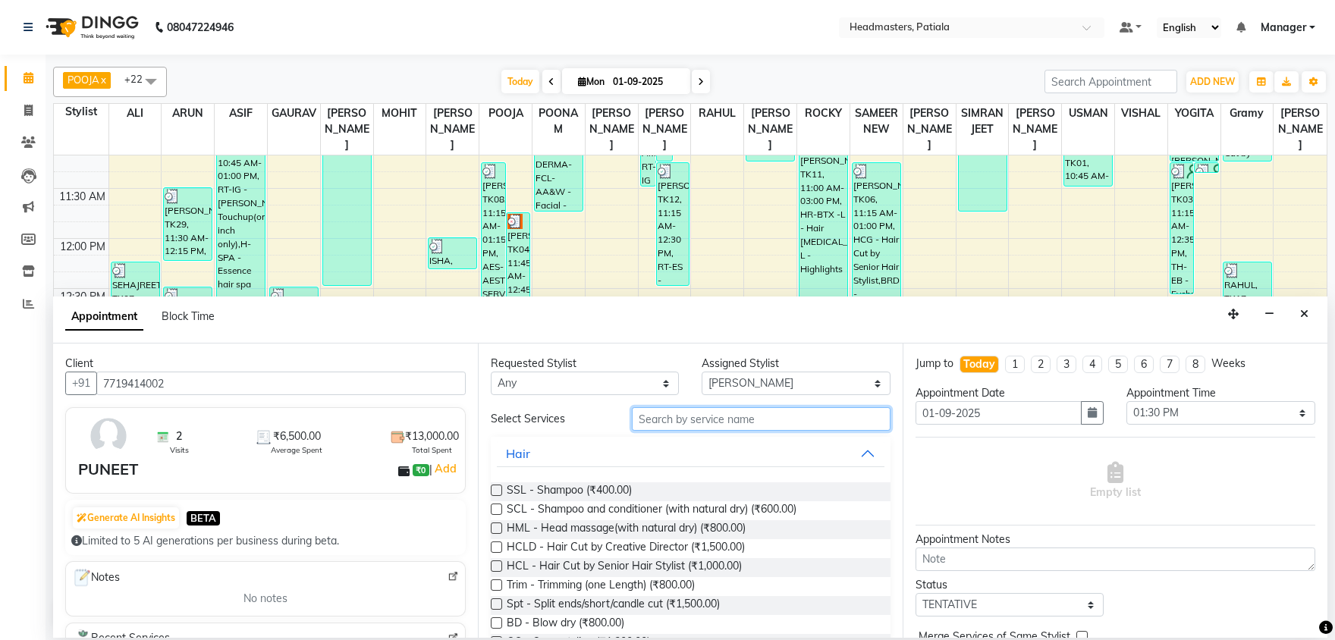
click at [664, 420] on input "text" at bounding box center [761, 419] width 259 height 24
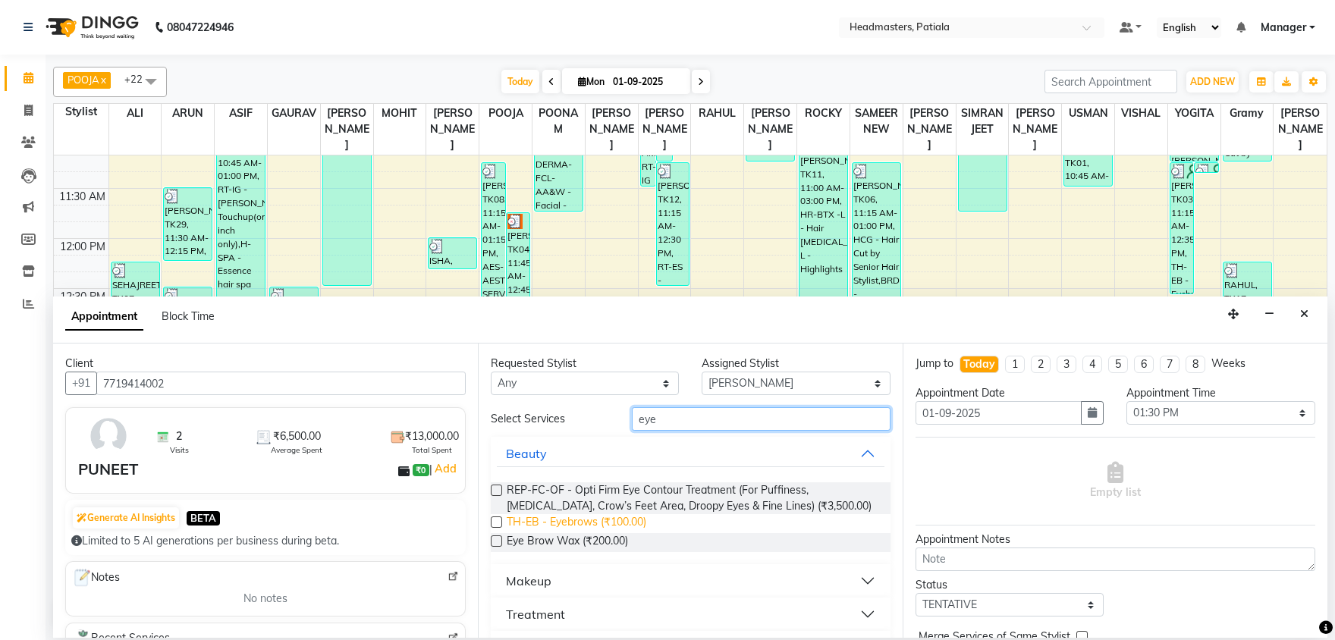
type input "eye"
click at [604, 520] on span "TH-EB - Eyebrows (₹100.00)" at bounding box center [577, 523] width 140 height 19
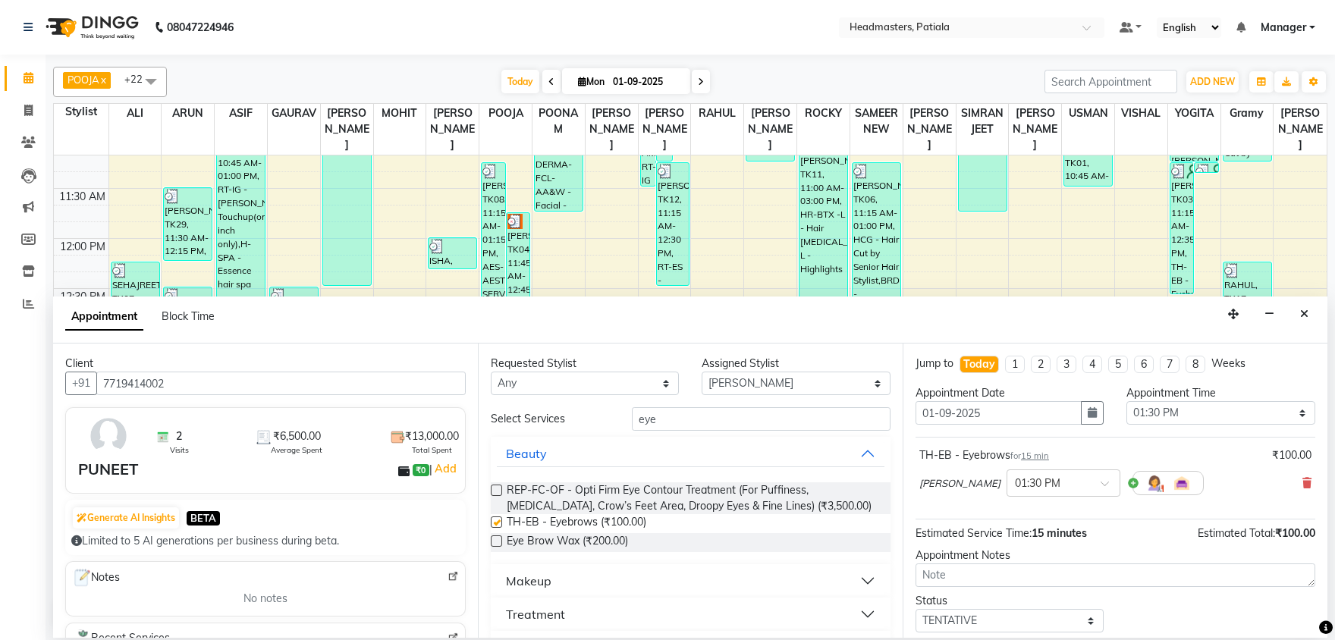
checkbox input "false"
drag, startPoint x: 664, startPoint y: 420, endPoint x: 628, endPoint y: 413, distance: 36.3
click at [632, 413] on input "eye" at bounding box center [761, 419] width 259 height 24
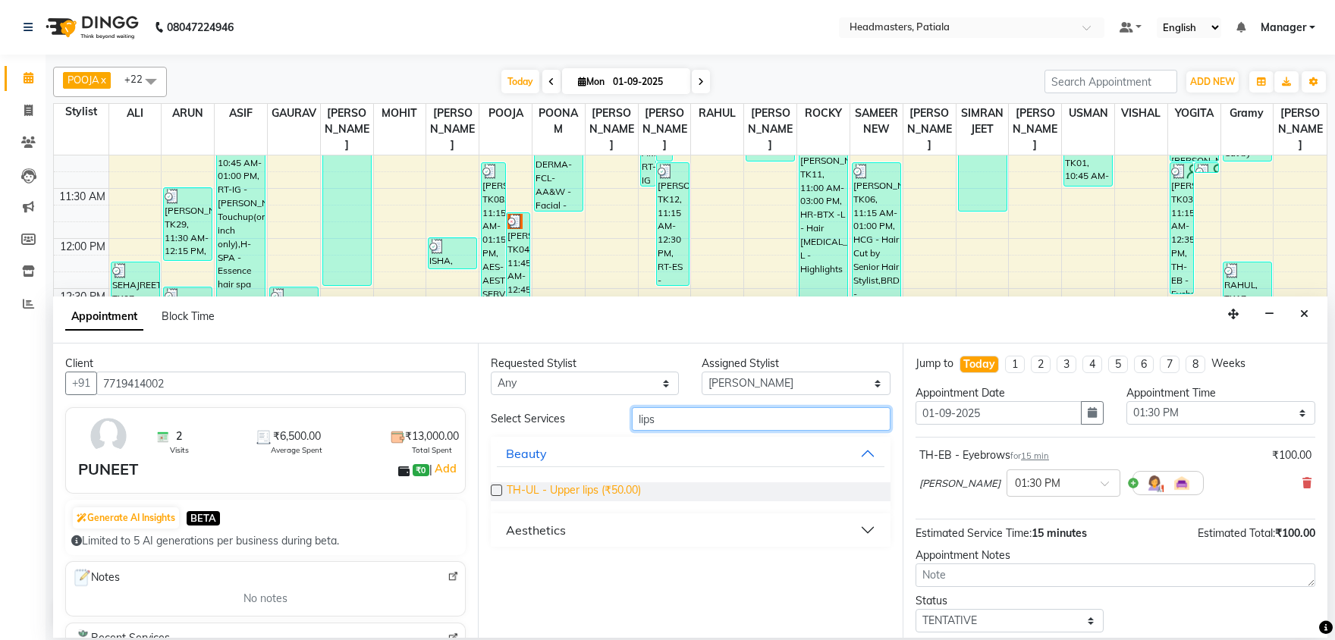
type input "lips"
click at [590, 494] on span "TH-UL - Upper lips (₹50.00)" at bounding box center [574, 491] width 134 height 19
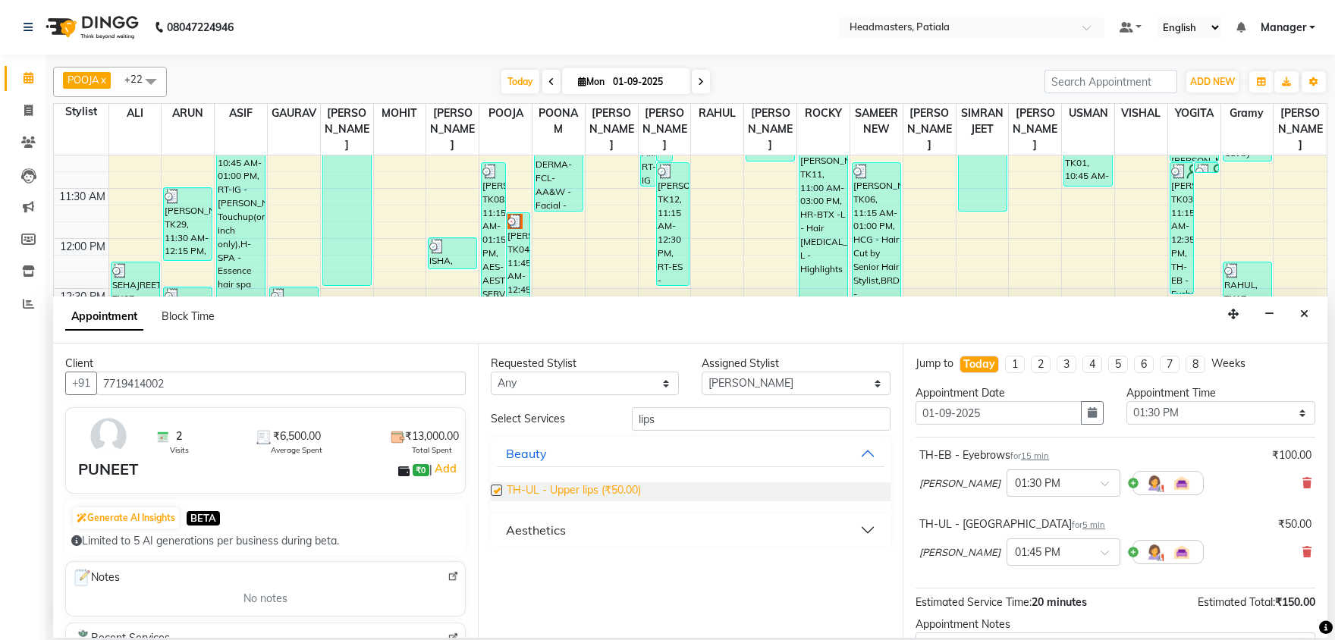
checkbox input "false"
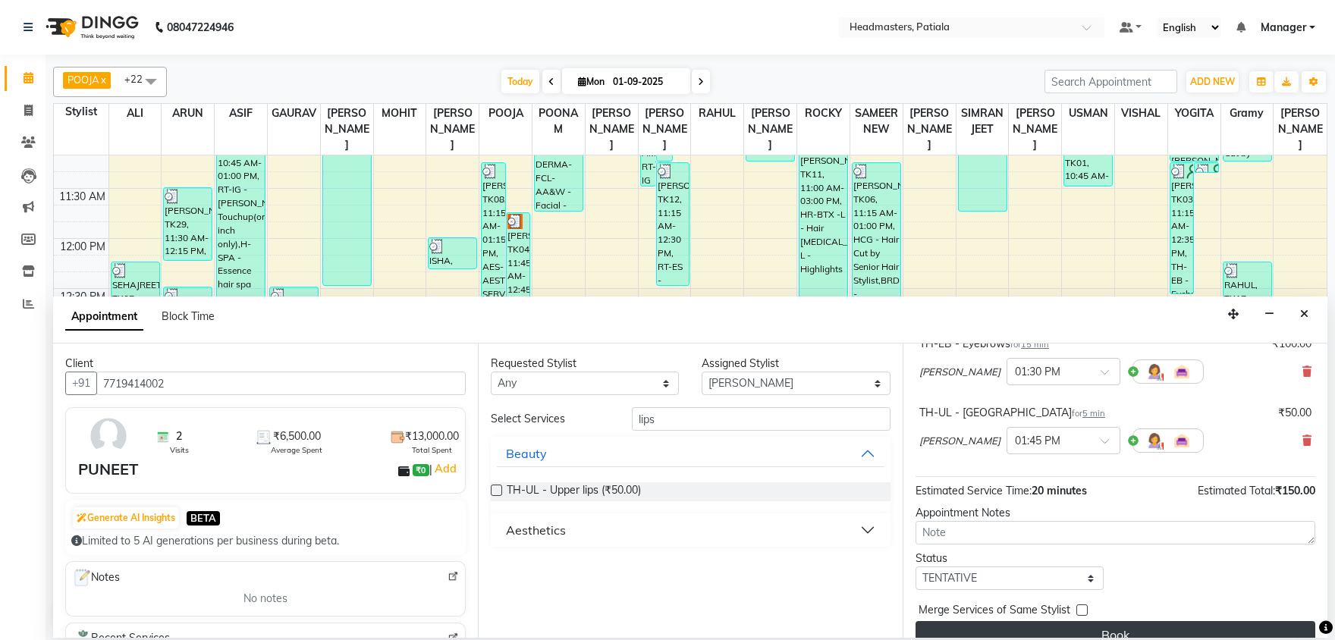
scroll to position [133, 0]
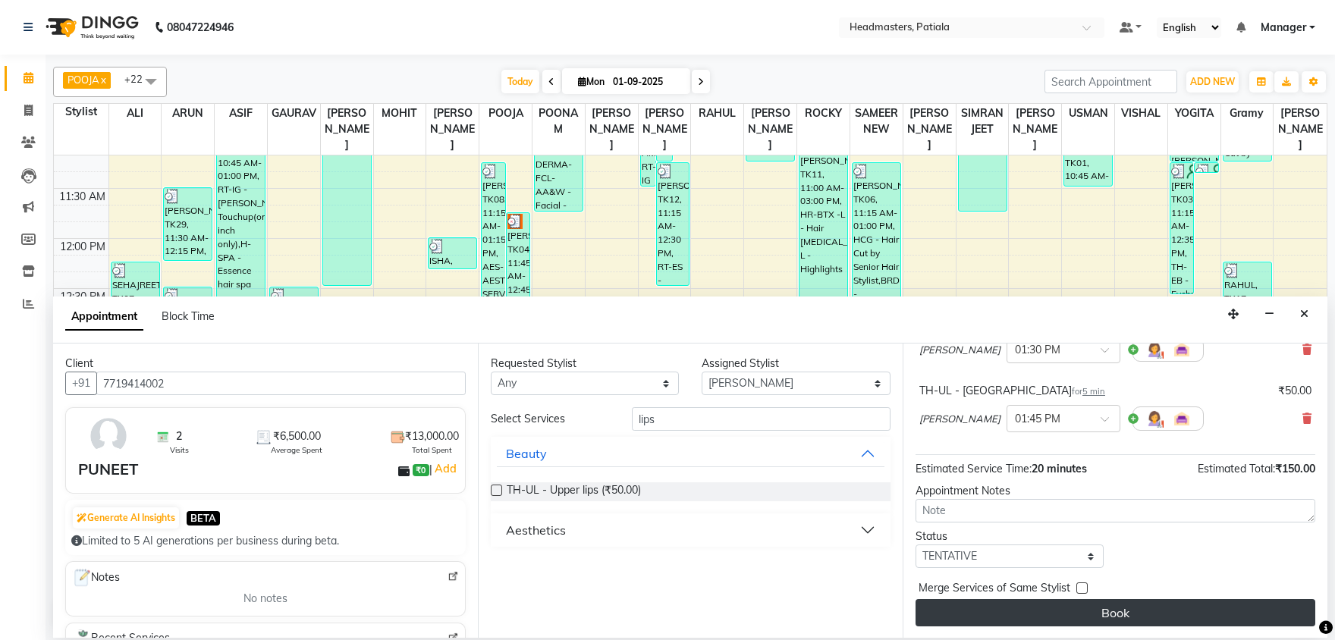
click at [1017, 605] on button "Book" at bounding box center [1116, 612] width 400 height 27
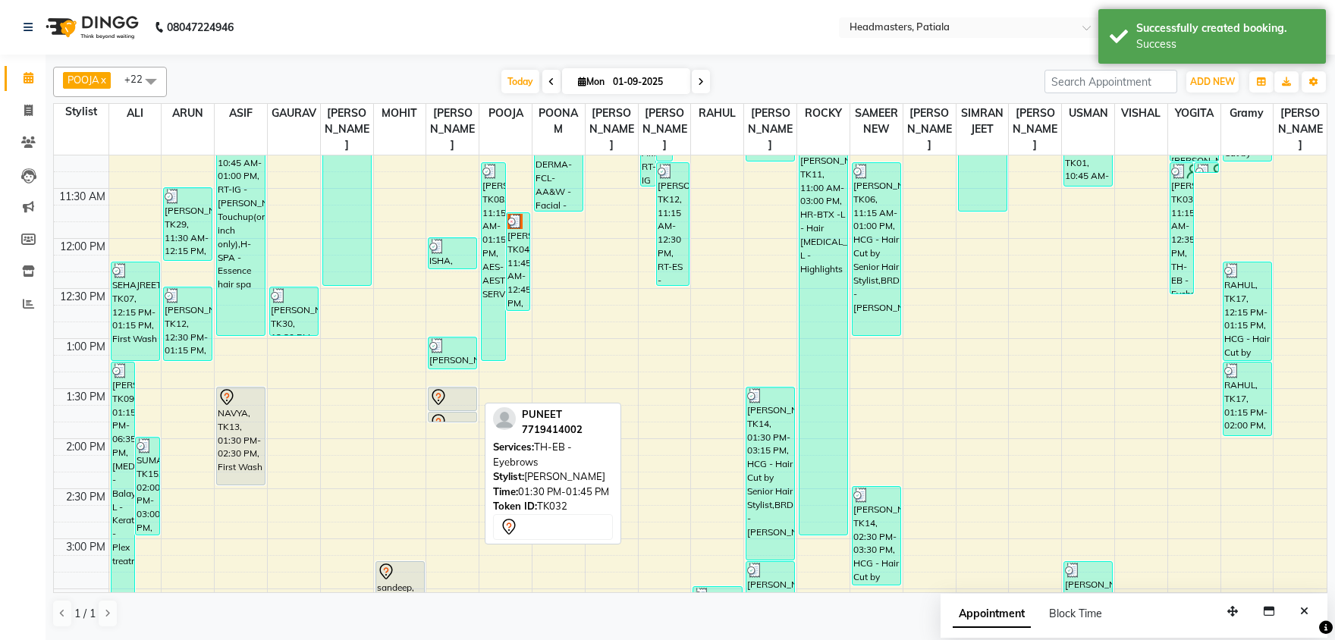
click at [438, 401] on icon at bounding box center [438, 397] width 18 height 18
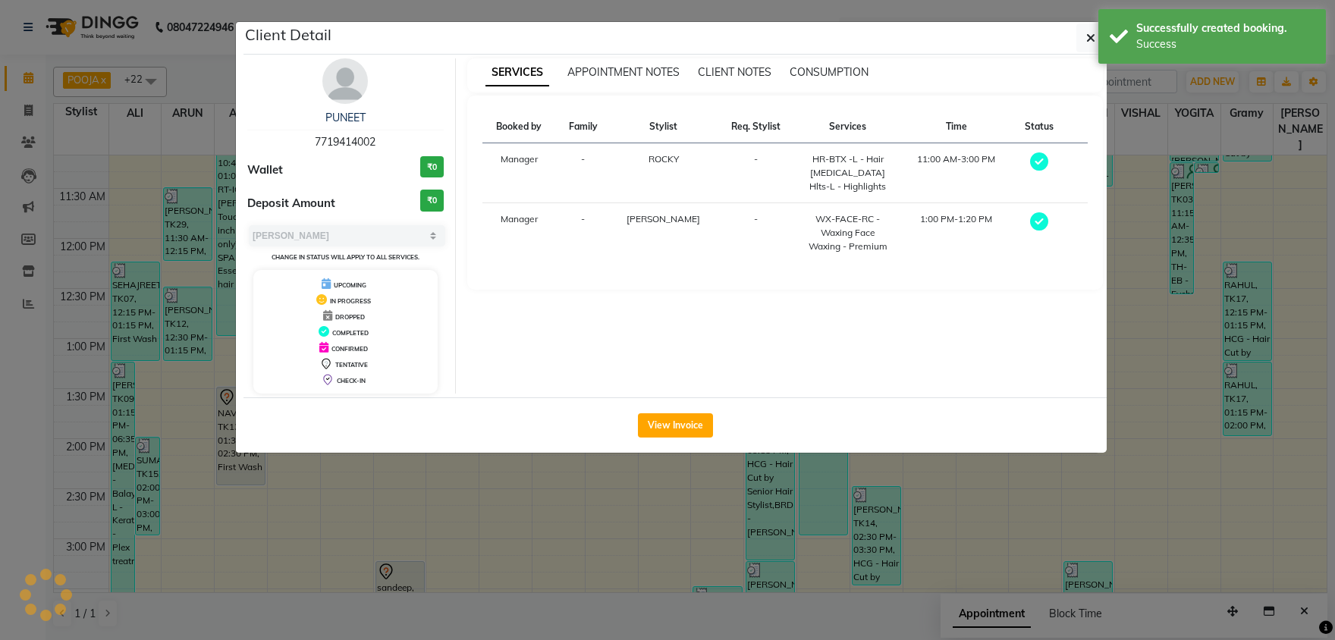
select select "7"
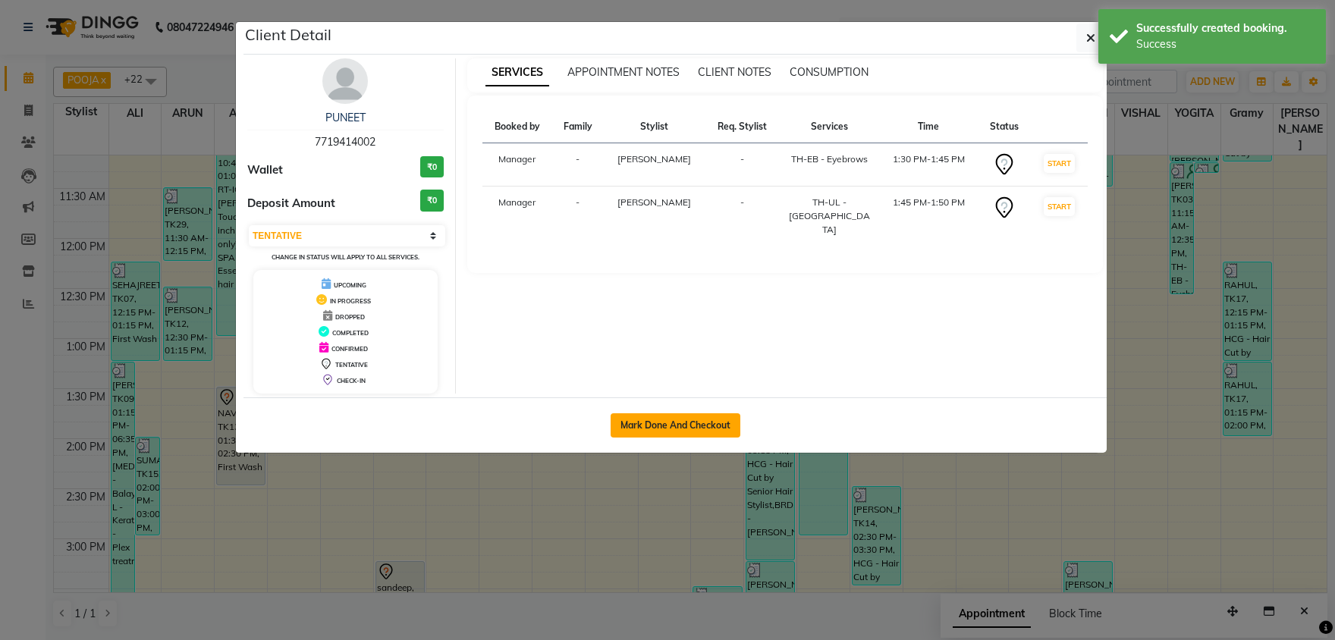
click at [664, 430] on button "Mark Done And Checkout" at bounding box center [676, 425] width 130 height 24
select select "service"
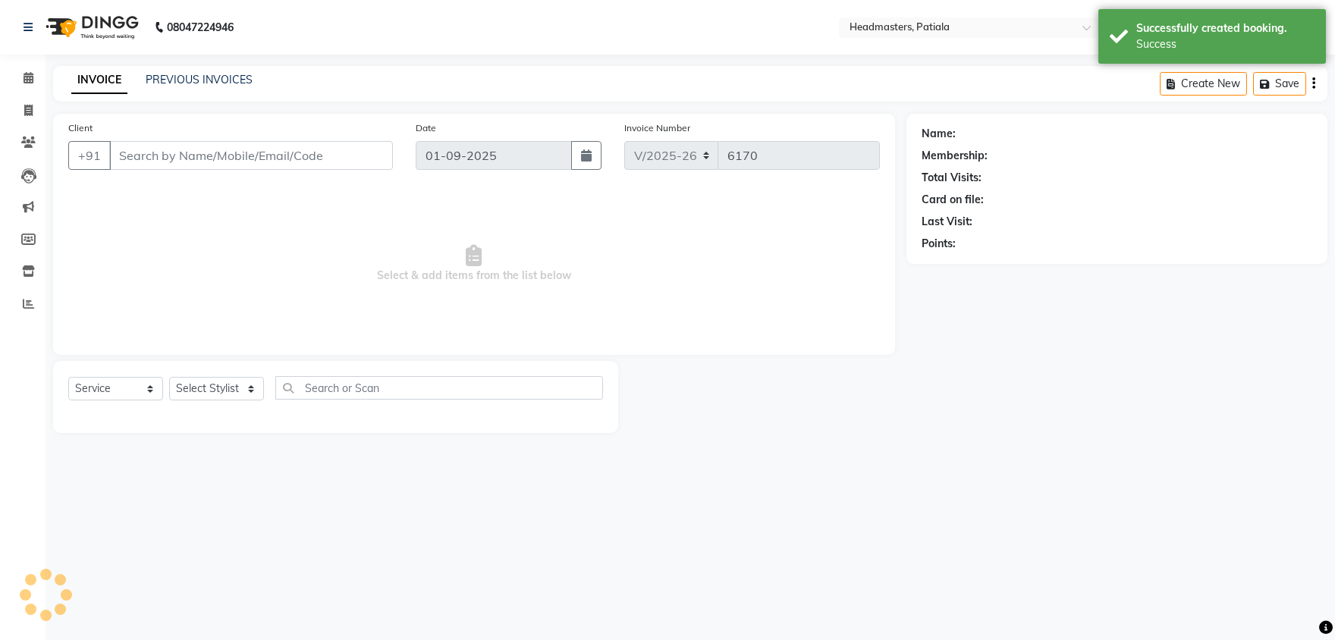
type input "7719414002"
select select "51096"
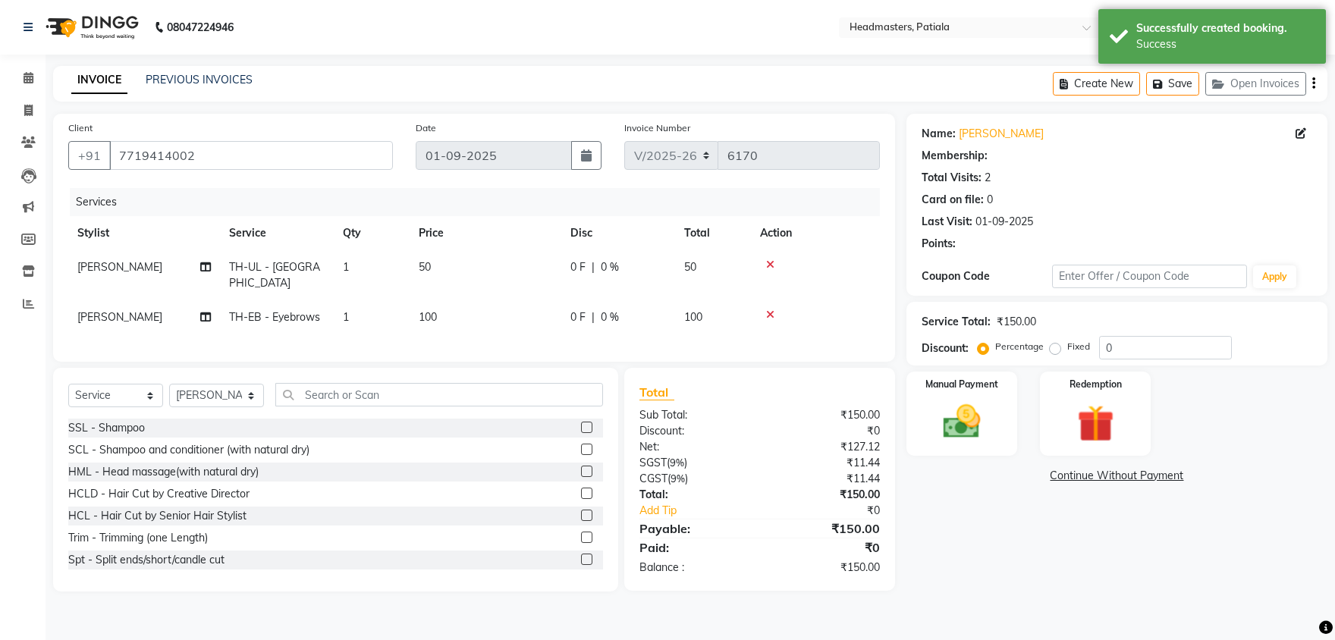
click at [975, 413] on div "Manual Payment" at bounding box center [961, 414] width 111 height 84
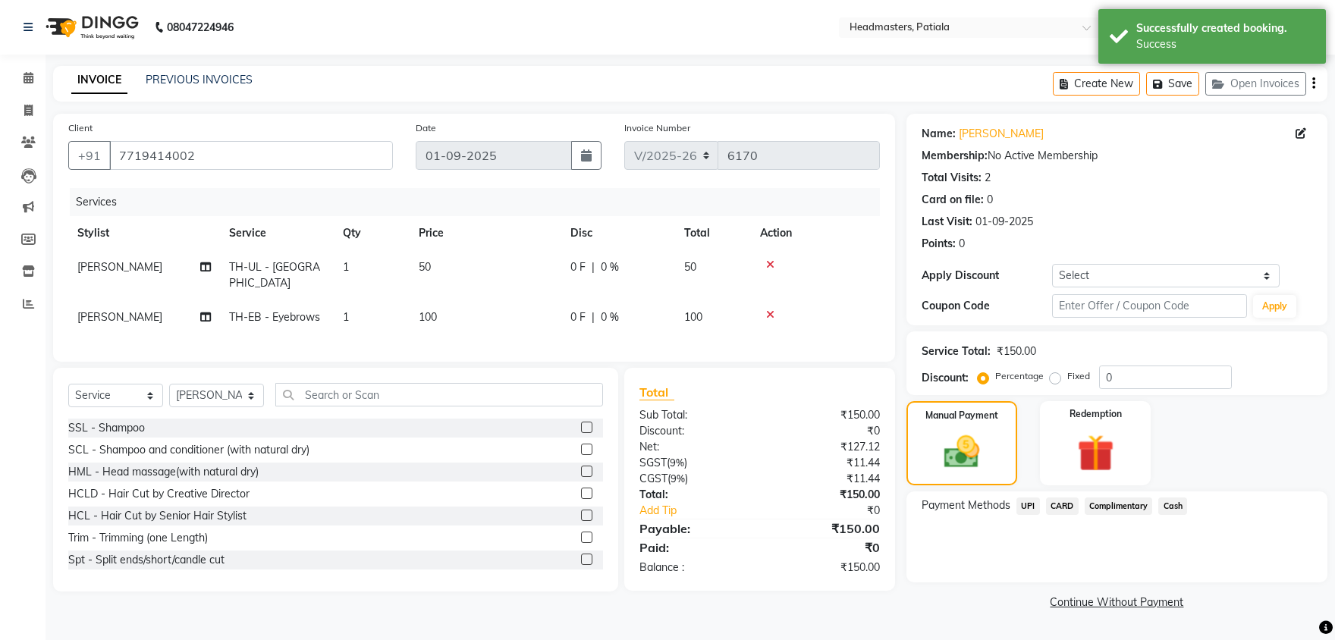
click at [1171, 504] on span "Cash" at bounding box center [1172, 506] width 29 height 17
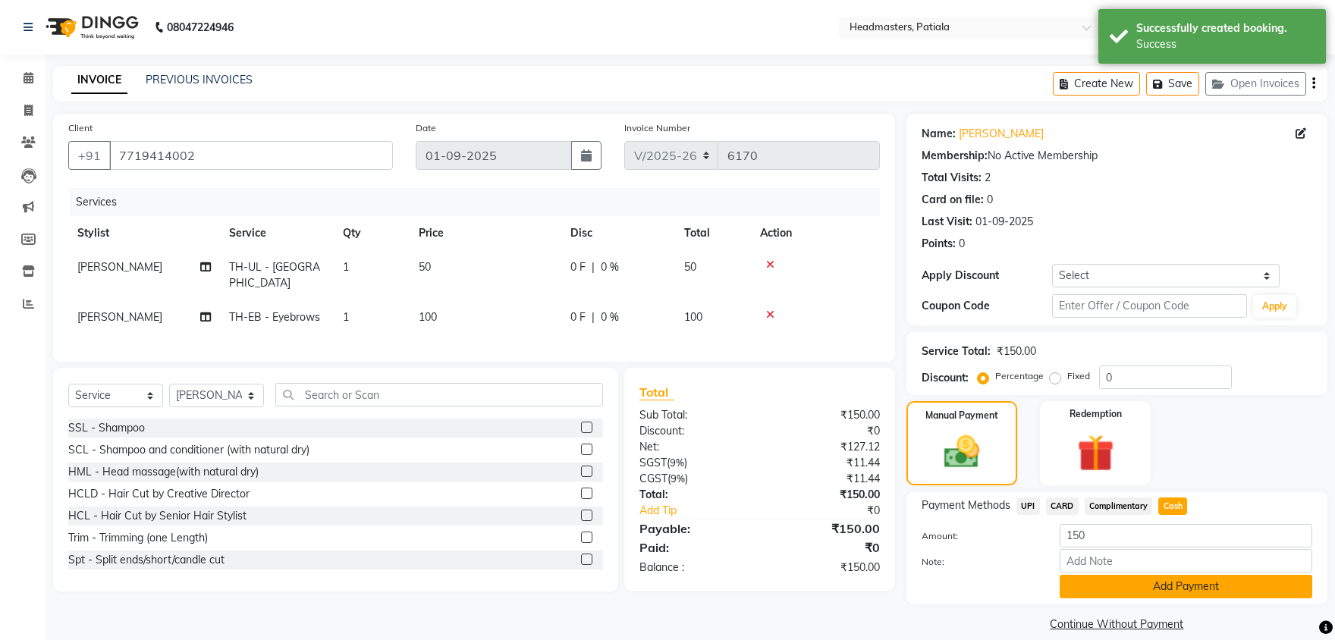
click at [1157, 581] on button "Add Payment" at bounding box center [1186, 587] width 253 height 24
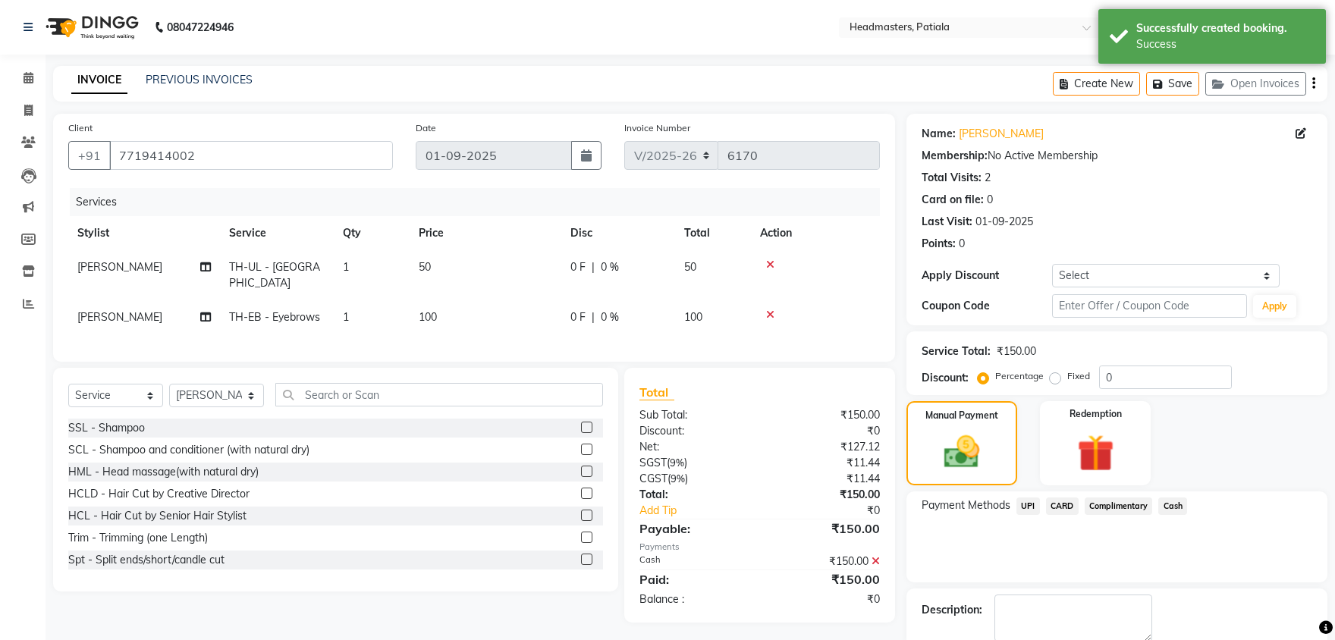
scroll to position [58, 0]
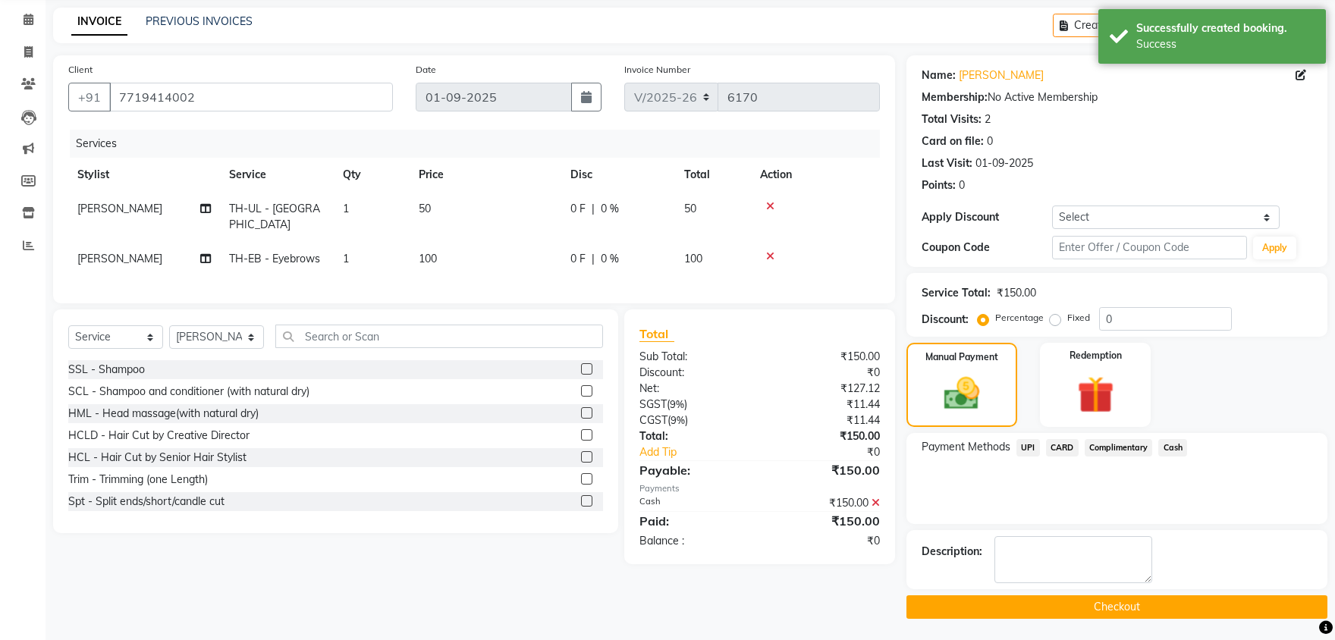
click at [1110, 611] on button "Checkout" at bounding box center [1116, 607] width 421 height 24
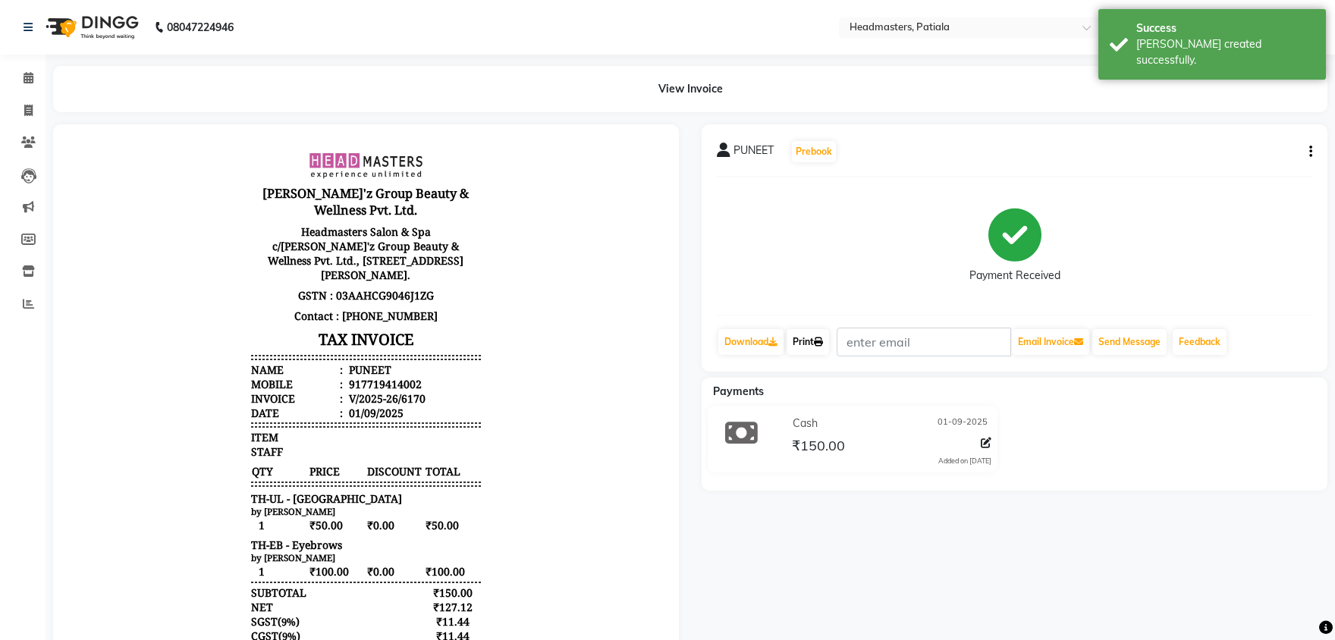
click at [813, 344] on link "Print" at bounding box center [808, 342] width 42 height 26
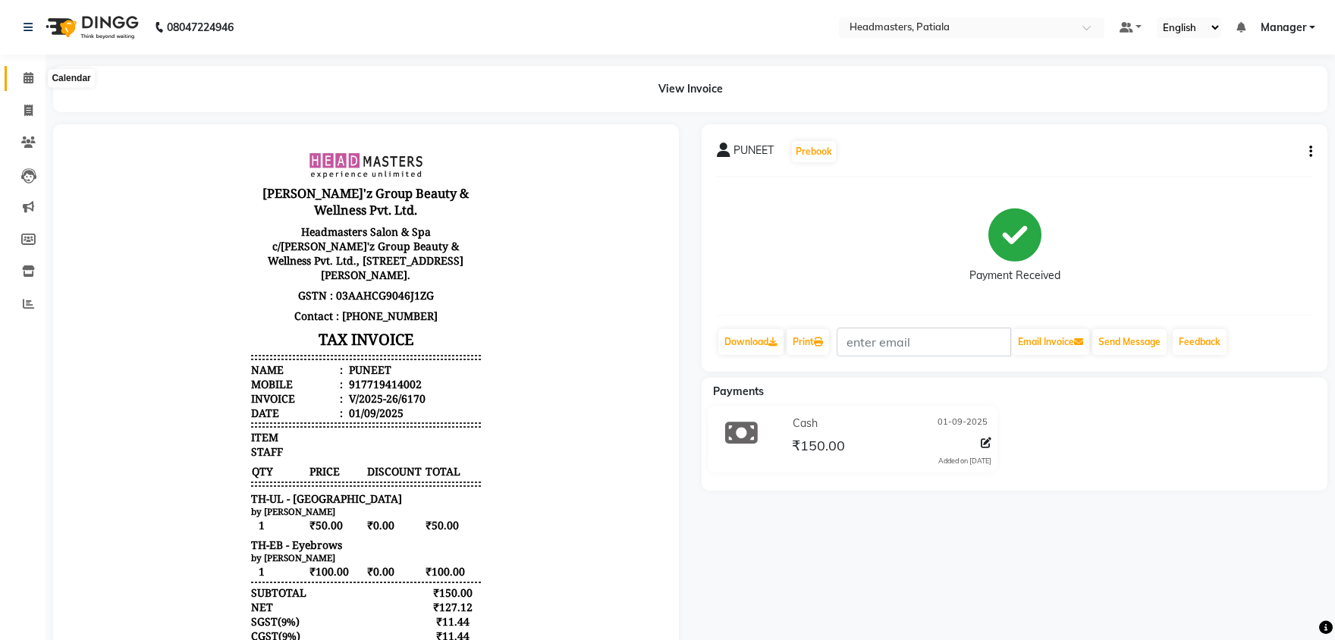
click at [30, 79] on icon at bounding box center [29, 77] width 10 height 11
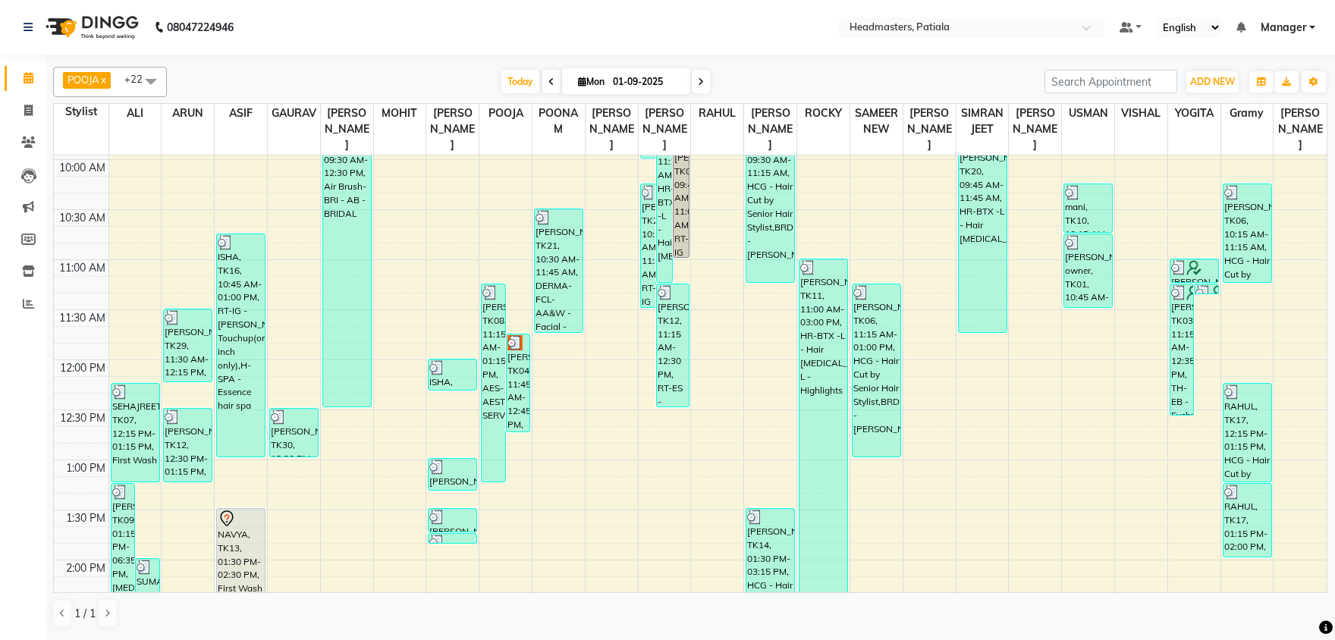
scroll to position [237, 0]
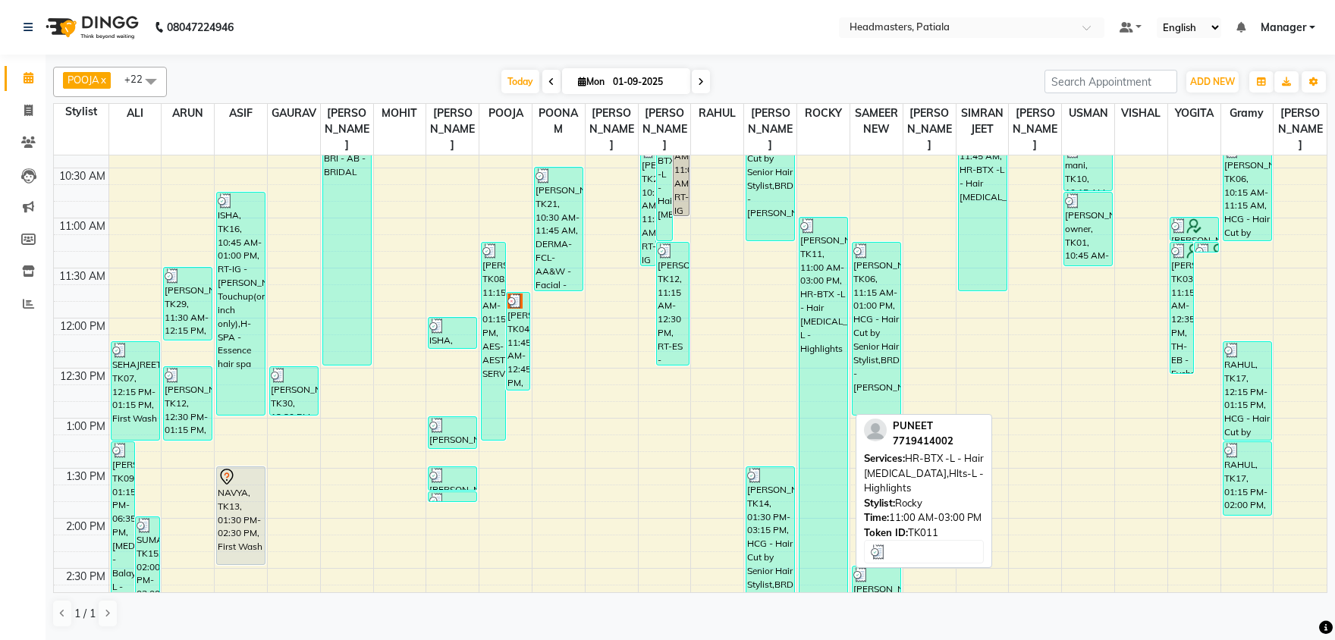
click at [814, 272] on div "[PERSON_NAME], TK11, 11:00 AM-03:00 PM, HR-BTX -L - Hair [MEDICAL_DATA],Hlts-L …" at bounding box center [823, 416] width 48 height 397
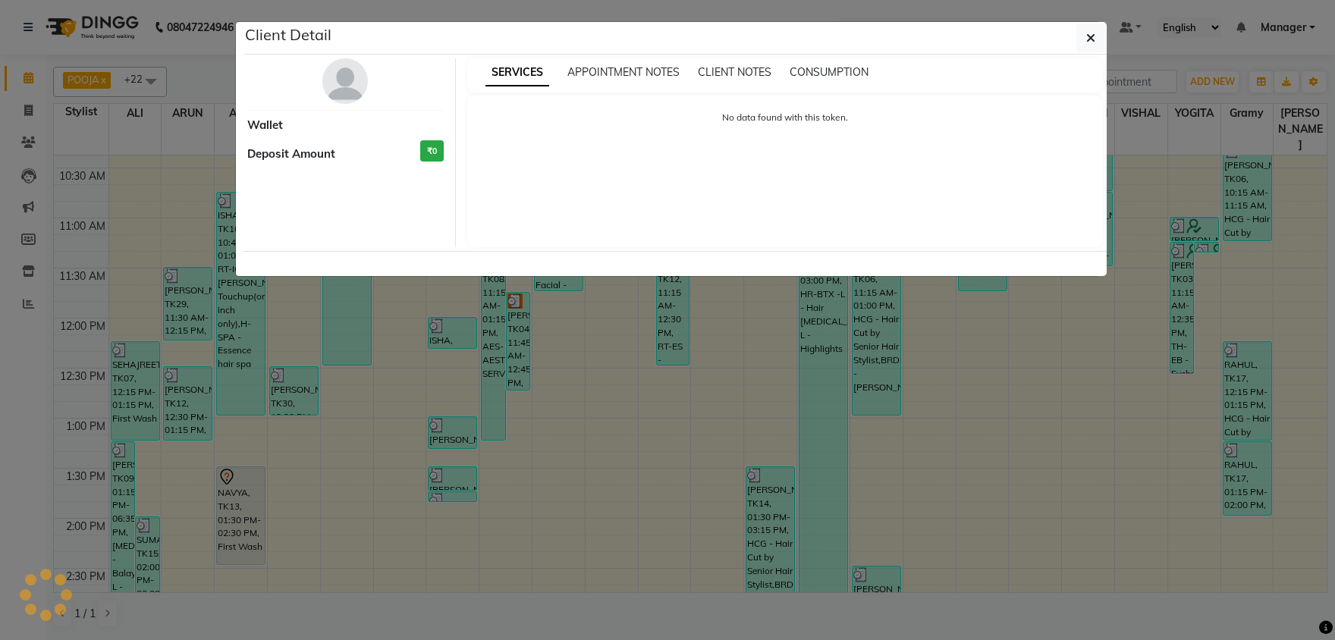
select select "3"
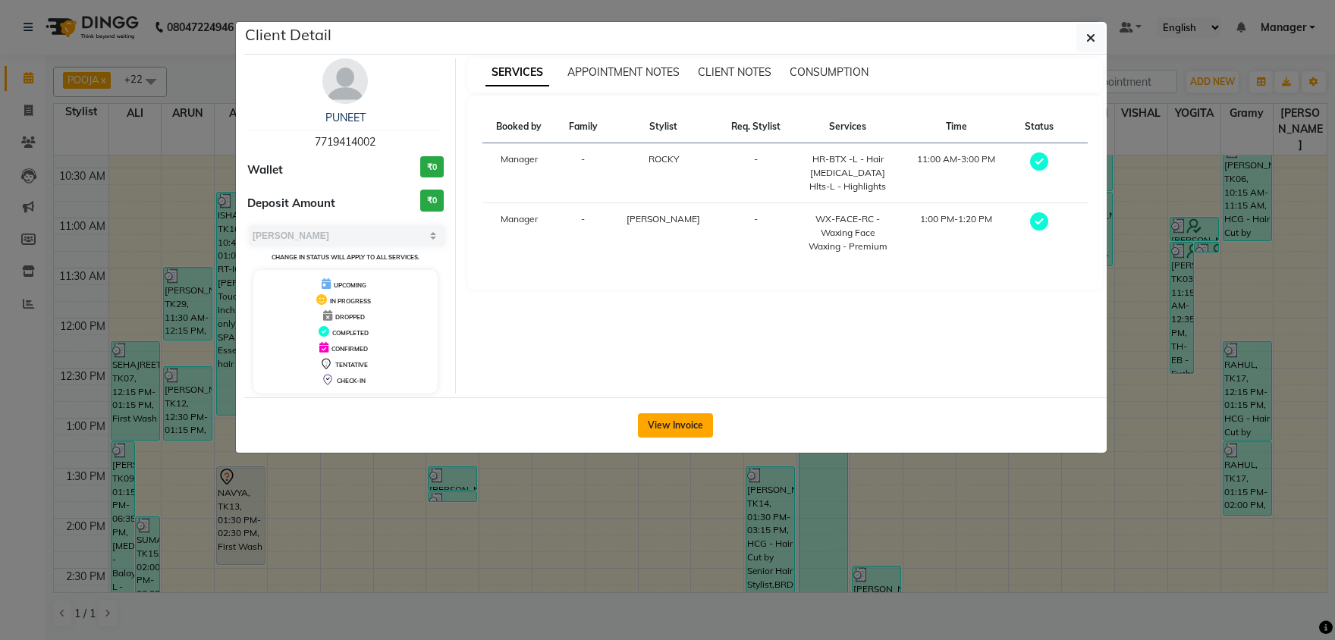
click at [661, 432] on button "View Invoice" at bounding box center [675, 425] width 75 height 24
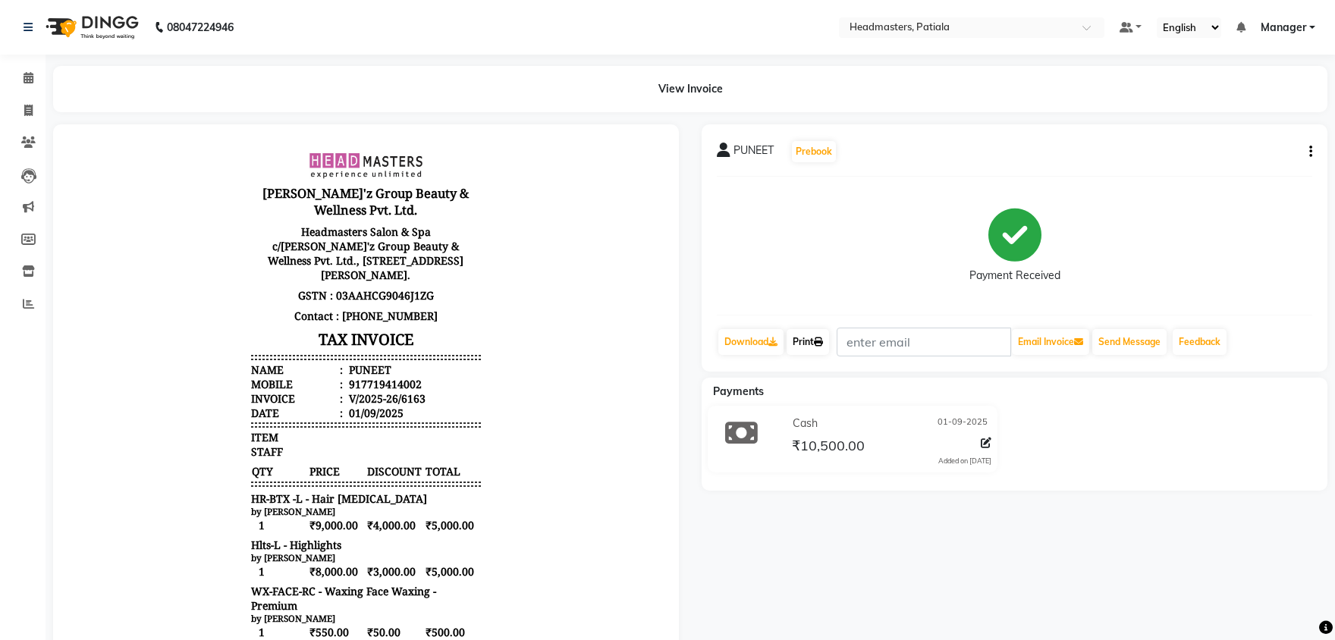
click at [799, 342] on link "Print" at bounding box center [808, 342] width 42 height 26
click at [22, 78] on span at bounding box center [28, 78] width 27 height 17
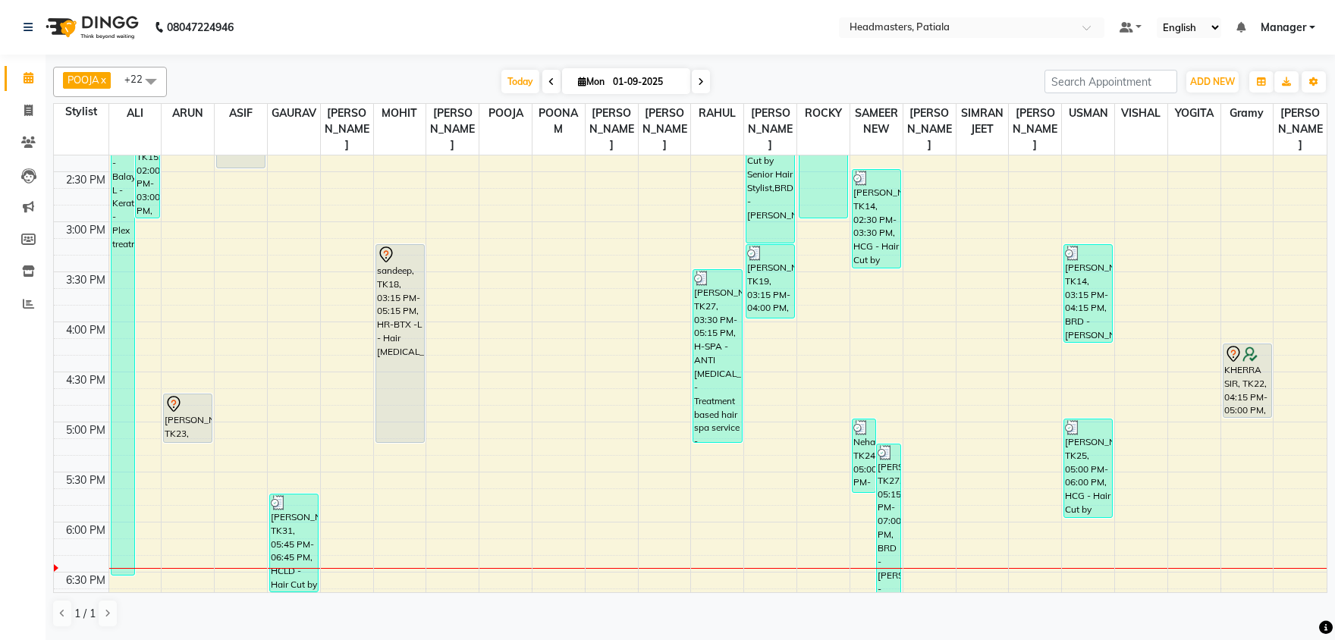
scroll to position [872, 0]
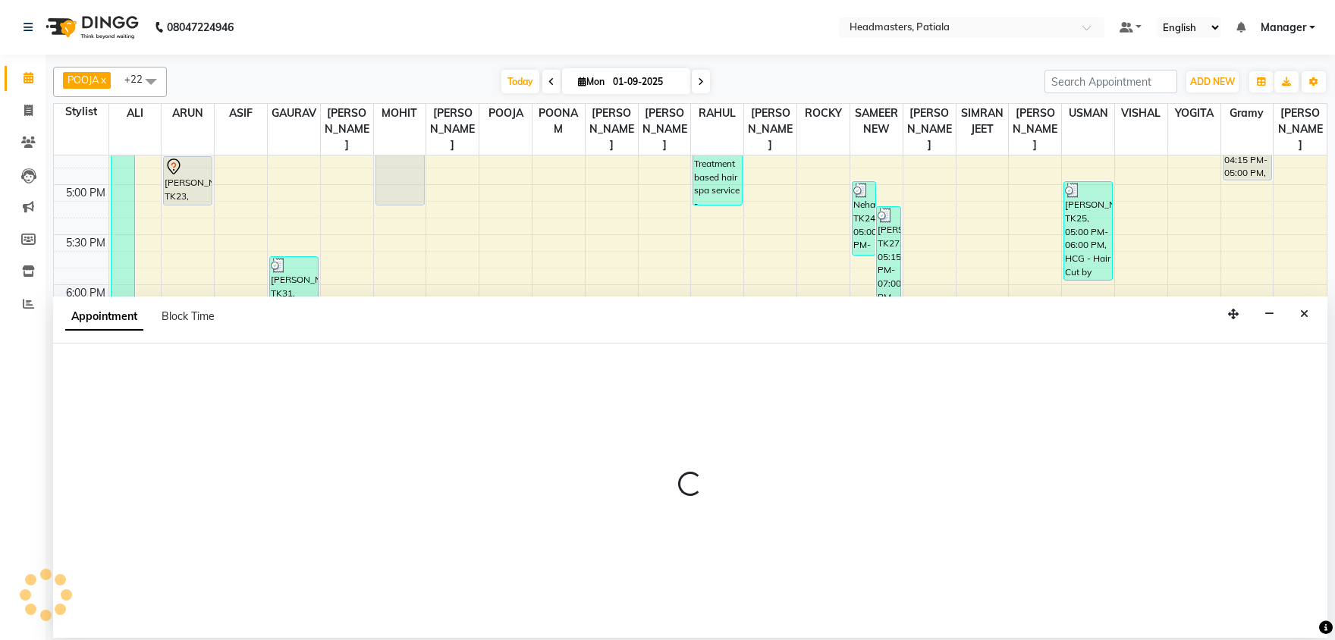
select select "51087"
select select "1095"
select select "tentative"
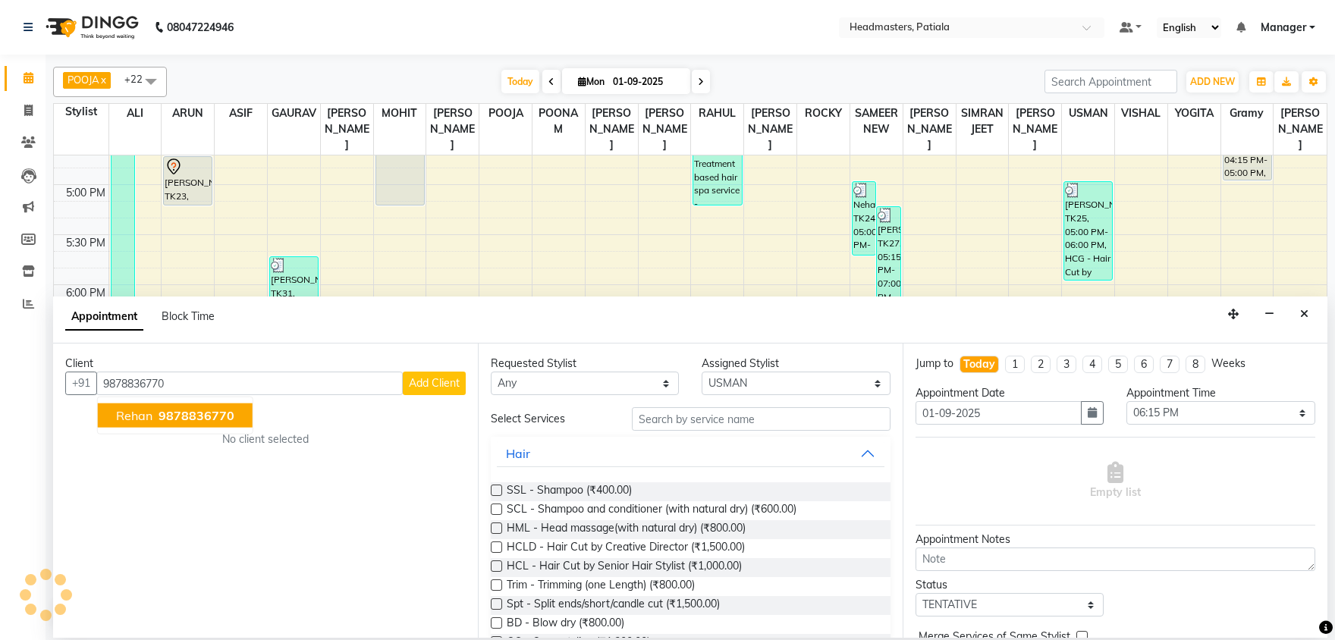
type input "9878836770"
click at [812, 417] on input "text" at bounding box center [761, 419] width 259 height 24
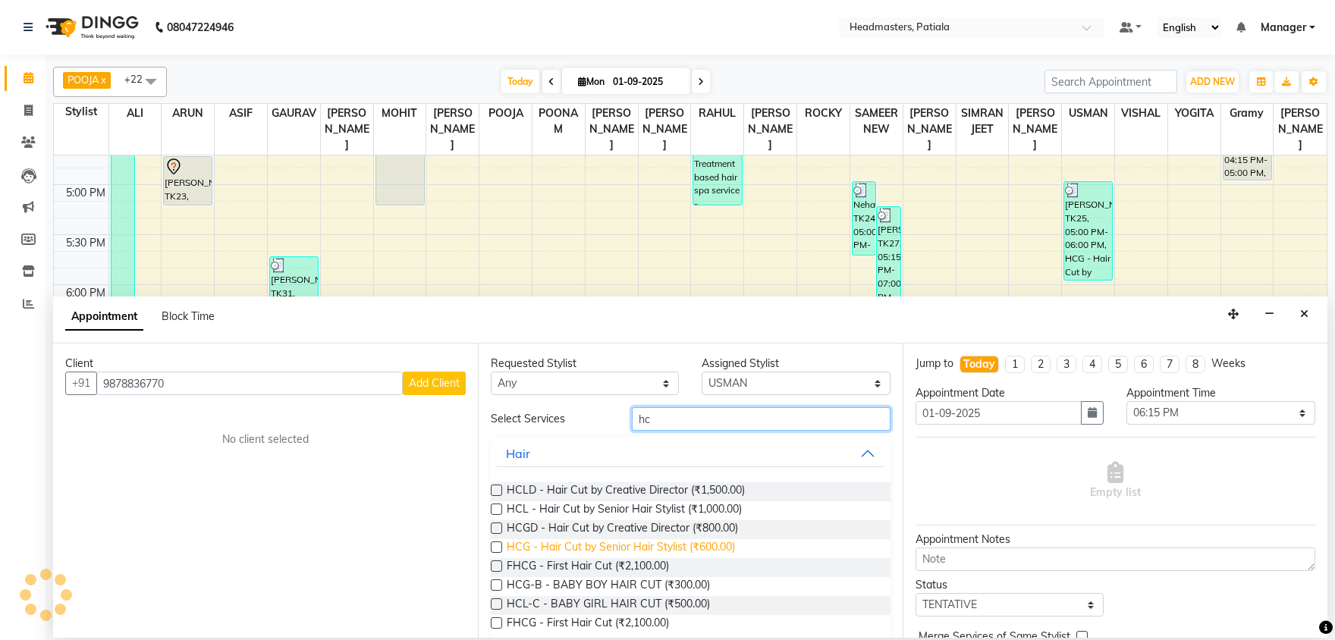
type input "hc"
click at [674, 549] on span "HCG - Hair Cut by Senior Hair Stylist (₹600.00)" at bounding box center [621, 548] width 228 height 19
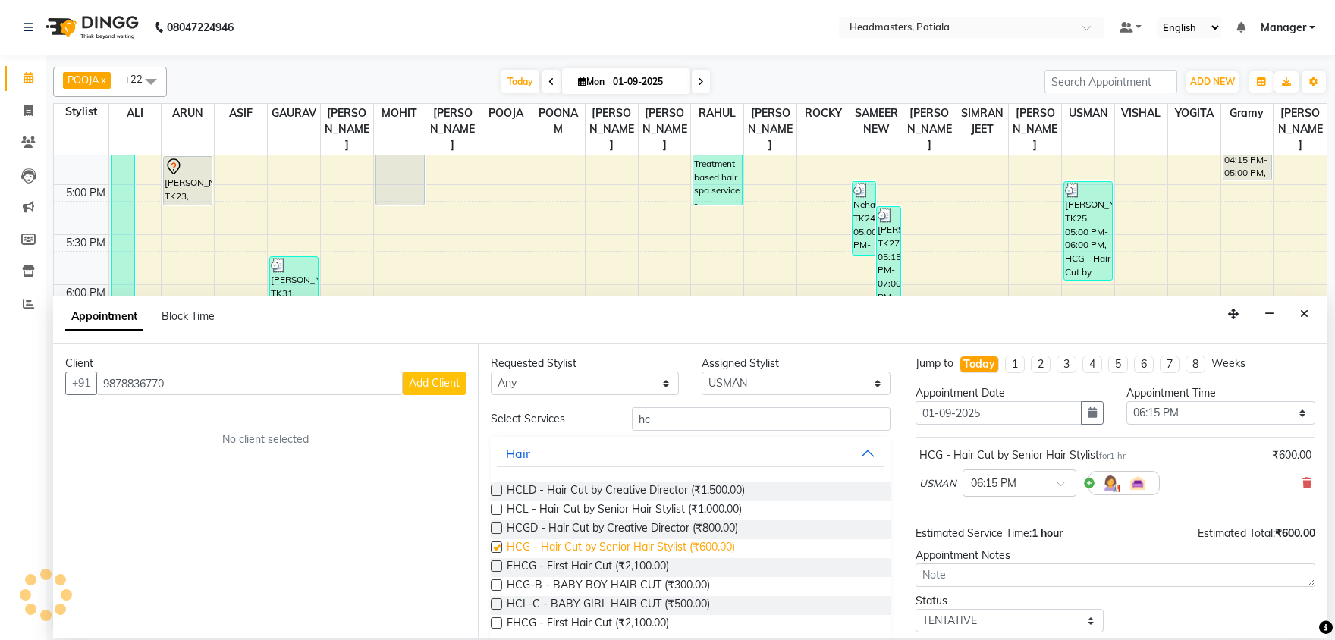
checkbox input "false"
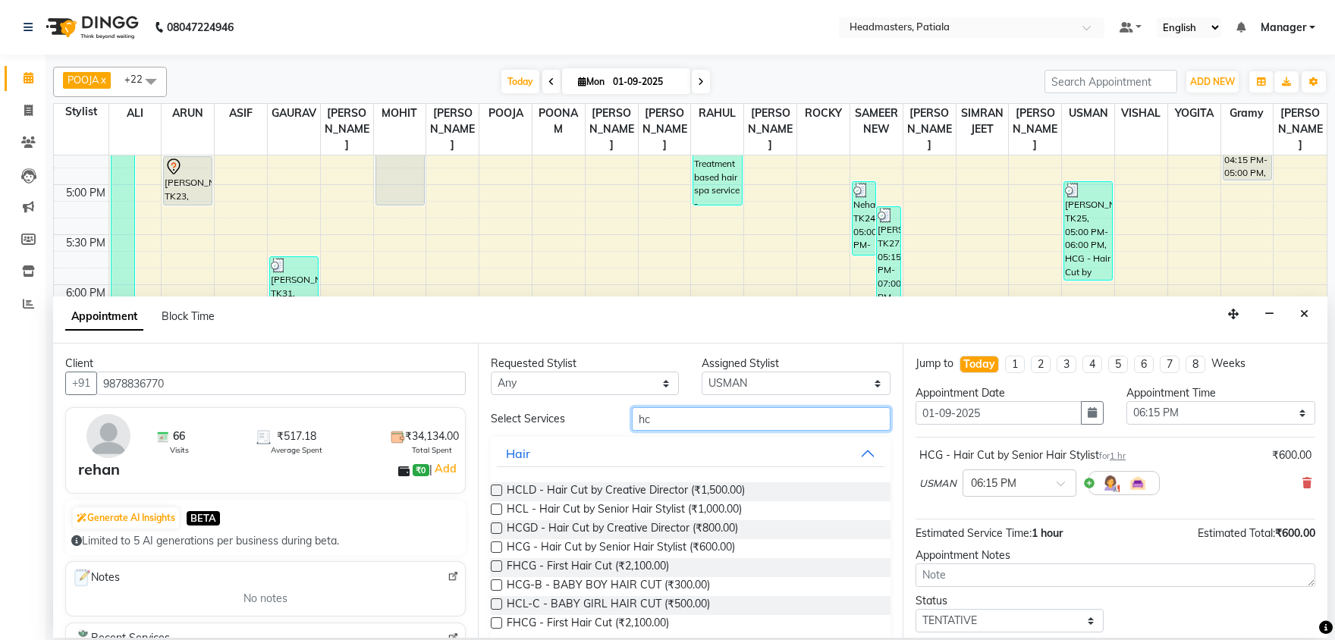
drag, startPoint x: 691, startPoint y: 422, endPoint x: 640, endPoint y: 413, distance: 51.6
click at [640, 413] on input "hc" at bounding box center [761, 419] width 259 height 24
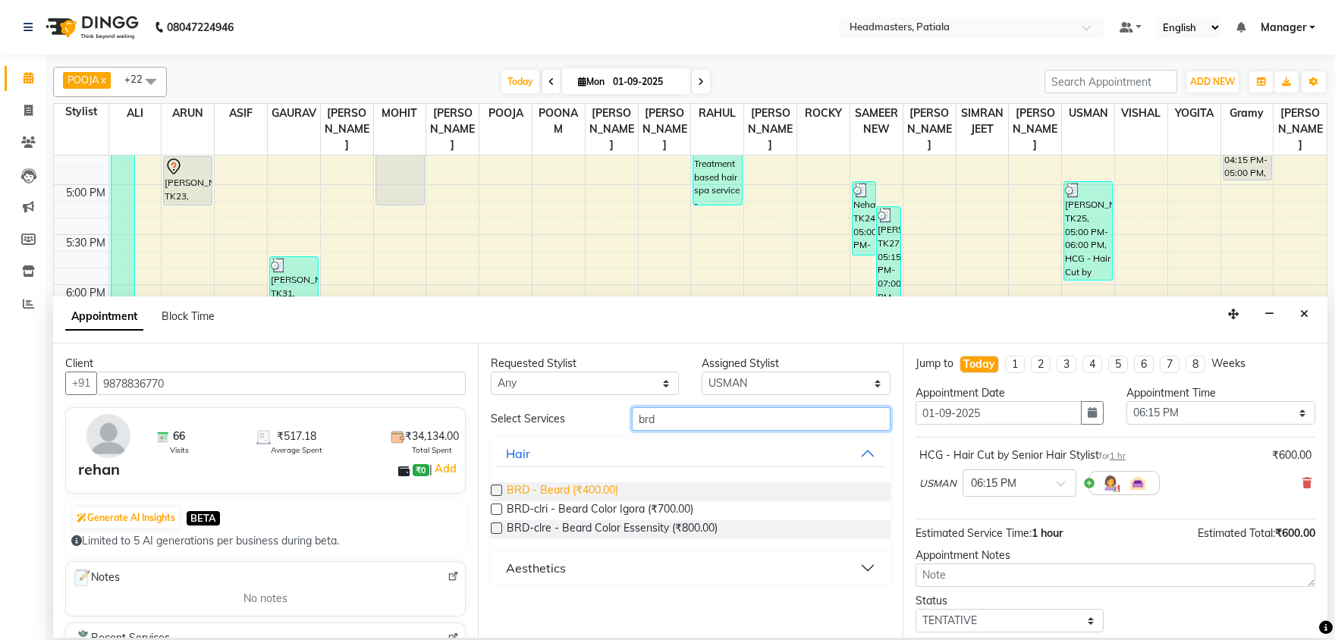
type input "brd"
click at [605, 485] on span "BRD - Beard (₹400.00)" at bounding box center [563, 491] width 112 height 19
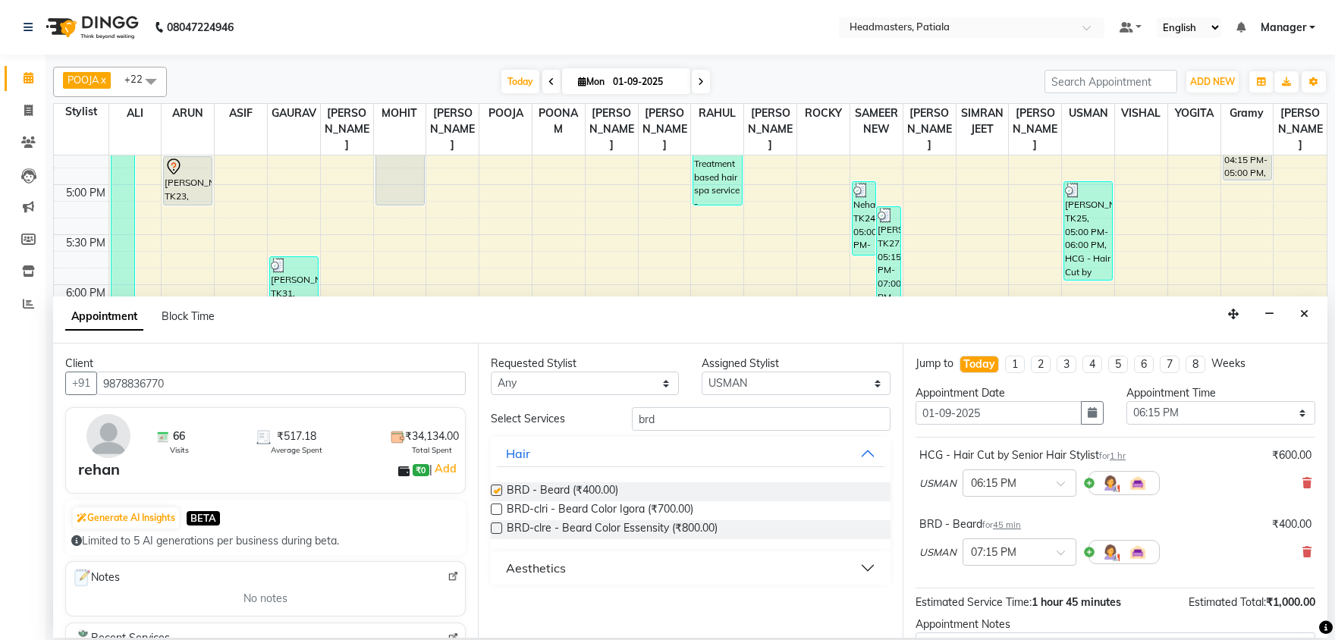
checkbox input "false"
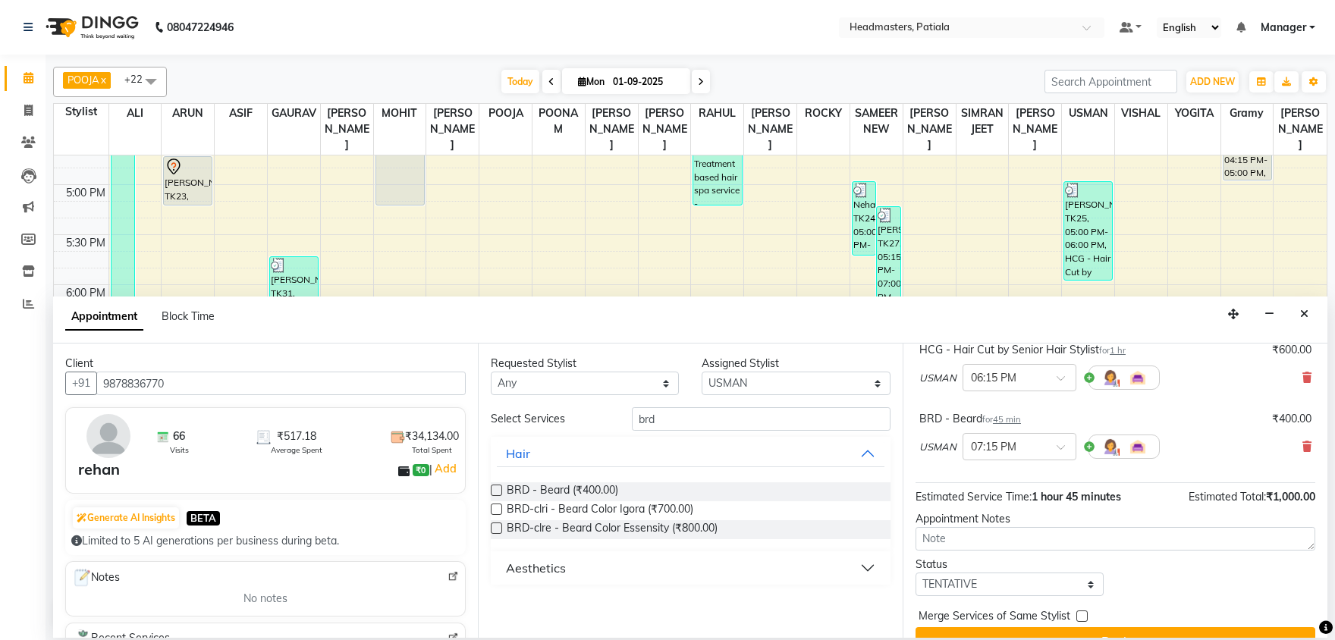
scroll to position [133, 0]
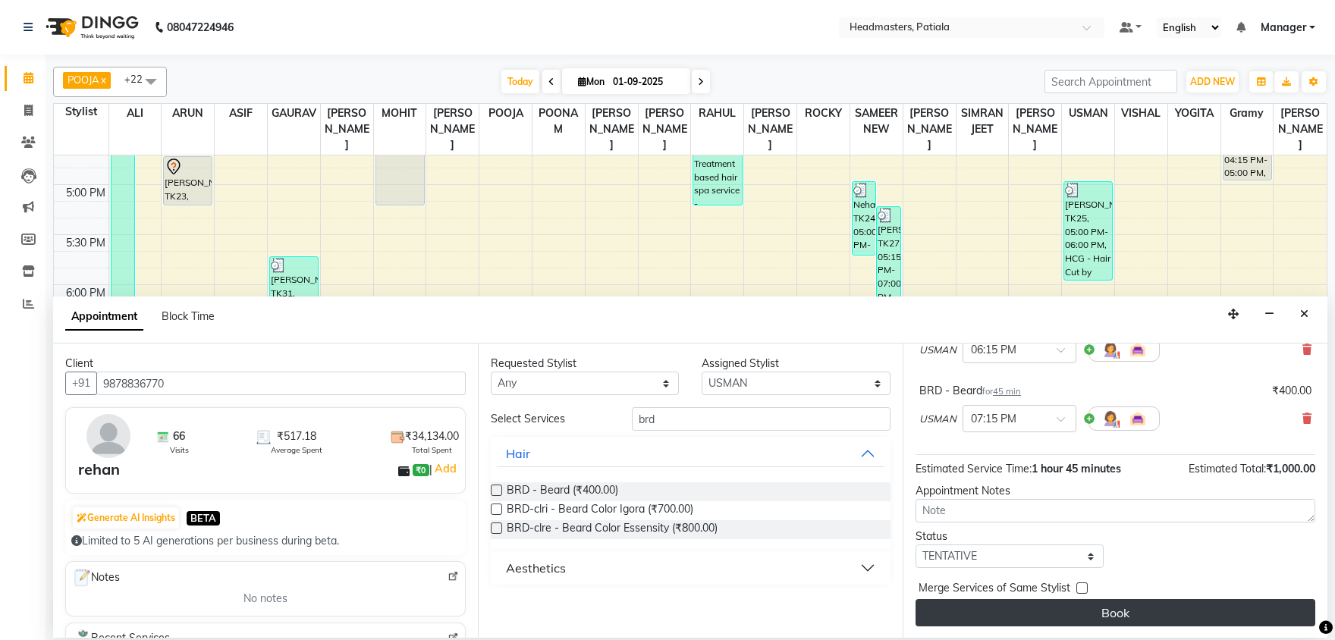
click at [1085, 599] on button "Book" at bounding box center [1116, 612] width 400 height 27
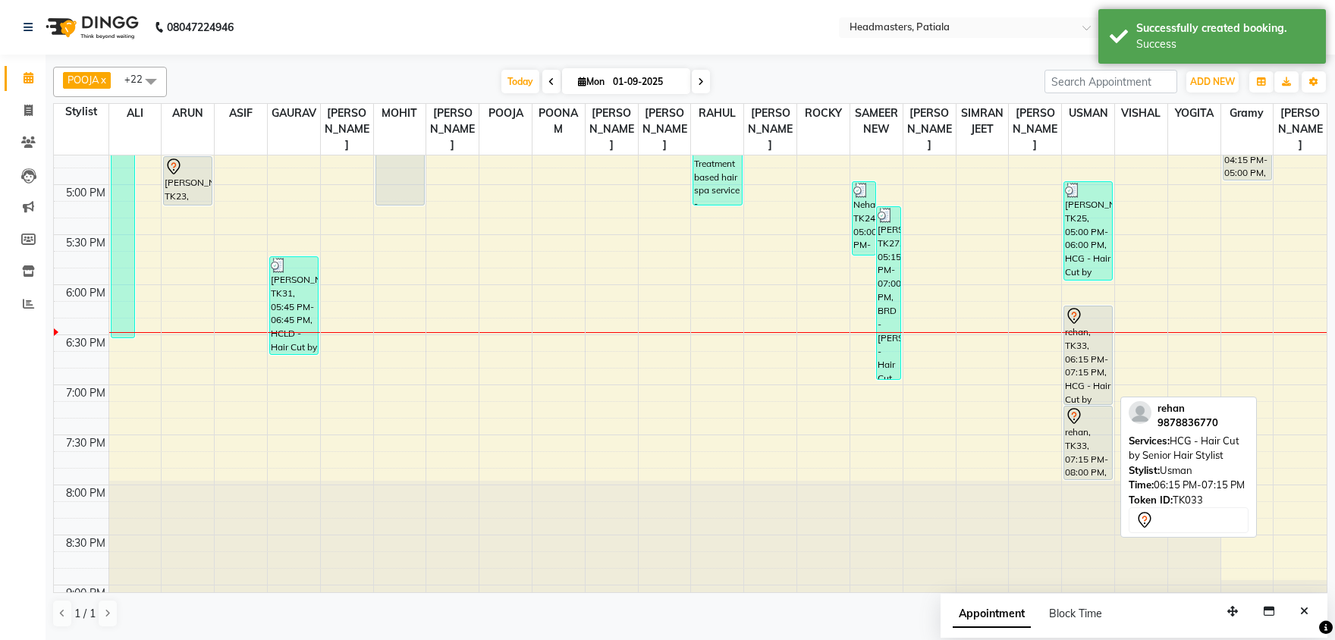
click at [1100, 355] on div "rehan, TK33, 06:15 PM-07:15 PM, HCG - Hair Cut by Senior Hair Stylist" at bounding box center [1088, 355] width 48 height 98
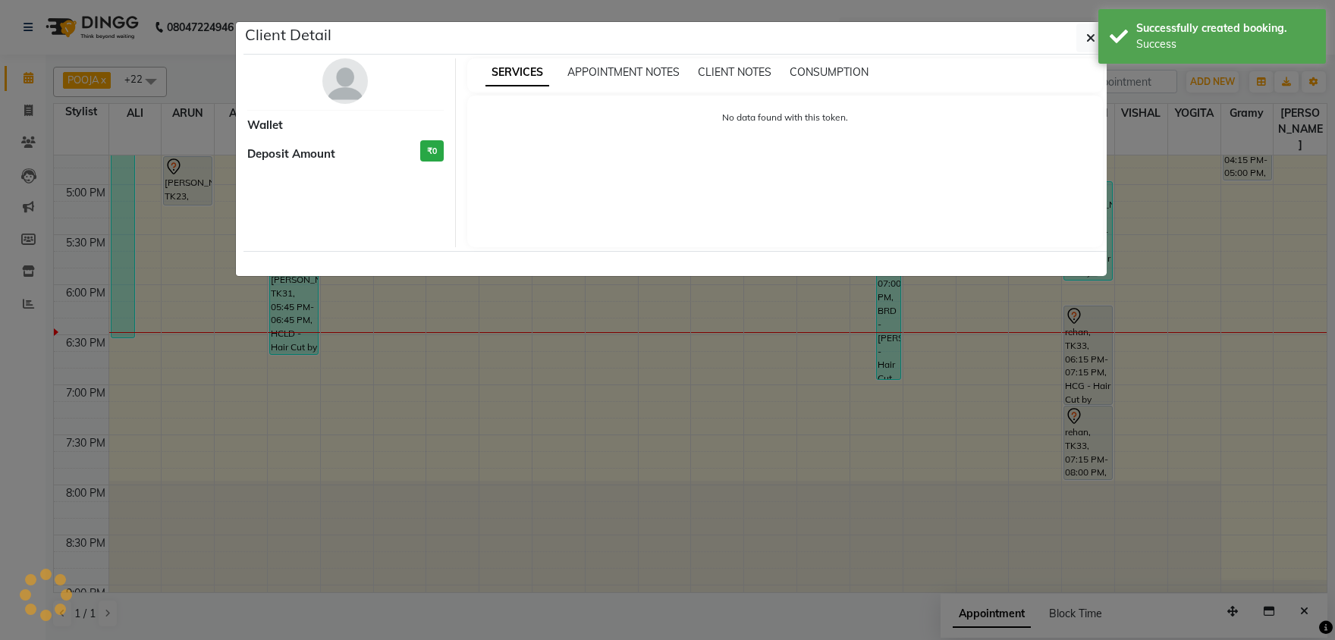
select select "7"
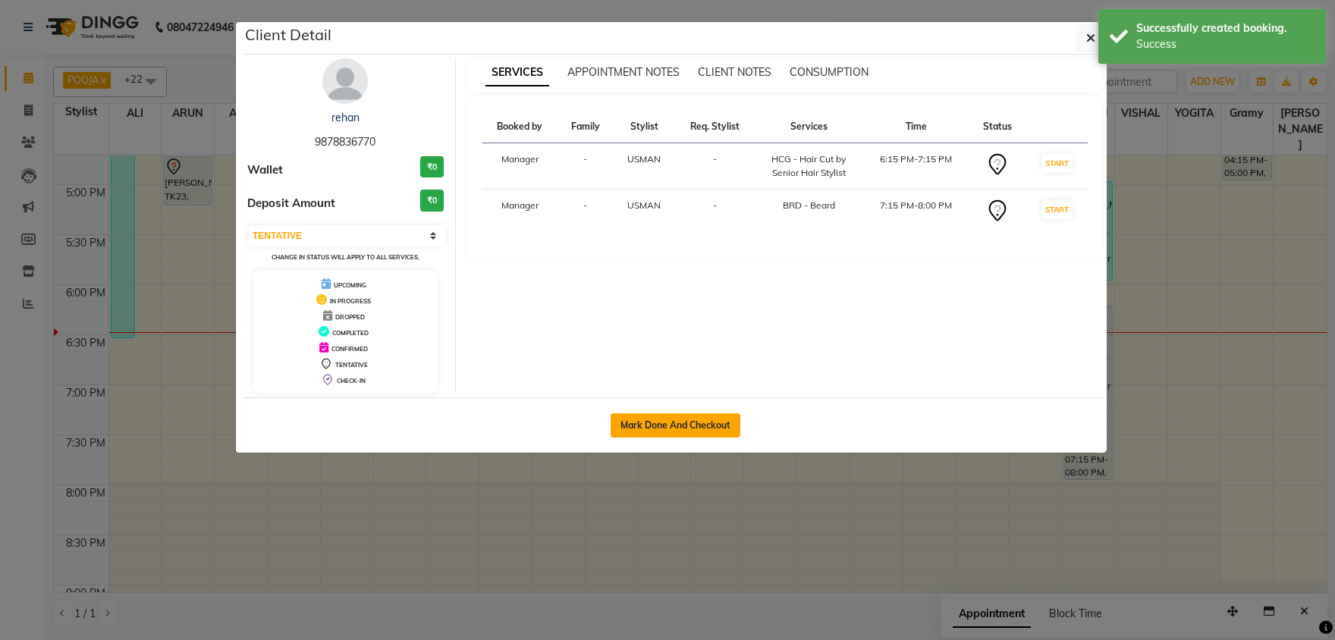
click at [677, 428] on button "Mark Done And Checkout" at bounding box center [676, 425] width 130 height 24
select select "service"
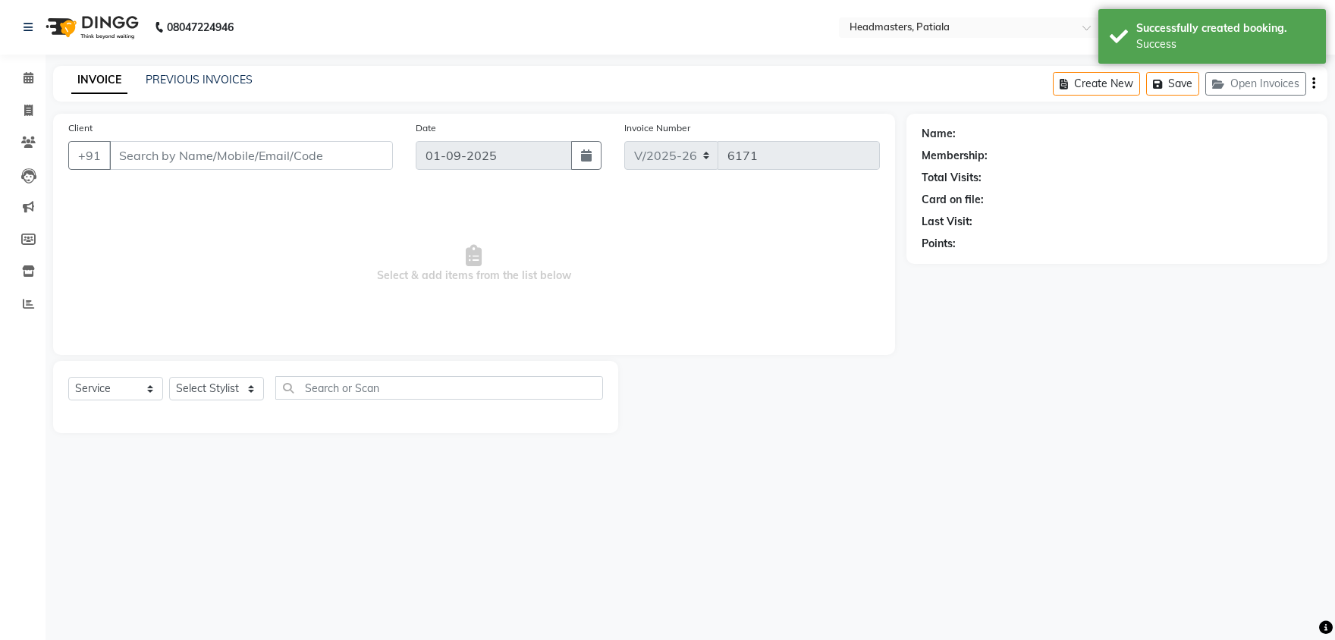
type input "9878836770"
select select "51087"
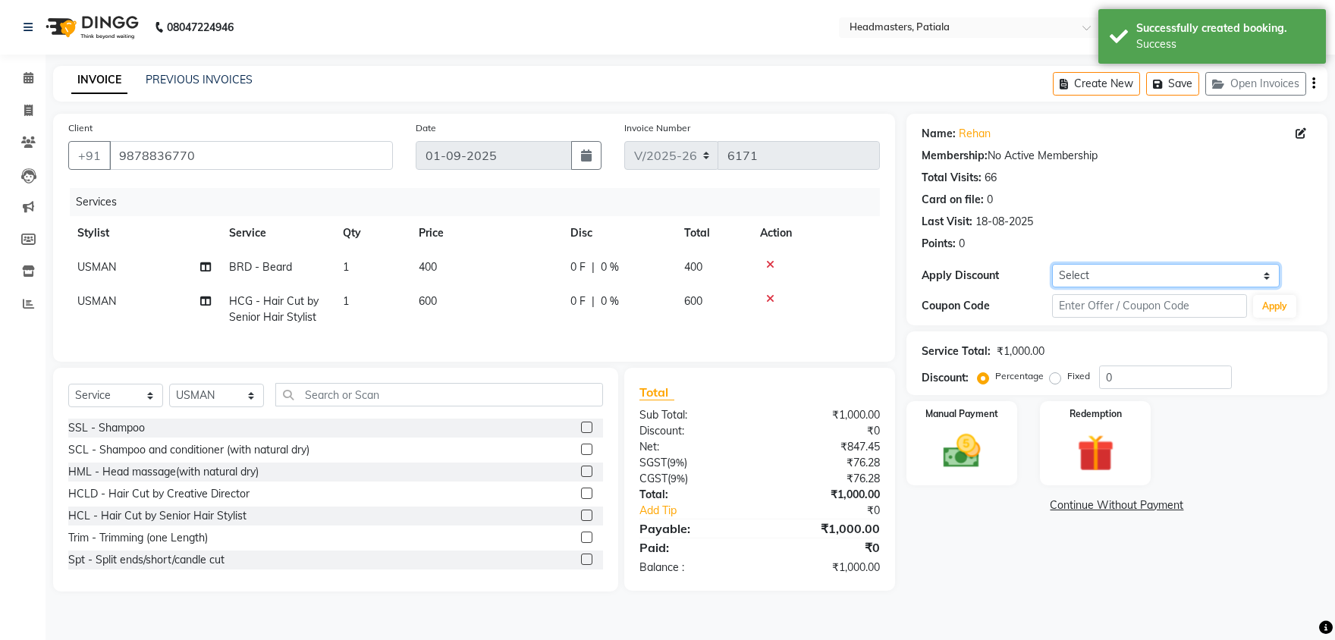
click at [1052, 264] on select "Select Coupon → Already Paid Coupon → Service Not Done Coupon → Pending Payment…" at bounding box center [1166, 276] width 228 height 24
select select "1: Object"
click option "Coupon → Already Paid" at bounding box center [0, 0] width 0 height 0
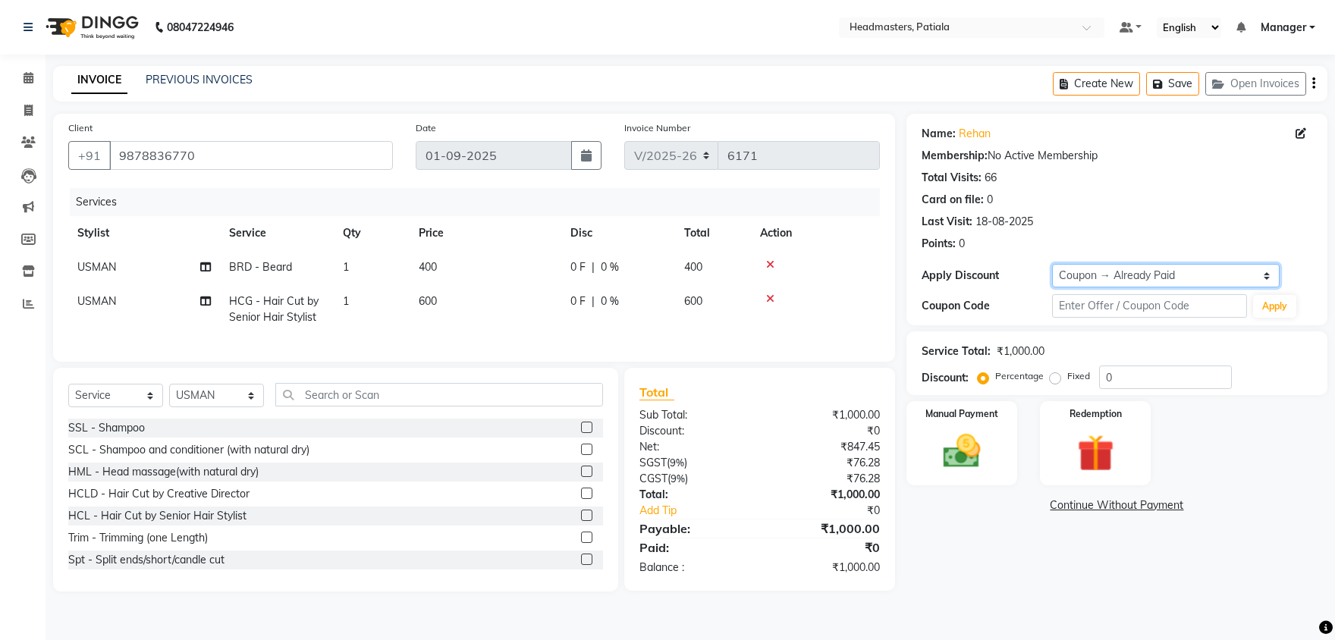
type input "100"
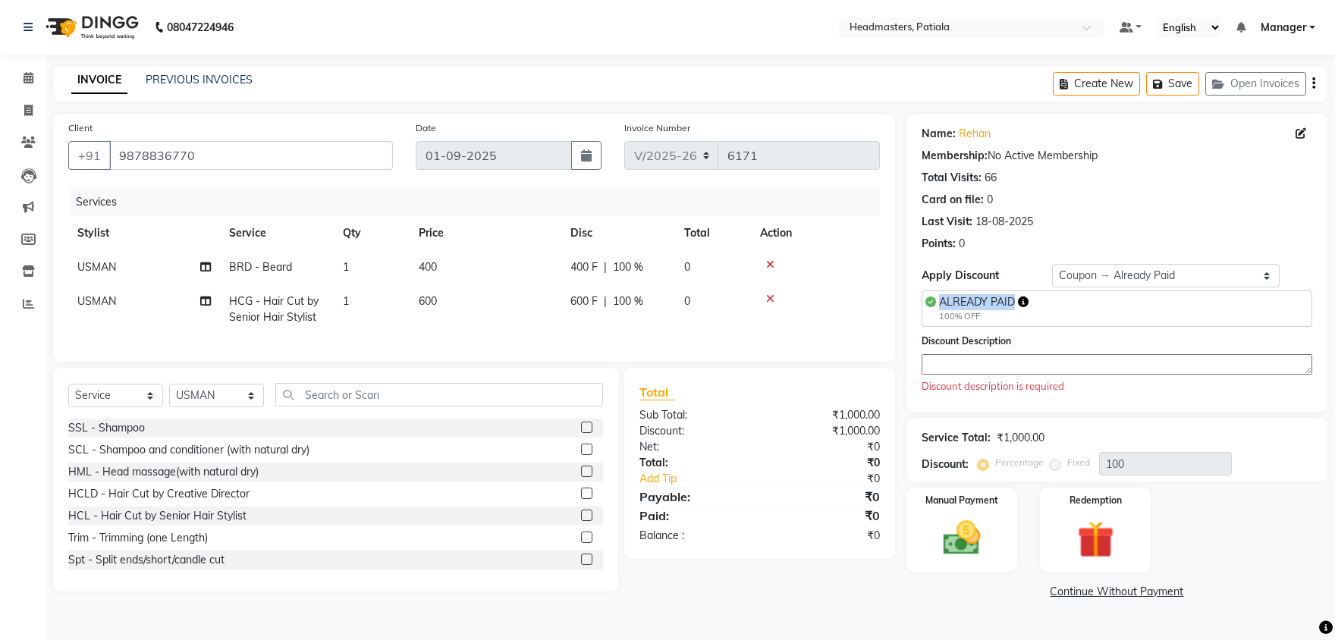
drag, startPoint x: 1013, startPoint y: 300, endPoint x: 941, endPoint y: 300, distance: 72.1
click at [941, 300] on span "ALREADY PAID" at bounding box center [977, 302] width 76 height 14
copy span "ALREADY PAID"
click at [982, 375] on textarea at bounding box center [1117, 364] width 391 height 20
paste textarea "ALREADY PAID"
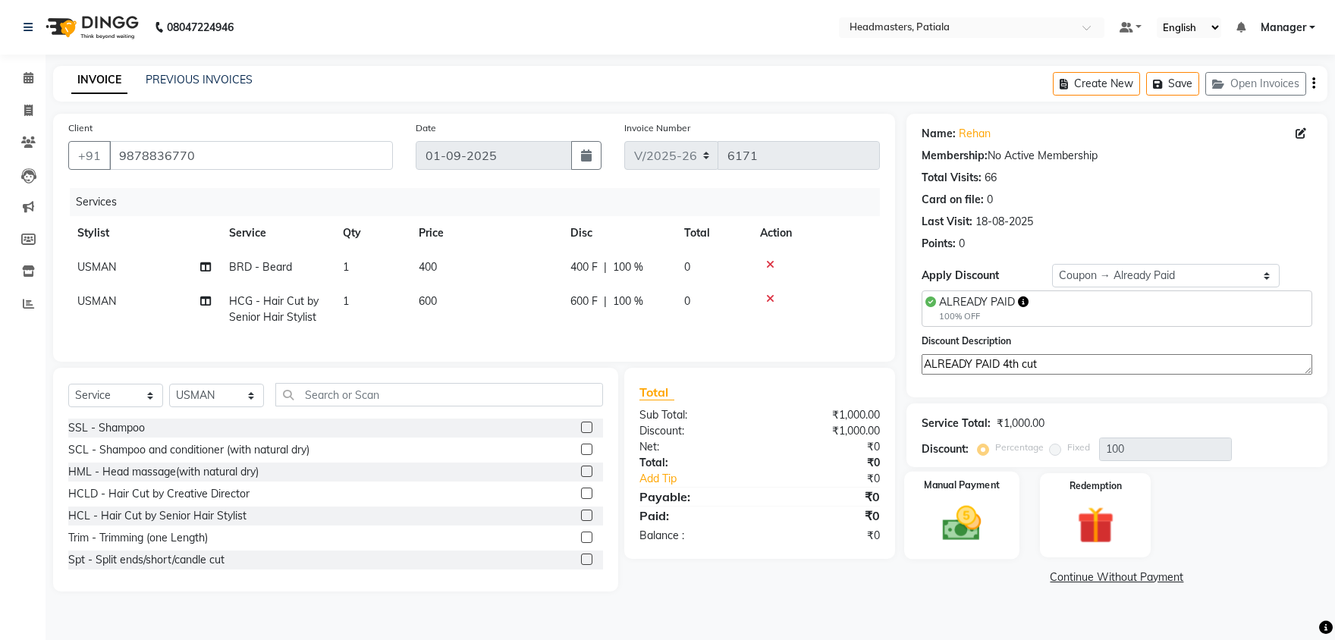
type textarea "ALREADY PAID 4th cut"
click at [1007, 502] on div "Manual Payment" at bounding box center [961, 515] width 115 height 87
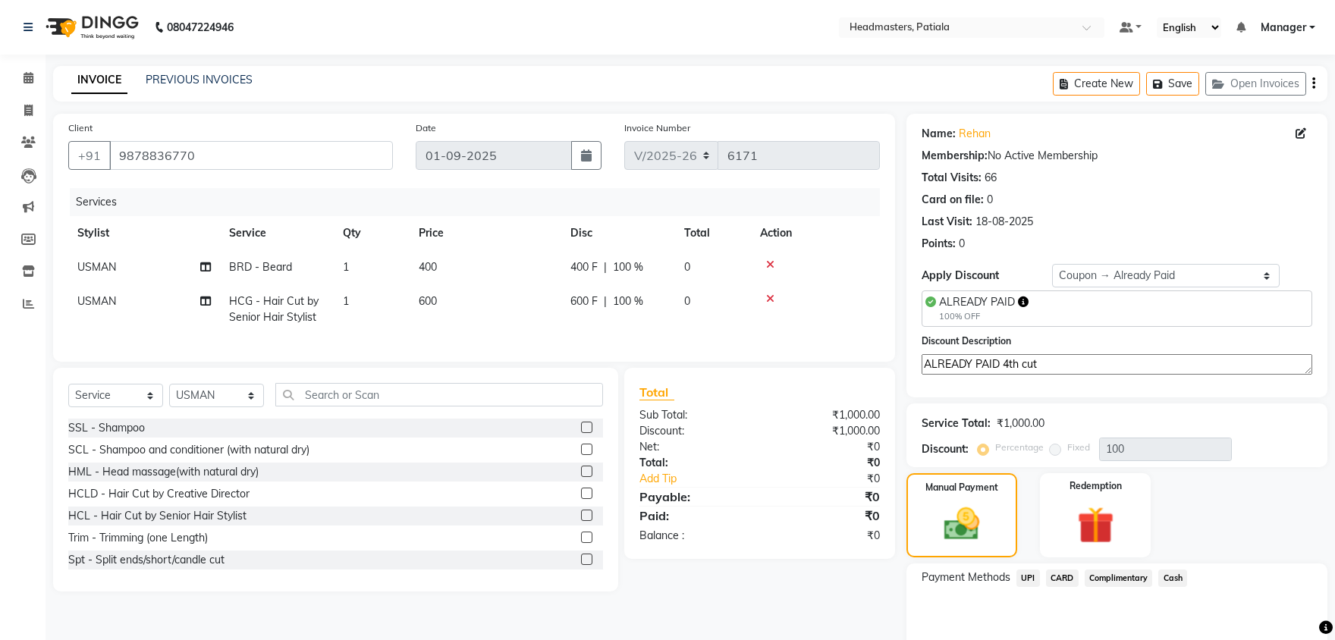
click at [1103, 576] on span "Complimentary" at bounding box center [1119, 578] width 68 height 17
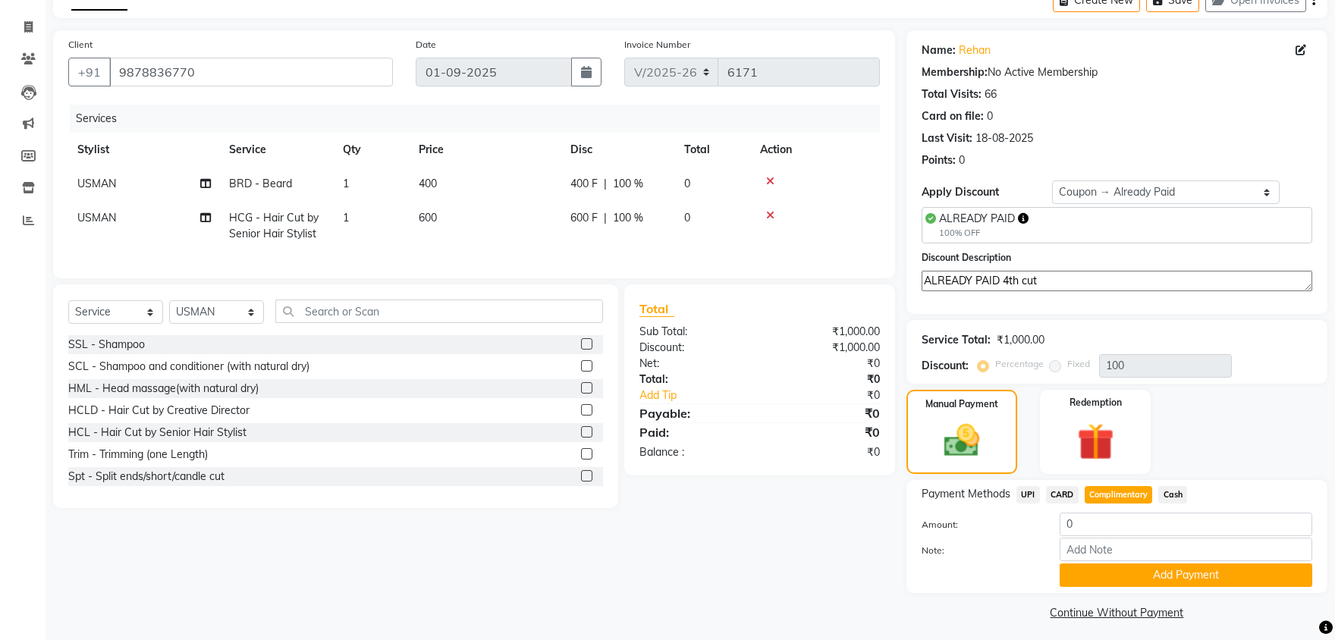
drag, startPoint x: 1042, startPoint y: 285, endPoint x: 910, endPoint y: 292, distance: 132.2
click at [922, 291] on textarea "ALREADY PAID 4th cut" at bounding box center [1117, 281] width 391 height 20
click at [1119, 550] on input "Note:" at bounding box center [1186, 550] width 253 height 24
paste input "ALREADY PAID 4th cut"
click at [1148, 544] on input "ALREADY PAID 4th cut" at bounding box center [1186, 550] width 253 height 24
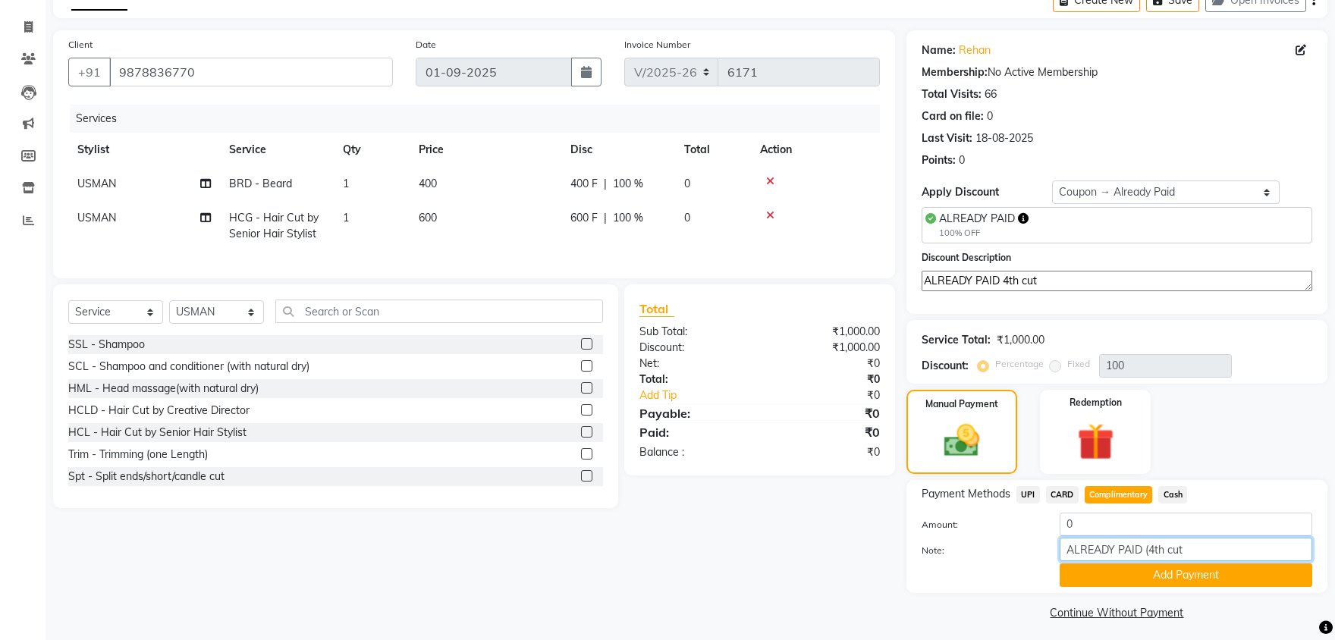
click at [1208, 540] on input "ALREADY PAID (4th cut" at bounding box center [1186, 550] width 253 height 24
type input "ALREADY PAID (4th cut)"
click at [1000, 278] on textarea "ALREADY PAID 4th cut" at bounding box center [1117, 281] width 391 height 20
click at [1005, 279] on textarea "ALREADY PAID 4th cut" at bounding box center [1117, 281] width 391 height 20
click at [1048, 283] on textarea "ALREADY PAID (4th cut" at bounding box center [1117, 281] width 391 height 20
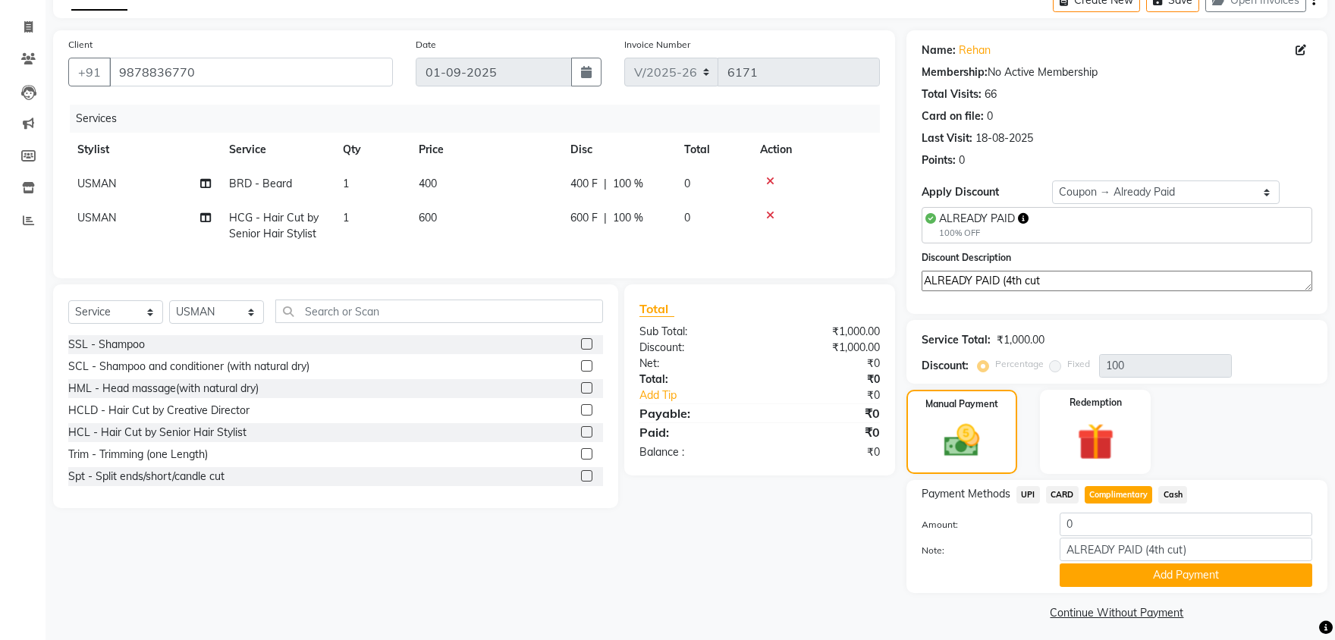
click at [1048, 283] on textarea "ALREADY PAID (4th cut" at bounding box center [1117, 281] width 391 height 20
type textarea "ALREADY PAID (4th cut)"
click at [1149, 573] on button "Add Payment" at bounding box center [1186, 576] width 253 height 24
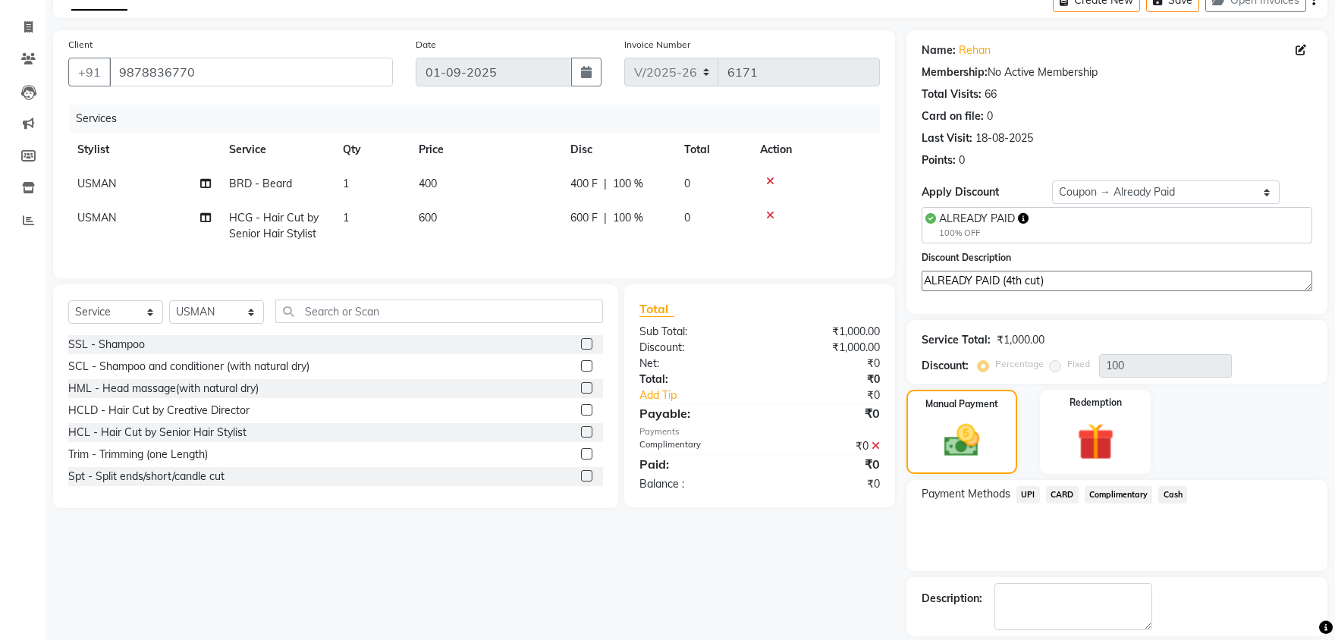
scroll to position [129, 0]
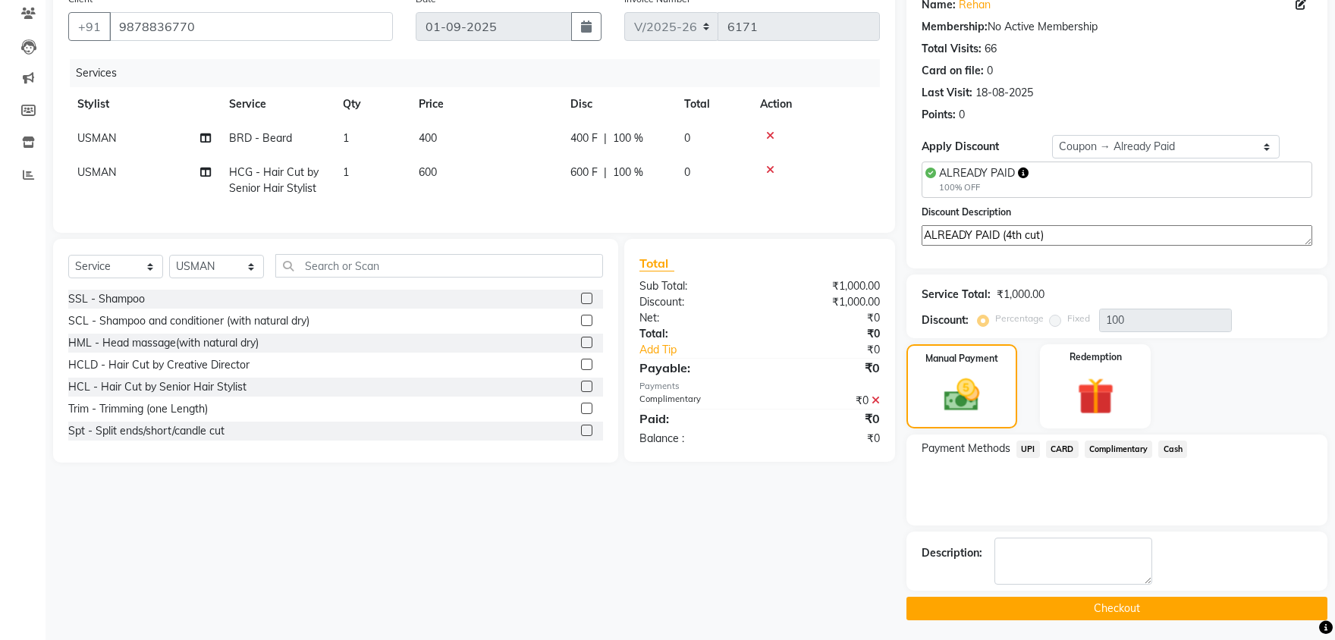
click at [1129, 608] on button "Checkout" at bounding box center [1116, 609] width 421 height 24
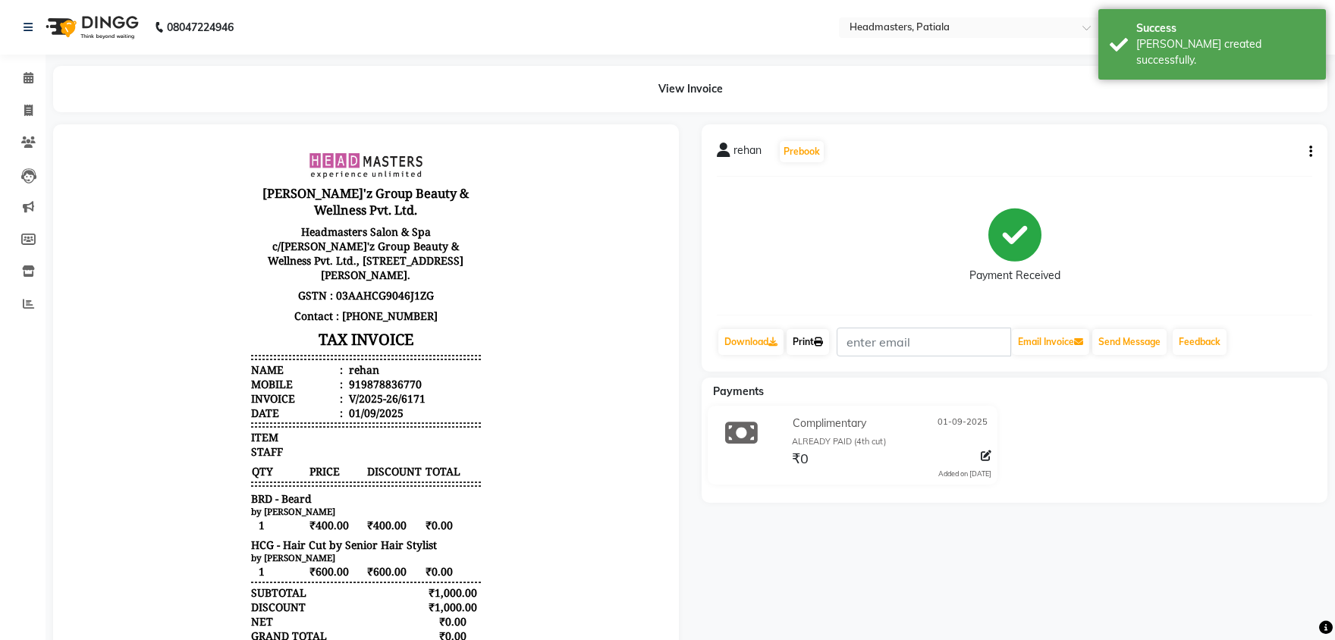
click at [829, 332] on link "Print" at bounding box center [808, 342] width 42 height 26
click at [24, 65] on li "Calendar" at bounding box center [23, 78] width 46 height 33
click at [25, 71] on span at bounding box center [28, 78] width 27 height 17
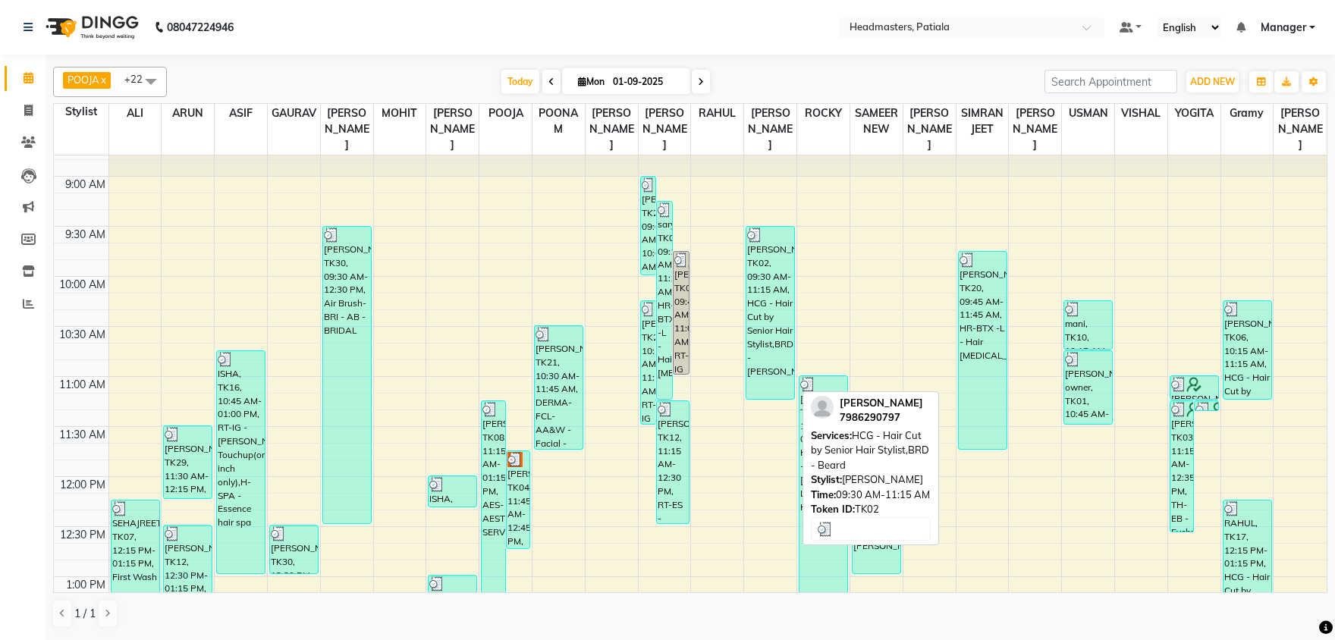
scroll to position [317, 0]
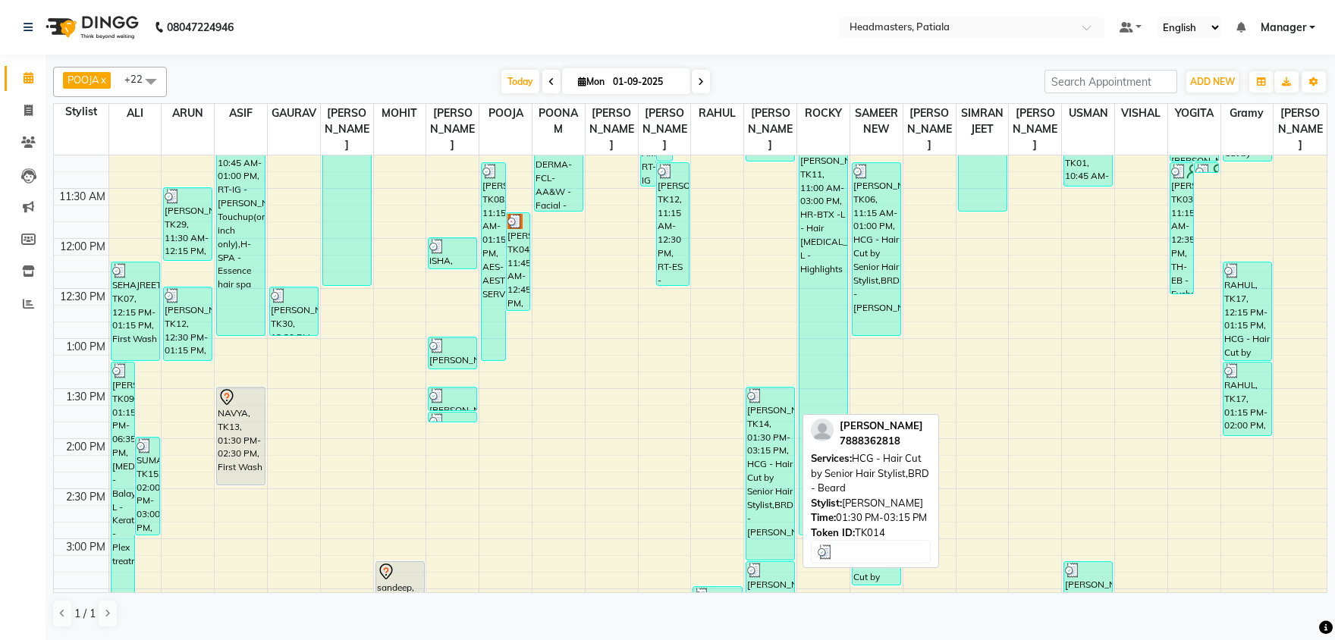
click at [766, 397] on div at bounding box center [770, 395] width 46 height 15
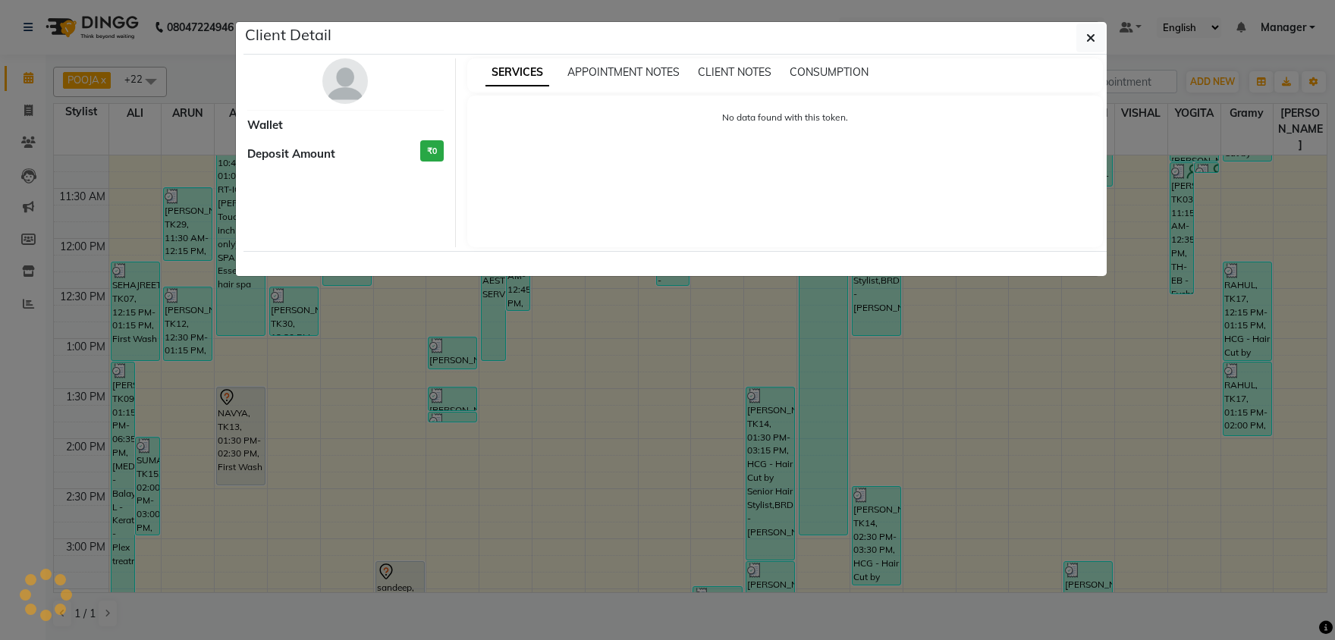
select select "3"
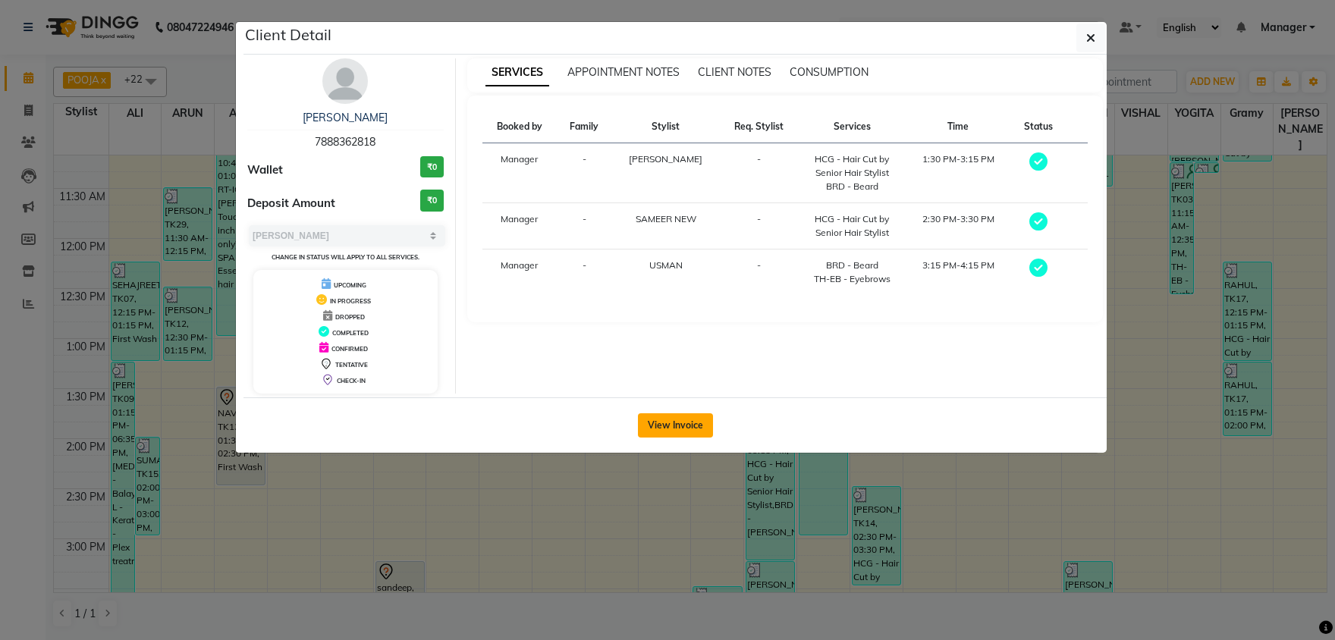
click at [667, 422] on button "View Invoice" at bounding box center [675, 425] width 75 height 24
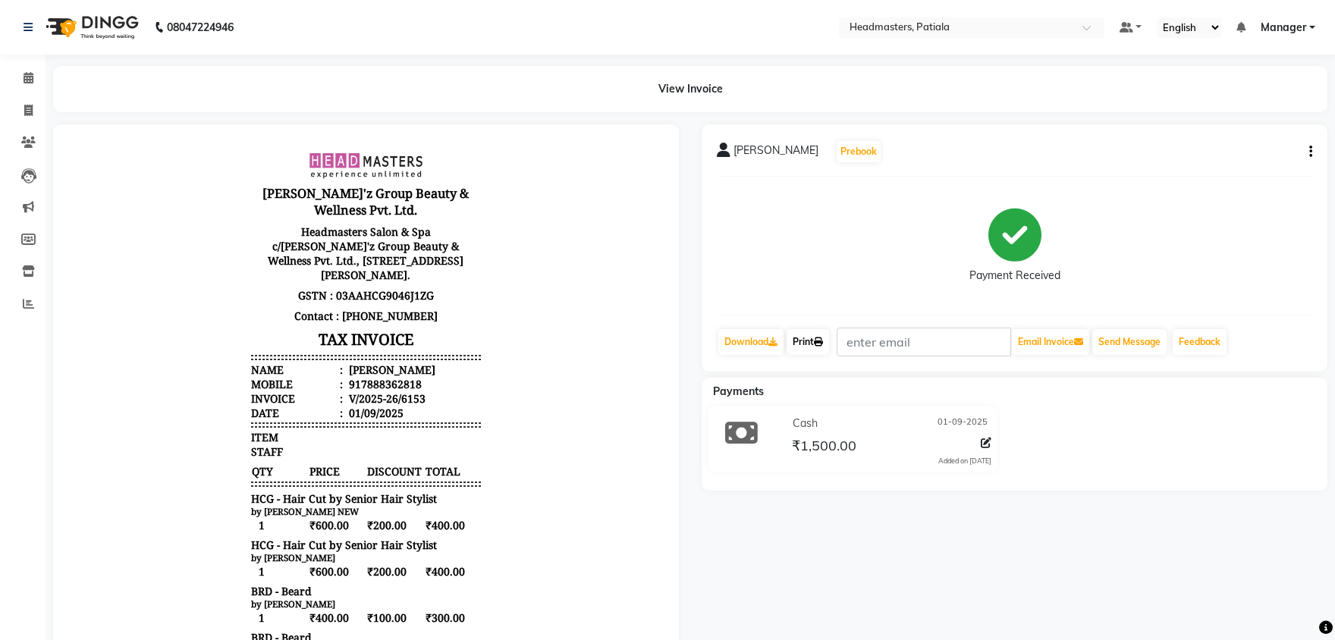
click at [809, 339] on link "Print" at bounding box center [808, 342] width 42 height 26
drag, startPoint x: 30, startPoint y: 78, endPoint x: 2, endPoint y: 80, distance: 27.3
click at [24, 80] on icon at bounding box center [29, 77] width 10 height 11
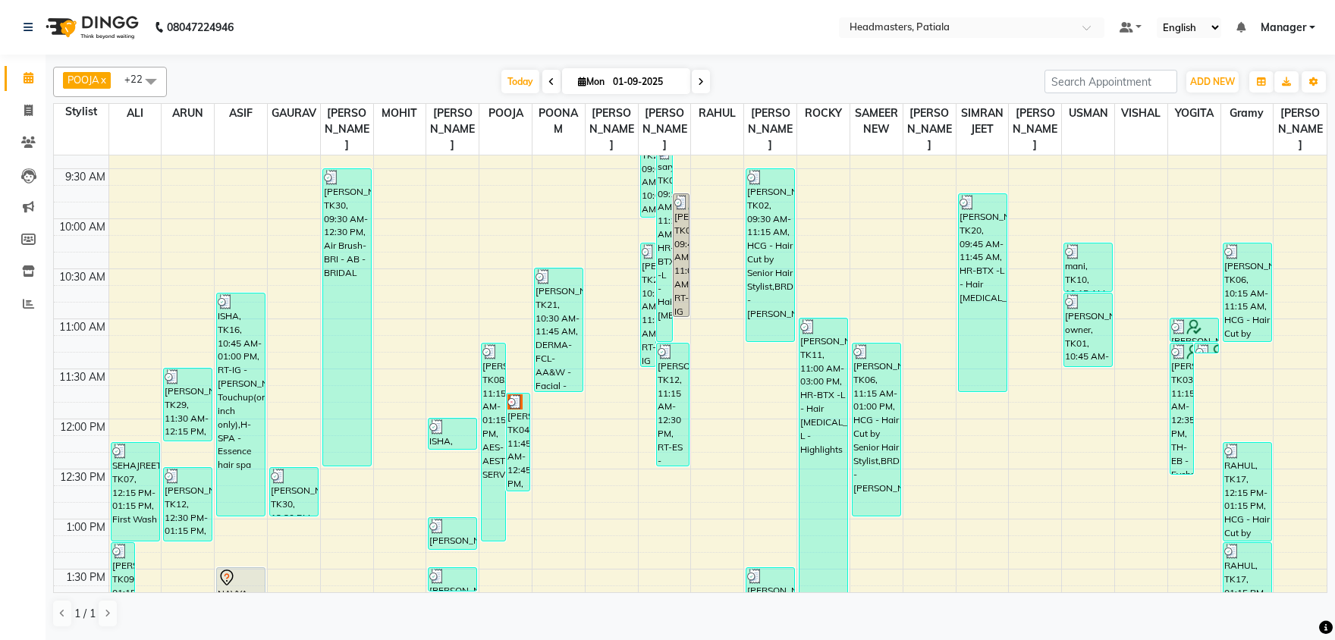
scroll to position [7, 0]
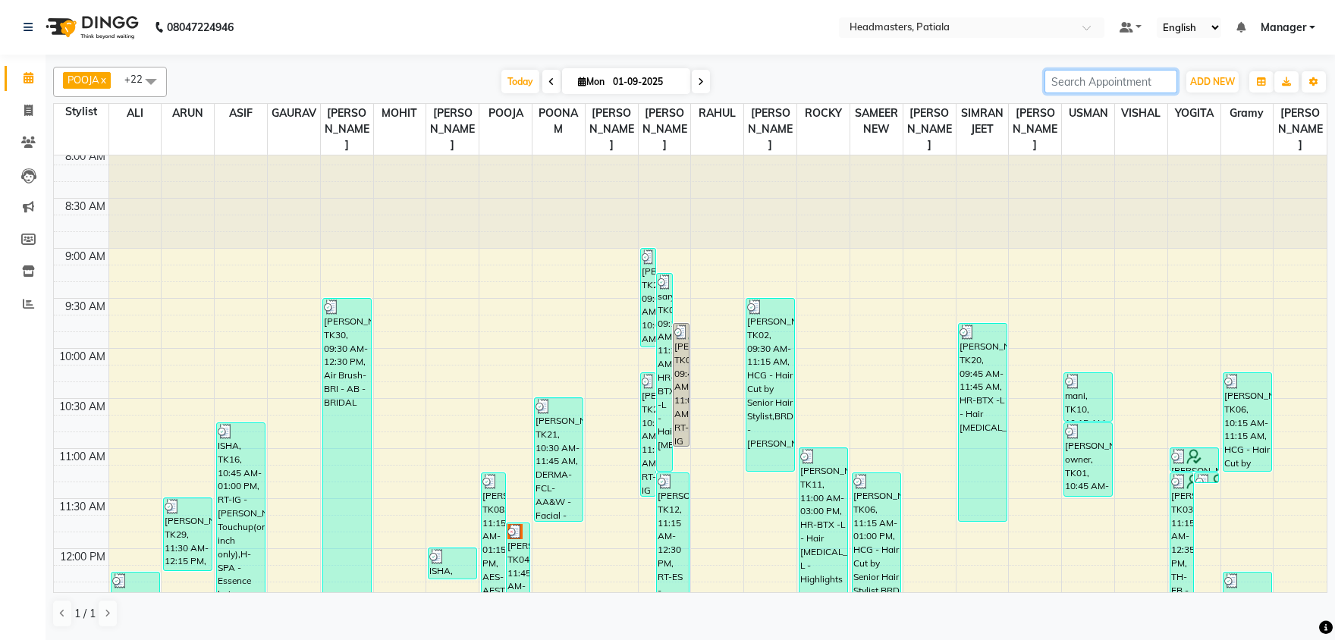
click at [1068, 84] on input "search" at bounding box center [1110, 82] width 133 height 24
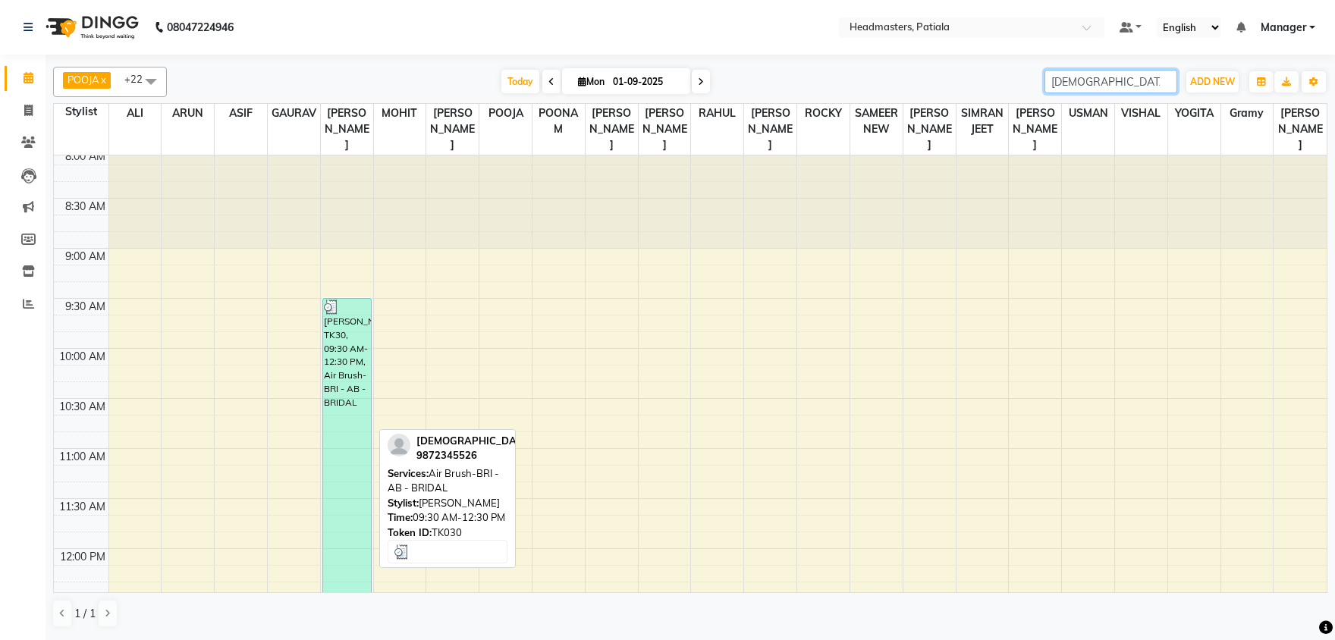
type input "shiva"
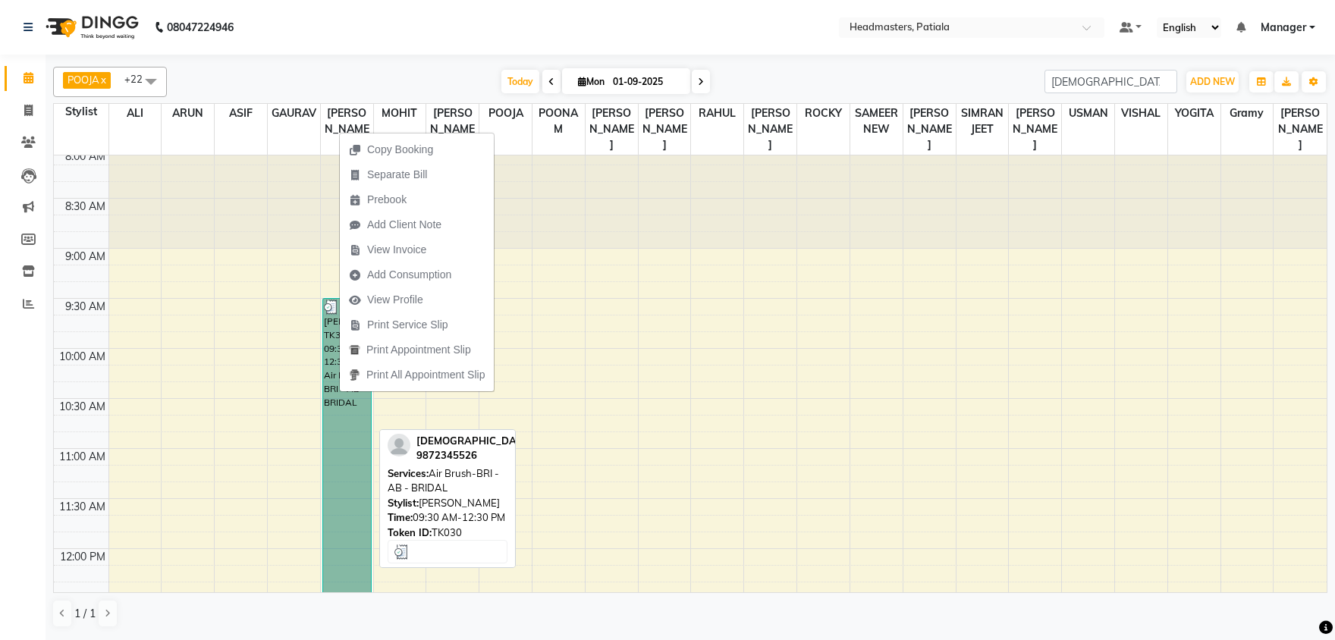
click at [325, 410] on link "[PERSON_NAME], TK30, 09:30 AM-12:30 PM, Air Brush-BRI - AB - BRIDAL" at bounding box center [346, 447] width 49 height 298
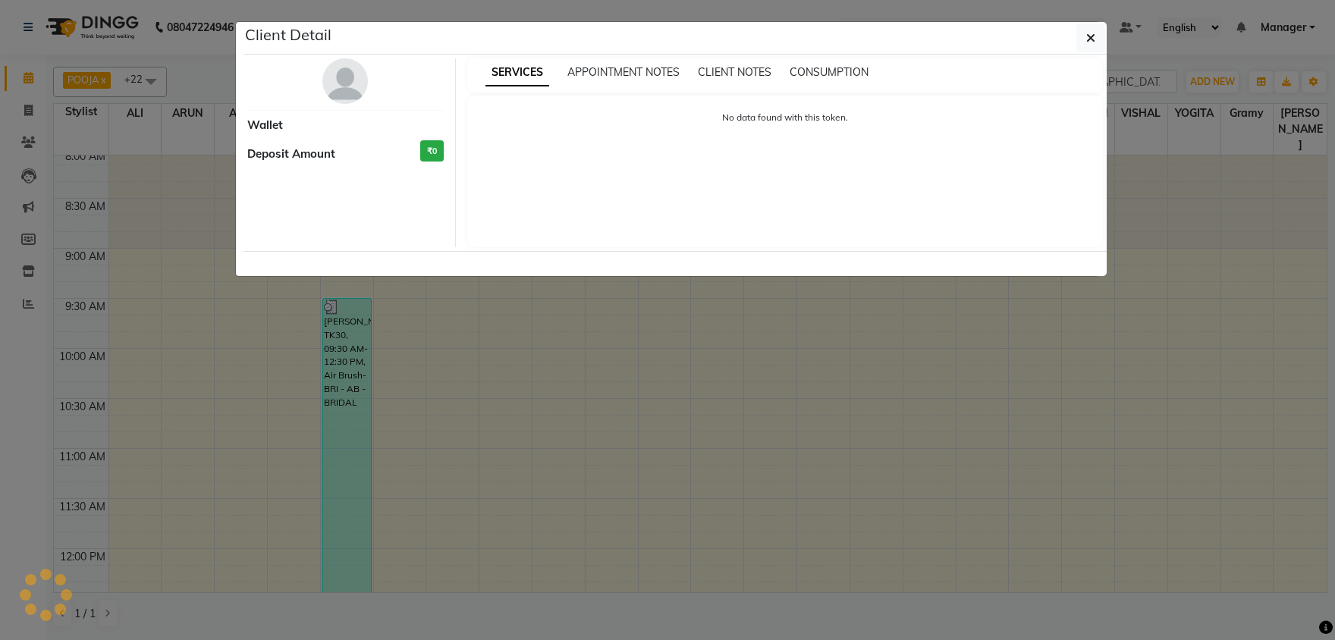
select select "3"
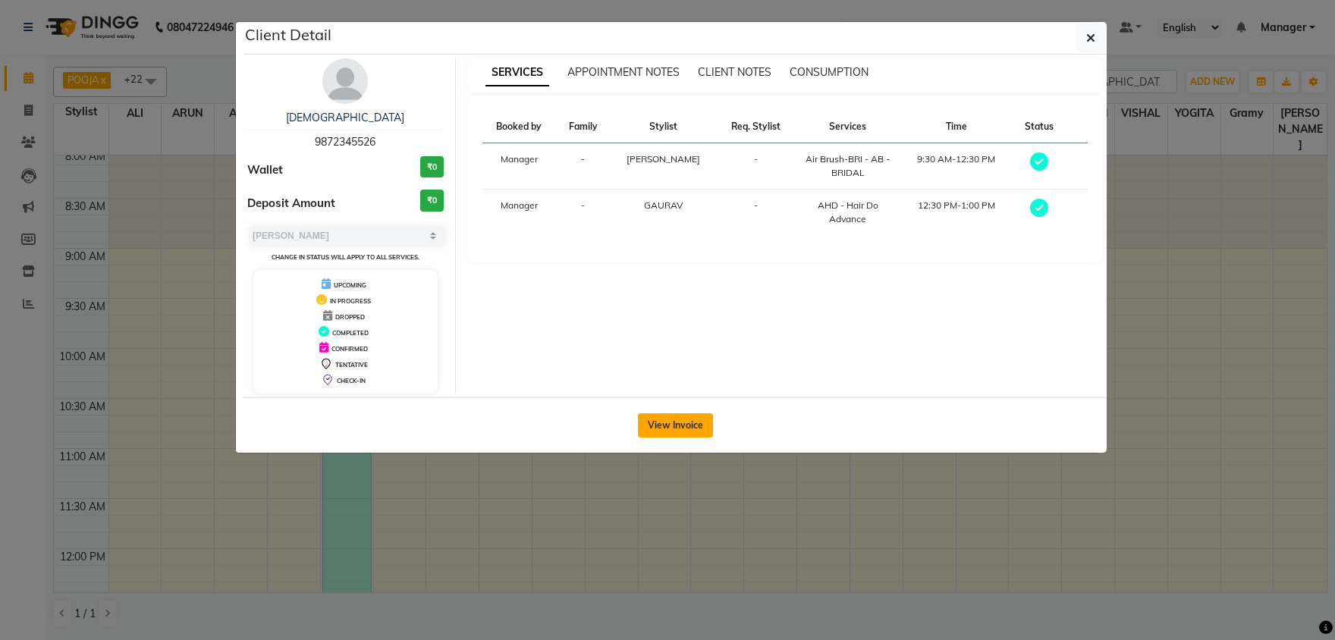
click at [695, 419] on button "View Invoice" at bounding box center [675, 425] width 75 height 24
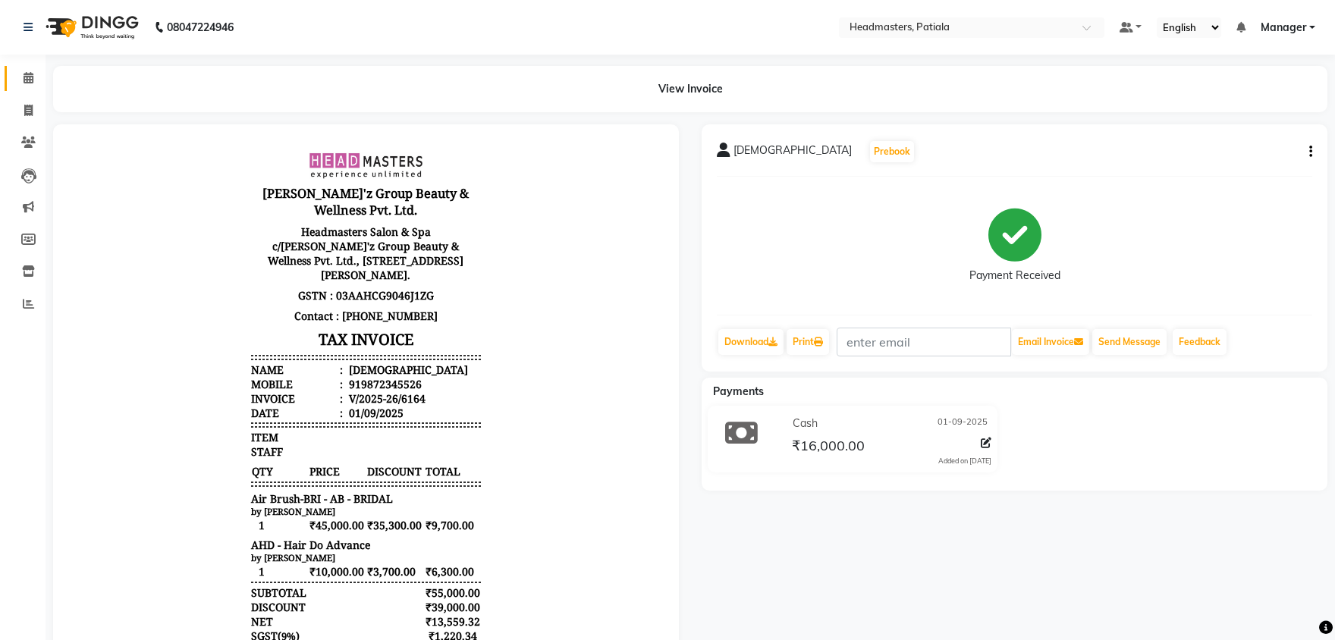
click at [19, 70] on link "Calendar" at bounding box center [23, 78] width 36 height 25
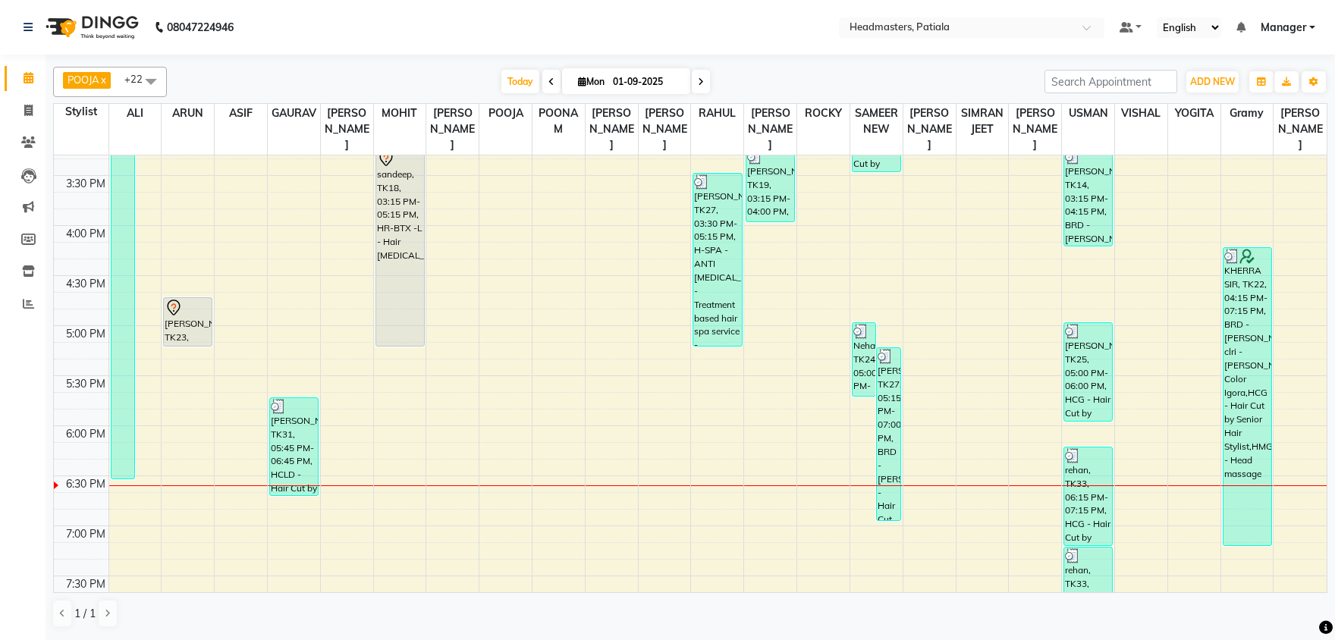
scroll to position [793, 0]
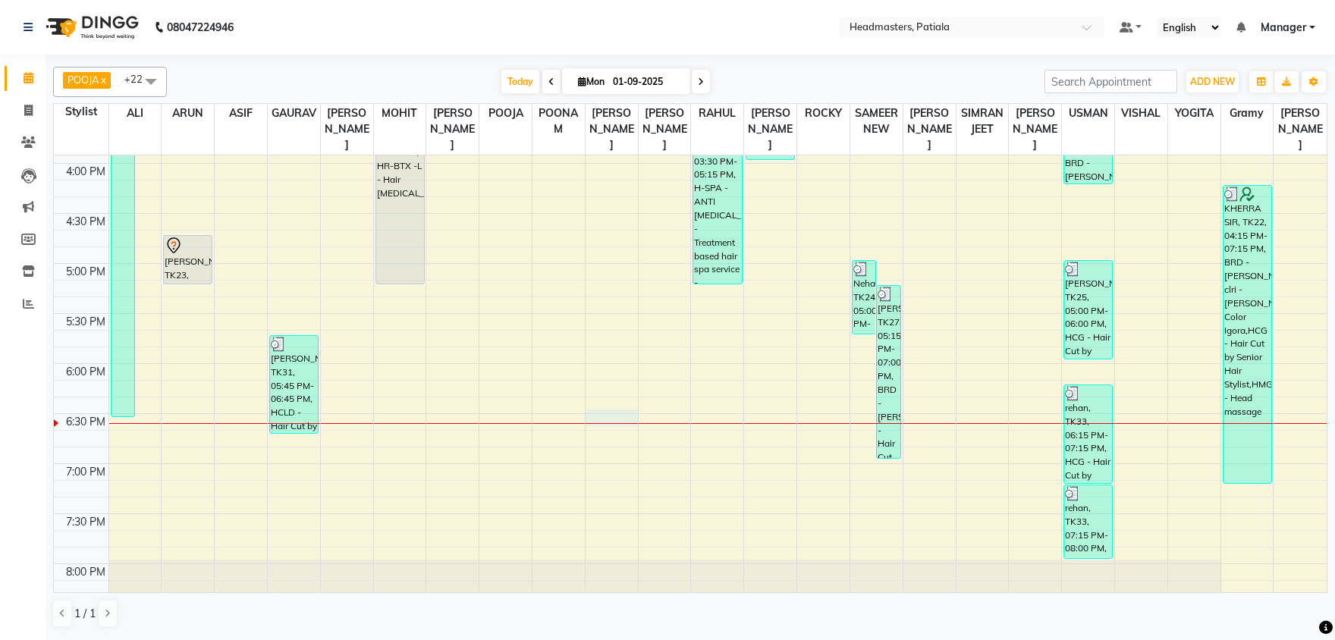
click at [630, 418] on div "8:00 AM 8:30 AM 9:00 AM 9:30 AM 10:00 AM 10:30 AM 11:00 AM 11:30 AM 12:00 PM 12…" at bounding box center [690, 63] width 1273 height 1401
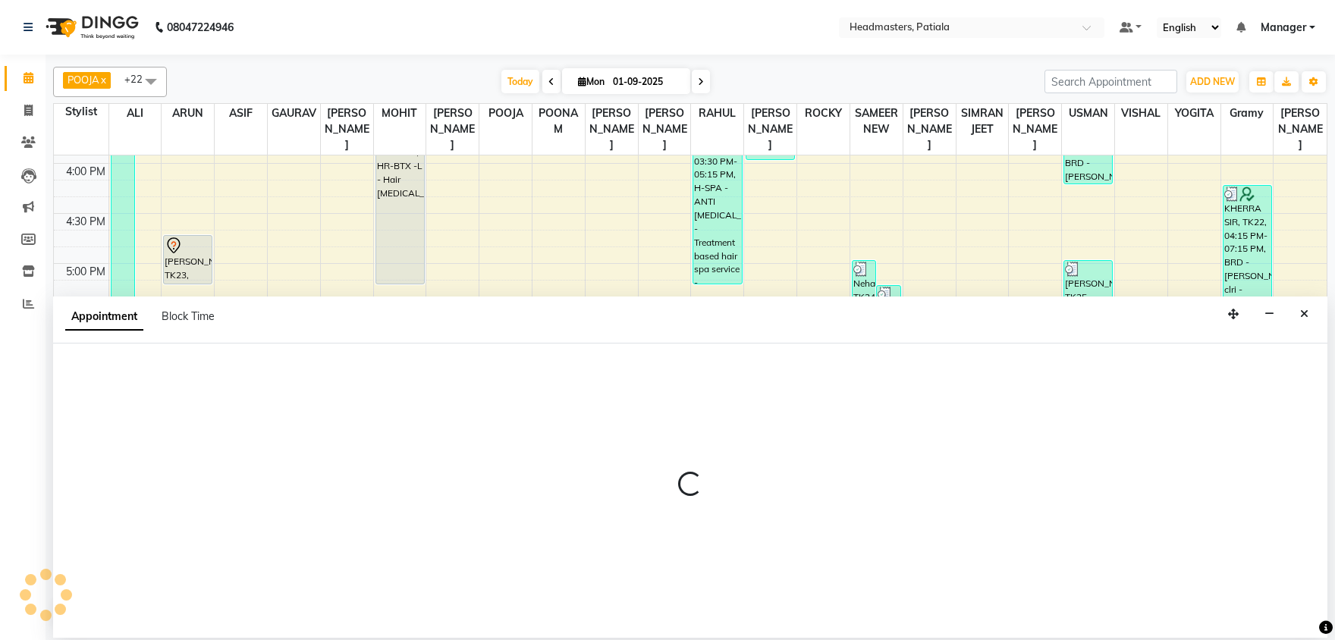
select select "51099"
select select "tentative"
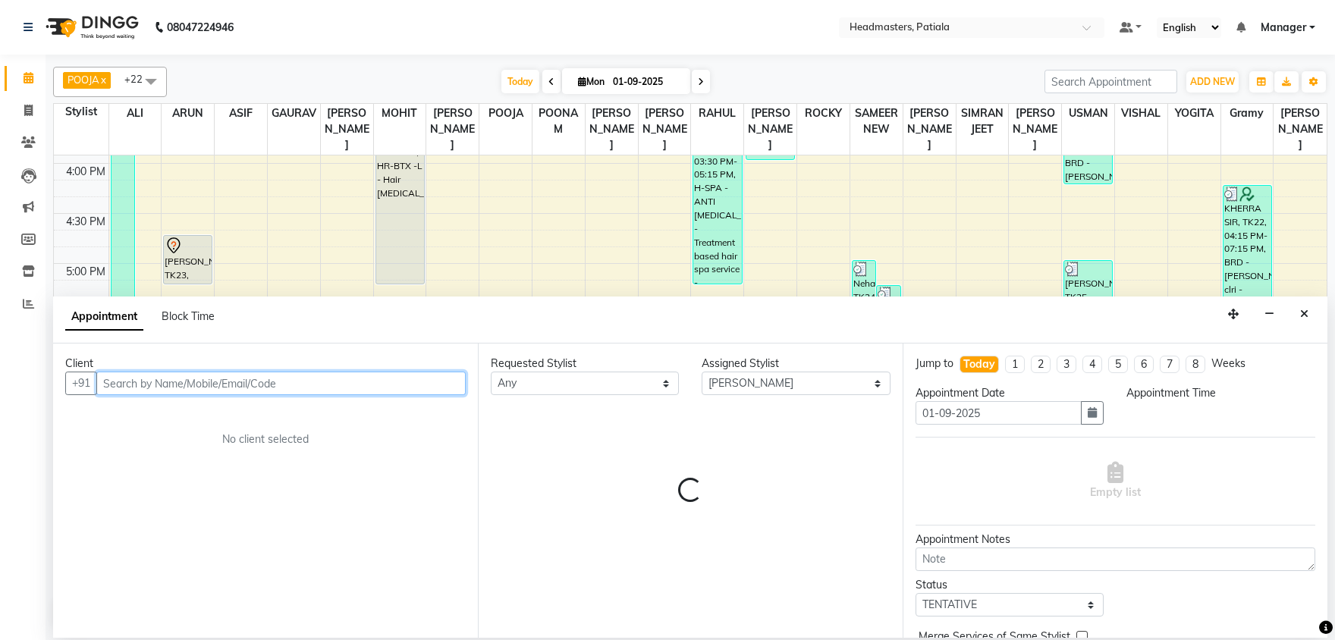
select select "1110"
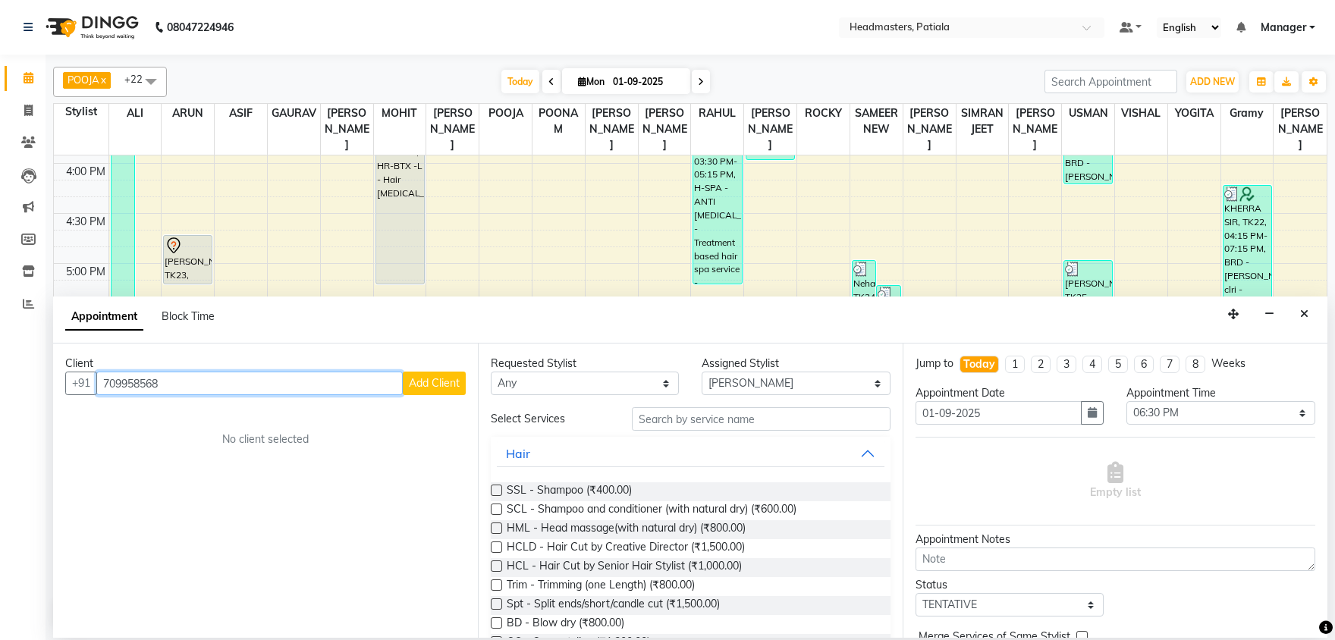
type input "709958568"
click at [431, 389] on span "Add Client" at bounding box center [434, 383] width 51 height 14
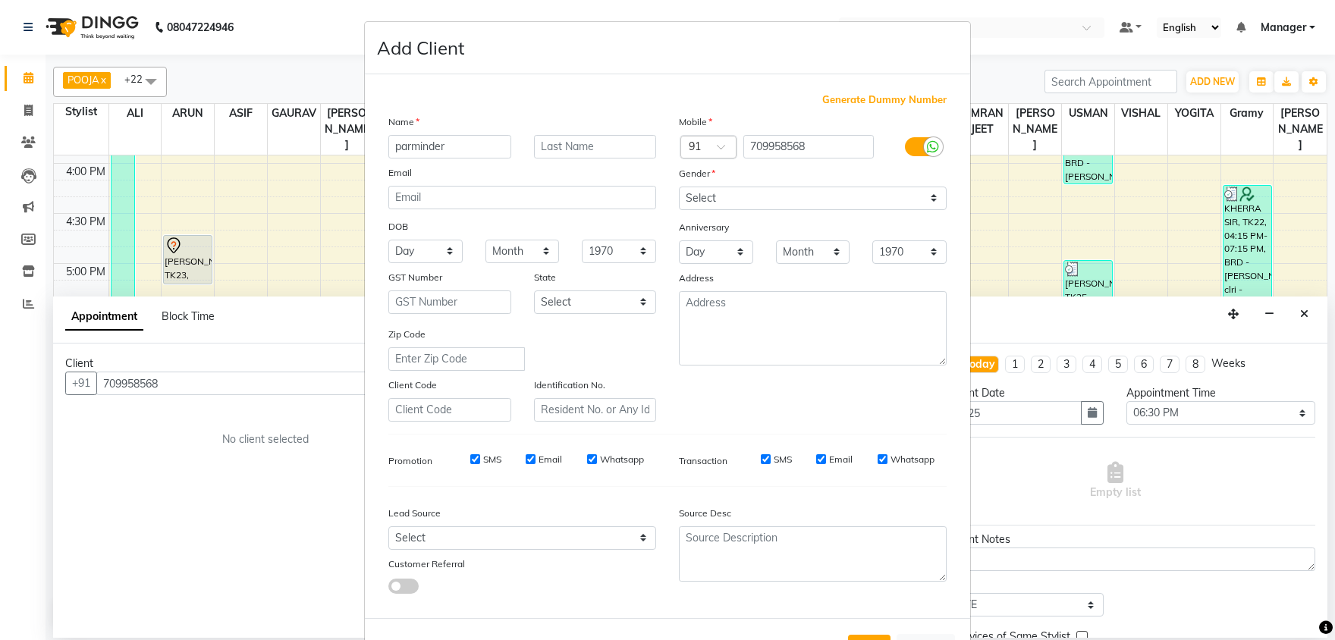
type input "parminder"
click at [679, 187] on select "Select Male Female Other Prefer Not To Say" at bounding box center [813, 199] width 268 height 24
select select "female"
click option "Female" at bounding box center [0, 0] width 0 height 0
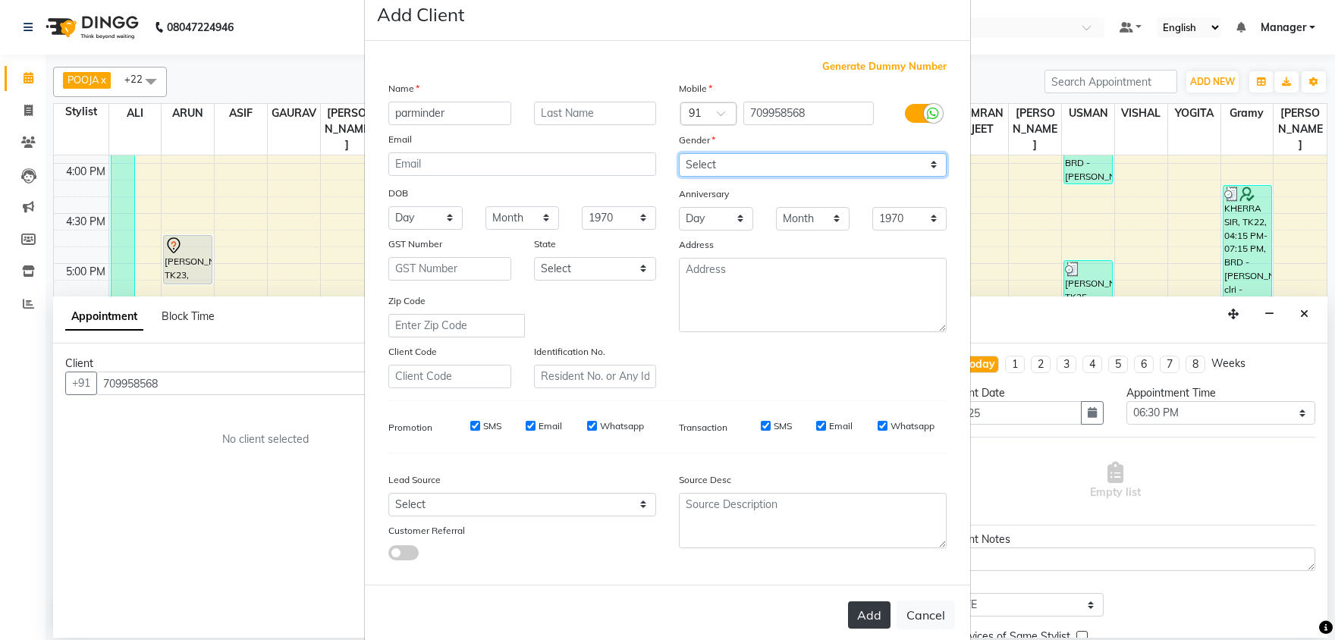
scroll to position [58, 0]
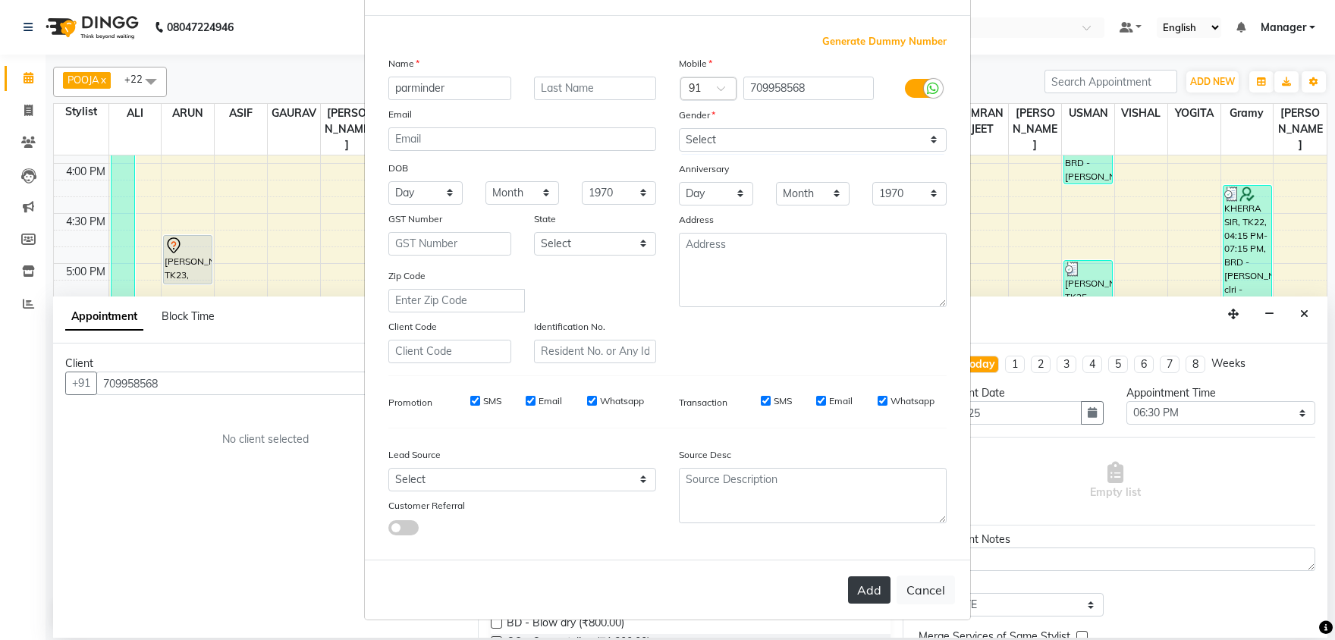
click at [868, 585] on button "Add" at bounding box center [869, 589] width 42 height 27
click at [861, 585] on button "Add" at bounding box center [869, 589] width 42 height 27
click at [876, 587] on button "Add" at bounding box center [869, 589] width 42 height 27
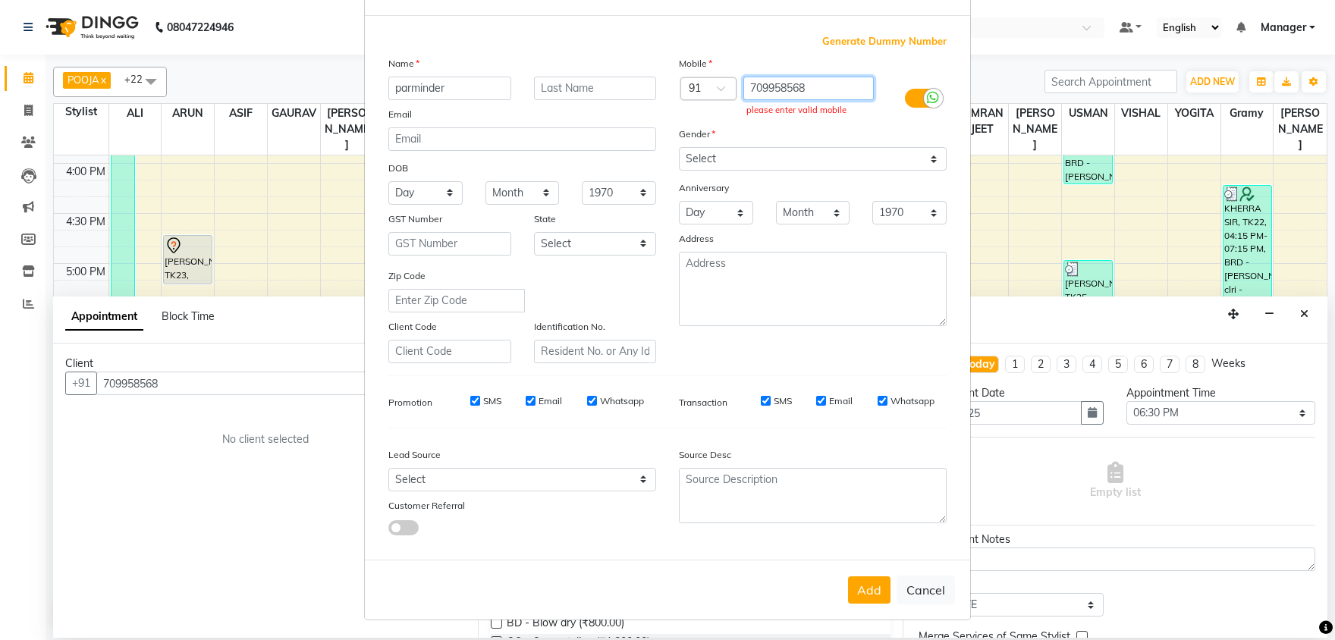
click at [816, 87] on input "709958568" at bounding box center [808, 89] width 131 height 24
click at [921, 601] on button "Cancel" at bounding box center [926, 590] width 58 height 29
select select
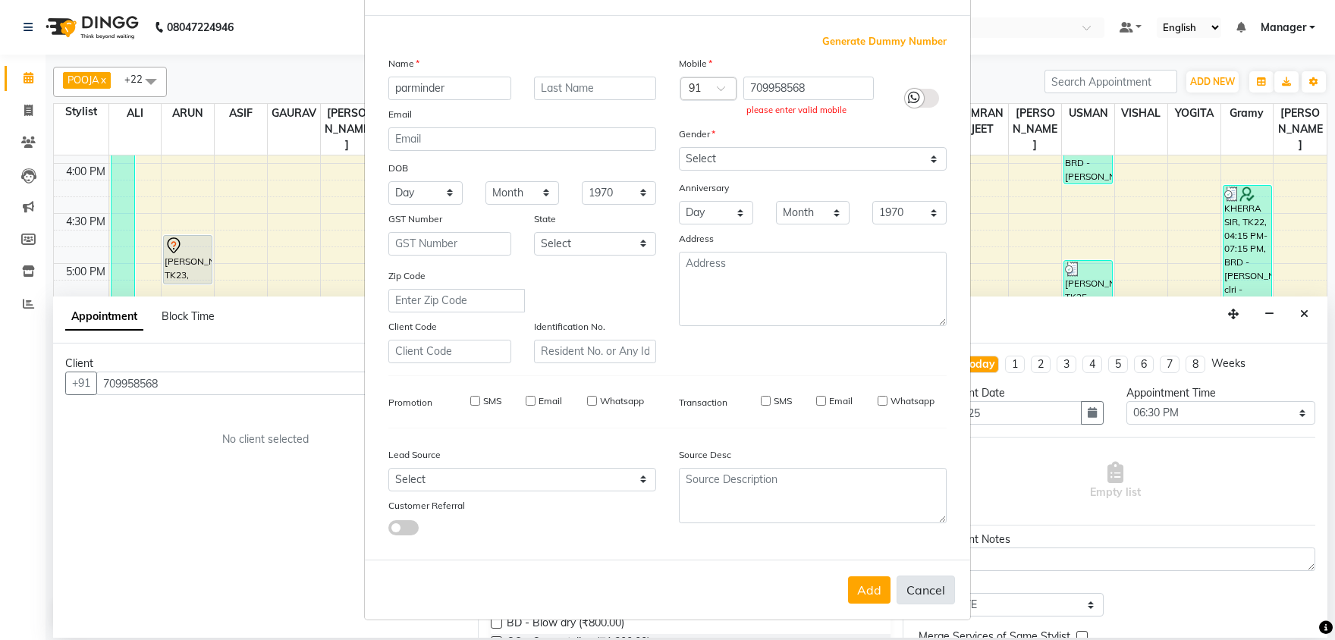
select select
checkbox input "false"
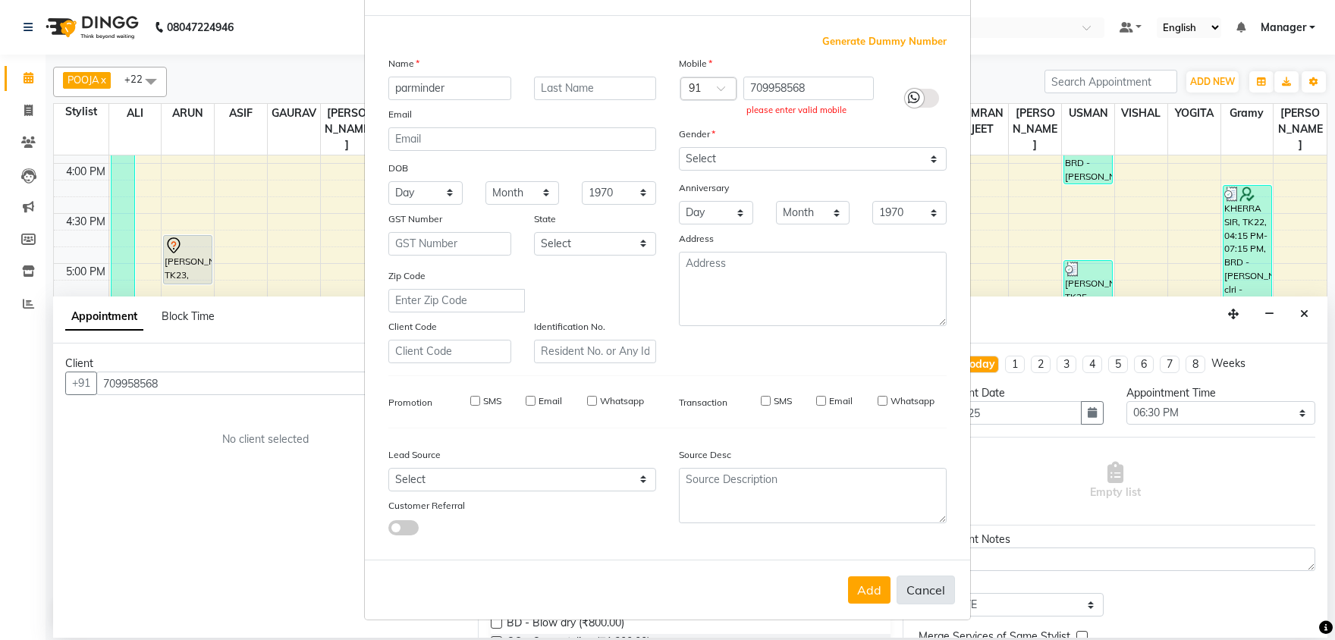
checkbox input "false"
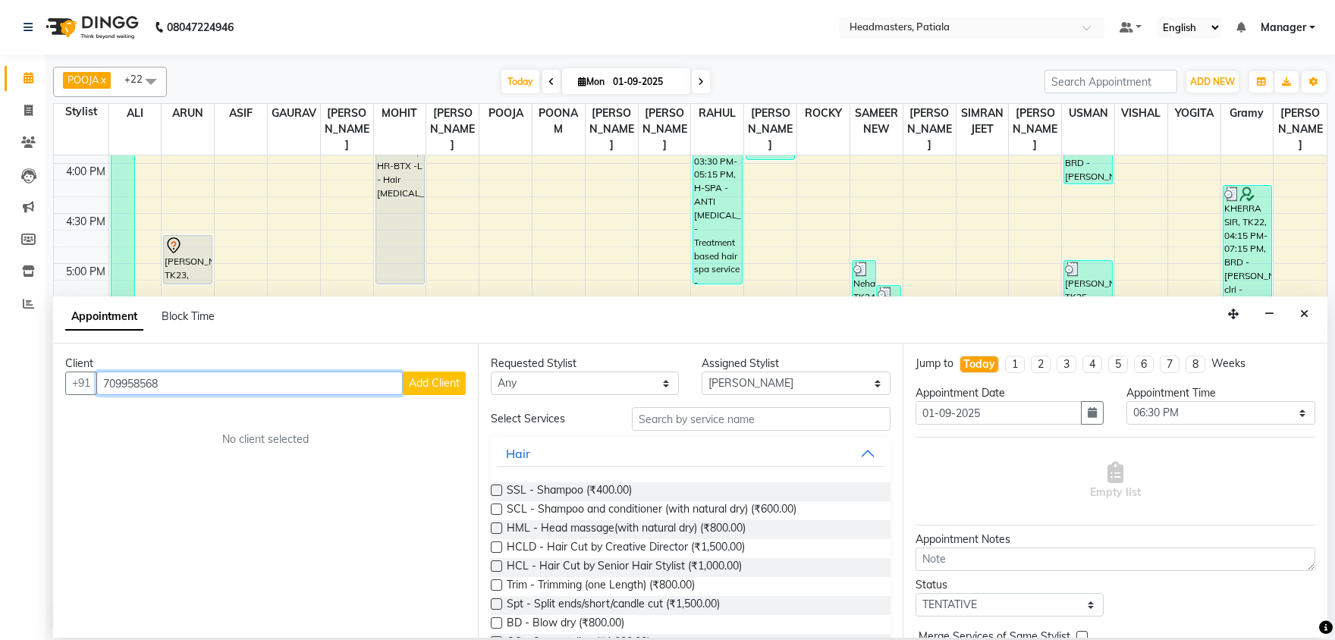
drag, startPoint x: 203, startPoint y: 380, endPoint x: 76, endPoint y: 366, distance: 127.5
click at [96, 372] on input "709958568" at bounding box center [249, 384] width 306 height 24
type input "7009958568"
click at [431, 382] on span "Add Client" at bounding box center [434, 383] width 51 height 14
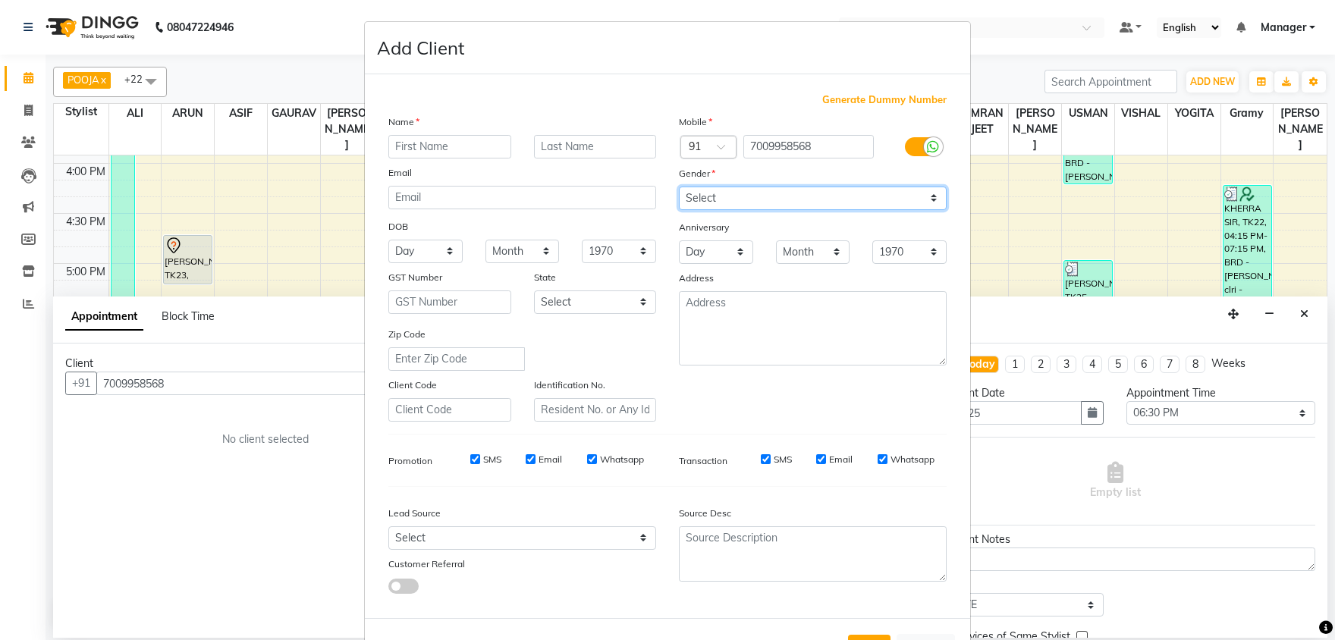
click at [679, 187] on select "Select Male Female Other Prefer Not To Say" at bounding box center [813, 199] width 268 height 24
click option "Female" at bounding box center [0, 0] width 0 height 0
select select "prefer_not_to_say"
click at [495, 145] on input "text" at bounding box center [449, 147] width 123 height 24
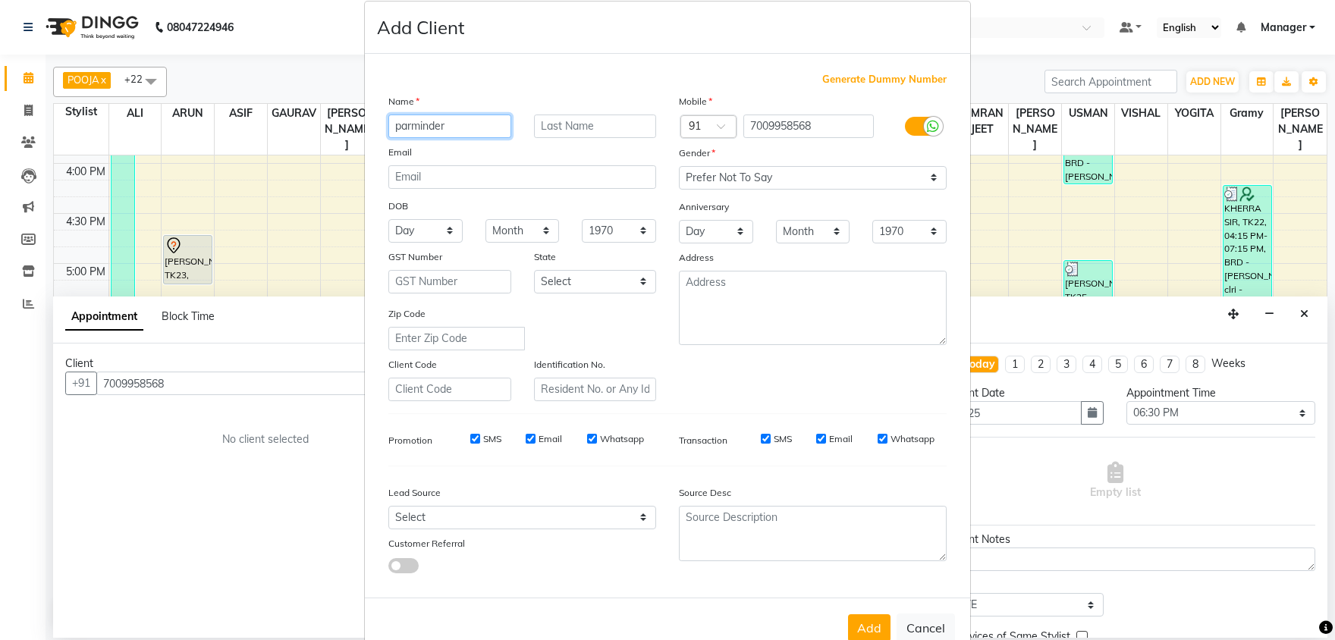
scroll to position [0, 0]
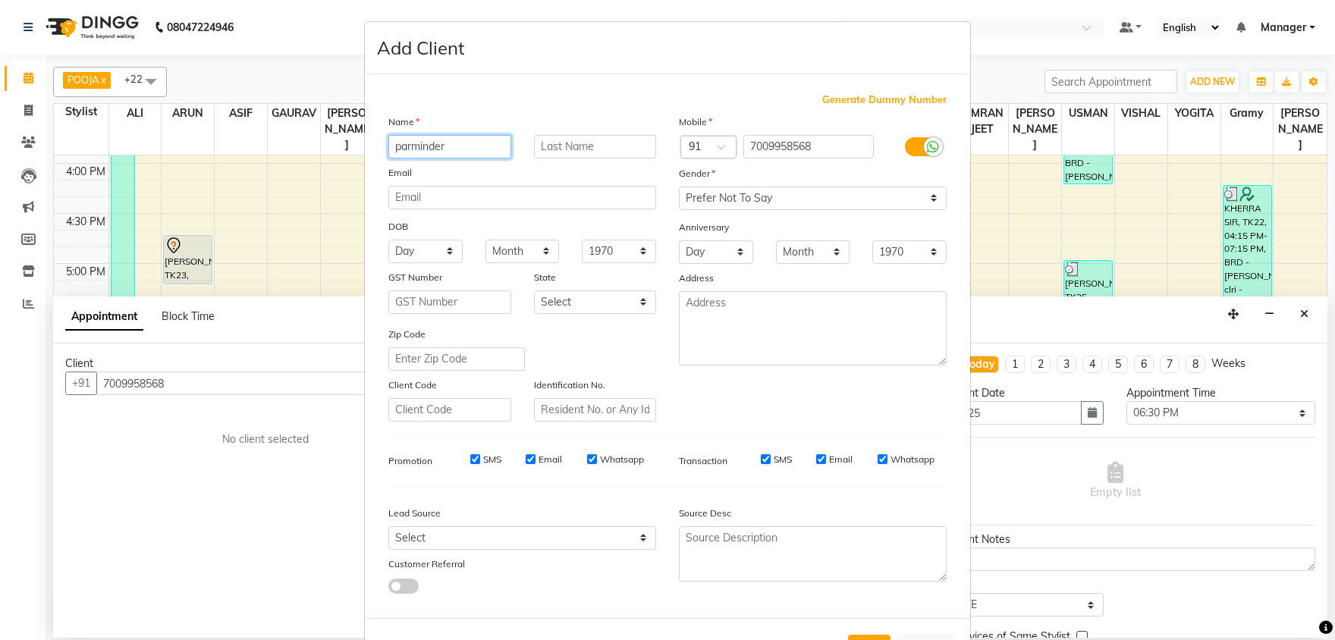
type input "parminder"
click at [679, 187] on select "Select Male Female Other Prefer Not To Say" at bounding box center [813, 199] width 268 height 24
select select "female"
click option "Female" at bounding box center [0, 0] width 0 height 0
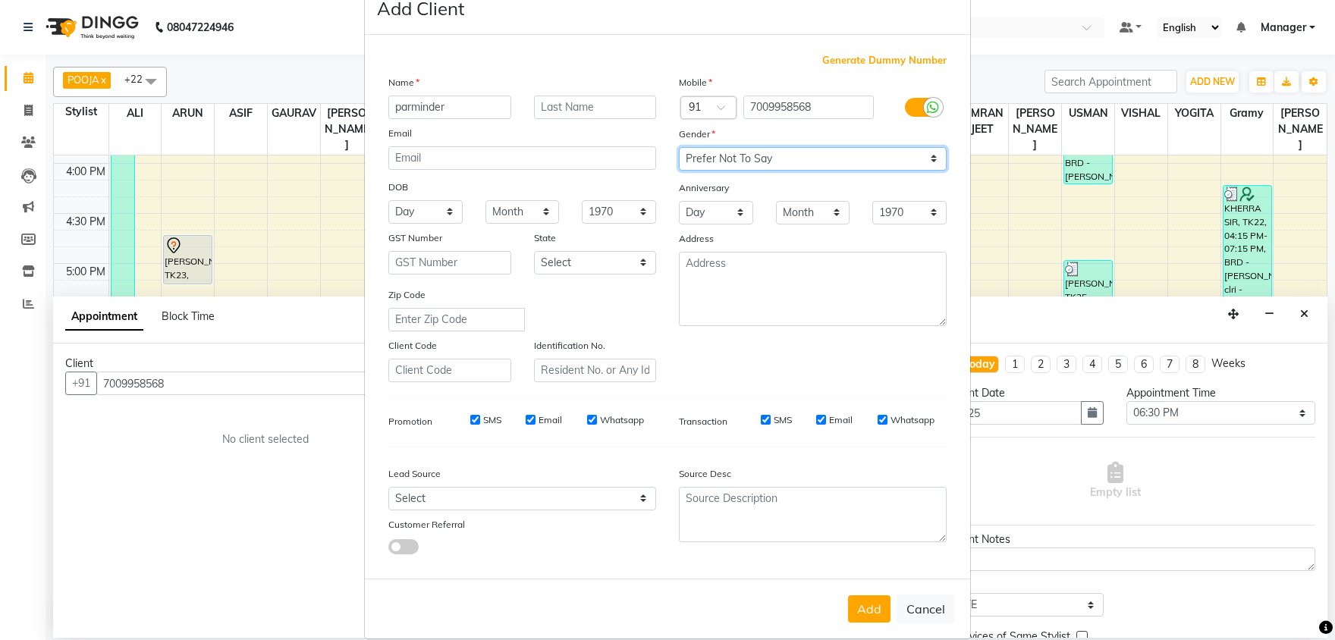
scroll to position [58, 0]
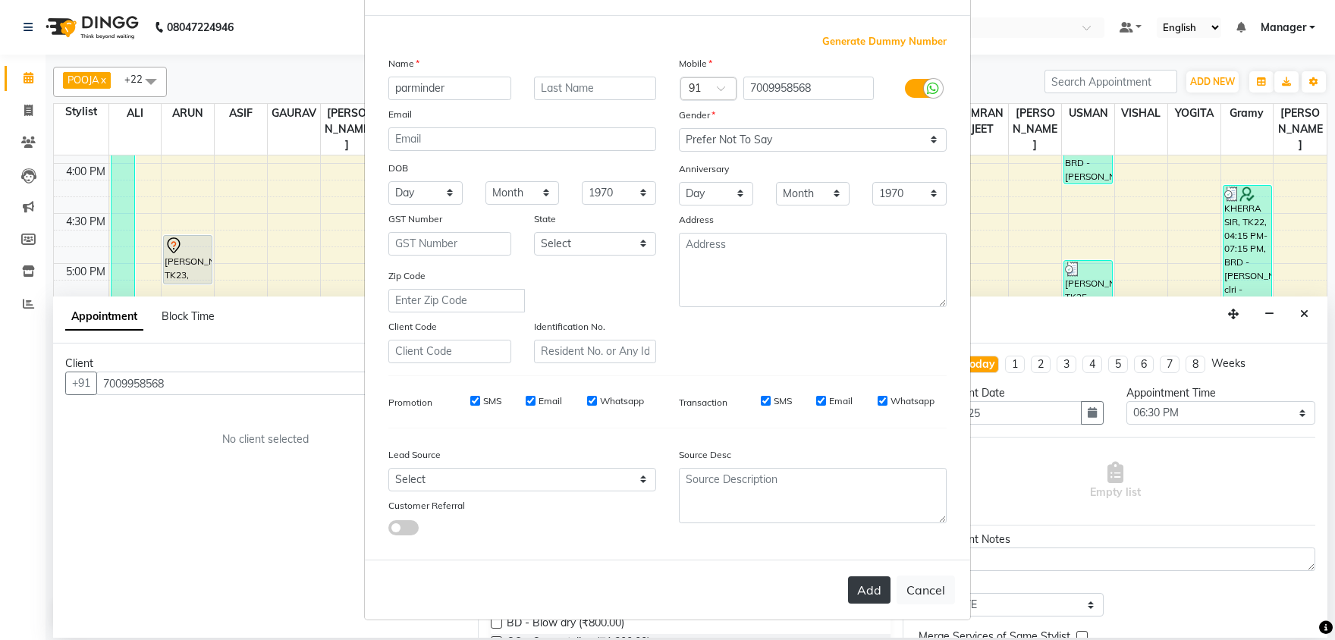
click at [859, 586] on button "Add" at bounding box center [869, 589] width 42 height 27
select select
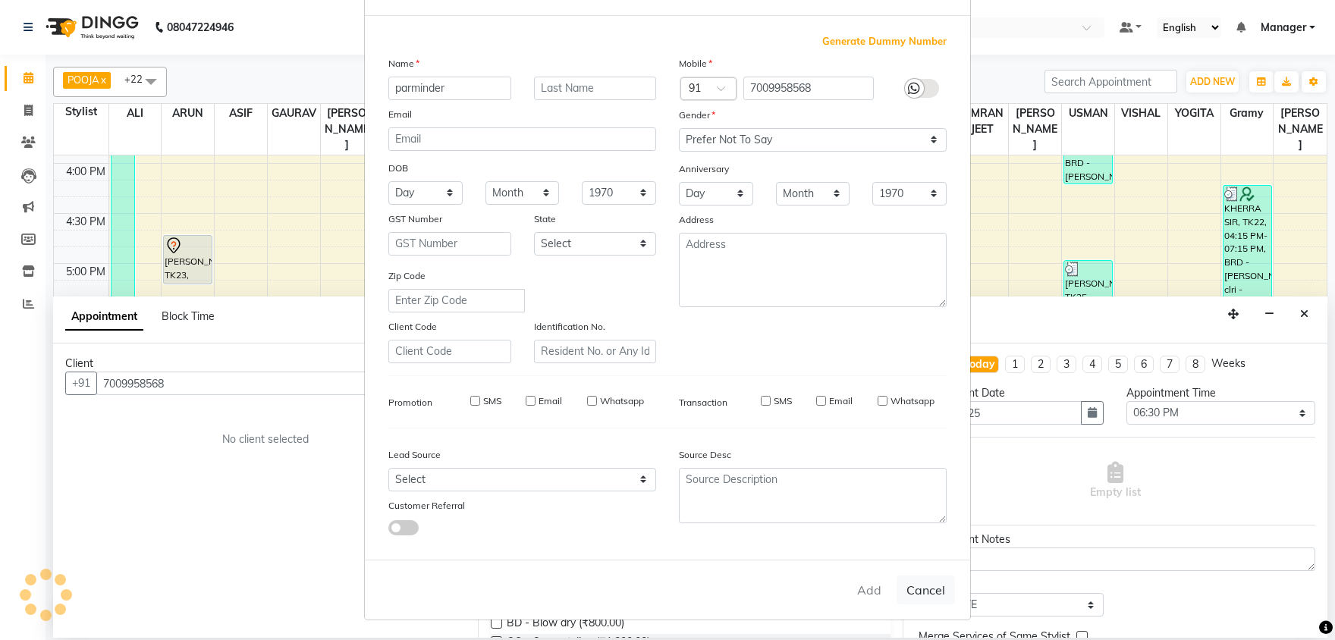
select select
checkbox input "false"
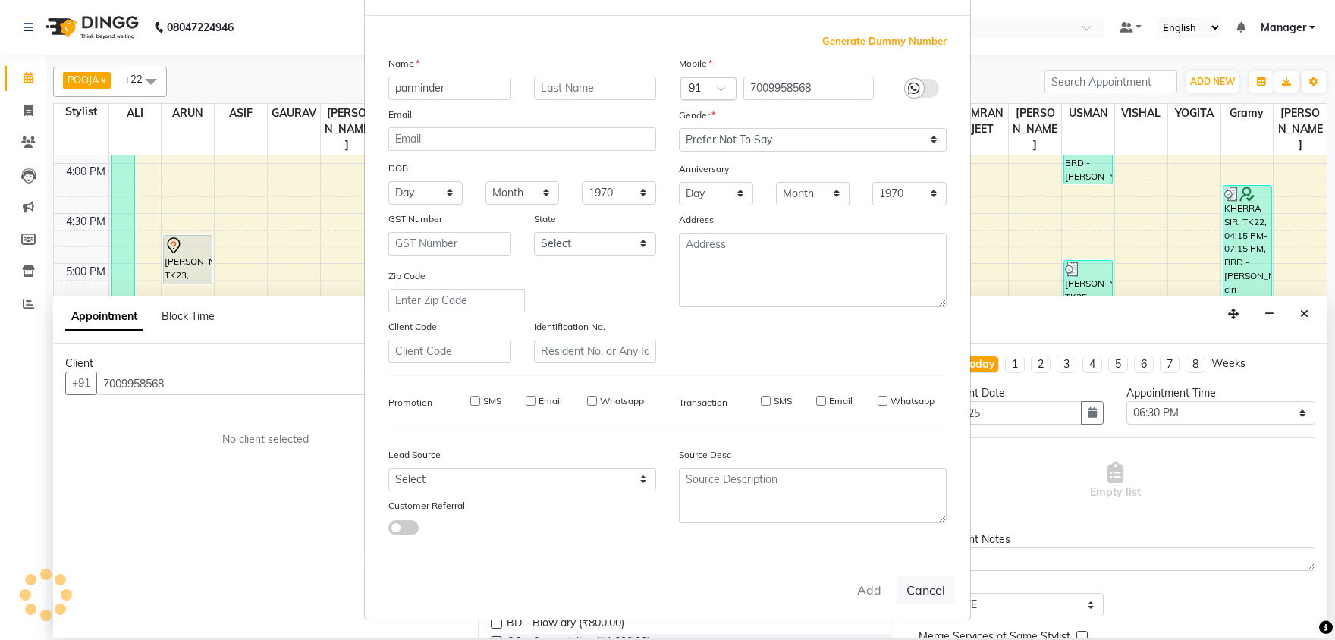
checkbox input "false"
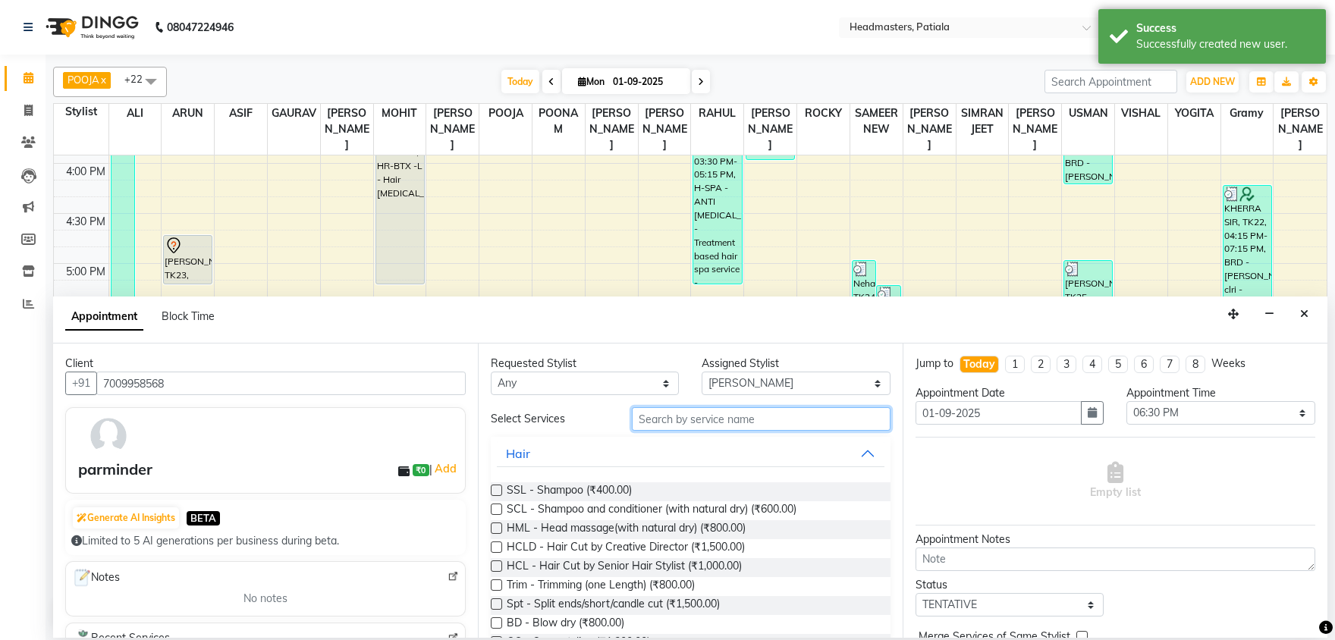
click at [742, 419] on input "text" at bounding box center [761, 419] width 259 height 24
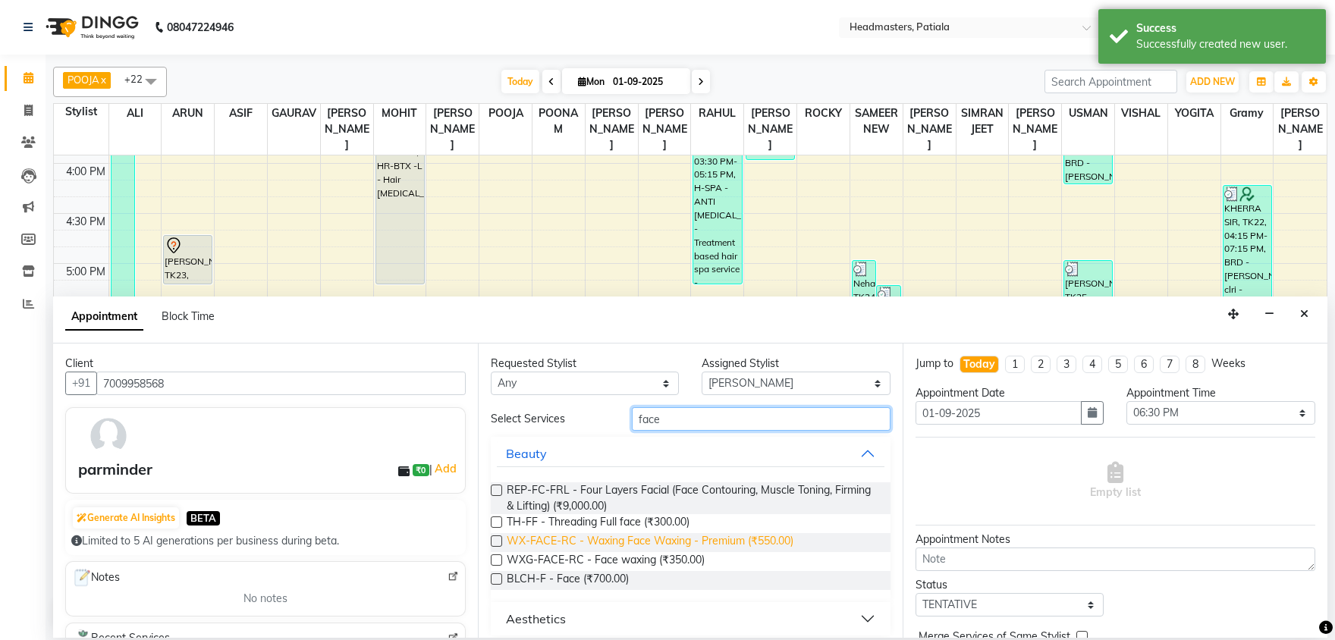
type input "face"
click at [655, 546] on span "WX-FACE-RC - Waxing Face Waxing - Premium (₹550.00)" at bounding box center [650, 542] width 287 height 19
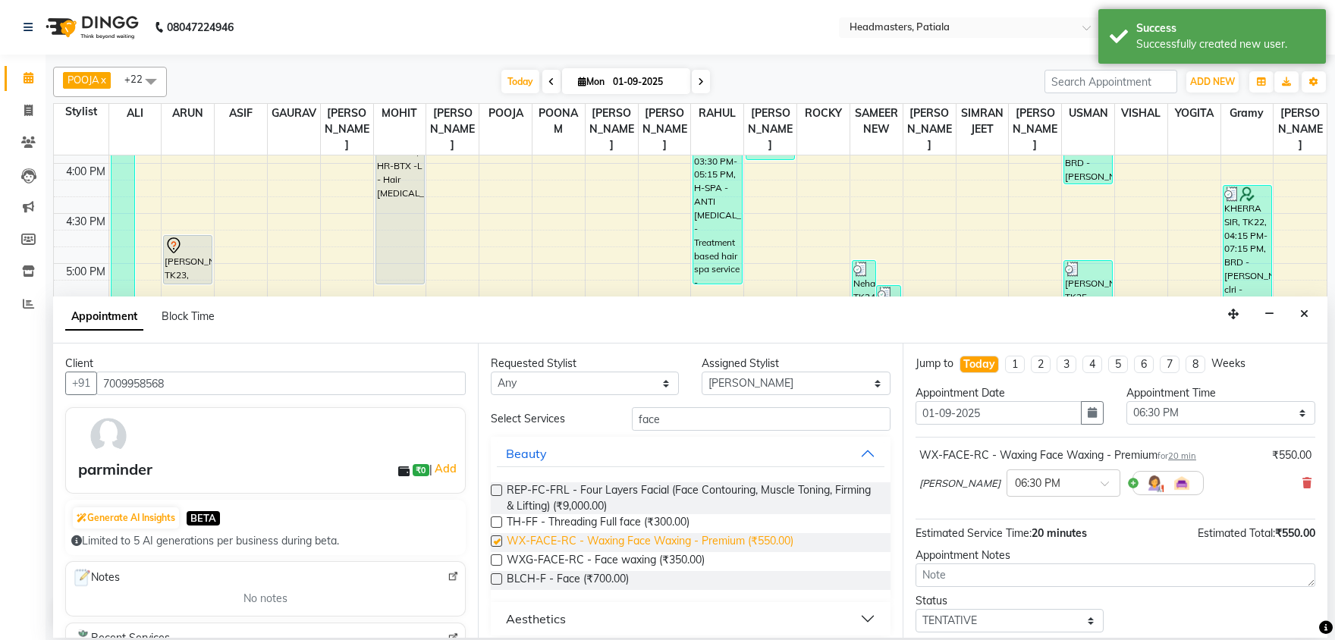
checkbox input "false"
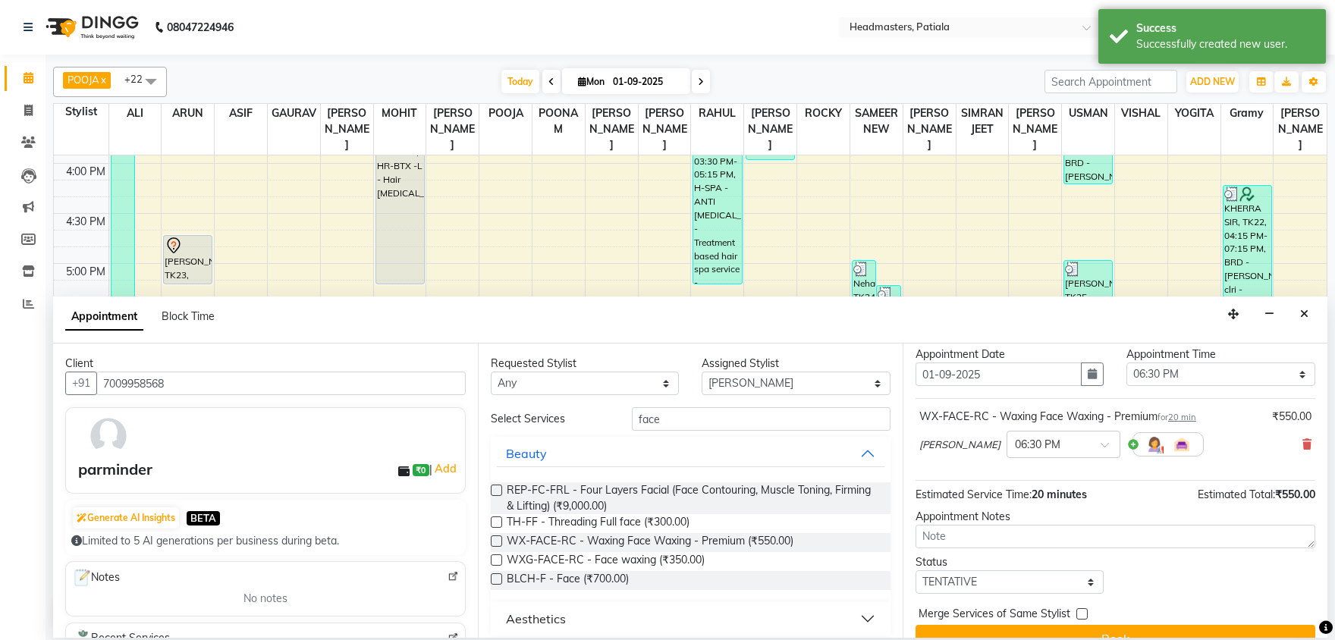
scroll to position [65, 0]
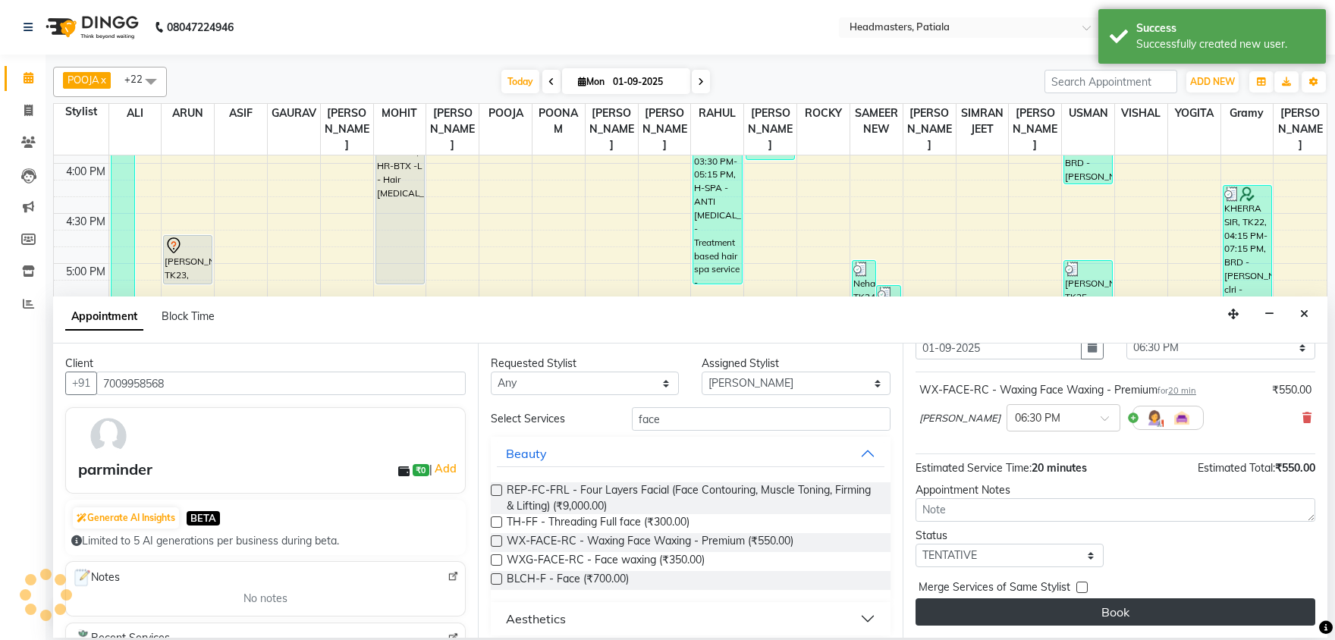
click at [1075, 608] on button "Book" at bounding box center [1116, 611] width 400 height 27
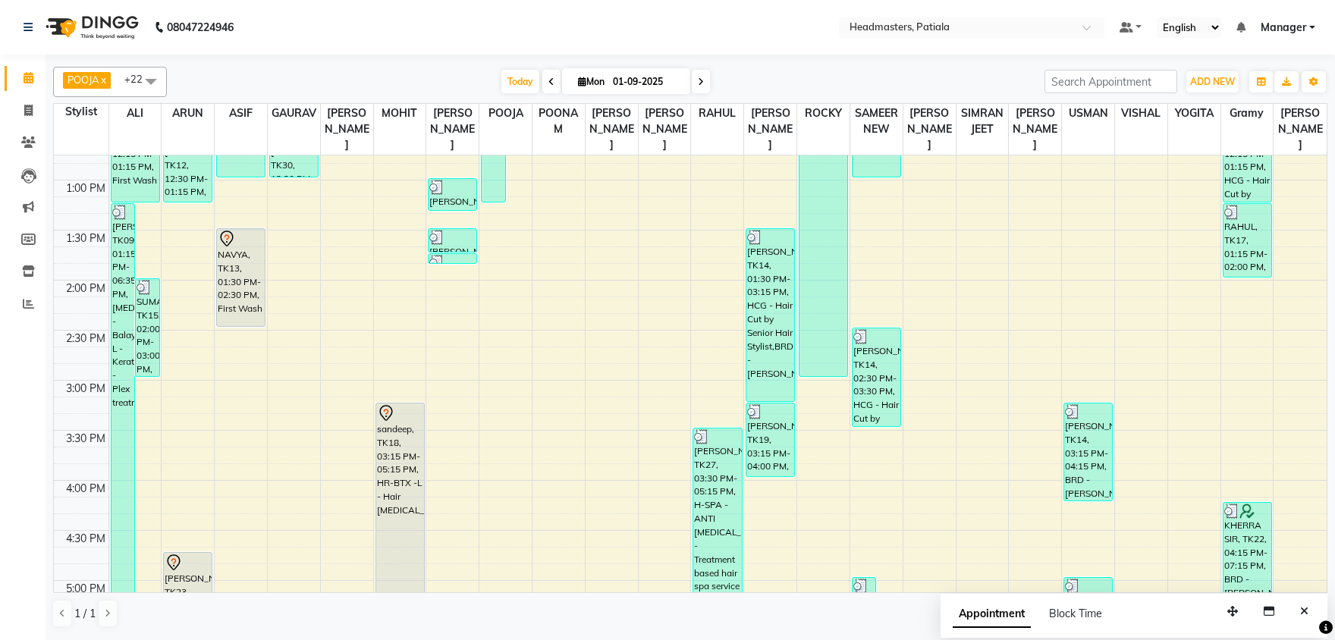
scroll to position [554, 0]
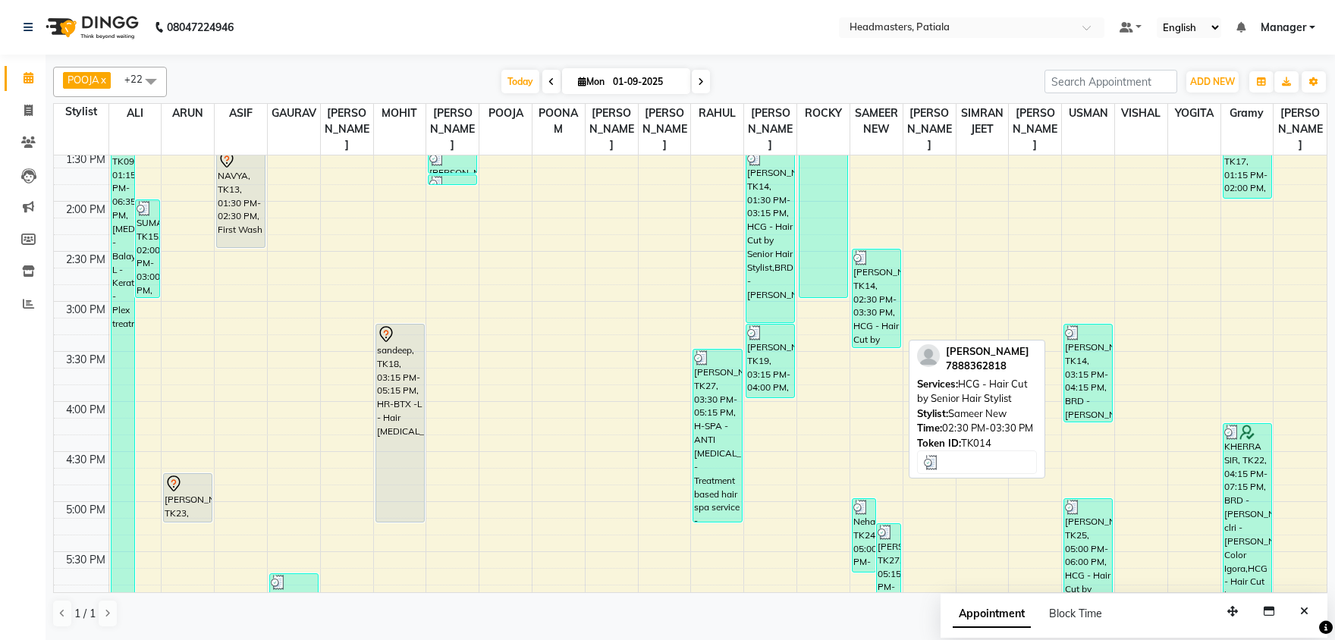
click at [883, 299] on div "[PERSON_NAME], TK14, 02:30 PM-03:30 PM, HCG - Hair Cut by Senior Hair Stylist" at bounding box center [877, 299] width 48 height 98
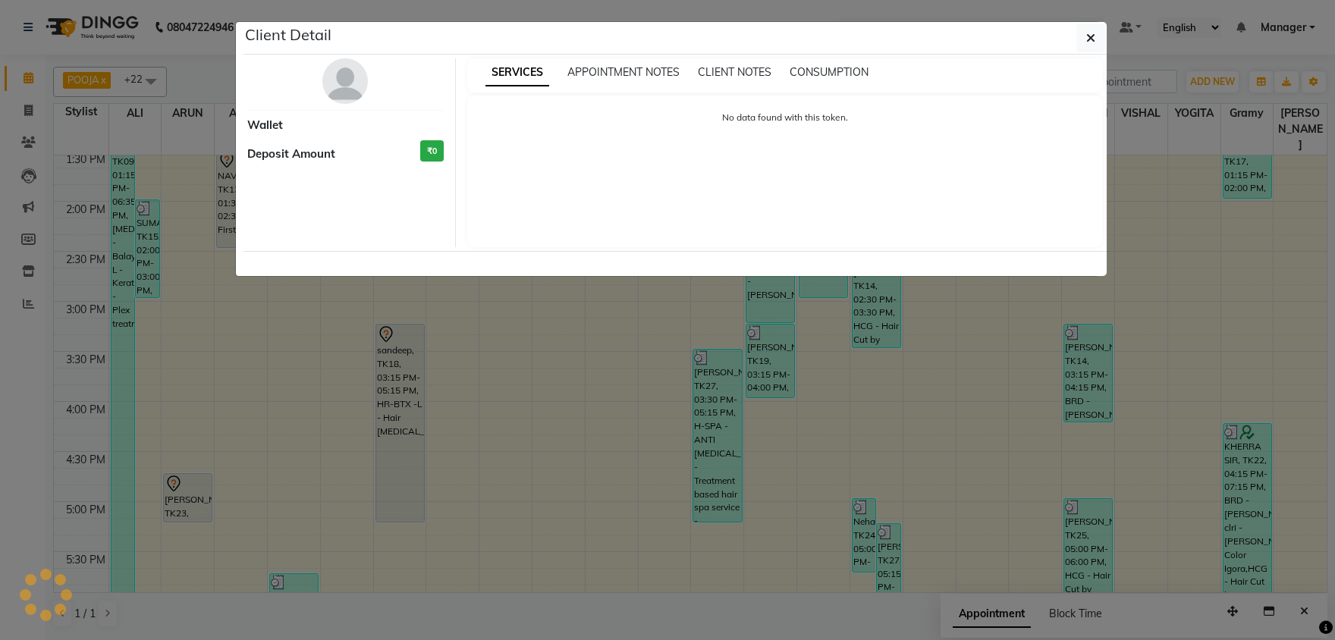
select select "3"
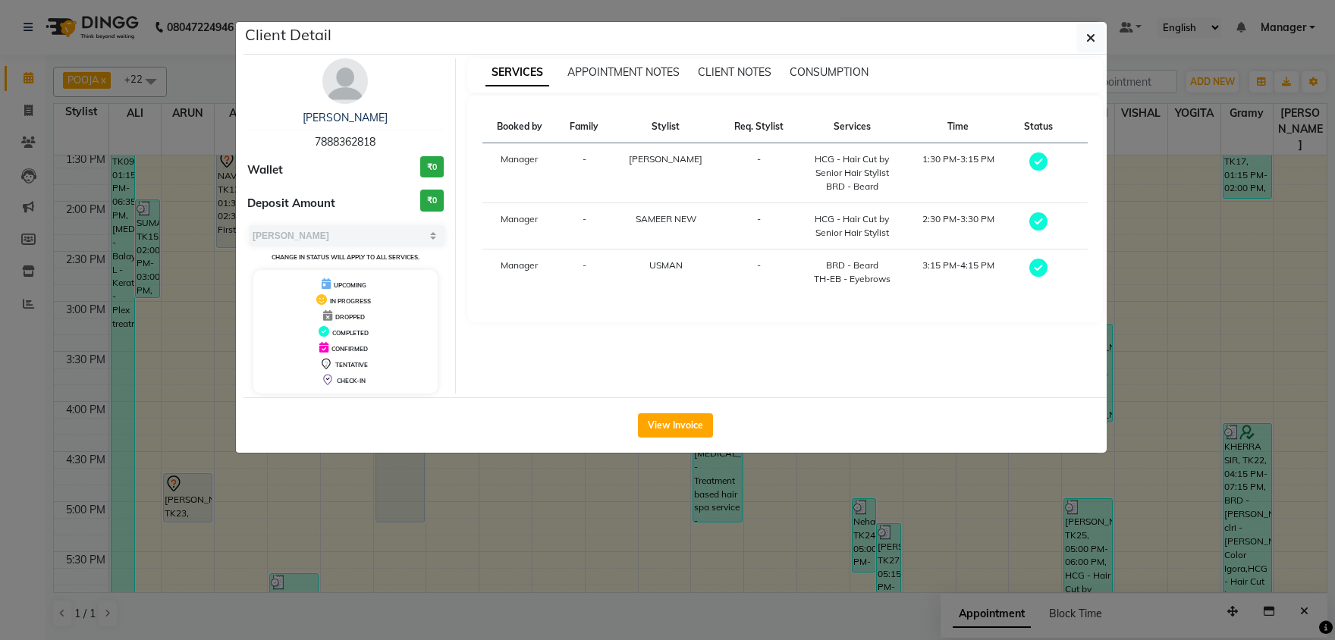
click at [1076, 24] on button "button" at bounding box center [1090, 38] width 29 height 29
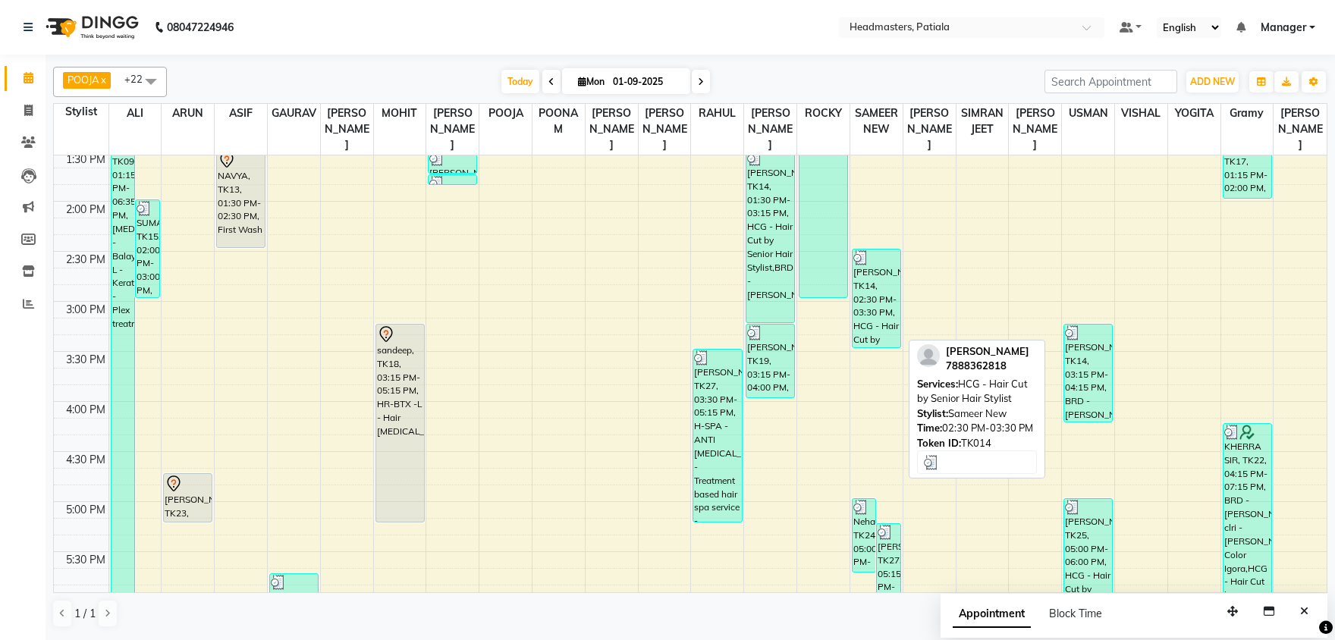
click at [884, 299] on div "[PERSON_NAME], TK14, 02:30 PM-03:30 PM, HCG - Hair Cut by Senior Hair Stylist" at bounding box center [877, 299] width 48 height 98
select select "3"
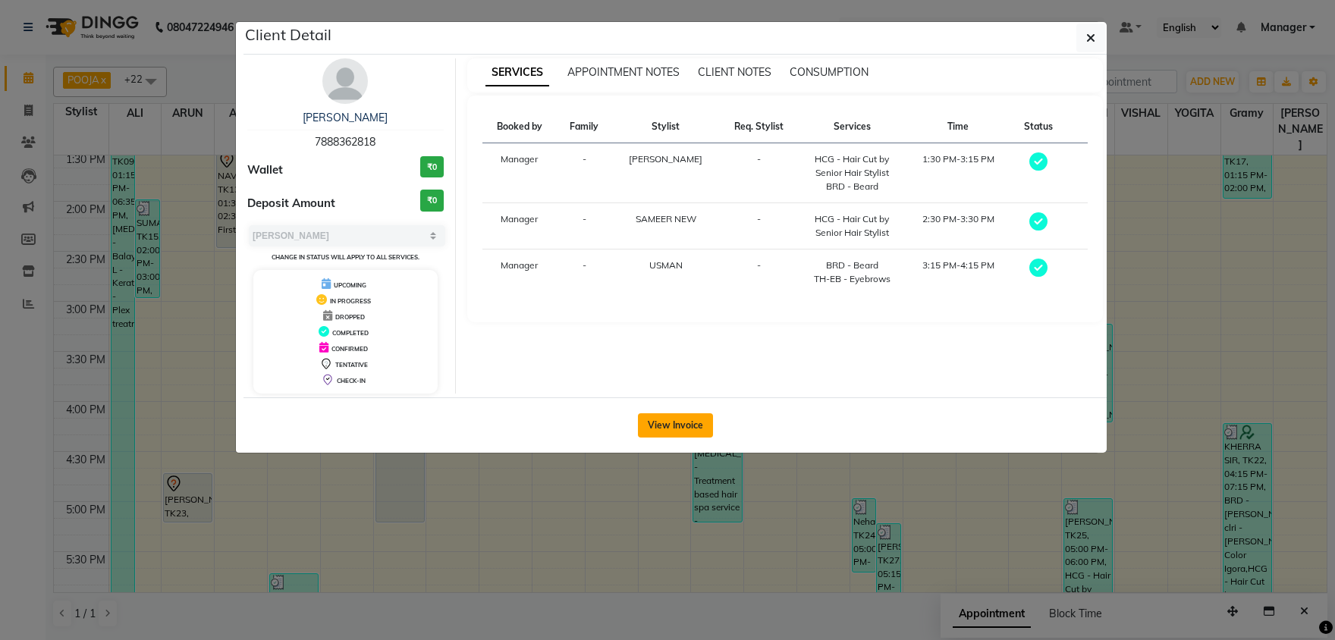
click at [687, 432] on button "View Invoice" at bounding box center [675, 425] width 75 height 24
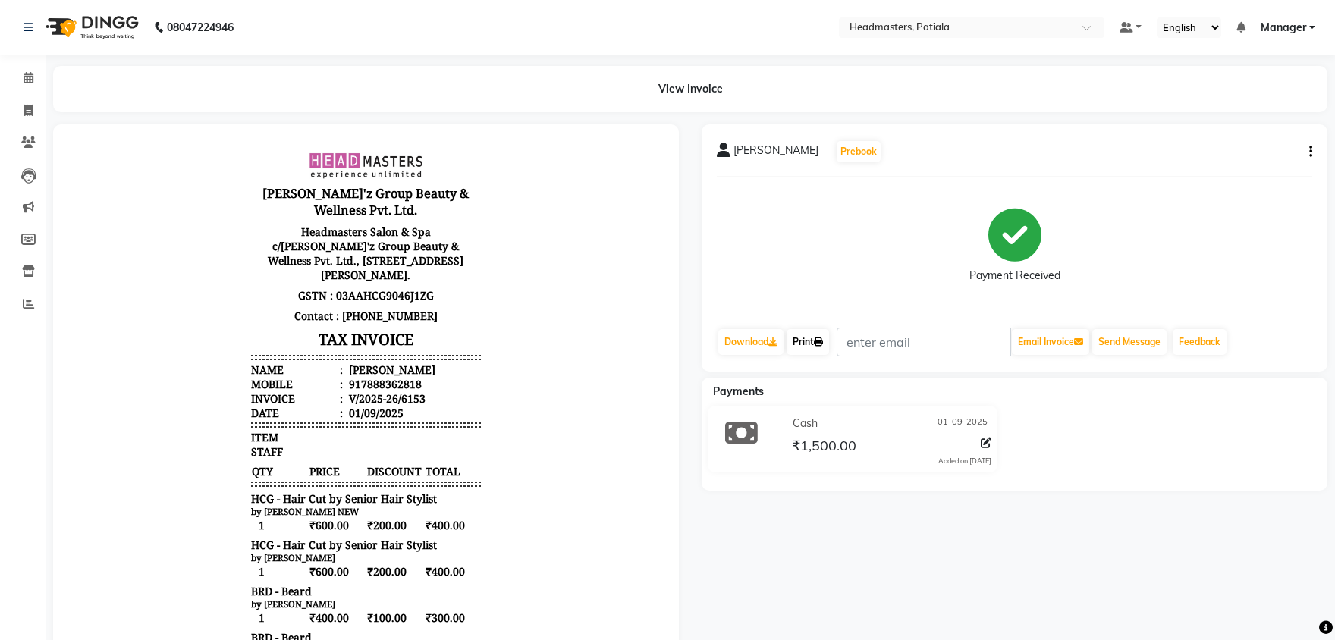
click at [802, 338] on link "Print" at bounding box center [808, 342] width 42 height 26
click at [30, 71] on span at bounding box center [28, 78] width 27 height 17
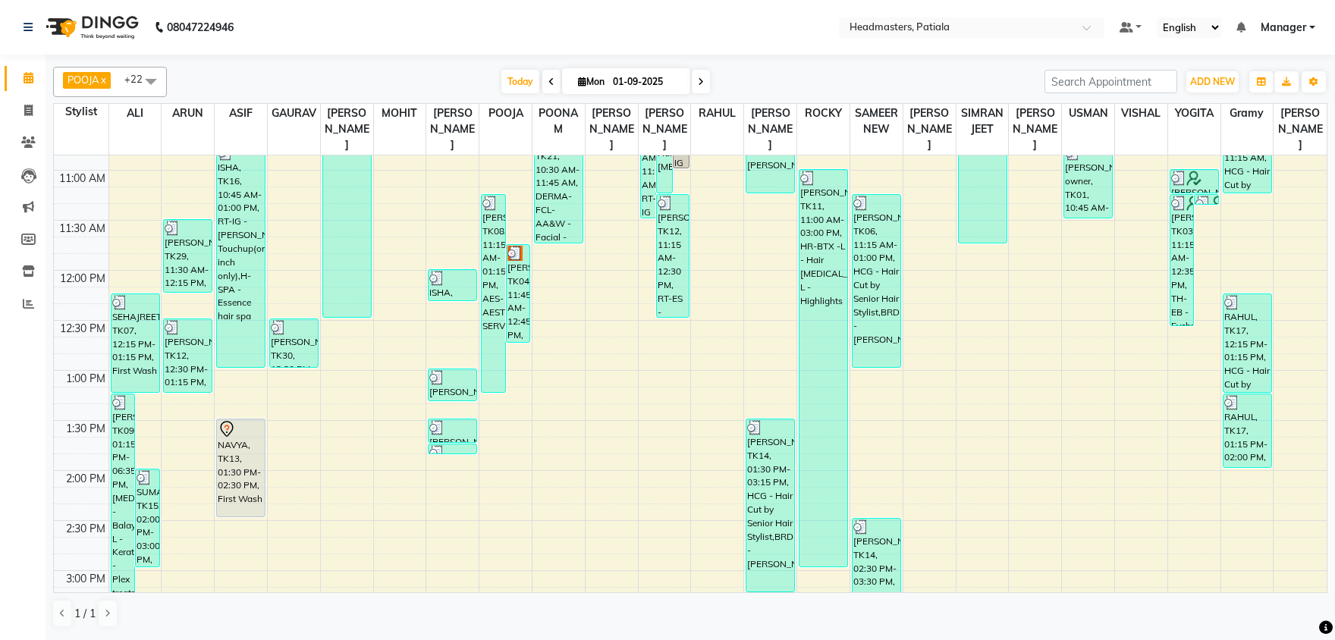
scroll to position [396, 0]
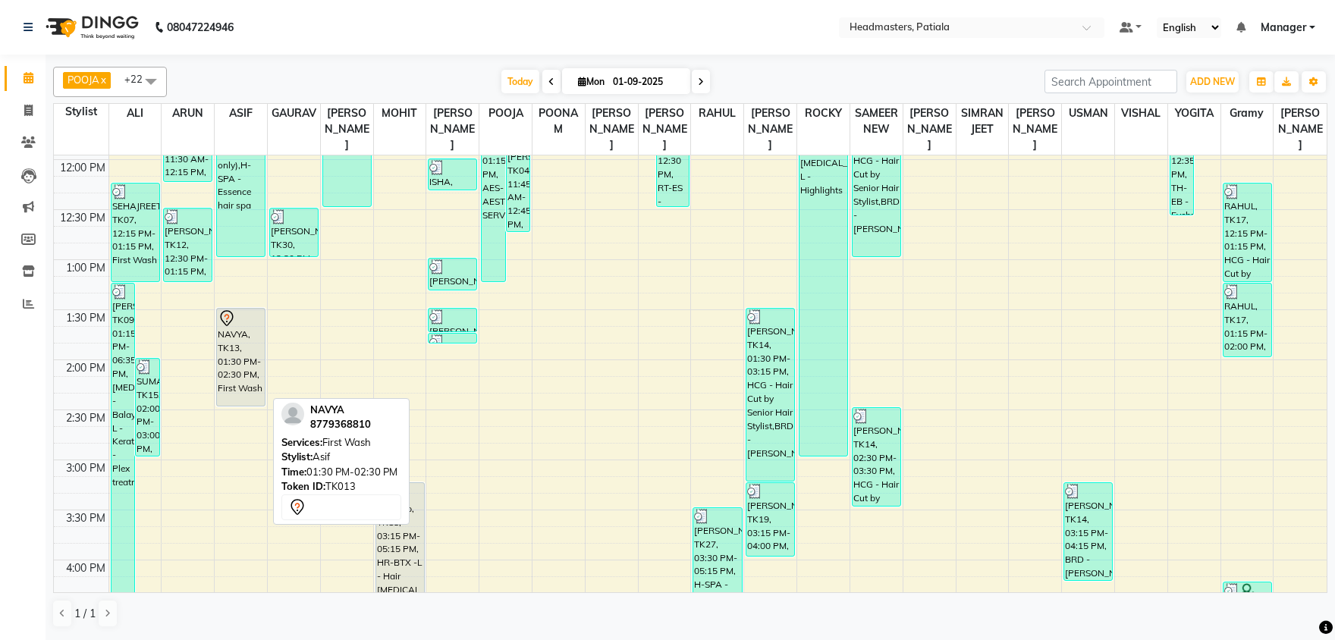
click at [251, 344] on div "NAVYA, TK13, 01:30 PM-02:30 PM, First Wash" at bounding box center [241, 357] width 48 height 97
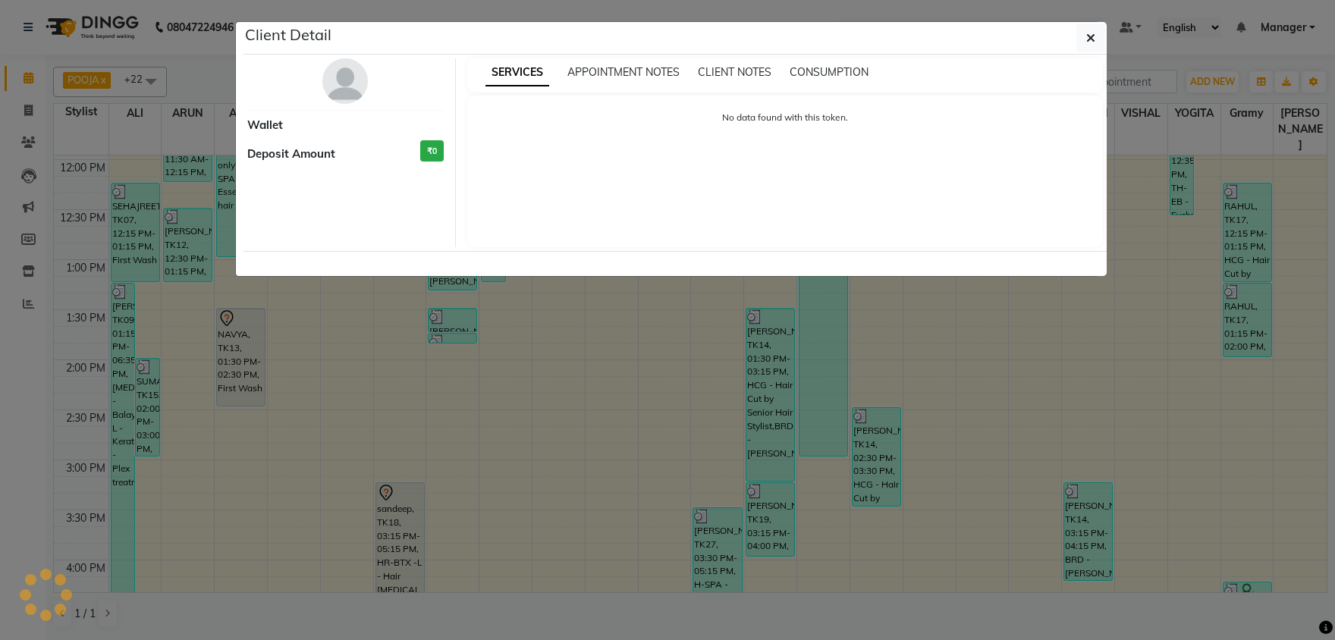
select select "7"
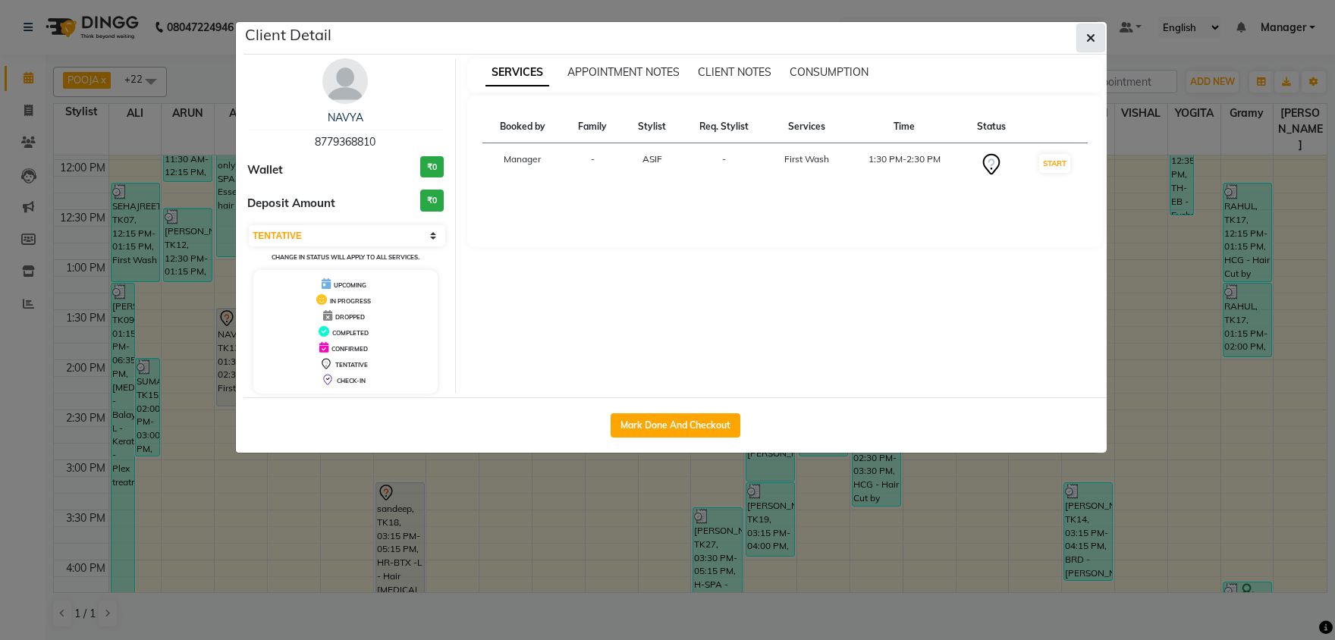
click at [1097, 37] on button "button" at bounding box center [1090, 38] width 29 height 29
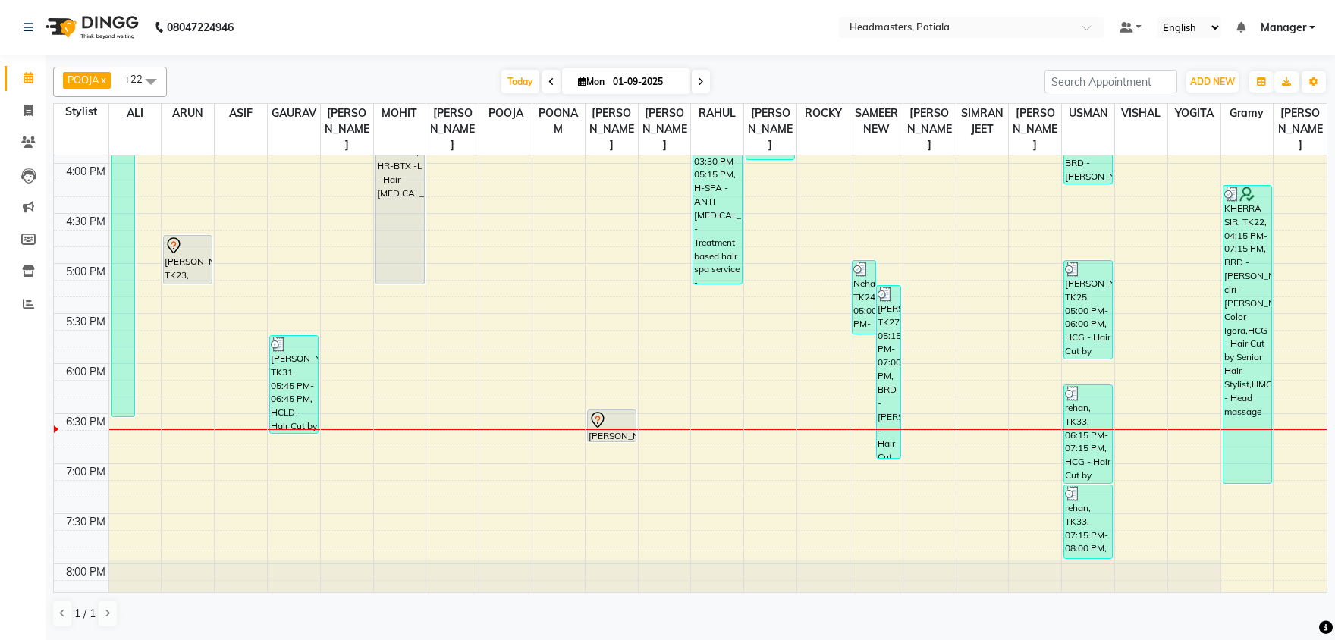
scroll to position [951, 0]
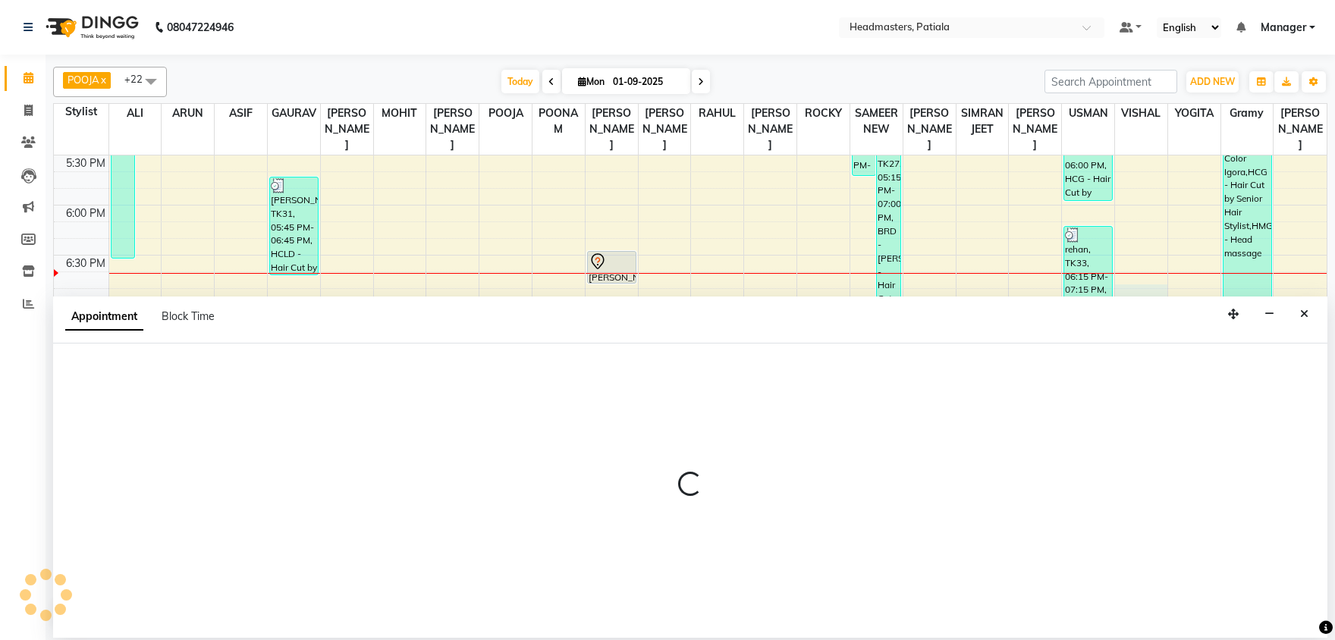
select select "51089"
select select "tentative"
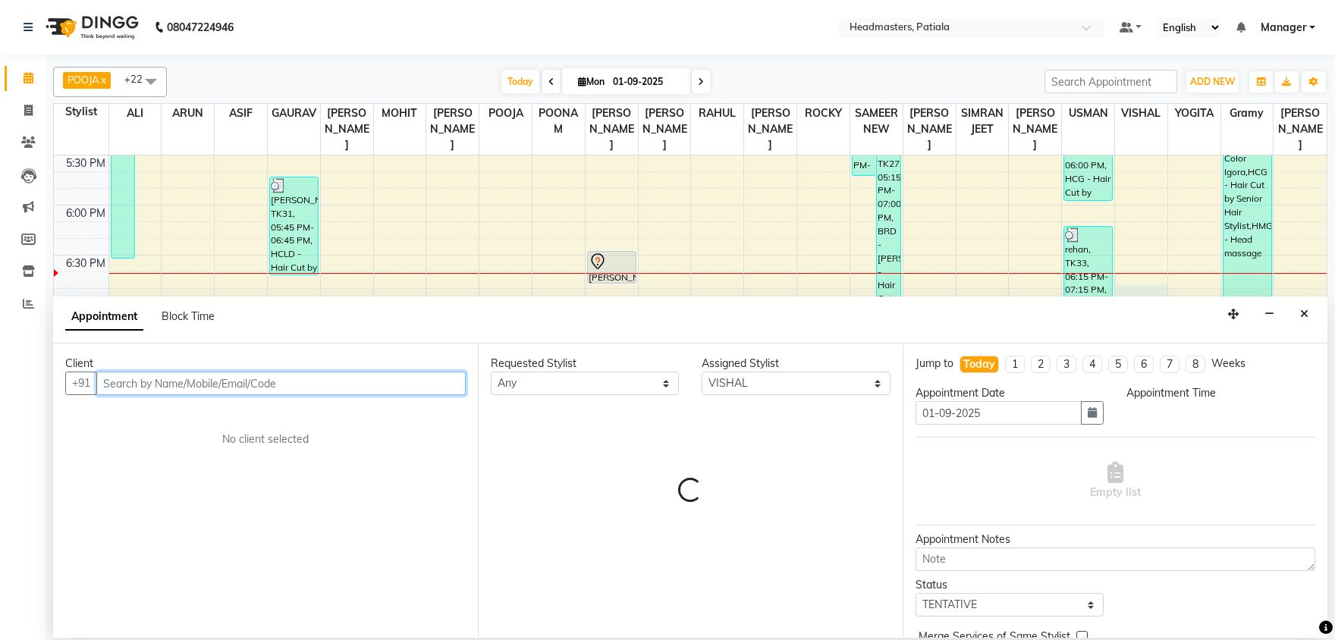
select select "1125"
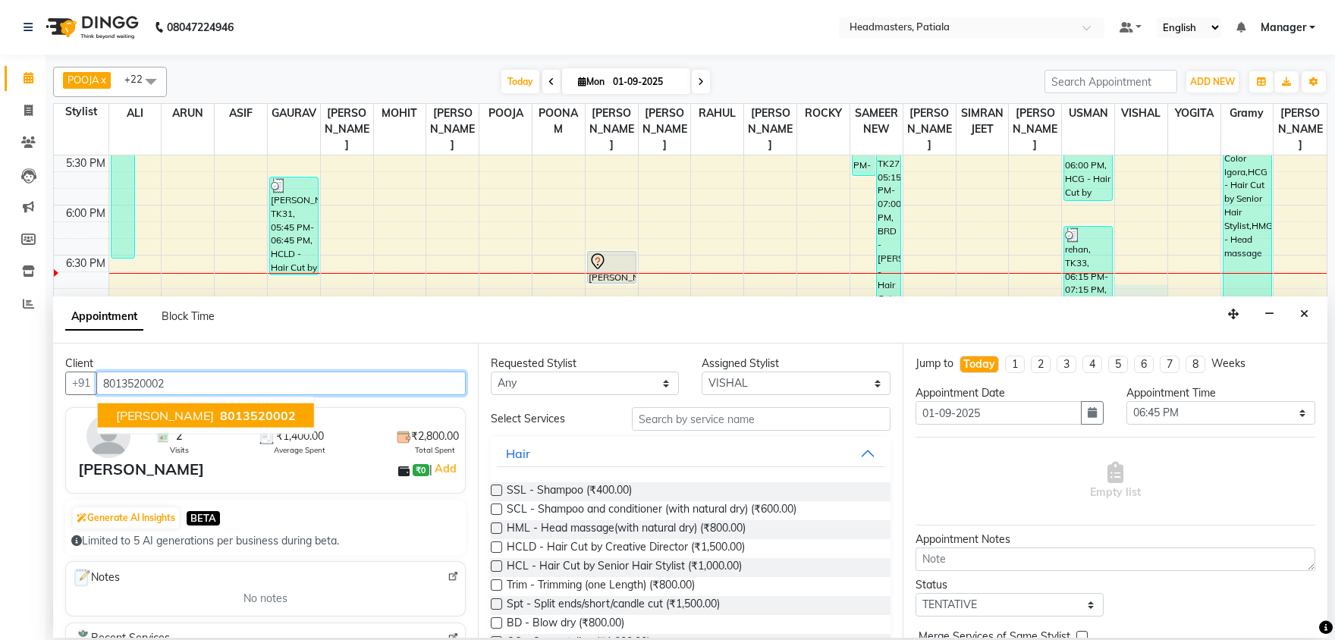
click at [220, 414] on span "8013520002" at bounding box center [258, 415] width 76 height 15
type input "8013520002"
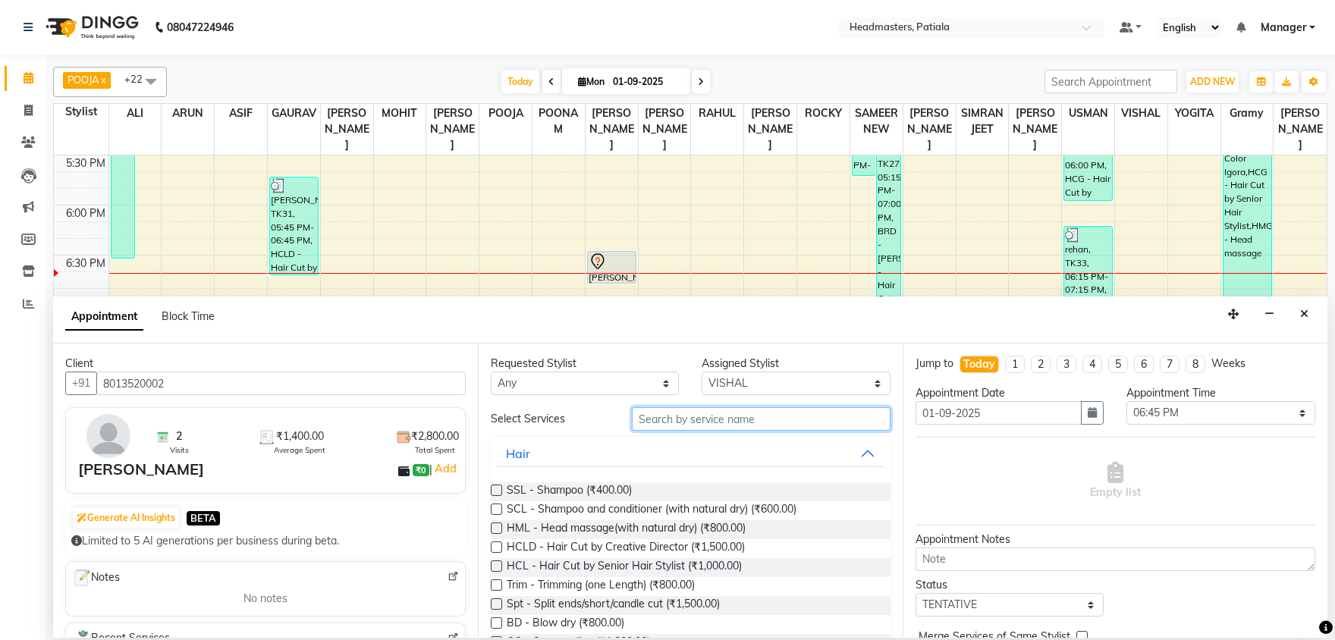
click at [641, 415] on input "text" at bounding box center [761, 419] width 259 height 24
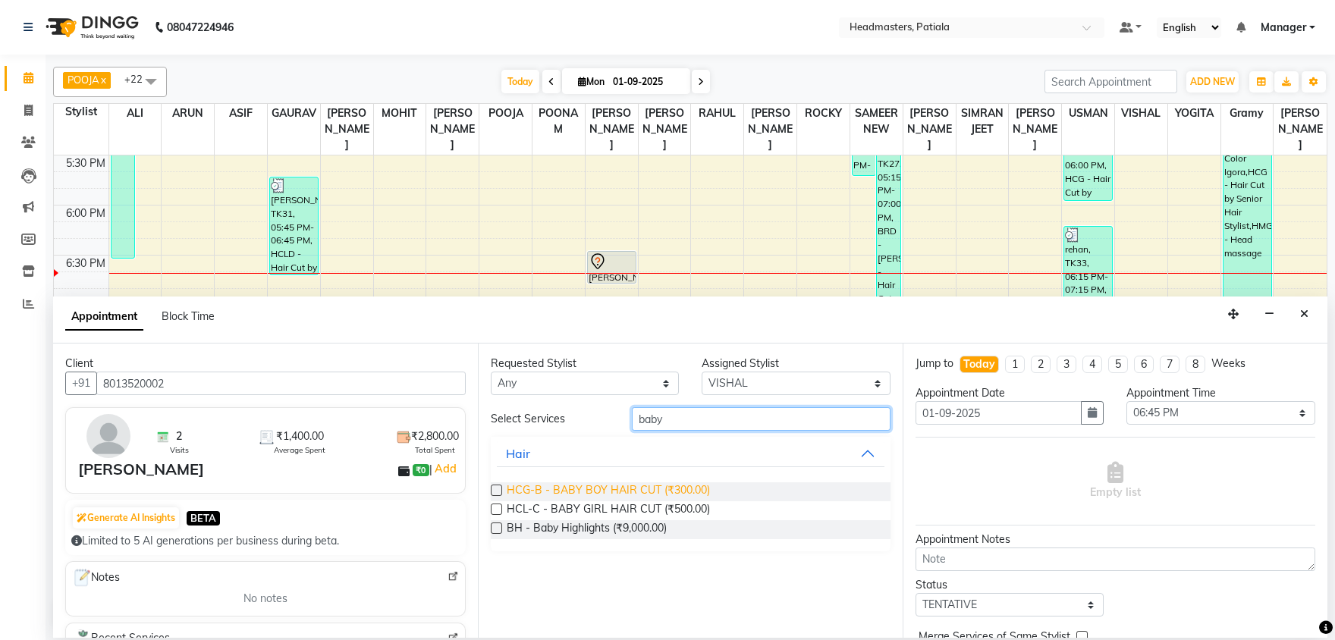
type input "baby"
click at [623, 489] on span "HCG-B - BABY BOY HAIR CUT (₹300.00)" at bounding box center [608, 491] width 203 height 19
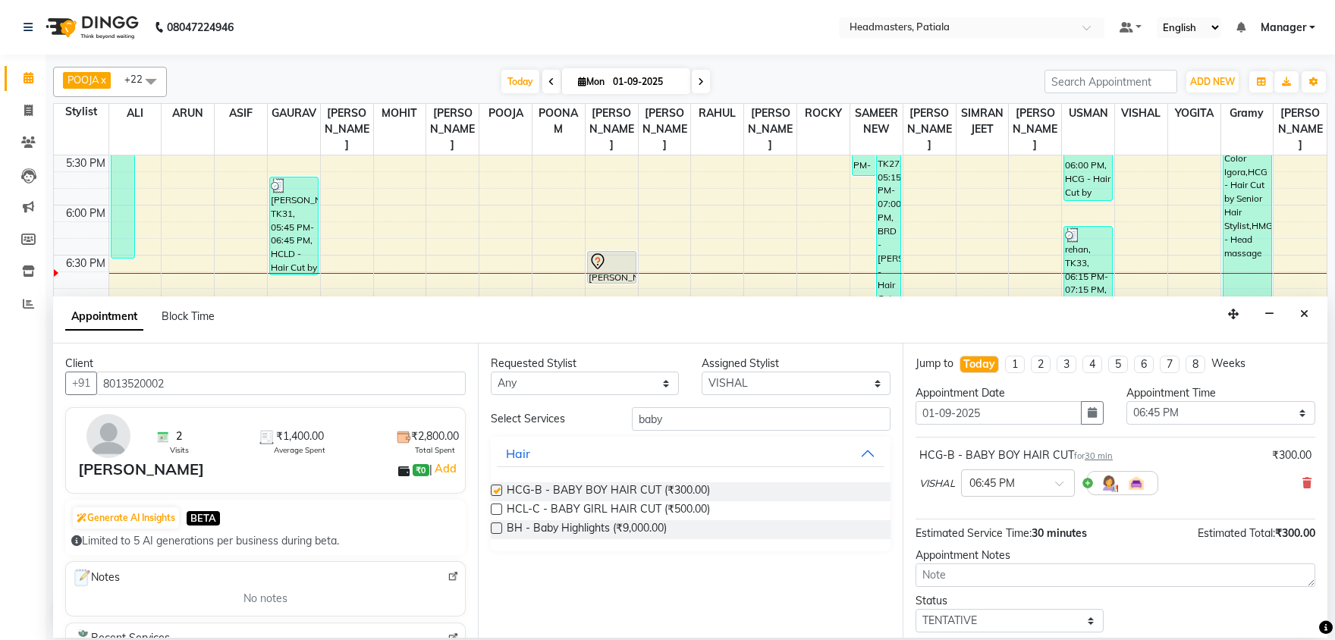
checkbox input "false"
click at [702, 372] on select "Select ABHISHEK AJAY KUMAR AKSHAY ALI ARSH ARUN ASIF AZEEZUR REHMAAN Chand Saho…" at bounding box center [796, 384] width 188 height 24
select select "51086"
click option "SAMEER NEW" at bounding box center [0, 0] width 0 height 0
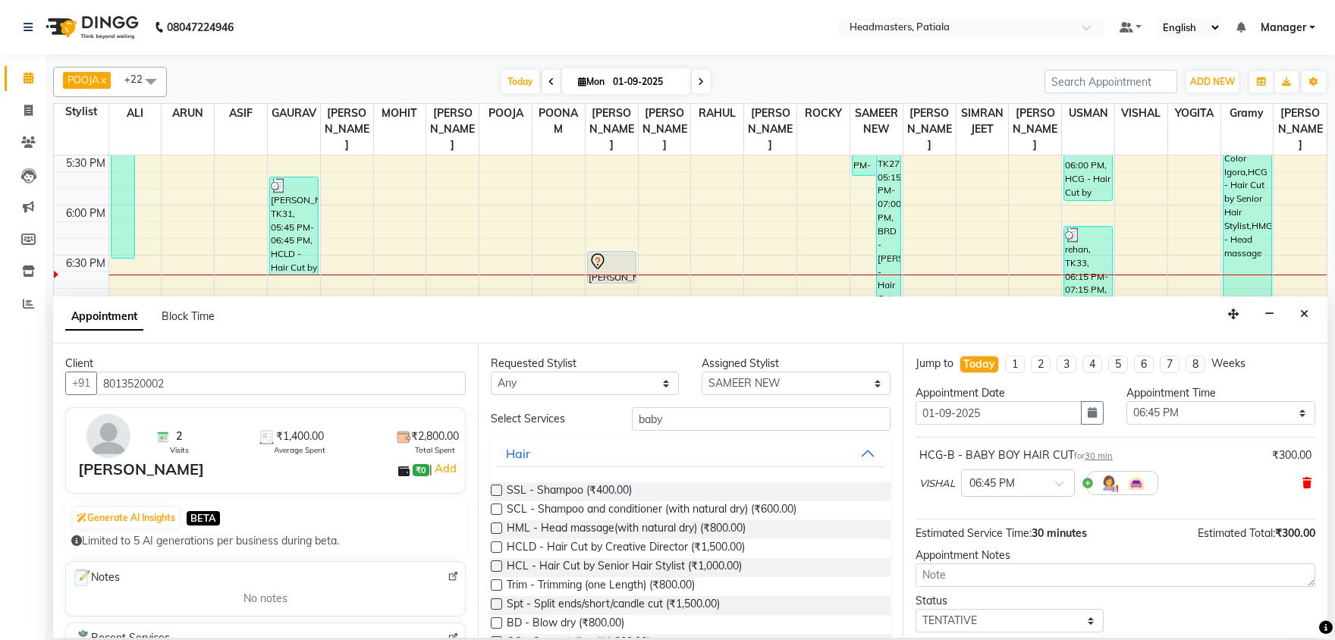
click at [1310, 480] on icon at bounding box center [1306, 483] width 9 height 11
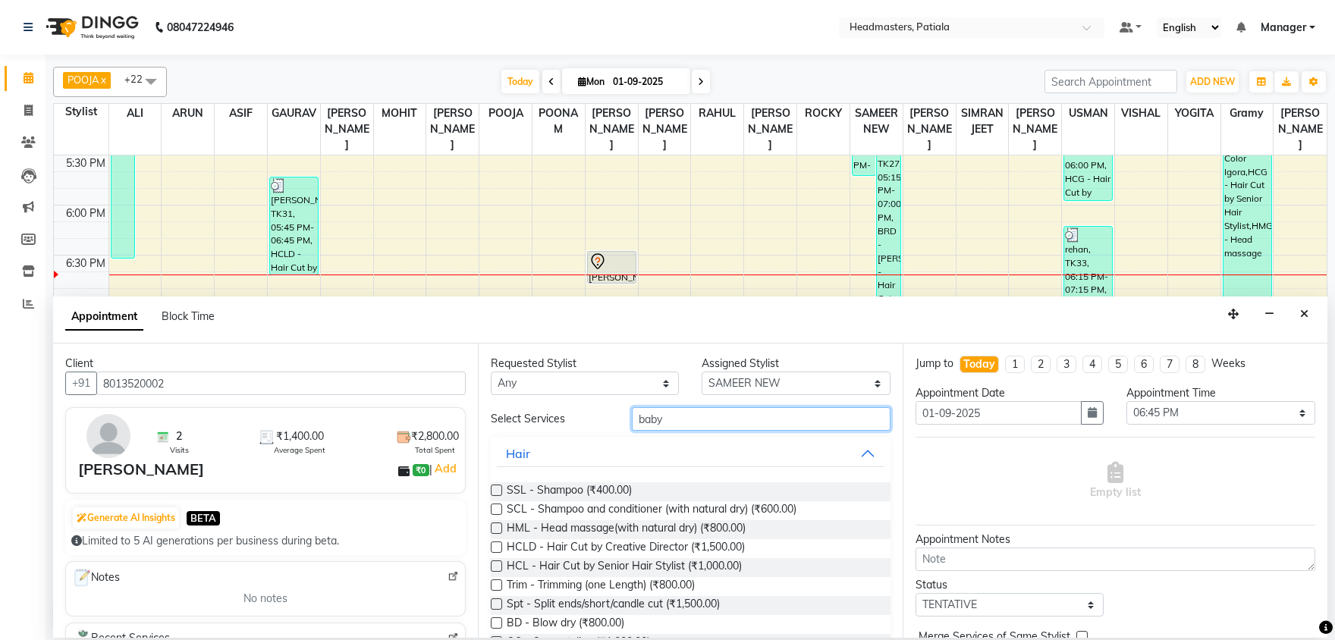
click at [708, 419] on input "baby" at bounding box center [761, 419] width 259 height 24
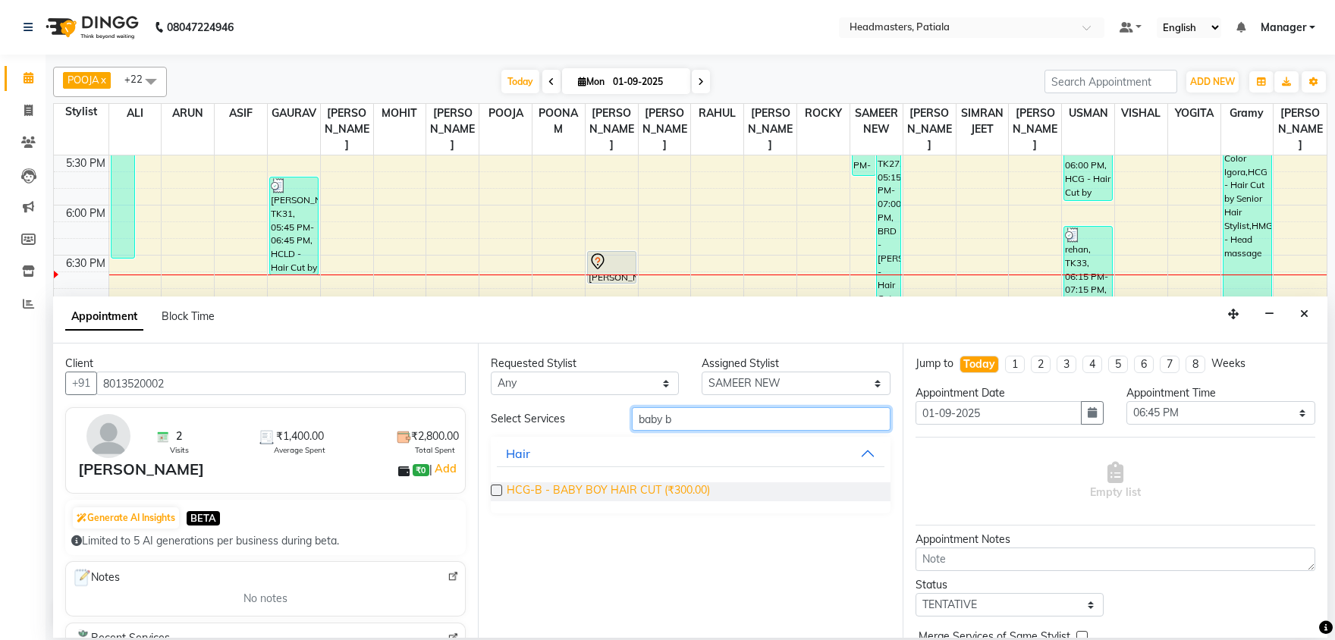
type input "baby b"
click at [636, 489] on span "HCG-B - BABY BOY HAIR CUT (₹300.00)" at bounding box center [608, 491] width 203 height 19
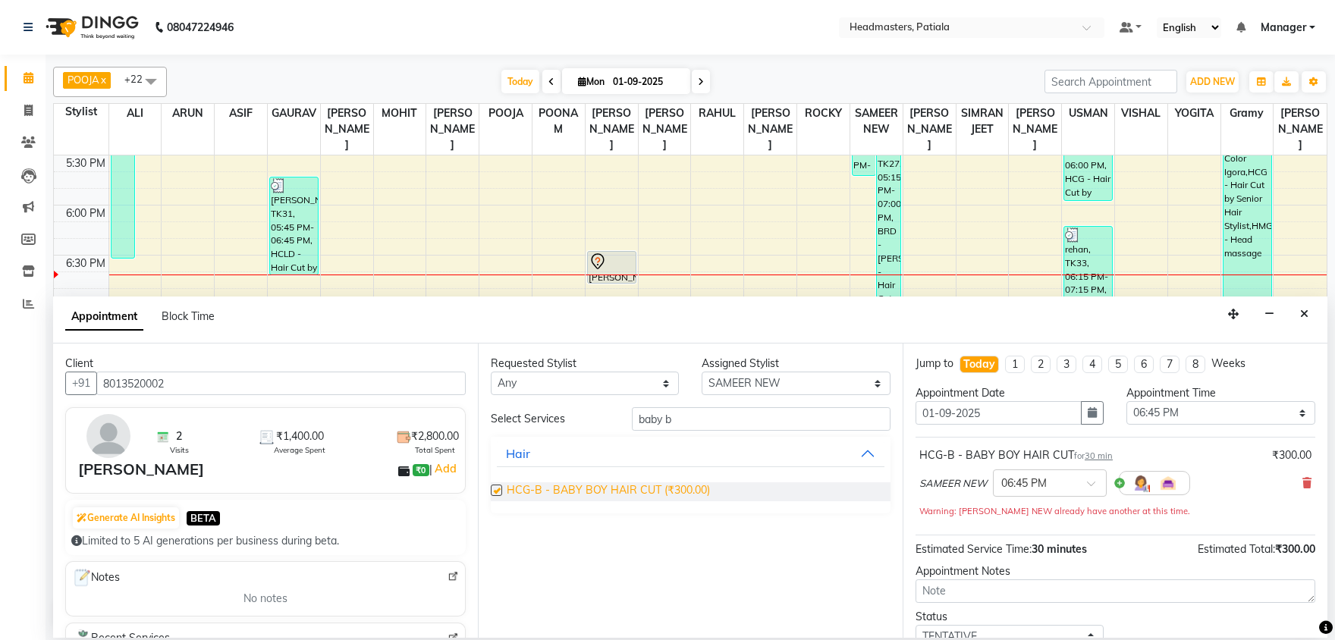
checkbox input "false"
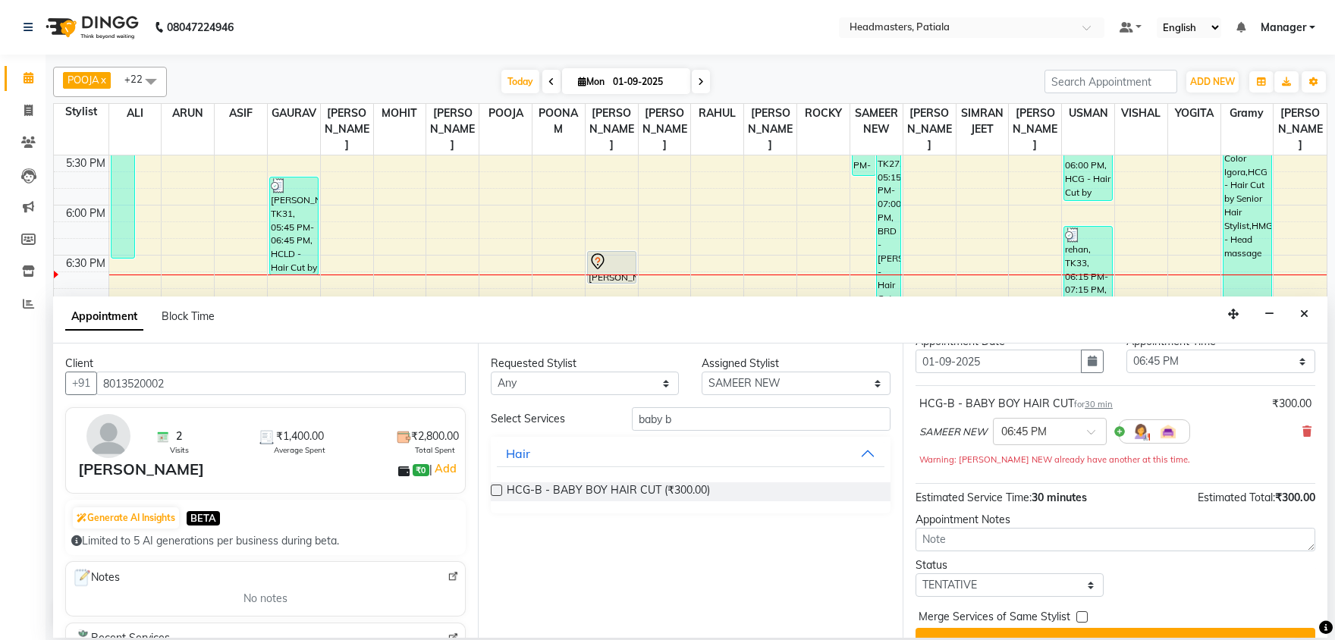
scroll to position [81, 0]
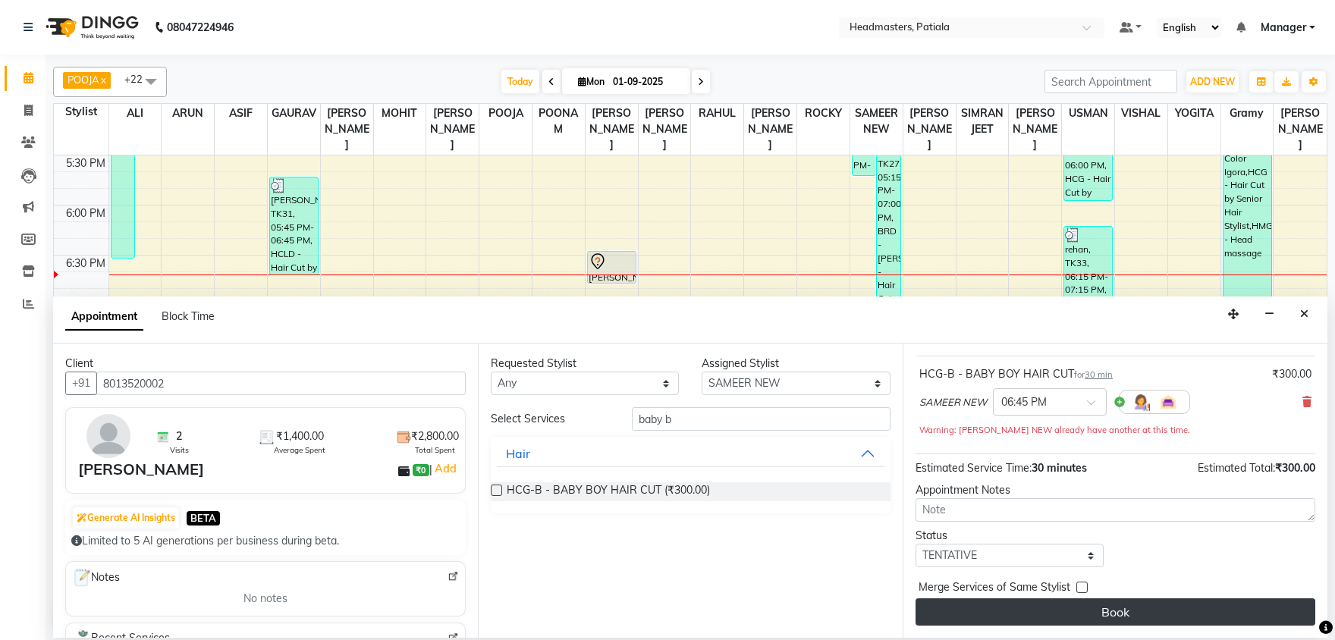
click at [1180, 614] on button "Book" at bounding box center [1116, 611] width 400 height 27
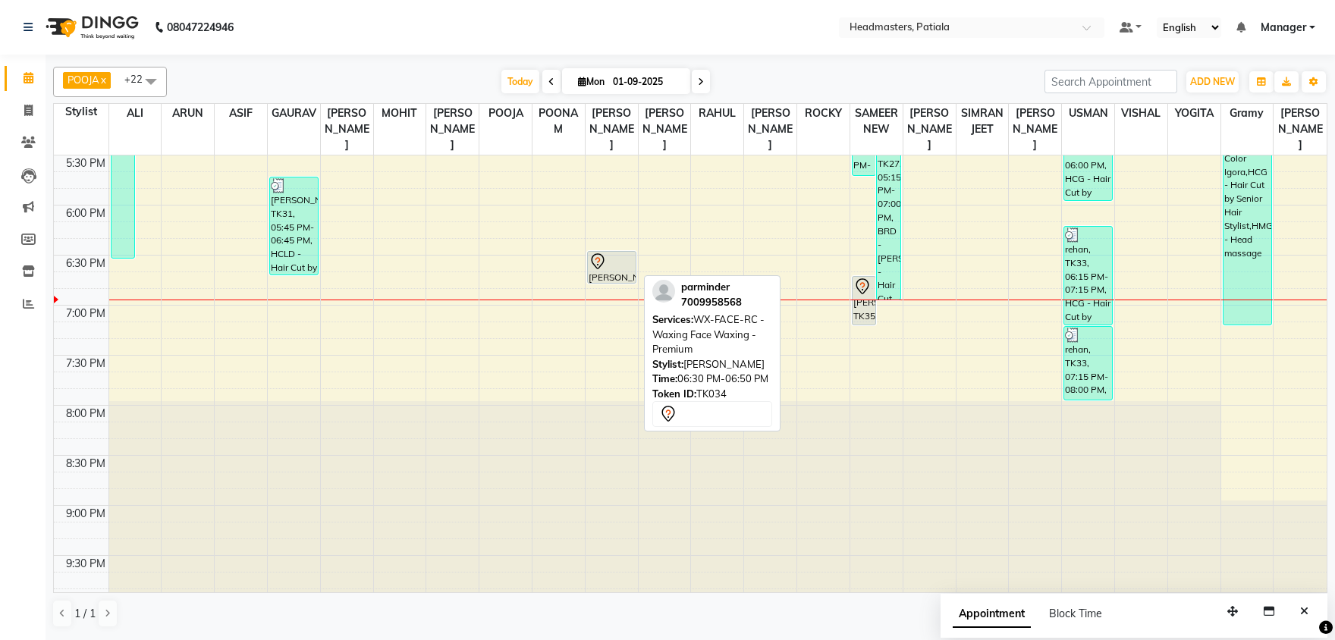
click at [617, 280] on link "parminder, TK34, 06:30 PM-06:50 PM, WX-FACE-RC - Waxing Face Waxing - Premium" at bounding box center [611, 267] width 49 height 33
select select "7"
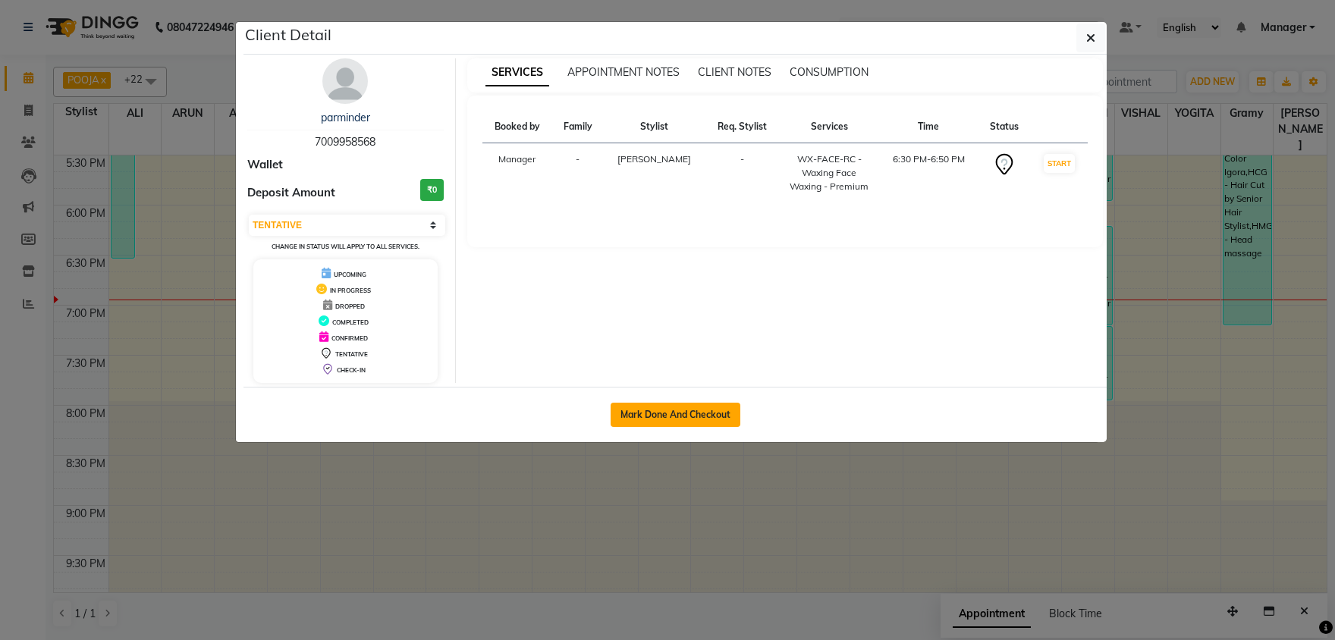
click at [678, 419] on button "Mark Done And Checkout" at bounding box center [676, 415] width 130 height 24
select select "service"
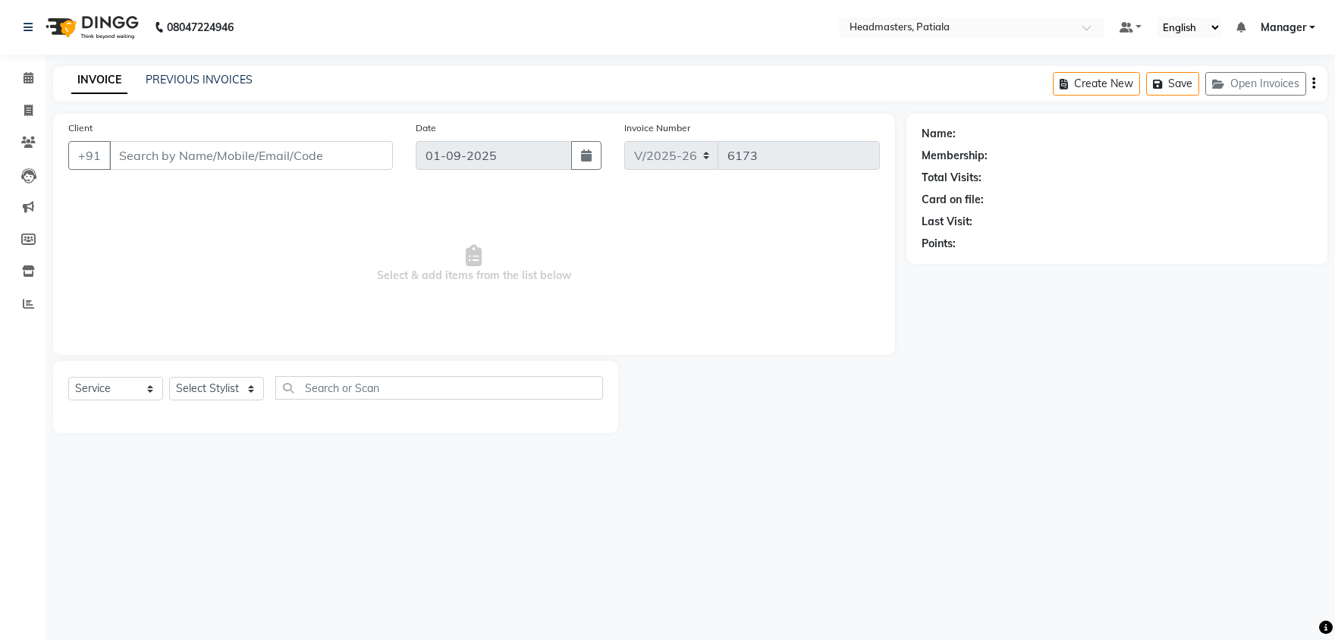
type input "7009958568"
select select "51099"
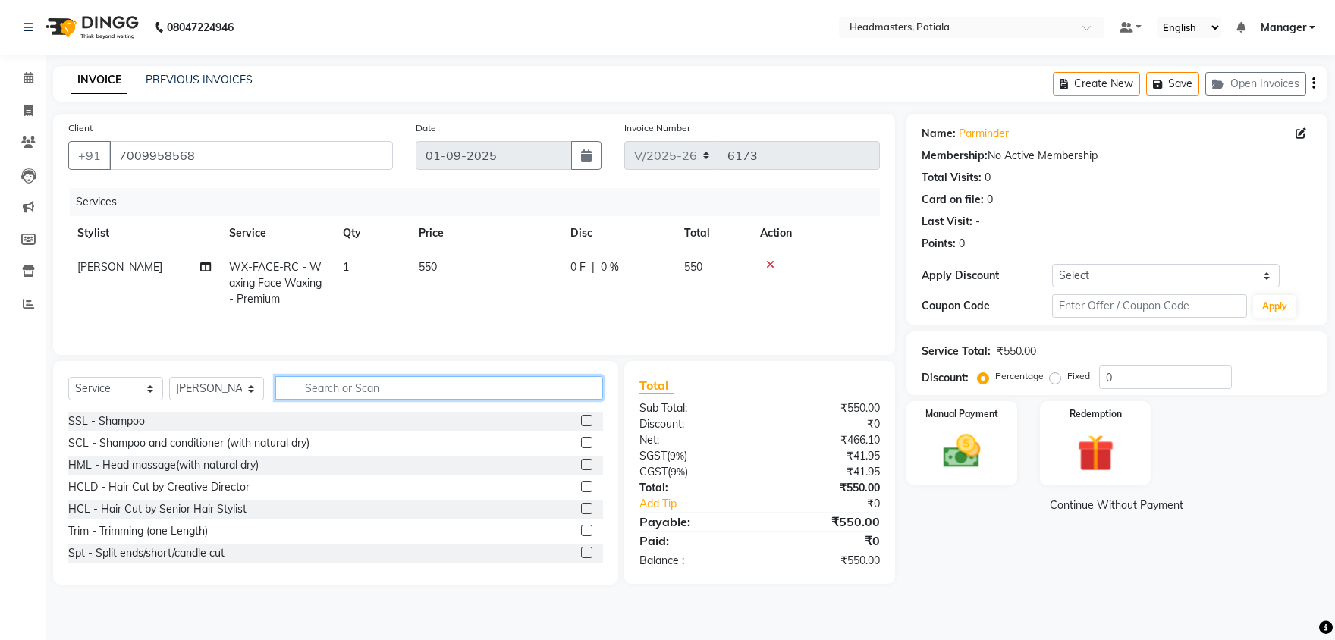
click at [356, 393] on input "text" at bounding box center [439, 388] width 328 height 24
type input "full"
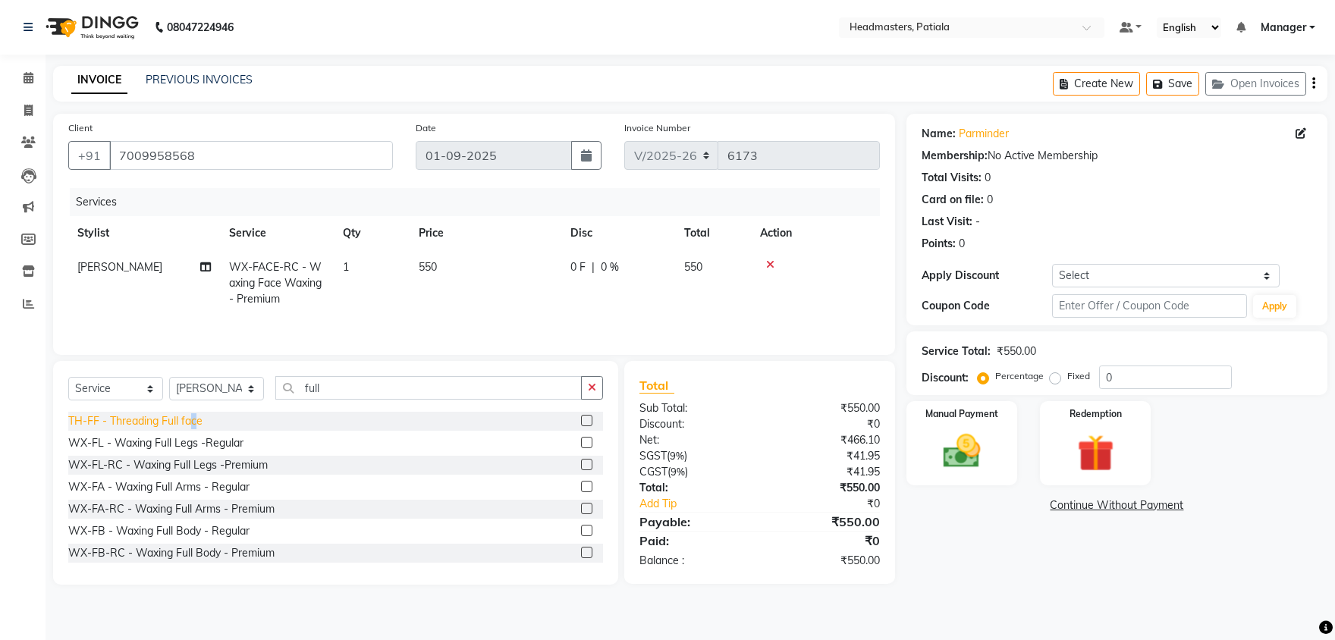
click at [195, 418] on div "TH-FF - Threading Full face" at bounding box center [135, 421] width 134 height 16
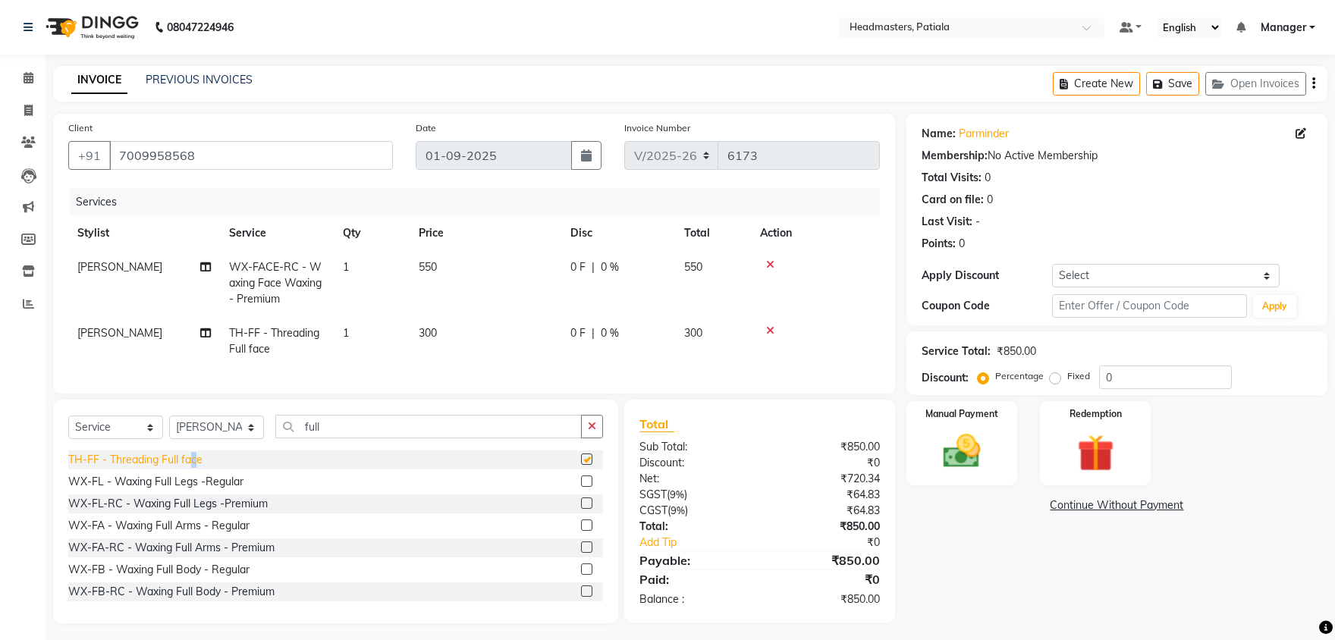
checkbox input "false"
click at [771, 263] on icon at bounding box center [770, 264] width 8 height 11
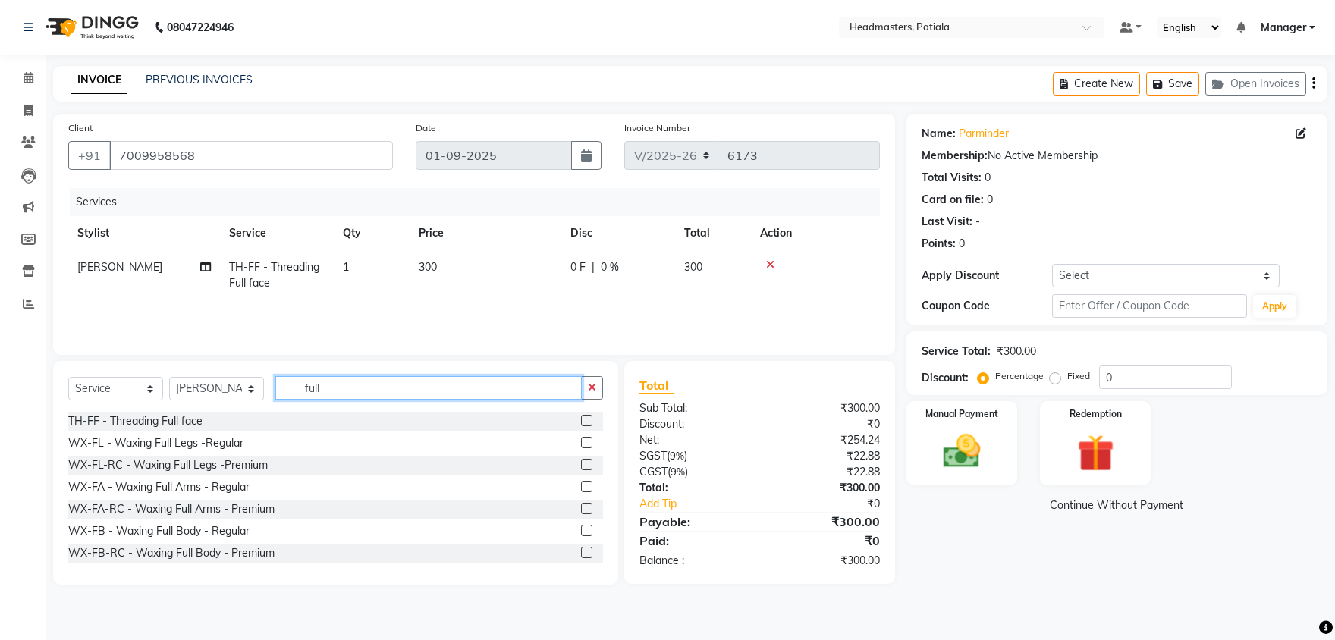
click at [335, 393] on input "full" at bounding box center [428, 388] width 306 height 24
type input "f"
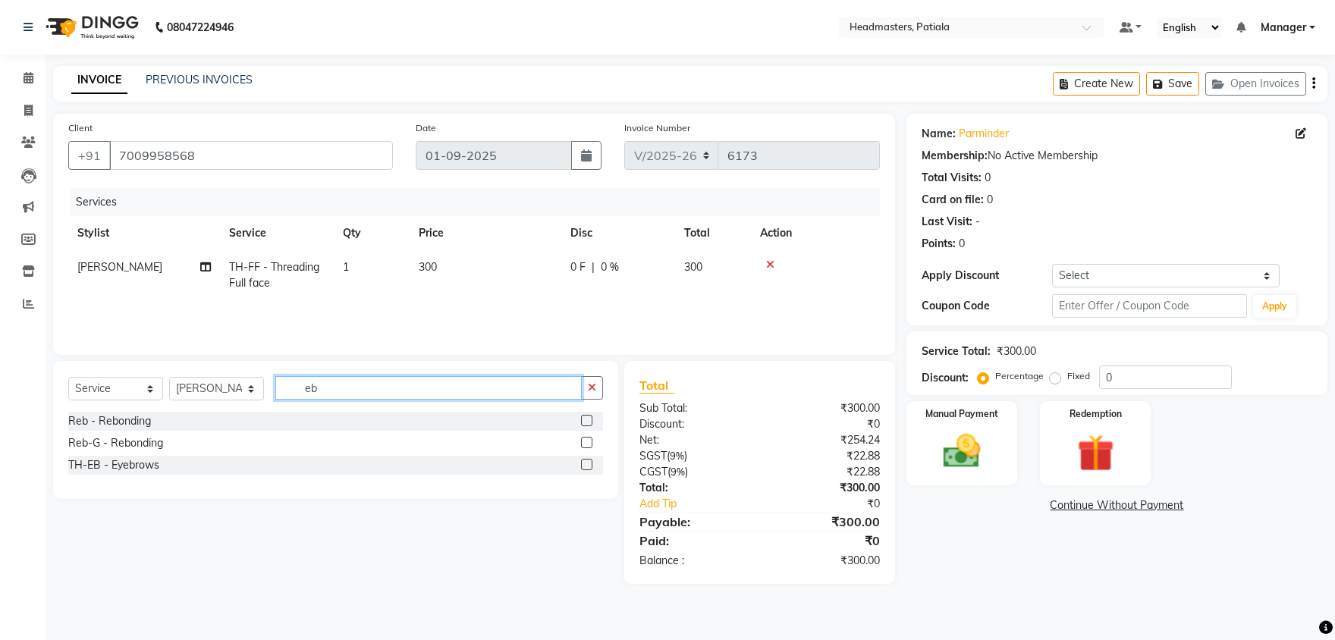
type input "eb"
click at [284, 465] on div "TH-EB - Eyebrows" at bounding box center [335, 465] width 535 height 19
click at [589, 463] on label at bounding box center [586, 464] width 11 height 11
click at [589, 463] on input "checkbox" at bounding box center [586, 465] width 10 height 10
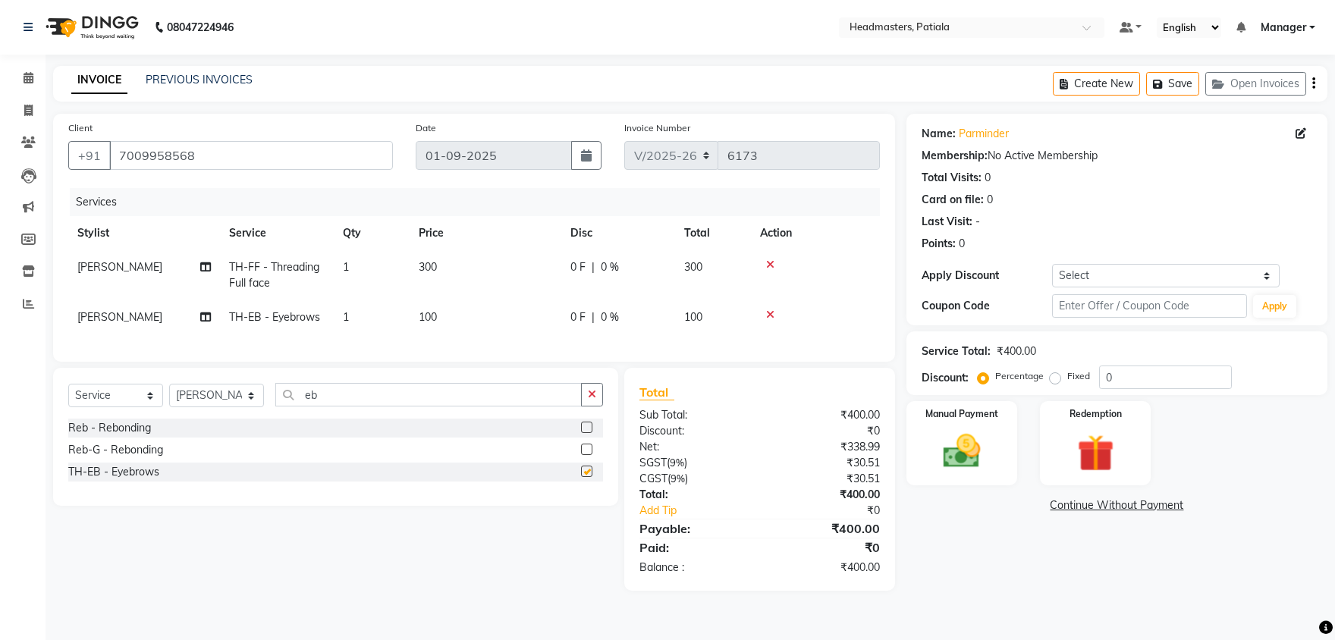
checkbox input "false"
click at [963, 449] on img at bounding box center [962, 451] width 63 height 45
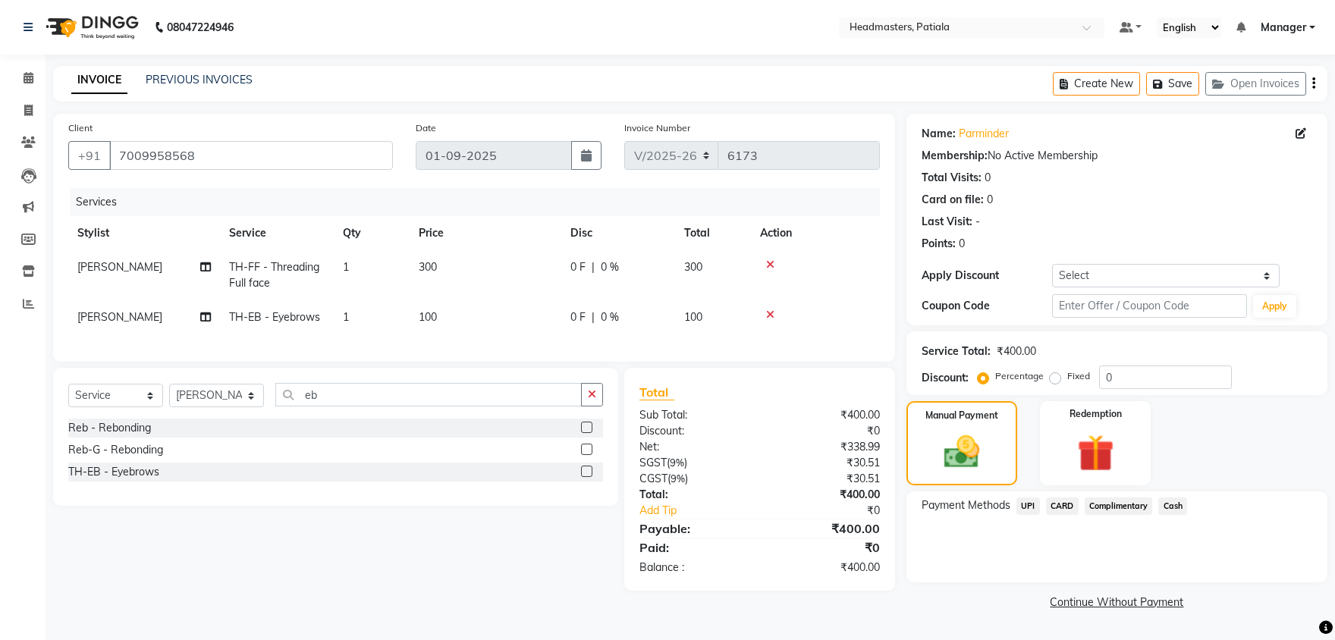
click at [1032, 510] on span "UPI" at bounding box center [1028, 506] width 24 height 17
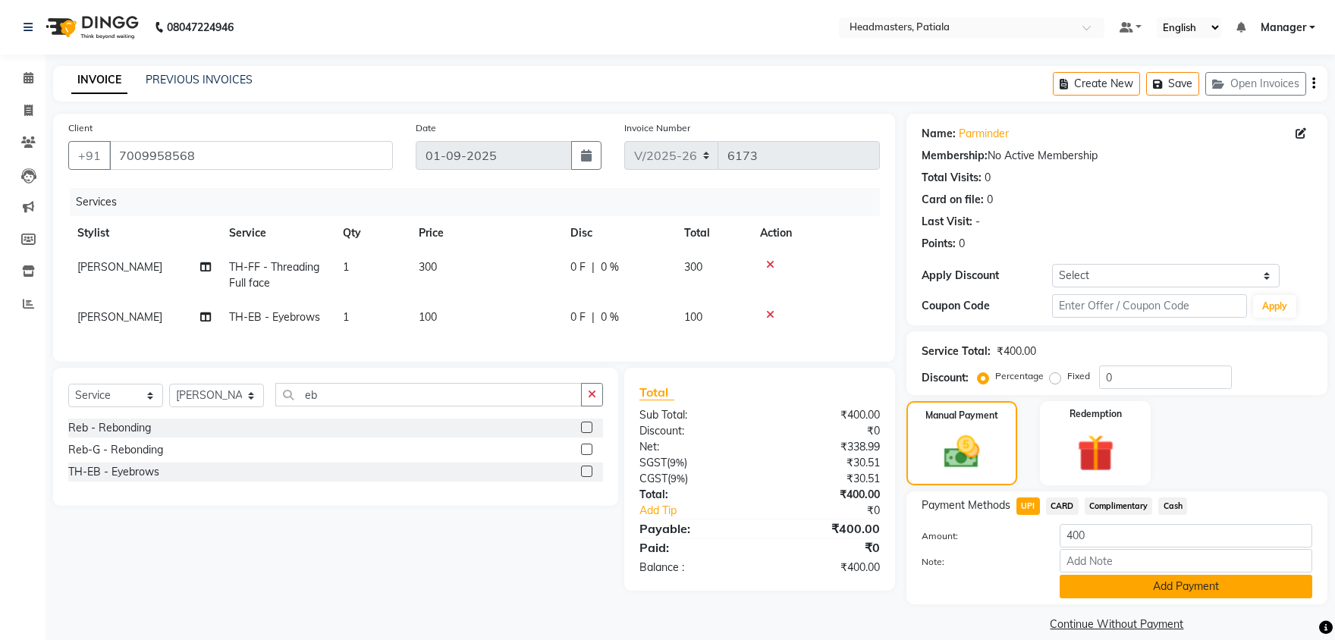
click at [1107, 595] on button "Add Payment" at bounding box center [1186, 587] width 253 height 24
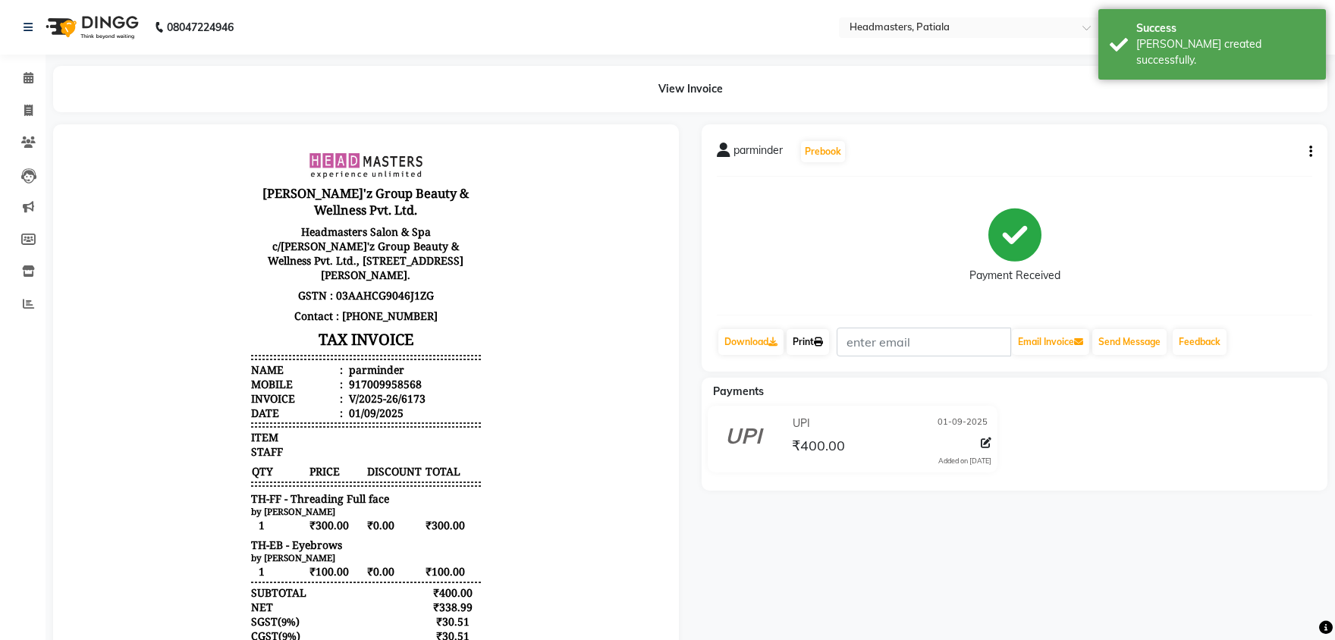
click at [800, 340] on link "Print" at bounding box center [808, 342] width 42 height 26
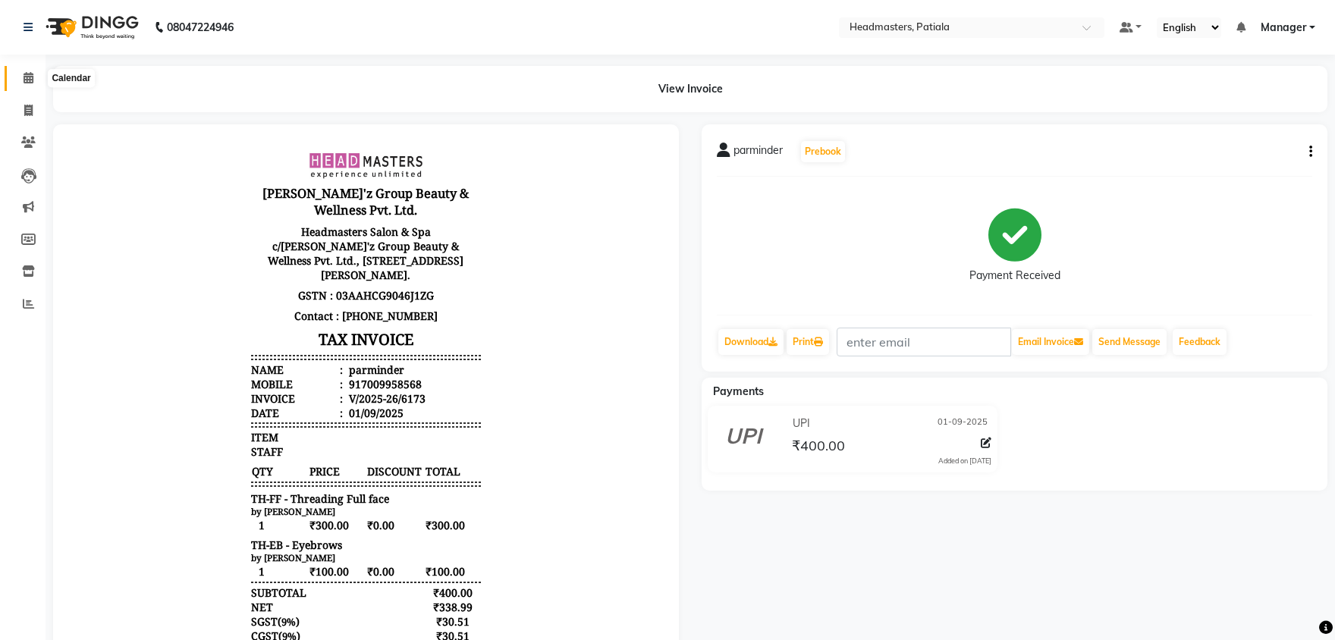
click at [31, 71] on span at bounding box center [28, 78] width 27 height 17
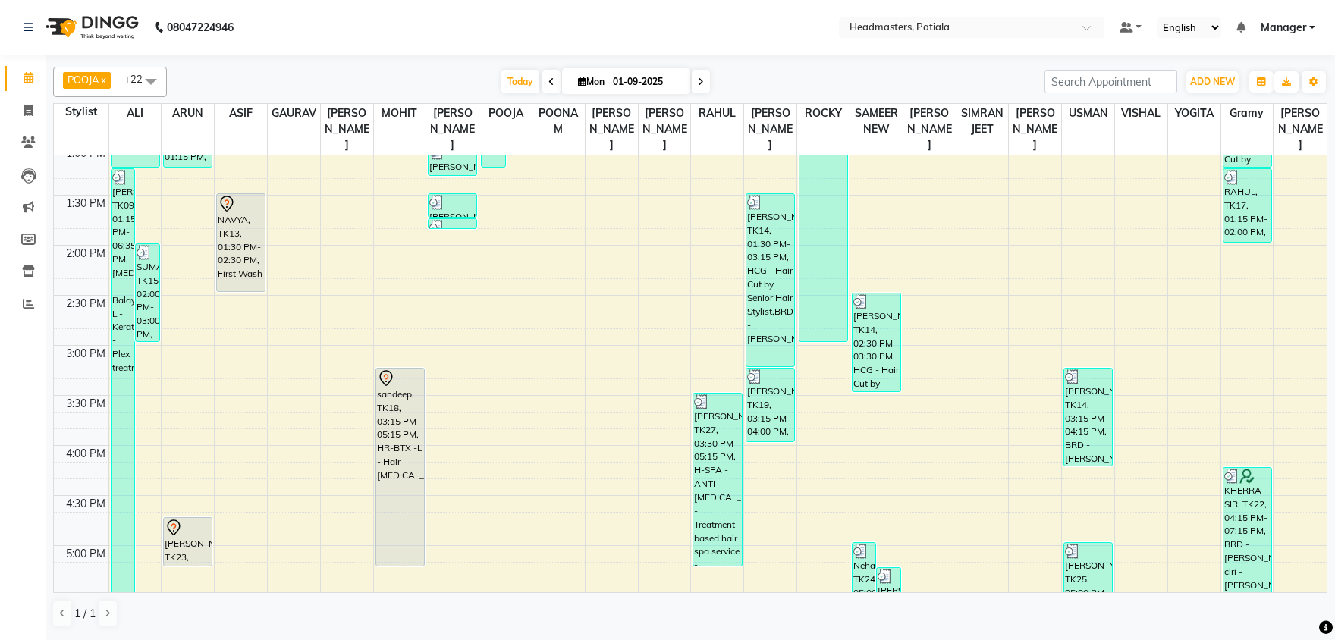
scroll to position [482, 0]
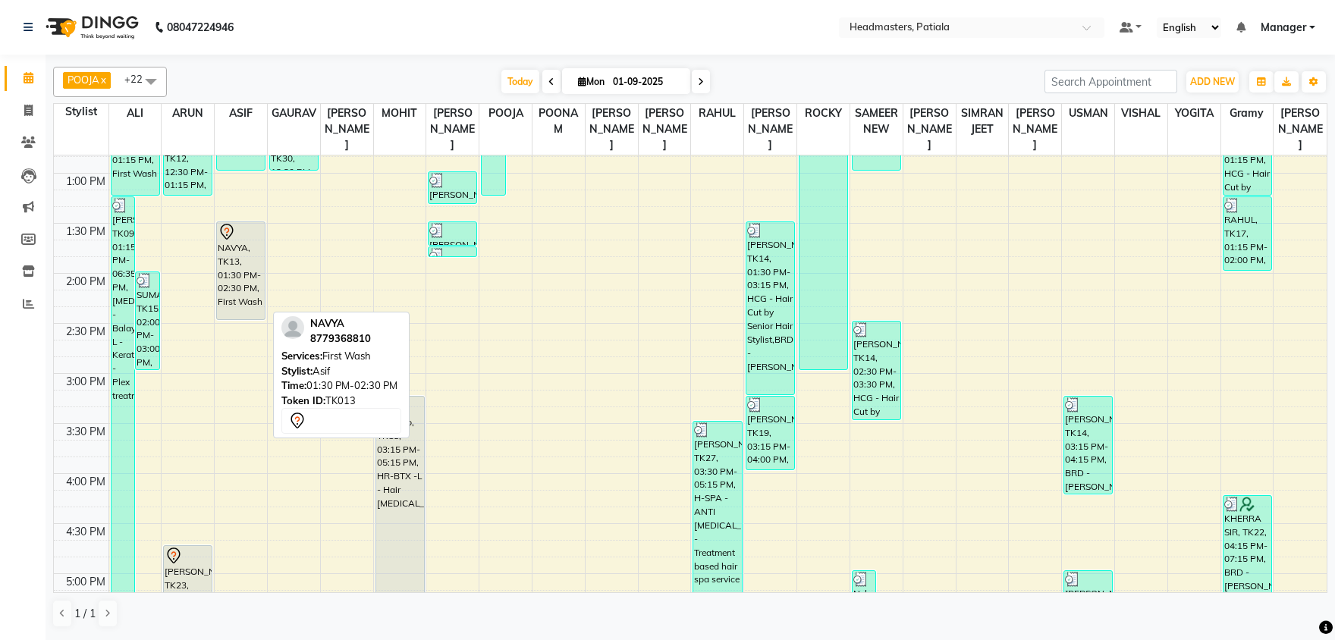
click at [242, 284] on div "NAVYA, TK13, 01:30 PM-02:30 PM, First Wash" at bounding box center [241, 270] width 48 height 97
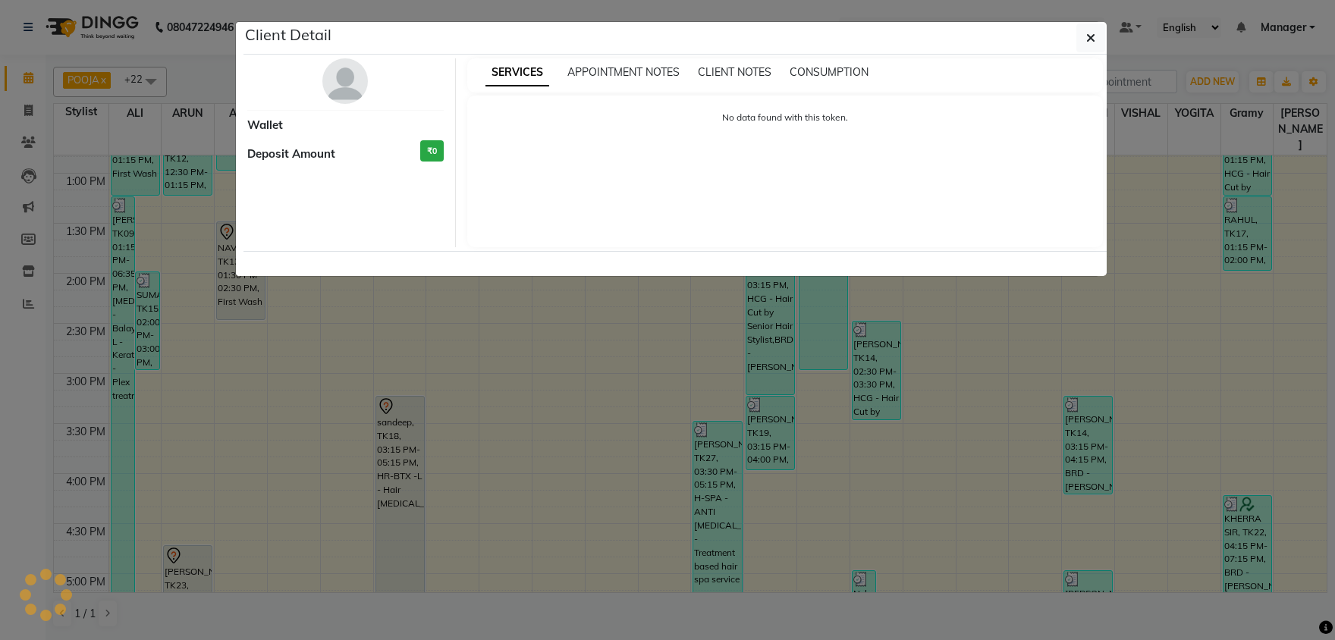
select select "7"
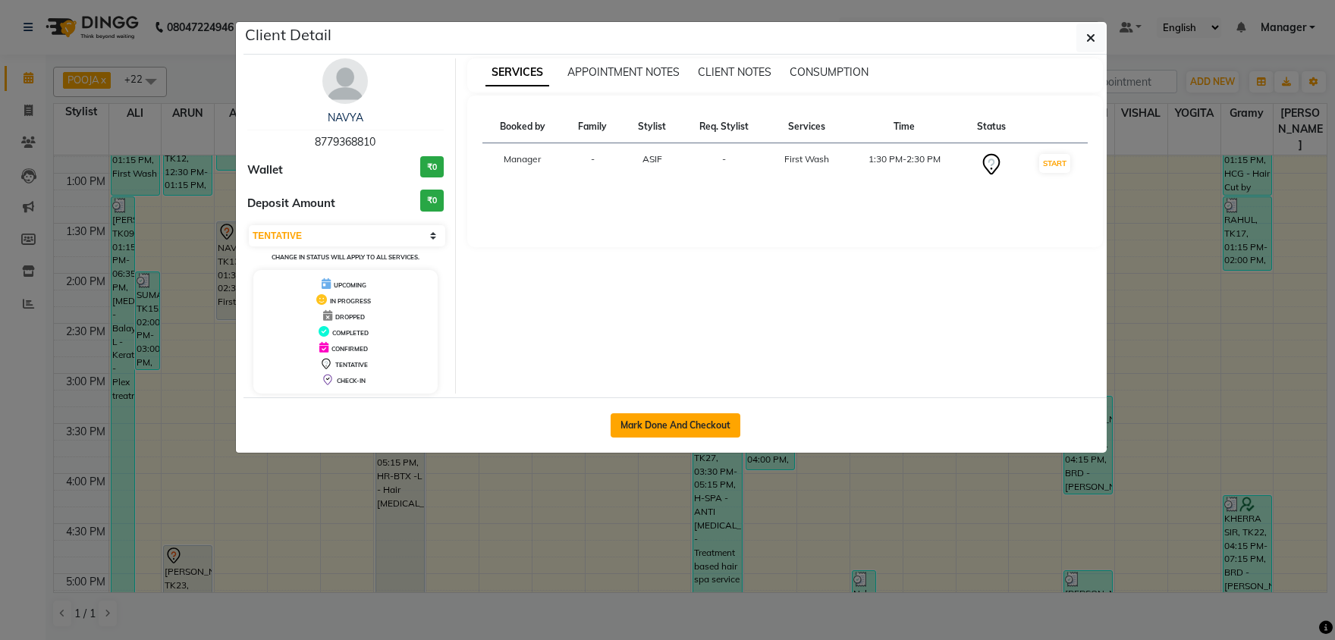
click at [706, 422] on button "Mark Done And Checkout" at bounding box center [676, 425] width 130 height 24
select select "service"
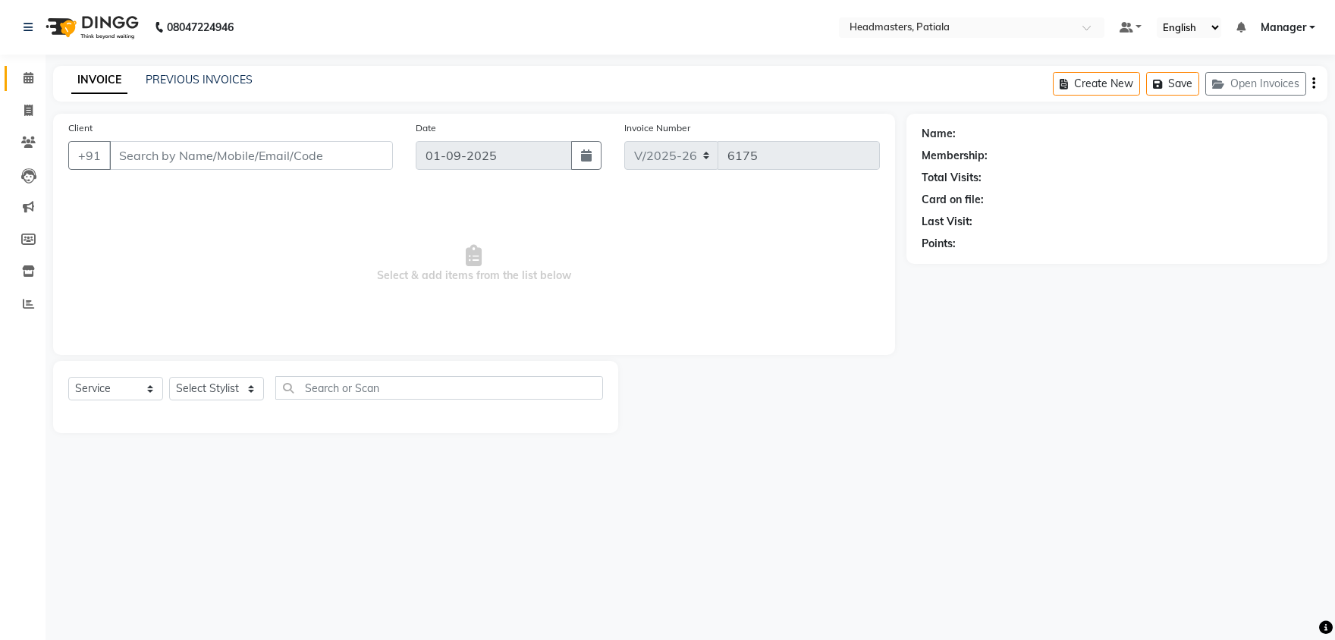
type input "8779368810"
select select "51080"
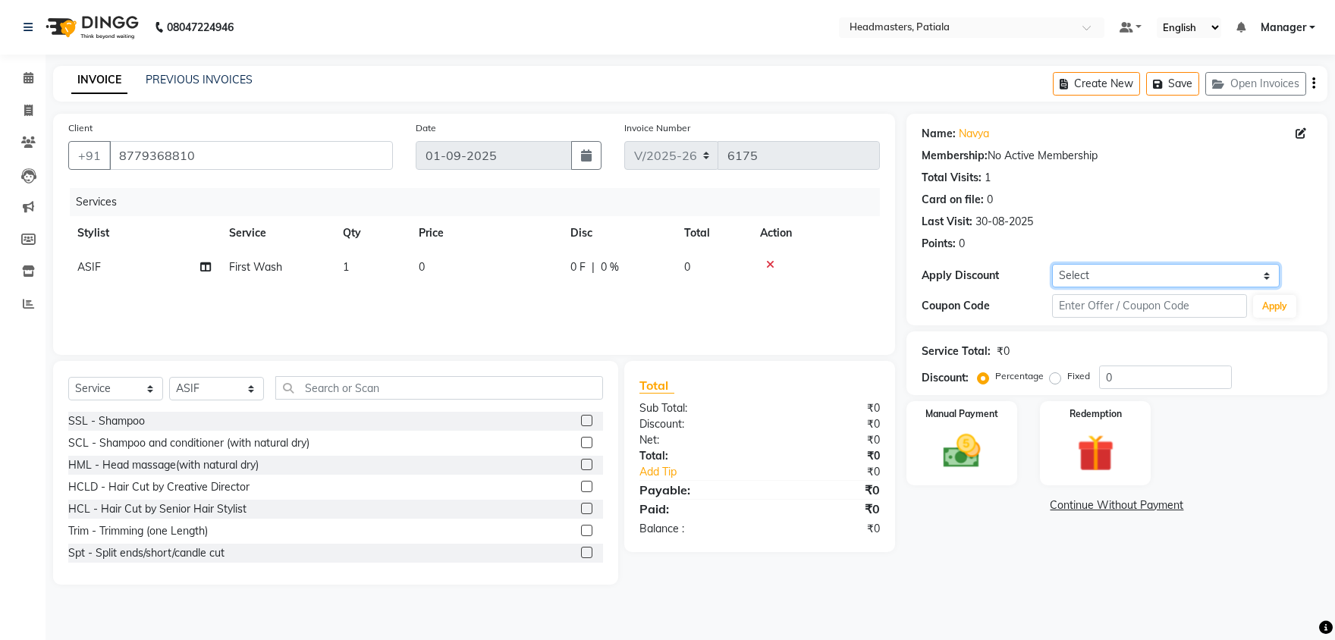
select select "9: Object"
click option "Coupon → First Wash" at bounding box center [0, 0] width 0 height 0
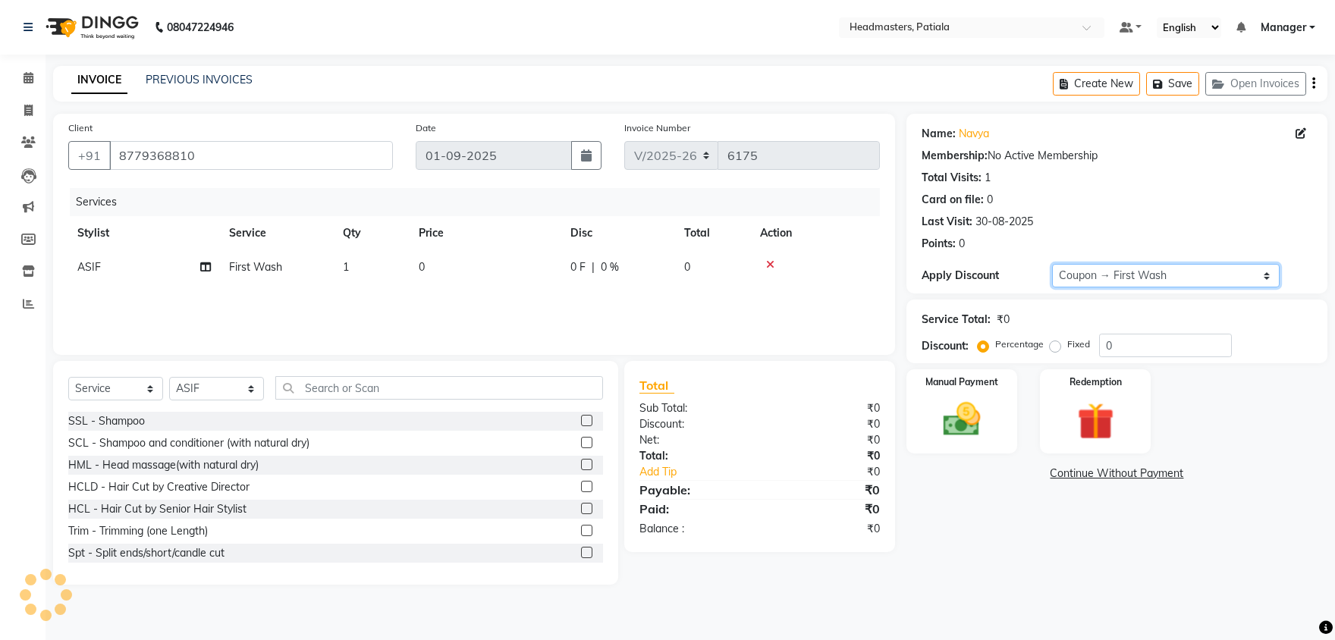
type input "100"
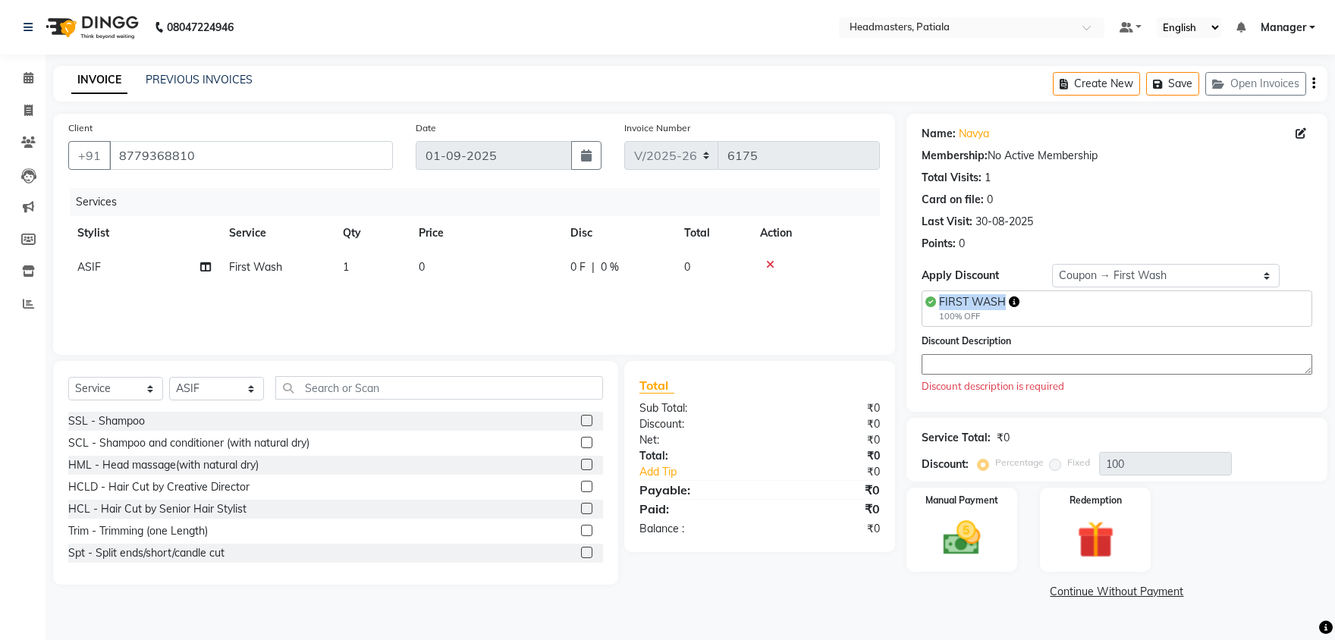
drag, startPoint x: 1004, startPoint y: 297, endPoint x: 939, endPoint y: 296, distance: 64.5
click at [939, 296] on div "FIRST WASH 100% OFF" at bounding box center [972, 308] width 94 height 29
copy span "FIRST WASH"
click at [1000, 358] on textarea at bounding box center [1117, 364] width 391 height 20
paste textarea "FIRST WASH"
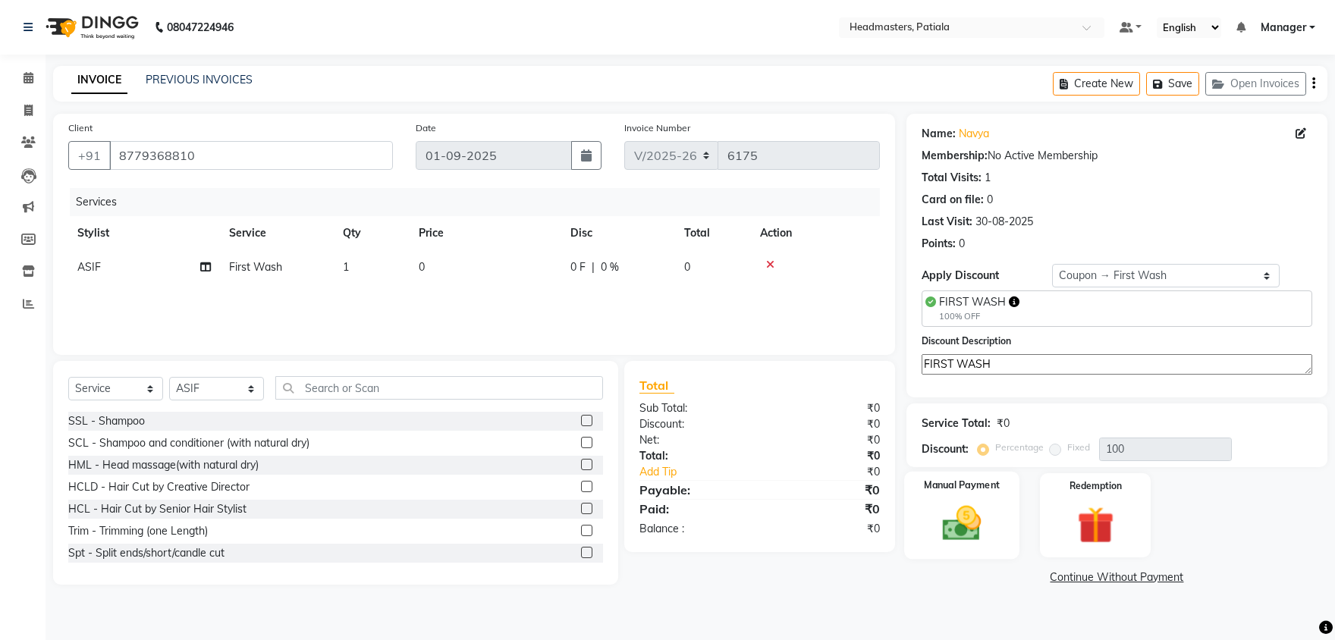
type textarea "FIRST WASH"
click at [1005, 502] on div "Manual Payment" at bounding box center [961, 515] width 115 height 87
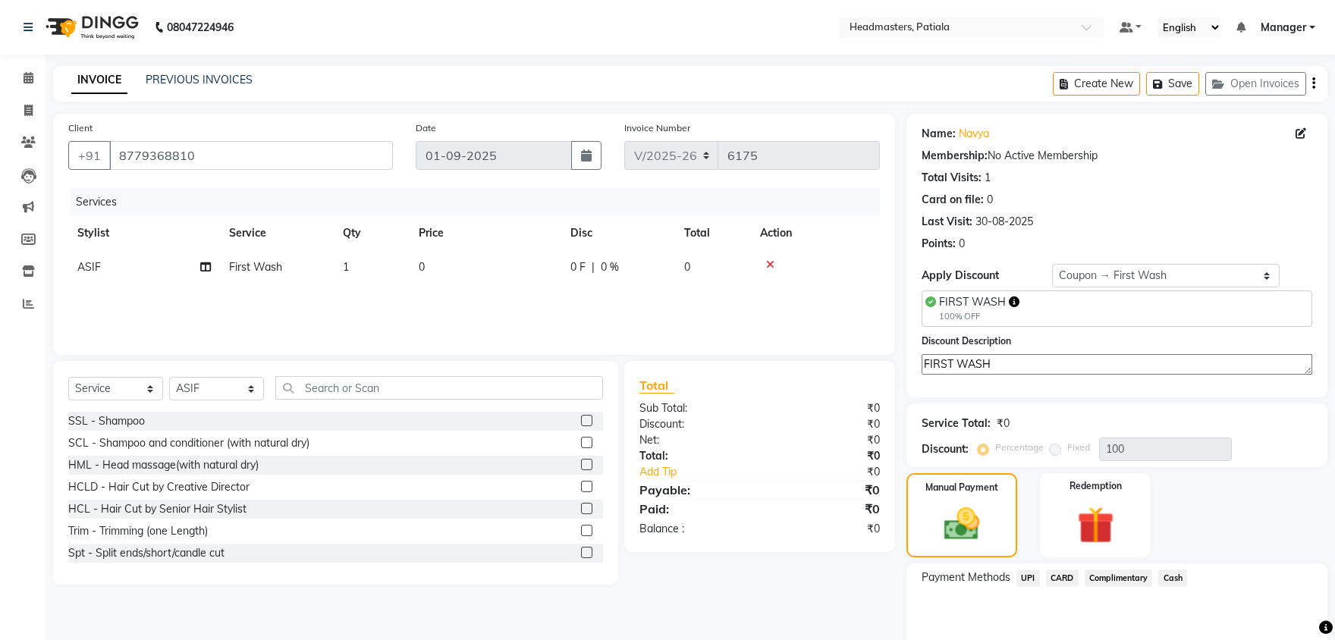
click at [1114, 570] on span "Complimentary" at bounding box center [1119, 578] width 68 height 17
click at [1114, 621] on input "Note:" at bounding box center [1186, 633] width 253 height 24
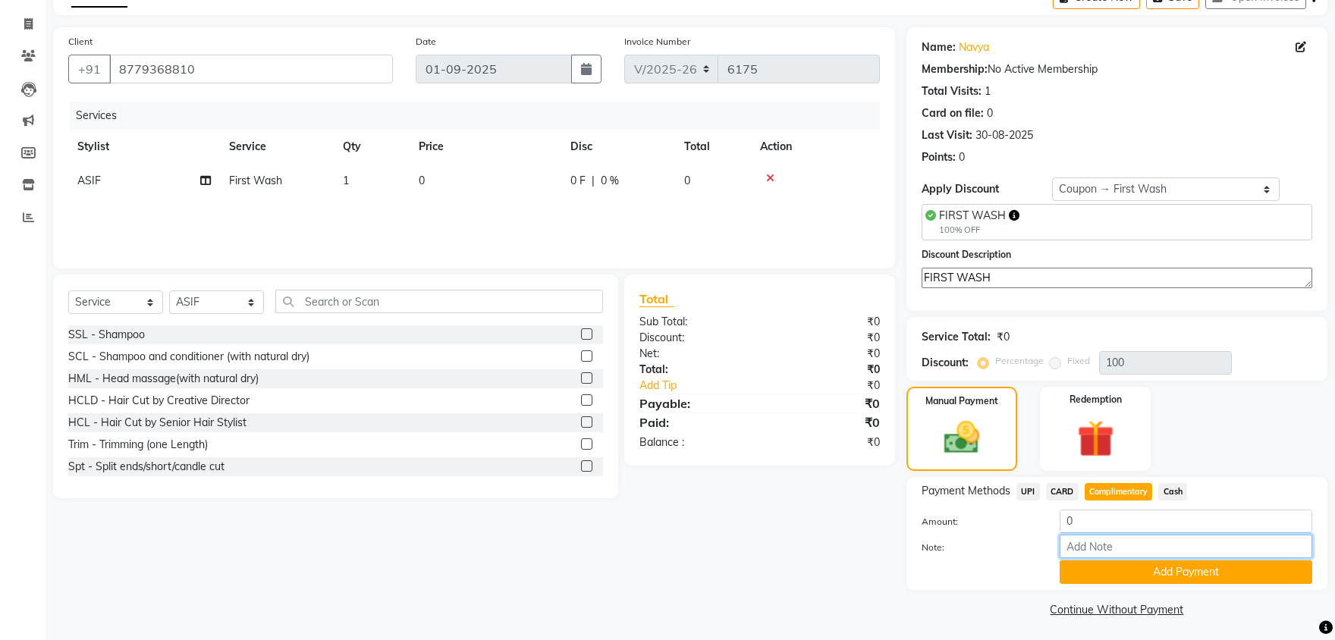
paste input "FIRST WASH"
type input "FIRST WASH"
click at [1124, 565] on button "Add Payment" at bounding box center [1186, 573] width 253 height 24
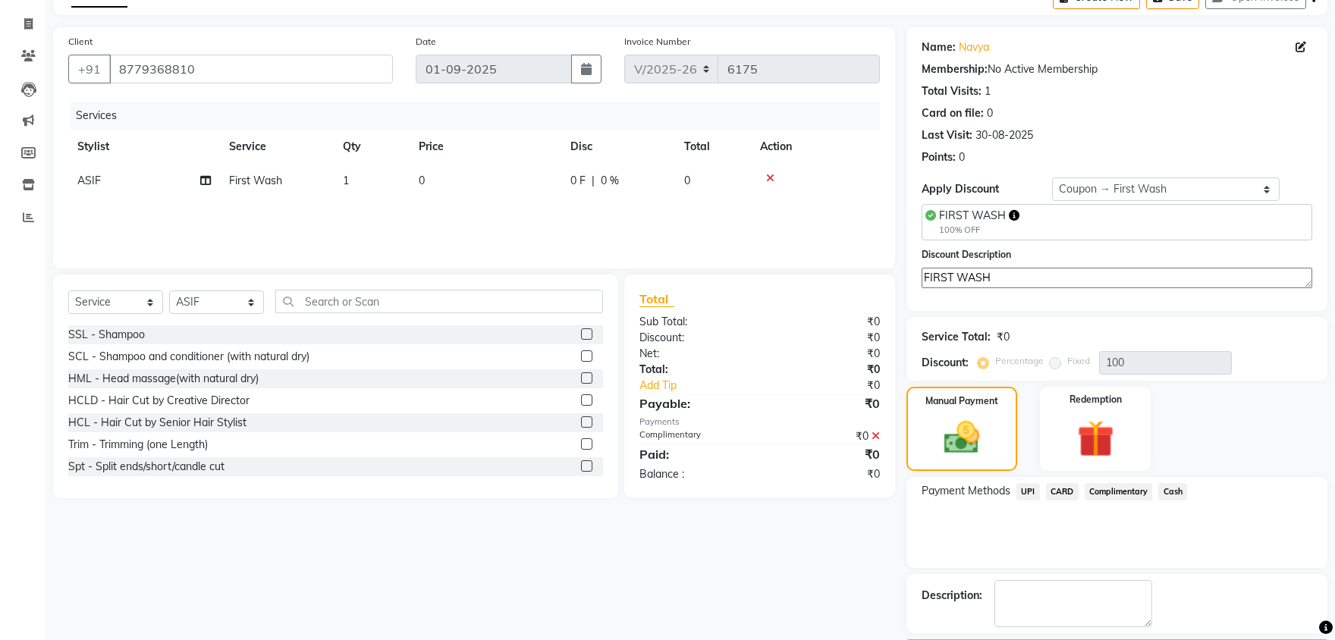
click at [1125, 592] on div "Name: Navya Membership: No Active Membership Total Visits: 1 Card on file: 0 La…" at bounding box center [1122, 345] width 432 height 636
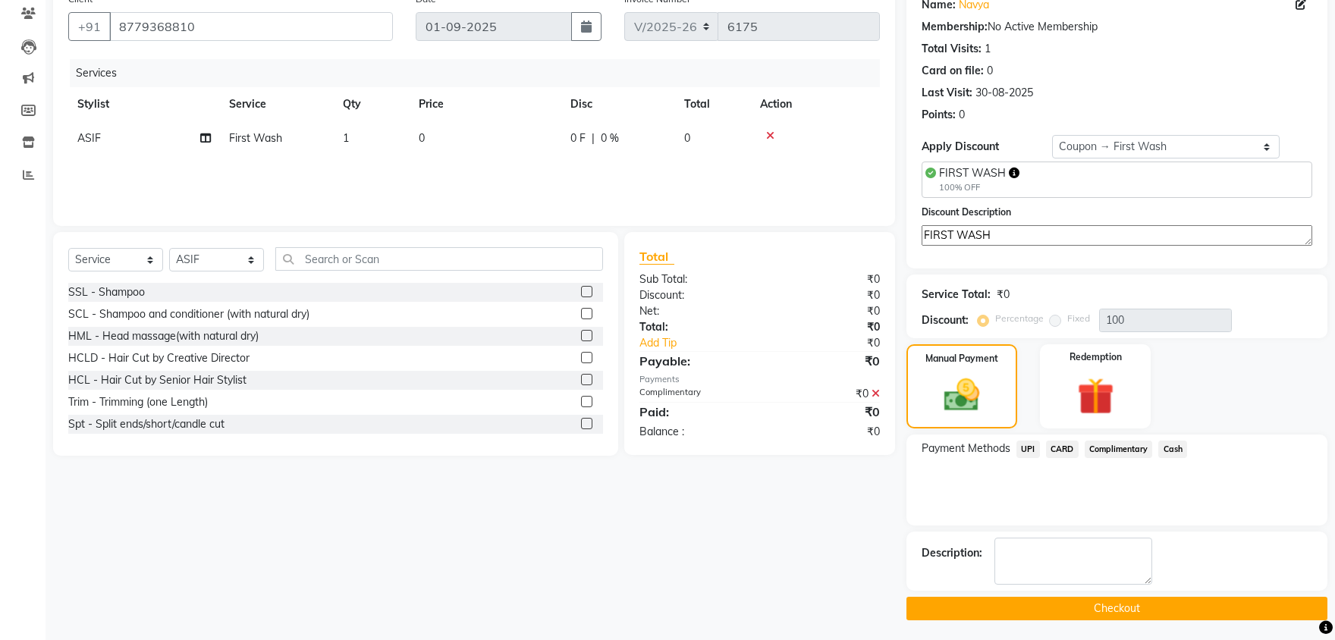
click at [1125, 597] on button "Checkout" at bounding box center [1116, 609] width 421 height 24
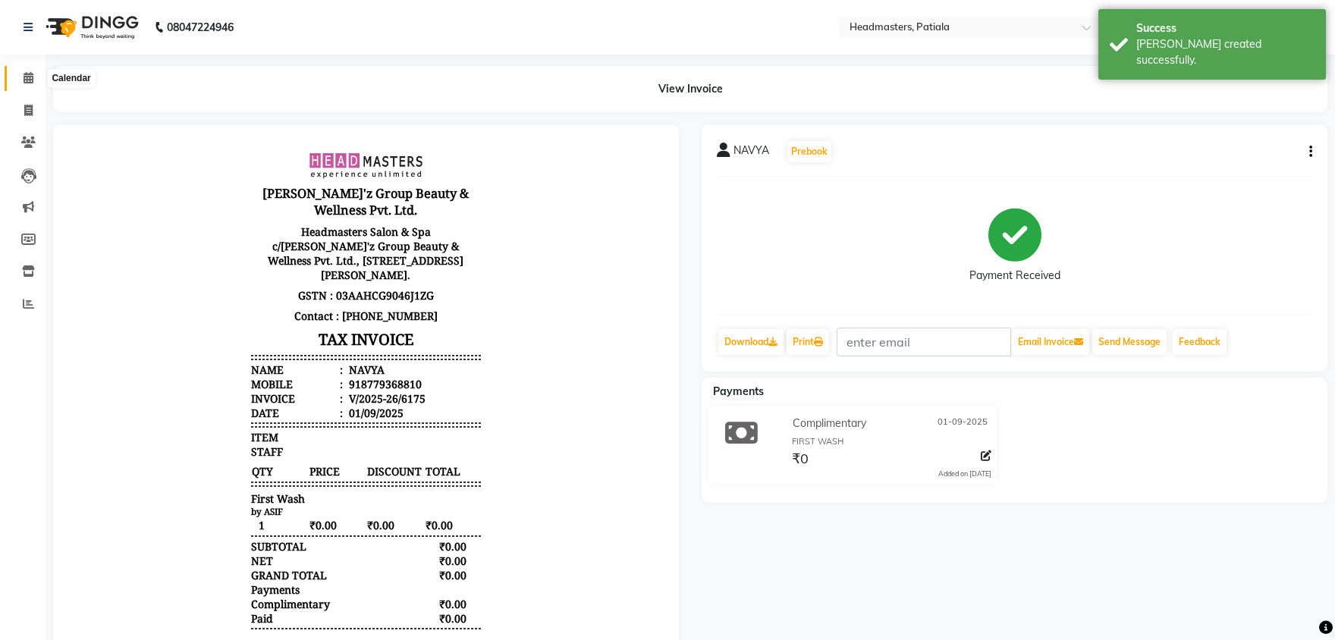
click at [27, 80] on icon at bounding box center [29, 77] width 10 height 11
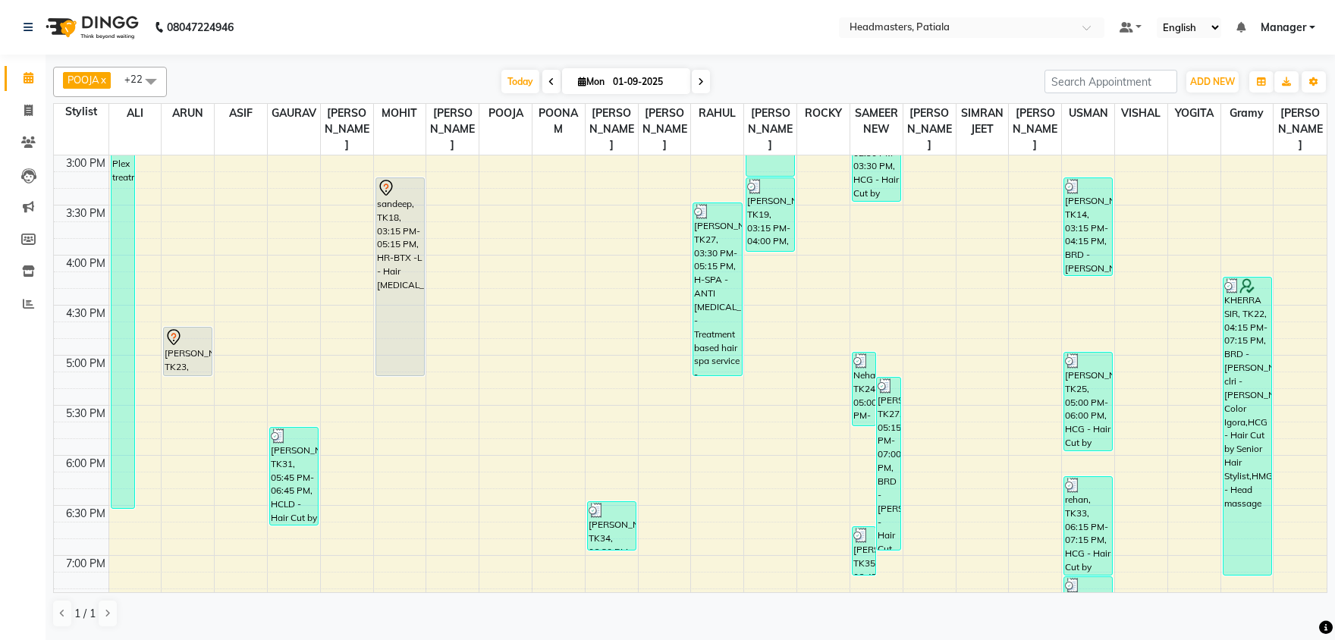
scroll to position [713, 0]
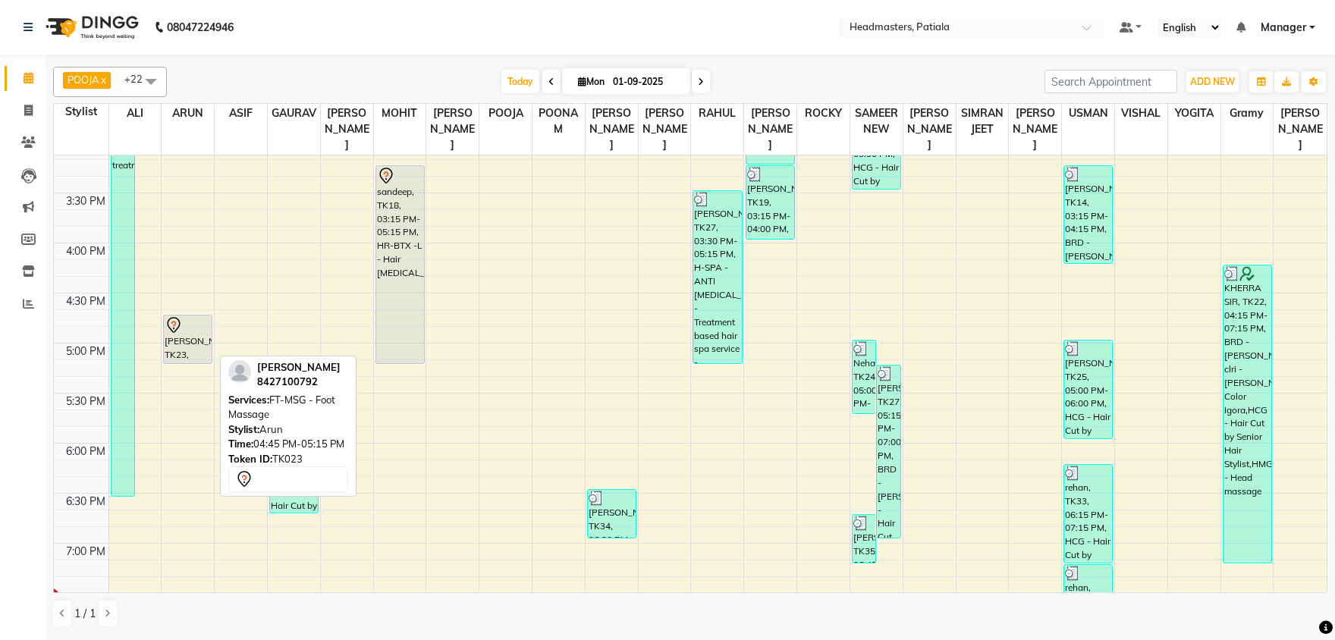
click at [174, 344] on div "[PERSON_NAME], TK23, 04:45 PM-05:15 PM, FT-MSG - Foot Massage" at bounding box center [188, 340] width 48 height 48
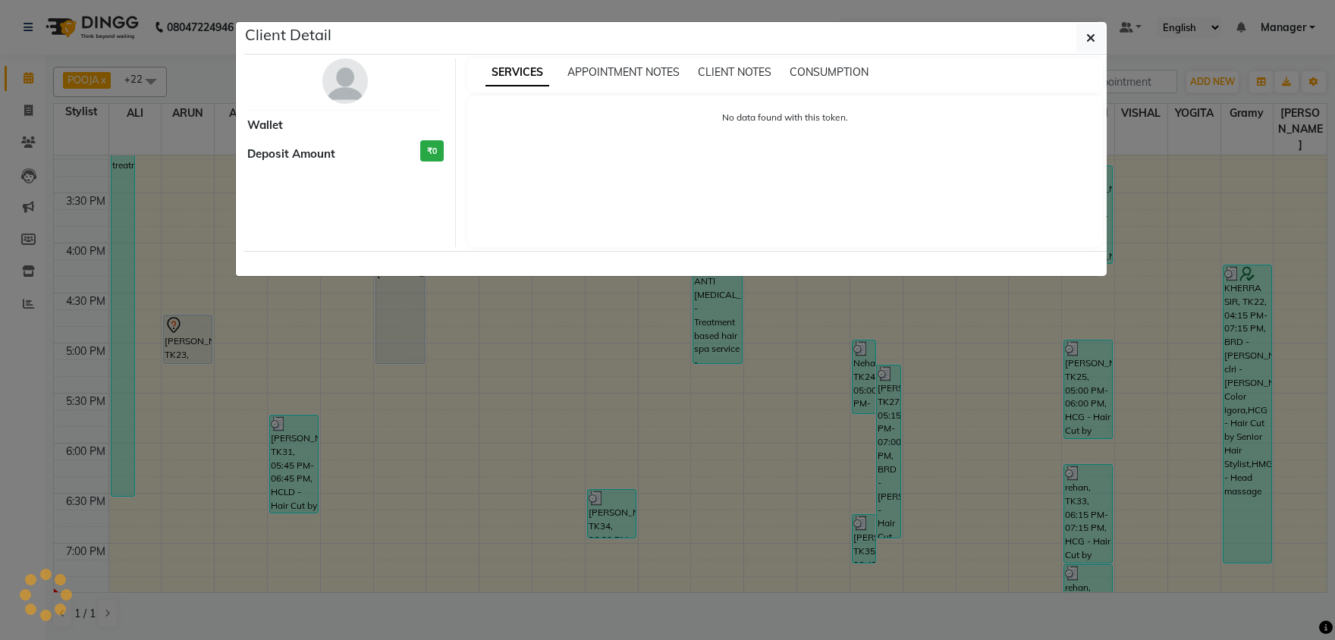
select select "7"
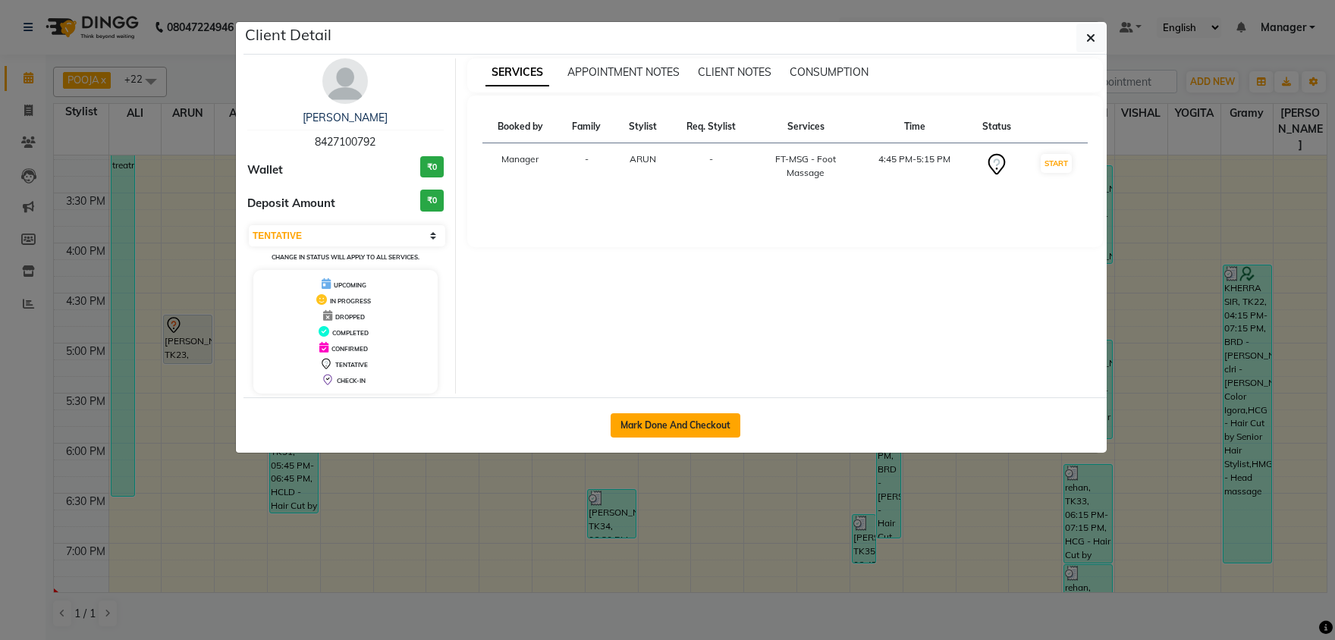
click at [717, 416] on button "Mark Done And Checkout" at bounding box center [676, 425] width 130 height 24
select select "service"
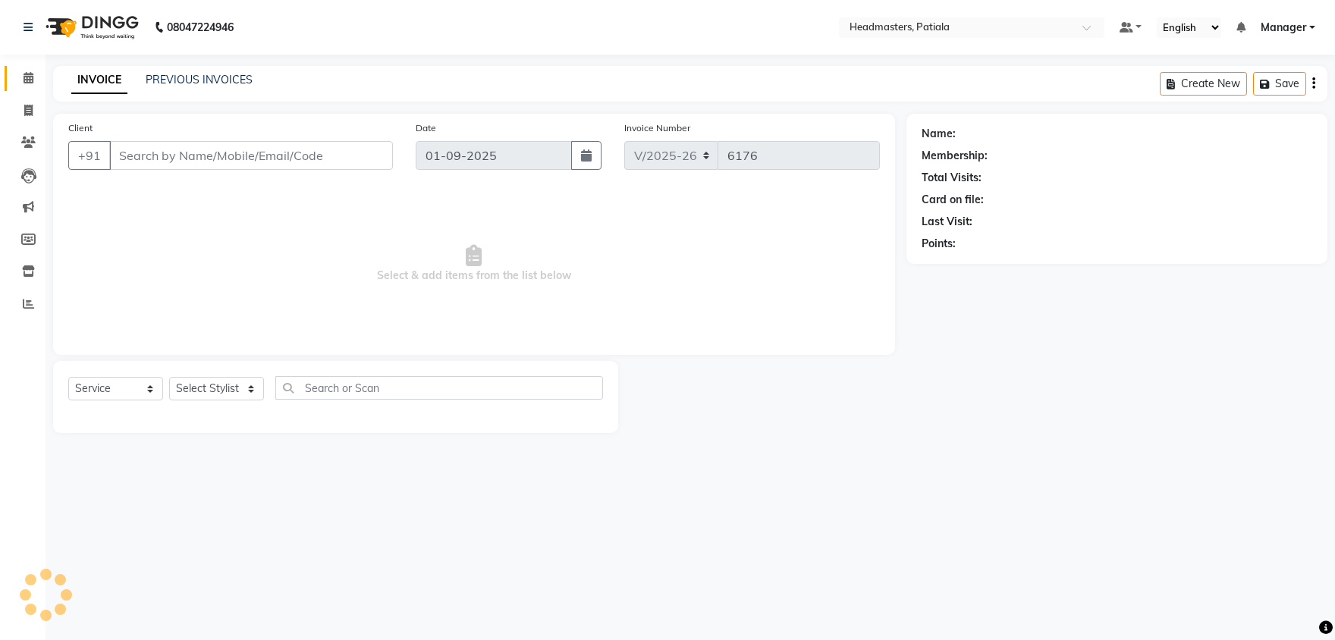
type input "8427100792"
select select "51101"
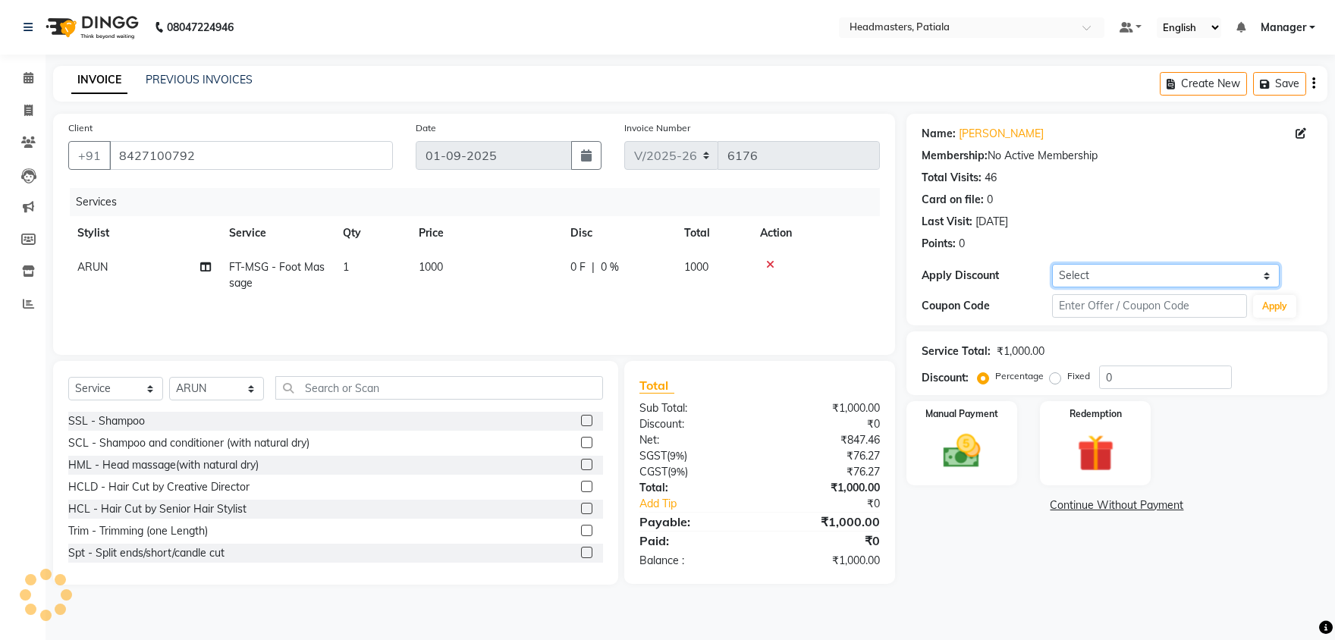
click at [1052, 264] on select "Select Coupon → Already Paid Coupon → Service Not Done Coupon → Pending Payment…" at bounding box center [1166, 276] width 228 height 24
select select "1: Object"
click option "Coupon → Already Paid" at bounding box center [0, 0] width 0 height 0
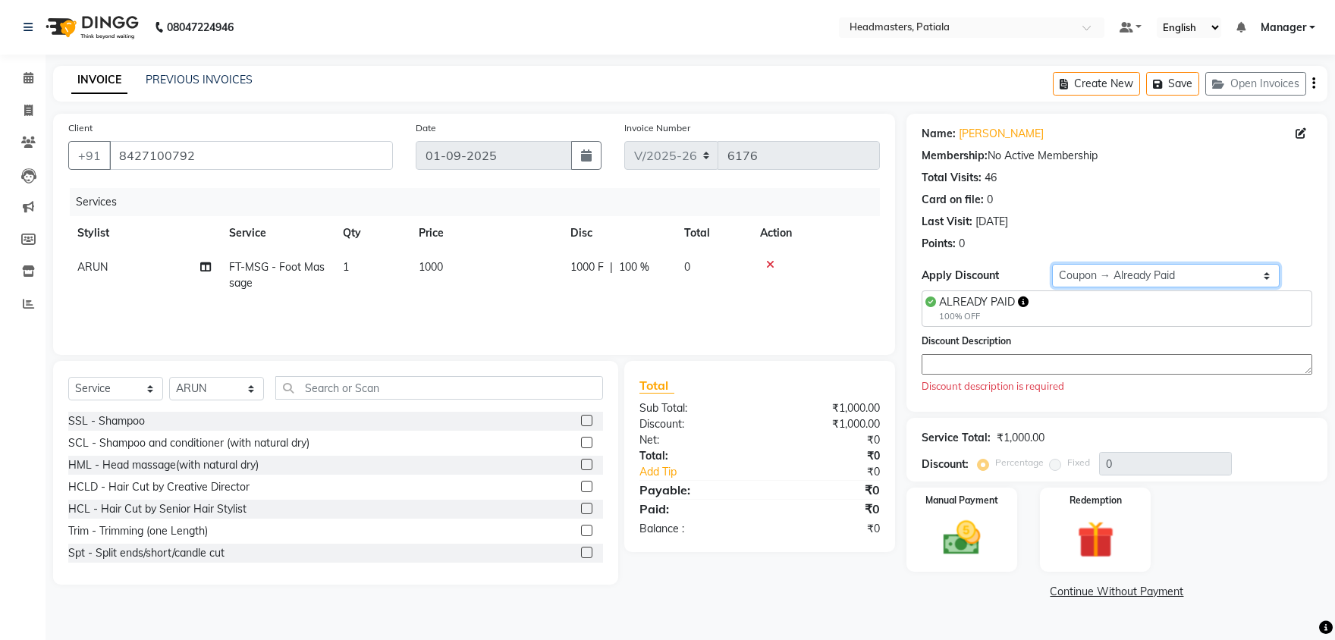
type input "100"
drag, startPoint x: 1014, startPoint y: 301, endPoint x: 941, endPoint y: 294, distance: 73.1
click at [941, 294] on div "ALREADY PAID" at bounding box center [984, 302] width 90 height 16
copy span "ALREADY PAID"
click at [1004, 355] on textarea at bounding box center [1117, 364] width 391 height 20
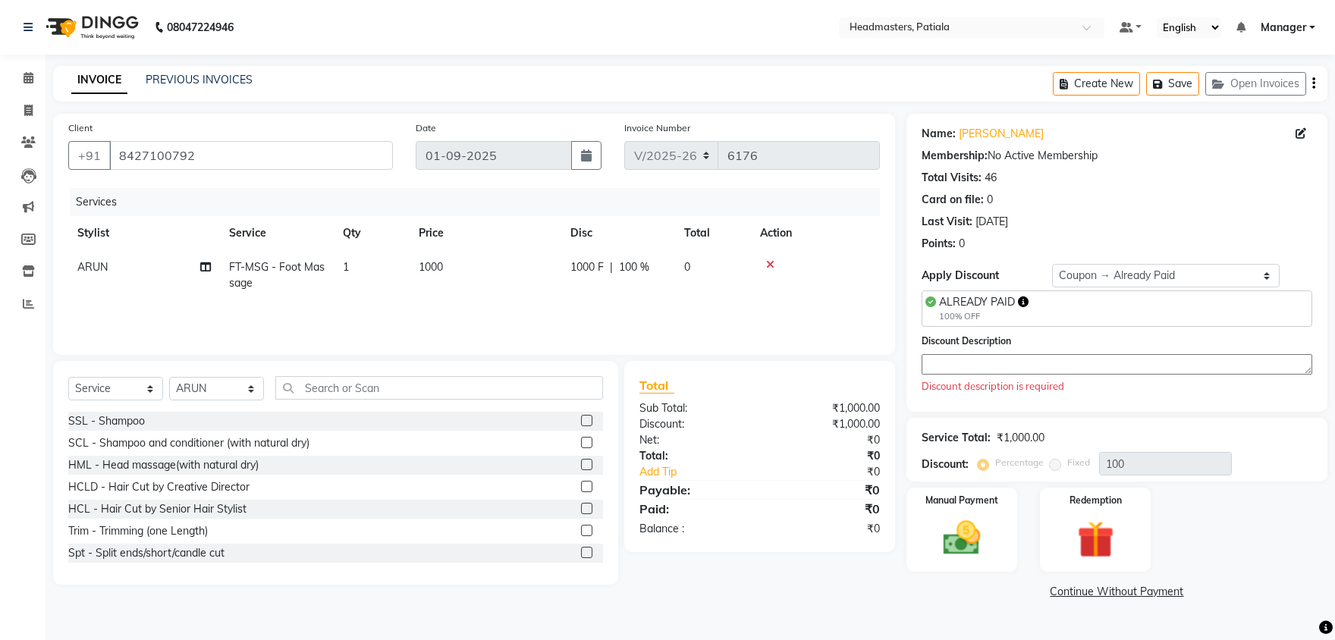
paste textarea "ALREADY PAID"
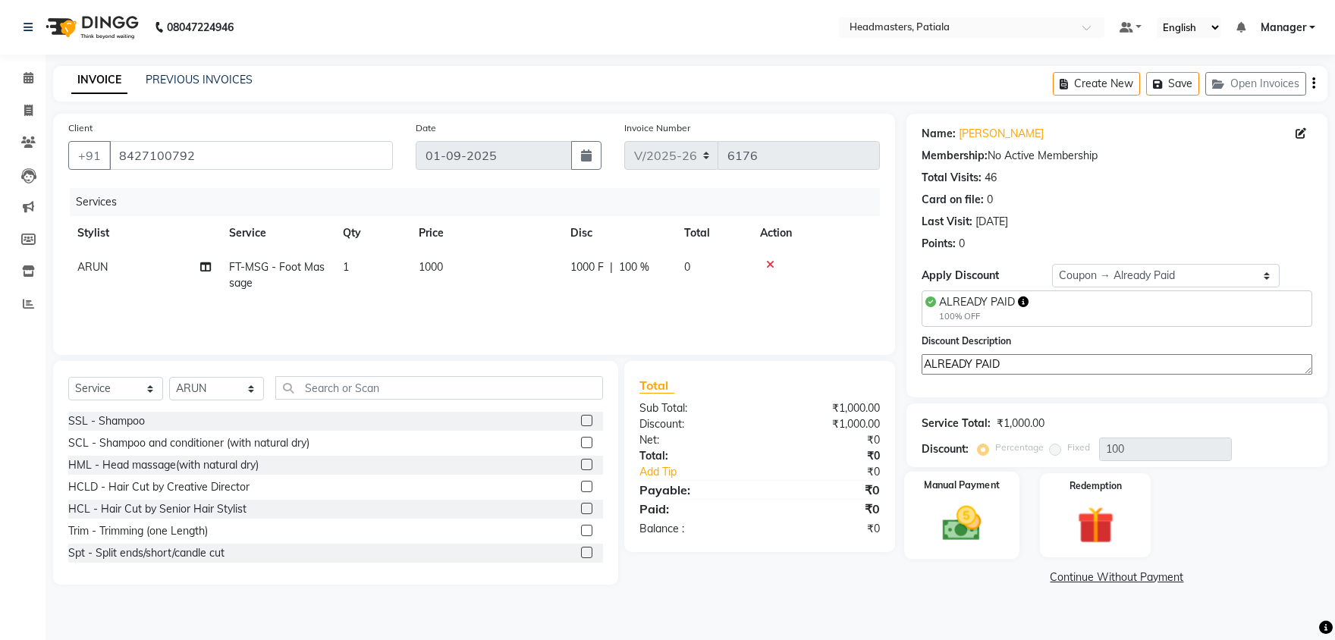
type textarea "ALREADY PAID"
click at [971, 496] on div "Manual Payment" at bounding box center [961, 515] width 115 height 87
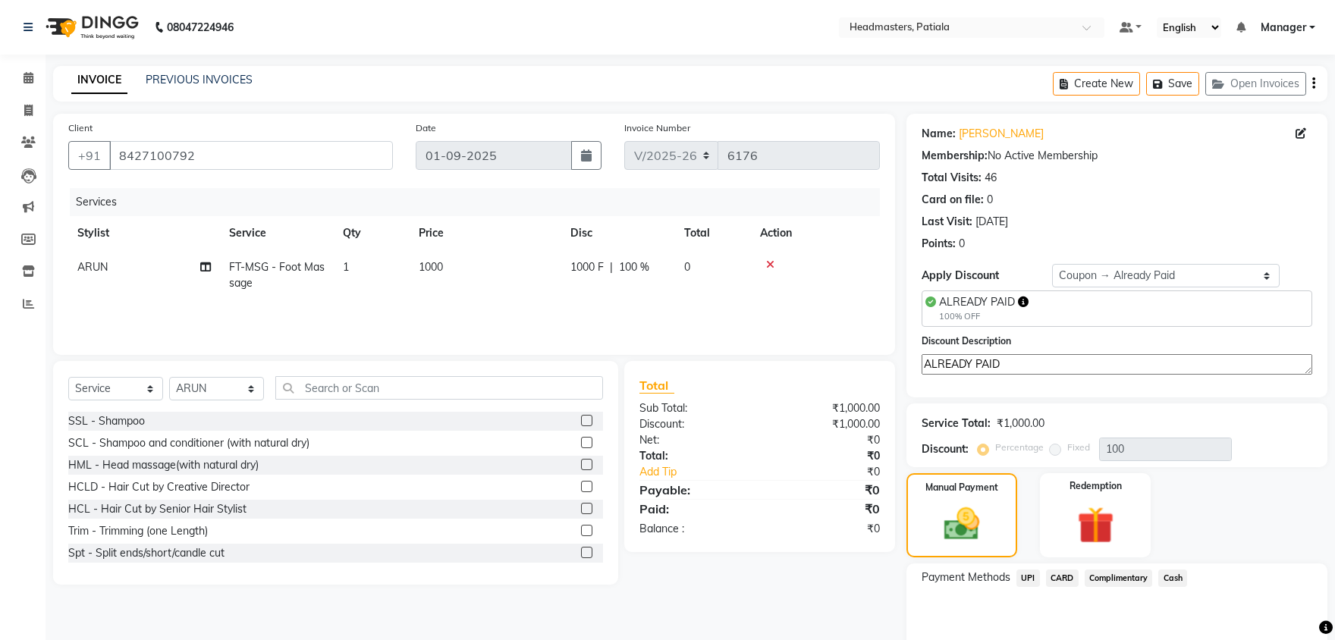
click at [1104, 580] on span "Complimentary" at bounding box center [1119, 578] width 68 height 17
click at [1110, 621] on input "Note:" at bounding box center [1186, 633] width 253 height 24
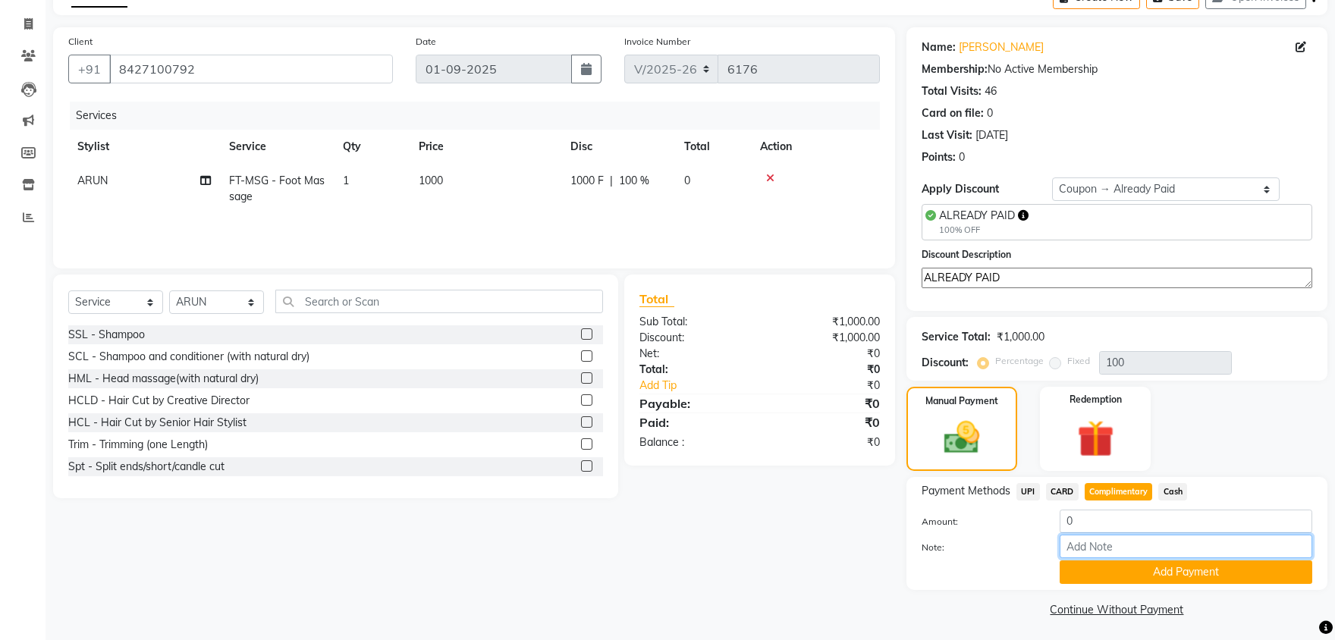
paste input "ALREADY PAID"
type input "ALREADY PAID"
click at [1127, 580] on button "Add Payment" at bounding box center [1186, 573] width 253 height 24
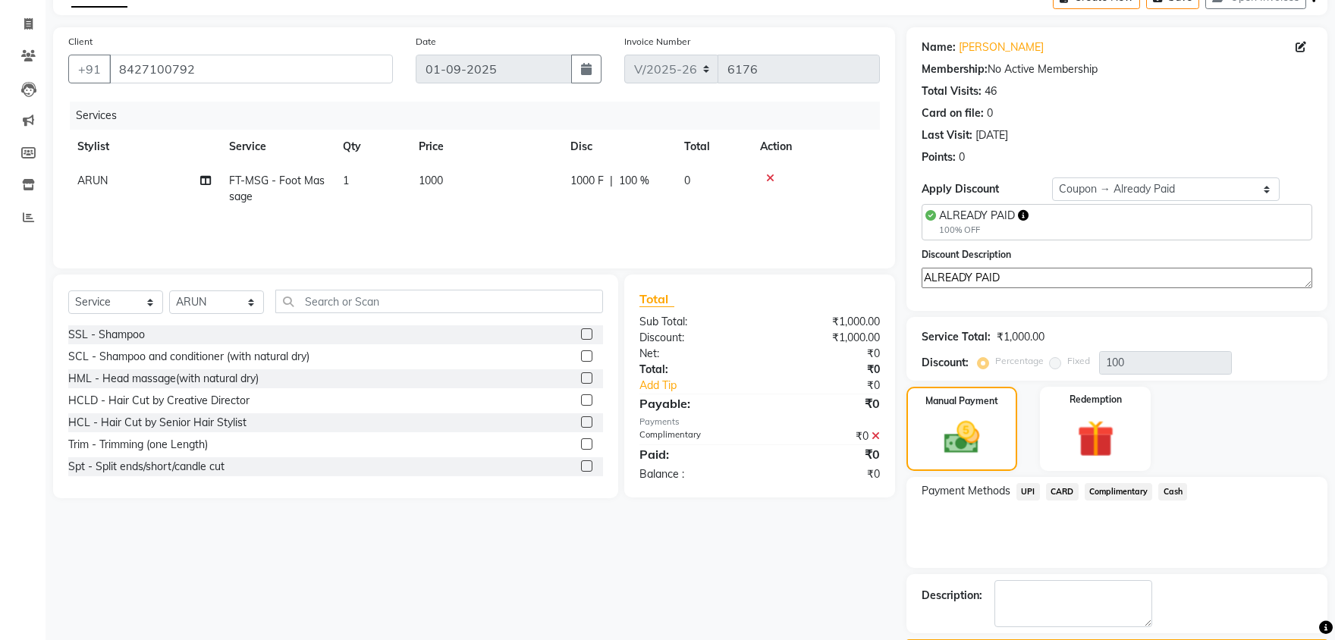
scroll to position [129, 0]
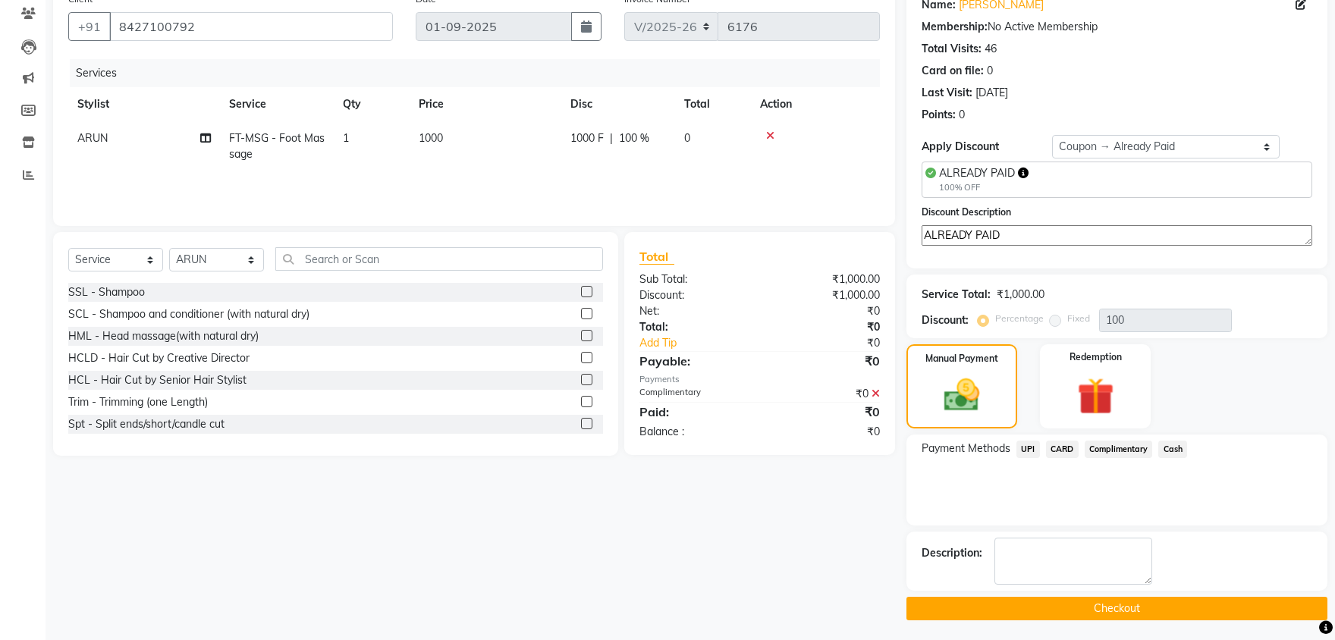
click at [1118, 605] on button "Checkout" at bounding box center [1116, 609] width 421 height 24
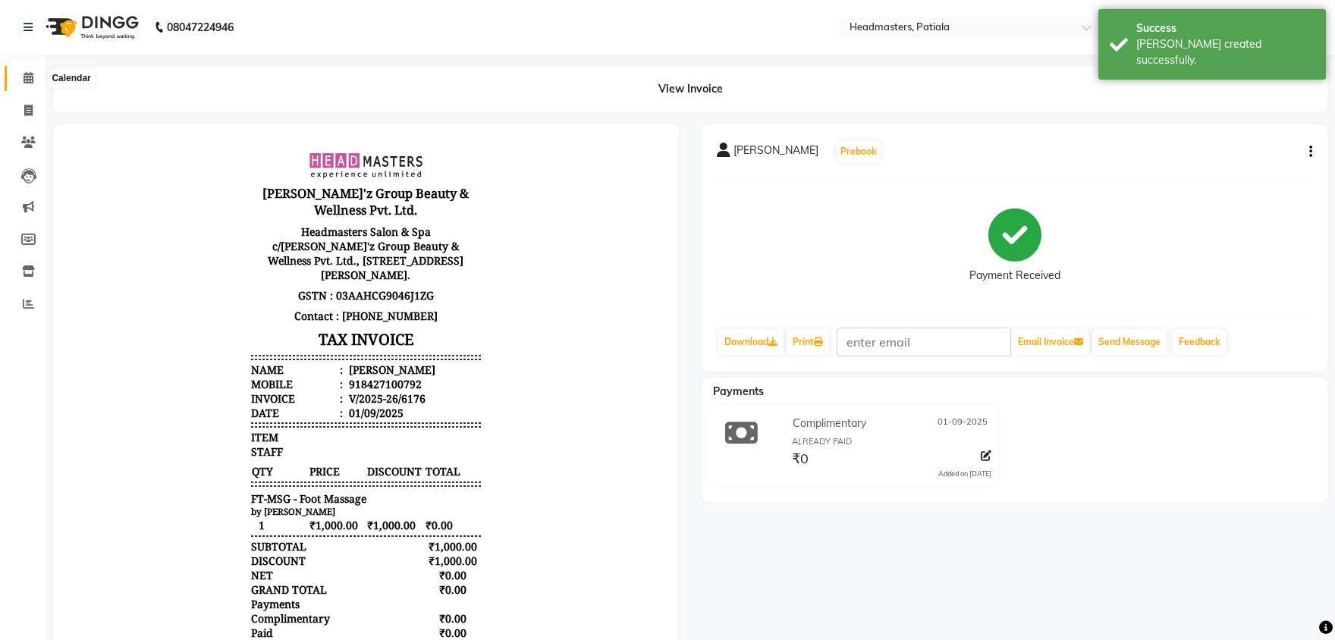
click at [22, 74] on span at bounding box center [28, 78] width 27 height 17
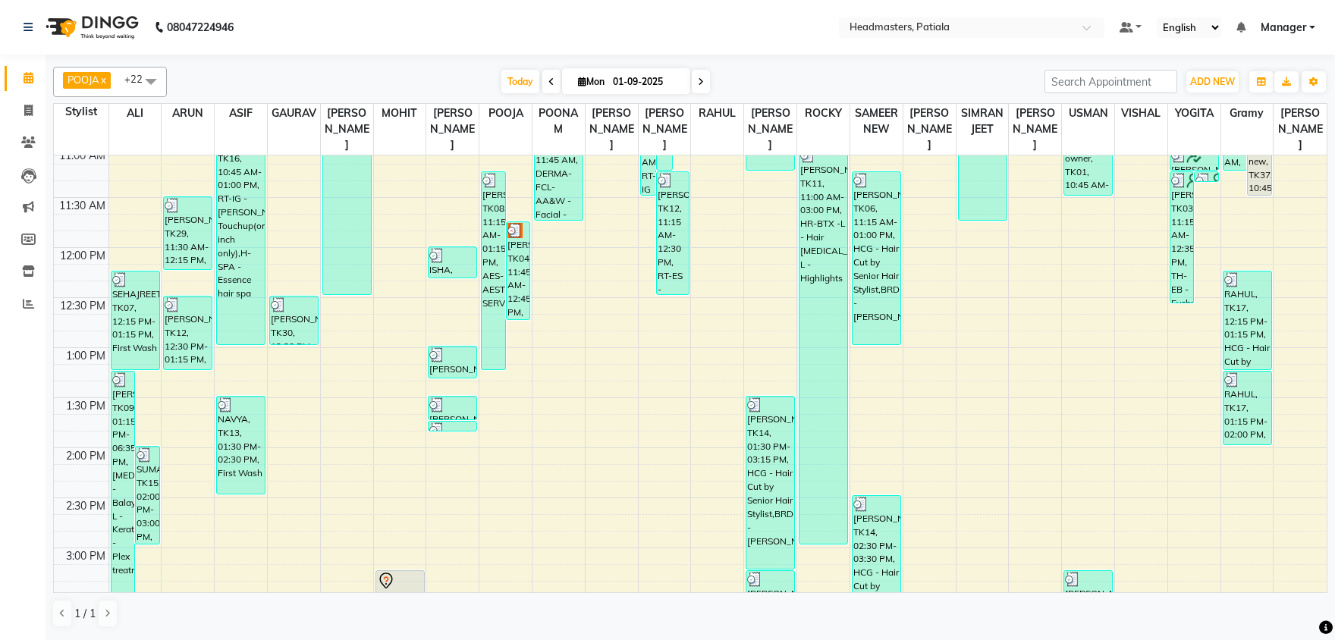
scroll to position [237, 0]
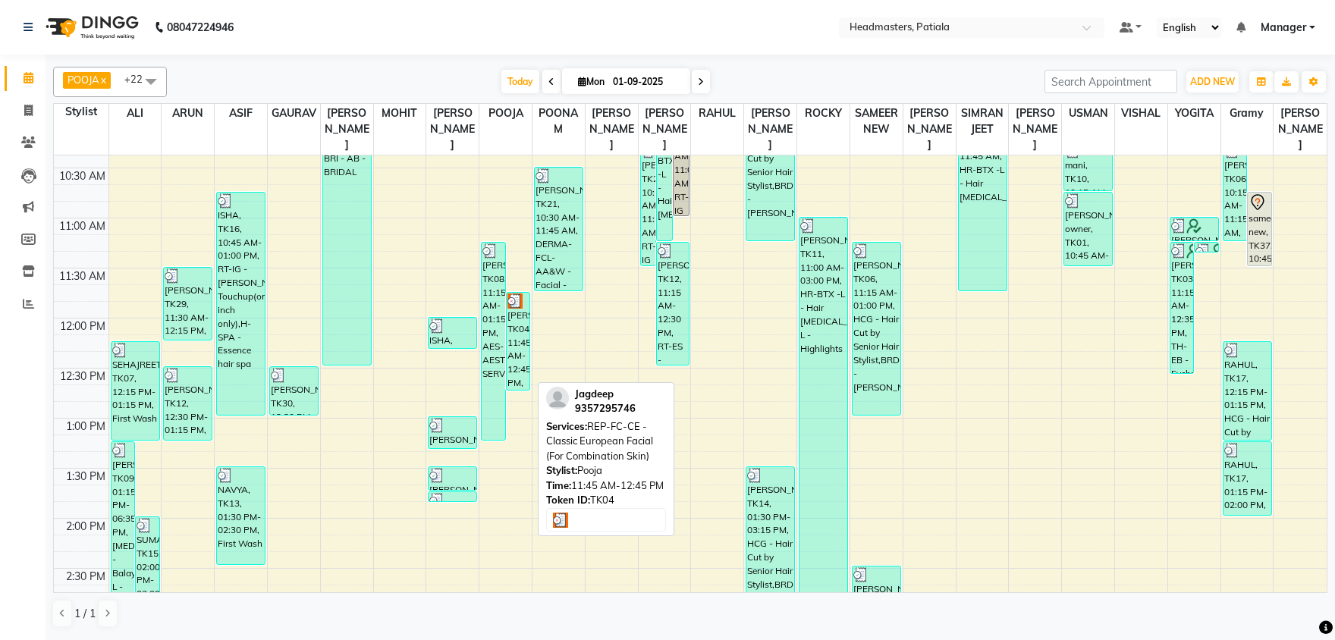
click at [526, 304] on div at bounding box center [518, 301] width 22 height 15
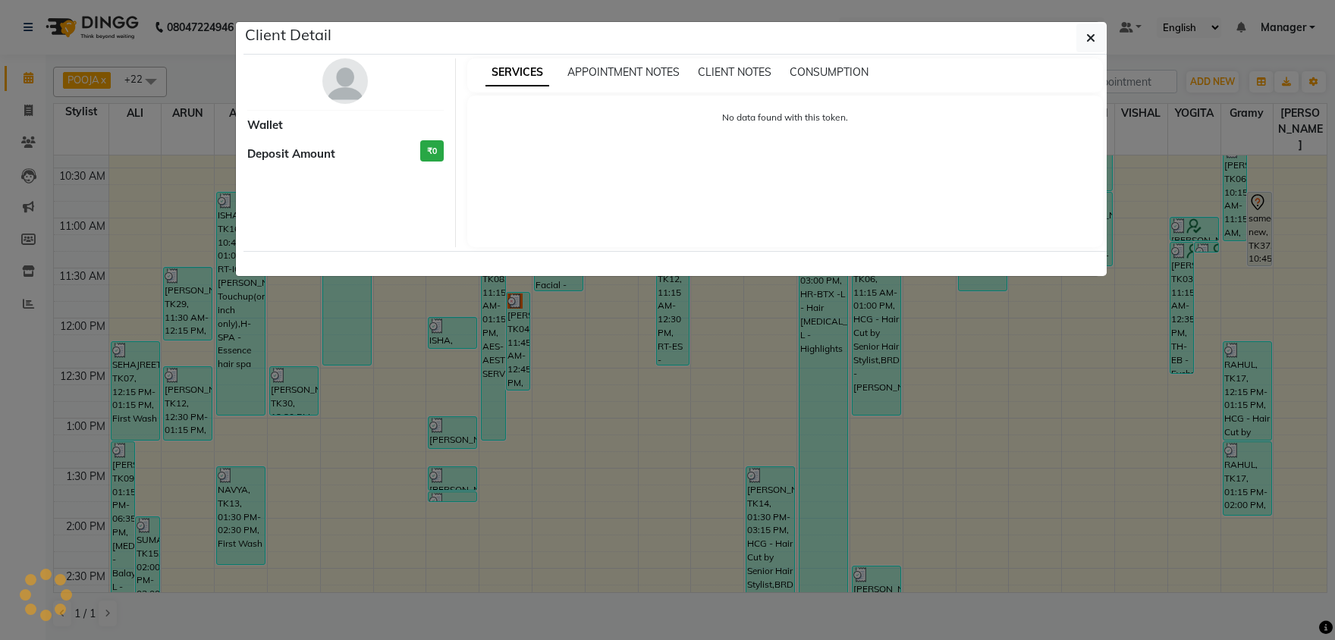
select select "3"
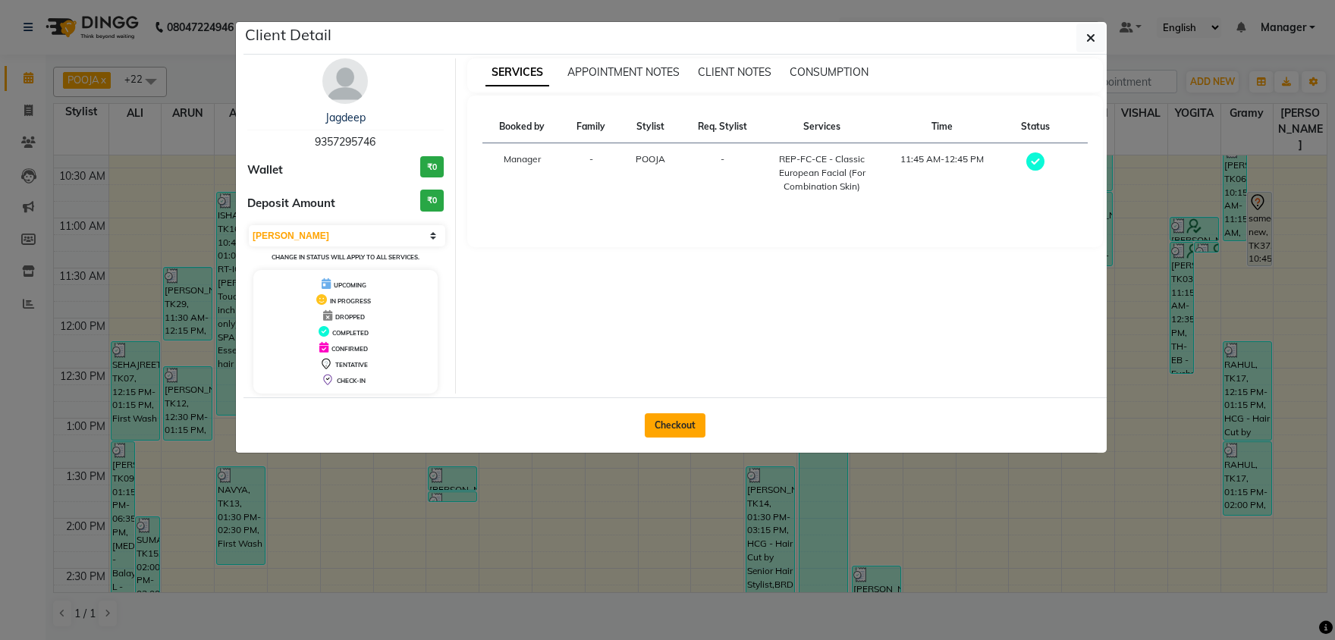
click at [697, 430] on button "Checkout" at bounding box center [675, 425] width 61 height 24
select select "service"
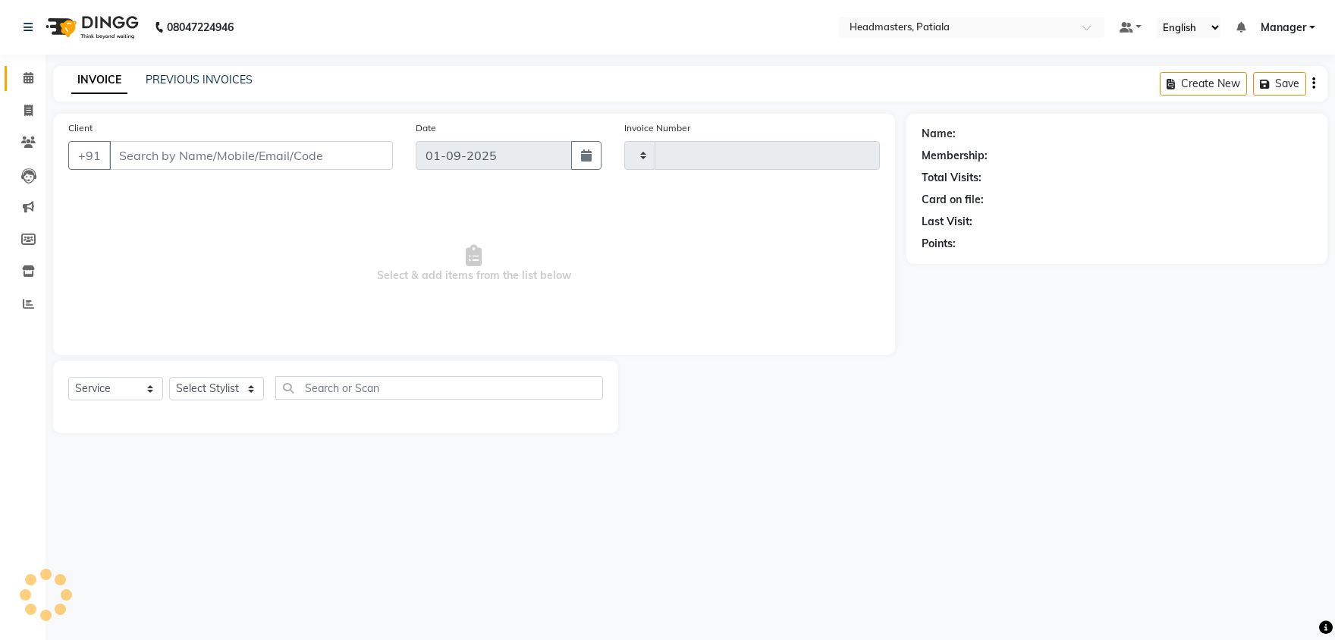
type input "6177"
select select "6602"
type input "9357295746"
select select "51100"
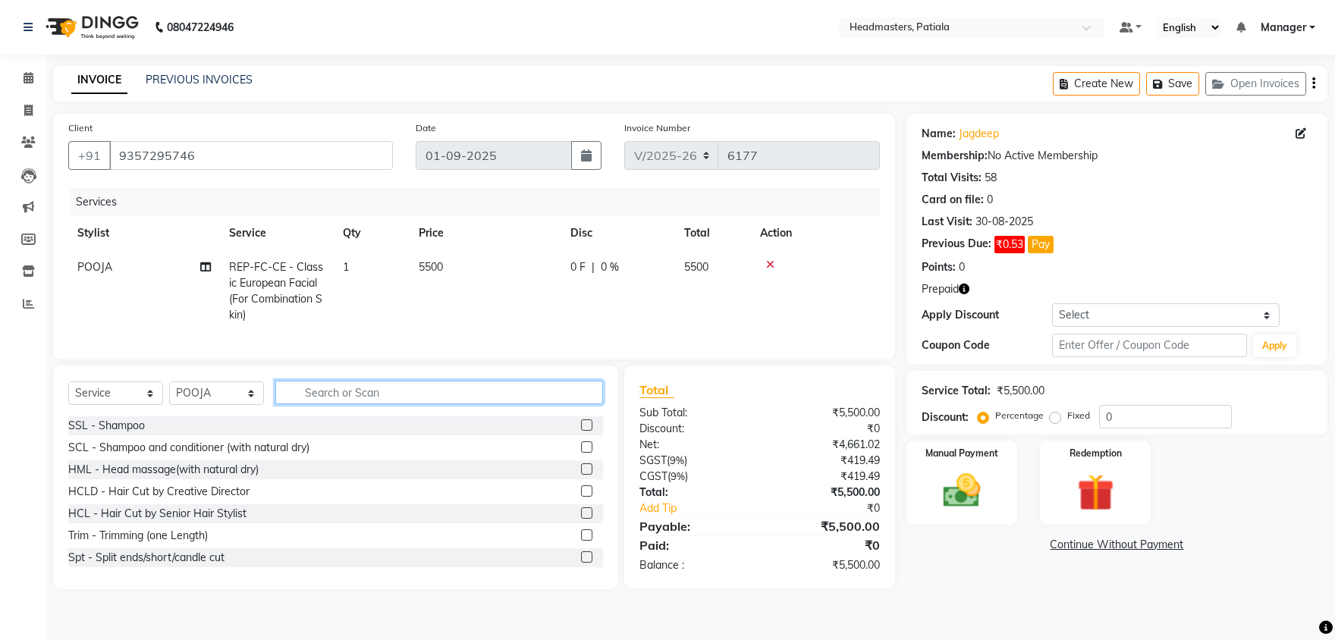
click at [420, 404] on input "text" at bounding box center [439, 393] width 328 height 24
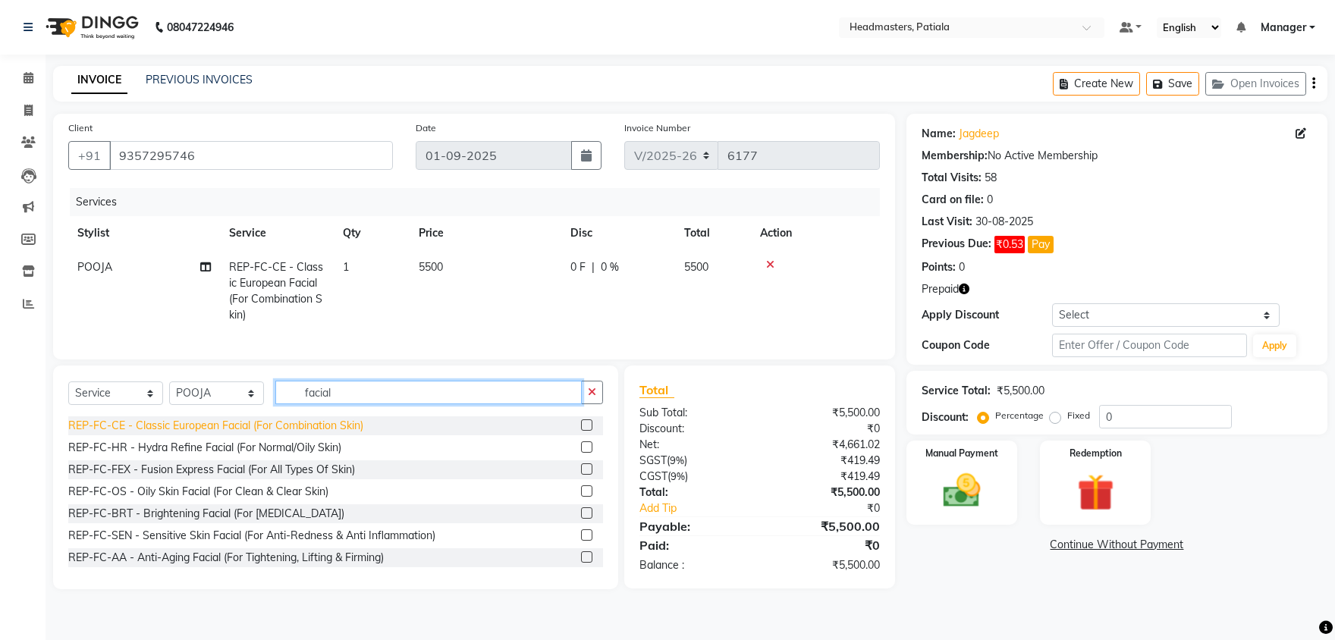
type input "facial"
click at [278, 424] on div "REP-FC-CE - Classic European Facial (For Combination Skin)" at bounding box center [215, 426] width 295 height 16
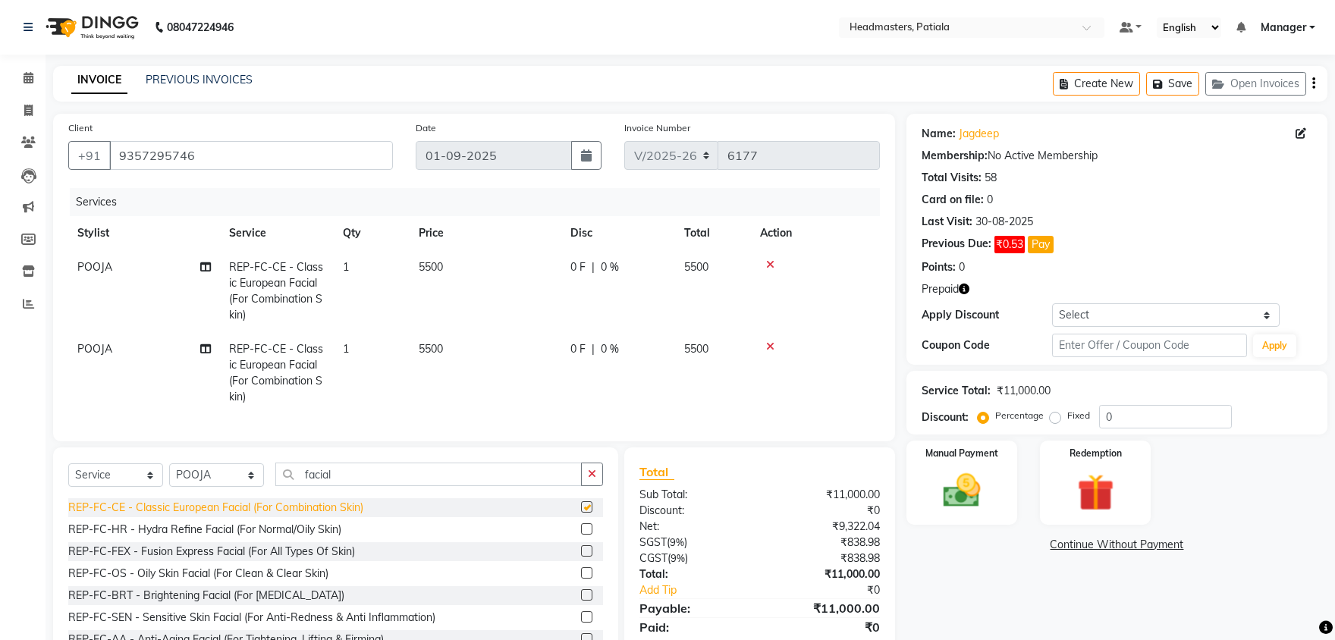
checkbox input "false"
click at [768, 265] on icon at bounding box center [770, 264] width 8 height 11
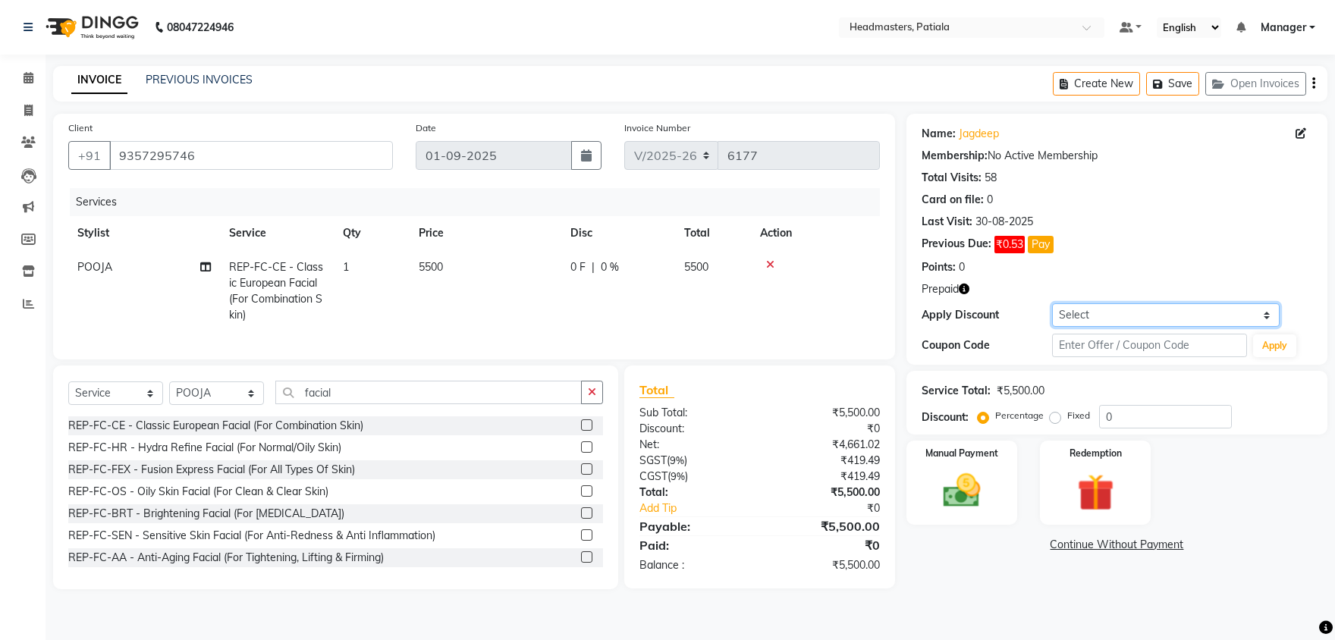
click at [1052, 303] on select "Select Coupon → Already Paid Coupon → Service Not Done Coupon → Pending Payment…" at bounding box center [1166, 315] width 228 height 24
select select "1: Object"
click option "Coupon → Already Paid" at bounding box center [0, 0] width 0 height 0
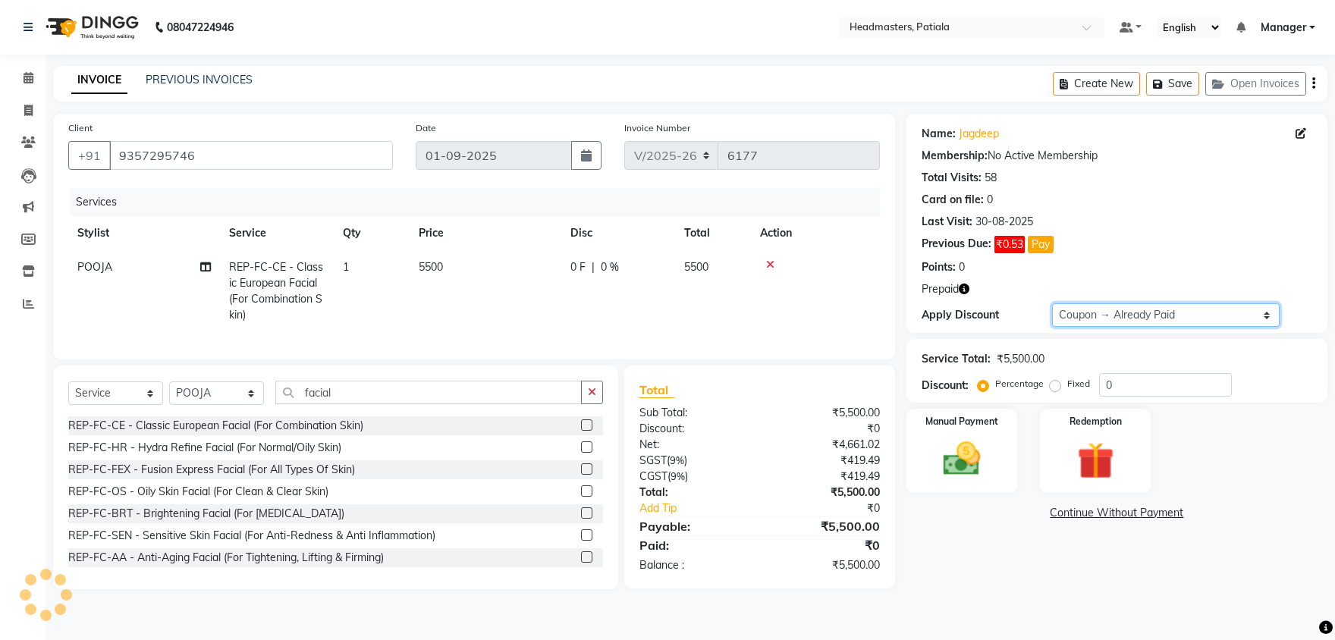
type input "100"
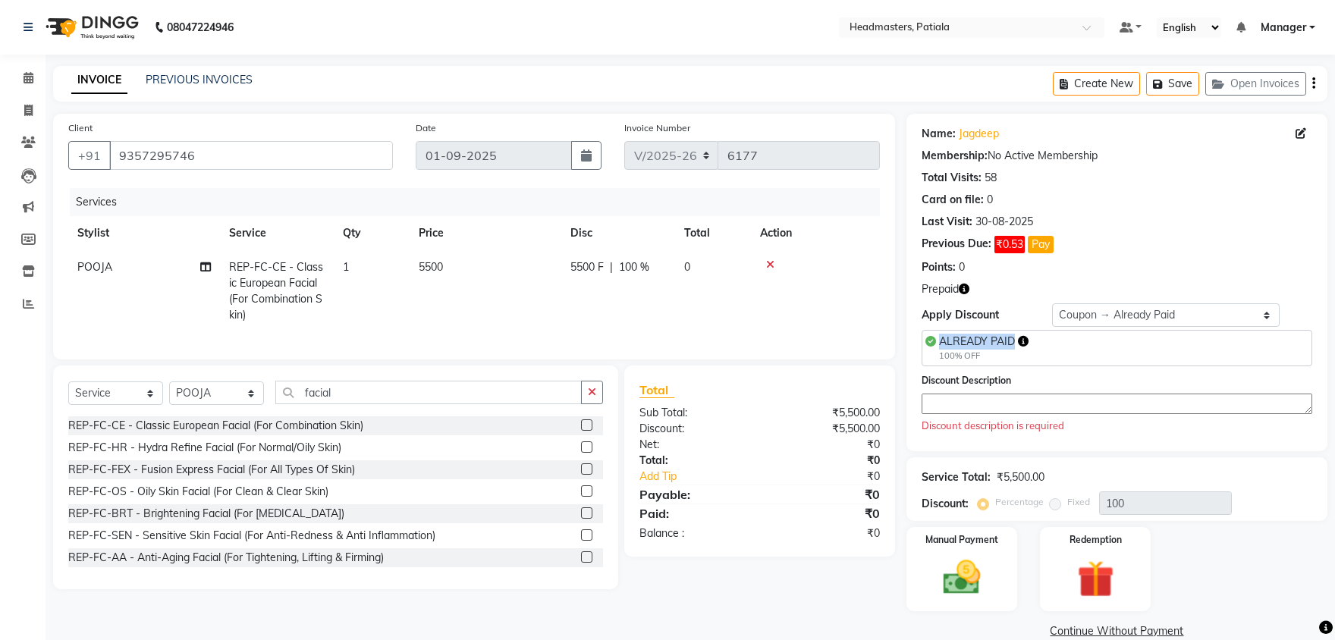
drag, startPoint x: 1015, startPoint y: 339, endPoint x: 927, endPoint y: 343, distance: 88.1
click at [927, 343] on div "ALREADY PAID 100% OFF" at bounding box center [976, 348] width 103 height 29
copy div "ALREADY PAID"
click at [947, 398] on textarea at bounding box center [1117, 404] width 391 height 20
paste textarea "ALREADY PAID"
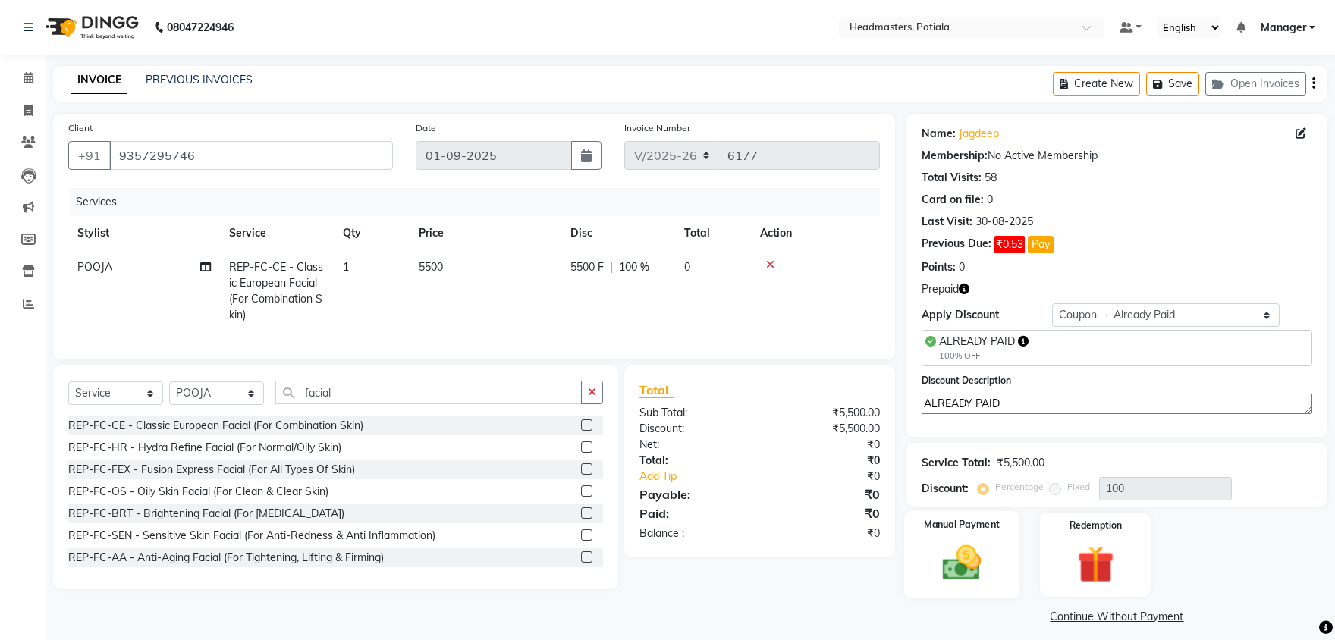
type textarea "ALREADY PAID"
click at [972, 555] on img at bounding box center [962, 563] width 63 height 45
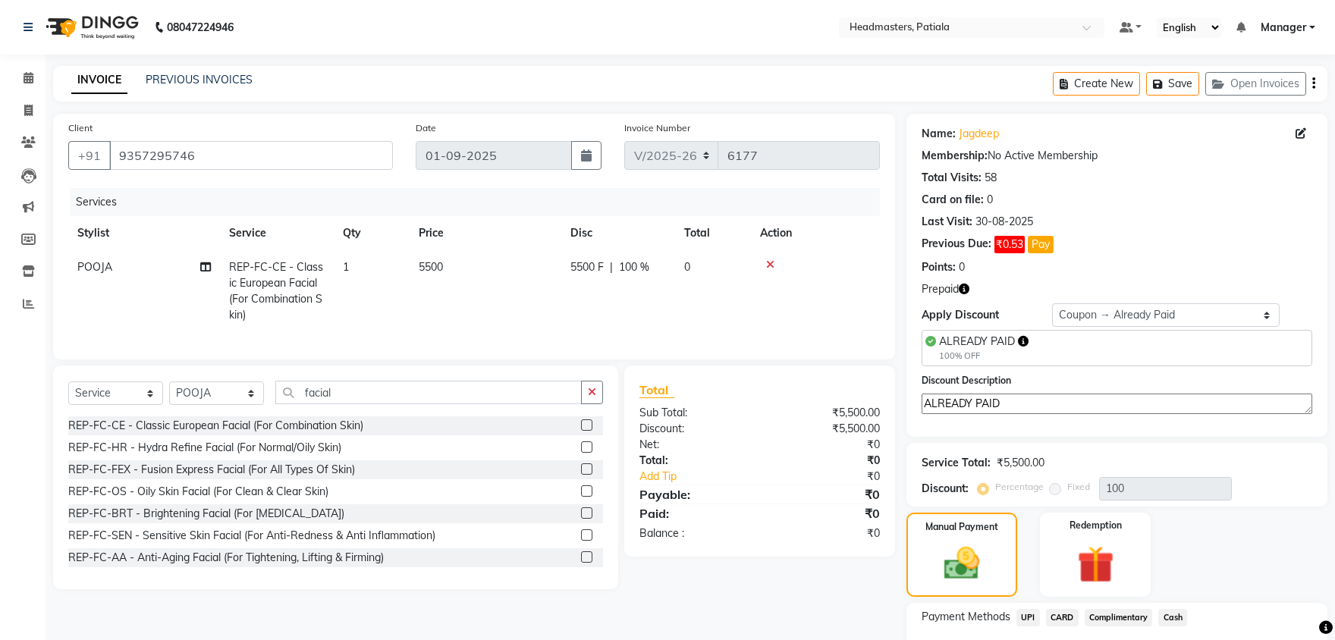
click at [1099, 614] on span "Complimentary" at bounding box center [1119, 617] width 68 height 17
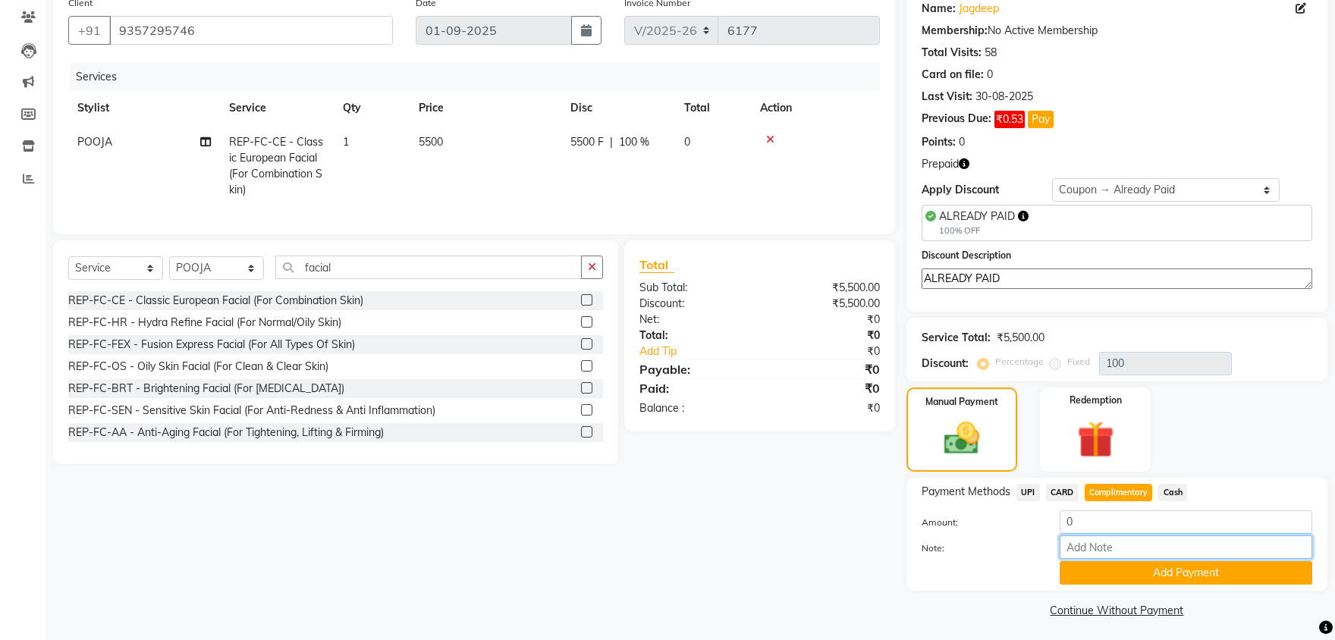
paste input "ALREADY PAID"
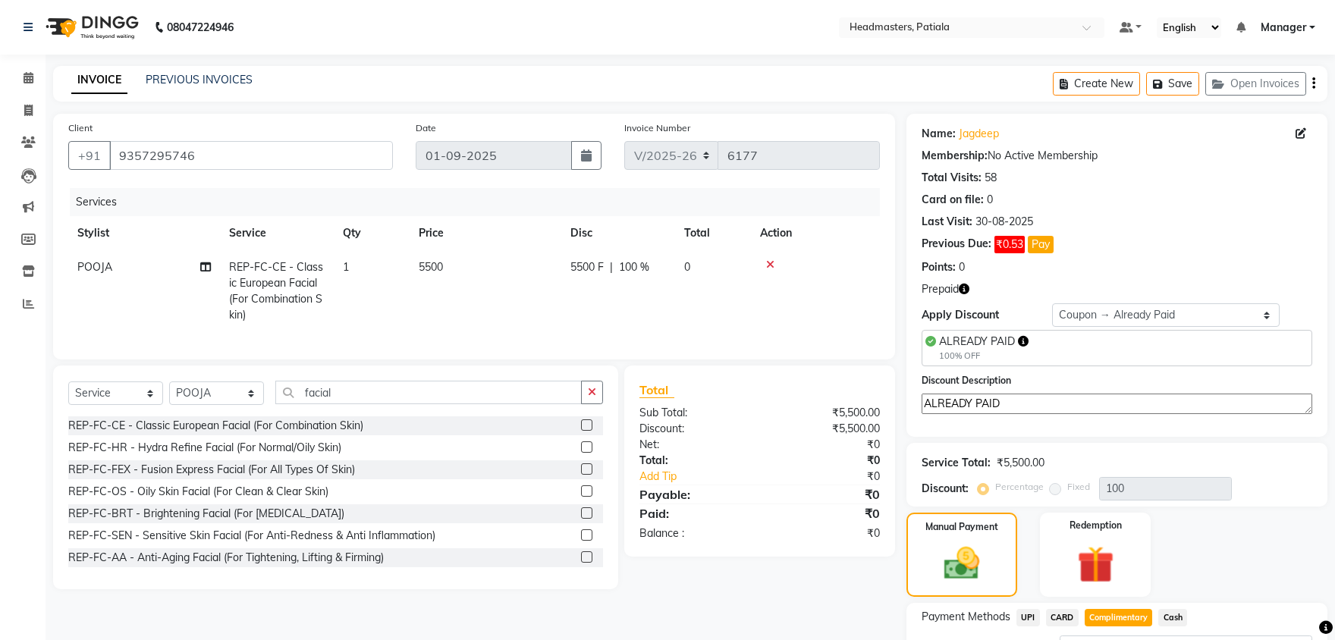
scroll to position [83, 0]
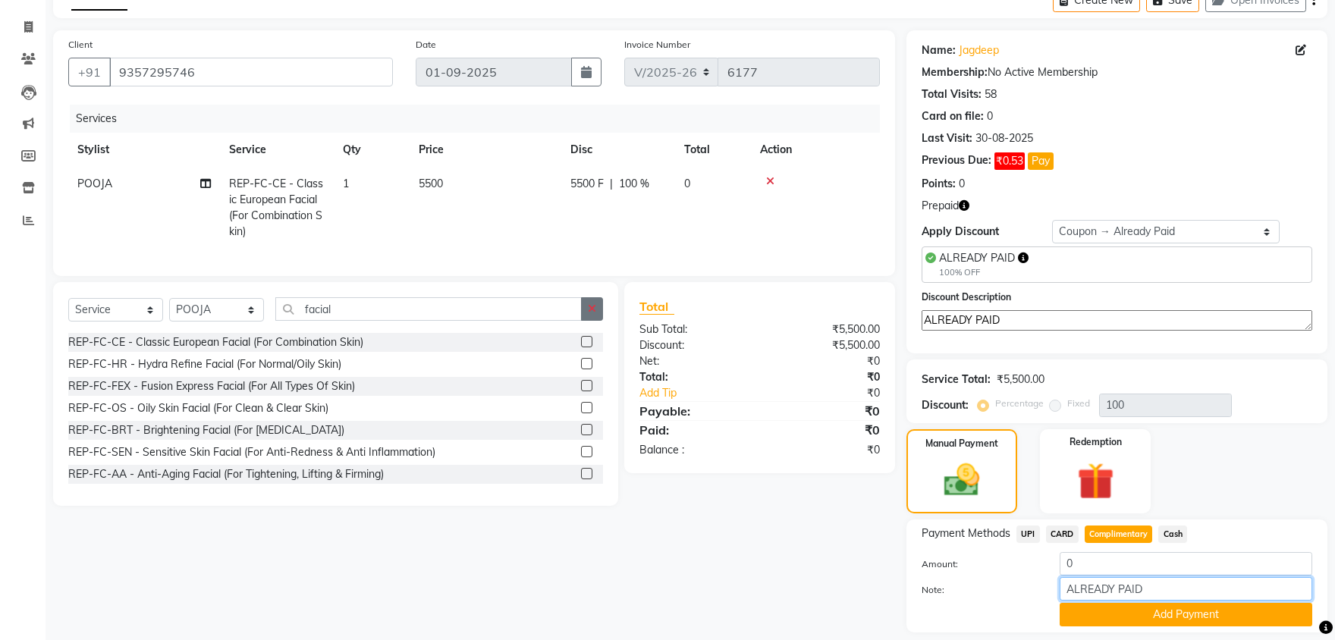
type input "ALREADY PAID"
click at [594, 303] on icon "button" at bounding box center [592, 308] width 8 height 11
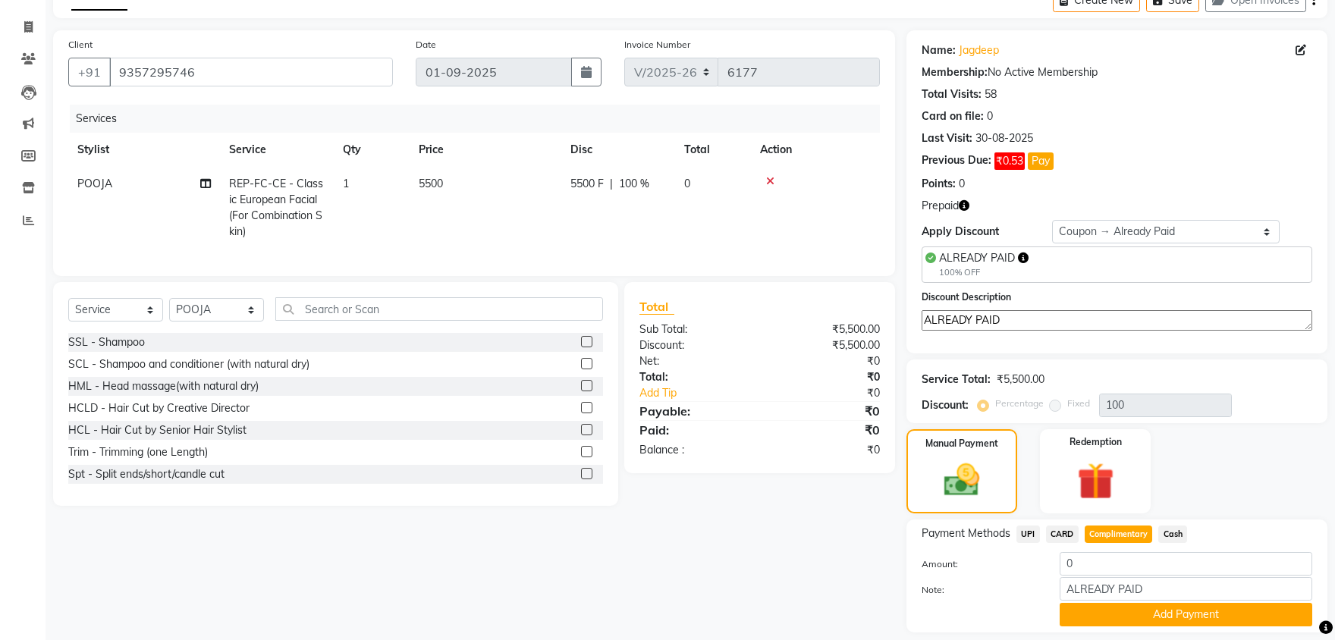
click at [710, 573] on div "Client +91 9357295746 Date 01-09-2025 Invoice Number V/2025-26 6177 Services St…" at bounding box center [474, 346] width 865 height 633
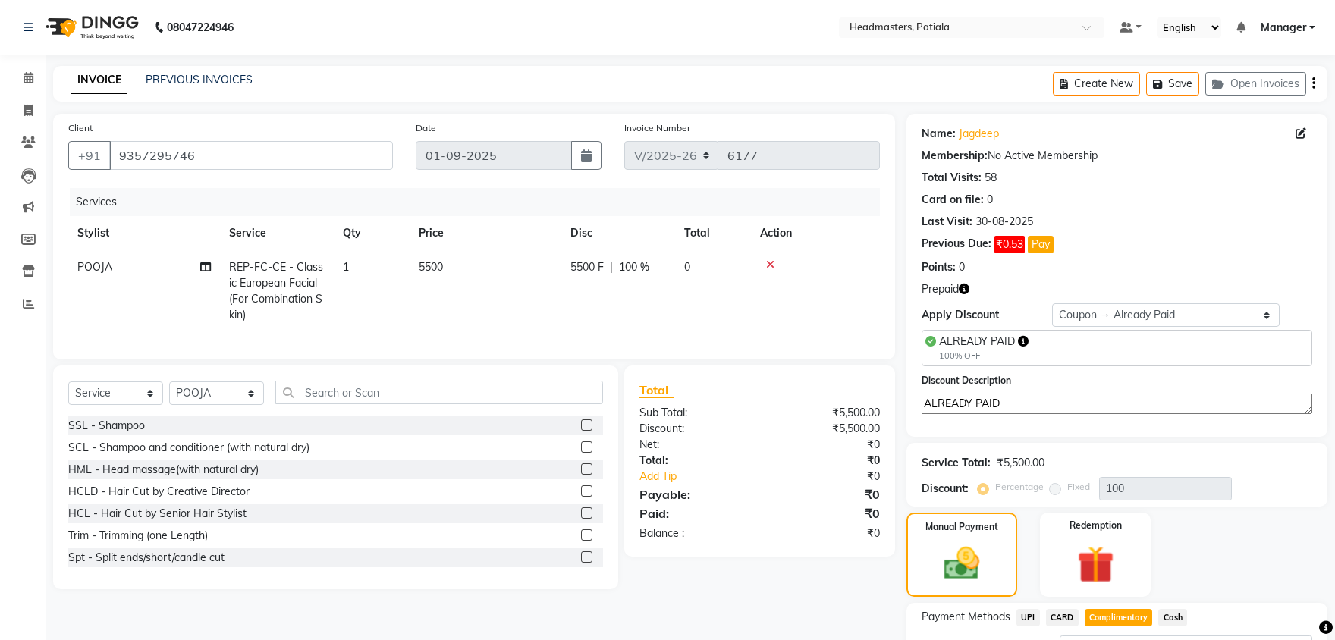
scroll to position [125, 0]
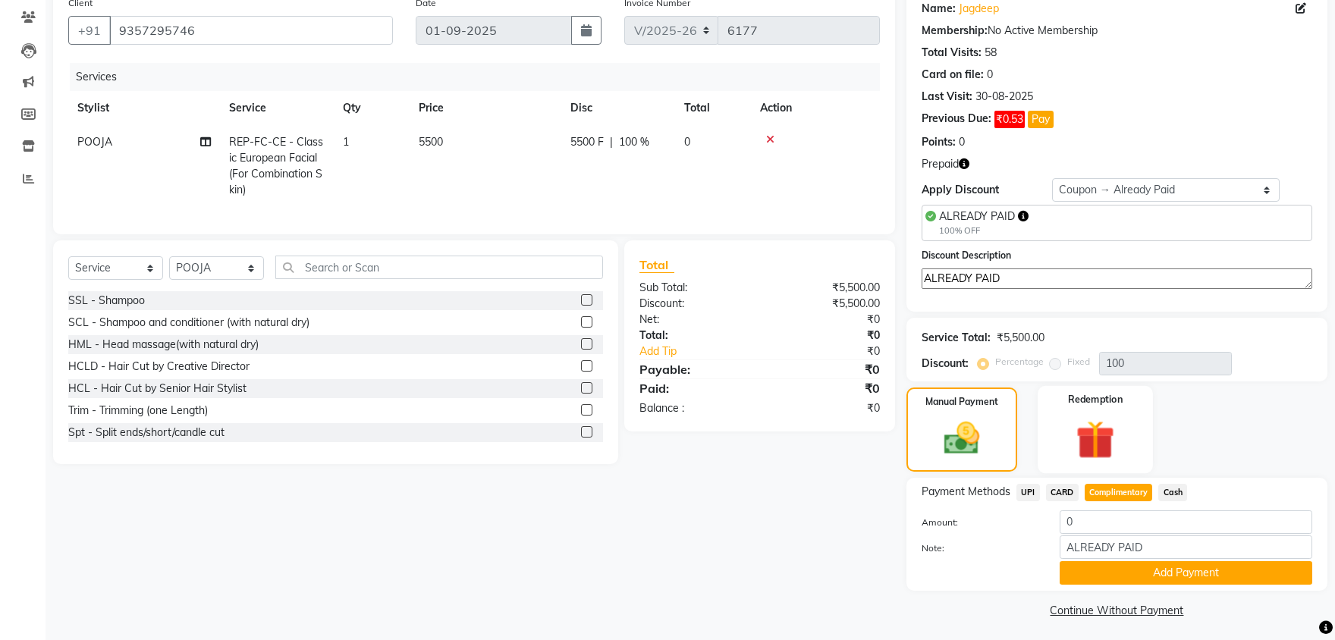
click at [1045, 423] on div "Redemption" at bounding box center [1095, 429] width 115 height 87
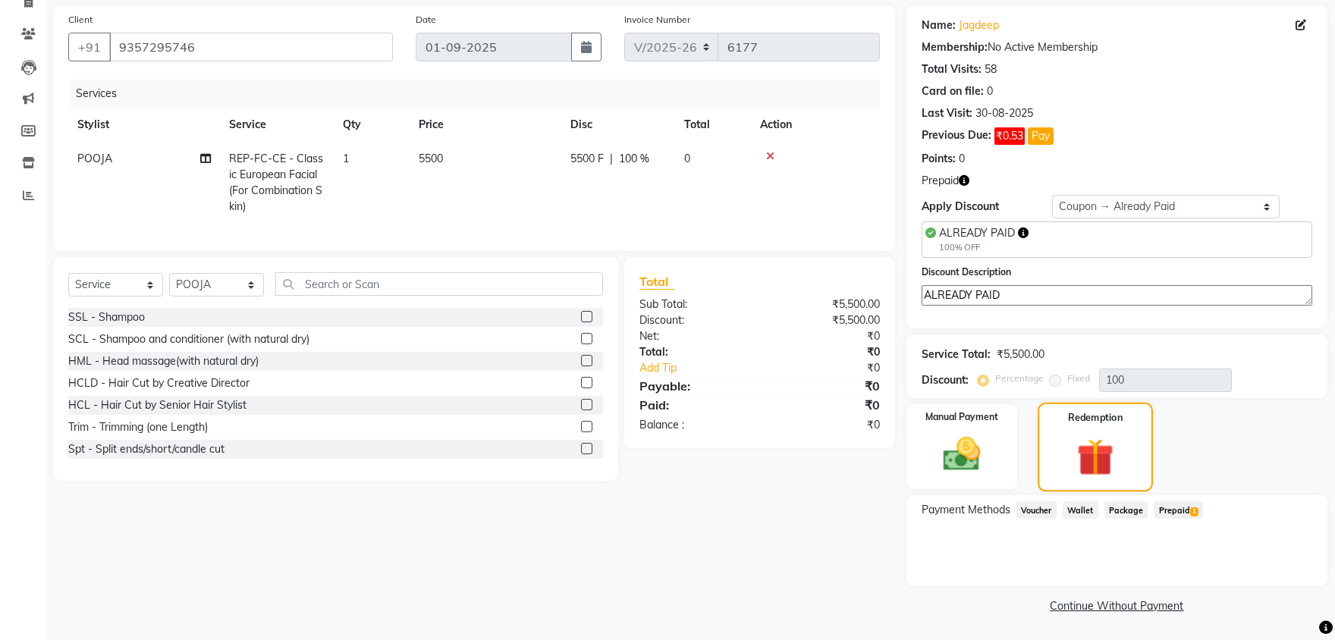
scroll to position [105, 0]
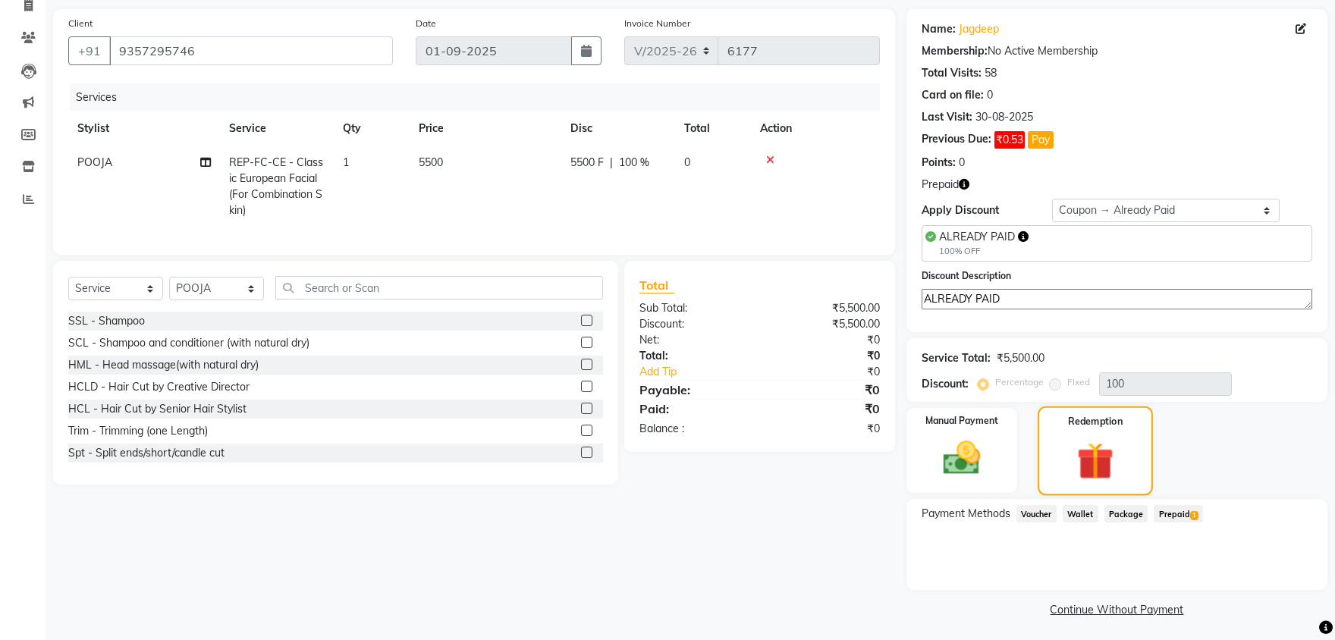
click at [1088, 430] on div "Redemption" at bounding box center [1095, 451] width 115 height 89
click at [1167, 513] on span "Prepaid 1" at bounding box center [1178, 513] width 49 height 17
click at [1022, 510] on span "Voucher" at bounding box center [1036, 513] width 40 height 17
click at [956, 444] on img at bounding box center [962, 457] width 63 height 45
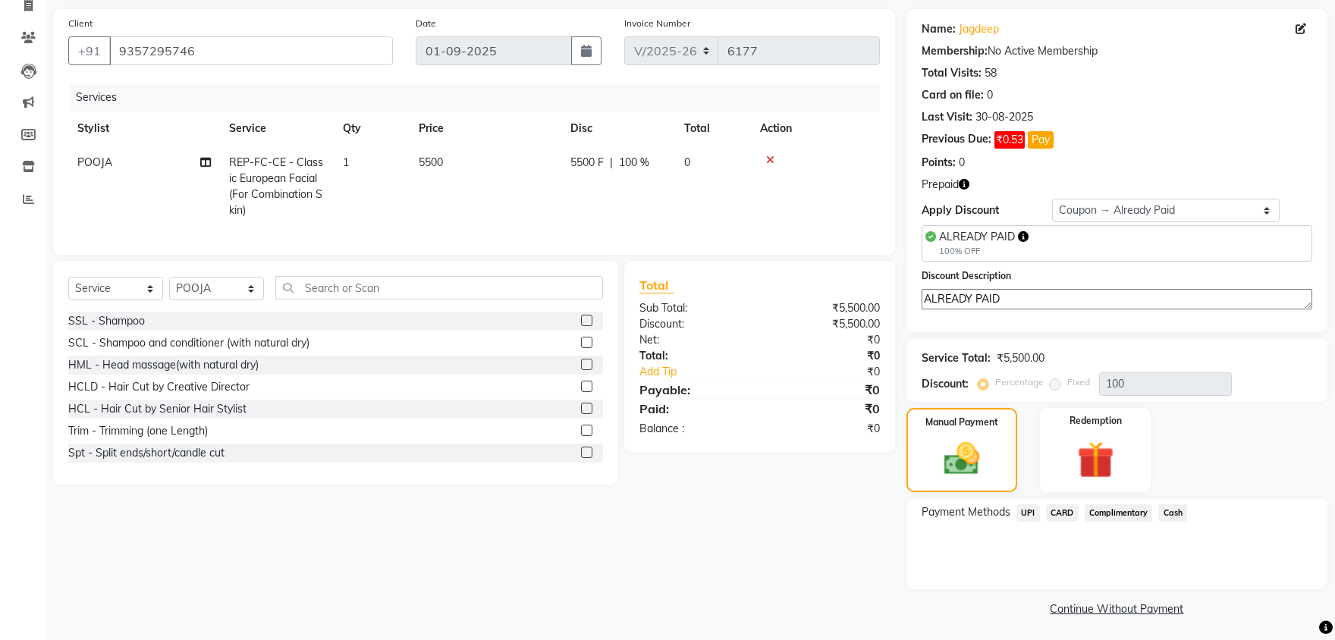
click at [1134, 513] on span "Complimentary" at bounding box center [1119, 512] width 68 height 17
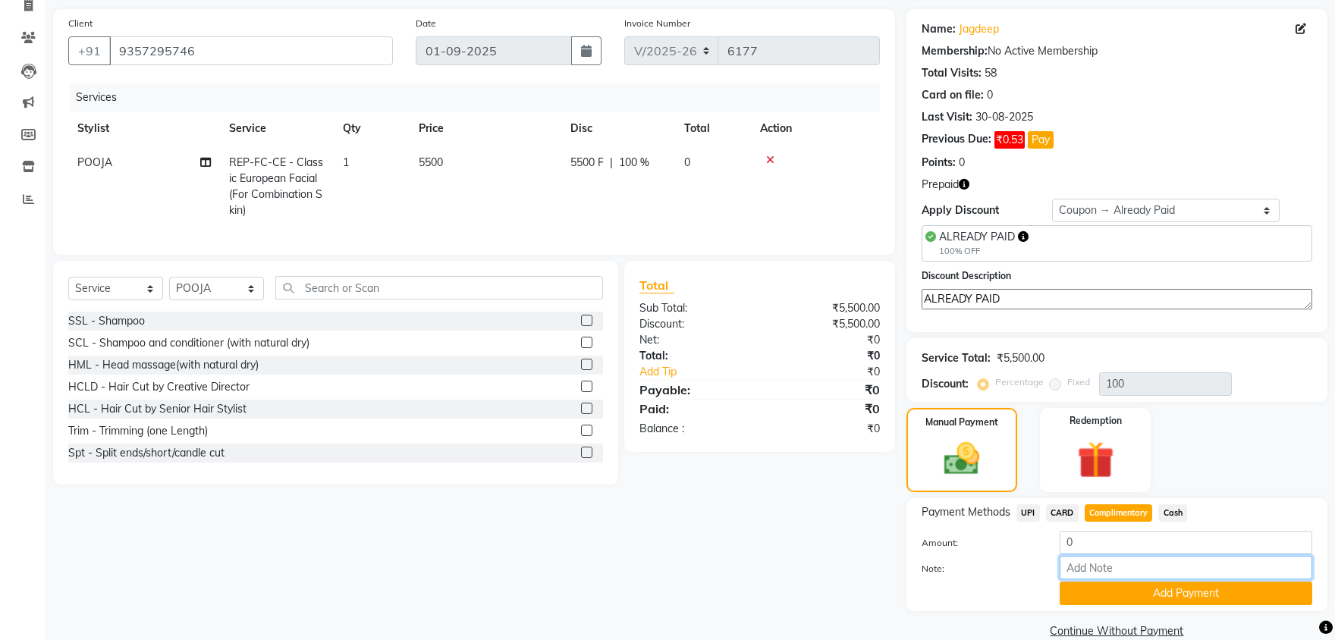
click at [1132, 572] on input "Note:" at bounding box center [1186, 568] width 253 height 24
paste input "ALREADY PAID"
type input "ALREADY PAID"
click at [1135, 583] on button "Add Payment" at bounding box center [1186, 594] width 253 height 24
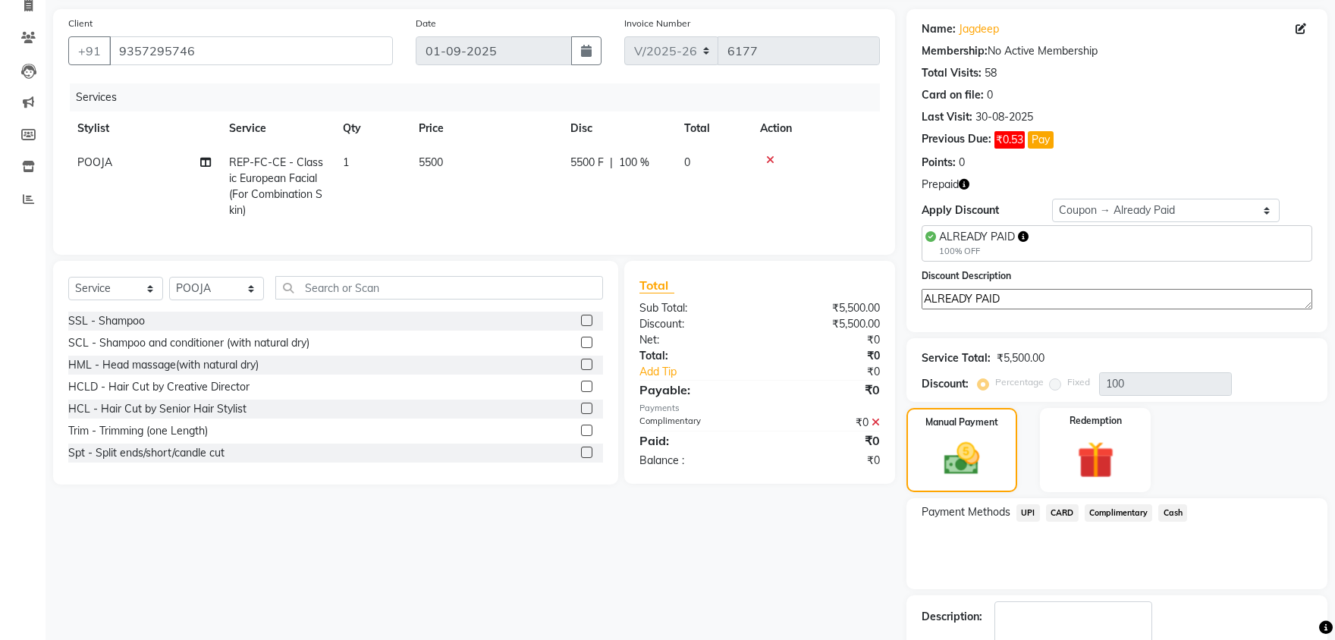
scroll to position [168, 0]
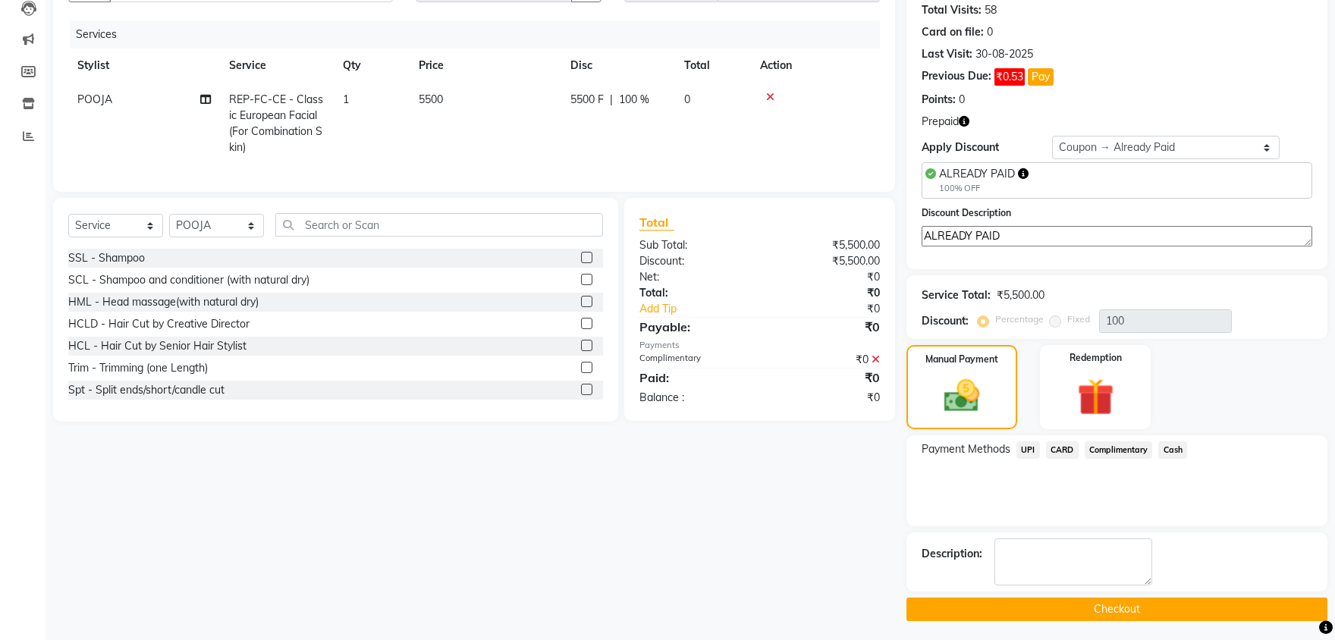
click at [1112, 601] on button "Checkout" at bounding box center [1116, 610] width 421 height 24
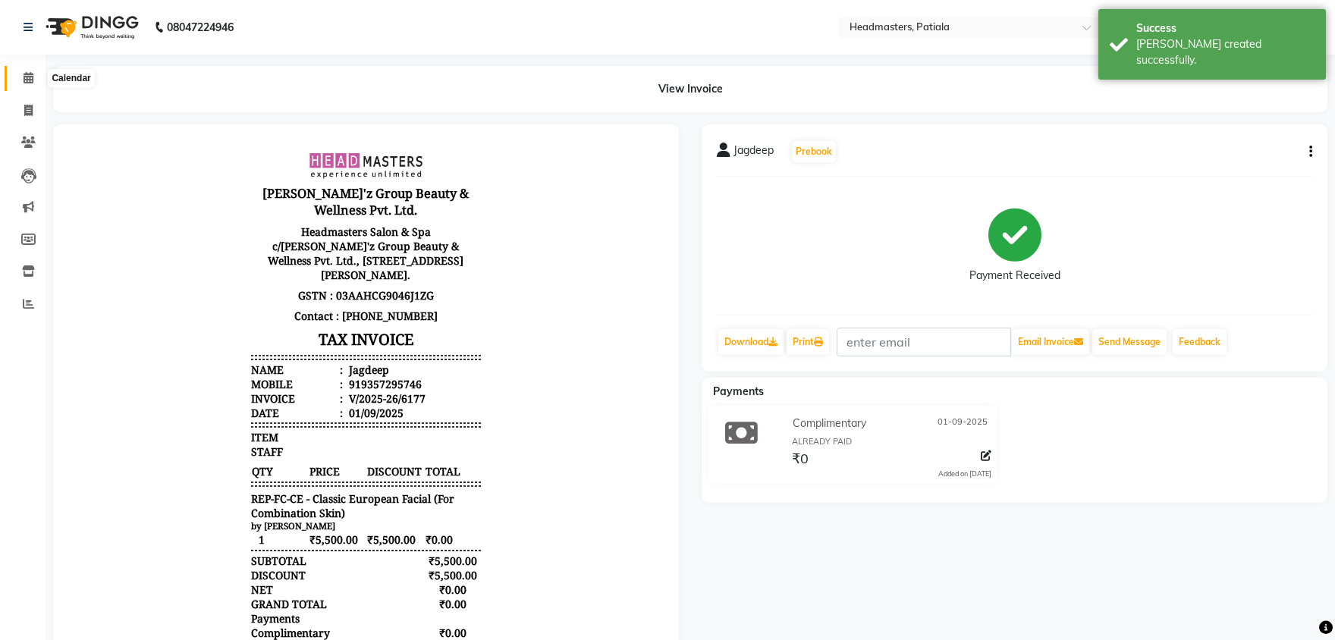
click at [27, 76] on icon at bounding box center [29, 77] width 10 height 11
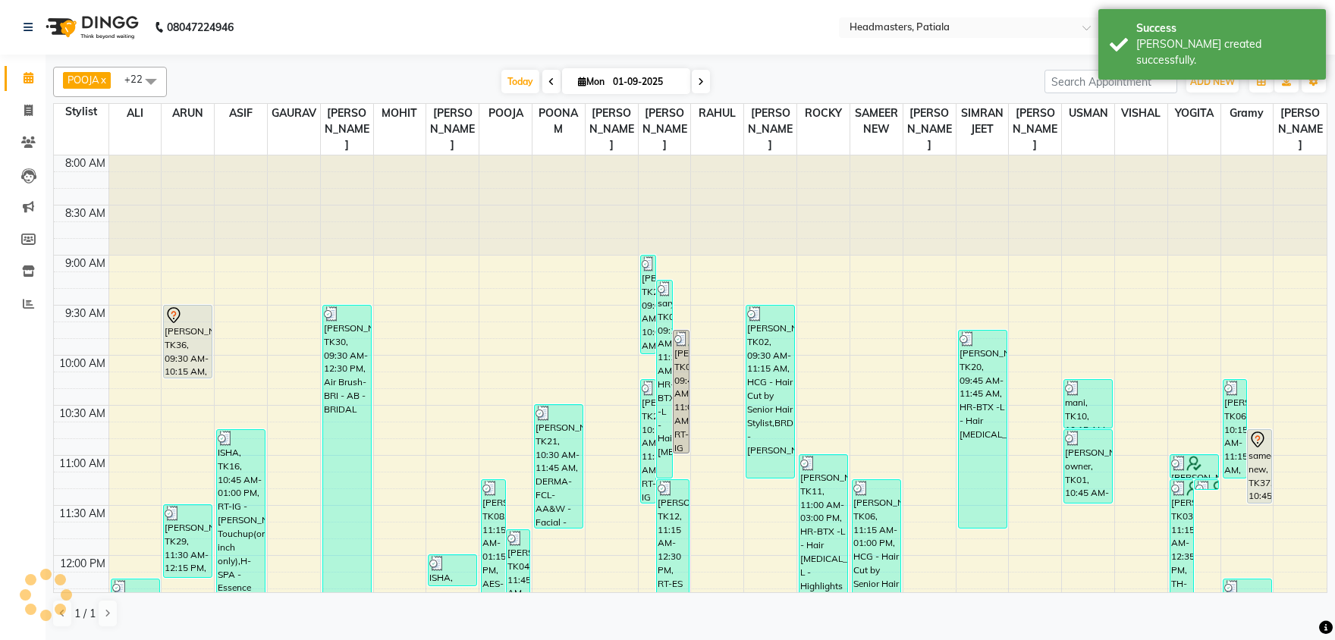
scroll to position [237, 0]
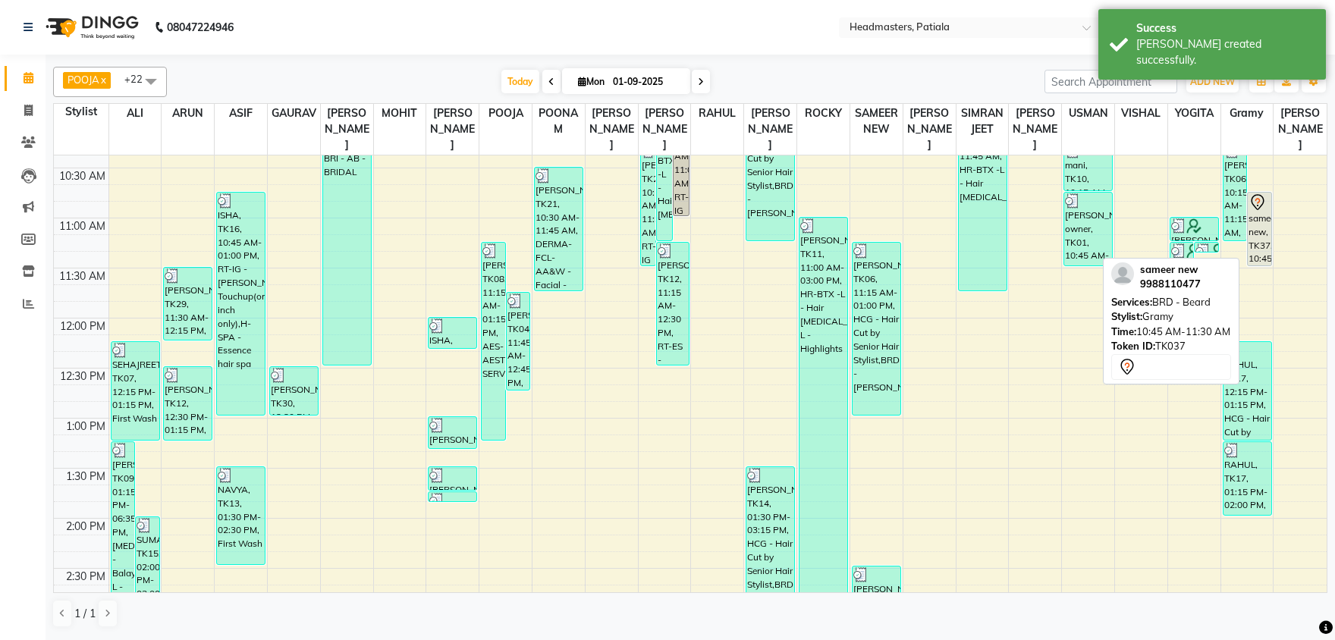
click at [1259, 221] on div "sameer new, TK37, 10:45 AM-11:30 AM, BRD - [PERSON_NAME]" at bounding box center [1260, 229] width 24 height 73
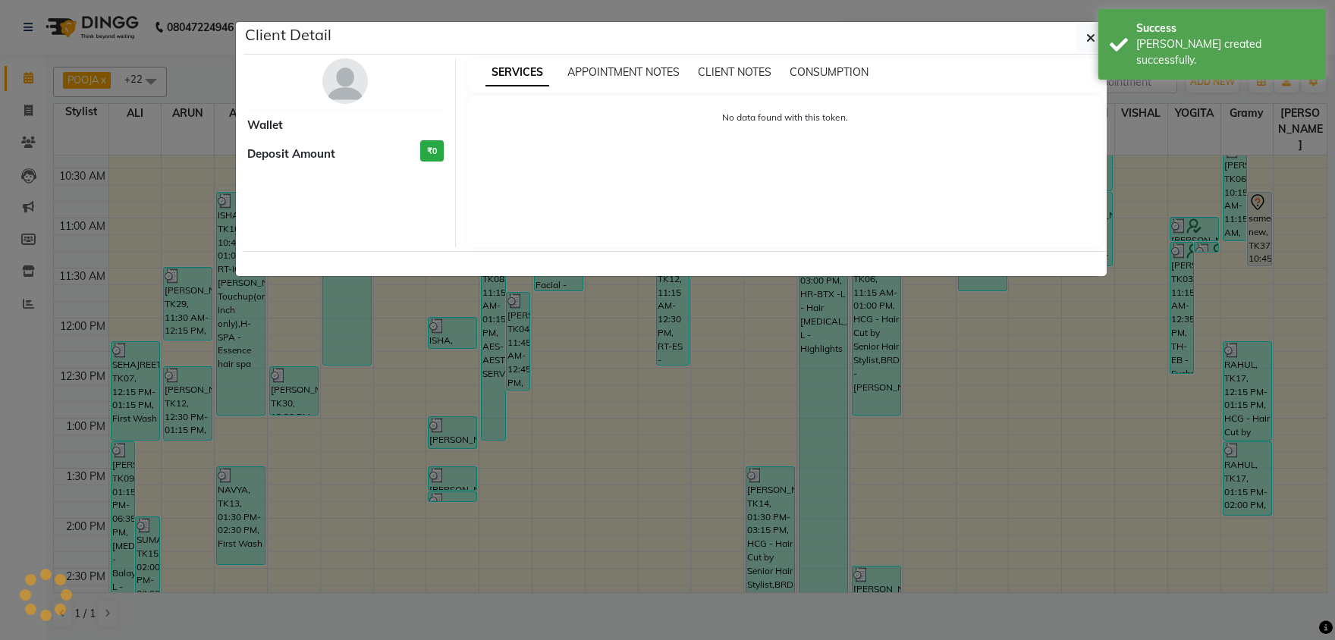
select select "7"
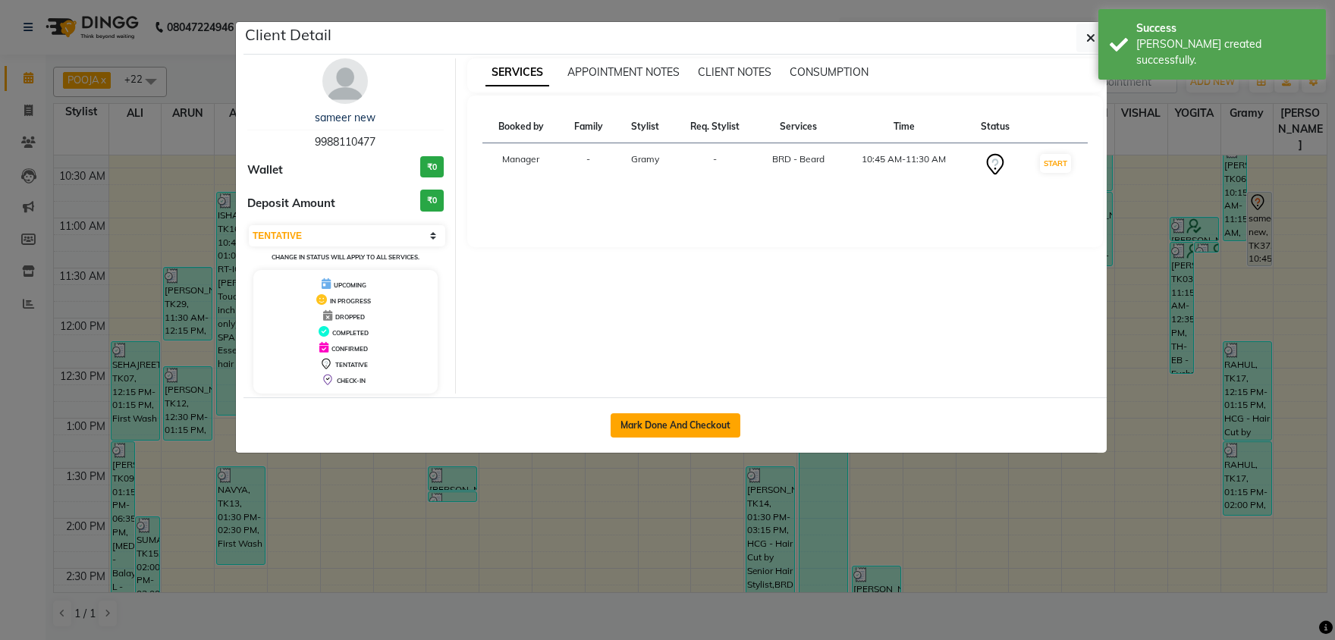
click at [733, 417] on button "Mark Done And Checkout" at bounding box center [676, 425] width 130 height 24
select select "service"
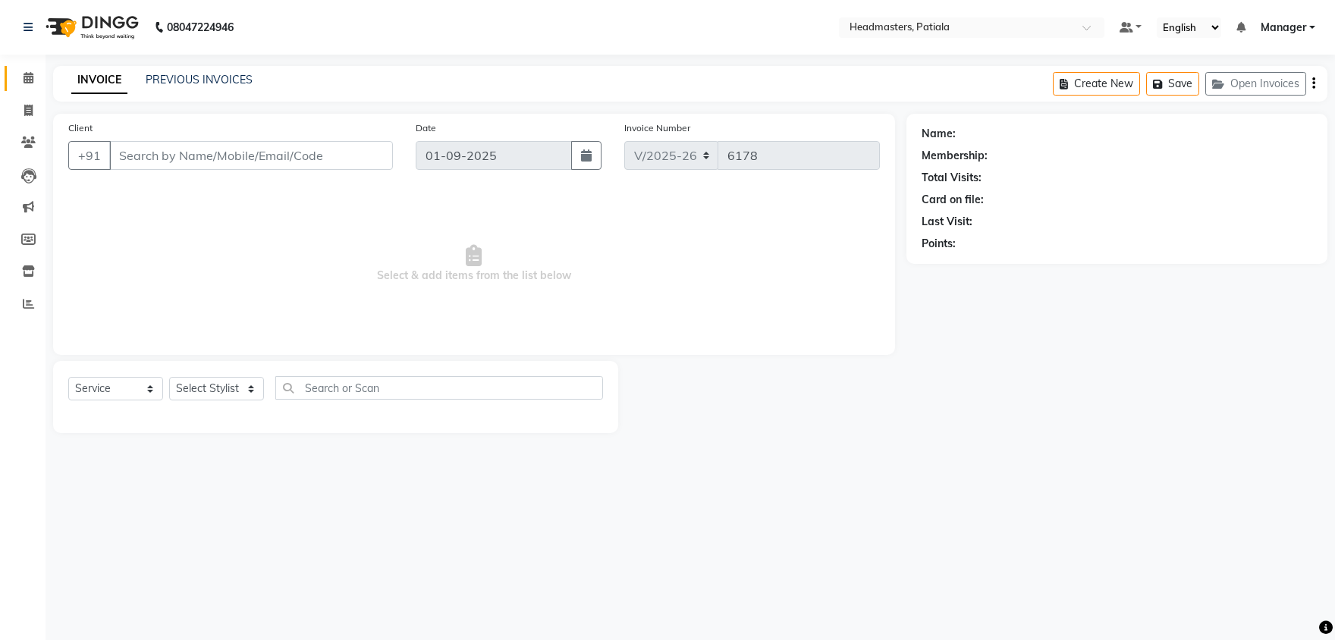
type input "9988110477"
select select "87940"
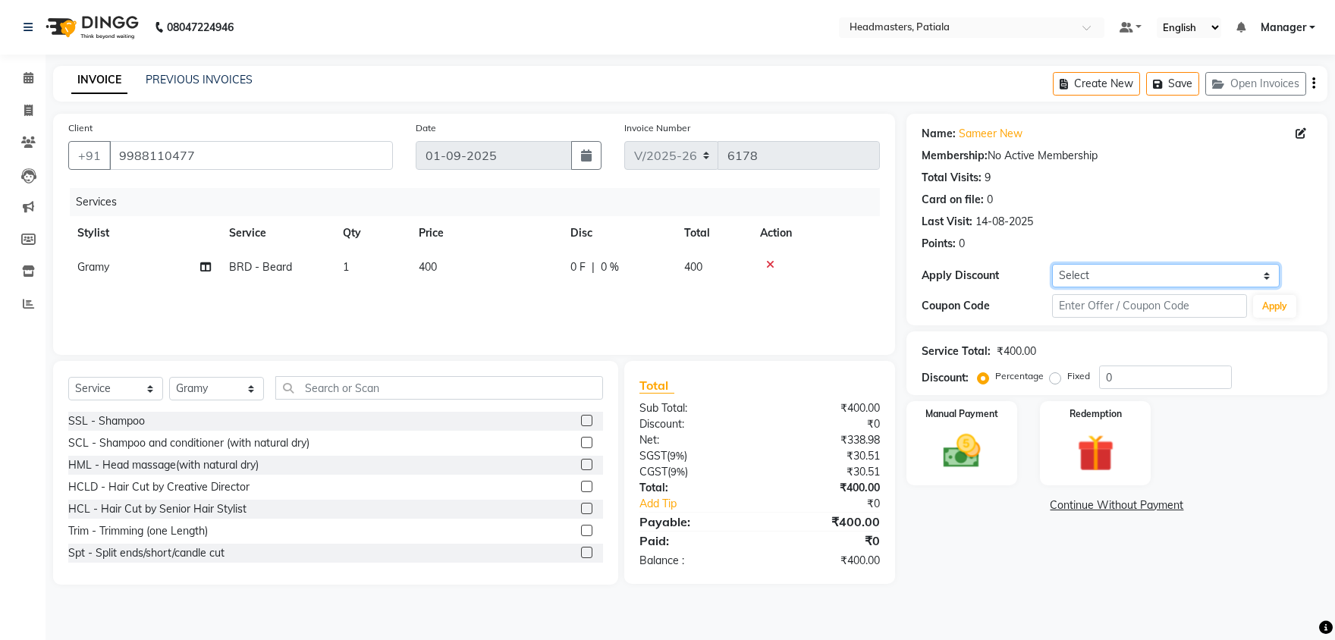
click at [1052, 264] on select "Select Coupon → Already Paid Coupon → Service Not Done Coupon → Pending Payment…" at bounding box center [1166, 276] width 228 height 24
select select "10: Object"
click option "Coupon → Free Staff Service" at bounding box center [0, 0] width 0 height 0
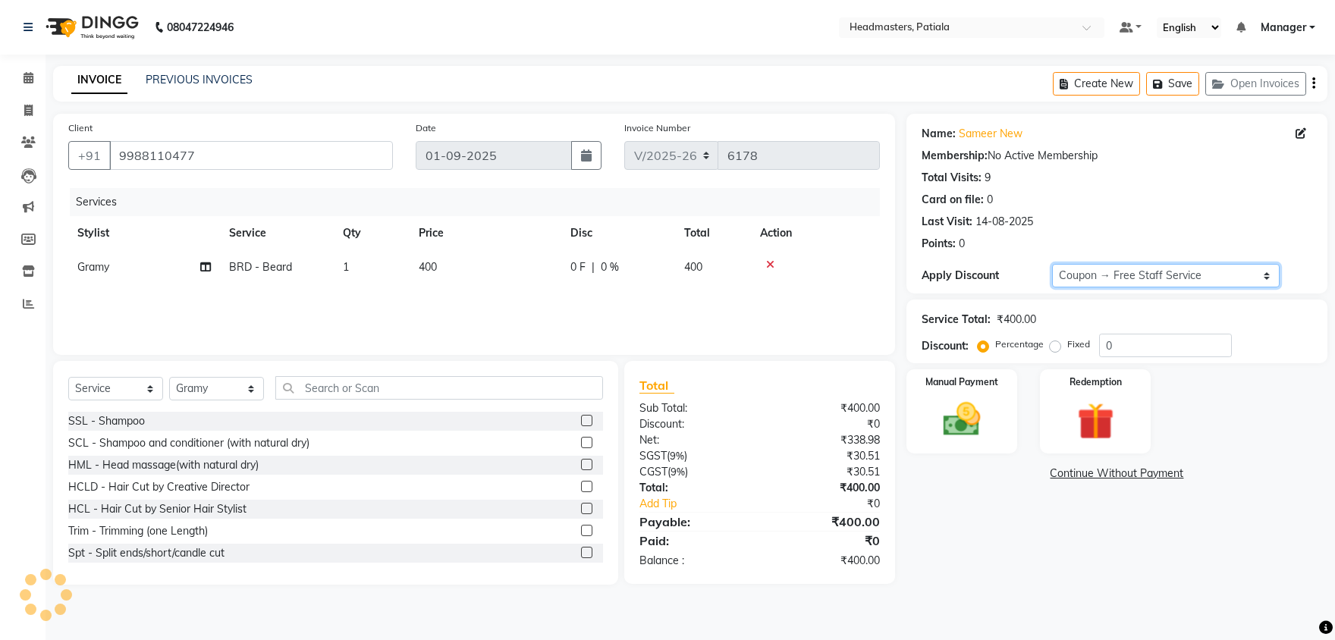
type input "100"
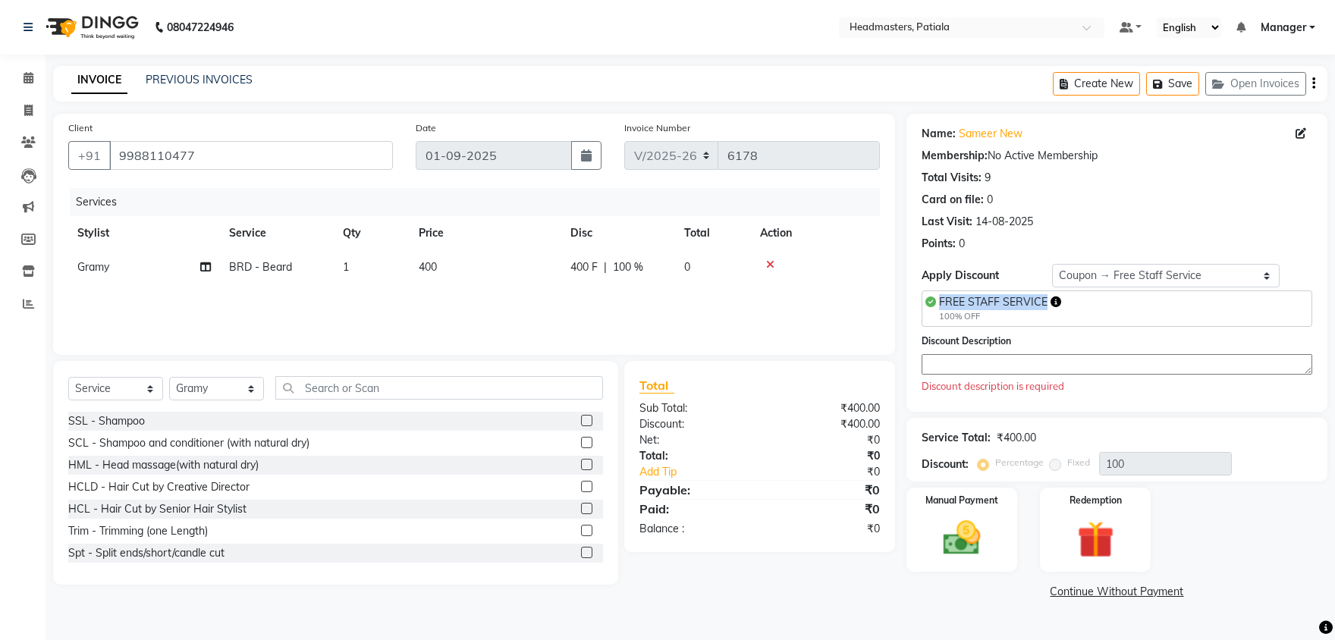
drag, startPoint x: 1046, startPoint y: 296, endPoint x: 938, endPoint y: 297, distance: 107.7
click at [938, 297] on div "FREE STAFF SERVICE 100% OFF" at bounding box center [993, 308] width 136 height 29
copy span "FREE STAFF SERVICE"
click at [1010, 381] on div "Discount description is required" at bounding box center [1117, 386] width 391 height 15
click at [1007, 363] on textarea at bounding box center [1117, 364] width 391 height 20
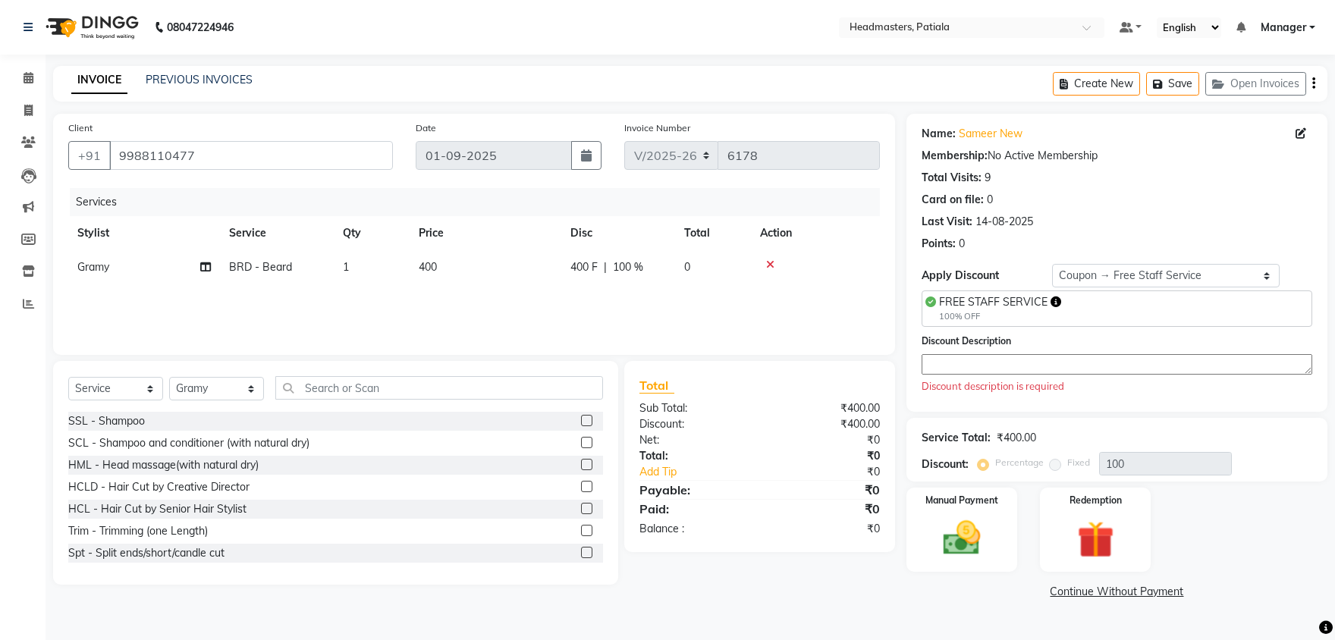
paste textarea "FREE STAFF SERVICE"
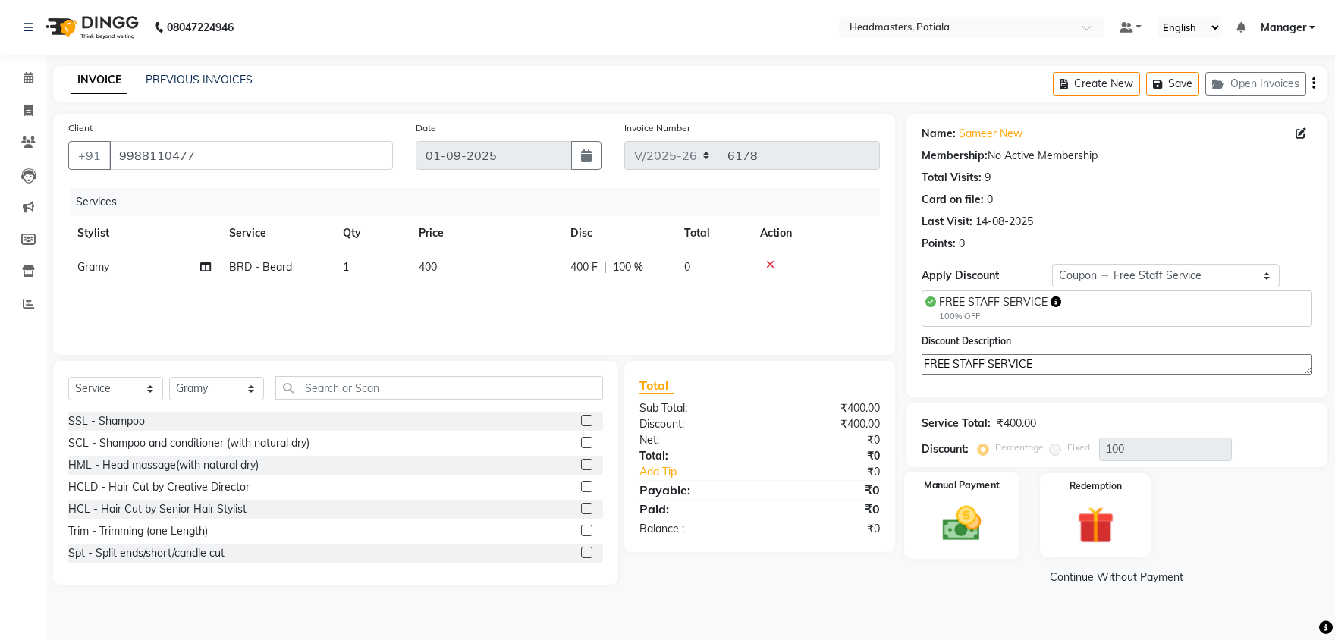
type textarea "FREE STAFF SERVICE"
click at [981, 522] on img at bounding box center [962, 523] width 63 height 45
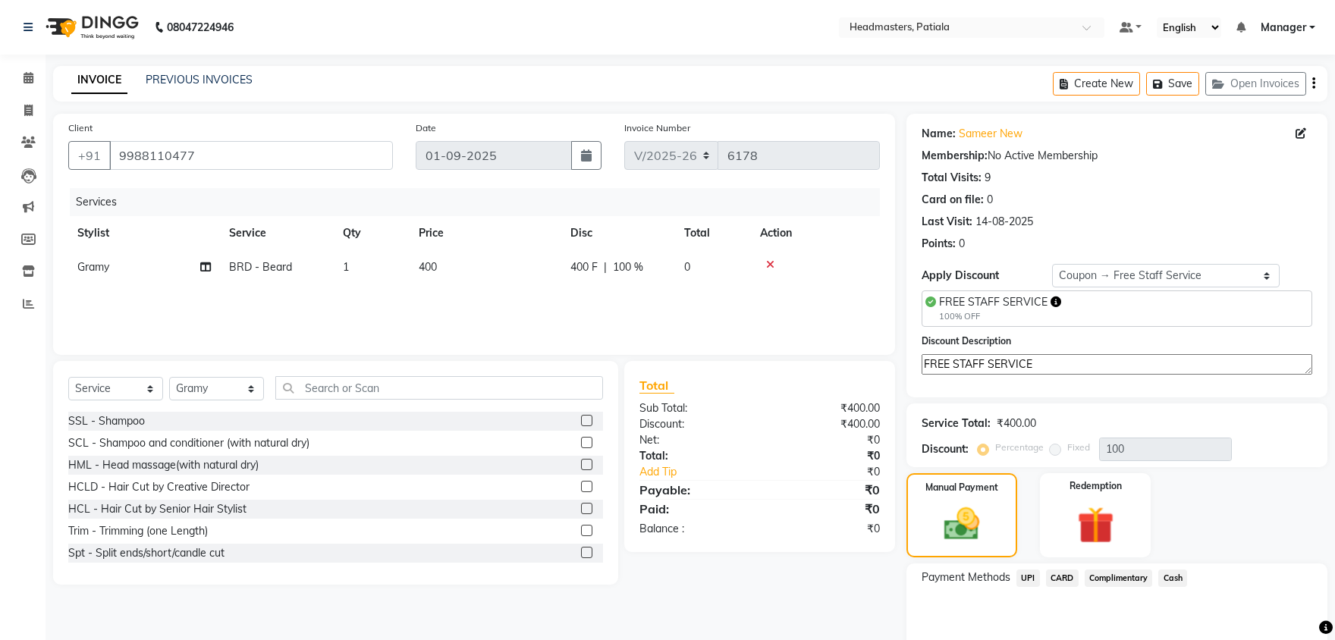
click at [1113, 576] on span "Complimentary" at bounding box center [1119, 578] width 68 height 17
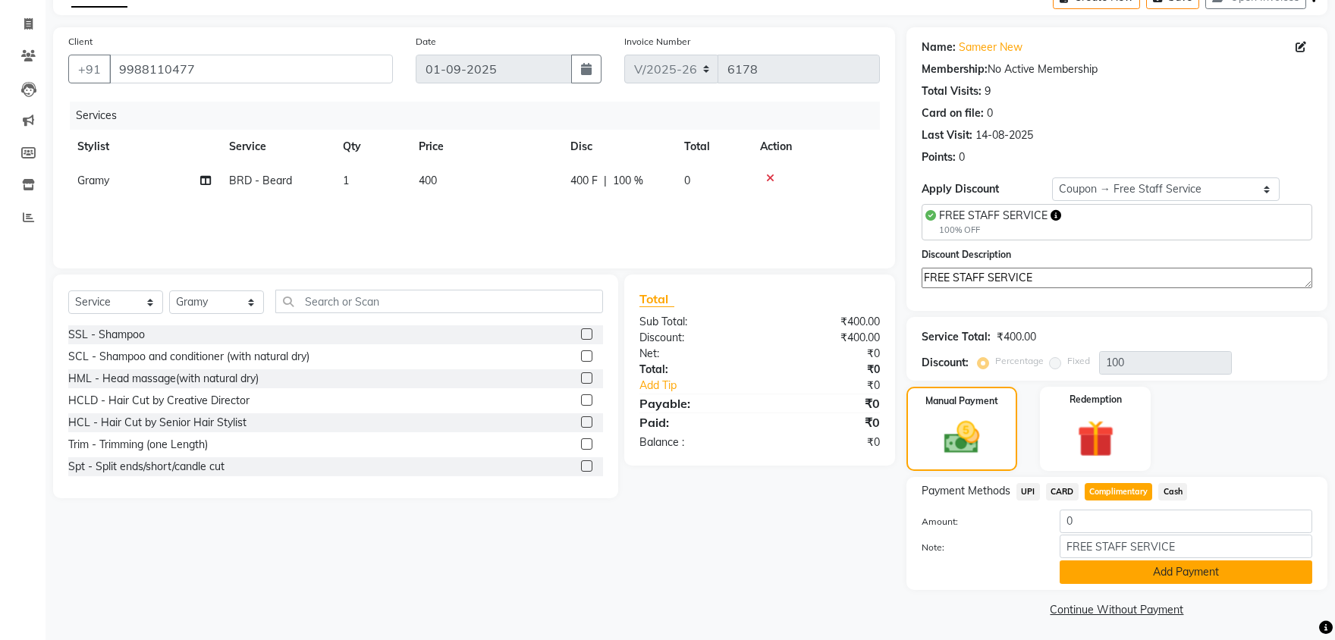
type input "FREE STAFF SERVICE"
click at [1156, 573] on button "Add Payment" at bounding box center [1186, 573] width 253 height 24
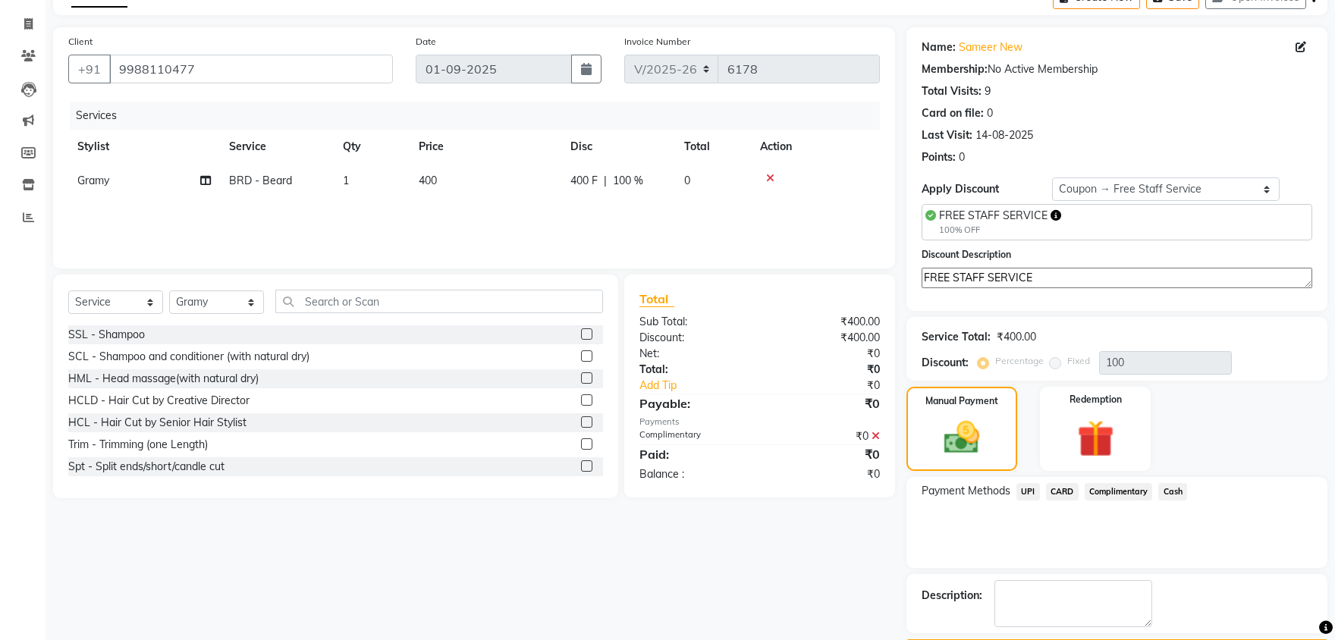
click at [1148, 639] on button "Checkout" at bounding box center [1116, 651] width 421 height 24
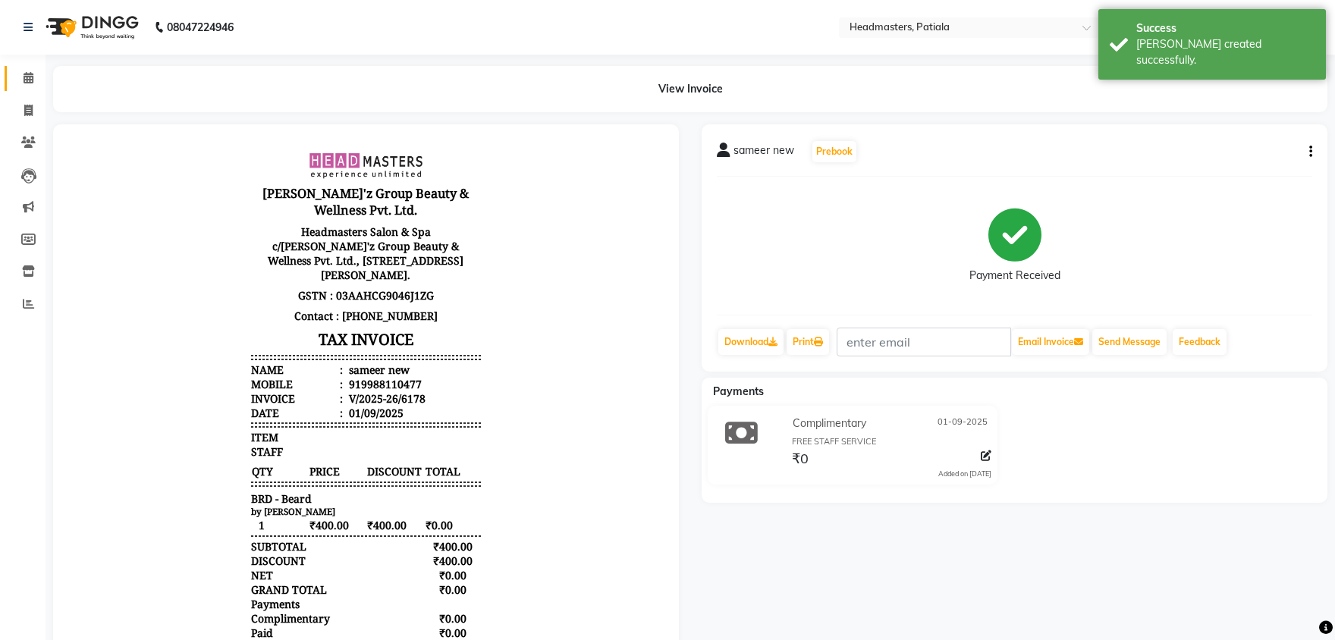
click at [31, 88] on link "Calendar" at bounding box center [23, 78] width 36 height 25
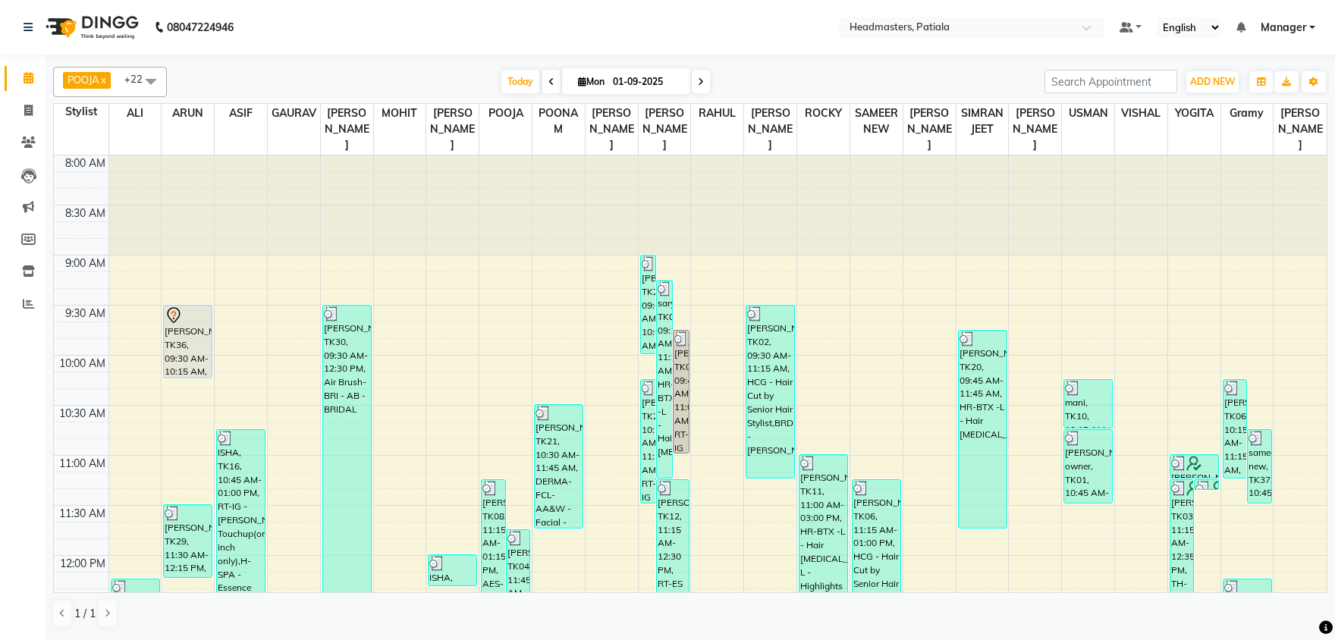
click at [781, 74] on div "Today Mon 01-09-2025" at bounding box center [605, 82] width 862 height 23
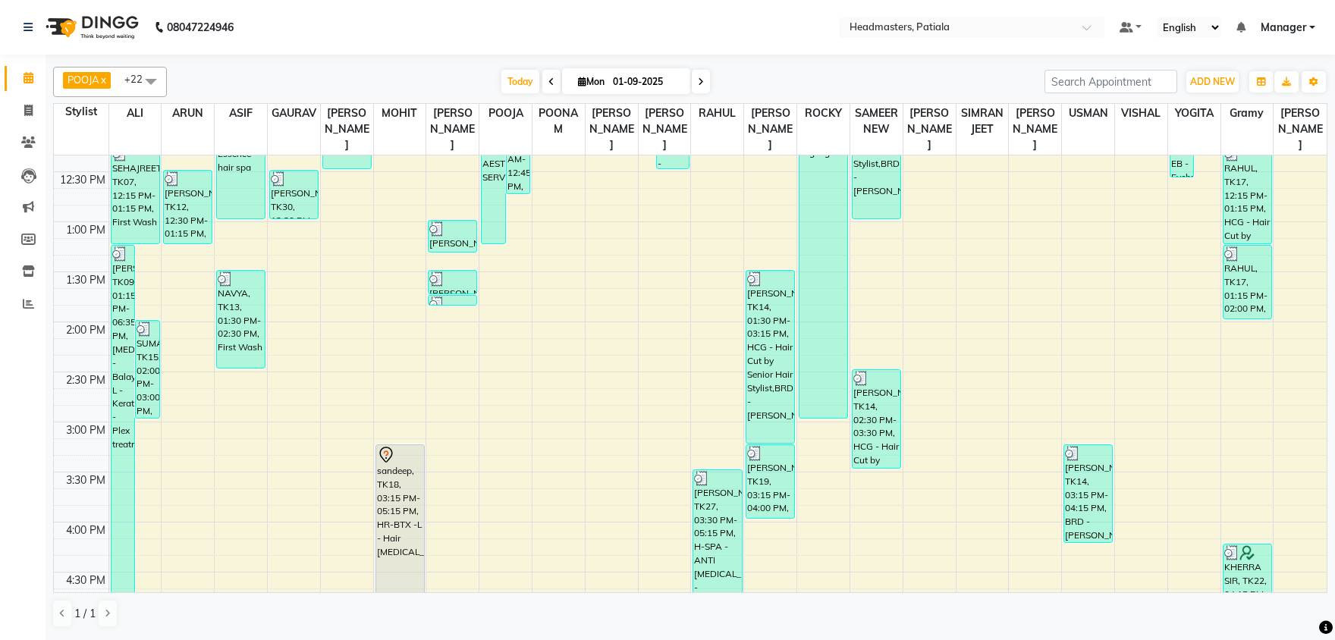
scroll to position [554, 0]
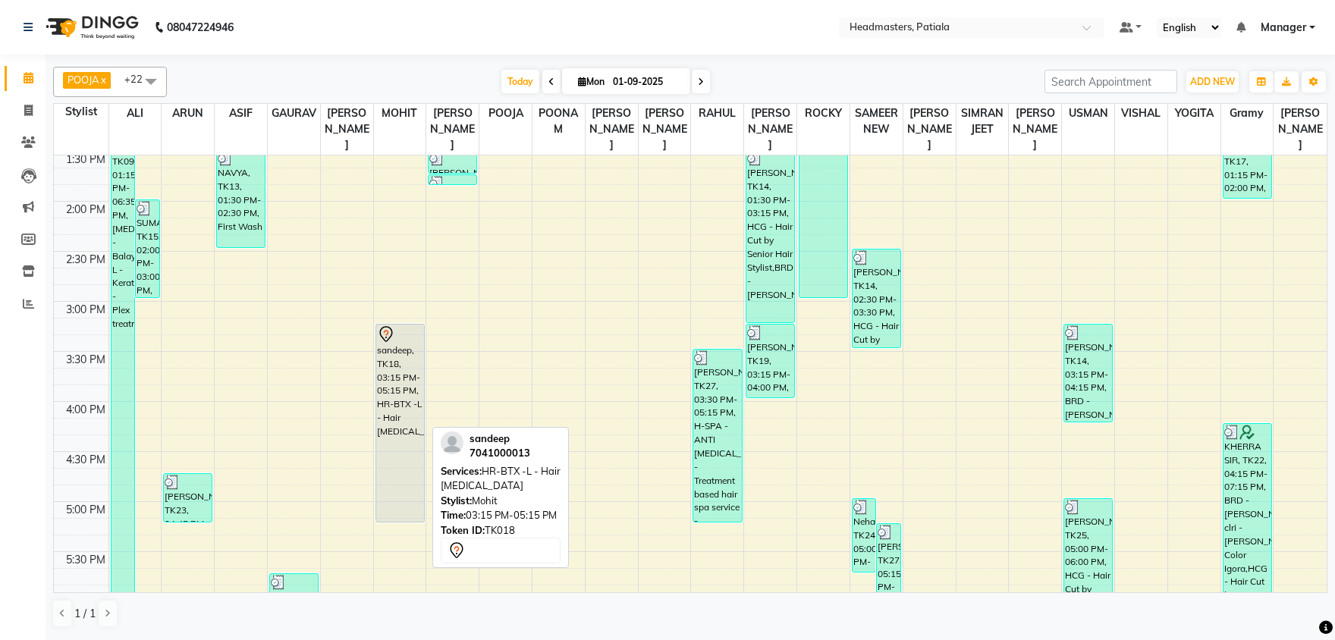
click at [411, 365] on div "sandeep, TK18, 03:15 PM-05:15 PM, HR-BTX -L - Hair [MEDICAL_DATA]" at bounding box center [400, 423] width 48 height 197
select select "7"
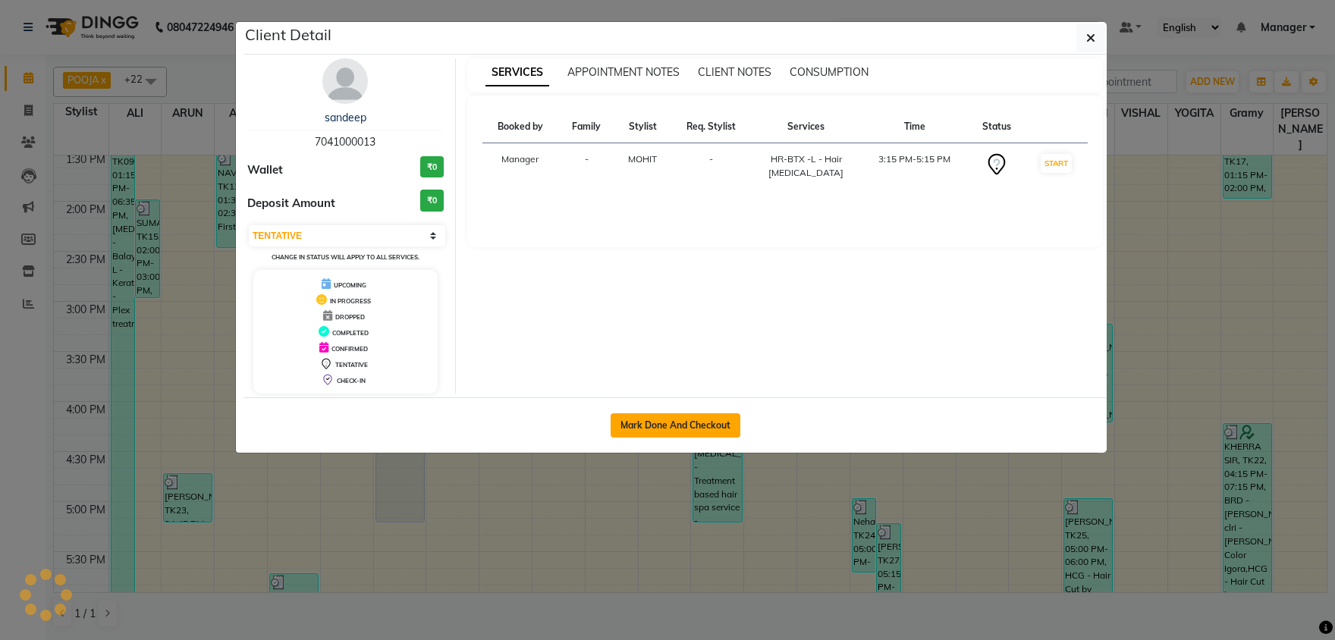
click at [620, 428] on button "Mark Done And Checkout" at bounding box center [676, 425] width 130 height 24
select select "service"
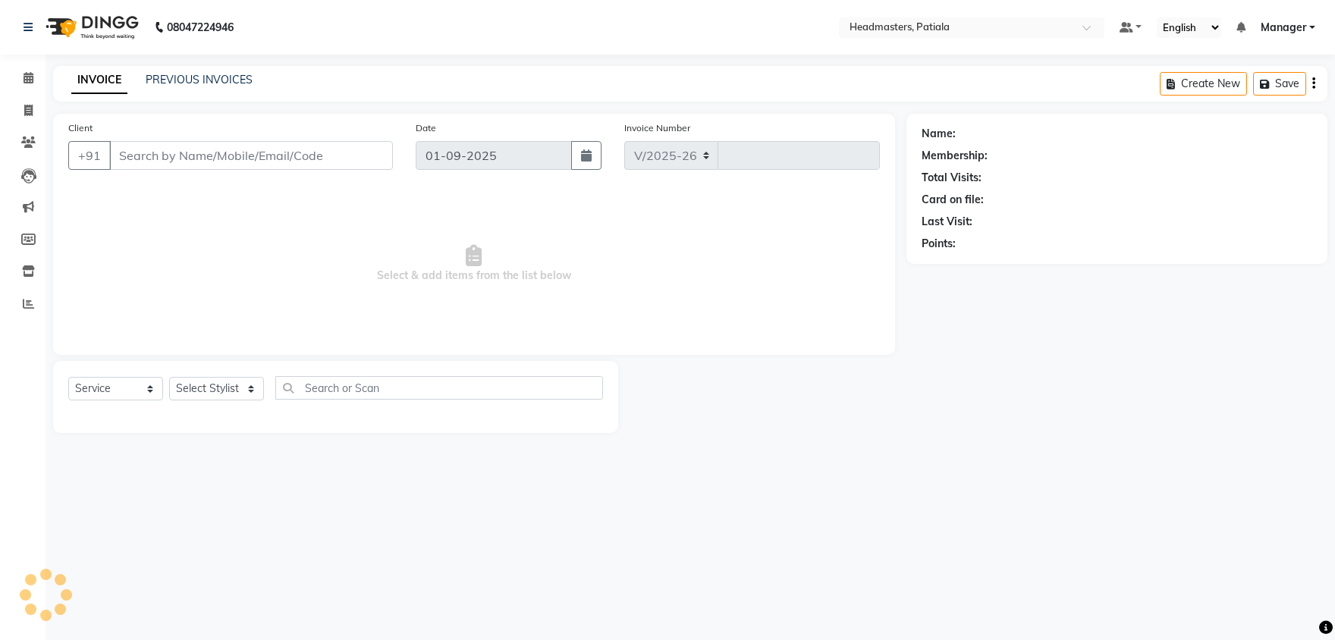
select select "6602"
type input "6179"
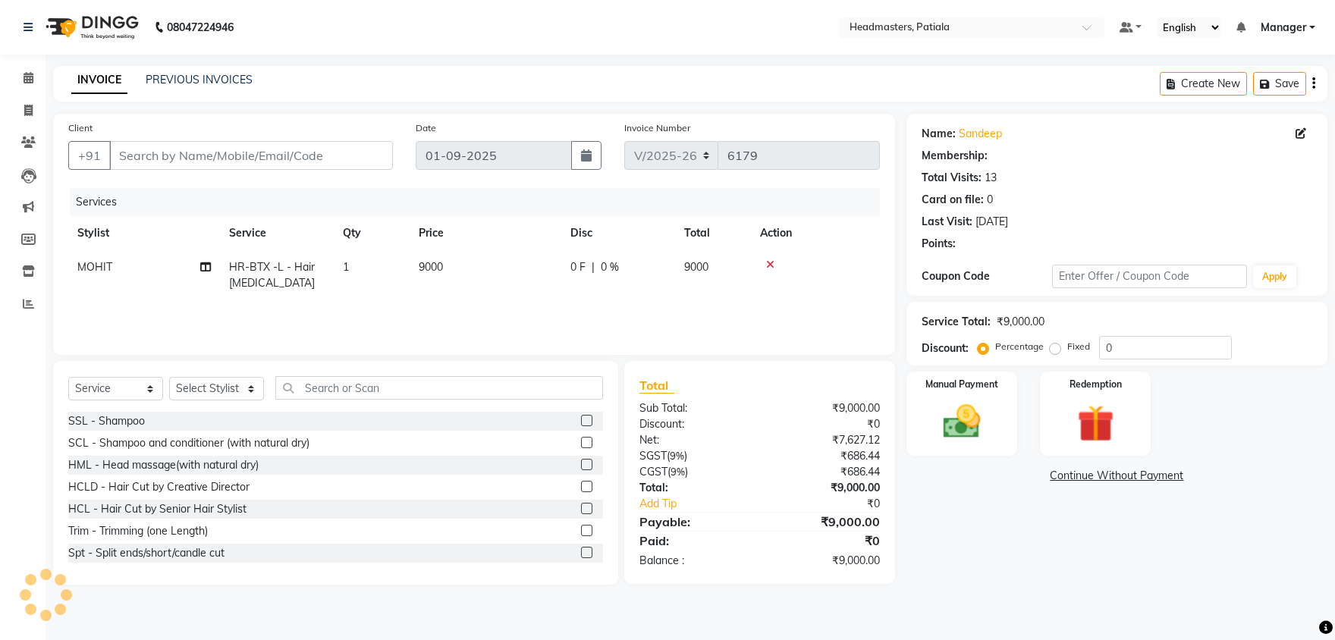
type input "7041000013"
select select "51078"
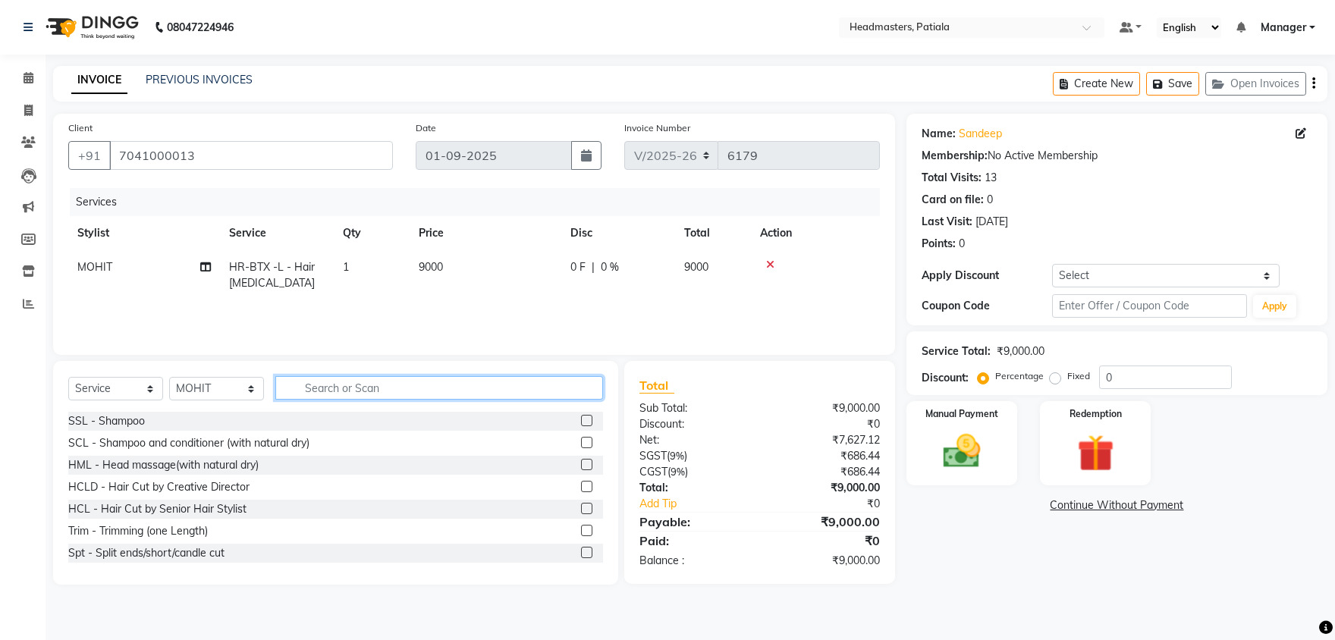
click at [370, 388] on input "text" at bounding box center [439, 388] width 328 height 24
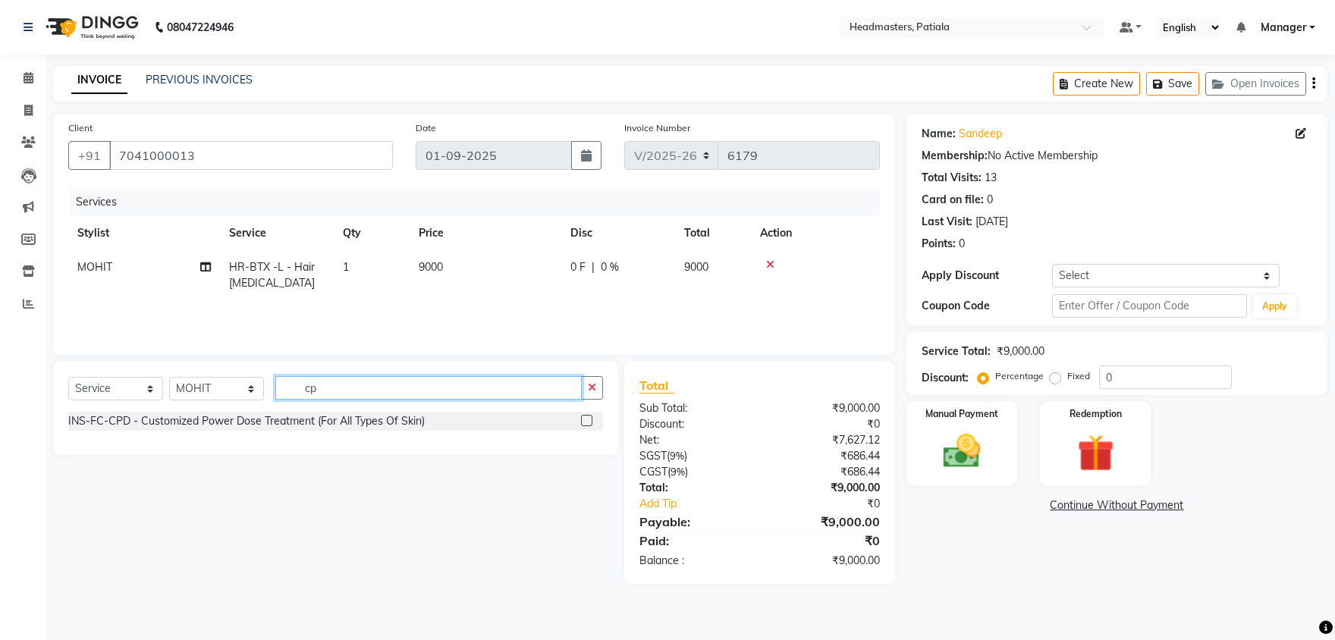
type input "c"
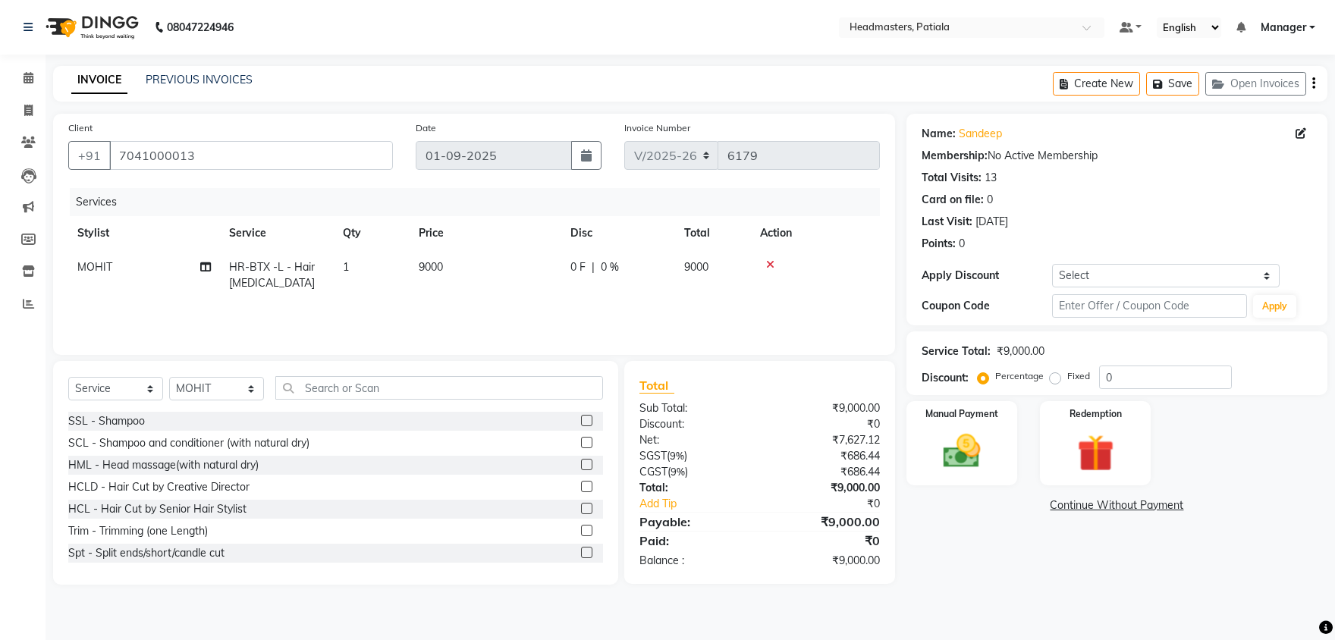
click at [1084, 288] on div "Name: Sandeep Membership: No Active Membership Total Visits: 13 Card on file: 0…" at bounding box center [1116, 220] width 421 height 212
click at [1052, 264] on select "Select Coupon → Already Paid Coupon → Service Not Done Coupon → Pending Payment…" at bounding box center [1166, 276] width 228 height 24
select select "7: Object"
click option "Coupon → Correction" at bounding box center [0, 0] width 0 height 0
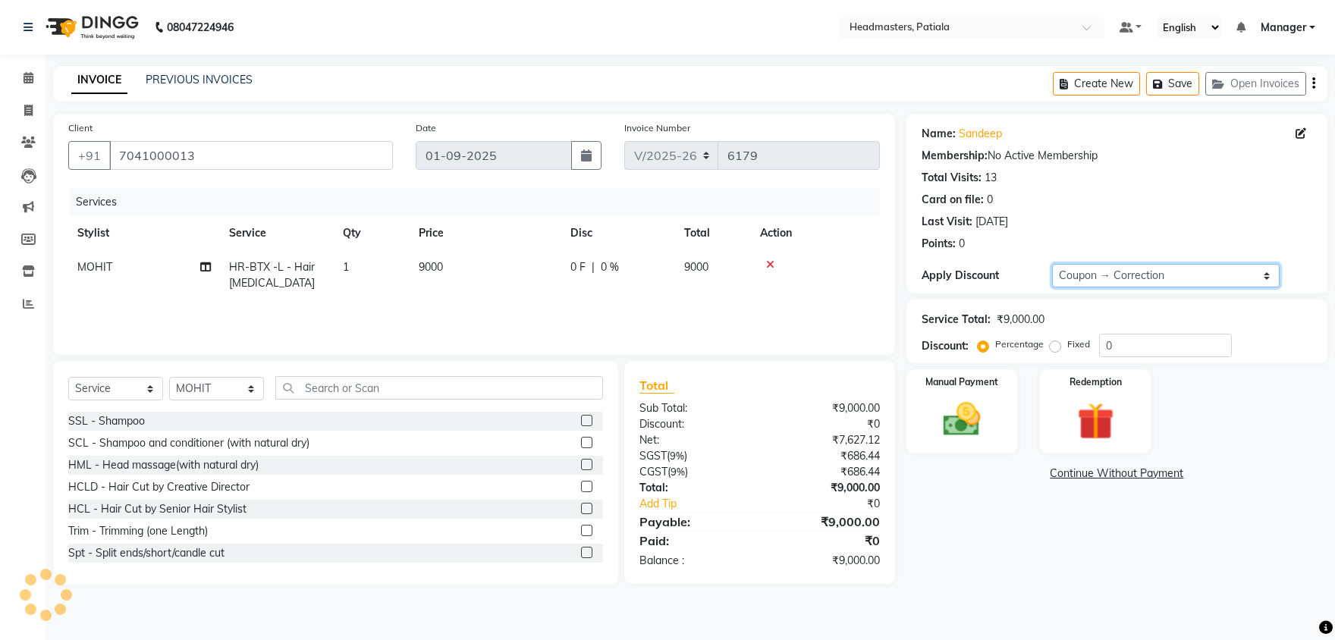
type input "100"
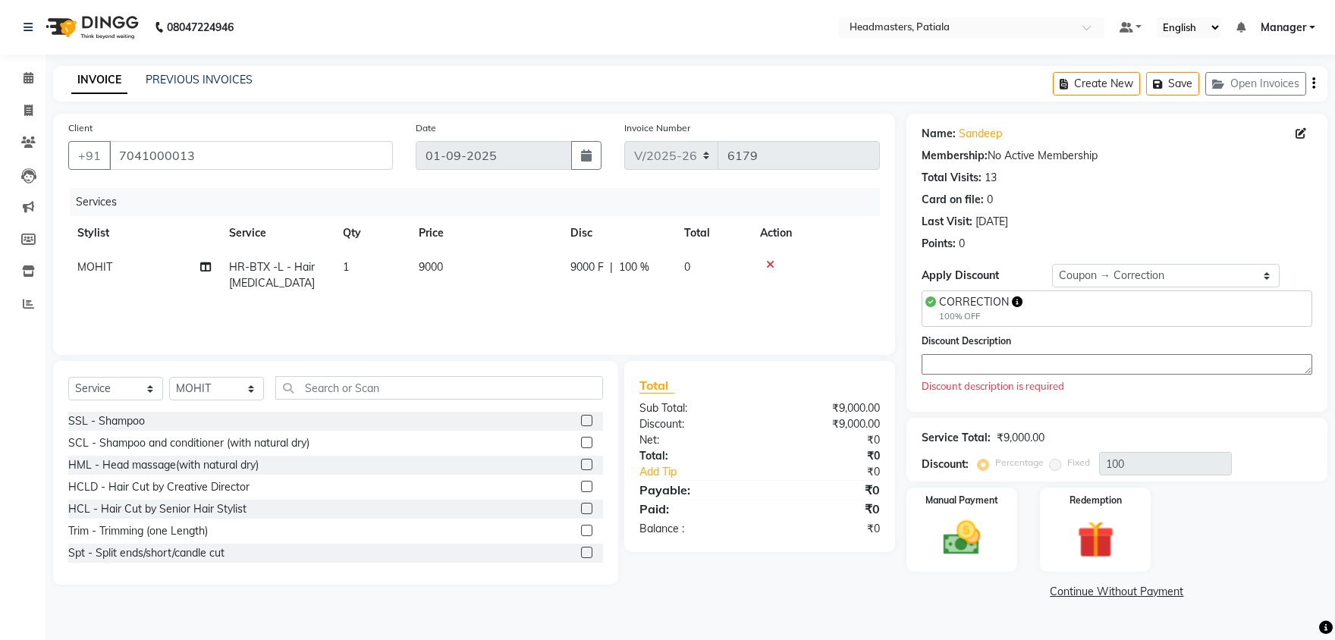
click at [1004, 373] on textarea at bounding box center [1117, 364] width 391 height 20
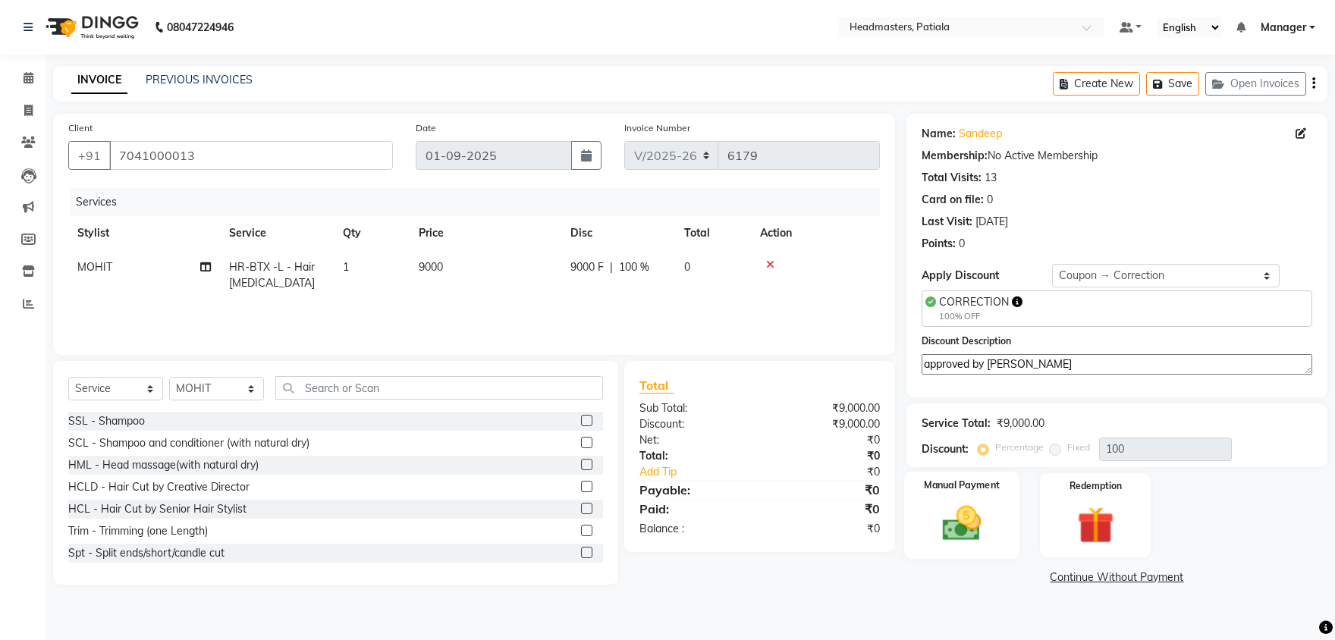
type textarea "approved by arijit sir"
click at [987, 478] on label "Manual Payment" at bounding box center [962, 485] width 76 height 14
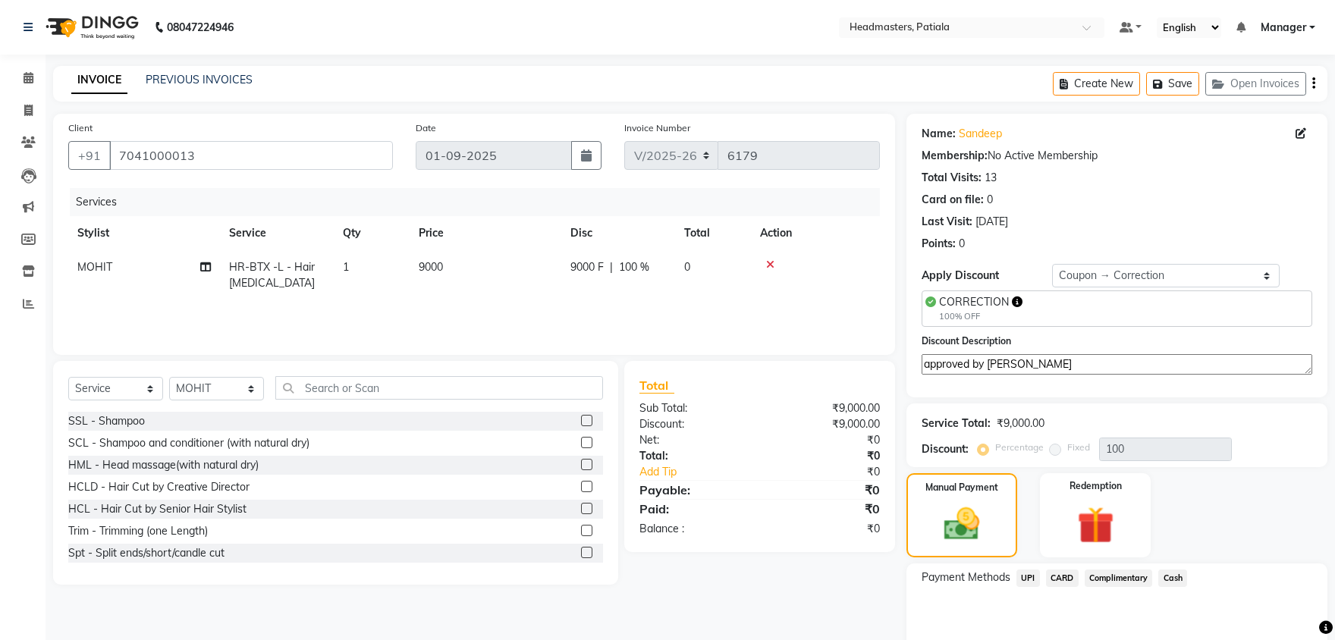
drag, startPoint x: 1029, startPoint y: 355, endPoint x: 928, endPoint y: 364, distance: 101.3
click at [928, 364] on textarea "approved by arijit sir" at bounding box center [1117, 364] width 391 height 20
click at [1141, 570] on span "Complimentary" at bounding box center [1119, 578] width 68 height 17
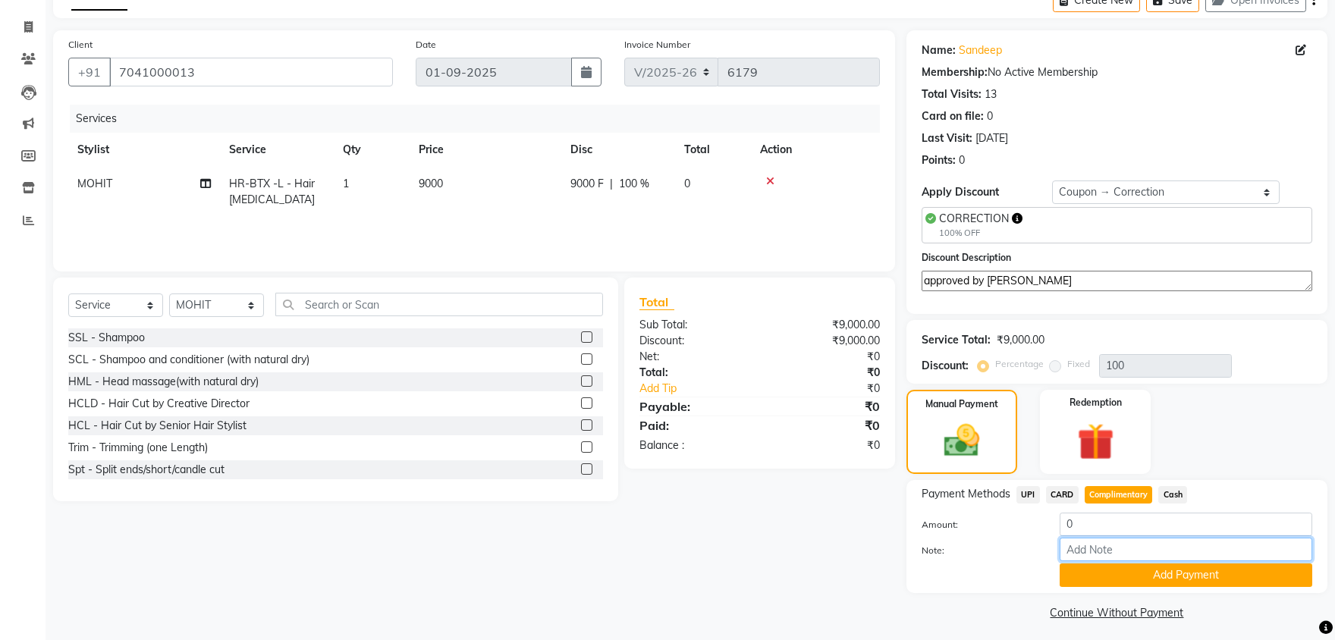
click at [1123, 540] on input "Note:" at bounding box center [1186, 550] width 253 height 24
paste input "approved by arijit sir"
type input "approved by arijit sir"
click at [1159, 579] on button "Add Payment" at bounding box center [1186, 576] width 253 height 24
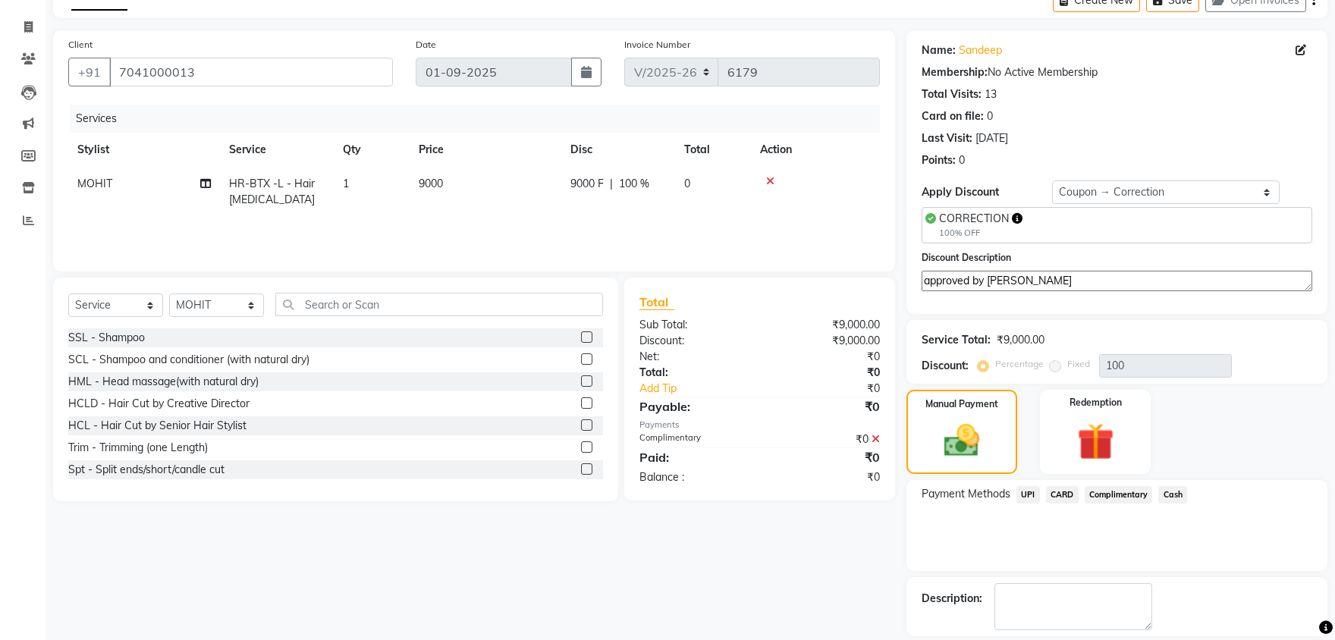
scroll to position [129, 0]
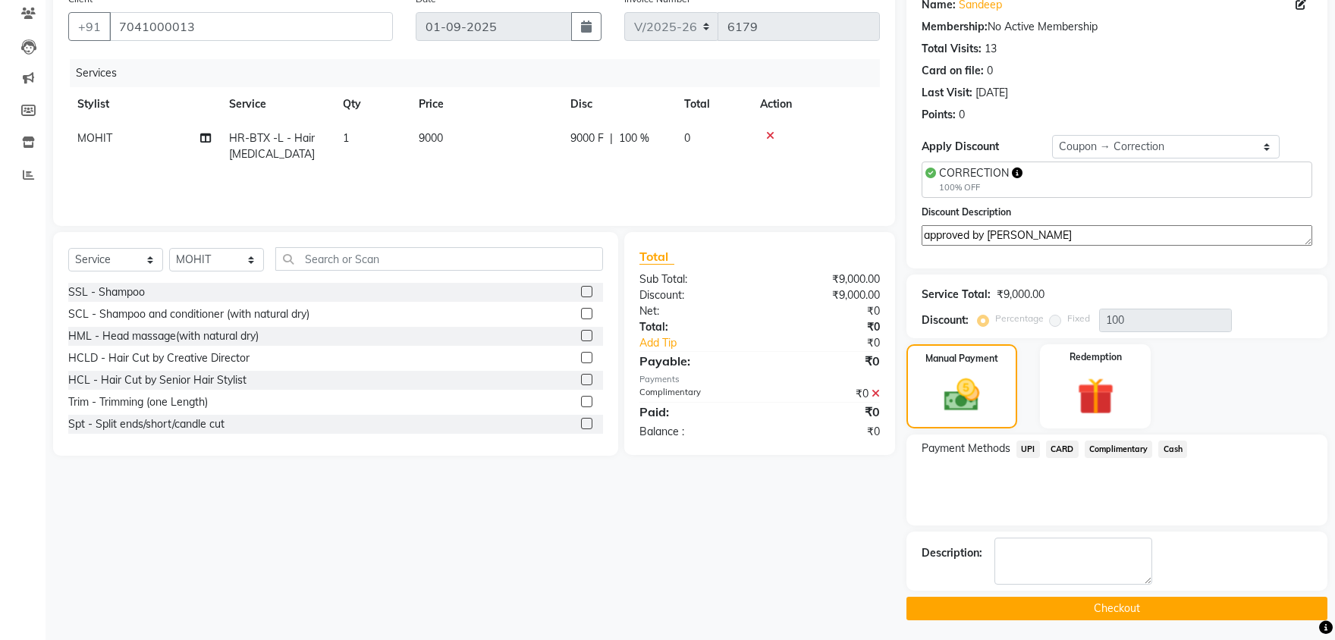
click at [1088, 614] on button "Checkout" at bounding box center [1116, 609] width 421 height 24
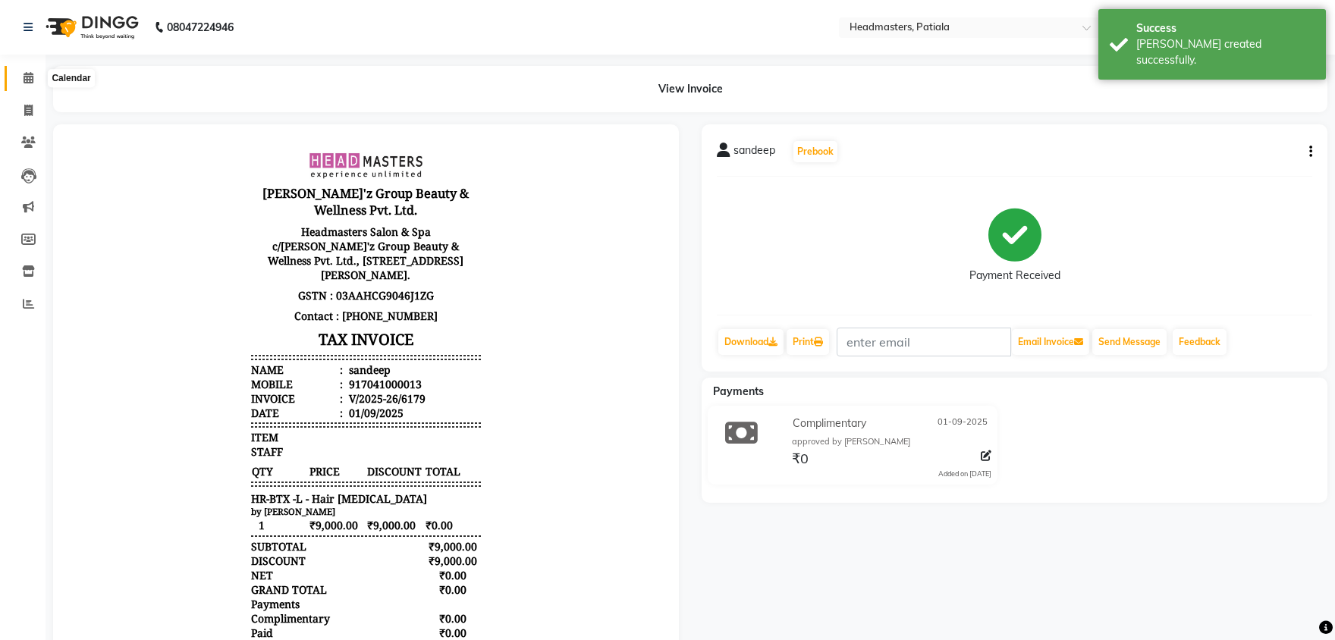
click at [23, 71] on span at bounding box center [28, 78] width 27 height 17
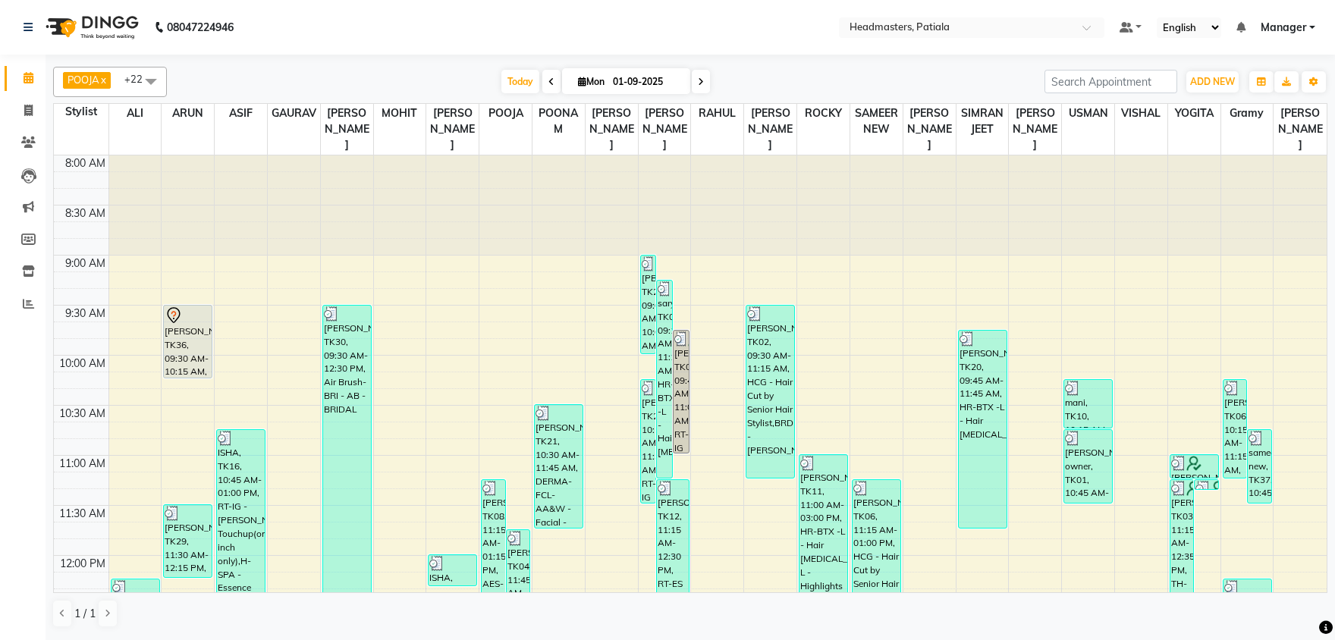
scroll to position [317, 0]
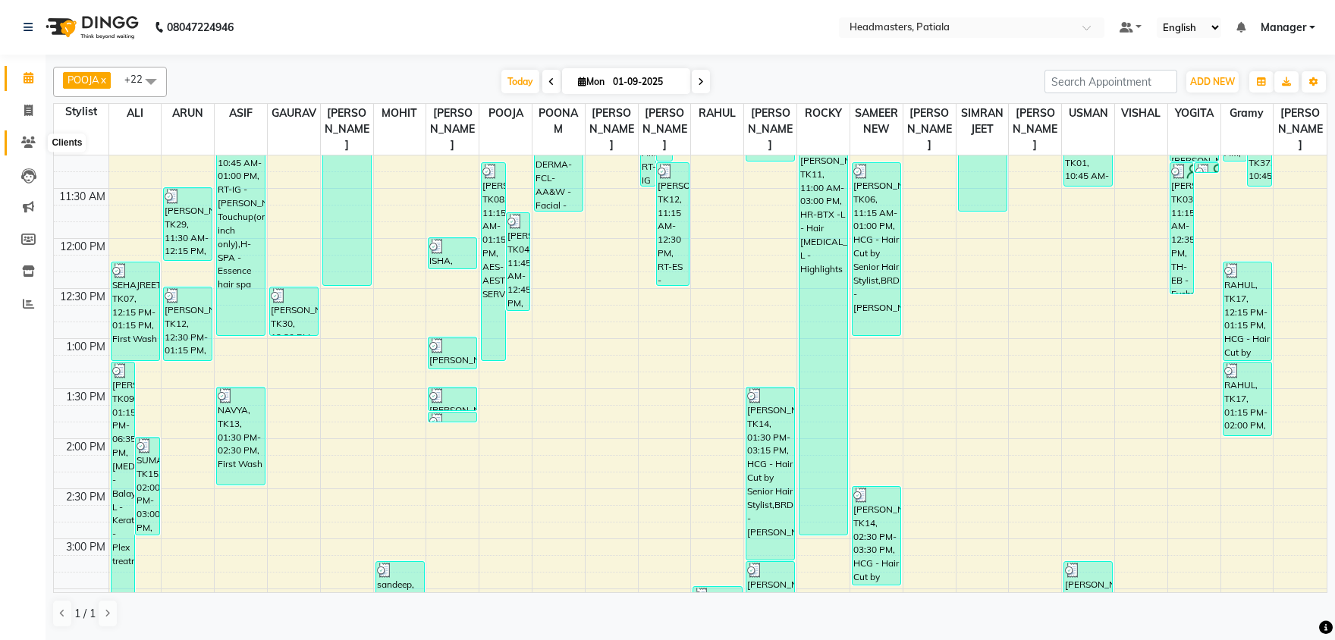
click at [33, 138] on icon at bounding box center [28, 142] width 14 height 11
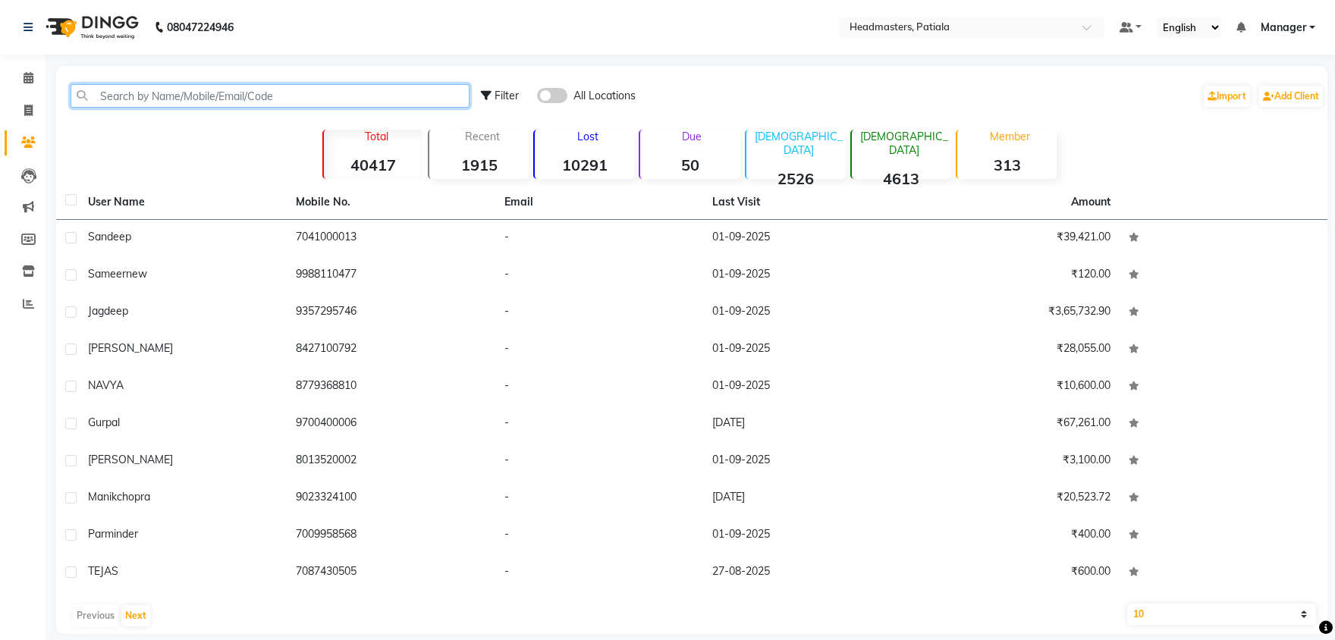
click at [153, 96] on input "text" at bounding box center [270, 96] width 399 height 24
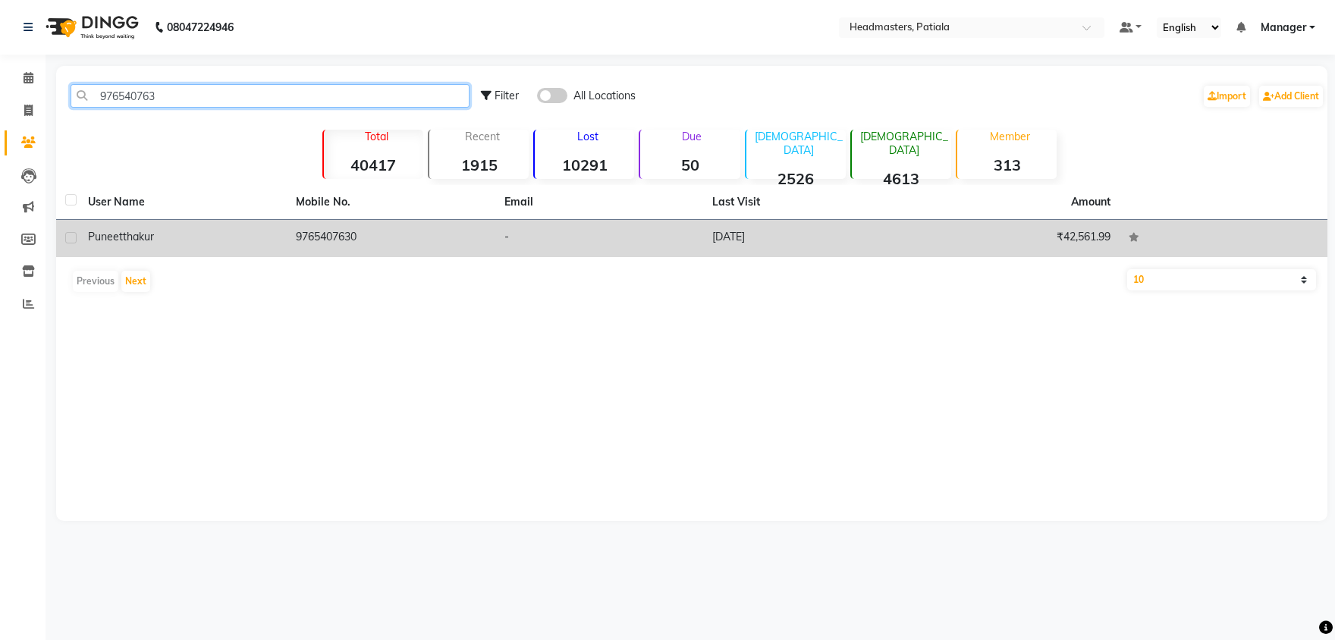
type input "976540763"
click at [314, 232] on td "9765407630" at bounding box center [391, 238] width 208 height 37
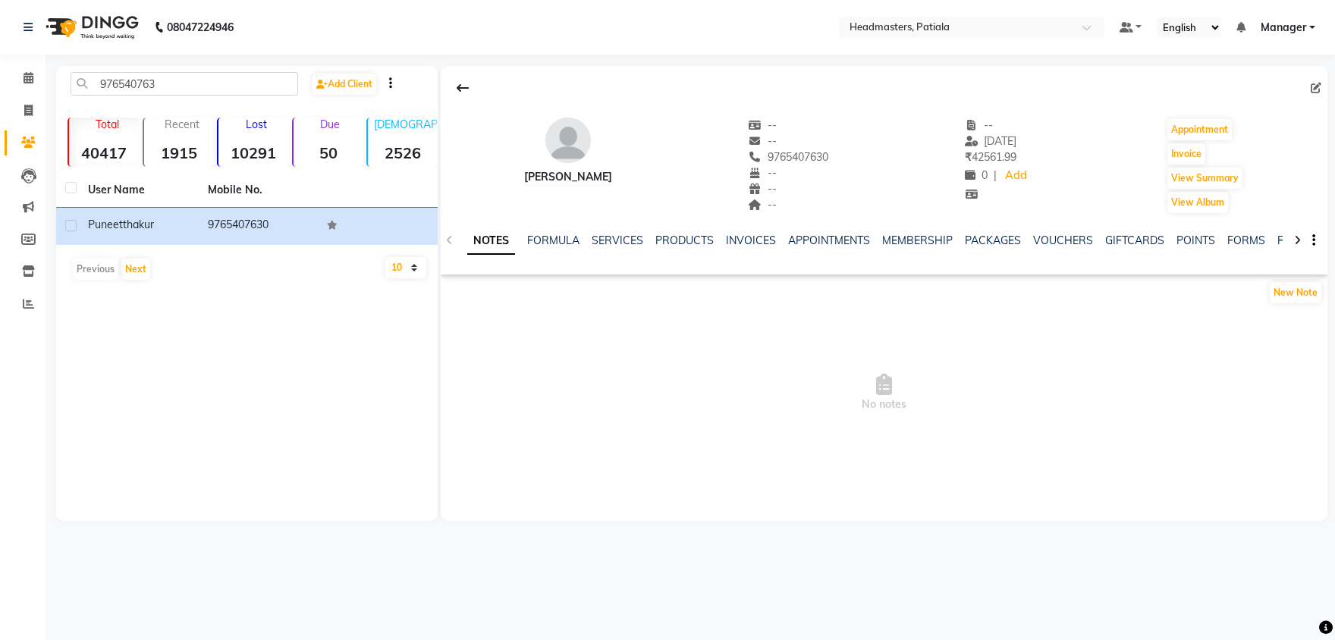
drag, startPoint x: 764, startPoint y: 155, endPoint x: 840, endPoint y: 156, distance: 76.6
click at [840, 156] on div "puneet thakur -- -- 9765407630 -- -- -- -- 15-08-2025 ₹ 42561.99 0 | Add Appoin…" at bounding box center [884, 158] width 887 height 112
copy span "9765407630"
click at [1175, 181] on button "View Summary" at bounding box center [1204, 178] width 75 height 21
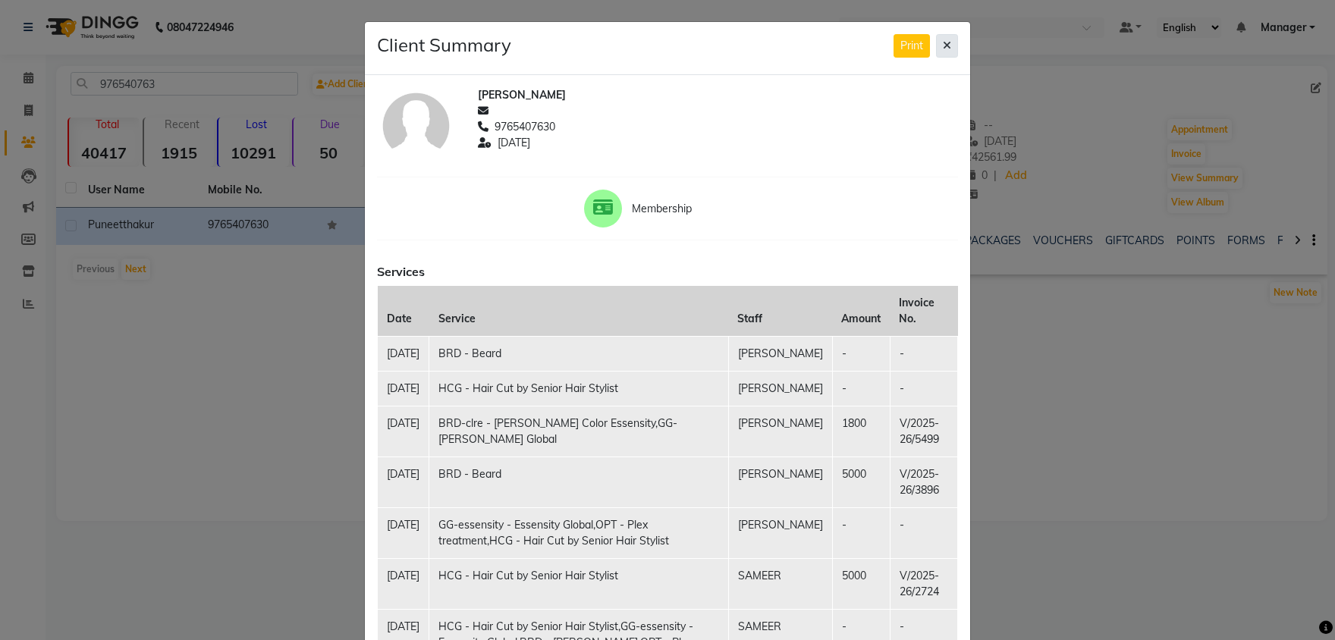
click at [939, 41] on button at bounding box center [947, 46] width 22 height 24
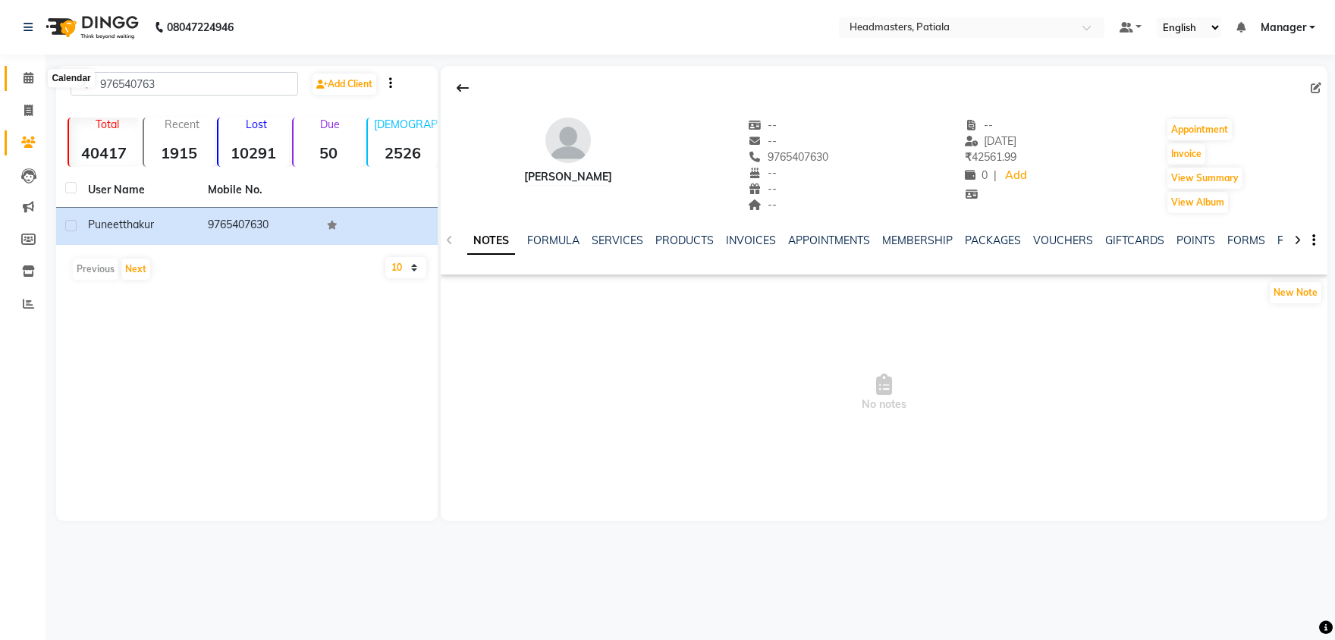
click at [17, 78] on span at bounding box center [28, 78] width 27 height 17
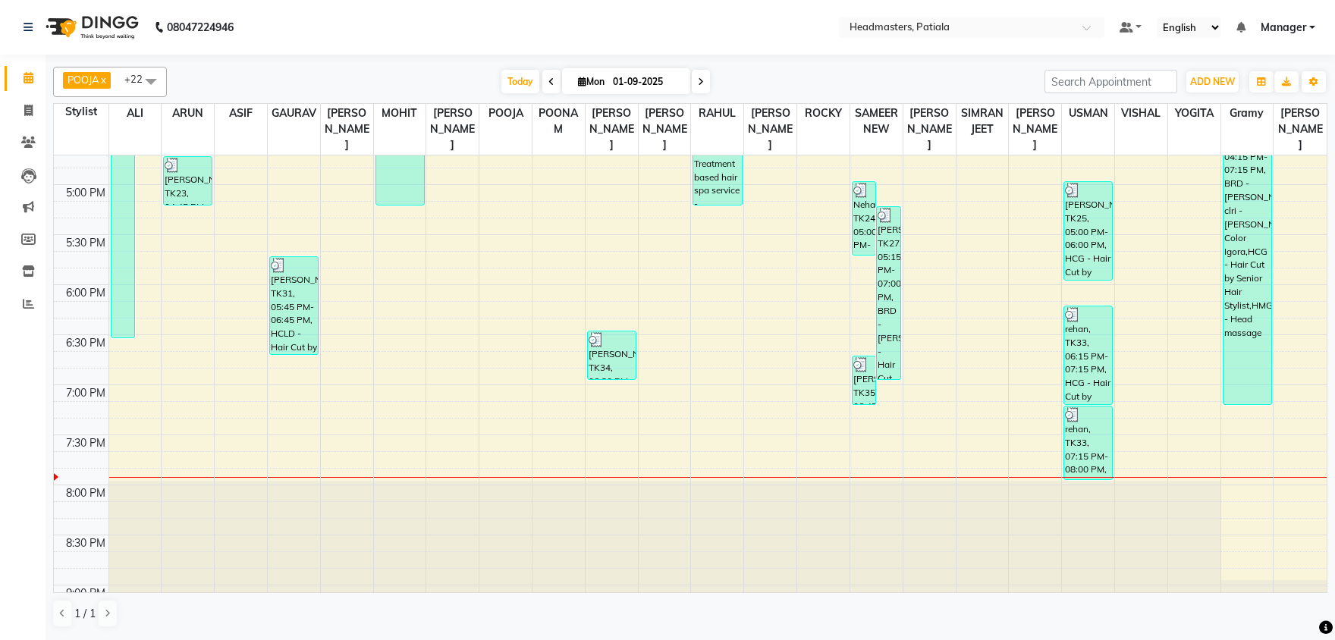
scroll to position [951, 0]
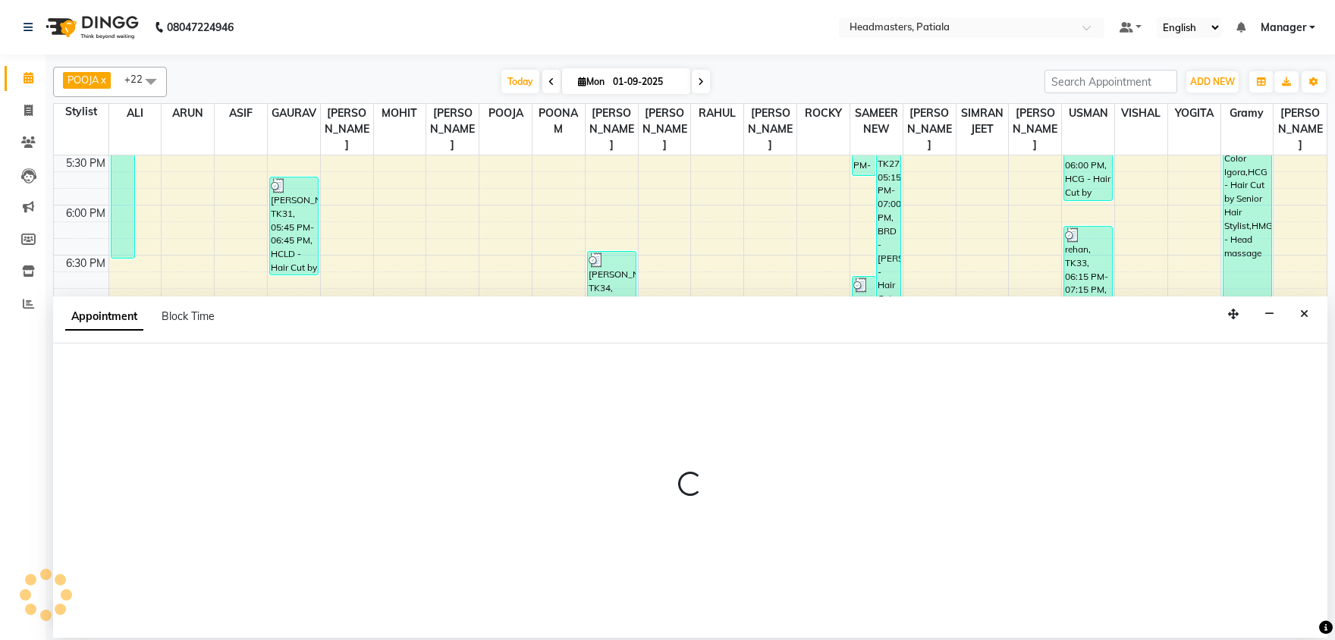
select select "62112"
select select "tentative"
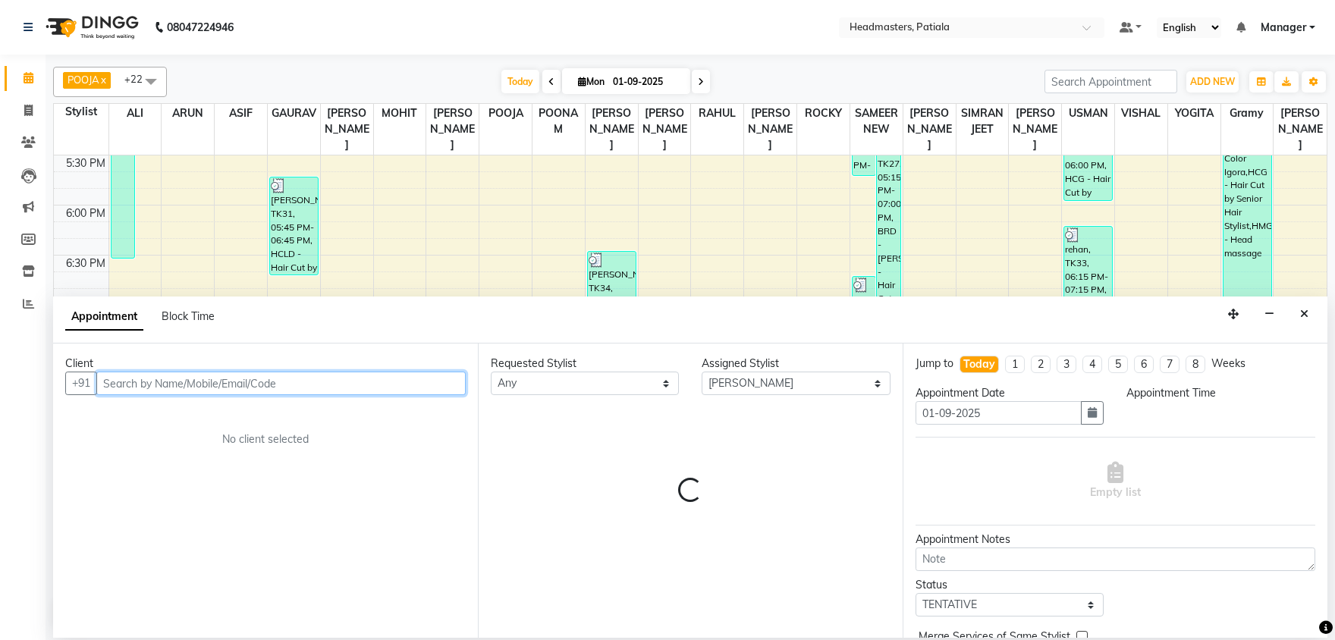
select select "1170"
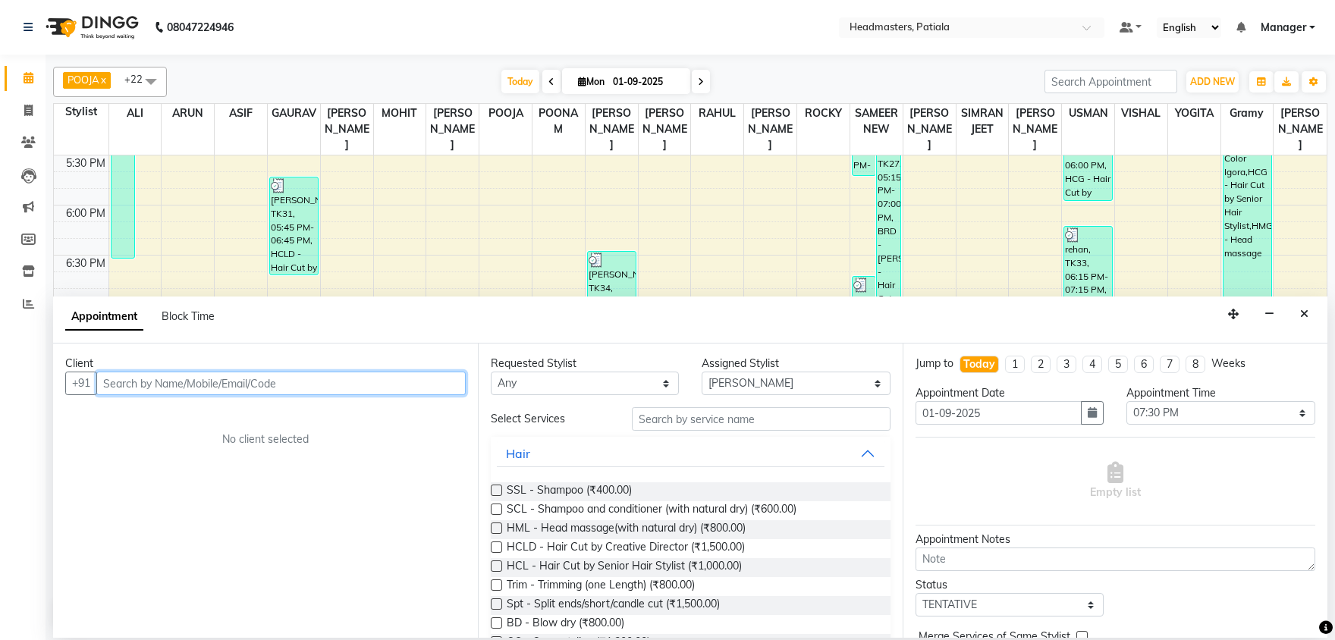
paste input "9765407630"
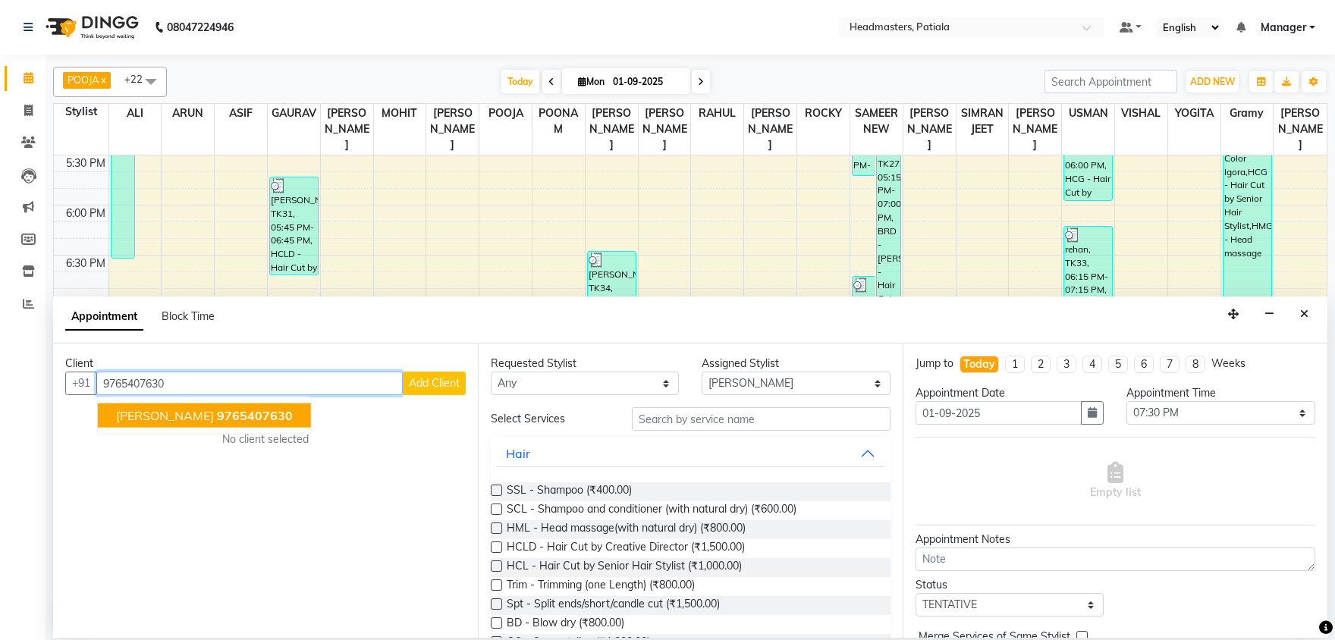
type input "9765407630"
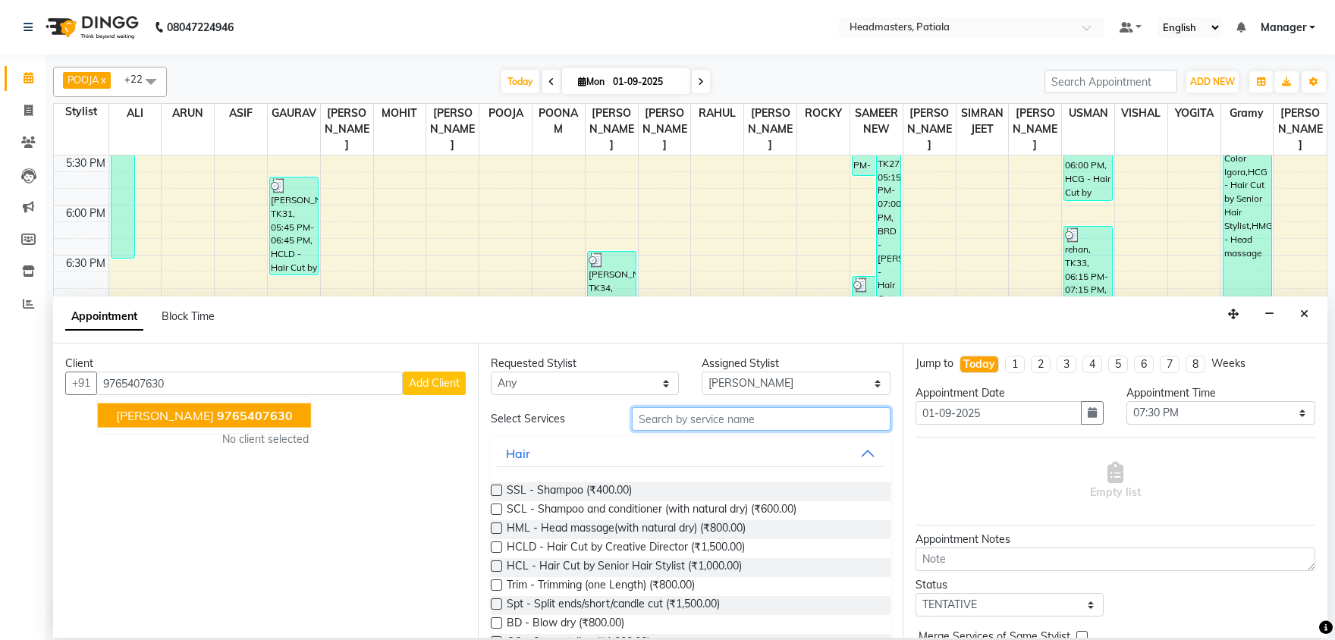
click at [774, 412] on input "text" at bounding box center [761, 419] width 259 height 24
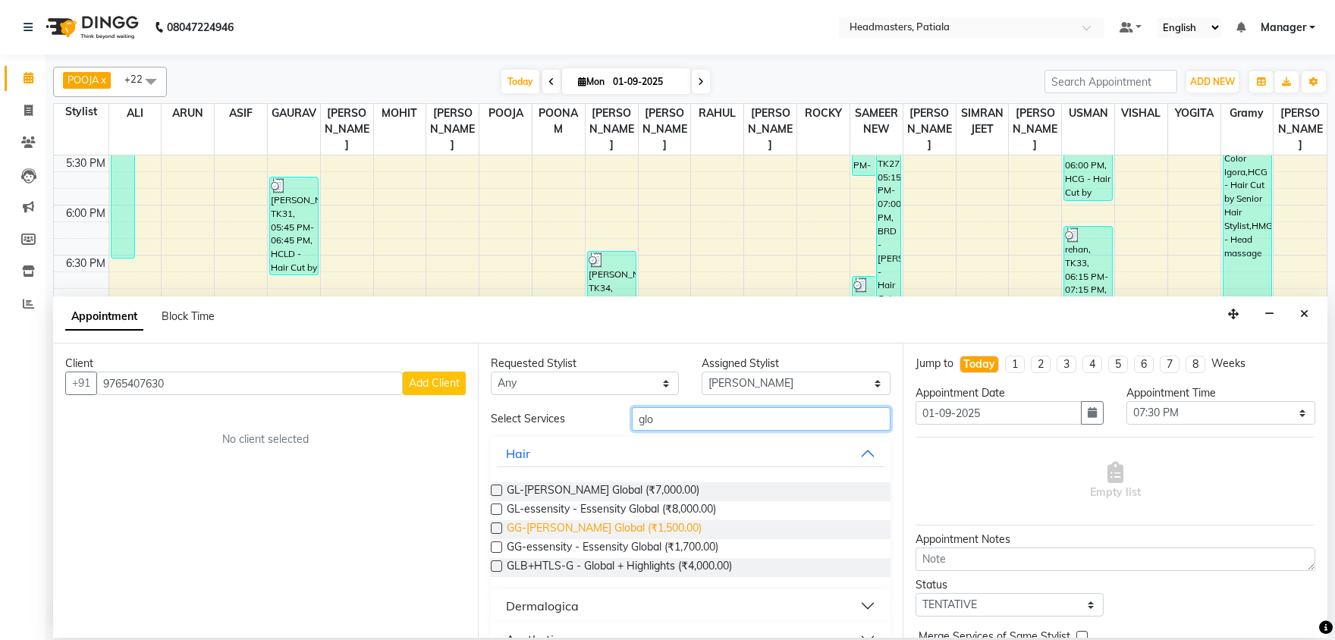
type input "glo"
click at [642, 528] on span "GG-igora - Igora Global (₹1,500.00)" at bounding box center [604, 529] width 195 height 19
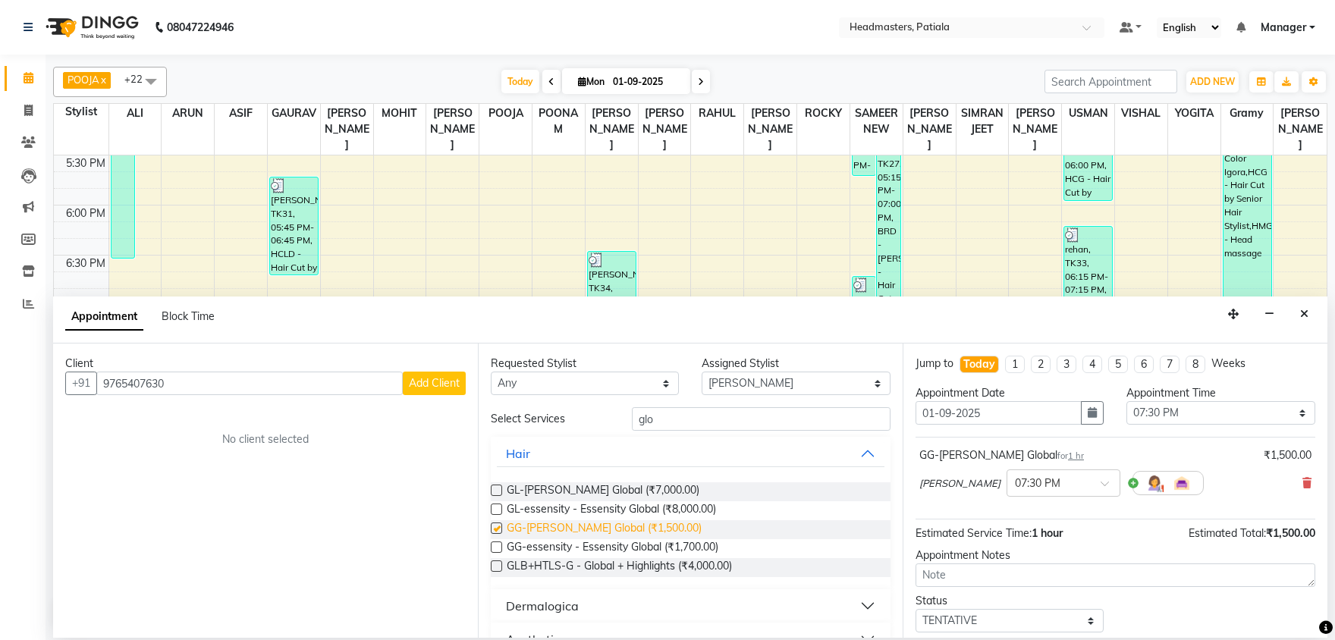
checkbox input "false"
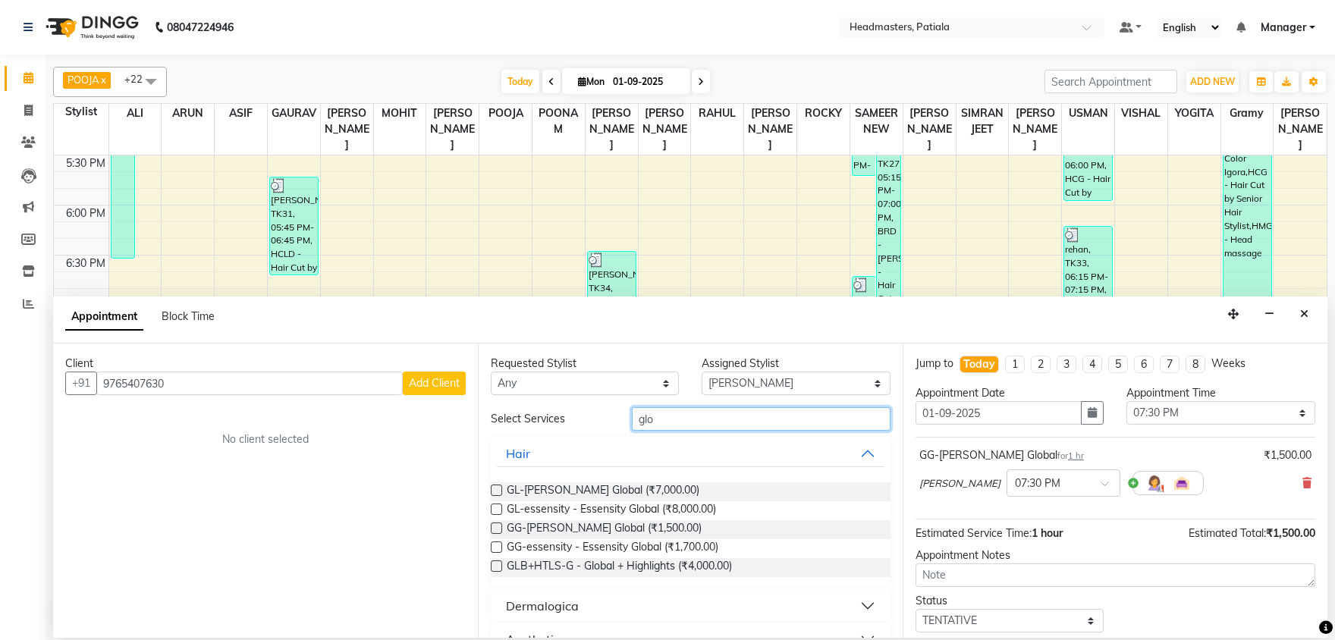
drag, startPoint x: 677, startPoint y: 410, endPoint x: 623, endPoint y: 403, distance: 54.4
click at [637, 407] on input "glo" at bounding box center [761, 419] width 259 height 24
type input "h"
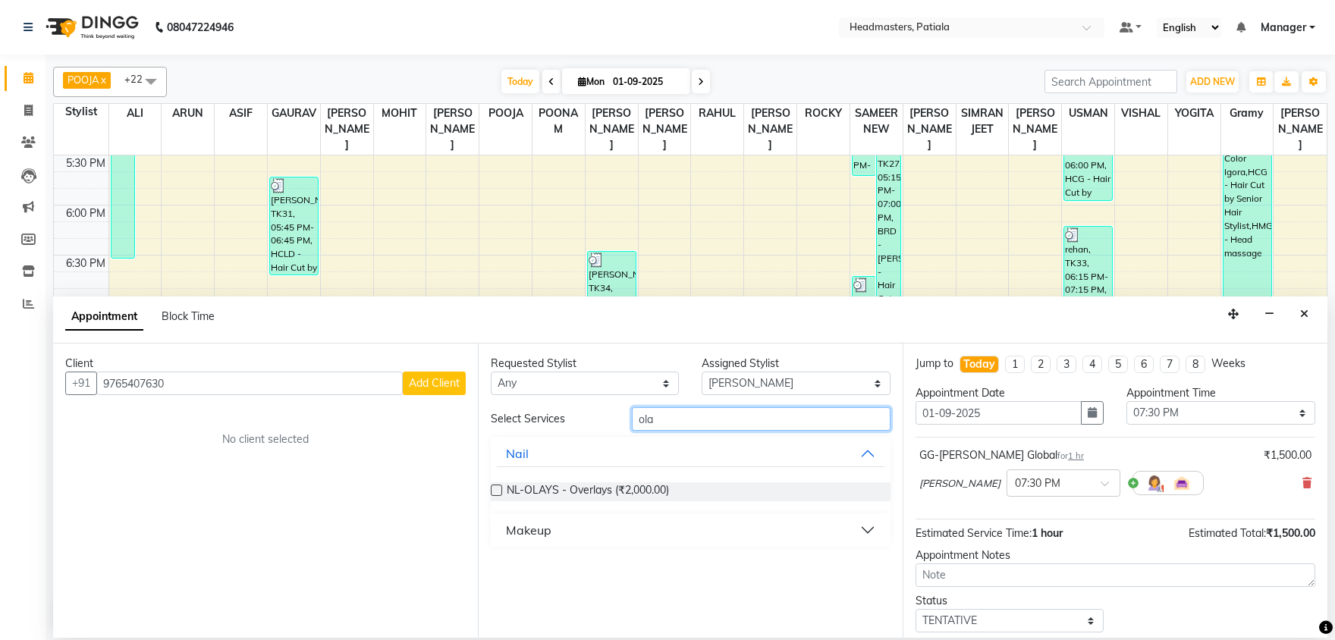
drag, startPoint x: 667, startPoint y: 411, endPoint x: 636, endPoint y: 410, distance: 31.9
click at [636, 410] on input "ola" at bounding box center [761, 419] width 259 height 24
type input "plex"
click at [643, 495] on span "OPT - Plex treatment (₹4,000.00)" at bounding box center [587, 491] width 161 height 19
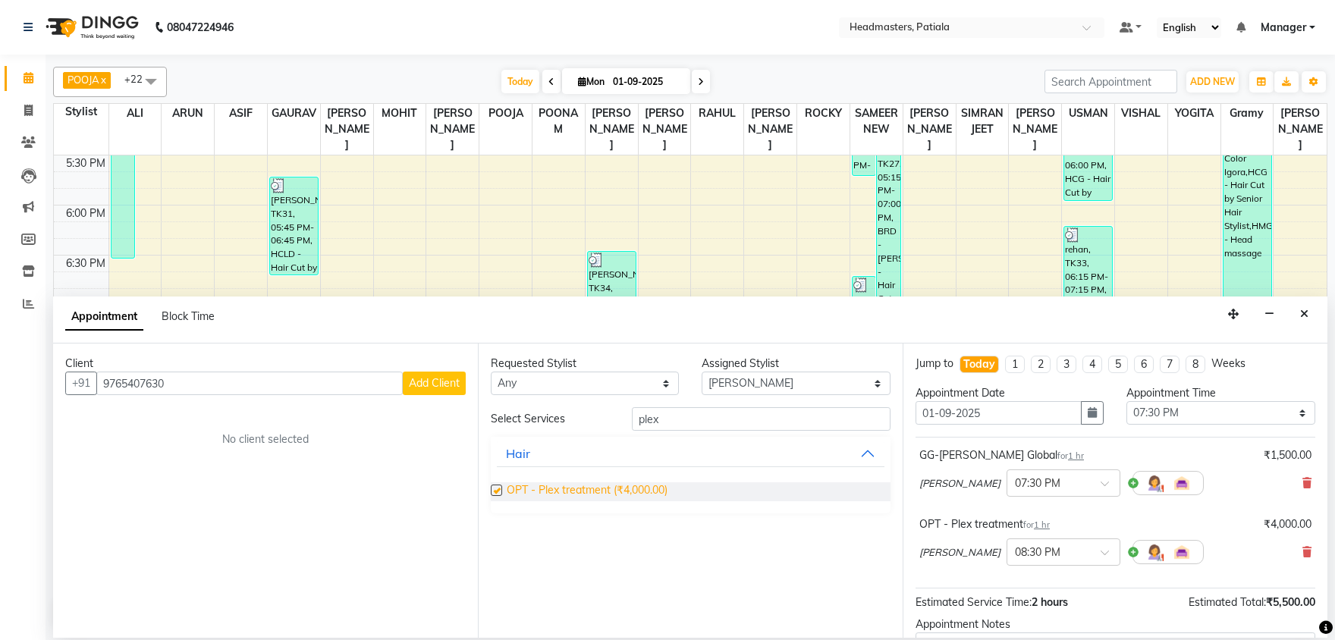
checkbox input "false"
drag, startPoint x: 661, startPoint y: 424, endPoint x: 637, endPoint y: 416, distance: 24.7
click at [637, 416] on input "plex" at bounding box center [761, 419] width 259 height 24
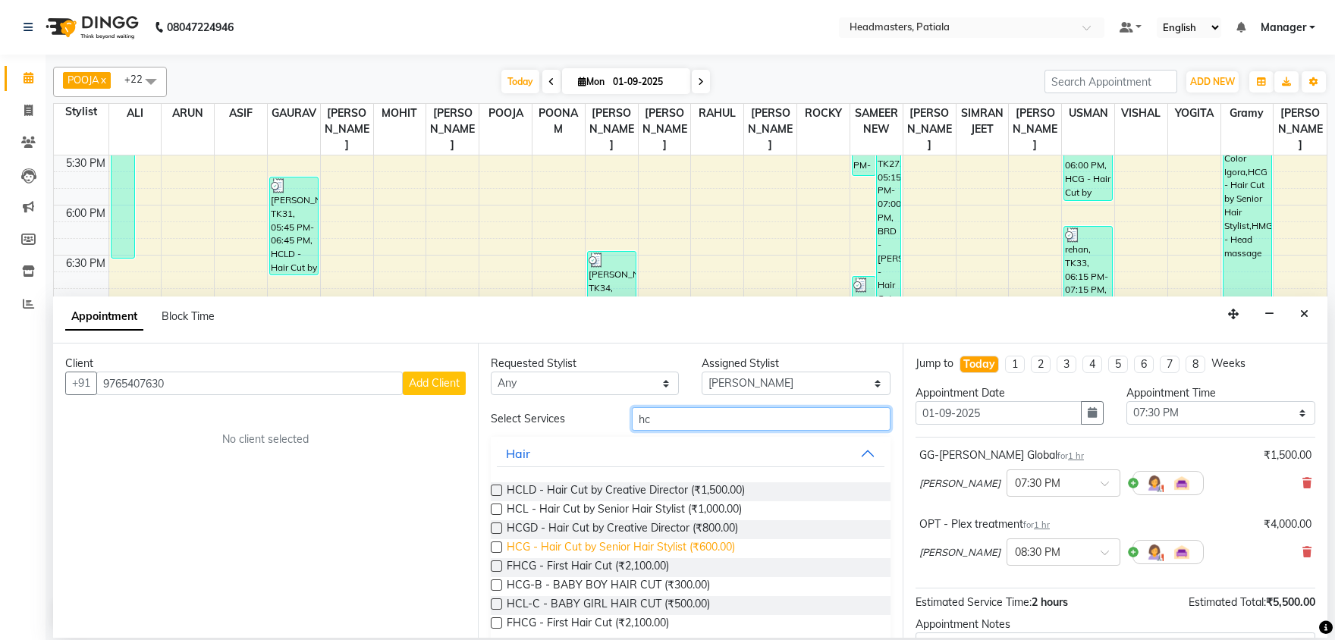
type input "hc"
click at [629, 545] on span "HCG - Hair Cut by Senior Hair Stylist (₹600.00)" at bounding box center [621, 548] width 228 height 19
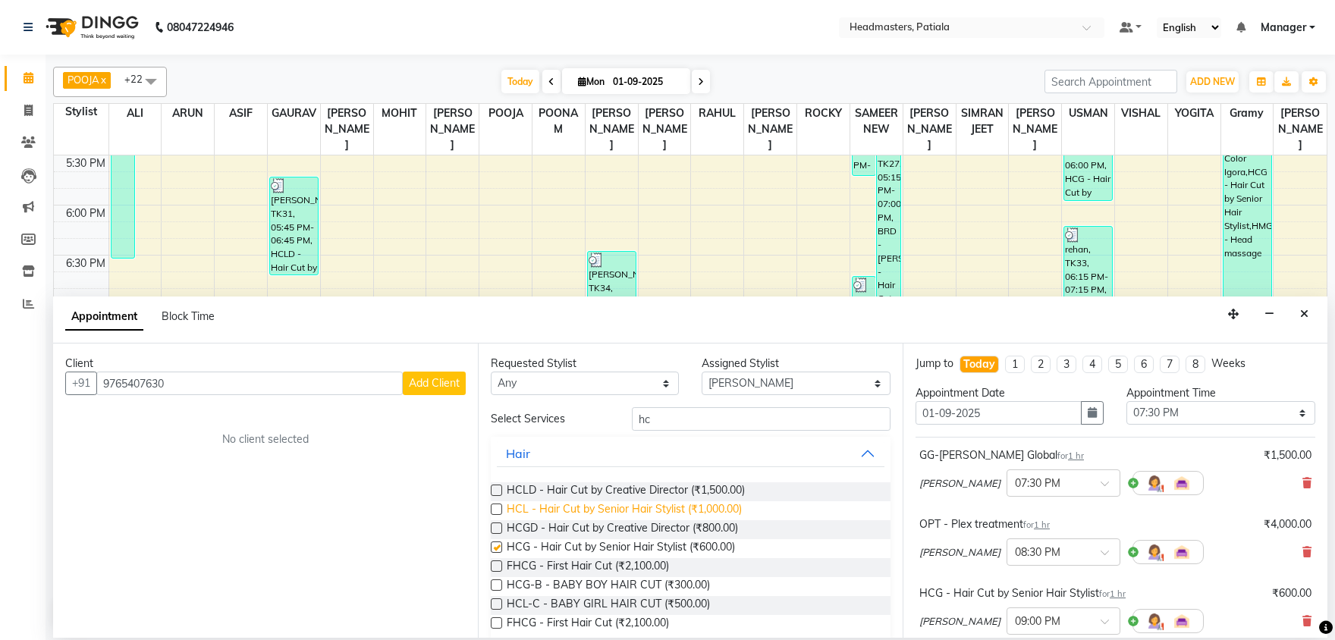
checkbox input "false"
click at [632, 407] on input "hc" at bounding box center [761, 419] width 259 height 24
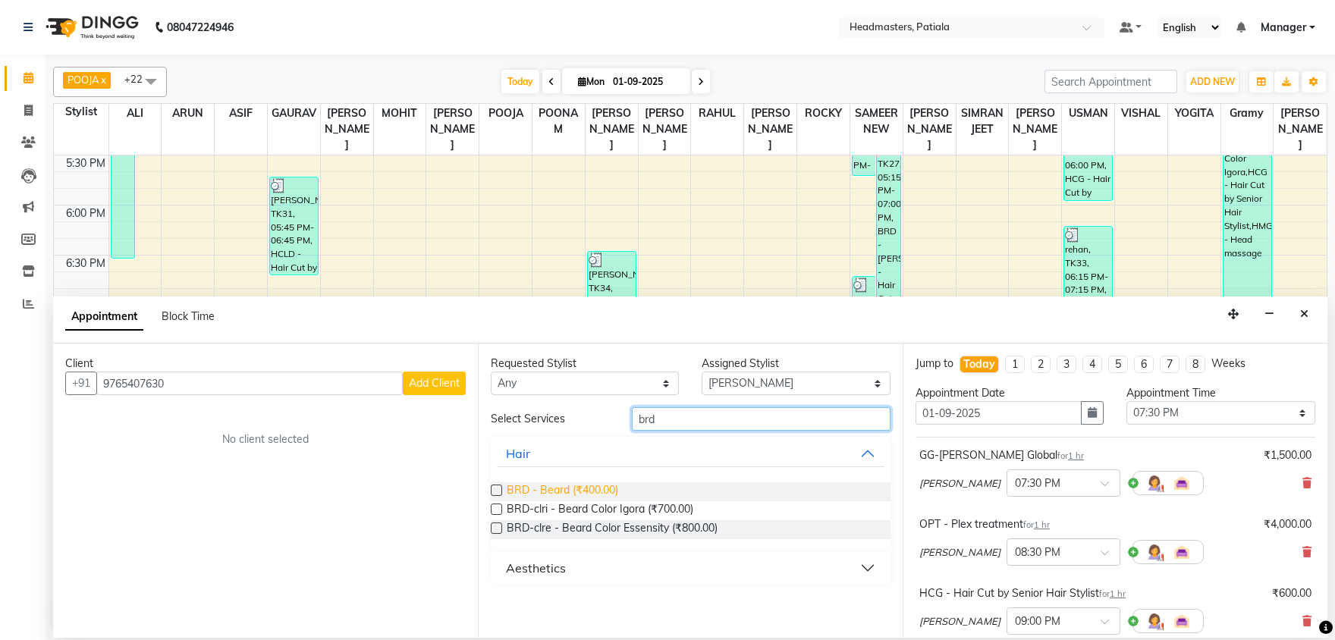
type input "brd"
click at [577, 488] on span "BRD - Beard (₹400.00)" at bounding box center [563, 491] width 112 height 19
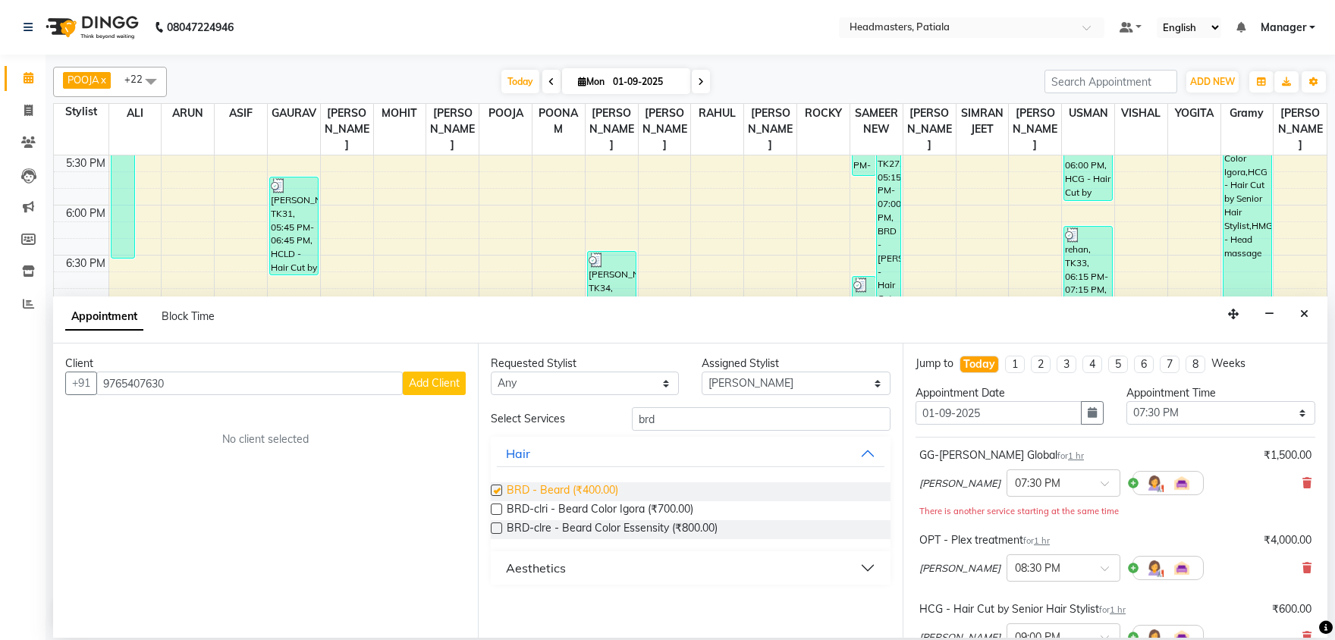
checkbox input "false"
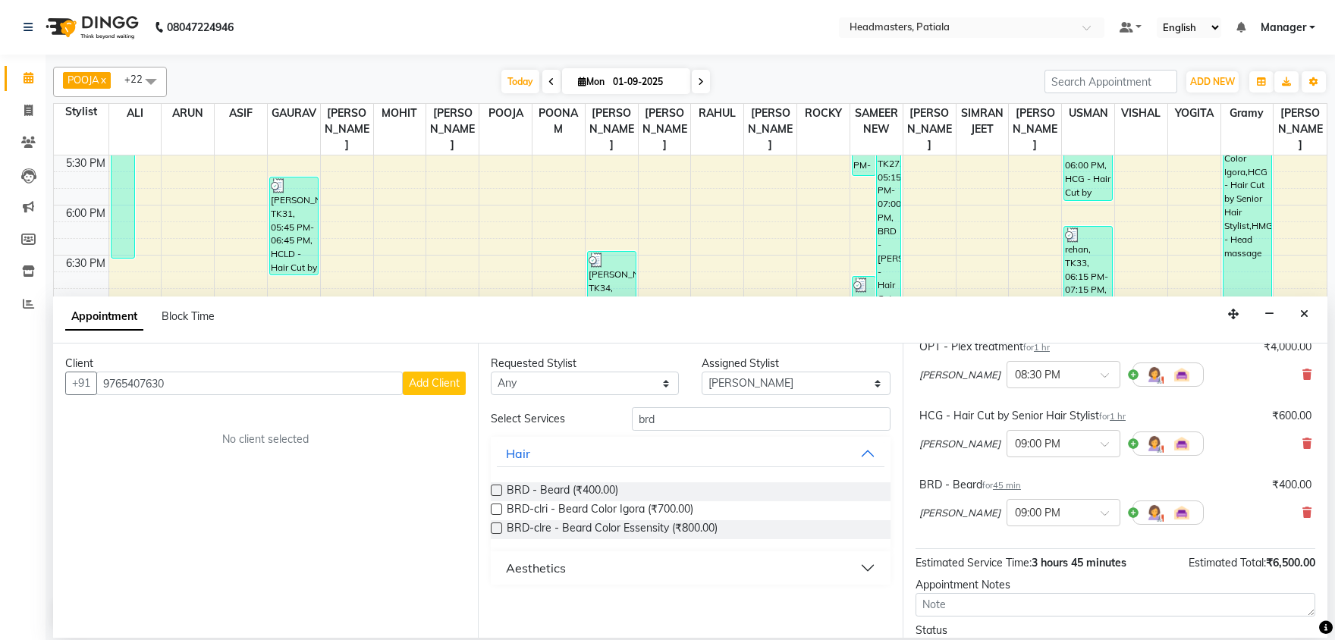
scroll to position [0, 0]
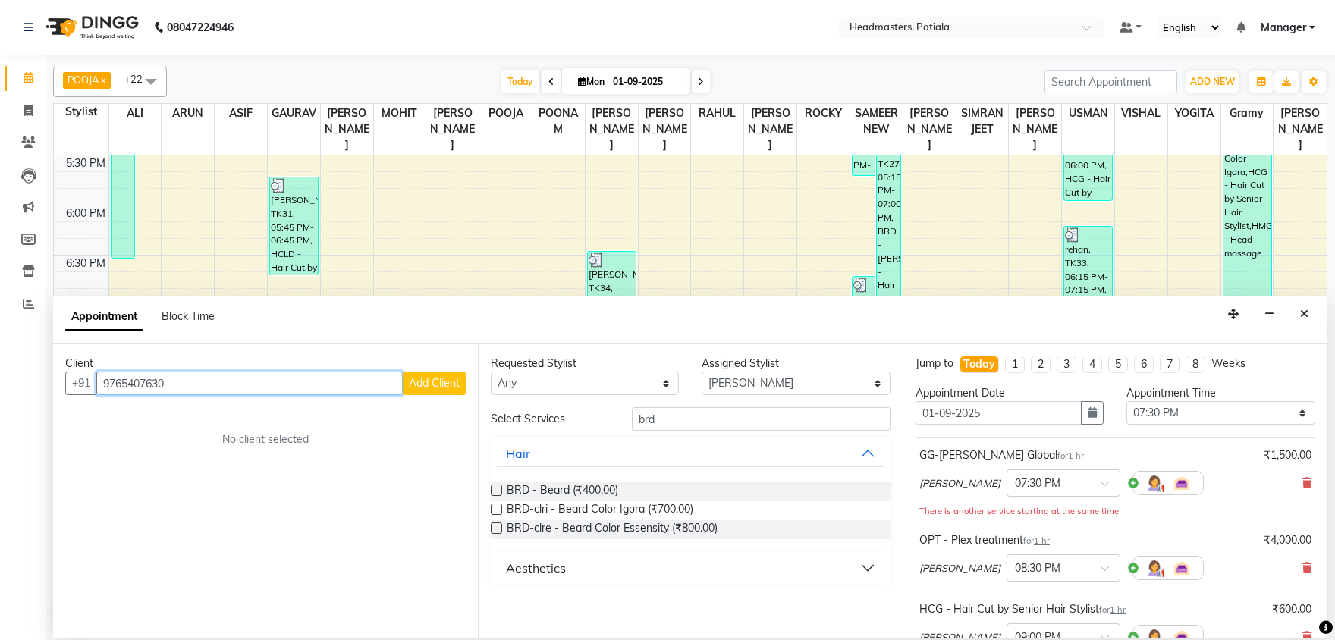
drag, startPoint x: 193, startPoint y: 380, endPoint x: 58, endPoint y: 366, distance: 136.5
click at [96, 372] on input "9765407630" at bounding box center [249, 384] width 306 height 24
click at [1302, 319] on icon "Close" at bounding box center [1304, 314] width 8 height 11
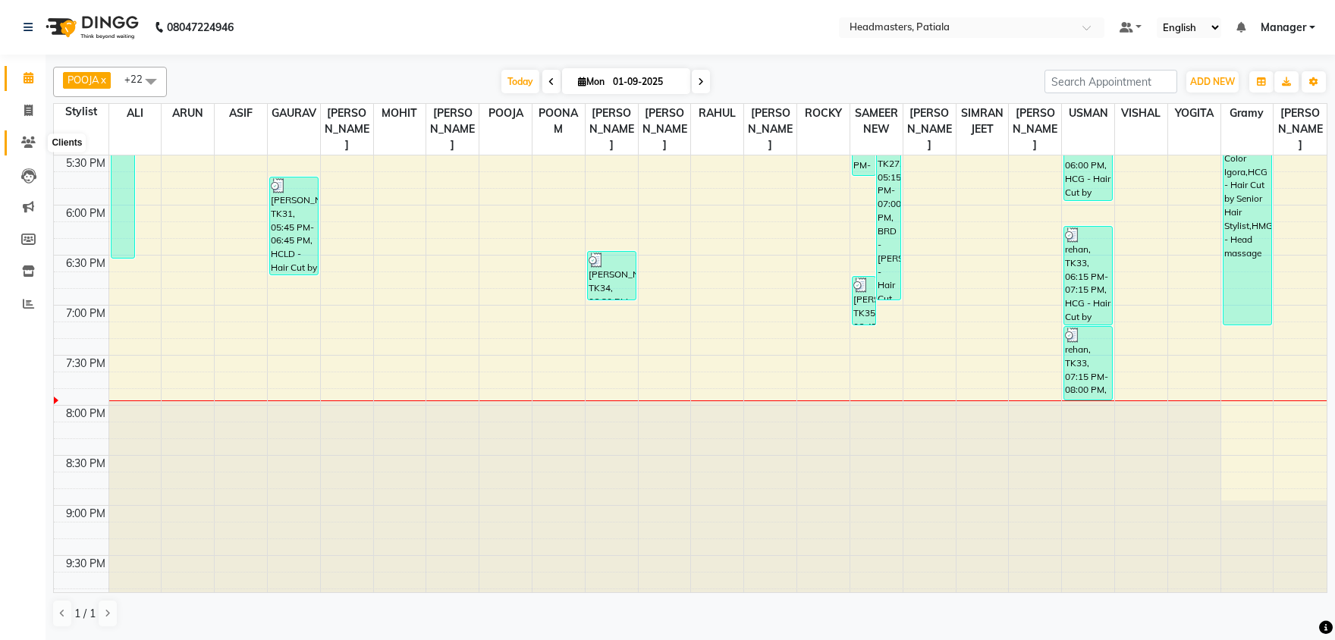
click at [34, 148] on icon at bounding box center [28, 142] width 14 height 11
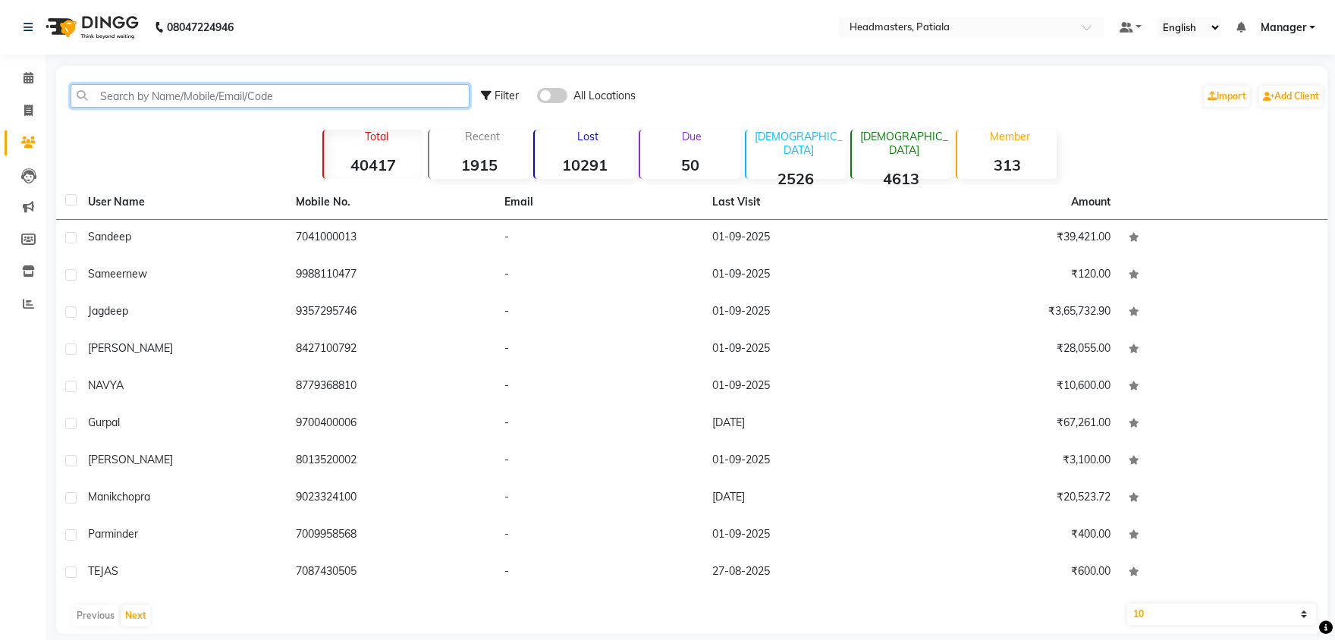
click at [212, 92] on input "text" at bounding box center [270, 96] width 399 height 24
paste input "9765407630"
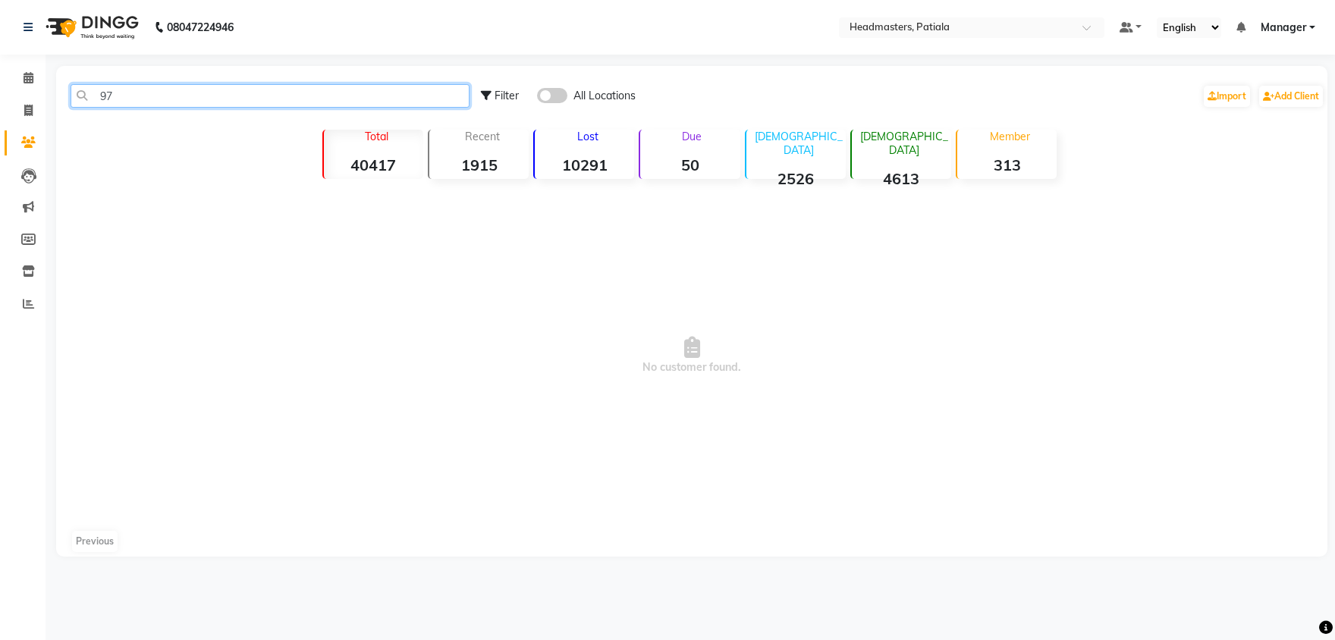
type input "9"
paste input "9765407630"
type input "9"
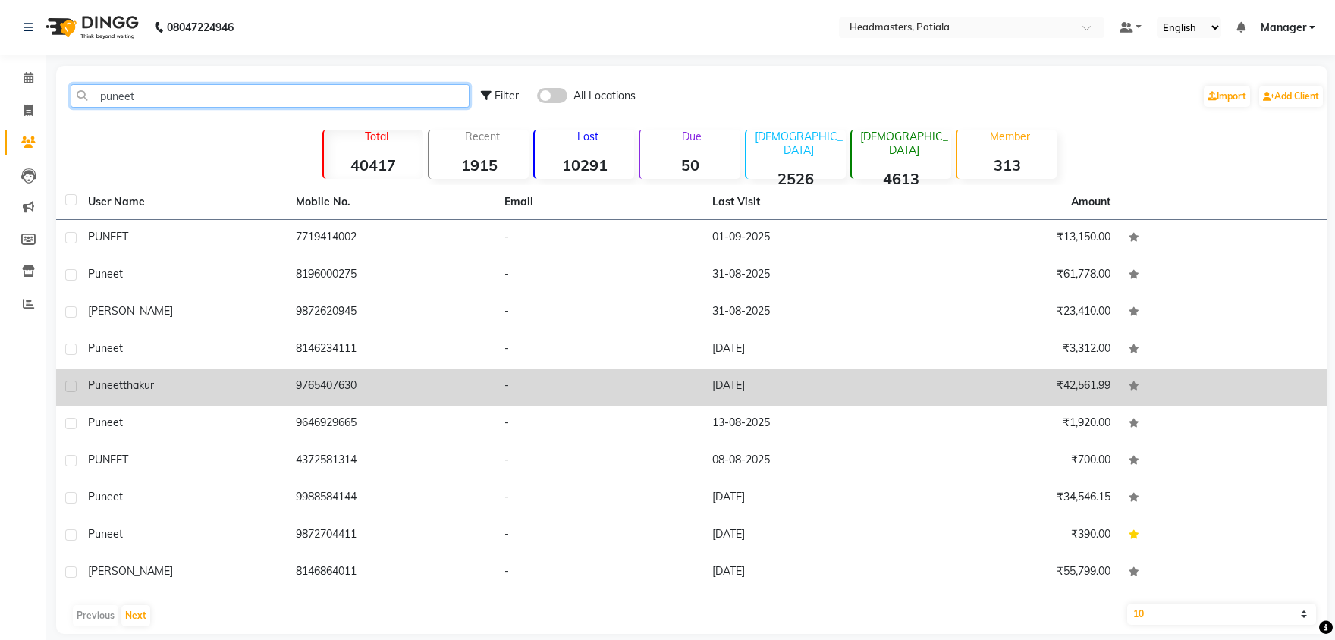
type input "puneet"
click at [319, 391] on td "9765407630" at bounding box center [391, 387] width 208 height 37
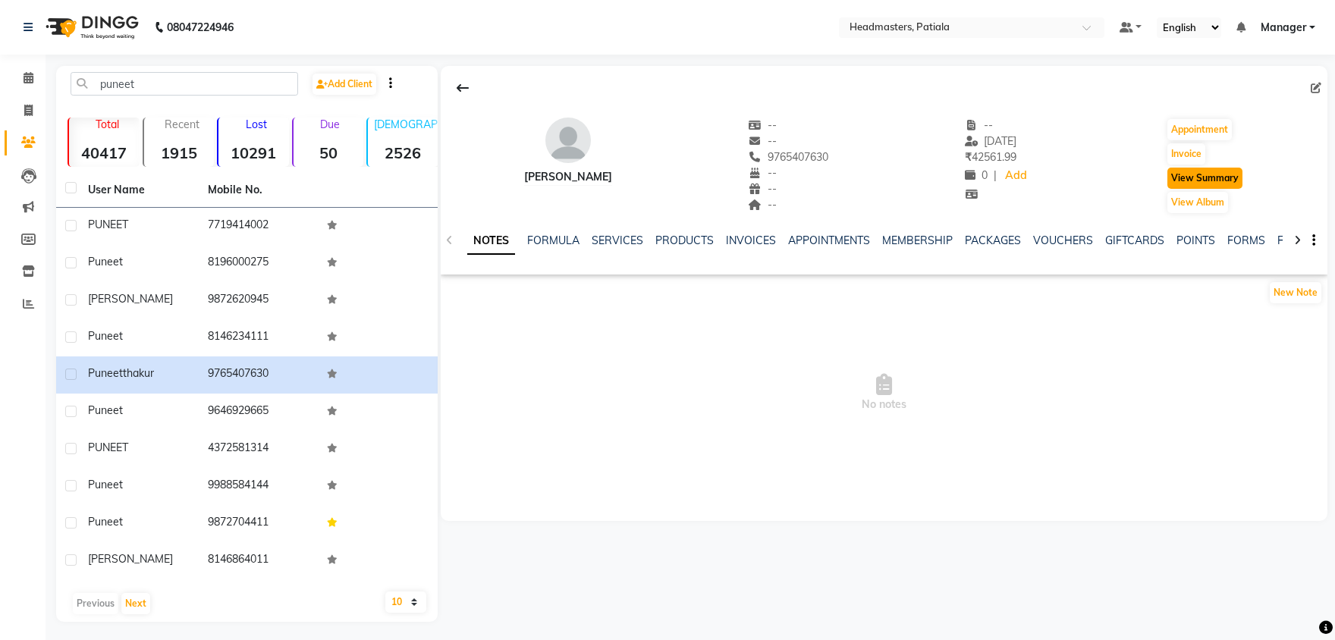
click at [1183, 186] on button "View Summary" at bounding box center [1204, 178] width 75 height 21
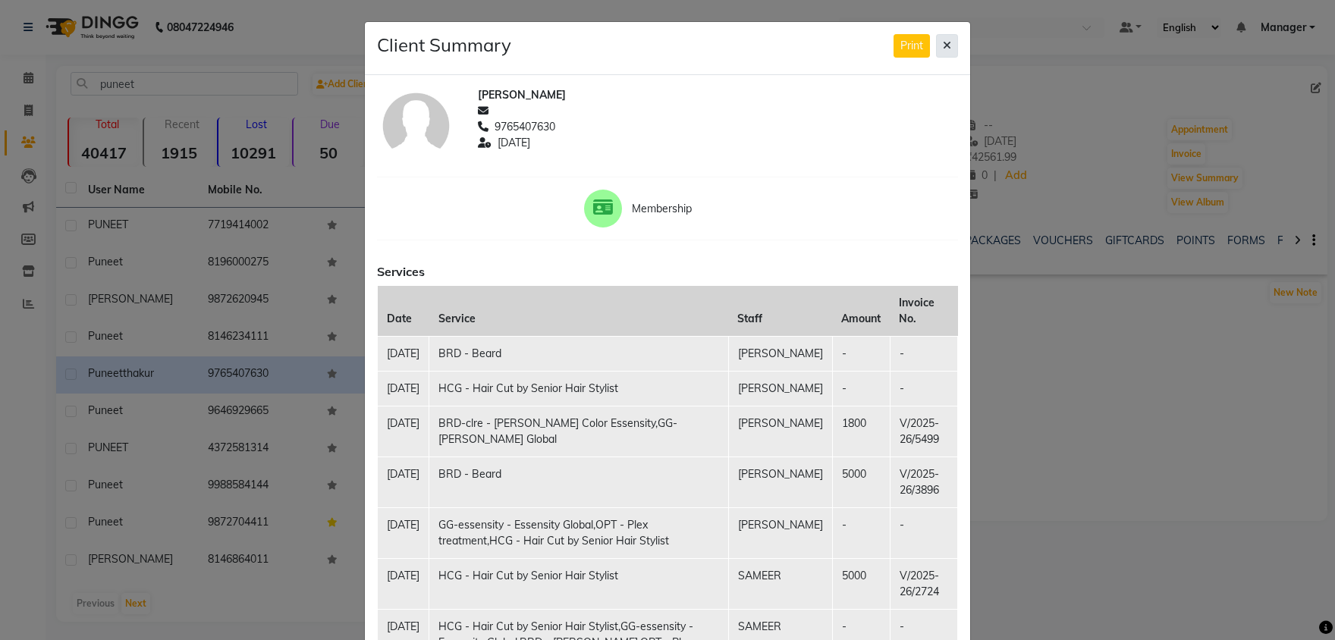
click at [951, 47] on icon at bounding box center [947, 45] width 8 height 11
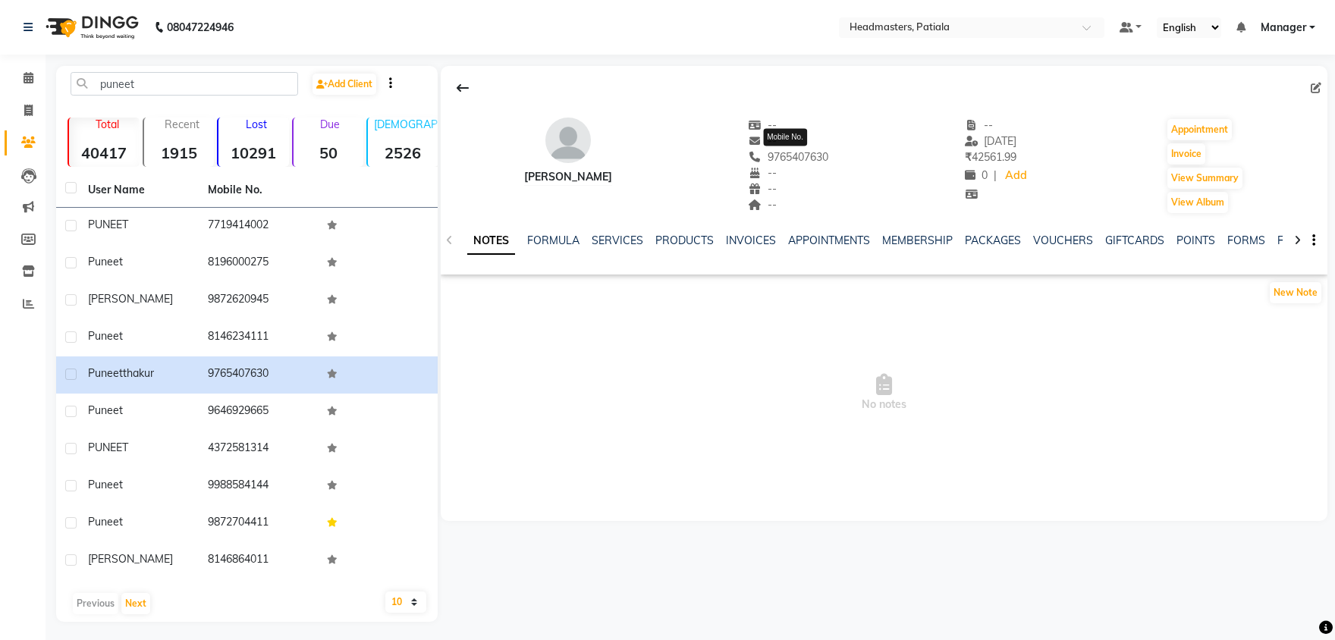
drag, startPoint x: 836, startPoint y: 151, endPoint x: 762, endPoint y: 160, distance: 74.1
click at [762, 160] on div "puneet thakur -- -- 9765407630 Mobile No. -- -- -- -- 15-08-2025 ₹ 42561.99 0 |…" at bounding box center [884, 158] width 887 height 112
copy span "9765407630"
click at [21, 79] on span at bounding box center [28, 78] width 27 height 17
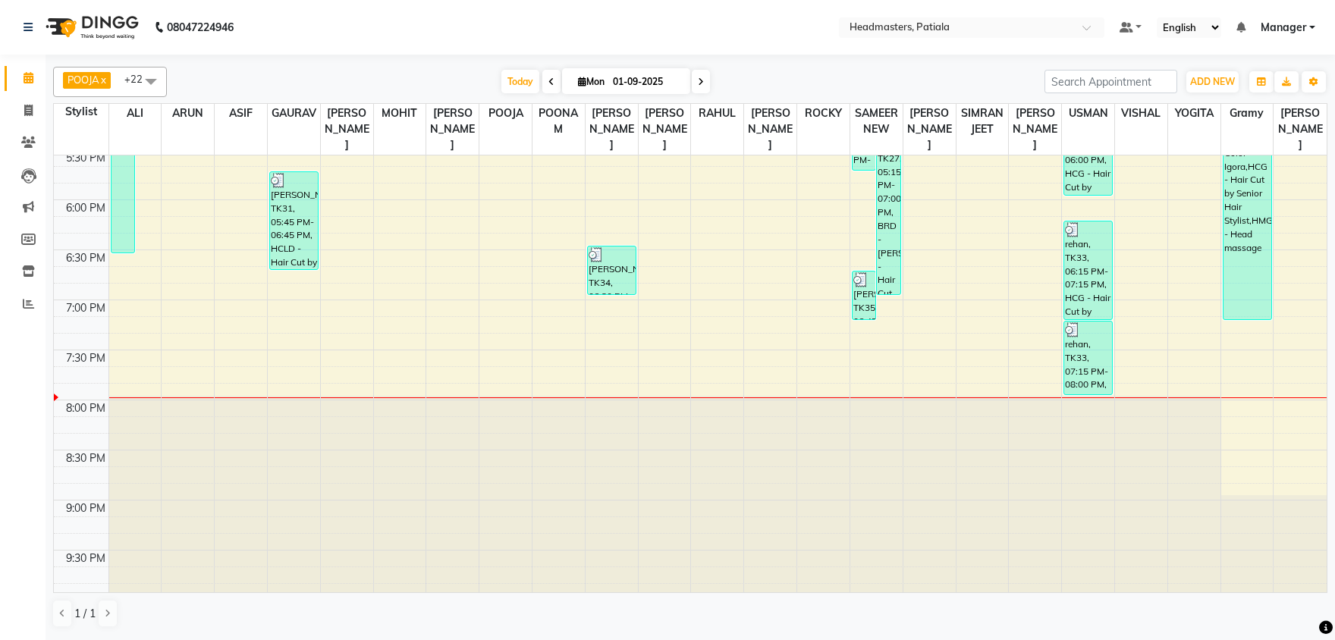
scroll to position [958, 0]
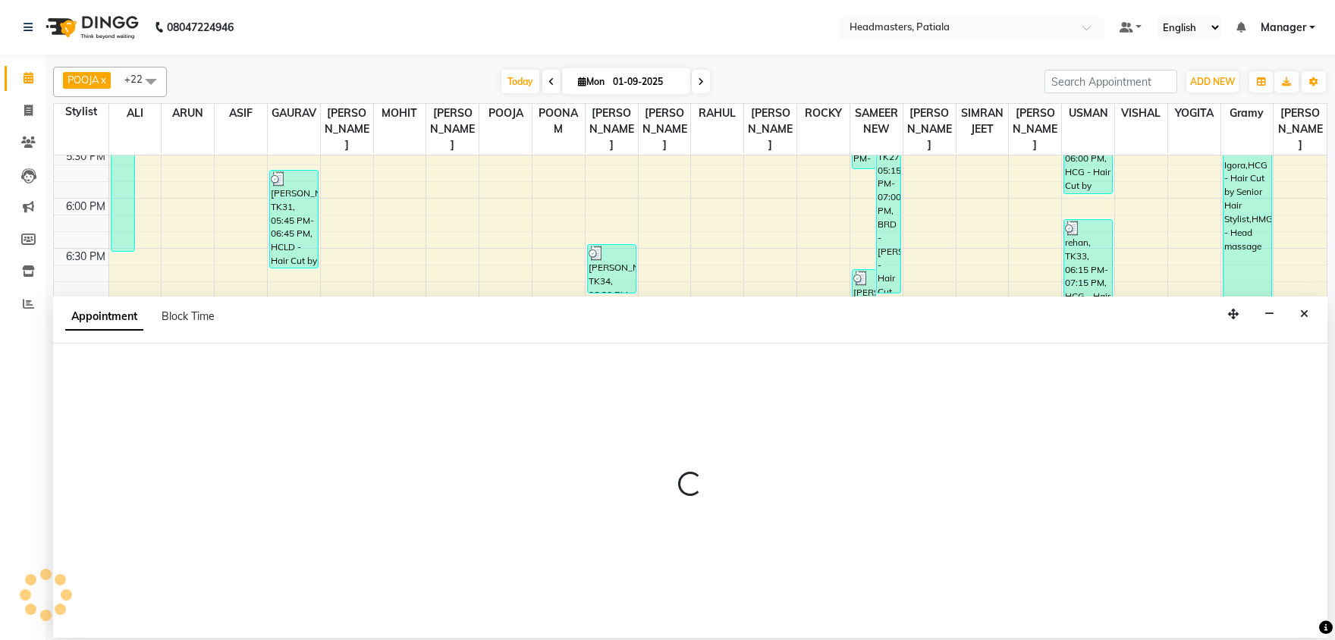
select select "62112"
select select "tentative"
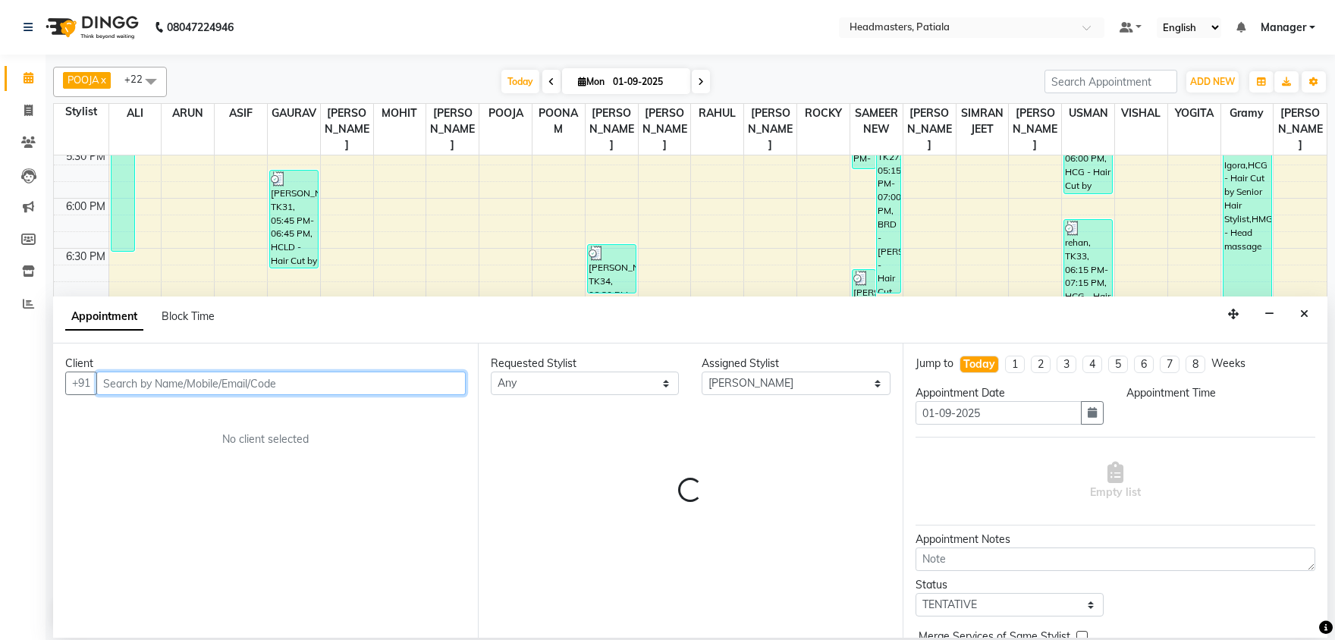
select select "1170"
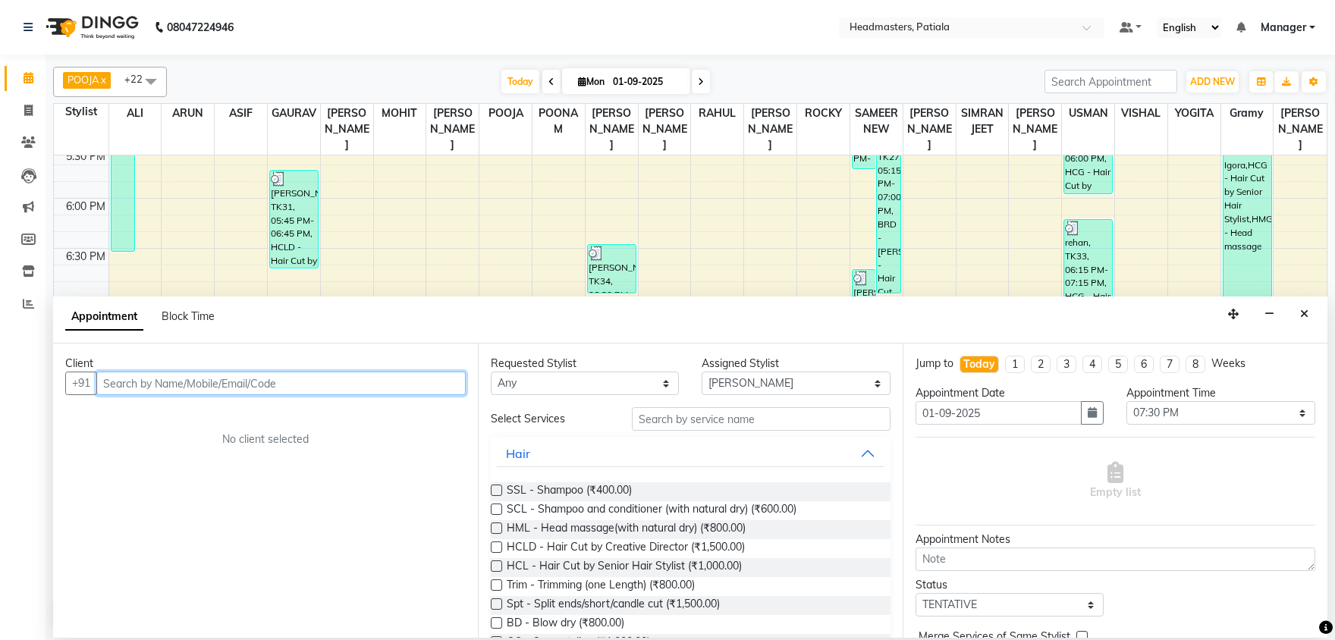
paste input "9765407630"
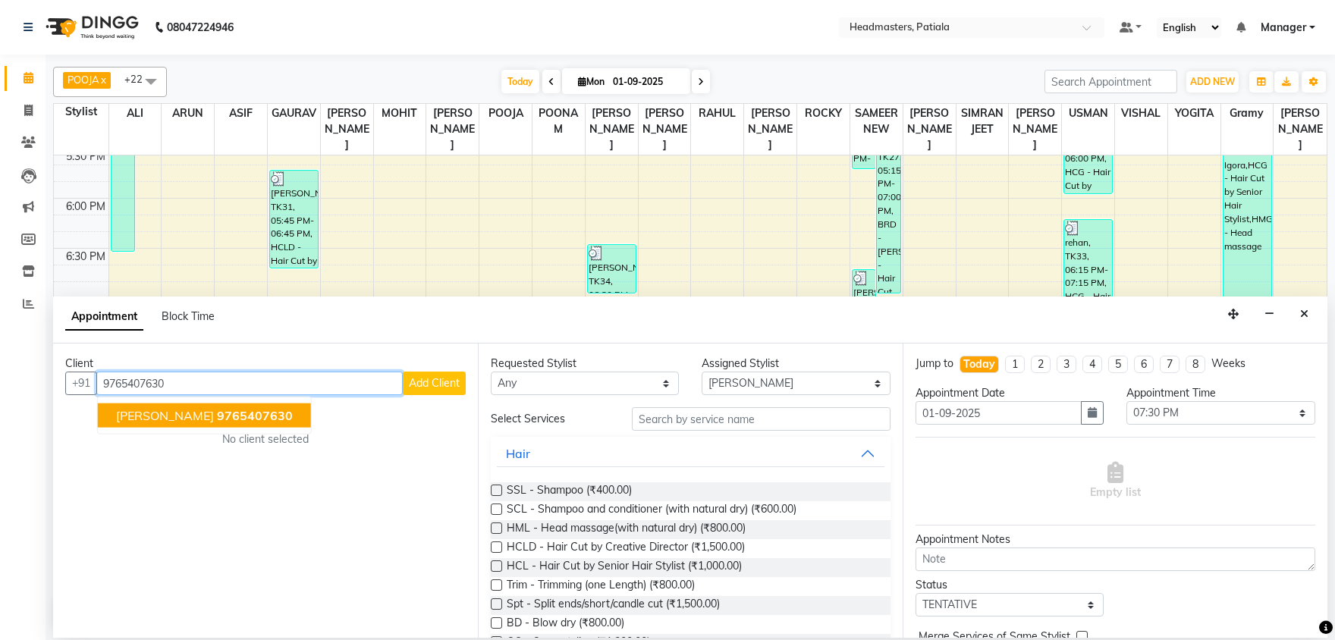
click at [266, 416] on span "9765407630" at bounding box center [255, 415] width 76 height 15
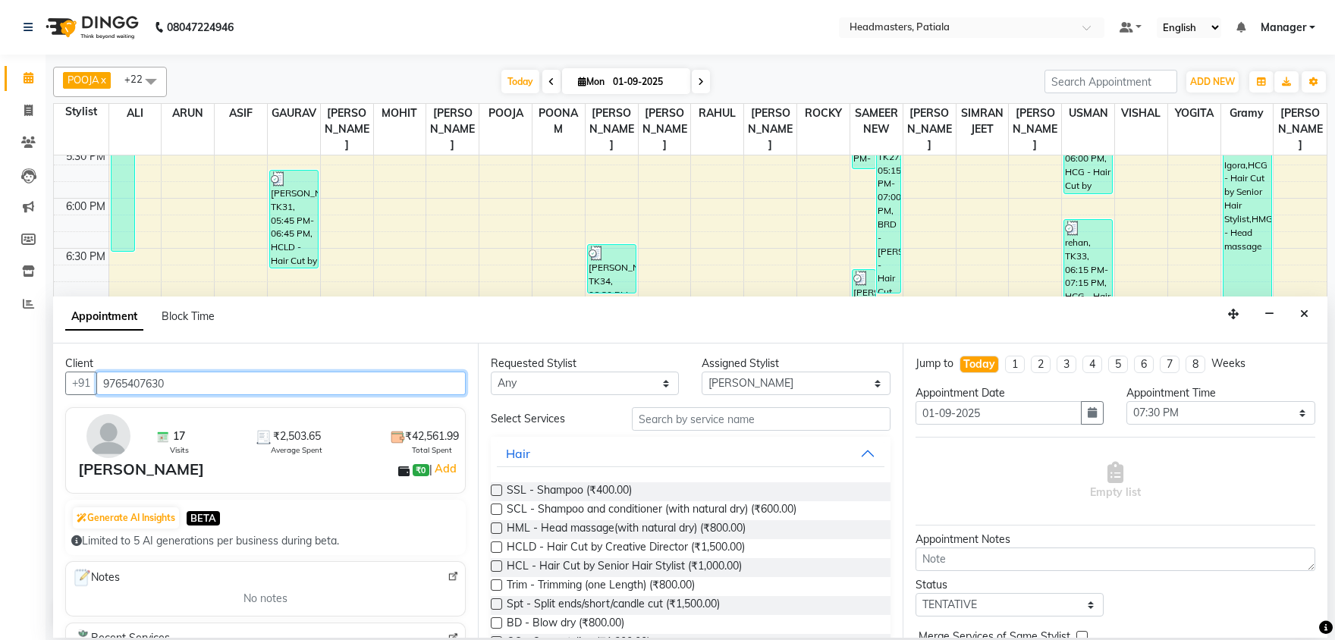
type input "9765407630"
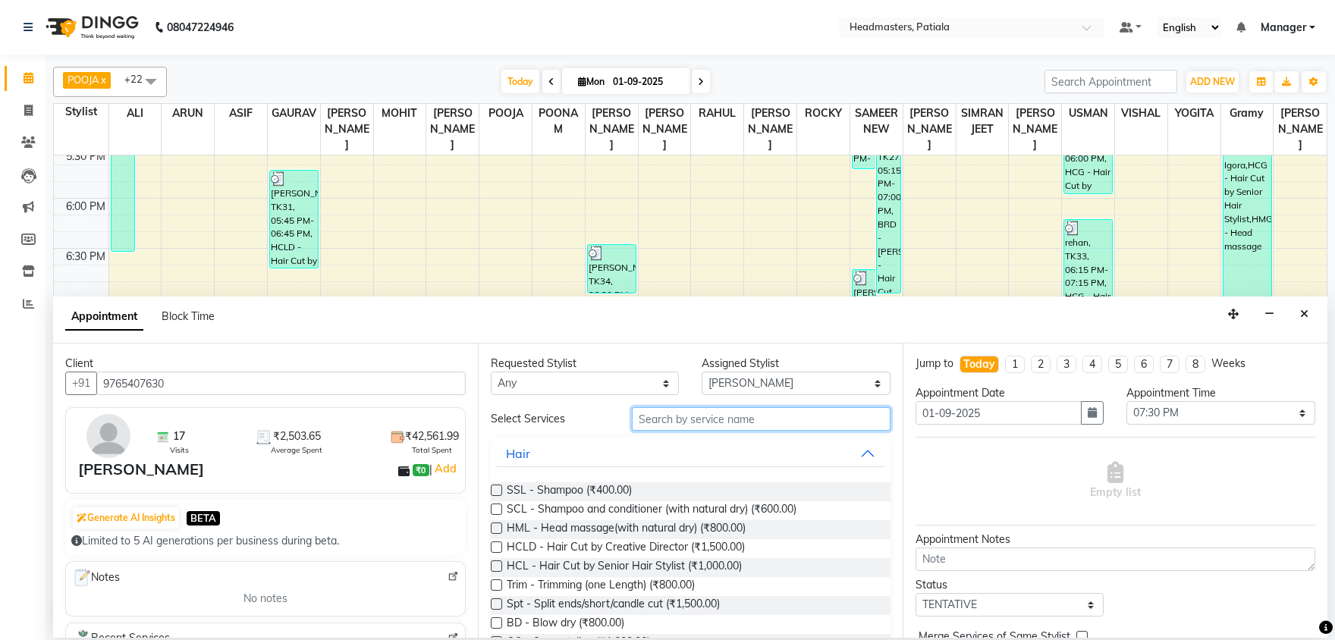
click at [671, 419] on input "text" at bounding box center [761, 419] width 259 height 24
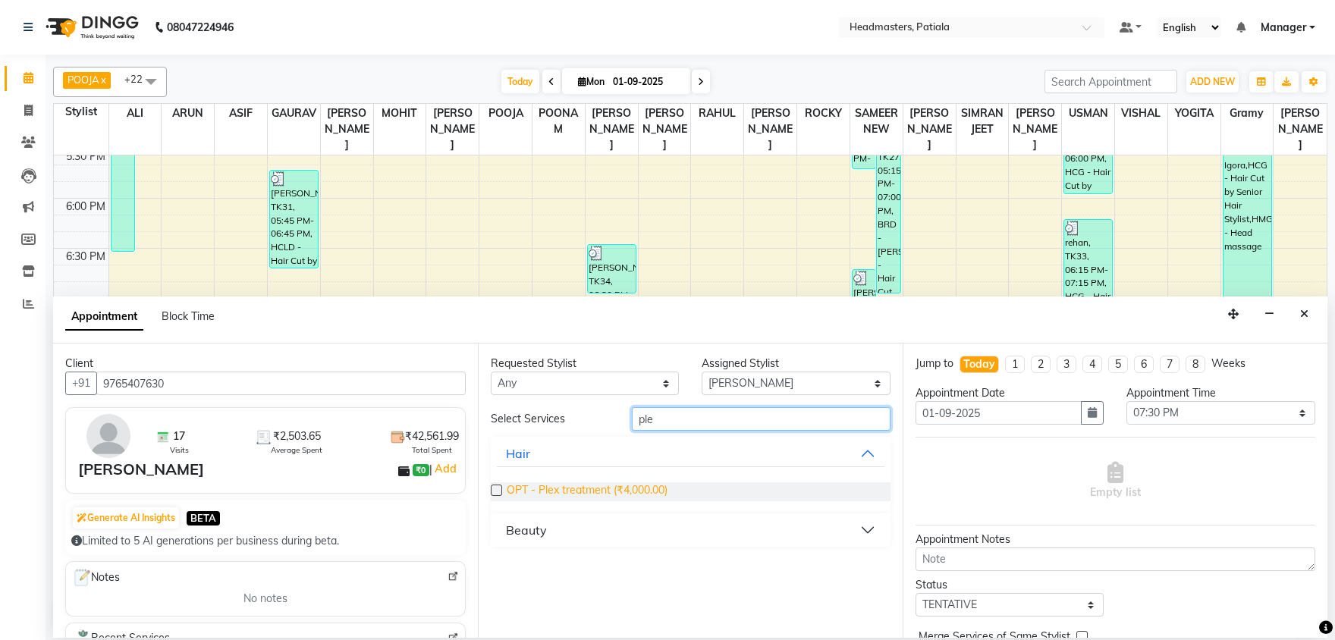
type input "ple"
click at [633, 492] on span "OPT - Plex treatment (₹4,000.00)" at bounding box center [587, 491] width 161 height 19
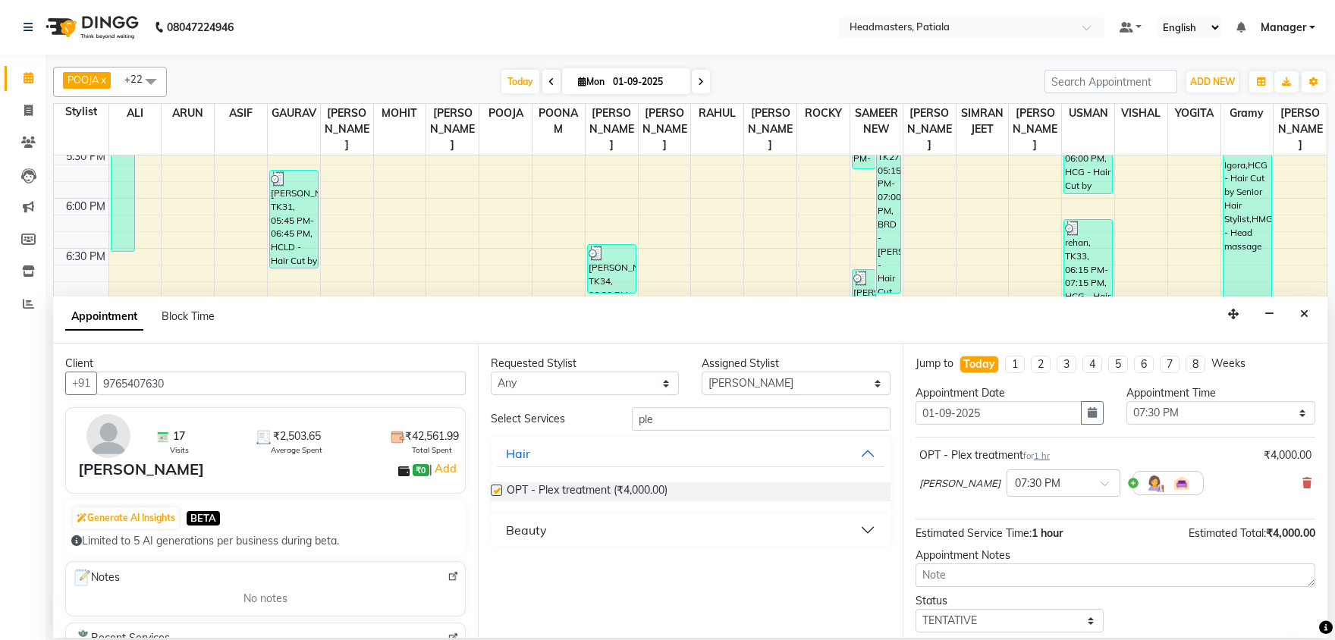
checkbox input "false"
drag, startPoint x: 658, startPoint y: 419, endPoint x: 628, endPoint y: 413, distance: 30.8
click at [632, 413] on input "ple" at bounding box center [761, 419] width 259 height 24
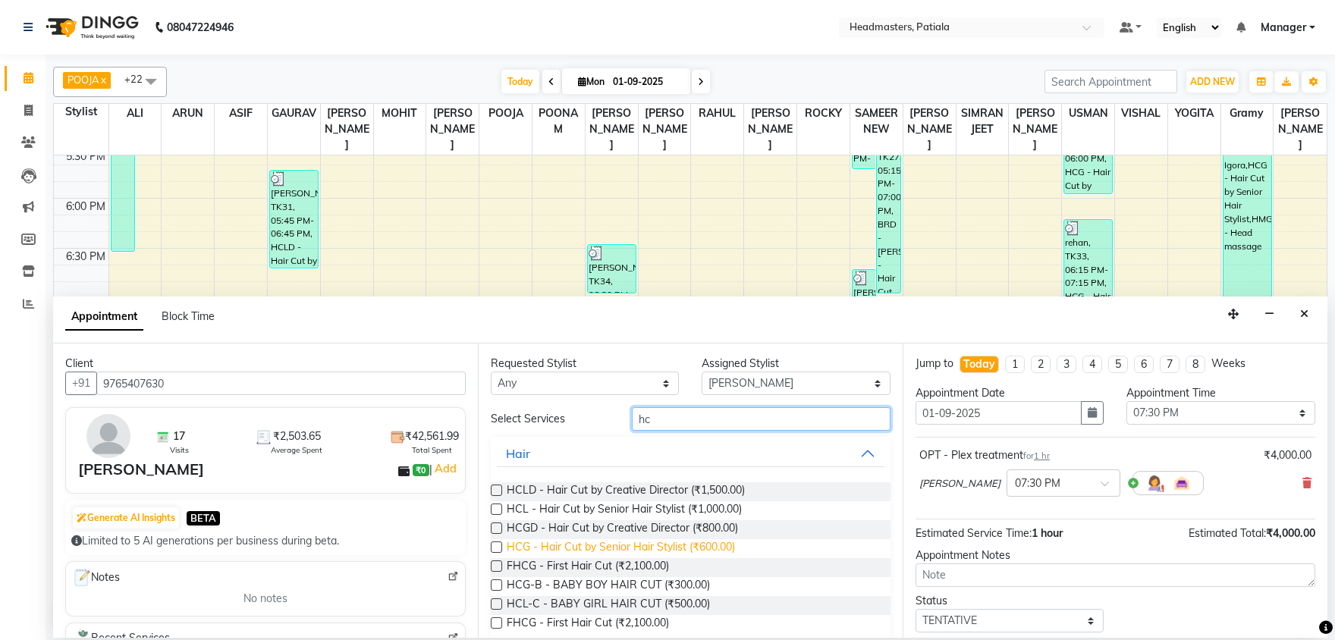
type input "hc"
click at [645, 543] on span "HCG - Hair Cut by Senior Hair Stylist (₹600.00)" at bounding box center [621, 548] width 228 height 19
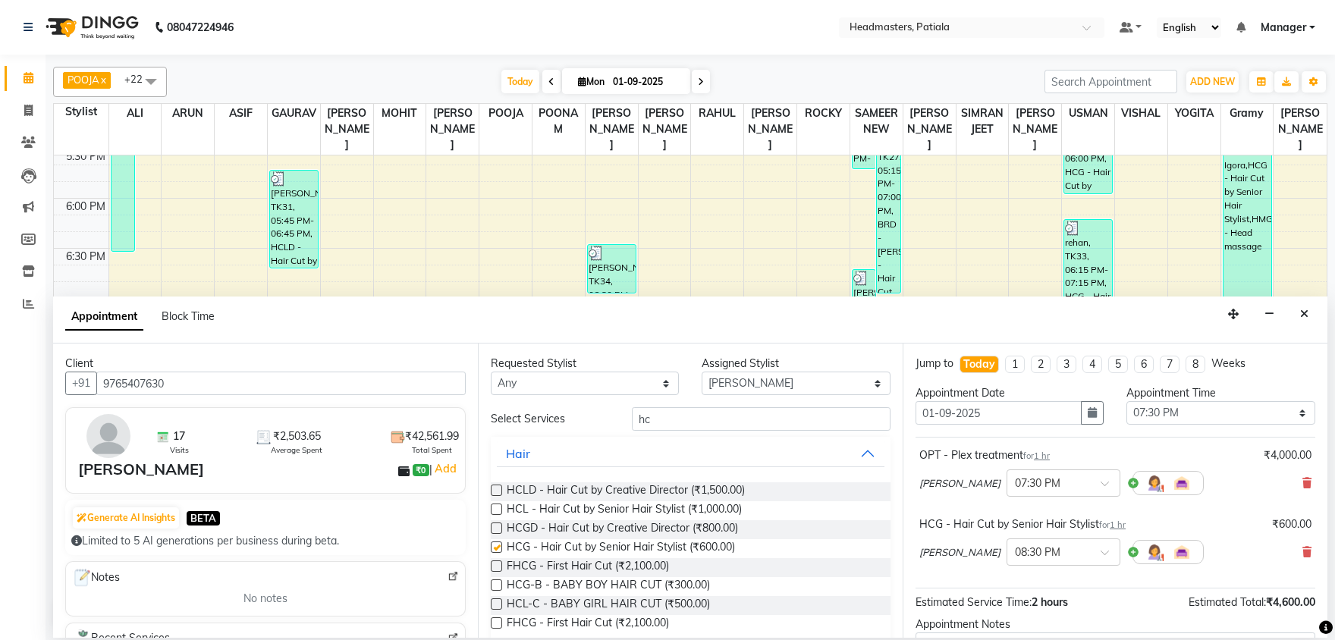
checkbox input "false"
drag, startPoint x: 658, startPoint y: 417, endPoint x: 619, endPoint y: 413, distance: 39.7
click at [632, 413] on input "hc" at bounding box center [761, 419] width 259 height 24
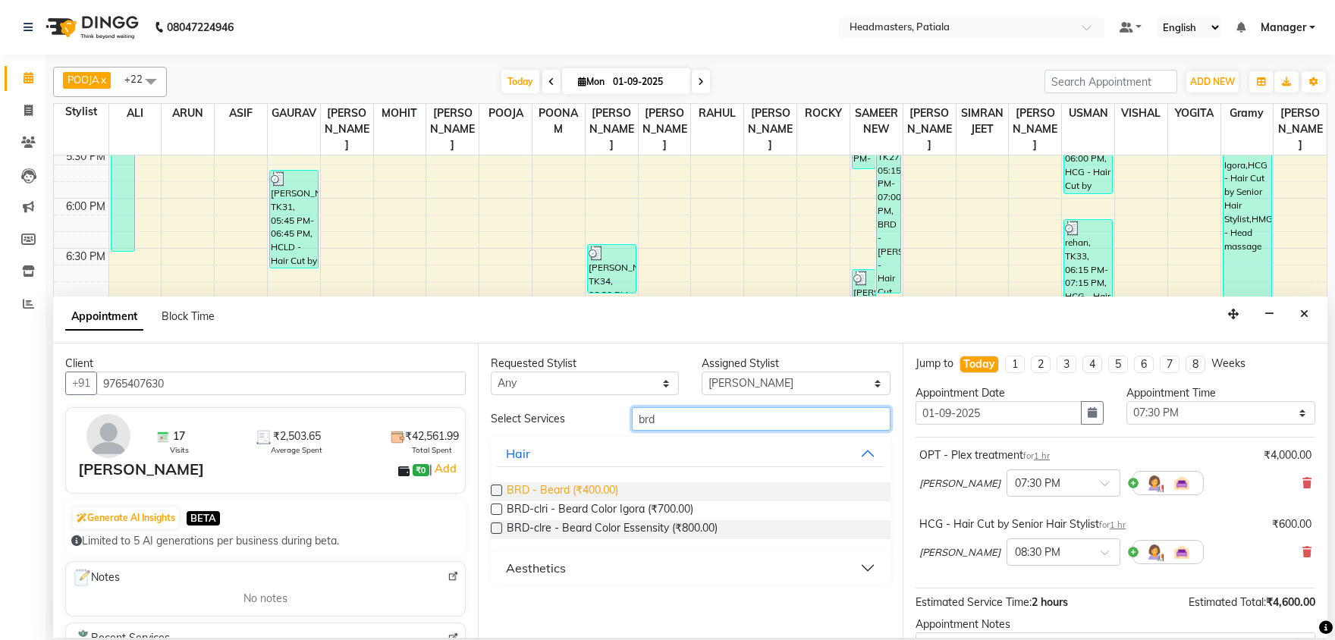
type input "brd"
click at [590, 491] on span "BRD - Beard (₹400.00)" at bounding box center [563, 491] width 112 height 19
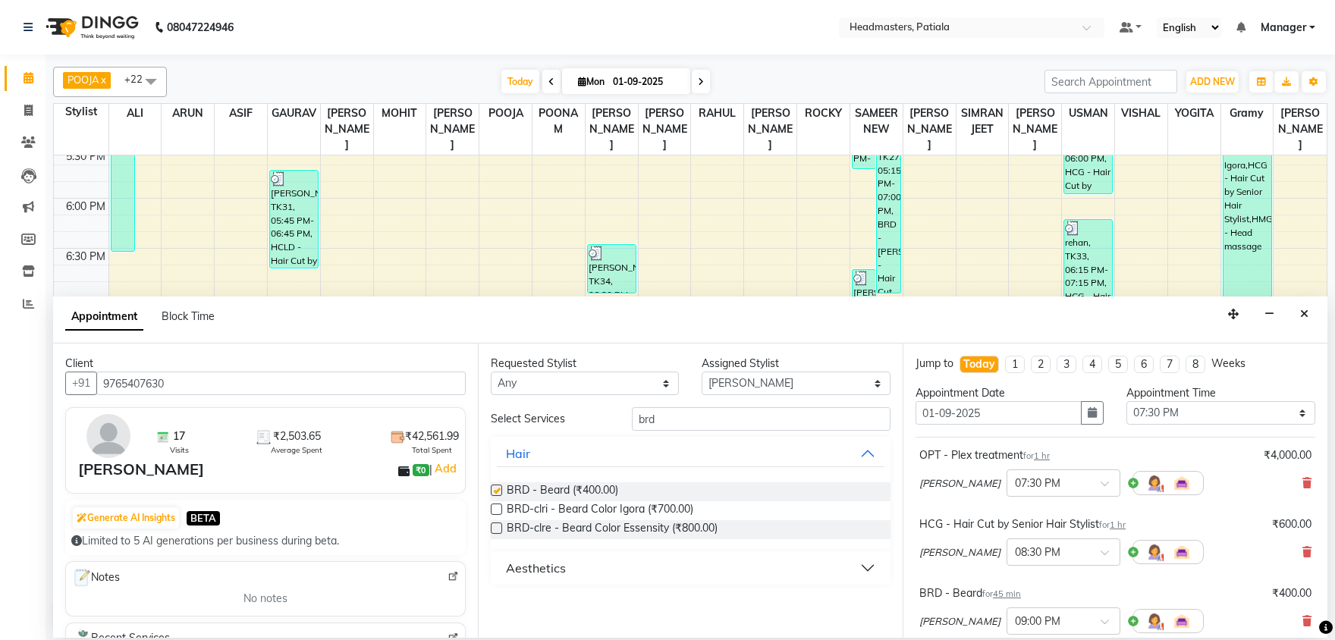
checkbox input "false"
drag, startPoint x: 668, startPoint y: 416, endPoint x: 622, endPoint y: 413, distance: 46.4
click at [632, 413] on input "brd" at bounding box center [761, 419] width 259 height 24
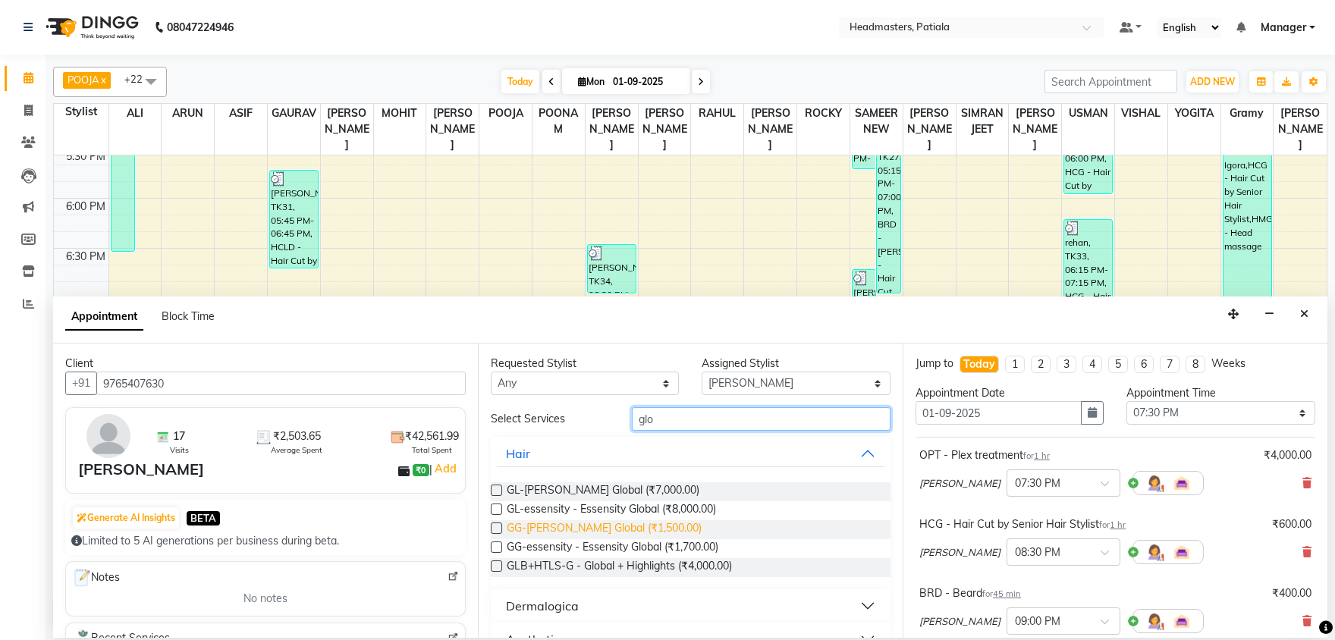
type input "glo"
click at [626, 523] on span "GG-igora - Igora Global (₹1,500.00)" at bounding box center [604, 529] width 195 height 19
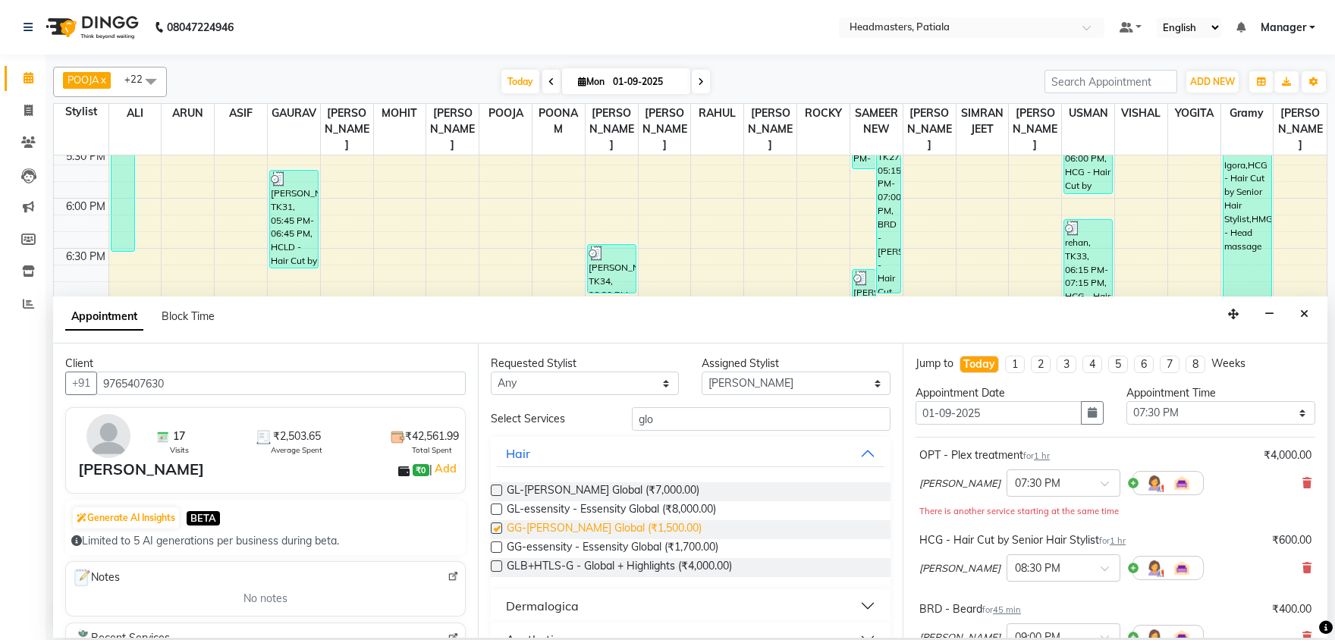
checkbox input "false"
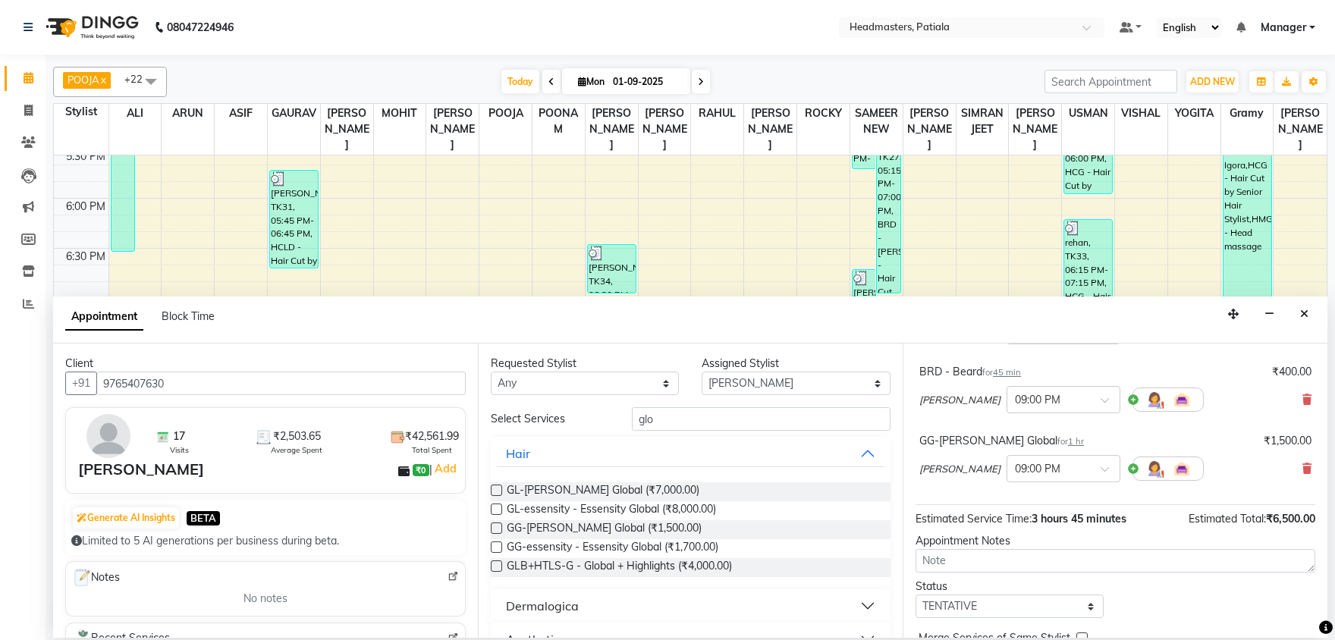
scroll to position [288, 0]
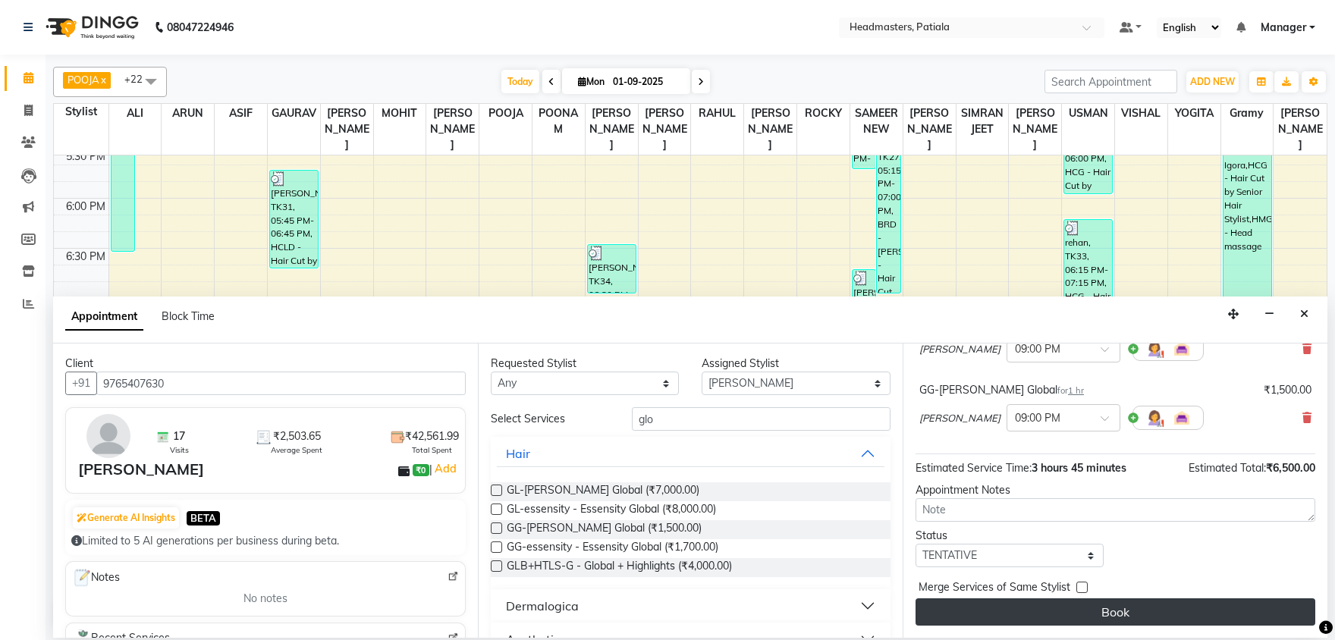
click at [1073, 608] on button "Book" at bounding box center [1116, 611] width 400 height 27
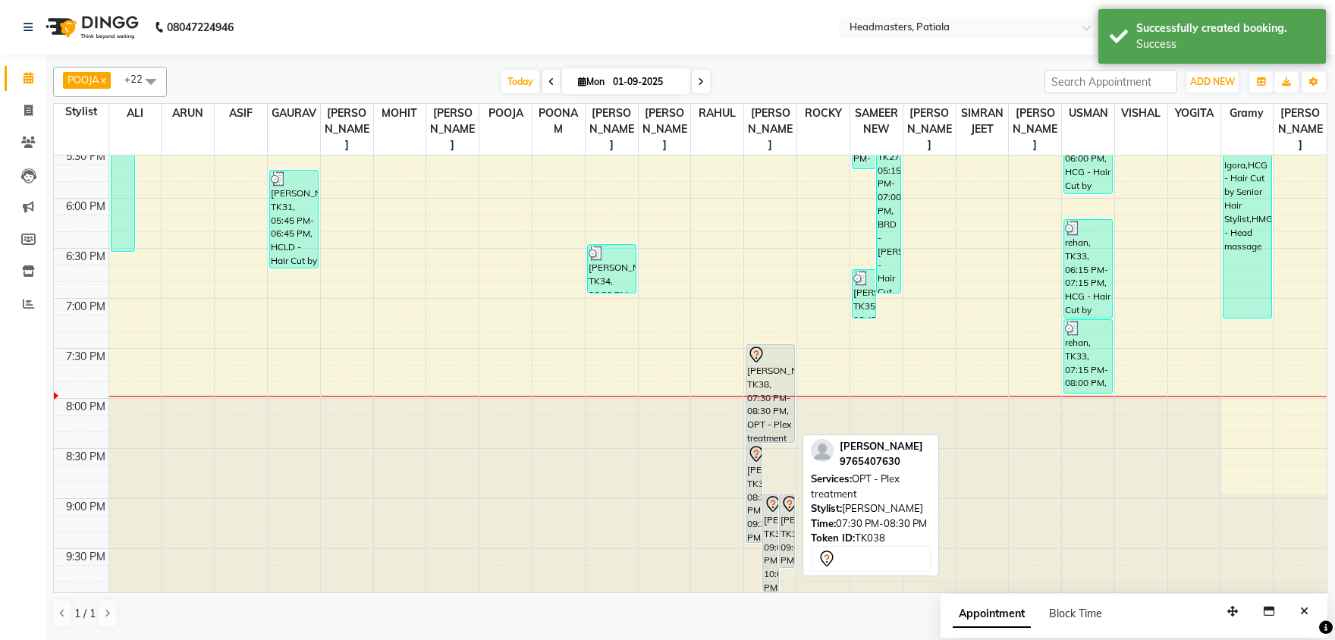
click at [773, 372] on div "[PERSON_NAME], TK38, 07:30 PM-08:30 PM, OPT - Plex treatment" at bounding box center [770, 393] width 48 height 97
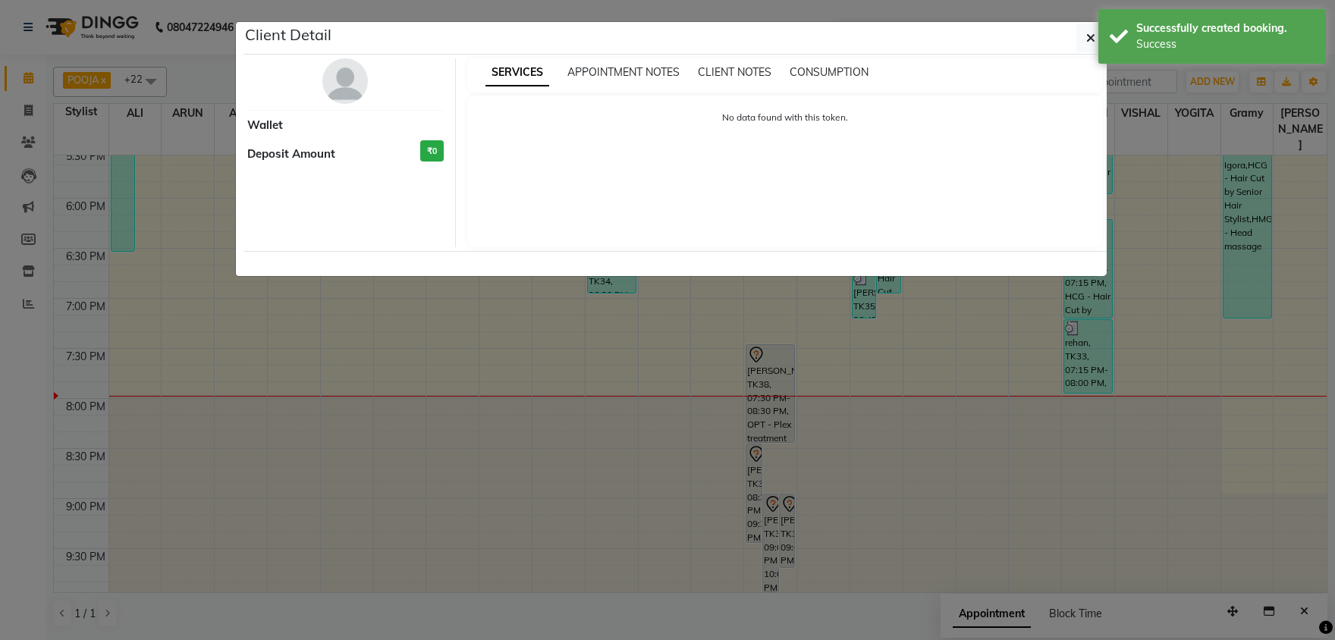
select select "7"
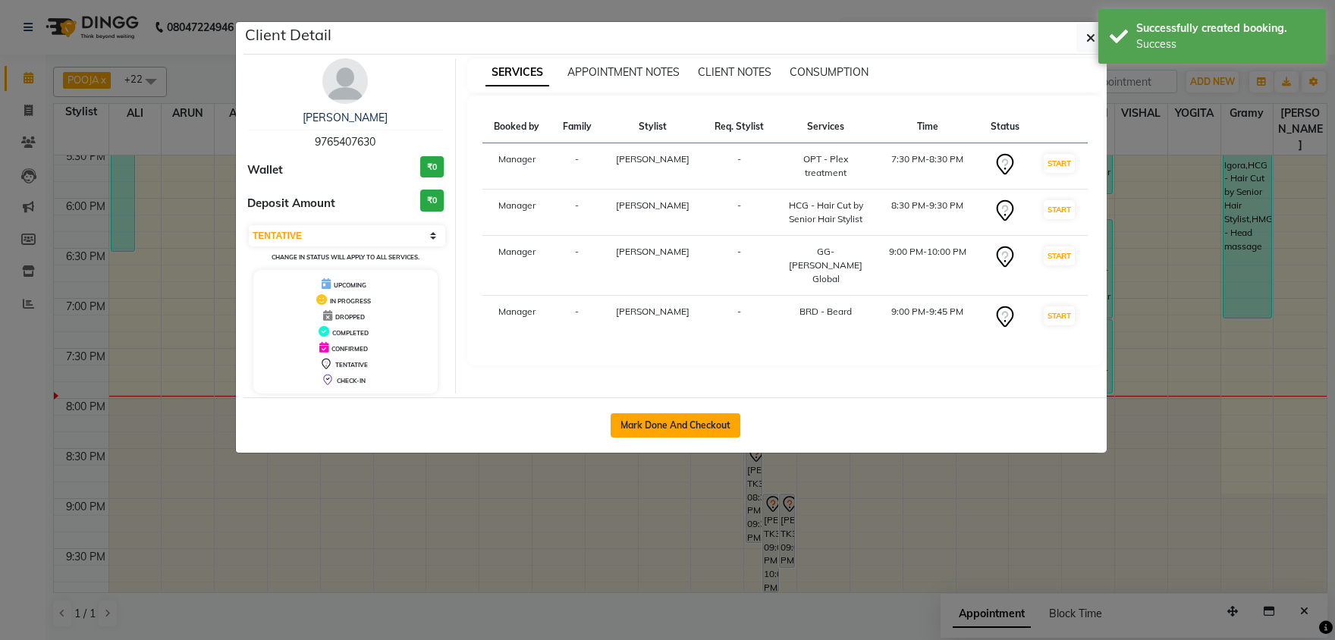
click at [706, 424] on button "Mark Done And Checkout" at bounding box center [676, 425] width 130 height 24
select select "service"
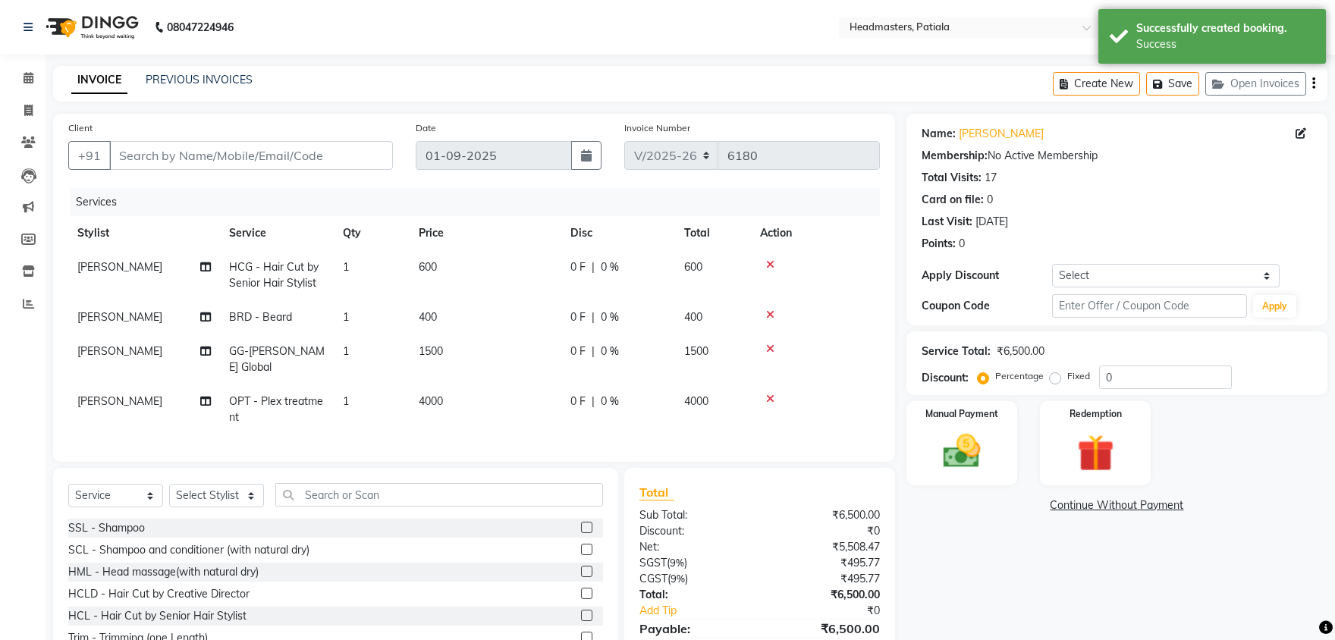
type input "9765407630"
select select "62112"
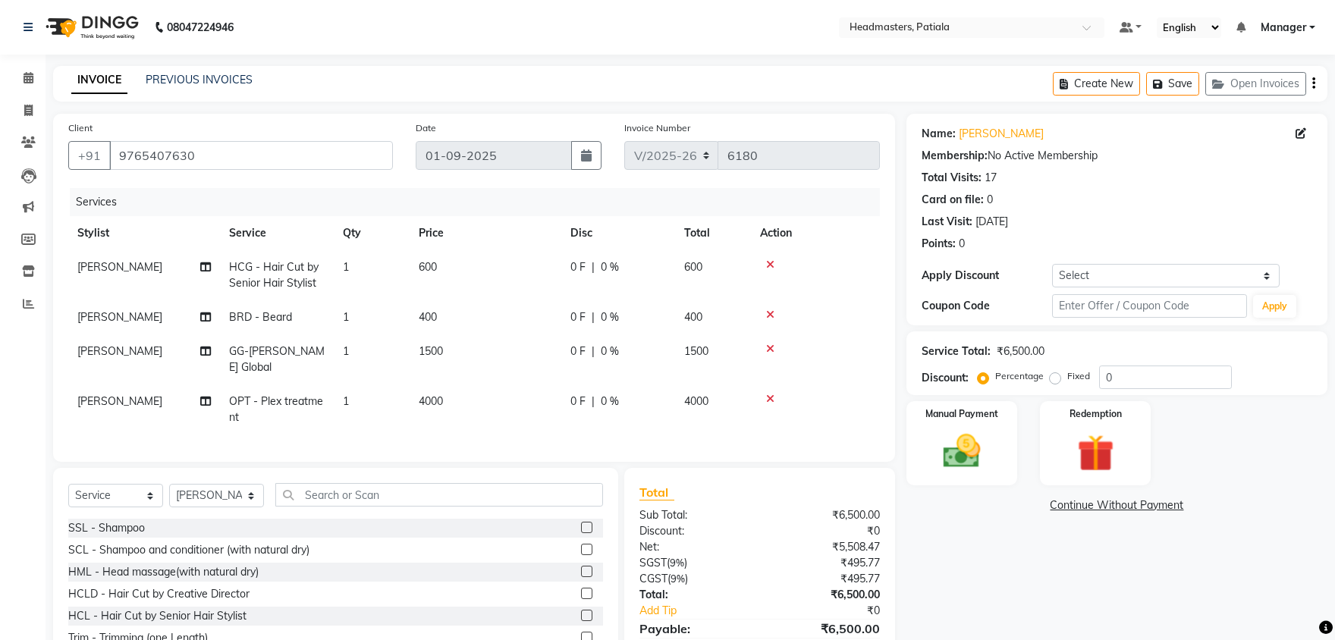
click at [1067, 378] on label "Fixed" at bounding box center [1078, 376] width 23 height 14
click at [1056, 378] on input "Fixed" at bounding box center [1058, 376] width 11 height 11
drag, startPoint x: 1115, startPoint y: 385, endPoint x: 1094, endPoint y: 376, distance: 23.1
click at [1099, 376] on input "0" at bounding box center [1165, 378] width 133 height 24
drag, startPoint x: 1019, startPoint y: 552, endPoint x: 983, endPoint y: 487, distance: 74.7
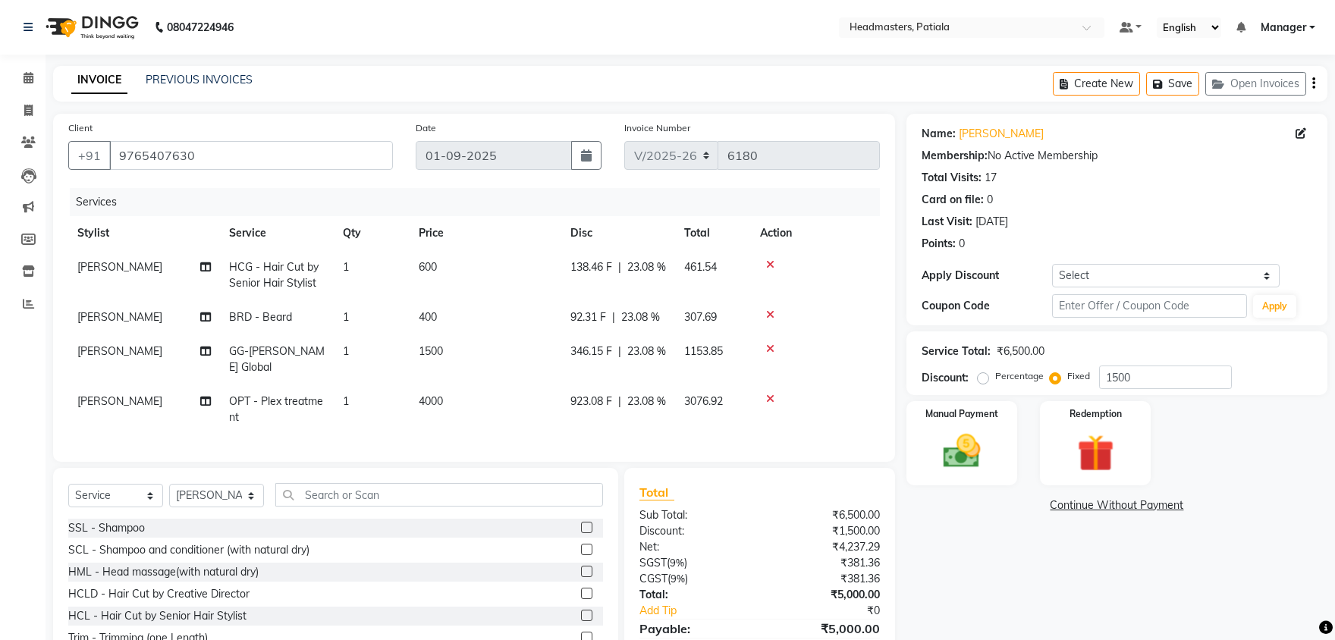
click at [1019, 553] on div "Name: Puneet Thakur Membership: No Active Membership Total Visits: 17 Card on f…" at bounding box center [1122, 403] width 432 height 578
click at [972, 444] on img at bounding box center [962, 451] width 63 height 45
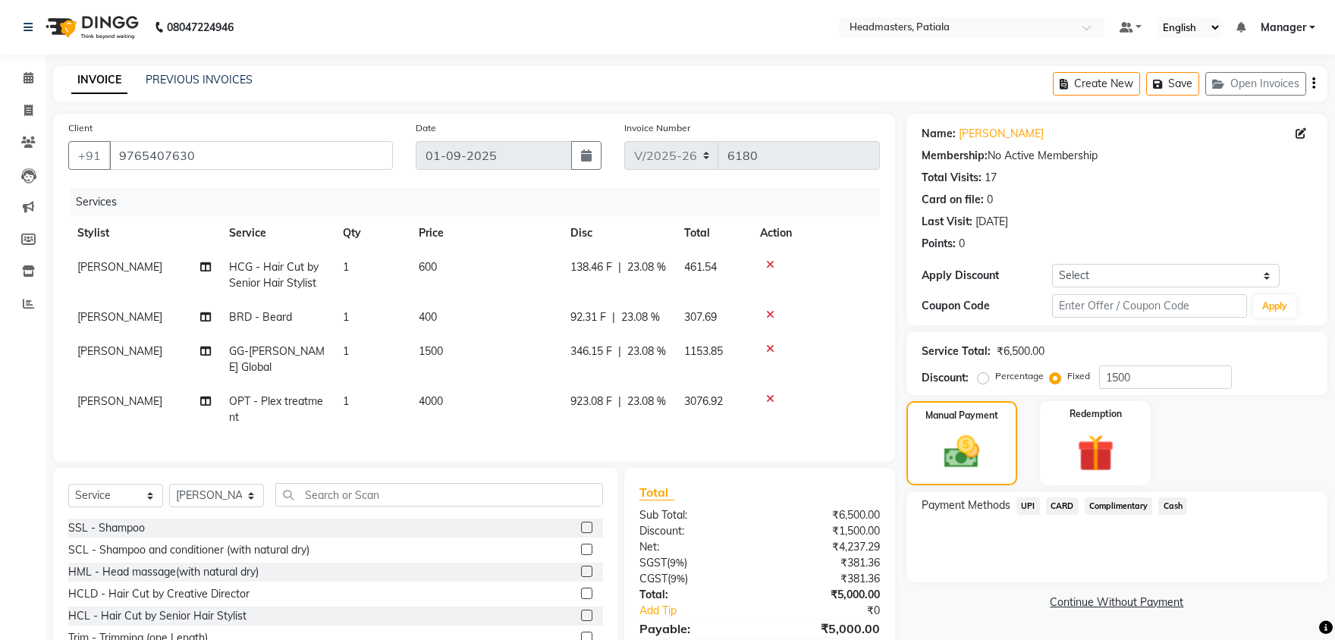
click at [1179, 498] on span "Cash" at bounding box center [1172, 506] width 29 height 17
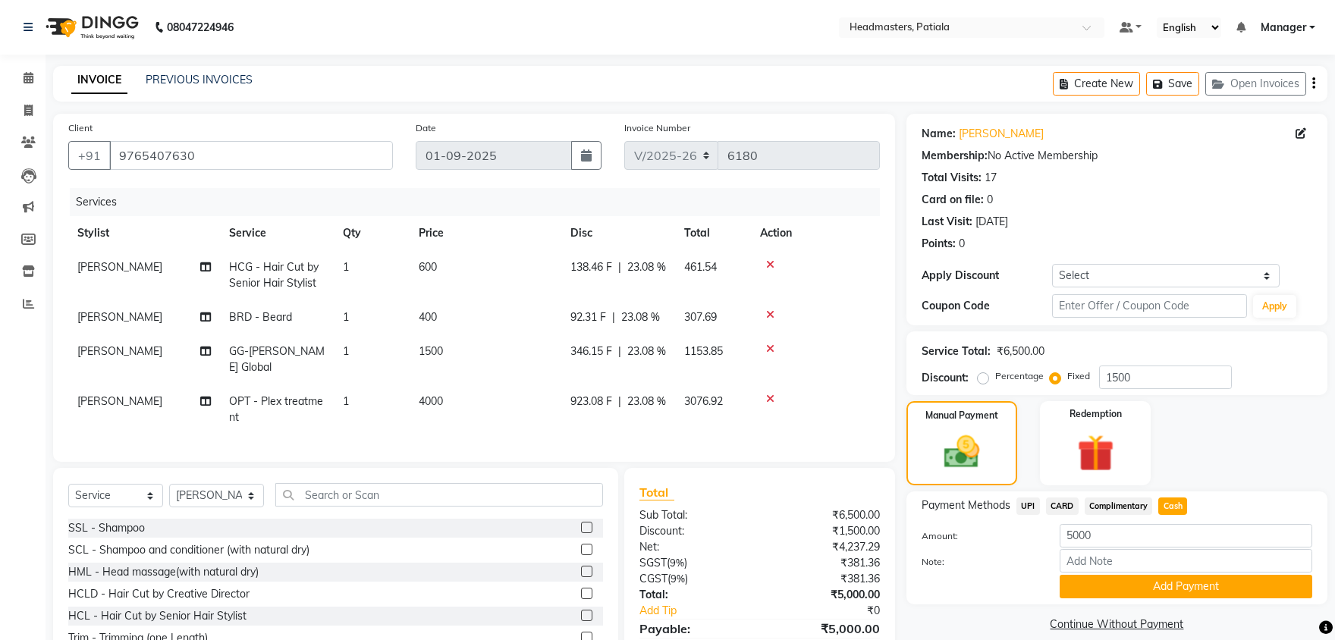
scroll to position [74, 0]
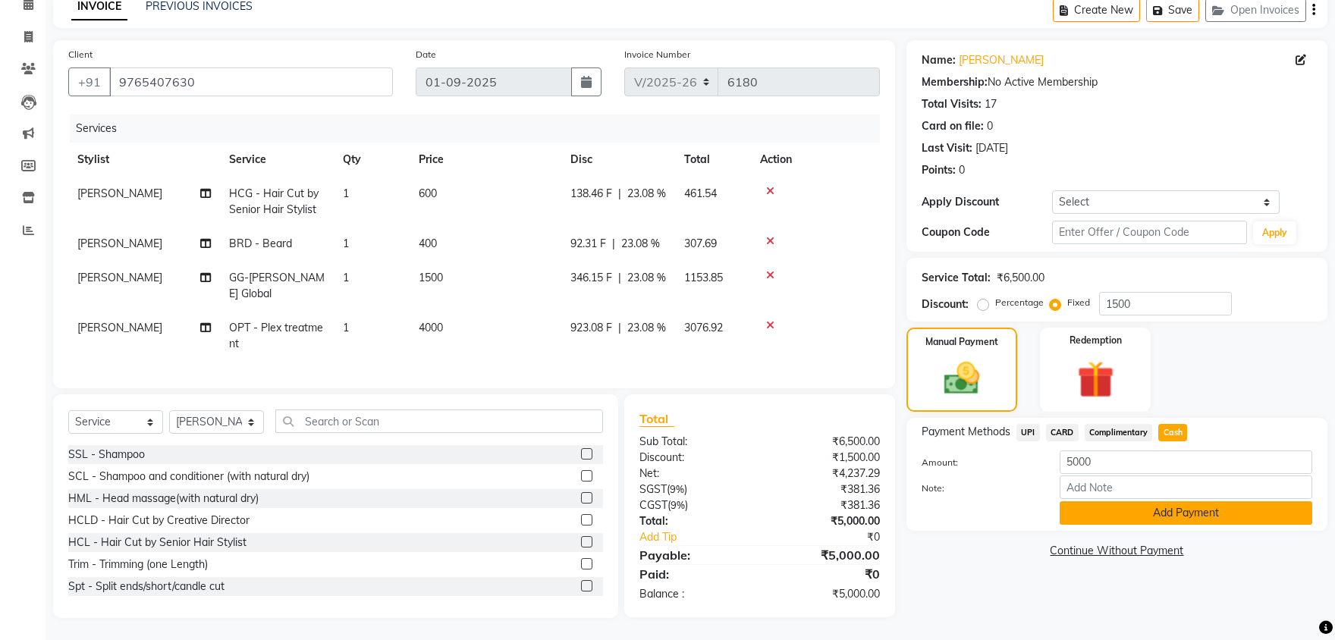
click at [1148, 520] on button "Add Payment" at bounding box center [1186, 513] width 253 height 24
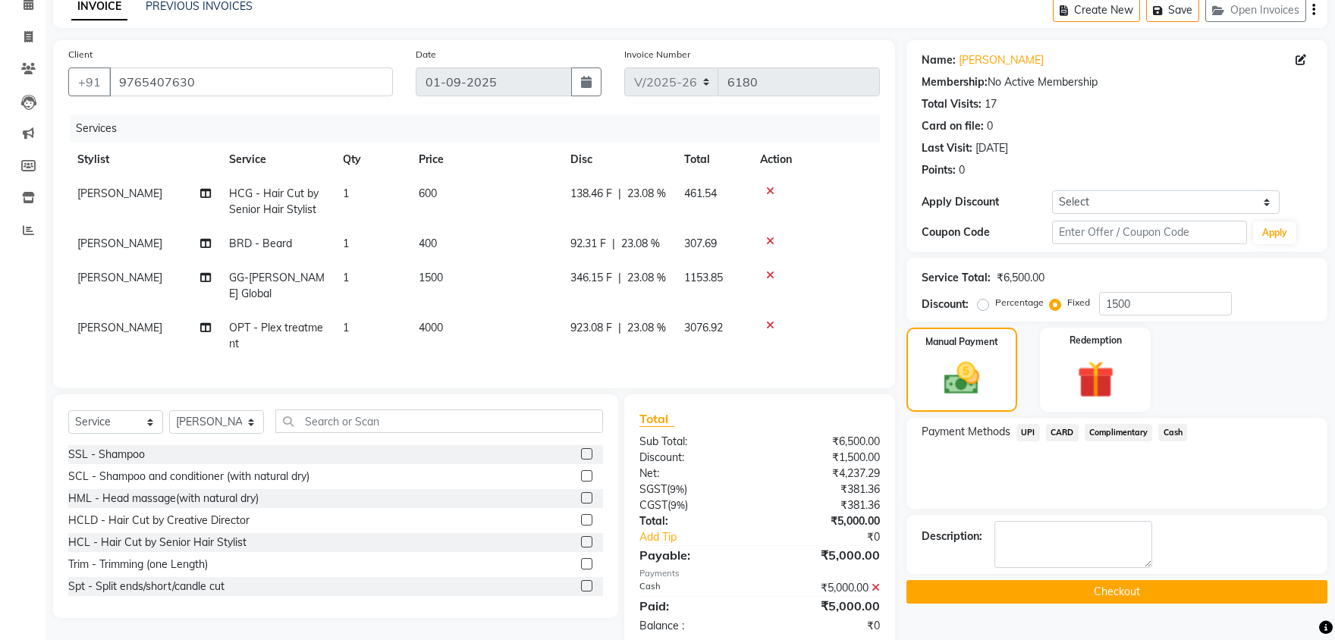
click at [1110, 593] on button "Checkout" at bounding box center [1116, 592] width 421 height 24
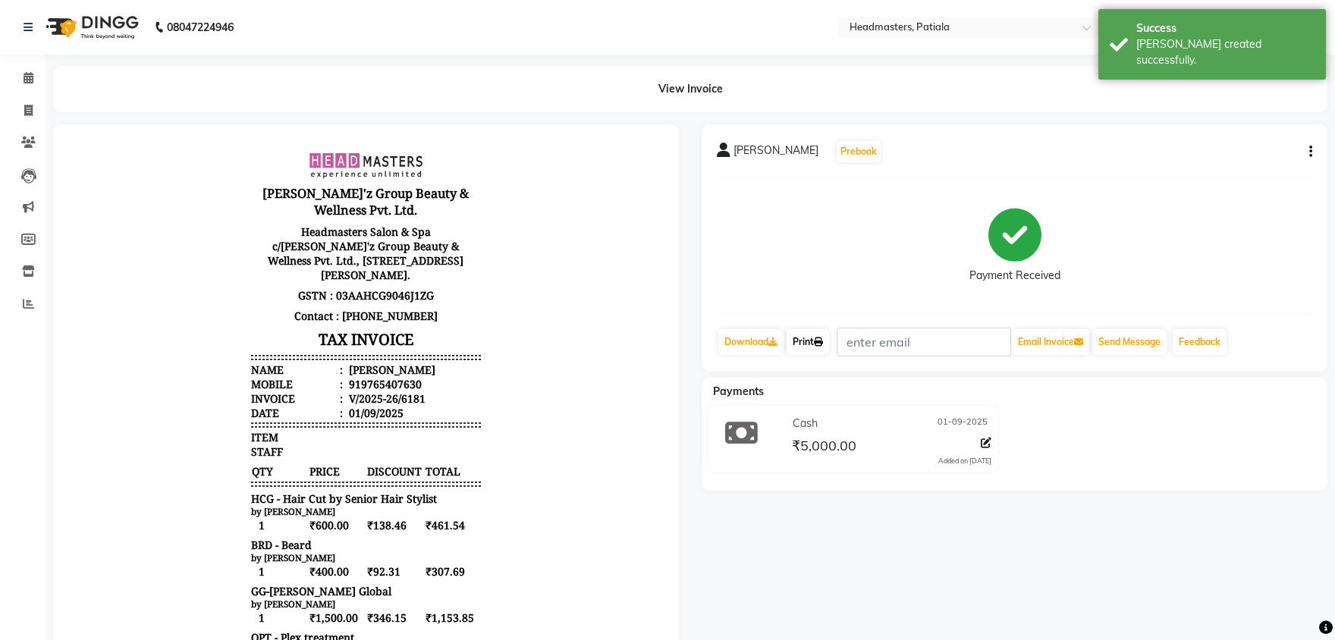
click at [812, 350] on link "Print" at bounding box center [808, 342] width 42 height 26
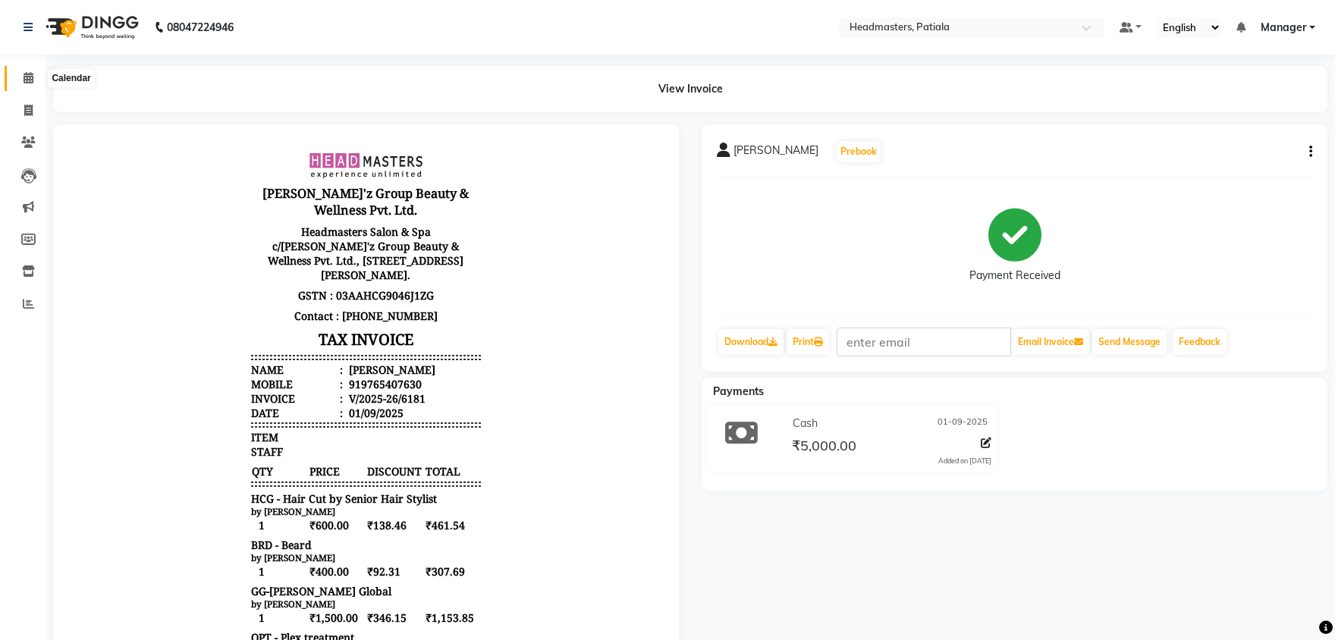
click at [21, 84] on span at bounding box center [28, 78] width 27 height 17
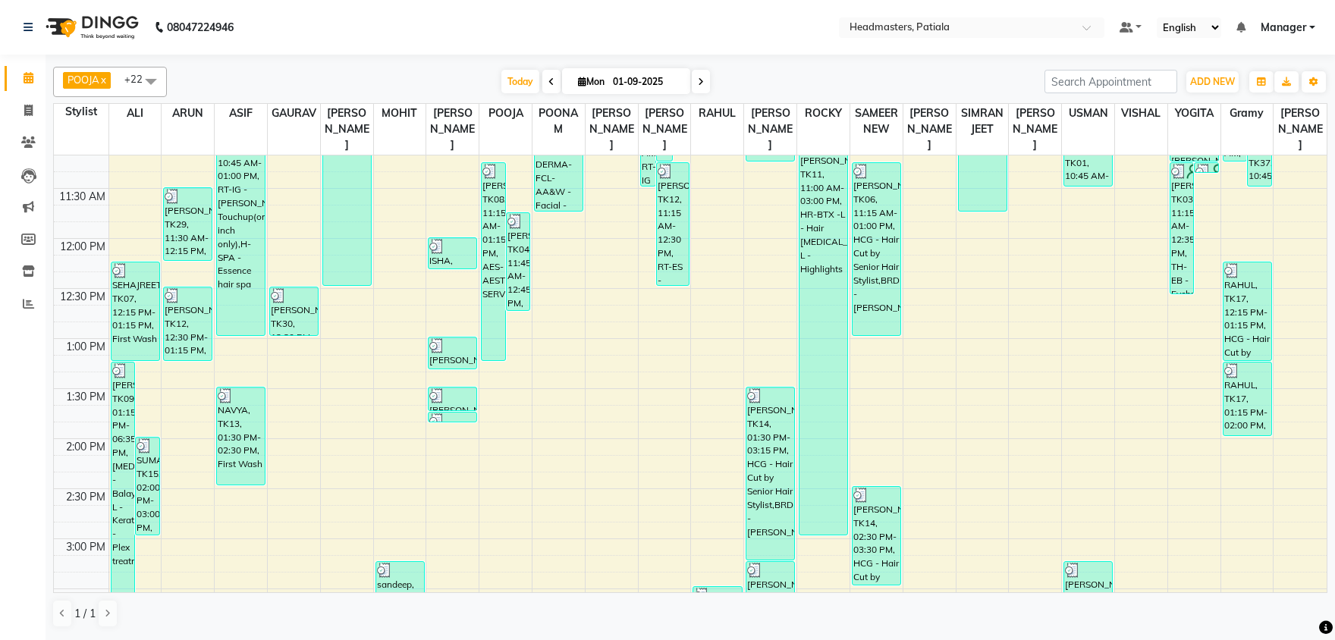
scroll to position [476, 0]
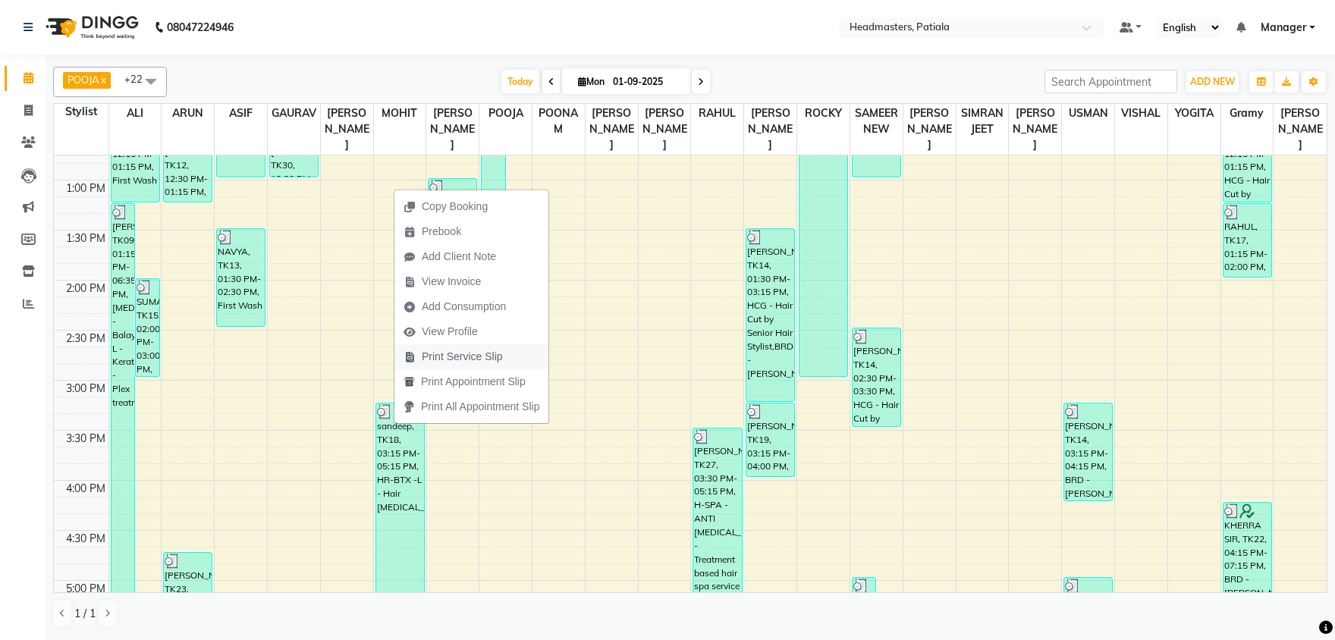
click at [447, 357] on span "Print Service Slip" at bounding box center [462, 357] width 81 height 16
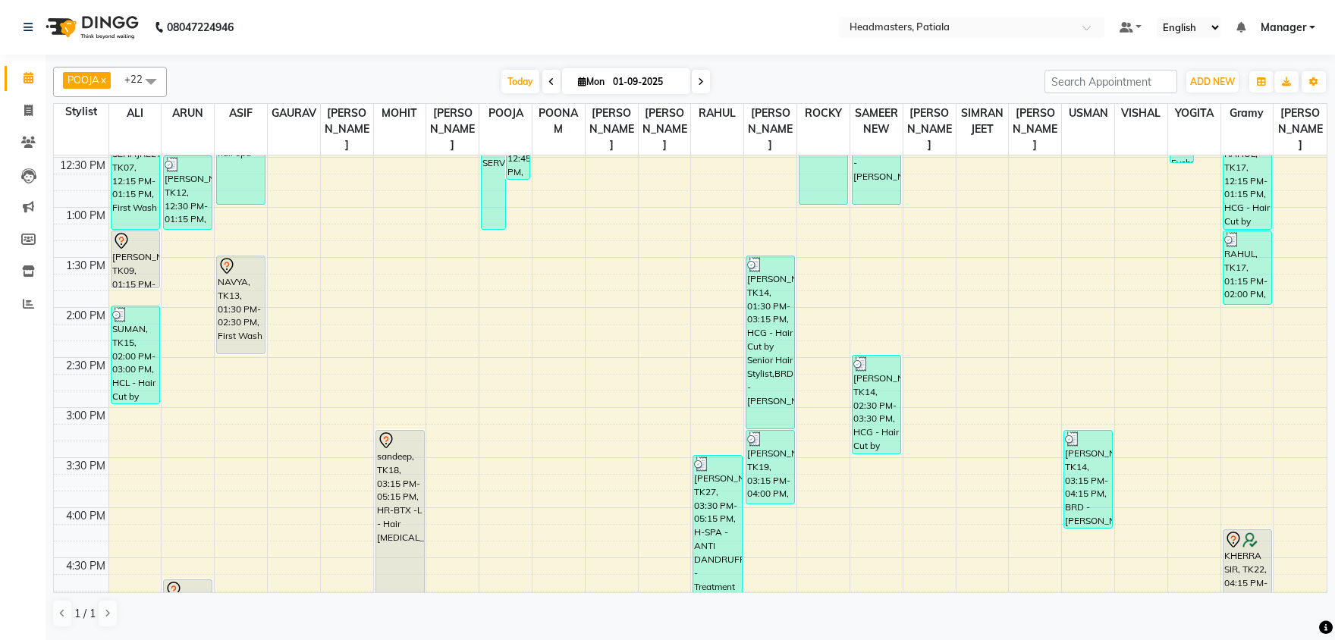
scroll to position [476, 0]
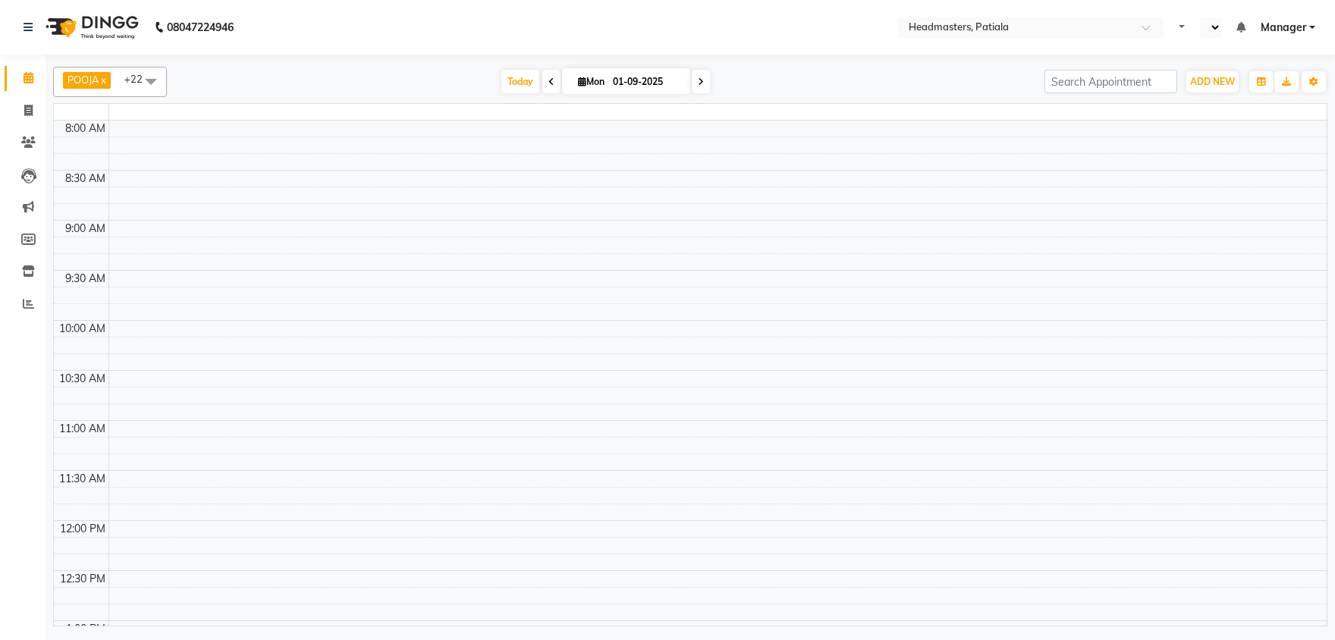
select select "en"
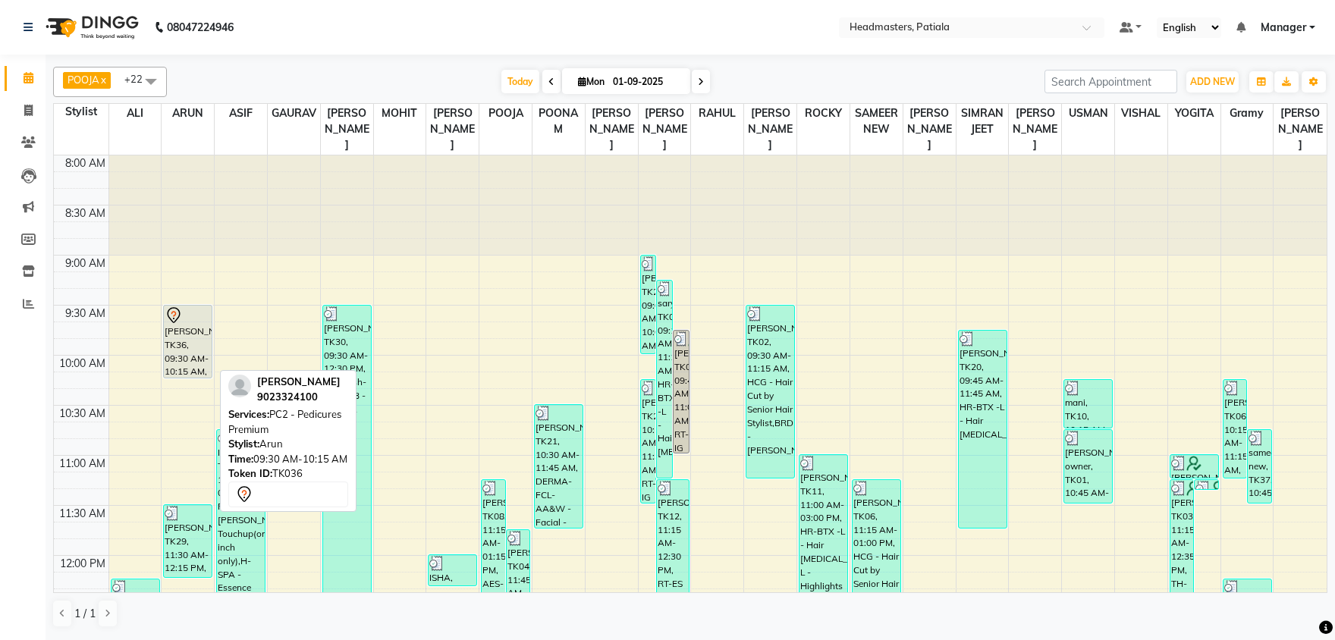
click at [211, 338] on div "[PERSON_NAME], TK36, 09:30 AM-10:15 AM, PC2 - Pedicures Premium" at bounding box center [188, 342] width 48 height 72
select select "7"
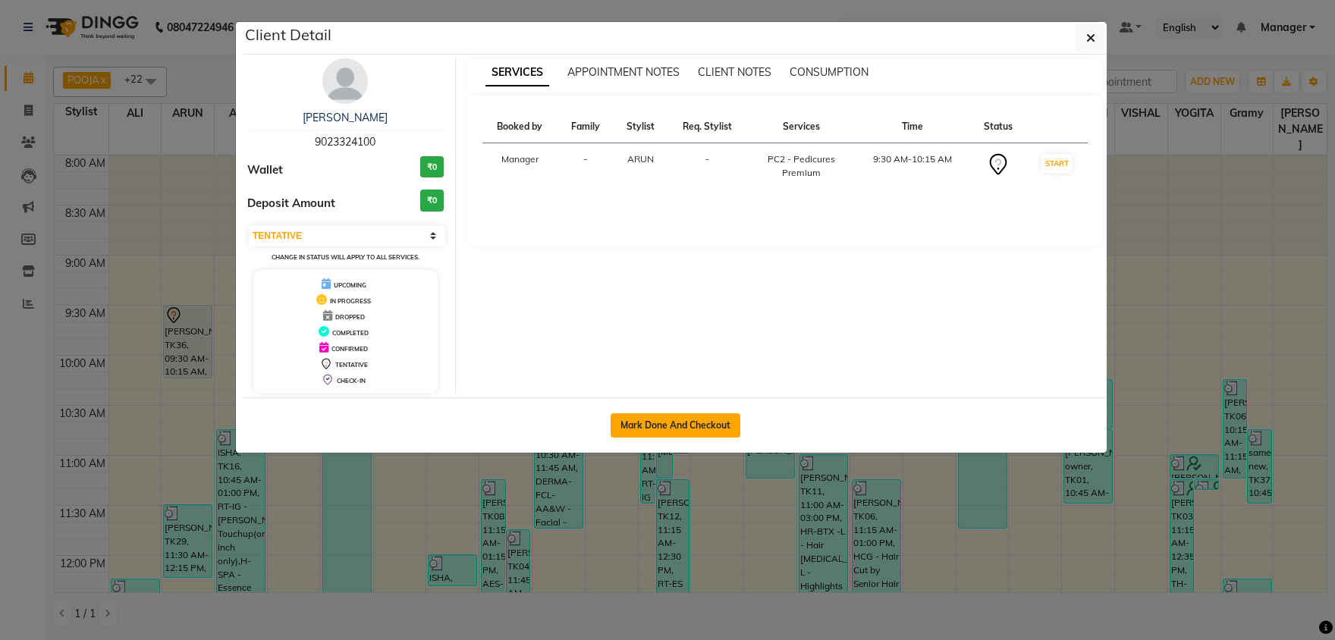
click at [706, 423] on button "Mark Done And Checkout" at bounding box center [676, 425] width 130 height 24
select select "service"
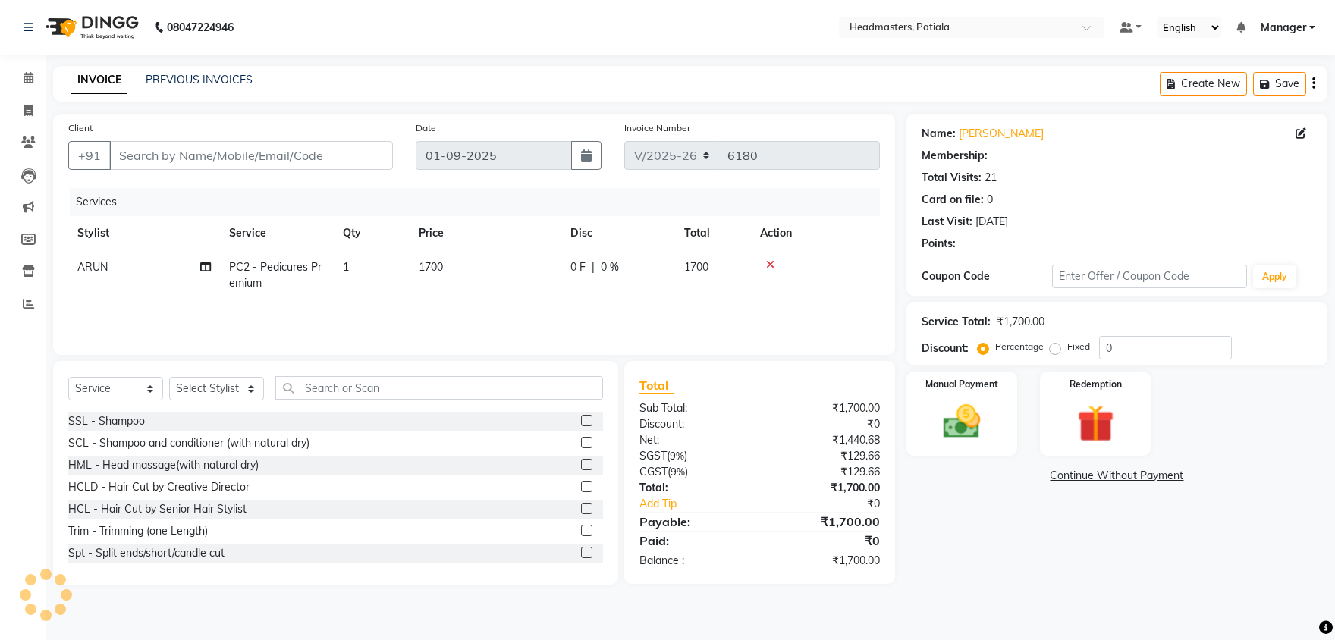
type input "9023324100"
select select "51101"
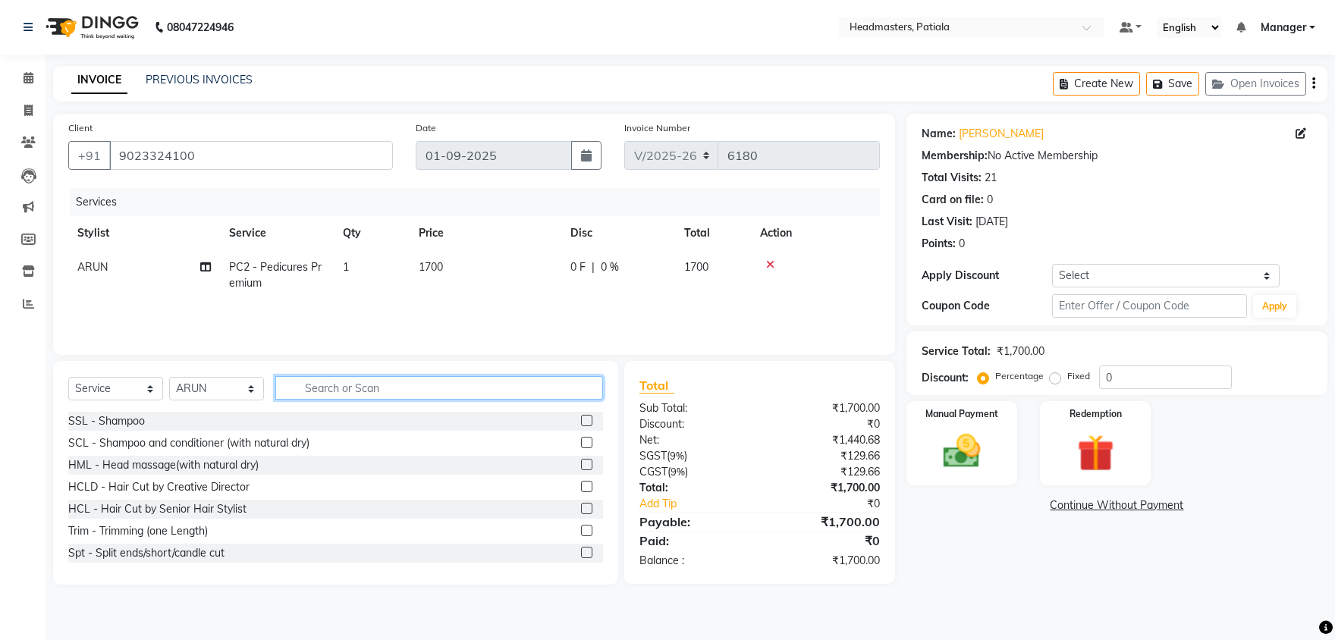
click at [436, 385] on input "text" at bounding box center [439, 388] width 328 height 24
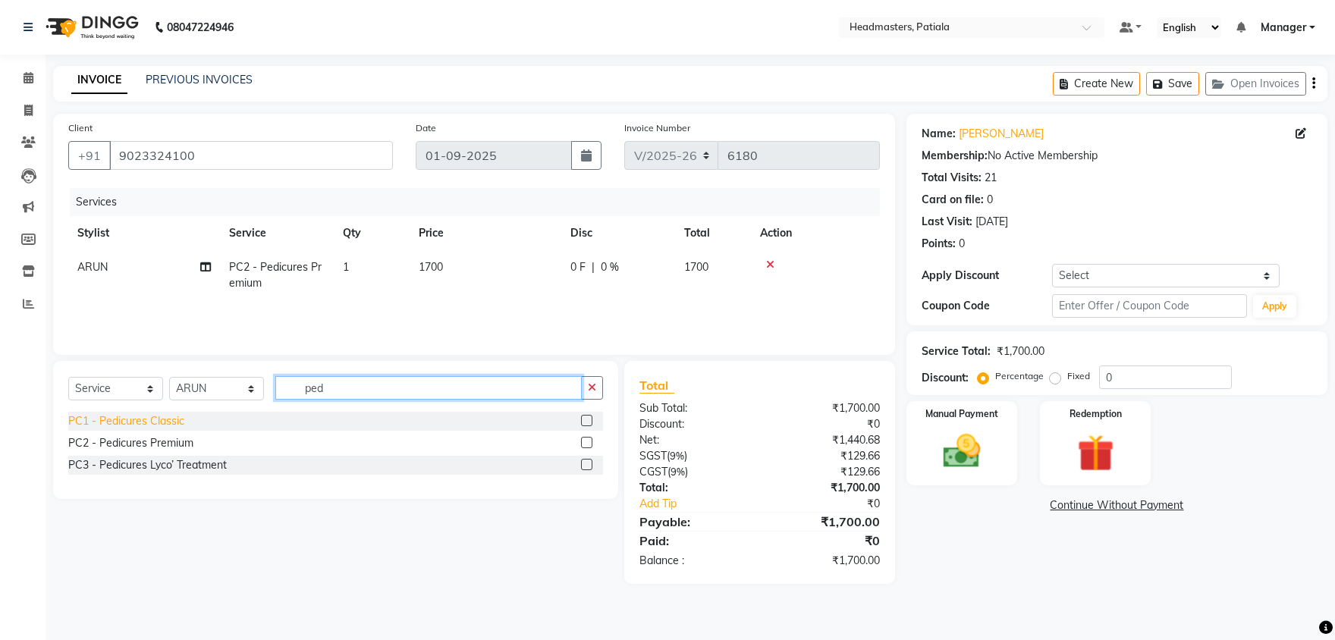
type input "ped"
click at [130, 428] on div "PC1 - Pedicures Classic" at bounding box center [126, 421] width 116 height 16
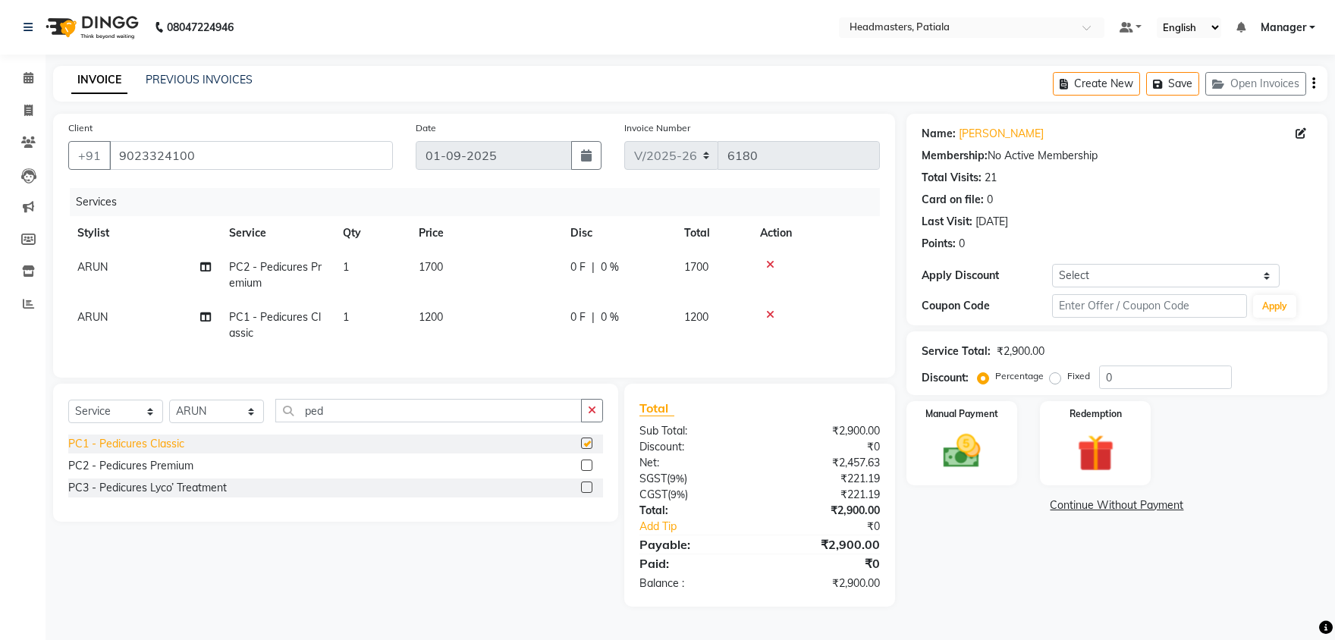
checkbox input "false"
click at [768, 268] on icon at bounding box center [770, 264] width 8 height 11
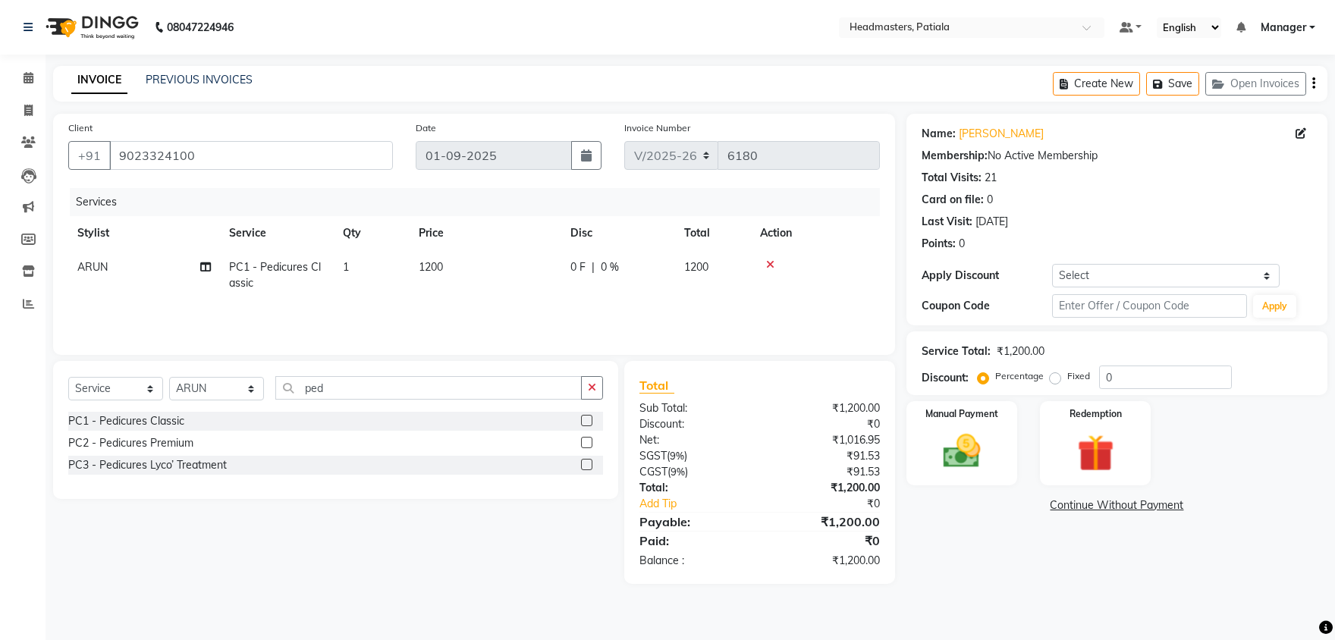
click at [580, 265] on span "0 F" at bounding box center [577, 267] width 15 height 16
select select "51101"
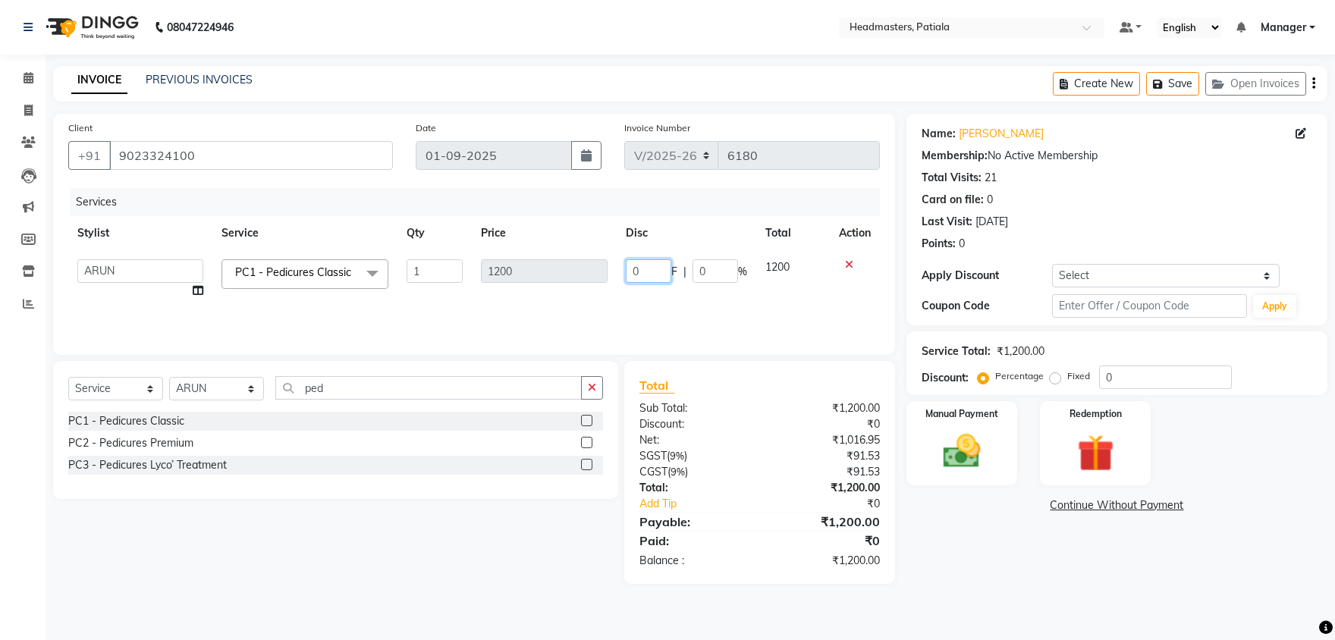
drag, startPoint x: 636, startPoint y: 268, endPoint x: 611, endPoint y: 262, distance: 25.8
click at [626, 262] on input "0" at bounding box center [649, 271] width 46 height 24
type input "200"
click at [922, 518] on div "Name: [PERSON_NAME] Membership: No Active Membership Total Visits: 21 Card on f…" at bounding box center [1122, 349] width 432 height 470
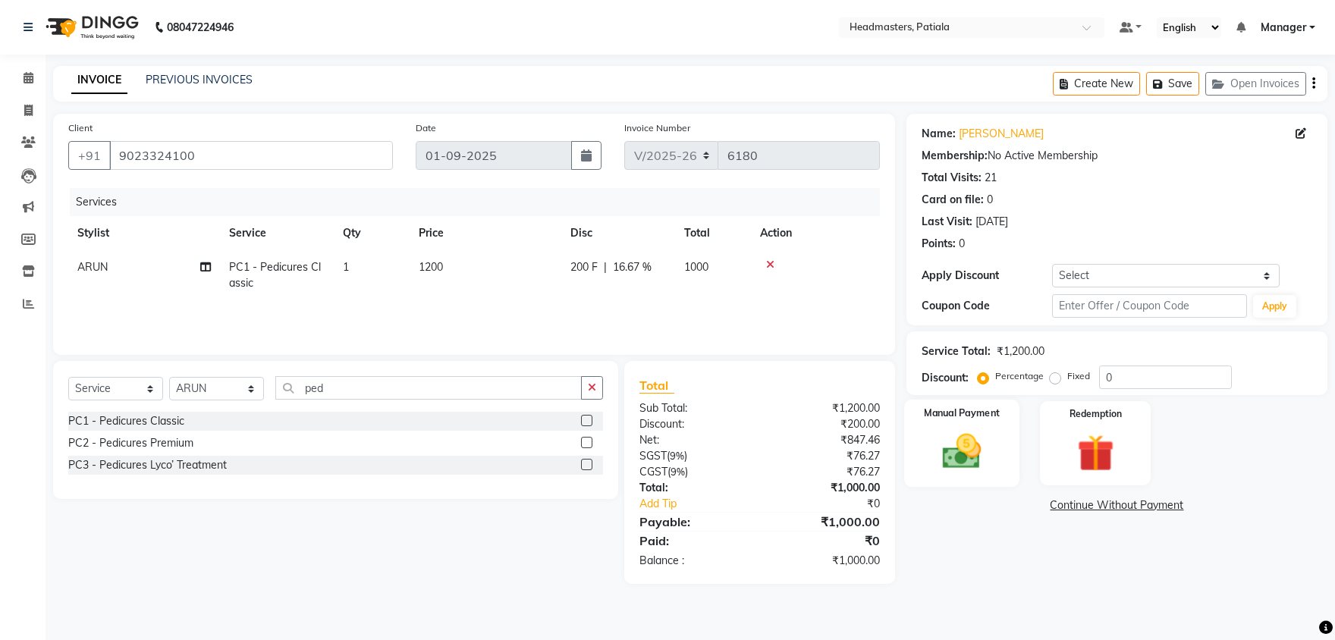
click at [953, 460] on img at bounding box center [962, 451] width 63 height 45
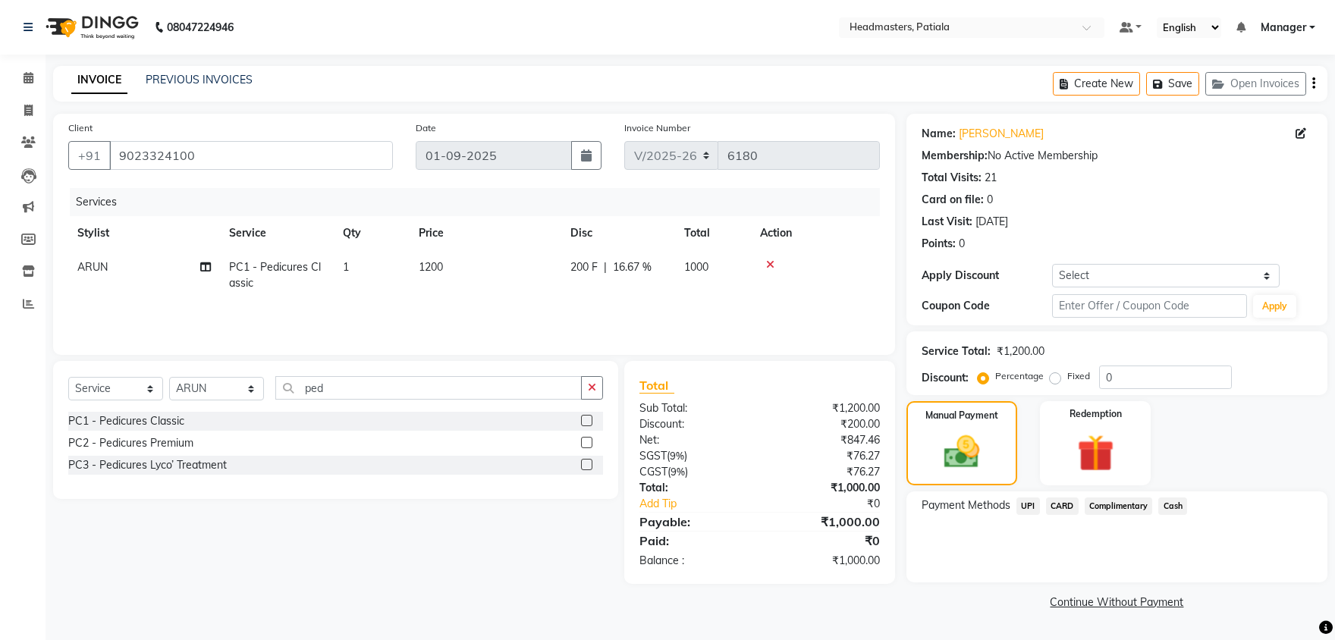
click at [1035, 507] on span "UPI" at bounding box center [1028, 506] width 24 height 17
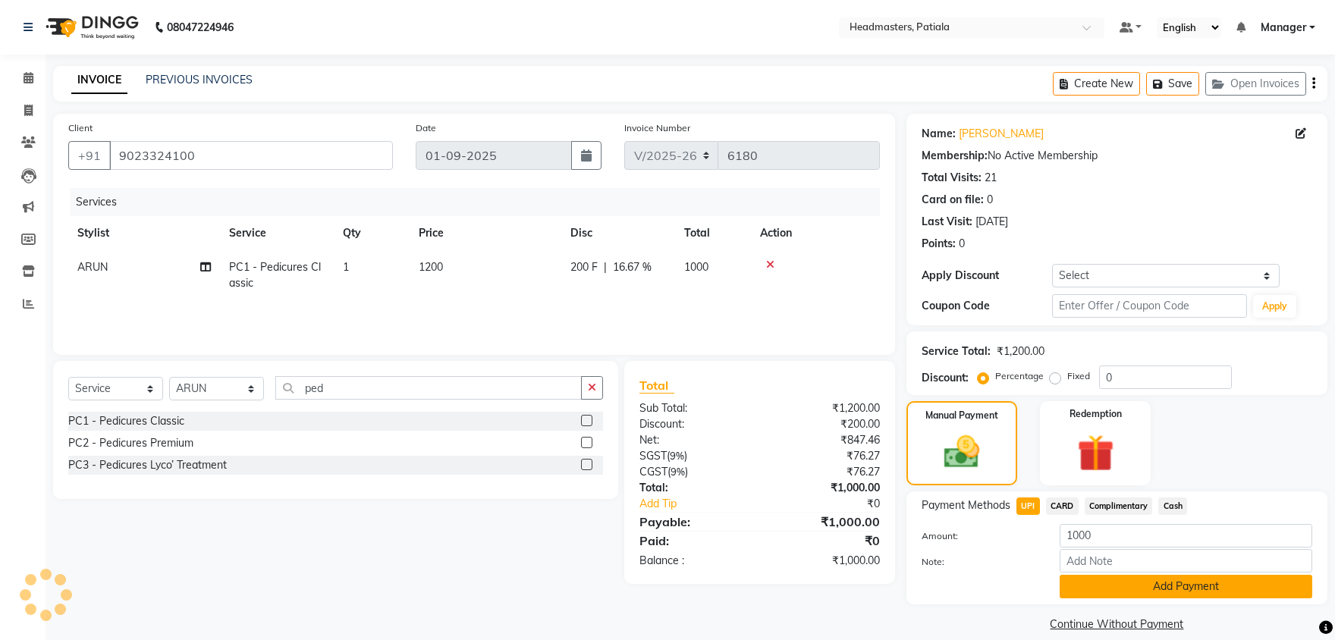
click at [1098, 585] on button "Add Payment" at bounding box center [1186, 587] width 253 height 24
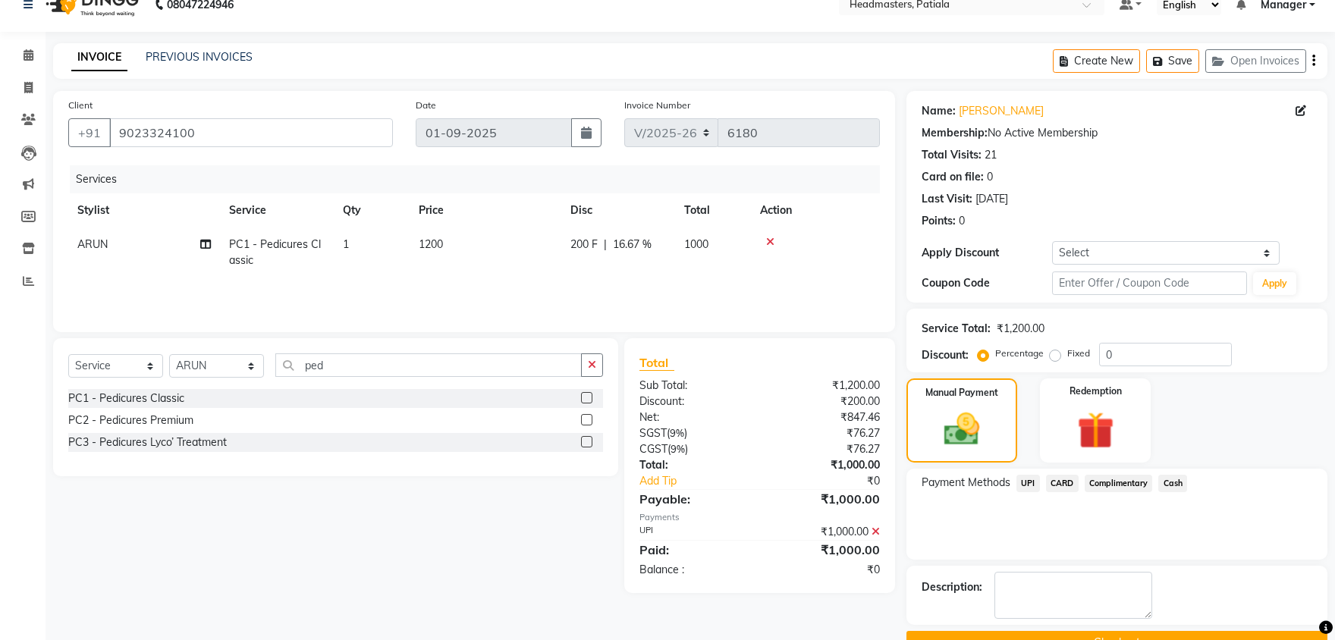
scroll to position [58, 0]
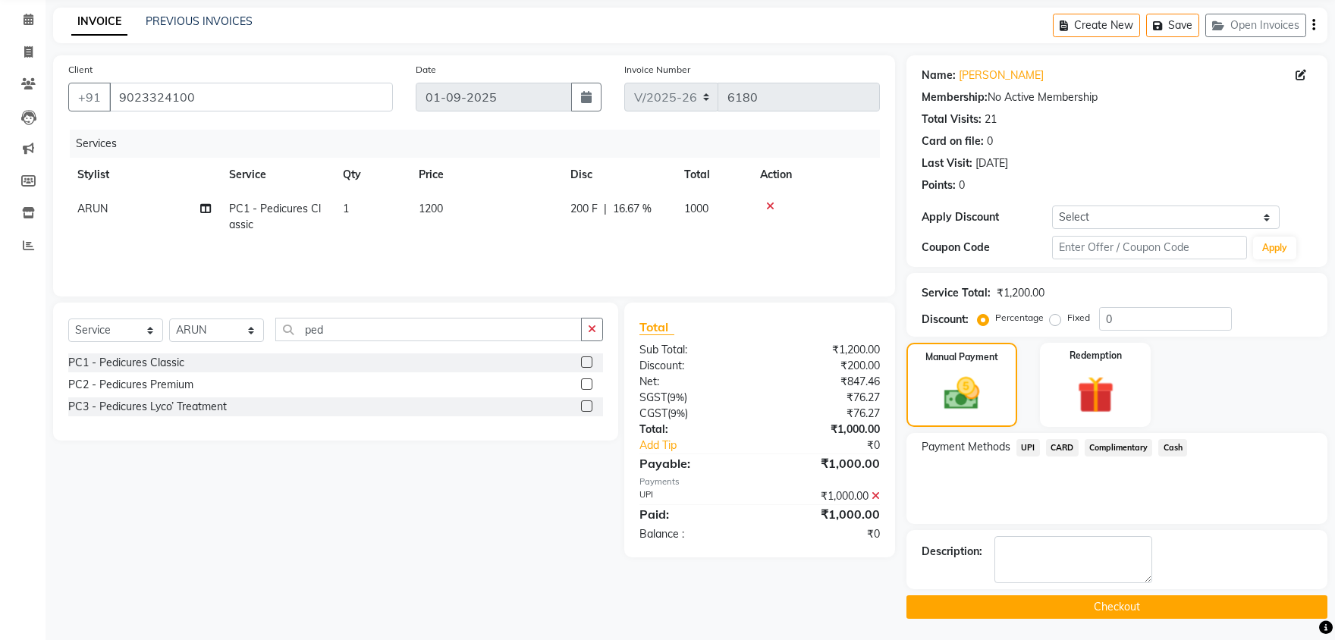
click at [1074, 605] on button "Checkout" at bounding box center [1116, 607] width 421 height 24
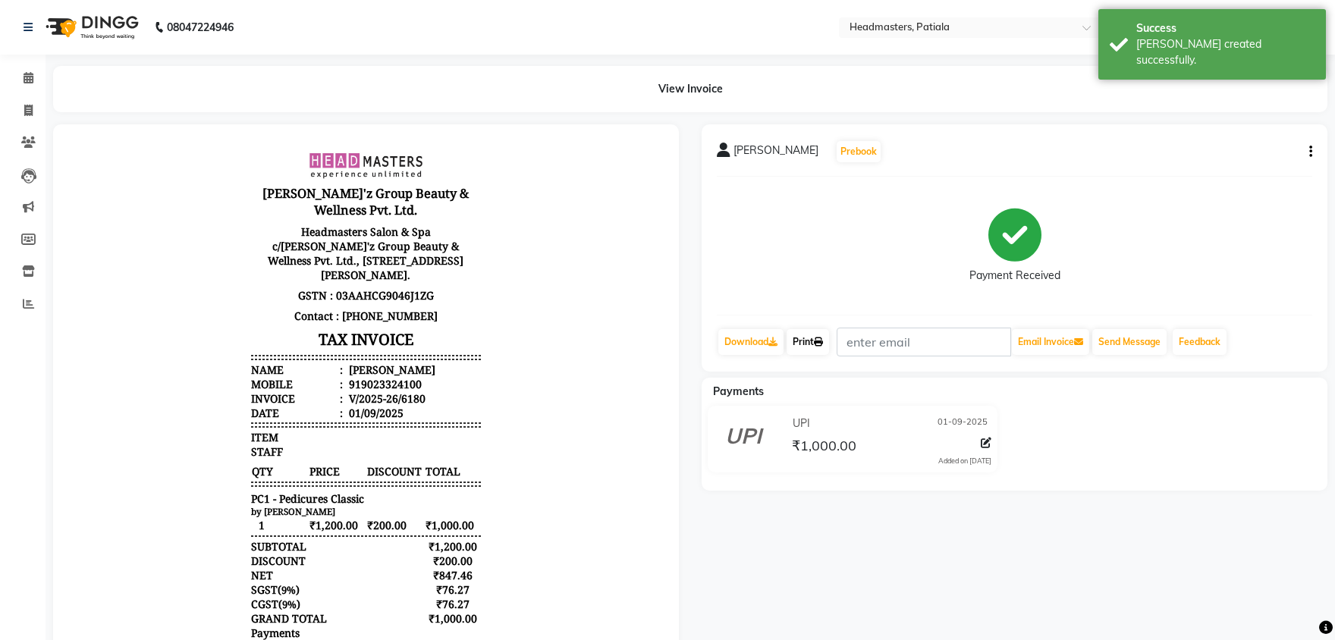
click at [810, 337] on link "Print" at bounding box center [808, 342] width 42 height 26
click at [23, 79] on span at bounding box center [28, 78] width 27 height 17
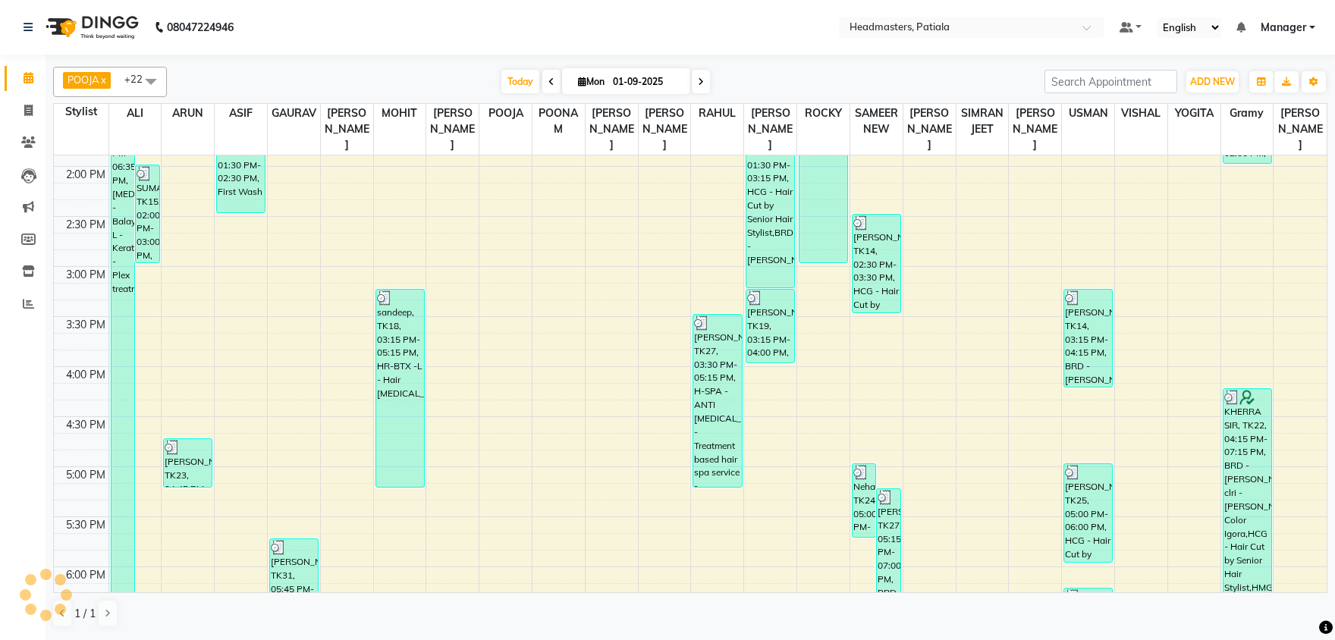
scroll to position [641, 0]
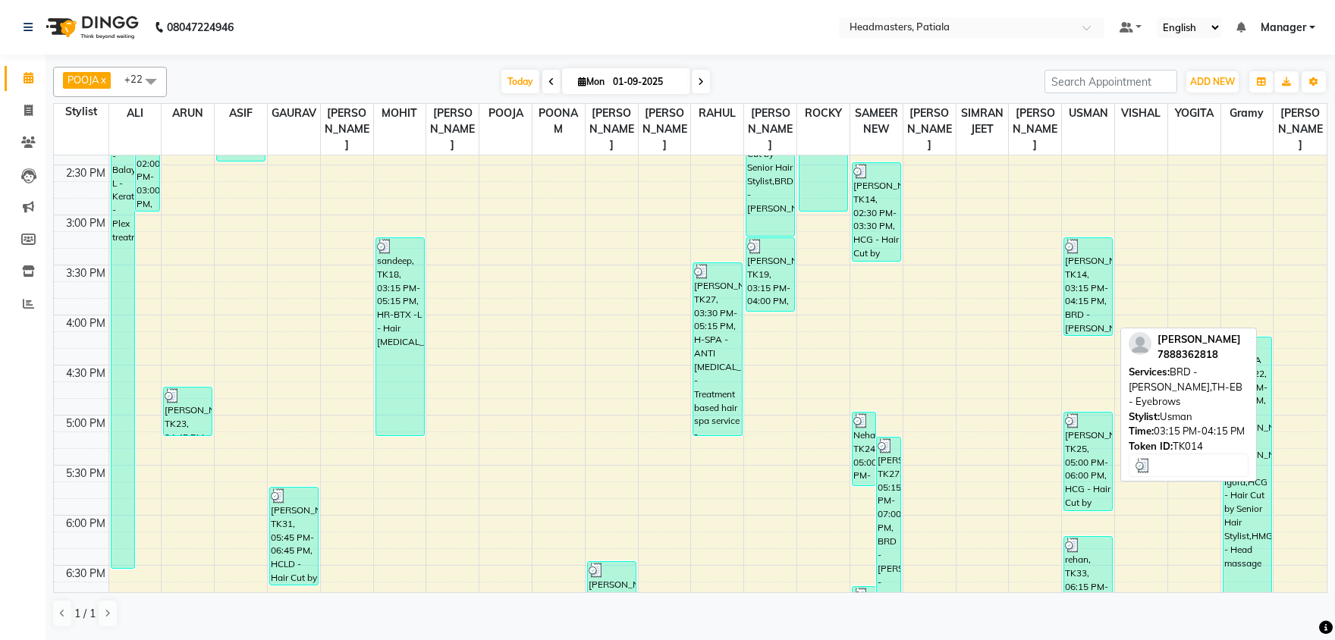
click at [1096, 262] on div "[PERSON_NAME], TK14, 03:15 PM-04:15 PM, BRD - [PERSON_NAME],TH-EB - Eyebrows" at bounding box center [1088, 286] width 48 height 97
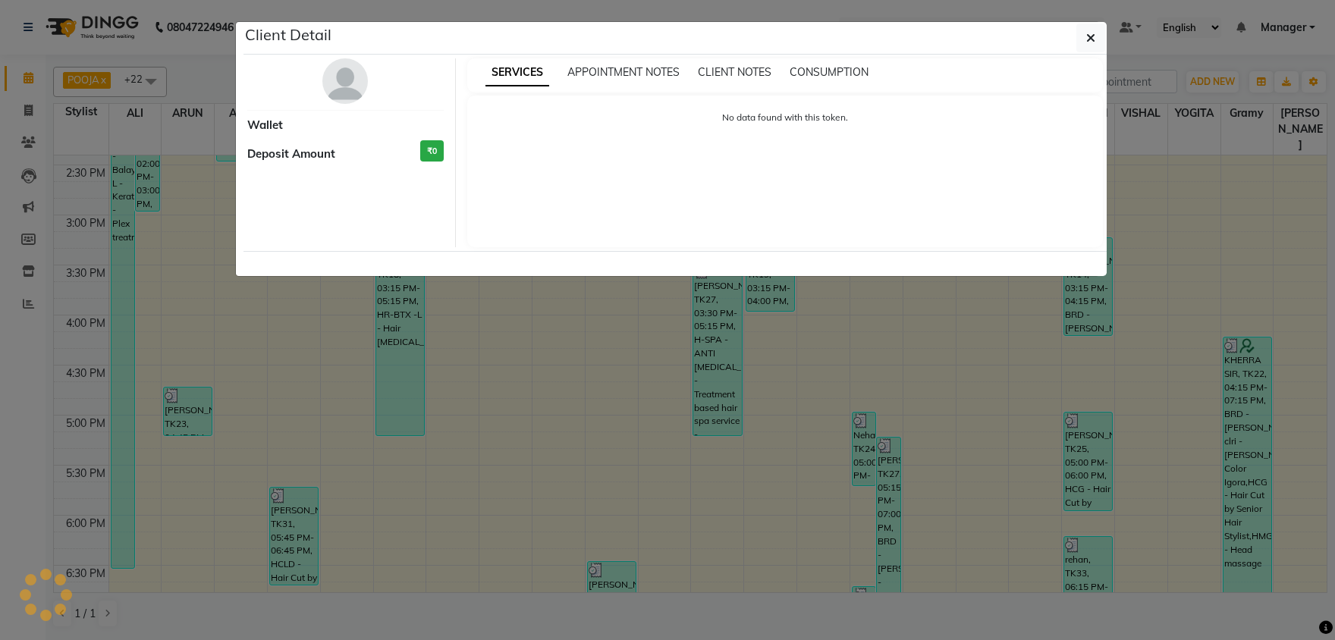
select select "3"
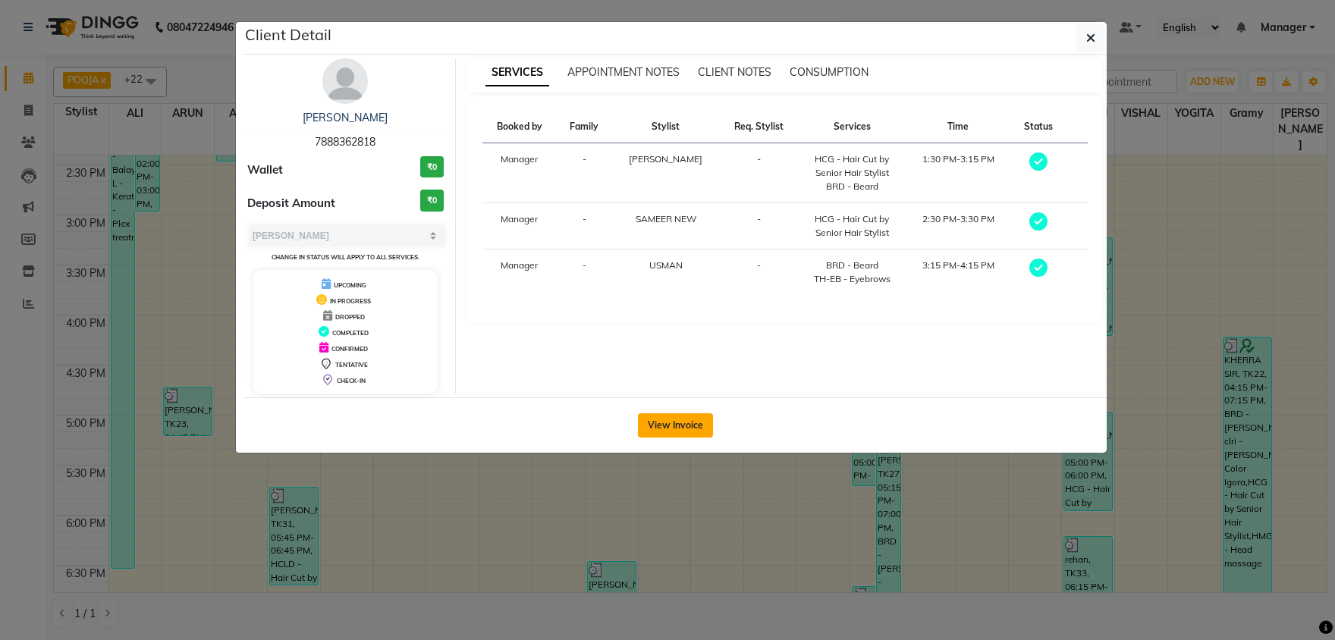
click at [696, 425] on button "View Invoice" at bounding box center [675, 425] width 75 height 24
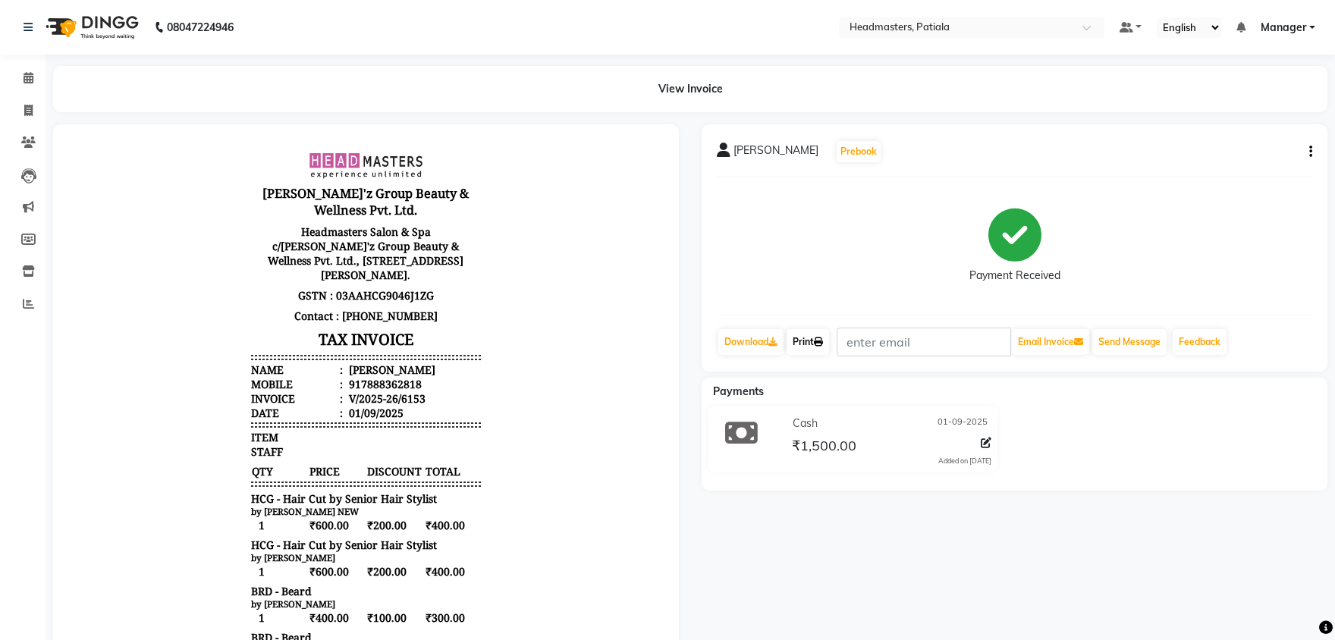
click at [809, 338] on link "Print" at bounding box center [808, 342] width 42 height 26
click at [22, 83] on span at bounding box center [28, 78] width 27 height 17
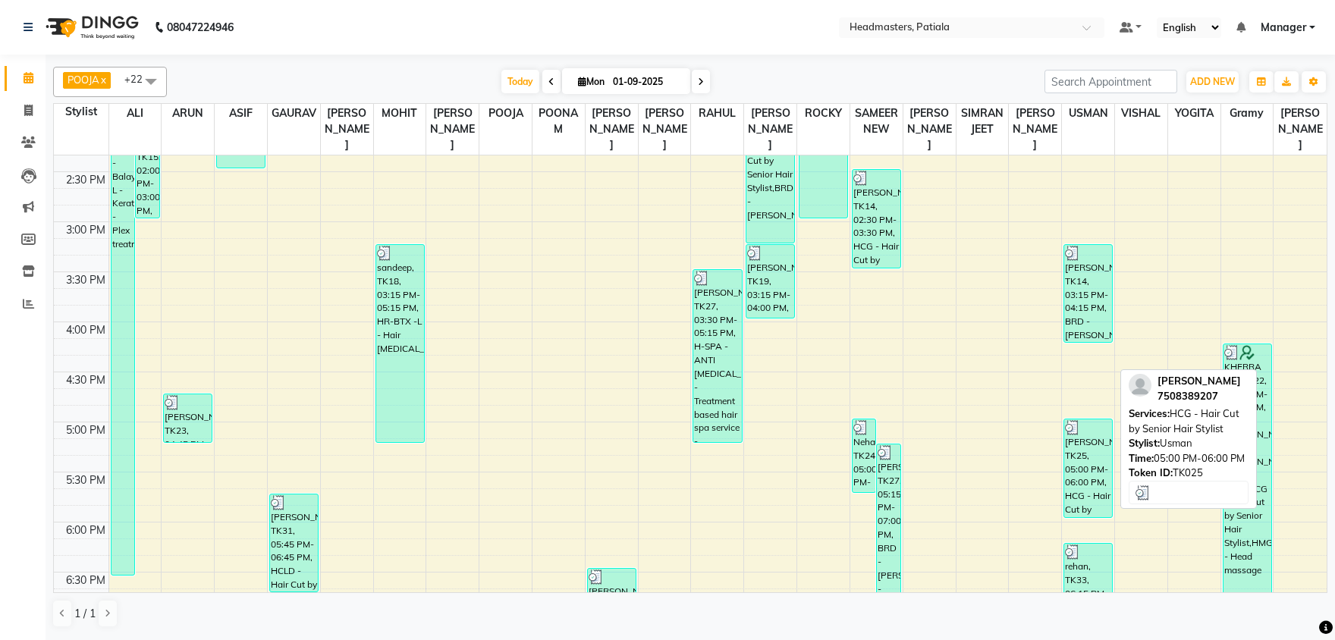
scroll to position [872, 0]
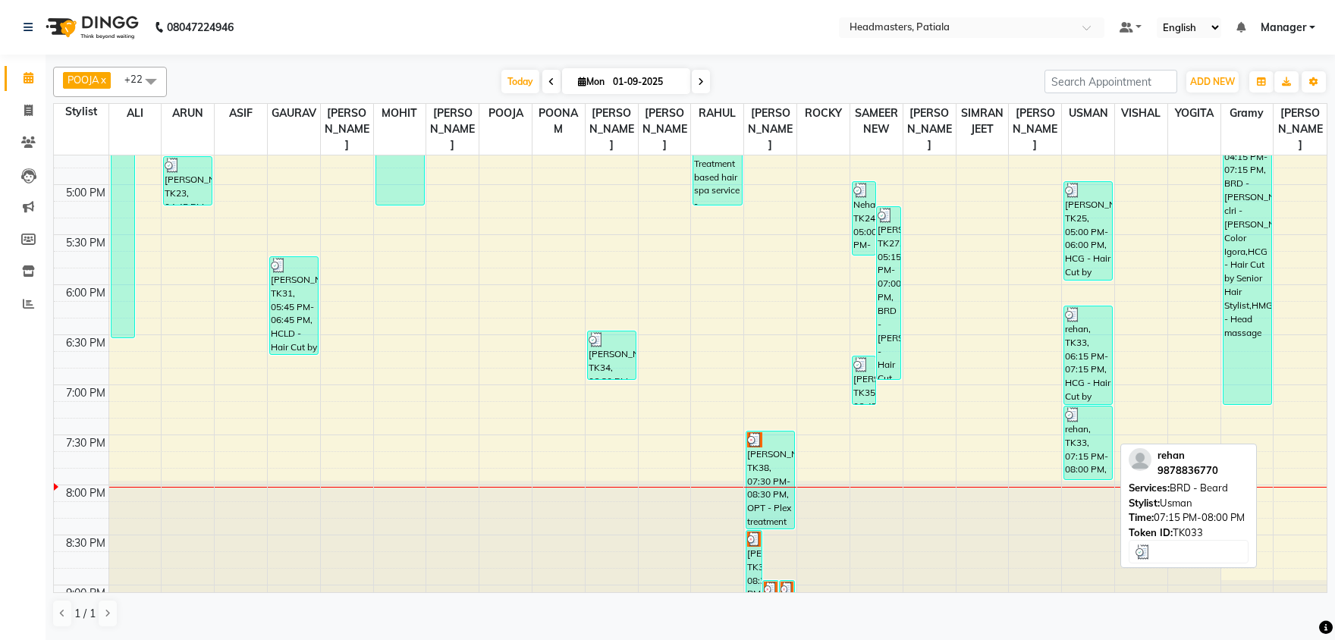
click at [1089, 422] on div "rehan, TK33, 07:15 PM-08:00 PM, BRD - [PERSON_NAME]" at bounding box center [1088, 443] width 48 height 73
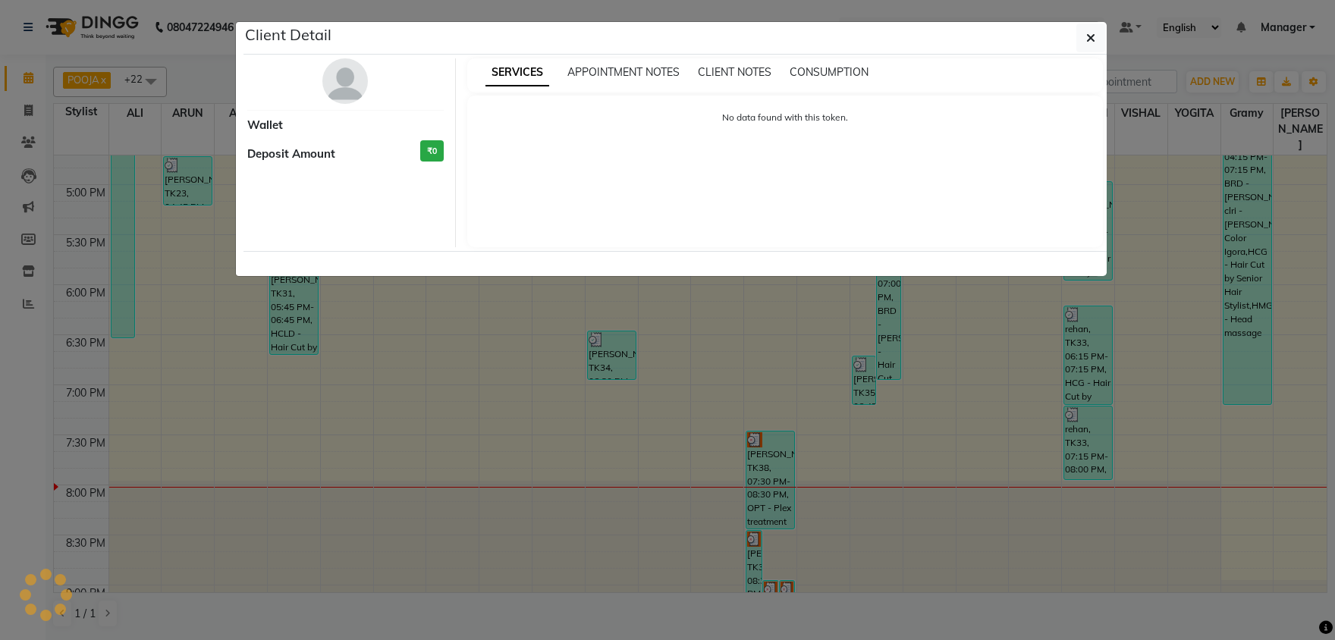
select select "3"
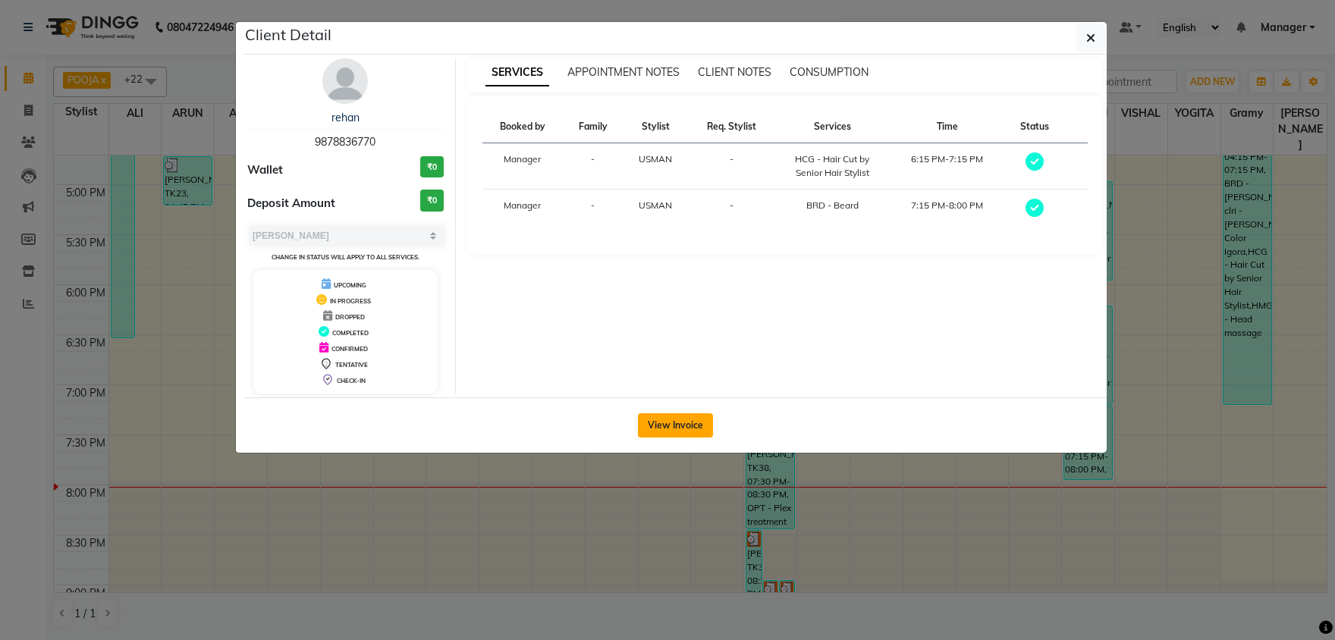
click at [708, 429] on button "View Invoice" at bounding box center [675, 425] width 75 height 24
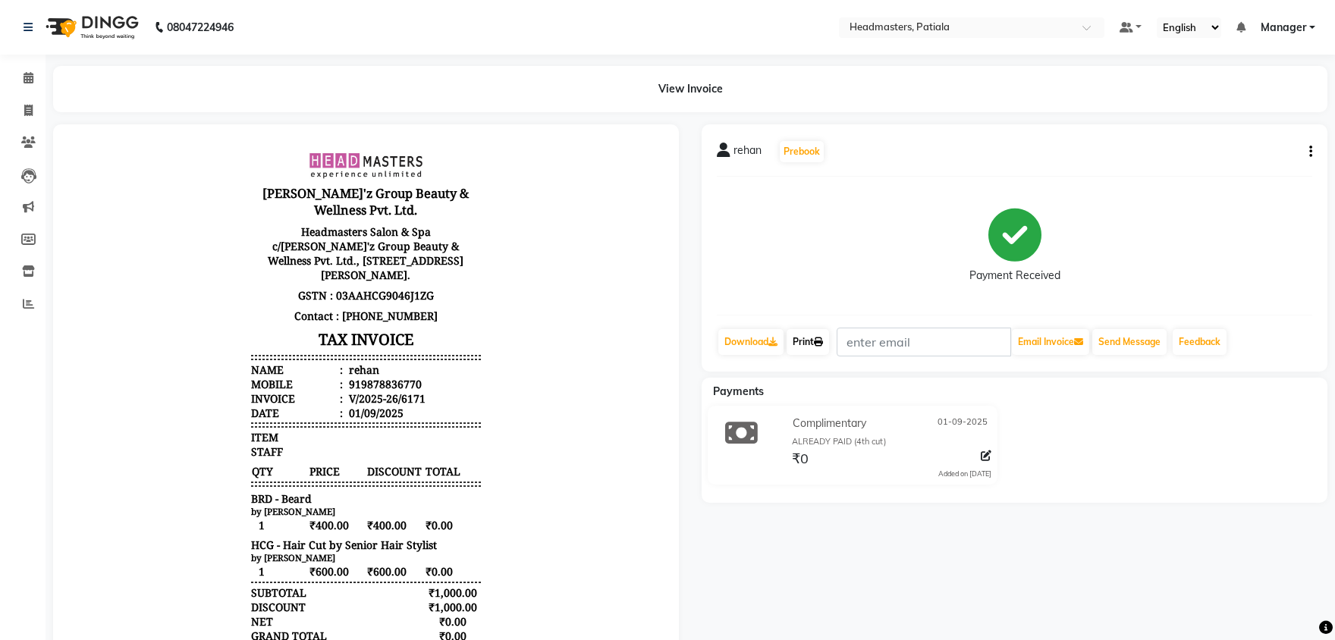
click at [821, 343] on icon at bounding box center [818, 342] width 9 height 9
click at [33, 83] on icon at bounding box center [29, 77] width 10 height 11
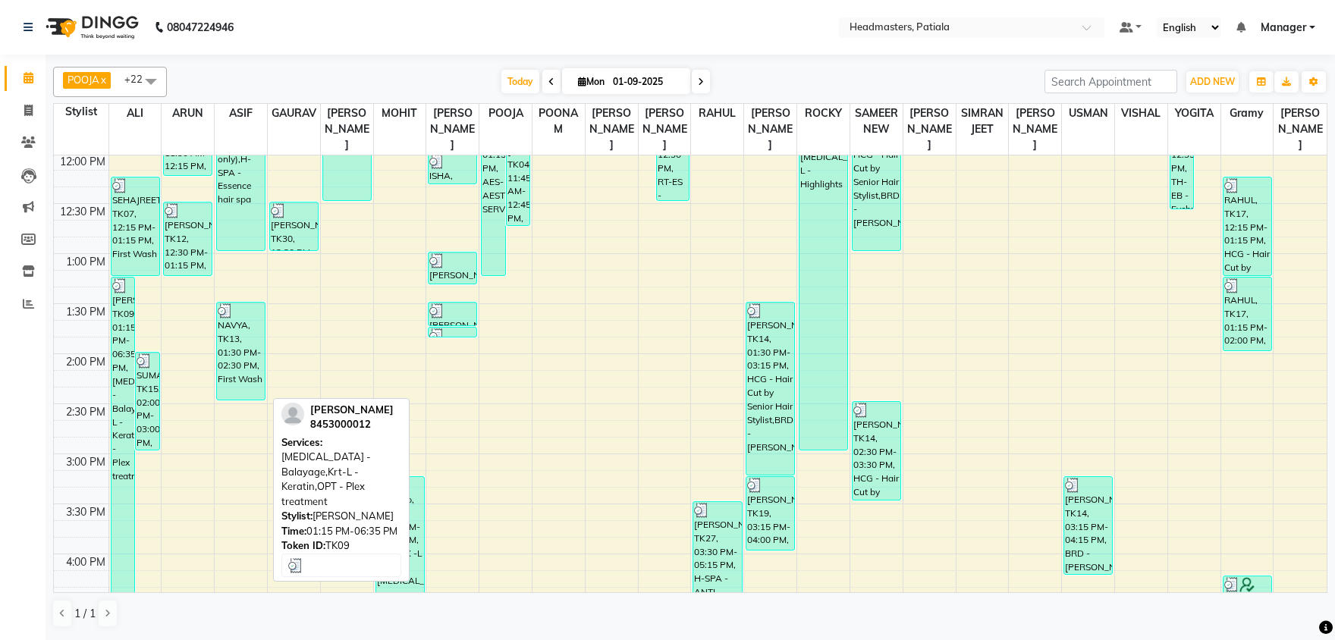
scroll to position [396, 0]
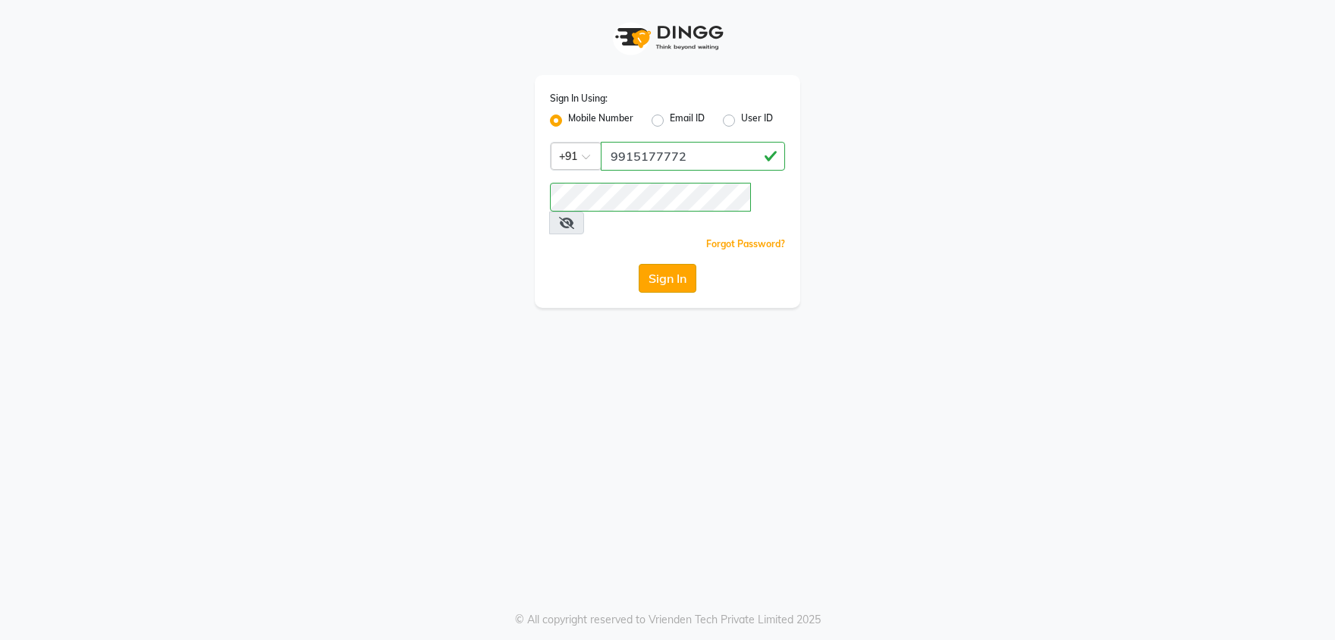
click at [680, 268] on button "Sign In" at bounding box center [668, 278] width 58 height 29
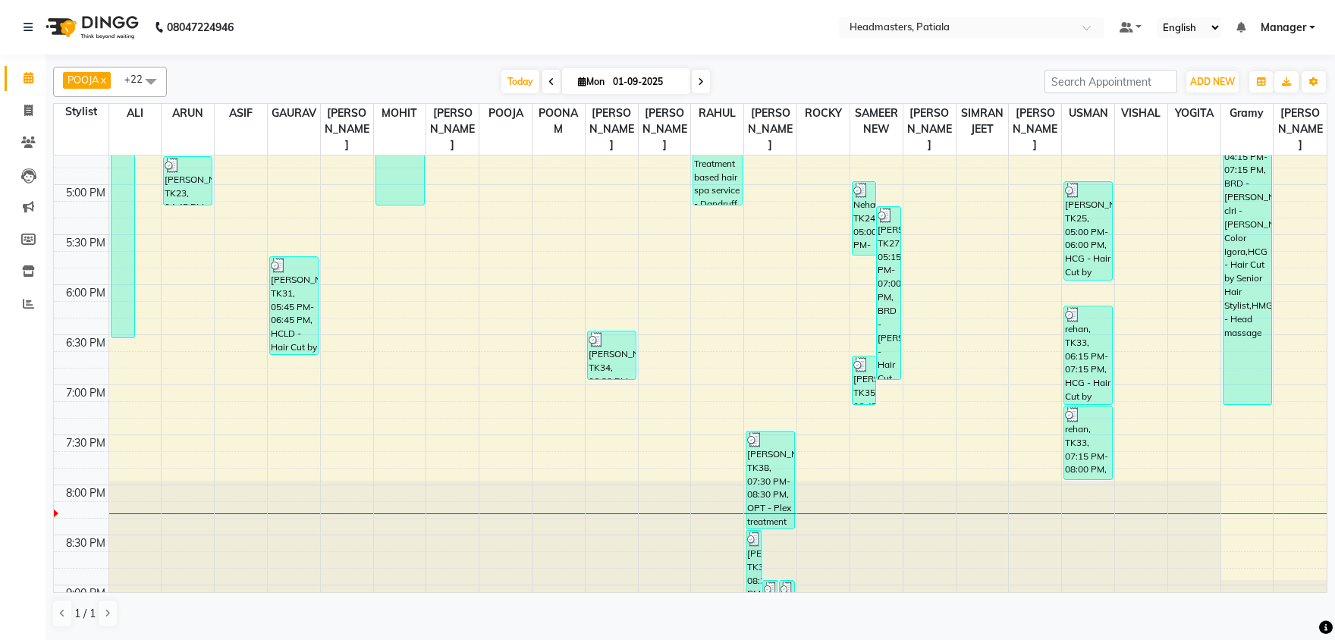
scroll to position [958, 0]
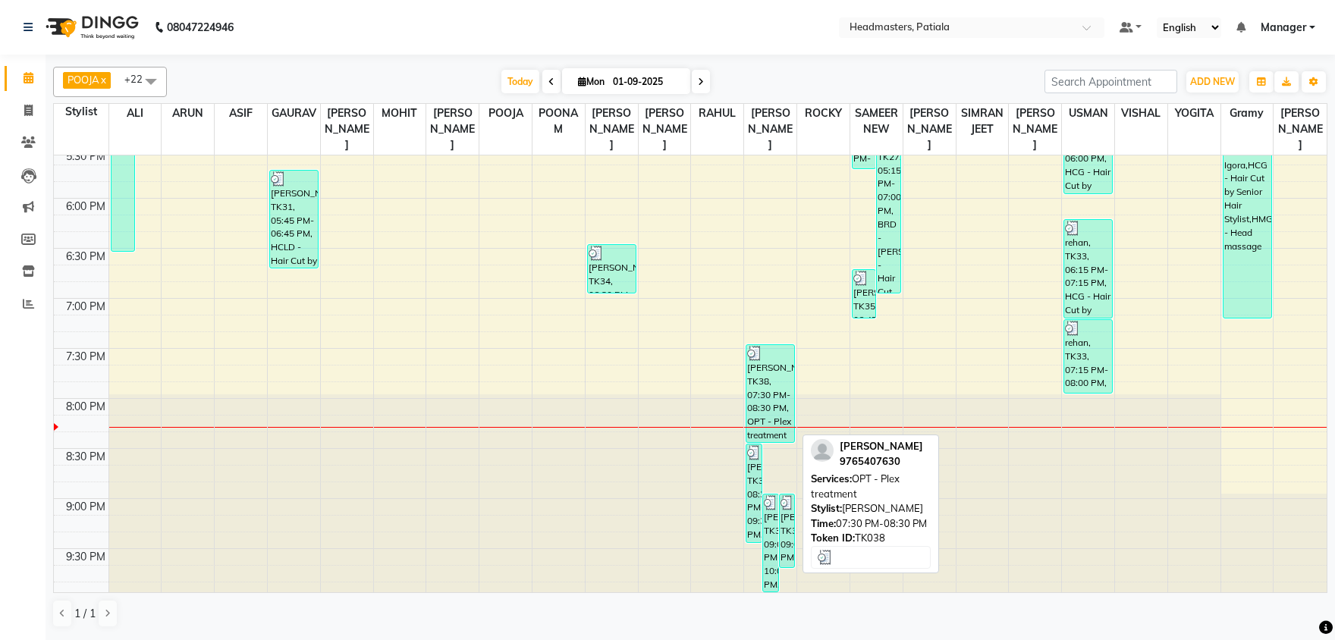
click at [771, 348] on div at bounding box center [770, 353] width 46 height 15
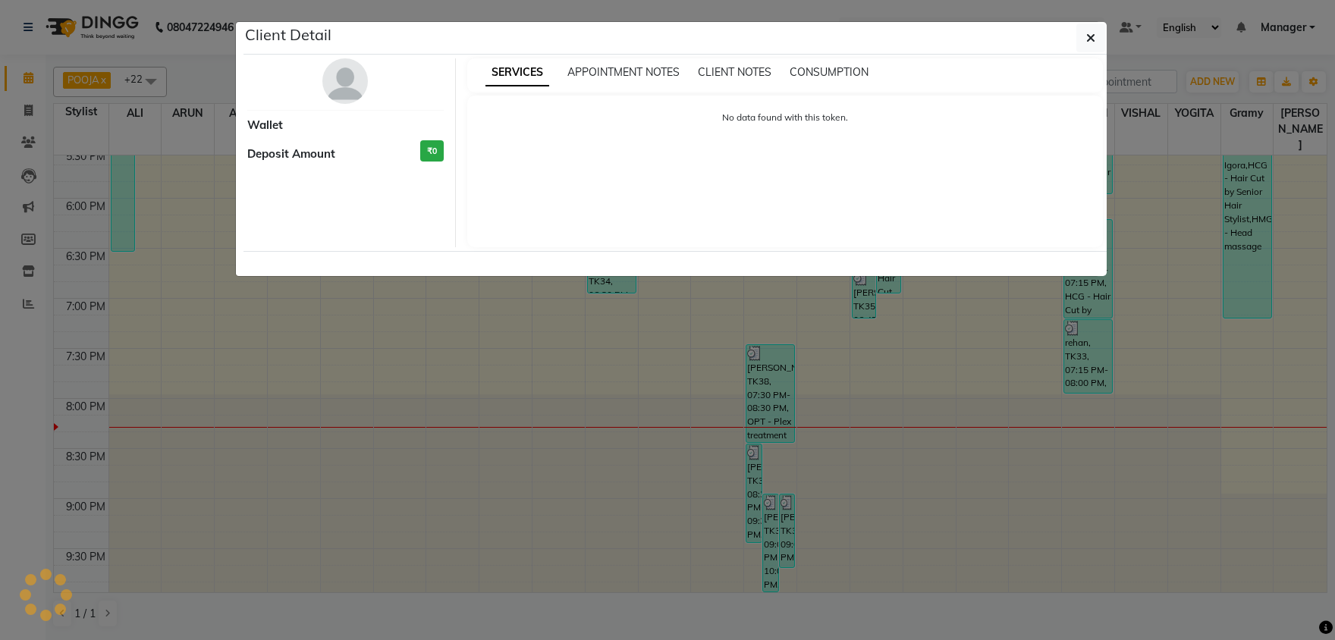
select select "3"
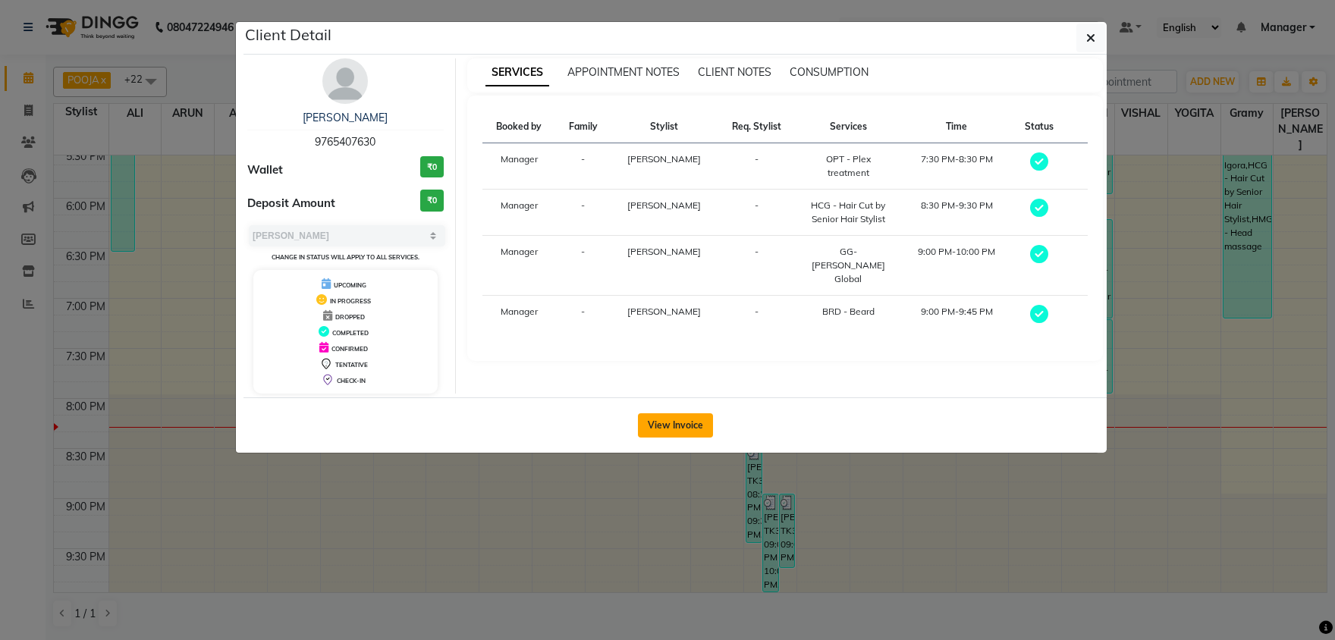
click at [705, 422] on button "View Invoice" at bounding box center [675, 425] width 75 height 24
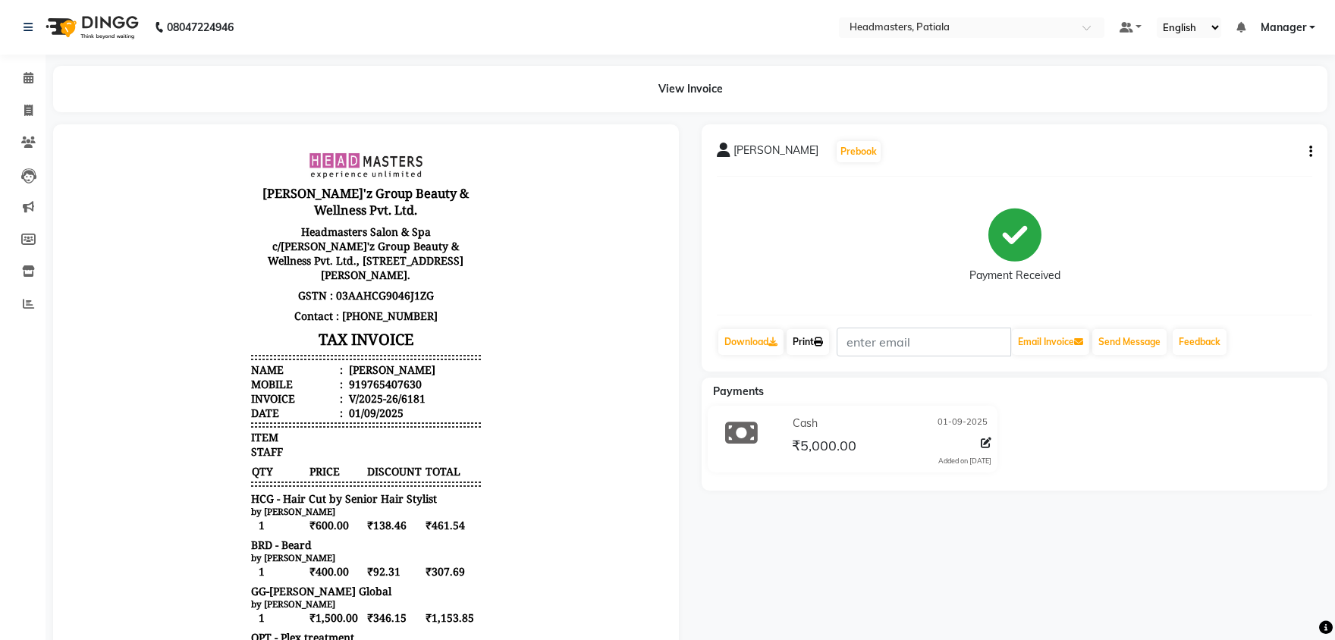
click at [814, 353] on link "Print" at bounding box center [808, 342] width 42 height 26
